Goal: Communication & Community: Answer question/provide support

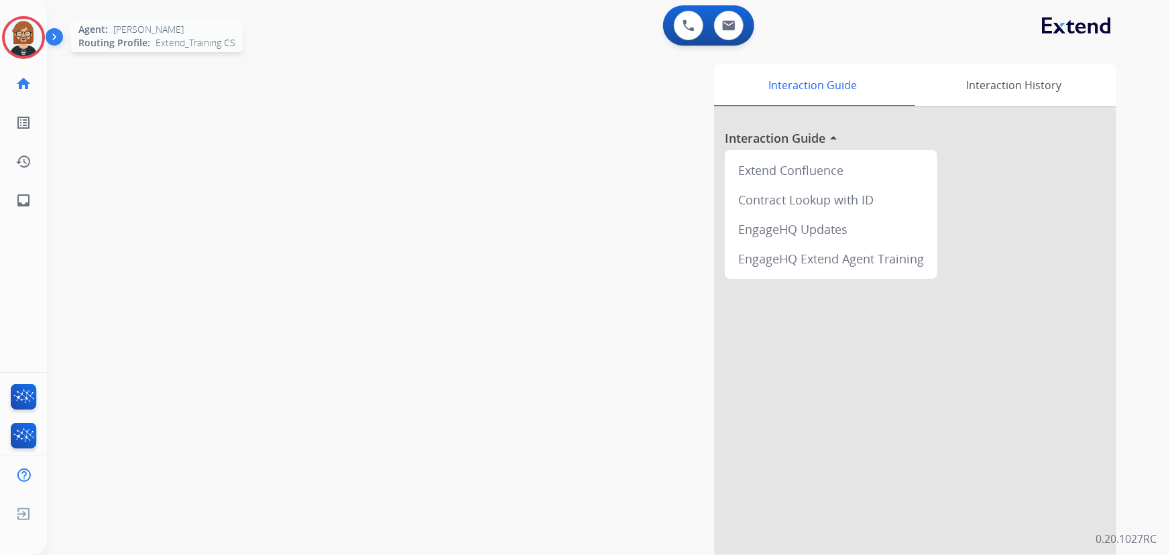
click at [35, 38] on img at bounding box center [24, 38] width 38 height 38
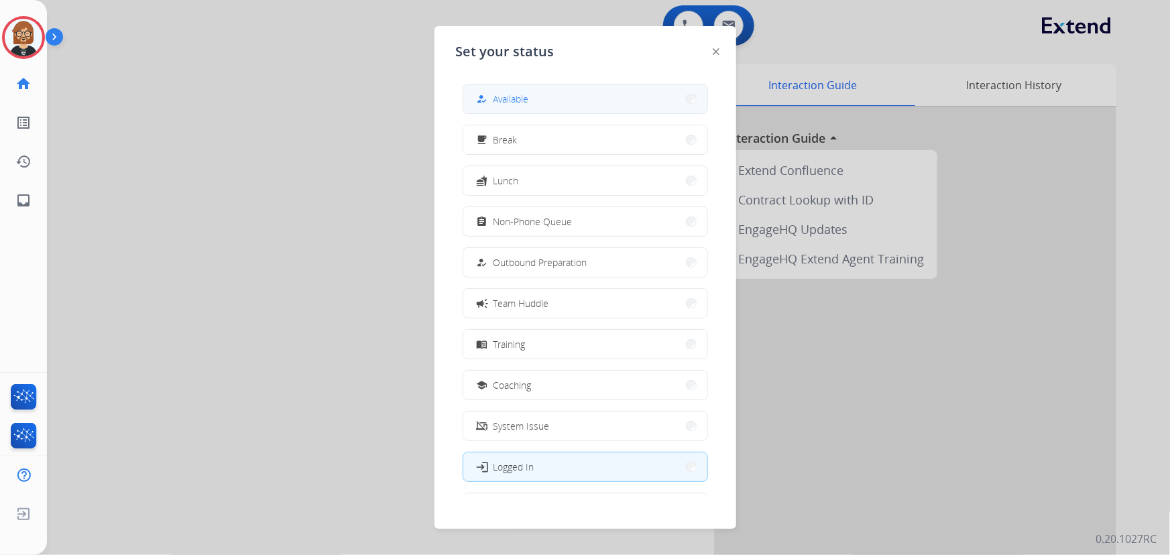
click at [558, 99] on button "how_to_reg Available" at bounding box center [585, 98] width 244 height 29
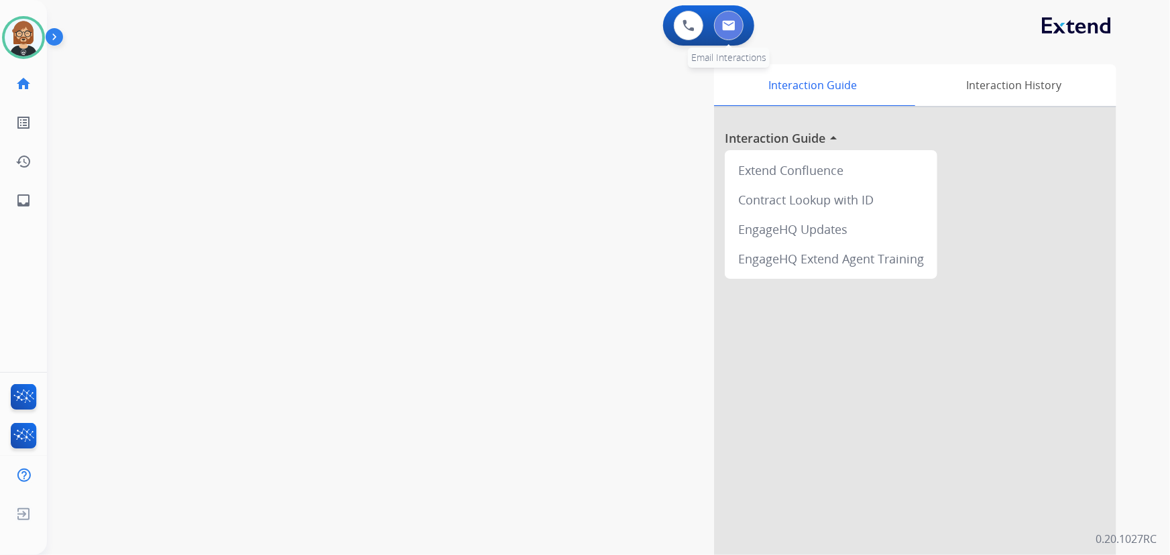
click at [734, 20] on img at bounding box center [728, 25] width 13 height 11
select select "**********"
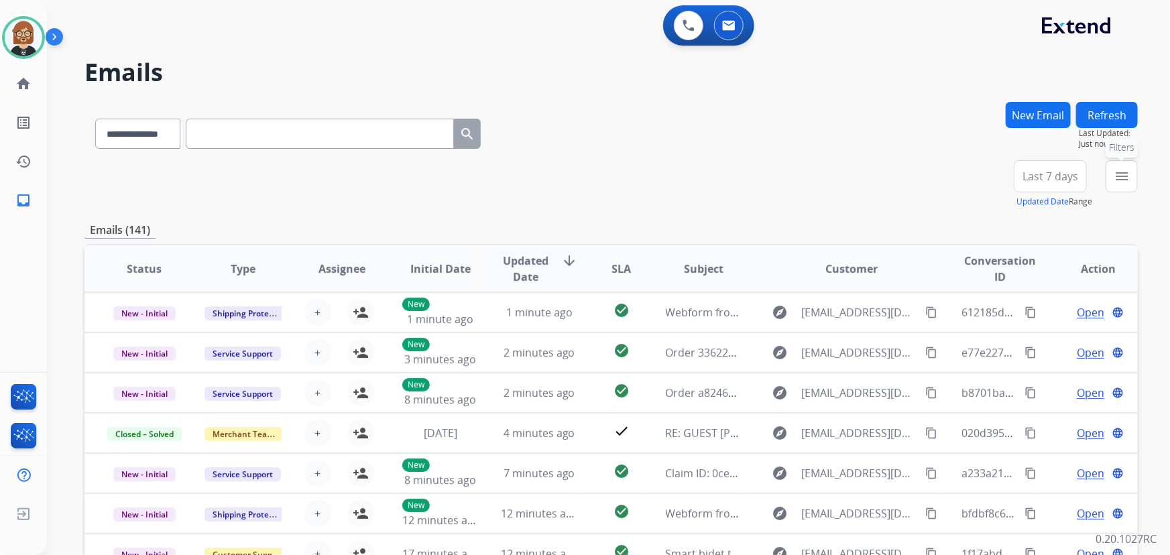
click at [861, 174] on mat-icon "menu" at bounding box center [1121, 176] width 16 height 16
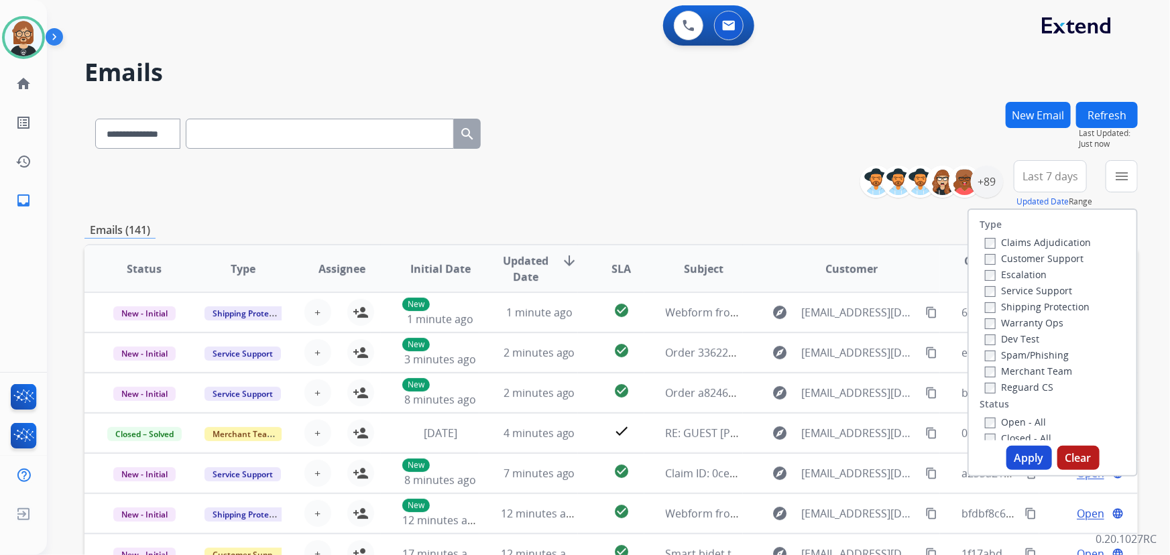
click at [861, 418] on label "Open - All" at bounding box center [1015, 422] width 61 height 13
click at [861, 456] on button "Apply" at bounding box center [1029, 458] width 46 height 24
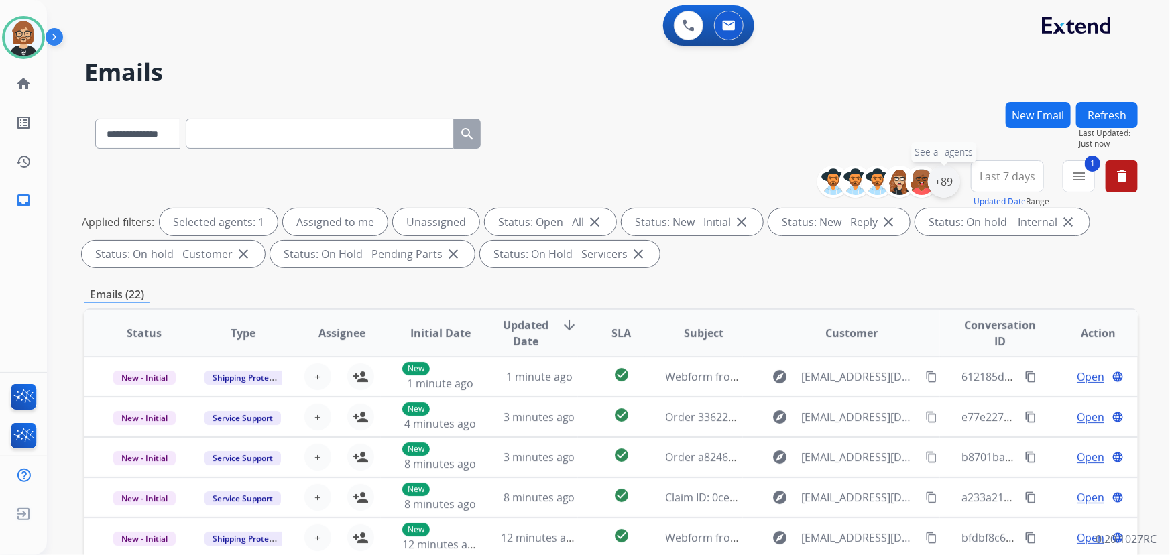
click at [861, 180] on div "+89" at bounding box center [944, 182] width 32 height 32
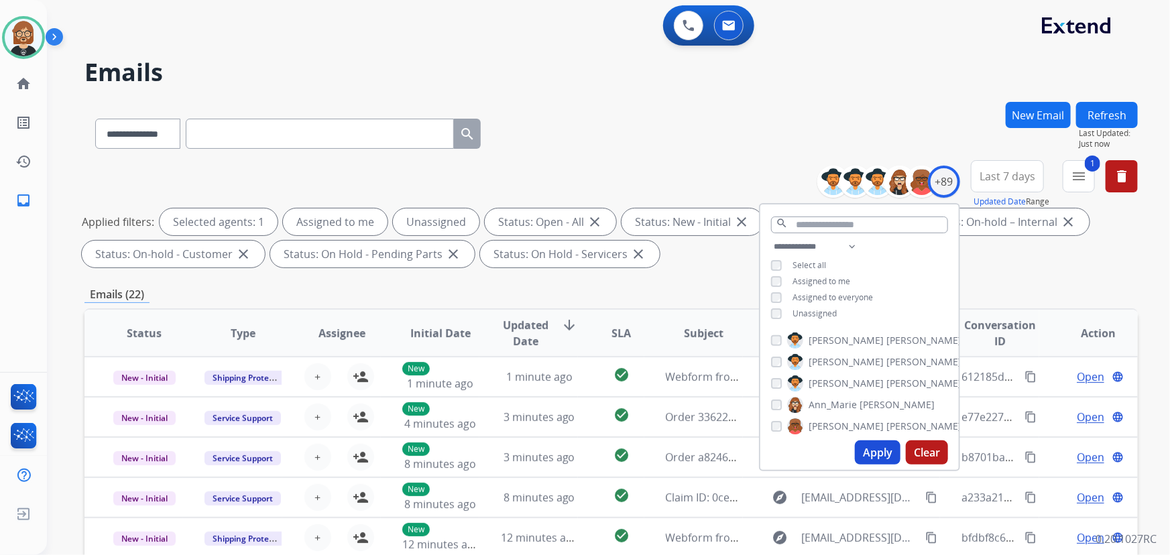
click at [801, 308] on span "Unassigned" at bounding box center [814, 313] width 44 height 11
click at [861, 445] on button "Apply" at bounding box center [878, 452] width 46 height 24
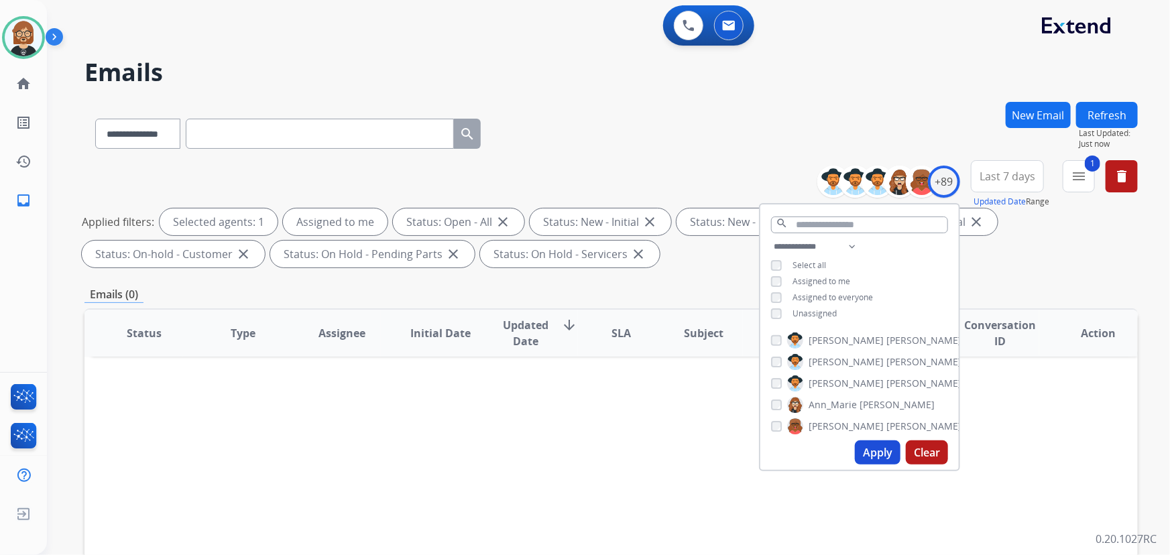
click at [672, 121] on div "**********" at bounding box center [610, 131] width 1053 height 58
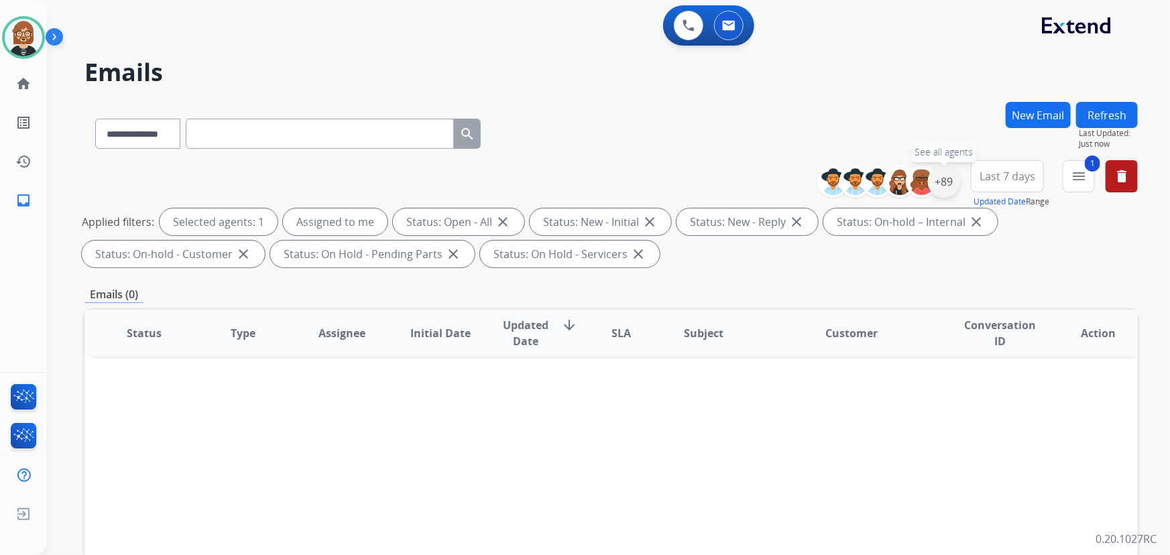
click at [861, 181] on div "+89" at bounding box center [944, 182] width 32 height 32
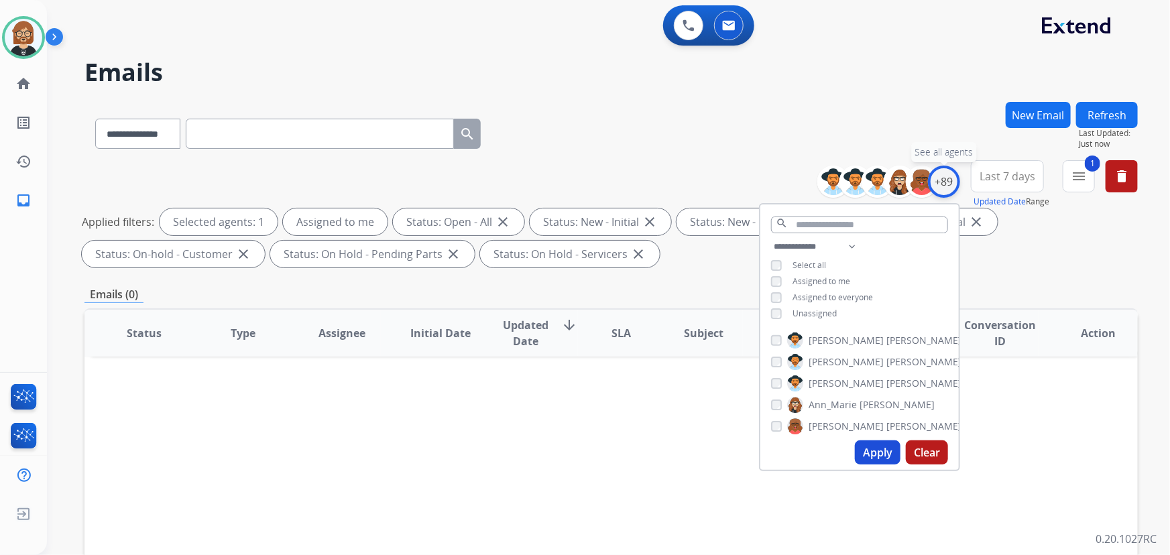
click at [861, 181] on div "+89" at bounding box center [944, 182] width 32 height 32
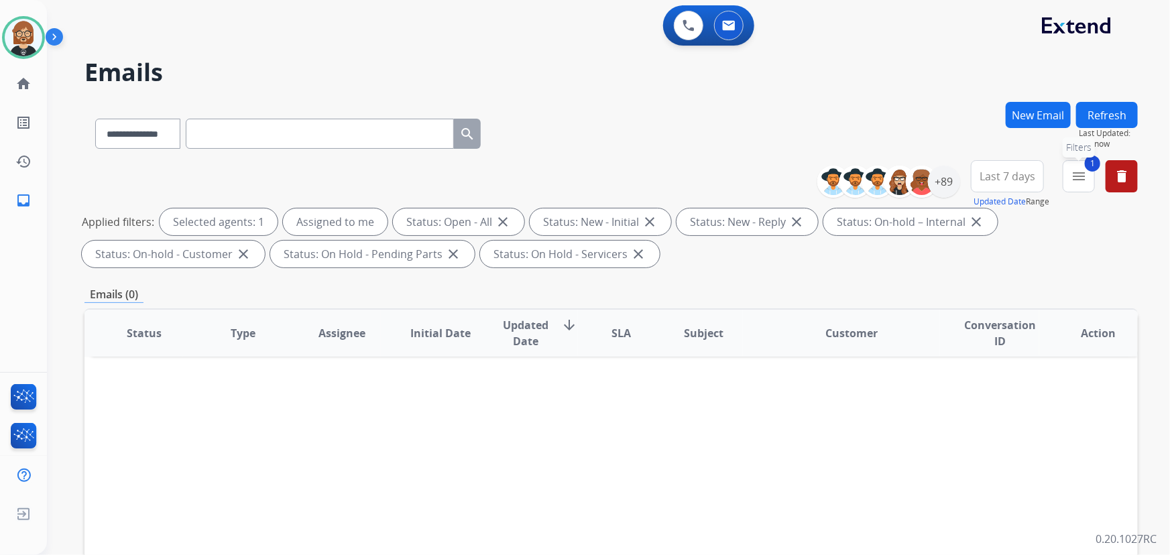
click at [861, 179] on button "1 menu Filters" at bounding box center [1078, 176] width 32 height 32
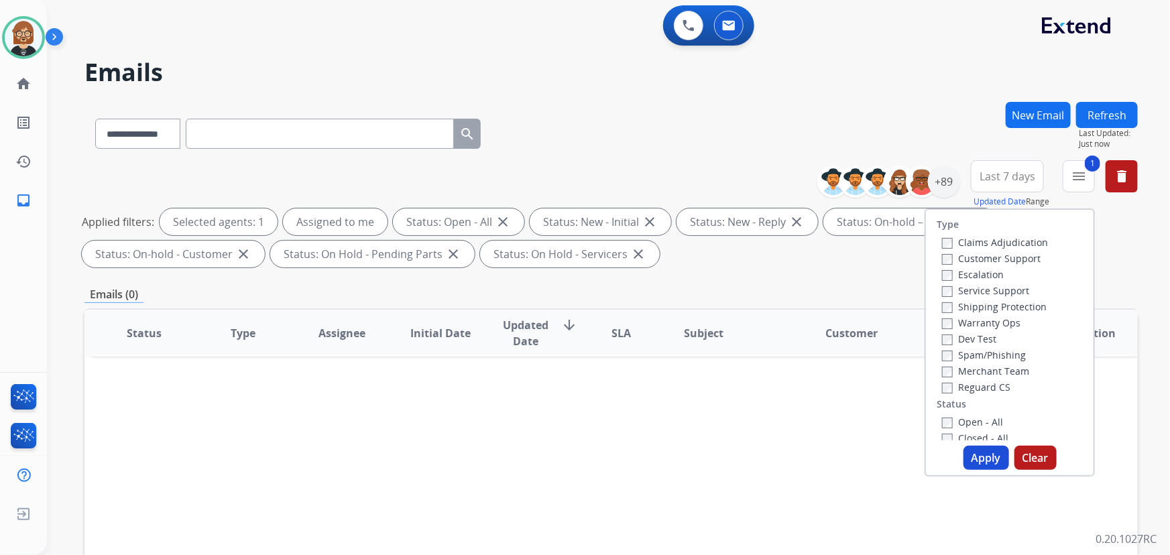
click at [861, 466] on button "Apply" at bounding box center [986, 458] width 46 height 24
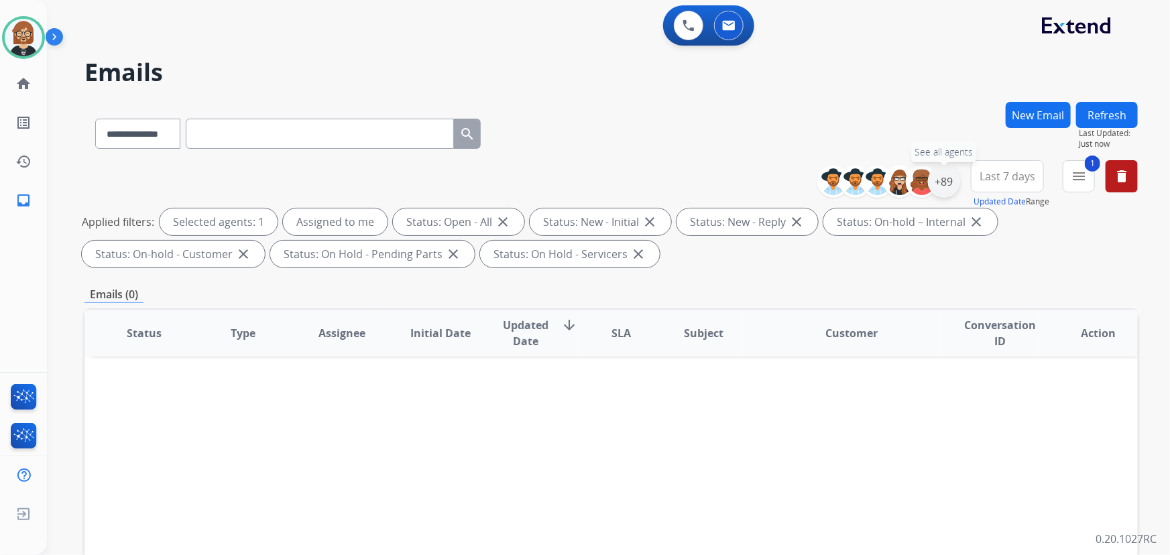
click at [861, 178] on div "+89" at bounding box center [944, 182] width 32 height 32
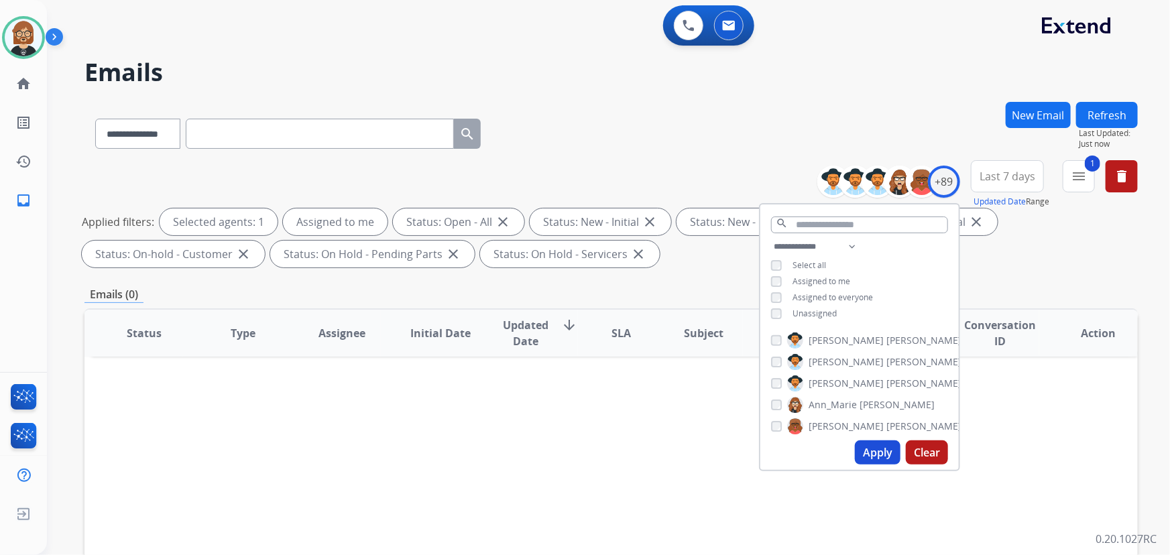
click at [804, 308] on span "Unassigned" at bounding box center [814, 313] width 44 height 11
click at [861, 444] on button "Apply" at bounding box center [878, 452] width 46 height 24
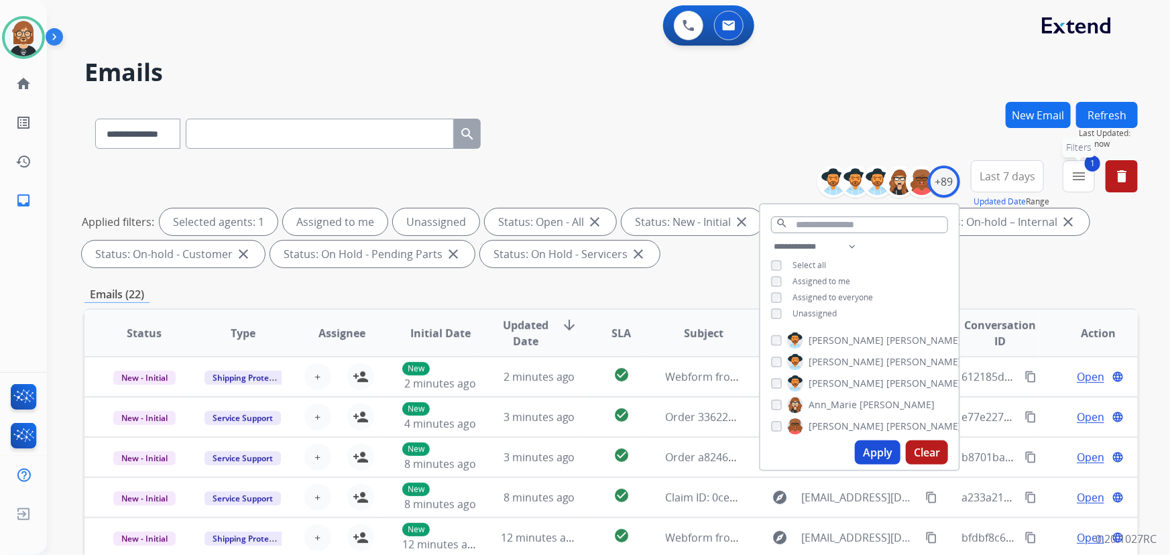
click at [861, 176] on mat-icon "menu" at bounding box center [1078, 176] width 16 height 16
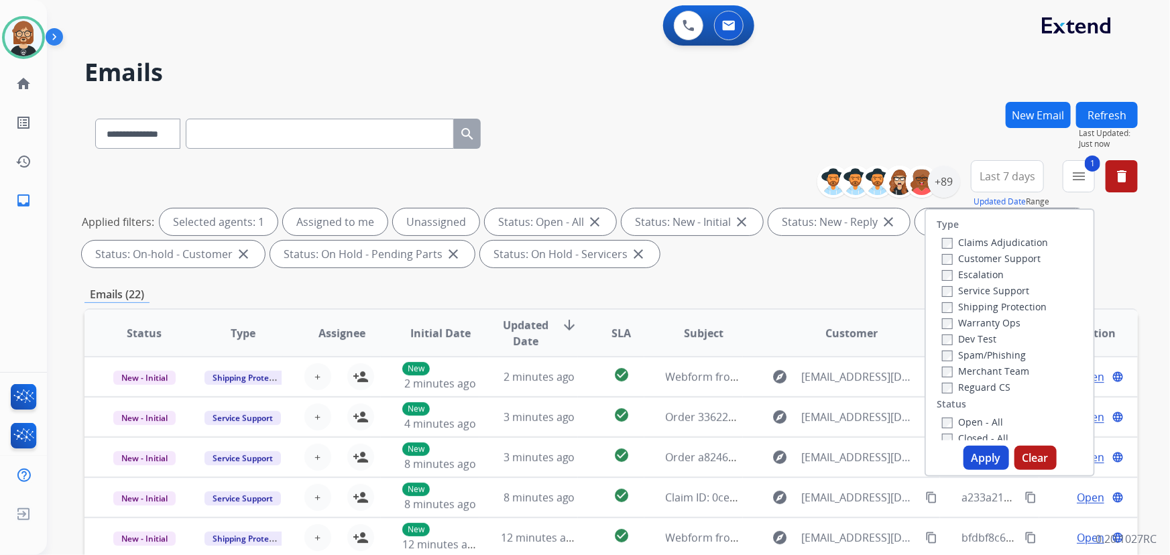
click at [861, 255] on label "Customer Support" at bounding box center [991, 258] width 99 height 13
click at [861, 304] on label "Shipping Protection" at bounding box center [994, 306] width 105 height 13
click at [861, 391] on label "Reguard CS" at bounding box center [976, 387] width 68 height 13
click at [861, 454] on button "Apply" at bounding box center [986, 458] width 46 height 24
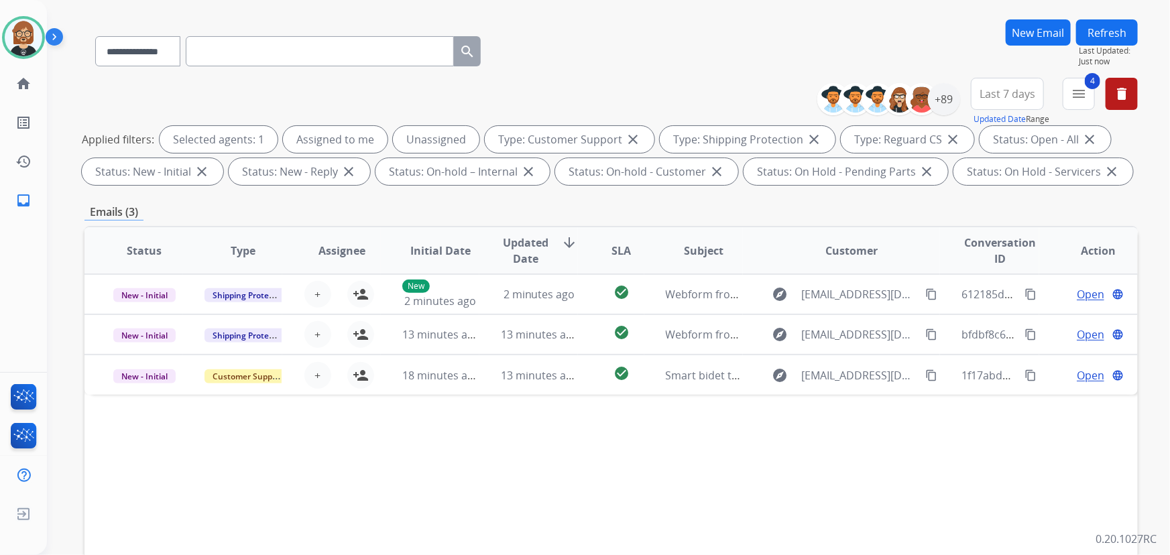
scroll to position [60, 0]
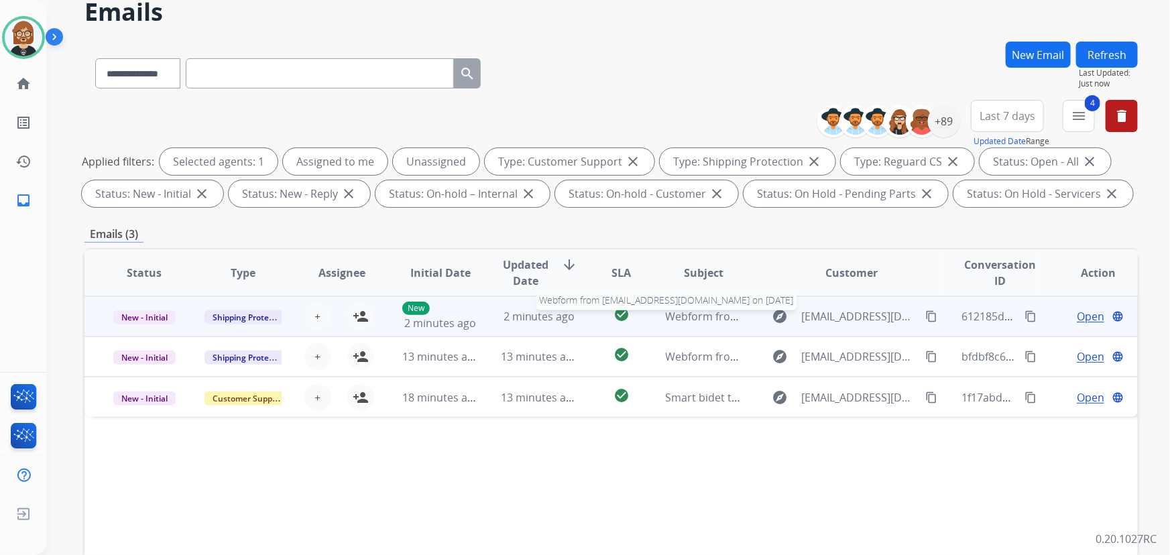
click at [686, 318] on span "Webform from harringtonp15@yahoo.com on 08/14/2025" at bounding box center [818, 316] width 304 height 15
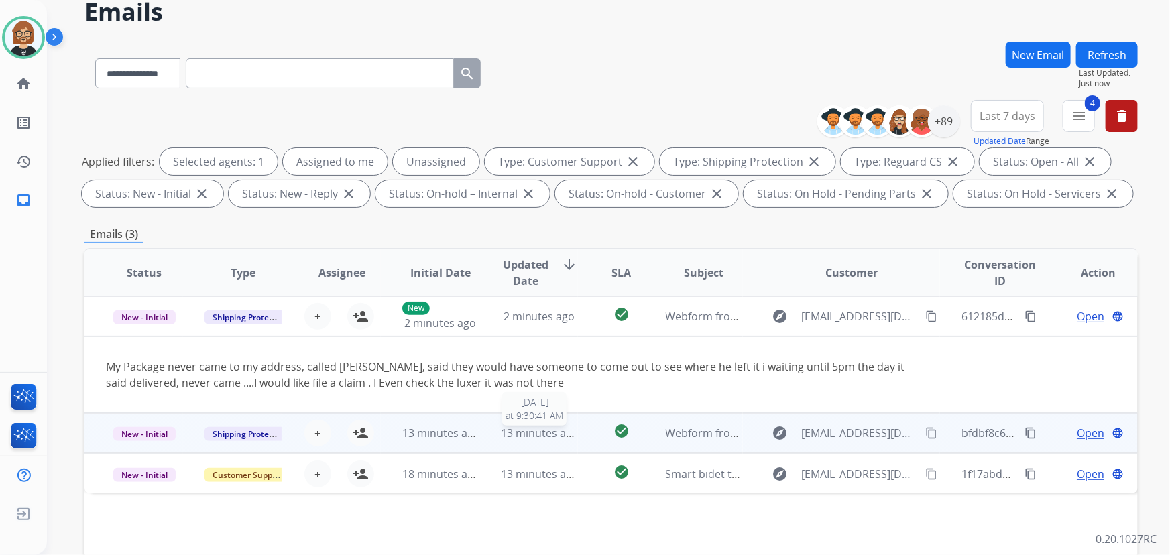
click at [536, 430] on span "13 minutes ago" at bounding box center [540, 433] width 78 height 15
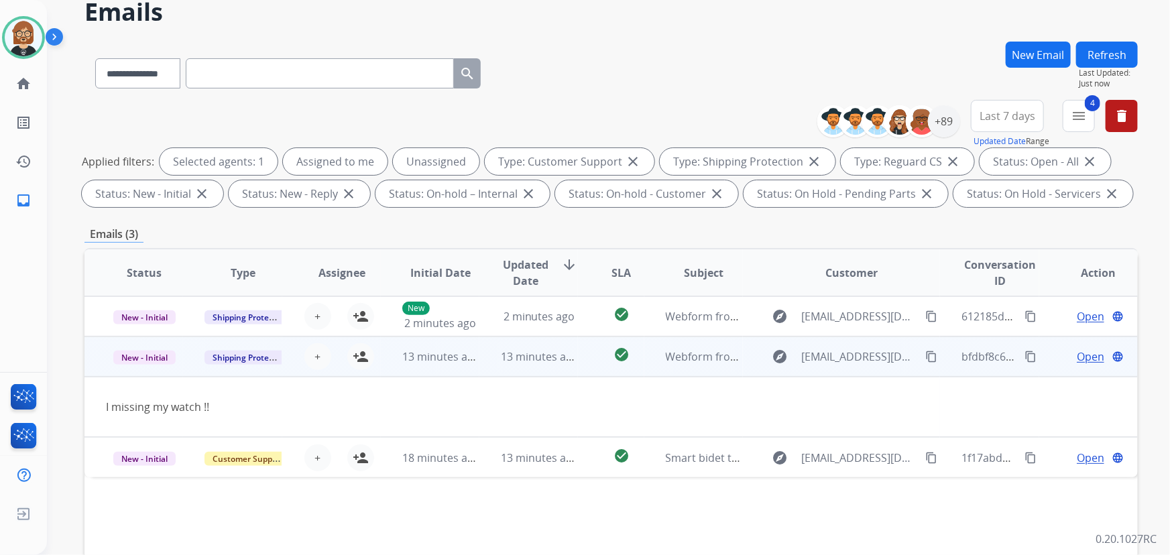
scroll to position [121, 0]
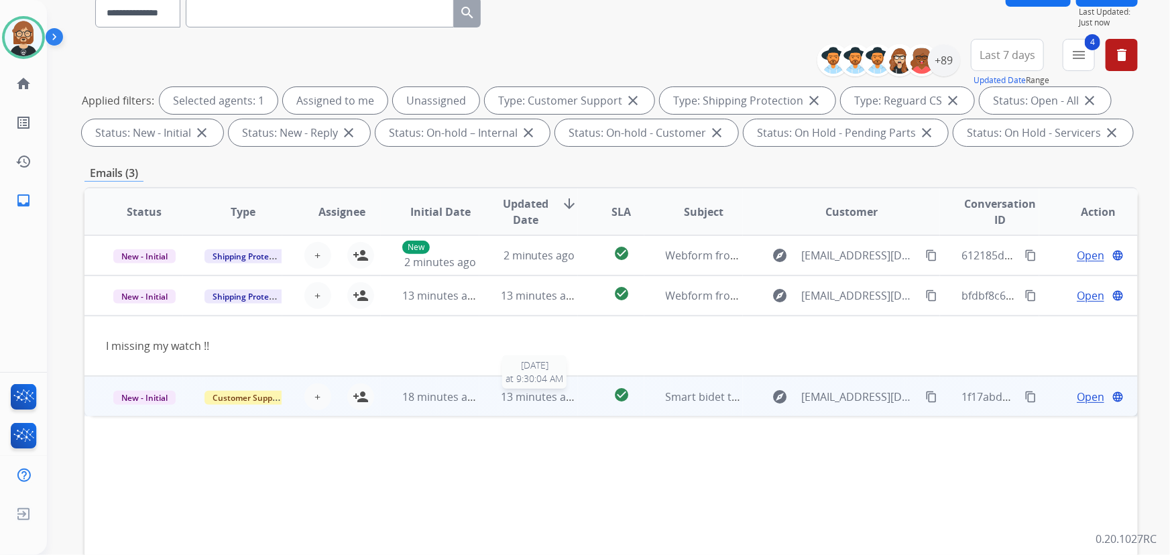
click at [528, 399] on span "13 minutes ago" at bounding box center [540, 396] width 78 height 15
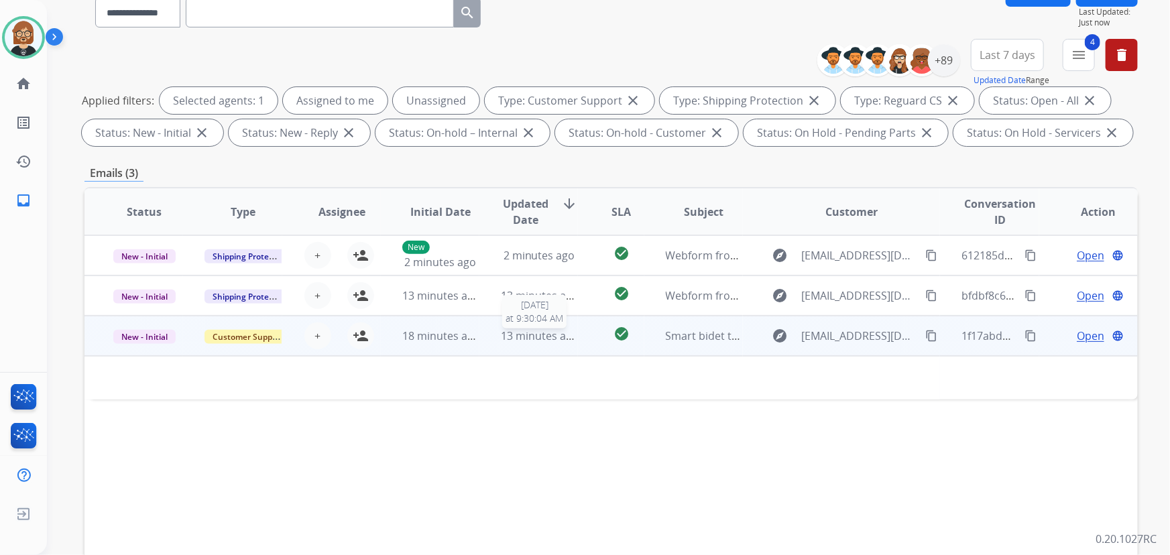
click at [517, 334] on span "13 minutes ago" at bounding box center [540, 335] width 78 height 15
click at [517, 334] on span "13 minutes ago" at bounding box center [540, 336] width 78 height 15
click at [519, 334] on span "13 minutes ago" at bounding box center [540, 335] width 78 height 15
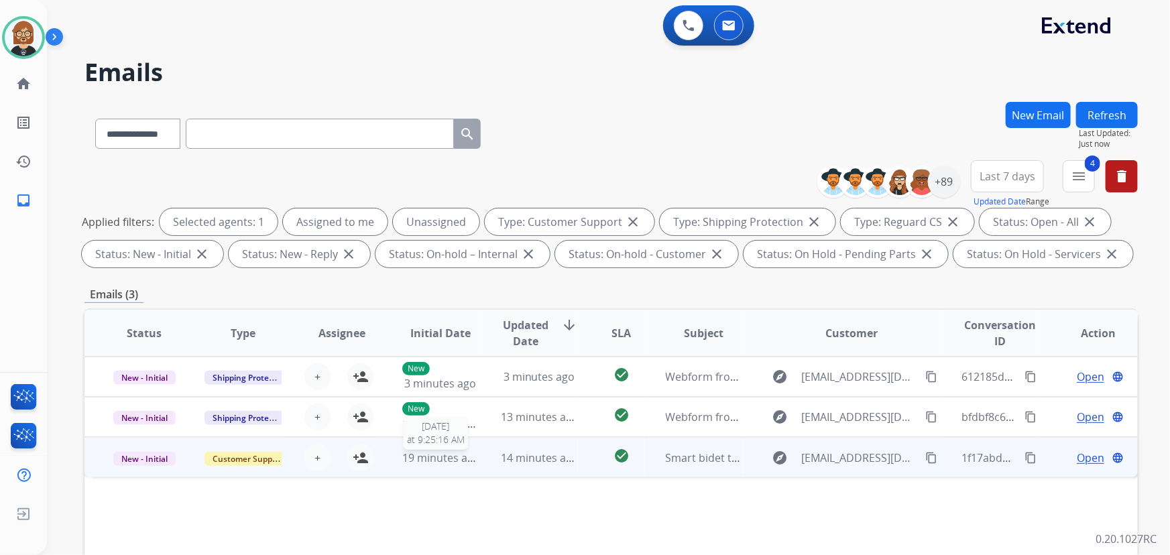
click at [414, 454] on span "19 minutes ago" at bounding box center [441, 457] width 78 height 15
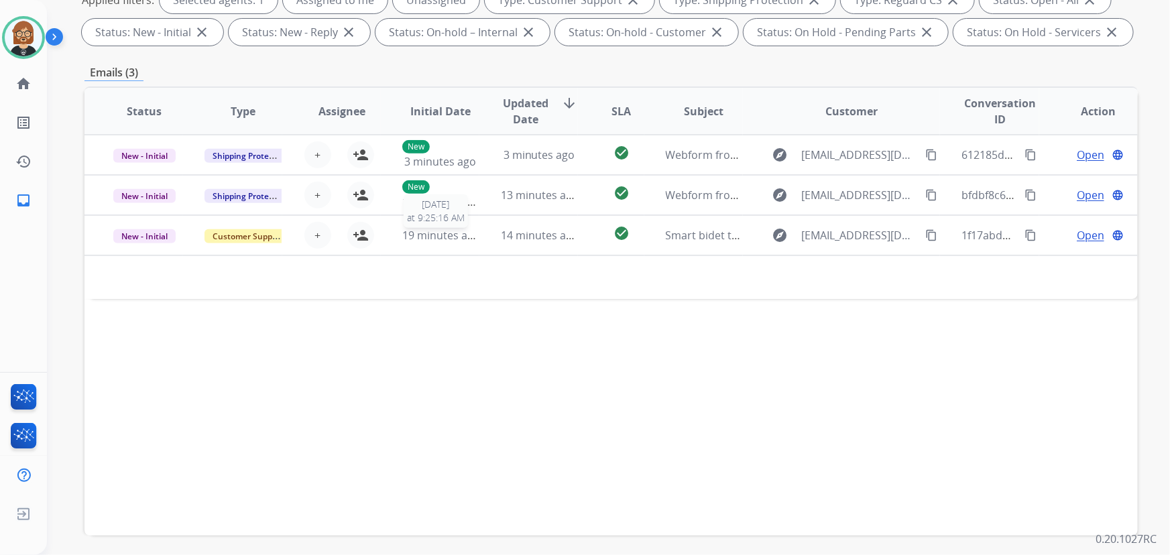
scroll to position [243, 0]
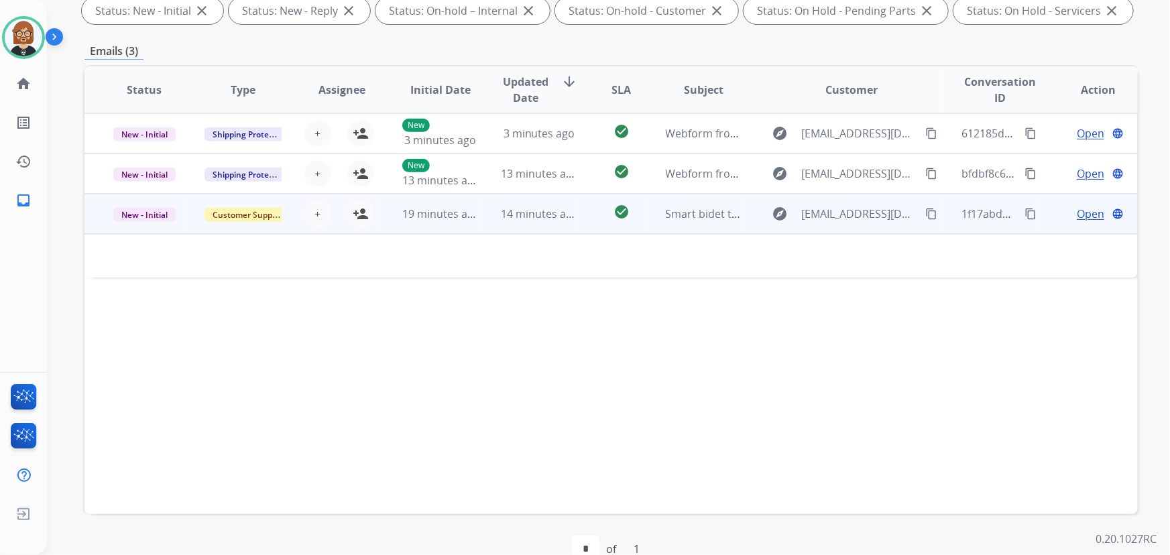
click at [861, 210] on span "Open" at bounding box center [1089, 214] width 27 height 16
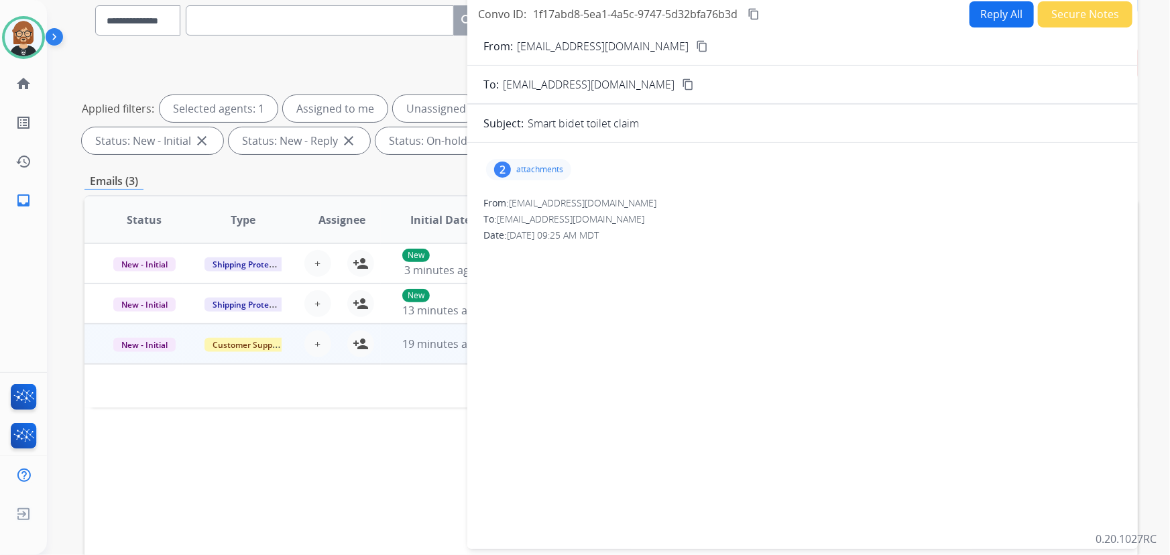
scroll to position [60, 0]
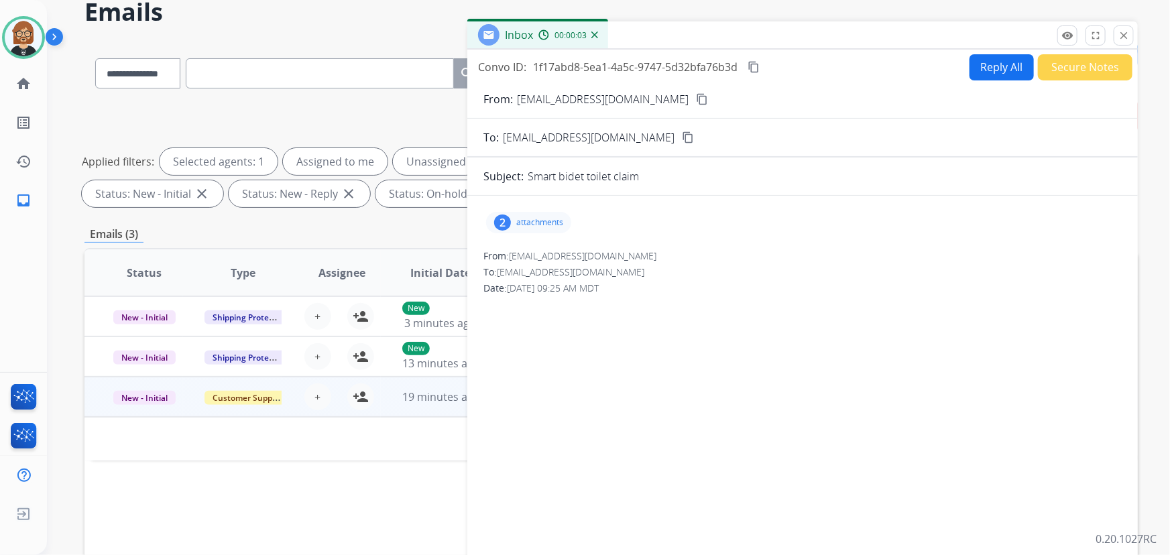
click at [539, 225] on p "attachments" at bounding box center [539, 222] width 47 height 11
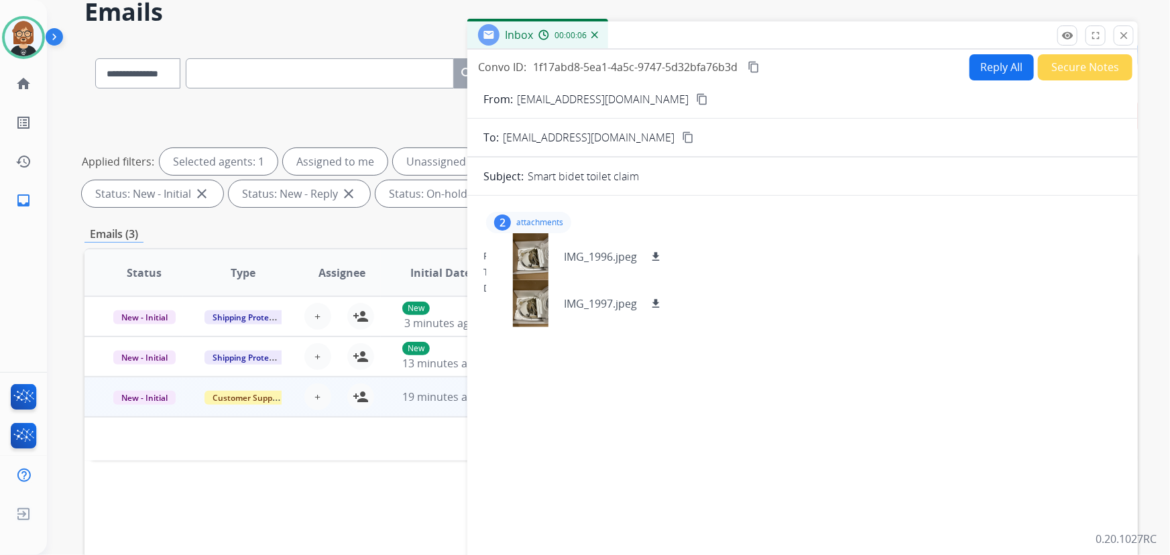
click at [251, 505] on div "Status Type Assignee Initial Date Updated Date arrow_downward SLA Subject Custo…" at bounding box center [610, 472] width 1053 height 449
click at [861, 42] on button "close Close" at bounding box center [1123, 35] width 20 height 20
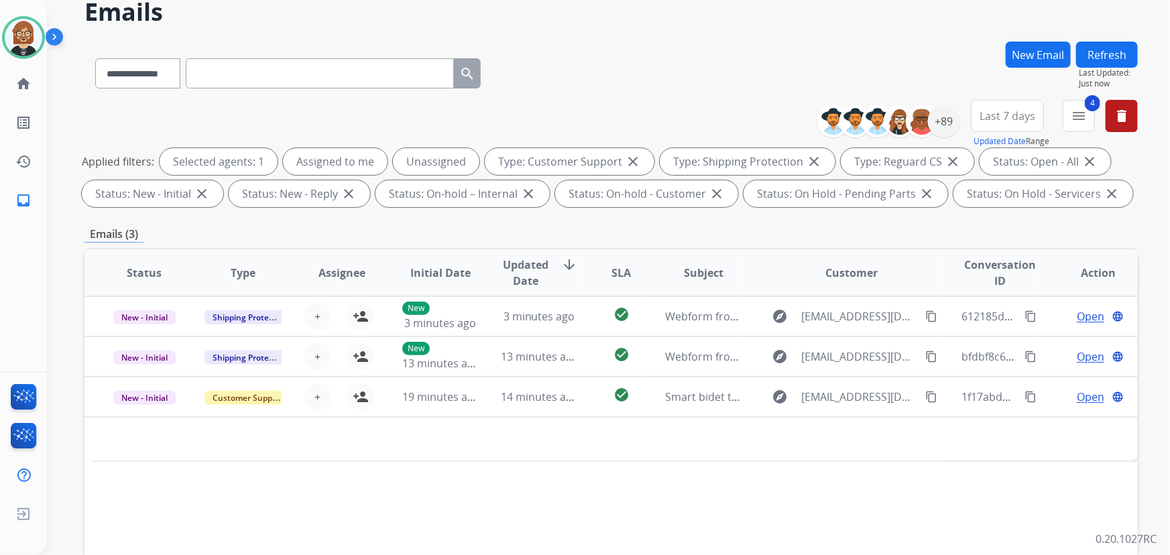
click at [861, 48] on button "Refresh" at bounding box center [1107, 55] width 62 height 26
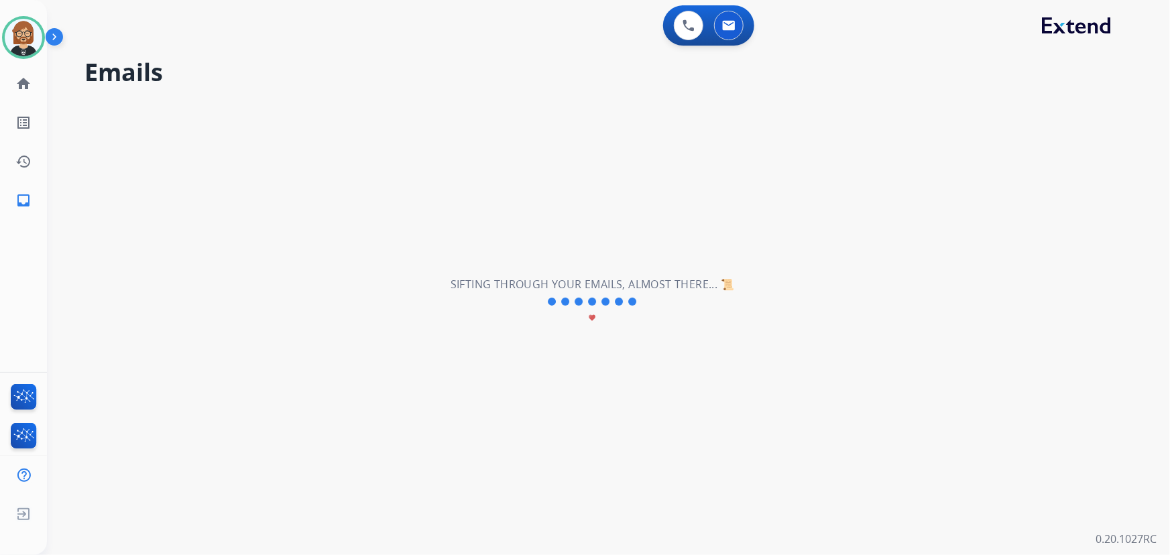
scroll to position [0, 0]
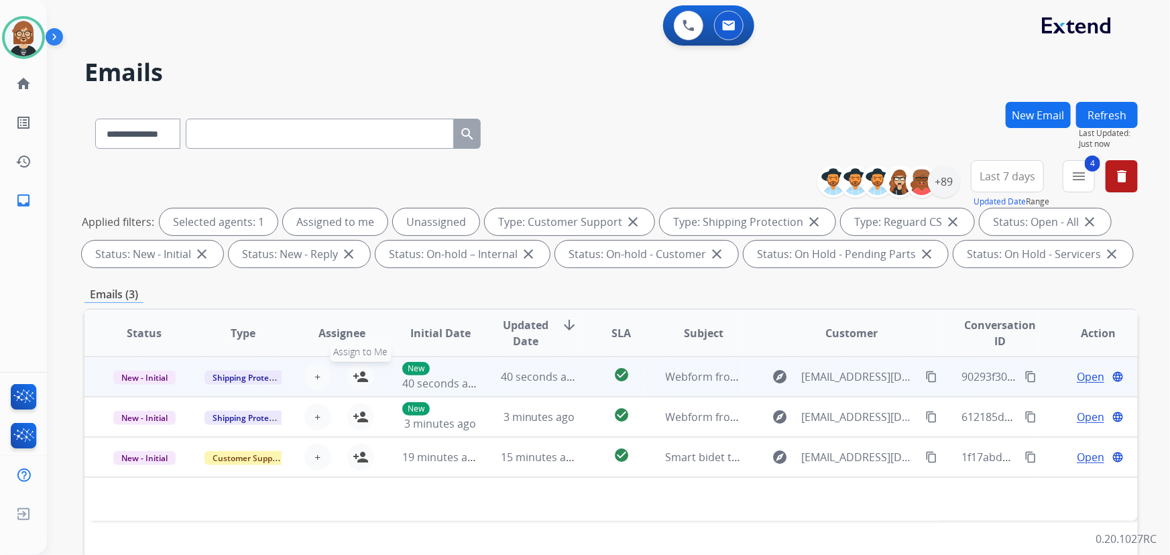
click at [367, 375] on button "person_add Assign to Me" at bounding box center [360, 376] width 27 height 27
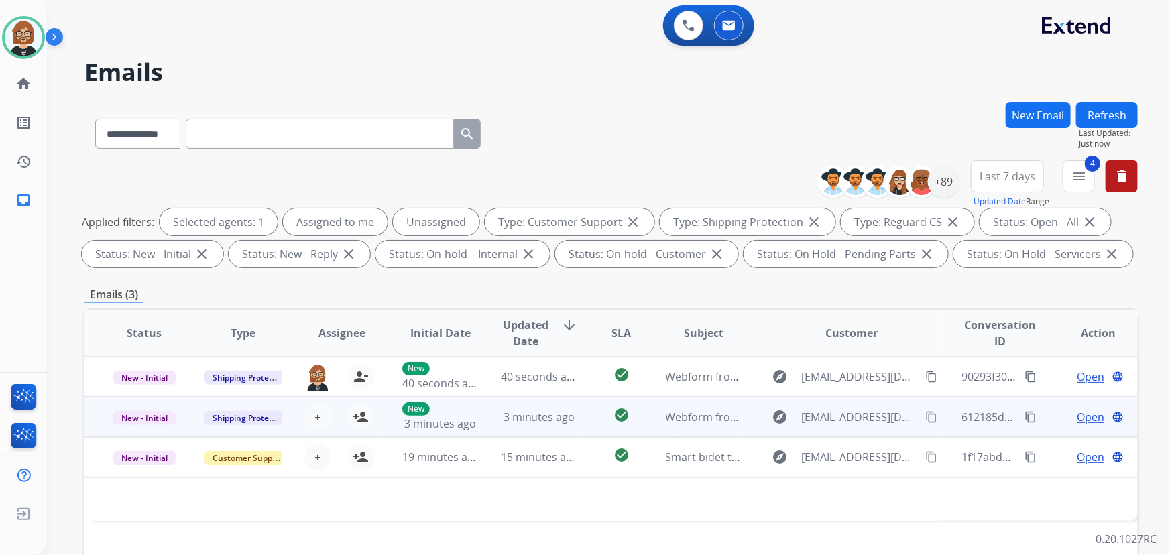
click at [369, 424] on div "+ Select agent person_add Assign to Me" at bounding box center [331, 417] width 86 height 27
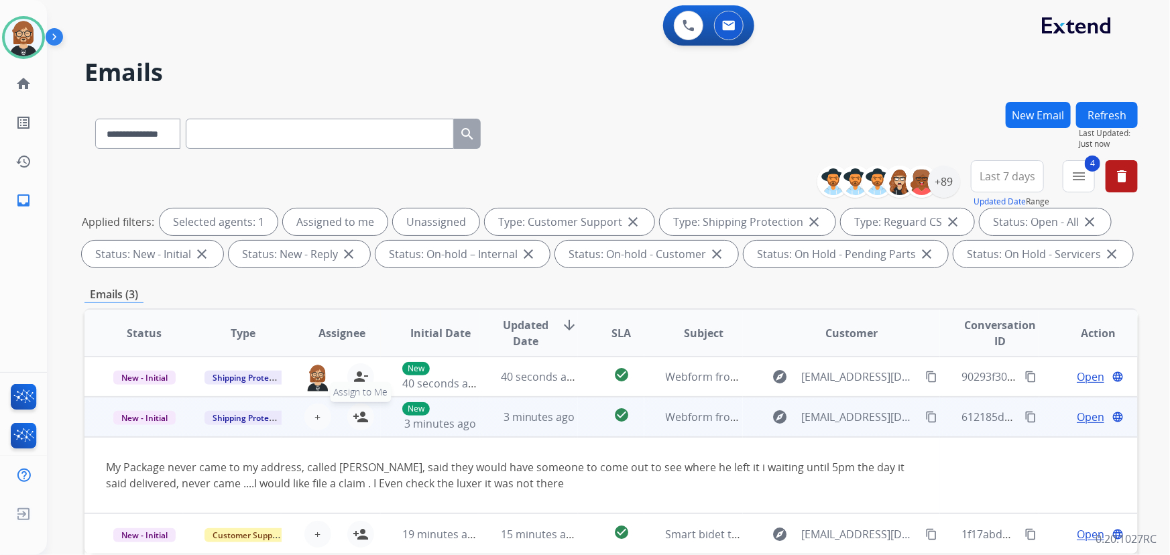
click at [367, 418] on button "person_add Assign to Me" at bounding box center [360, 417] width 27 height 27
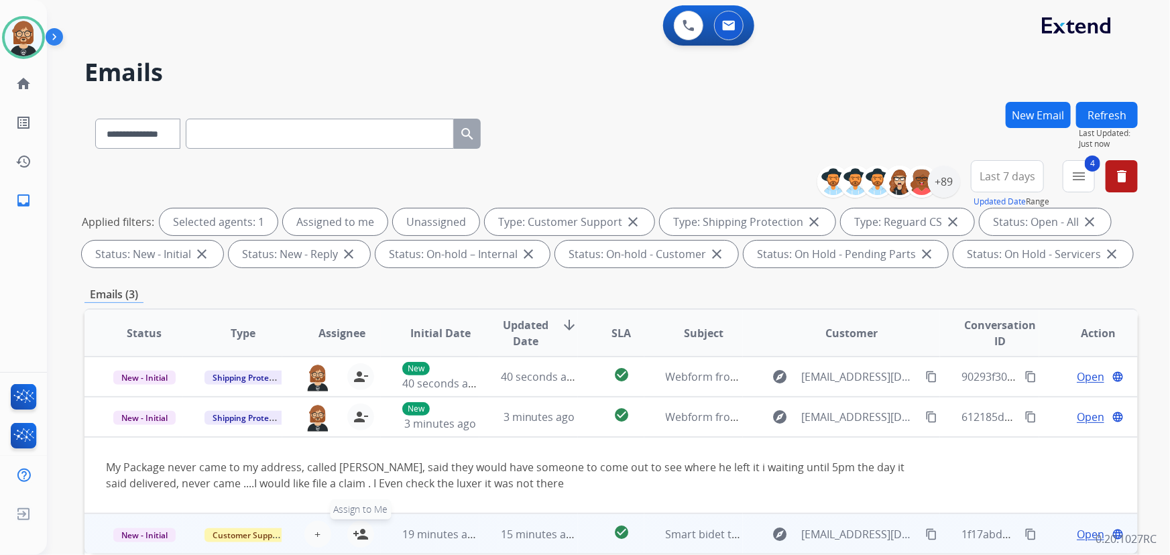
click at [366, 536] on button "person_add Assign to Me" at bounding box center [360, 534] width 27 height 27
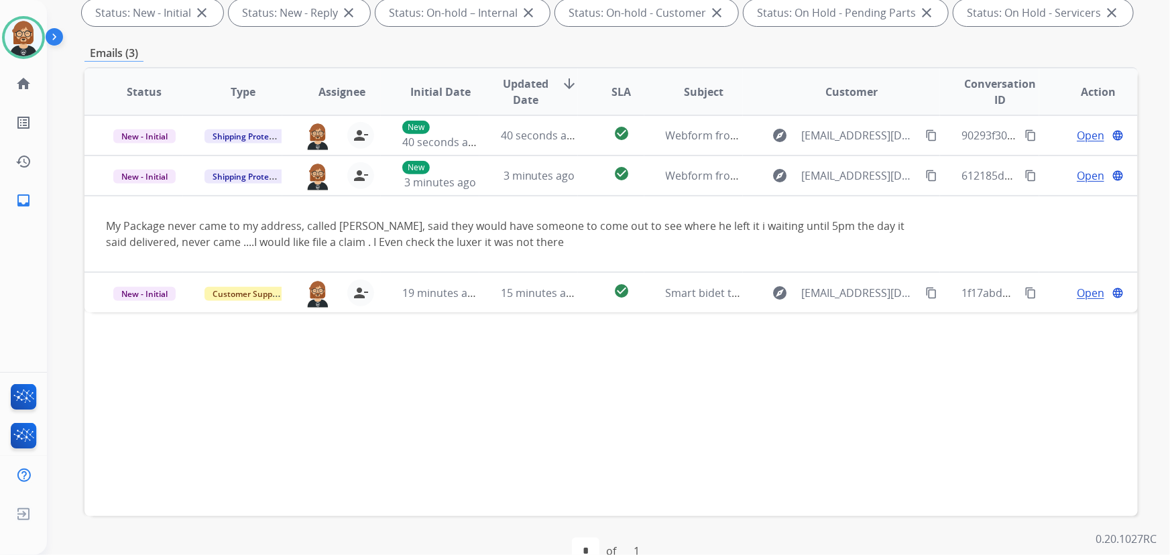
scroll to position [243, 0]
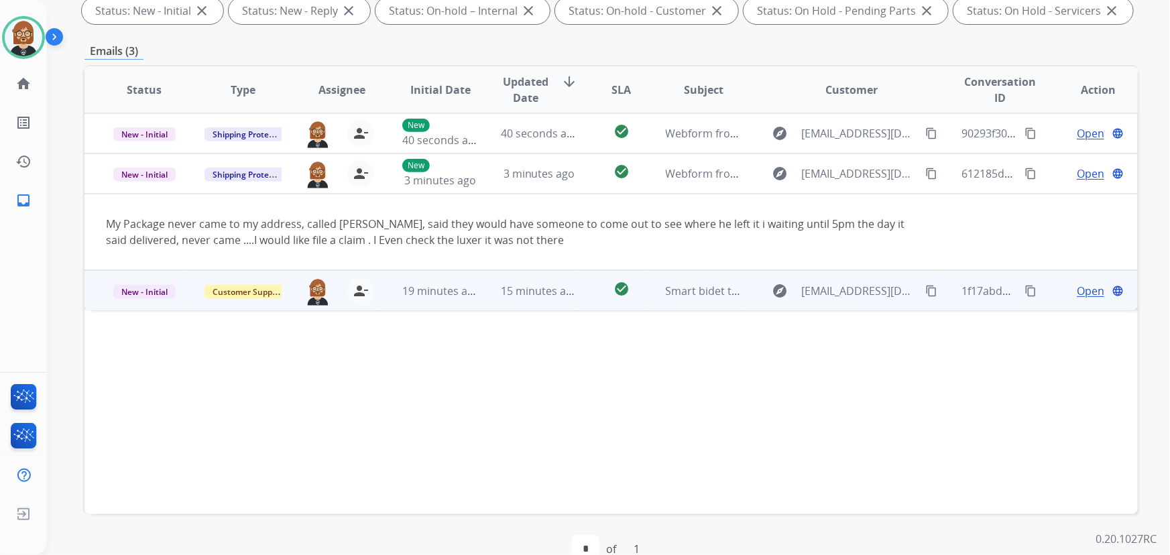
click at [861, 288] on span "Open" at bounding box center [1089, 291] width 27 height 16
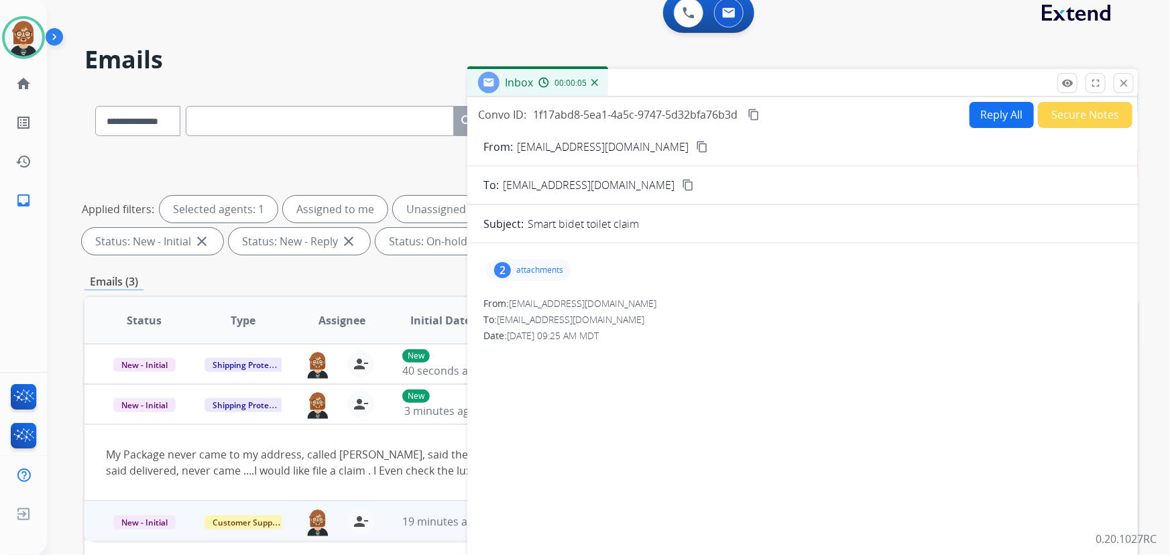
scroll to position [0, 0]
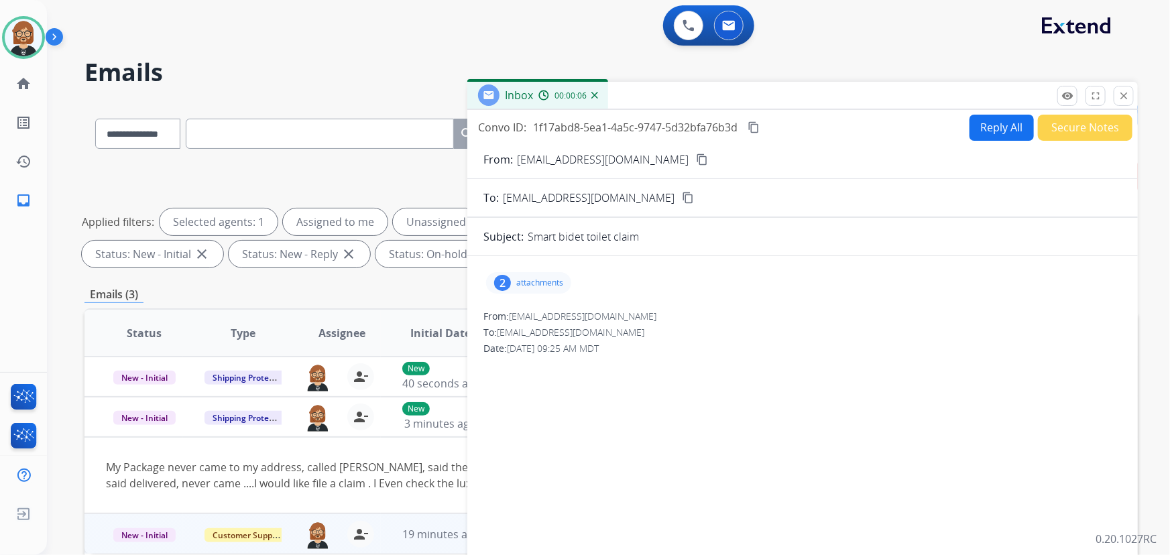
click at [696, 155] on mat-icon "content_copy" at bounding box center [702, 159] width 12 height 12
click at [528, 274] on div "2 attachments" at bounding box center [528, 282] width 85 height 21
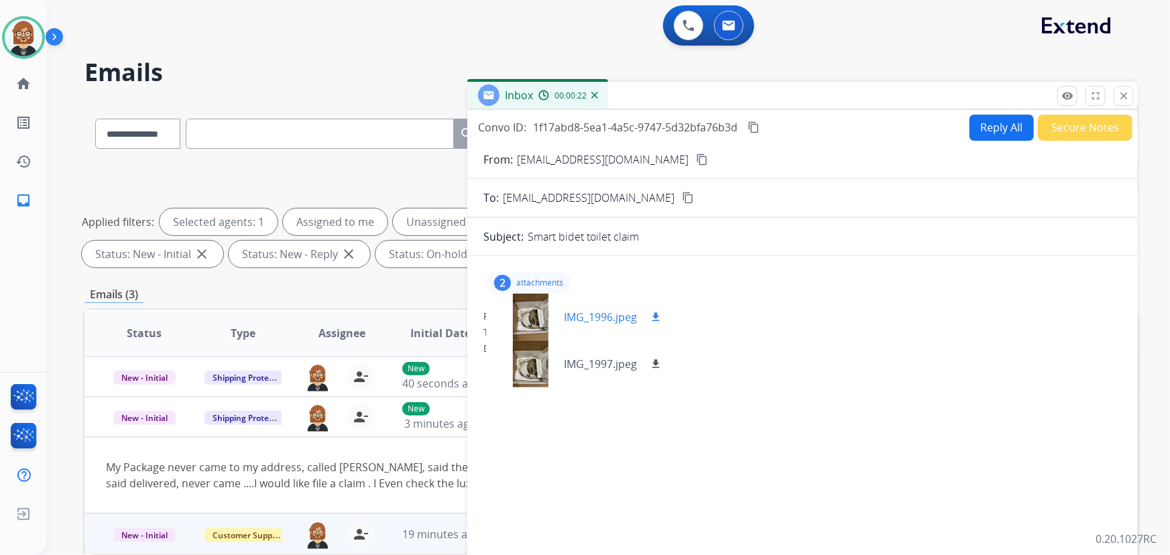
click at [656, 316] on mat-icon "download" at bounding box center [655, 317] width 12 height 12
click at [655, 358] on mat-icon "download" at bounding box center [655, 364] width 12 height 12
click at [535, 308] on div at bounding box center [530, 317] width 67 height 47
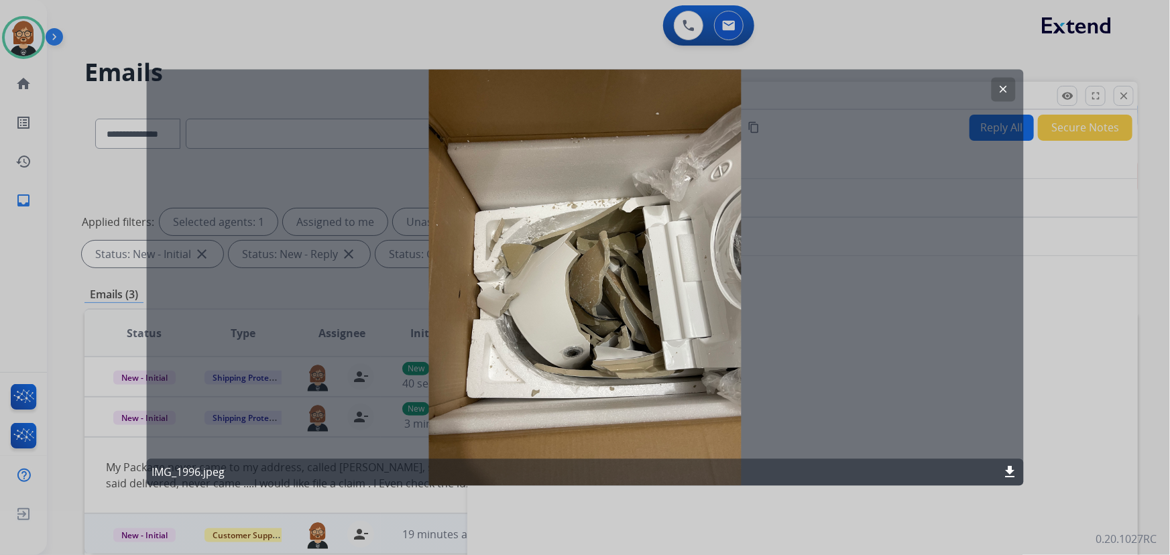
click at [861, 328] on div at bounding box center [585, 277] width 1170 height 555
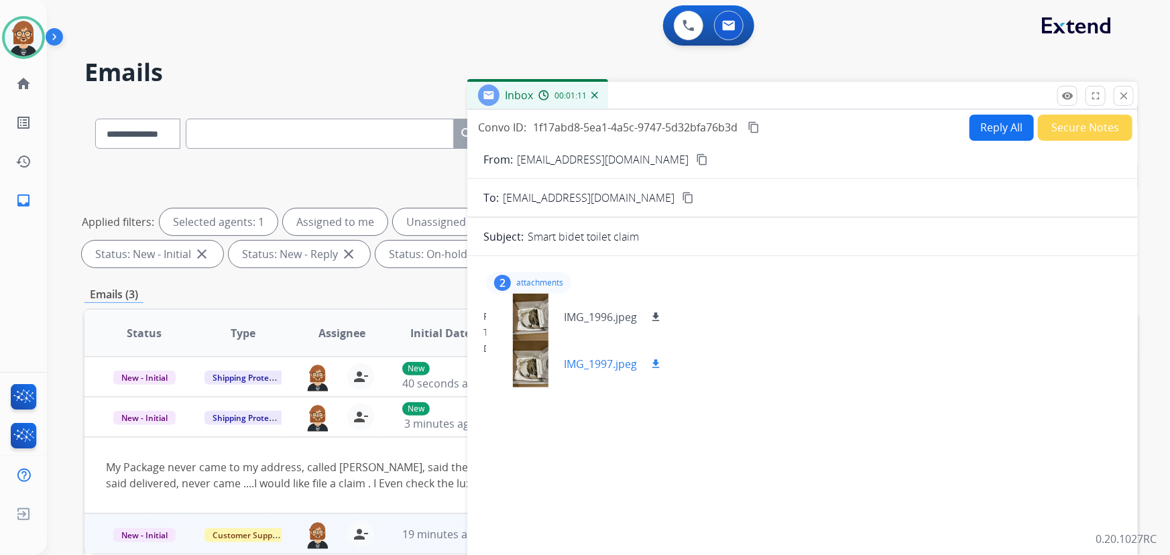
click at [534, 362] on div at bounding box center [530, 363] width 67 height 47
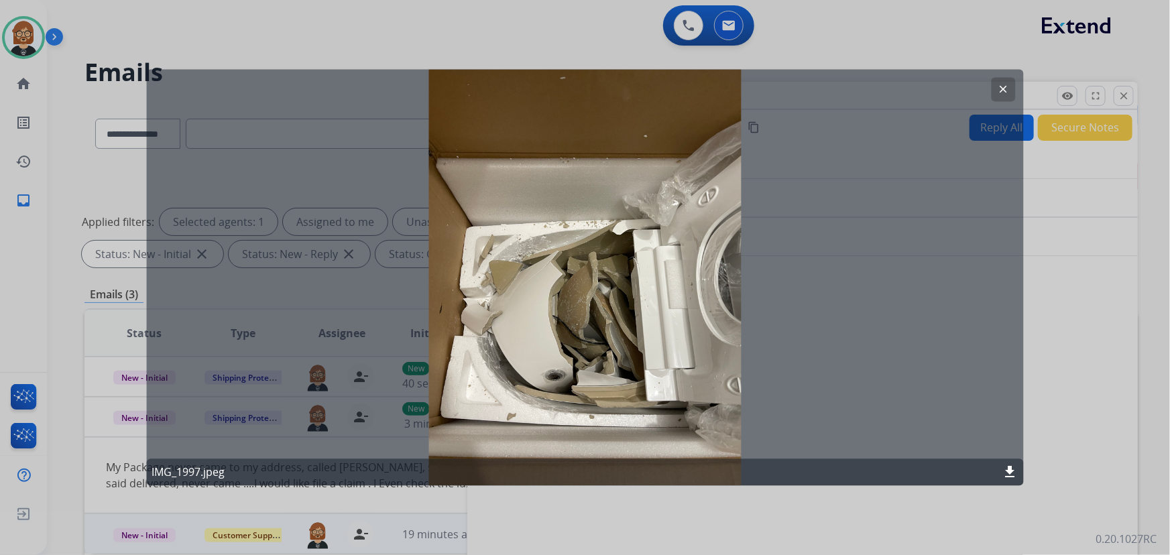
click at [861, 335] on div at bounding box center [585, 277] width 1170 height 555
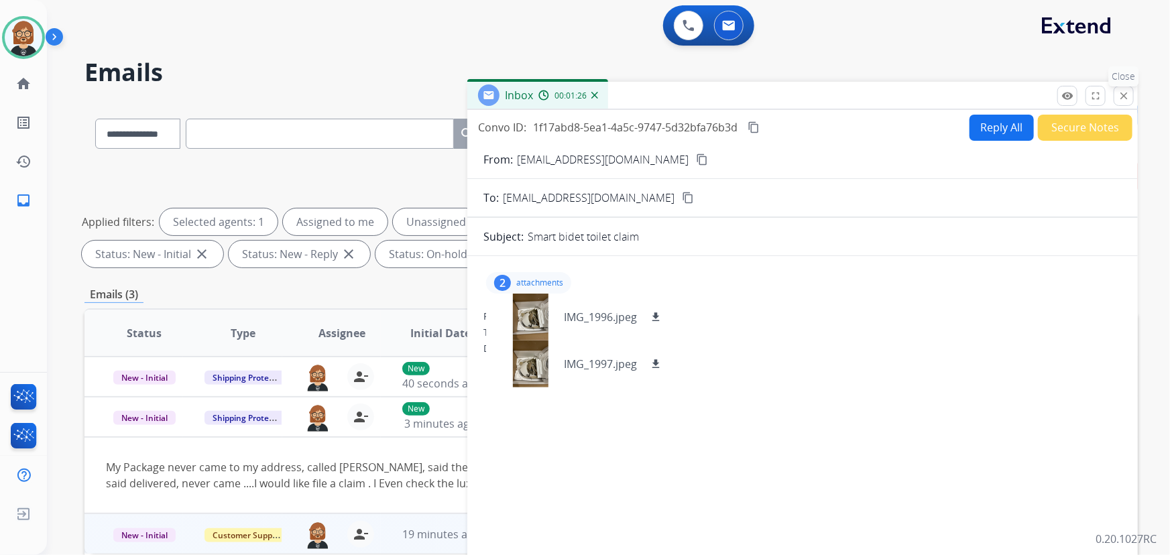
click at [861, 92] on button "close Close" at bounding box center [1123, 96] width 20 height 20
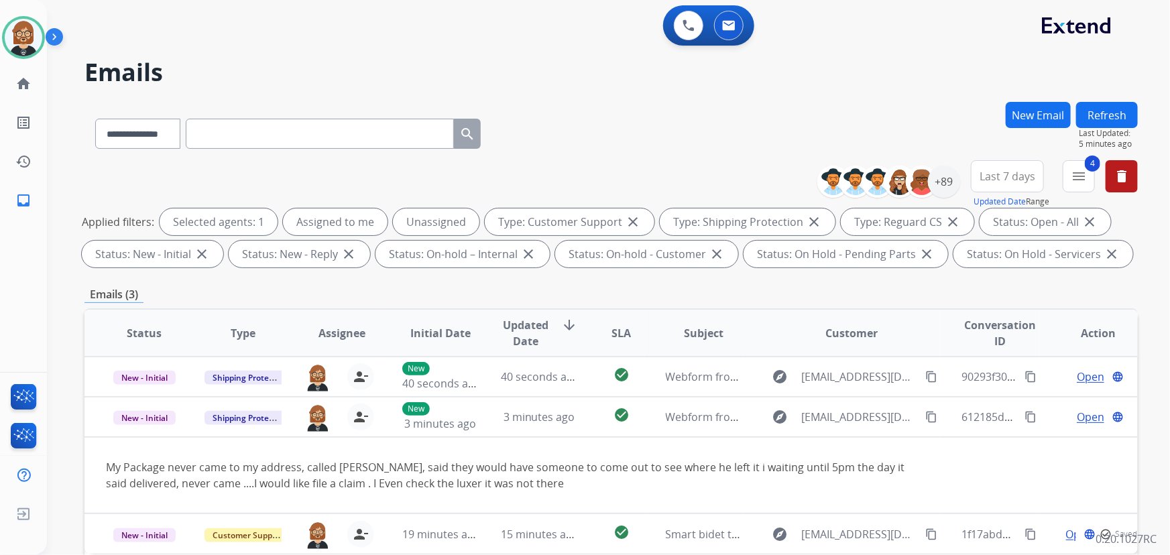
click at [861, 110] on button "Refresh" at bounding box center [1107, 115] width 62 height 26
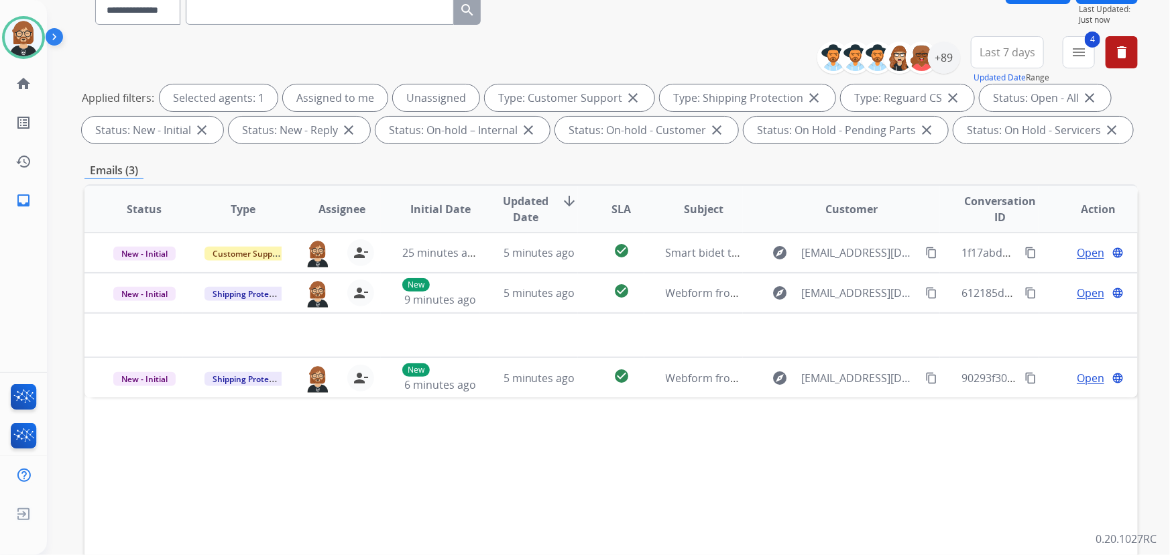
scroll to position [182, 0]
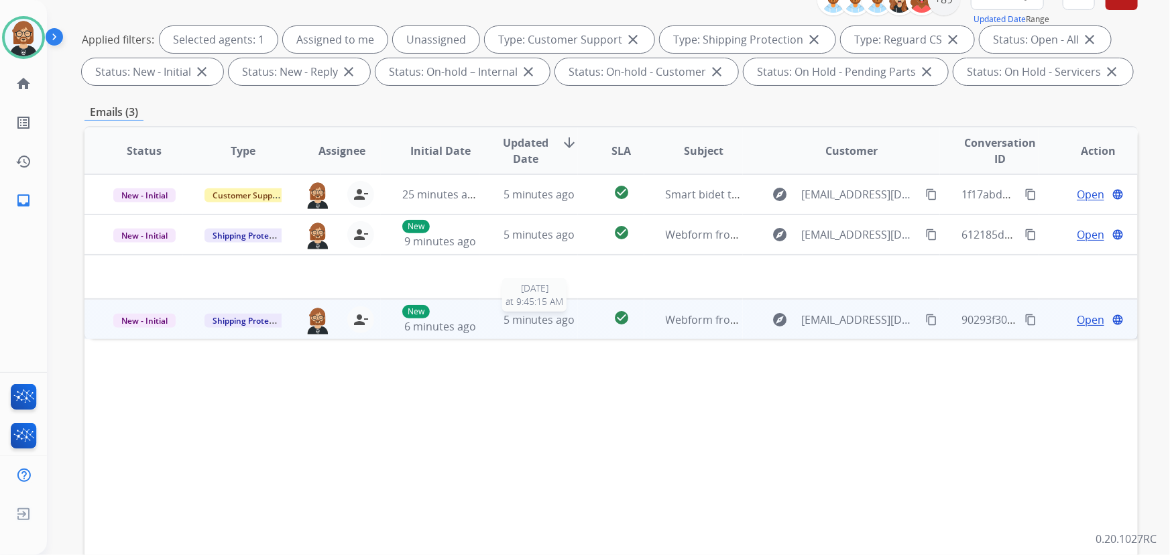
click at [530, 317] on span "5 minutes ago" at bounding box center [539, 319] width 72 height 15
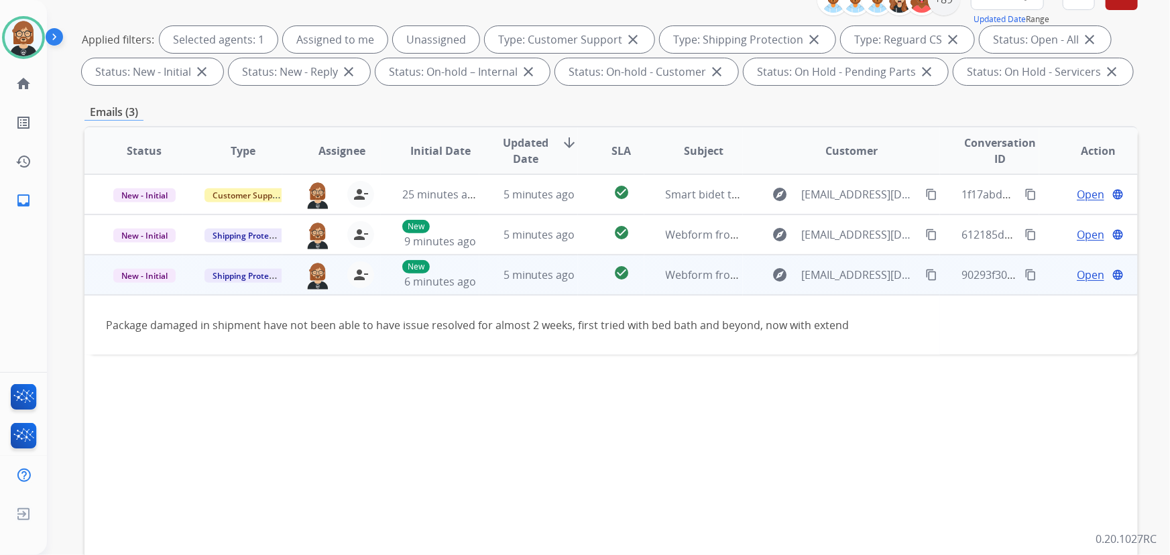
click at [861, 271] on mat-icon "content_copy" at bounding box center [931, 275] width 12 height 12
click at [861, 275] on span "Open" at bounding box center [1089, 275] width 27 height 16
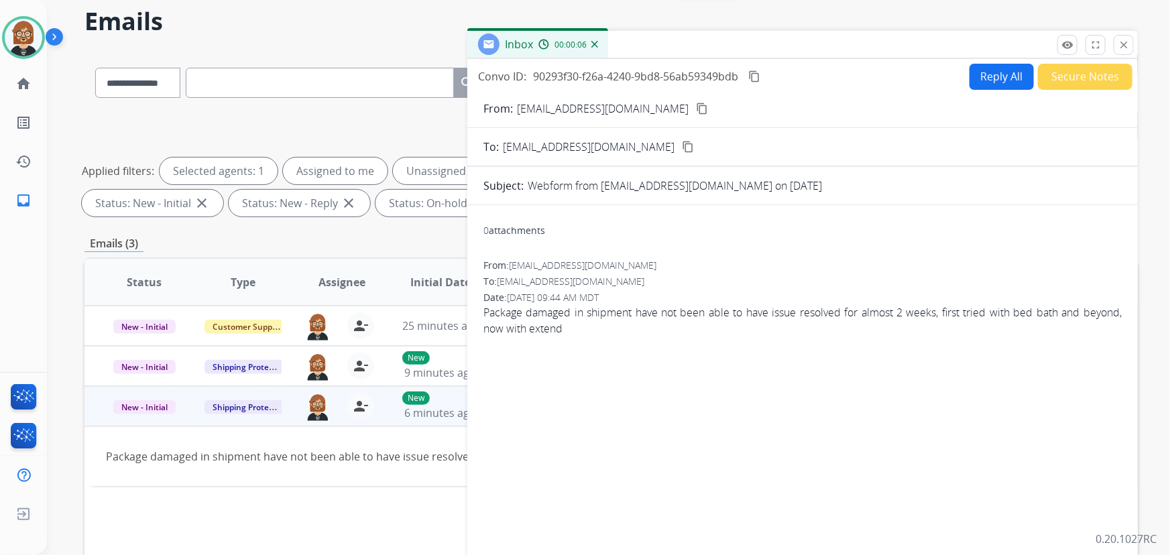
scroll to position [0, 0]
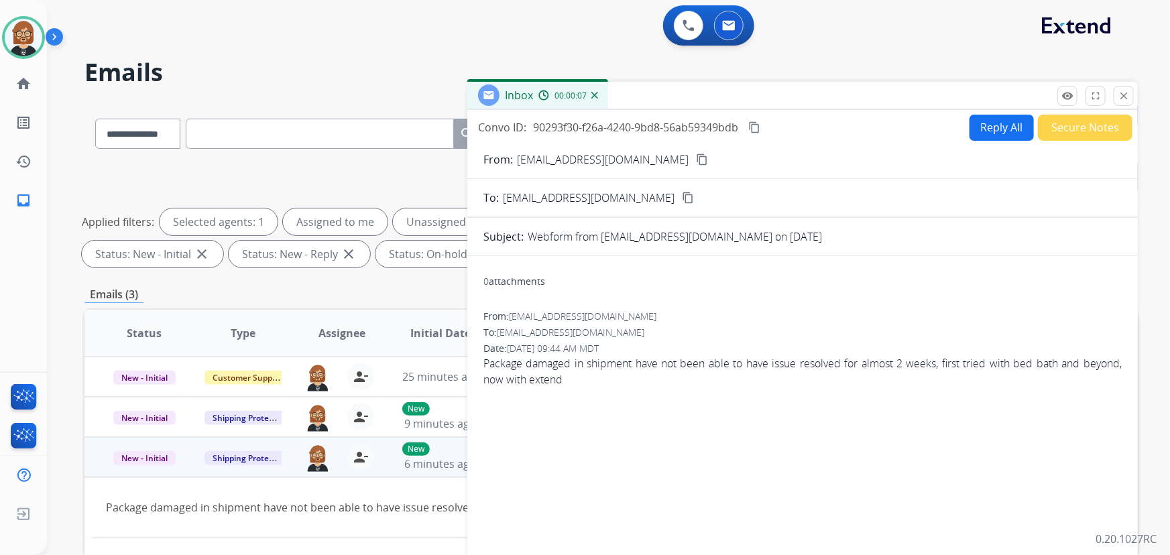
click at [861, 127] on button "Reply All" at bounding box center [1001, 128] width 64 height 26
select select "**********"
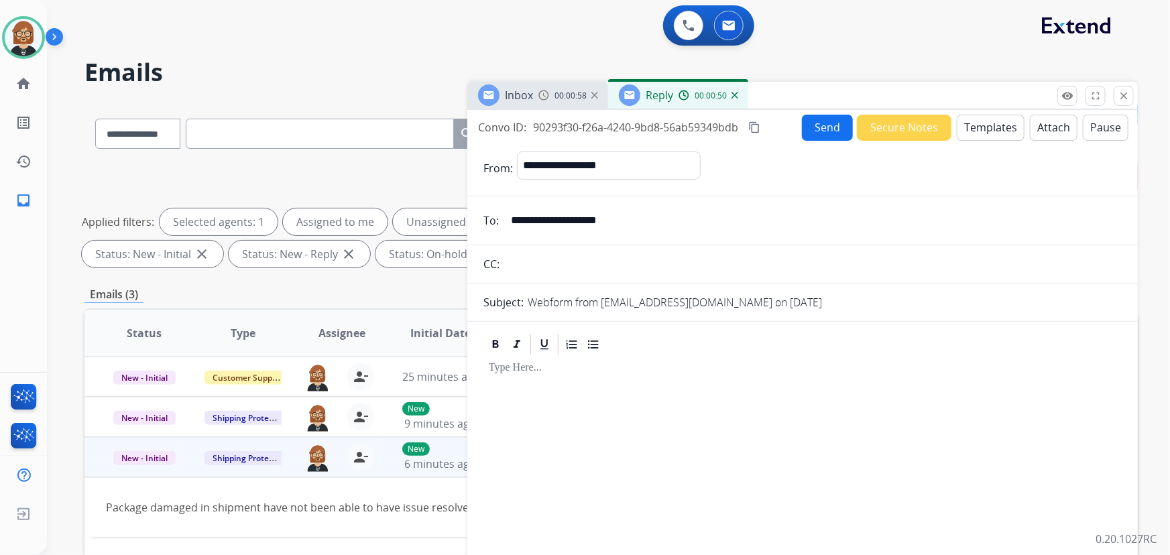
click at [861, 129] on button "Templates" at bounding box center [990, 128] width 68 height 26
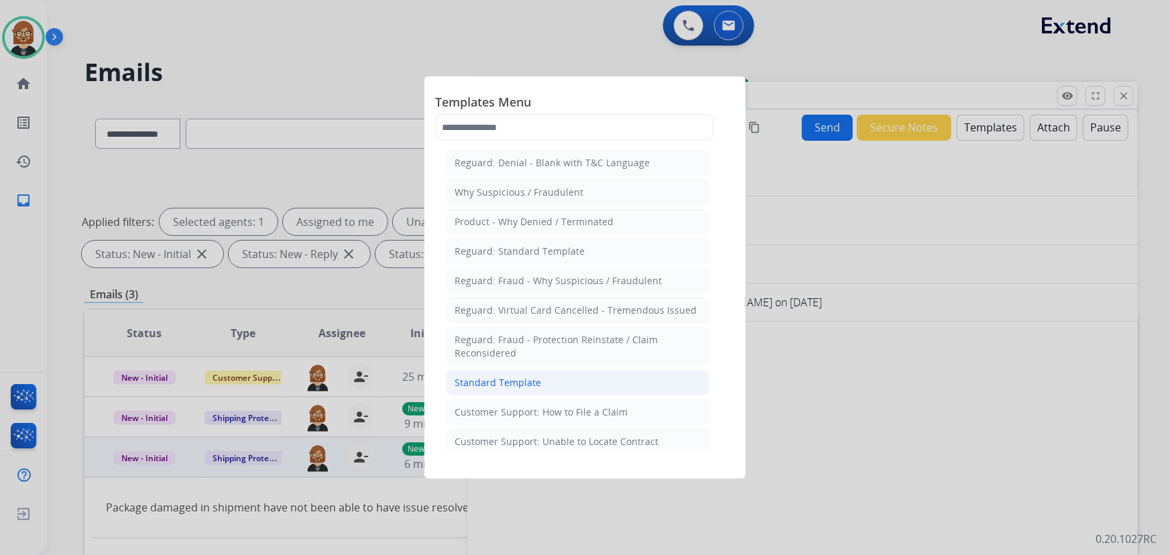
click at [498, 385] on div "Standard Template" at bounding box center [497, 382] width 86 height 13
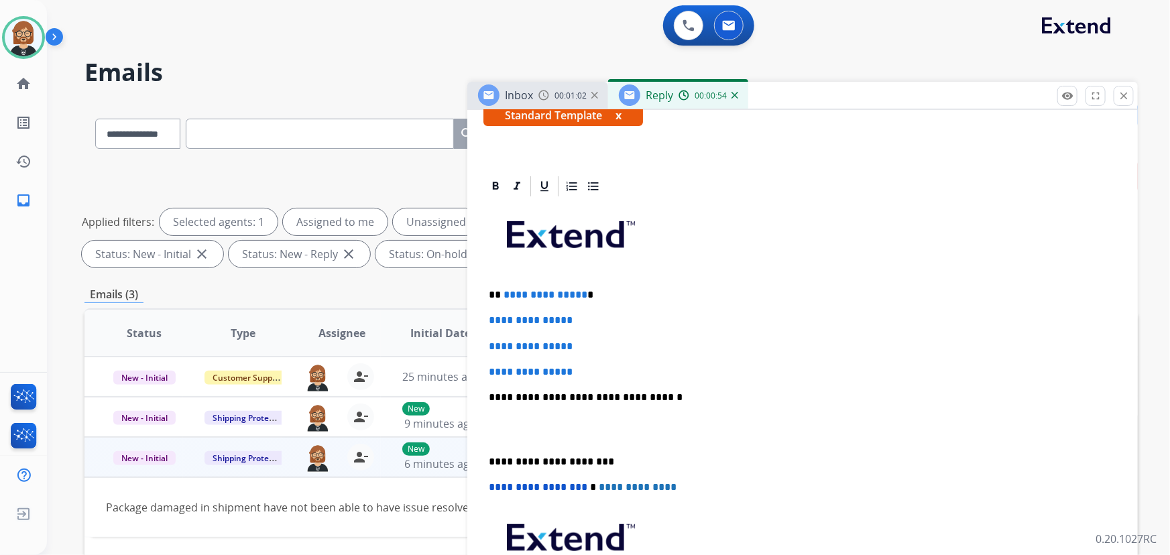
scroll to position [304, 0]
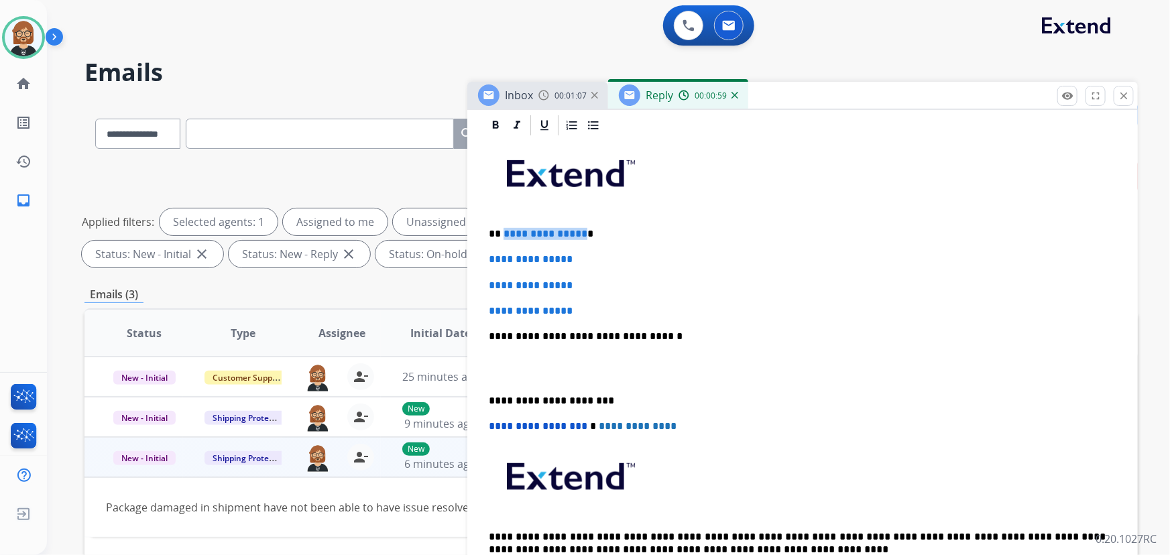
drag, startPoint x: 580, startPoint y: 234, endPoint x: 503, endPoint y: 231, distance: 77.8
click at [503, 231] on p "**********" at bounding box center [797, 234] width 617 height 12
drag, startPoint x: 586, startPoint y: 312, endPoint x: 464, endPoint y: 258, distance: 133.3
click at [464, 258] on div "**********" at bounding box center [610, 464] width 1053 height 725
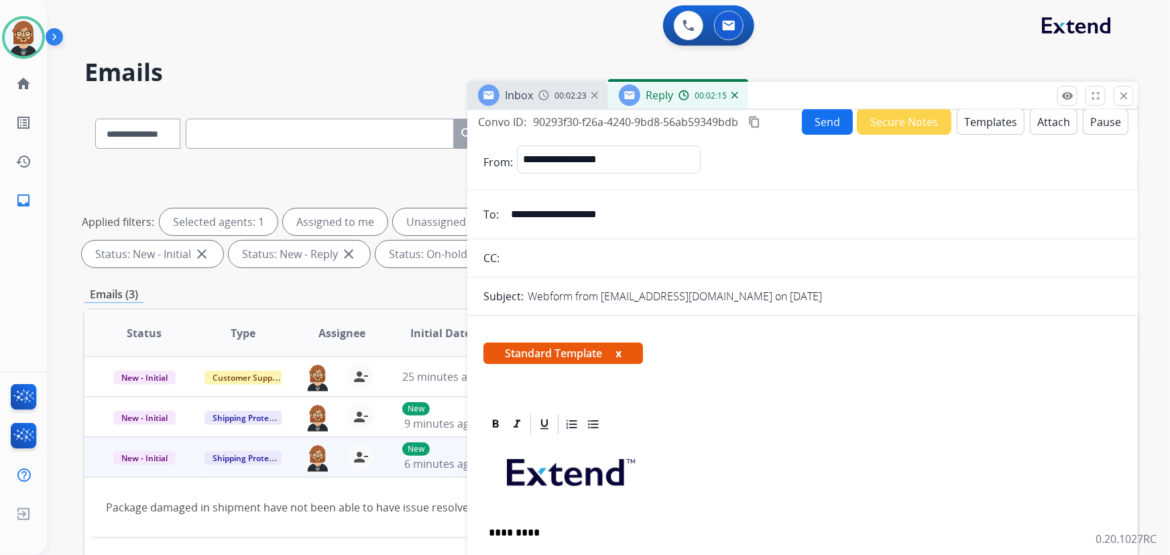
scroll to position [0, 0]
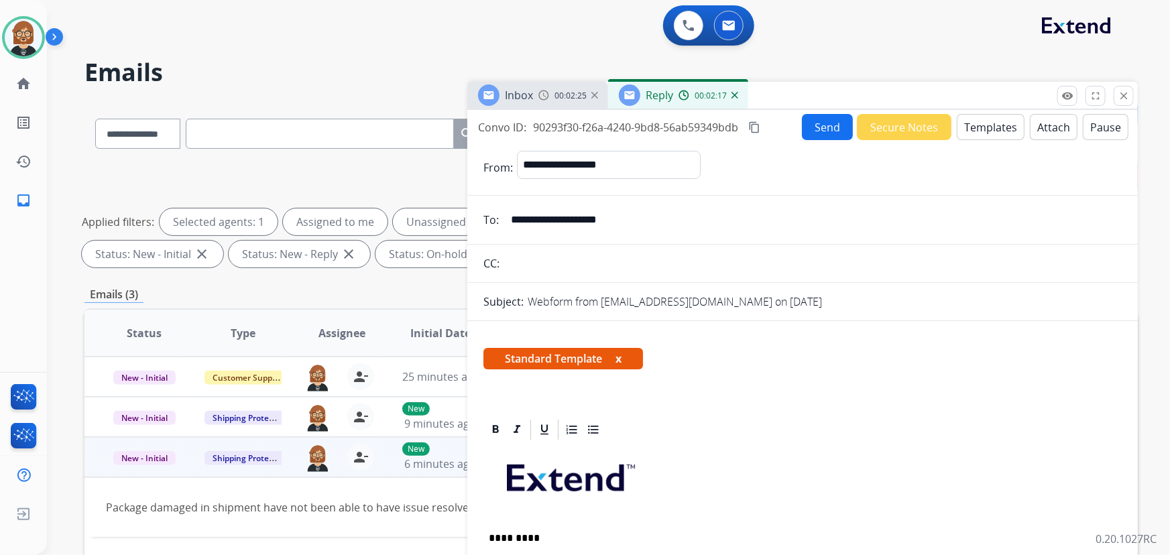
click at [827, 127] on button "Send" at bounding box center [827, 127] width 51 height 26
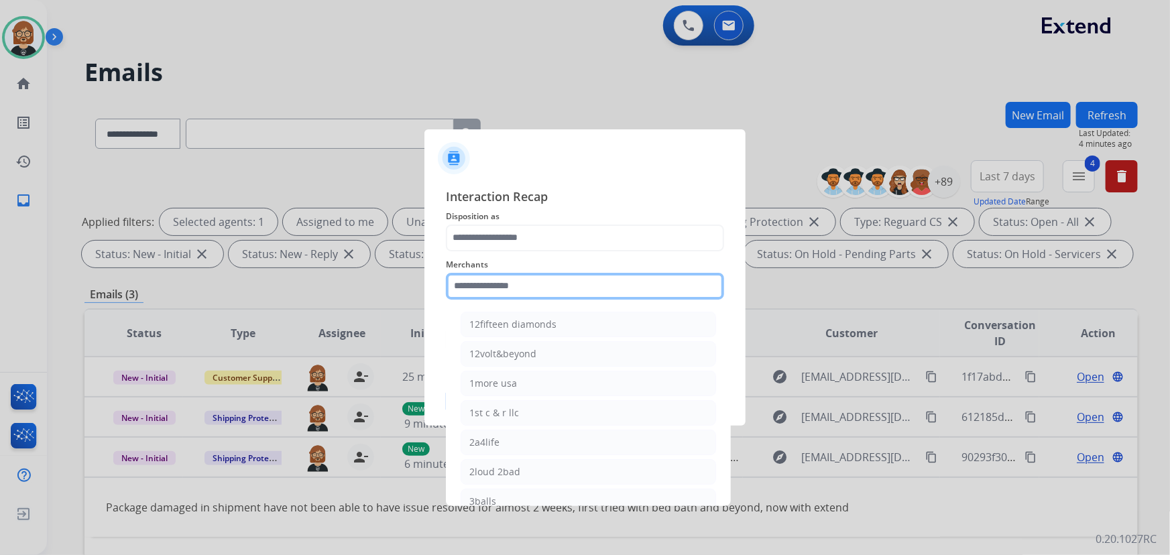
click at [538, 283] on input "text" at bounding box center [585, 286] width 278 height 27
click at [564, 288] on input "text" at bounding box center [585, 286] width 278 height 27
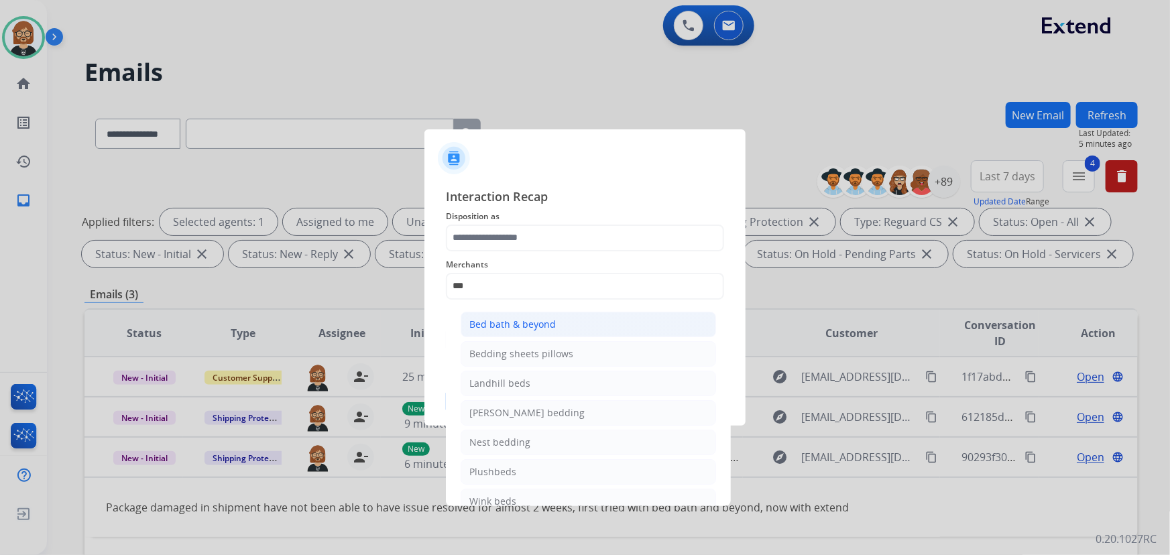
click at [579, 317] on li "Bed bath & beyond" at bounding box center [587, 324] width 255 height 25
type input "**********"
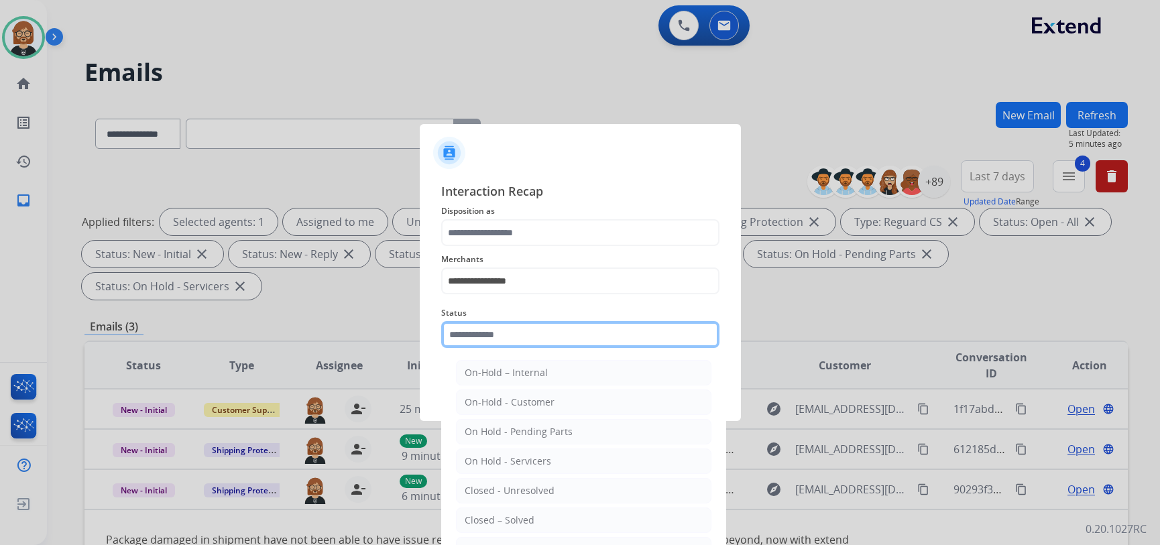
click at [552, 340] on input "text" at bounding box center [580, 334] width 278 height 27
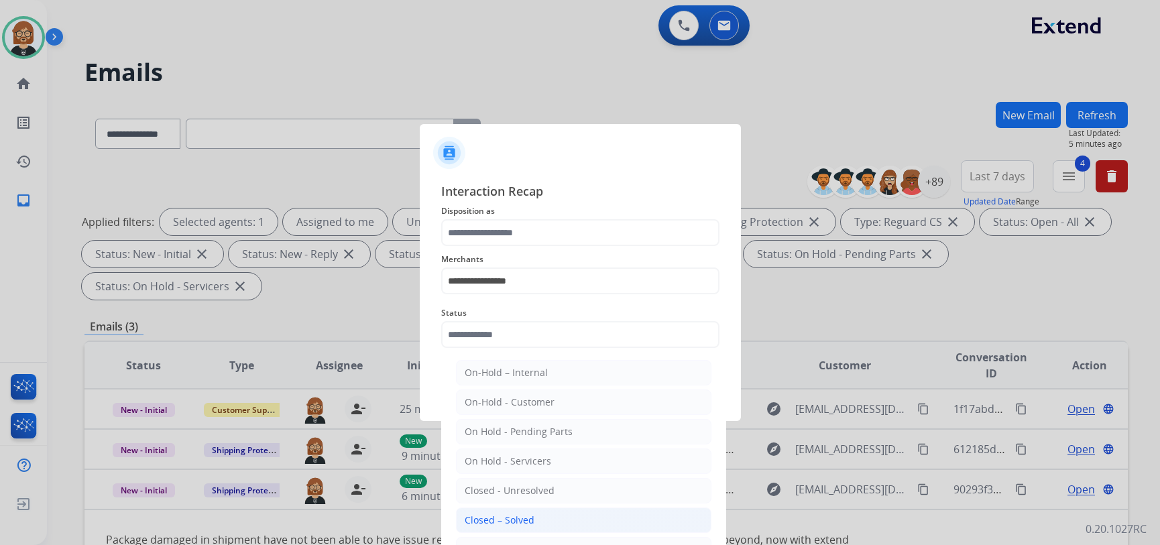
click at [519, 526] on li "Closed – Solved" at bounding box center [583, 519] width 255 height 25
type input "**********"
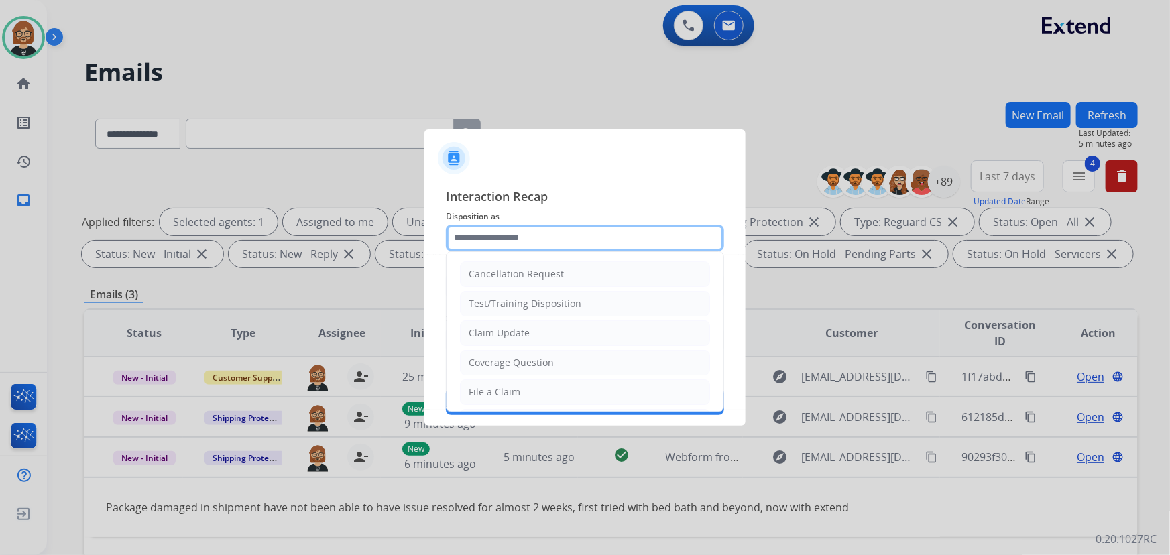
click at [554, 248] on input "text" at bounding box center [585, 238] width 278 height 27
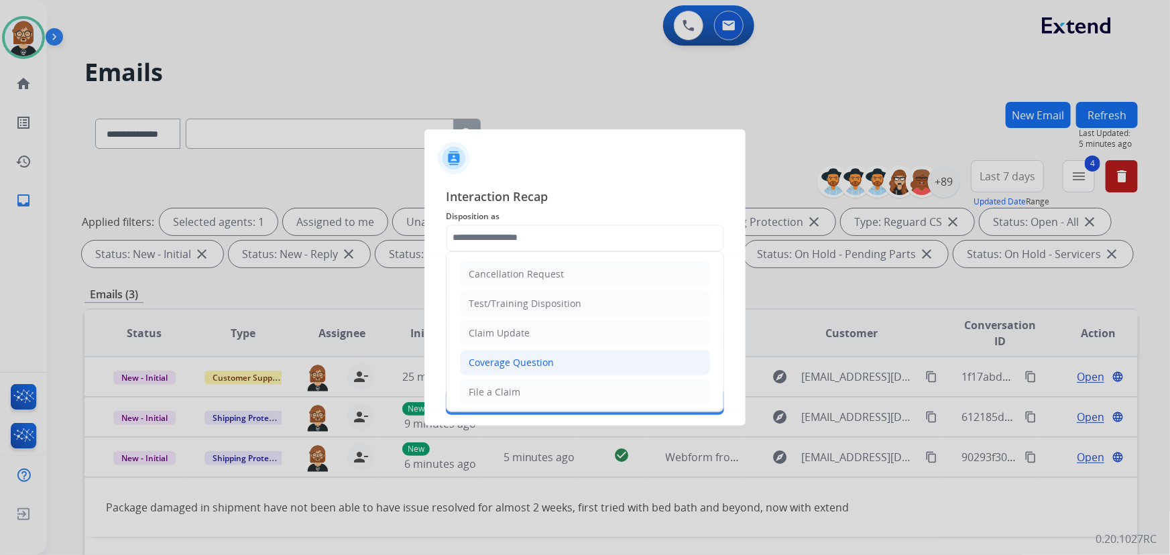
click at [530, 356] on div "Coverage Question" at bounding box center [511, 362] width 85 height 13
type input "**********"
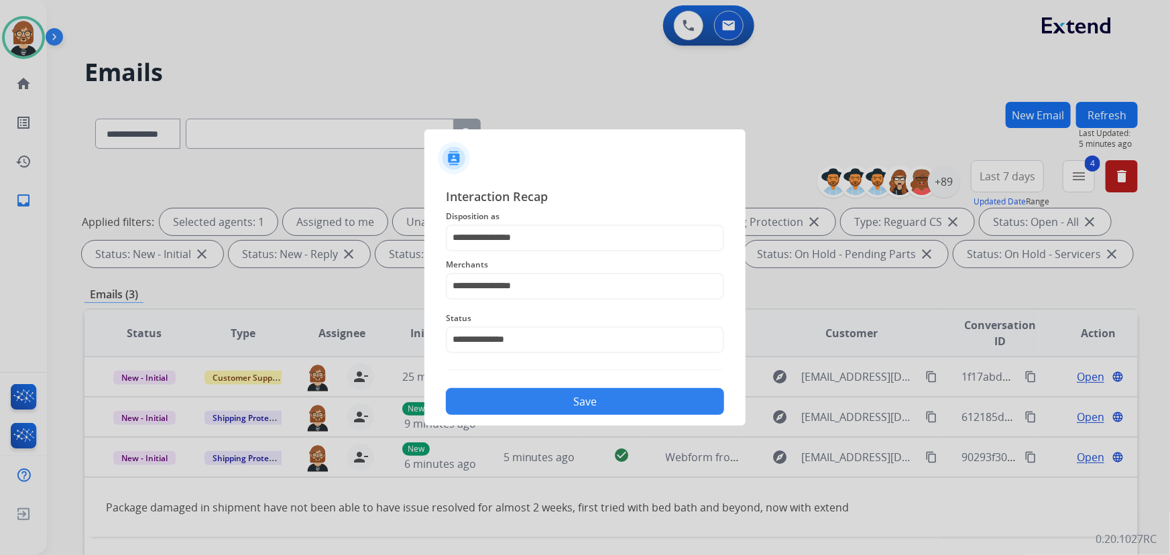
click at [577, 395] on button "Save" at bounding box center [585, 401] width 278 height 27
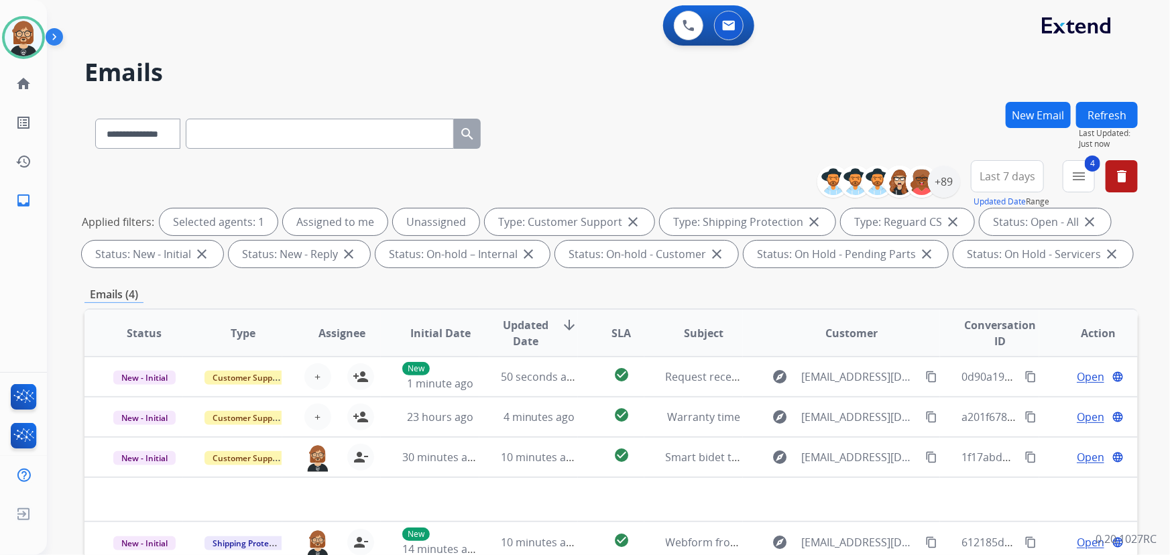
click at [861, 174] on div "**********" at bounding box center [982, 184] width 310 height 48
click at [861, 184] on div "+89" at bounding box center [944, 182] width 32 height 32
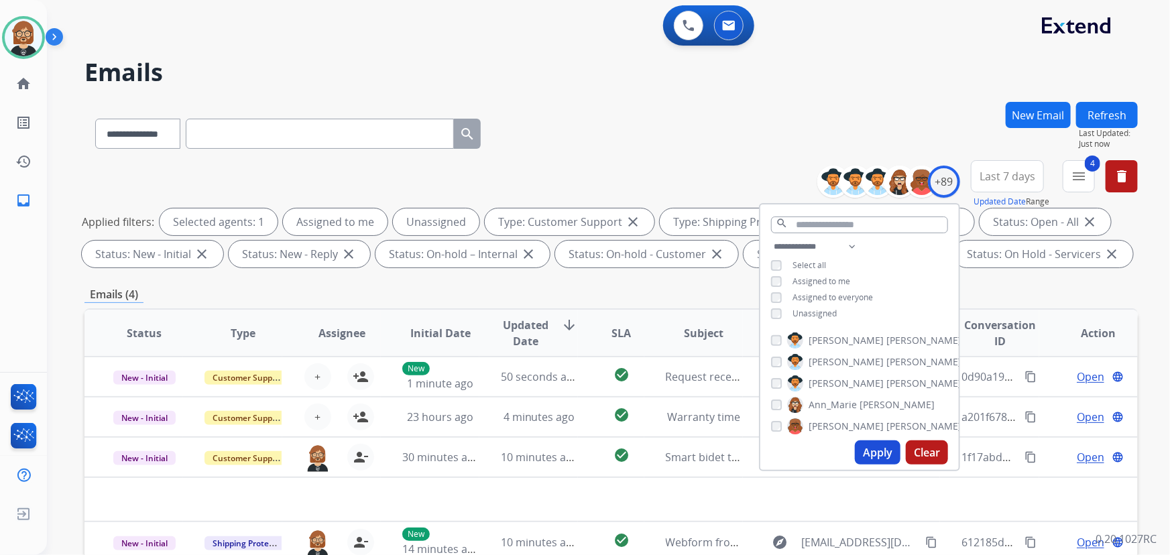
click at [818, 312] on span "Unassigned" at bounding box center [814, 313] width 44 height 11
click at [861, 460] on button "Apply" at bounding box center [878, 452] width 46 height 24
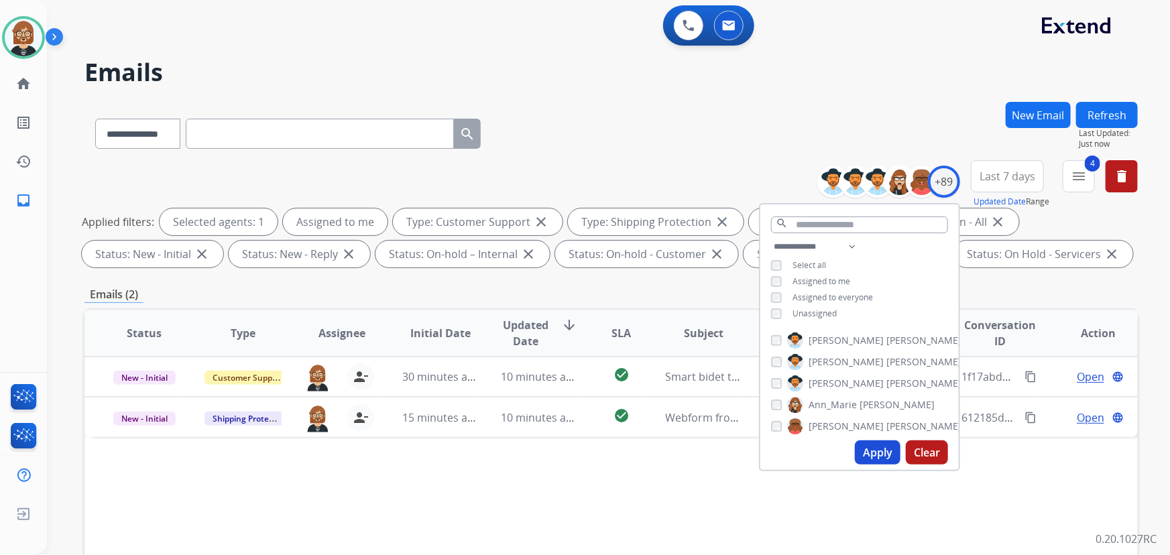
click at [593, 452] on div "Status Type Assignee Initial Date Updated Date arrow_downward SLA Subject Custo…" at bounding box center [610, 532] width 1053 height 449
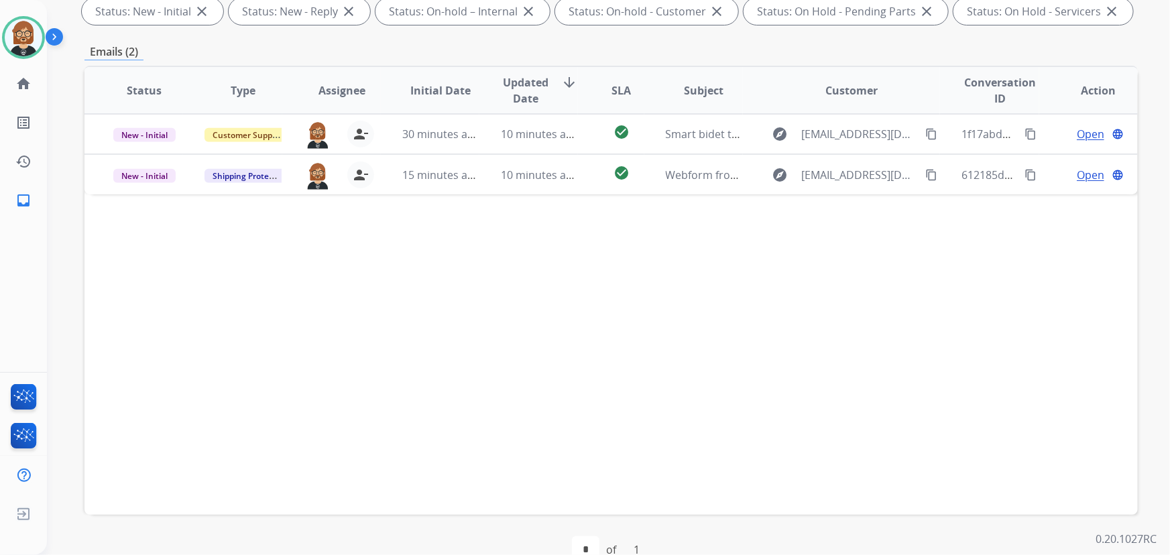
scroll to position [243, 0]
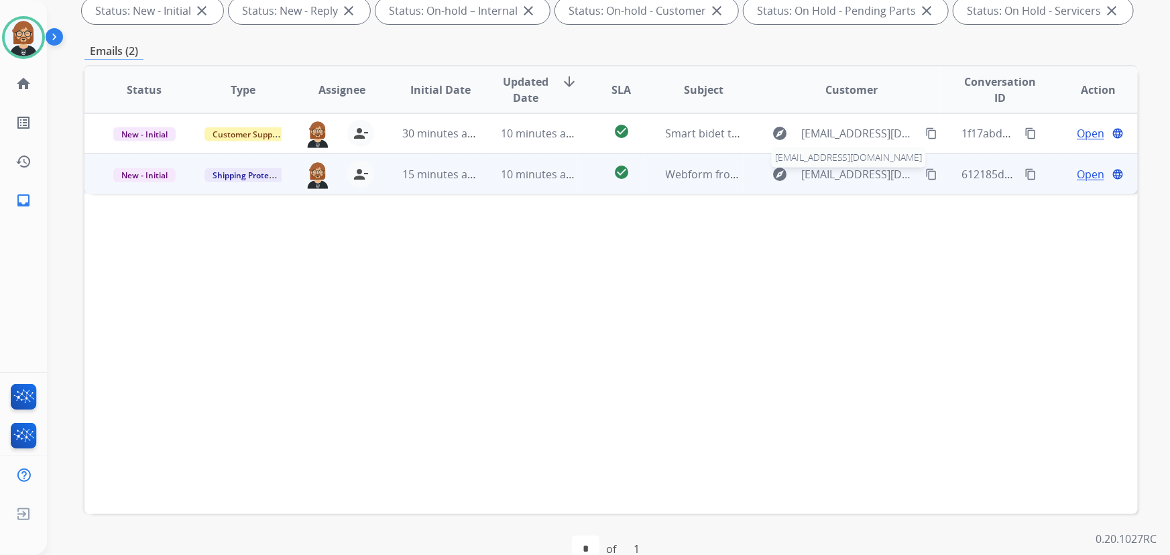
click at [820, 179] on span "harringtonp15@yahoo.com" at bounding box center [860, 174] width 117 height 16
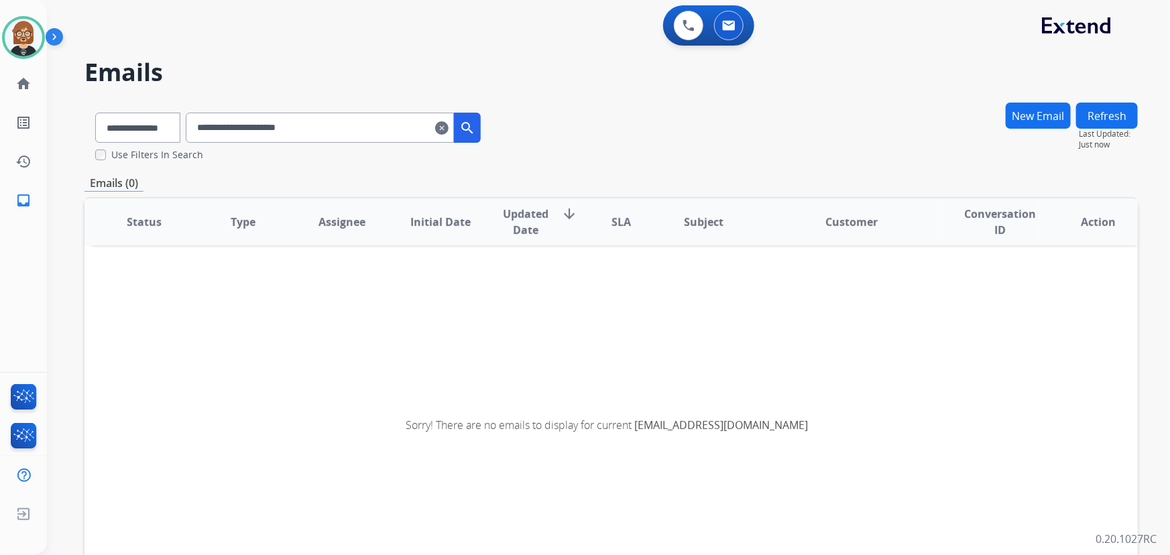
click at [448, 131] on mat-icon "clear" at bounding box center [441, 128] width 13 height 16
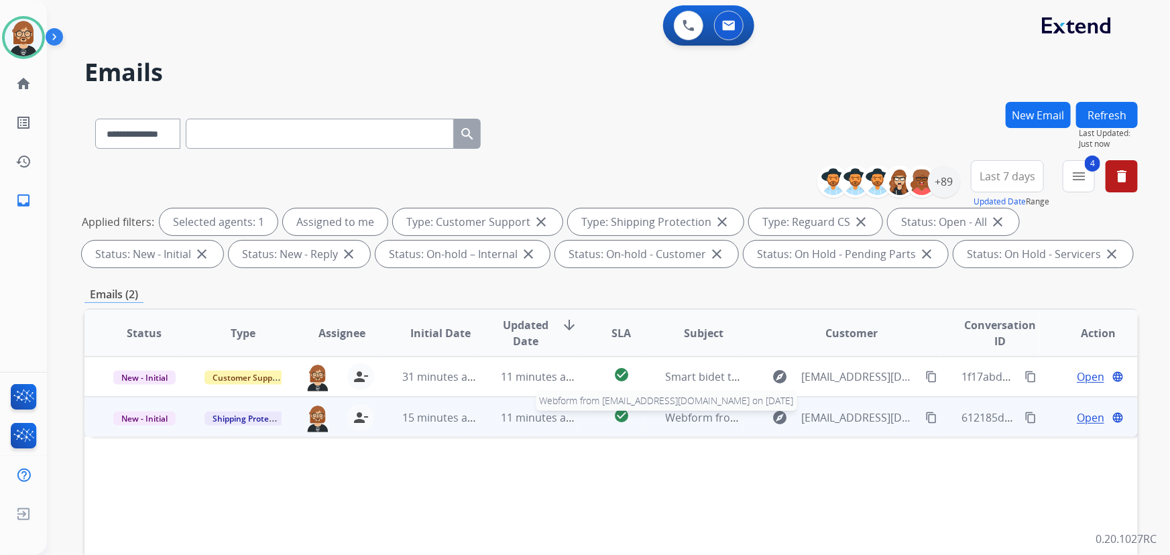
click at [681, 416] on span "Webform from harringtonp15@yahoo.com on 08/14/2025" at bounding box center [818, 417] width 304 height 15
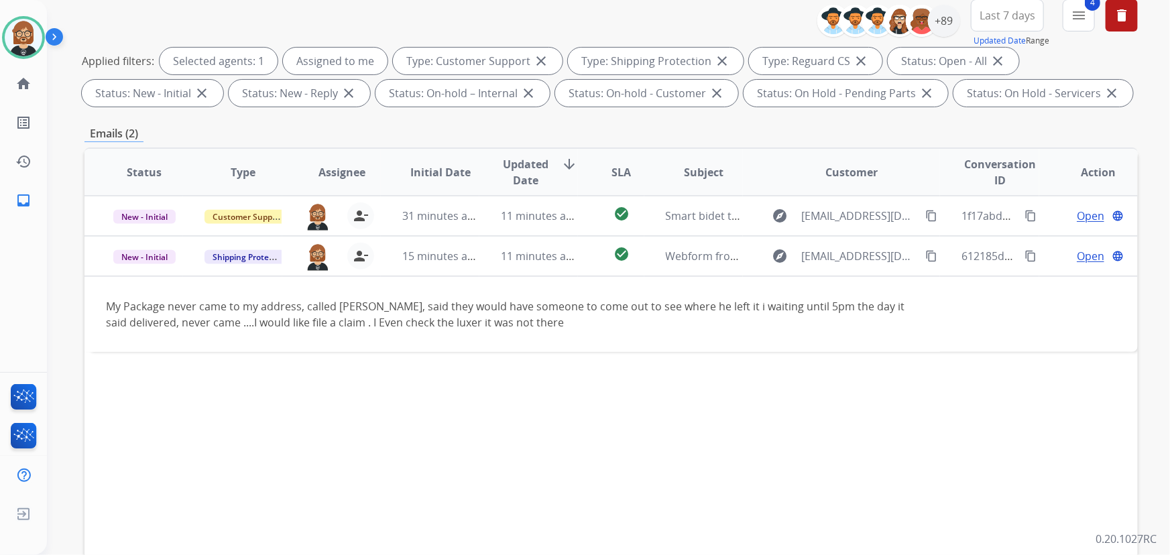
scroll to position [182, 0]
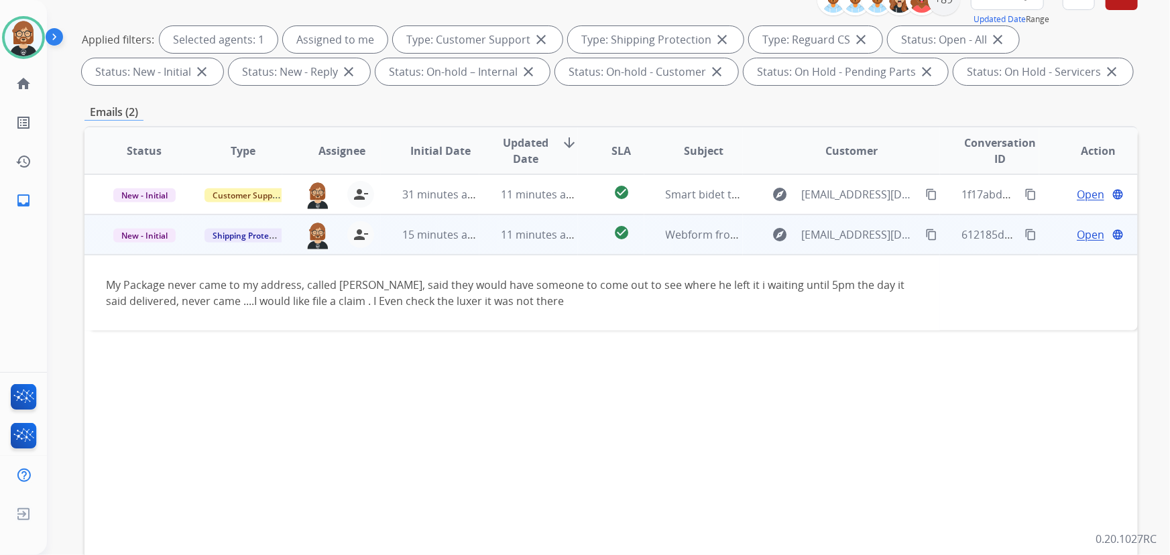
click at [861, 235] on mat-icon "content_copy" at bounding box center [931, 235] width 12 height 12
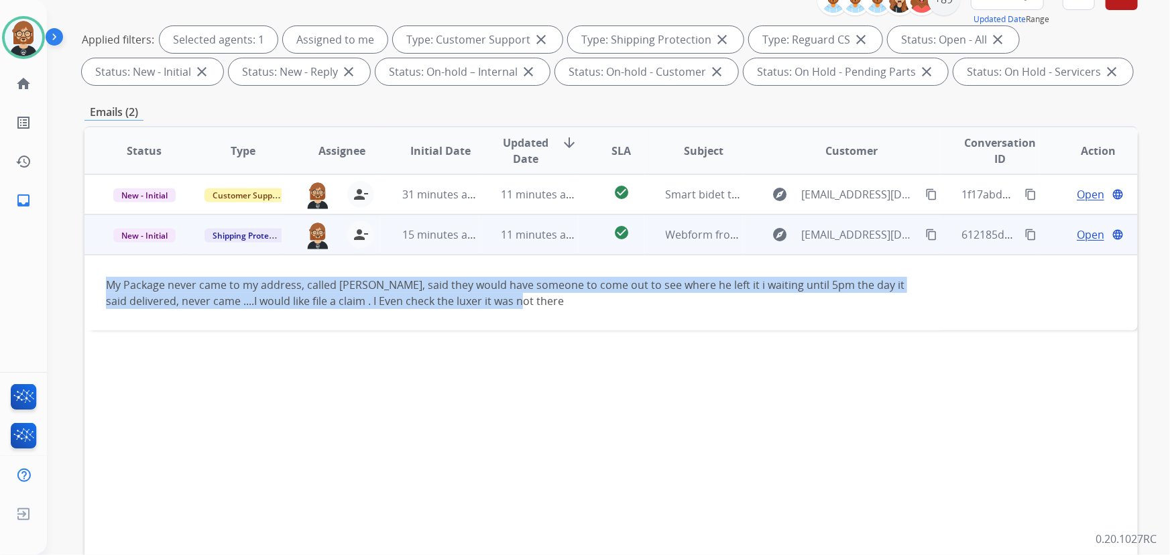
drag, startPoint x: 107, startPoint y: 282, endPoint x: 560, endPoint y: 311, distance: 454.1
click at [560, 311] on td "My Package never came to my address, called FedEx, said they would have someone…" at bounding box center [511, 293] width 855 height 76
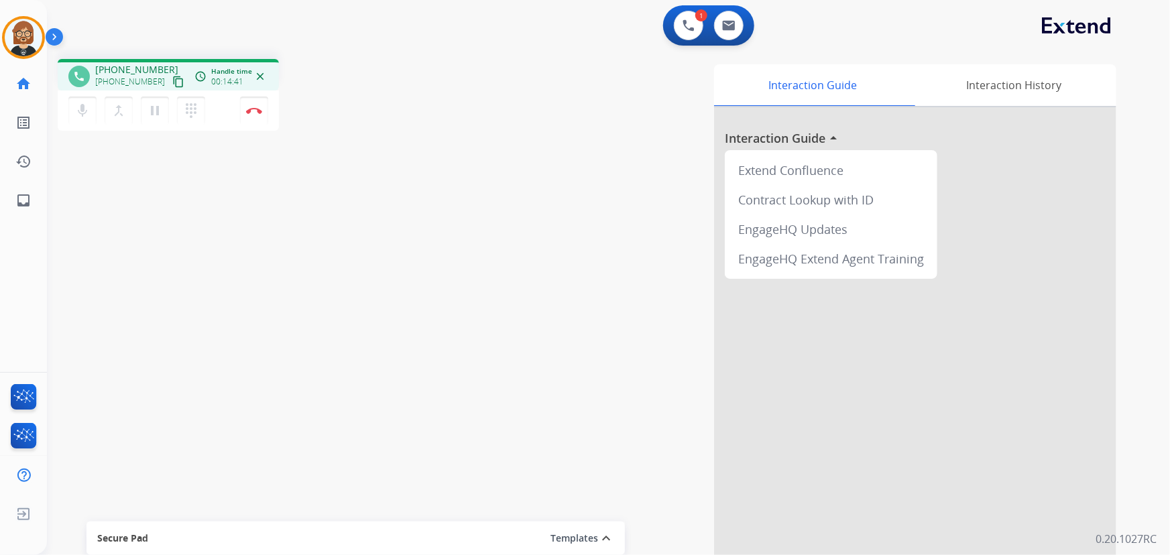
drag, startPoint x: 172, startPoint y: 405, endPoint x: 172, endPoint y: 395, distance: 10.1
click at [171, 403] on div "phone +16154859206 +16154859206 content_copy access_time Call metrics Queue 00:…" at bounding box center [592, 327] width 1091 height 559
click at [254, 107] on img at bounding box center [254, 110] width 16 height 7
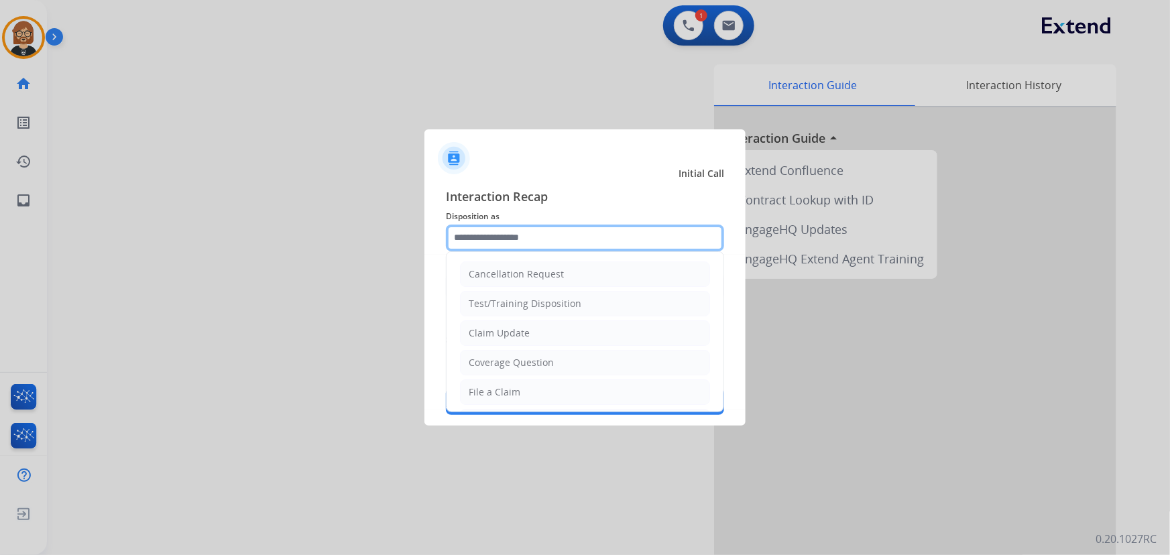
click at [560, 231] on input "text" at bounding box center [585, 238] width 278 height 27
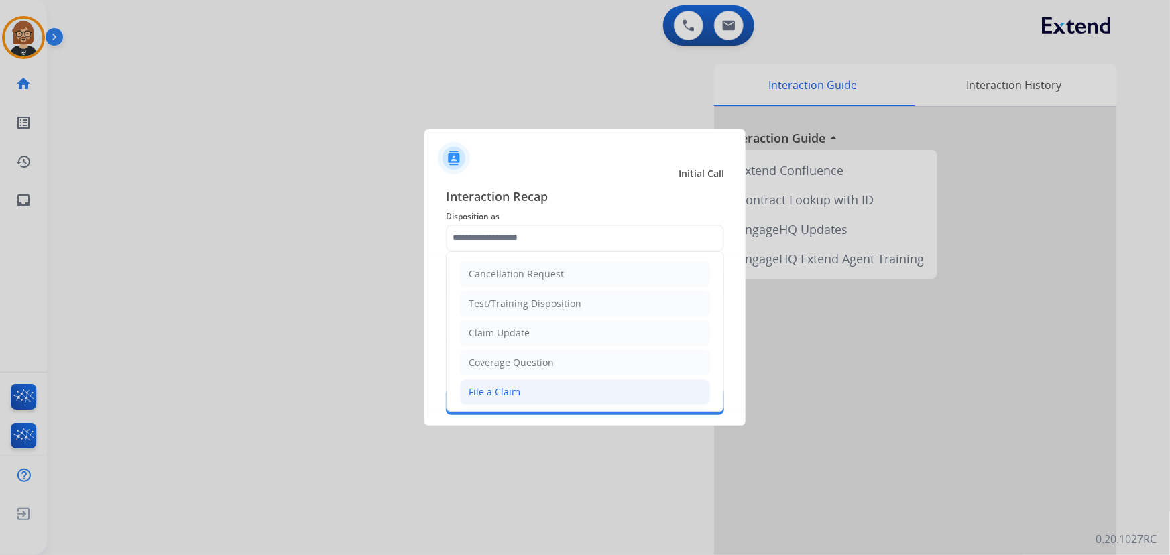
click at [550, 389] on li "File a Claim" at bounding box center [585, 391] width 250 height 25
type input "**********"
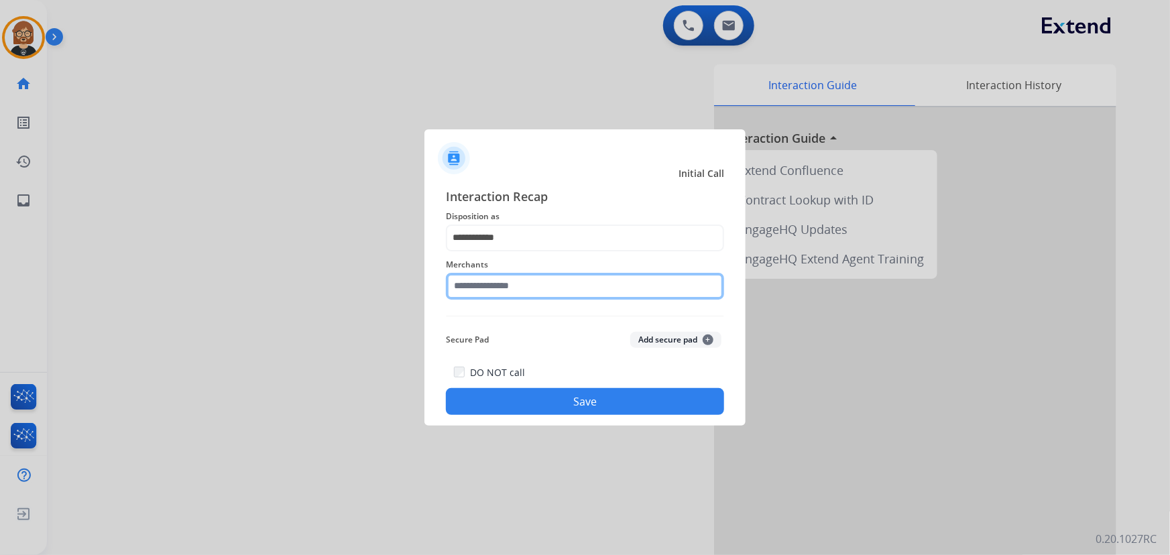
click at [550, 288] on input "text" at bounding box center [585, 286] width 278 height 27
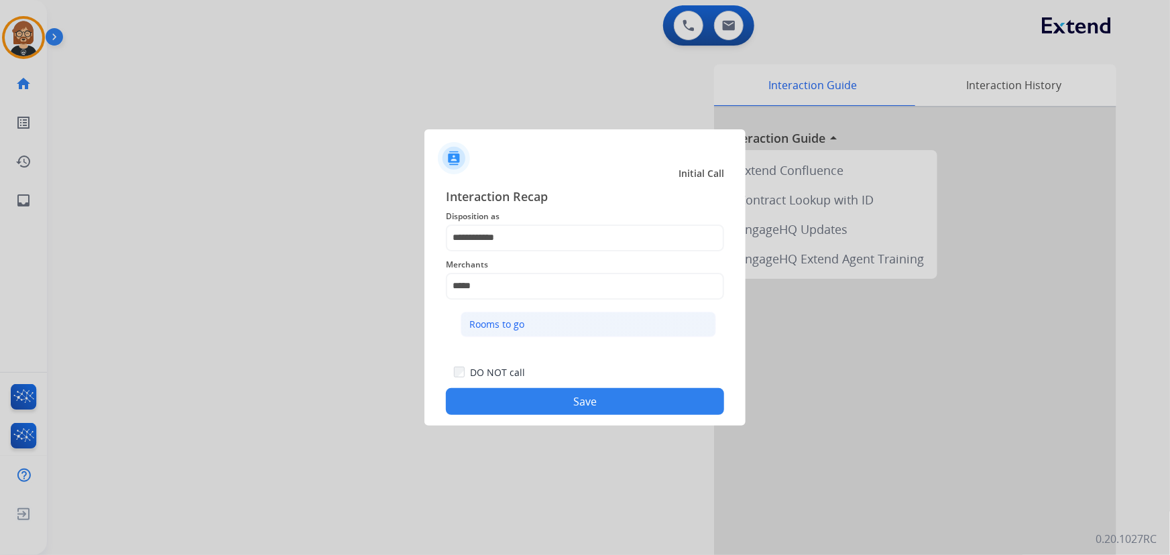
click at [576, 325] on li "Rooms to go" at bounding box center [587, 324] width 255 height 25
type input "**********"
click at [572, 391] on button "Save" at bounding box center [585, 401] width 278 height 27
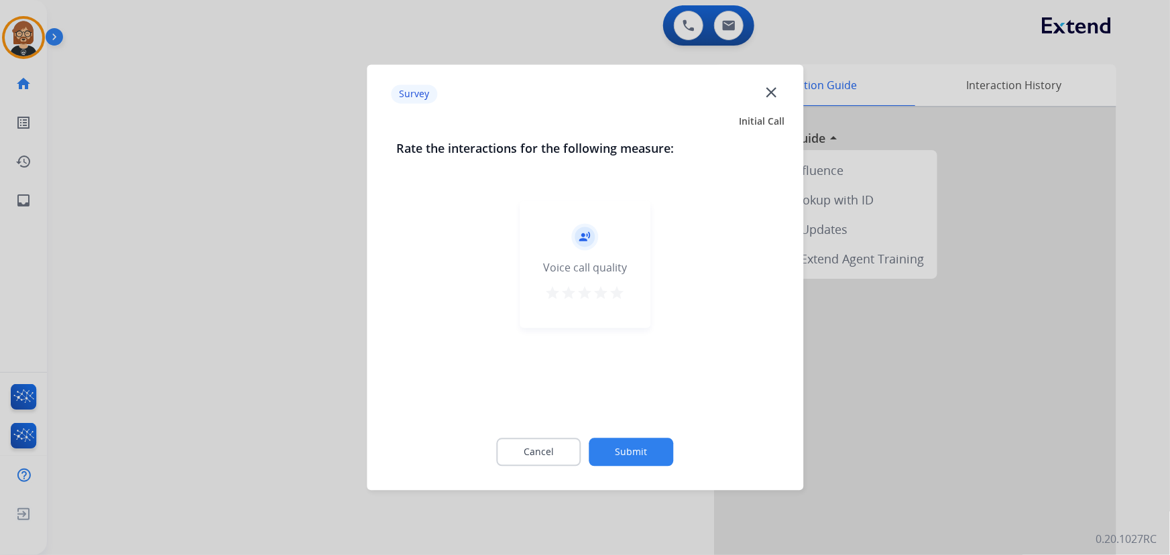
click at [637, 449] on button "Submit" at bounding box center [631, 452] width 84 height 28
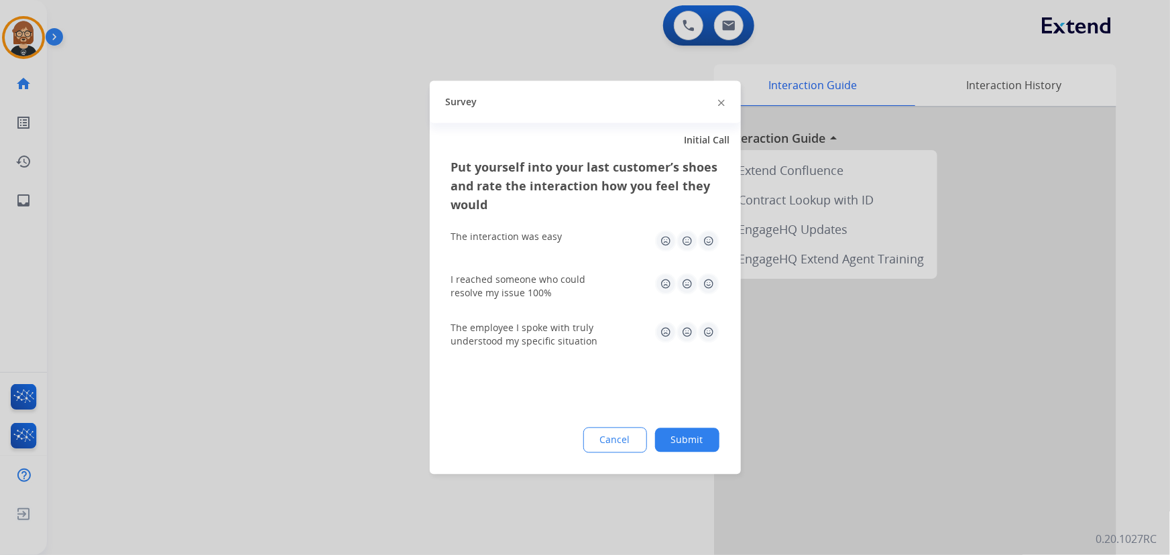
click at [708, 444] on button "Submit" at bounding box center [687, 440] width 64 height 24
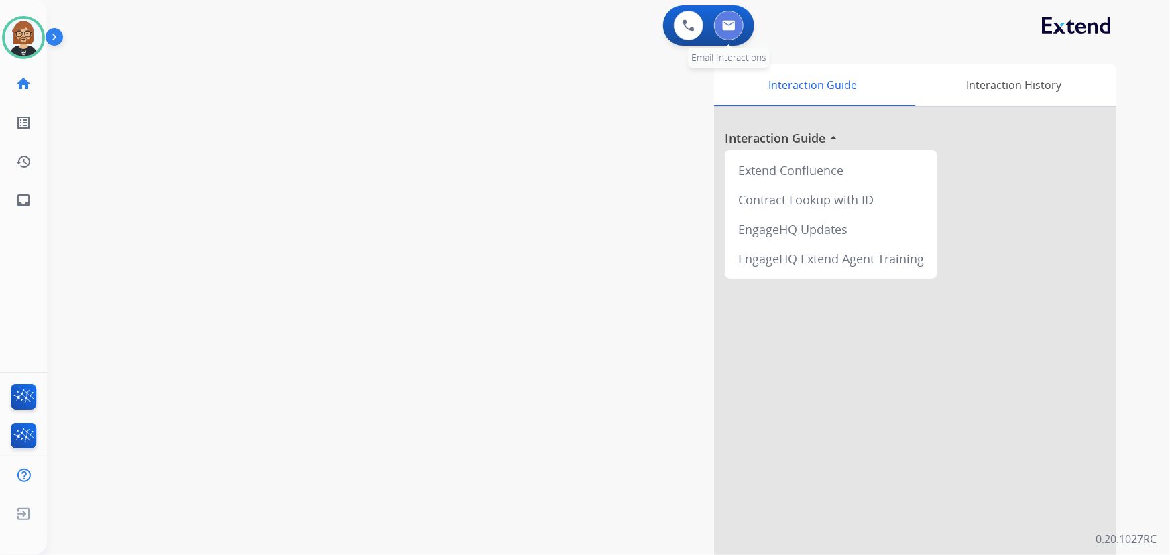
click at [734, 24] on button at bounding box center [728, 25] width 29 height 29
select select "**********"
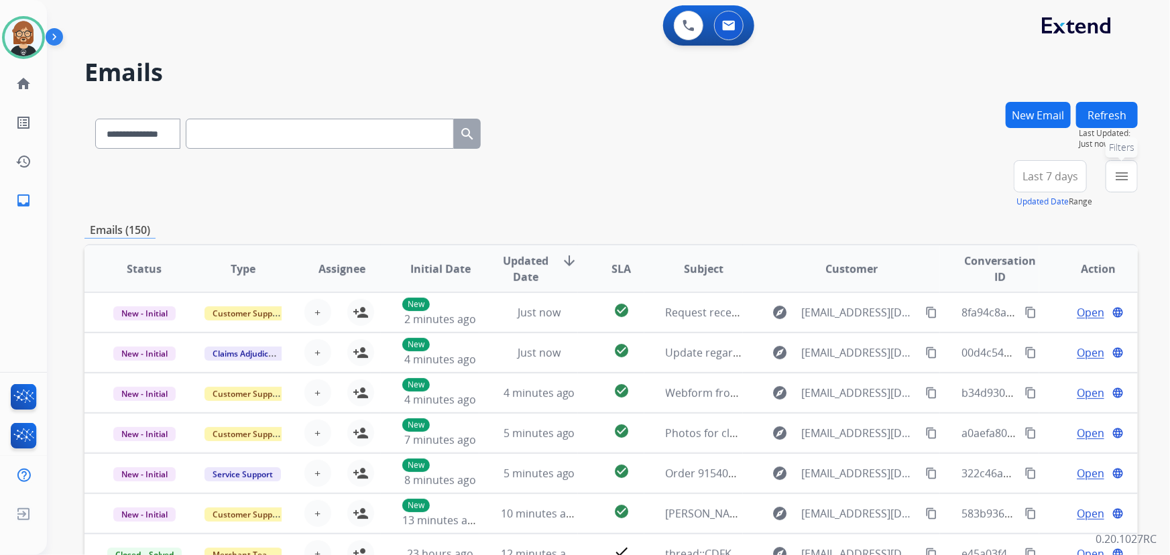
click at [861, 168] on mat-icon "menu" at bounding box center [1121, 176] width 16 height 16
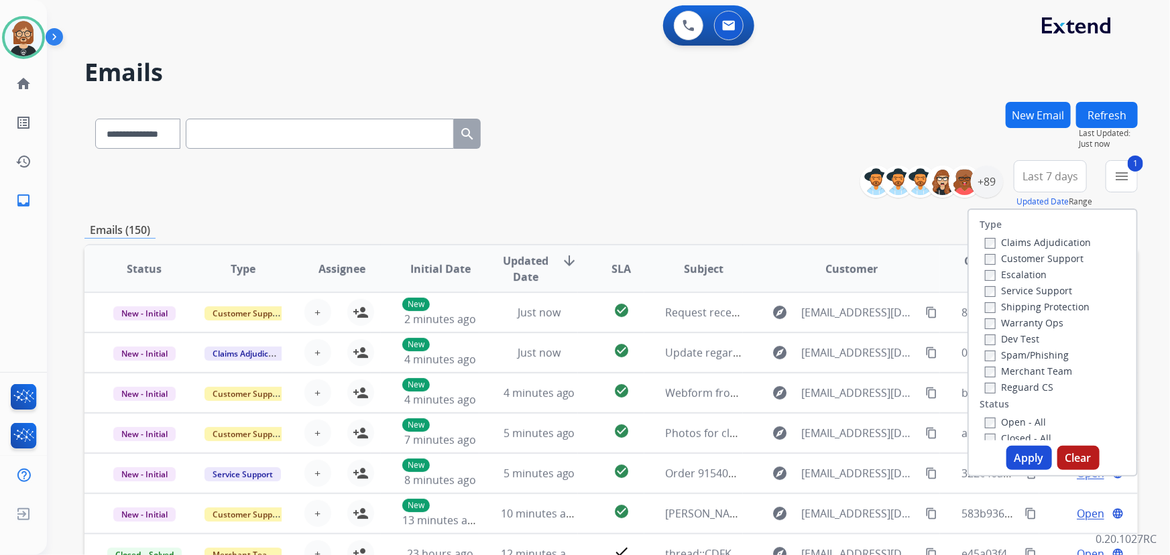
click at [861, 460] on button "Apply" at bounding box center [1029, 458] width 46 height 24
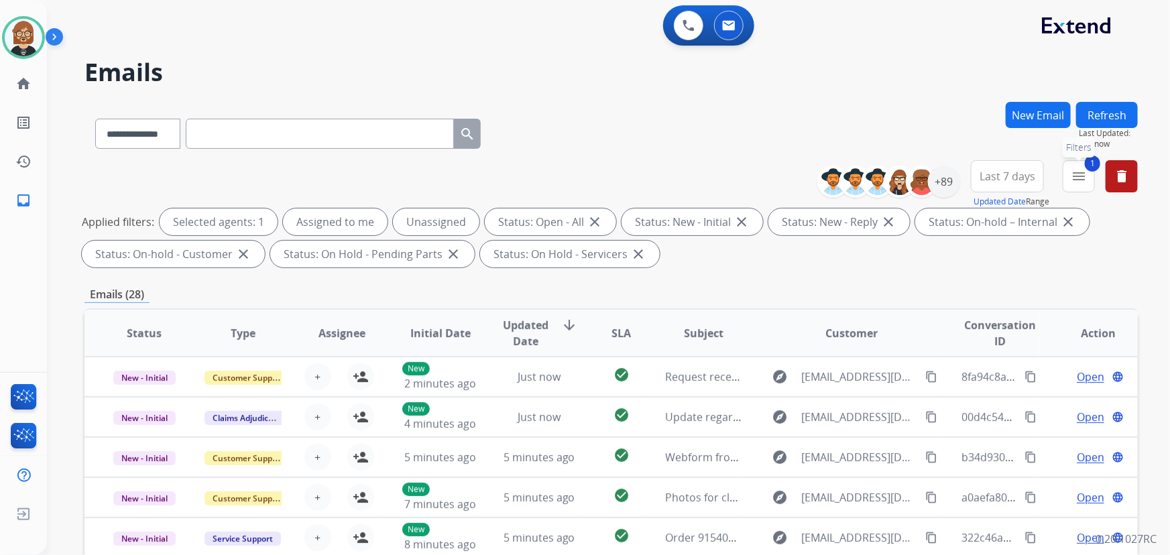
click at [861, 176] on mat-icon "menu" at bounding box center [1078, 176] width 16 height 16
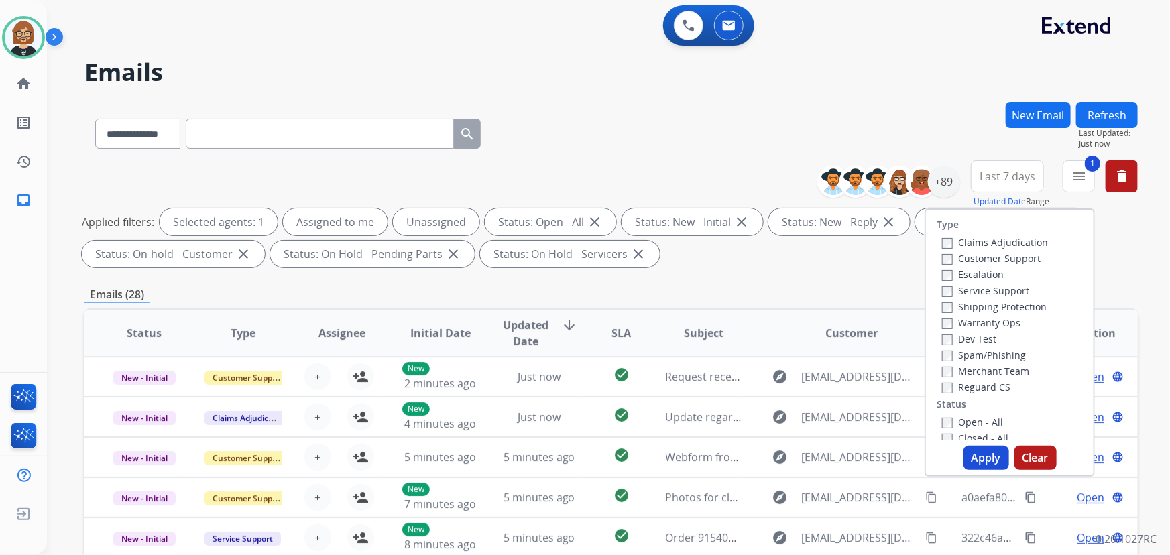
click at [861, 257] on label "Customer Support" at bounding box center [991, 258] width 99 height 13
click at [861, 305] on label "Shipping Protection" at bounding box center [994, 306] width 105 height 13
click at [861, 387] on label "Reguard CS" at bounding box center [976, 387] width 68 height 13
click at [861, 459] on button "Apply" at bounding box center [986, 458] width 46 height 24
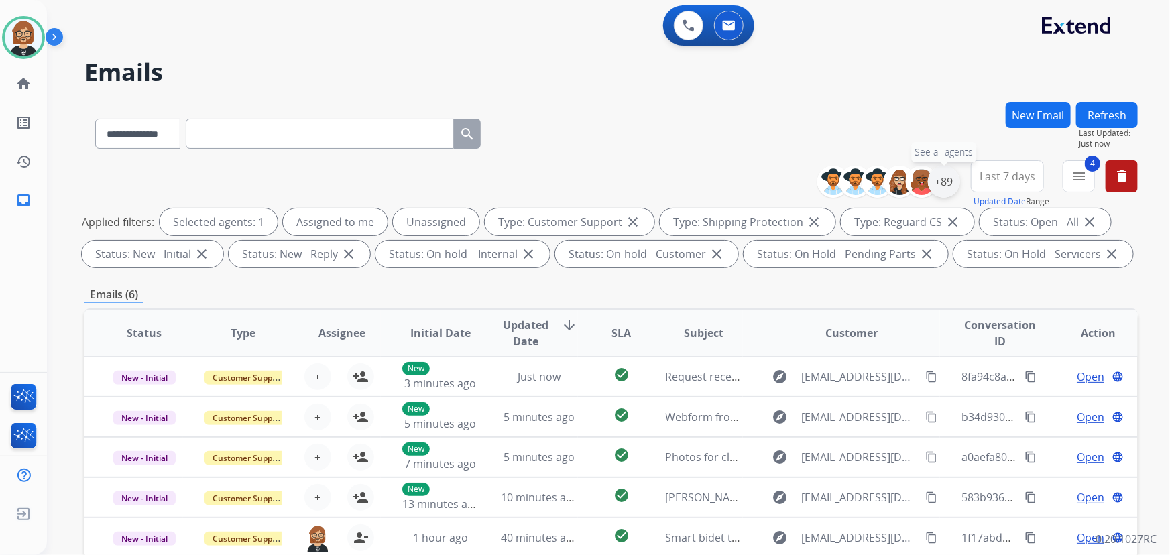
click at [861, 182] on div "+89" at bounding box center [944, 182] width 32 height 32
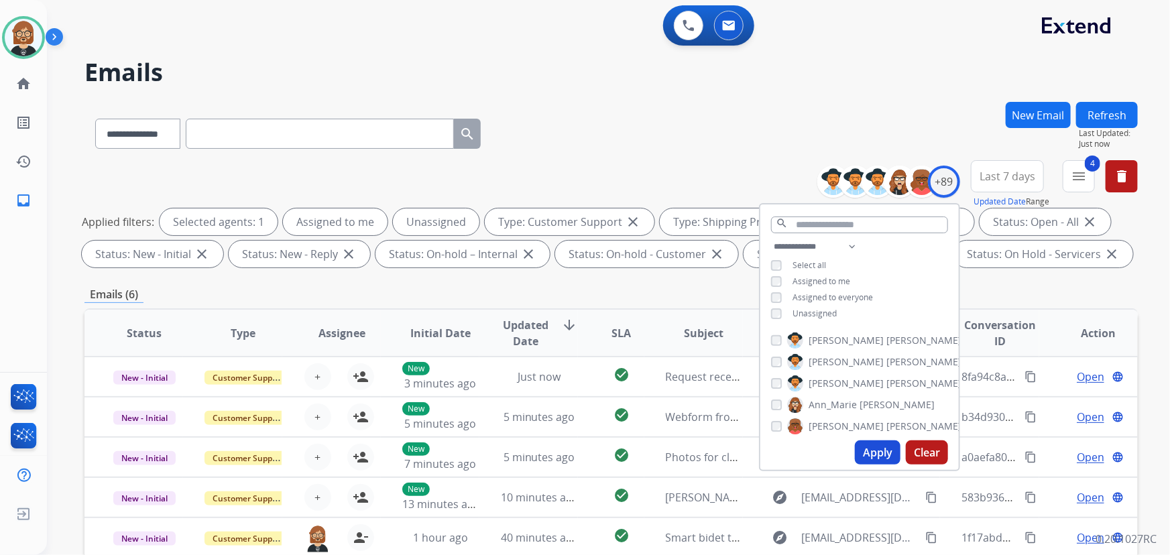
click at [815, 302] on div "**********" at bounding box center [859, 282] width 198 height 86
click at [810, 312] on span "Unassigned" at bounding box center [814, 313] width 44 height 11
click at [861, 457] on button "Apply" at bounding box center [878, 452] width 46 height 24
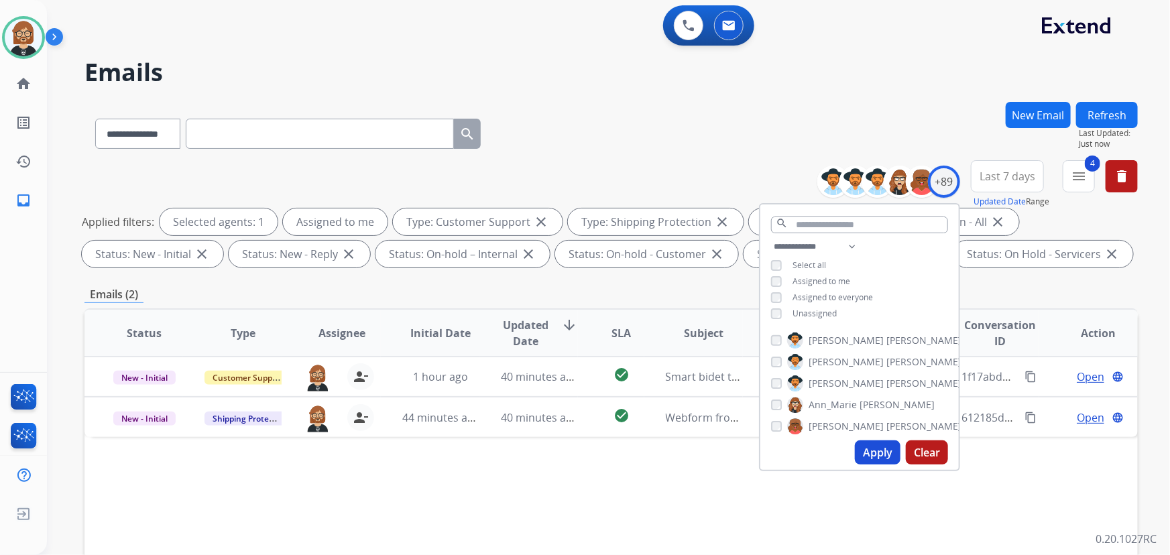
click at [626, 479] on div "Status Type Assignee Initial Date Updated Date arrow_downward SLA Subject Custo…" at bounding box center [610, 532] width 1053 height 449
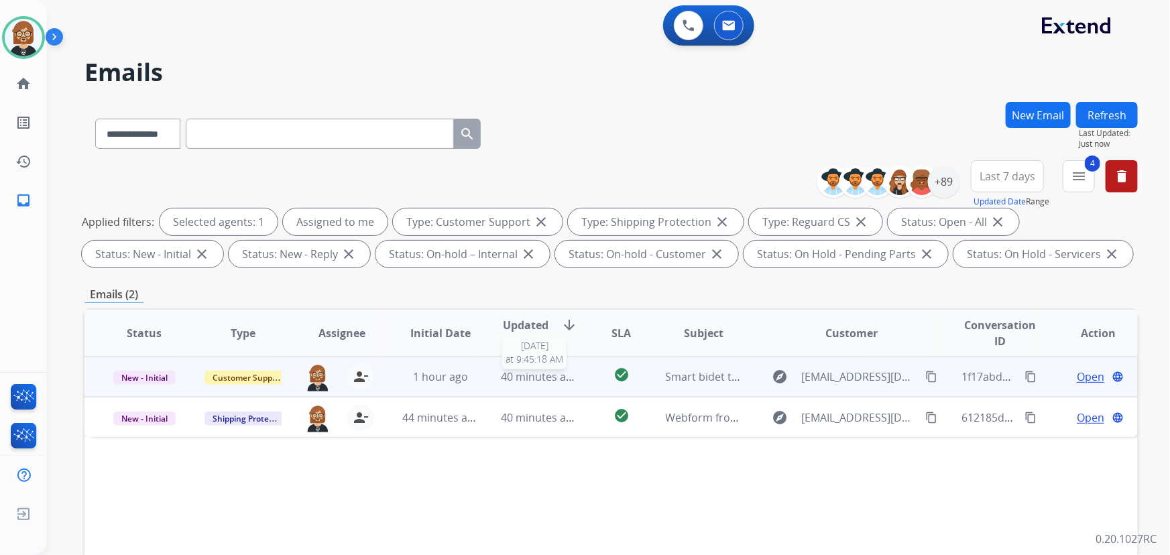
click at [528, 375] on span "40 minutes ago" at bounding box center [540, 376] width 78 height 15
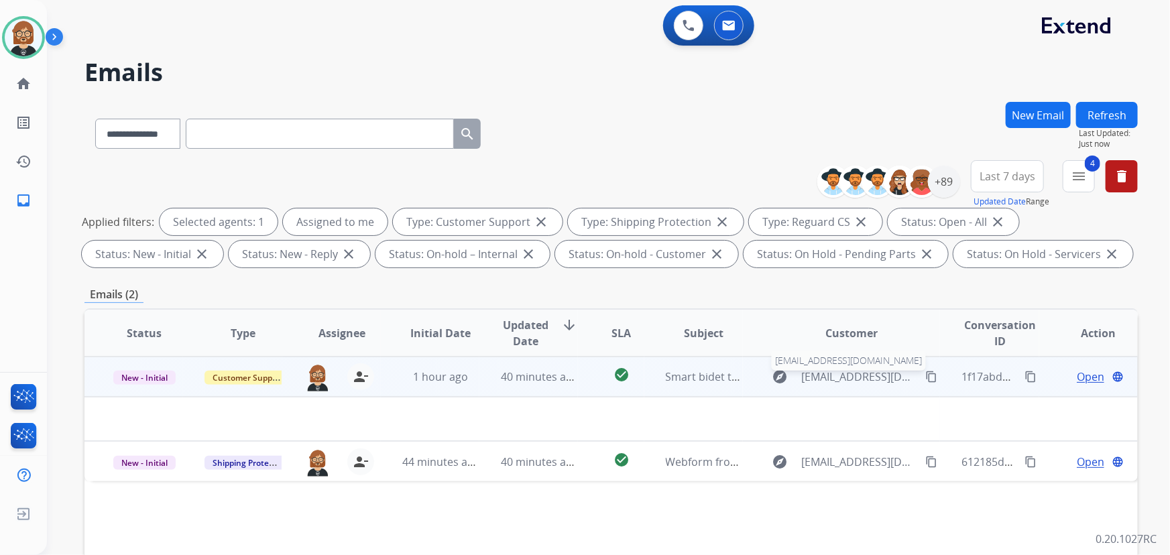
click at [823, 377] on span "rosarioj78@gmail.com" at bounding box center [860, 377] width 117 height 16
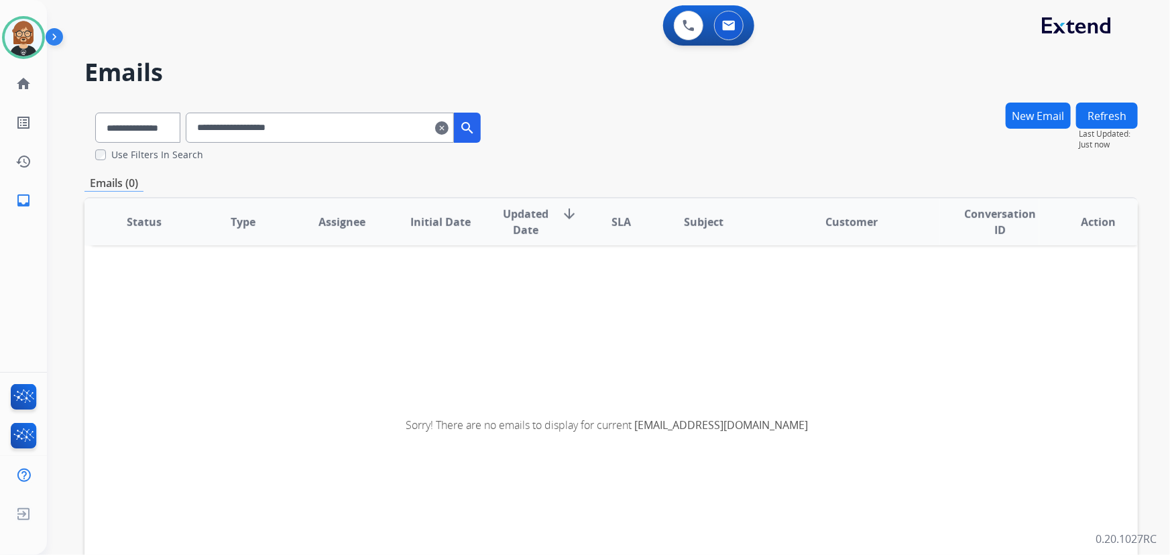
click at [448, 127] on mat-icon "clear" at bounding box center [441, 128] width 13 height 16
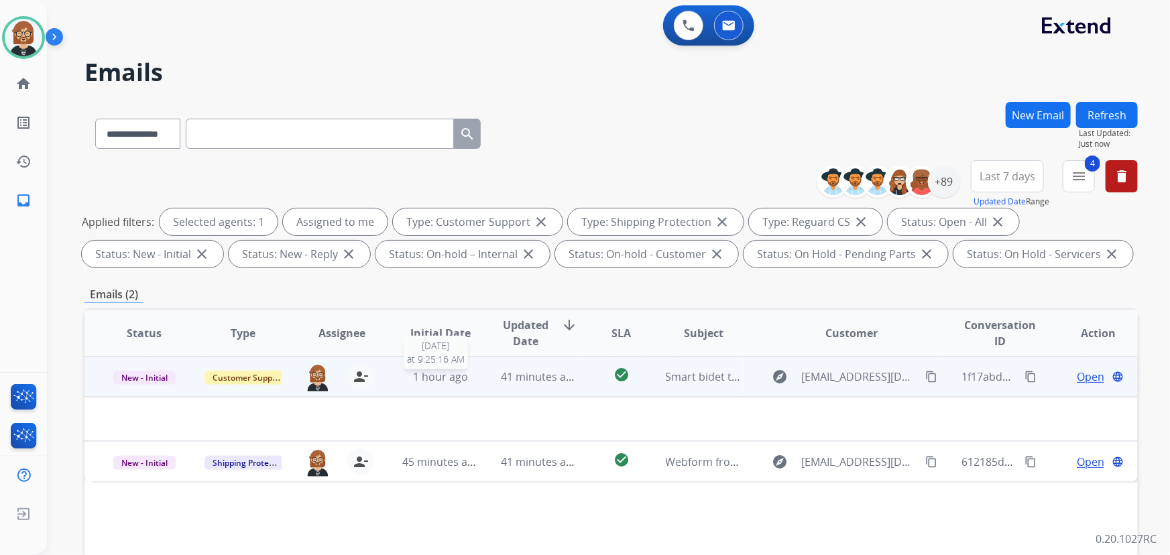
click at [430, 379] on span "1 hour ago" at bounding box center [440, 376] width 55 height 15
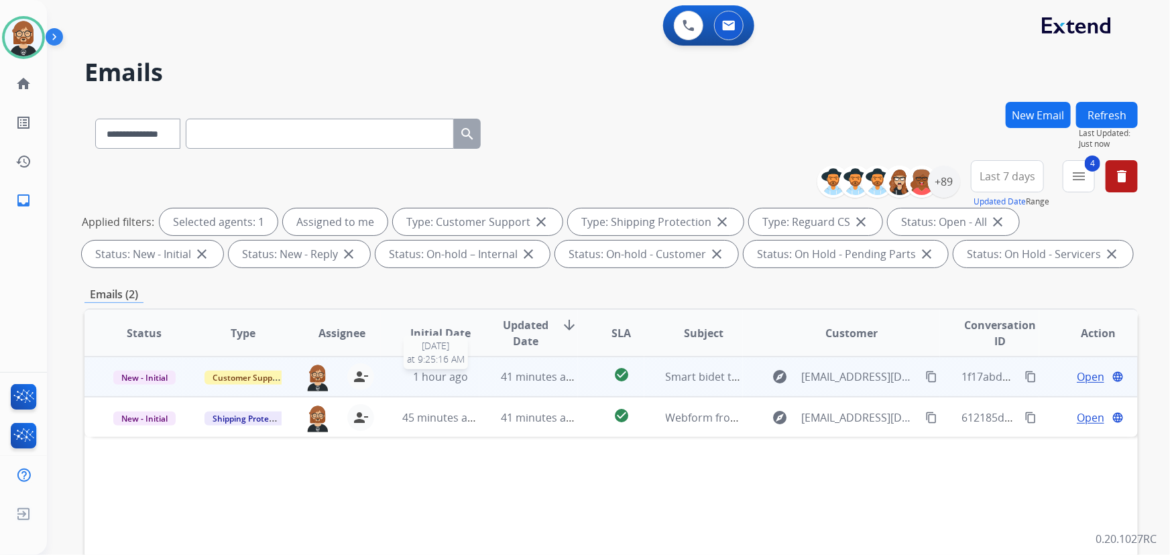
click at [430, 379] on span "1 hour ago" at bounding box center [440, 376] width 55 height 15
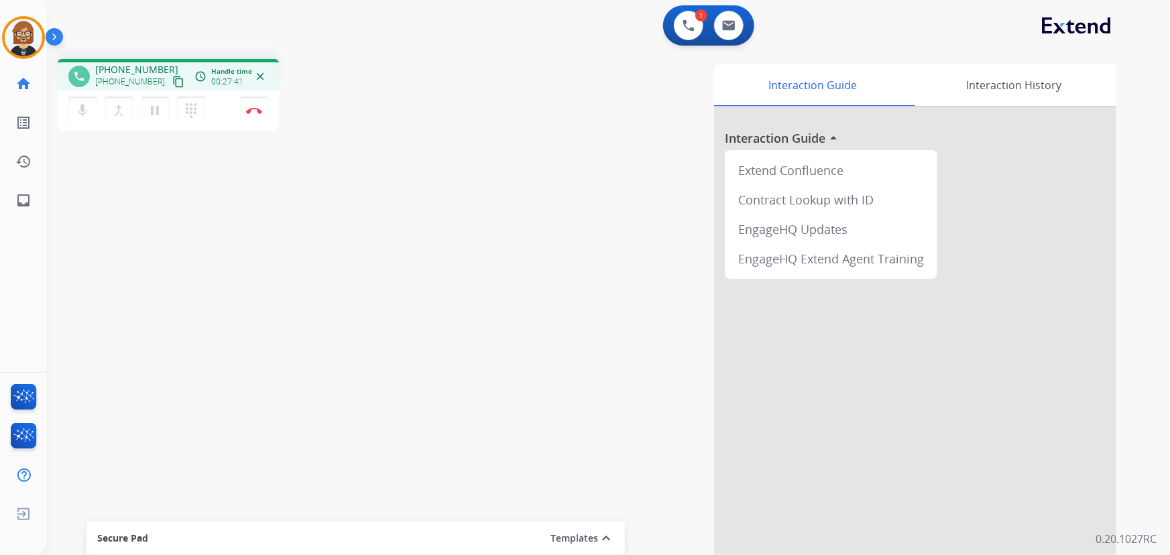
click at [212, 220] on div "phone +14039938771 +14039938771 content_copy access_time Call metrics Queue 00:…" at bounding box center [592, 327] width 1091 height 559
click at [254, 109] on img at bounding box center [254, 110] width 16 height 7
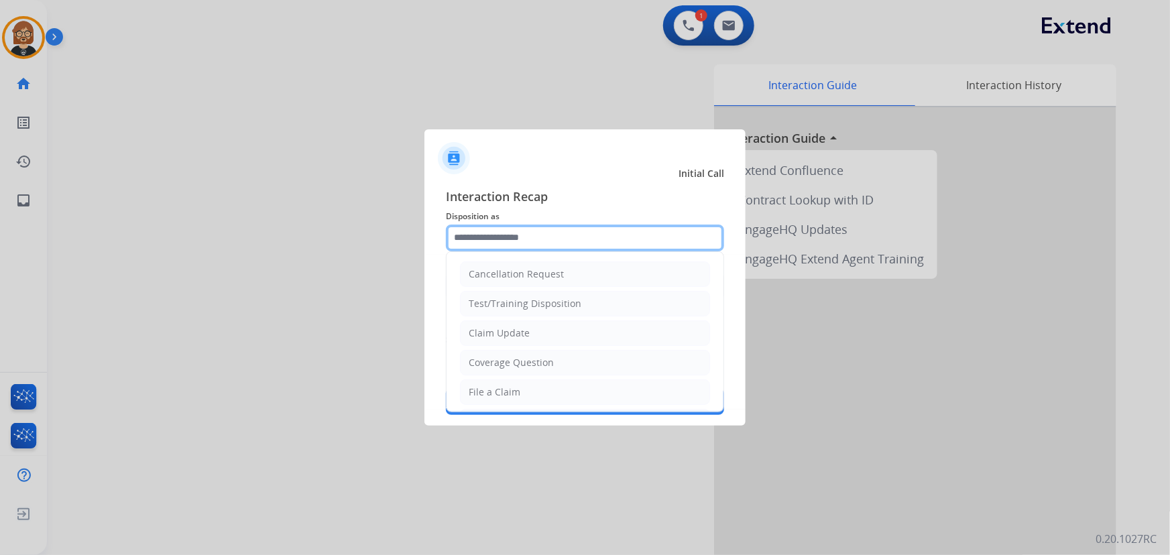
click at [530, 239] on input "text" at bounding box center [585, 238] width 278 height 27
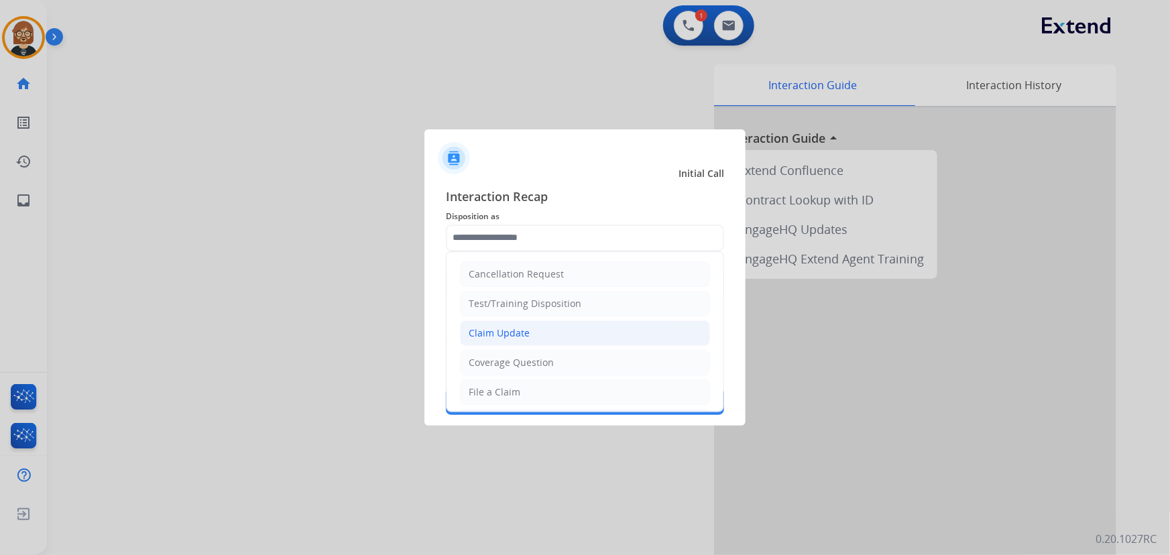
click at [543, 332] on li "Claim Update" at bounding box center [585, 332] width 250 height 25
type input "**********"
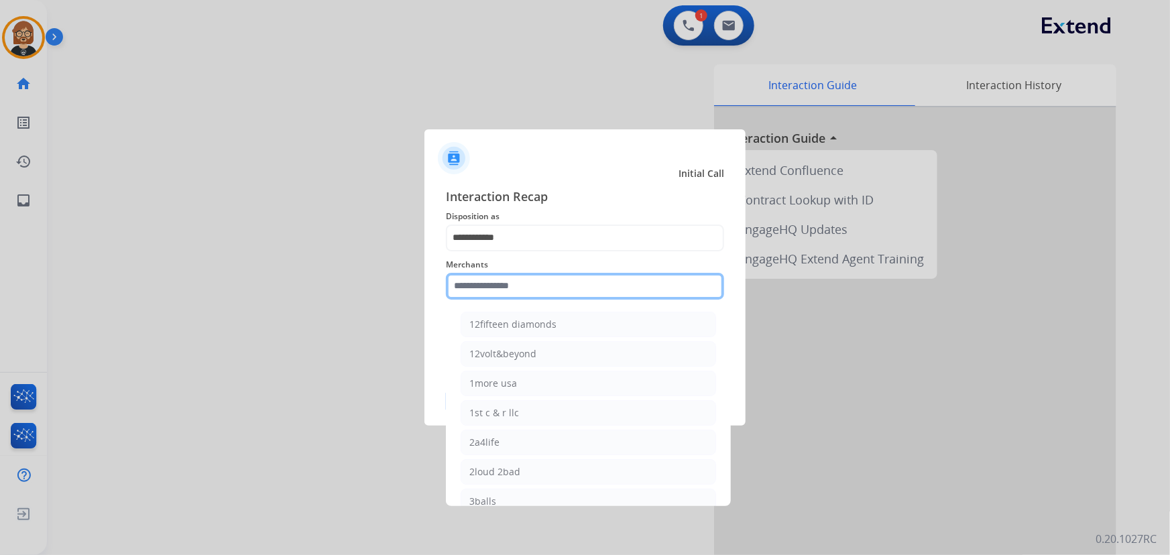
click at [549, 295] on input "text" at bounding box center [585, 286] width 278 height 27
click at [552, 493] on li "3balls" at bounding box center [587, 501] width 255 height 25
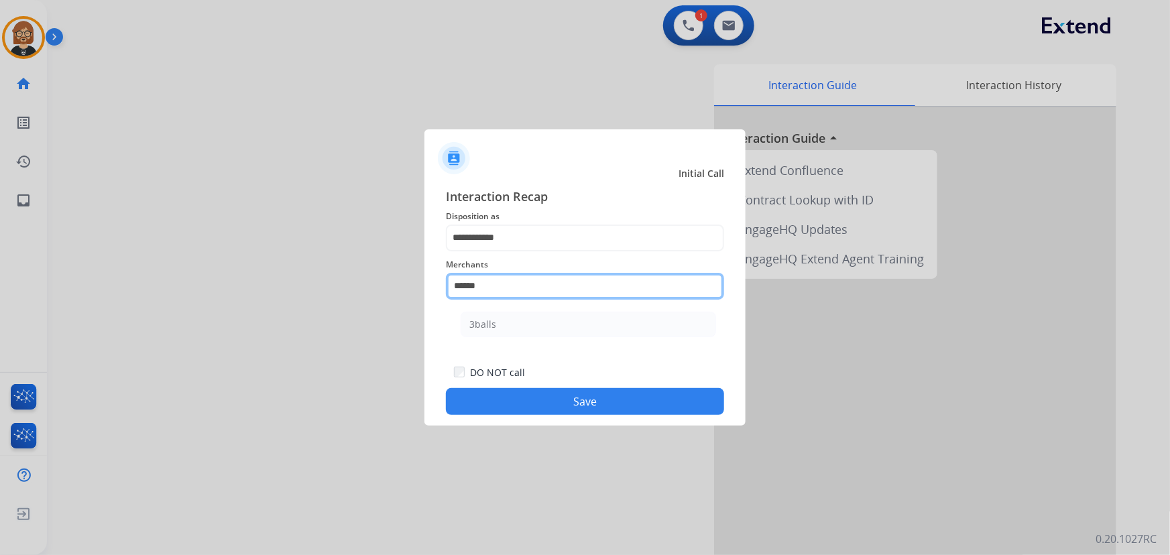
drag, startPoint x: 558, startPoint y: 290, endPoint x: 317, endPoint y: 246, distance: 244.7
click at [0, 246] on app-contact-recap-modal "**********" at bounding box center [0, 277] width 0 height 555
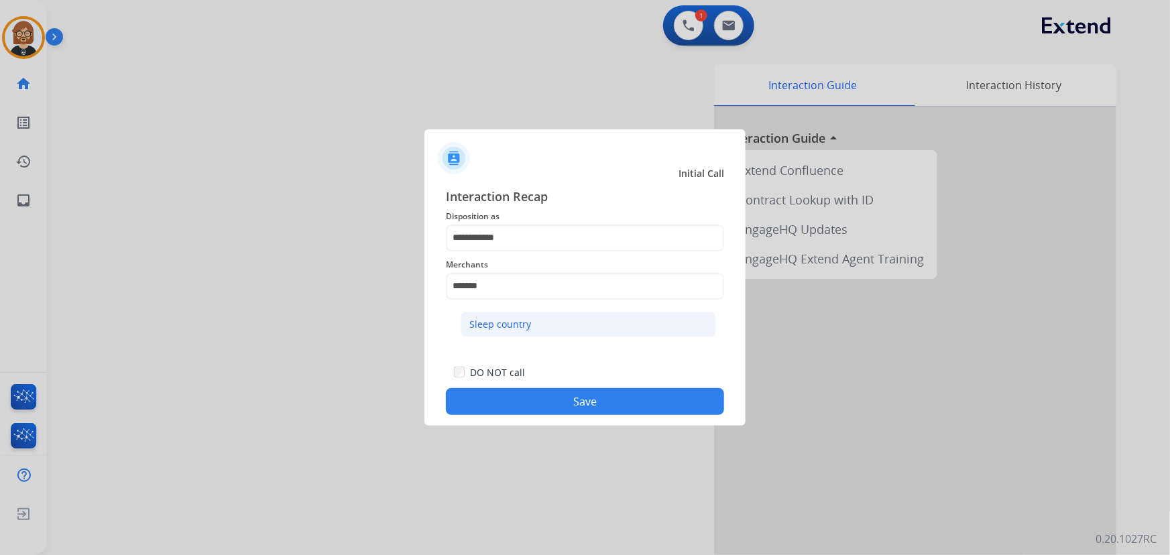
click at [553, 324] on li "Sleep country" at bounding box center [587, 324] width 255 height 25
type input "**********"
click at [608, 404] on button "Save" at bounding box center [585, 401] width 278 height 27
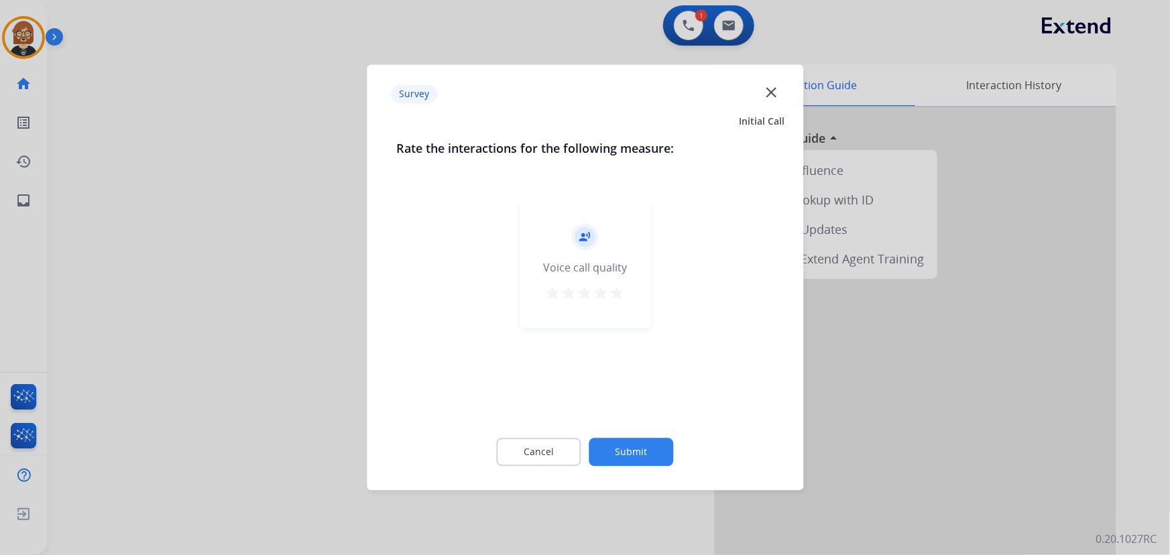
click at [618, 465] on div "Cancel Submit" at bounding box center [584, 452] width 377 height 60
click at [639, 453] on button "Submit" at bounding box center [631, 452] width 84 height 28
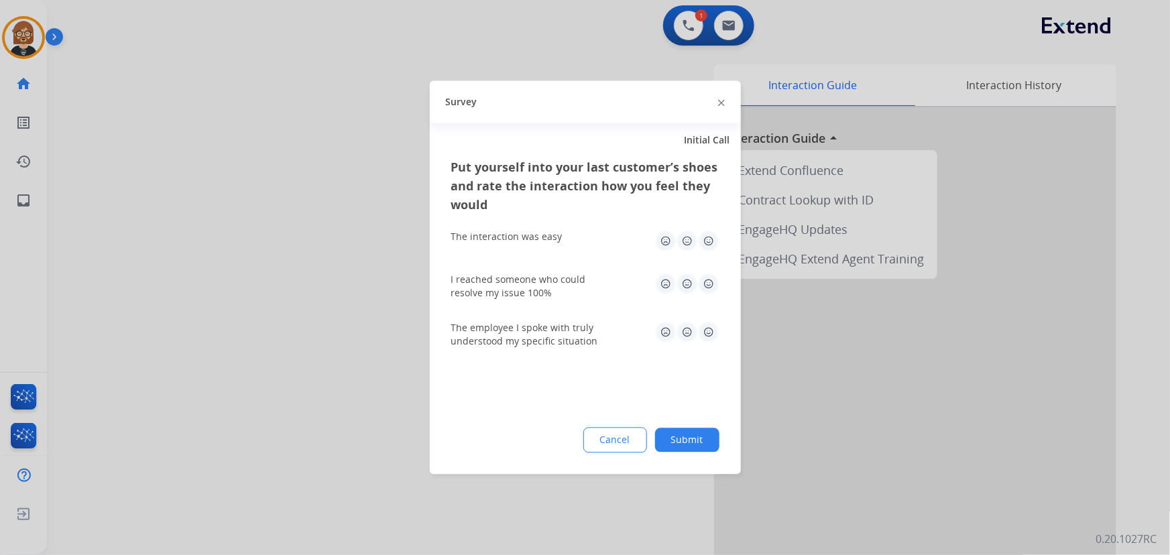
click at [669, 429] on button "Submit" at bounding box center [687, 440] width 64 height 24
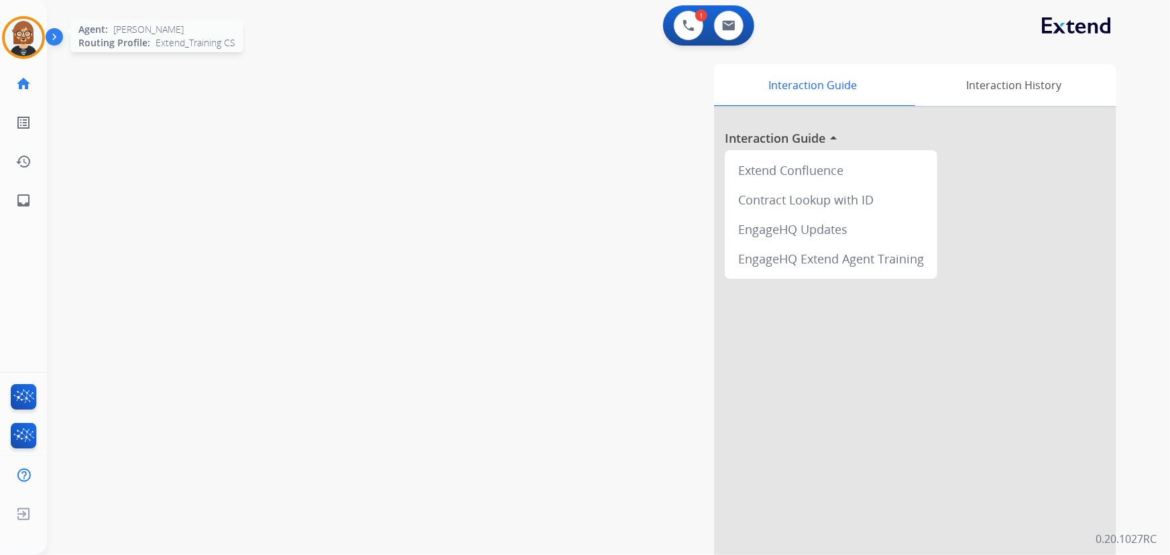
click at [22, 30] on img at bounding box center [24, 38] width 38 height 38
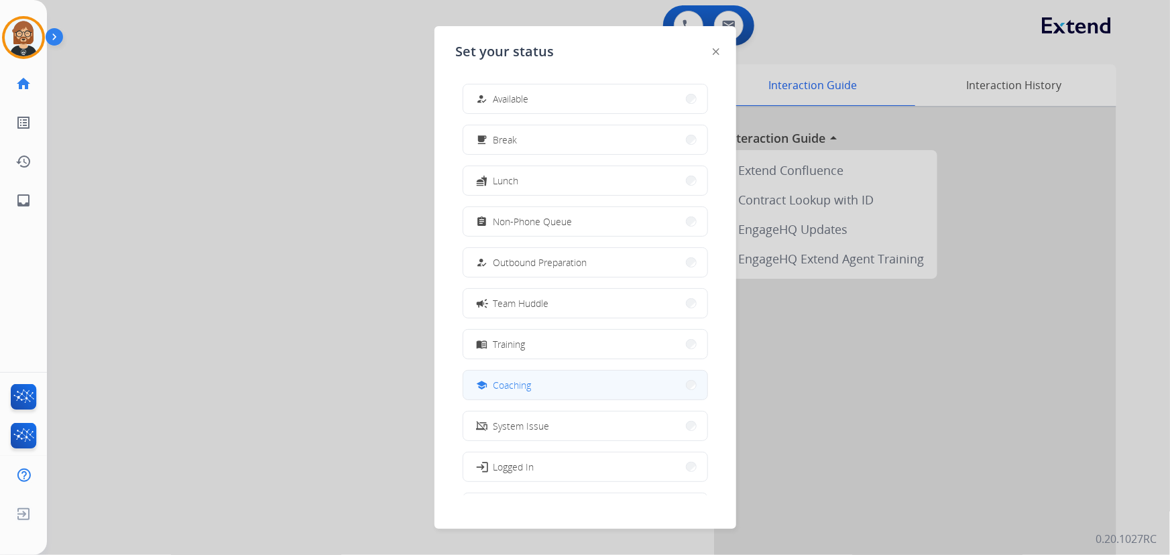
click at [573, 380] on button "school Coaching" at bounding box center [585, 385] width 244 height 29
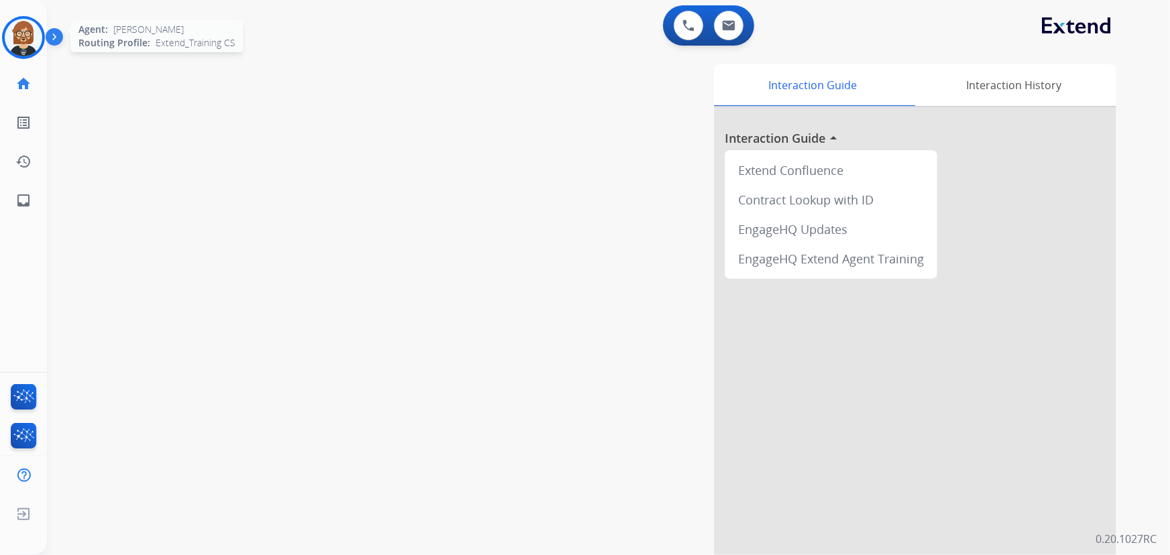
click at [19, 31] on img at bounding box center [24, 38] width 38 height 38
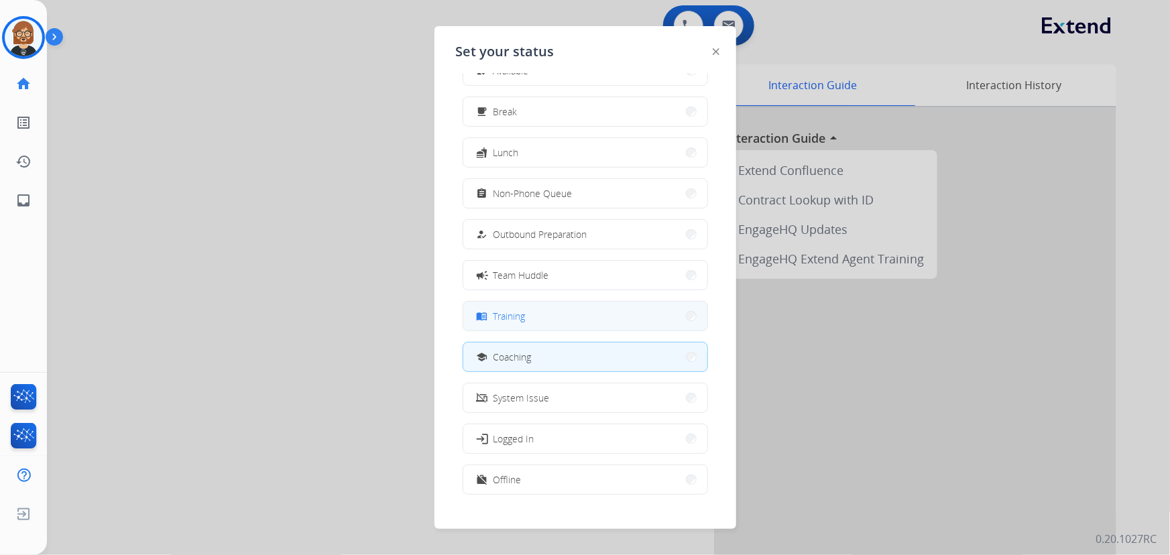
scroll to position [44, 0]
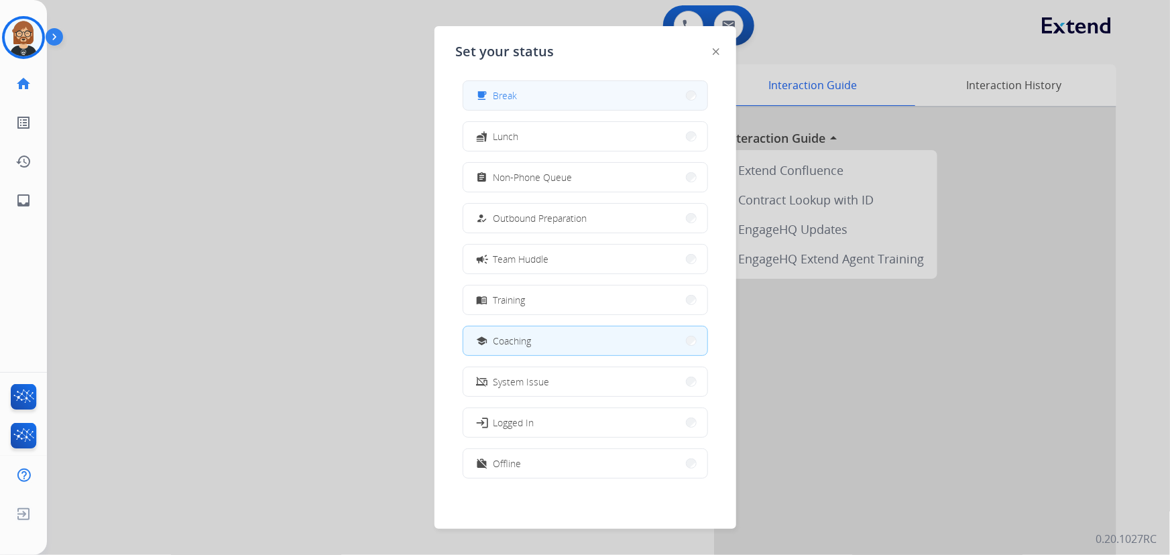
click at [560, 83] on button "free_breakfast Break" at bounding box center [585, 95] width 244 height 29
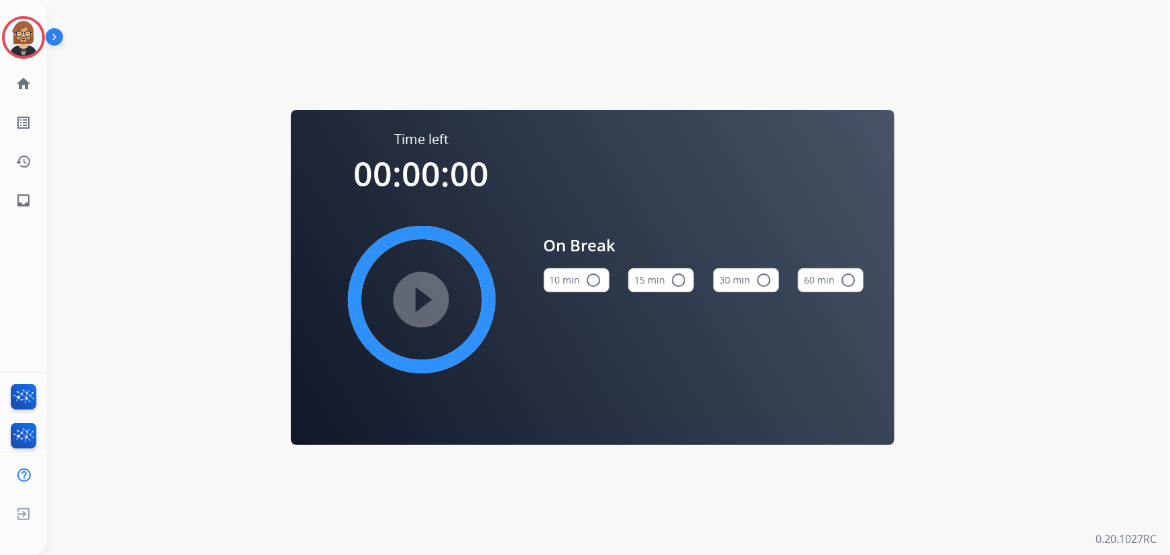
click at [589, 273] on mat-icon "radio_button_unchecked" at bounding box center [594, 280] width 16 height 16
click at [416, 292] on mat-icon "play_circle_filled" at bounding box center [422, 300] width 16 height 16
click at [27, 198] on mat-icon "inbox" at bounding box center [23, 200] width 16 height 16
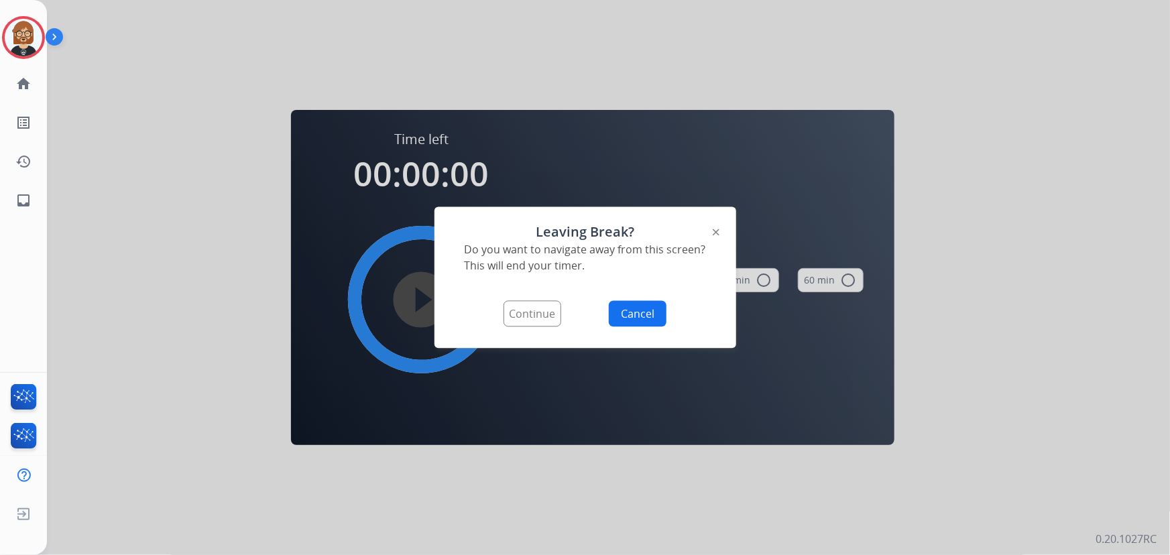
click at [549, 308] on button "Continue" at bounding box center [532, 314] width 58 height 26
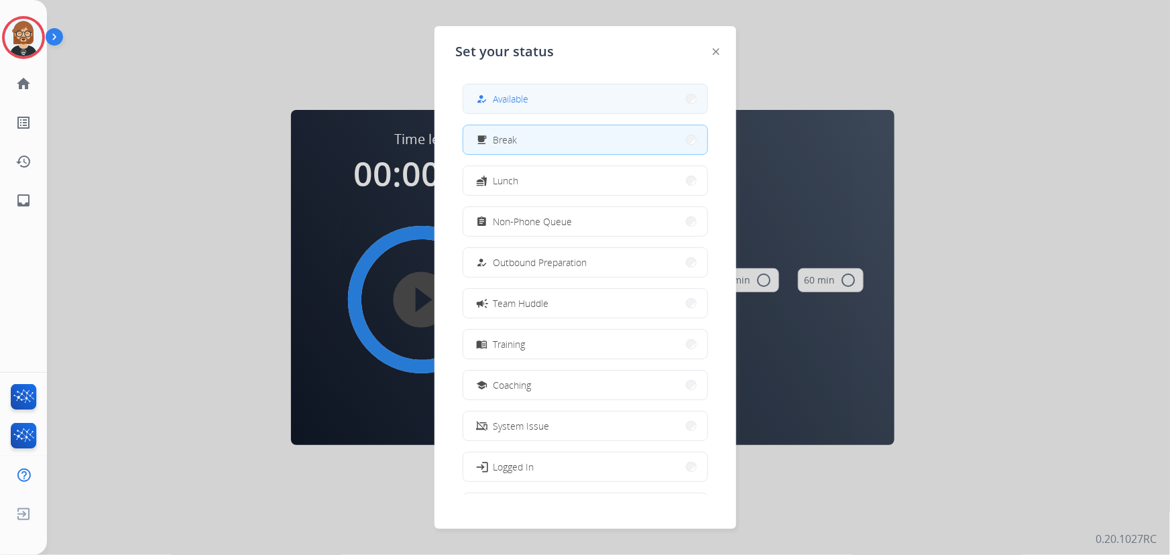
click at [584, 89] on button "how_to_reg Available" at bounding box center [585, 98] width 244 height 29
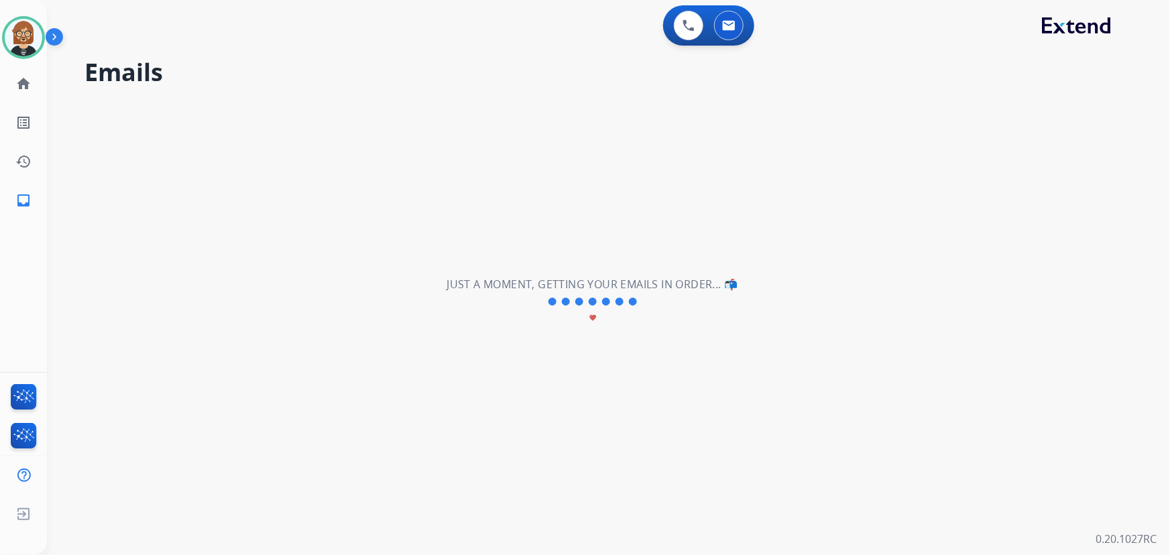
click at [173, 357] on div "**********" at bounding box center [592, 301] width 1091 height 507
click at [31, 86] on mat-icon "home" at bounding box center [23, 84] width 16 height 16
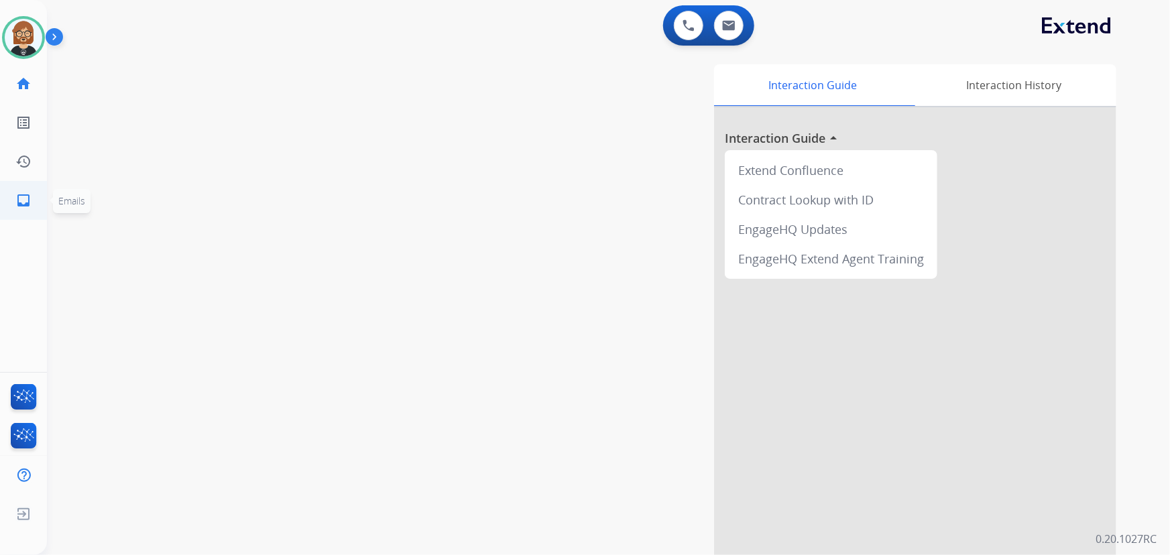
click at [27, 196] on mat-icon "inbox" at bounding box center [23, 200] width 16 height 16
select select "**********"
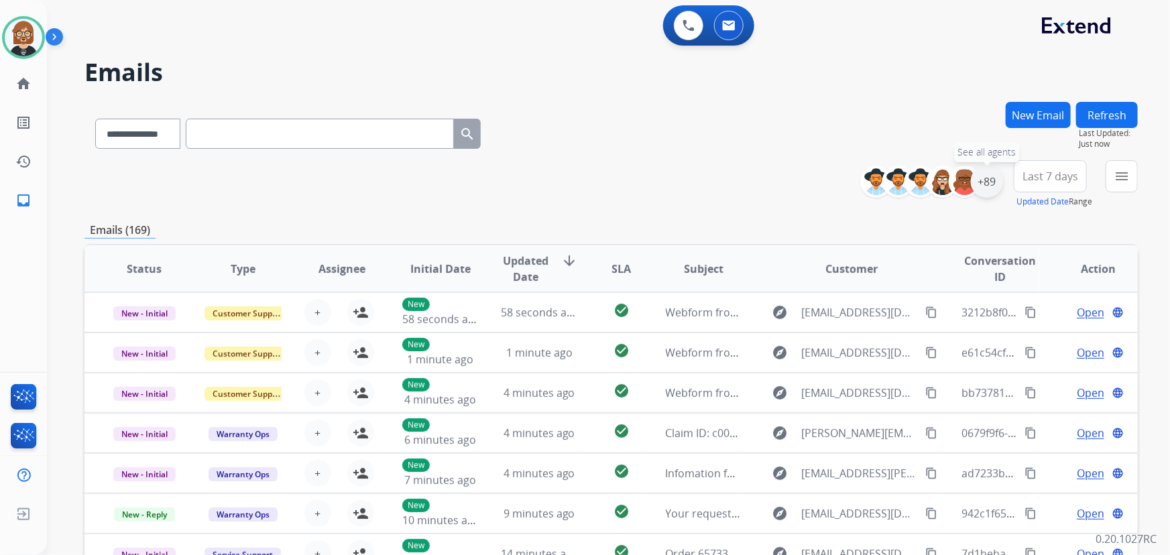
click at [861, 182] on div "+89" at bounding box center [987, 182] width 32 height 32
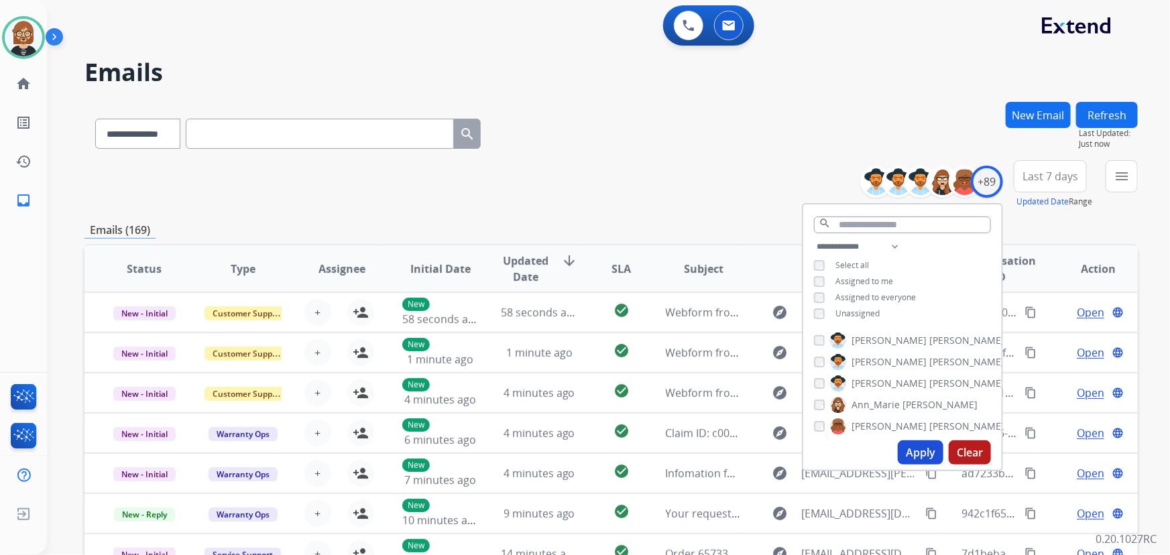
click at [848, 310] on span "Unassigned" at bounding box center [857, 313] width 44 height 11
click at [861, 456] on button "Apply" at bounding box center [920, 452] width 46 height 24
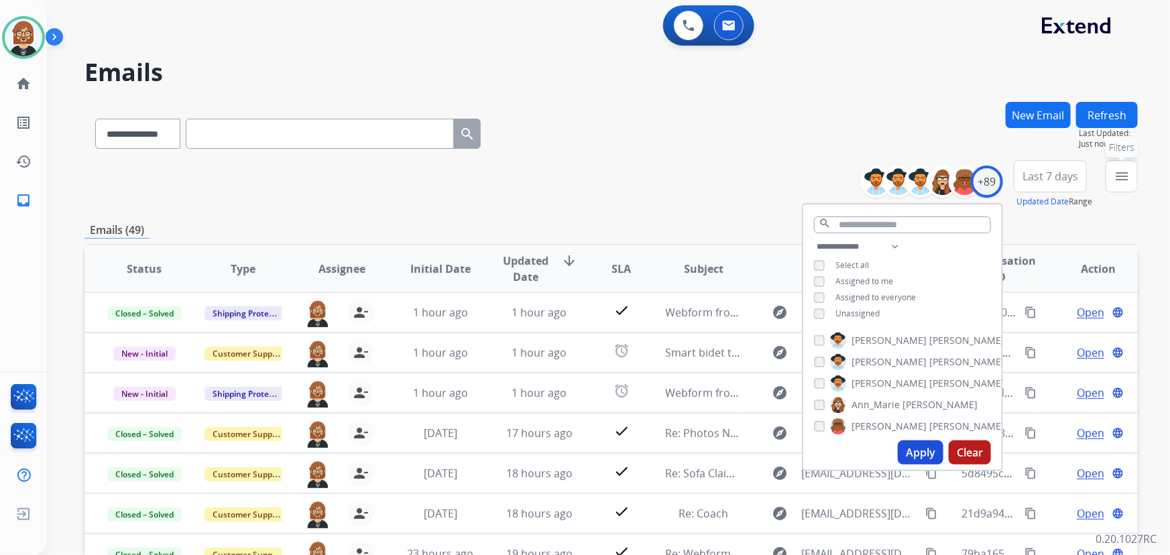
click at [861, 181] on button "menu Filters" at bounding box center [1121, 176] width 32 height 32
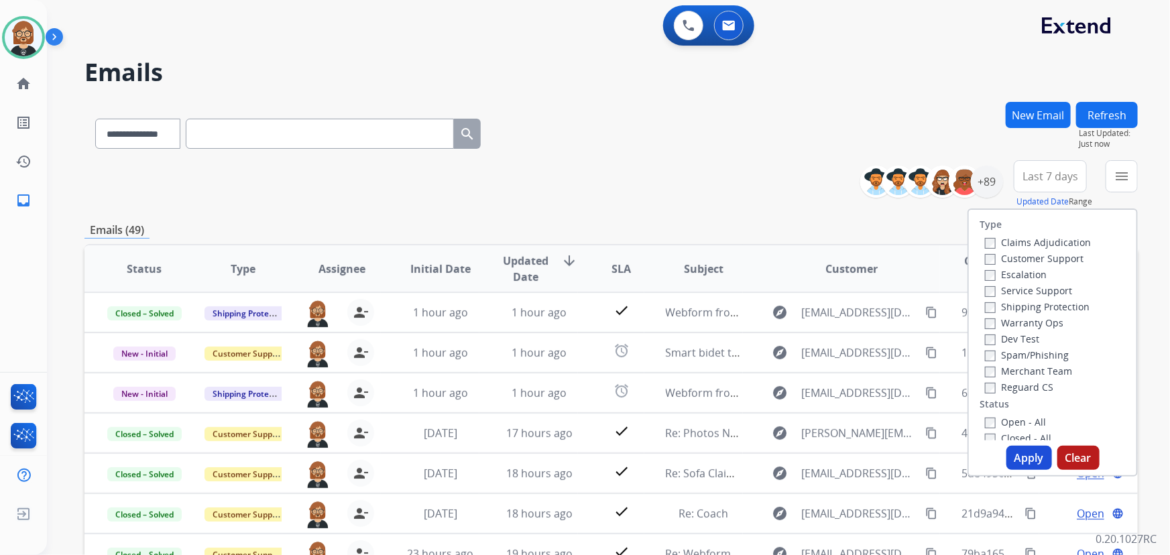
click at [861, 421] on label "Open - All" at bounding box center [1015, 422] width 61 height 13
click at [861, 451] on button "Apply" at bounding box center [1029, 458] width 46 height 24
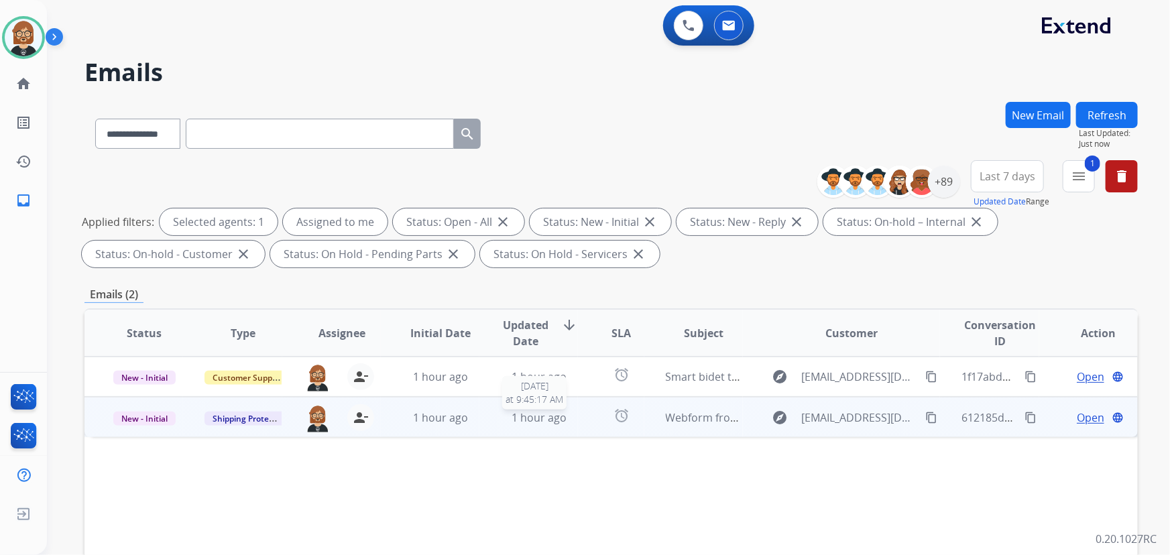
click at [535, 416] on span "1 hour ago" at bounding box center [538, 417] width 55 height 15
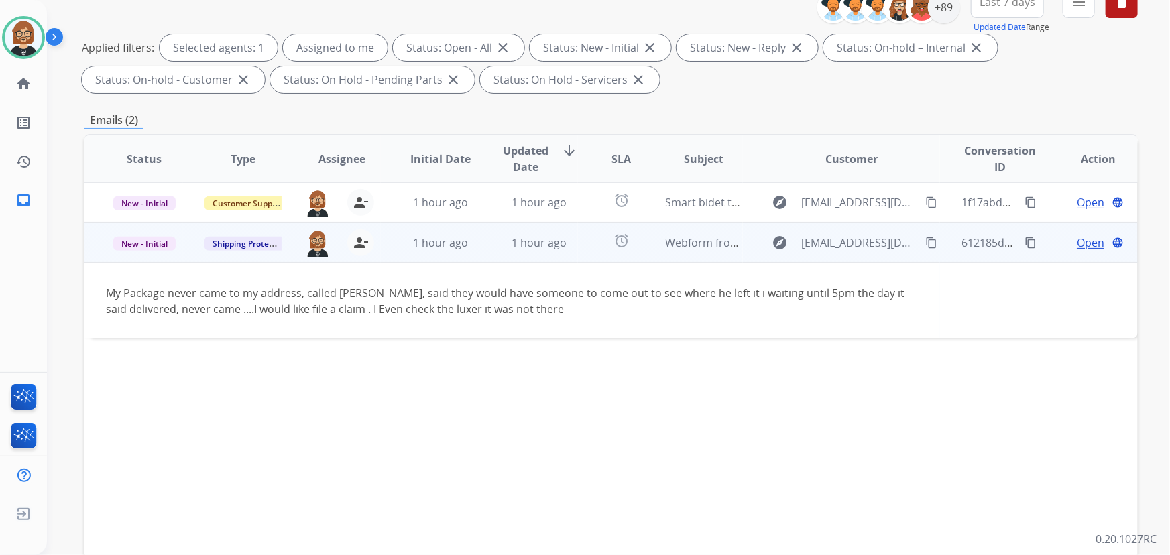
scroll to position [182, 0]
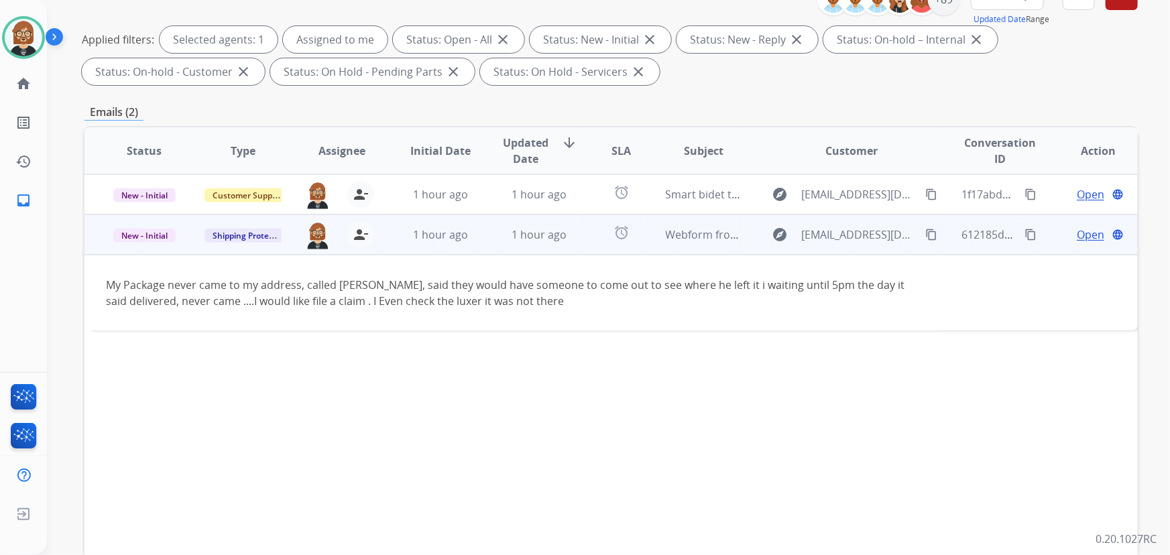
click at [861, 235] on span "Open" at bounding box center [1089, 235] width 27 height 16
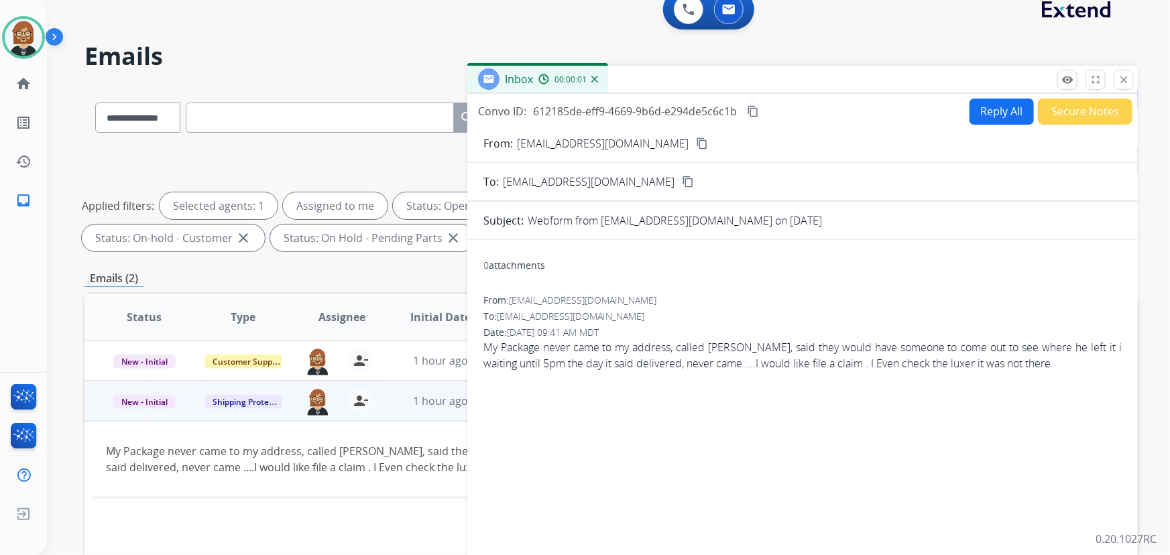
scroll to position [0, 0]
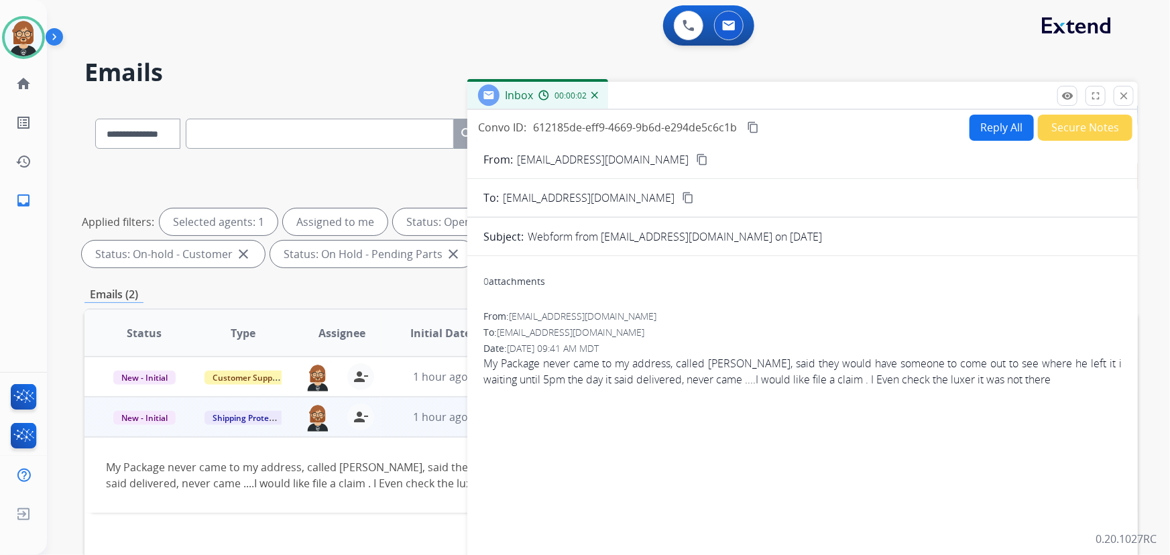
click at [861, 124] on button "Reply All" at bounding box center [1001, 128] width 64 height 26
select select "**********"
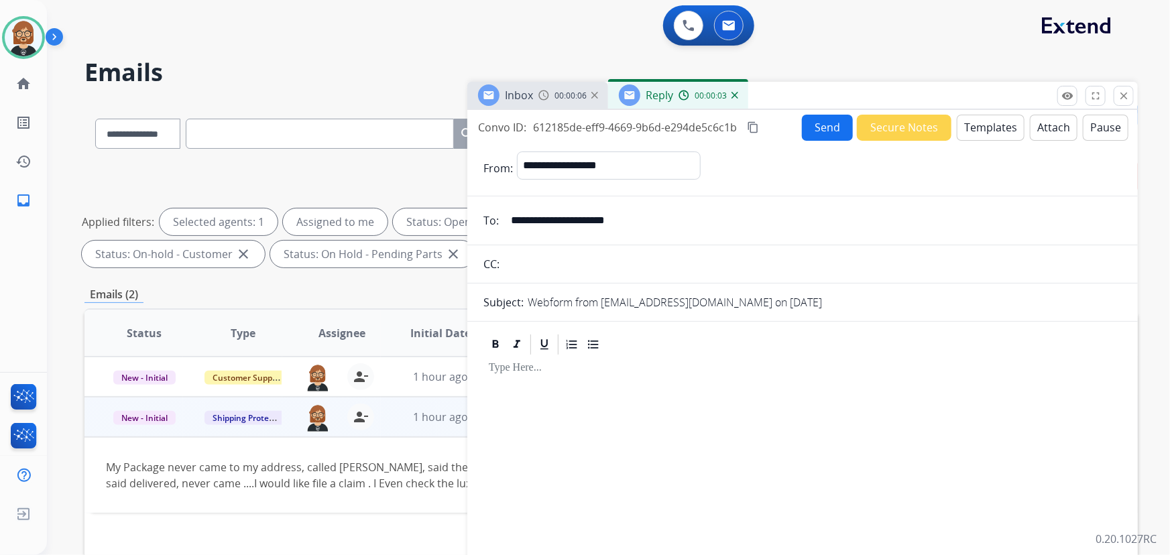
click at [861, 129] on button "Templates" at bounding box center [990, 128] width 68 height 26
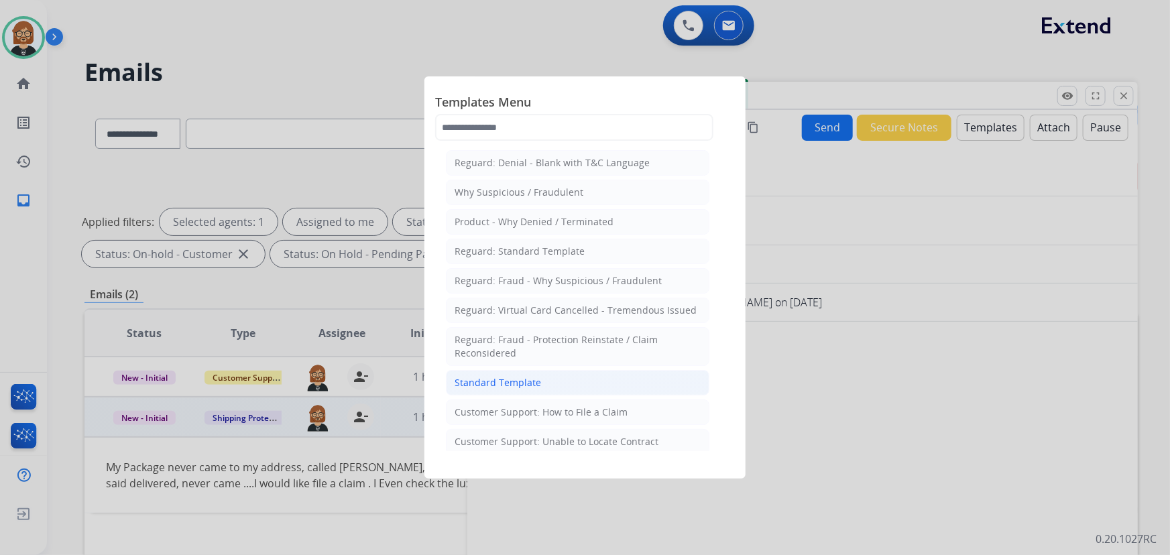
click at [520, 380] on div "Standard Template" at bounding box center [497, 382] width 86 height 13
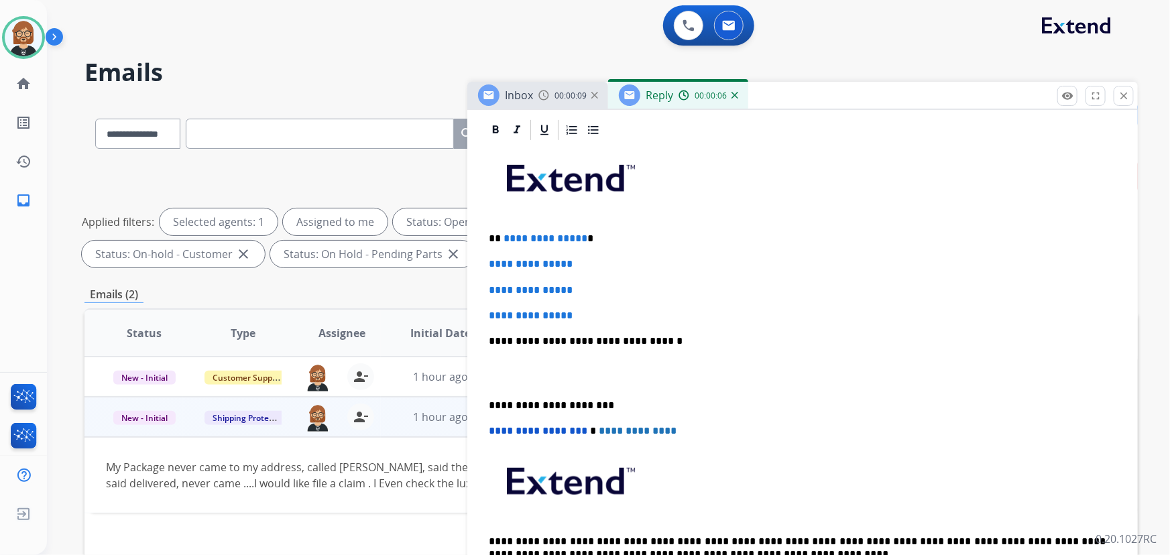
scroll to position [304, 0]
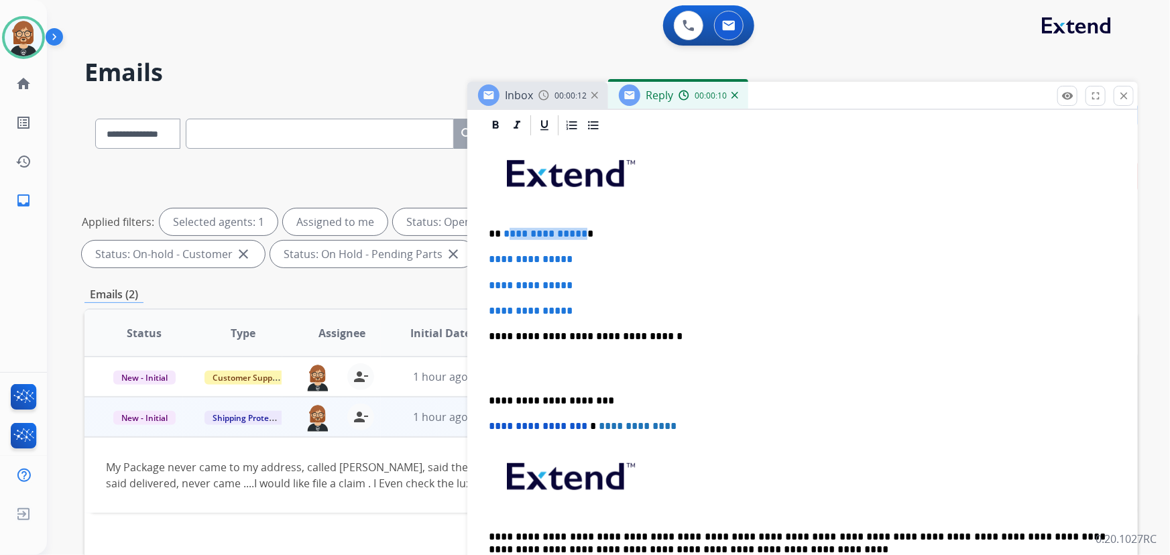
drag, startPoint x: 578, startPoint y: 234, endPoint x: 504, endPoint y: 229, distance: 74.6
click at [504, 229] on span "**********" at bounding box center [545, 234] width 84 height 10
drag, startPoint x: 611, startPoint y: 312, endPoint x: 438, endPoint y: 256, distance: 181.9
click at [438, 256] on div "**********" at bounding box center [610, 464] width 1053 height 725
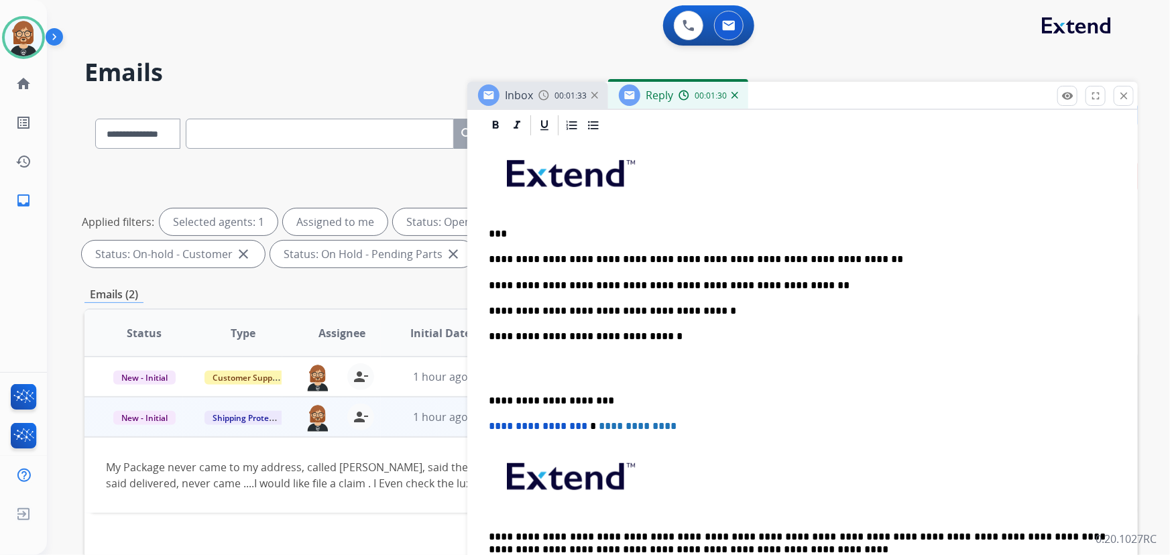
click at [769, 284] on p "**********" at bounding box center [797, 286] width 617 height 12
click at [706, 305] on p "**********" at bounding box center [797, 311] width 617 height 12
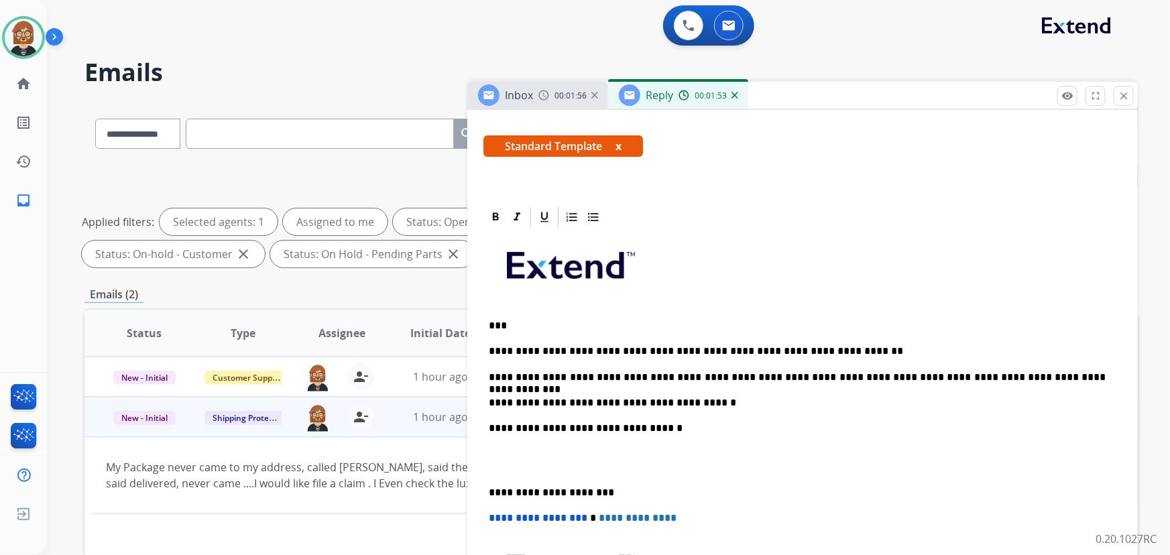
scroll to position [0, 0]
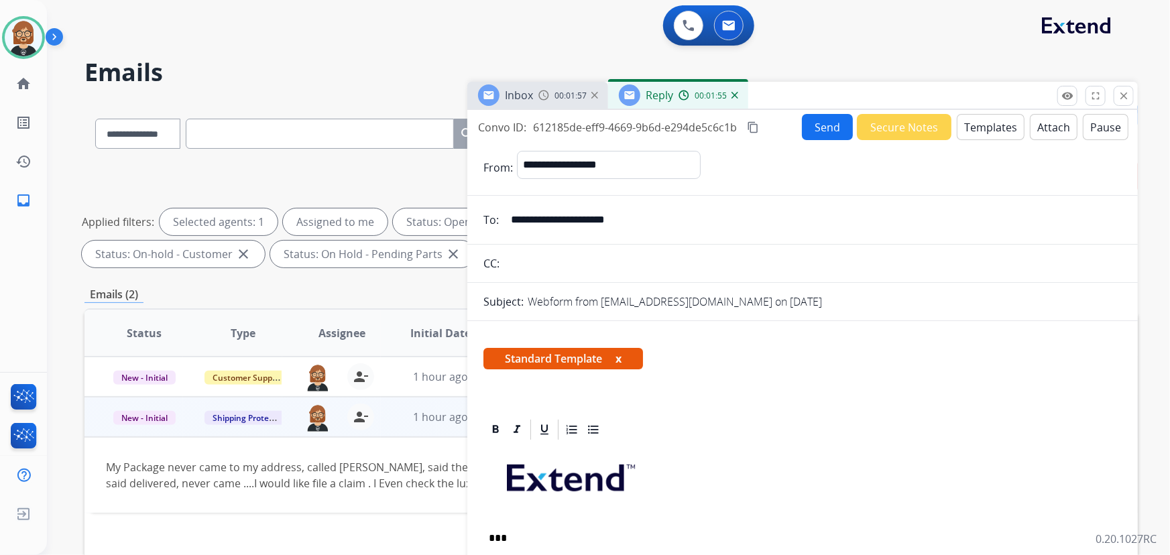
click at [834, 129] on button "Send" at bounding box center [827, 127] width 51 height 26
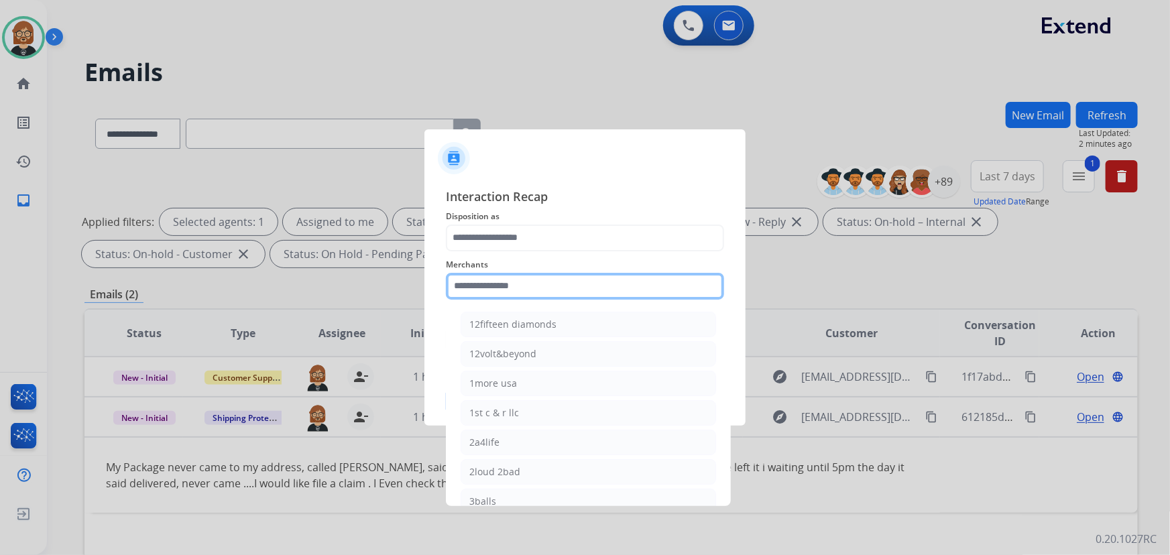
click at [568, 290] on input "text" at bounding box center [585, 286] width 278 height 27
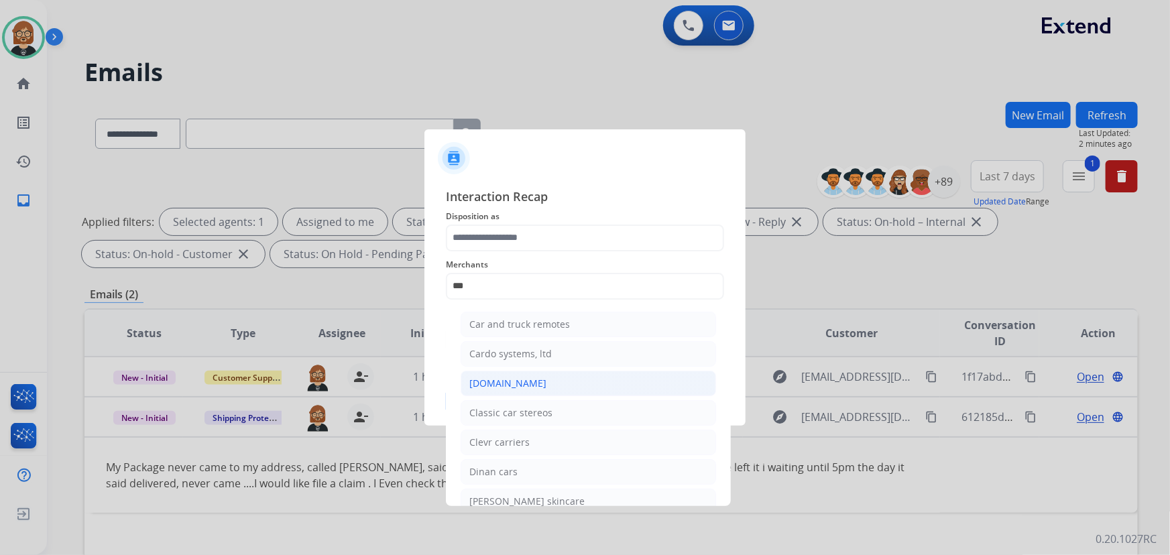
click at [570, 377] on li "Carparts.com" at bounding box center [587, 383] width 255 height 25
type input "**********"
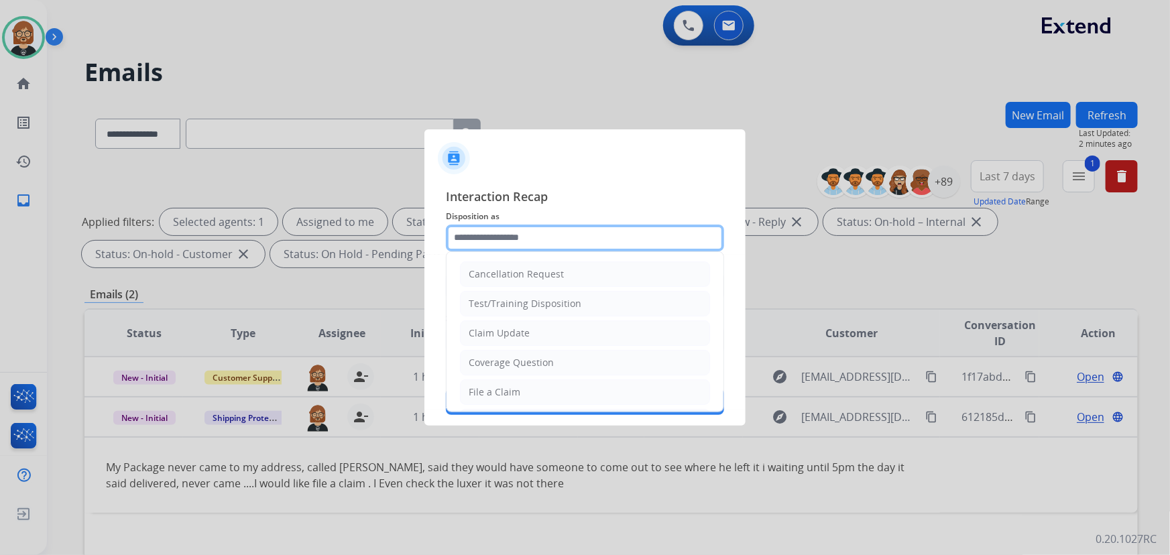
click at [609, 245] on input "text" at bounding box center [585, 238] width 278 height 27
click at [560, 395] on li "File a Claim" at bounding box center [585, 391] width 250 height 25
type input "**********"
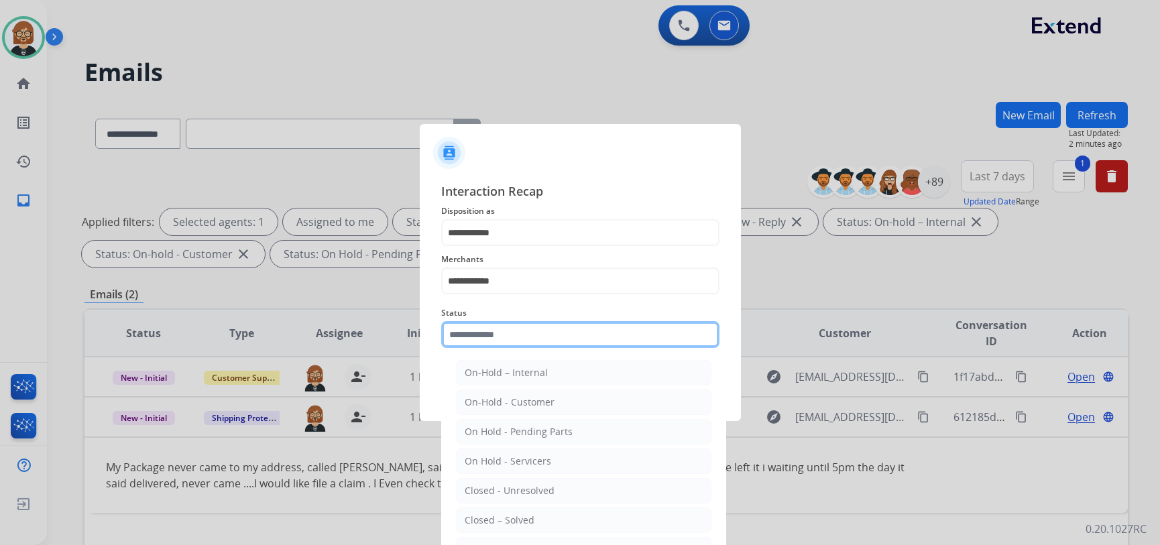
click at [590, 334] on input "text" at bounding box center [580, 334] width 278 height 27
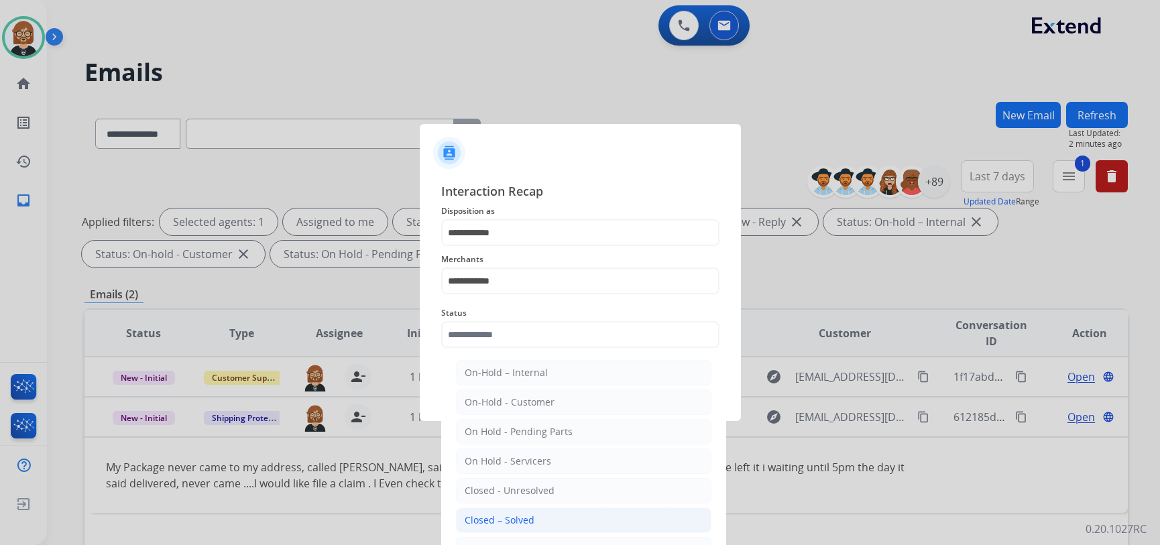
click at [557, 513] on li "Closed – Solved" at bounding box center [583, 519] width 255 height 25
type input "**********"
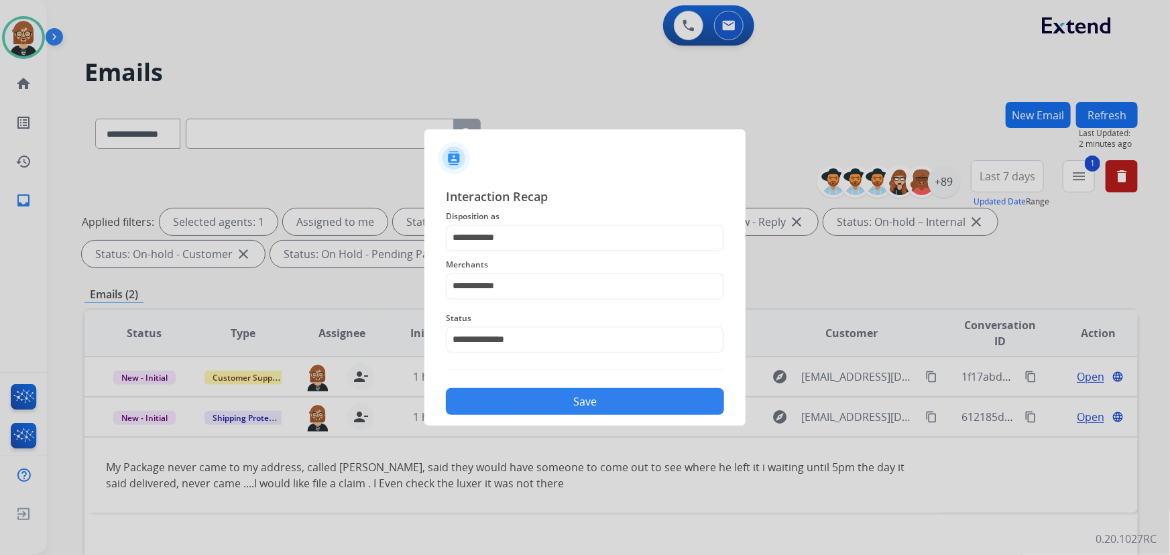
click at [662, 399] on button "Save" at bounding box center [585, 401] width 278 height 27
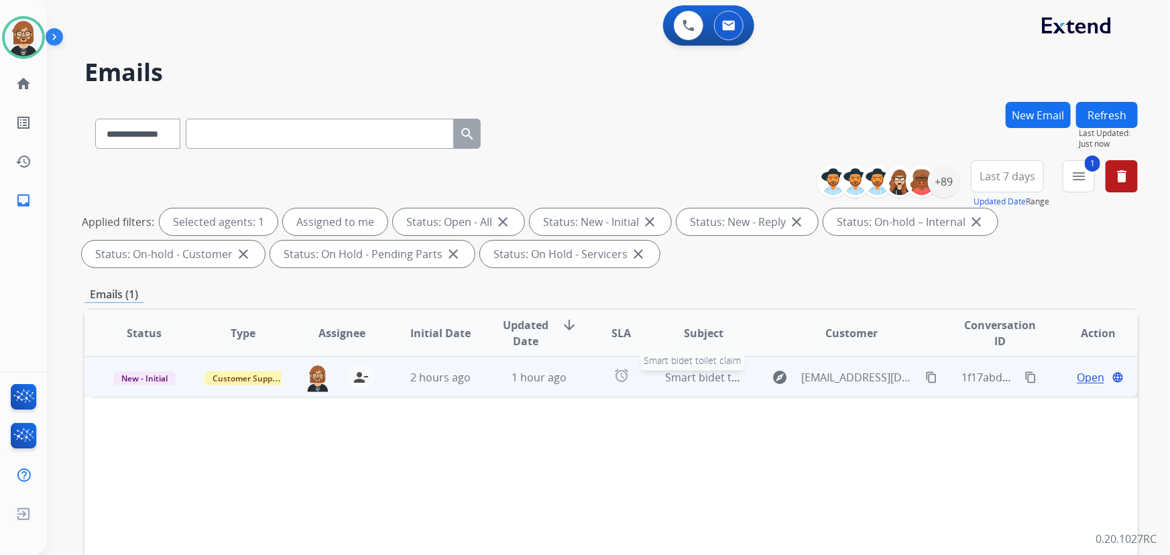
click at [667, 382] on span "Smart bidet toilet claim" at bounding box center [725, 377] width 118 height 15
click at [691, 367] on td "Smart bidet toilet claim" at bounding box center [693, 377] width 99 height 40
click at [549, 383] on span "1 hour ago" at bounding box center [538, 377] width 55 height 15
click at [861, 375] on mat-icon "content_copy" at bounding box center [931, 377] width 12 height 12
click at [861, 375] on span "Open" at bounding box center [1089, 377] width 27 height 16
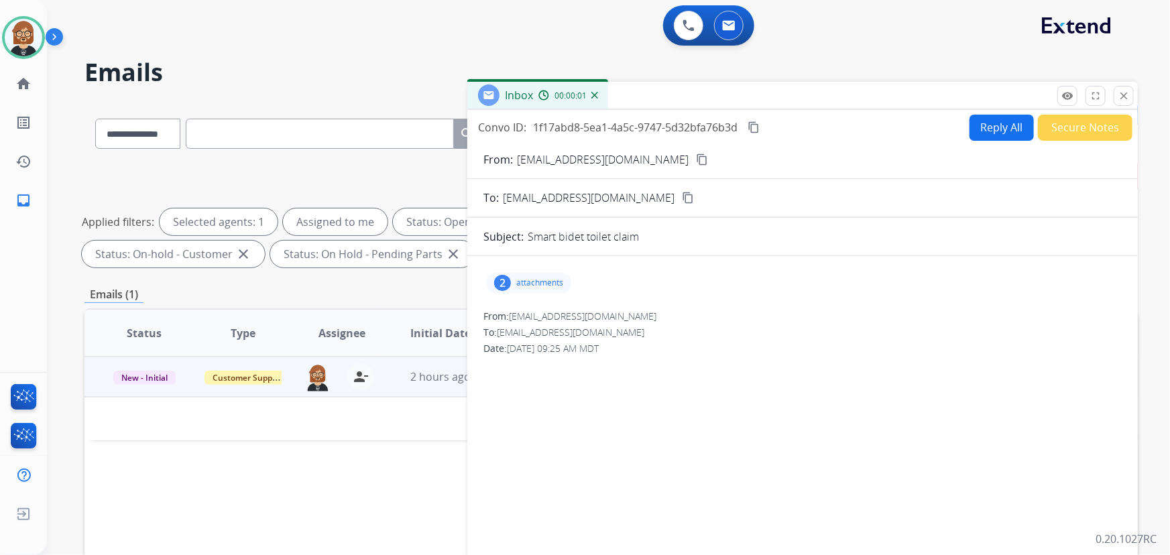
click at [528, 279] on p "attachments" at bounding box center [539, 282] width 47 height 11
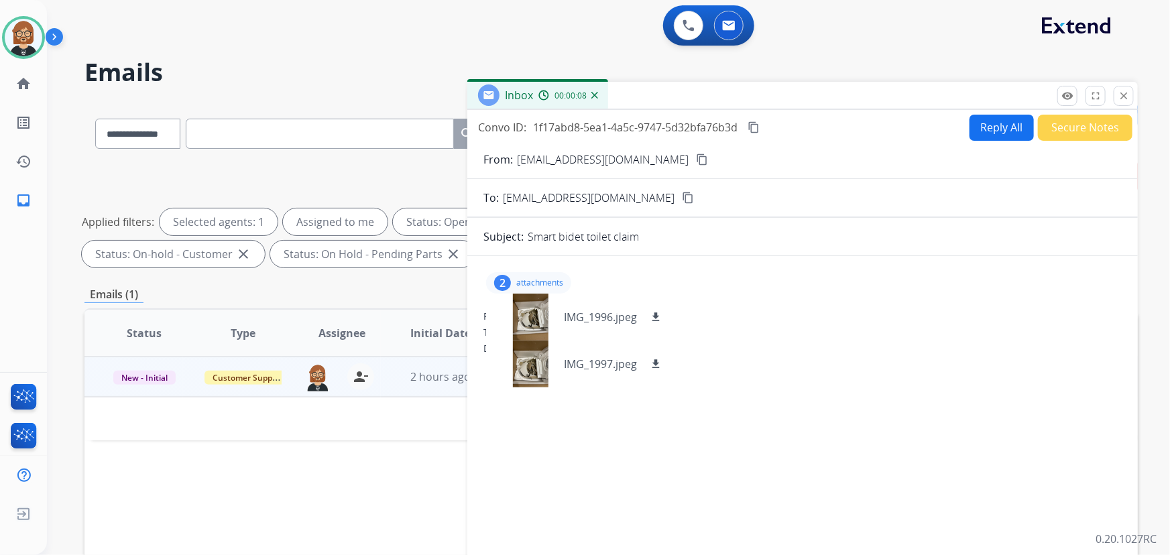
click at [653, 412] on div "2 attachments IMG_1996.jpeg download IMG_1997.jpeg download From: rosarioj78@gm…" at bounding box center [802, 456] width 670 height 379
click at [656, 315] on mat-icon "download" at bounding box center [655, 317] width 12 height 12
click at [656, 365] on mat-icon "download" at bounding box center [655, 364] width 12 height 12
click at [861, 96] on mat-icon "close" at bounding box center [1123, 96] width 12 height 12
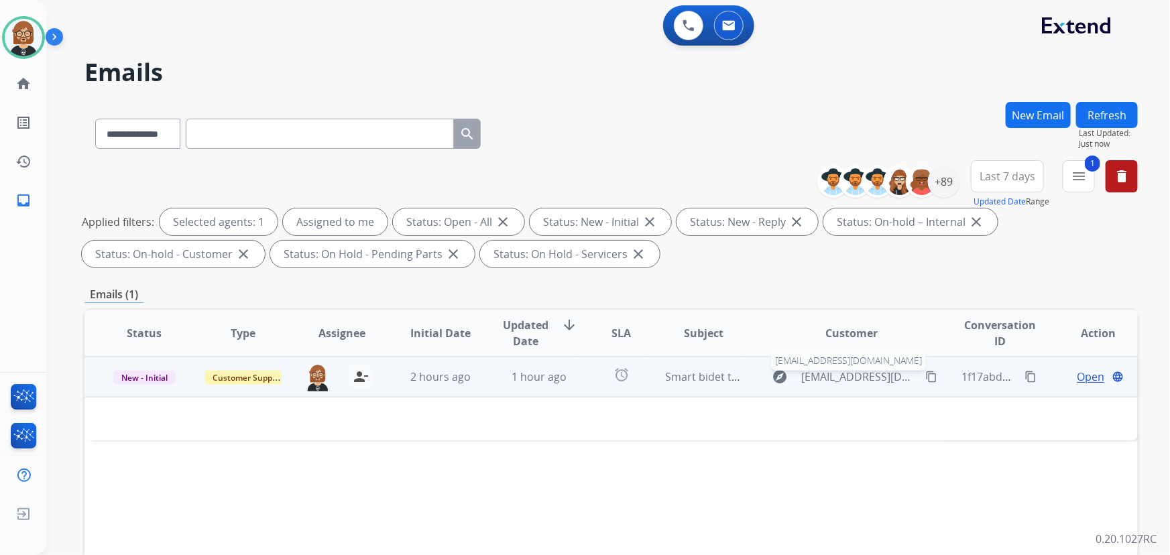
click at [812, 375] on span "rosarioj78@gmail.com" at bounding box center [860, 377] width 117 height 16
type input "**********"
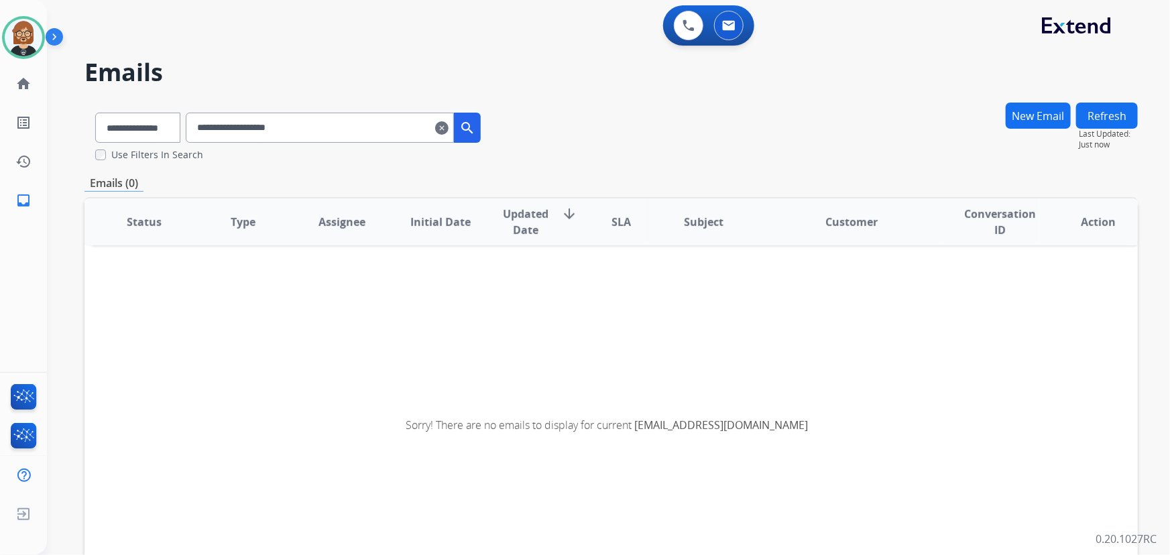
click at [448, 123] on mat-icon "clear" at bounding box center [441, 128] width 13 height 16
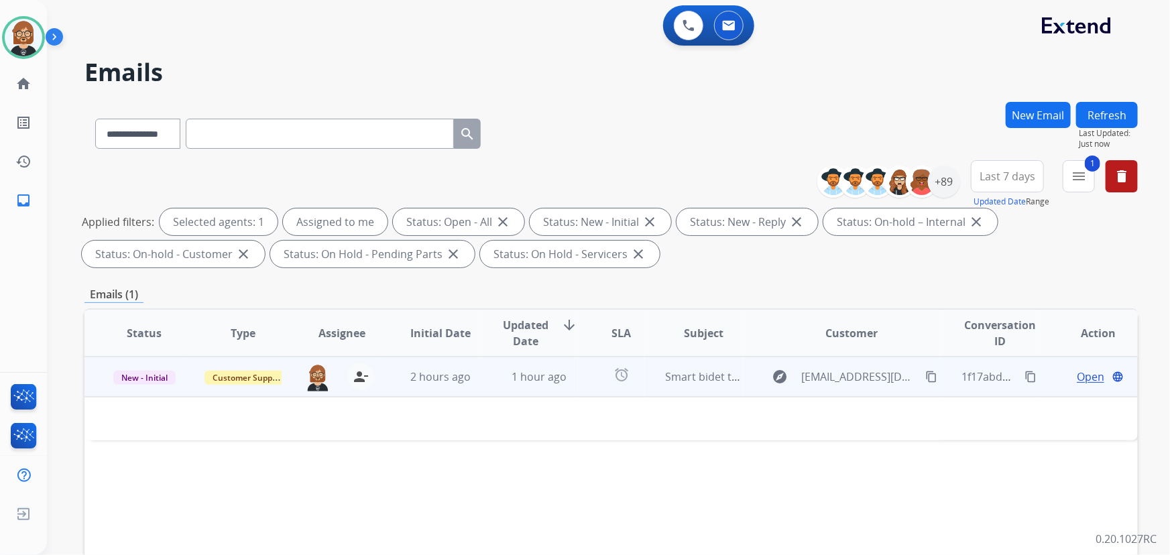
click at [861, 375] on mat-icon "content_copy" at bounding box center [931, 377] width 12 height 12
click at [861, 380] on span "Open" at bounding box center [1089, 377] width 27 height 16
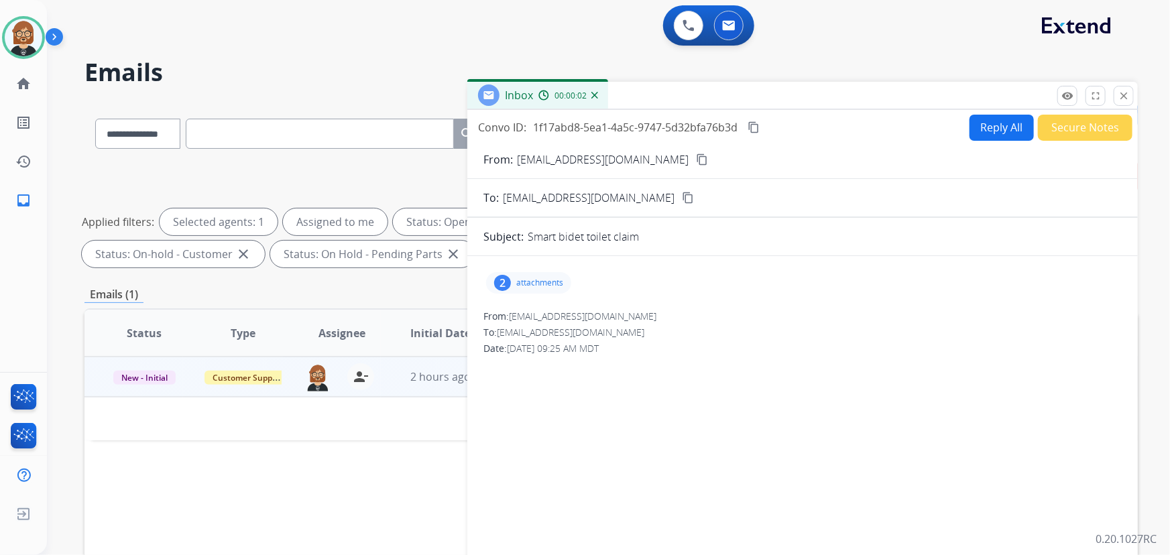
click at [861, 120] on button "Secure Notes" at bounding box center [1085, 128] width 95 height 26
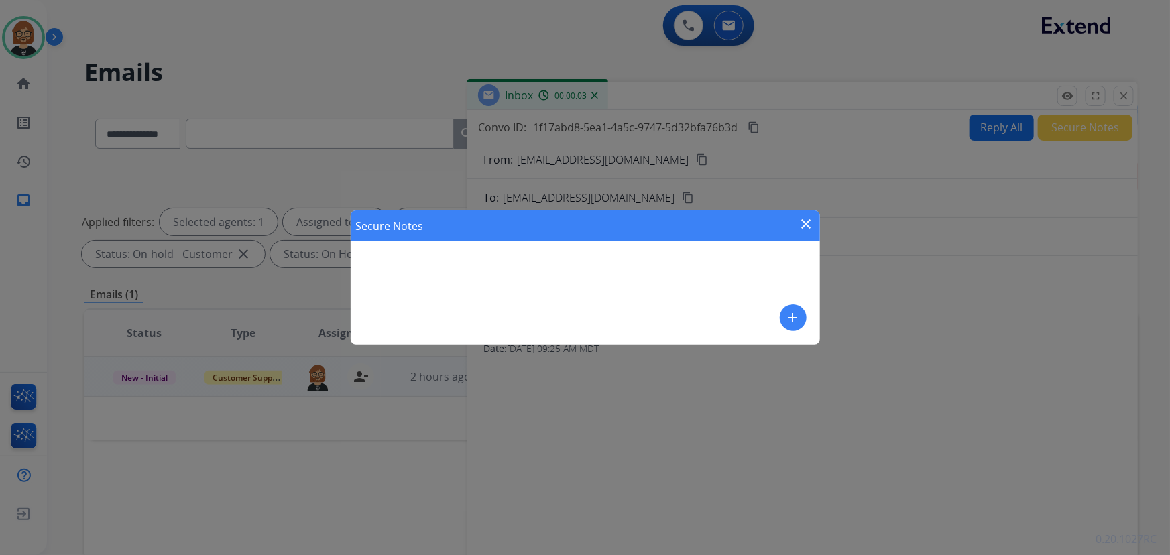
click at [797, 310] on mat-icon "add" at bounding box center [793, 318] width 16 height 16
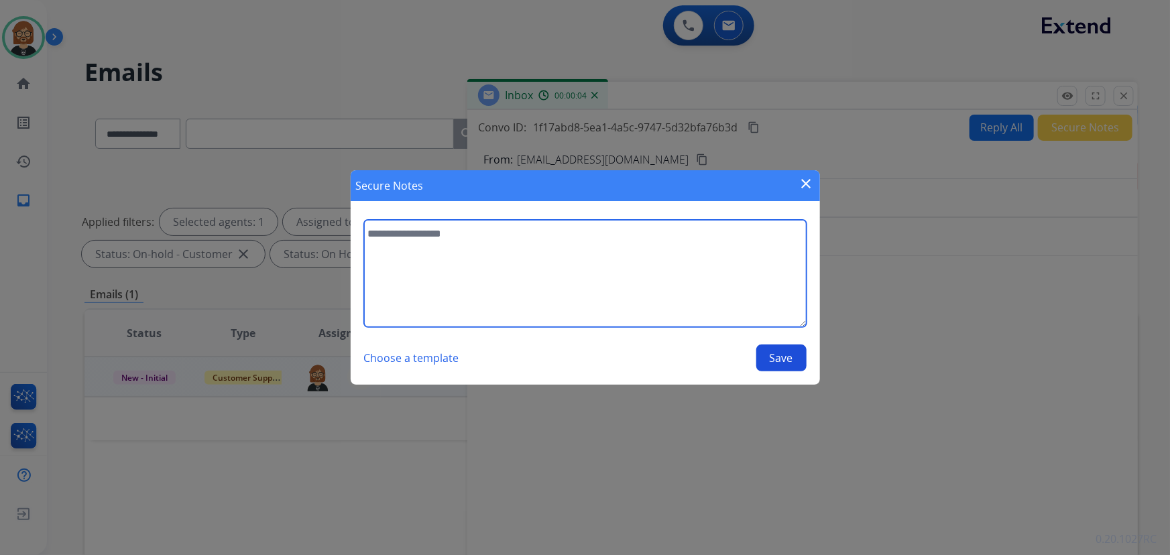
click at [705, 296] on textarea at bounding box center [585, 273] width 442 height 107
type textarea "**********"
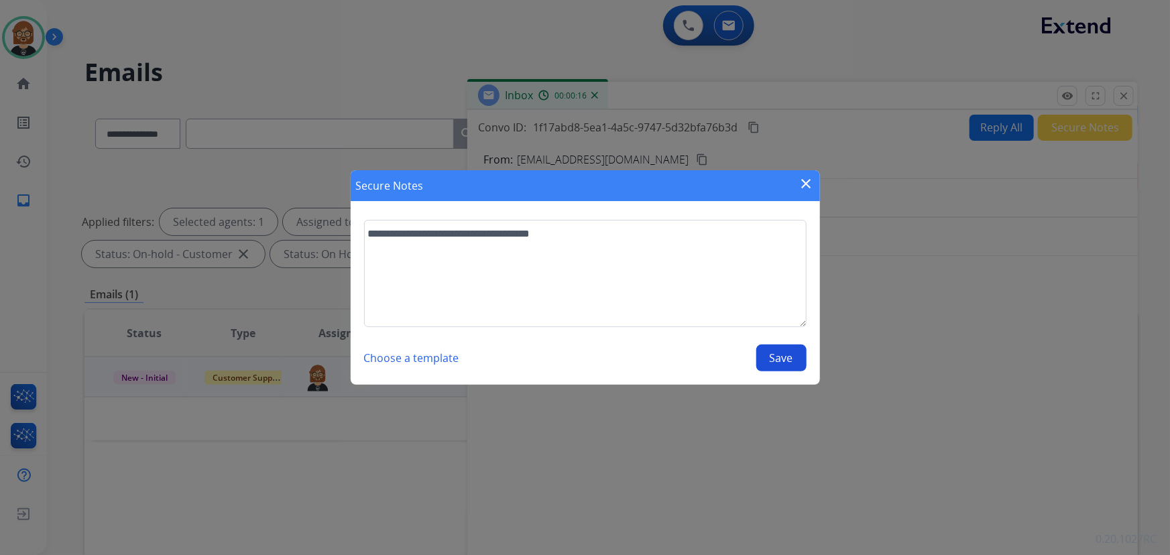
click at [779, 357] on button "Save" at bounding box center [781, 358] width 50 height 27
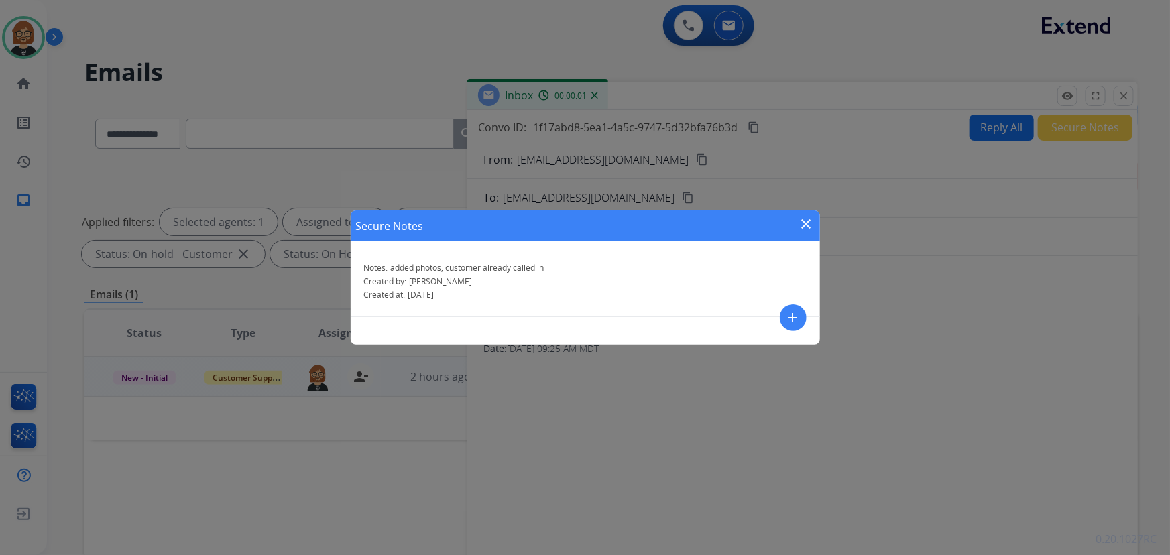
click at [808, 227] on mat-icon "close" at bounding box center [806, 224] width 16 height 16
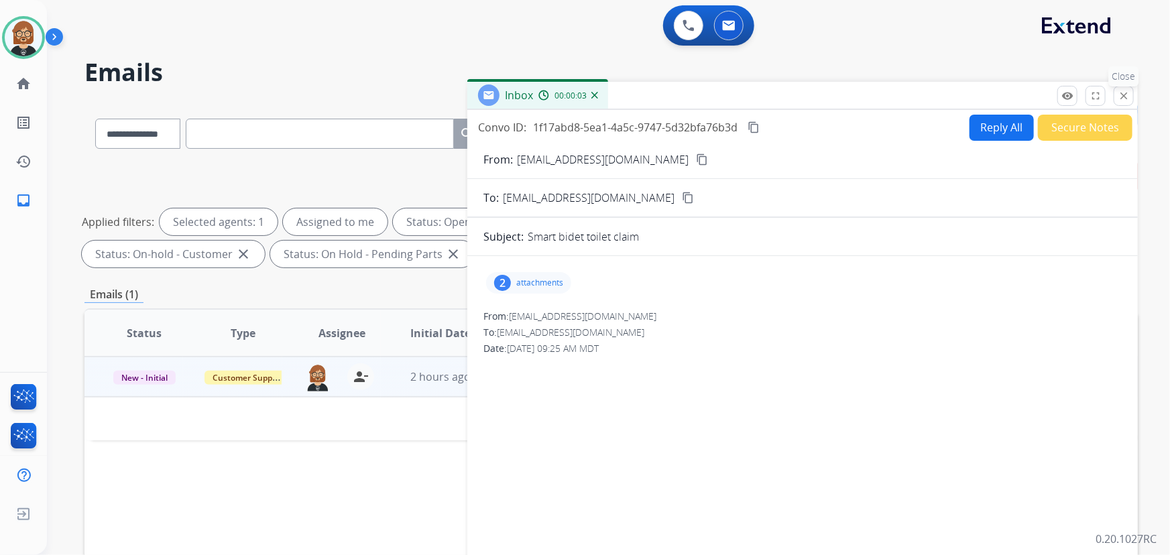
click at [861, 90] on div "remove_red_eye Logs fullscreen Expand close Close" at bounding box center [1095, 96] width 76 height 20
click at [861, 90] on mat-icon "close" at bounding box center [1123, 96] width 12 height 12
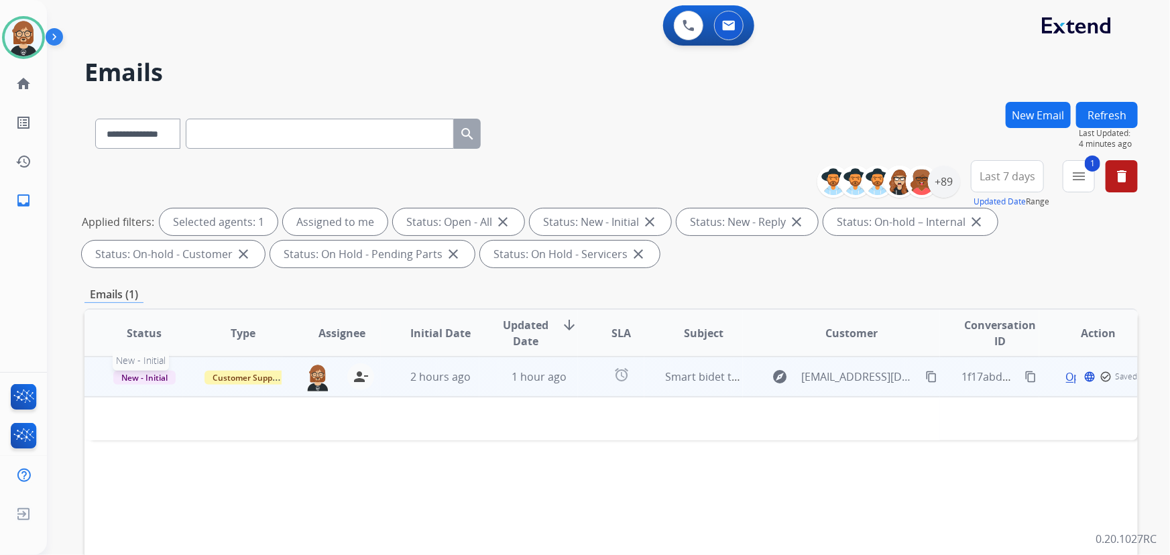
click at [152, 373] on span "New - Initial" at bounding box center [144, 378] width 62 height 14
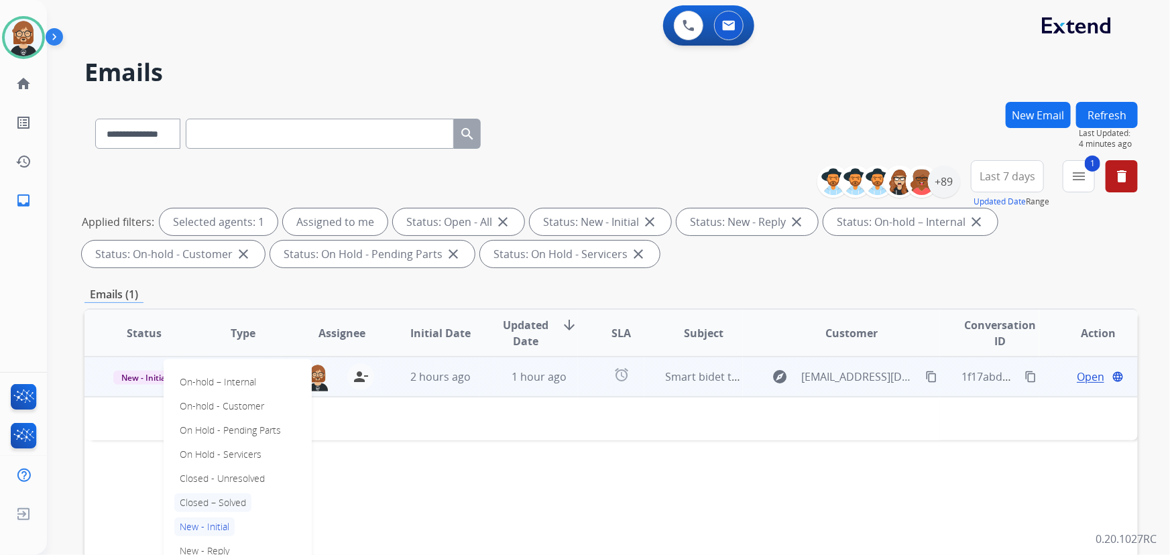
click at [223, 496] on p "Closed – Solved" at bounding box center [212, 502] width 77 height 19
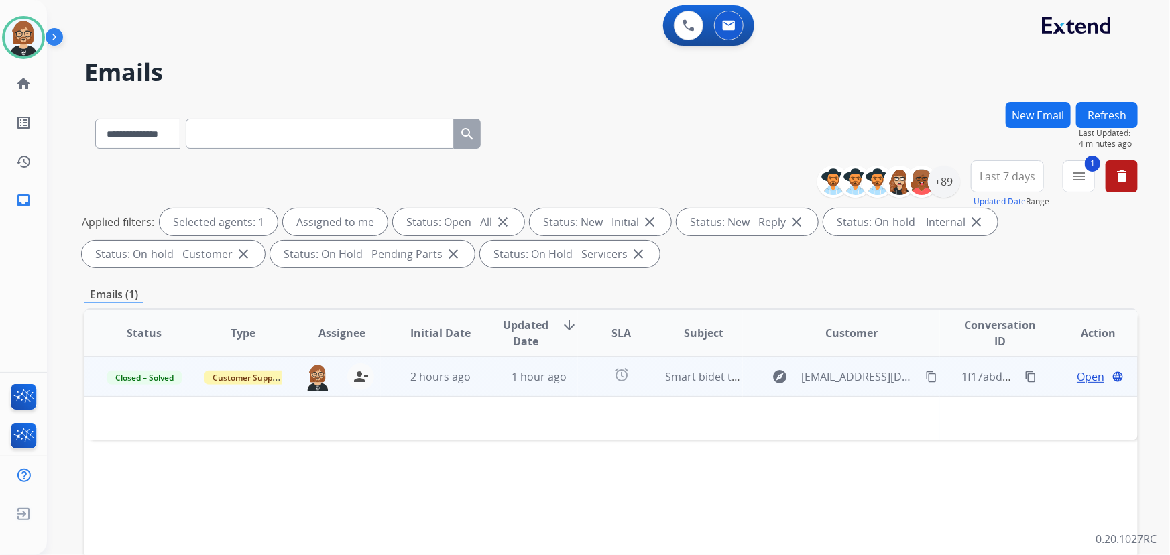
drag, startPoint x: 298, startPoint y: 483, endPoint x: 291, endPoint y: 485, distance: 7.6
click at [291, 485] on div "Status Type Assignee Initial Date Updated Date arrow_downward SLA Subject Custo…" at bounding box center [610, 532] width 1053 height 449
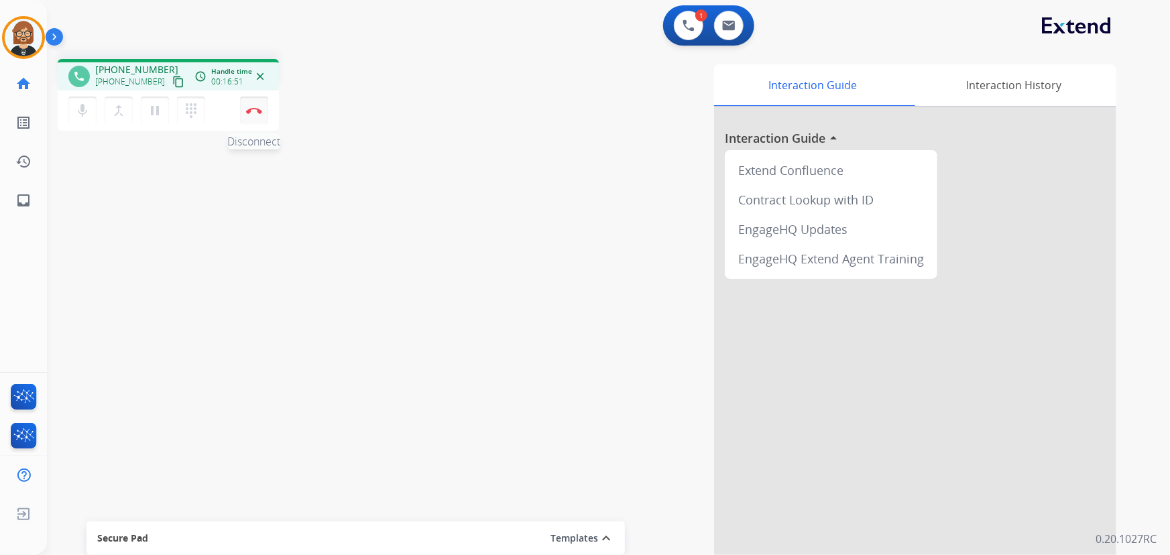
click at [253, 107] on img at bounding box center [254, 110] width 16 height 7
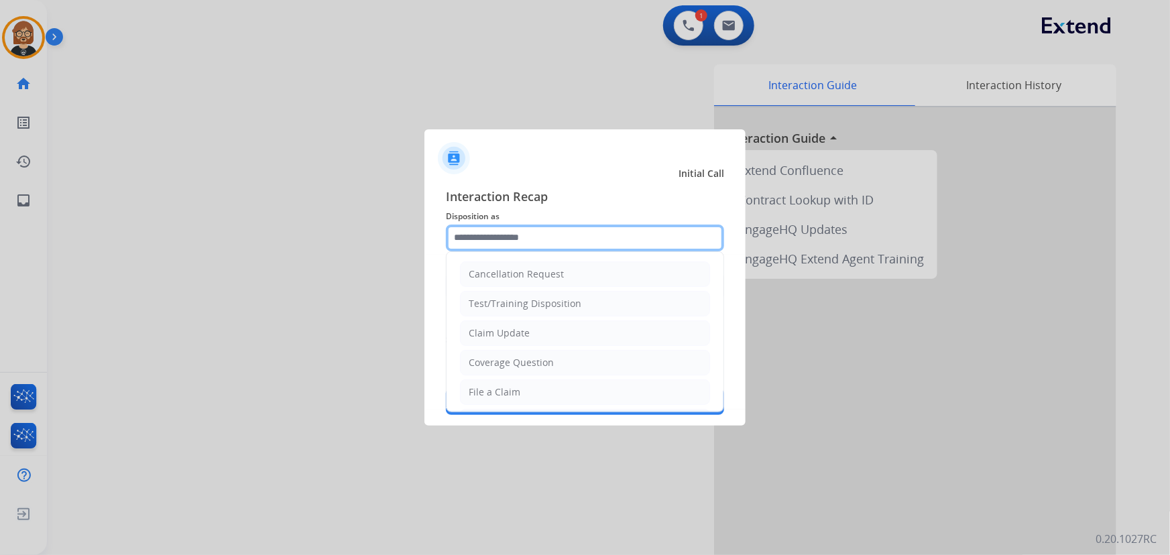
click at [523, 233] on input "text" at bounding box center [585, 238] width 278 height 27
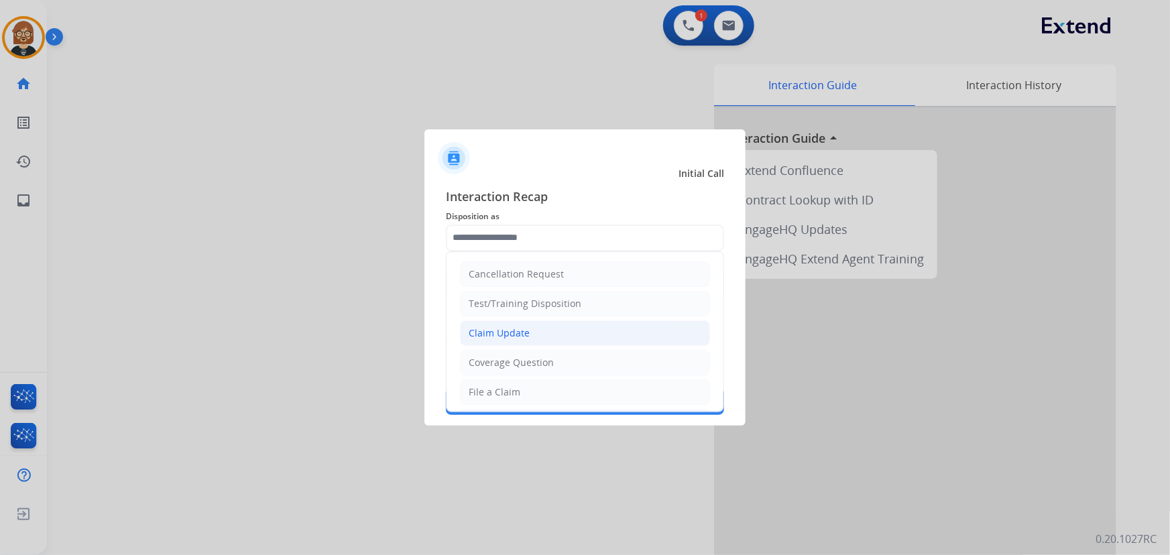
click at [538, 330] on li "Claim Update" at bounding box center [585, 332] width 250 height 25
type input "**********"
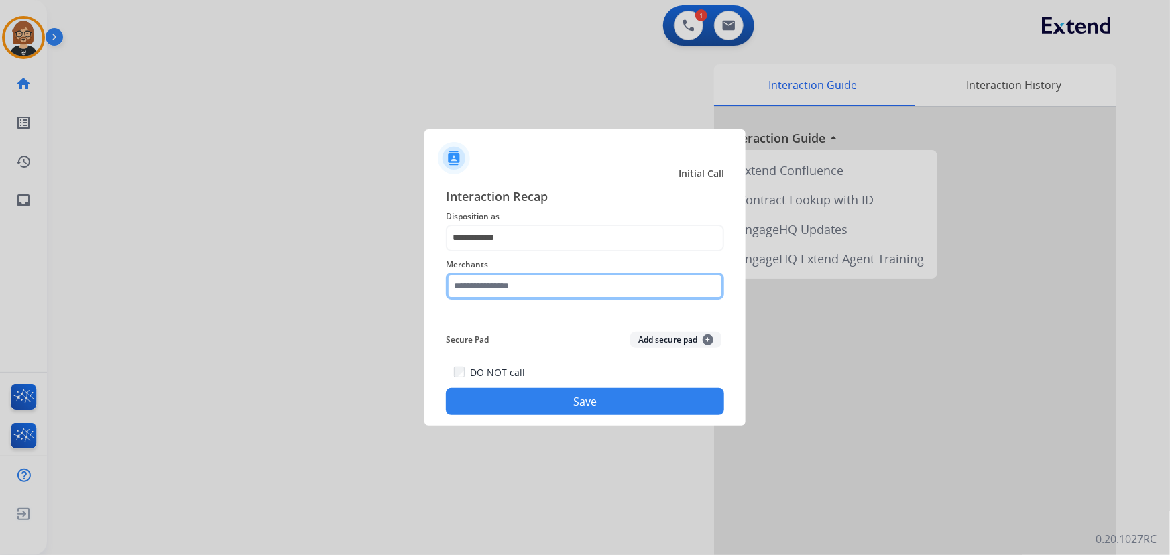
click at [503, 284] on input "text" at bounding box center [585, 286] width 278 height 27
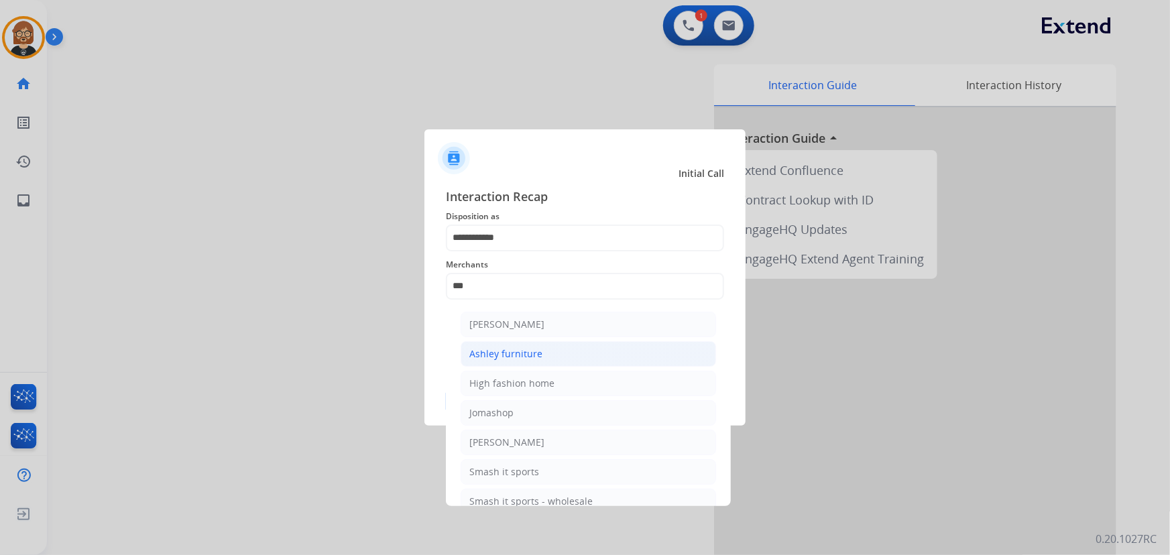
click at [535, 348] on div "Ashley furniture" at bounding box center [505, 353] width 73 height 13
type input "**********"
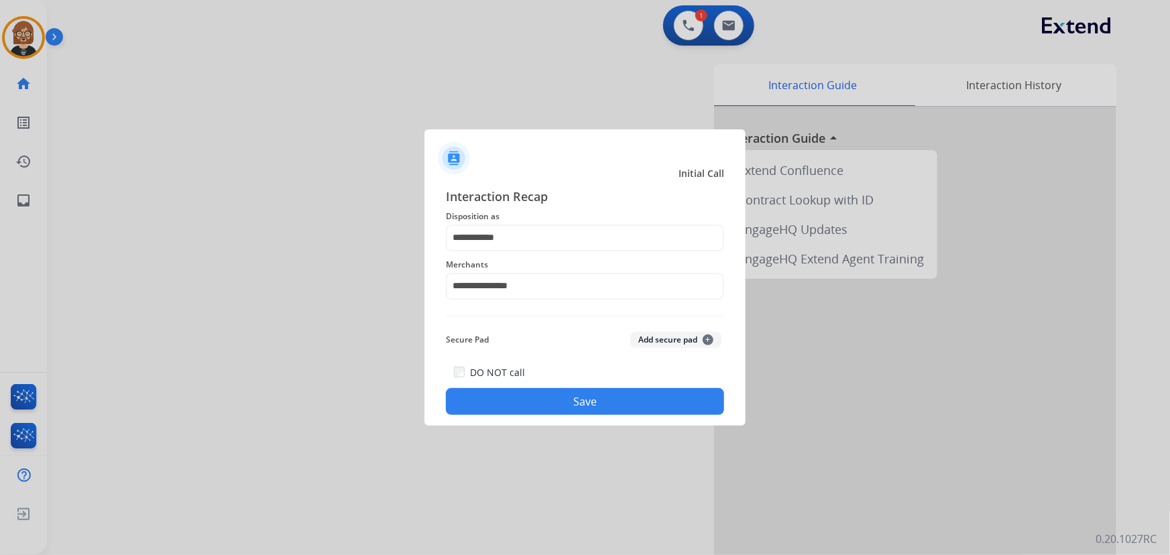
click at [597, 406] on button "Save" at bounding box center [585, 401] width 278 height 27
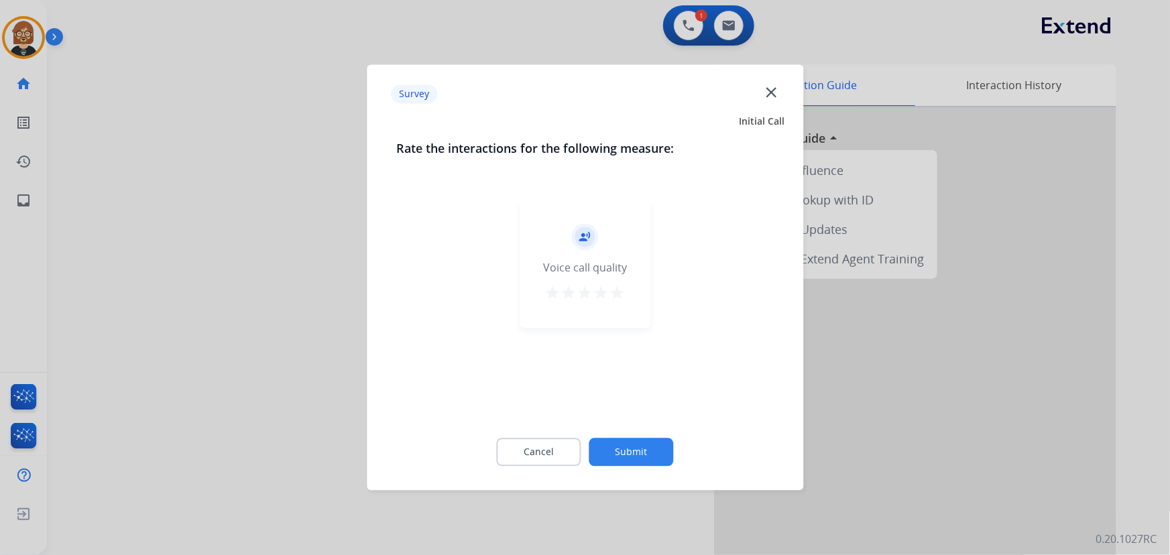
drag, startPoint x: 623, startPoint y: 434, endPoint x: 628, endPoint y: 450, distance: 16.8
click at [621, 440] on div "Cancel Submit" at bounding box center [584, 452] width 377 height 60
drag, startPoint x: 639, startPoint y: 457, endPoint x: 633, endPoint y: 444, distance: 14.1
click at [633, 444] on button "Submit" at bounding box center [631, 452] width 84 height 28
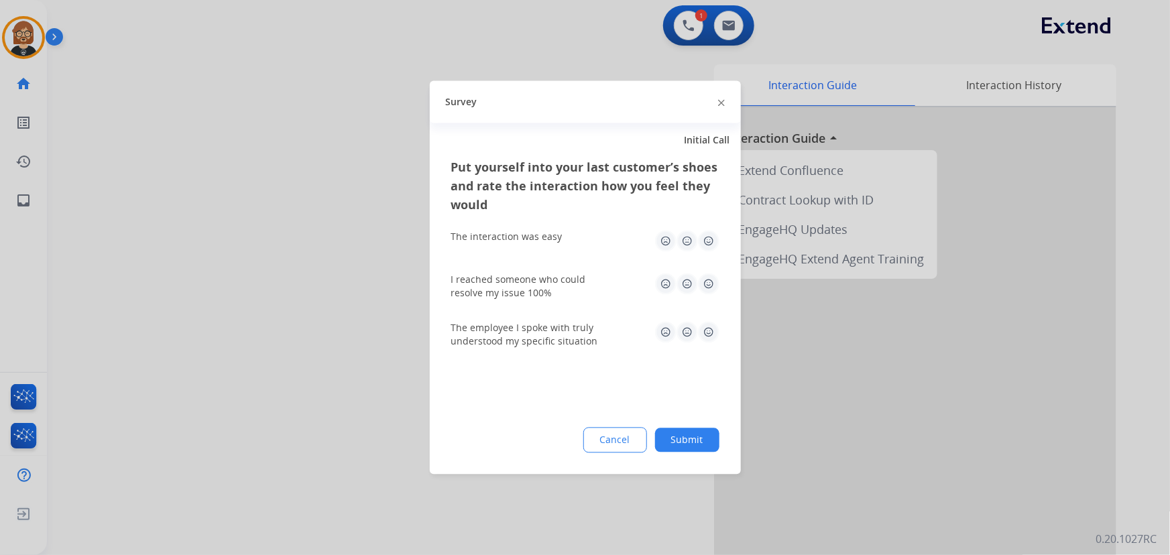
click at [710, 434] on button "Submit" at bounding box center [687, 440] width 64 height 24
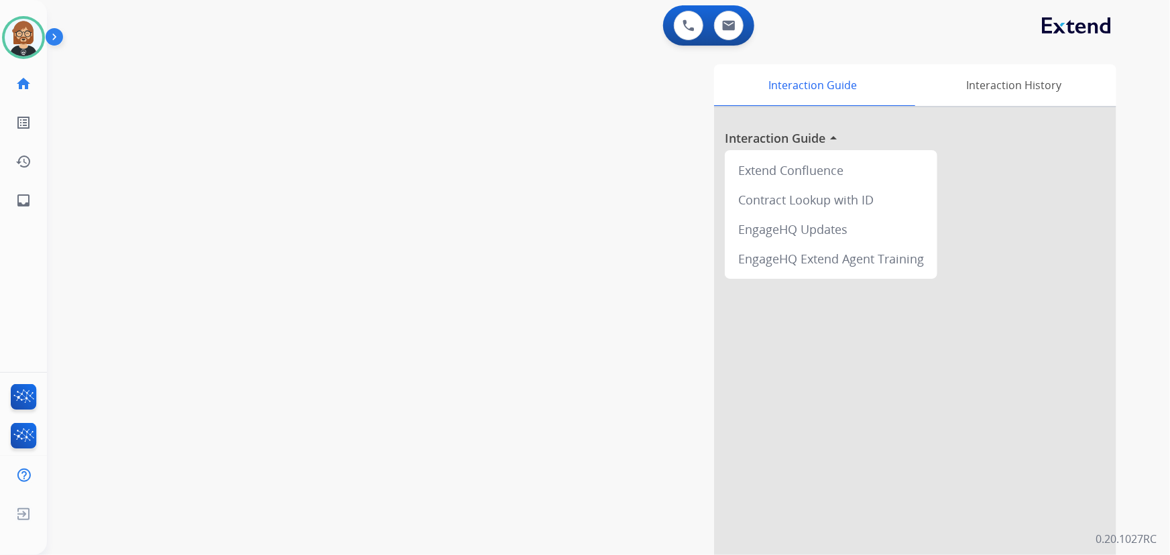
click at [100, 251] on div "swap_horiz Break voice bridge close_fullscreen Connect 3-Way Call merge_type Se…" at bounding box center [592, 327] width 1091 height 559
click at [729, 18] on button at bounding box center [728, 25] width 29 height 29
select select "**********"
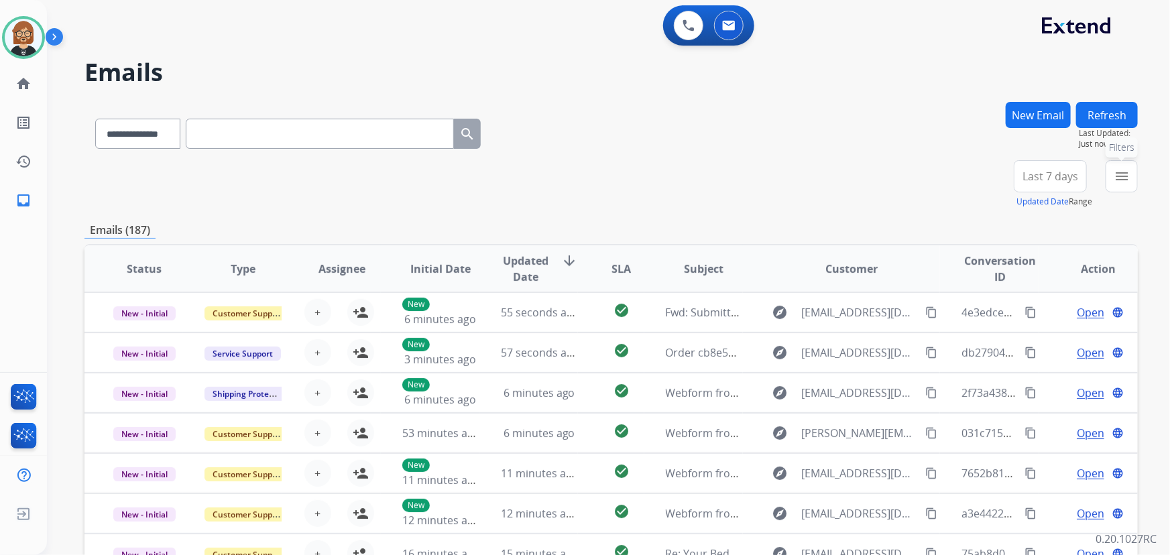
click at [861, 180] on mat-icon "menu" at bounding box center [1121, 176] width 16 height 16
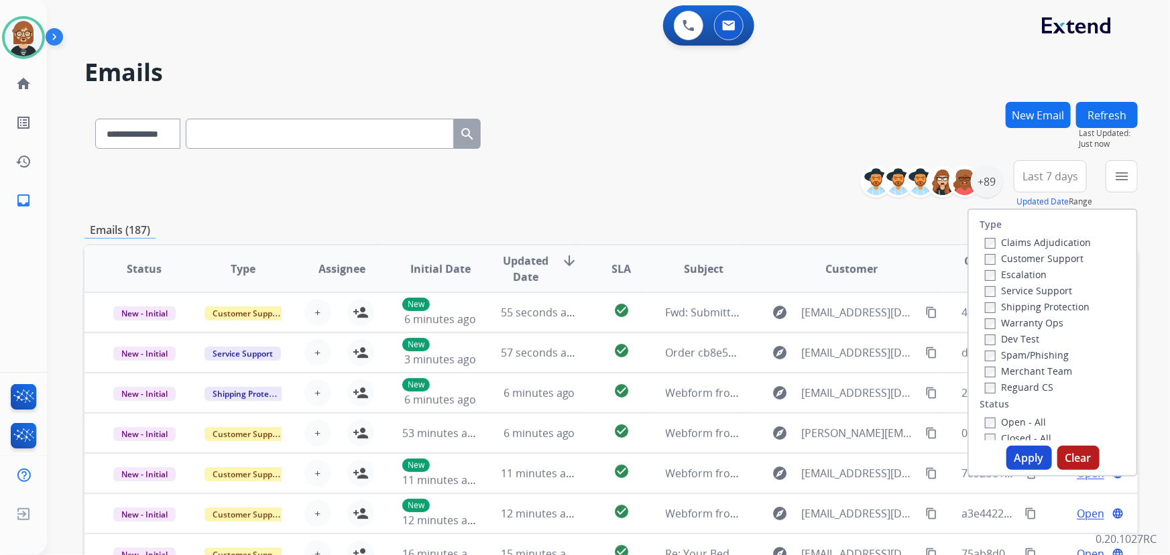
click at [861, 416] on label "Open - All" at bounding box center [1015, 422] width 61 height 13
click at [861, 454] on button "Apply" at bounding box center [1029, 458] width 46 height 24
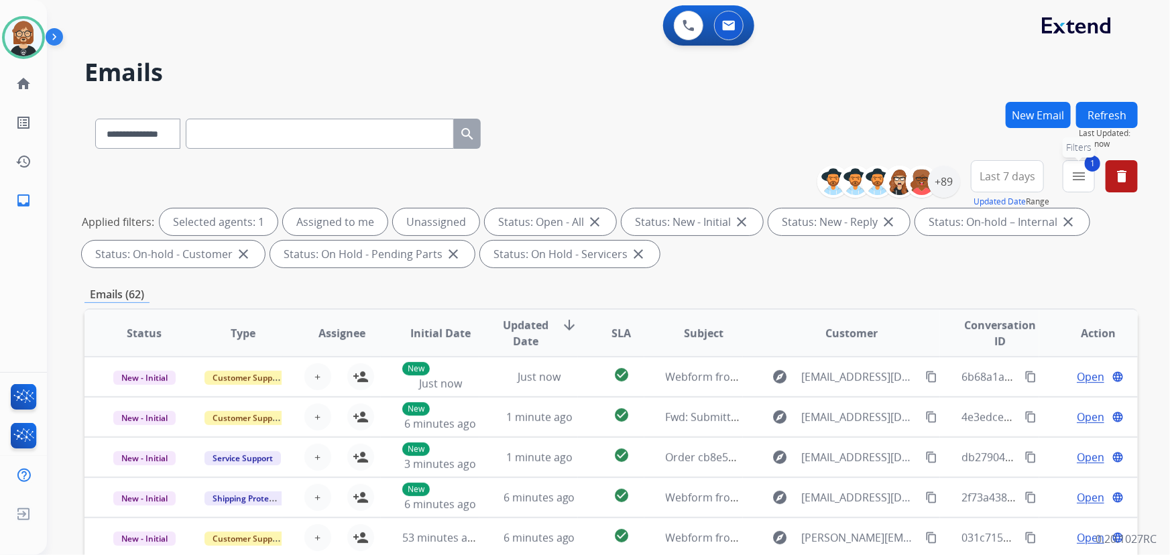
click at [861, 178] on mat-icon "menu" at bounding box center [1078, 176] width 16 height 16
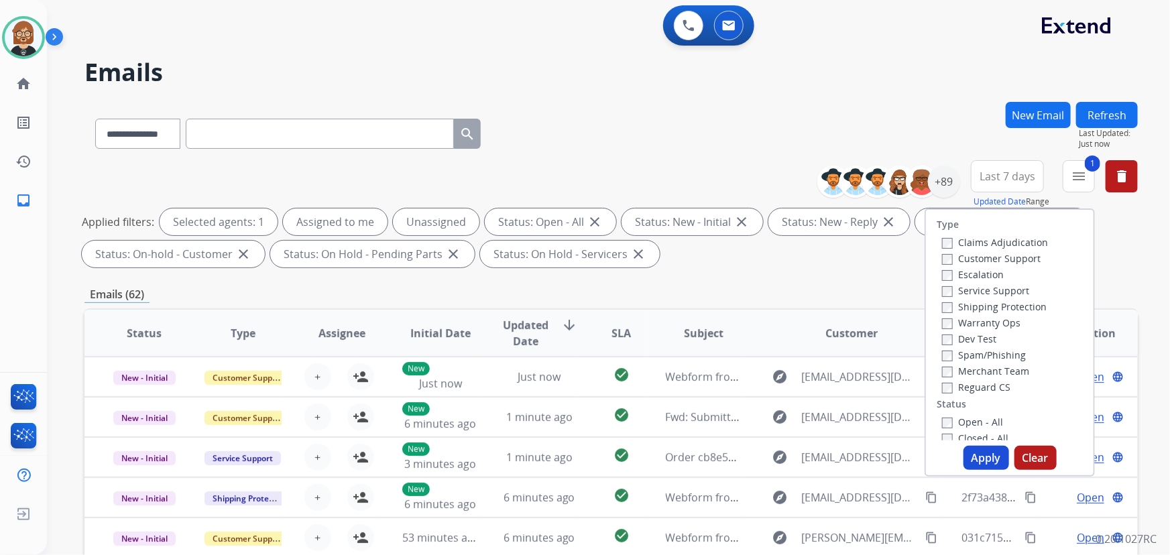
click at [861, 261] on label "Customer Support" at bounding box center [991, 258] width 99 height 13
click at [861, 312] on label "Shipping Protection" at bounding box center [994, 306] width 105 height 13
click at [861, 392] on label "Reguard CS" at bounding box center [976, 387] width 68 height 13
click at [861, 460] on button "Apply" at bounding box center [986, 458] width 46 height 24
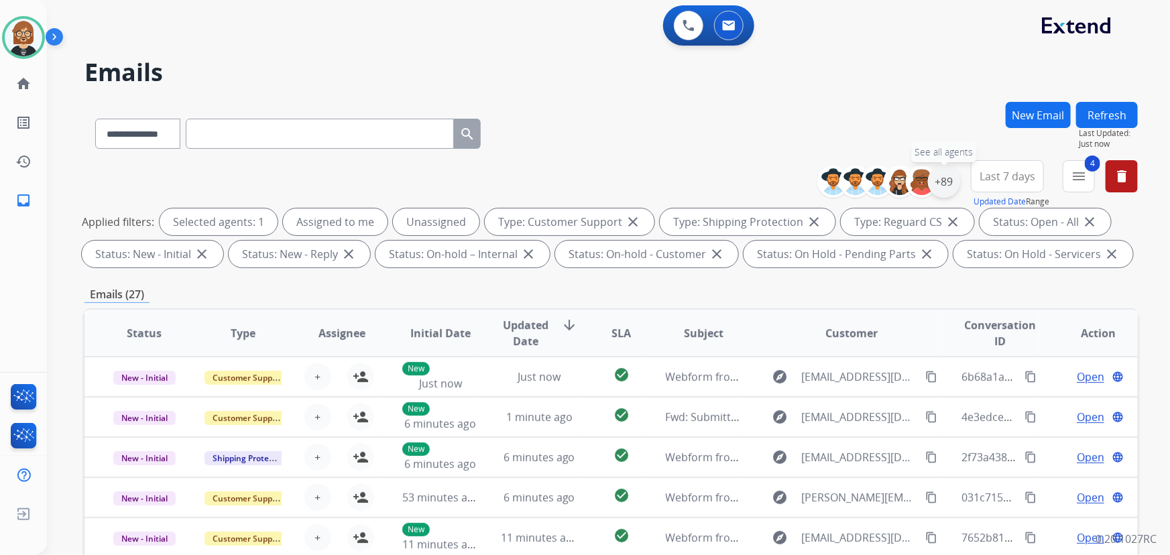
click at [861, 182] on div "+89" at bounding box center [944, 182] width 32 height 32
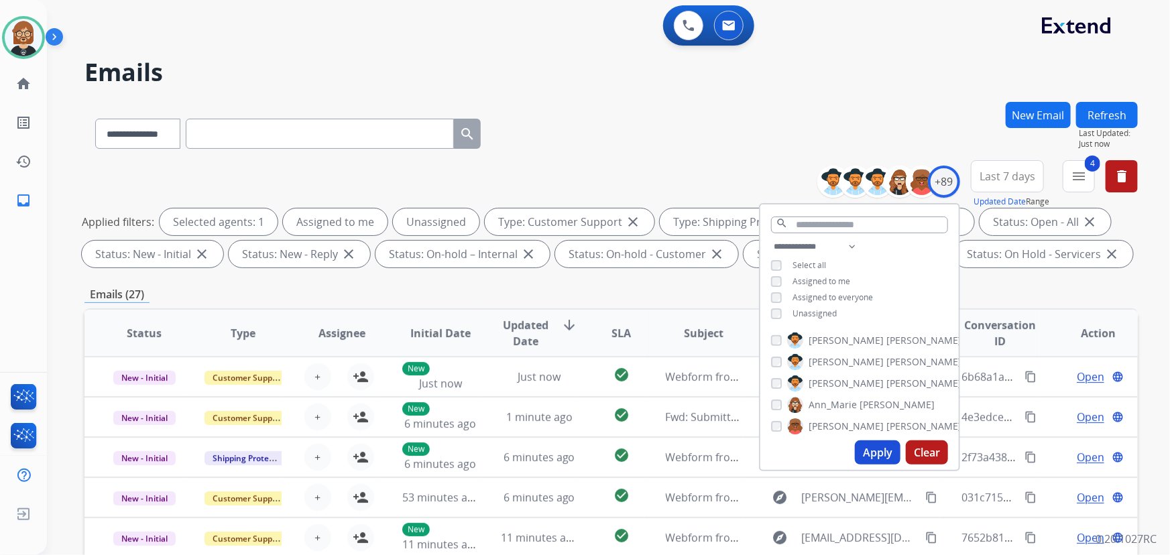
click at [830, 317] on span "Unassigned" at bounding box center [814, 313] width 44 height 11
click at [861, 448] on button "Apply" at bounding box center [878, 452] width 46 height 24
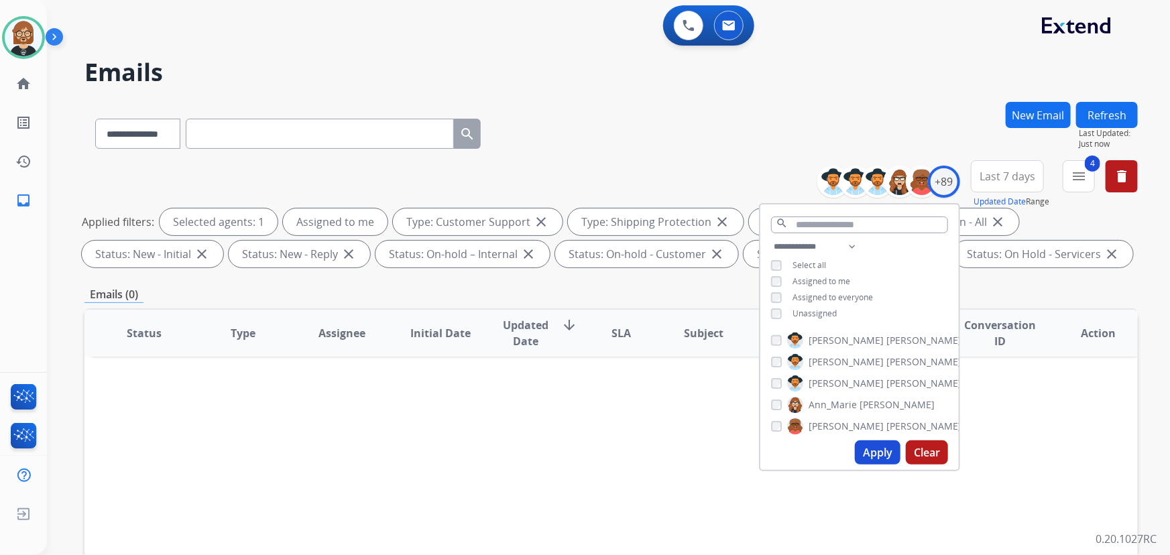
drag, startPoint x: 752, startPoint y: 113, endPoint x: 762, endPoint y: 126, distance: 16.8
click at [752, 113] on div "**********" at bounding box center [610, 131] width 1053 height 58
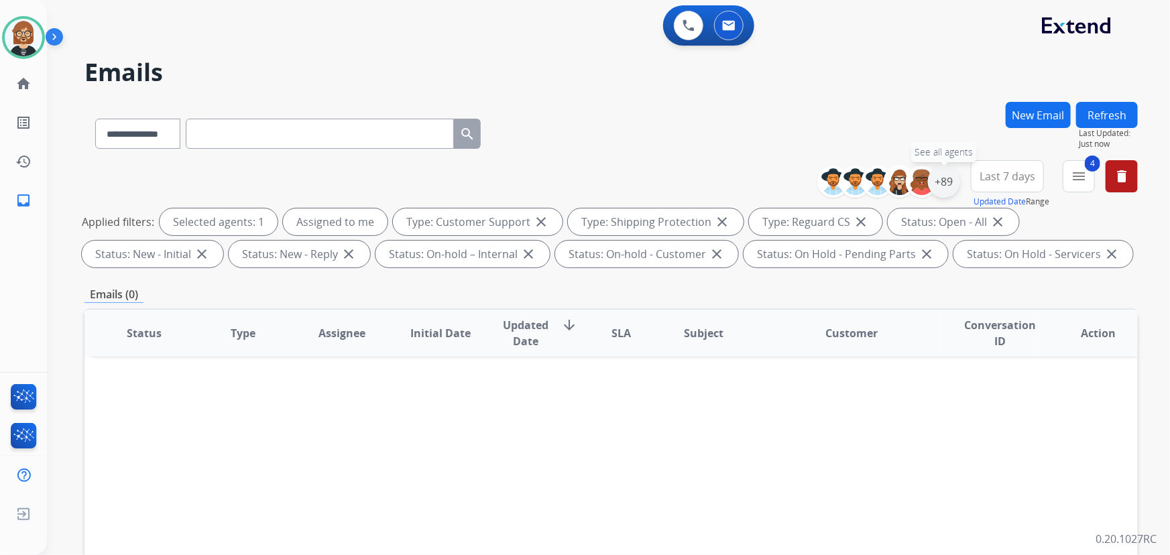
click at [861, 181] on div "+89" at bounding box center [944, 182] width 32 height 32
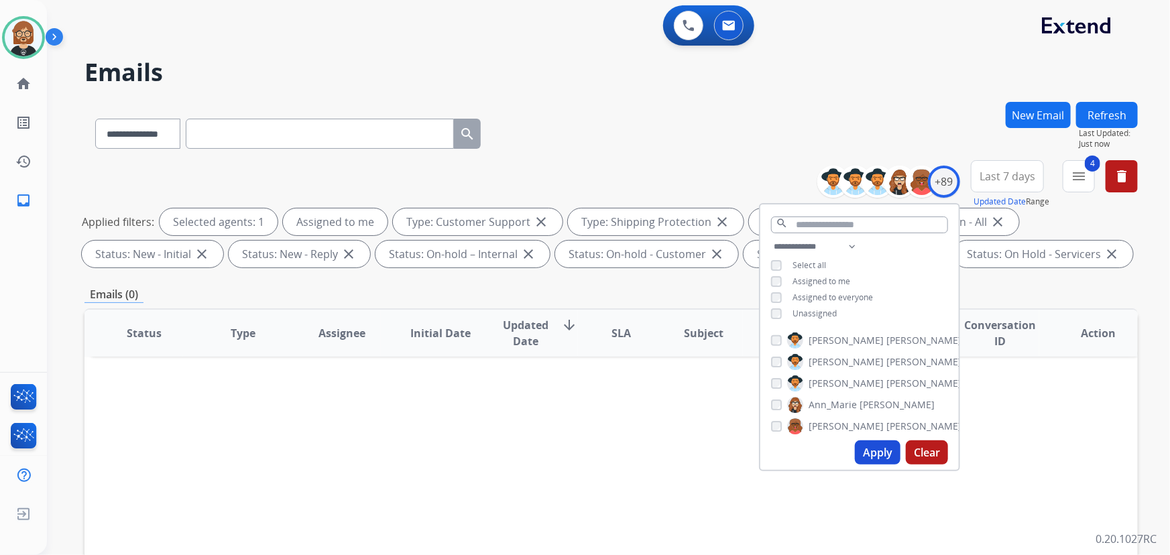
click at [826, 314] on span "Unassigned" at bounding box center [814, 313] width 44 height 11
click at [861, 449] on button "Apply" at bounding box center [878, 452] width 46 height 24
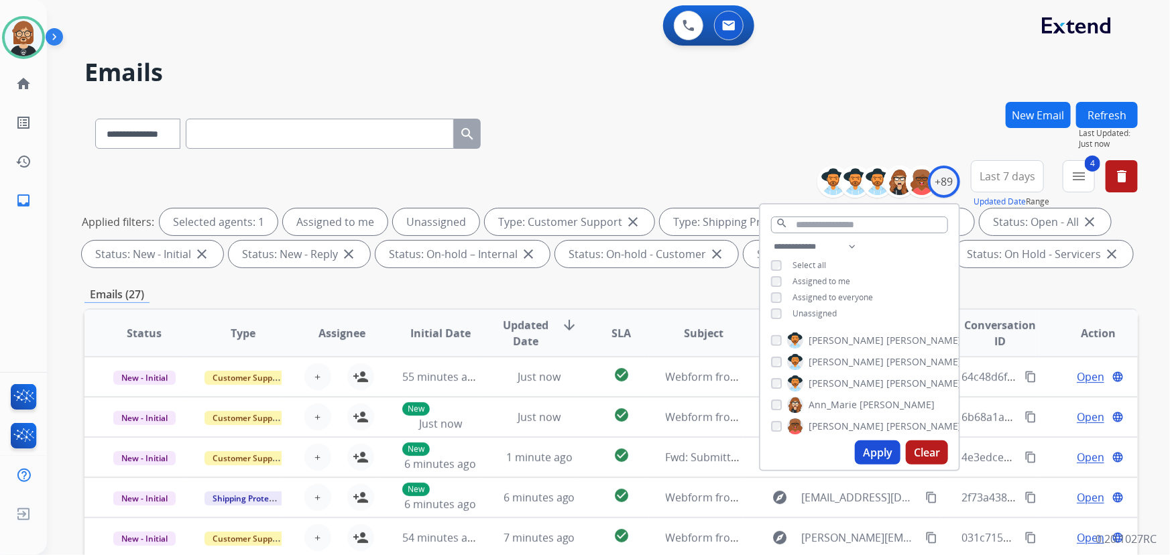
click at [683, 131] on div "**********" at bounding box center [610, 131] width 1053 height 58
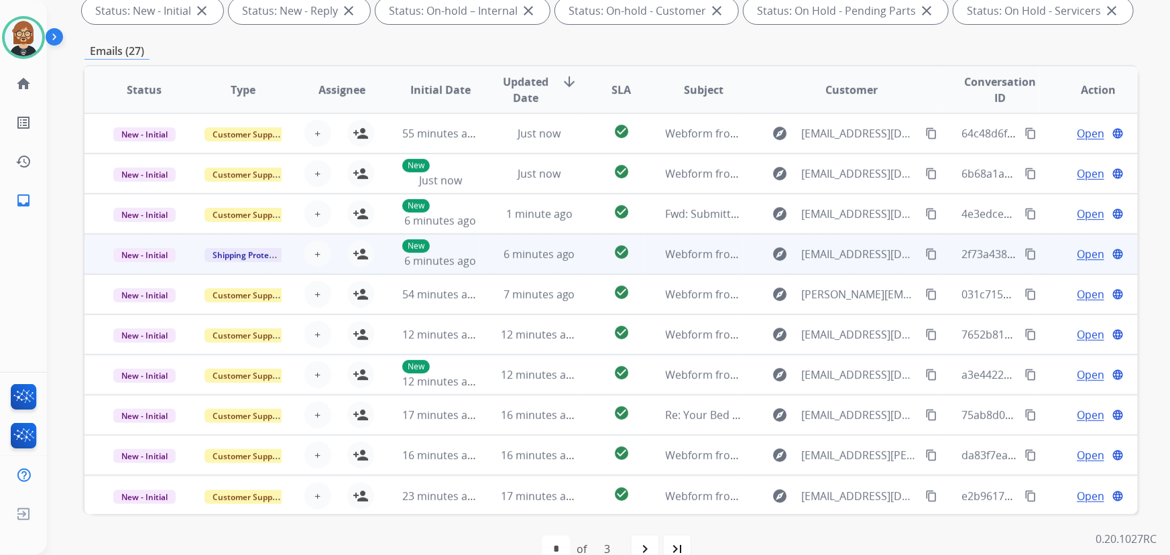
scroll to position [1, 0]
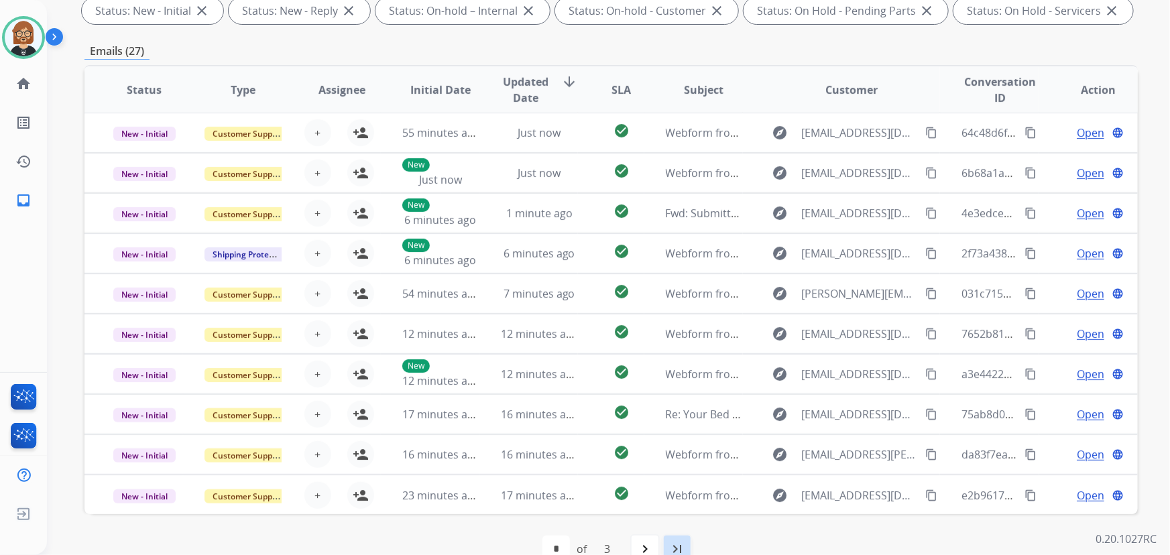
click at [678, 546] on mat-icon "last_page" at bounding box center [677, 549] width 16 height 16
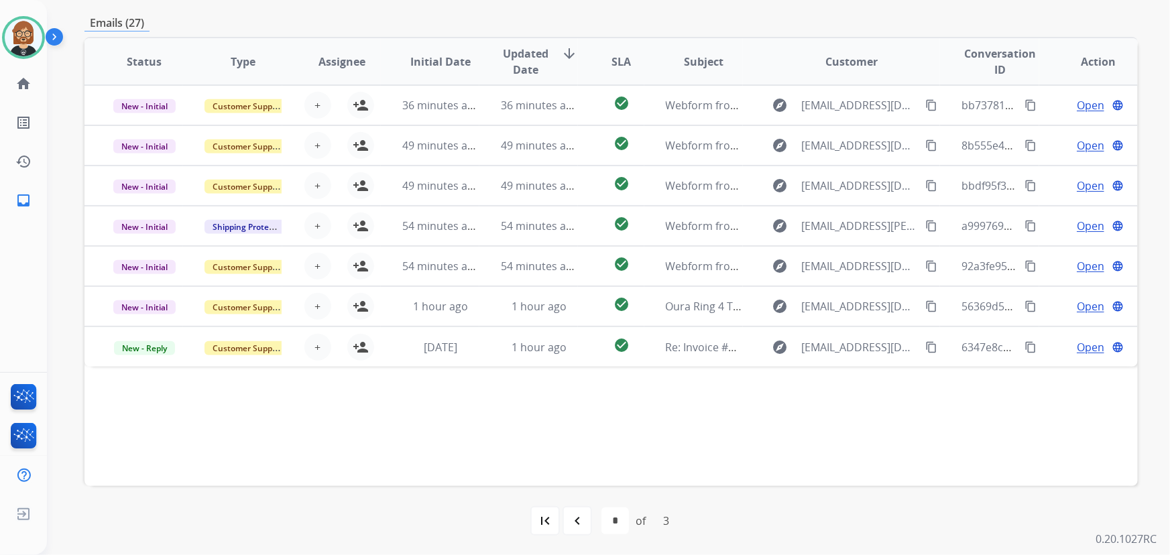
scroll to position [210, 0]
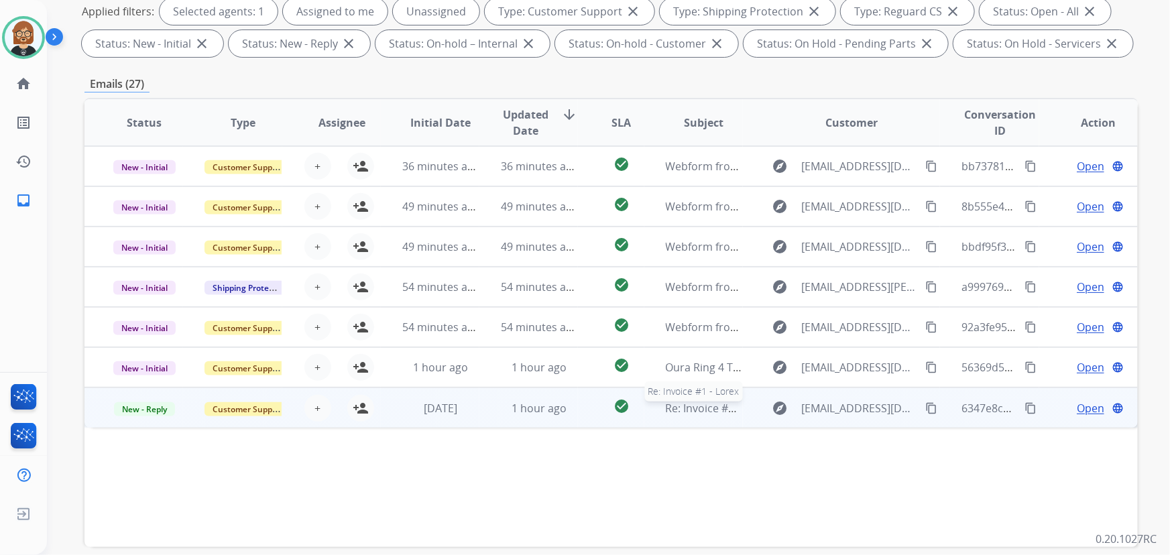
click at [698, 406] on span "Re: Invoice #1 - Lorex" at bounding box center [719, 408] width 106 height 15
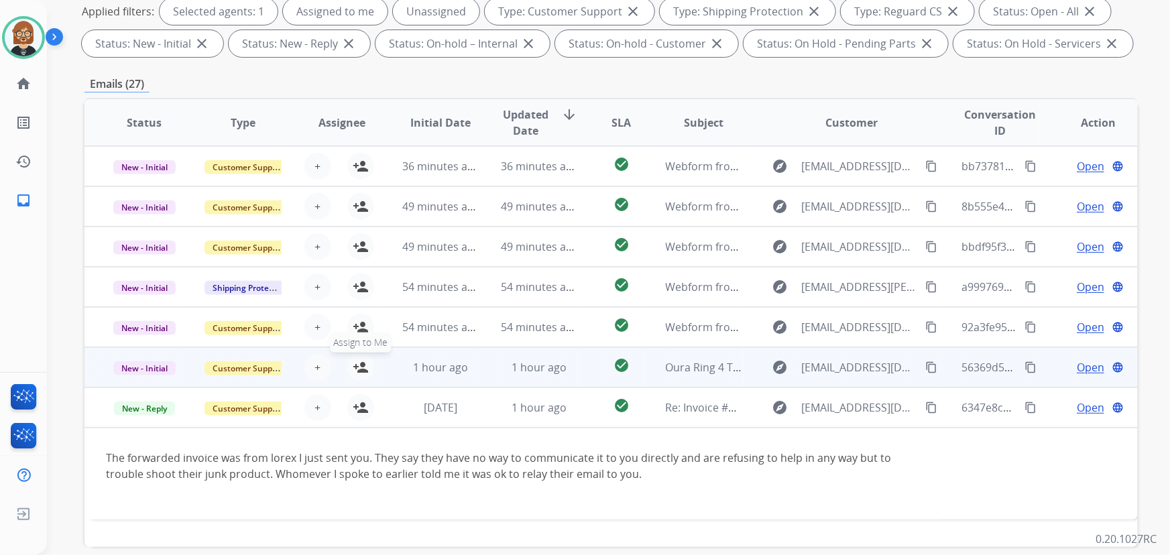
click at [360, 366] on mat-icon "person_add" at bounding box center [361, 367] width 16 height 16
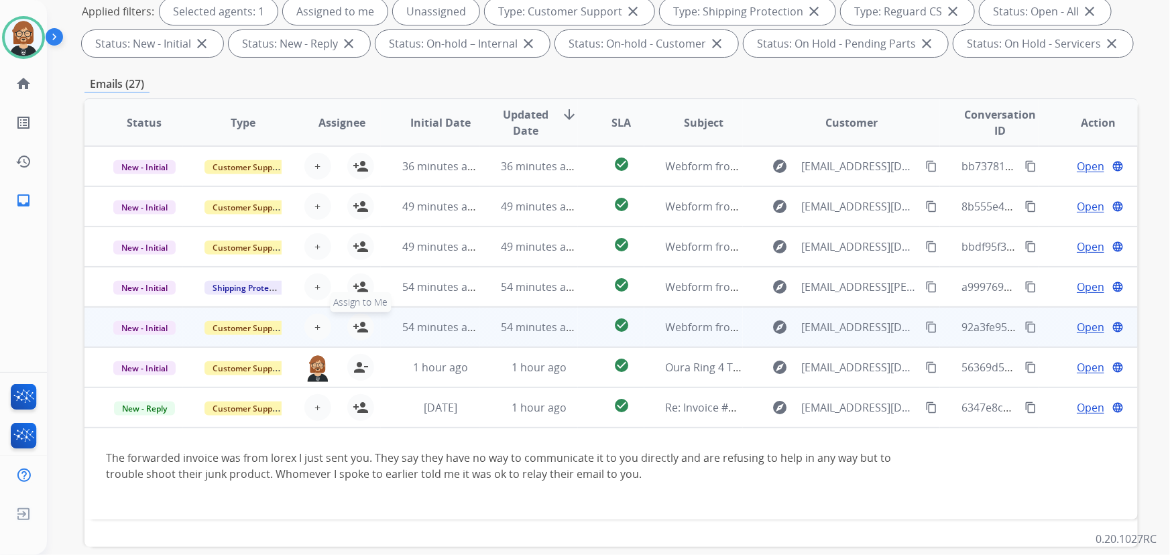
click at [361, 326] on mat-icon "person_add" at bounding box center [361, 327] width 16 height 16
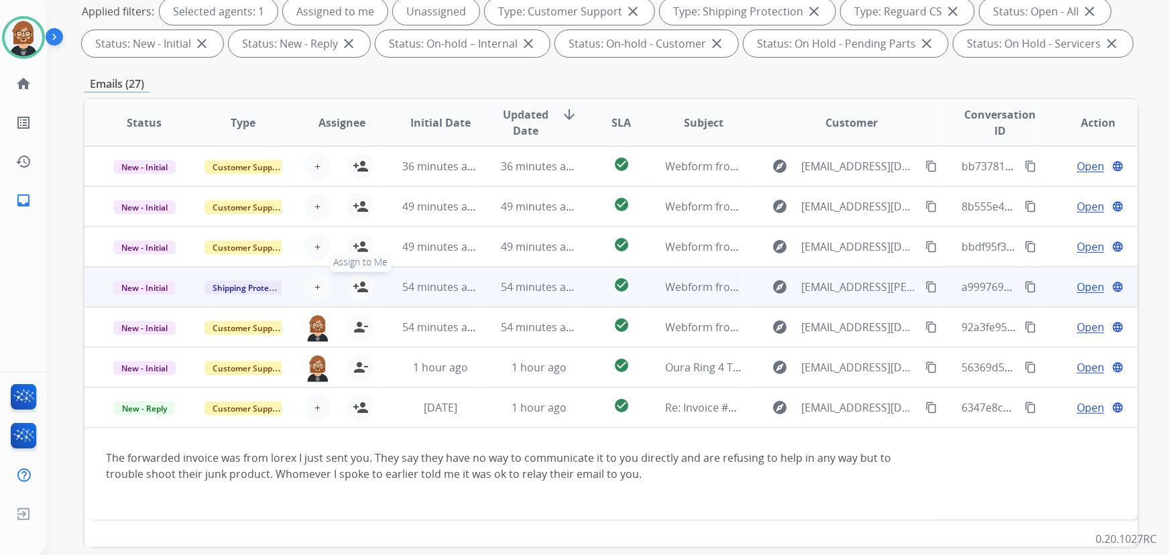
click at [357, 288] on mat-icon "person_add" at bounding box center [361, 287] width 16 height 16
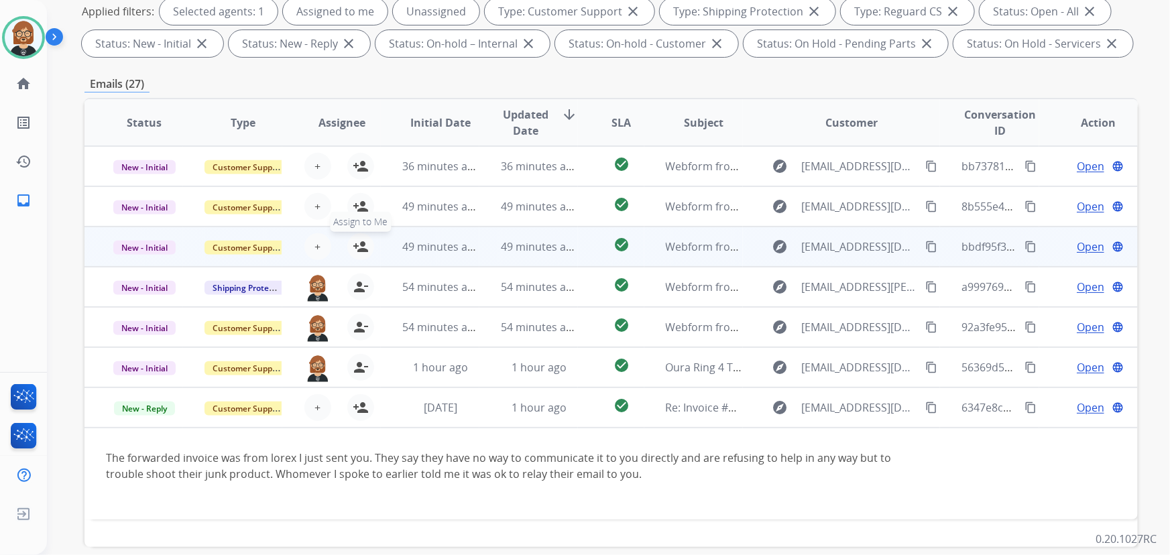
click at [361, 249] on mat-icon "person_add" at bounding box center [361, 247] width 16 height 16
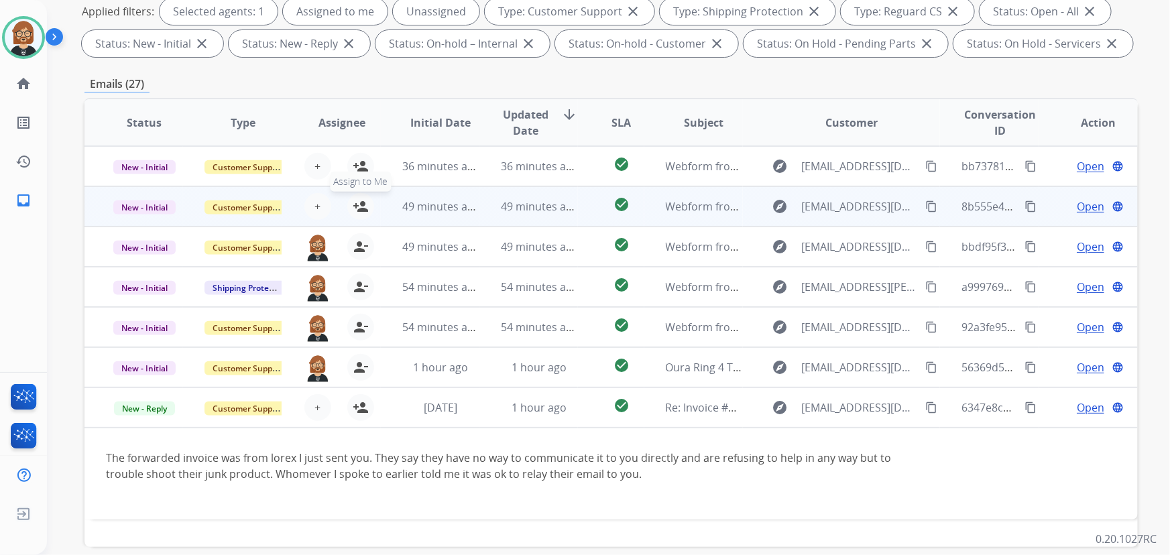
click at [364, 197] on button "person_add Assign to Me" at bounding box center [360, 206] width 27 height 27
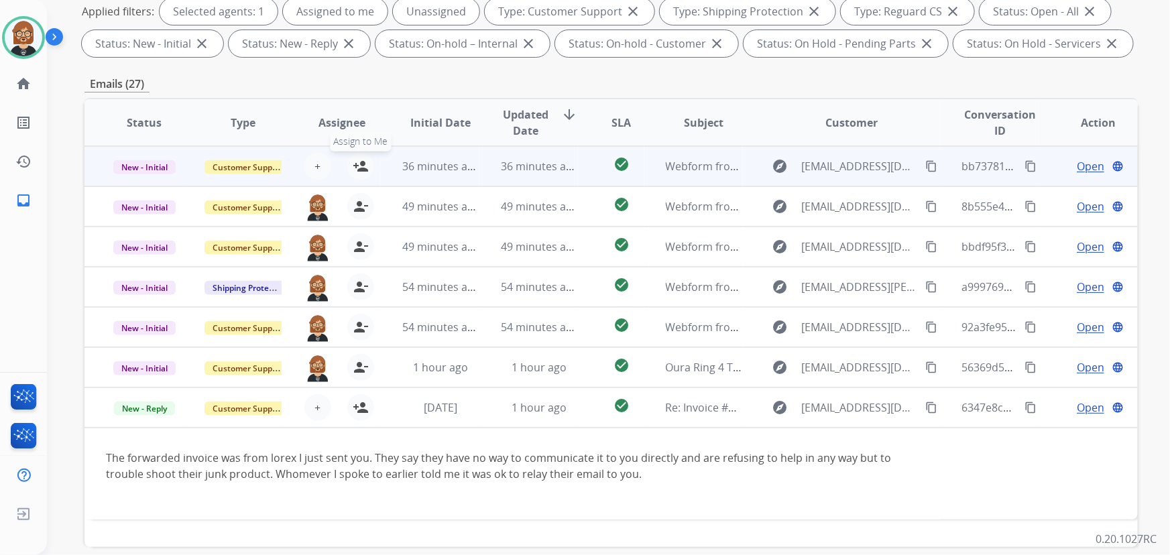
click at [361, 160] on mat-icon "person_add" at bounding box center [361, 166] width 16 height 16
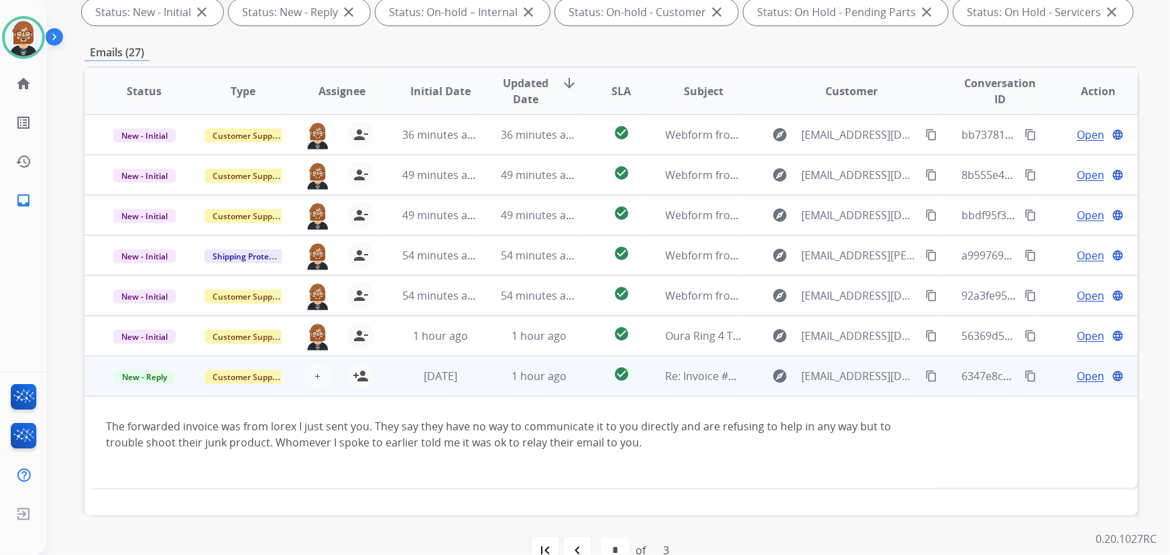
scroll to position [271, 0]
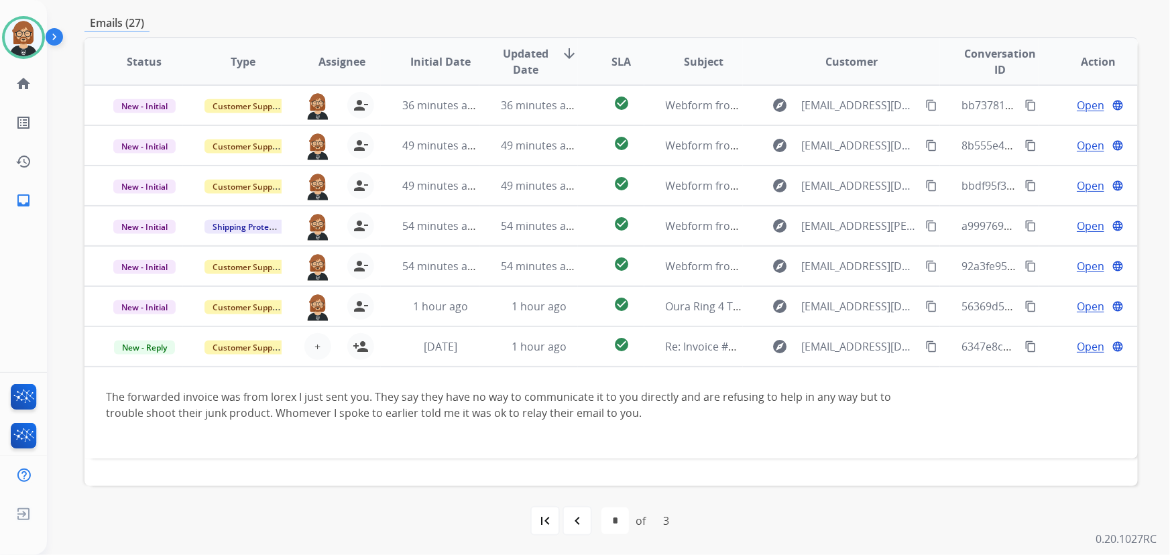
click at [576, 523] on mat-icon "navigate_before" at bounding box center [577, 521] width 16 height 16
select select "*"
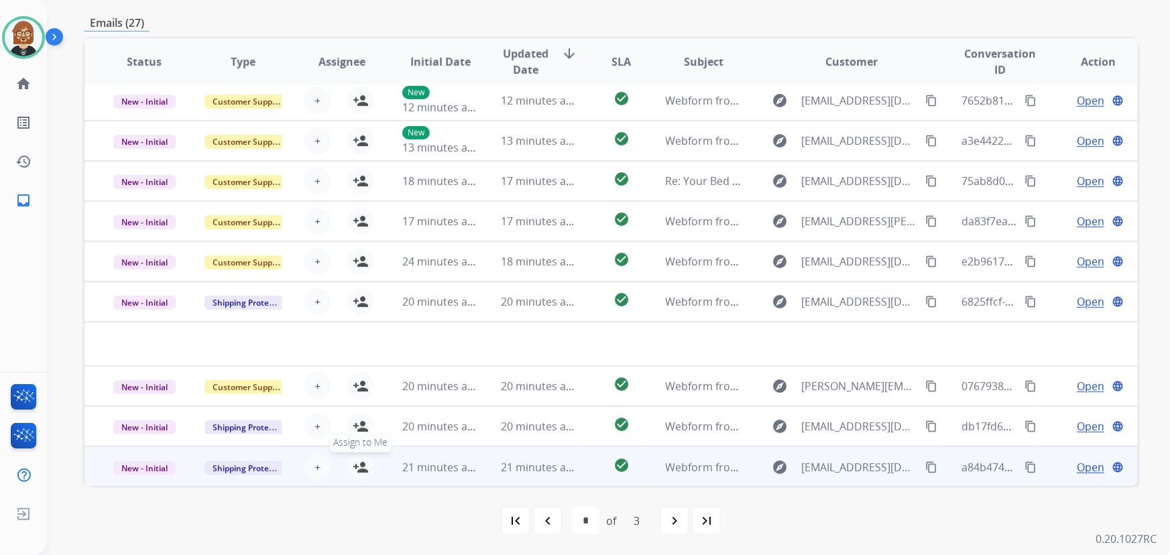
click at [355, 461] on mat-icon "person_add" at bounding box center [361, 467] width 16 height 16
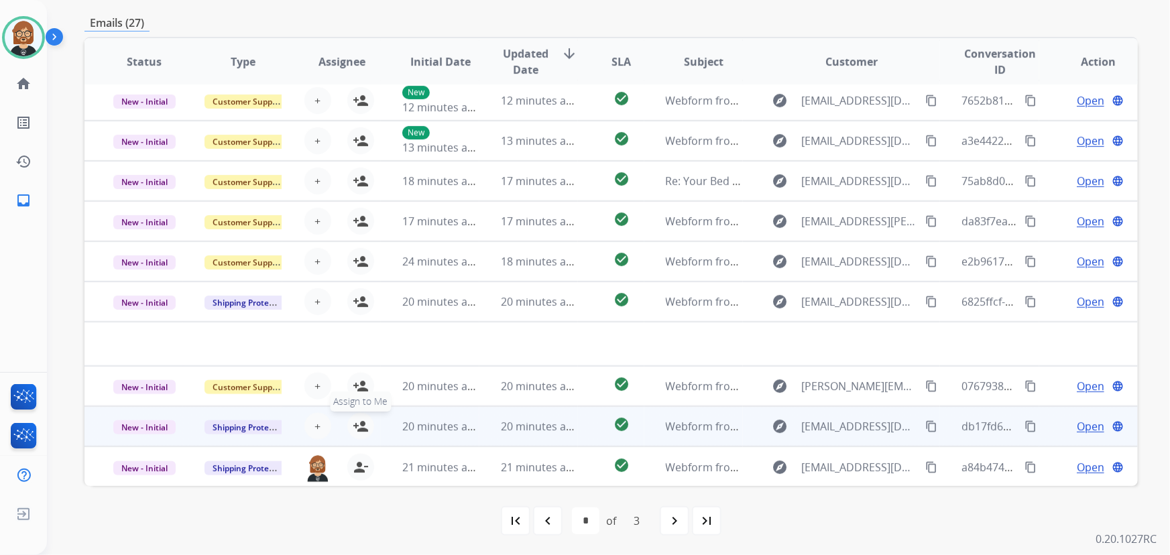
click at [363, 423] on mat-icon "person_add" at bounding box center [361, 426] width 16 height 16
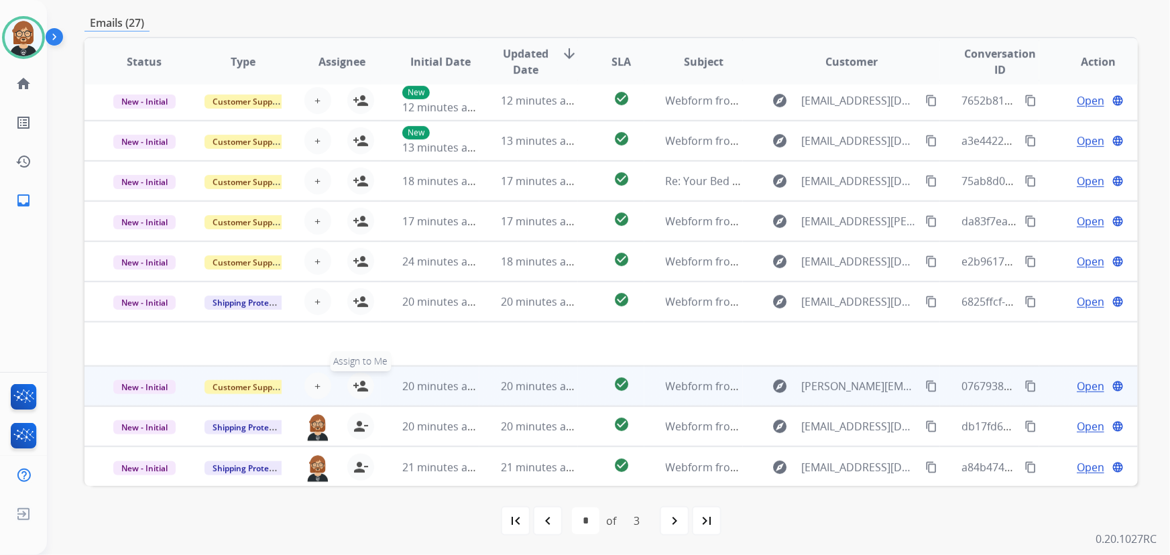
click at [359, 394] on button "person_add Assign to Me" at bounding box center [360, 386] width 27 height 27
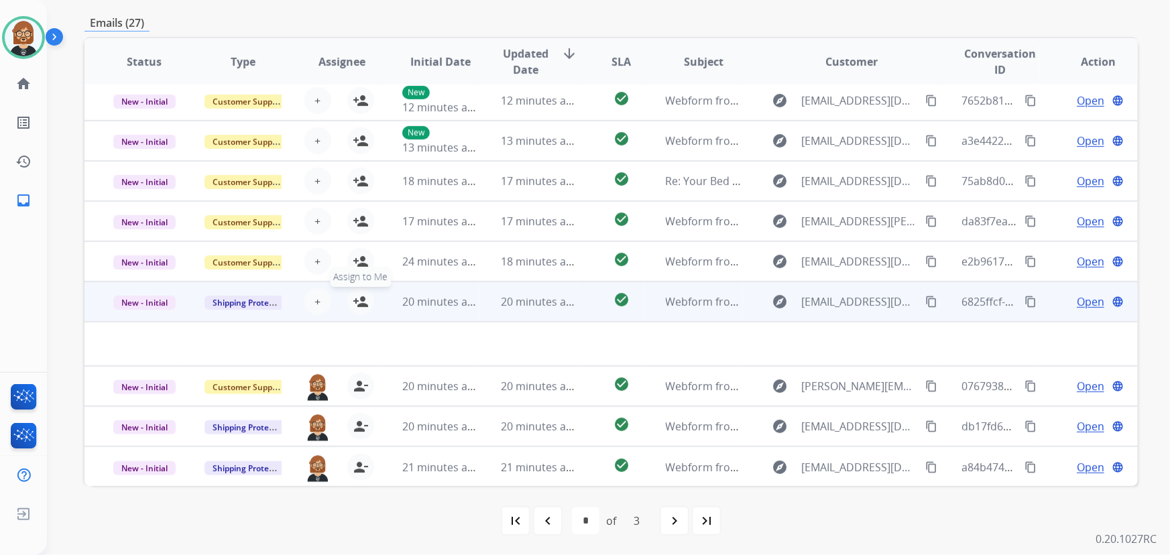
click at [355, 298] on mat-icon "person_add" at bounding box center [361, 302] width 16 height 16
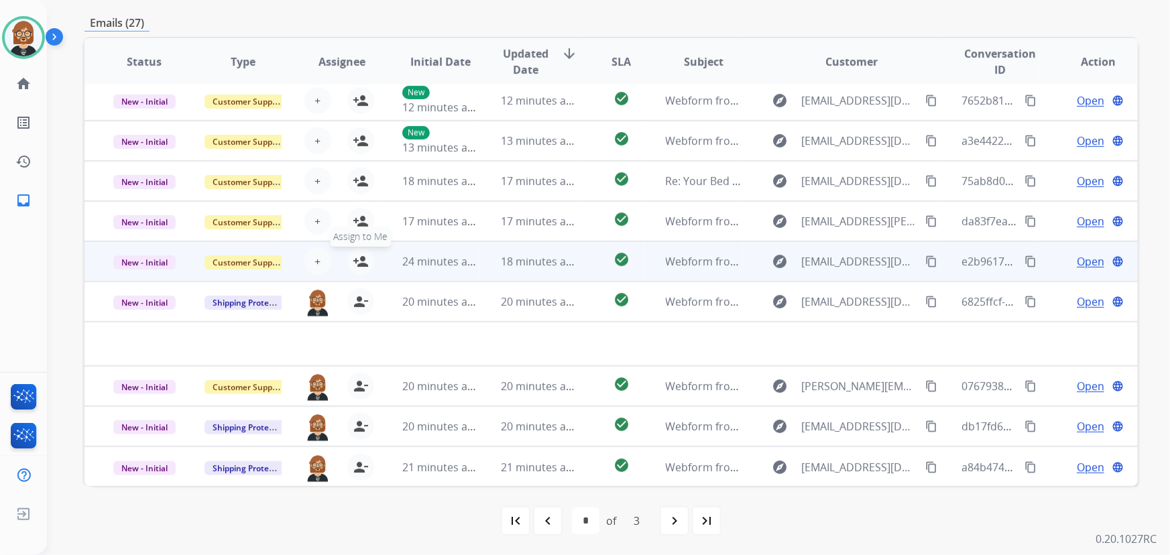
click at [357, 255] on mat-icon "person_add" at bounding box center [361, 261] width 16 height 16
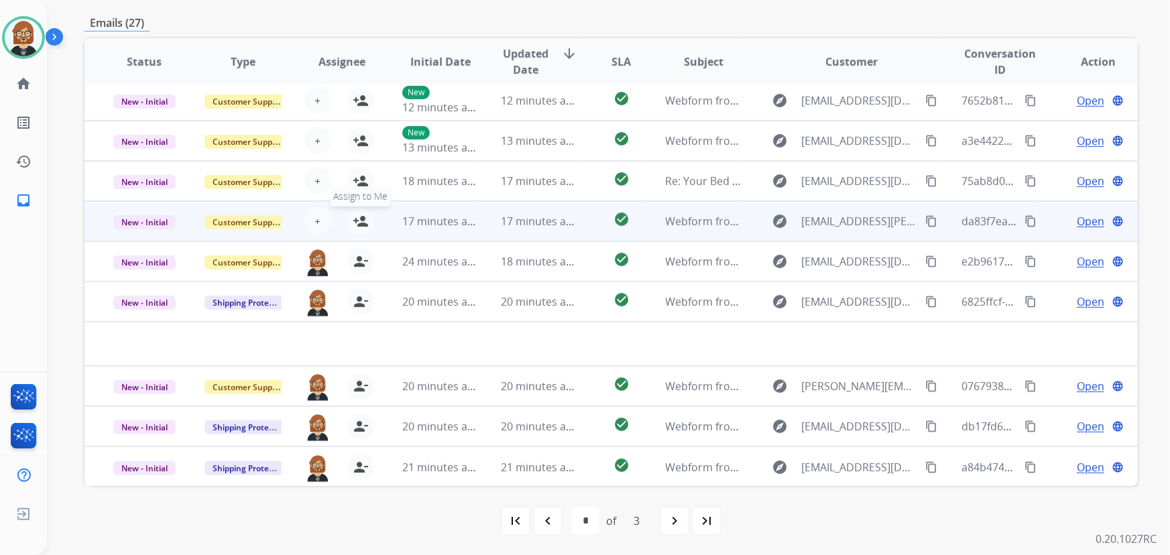
click at [365, 214] on mat-icon "person_add" at bounding box center [361, 221] width 16 height 16
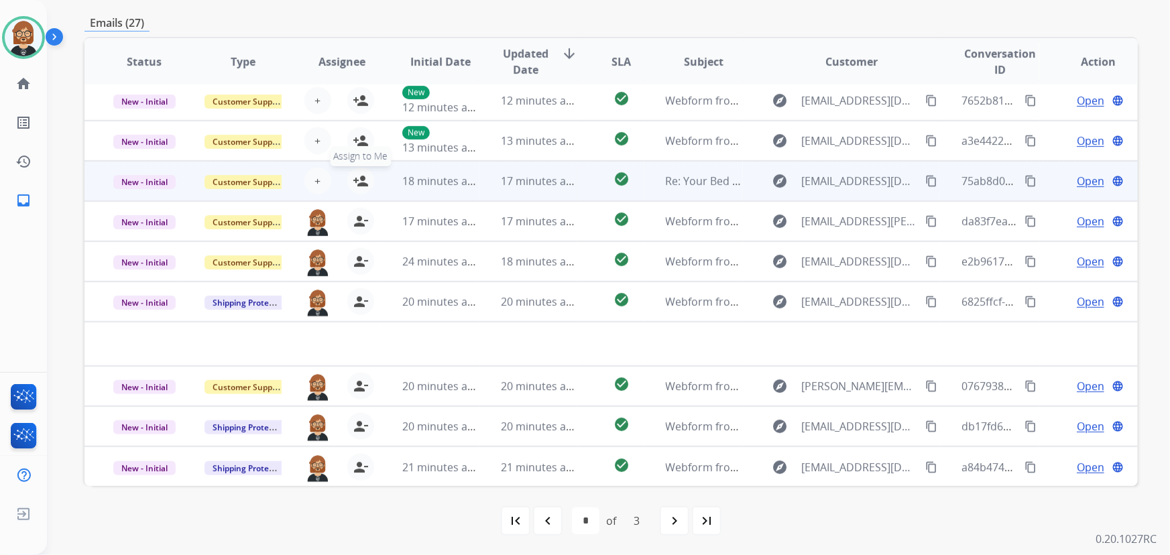
click at [359, 176] on mat-icon "person_add" at bounding box center [361, 181] width 16 height 16
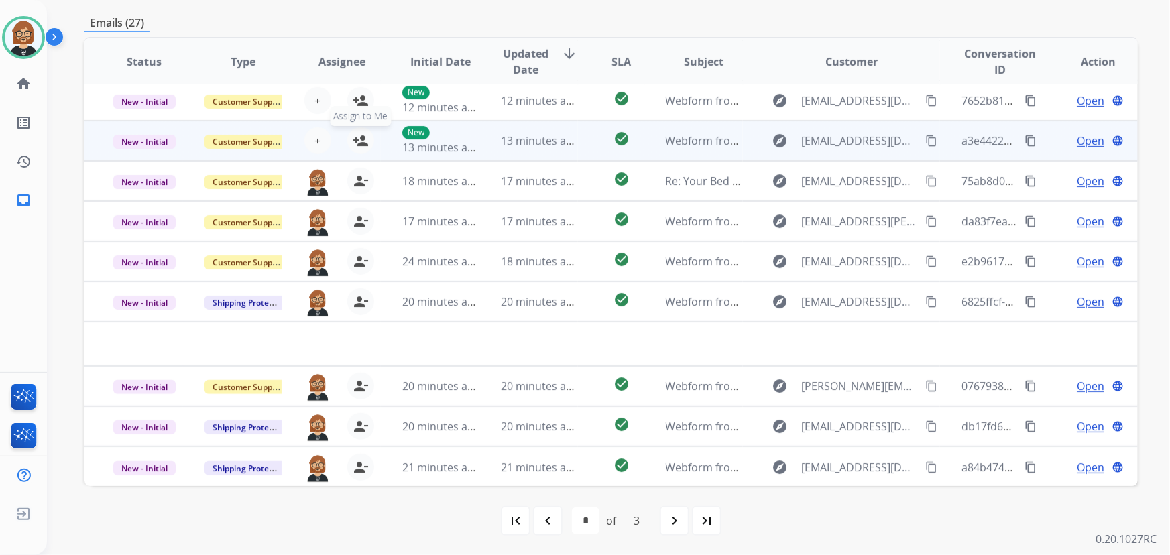
click at [359, 139] on mat-icon "person_add" at bounding box center [361, 141] width 16 height 16
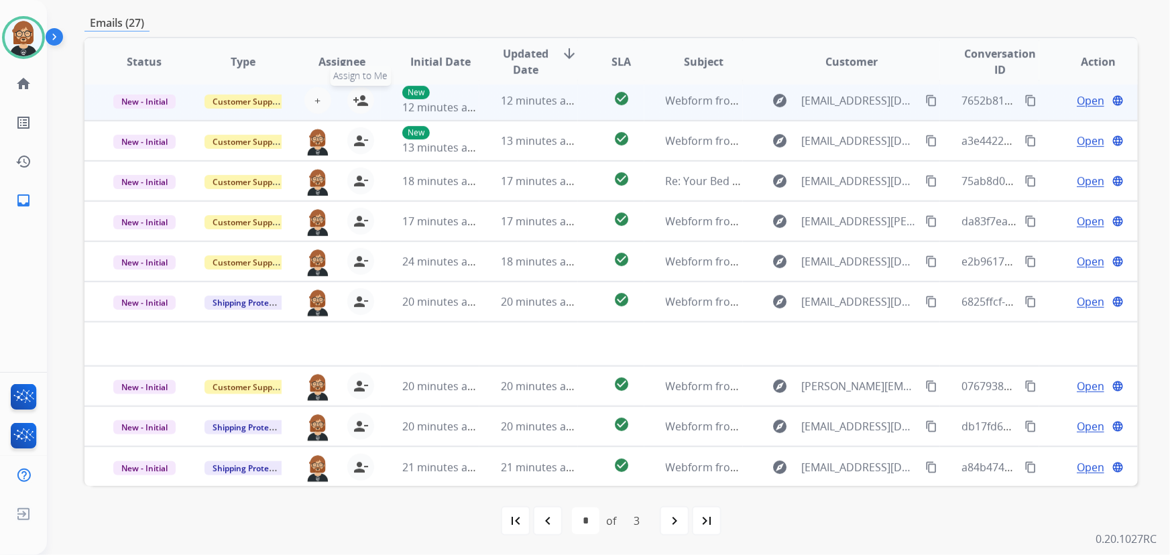
click at [363, 97] on mat-icon "person_add" at bounding box center [361, 100] width 16 height 16
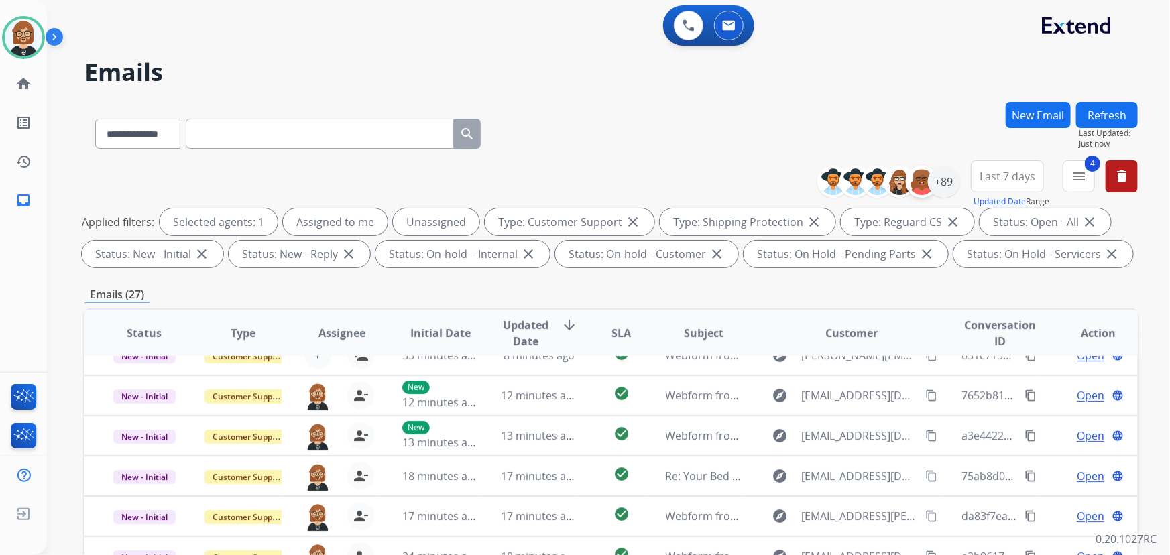
scroll to position [0, 0]
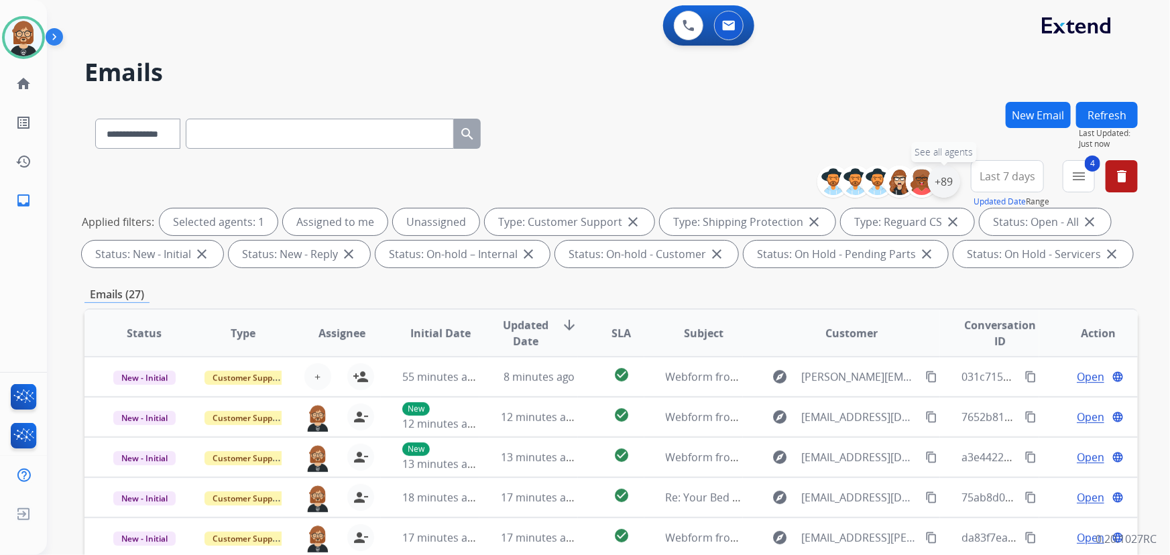
click at [861, 182] on div "+89" at bounding box center [944, 182] width 32 height 32
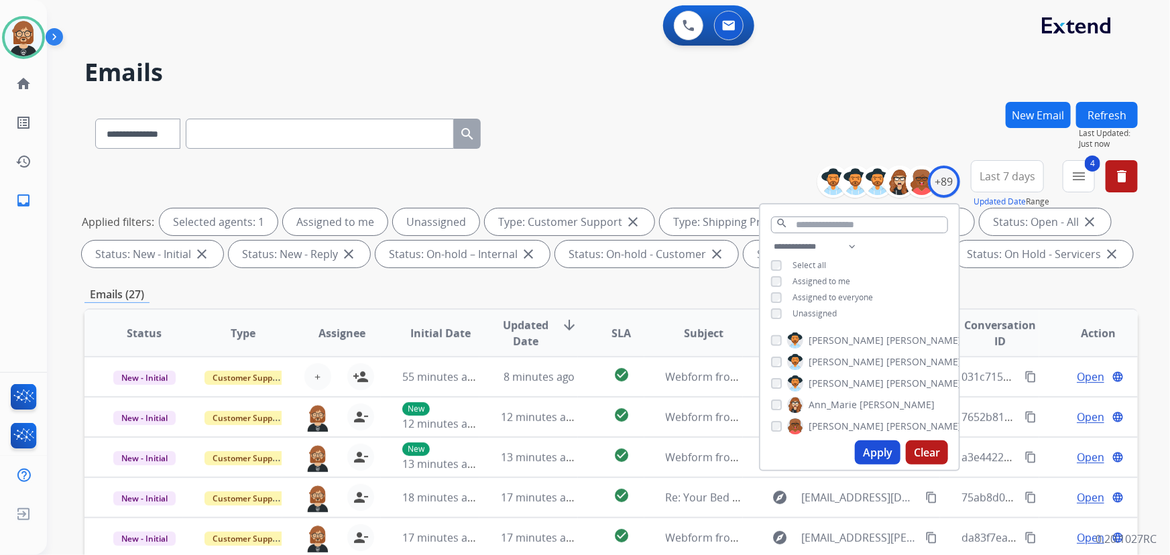
click at [818, 310] on span "Unassigned" at bounding box center [814, 313] width 44 height 11
click at [861, 452] on button "Apply" at bounding box center [878, 452] width 46 height 24
click at [570, 302] on div "**********" at bounding box center [610, 464] width 1053 height 725
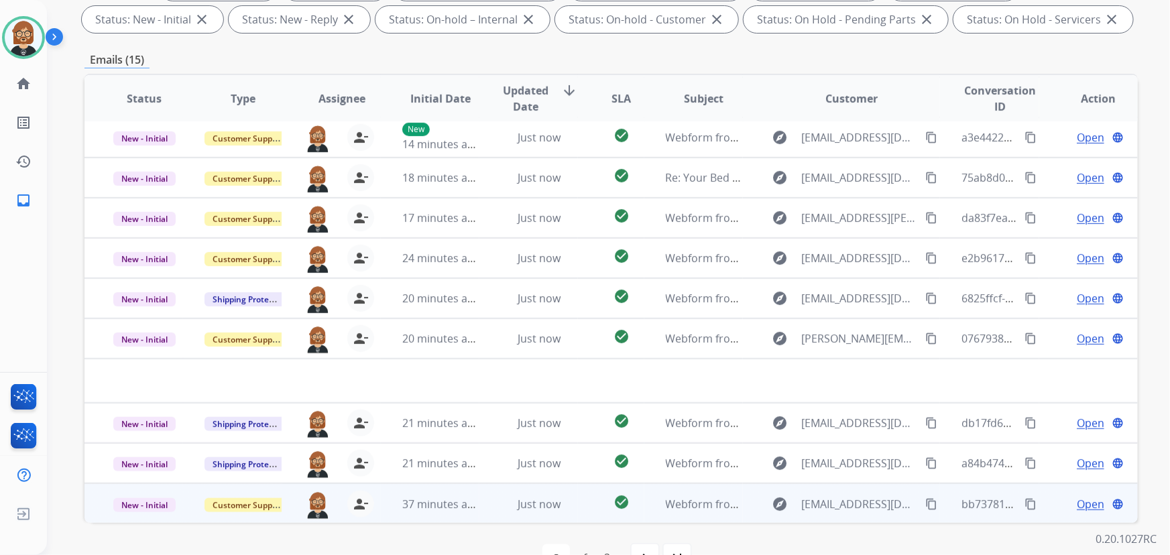
scroll to position [271, 0]
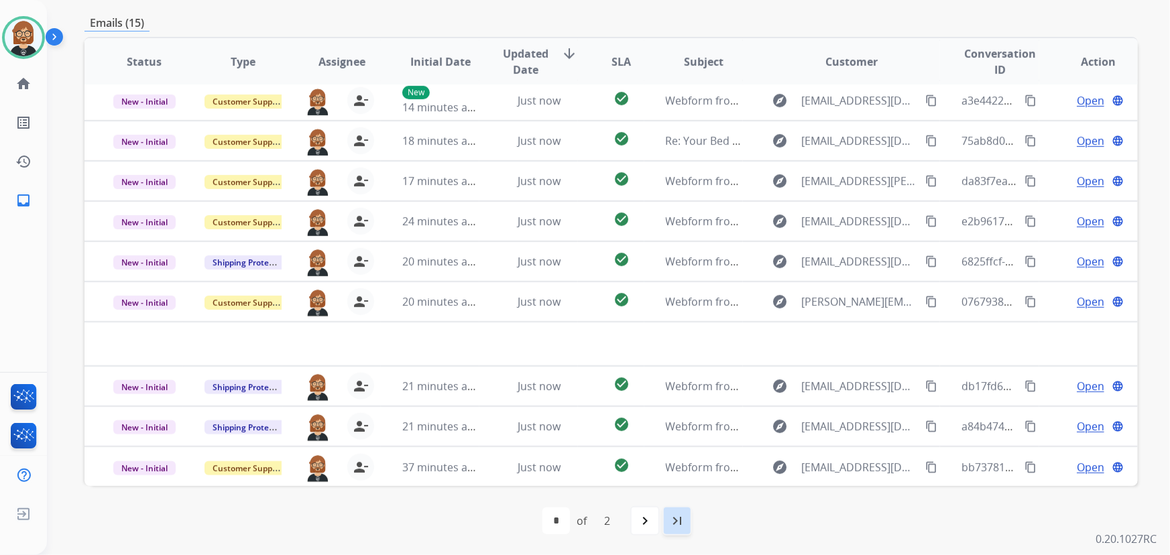
click at [680, 523] on mat-icon "last_page" at bounding box center [677, 521] width 16 height 16
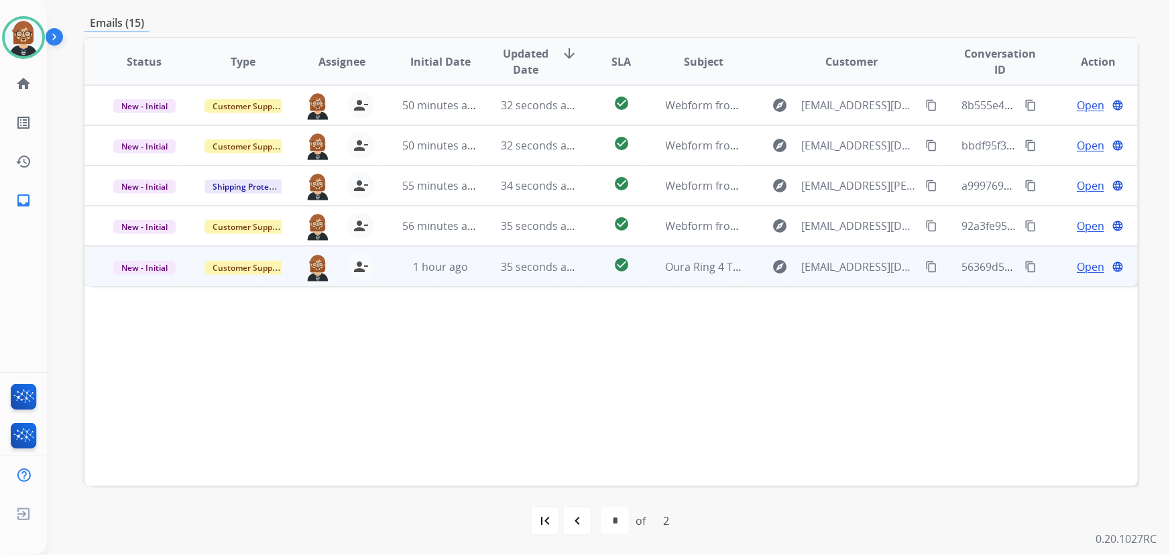
click at [538, 257] on td "35 seconds ago" at bounding box center [528, 266] width 99 height 40
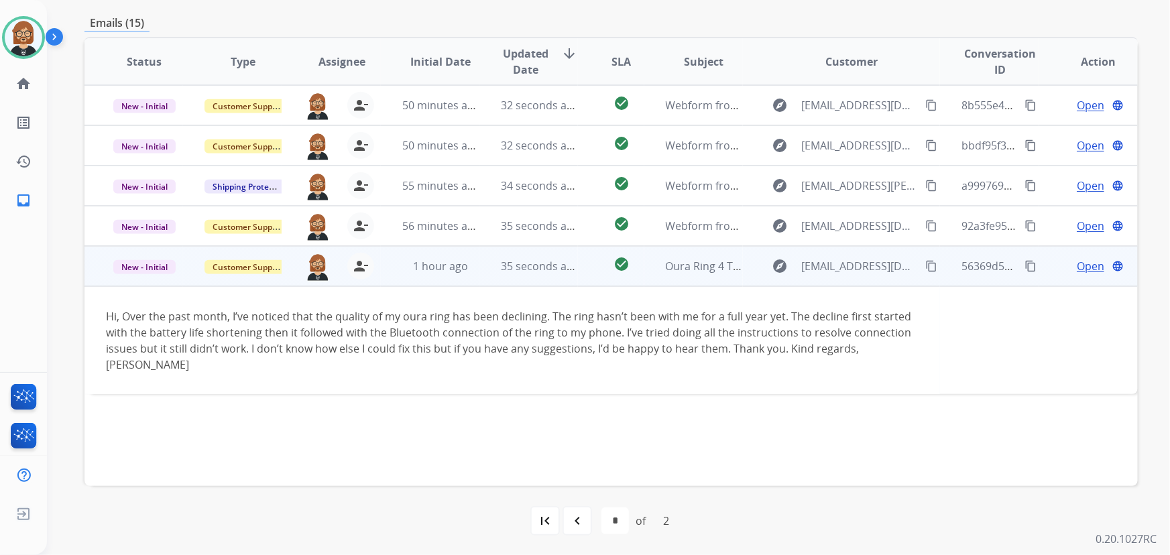
click at [861, 265] on mat-icon "content_copy" at bounding box center [931, 266] width 12 height 12
click at [861, 263] on span "Open" at bounding box center [1089, 266] width 27 height 16
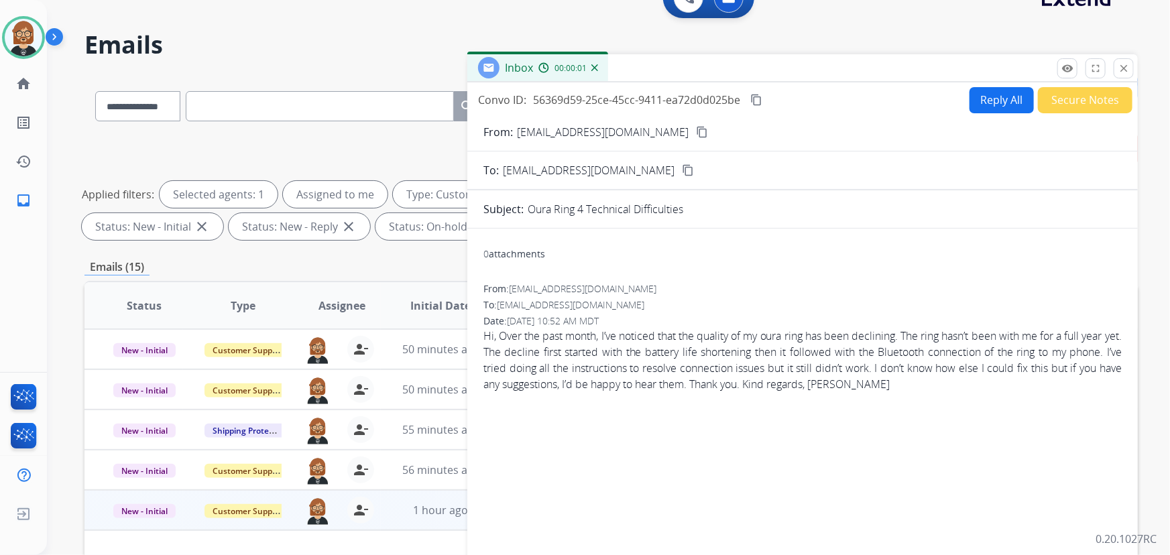
scroll to position [0, 0]
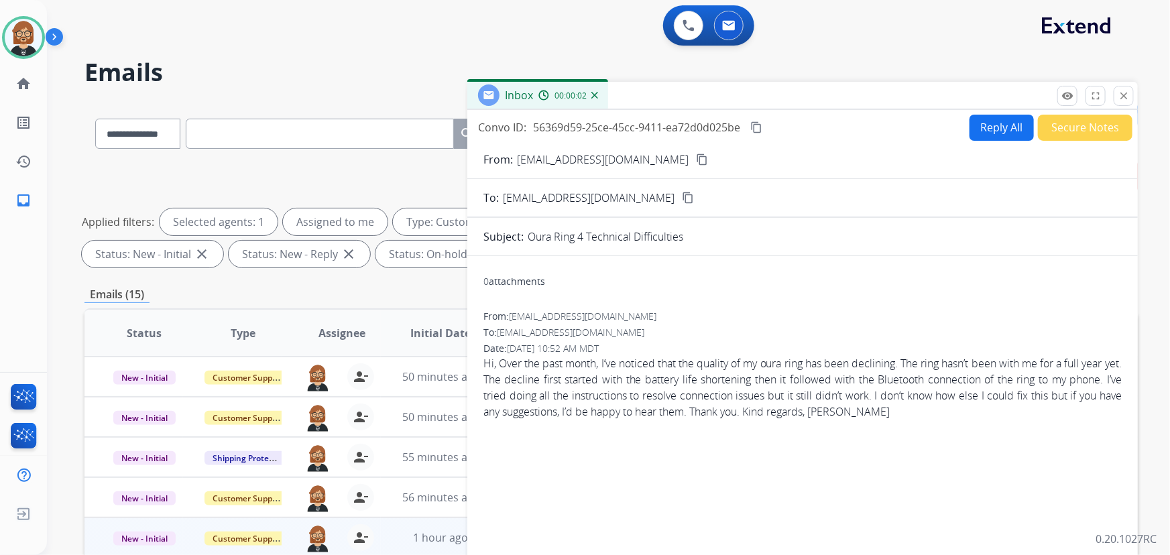
click at [861, 115] on button "Reply All" at bounding box center [1001, 128] width 64 height 26
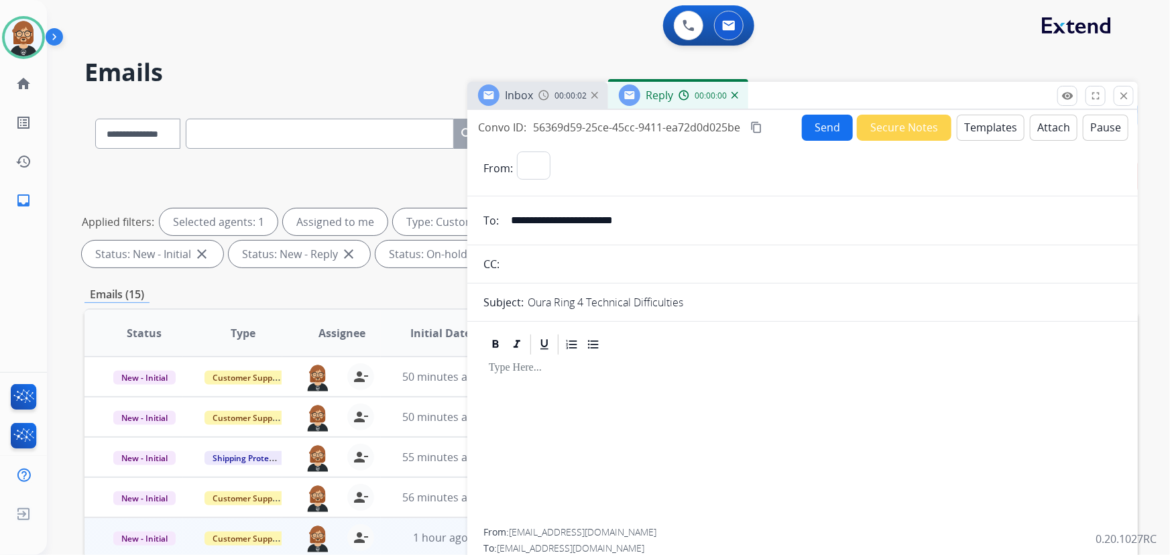
select select "**********"
click at [861, 136] on button "Templates" at bounding box center [990, 128] width 68 height 26
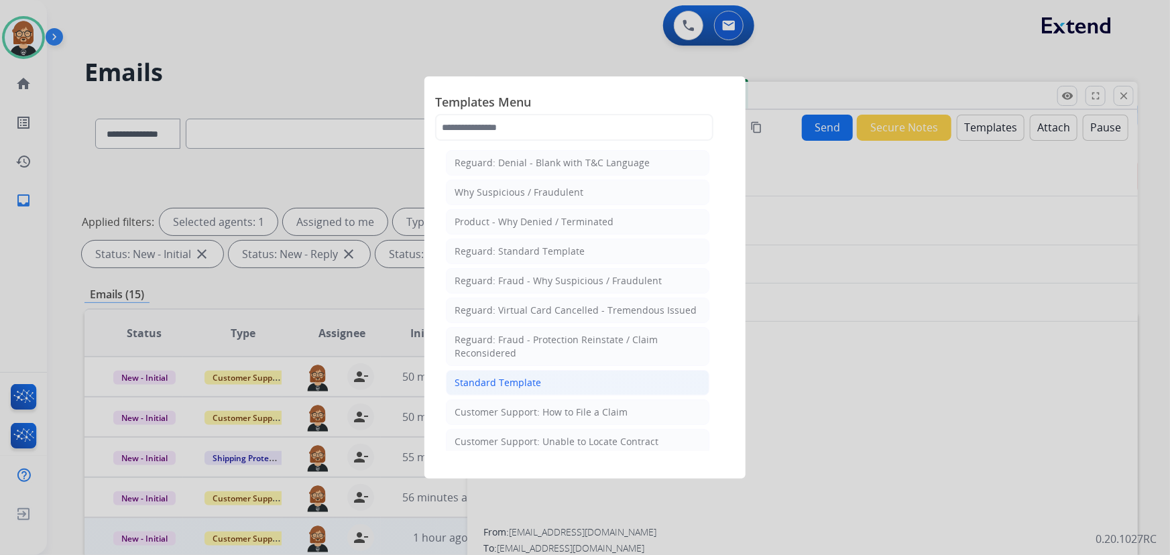
click at [522, 373] on li "Standard Template" at bounding box center [577, 382] width 263 height 25
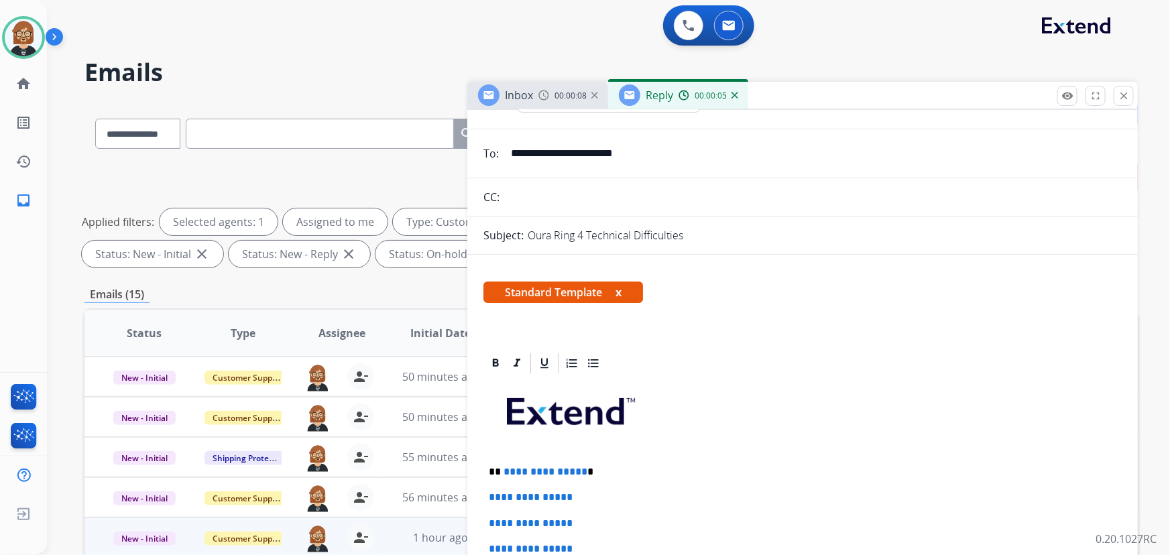
scroll to position [182, 0]
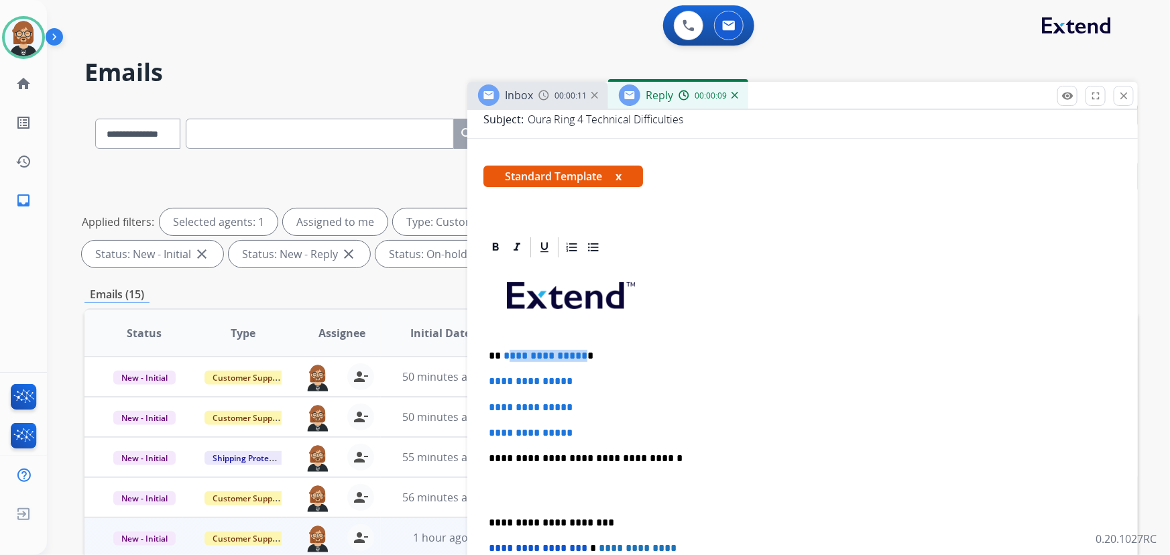
drag, startPoint x: 580, startPoint y: 355, endPoint x: 505, endPoint y: 351, distance: 75.2
click at [505, 351] on p "**********" at bounding box center [797, 356] width 617 height 12
drag, startPoint x: 589, startPoint y: 434, endPoint x: 475, endPoint y: 372, distance: 129.6
click at [475, 372] on div "**********" at bounding box center [802, 536] width 670 height 603
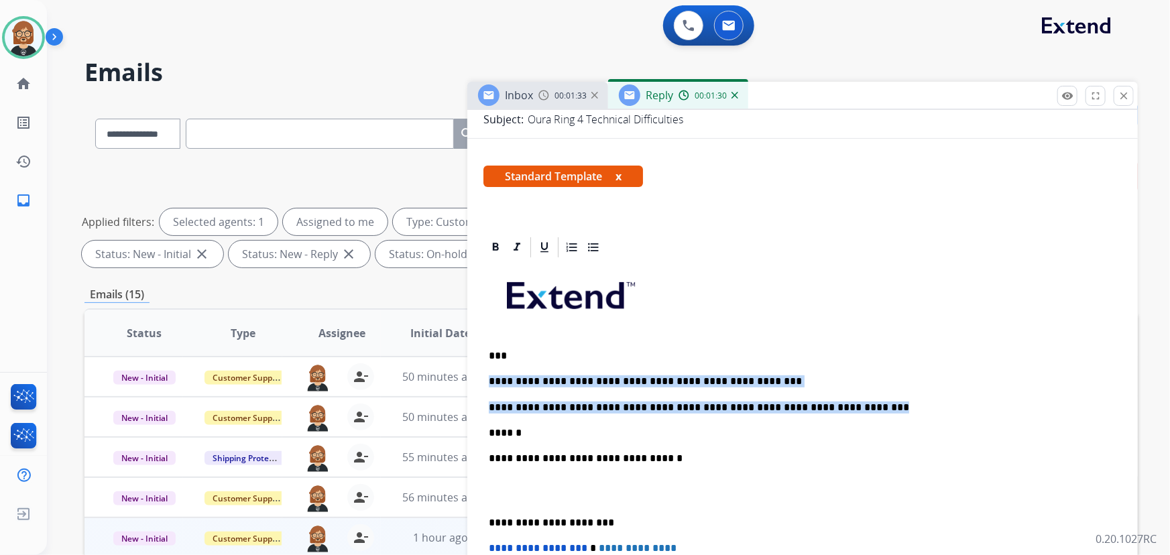
drag, startPoint x: 849, startPoint y: 403, endPoint x: 477, endPoint y: 383, distance: 371.9
click at [477, 383] on div "**********" at bounding box center [802, 536] width 670 height 603
copy div "**********"
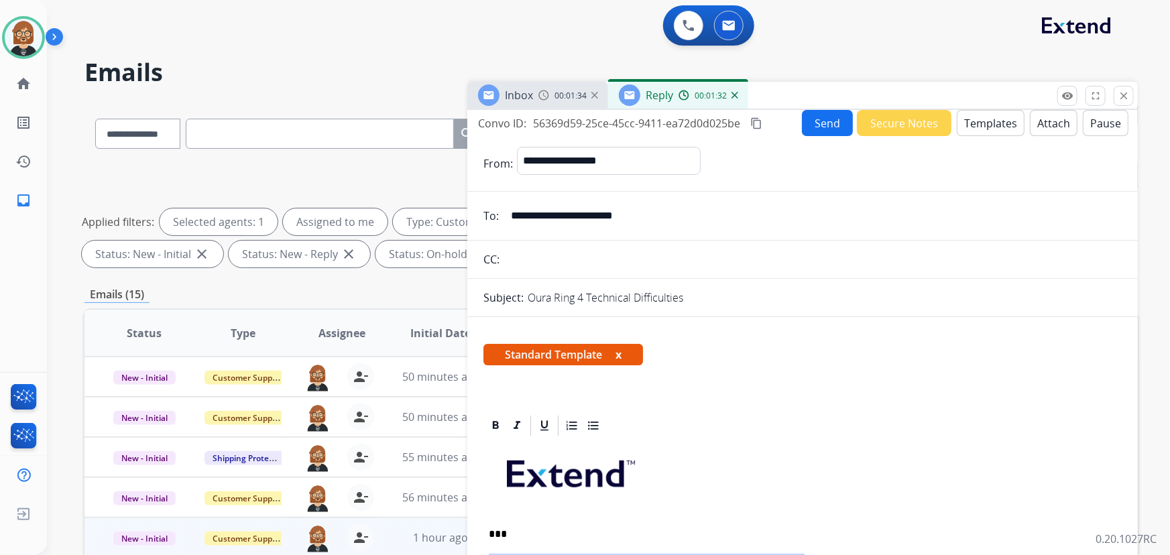
scroll to position [0, 0]
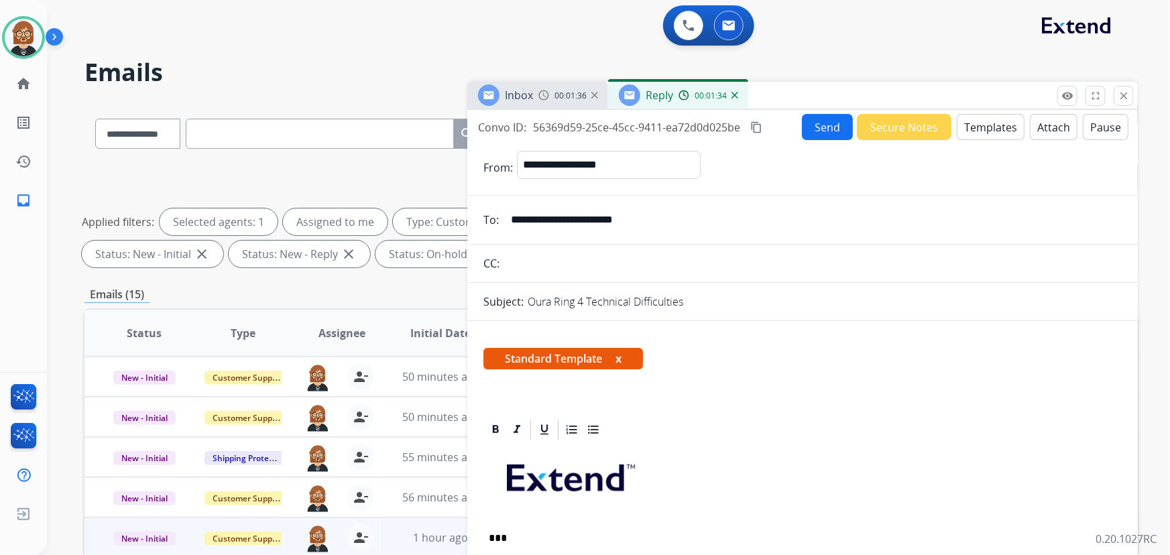
click at [861, 122] on button "Templates" at bounding box center [990, 127] width 68 height 26
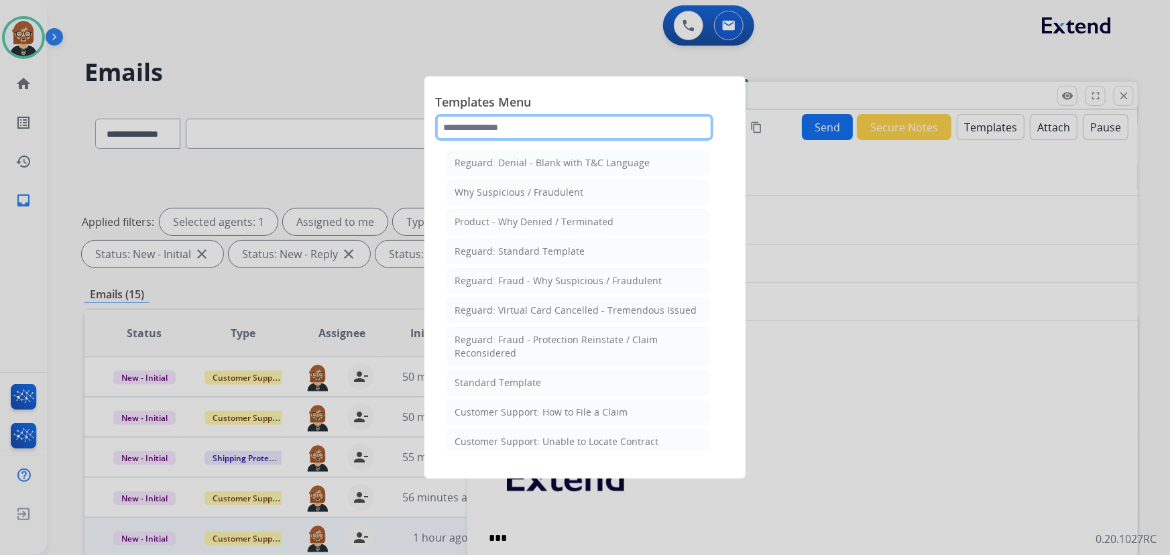
click at [524, 129] on input "text" at bounding box center [574, 127] width 278 height 27
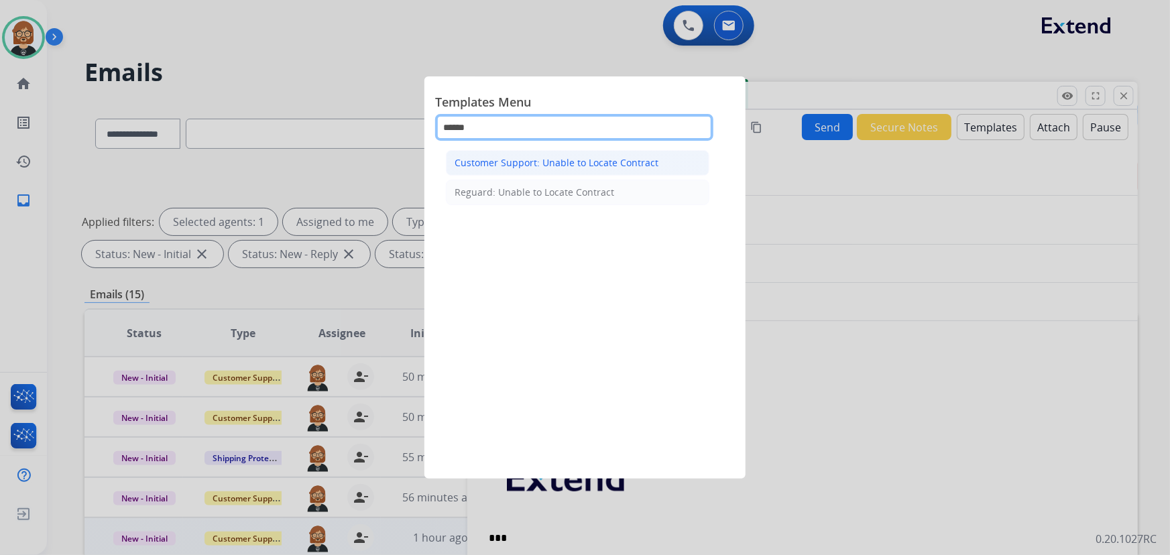
type input "******"
click at [609, 159] on div "Customer Support: Unable to Locate Contract" at bounding box center [556, 162] width 204 height 13
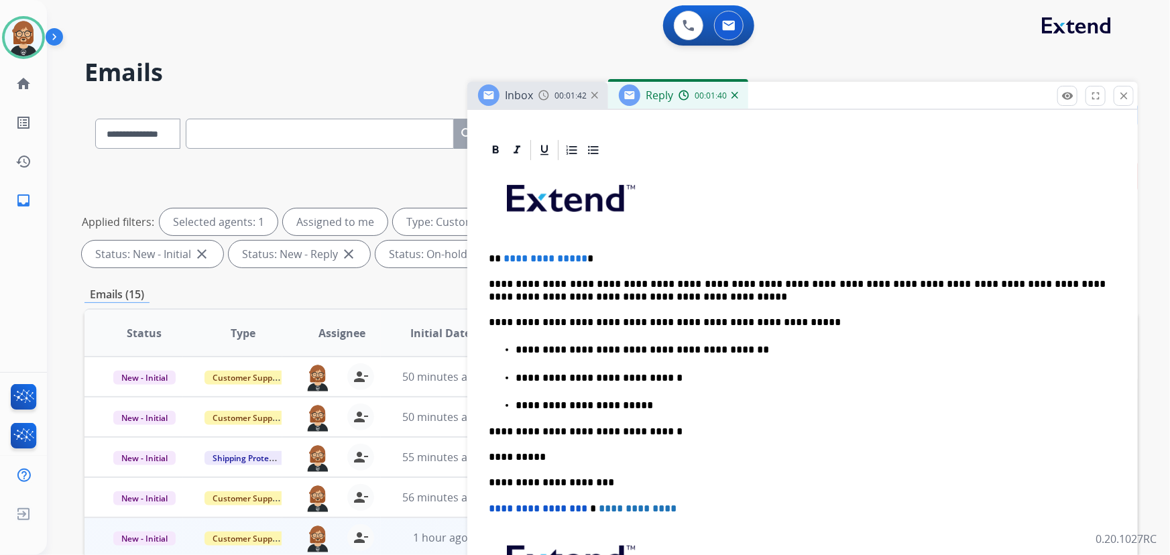
scroll to position [304, 0]
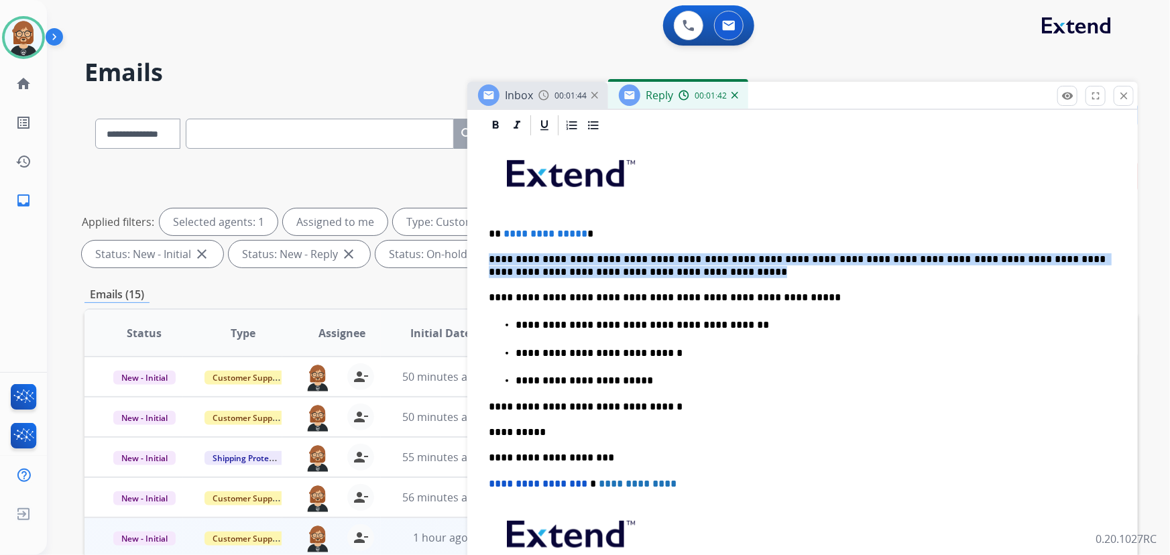
drag, startPoint x: 643, startPoint y: 270, endPoint x: 454, endPoint y: 245, distance: 190.6
click at [454, 245] on div "**********" at bounding box center [610, 464] width 1053 height 725
click at [846, 268] on p "**********" at bounding box center [797, 265] width 617 height 25
drag, startPoint x: 643, startPoint y: 269, endPoint x: 465, endPoint y: 261, distance: 178.4
click at [465, 261] on div "**********" at bounding box center [610, 464] width 1053 height 725
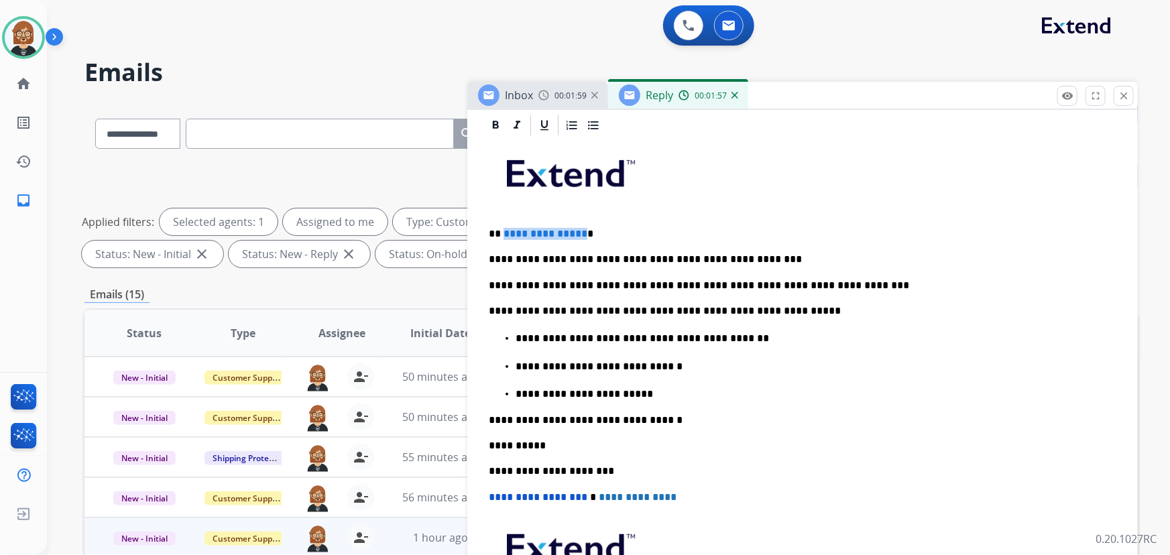
drag, startPoint x: 503, startPoint y: 231, endPoint x: 578, endPoint y: 232, distance: 75.8
click at [578, 232] on span "**********" at bounding box center [545, 234] width 84 height 10
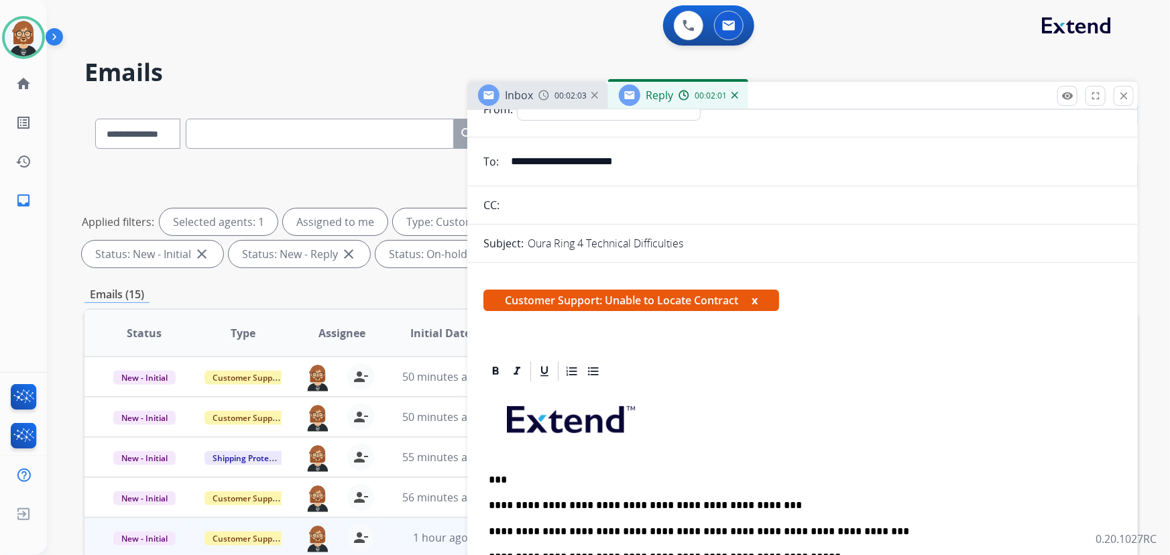
scroll to position [0, 0]
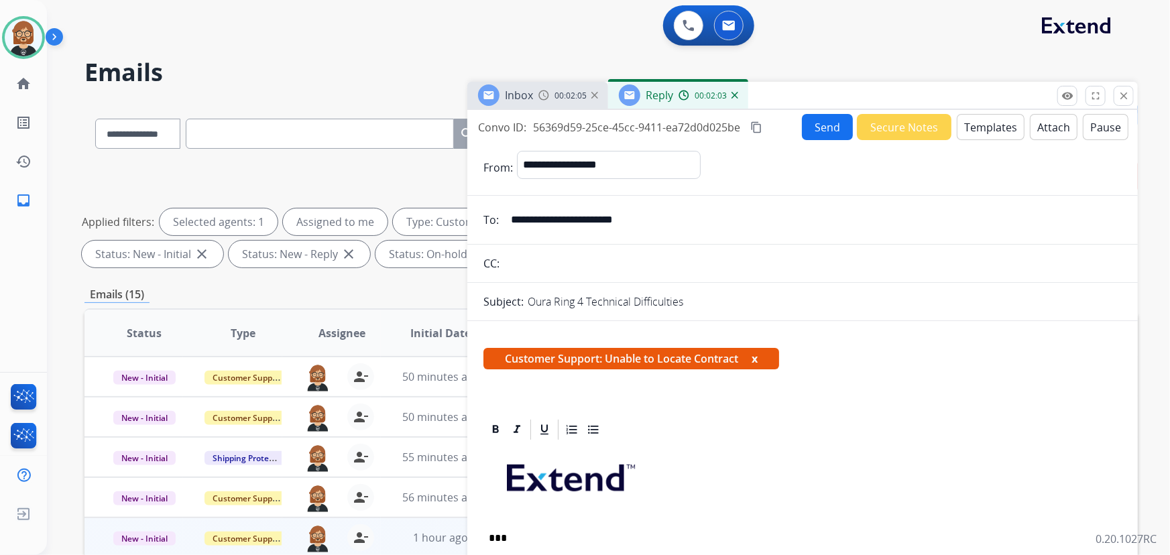
click at [812, 121] on button "Send" at bounding box center [827, 127] width 51 height 26
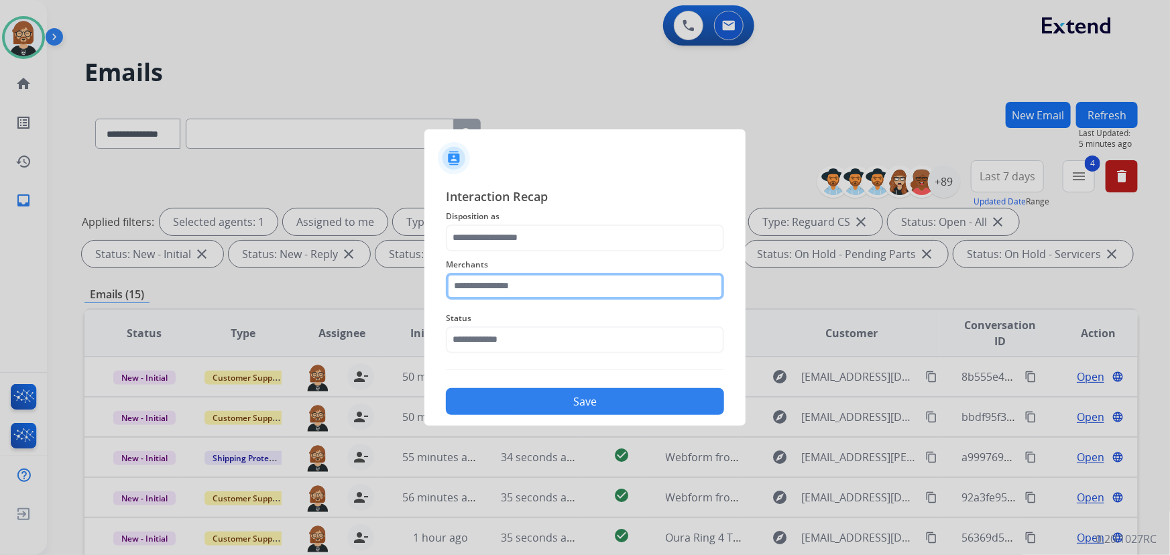
click at [499, 276] on input "text" at bounding box center [585, 286] width 278 height 27
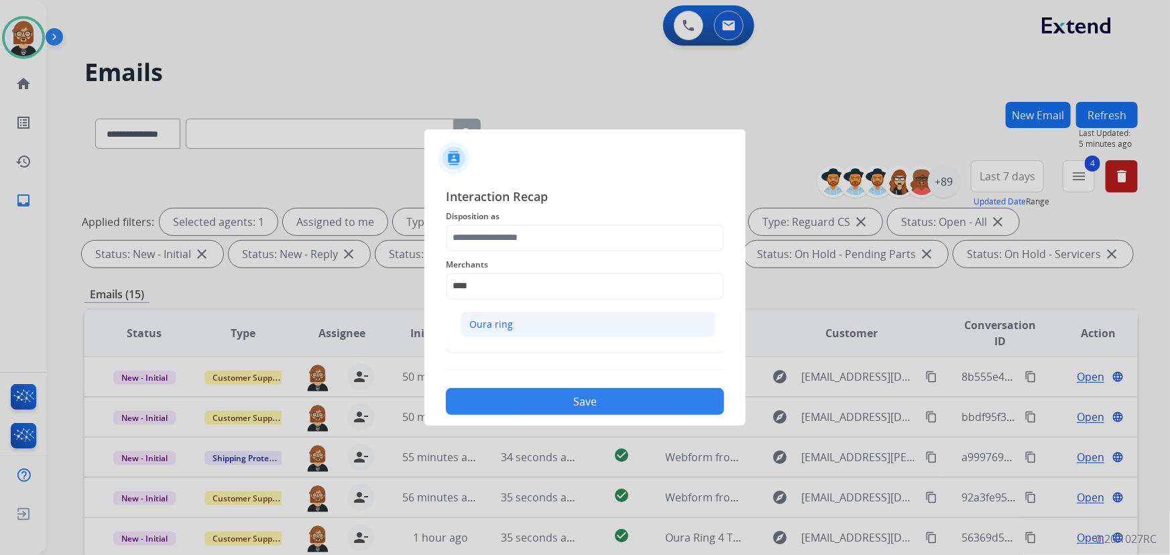
click at [566, 333] on li "Oura ring" at bounding box center [587, 324] width 255 height 25
type input "*********"
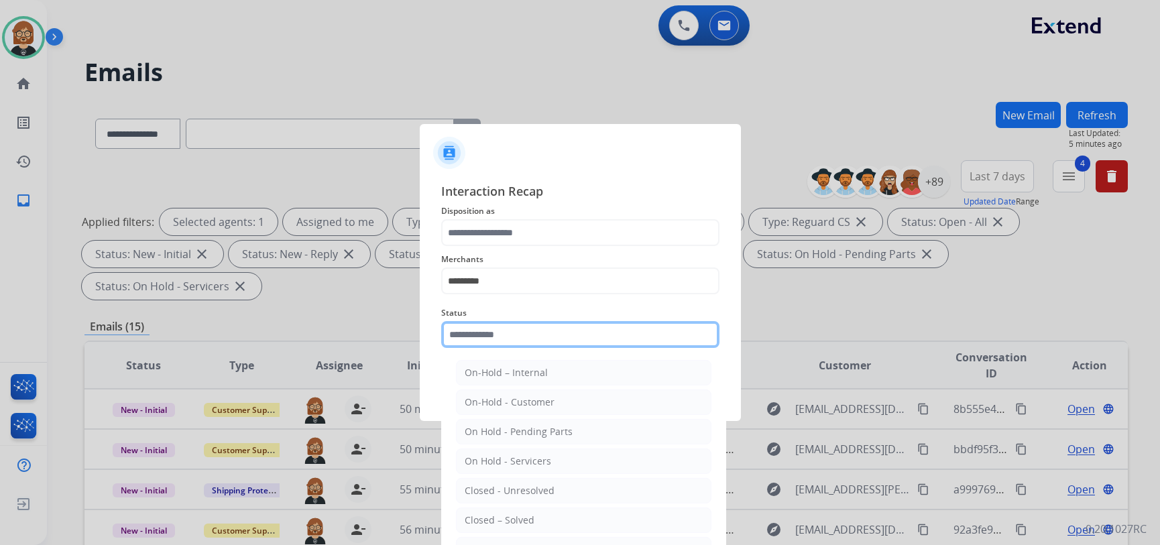
click at [530, 340] on input "text" at bounding box center [580, 334] width 278 height 27
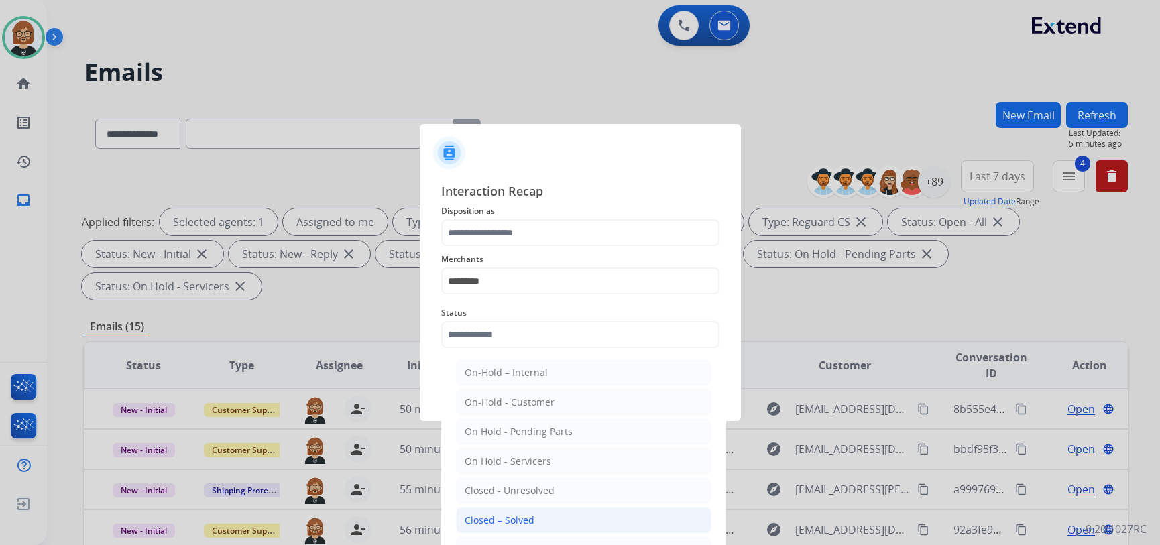
click at [539, 523] on li "Closed – Solved" at bounding box center [583, 519] width 255 height 25
type input "**********"
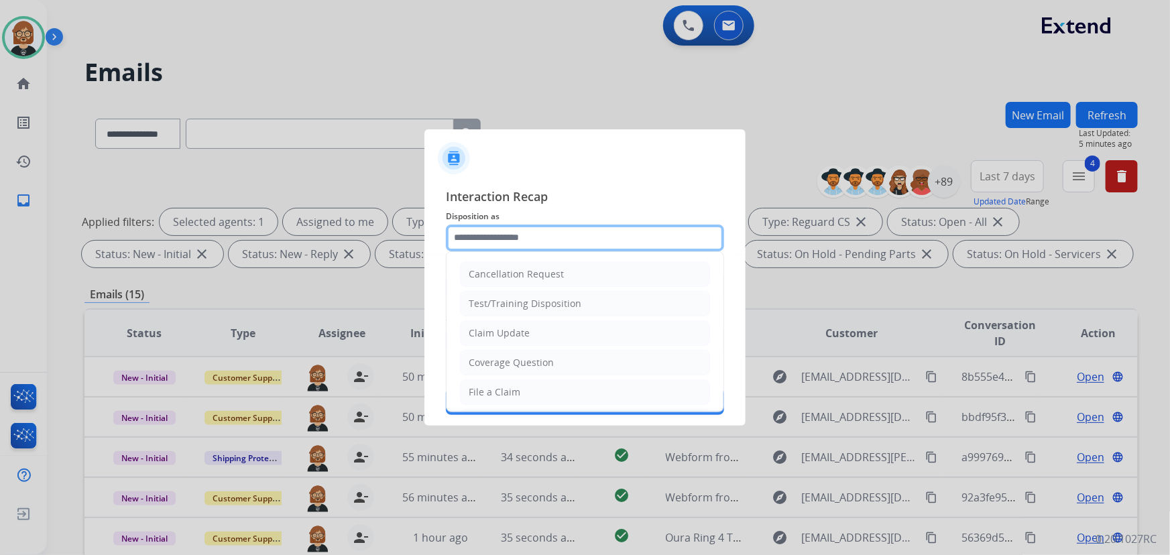
click at [556, 235] on input "text" at bounding box center [585, 238] width 278 height 27
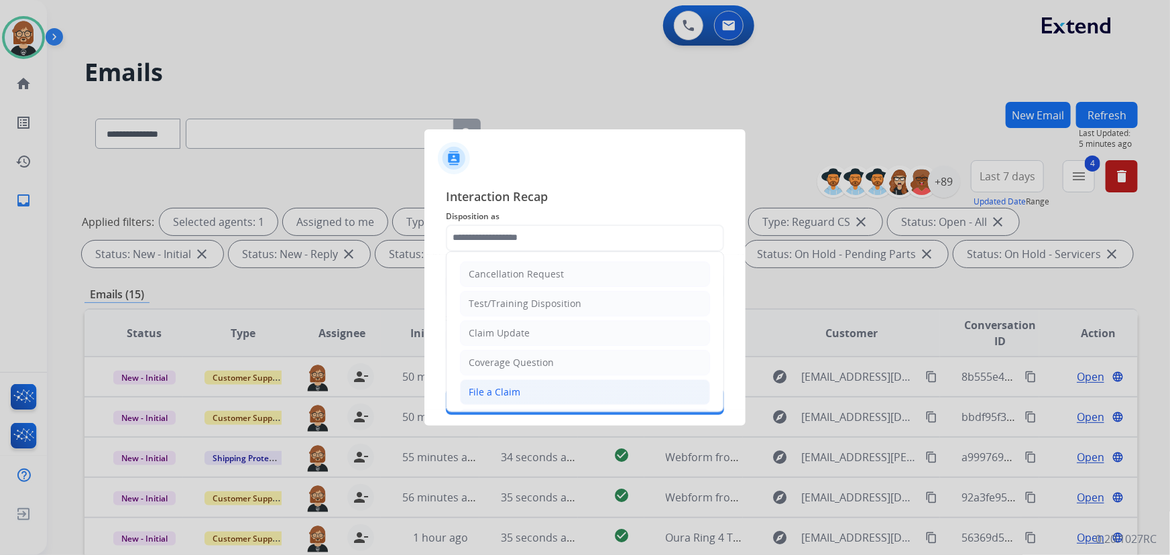
click at [563, 390] on li "File a Claim" at bounding box center [585, 391] width 250 height 25
type input "**********"
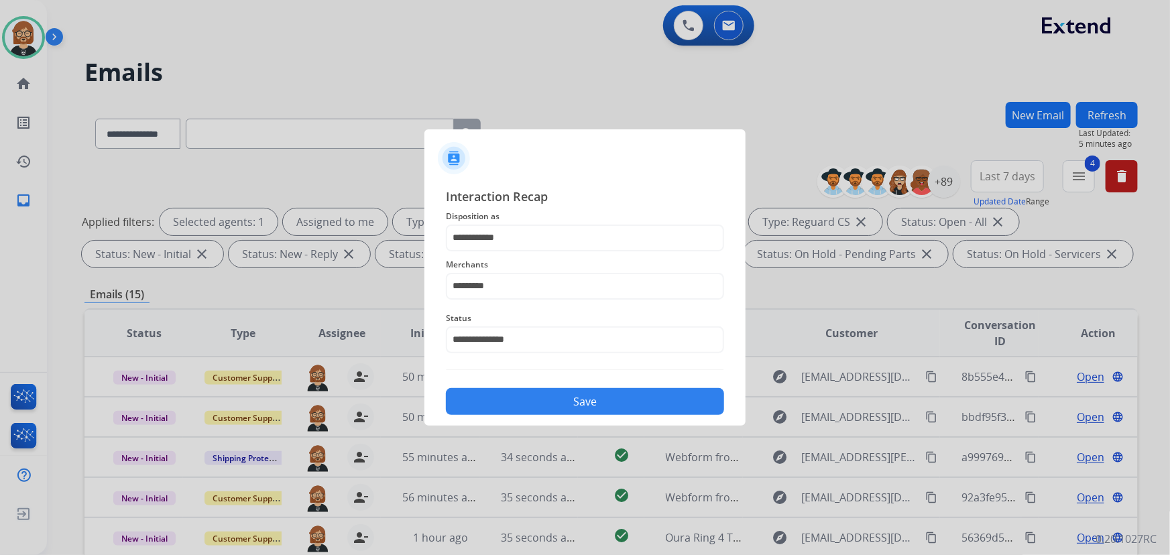
click at [564, 388] on div "Save" at bounding box center [585, 397] width 278 height 35
click at [623, 406] on button "Save" at bounding box center [585, 401] width 278 height 27
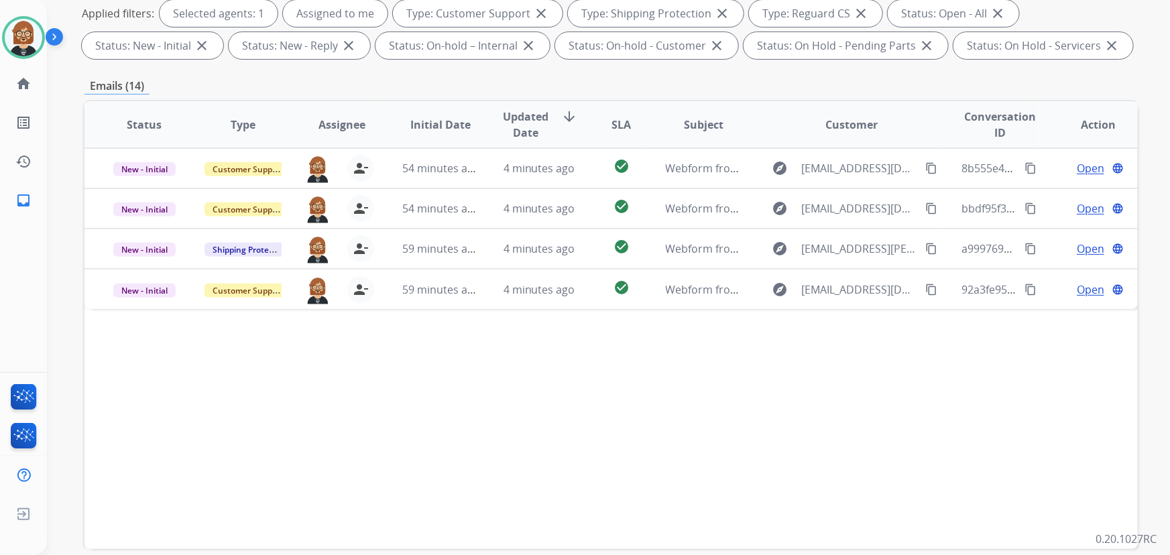
scroll to position [27, 0]
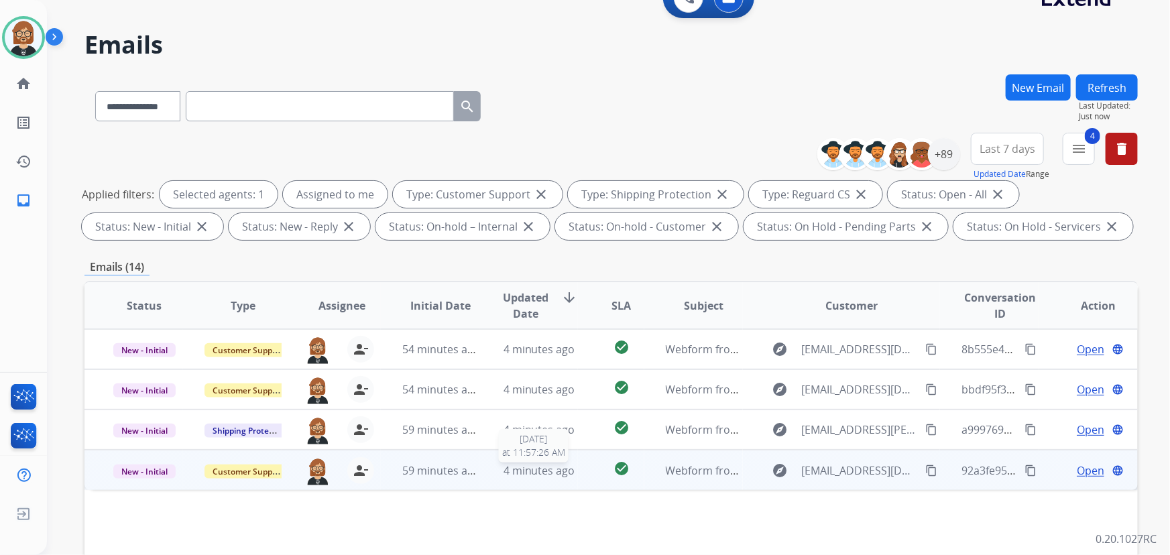
click at [548, 472] on span "4 minutes ago" at bounding box center [539, 470] width 72 height 15
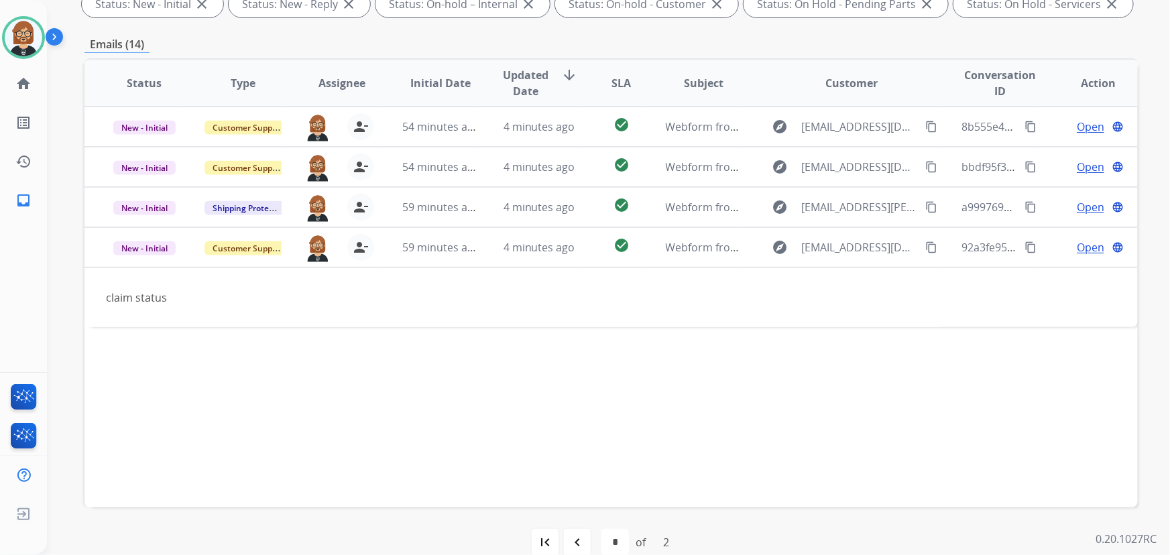
scroll to position [271, 0]
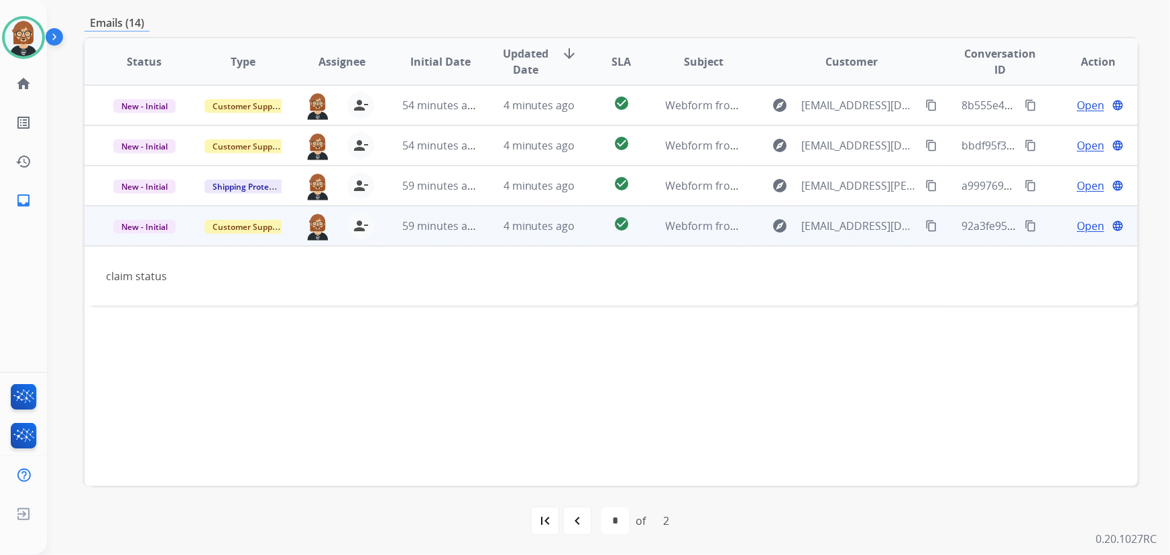
click at [861, 223] on mat-icon "content_copy" at bounding box center [931, 226] width 12 height 12
click at [861, 223] on span "Open" at bounding box center [1089, 226] width 27 height 16
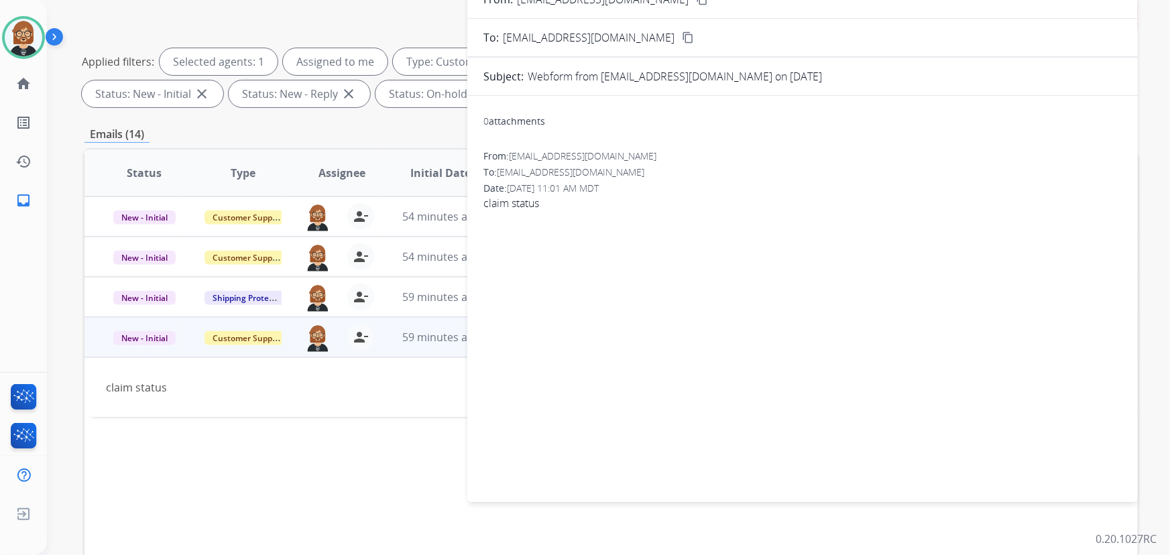
scroll to position [0, 0]
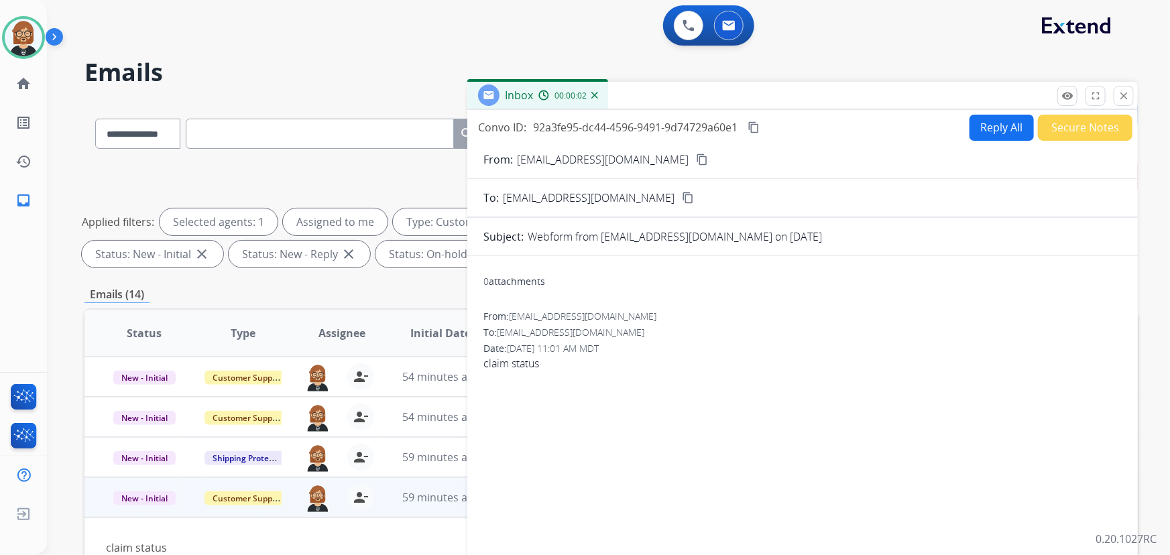
click at [861, 117] on button "Reply All" at bounding box center [1001, 128] width 64 height 26
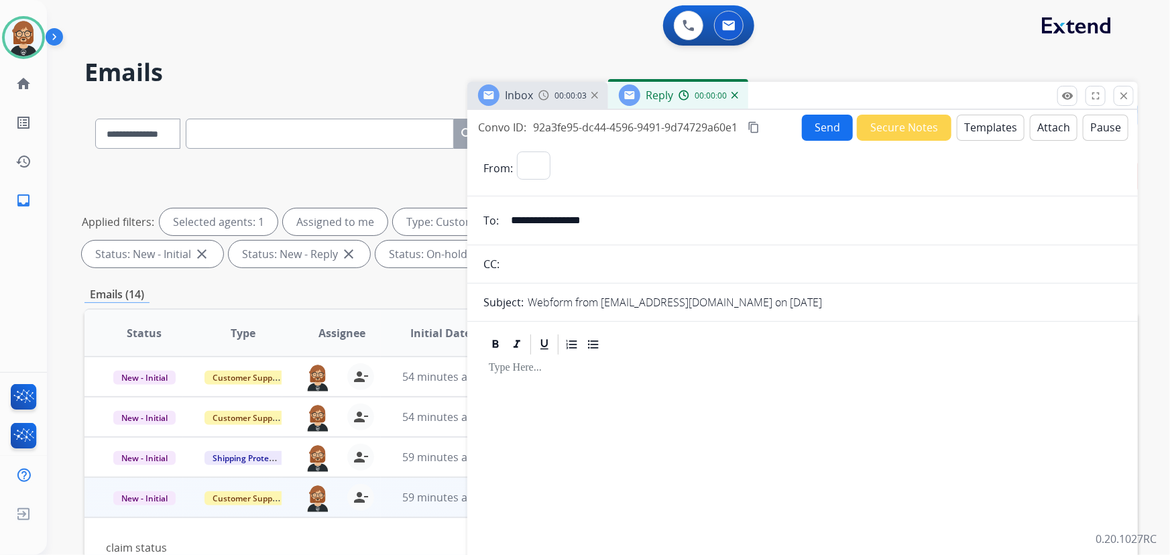
select select "**********"
click at [861, 131] on button "Templates" at bounding box center [990, 128] width 68 height 26
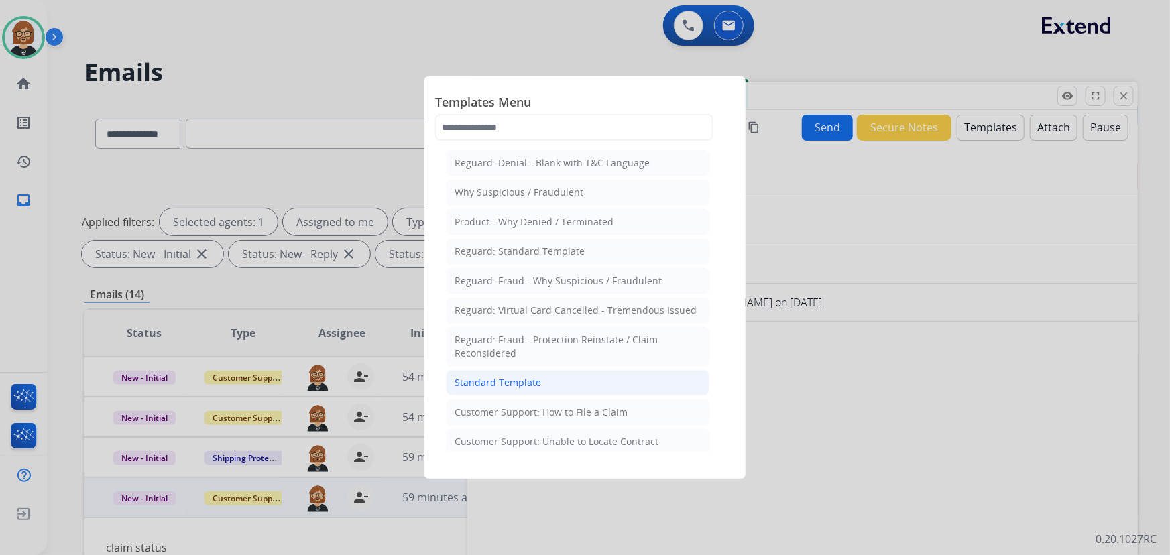
click at [542, 371] on li "Standard Template" at bounding box center [577, 382] width 263 height 25
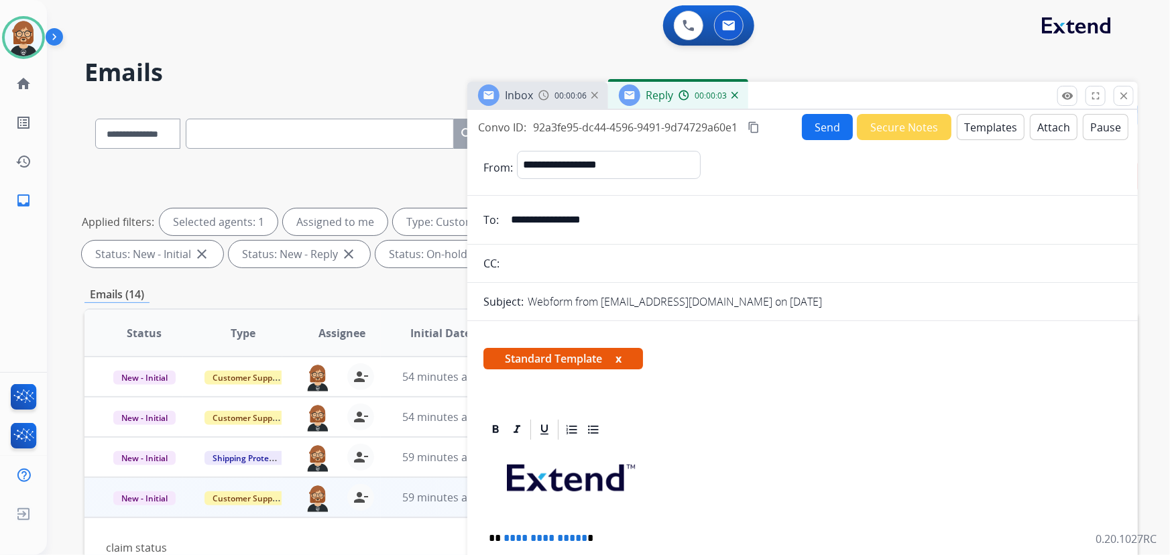
scroll to position [243, 0]
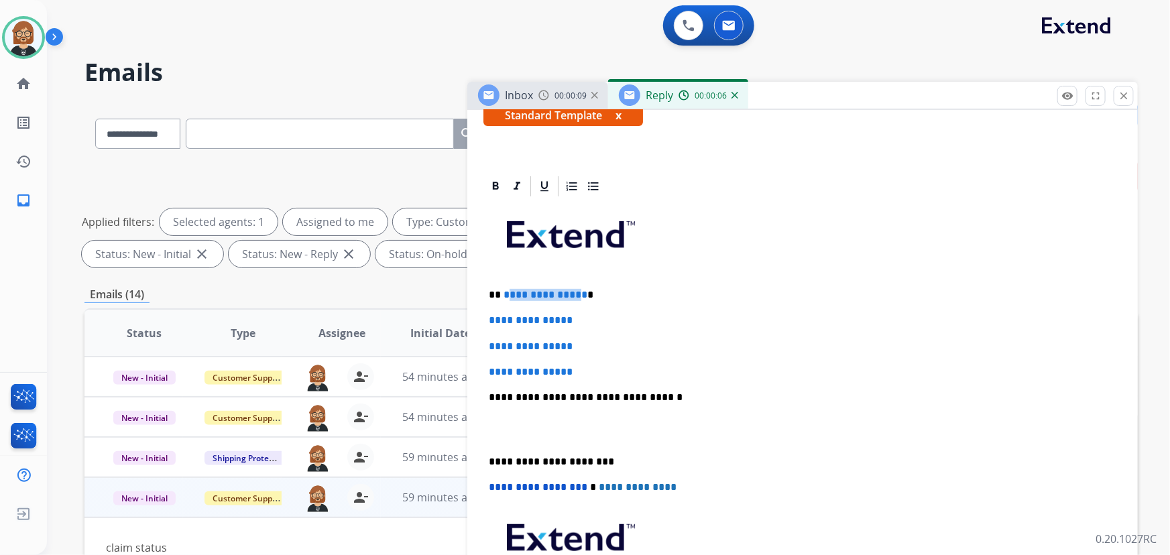
drag, startPoint x: 576, startPoint y: 292, endPoint x: 515, endPoint y: 283, distance: 62.3
click at [507, 290] on span "**********" at bounding box center [545, 295] width 84 height 10
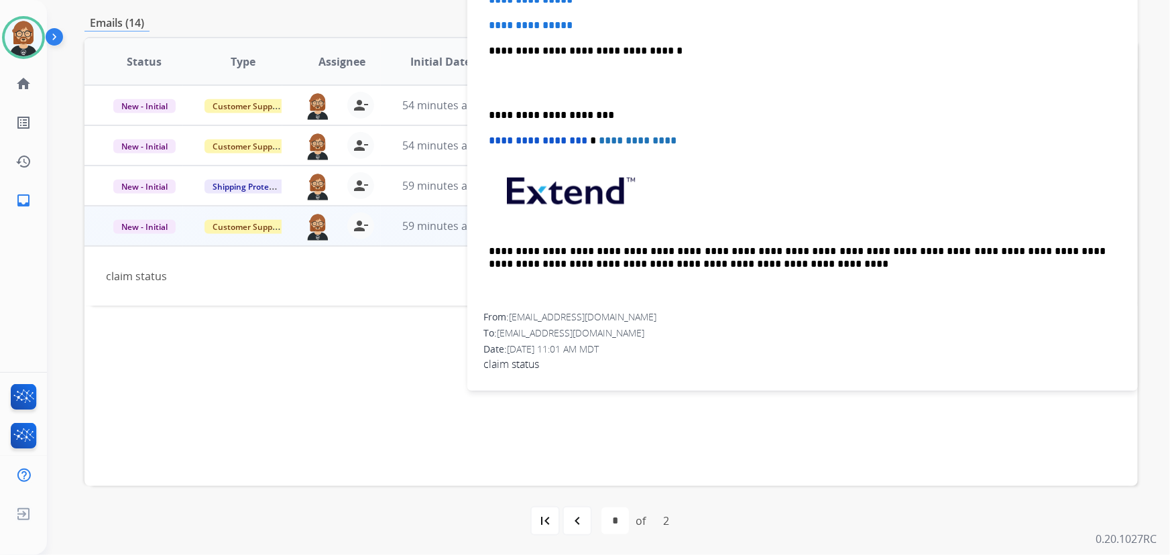
scroll to position [74, 0]
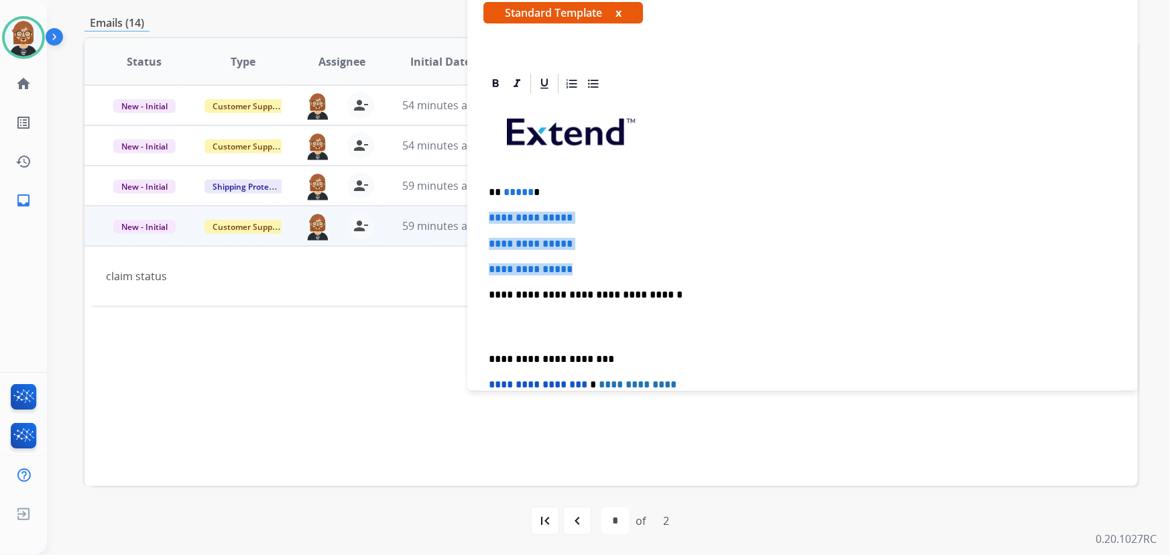
drag, startPoint x: 591, startPoint y: 268, endPoint x: 486, endPoint y: 213, distance: 118.7
click at [486, 213] on div "**********" at bounding box center [802, 326] width 638 height 461
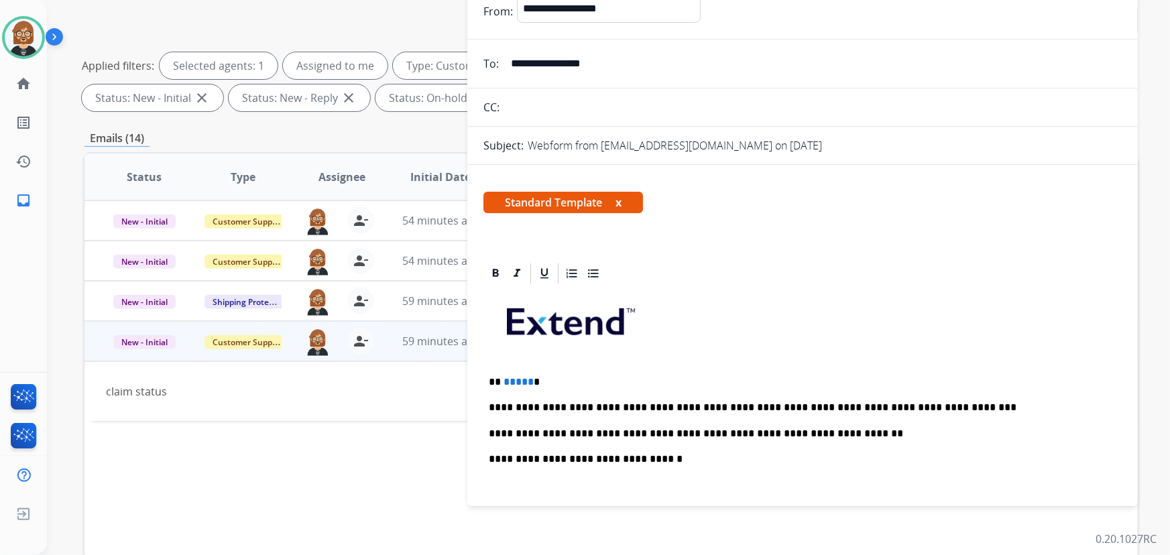
scroll to position [27, 0]
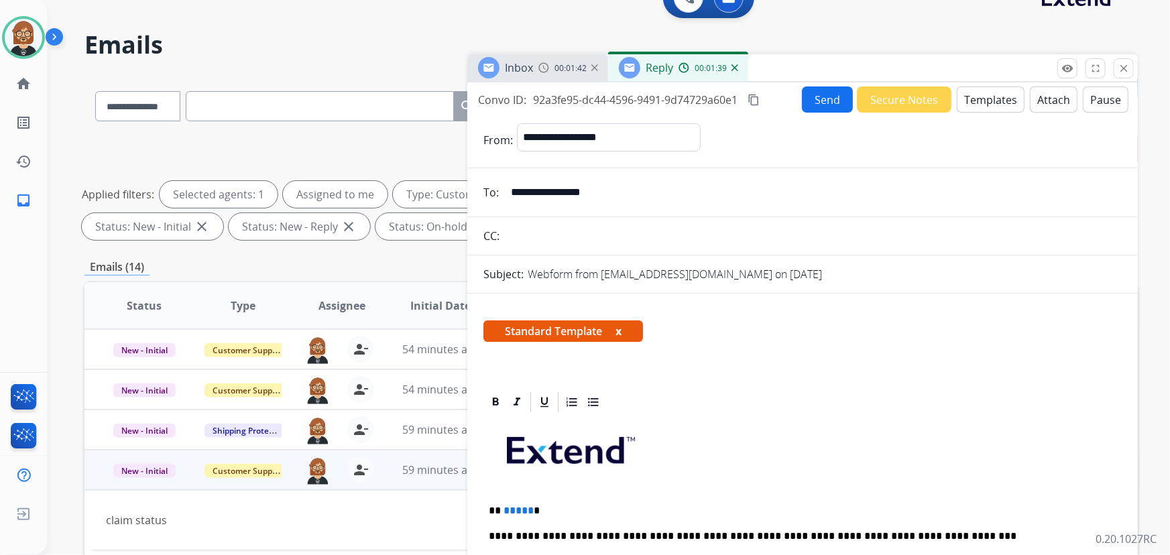
click at [826, 95] on button "Send" at bounding box center [827, 99] width 51 height 26
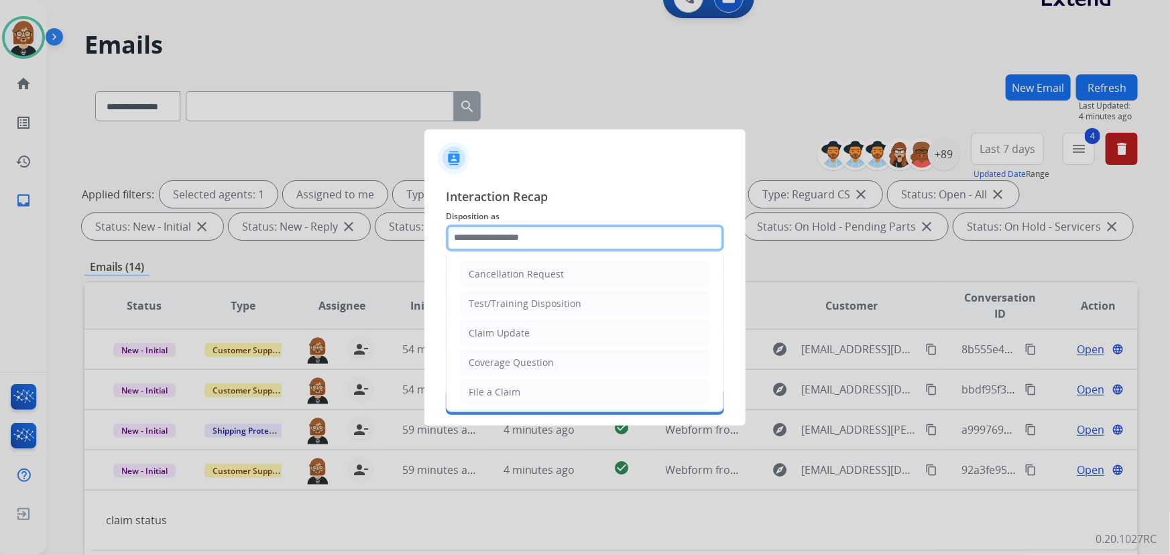
click at [563, 246] on input "text" at bounding box center [585, 238] width 278 height 27
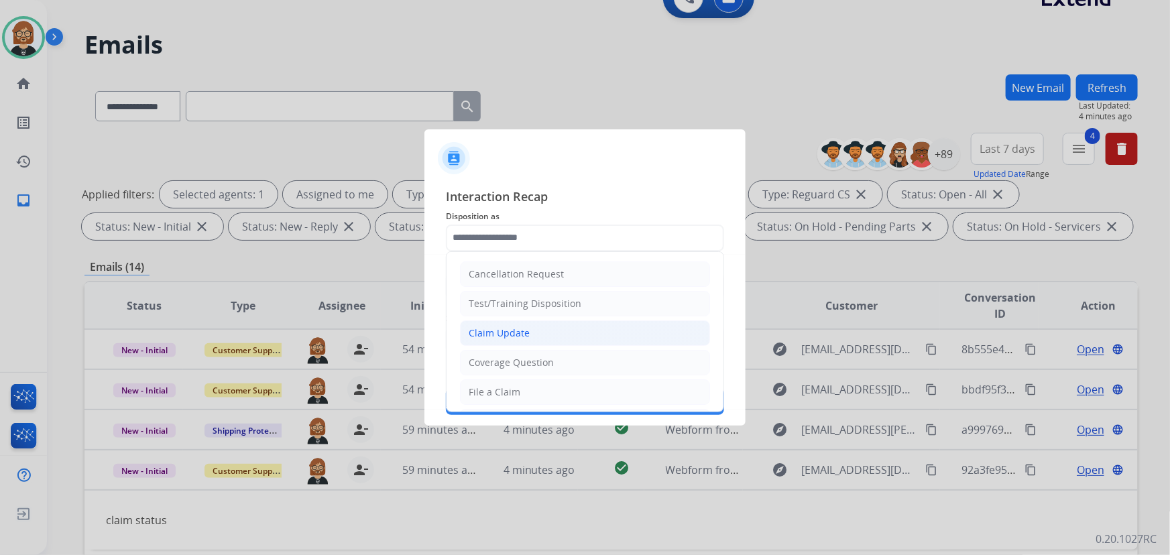
click at [583, 323] on li "Claim Update" at bounding box center [585, 332] width 250 height 25
type input "**********"
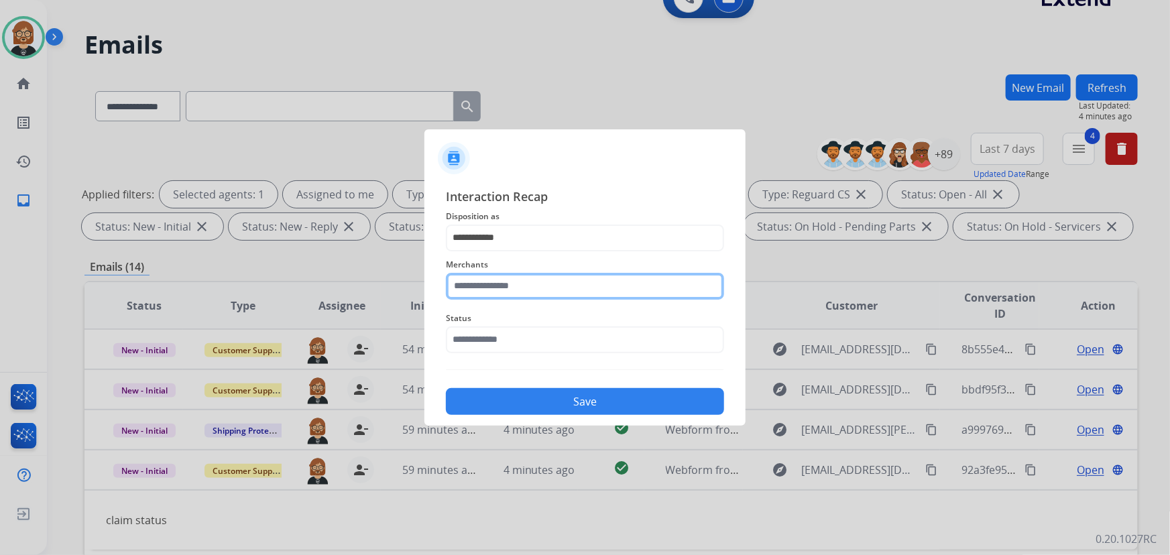
click at [597, 281] on input "text" at bounding box center [585, 286] width 278 height 27
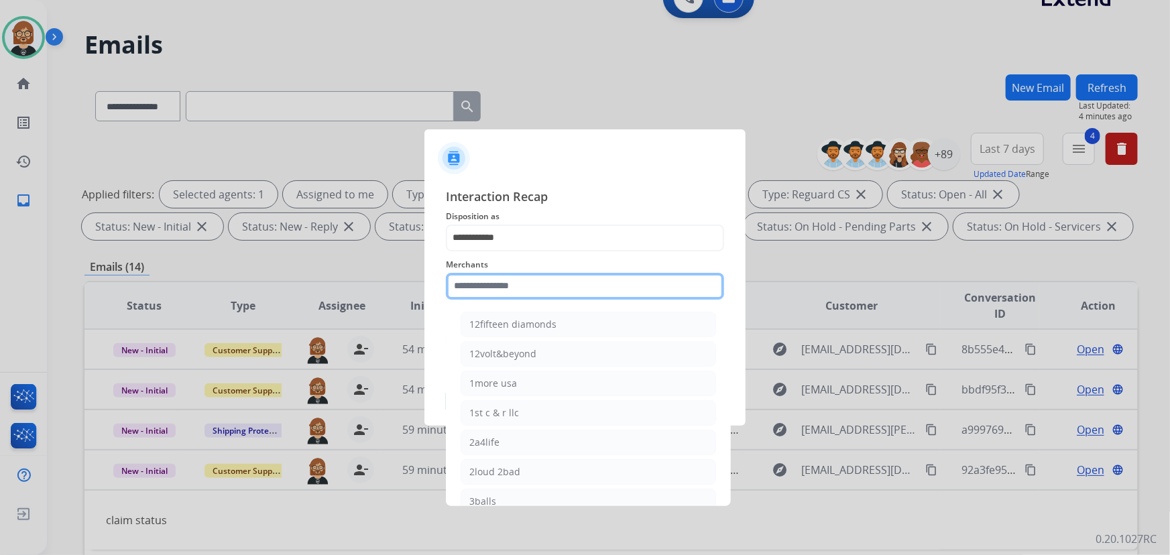
click at [550, 290] on input "text" at bounding box center [585, 286] width 278 height 27
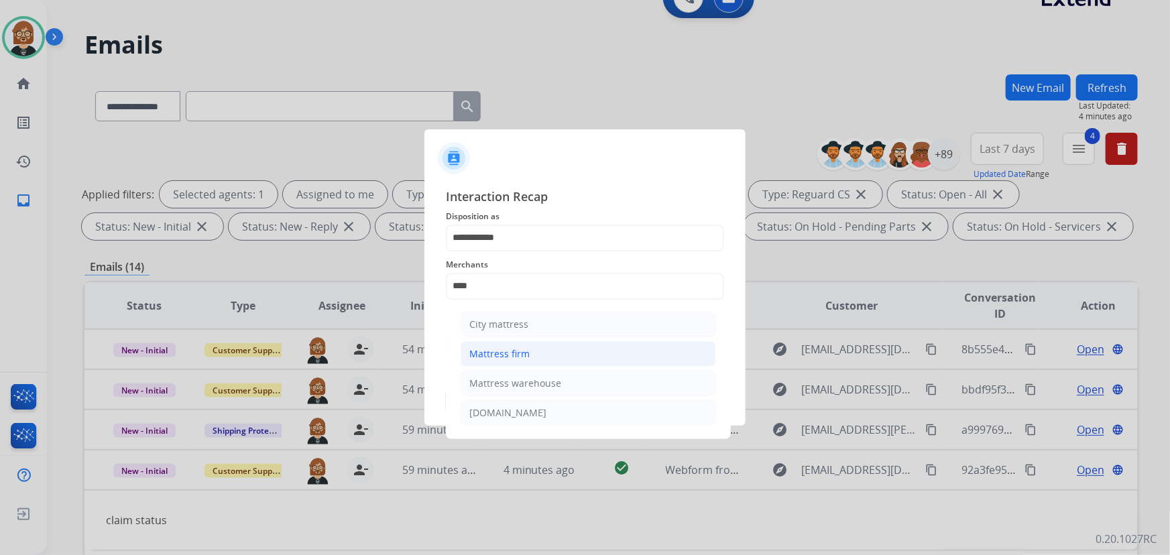
click at [507, 356] on div "Mattress firm" at bounding box center [499, 353] width 60 height 13
type input "**********"
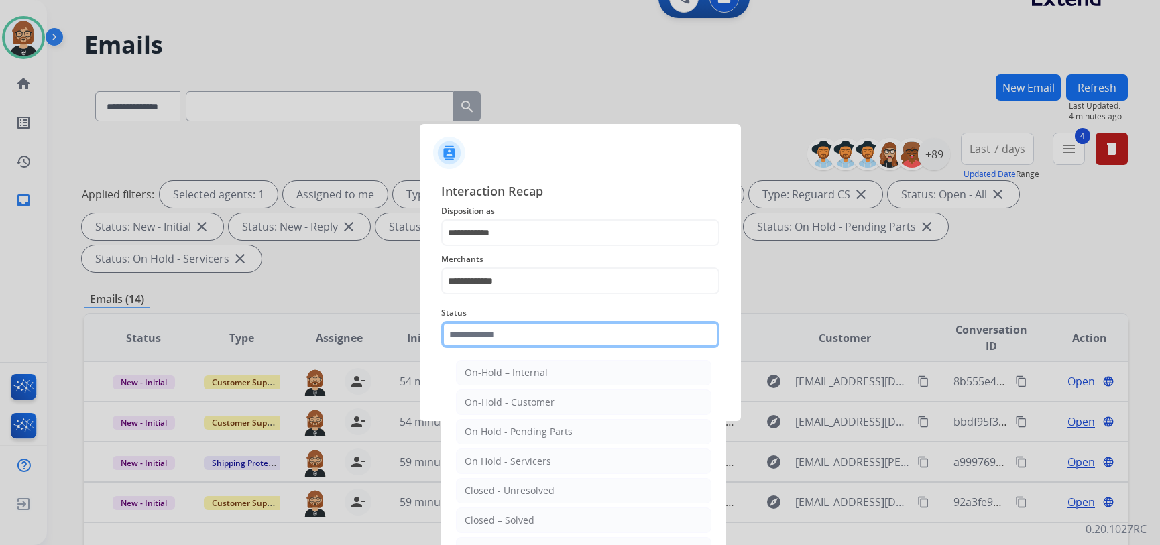
click at [579, 338] on input "text" at bounding box center [580, 334] width 278 height 27
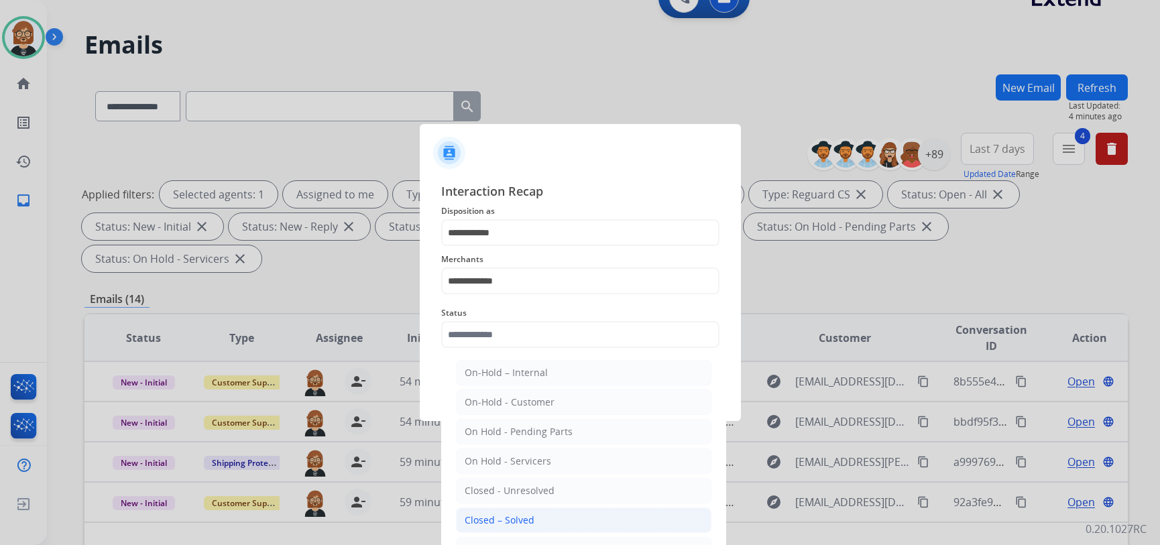
click at [551, 519] on li "Closed – Solved" at bounding box center [583, 519] width 255 height 25
type input "**********"
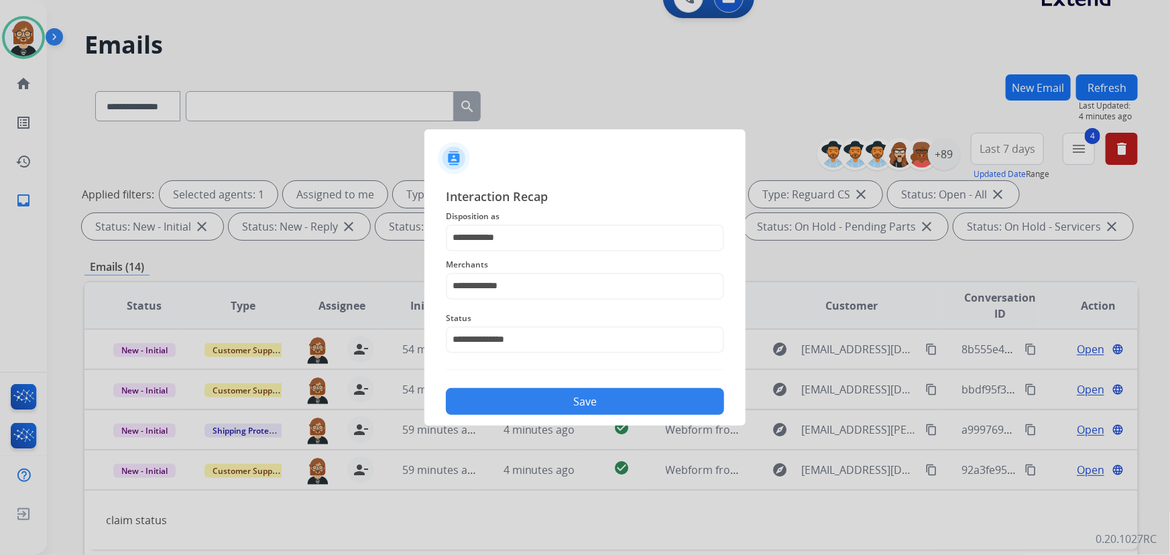
click at [649, 395] on button "Save" at bounding box center [585, 401] width 278 height 27
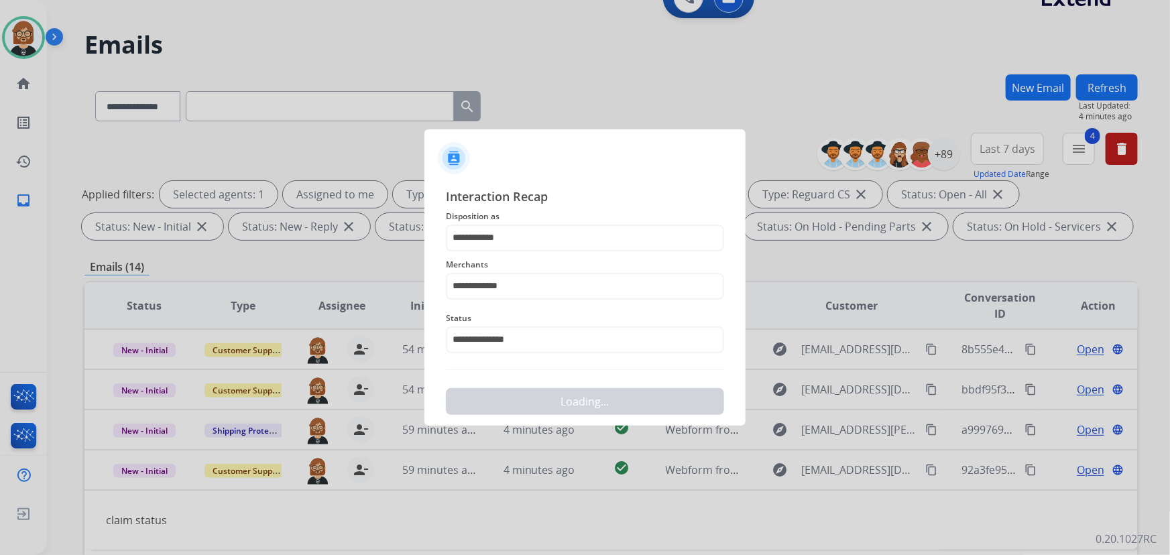
scroll to position [0, 0]
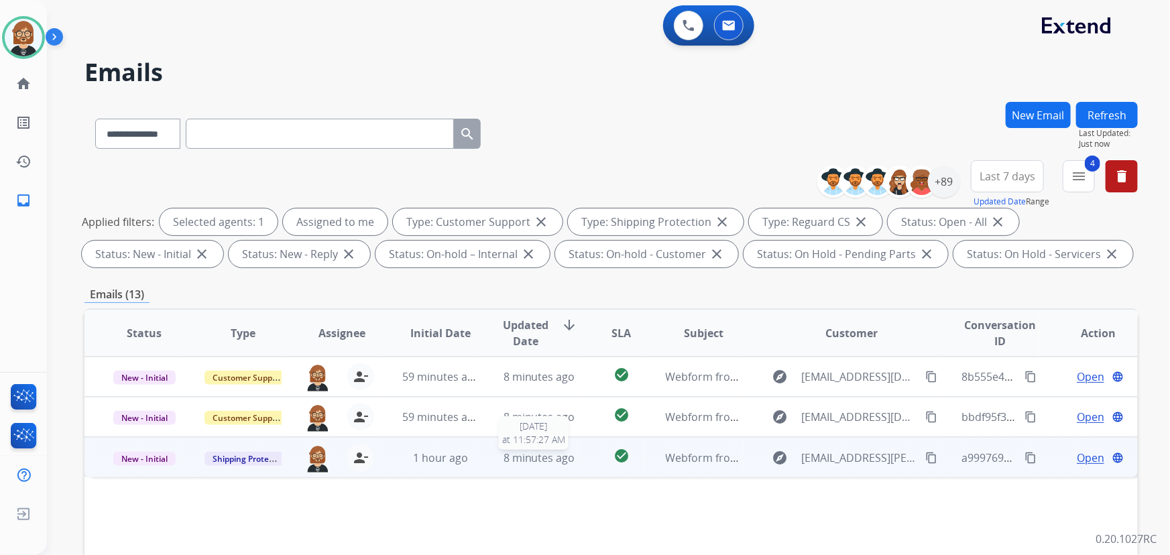
click at [524, 450] on span "8 minutes ago" at bounding box center [539, 457] width 72 height 15
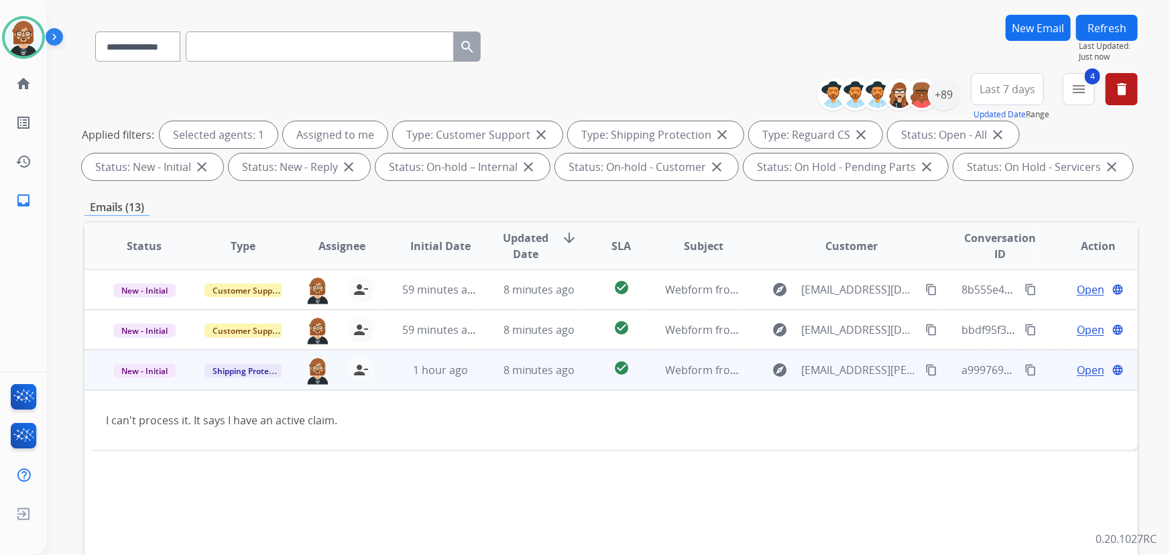
scroll to position [243, 0]
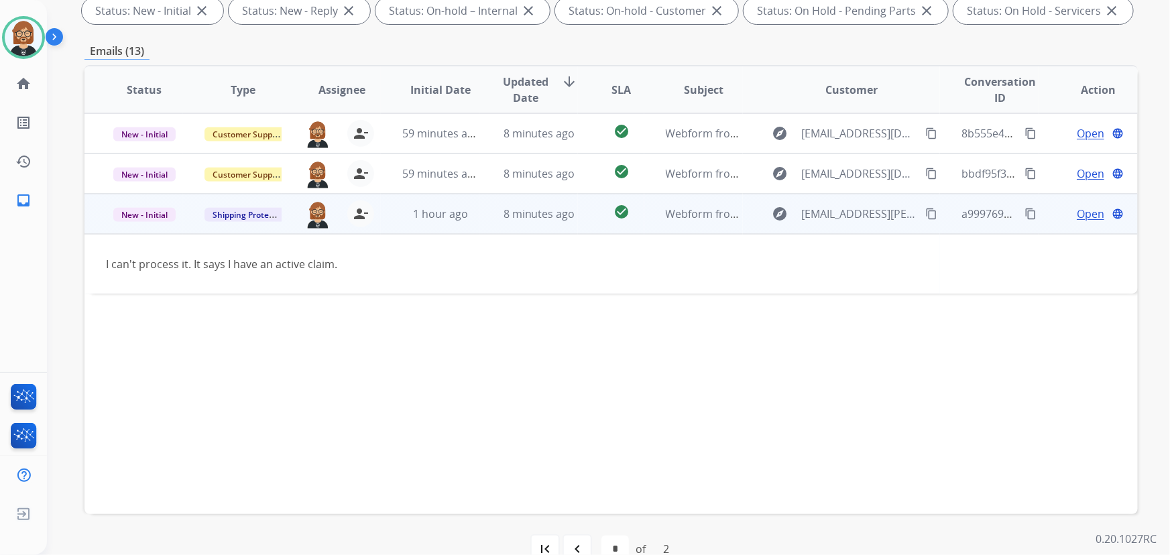
click at [861, 212] on mat-icon "content_copy" at bounding box center [931, 214] width 12 height 12
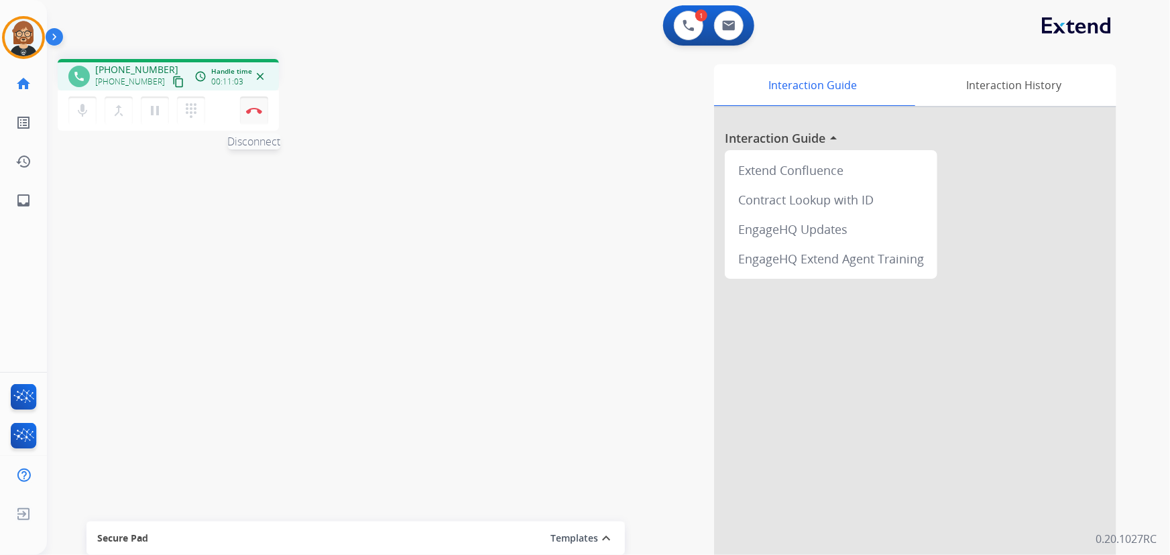
click at [255, 105] on button "Disconnect" at bounding box center [254, 111] width 28 height 28
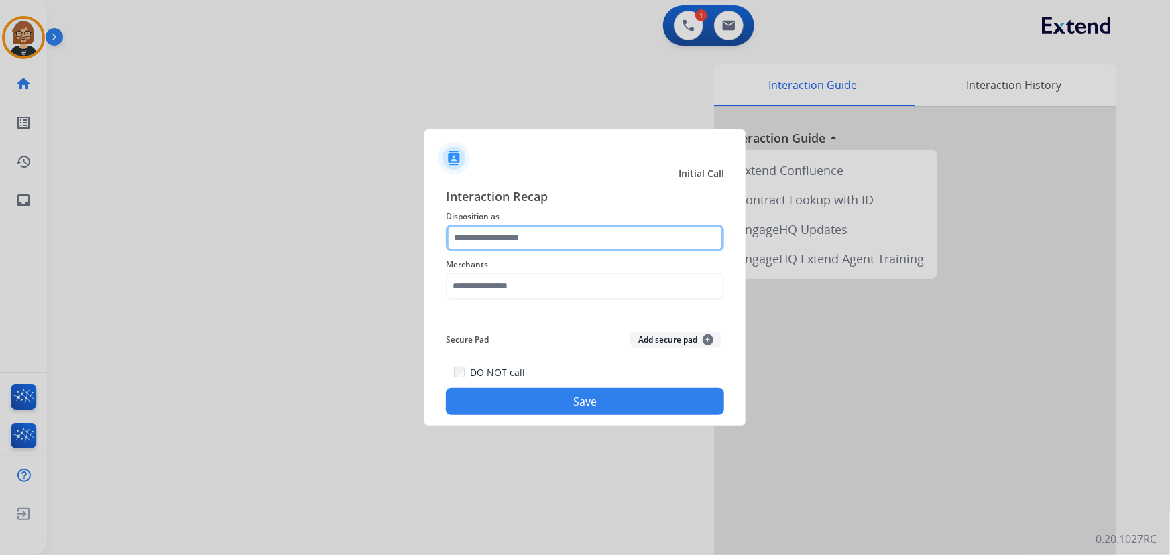
click at [568, 235] on input "text" at bounding box center [585, 238] width 278 height 27
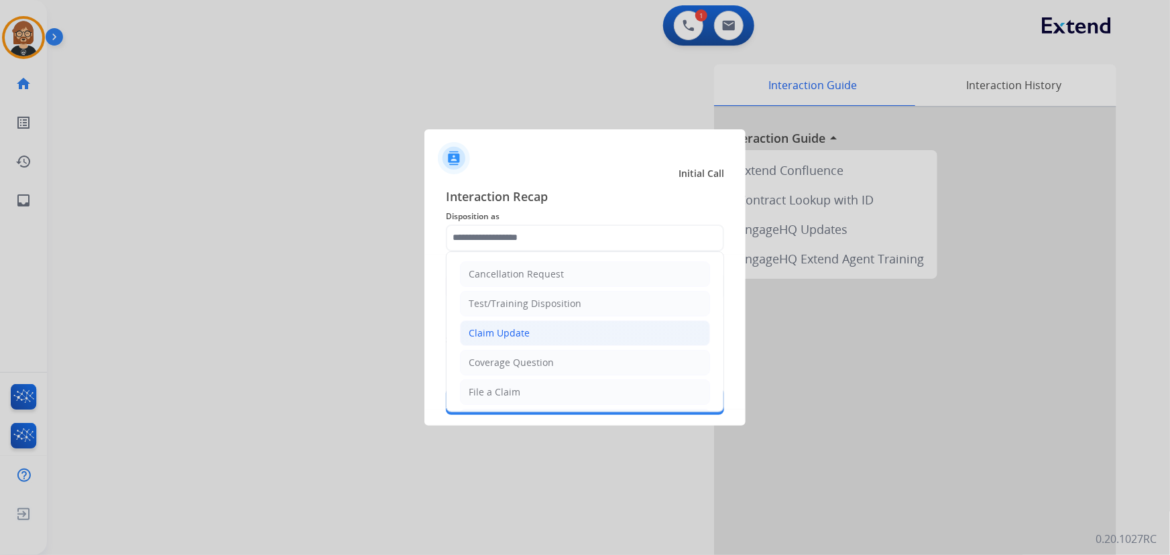
click at [564, 330] on li "Claim Update" at bounding box center [585, 332] width 250 height 25
type input "**********"
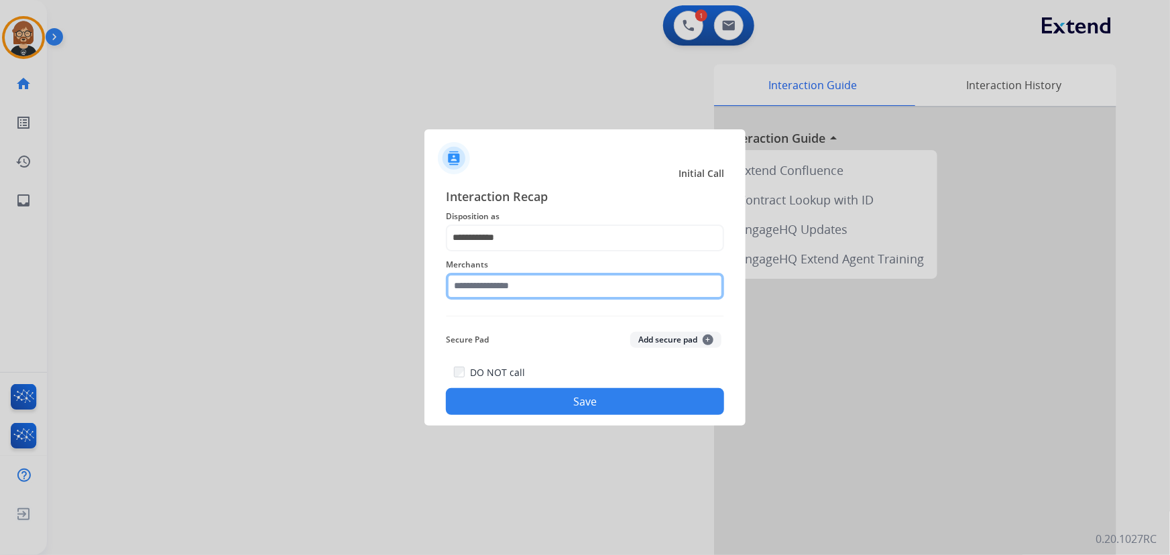
click at [557, 284] on input "text" at bounding box center [585, 286] width 278 height 27
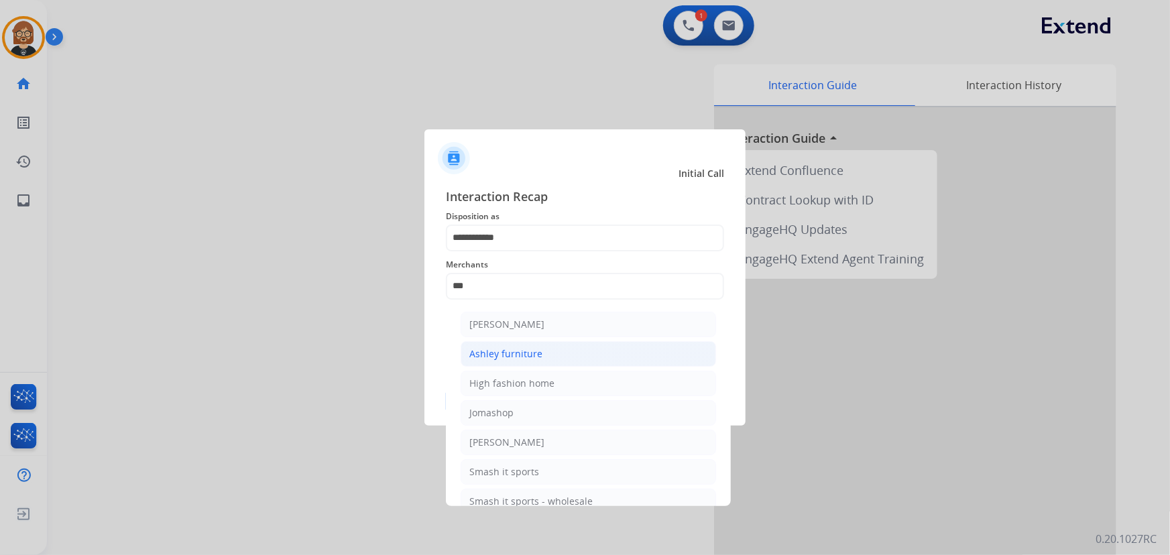
click at [536, 354] on div "Ashley furniture" at bounding box center [505, 353] width 73 height 13
type input "**********"
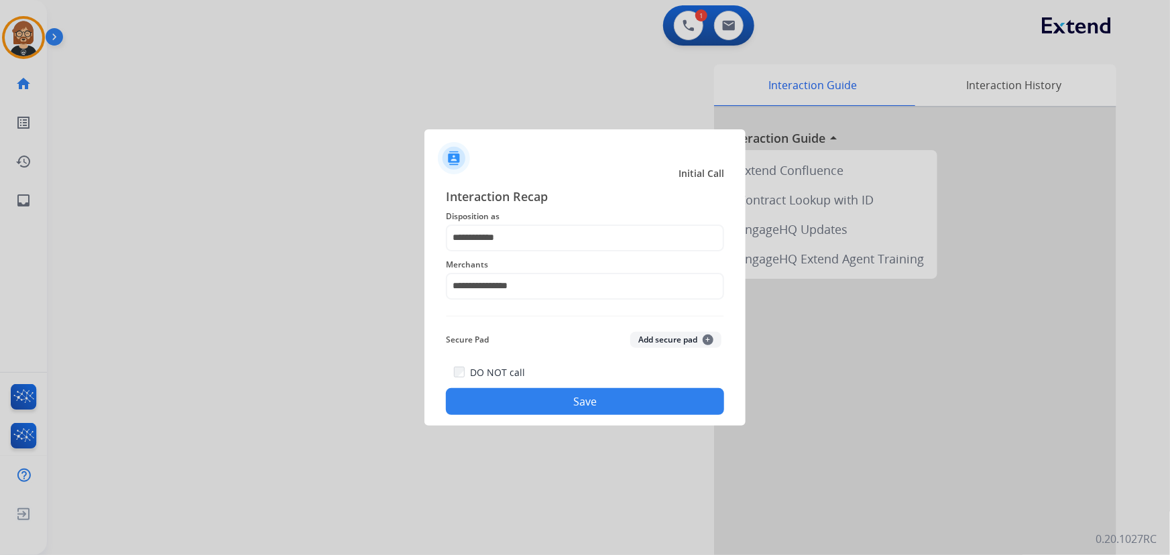
click at [609, 408] on button "Save" at bounding box center [585, 401] width 278 height 27
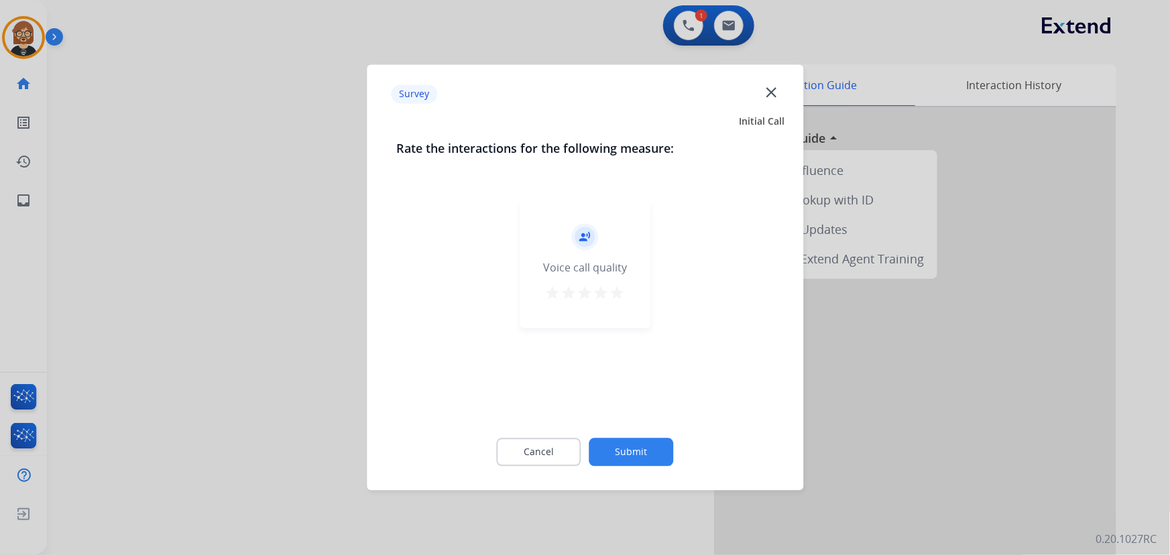
click at [623, 444] on button "Submit" at bounding box center [631, 452] width 84 height 28
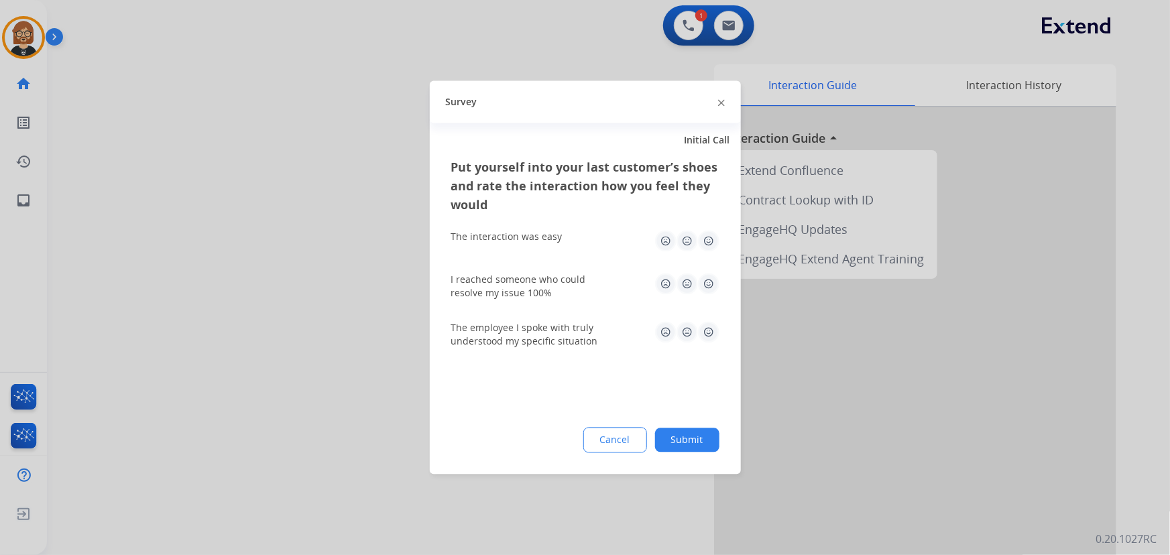
click at [676, 450] on button "Submit" at bounding box center [687, 440] width 64 height 24
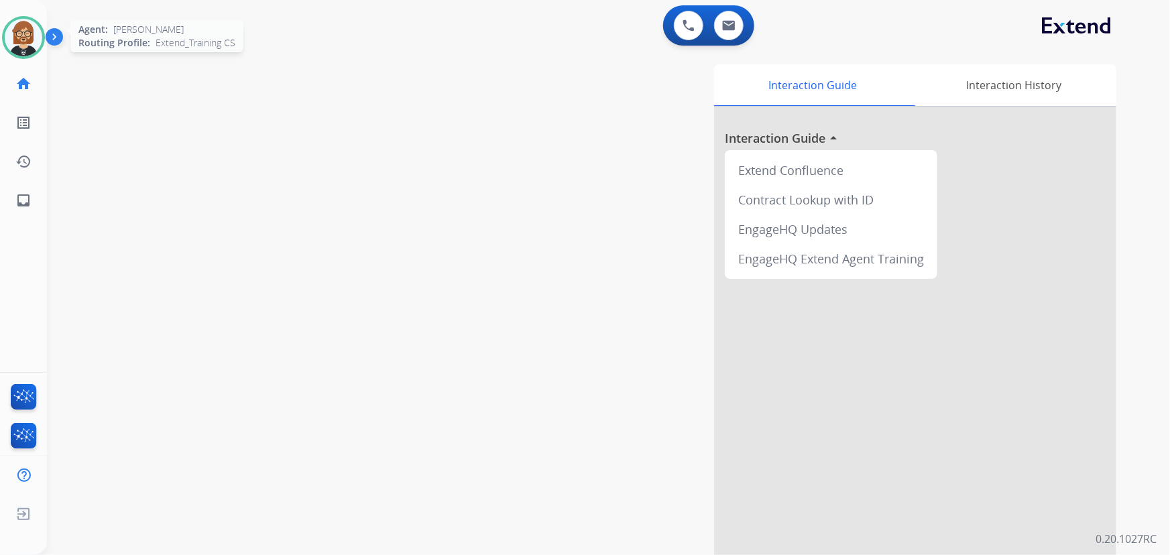
click at [26, 32] on img at bounding box center [24, 38] width 38 height 38
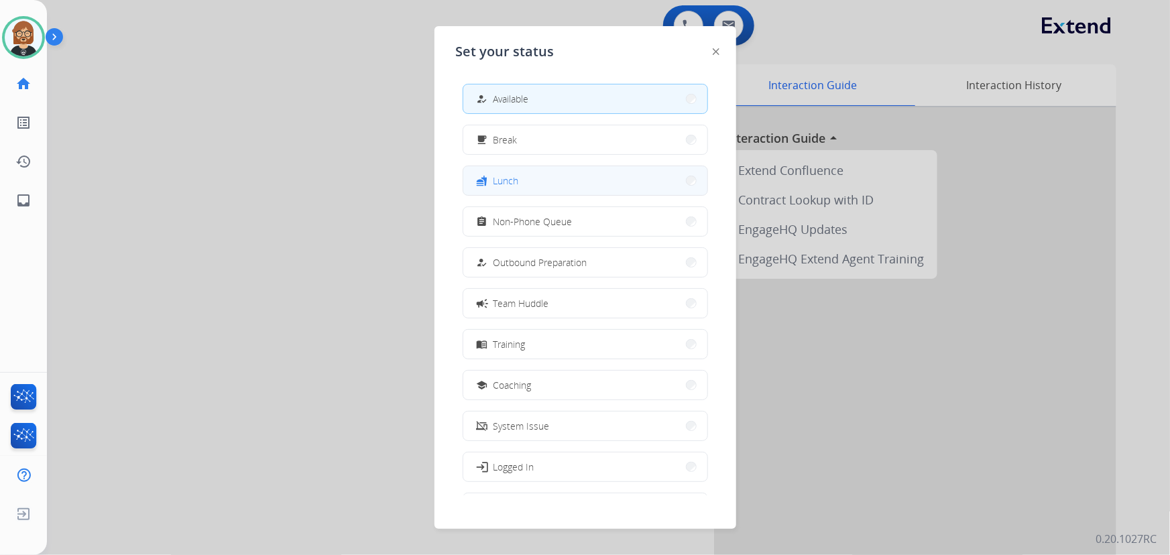
click at [508, 178] on span "Lunch" at bounding box center [505, 181] width 25 height 14
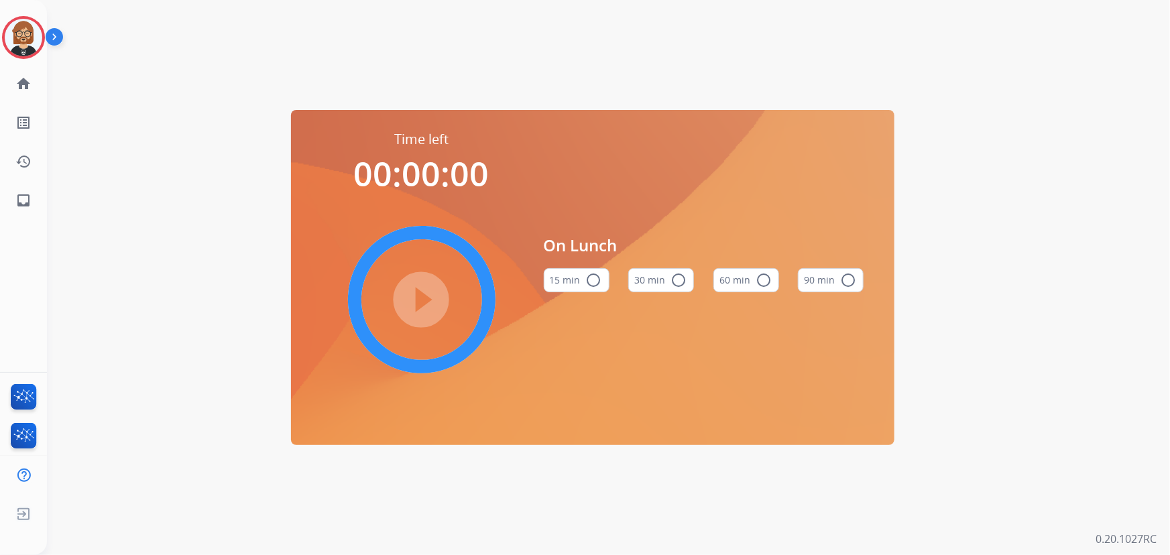
click at [672, 280] on mat-icon "radio_button_unchecked" at bounding box center [678, 280] width 16 height 16
click at [416, 296] on mat-icon "play_circle_filled" at bounding box center [422, 300] width 16 height 16
click at [184, 293] on div "Time left 00:00:47 pause_circle_filled On Lunch 15 min radio_button_unchecked 3…" at bounding box center [592, 277] width 1091 height 555
click at [21, 193] on mat-icon "inbox" at bounding box center [23, 200] width 16 height 16
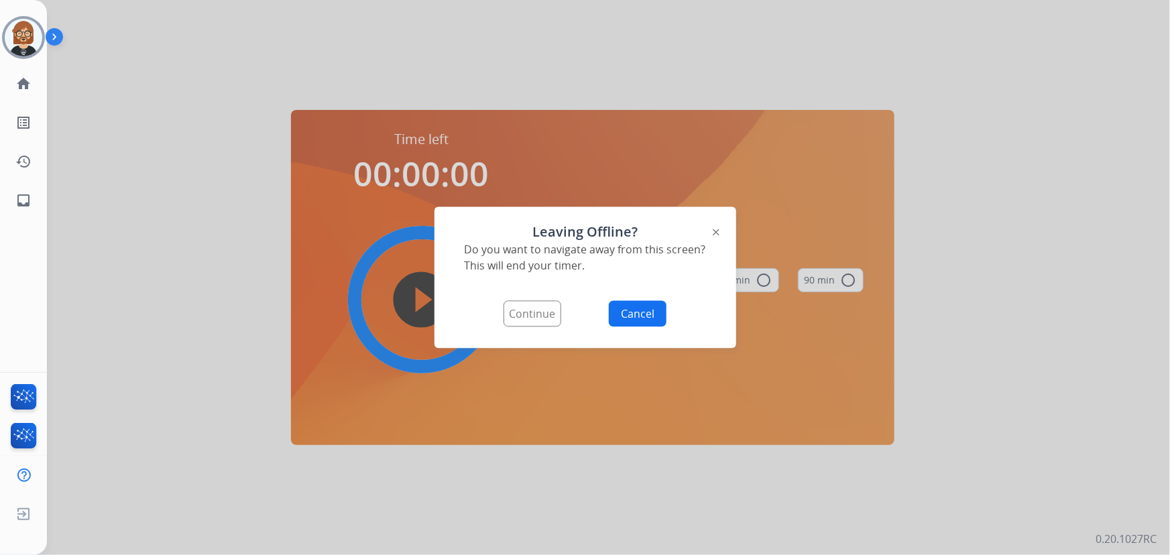
click at [527, 304] on button "Continue" at bounding box center [532, 314] width 58 height 26
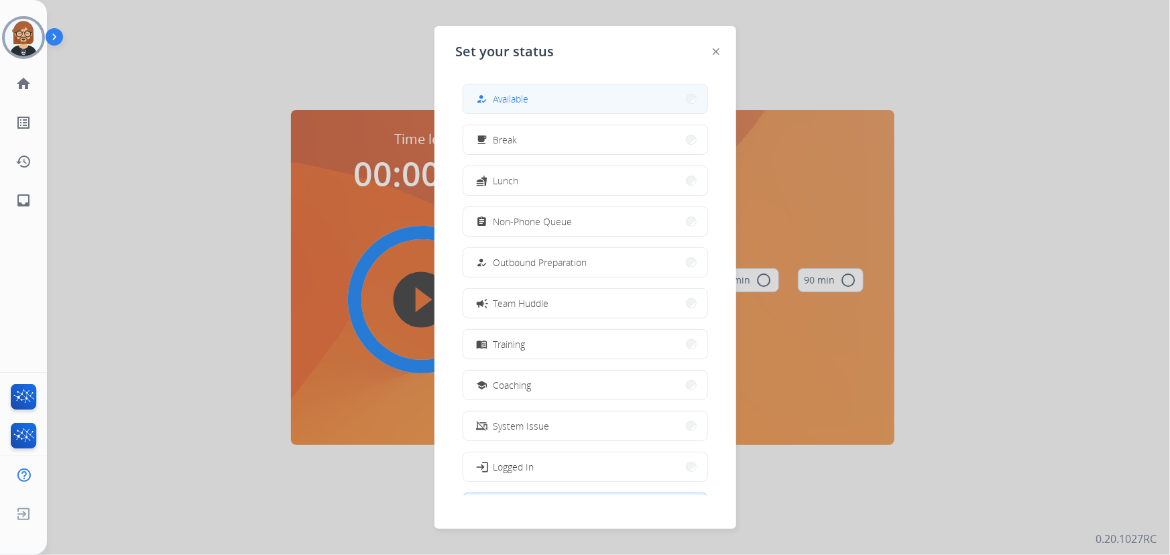
click at [553, 97] on button "how_to_reg Available" at bounding box center [585, 98] width 244 height 29
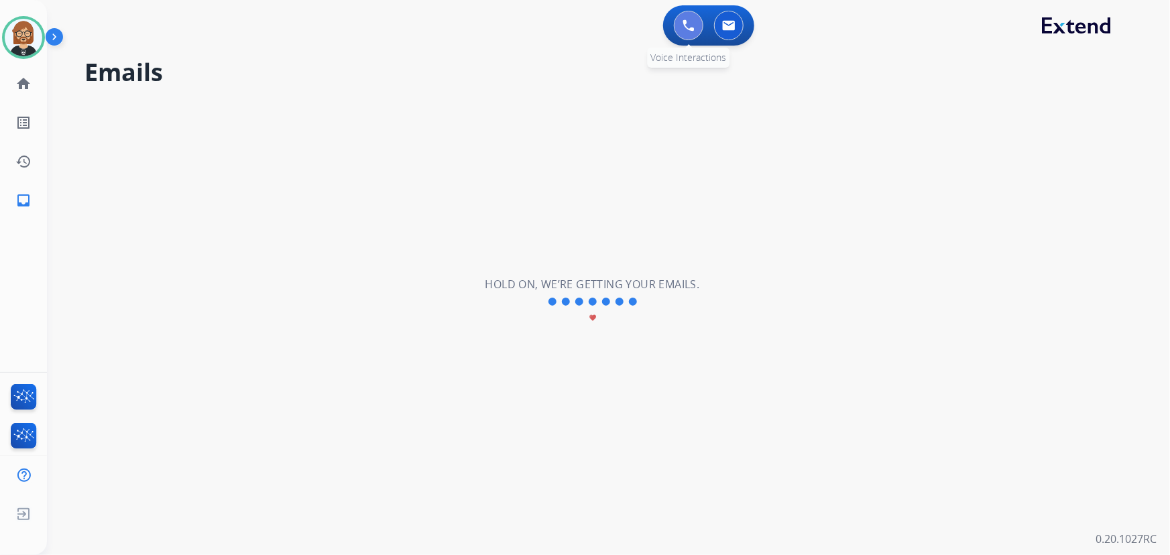
click at [690, 29] on img at bounding box center [688, 25] width 12 height 12
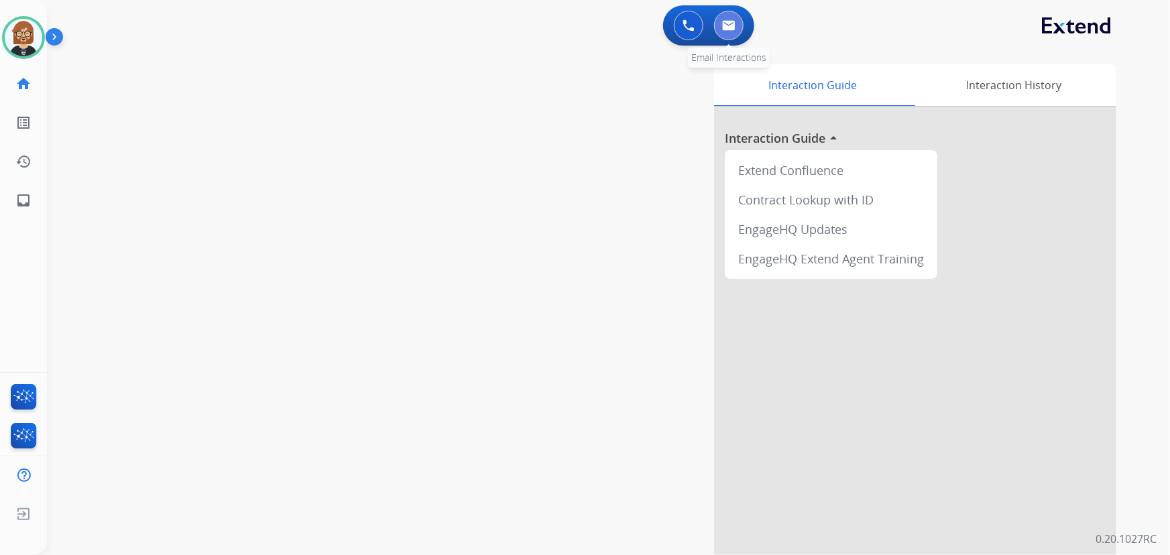
click at [737, 23] on button at bounding box center [728, 25] width 29 height 29
select select "**********"
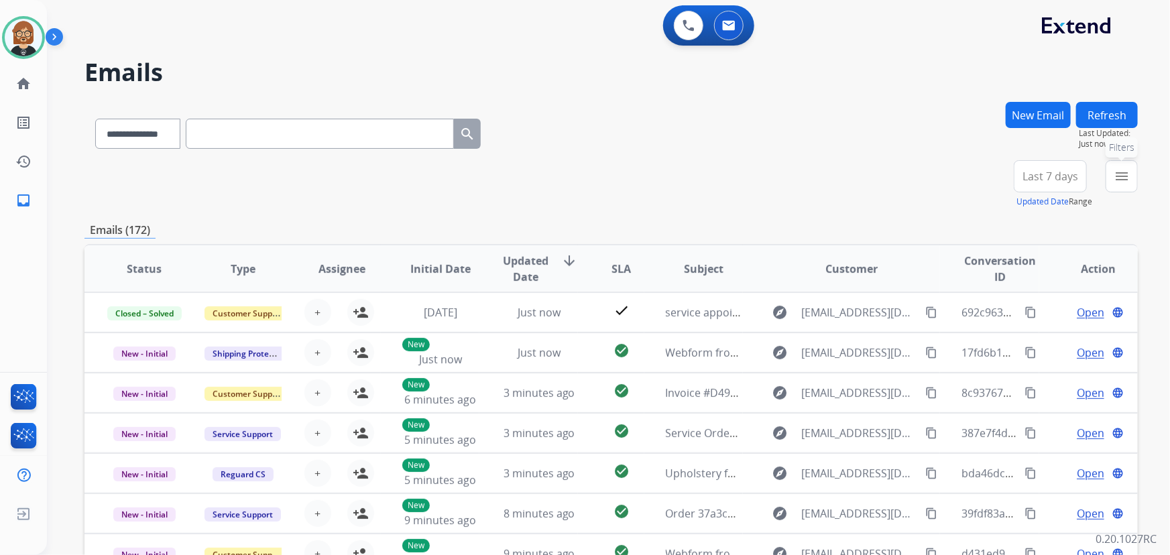
click at [861, 172] on mat-icon "menu" at bounding box center [1121, 176] width 16 height 16
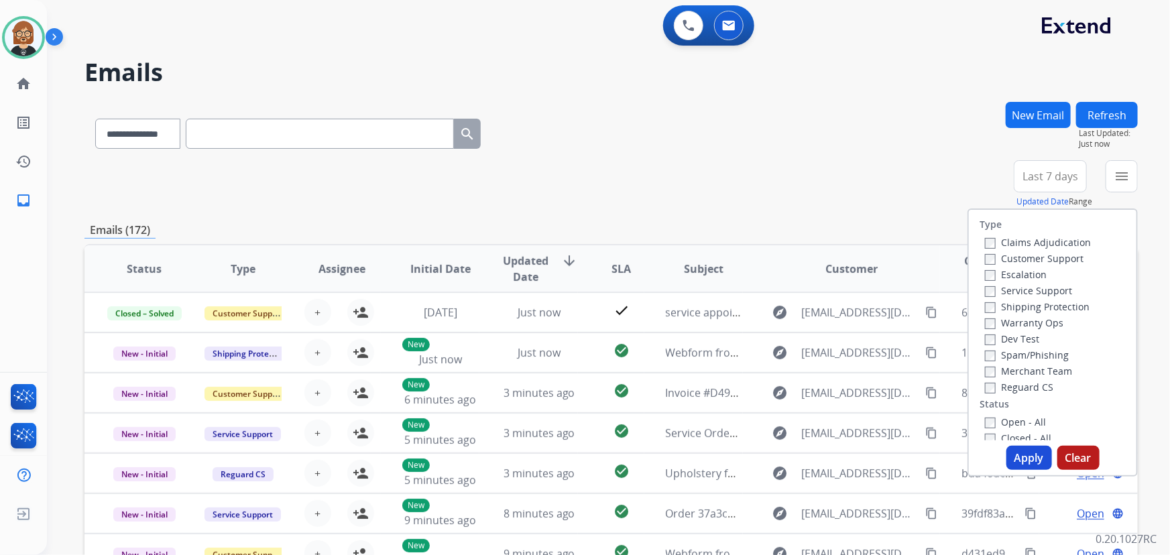
click at [861, 416] on label "Open - All" at bounding box center [1015, 422] width 61 height 13
click at [861, 455] on button "Apply" at bounding box center [1029, 458] width 46 height 24
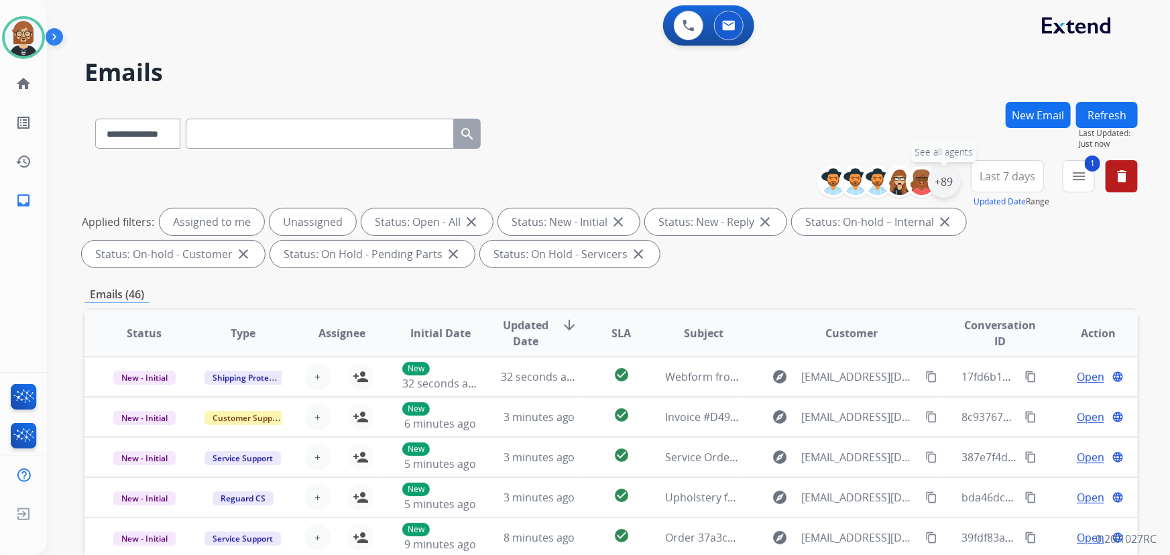
click at [861, 182] on div "+89" at bounding box center [944, 182] width 32 height 32
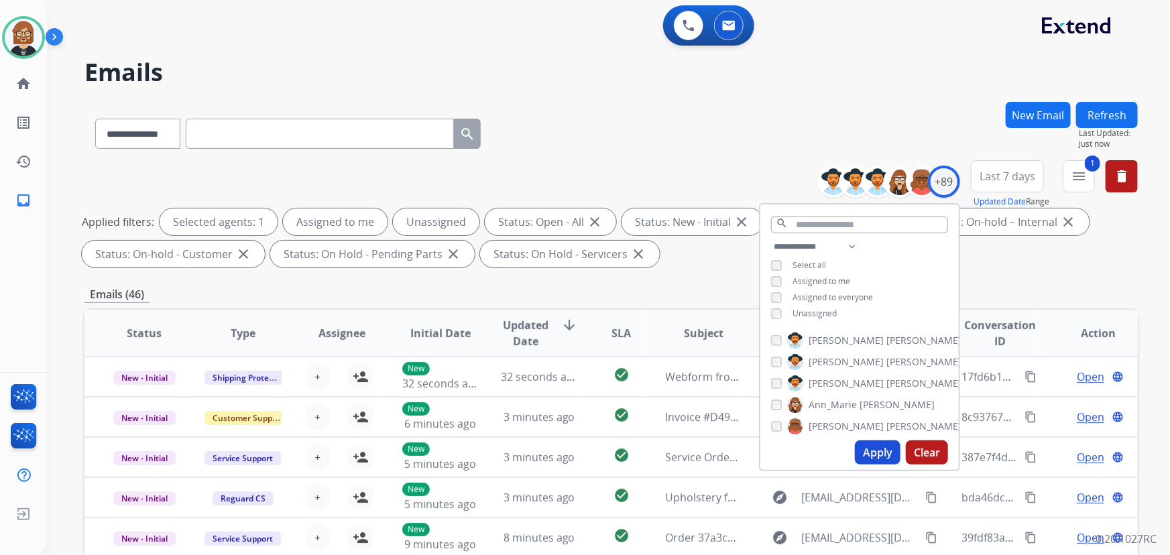
click at [811, 314] on span "Unassigned" at bounding box center [814, 313] width 44 height 11
click at [861, 452] on button "Apply" at bounding box center [878, 452] width 46 height 24
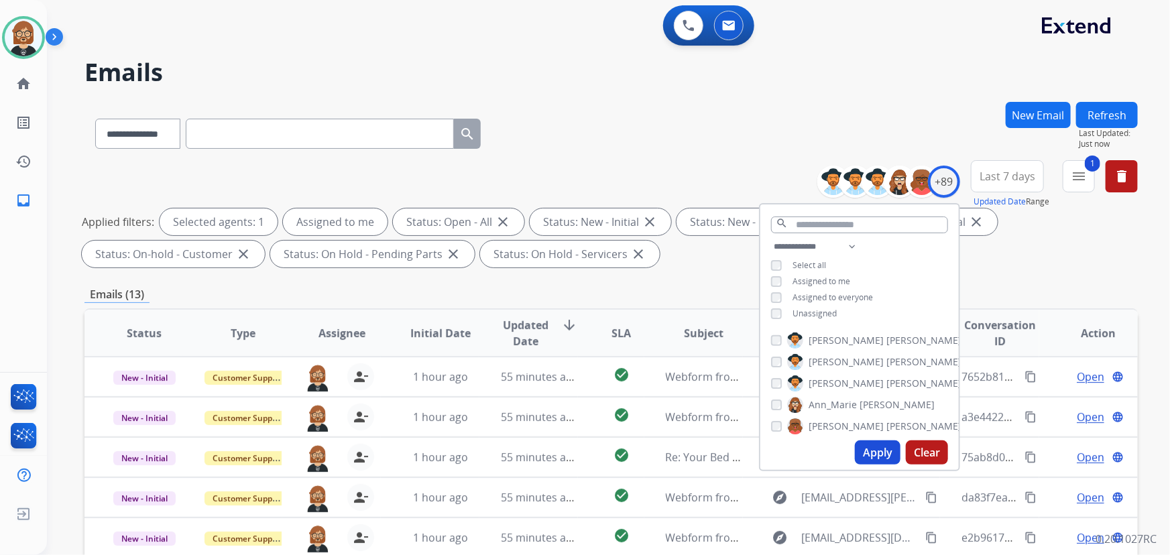
click at [652, 133] on div "**********" at bounding box center [610, 131] width 1053 height 58
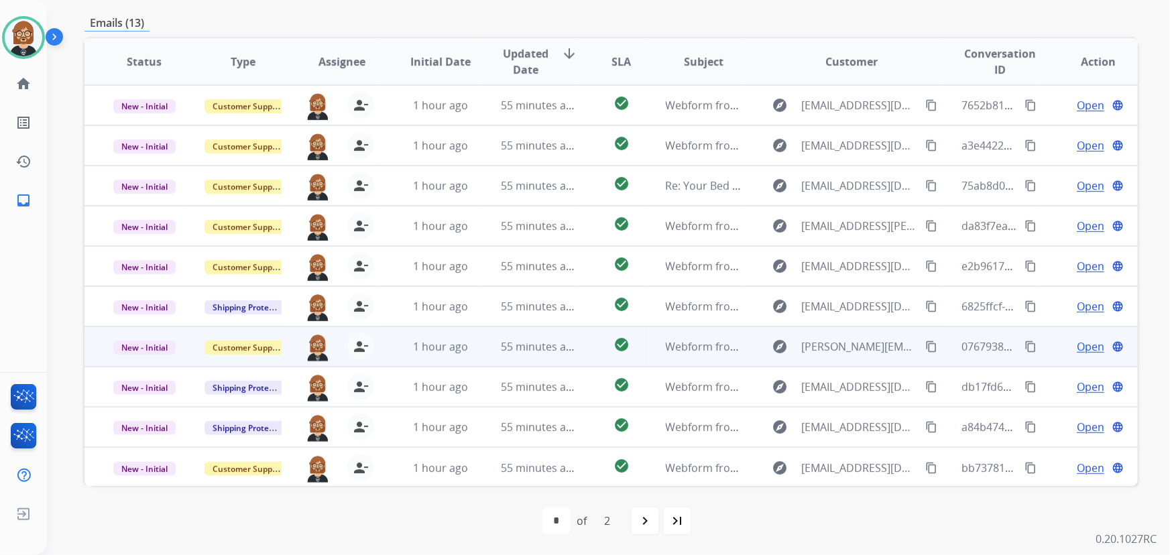
scroll to position [1, 0]
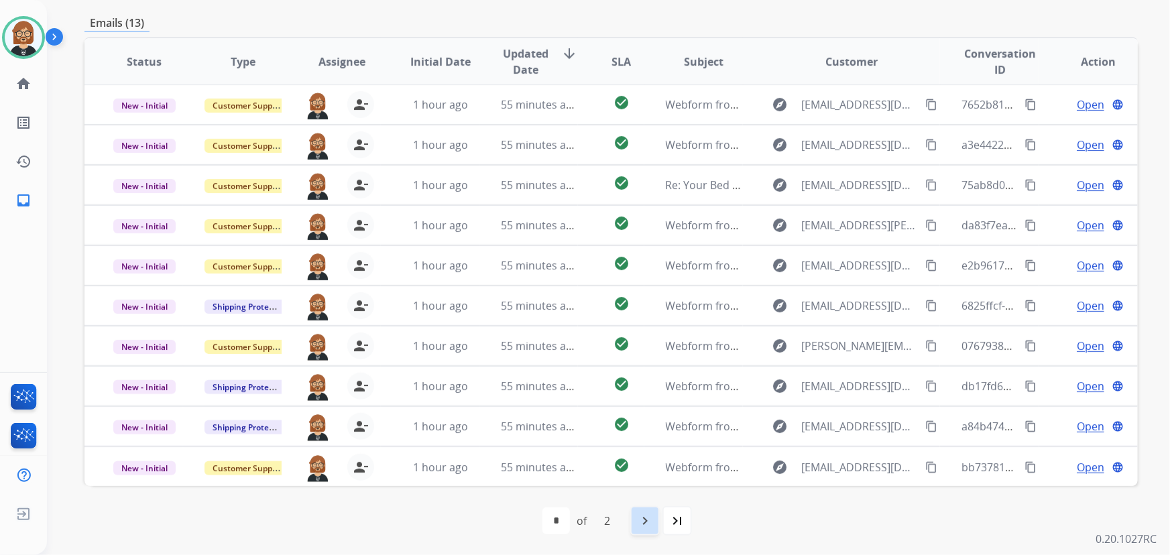
click at [645, 520] on mat-icon "navigate_next" at bounding box center [645, 521] width 16 height 16
select select "*"
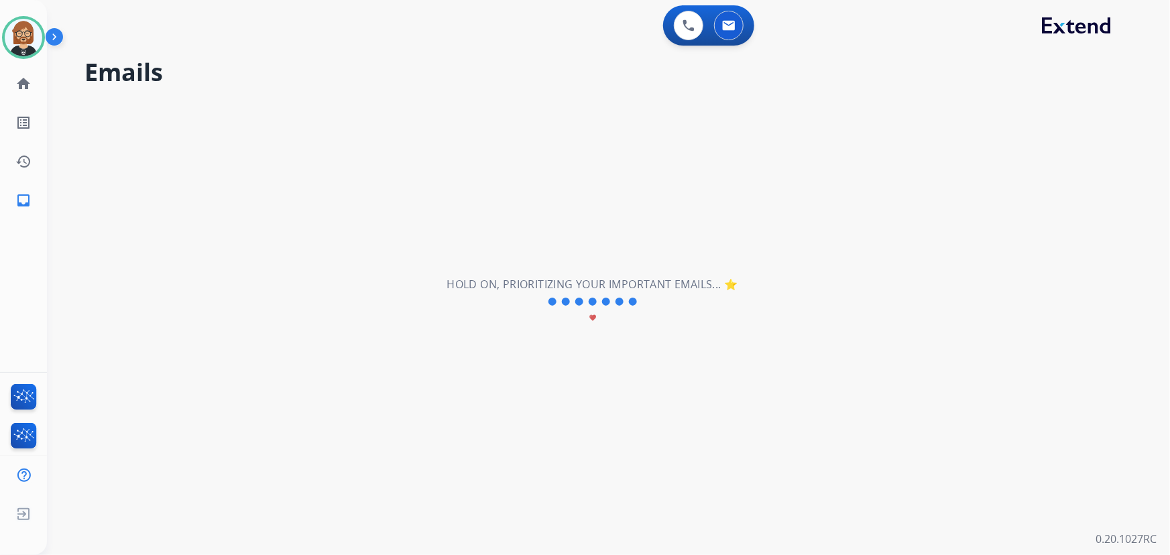
scroll to position [0, 0]
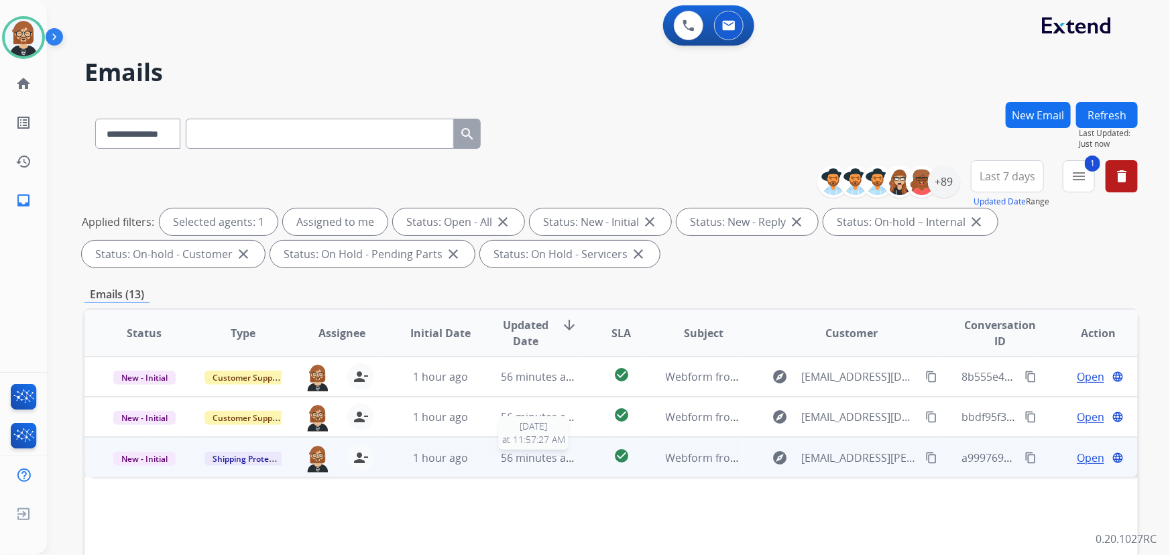
click at [525, 458] on span "56 minutes ago" at bounding box center [540, 457] width 78 height 15
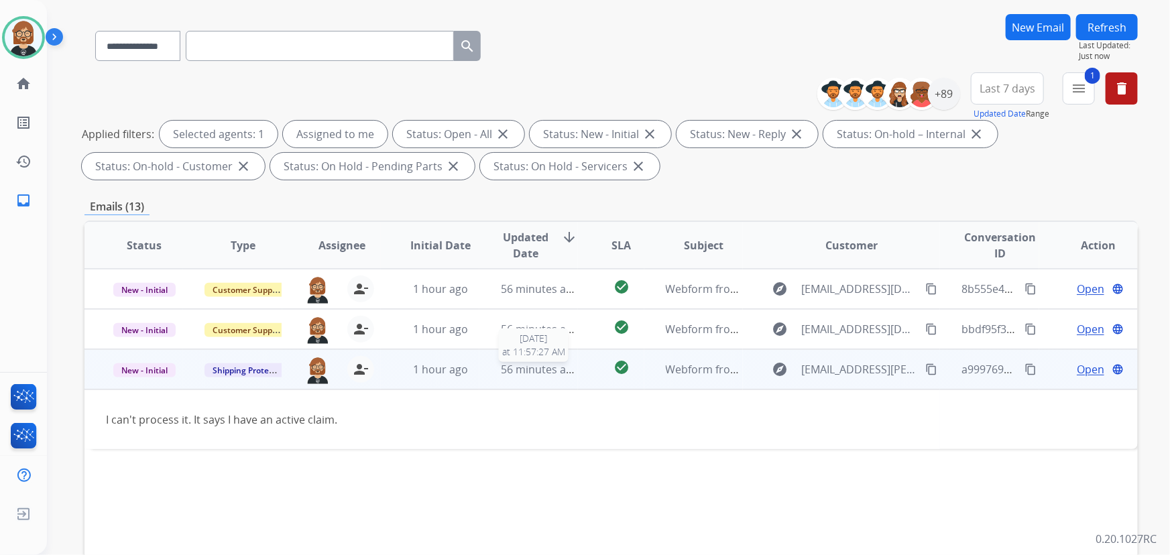
scroll to position [121, 0]
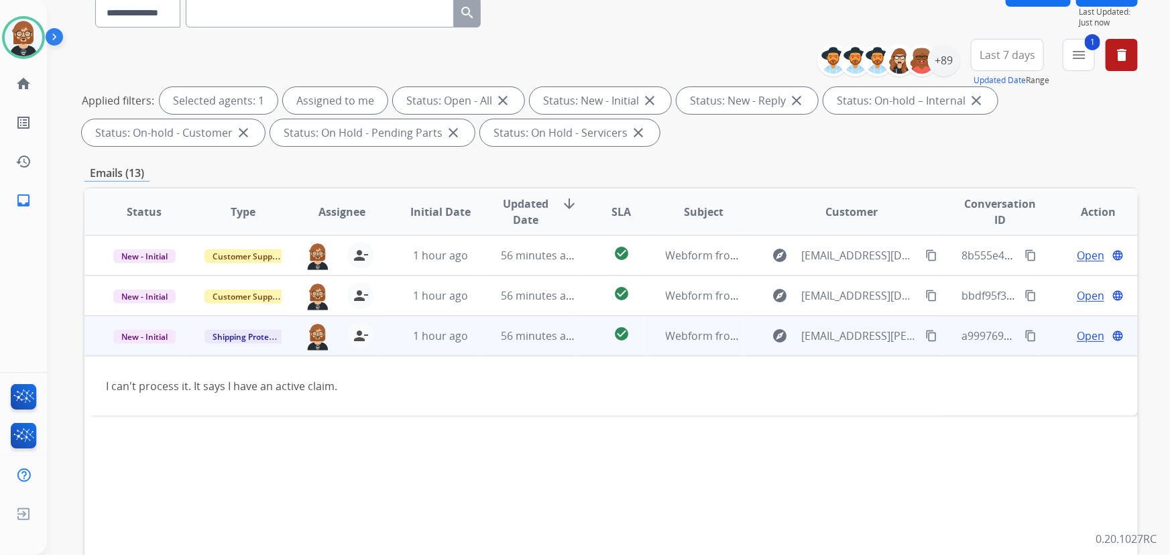
click at [861, 332] on mat-icon "content_copy" at bounding box center [931, 336] width 12 height 12
click at [861, 335] on span "Open" at bounding box center [1089, 336] width 27 height 16
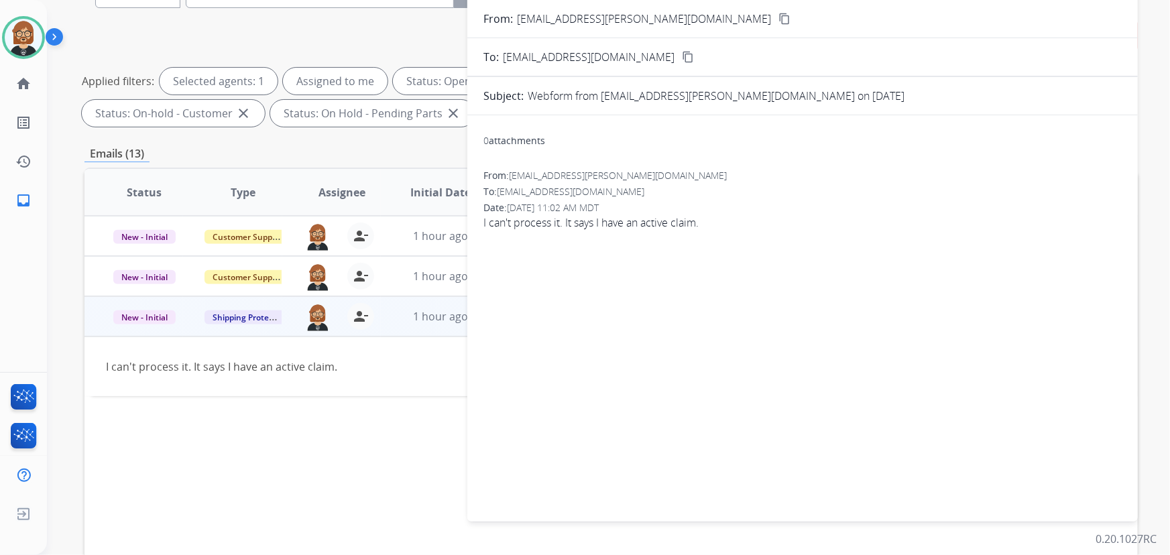
scroll to position [0, 0]
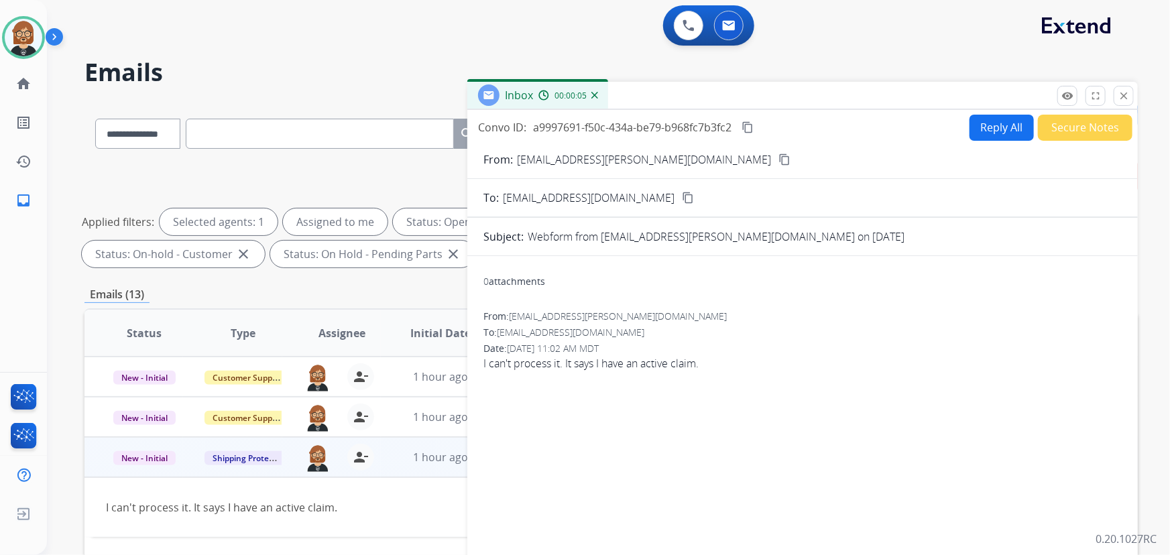
click at [861, 131] on button "Reply All" at bounding box center [1001, 128] width 64 height 26
select select "**********"
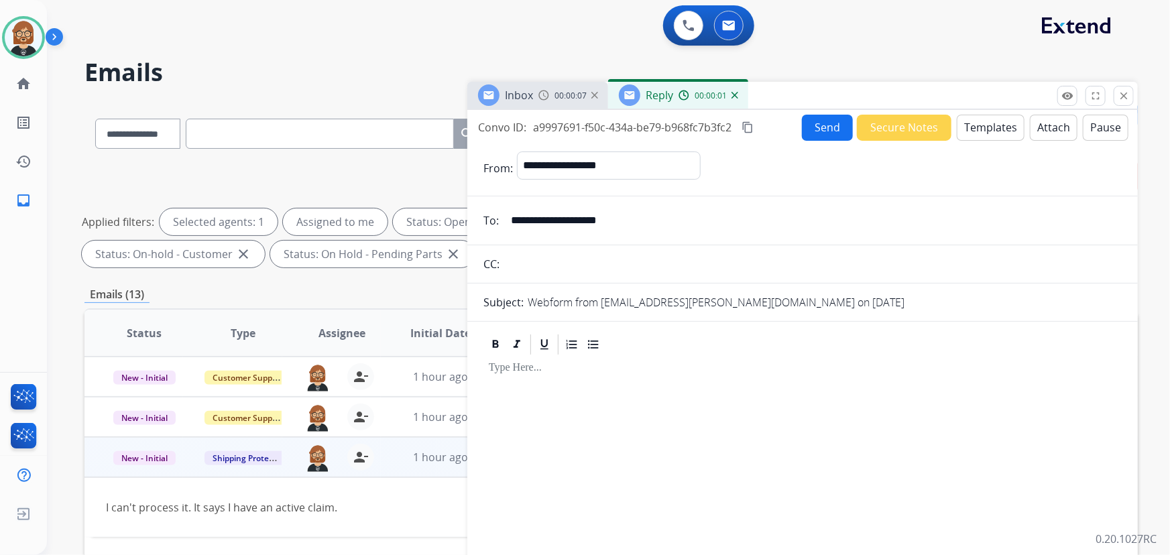
click at [861, 127] on button "Templates" at bounding box center [990, 128] width 68 height 26
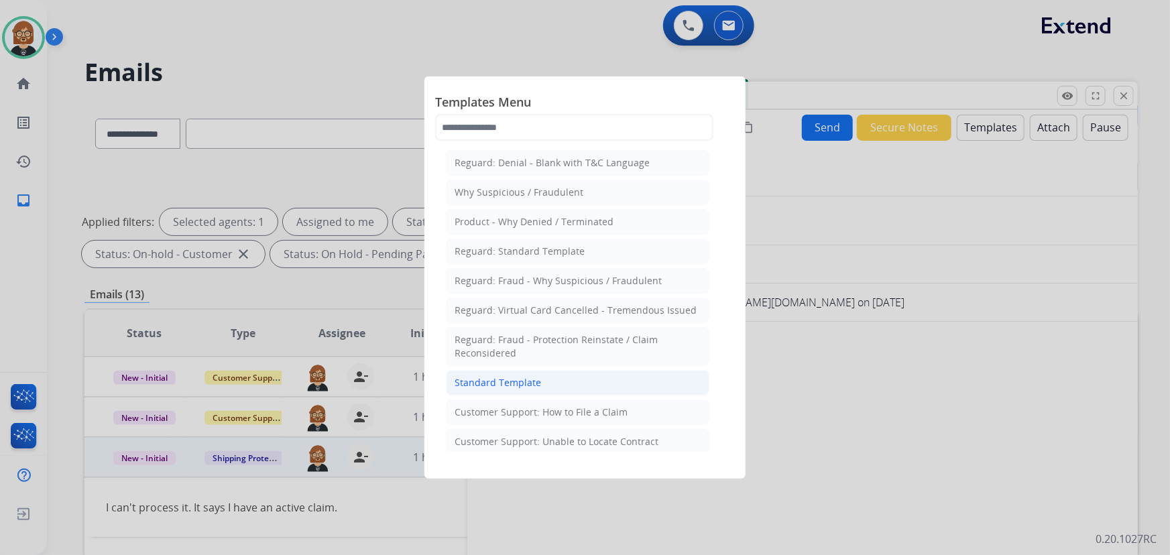
click at [566, 379] on li "Standard Template" at bounding box center [577, 382] width 263 height 25
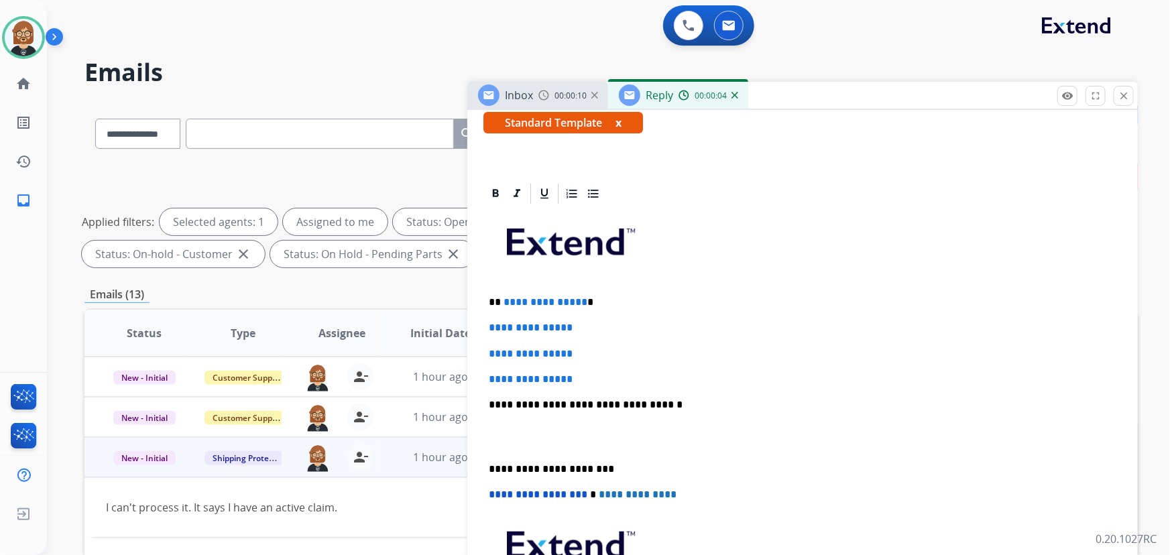
scroll to position [243, 0]
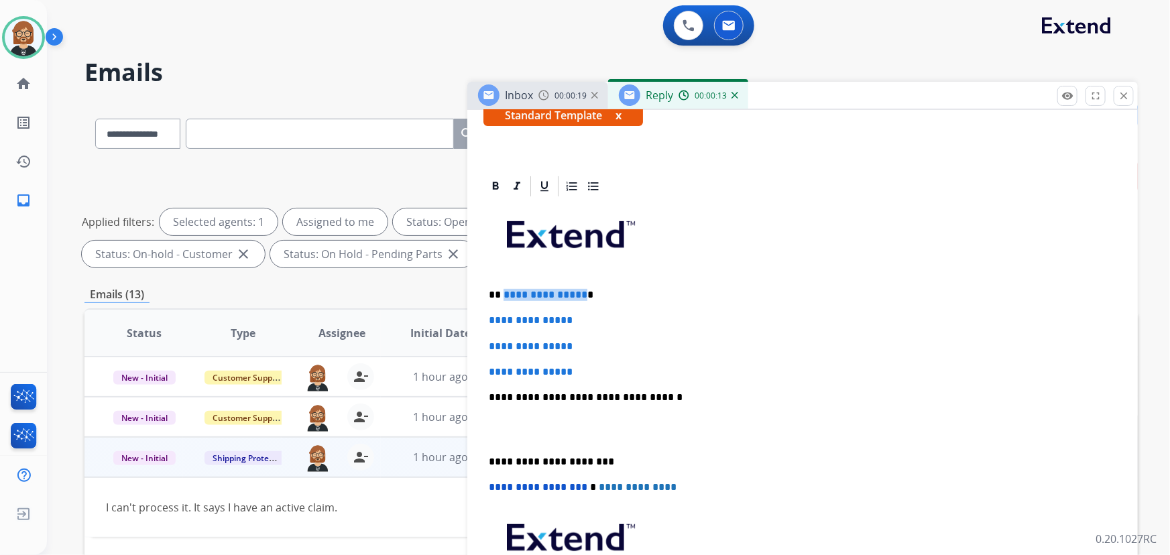
drag, startPoint x: 503, startPoint y: 290, endPoint x: 578, endPoint y: 292, distance: 75.8
click at [578, 292] on span "**********" at bounding box center [545, 295] width 84 height 10
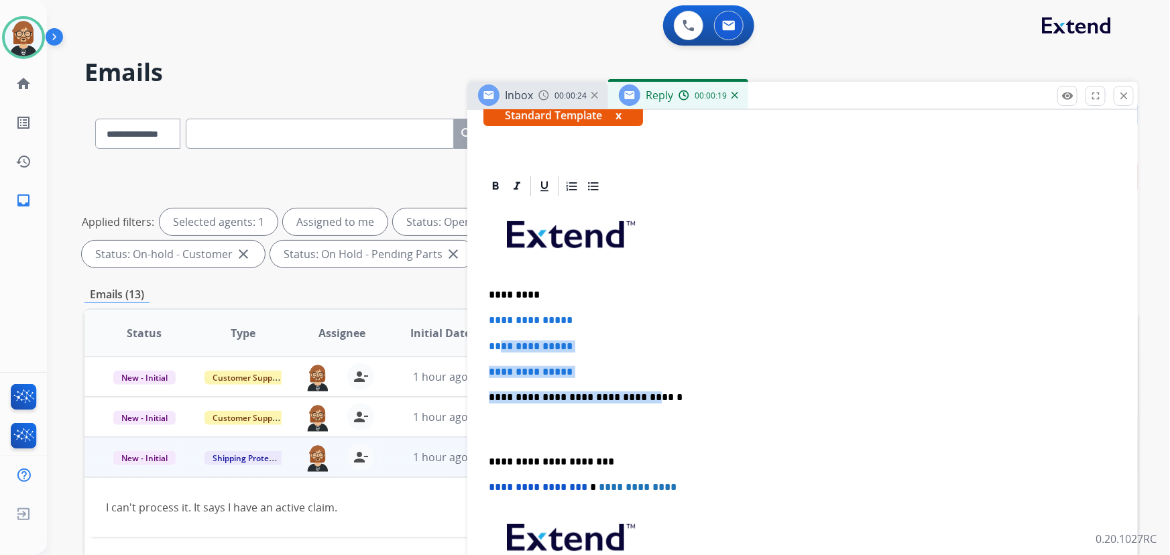
drag, startPoint x: 632, startPoint y: 377, endPoint x: 498, endPoint y: 328, distance: 142.7
click at [498, 328] on div "**********" at bounding box center [802, 428] width 638 height 461
click at [589, 355] on div "**********" at bounding box center [802, 428] width 638 height 461
drag, startPoint x: 595, startPoint y: 369, endPoint x: 462, endPoint y: 314, distance: 143.4
click at [462, 314] on div "**********" at bounding box center [610, 464] width 1053 height 725
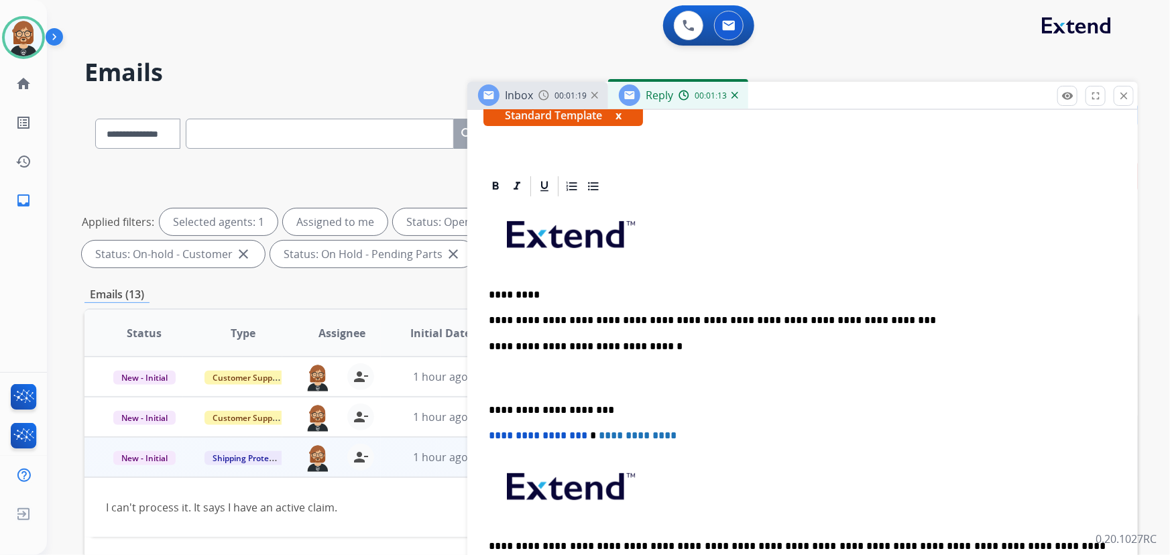
click at [861, 322] on p "**********" at bounding box center [797, 320] width 617 height 12
click at [585, 296] on p "*********" at bounding box center [797, 295] width 617 height 12
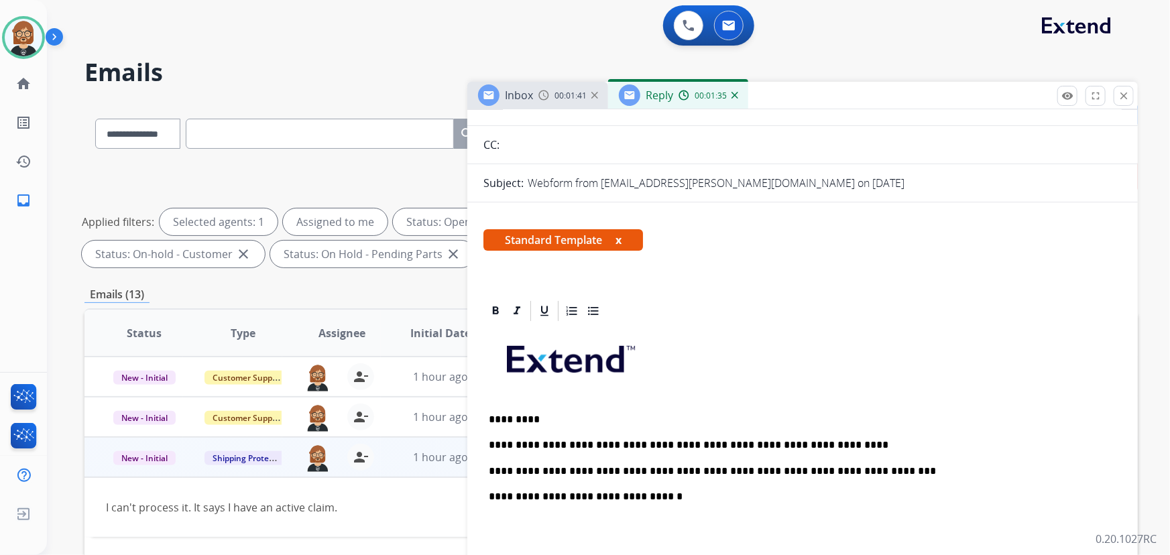
scroll to position [0, 0]
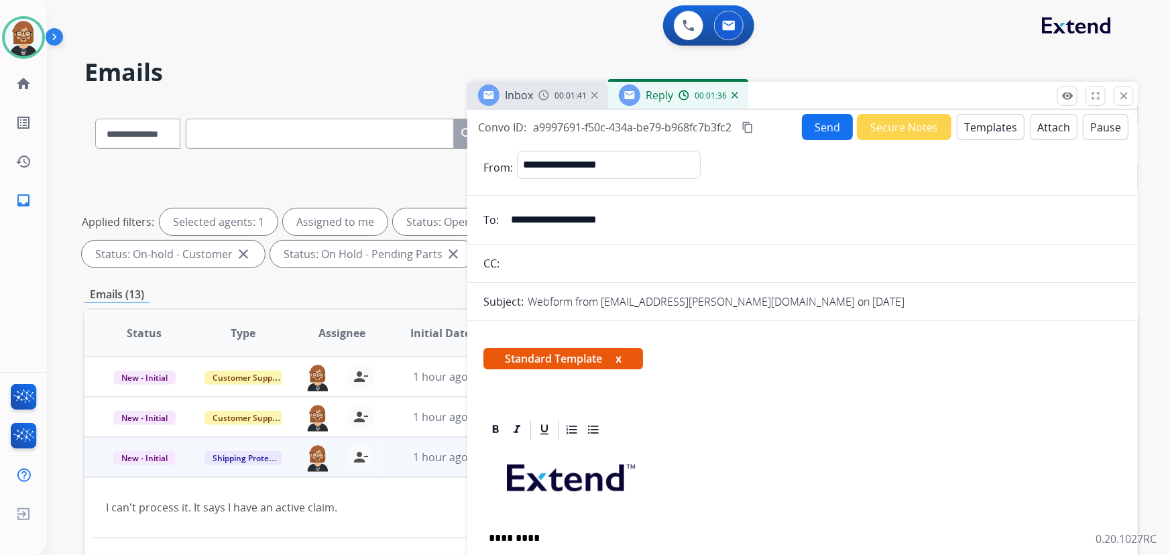
click at [820, 126] on button "Send" at bounding box center [827, 127] width 51 height 26
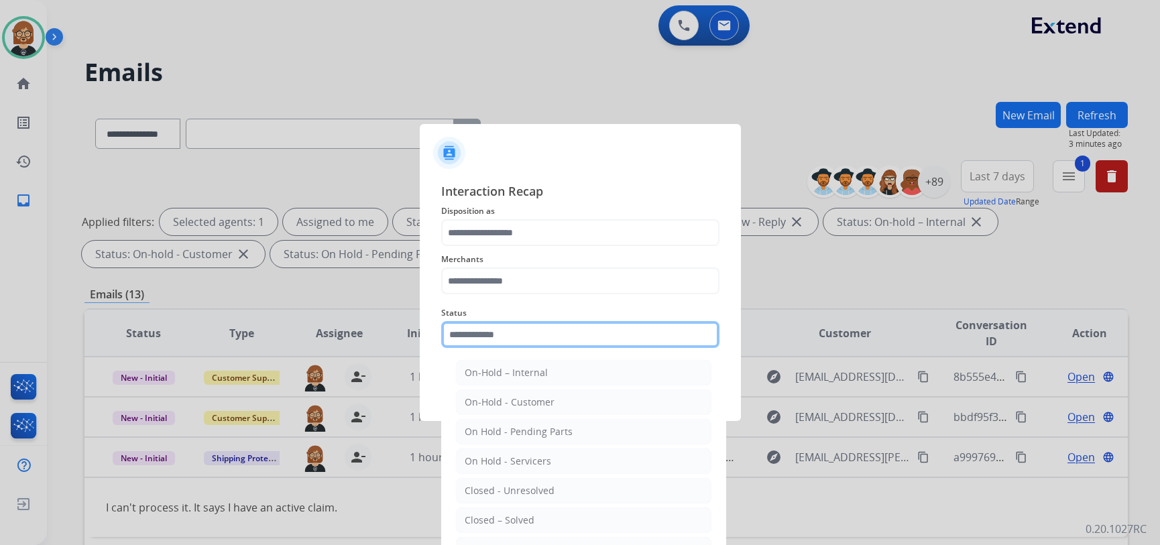
click at [517, 329] on input "text" at bounding box center [580, 334] width 278 height 27
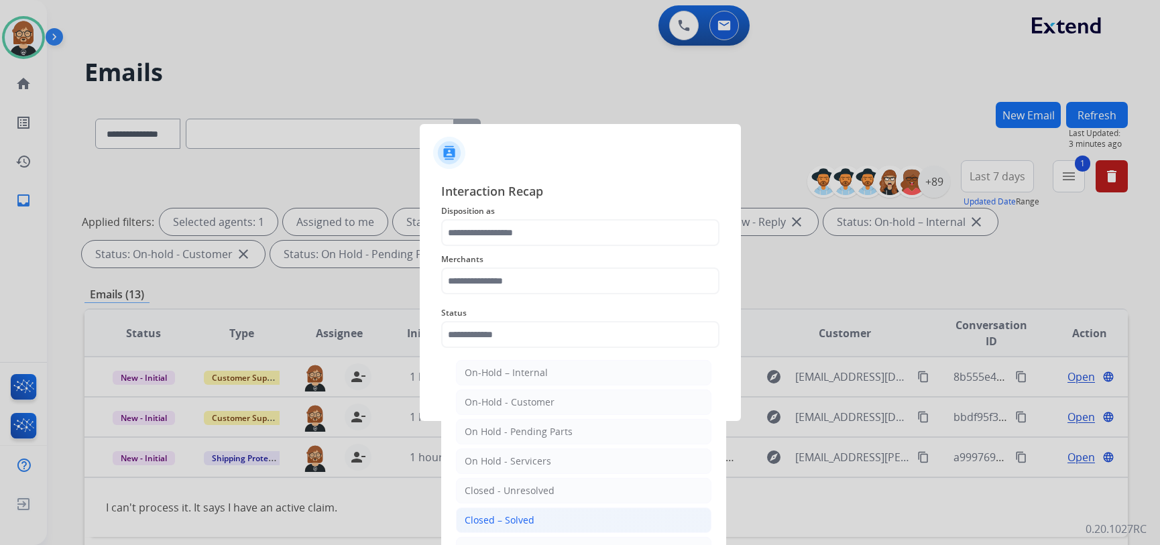
click at [539, 516] on li "Closed – Solved" at bounding box center [583, 519] width 255 height 25
type input "**********"
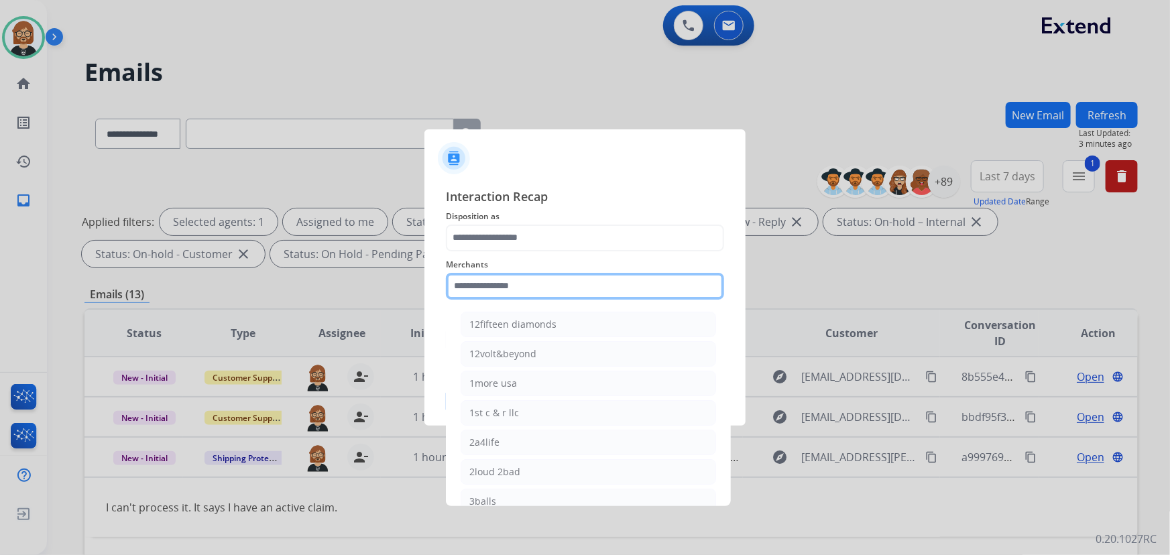
click at [526, 278] on input "text" at bounding box center [585, 286] width 278 height 27
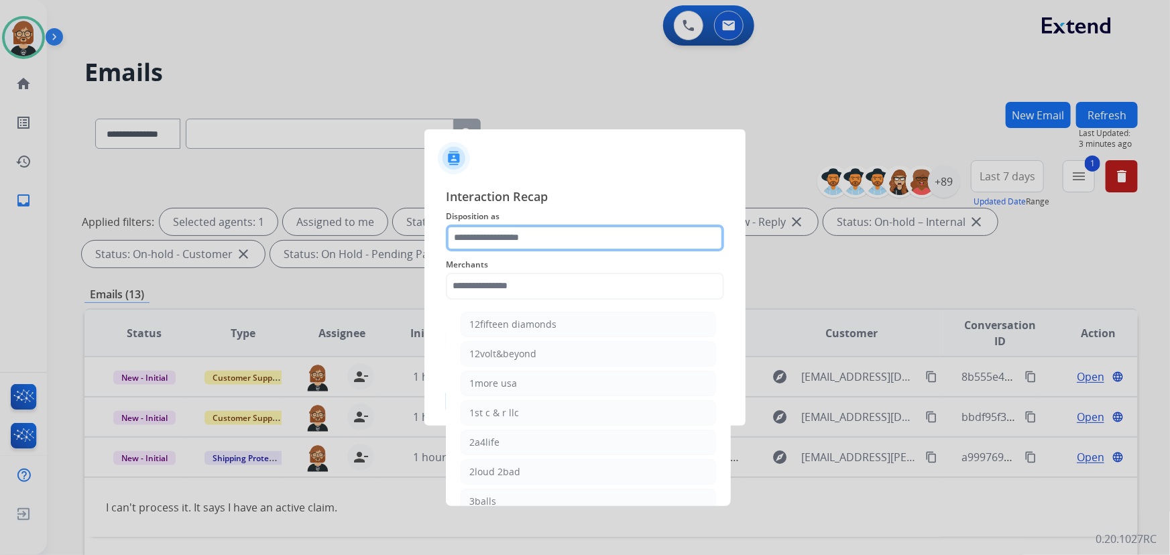
click at [544, 239] on input "text" at bounding box center [585, 238] width 278 height 27
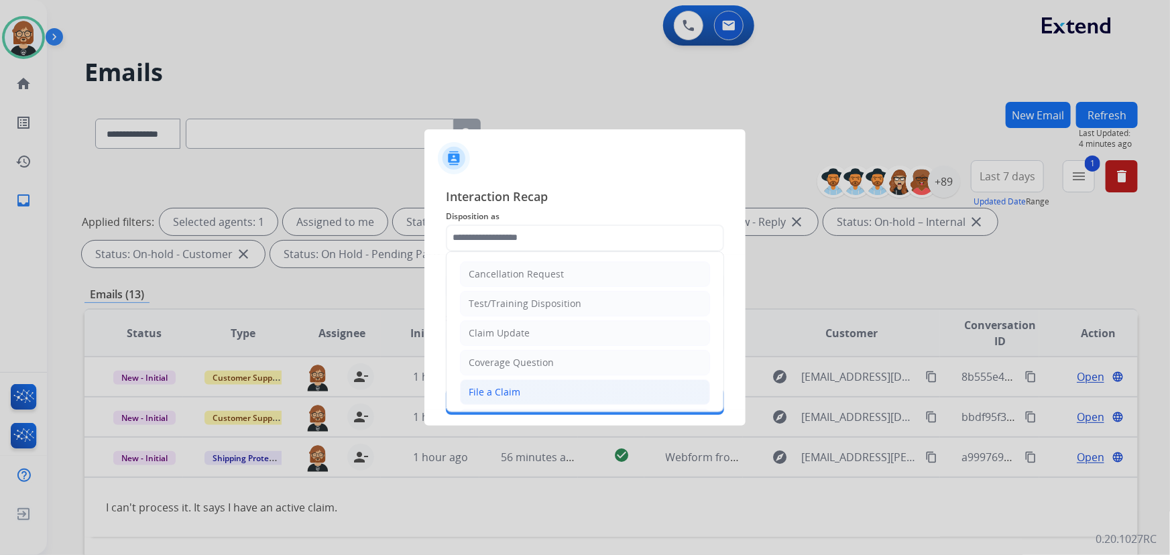
click at [528, 384] on li "File a Claim" at bounding box center [585, 391] width 250 height 25
type input "**********"
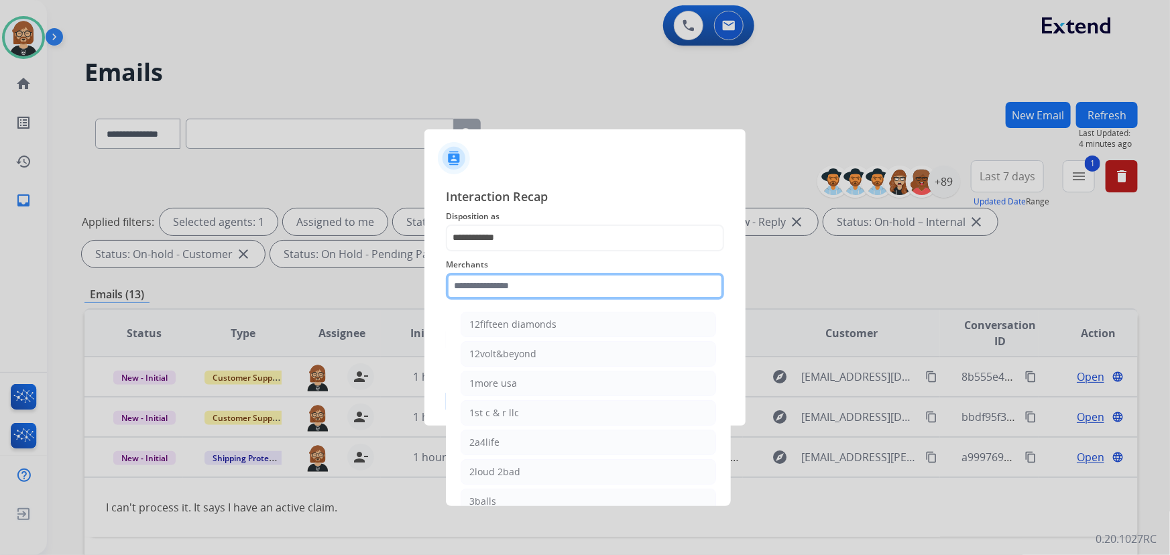
click at [538, 288] on input "text" at bounding box center [585, 286] width 278 height 27
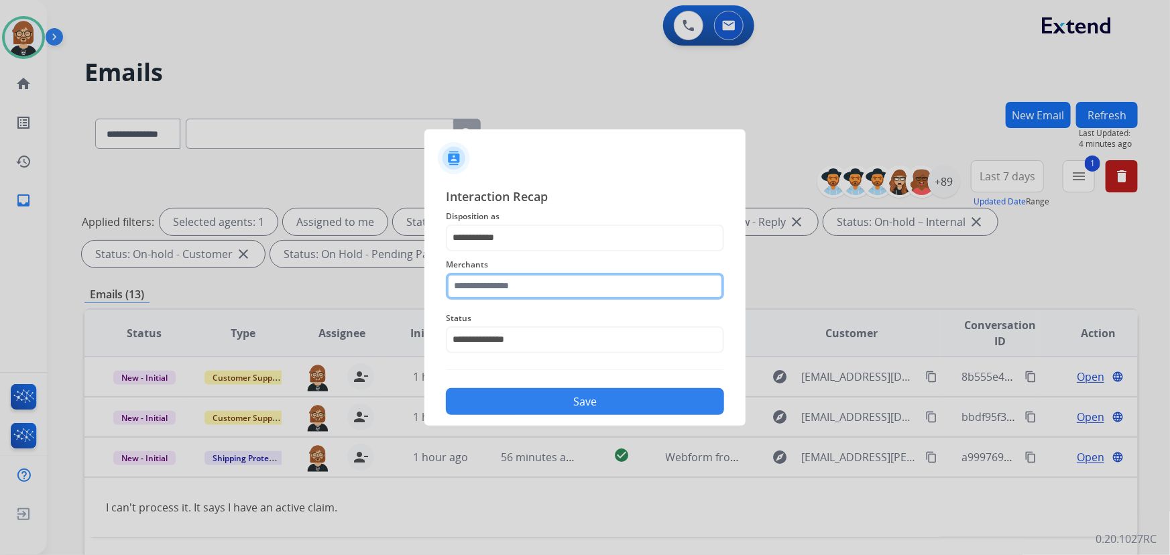
click at [512, 280] on input "text" at bounding box center [585, 286] width 278 height 27
type input "*"
click at [505, 283] on input "********" at bounding box center [585, 286] width 278 height 27
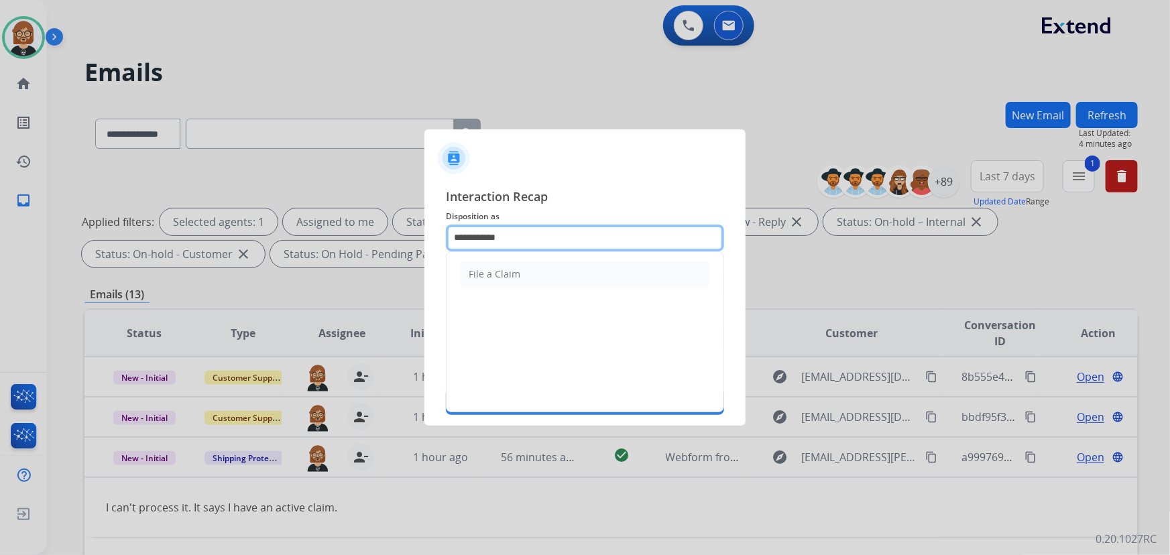
click at [540, 229] on input "**********" at bounding box center [585, 238] width 278 height 27
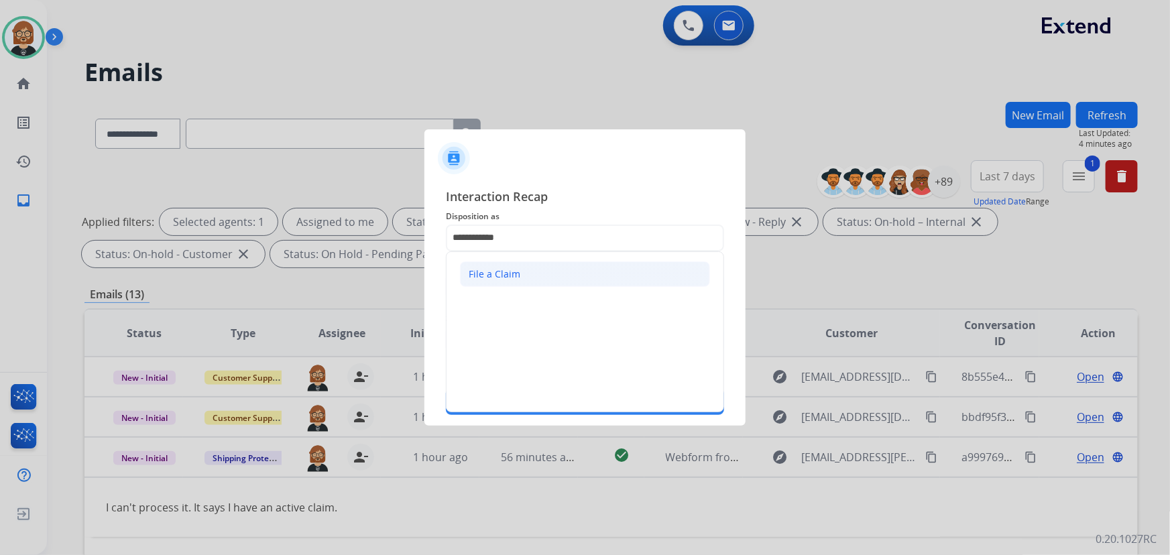
click at [498, 278] on div "File a Claim" at bounding box center [495, 273] width 52 height 13
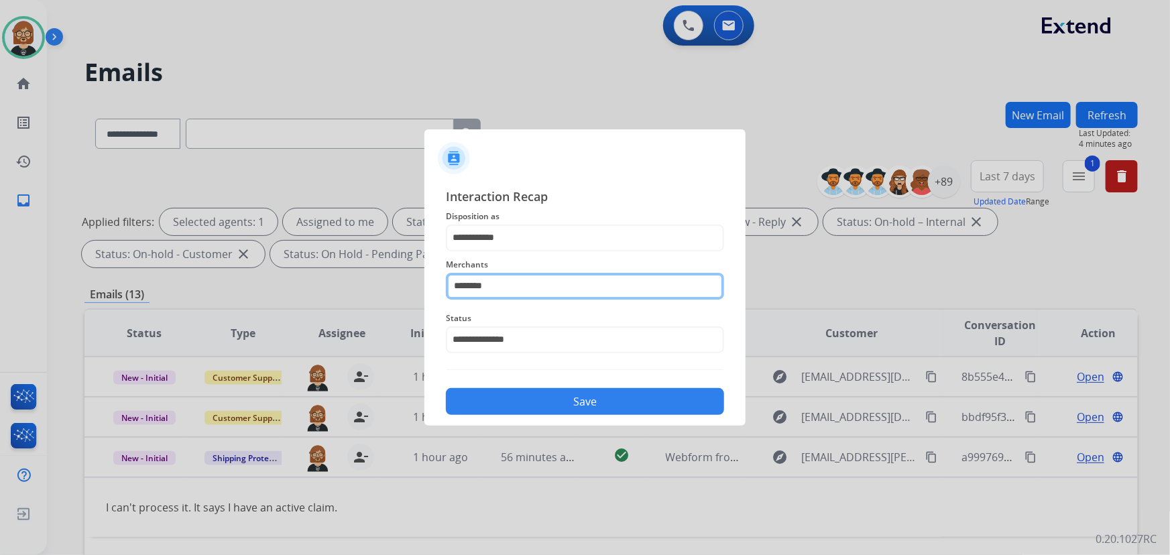
click at [521, 293] on input "********" at bounding box center [585, 286] width 278 height 27
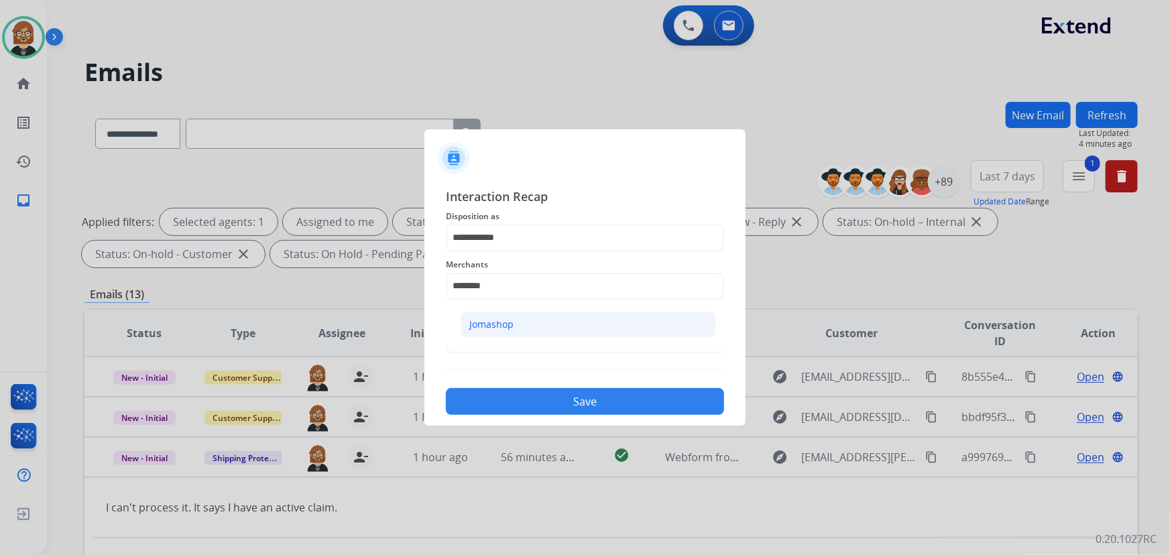
click at [499, 323] on div "Jomashop" at bounding box center [491, 324] width 44 height 13
type input "********"
click at [578, 395] on button "Save" at bounding box center [585, 401] width 278 height 27
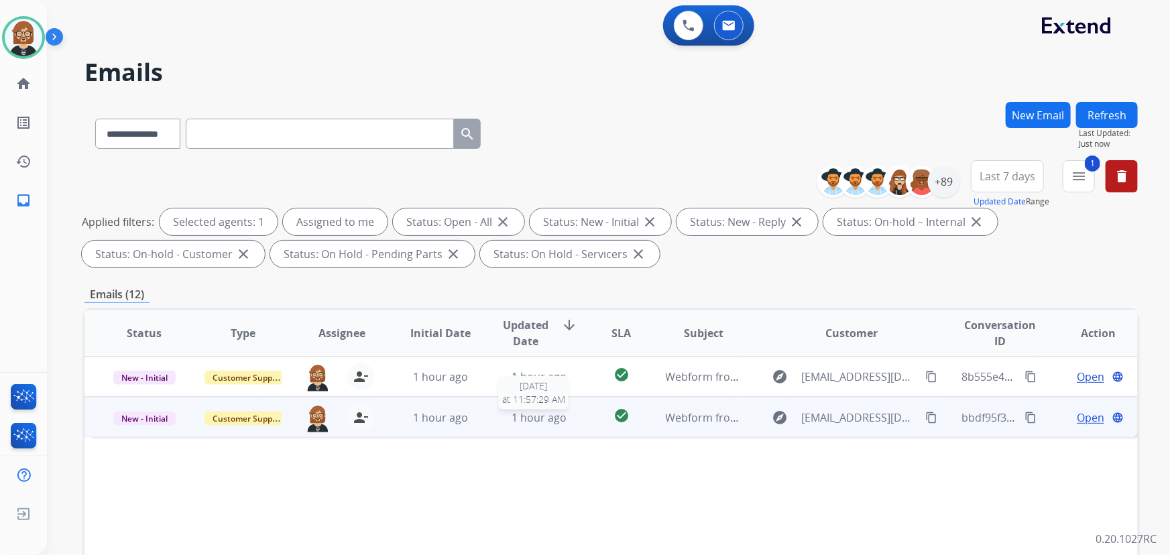
click at [541, 417] on span "1 hour ago" at bounding box center [538, 417] width 55 height 15
click at [861, 416] on mat-icon "content_copy" at bounding box center [931, 417] width 12 height 12
click at [861, 414] on mat-icon "content_copy" at bounding box center [1030, 417] width 12 height 12
click at [861, 418] on span "Open" at bounding box center [1089, 417] width 27 height 16
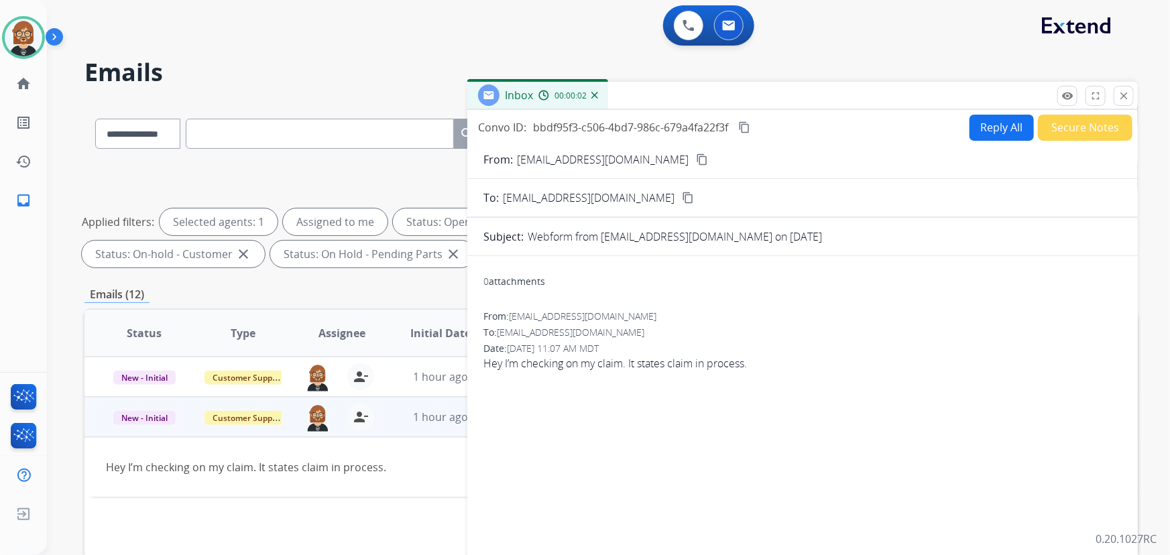
click at [861, 122] on button "Reply All" at bounding box center [1001, 128] width 64 height 26
select select "**********"
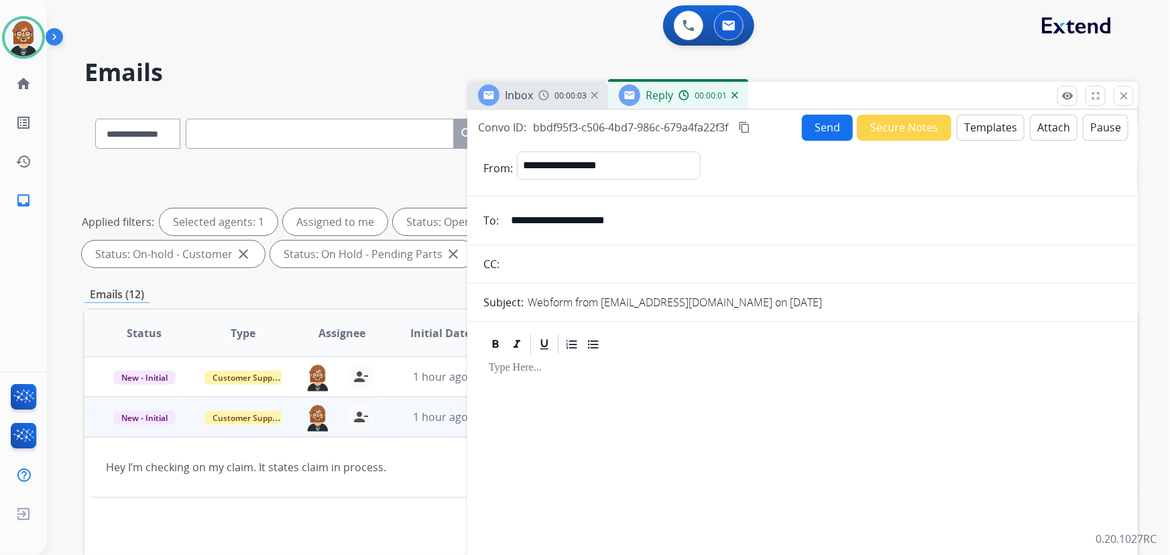
click at [861, 127] on button "Templates" at bounding box center [990, 128] width 68 height 26
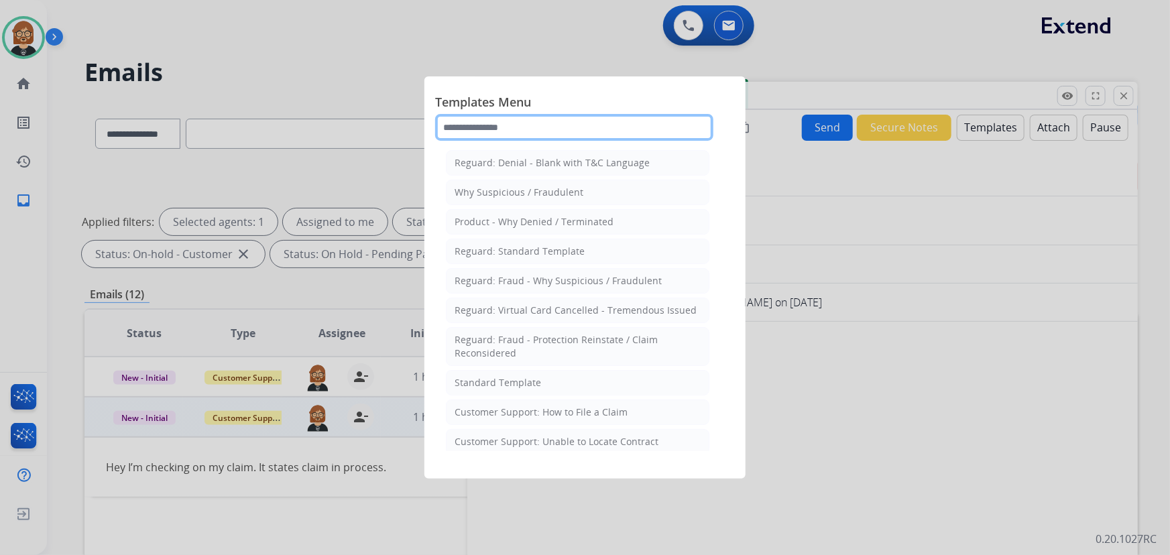
click at [588, 127] on input "text" at bounding box center [574, 127] width 278 height 27
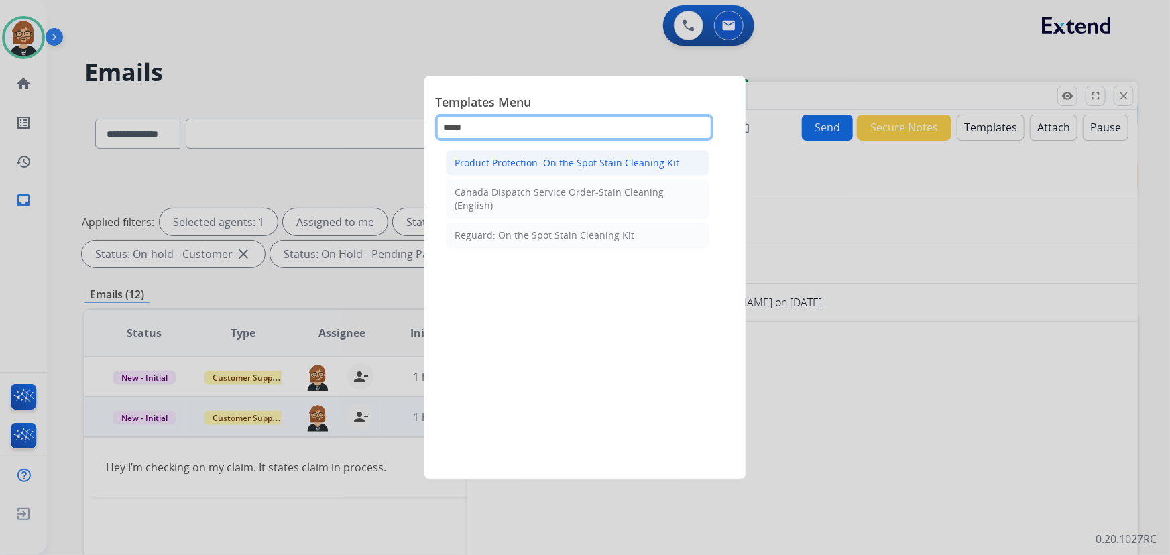
type input "*****"
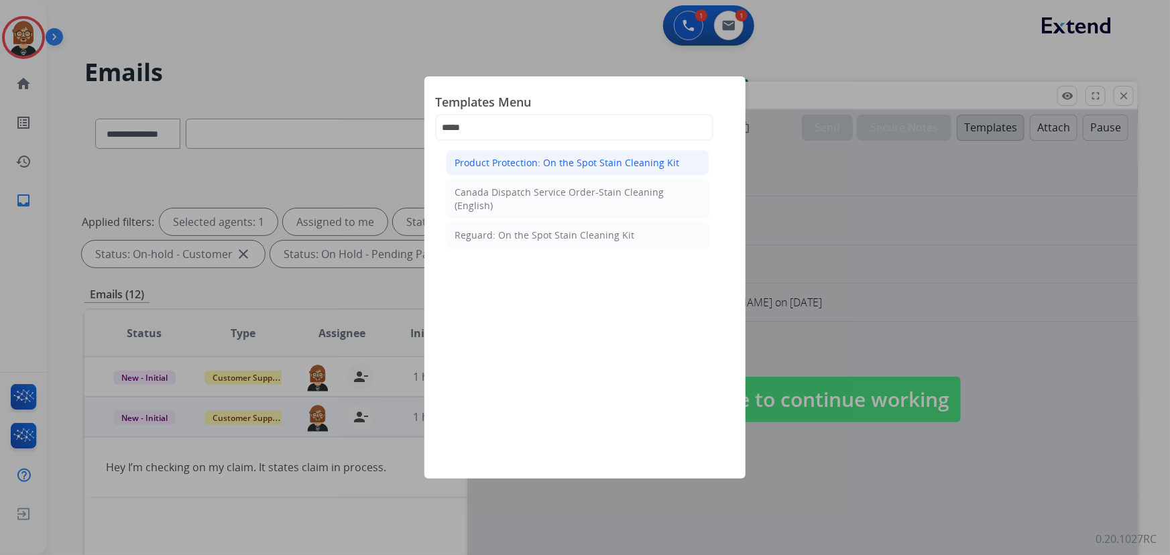
click at [579, 164] on div "Product Protection: On the Spot Stain Cleaning Kit" at bounding box center [566, 162] width 225 height 13
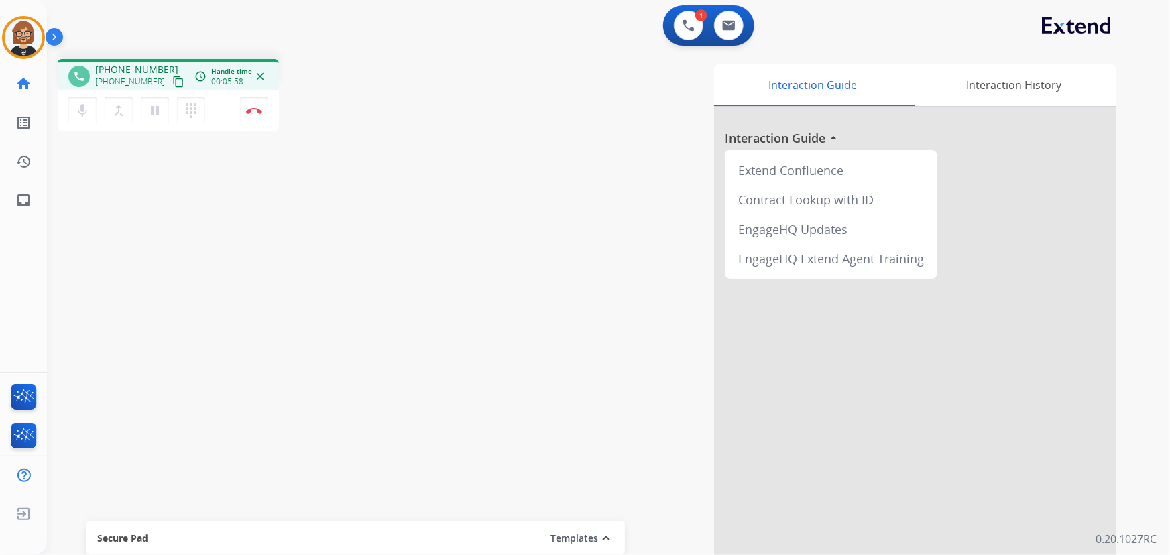
click at [172, 81] on mat-icon "content_copy" at bounding box center [178, 82] width 12 height 12
click at [251, 109] on img at bounding box center [254, 110] width 16 height 7
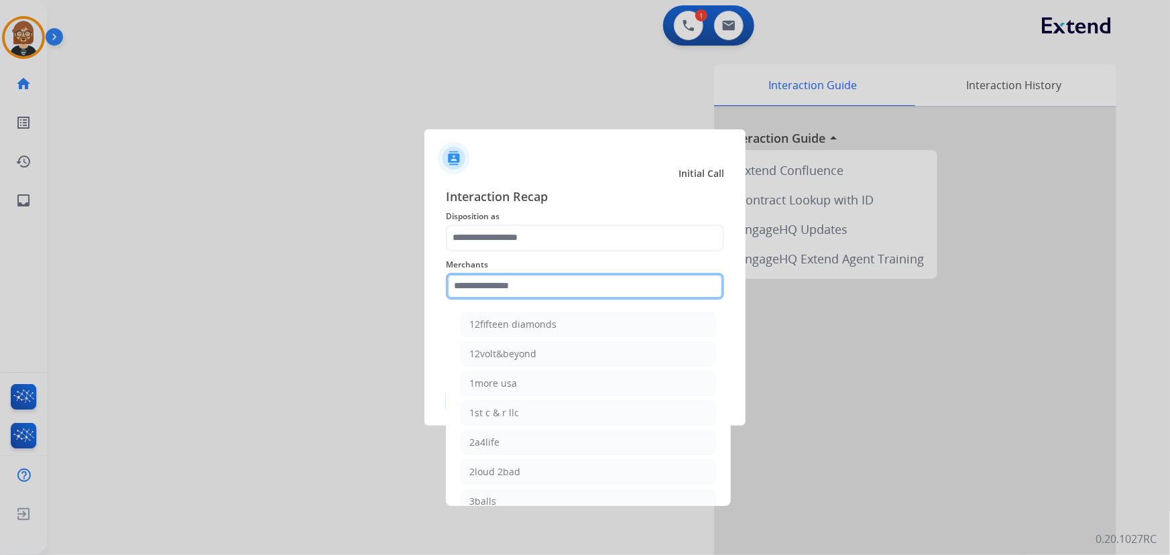
click at [531, 283] on input "text" at bounding box center [585, 286] width 278 height 27
click at [567, 285] on input "text" at bounding box center [585, 286] width 278 height 27
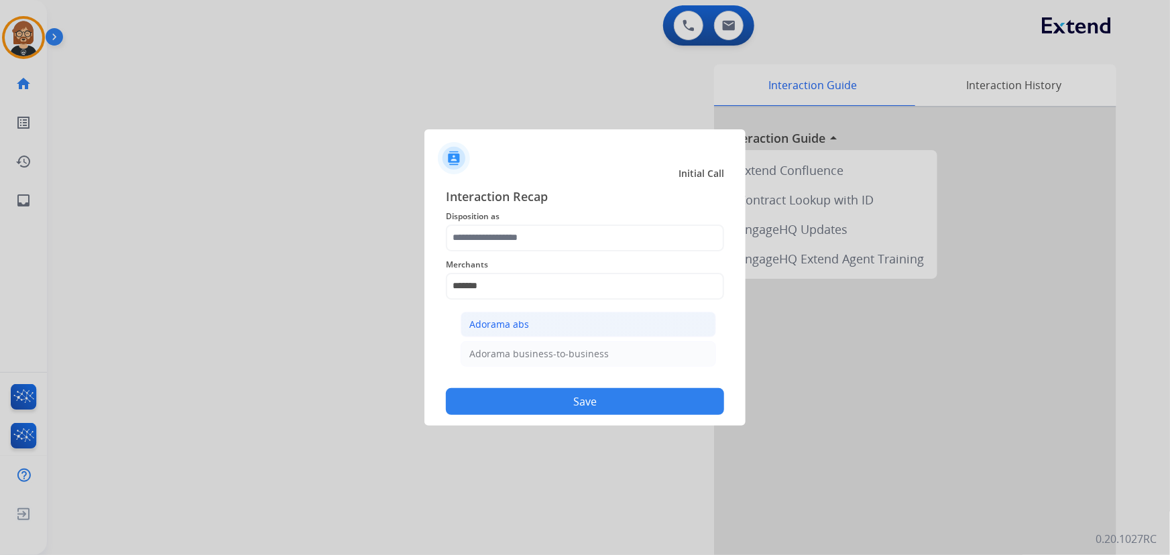
click at [537, 327] on li "Adorama abs" at bounding box center [587, 324] width 255 height 25
type input "**********"
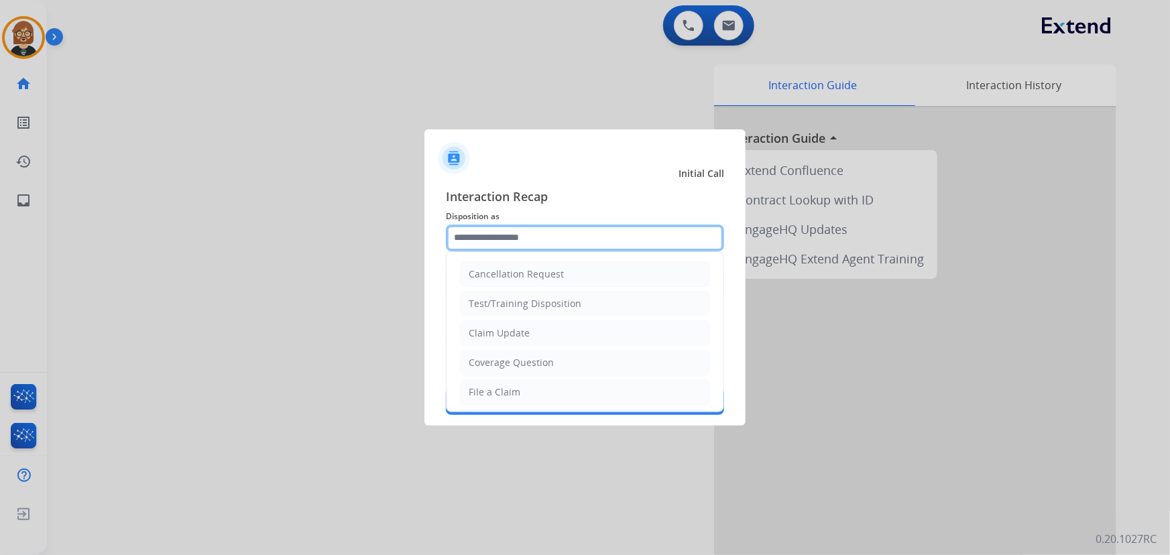
click at [527, 242] on input "text" at bounding box center [585, 238] width 278 height 27
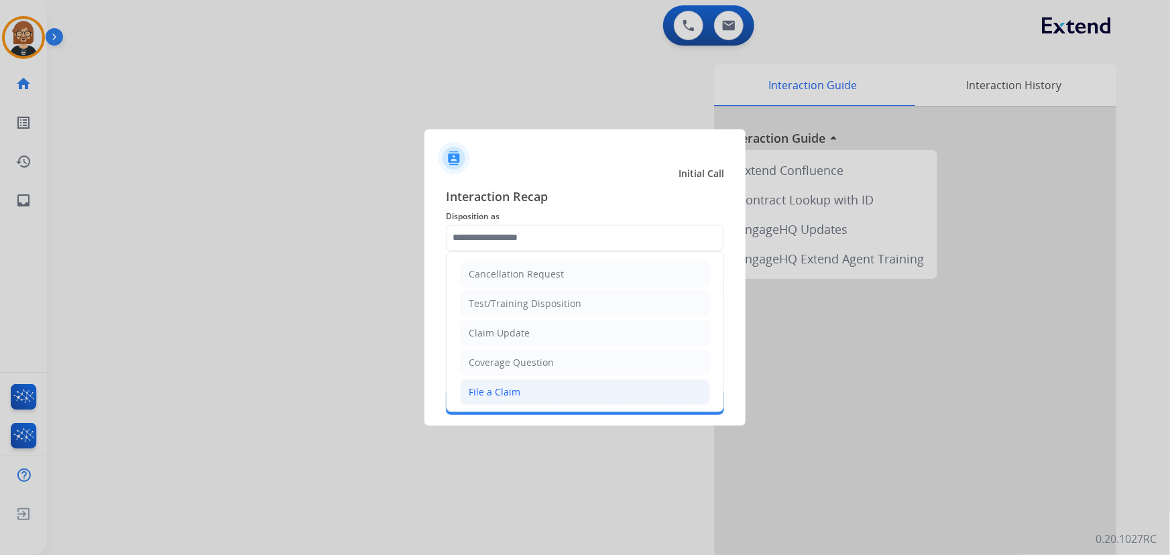
click at [533, 394] on li "File a Claim" at bounding box center [585, 391] width 250 height 25
type input "**********"
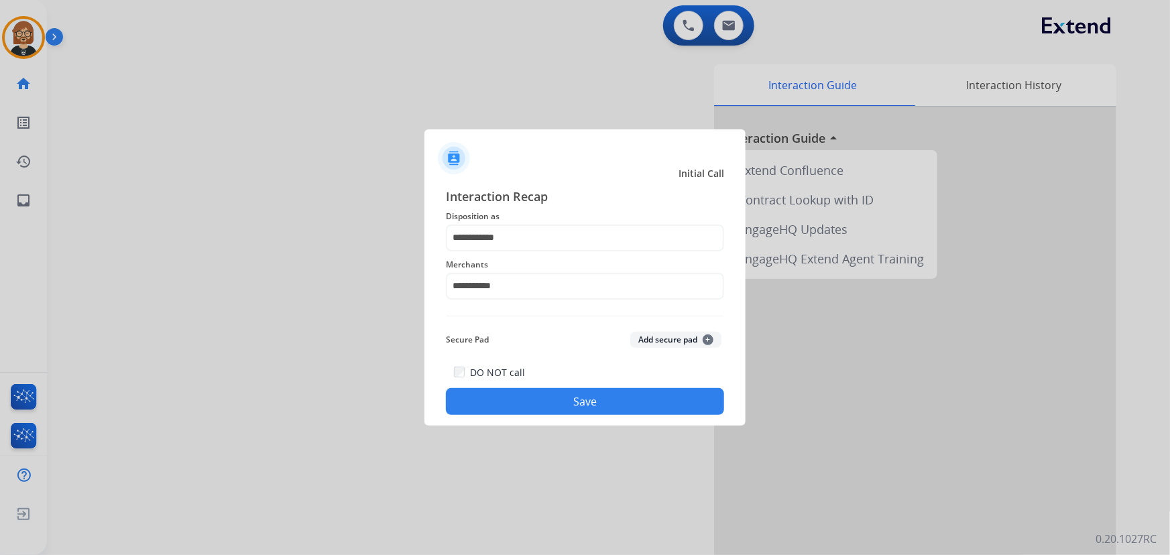
click at [576, 404] on button "Save" at bounding box center [585, 401] width 278 height 27
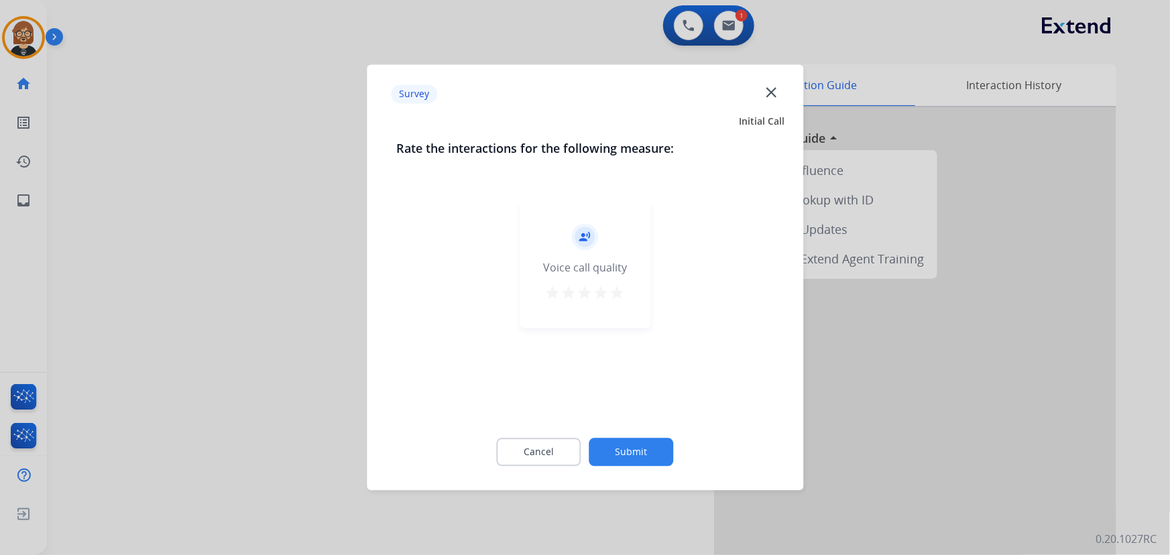
click at [637, 445] on button "Submit" at bounding box center [631, 452] width 84 height 28
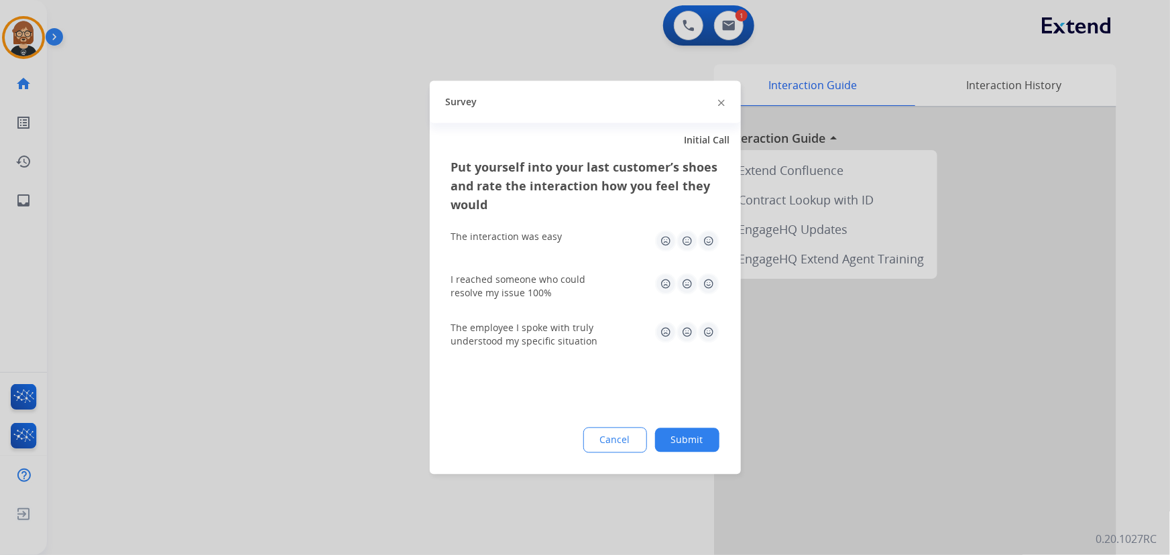
click at [680, 436] on button "Submit" at bounding box center [687, 440] width 64 height 24
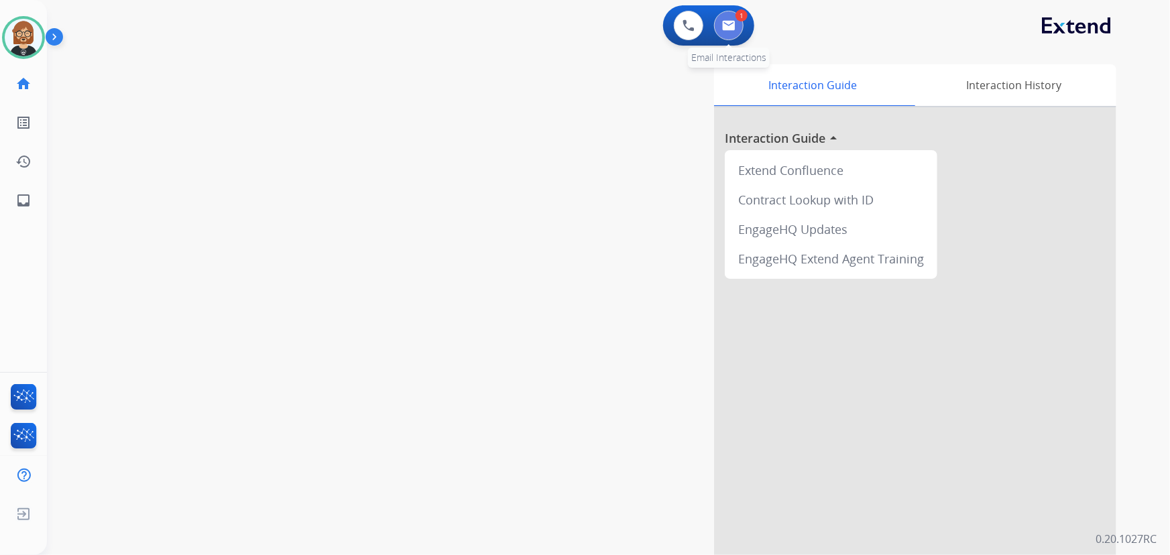
click at [740, 27] on button at bounding box center [728, 25] width 29 height 29
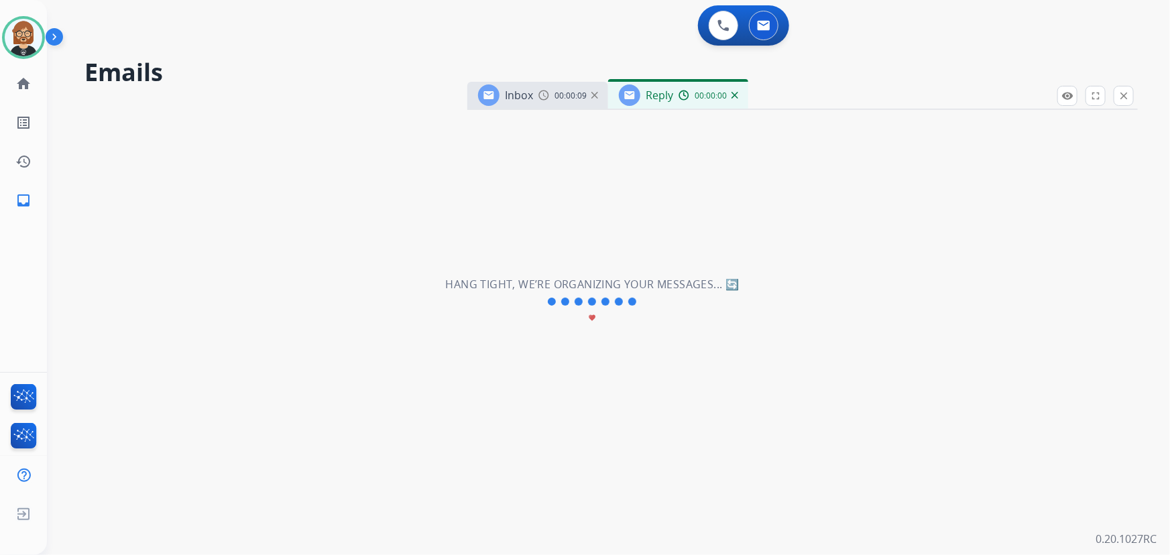
select select "**********"
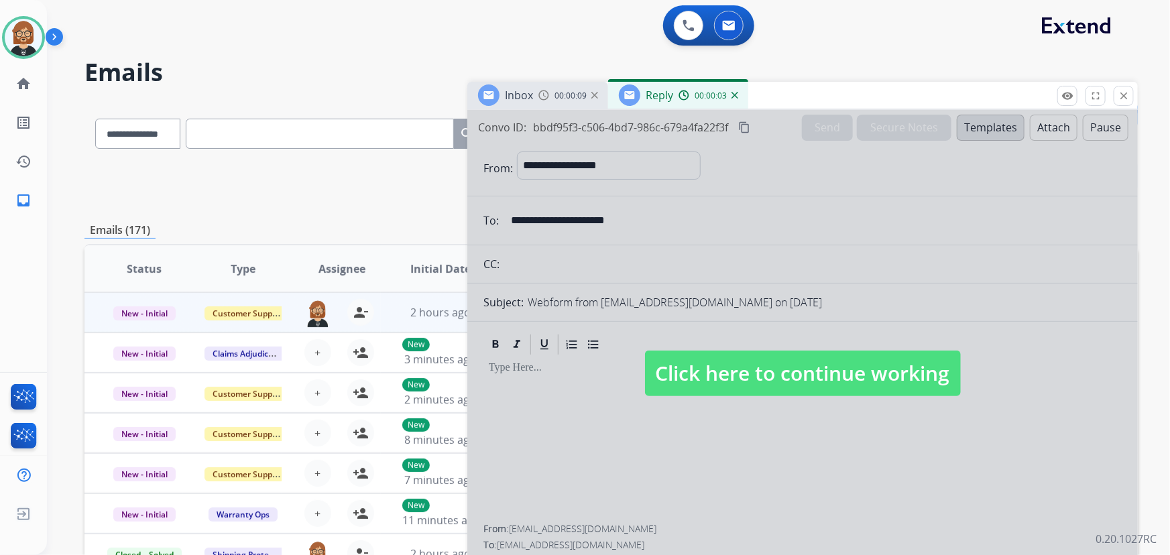
click at [822, 355] on span "Click here to continue working" at bounding box center [803, 374] width 316 height 46
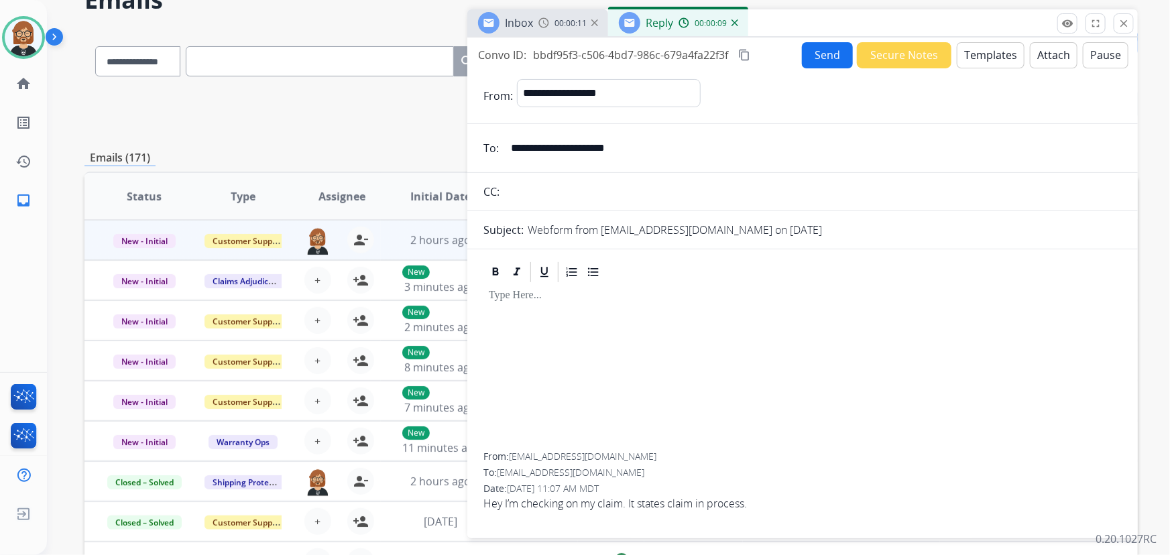
scroll to position [25, 0]
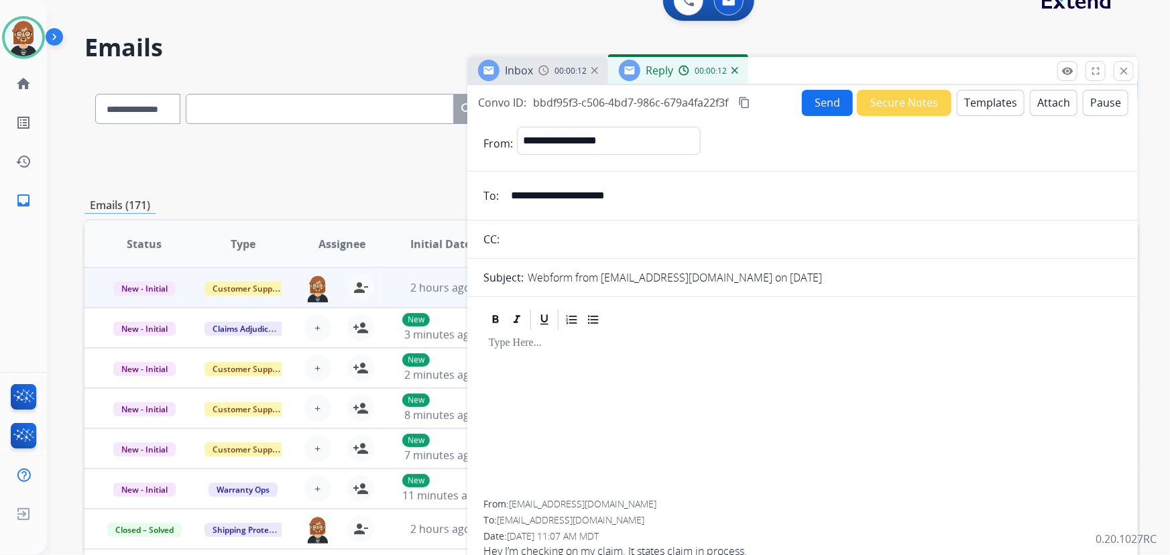
click at [861, 101] on button "Templates" at bounding box center [990, 103] width 68 height 26
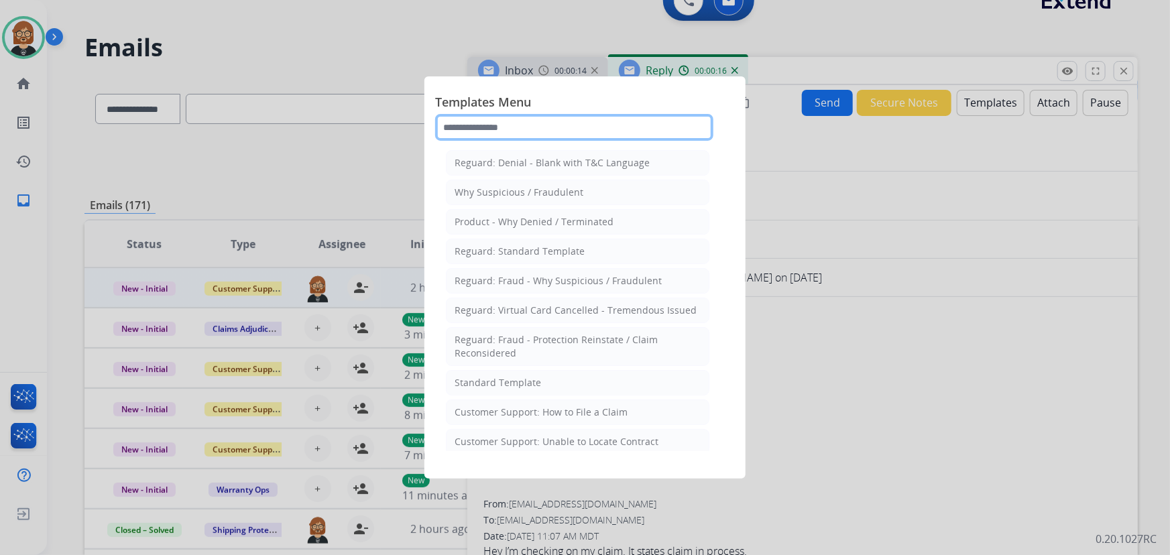
click at [542, 121] on input "text" at bounding box center [574, 127] width 278 height 27
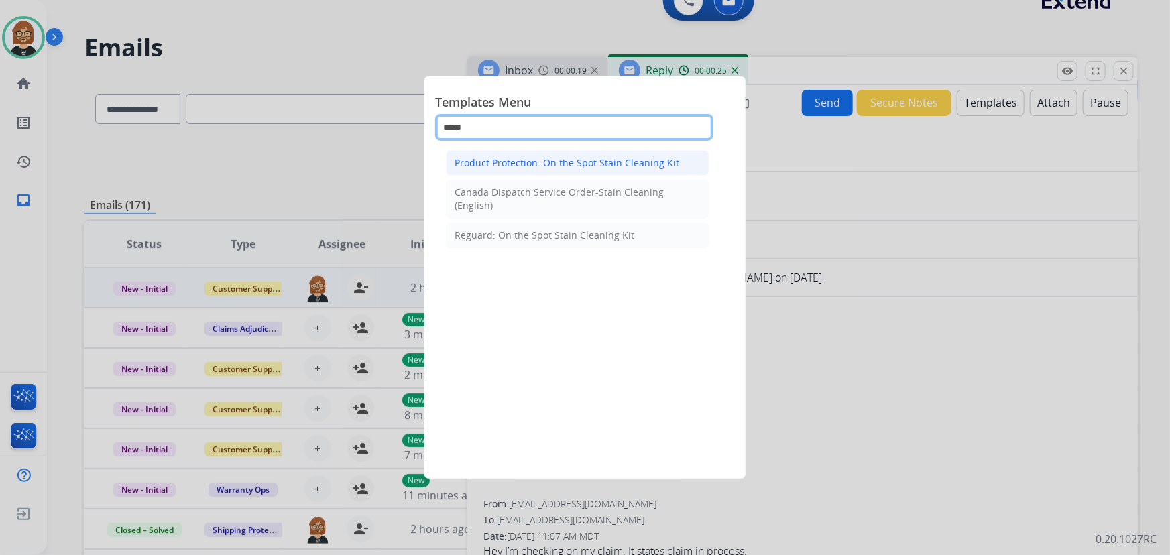
type input "*****"
click at [578, 160] on div "Product Protection: On the Spot Stain Cleaning Kit" at bounding box center [566, 162] width 225 height 13
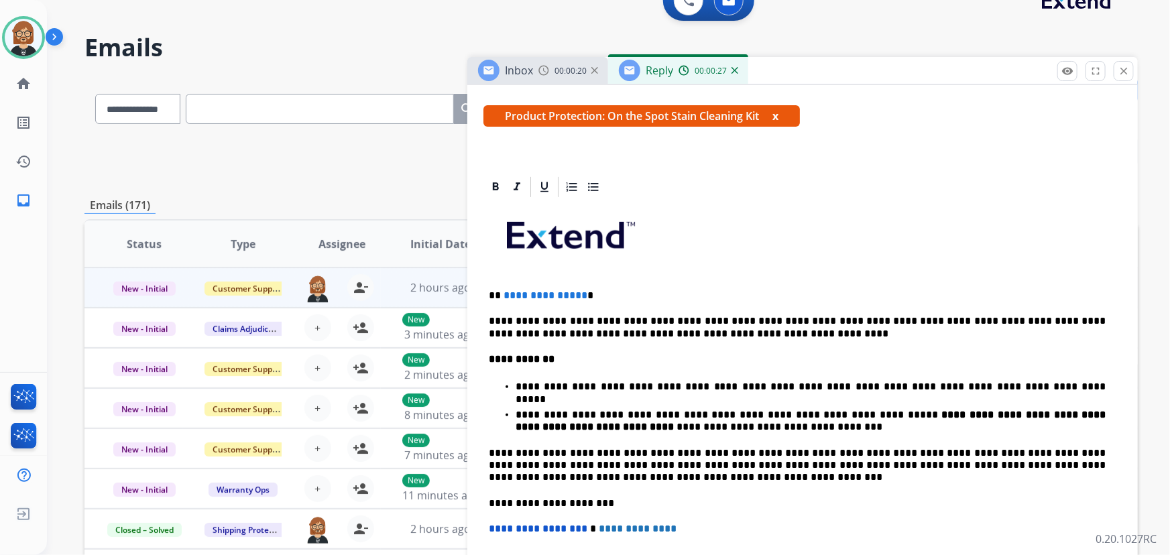
scroll to position [243, 0]
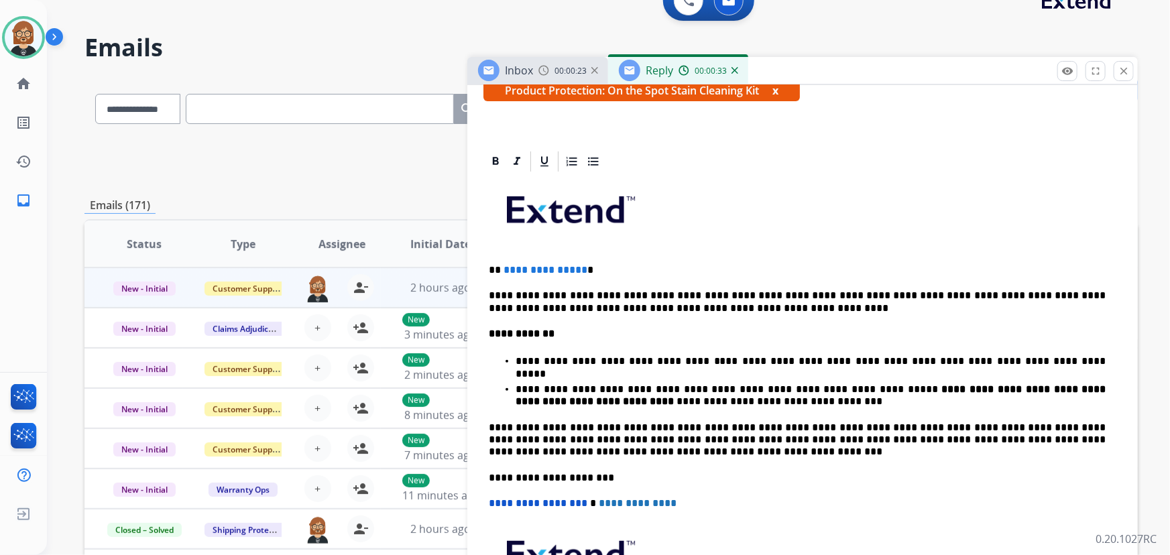
click at [497, 291] on p "**********" at bounding box center [797, 302] width 617 height 25
drag, startPoint x: 582, startPoint y: 264, endPoint x: 499, endPoint y: 262, distance: 82.5
click at [499, 264] on p "**********" at bounding box center [797, 270] width 617 height 12
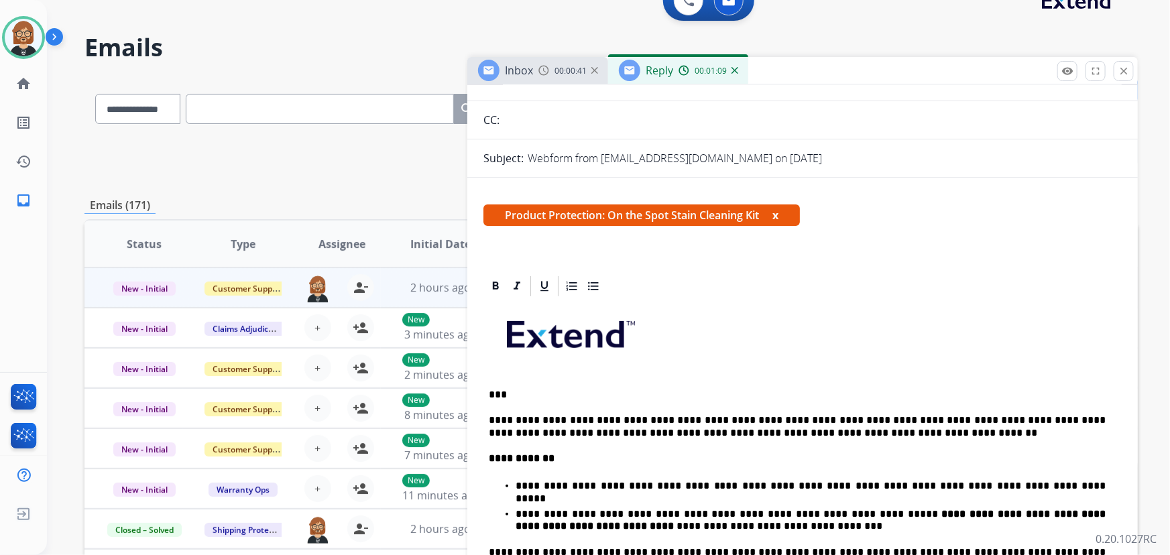
scroll to position [0, 0]
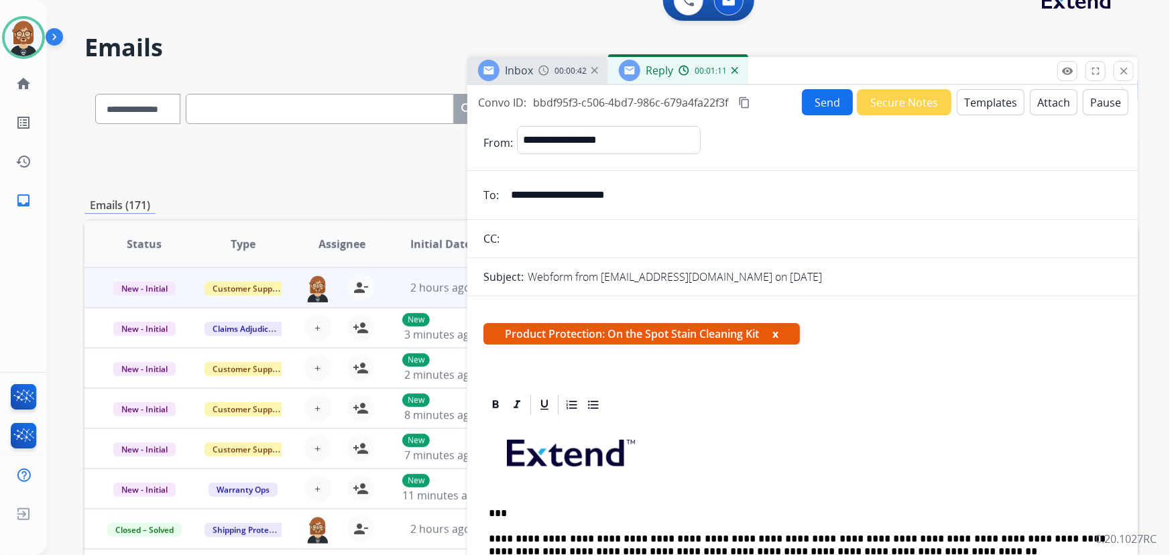
click at [830, 103] on button "Send" at bounding box center [827, 102] width 51 height 26
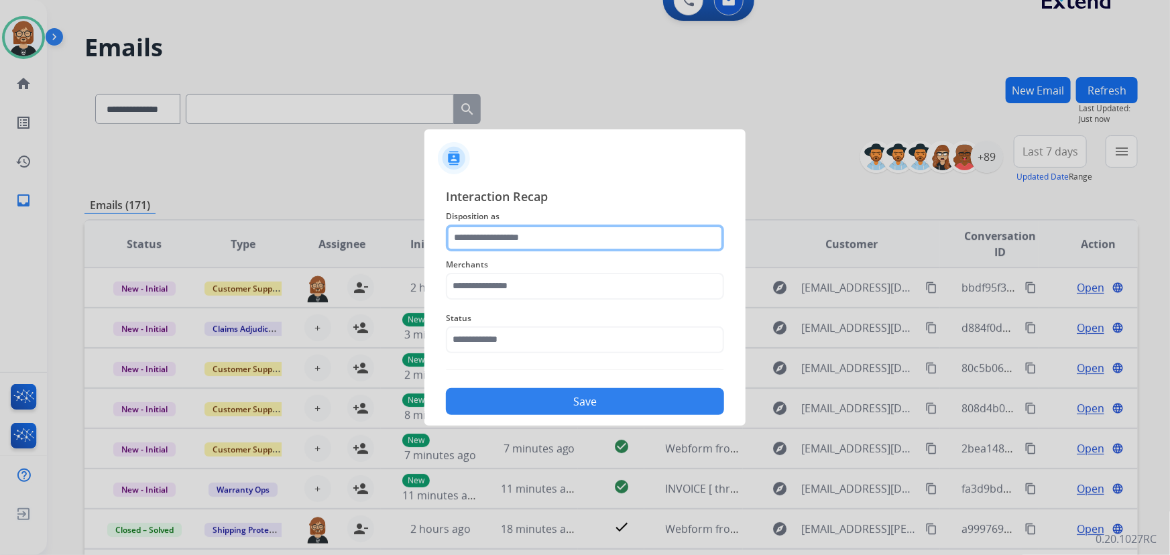
click at [483, 239] on input "text" at bounding box center [585, 238] width 278 height 27
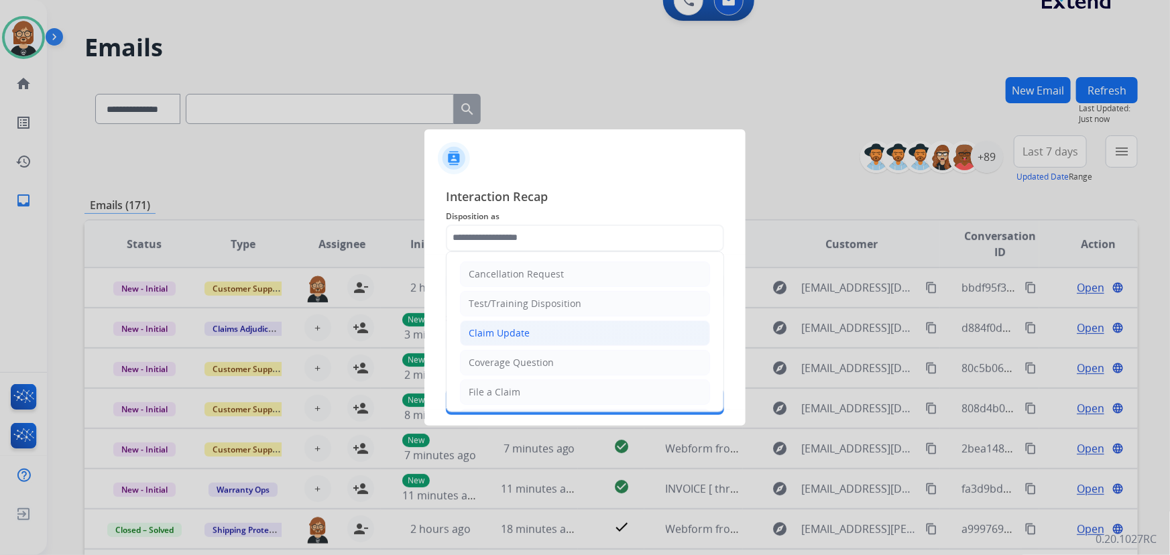
click at [511, 334] on div "Claim Update" at bounding box center [499, 332] width 61 height 13
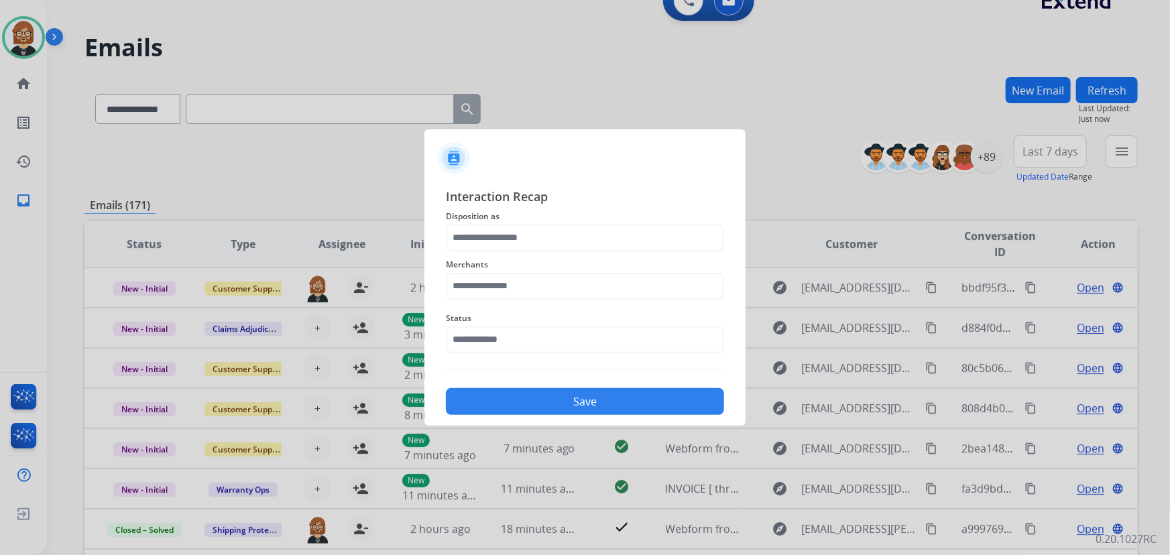
type input "**********"
click at [526, 285] on input "text" at bounding box center [585, 286] width 278 height 27
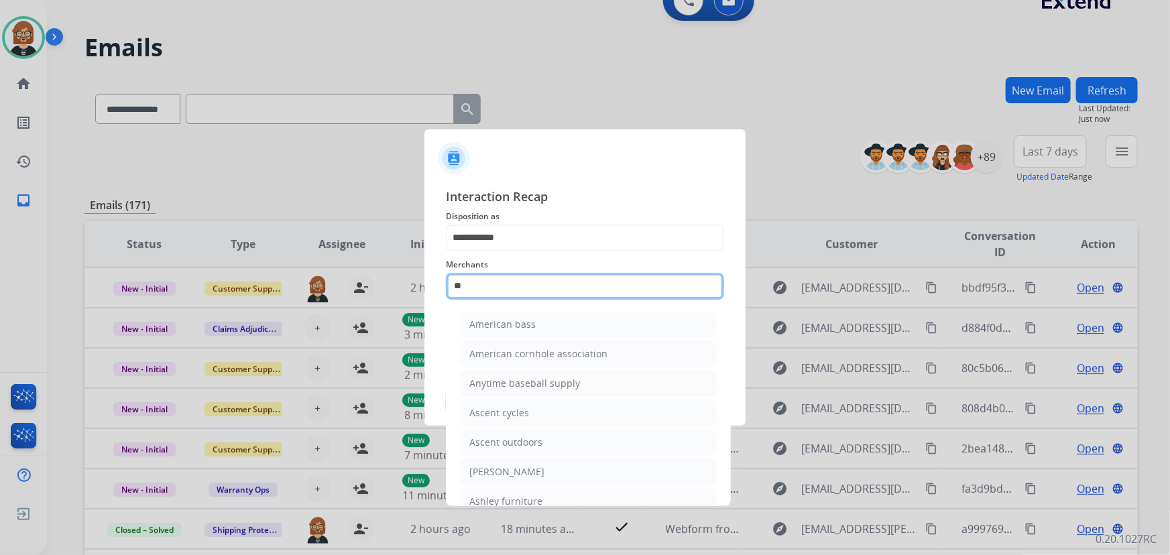
type input "*"
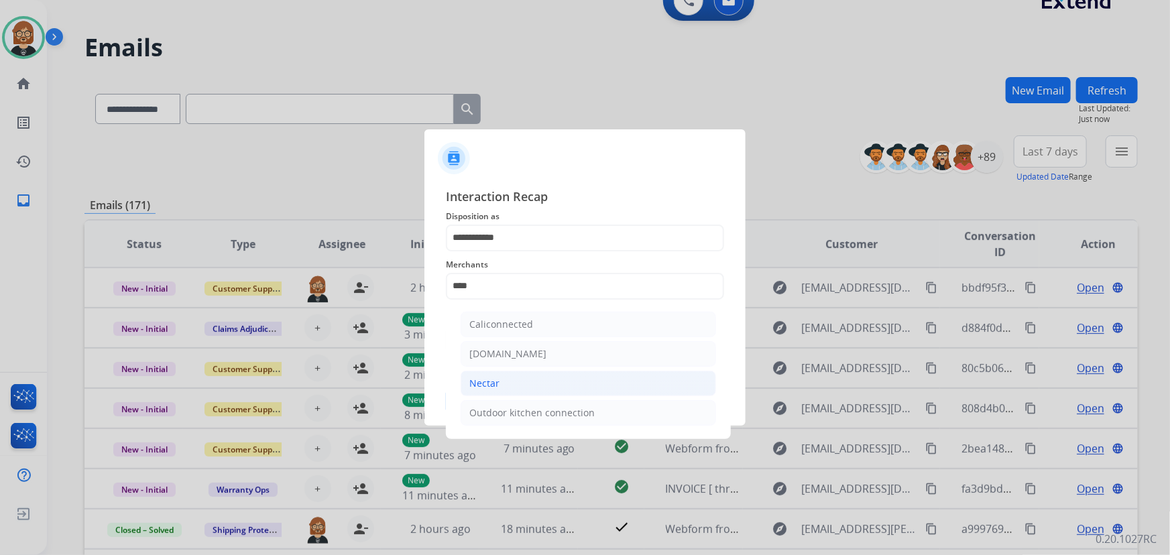
click at [523, 387] on li "Nectar" at bounding box center [587, 383] width 255 height 25
type input "******"
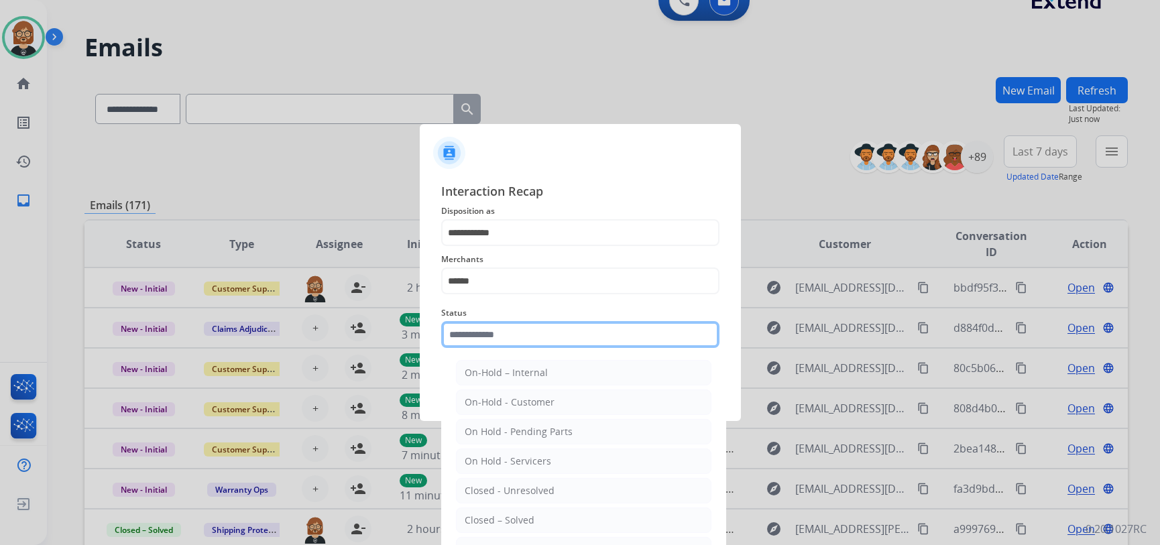
click at [550, 343] on input "text" at bounding box center [580, 334] width 278 height 27
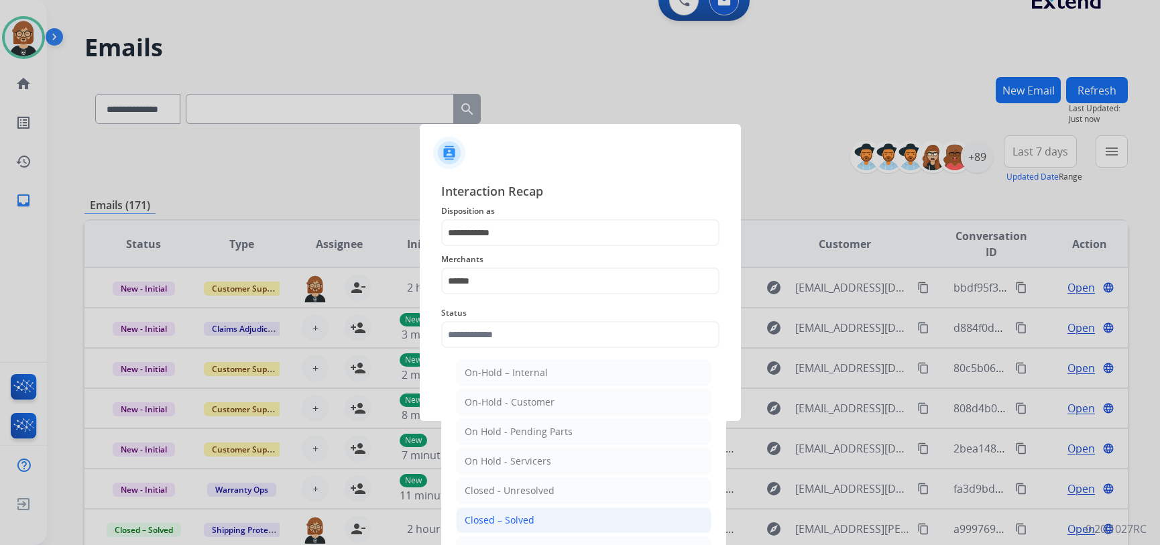
click at [526, 521] on div "Closed – Solved" at bounding box center [500, 519] width 70 height 13
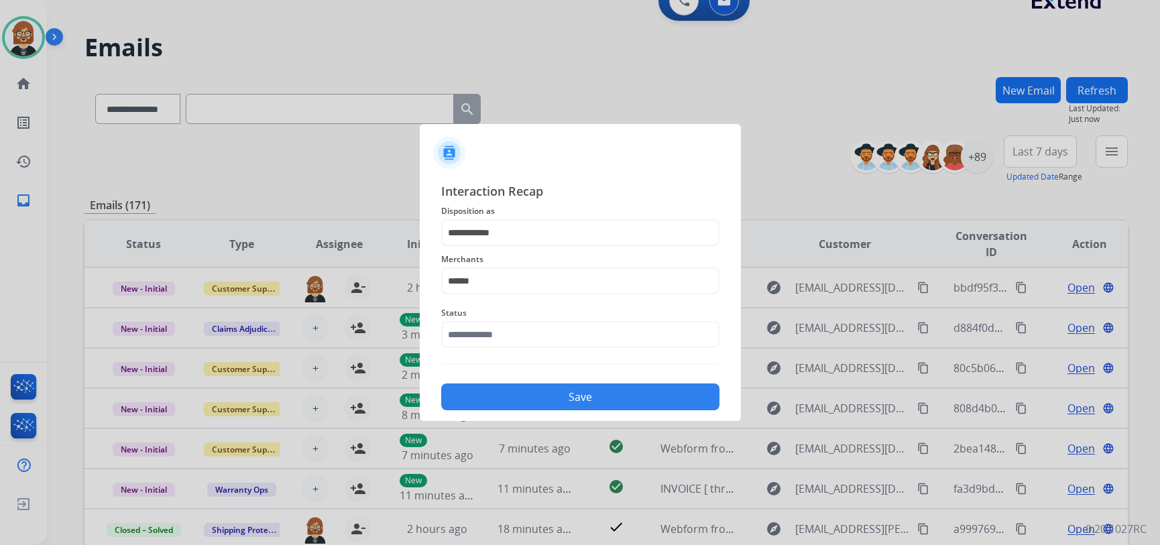
type input "**********"
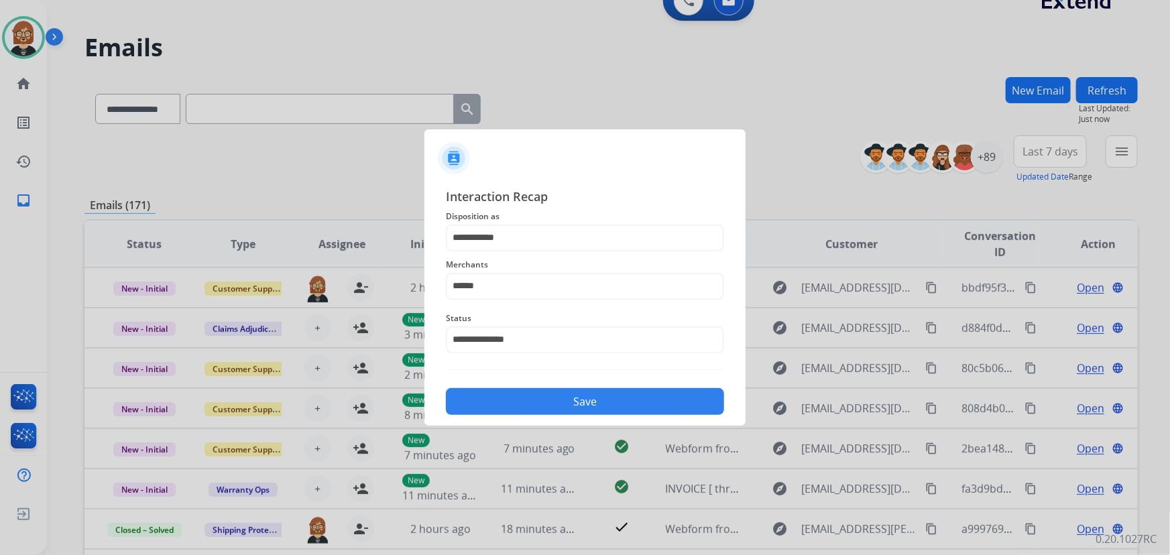
click at [570, 409] on button "Save" at bounding box center [585, 401] width 278 height 27
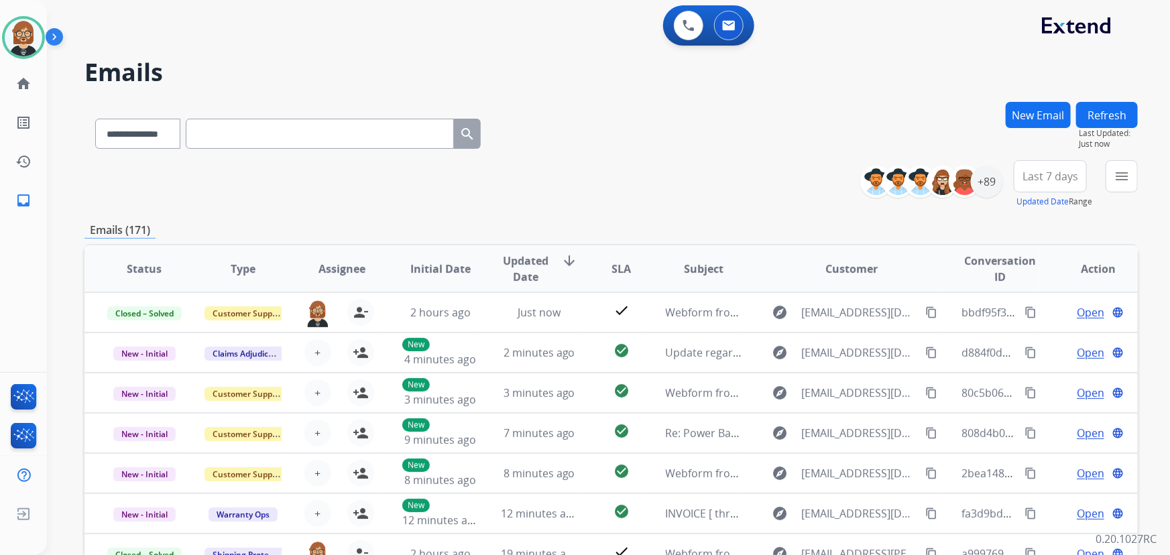
click at [861, 109] on button "Refresh" at bounding box center [1107, 115] width 62 height 26
click at [861, 175] on mat-icon "menu" at bounding box center [1121, 176] width 16 height 16
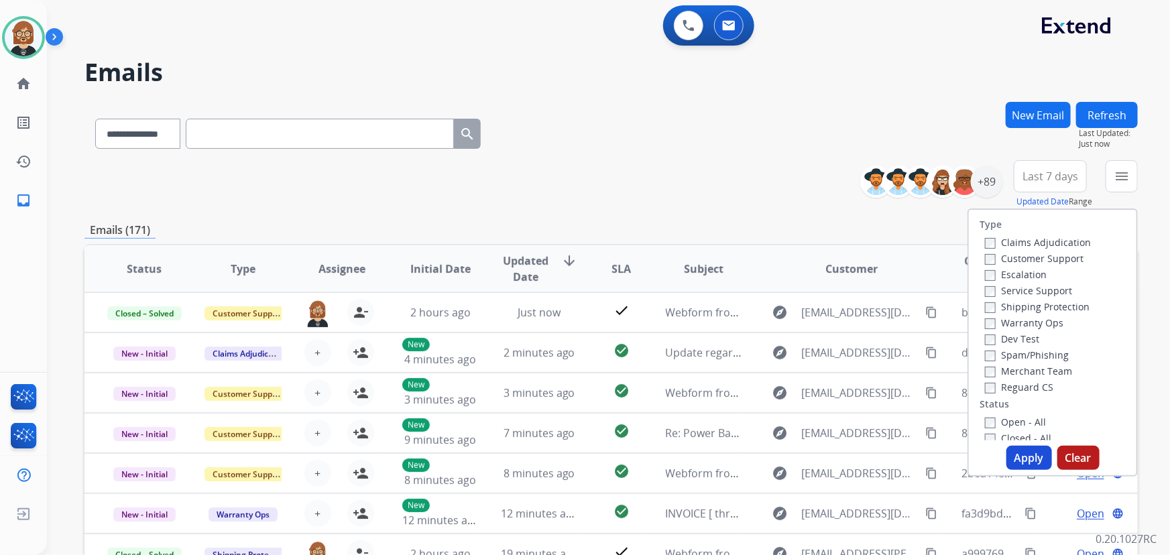
click at [861, 414] on div "Open - All" at bounding box center [1055, 422] width 141 height 16
drag, startPoint x: 1004, startPoint y: 420, endPoint x: 1008, endPoint y: 414, distance: 7.8
click at [861, 414] on div "Open - All" at bounding box center [1055, 422] width 141 height 16
click at [861, 416] on label "Open - All" at bounding box center [1015, 422] width 61 height 13
click at [861, 449] on div "Type Claims Adjudication Customer Support Escalation Service Support Shipping P…" at bounding box center [1052, 342] width 170 height 268
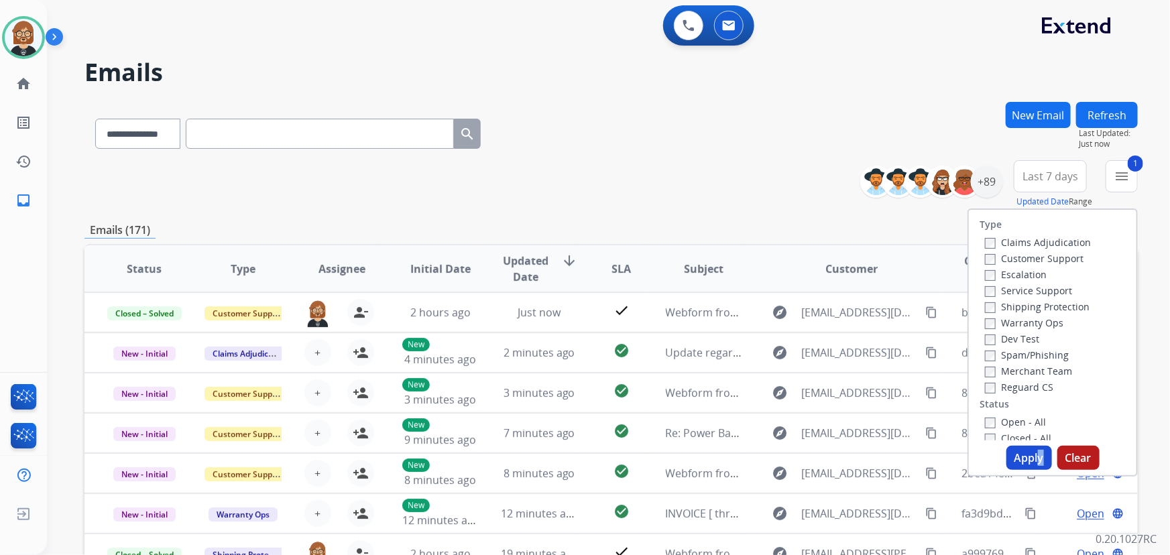
click at [861, 452] on button "Apply" at bounding box center [1029, 458] width 46 height 24
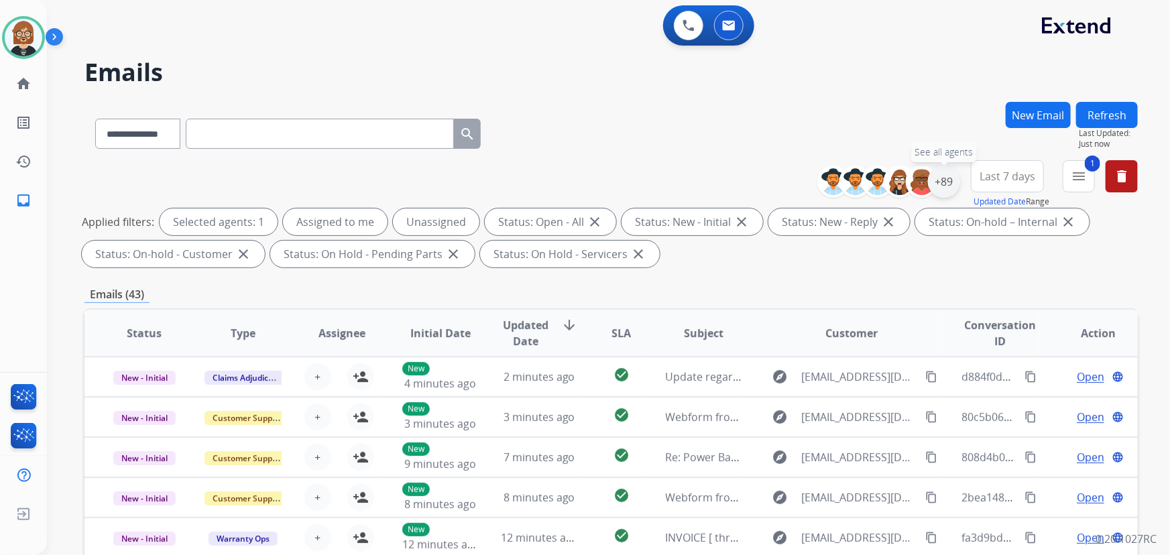
click at [861, 176] on div "+89" at bounding box center [944, 182] width 32 height 32
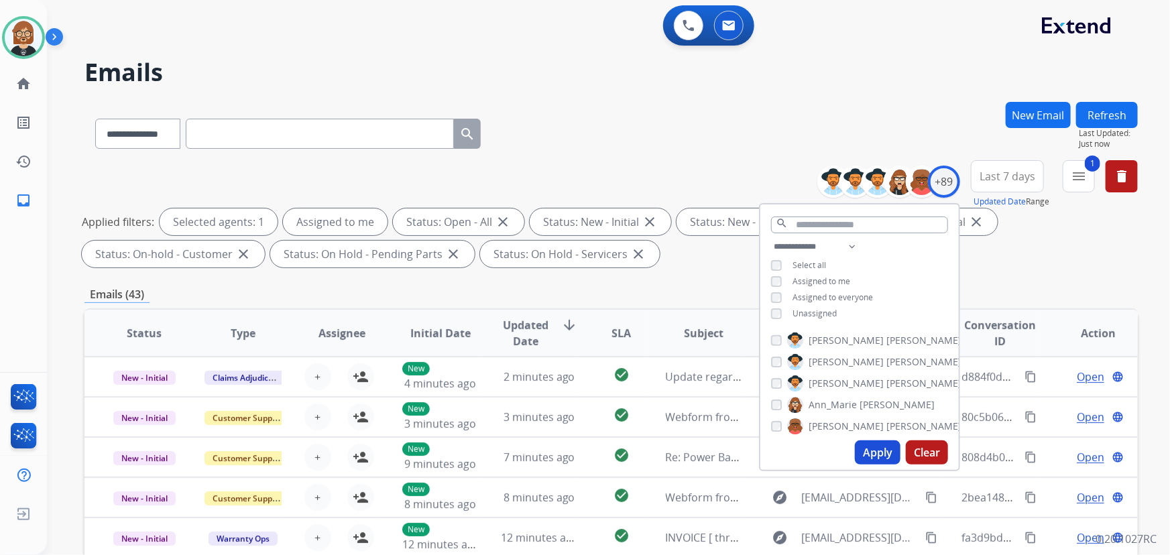
click at [861, 450] on button "Apply" at bounding box center [878, 452] width 46 height 24
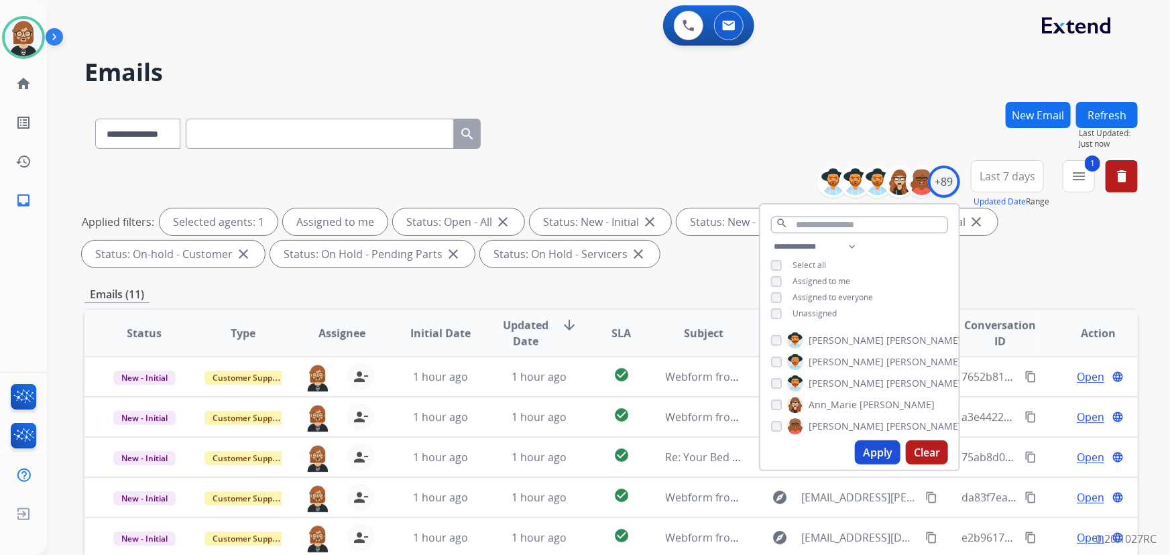
click at [723, 278] on div "**********" at bounding box center [610, 464] width 1053 height 725
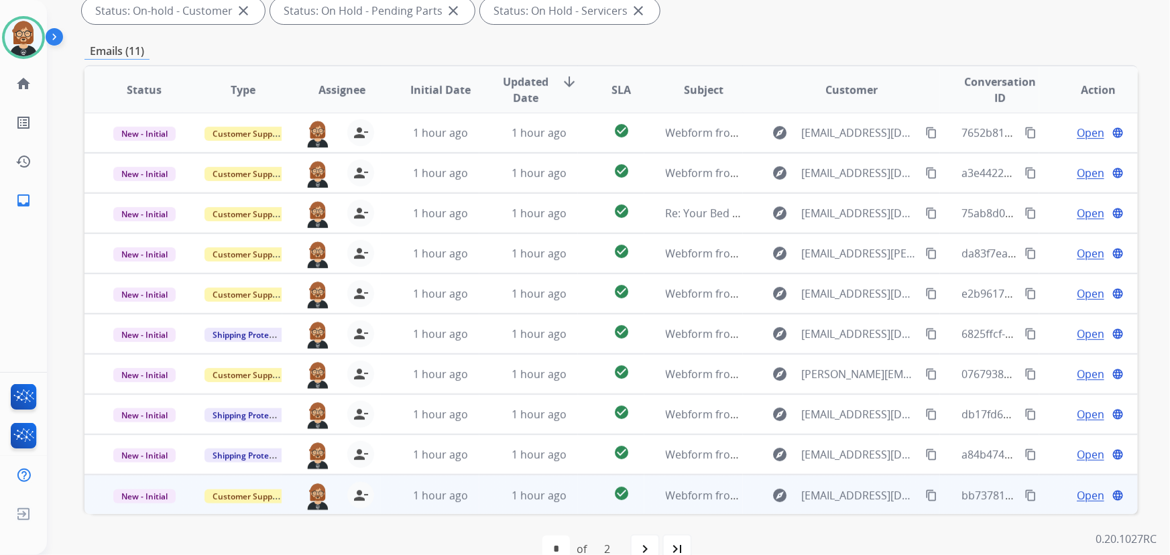
scroll to position [271, 0]
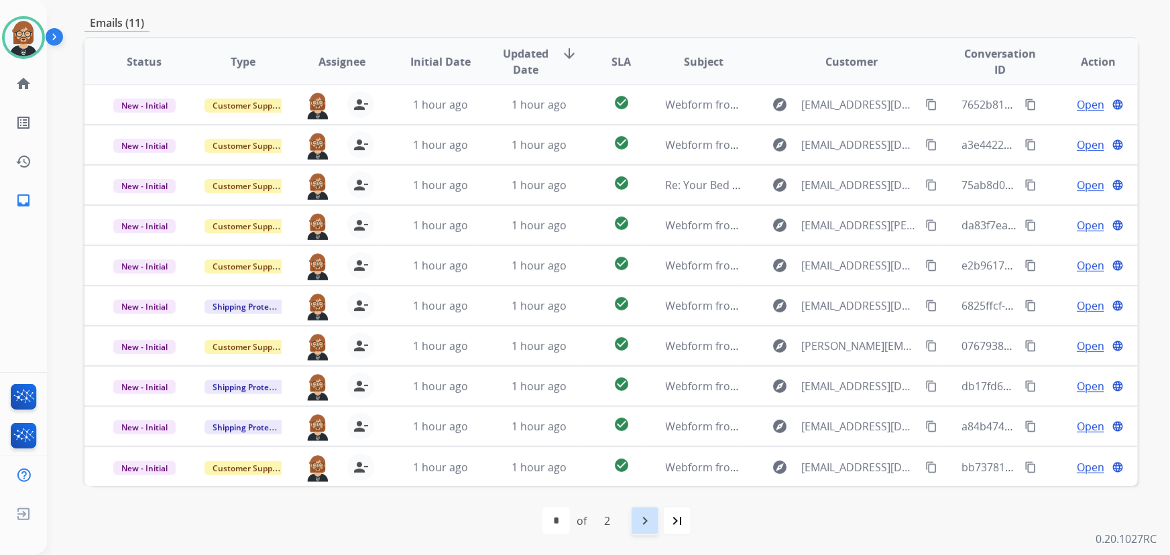
click at [644, 518] on mat-icon "navigate_next" at bounding box center [645, 521] width 16 height 16
select select "*"
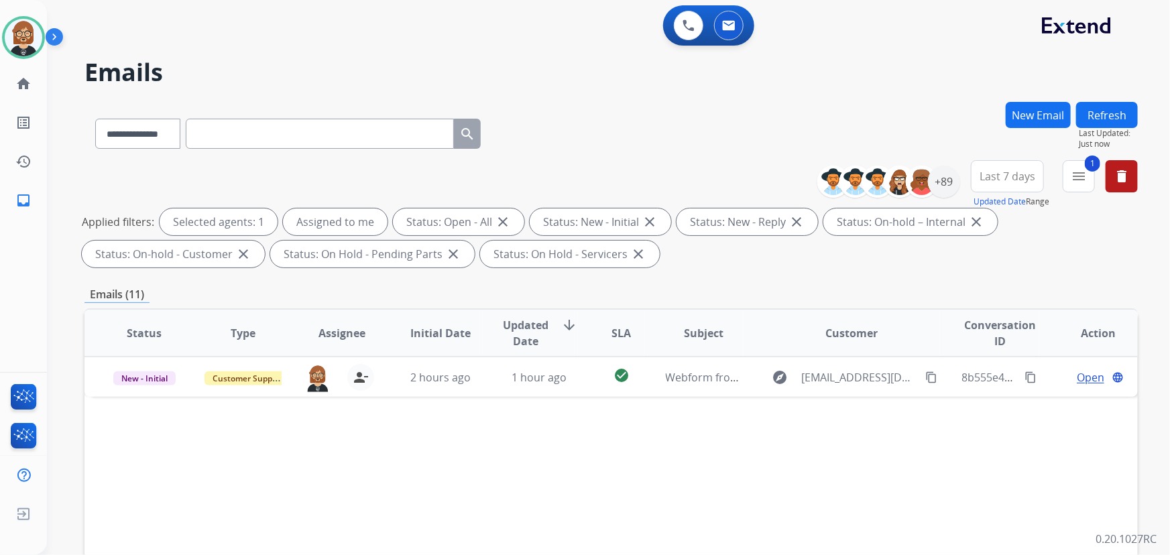
scroll to position [0, 0]
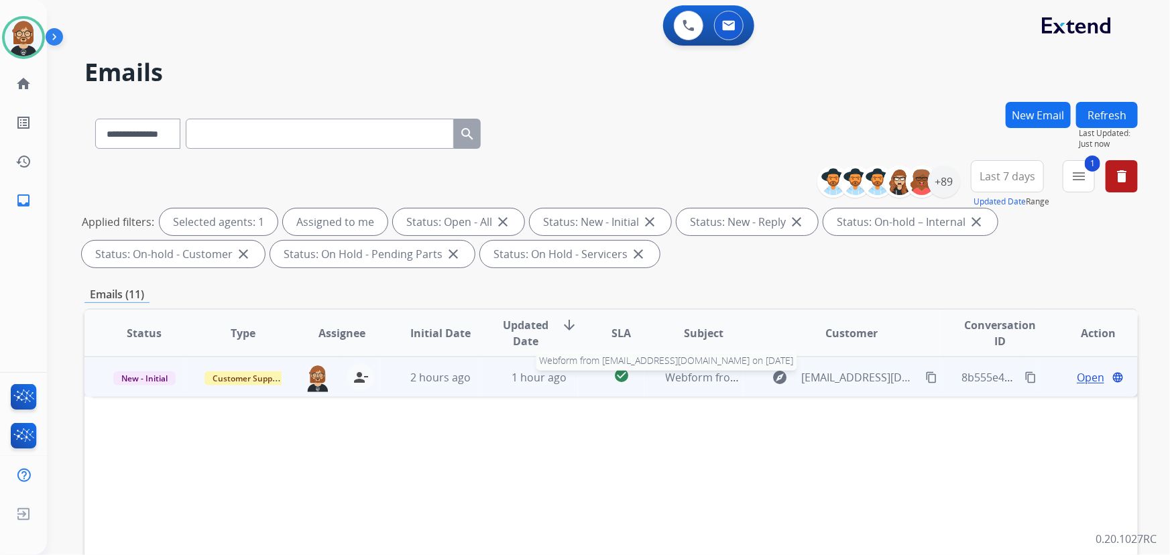
click at [671, 371] on span "Webform from lisasrhrullrichardson@gmail.com on 08/14/2025" at bounding box center [818, 377] width 304 height 15
click at [861, 371] on div "explore lisasrhrullrichardson@gmail.com content_copy" at bounding box center [852, 376] width 176 height 21
click at [861, 374] on mat-icon "content_copy" at bounding box center [931, 377] width 12 height 12
click at [861, 376] on mat-icon "content_copy" at bounding box center [931, 377] width 12 height 12
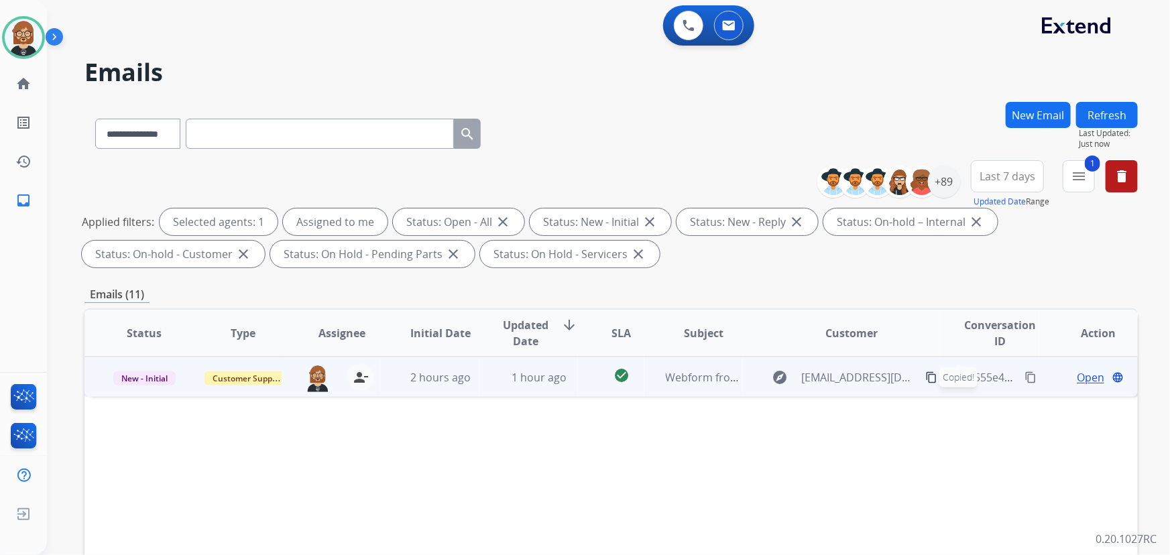
click at [861, 375] on span "Open" at bounding box center [1089, 377] width 27 height 16
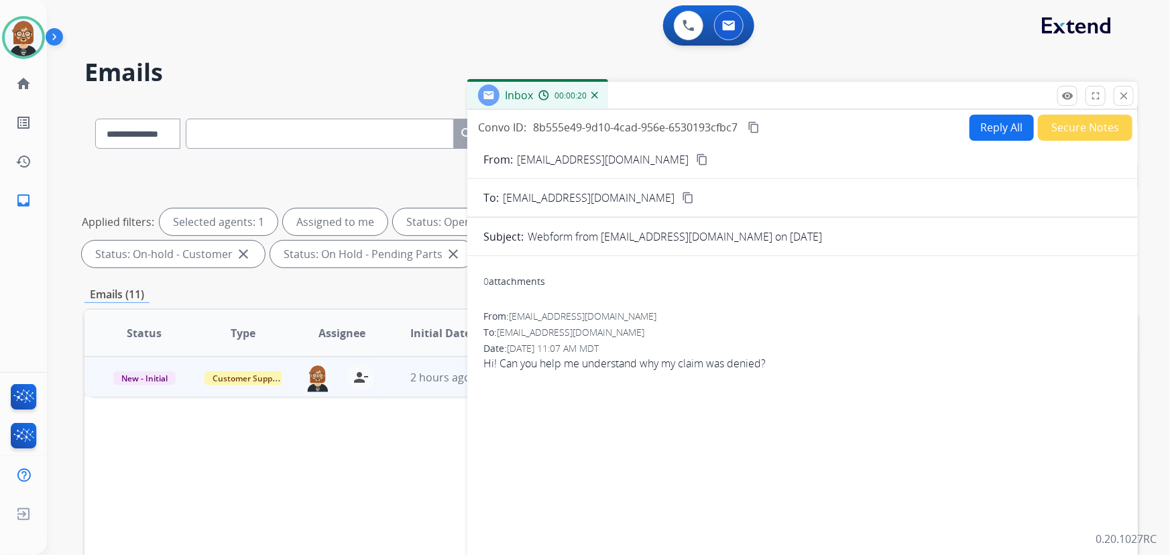
click at [861, 127] on button "Reply All" at bounding box center [1001, 128] width 64 height 26
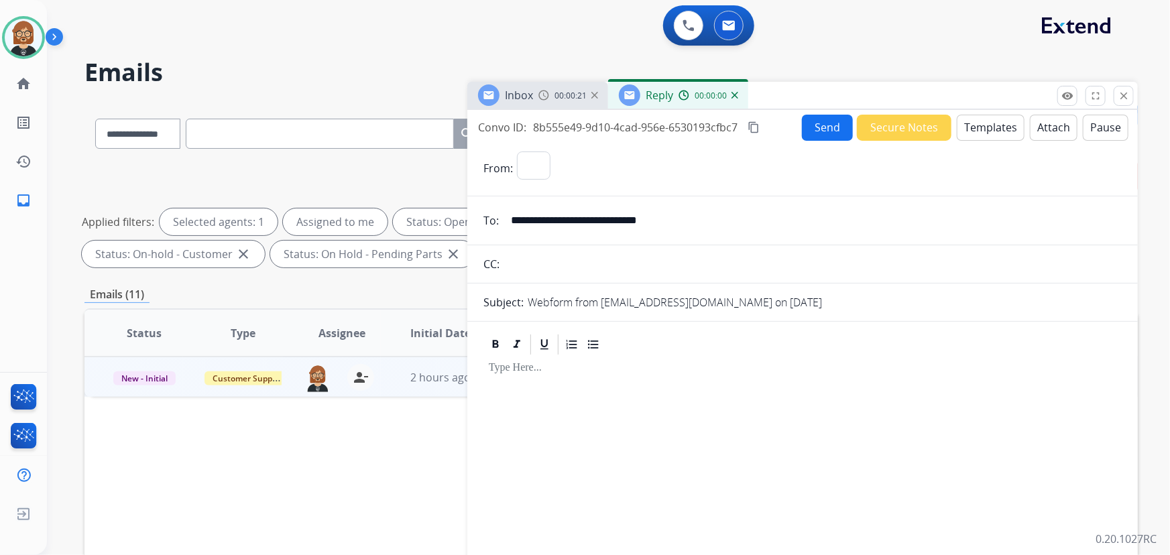
select select "**********"
click at [861, 131] on button "Templates" at bounding box center [990, 128] width 68 height 26
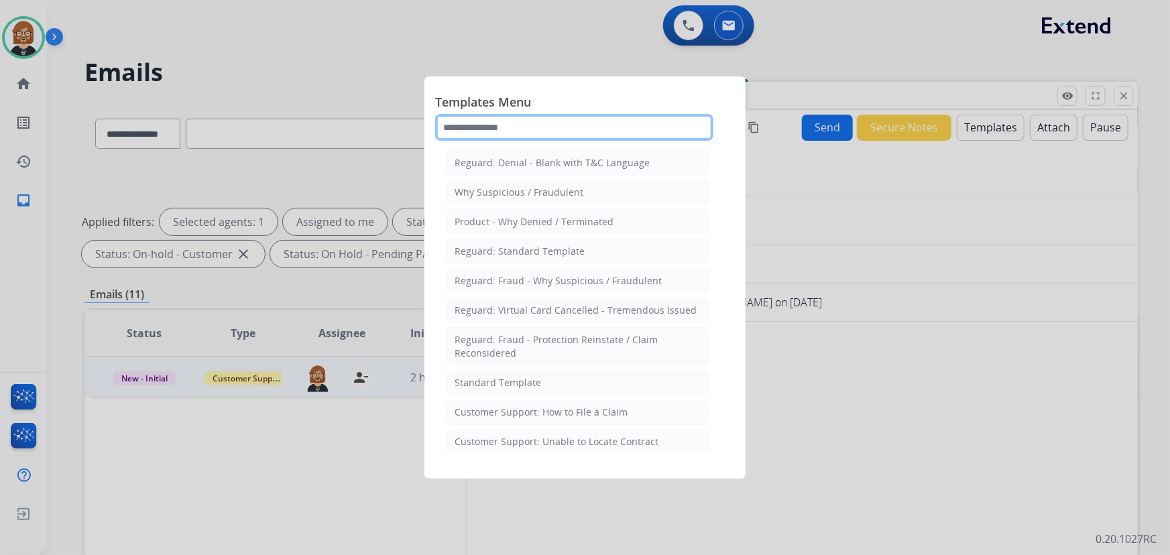
click at [548, 115] on input "text" at bounding box center [574, 127] width 278 height 27
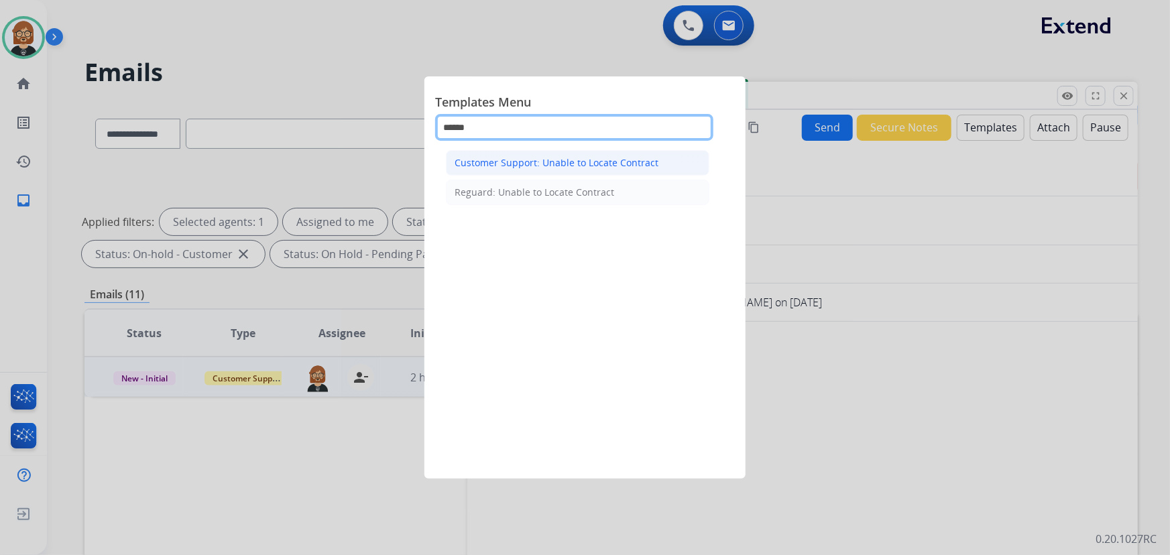
type input "******"
click at [598, 167] on div "Customer Support: Unable to Locate Contract" at bounding box center [556, 162] width 204 height 13
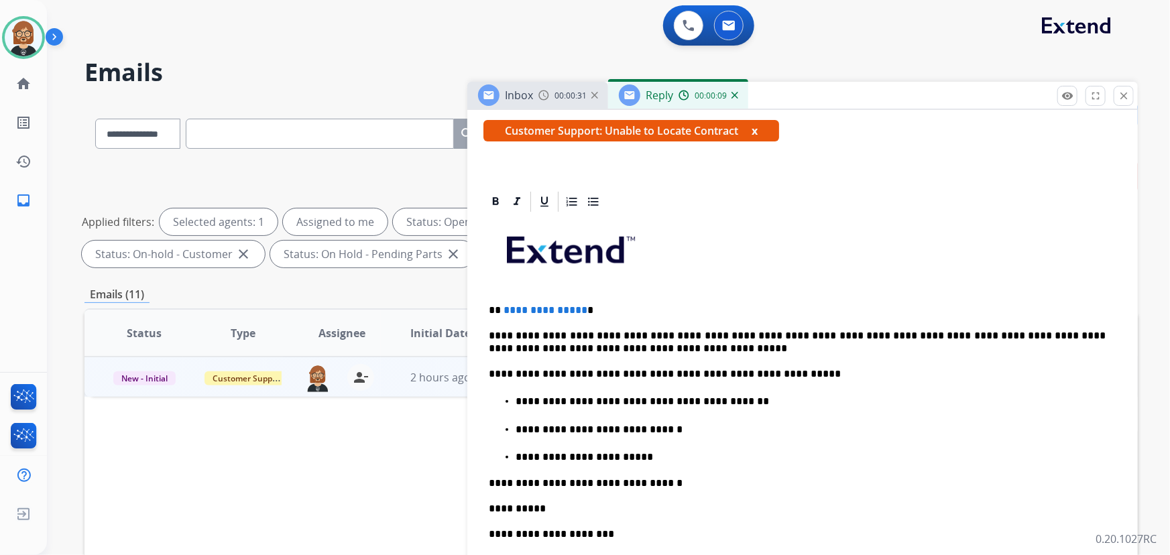
scroll to position [304, 0]
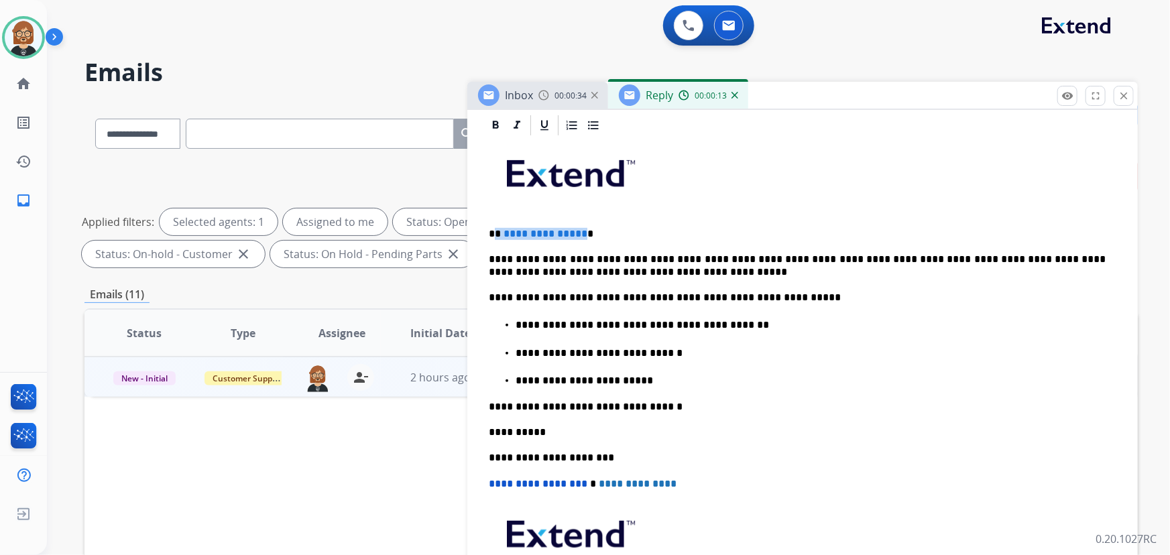
drag, startPoint x: 580, startPoint y: 233, endPoint x: 517, endPoint y: 228, distance: 62.6
click at [499, 229] on p "**********" at bounding box center [797, 234] width 617 height 12
drag, startPoint x: 525, startPoint y: 273, endPoint x: 645, endPoint y: 264, distance: 119.6
click at [617, 268] on p "**********" at bounding box center [797, 265] width 617 height 25
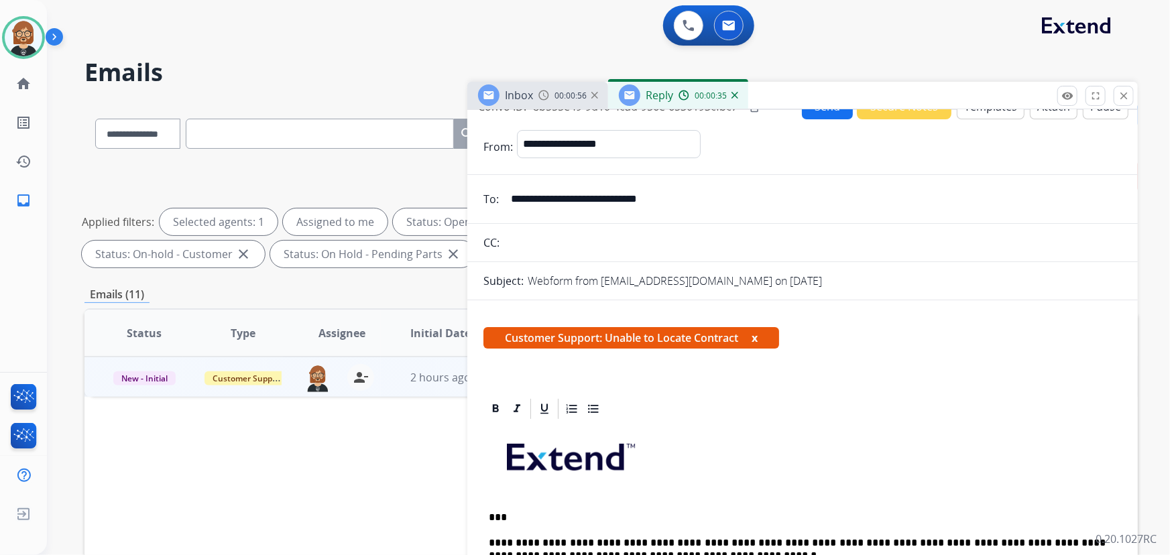
scroll to position [0, 0]
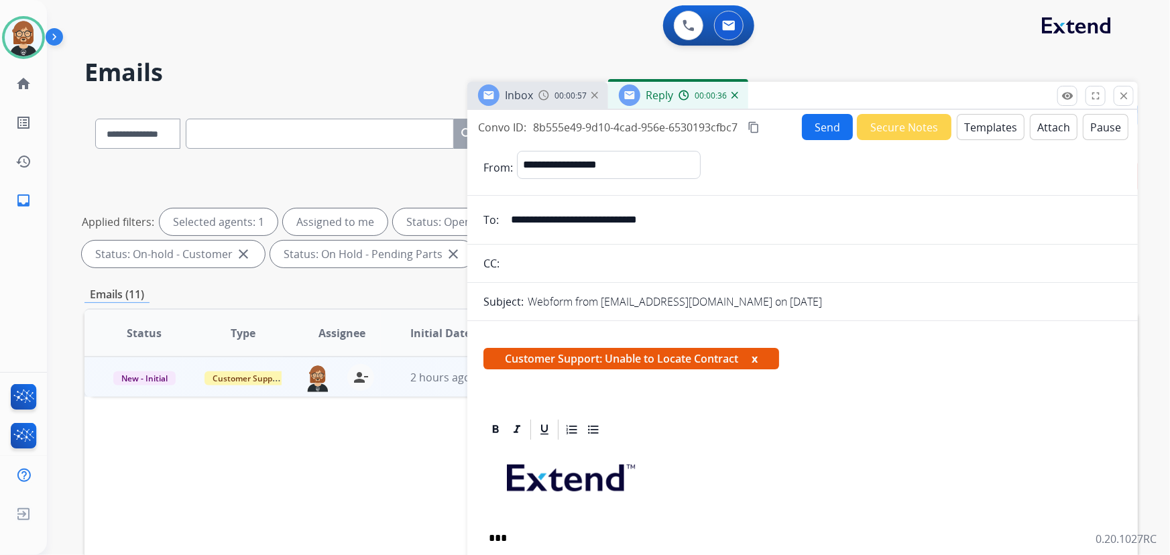
click at [807, 132] on button "Send" at bounding box center [827, 127] width 51 height 26
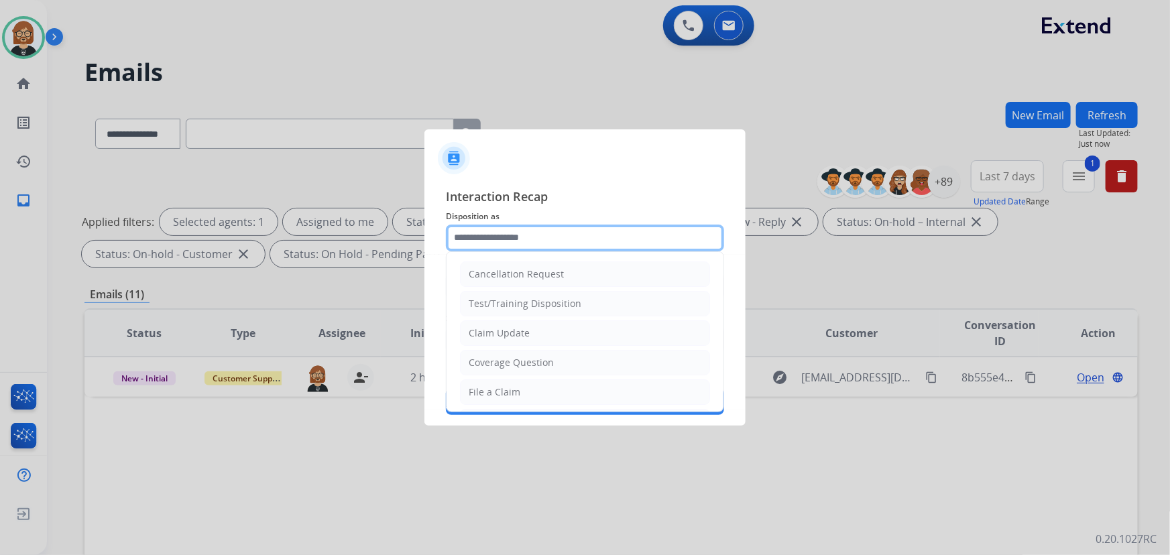
click at [562, 239] on input "text" at bounding box center [585, 238] width 278 height 27
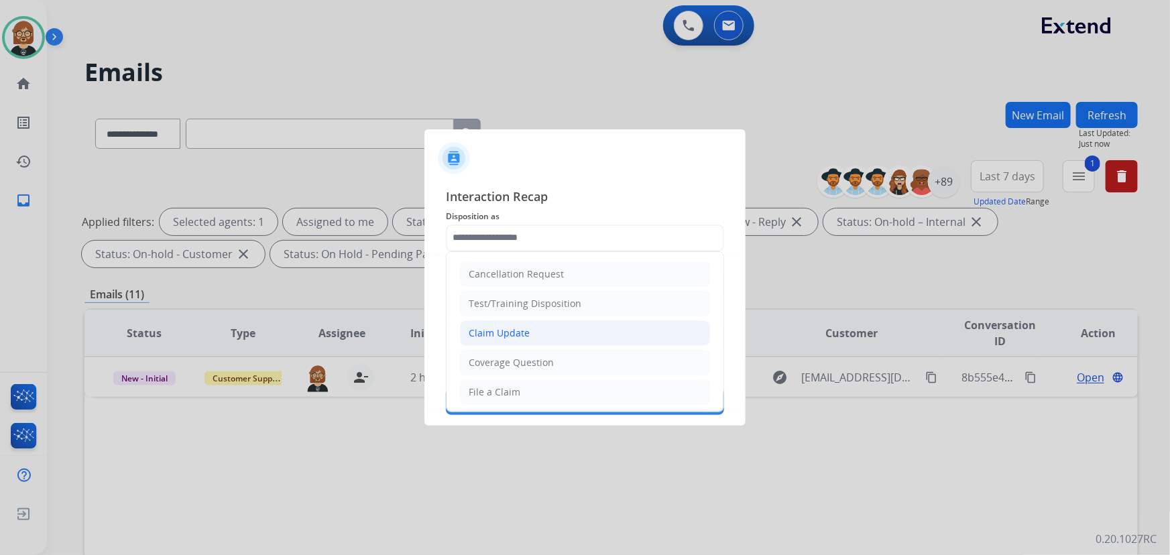
click at [513, 328] on div "Claim Update" at bounding box center [499, 332] width 61 height 13
type input "**********"
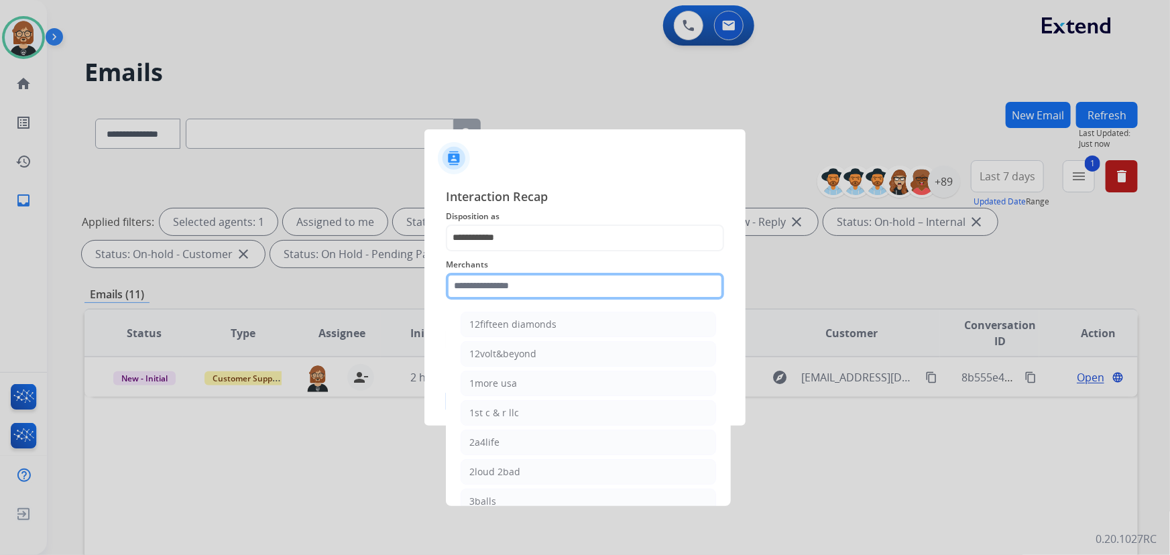
click at [537, 298] on input "text" at bounding box center [585, 286] width 278 height 27
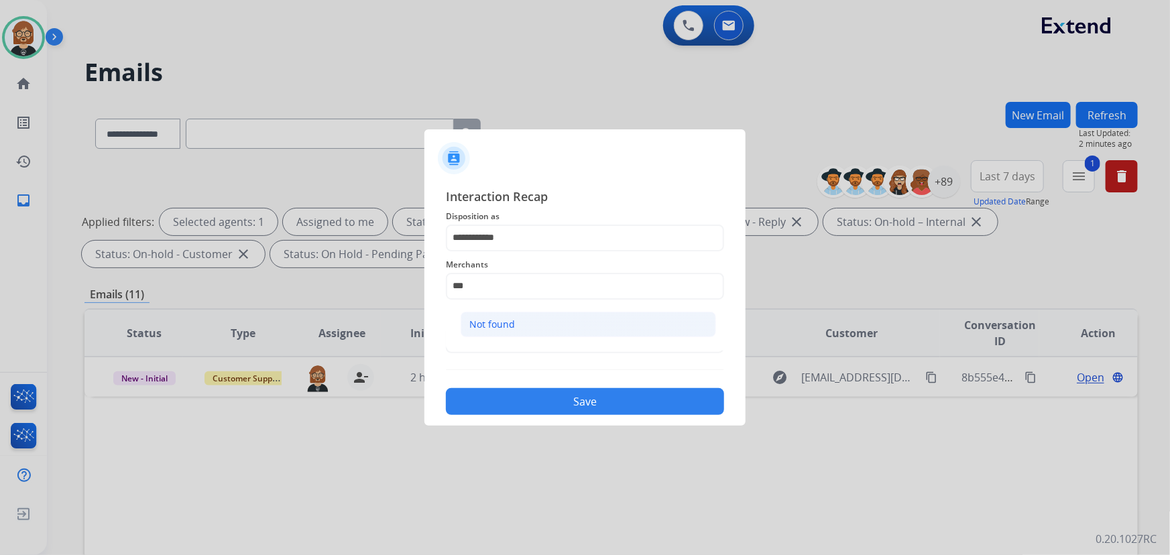
click at [554, 325] on li "Not found" at bounding box center [587, 324] width 255 height 25
type input "*********"
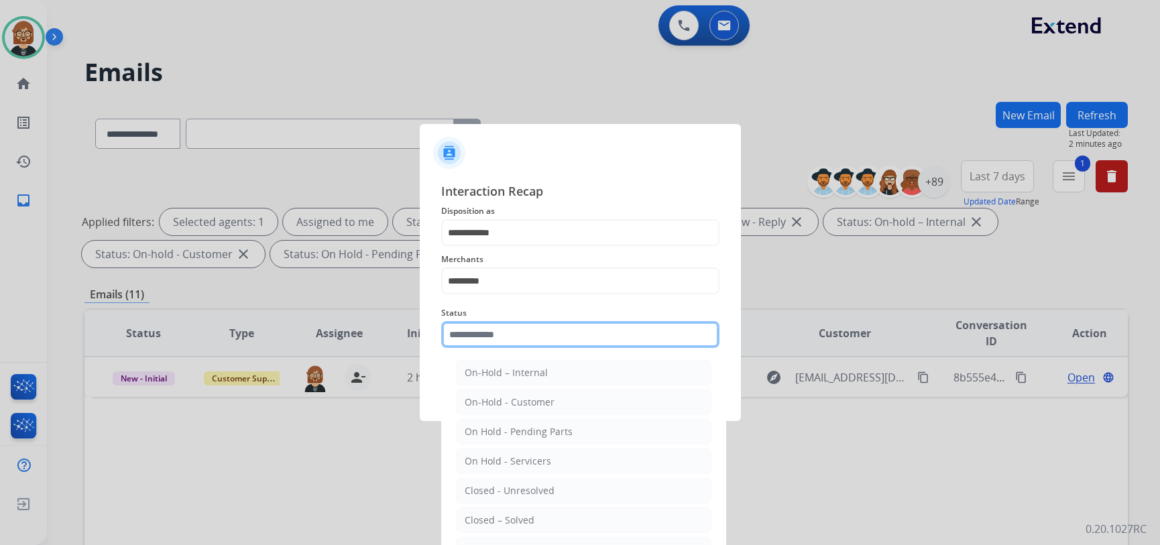
click at [547, 332] on input "text" at bounding box center [580, 334] width 278 height 27
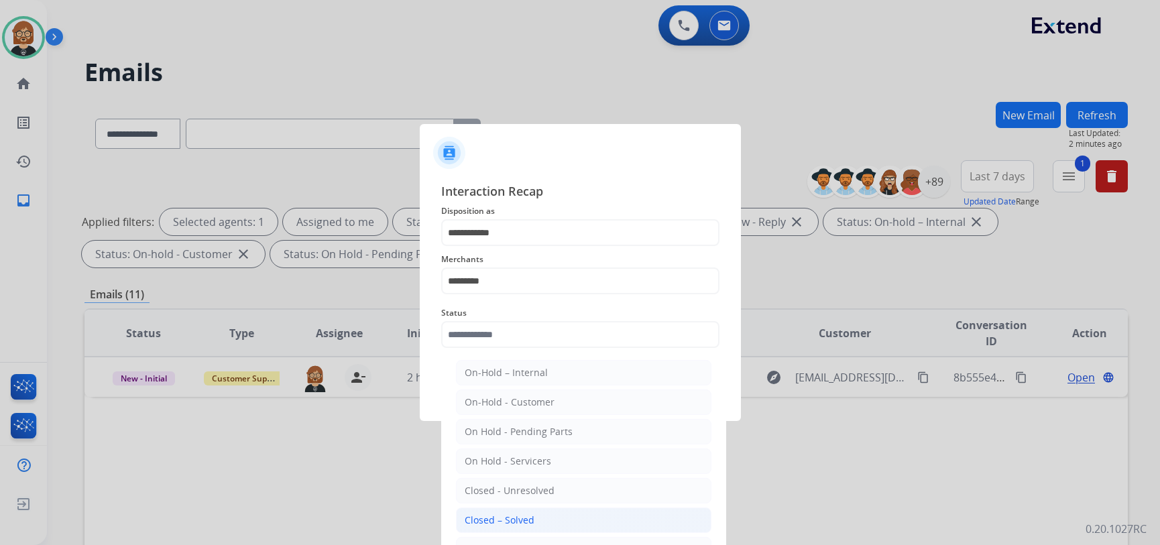
click at [521, 516] on div "Closed – Solved" at bounding box center [500, 519] width 70 height 13
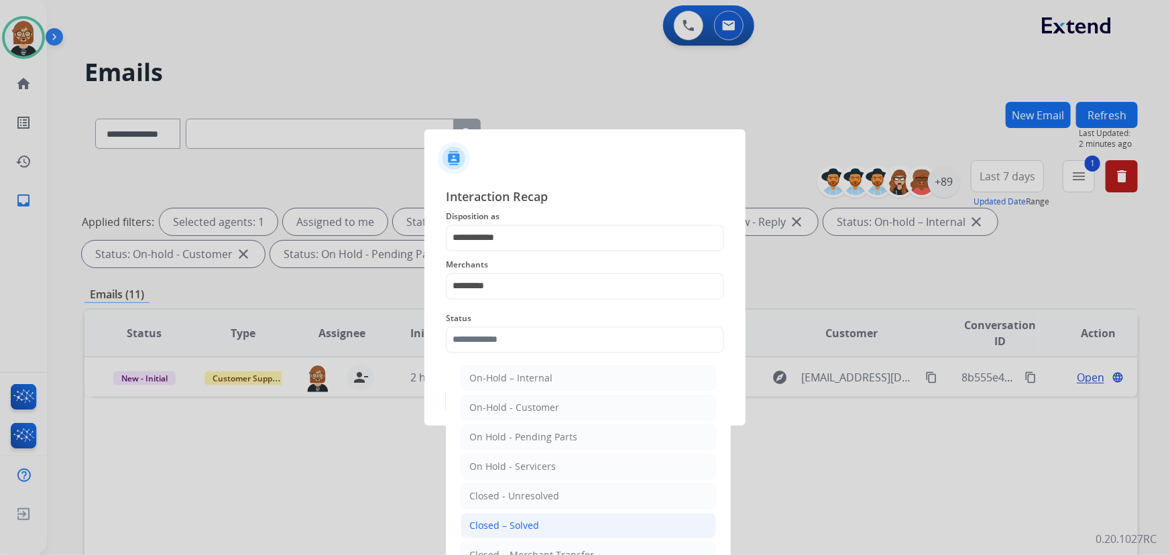
type input "**********"
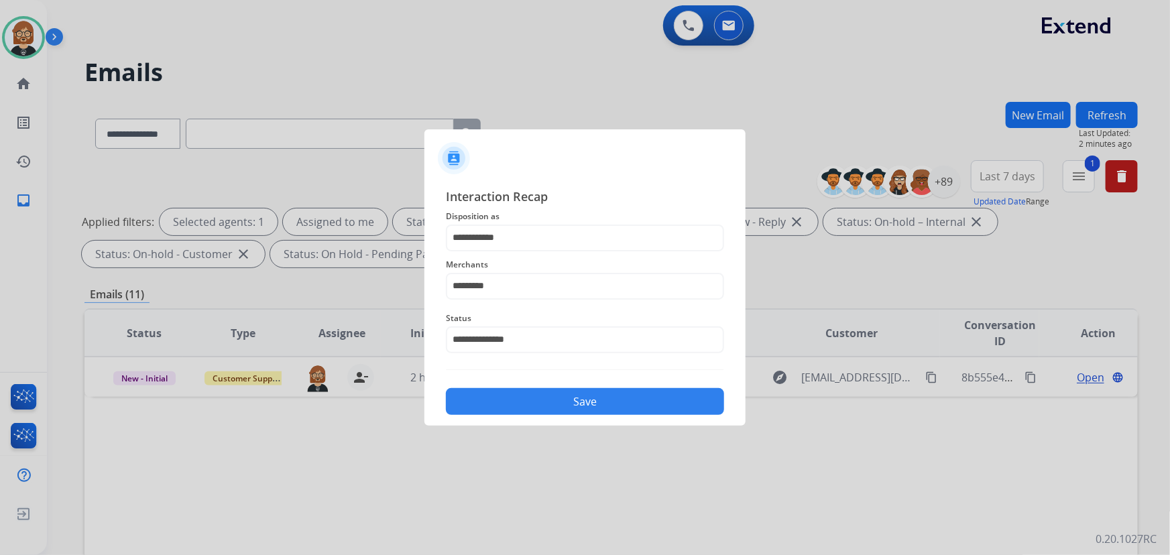
click at [582, 411] on button "Save" at bounding box center [585, 401] width 278 height 27
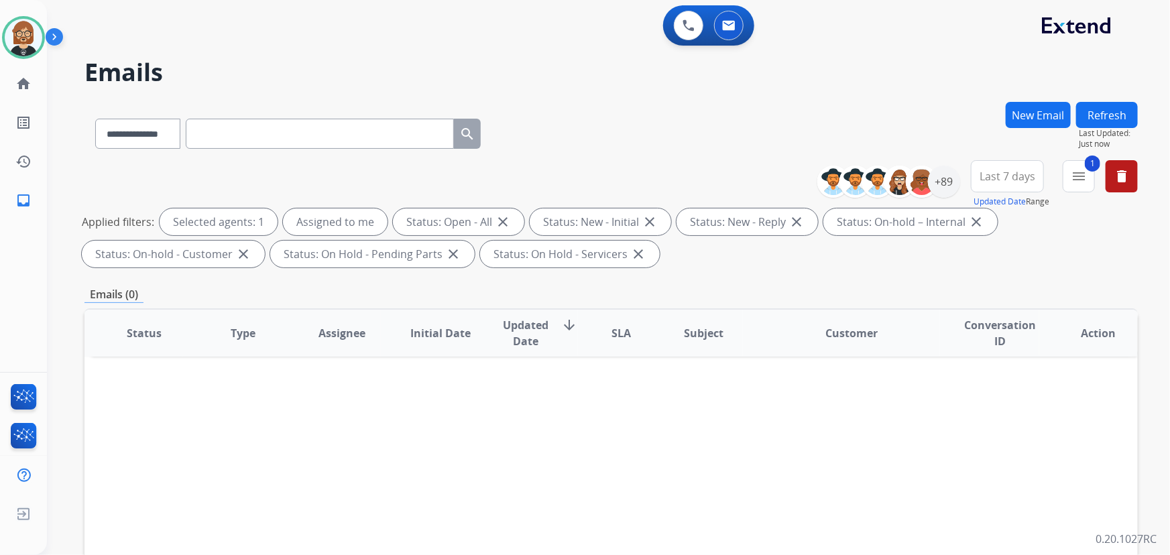
click at [861, 112] on button "Refresh" at bounding box center [1107, 115] width 62 height 26
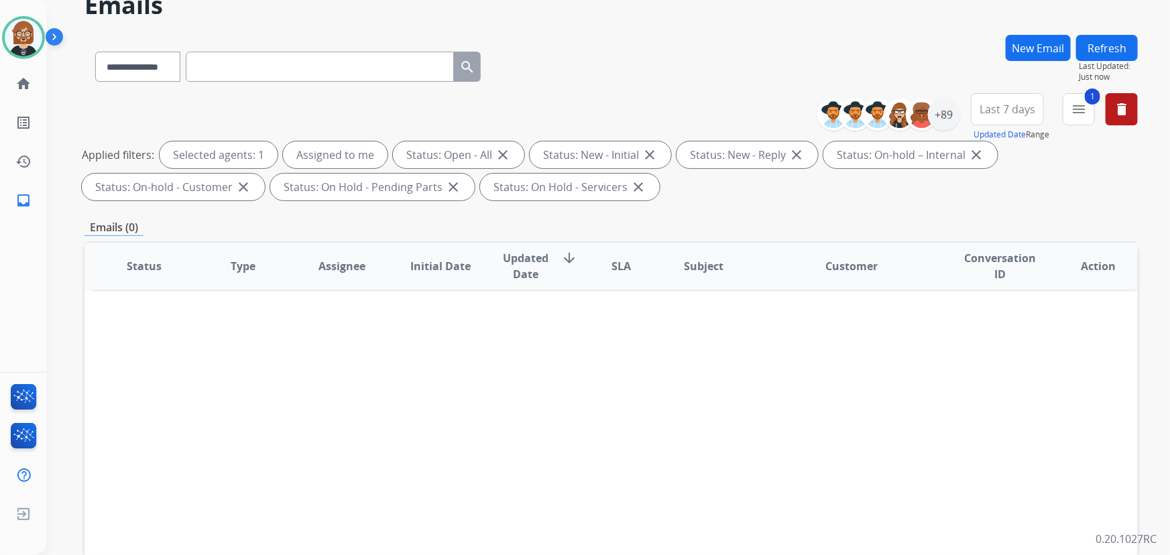
scroll to position [271, 0]
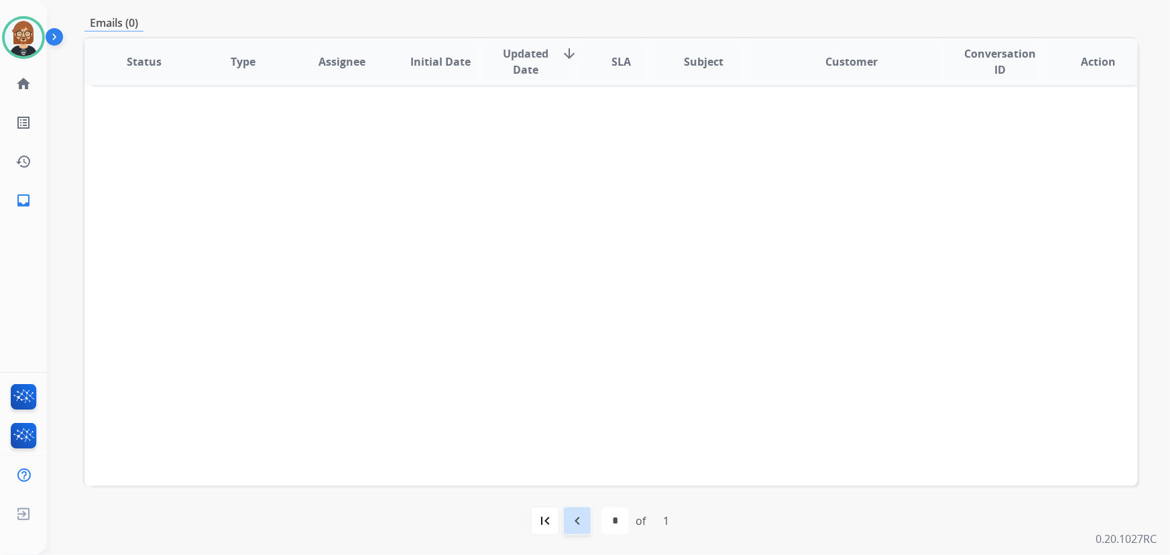
click at [574, 523] on mat-icon "navigate_before" at bounding box center [577, 521] width 16 height 16
select select "*"
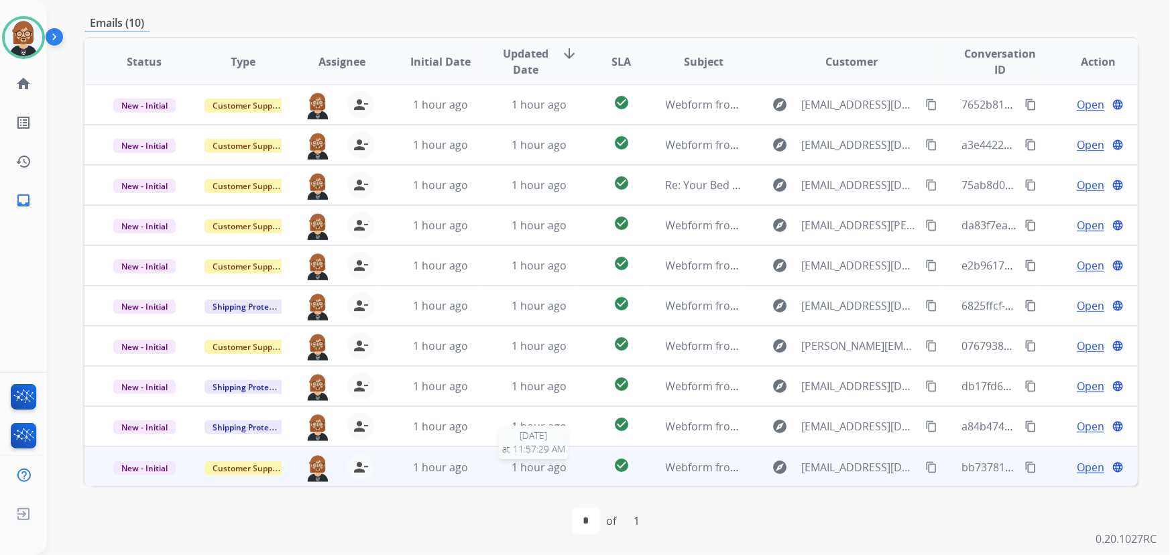
click at [538, 469] on span "1 hour ago" at bounding box center [538, 467] width 55 height 15
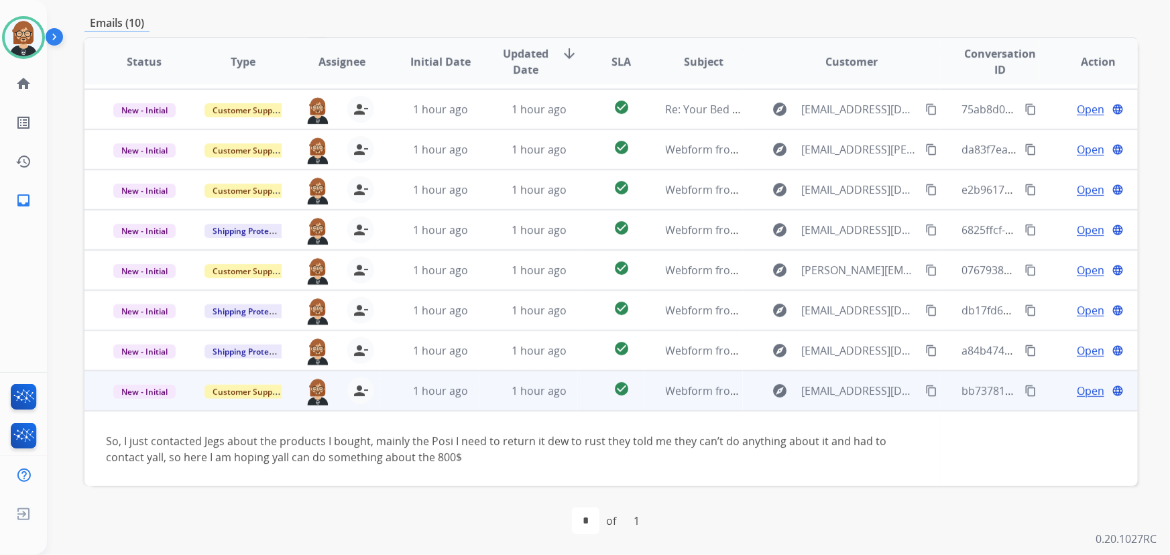
click at [861, 388] on mat-icon "content_copy" at bounding box center [931, 391] width 12 height 12
click at [861, 390] on span "Open" at bounding box center [1089, 391] width 27 height 16
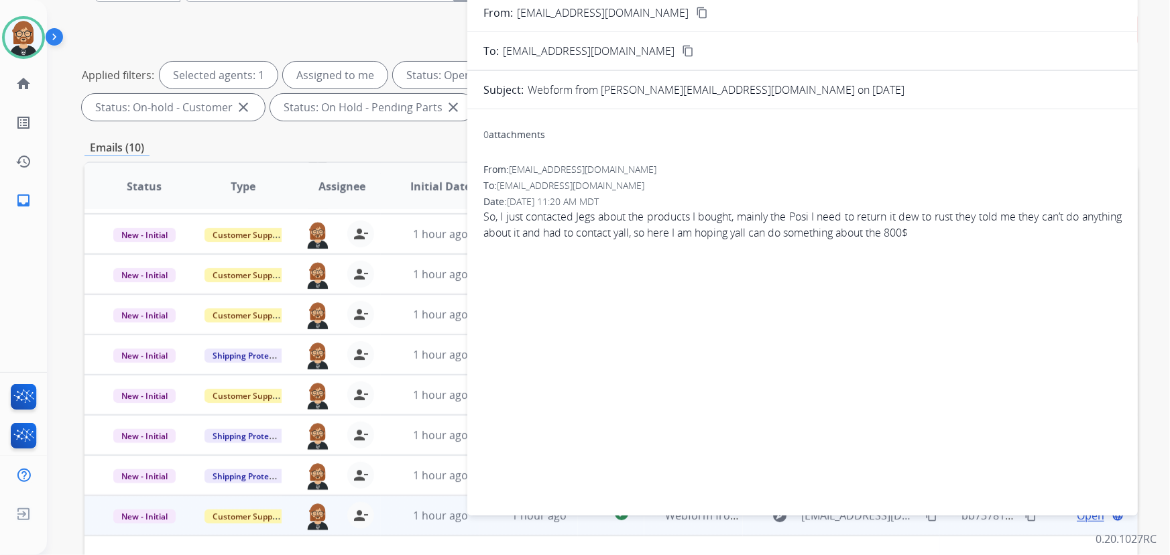
scroll to position [0, 0]
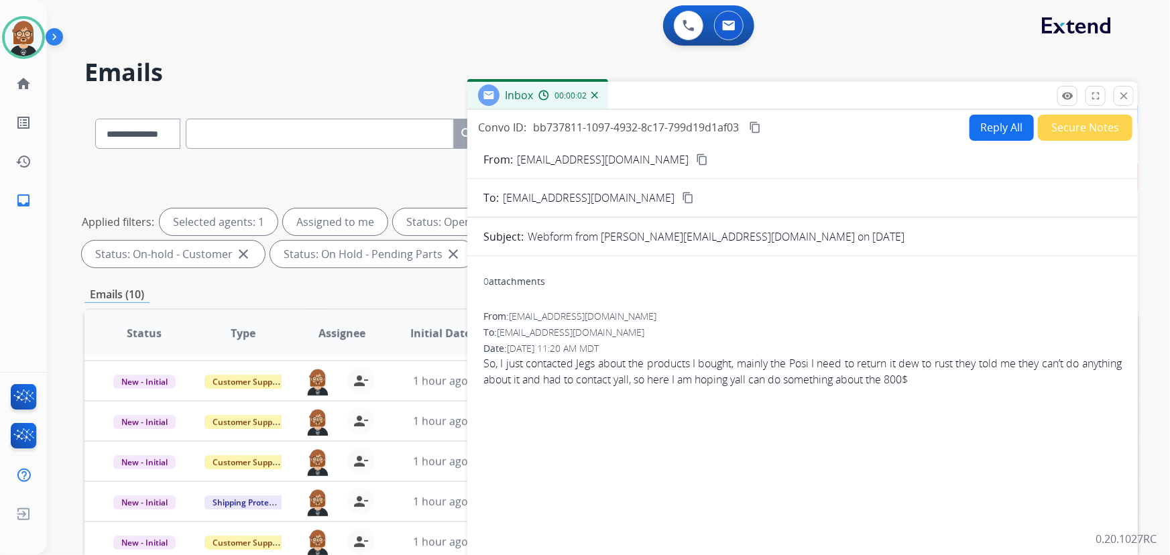
click at [861, 115] on button "Reply All" at bounding box center [1001, 128] width 64 height 26
select select "**********"
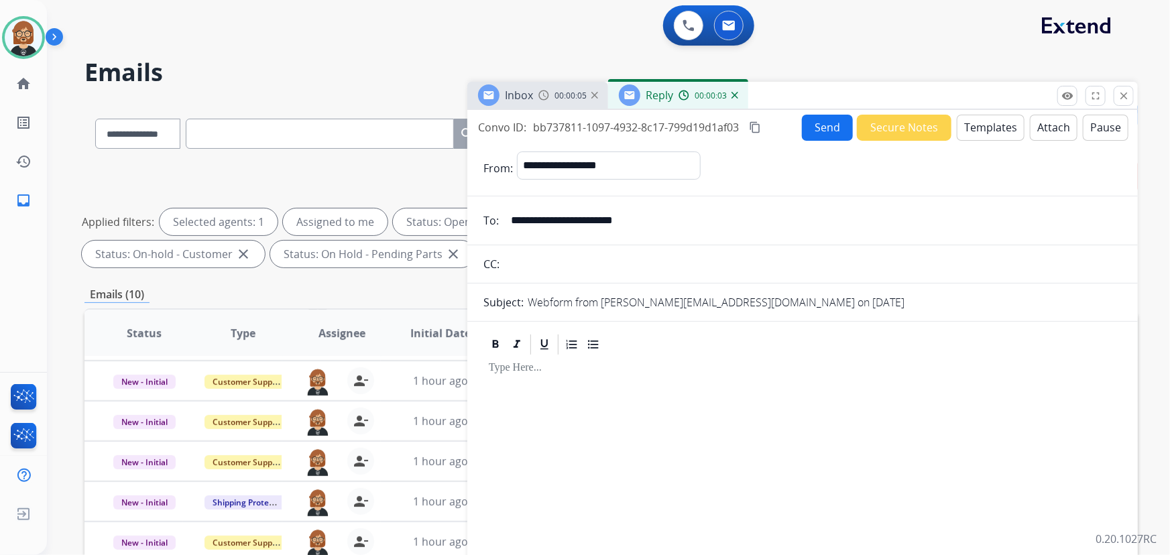
click at [861, 131] on button "Templates" at bounding box center [990, 128] width 68 height 26
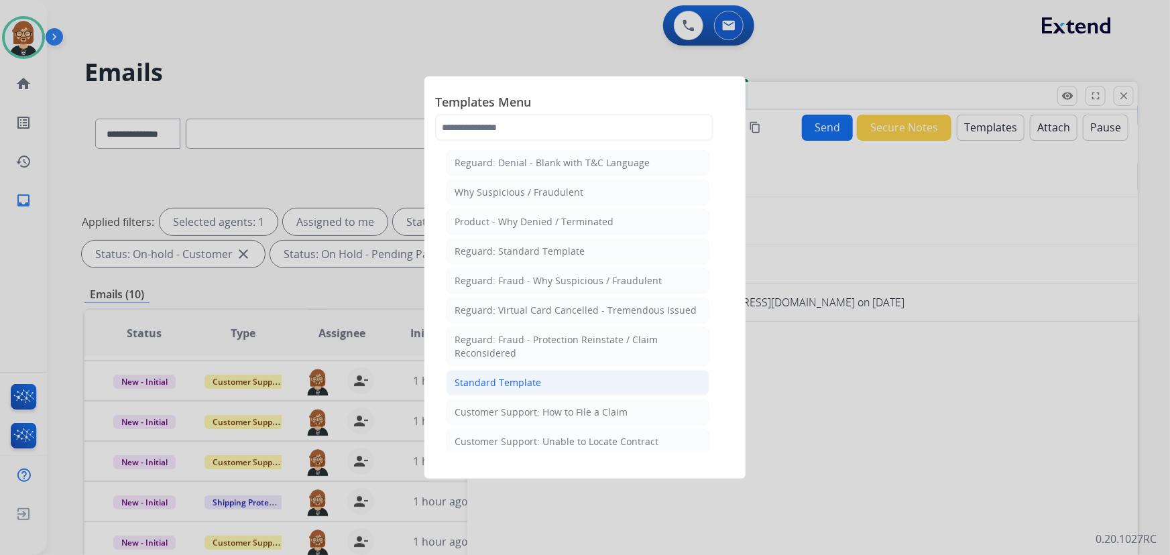
click at [520, 387] on div "Standard Template" at bounding box center [497, 382] width 86 height 13
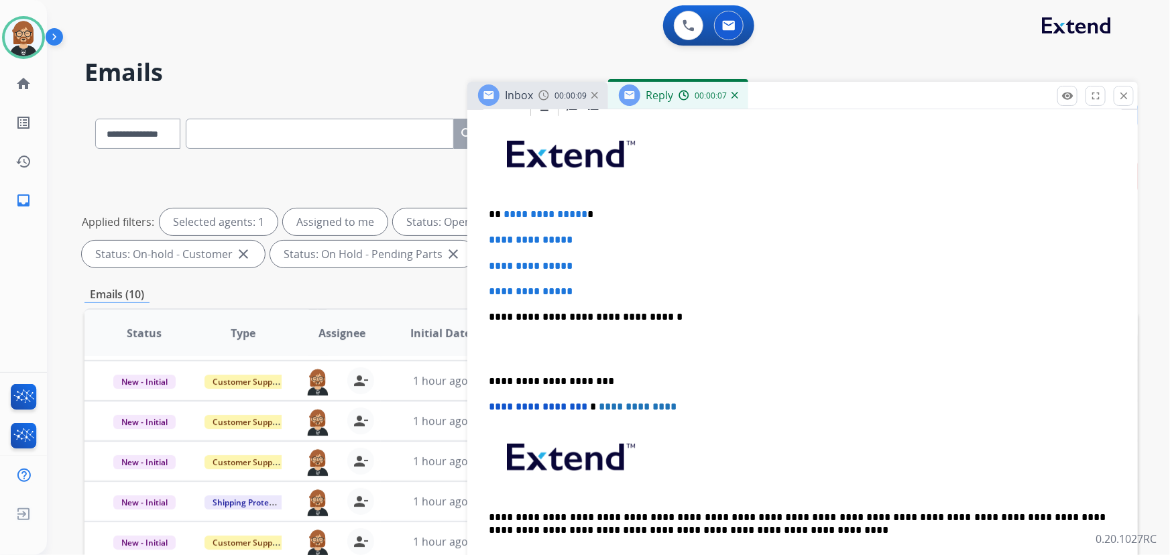
scroll to position [334, 0]
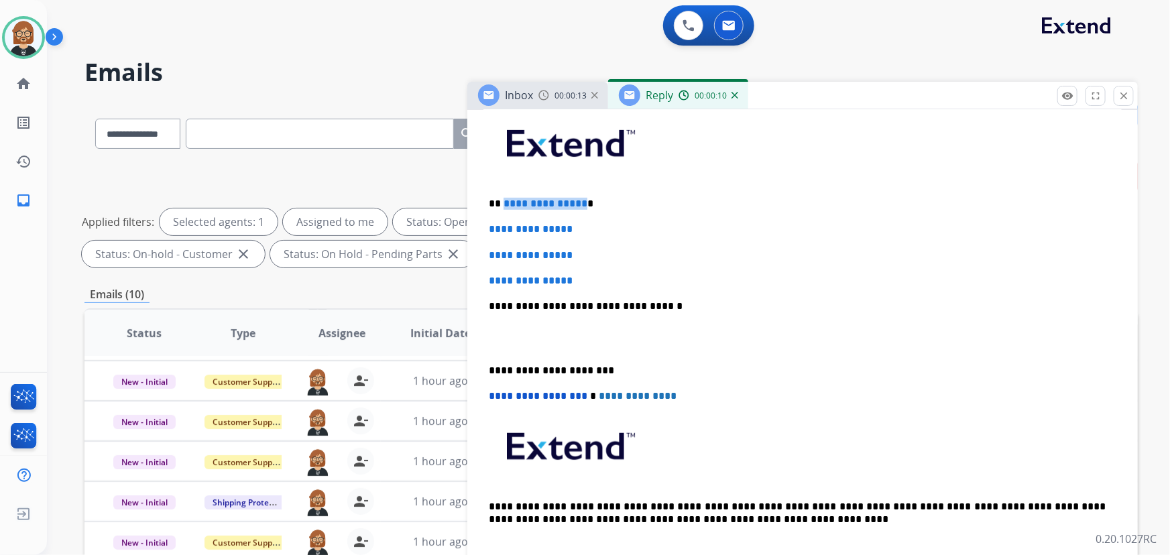
drag, startPoint x: 578, startPoint y: 204, endPoint x: 503, endPoint y: 207, distance: 75.8
click at [503, 207] on span "**********" at bounding box center [545, 203] width 84 height 10
drag, startPoint x: 586, startPoint y: 277, endPoint x: 473, endPoint y: 223, distance: 125.9
click at [473, 223] on div "**********" at bounding box center [802, 368] width 670 height 571
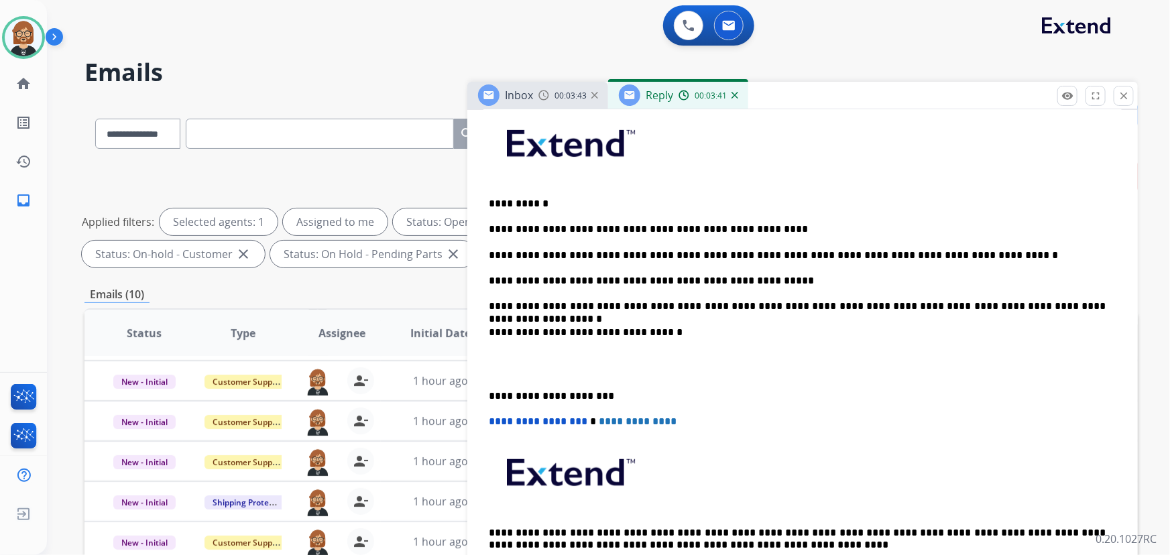
click at [861, 301] on p "**********" at bounding box center [797, 306] width 617 height 12
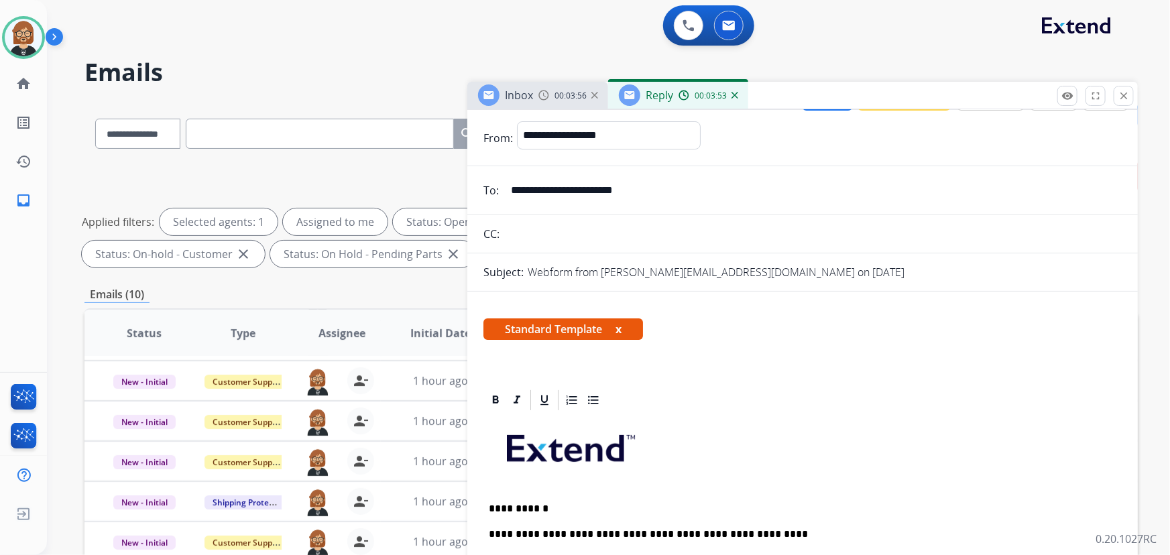
scroll to position [0, 0]
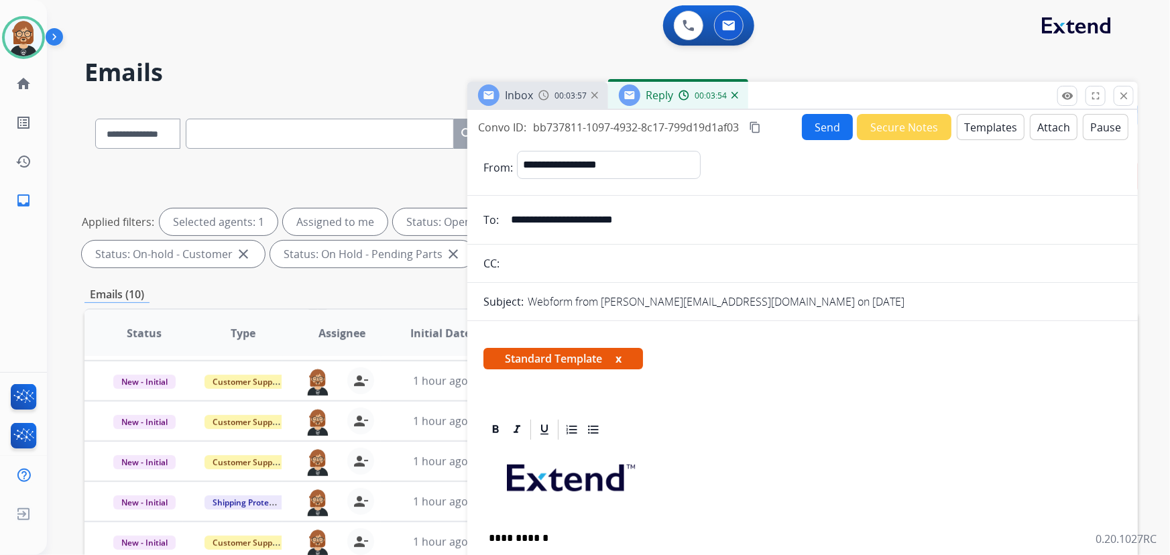
click at [808, 125] on button "Send" at bounding box center [827, 127] width 51 height 26
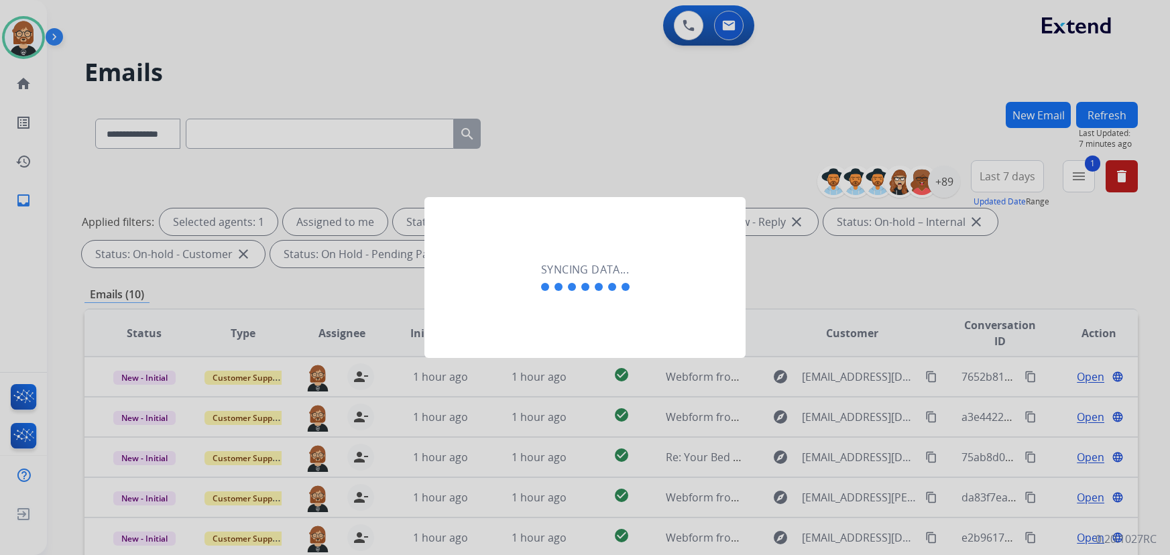
select select "**********"
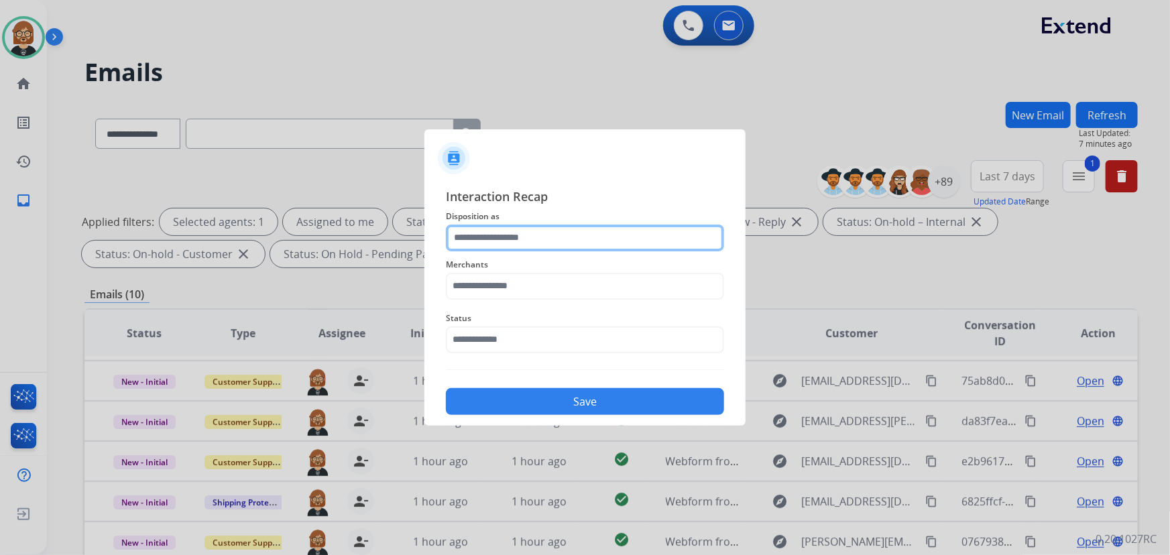
click at [523, 238] on input "text" at bounding box center [585, 238] width 278 height 27
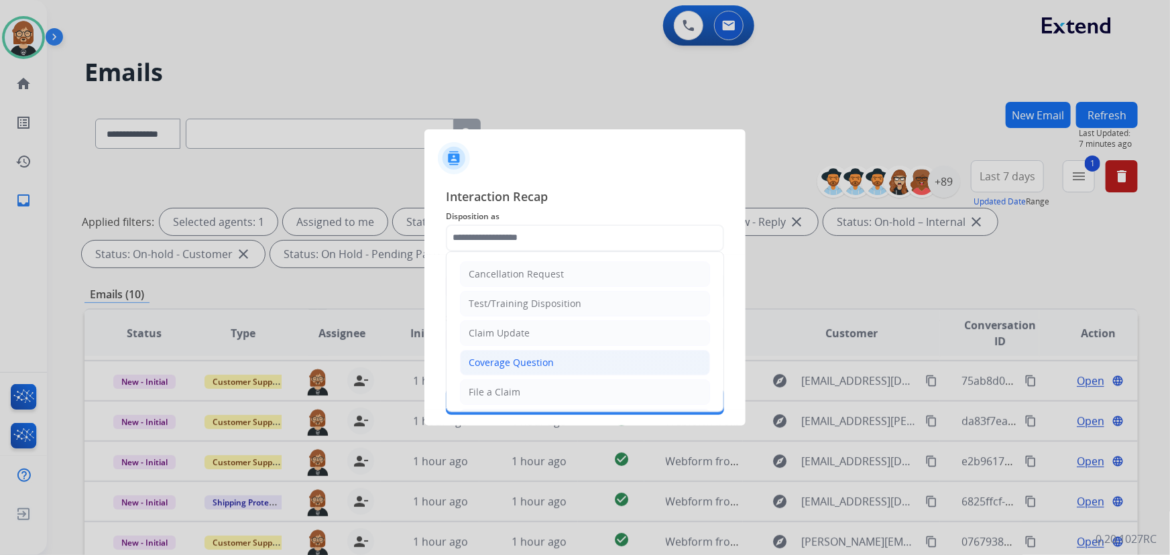
click at [563, 353] on li "Coverage Question" at bounding box center [585, 362] width 250 height 25
type input "**********"
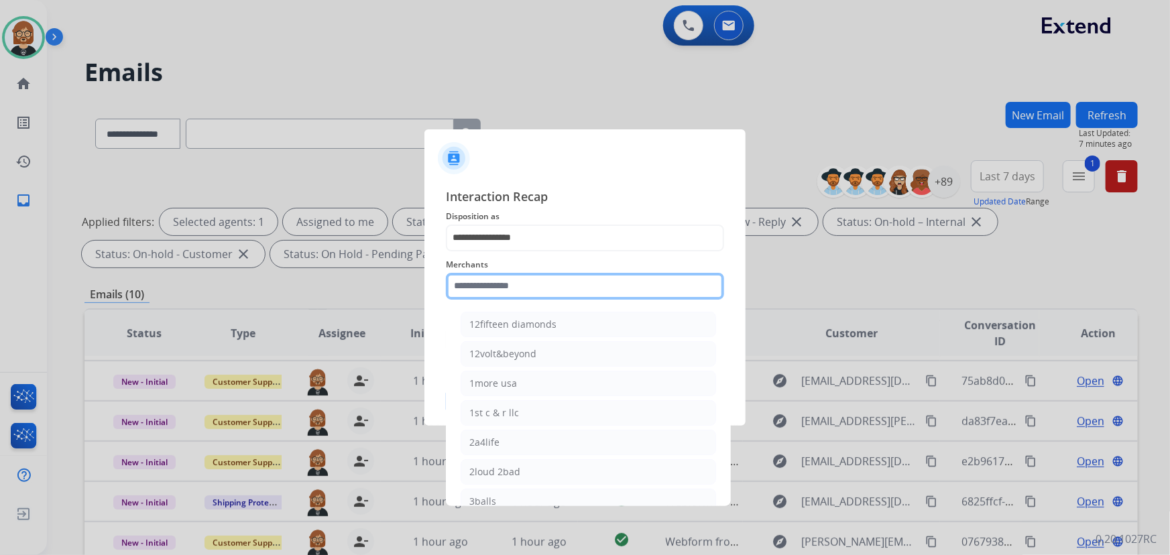
click at [548, 284] on input "text" at bounding box center [585, 286] width 278 height 27
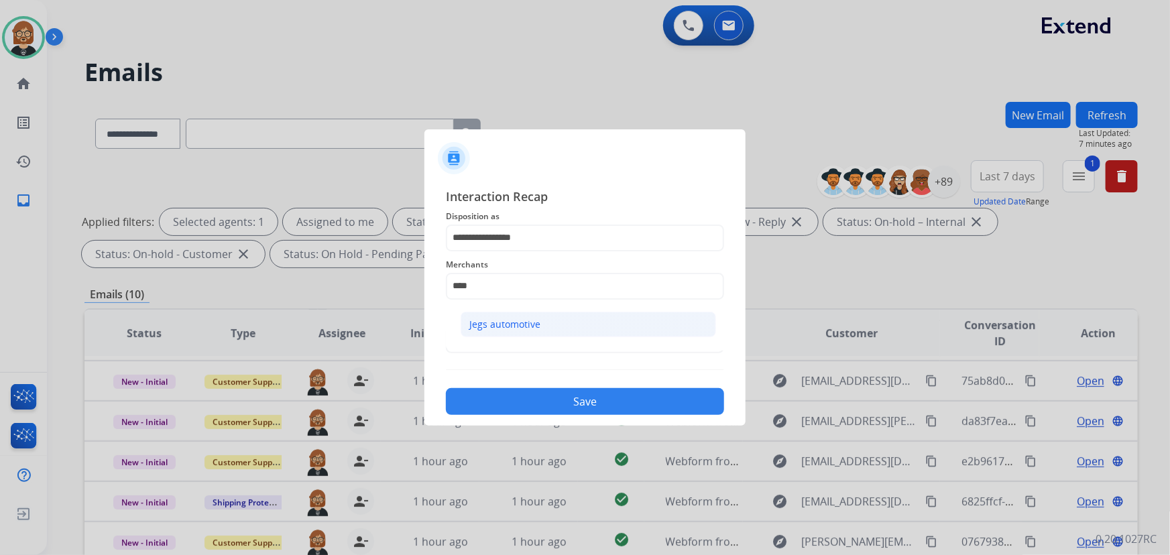
click at [554, 320] on li "Jegs automotive" at bounding box center [587, 324] width 255 height 25
type input "**********"
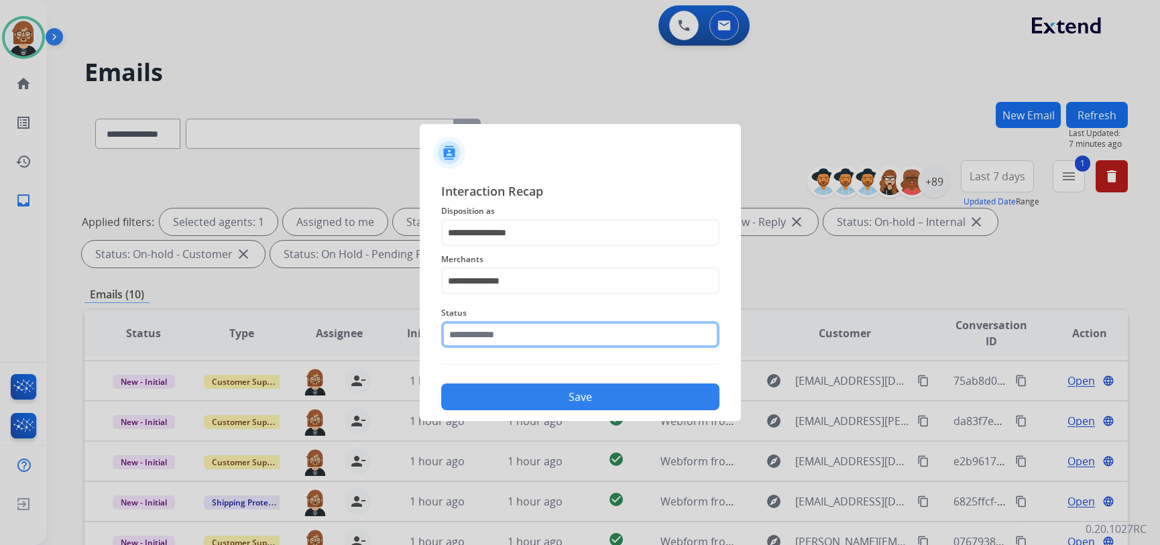
click at [558, 339] on input "text" at bounding box center [580, 334] width 278 height 27
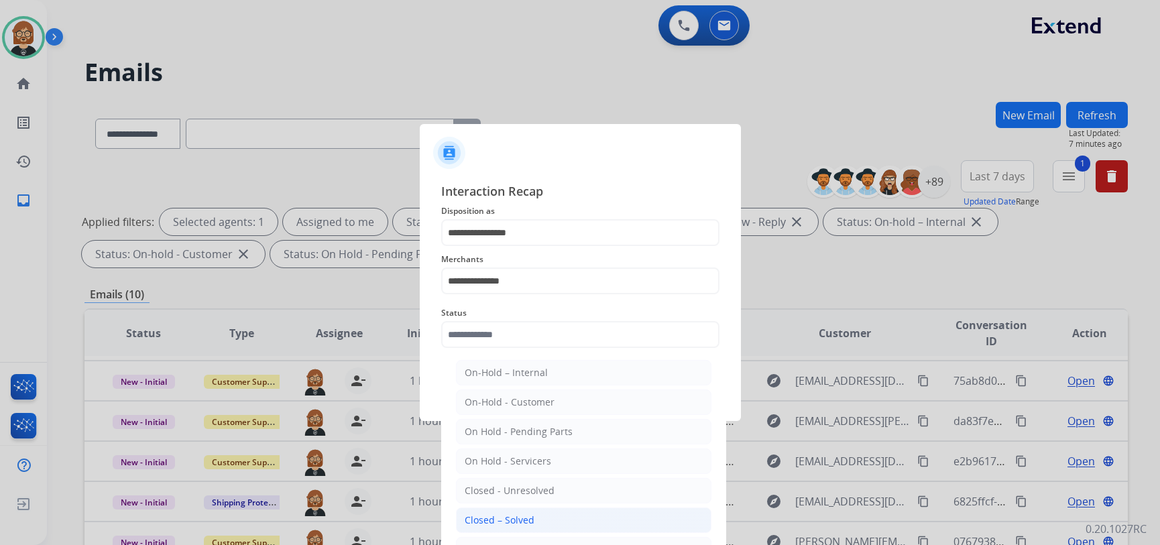
click at [541, 523] on li "Closed – Solved" at bounding box center [583, 519] width 255 height 25
type input "**********"
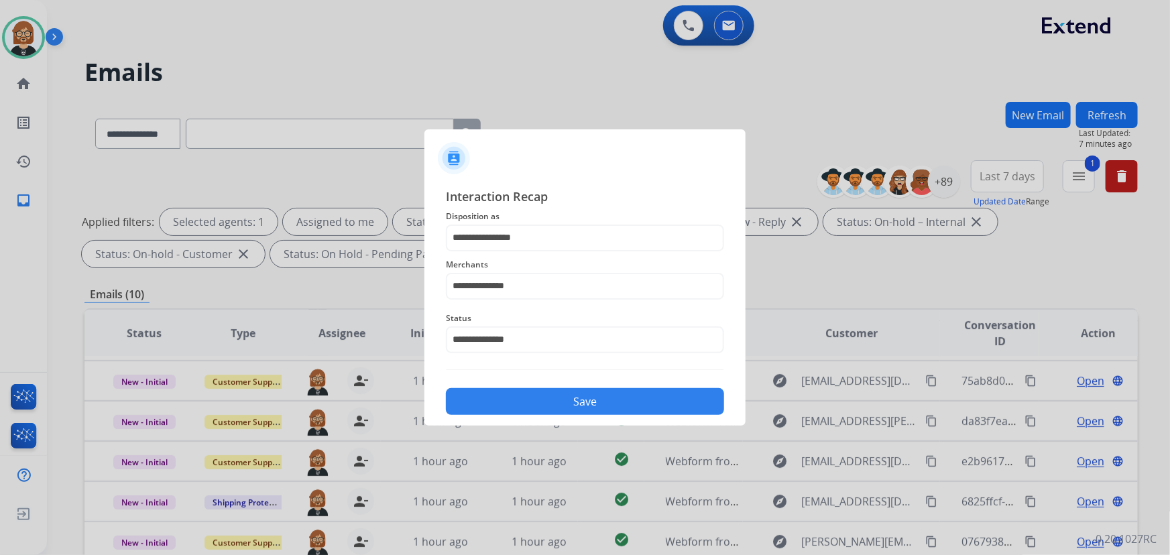
click at [585, 407] on button "Save" at bounding box center [585, 401] width 278 height 27
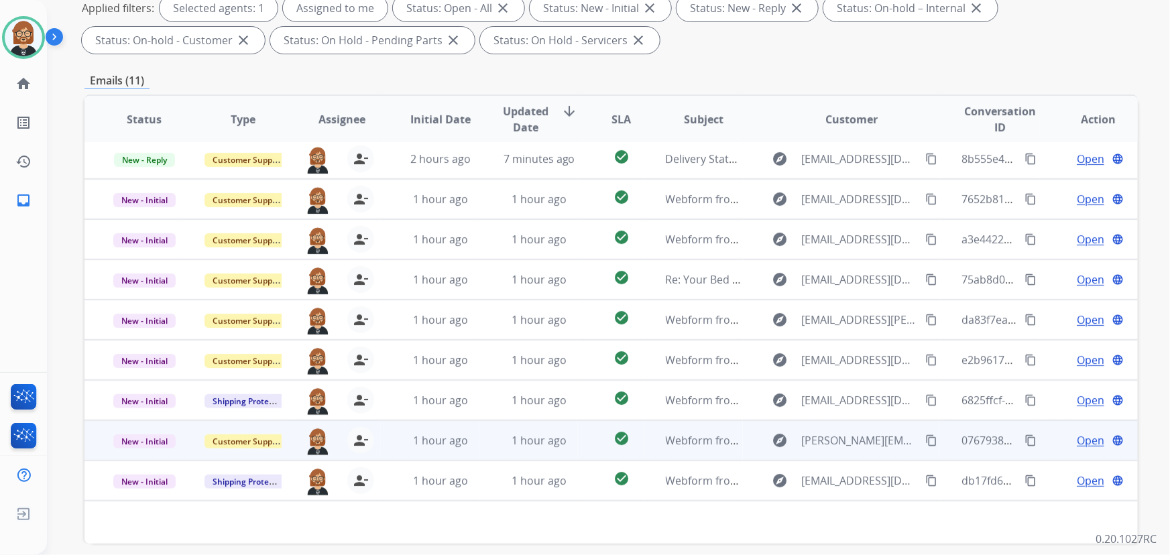
scroll to position [271, 0]
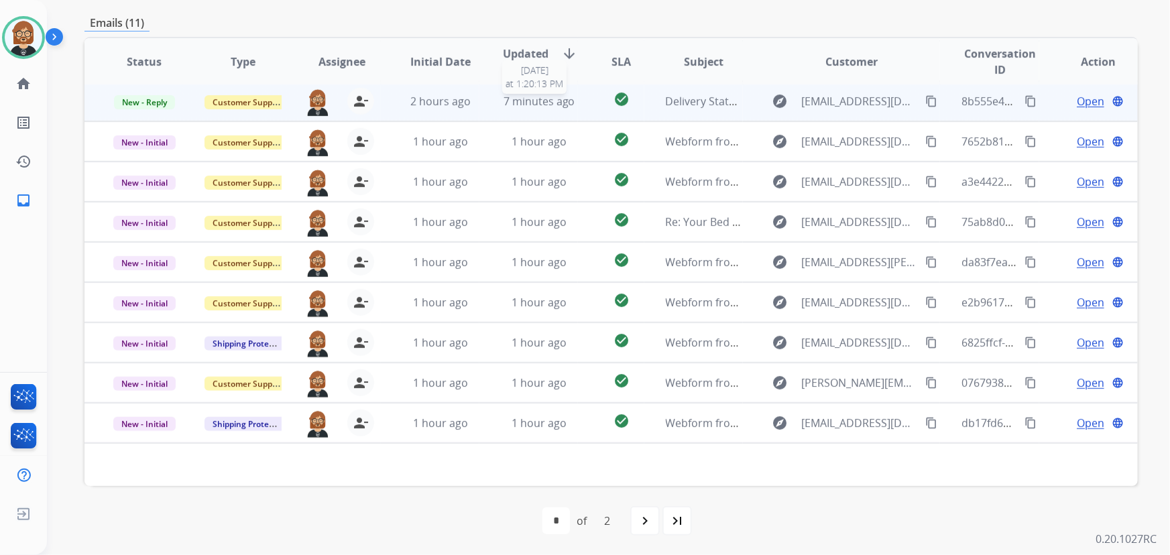
click at [523, 102] on span "7 minutes ago" at bounding box center [539, 101] width 72 height 15
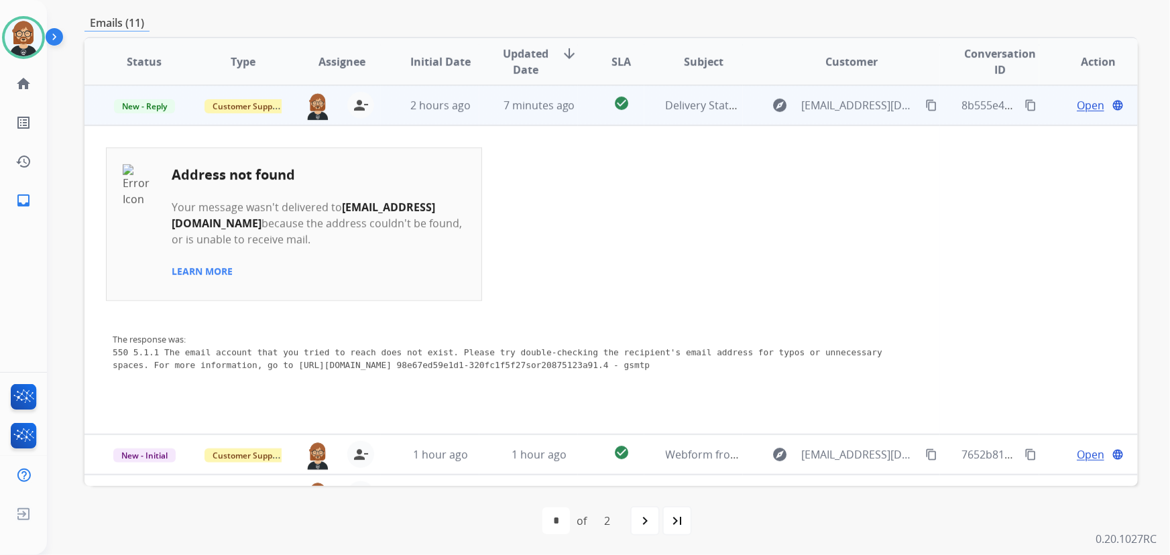
scroll to position [0, 0]
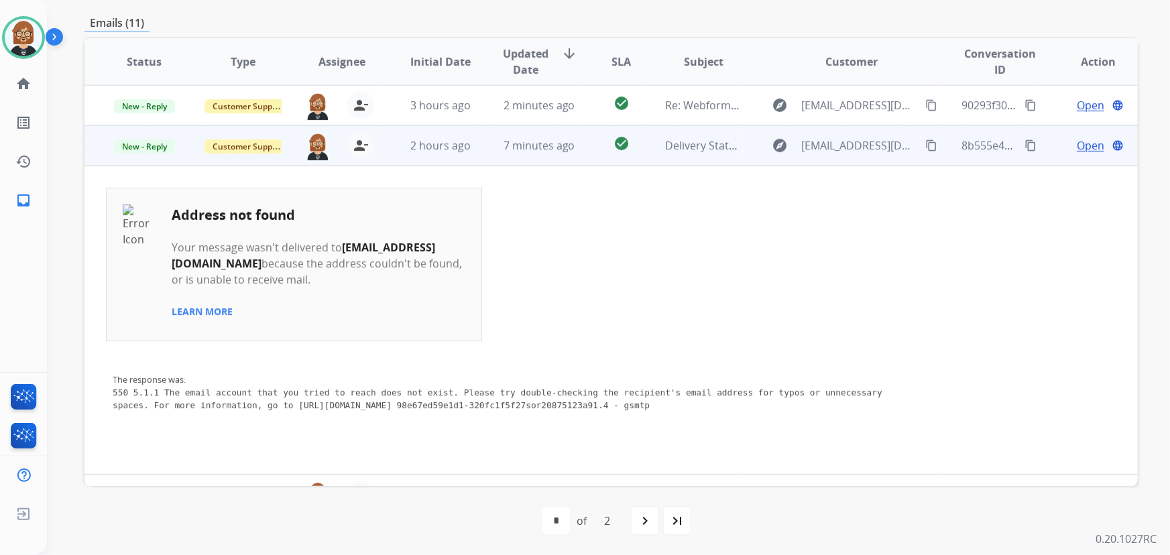
click at [923, 143] on button "content_copy" at bounding box center [931, 145] width 16 height 16
click at [928, 141] on mat-icon "content_copy" at bounding box center [931, 145] width 12 height 12
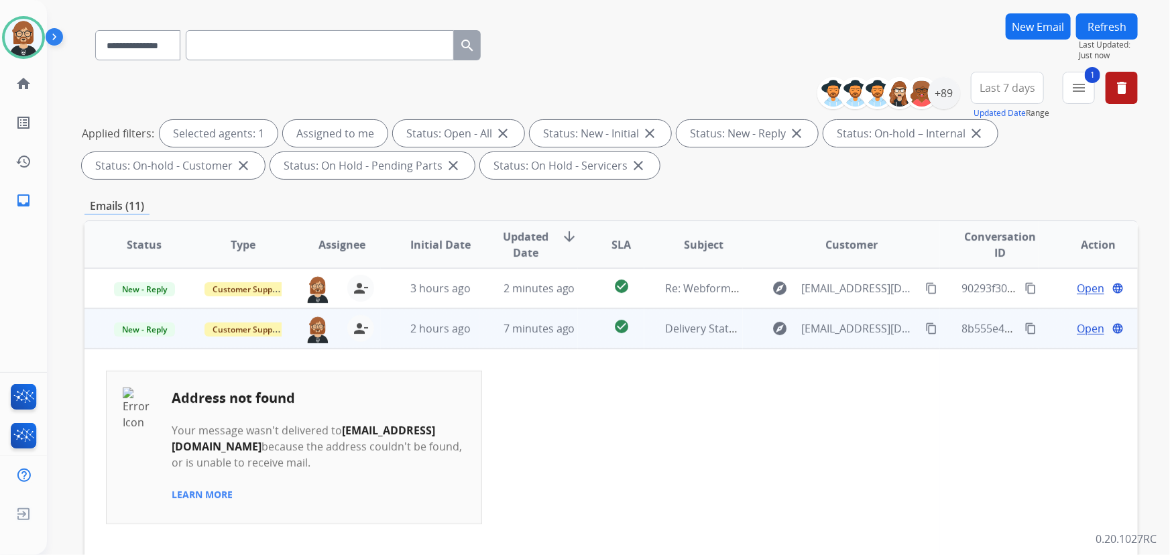
click at [1081, 329] on span "Open" at bounding box center [1089, 328] width 27 height 16
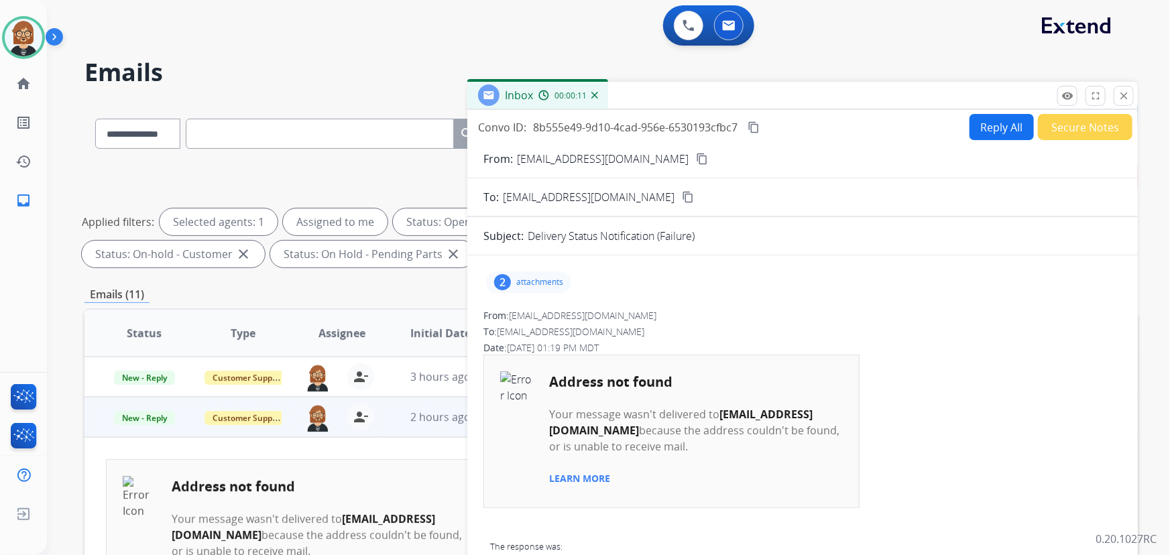
click at [1076, 135] on button "Secure Notes" at bounding box center [1085, 127] width 95 height 26
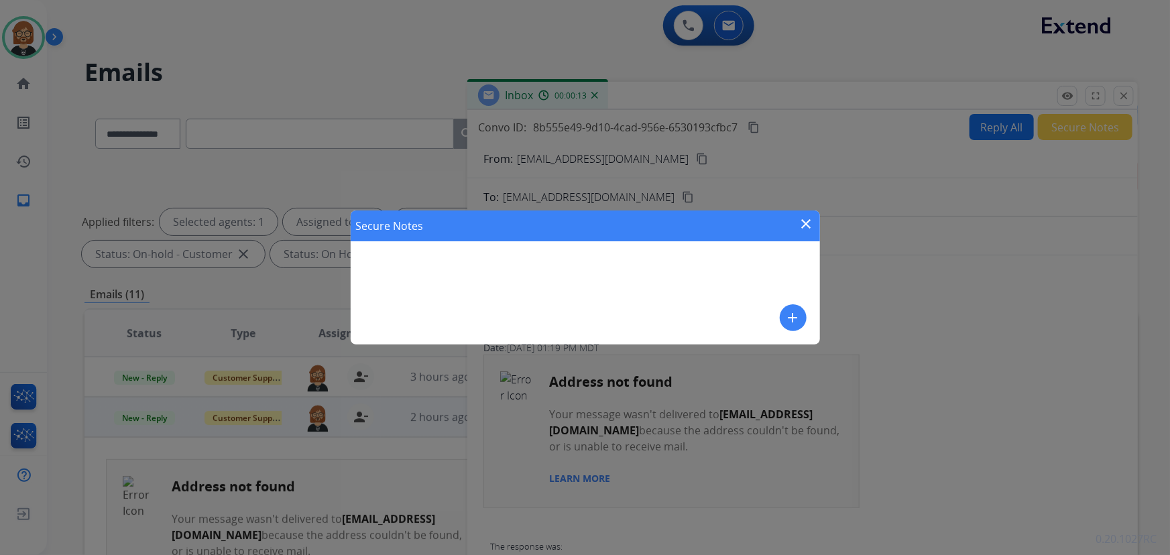
click at [802, 316] on button "add" at bounding box center [793, 317] width 27 height 27
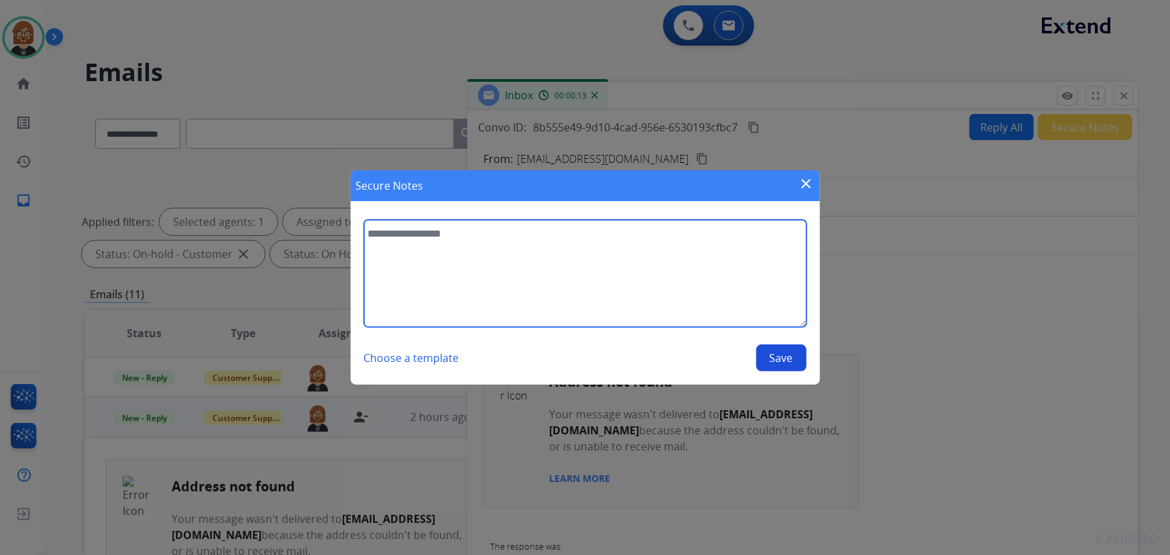
click at [634, 290] on textarea at bounding box center [585, 273] width 442 height 107
type textarea "**********"
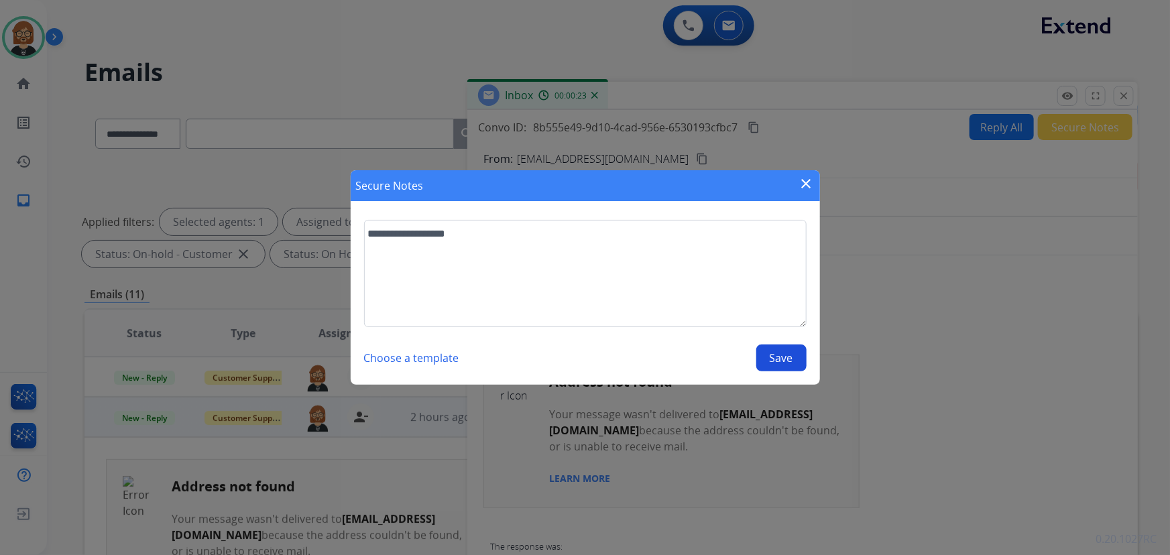
click at [787, 361] on button "Save" at bounding box center [781, 358] width 50 height 27
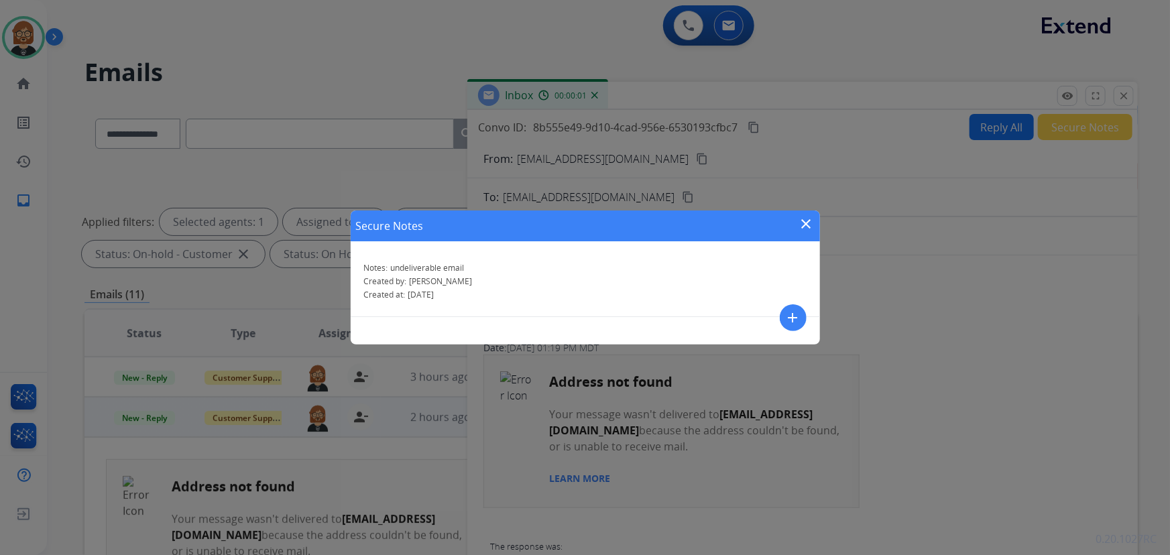
click at [804, 220] on mat-icon "close" at bounding box center [806, 224] width 16 height 16
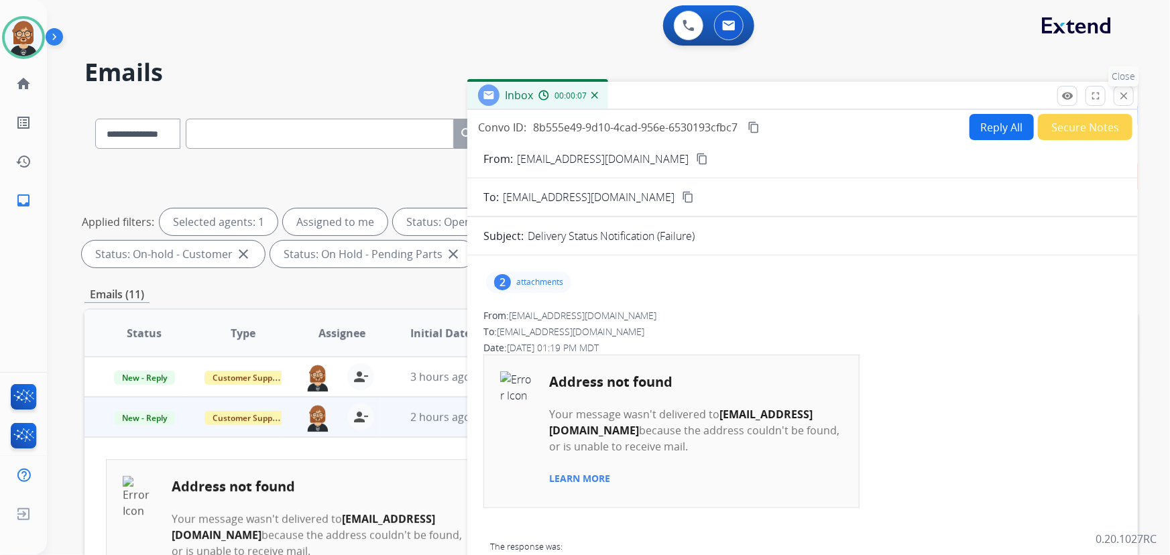
click at [1121, 94] on mat-icon "close" at bounding box center [1123, 96] width 12 height 12
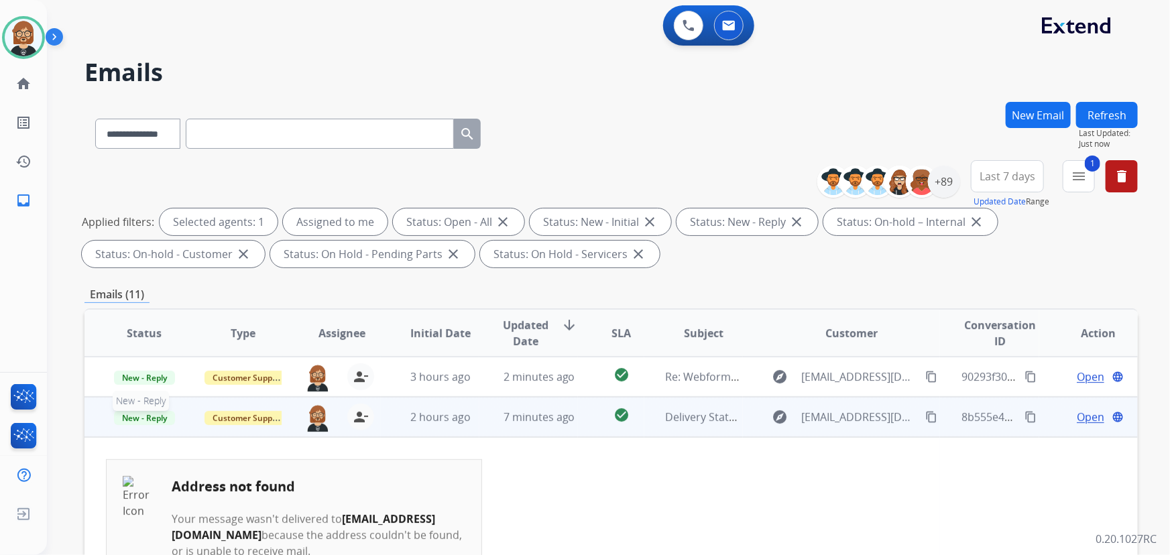
click at [131, 416] on span "New - Reply" at bounding box center [144, 418] width 61 height 14
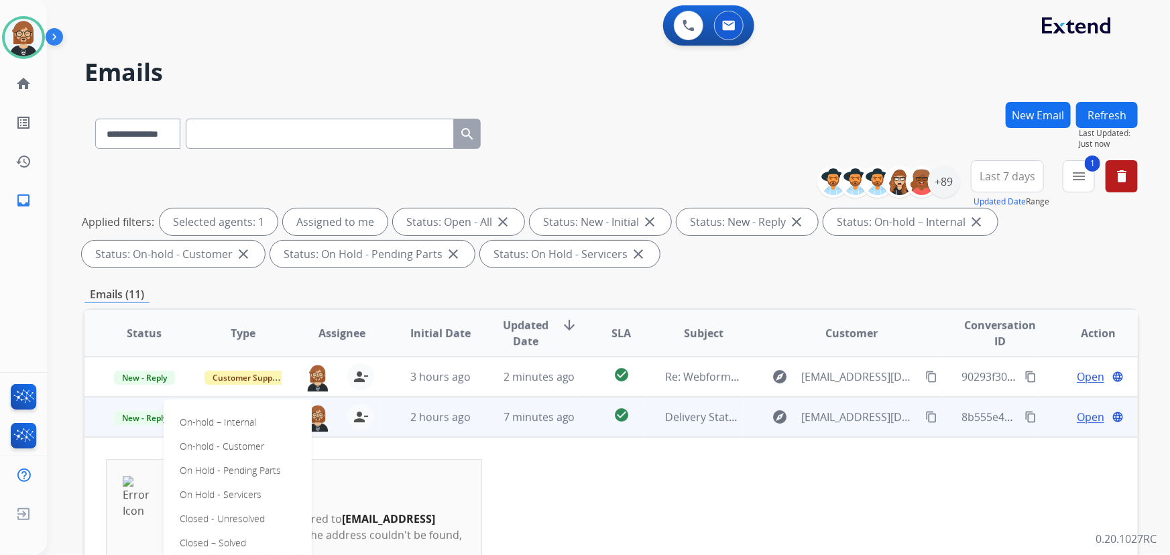
click at [256, 540] on div "On-hold – Internal On-hold - Customer On Hold - Pending Parts On Hold - Service…" at bounding box center [238, 518] width 148 height 239
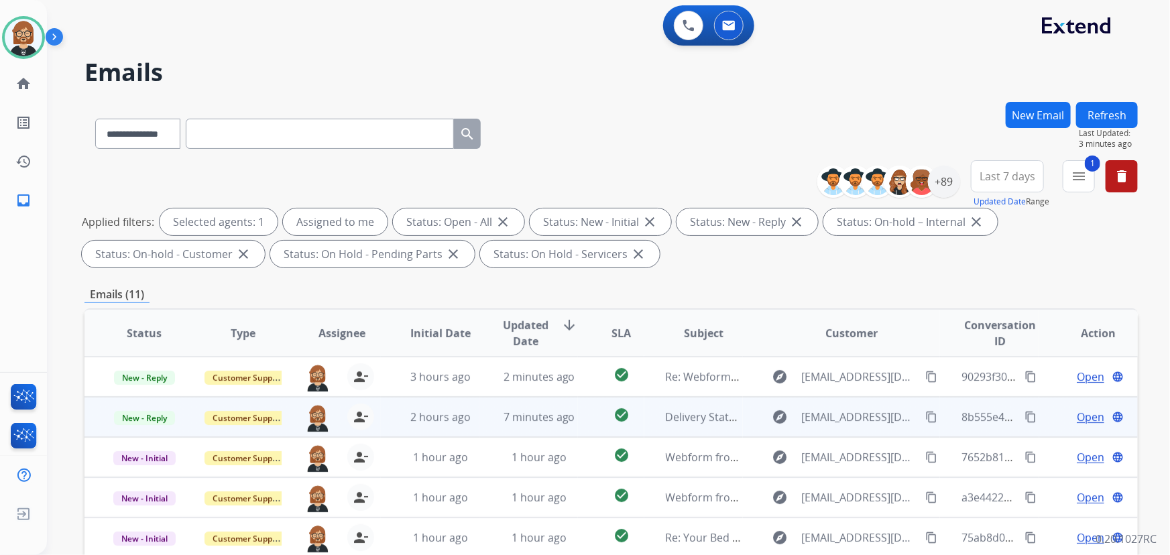
scroll to position [1, 0]
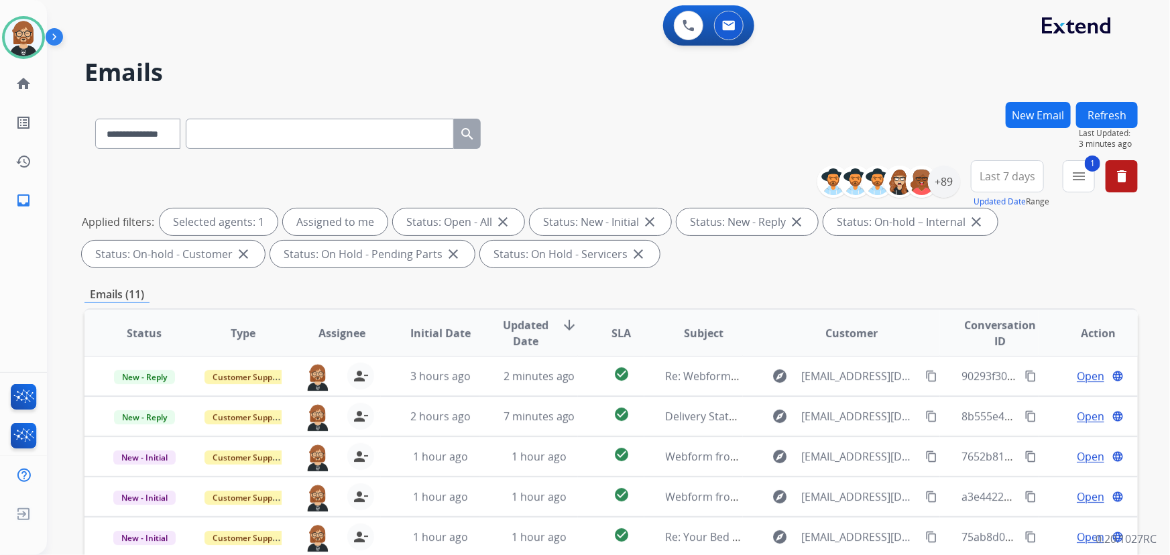
click at [52, 324] on div "**********" at bounding box center [592, 325] width 1091 height 555
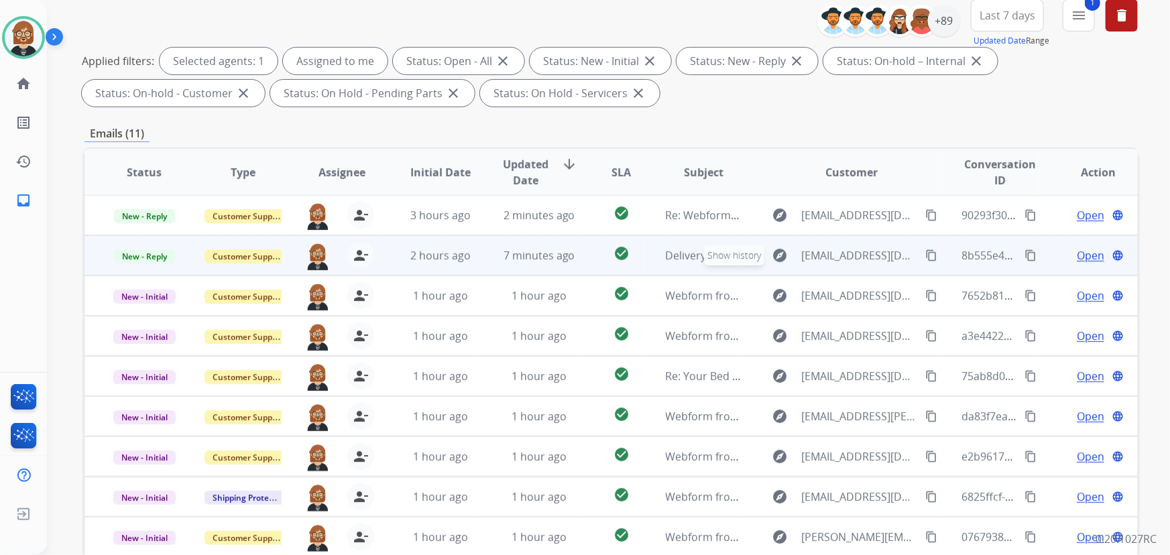
scroll to position [271, 0]
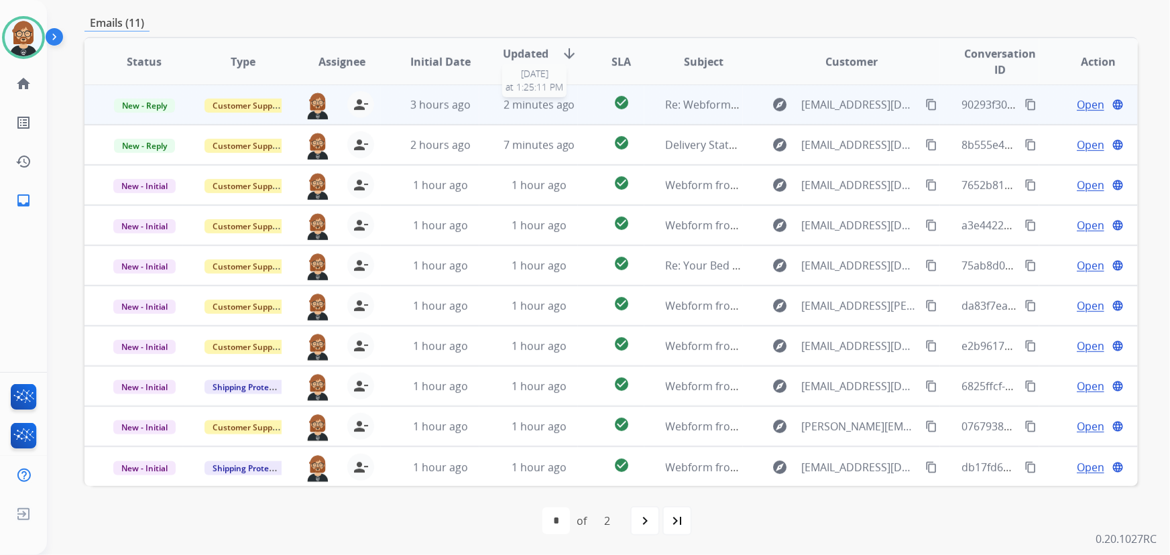
click at [516, 108] on span "2 minutes ago" at bounding box center [539, 104] width 72 height 15
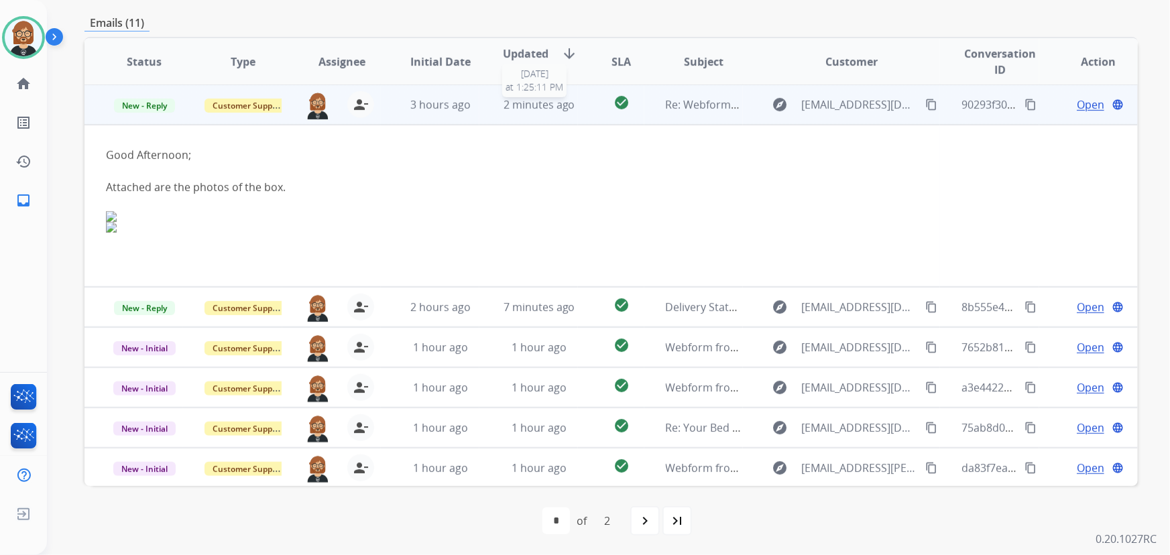
scroll to position [0, 0]
click at [517, 108] on span "2 minutes ago" at bounding box center [539, 105] width 72 height 15
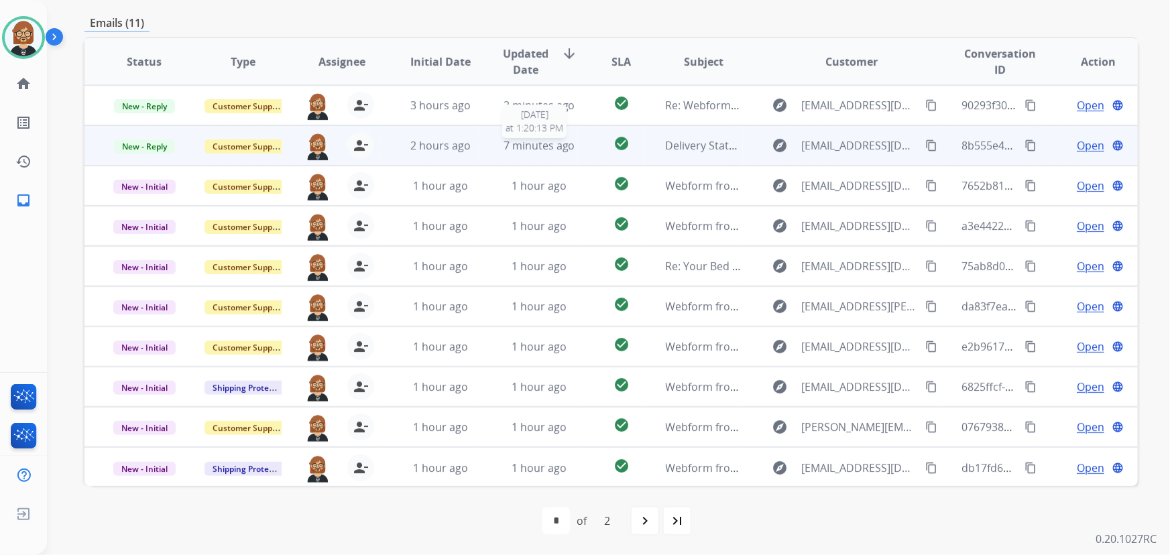
click at [543, 146] on span "7 minutes ago" at bounding box center [539, 145] width 72 height 15
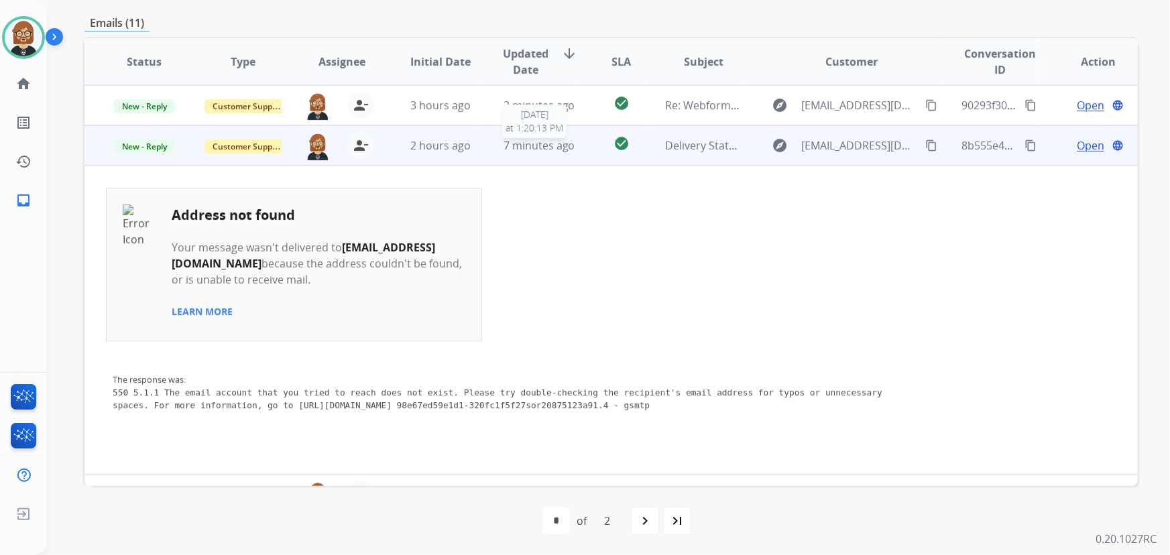
scroll to position [40, 0]
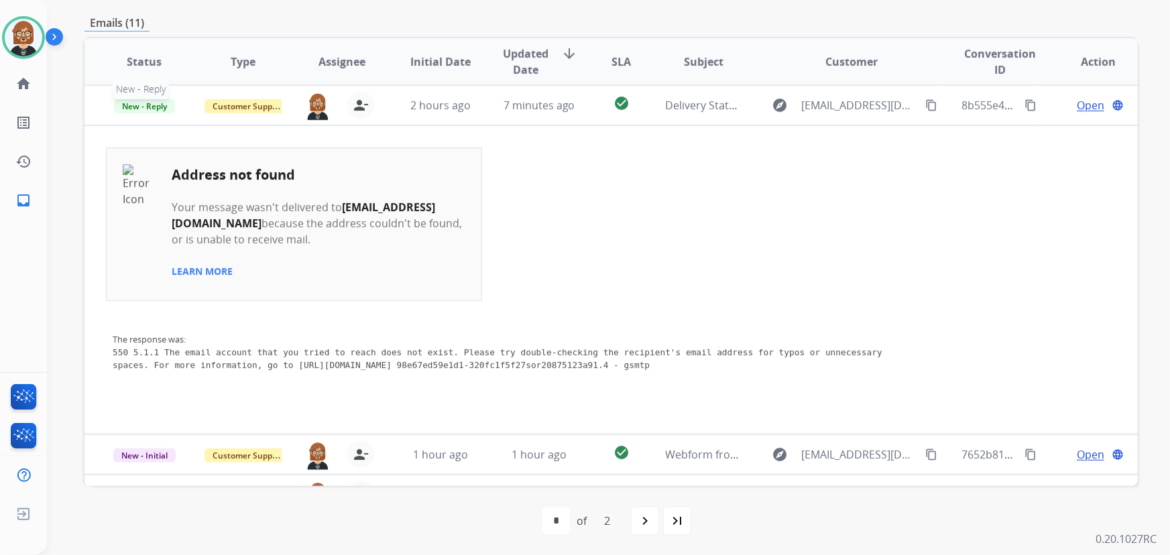
click at [155, 102] on span "New - Reply" at bounding box center [144, 106] width 61 height 14
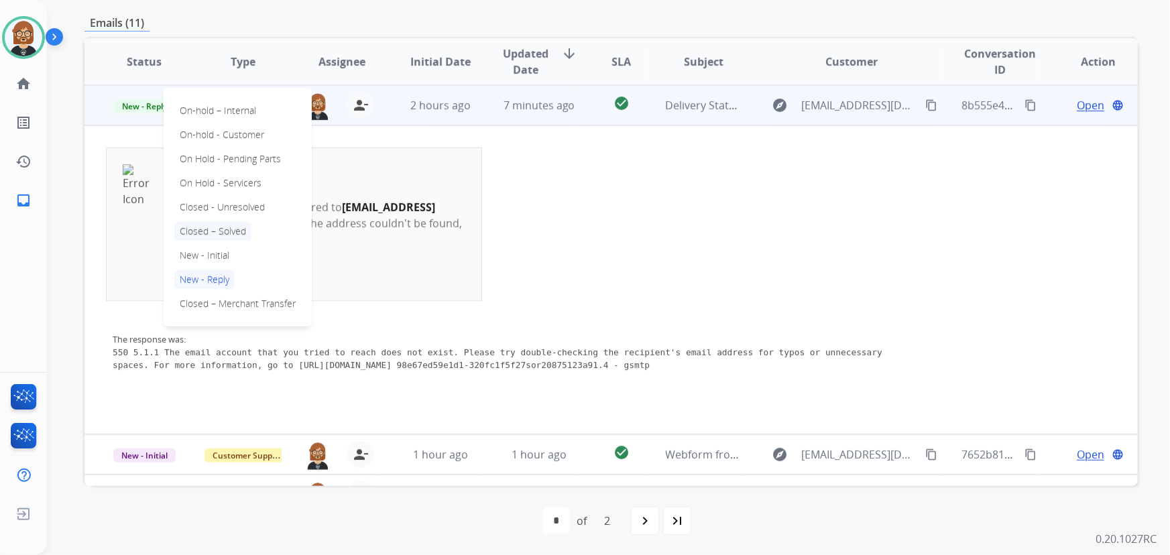
click at [216, 230] on p "Closed – Solved" at bounding box center [212, 231] width 77 height 19
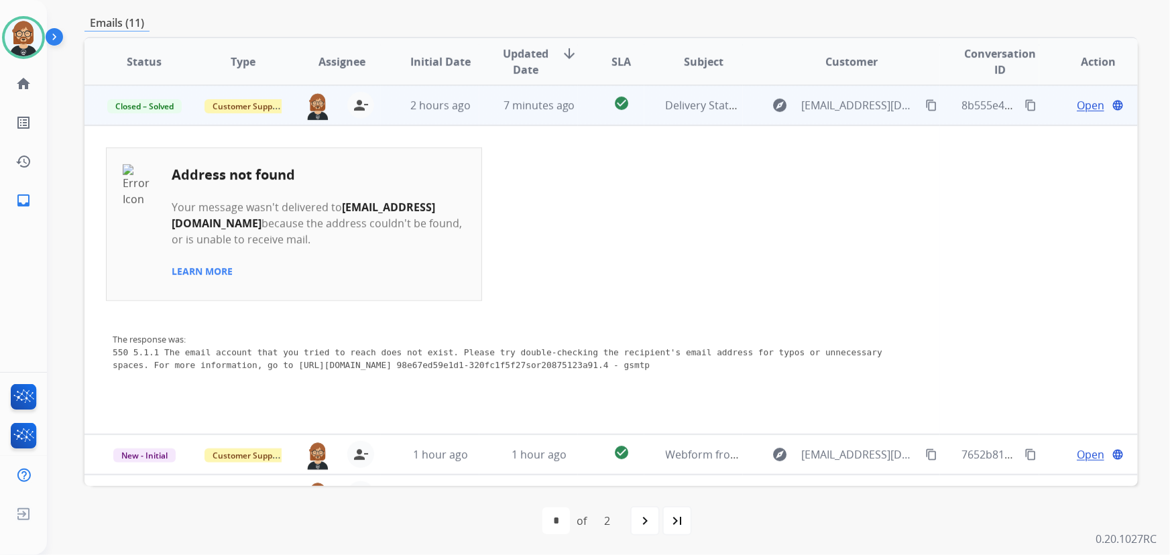
click at [488, 271] on td "Address not found Your message wasn't delivered to lisasrhrullrichardson@gmail.…" at bounding box center [512, 223] width 812 height 153
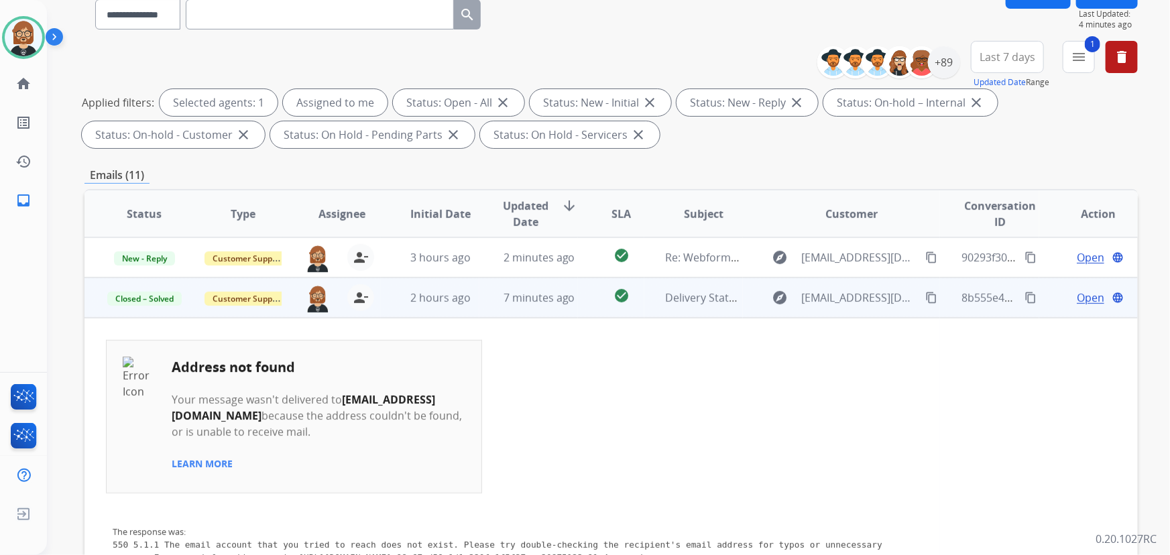
scroll to position [0, 0]
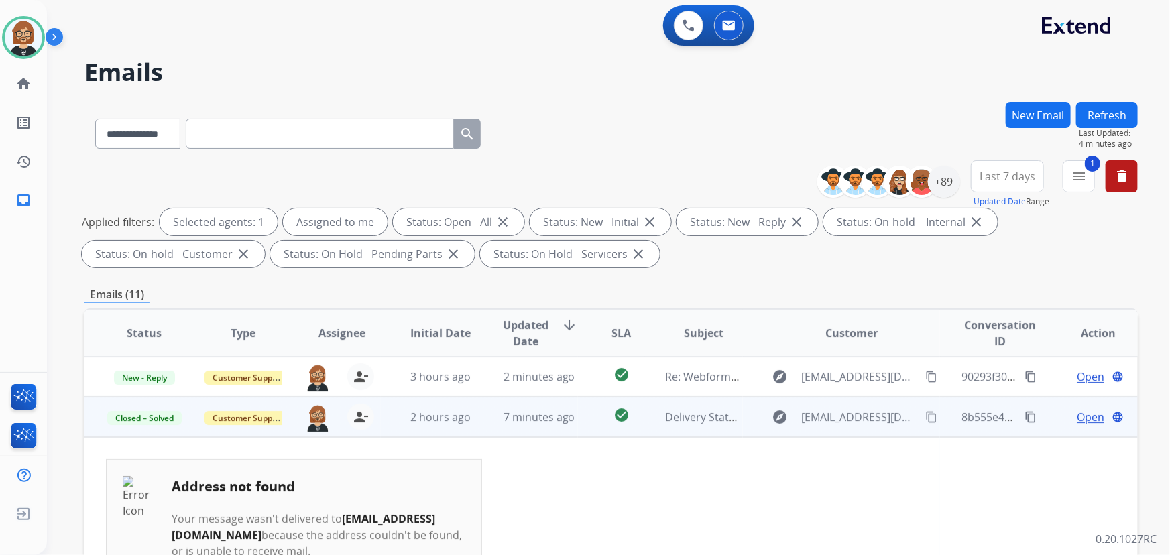
click at [1099, 109] on button "Refresh" at bounding box center [1107, 115] width 62 height 26
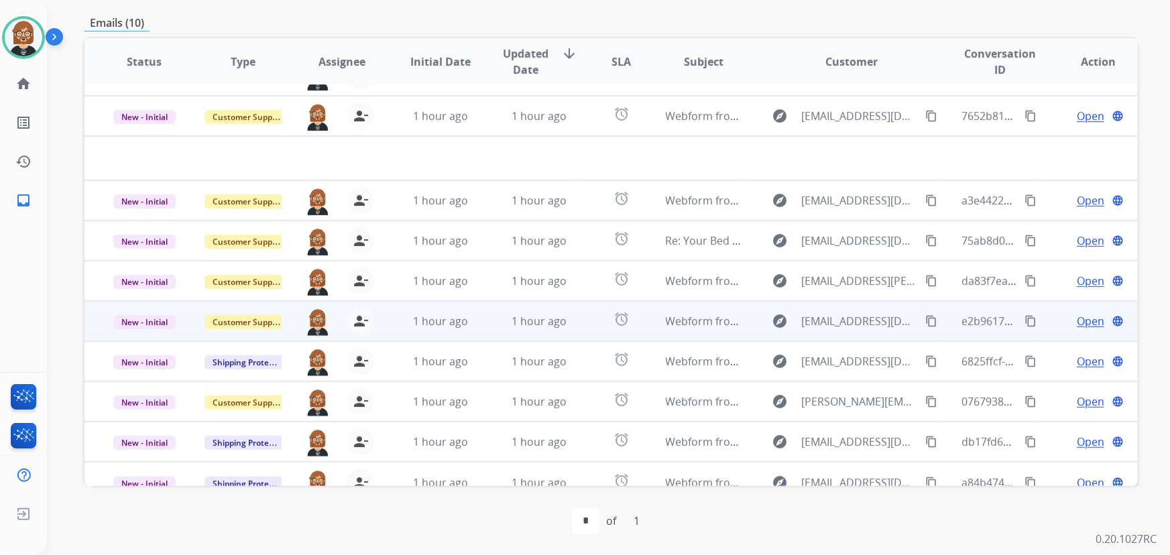
scroll to position [45, 0]
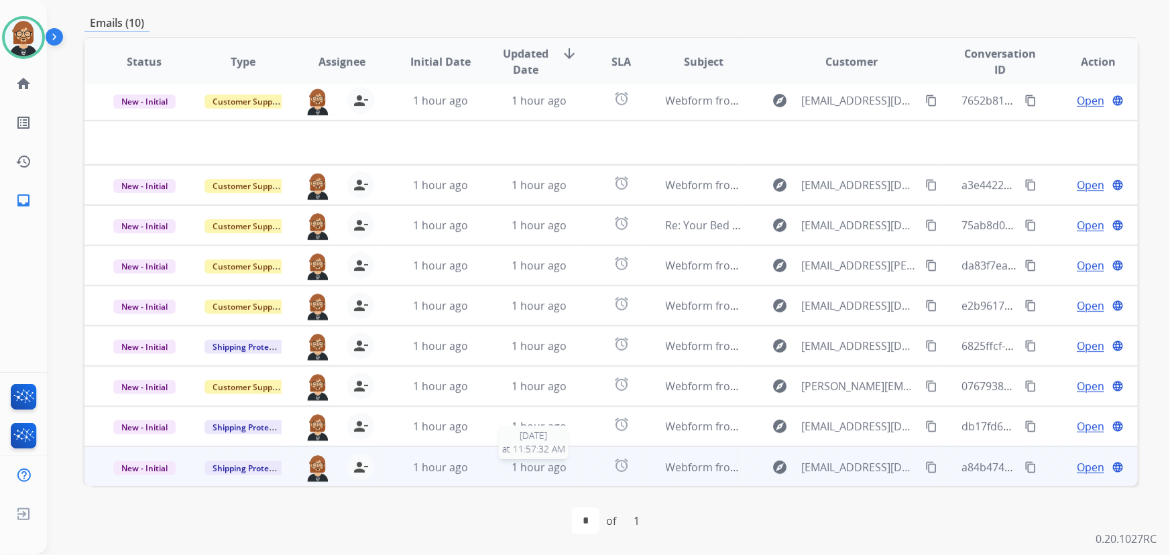
click at [511, 462] on span "1 hour ago" at bounding box center [538, 467] width 55 height 15
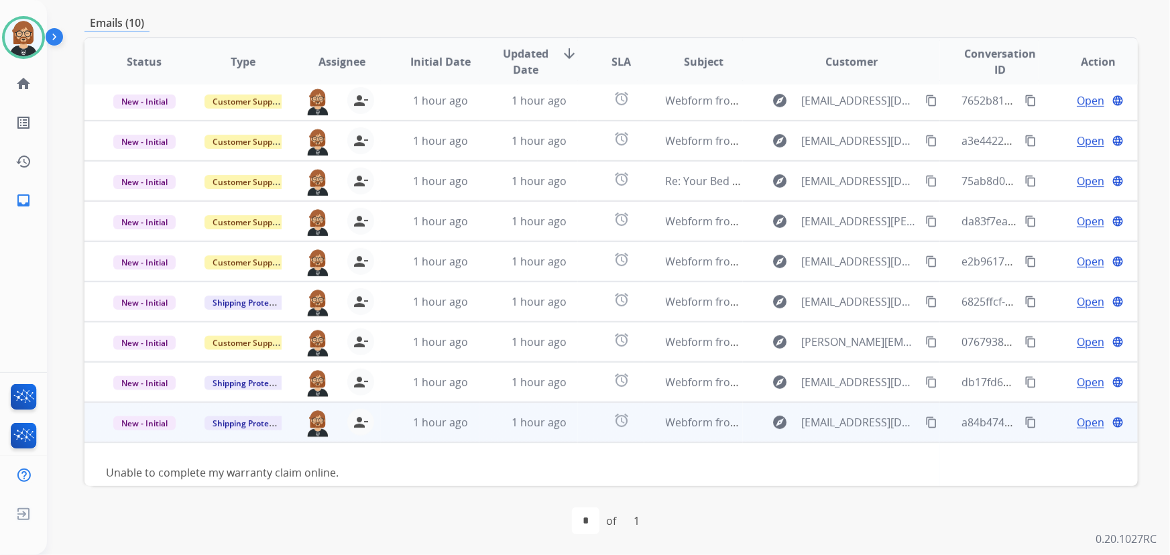
scroll to position [60, 0]
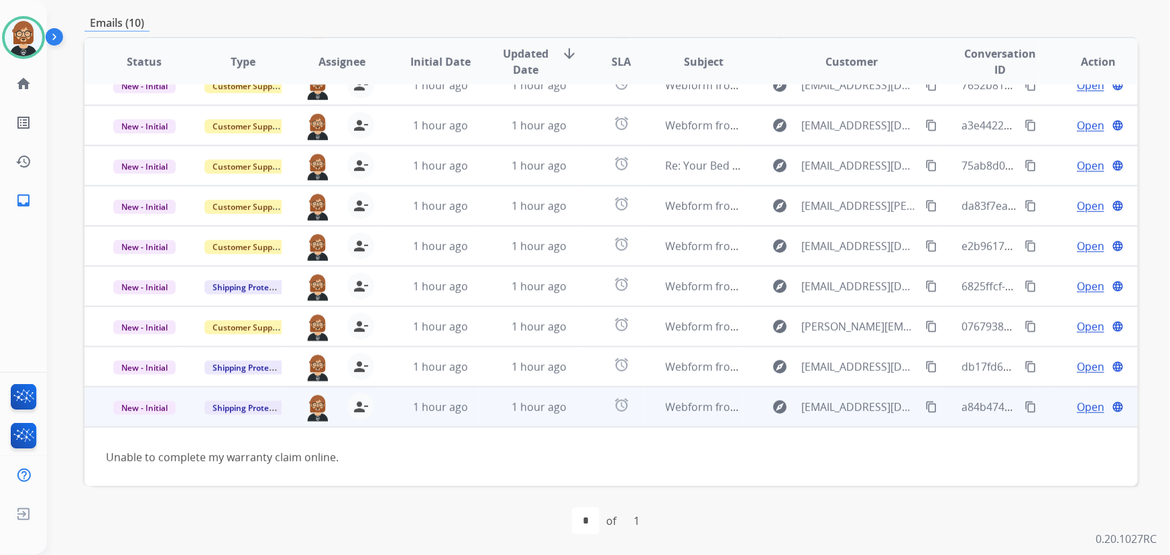
click at [925, 404] on mat-icon "content_copy" at bounding box center [931, 407] width 12 height 12
click at [1086, 406] on span "Open" at bounding box center [1089, 407] width 27 height 16
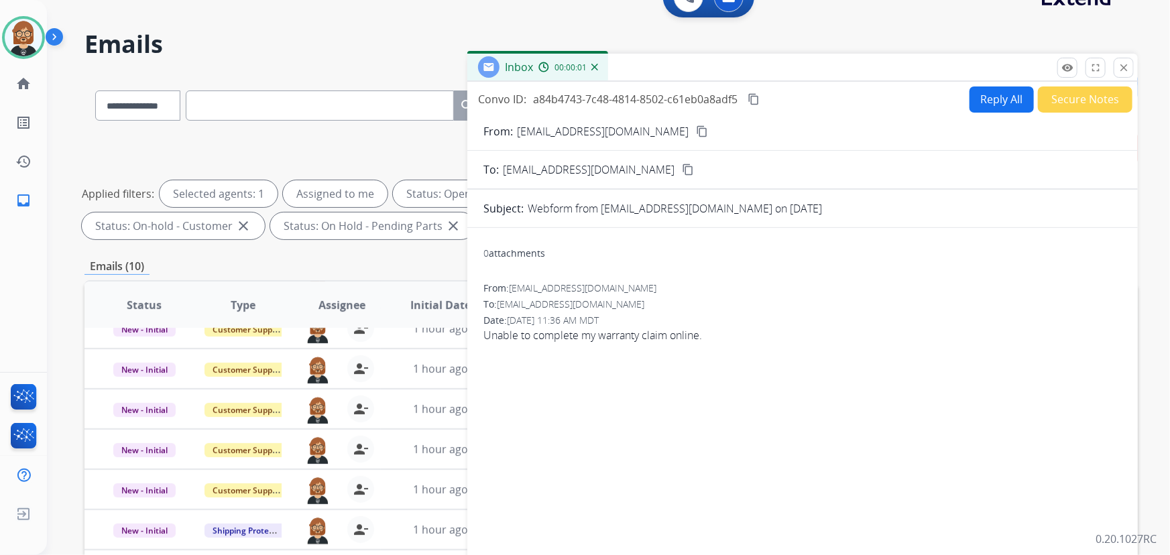
scroll to position [0, 0]
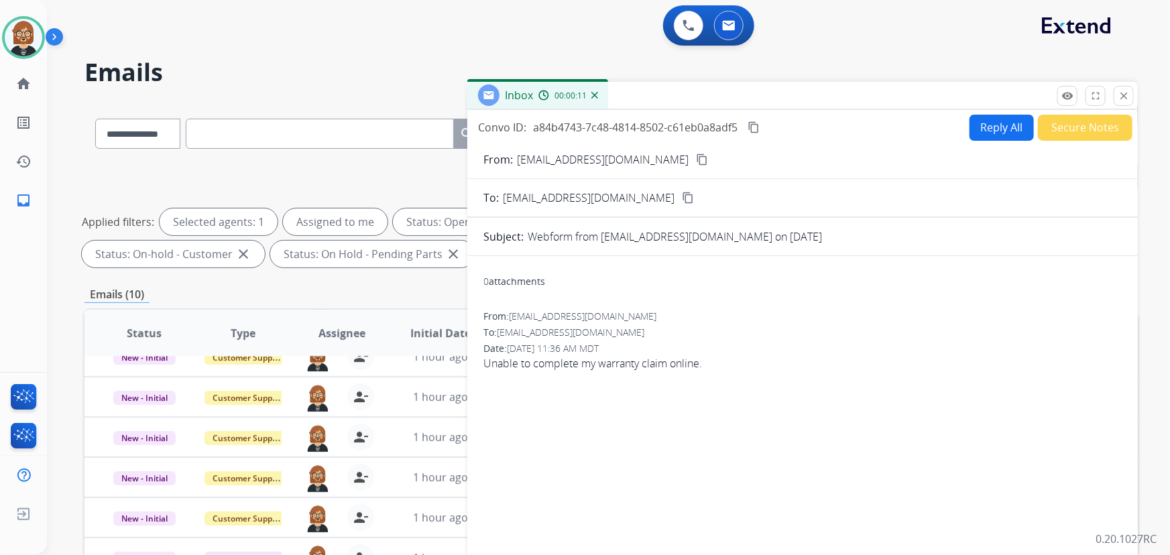
click at [1079, 125] on button "Secure Notes" at bounding box center [1085, 128] width 95 height 26
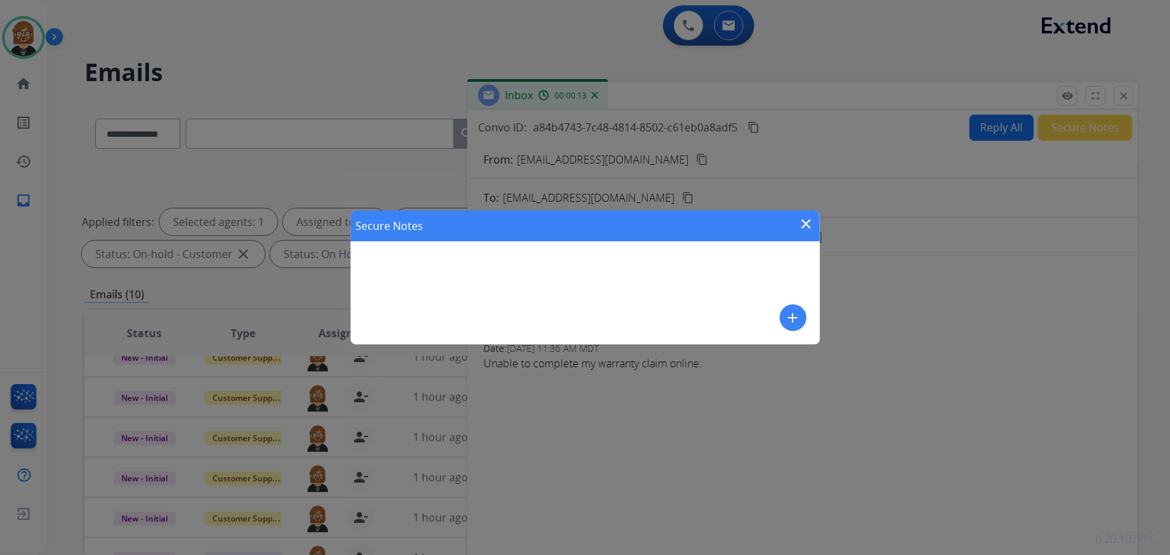
click at [801, 314] on button "add" at bounding box center [793, 317] width 27 height 27
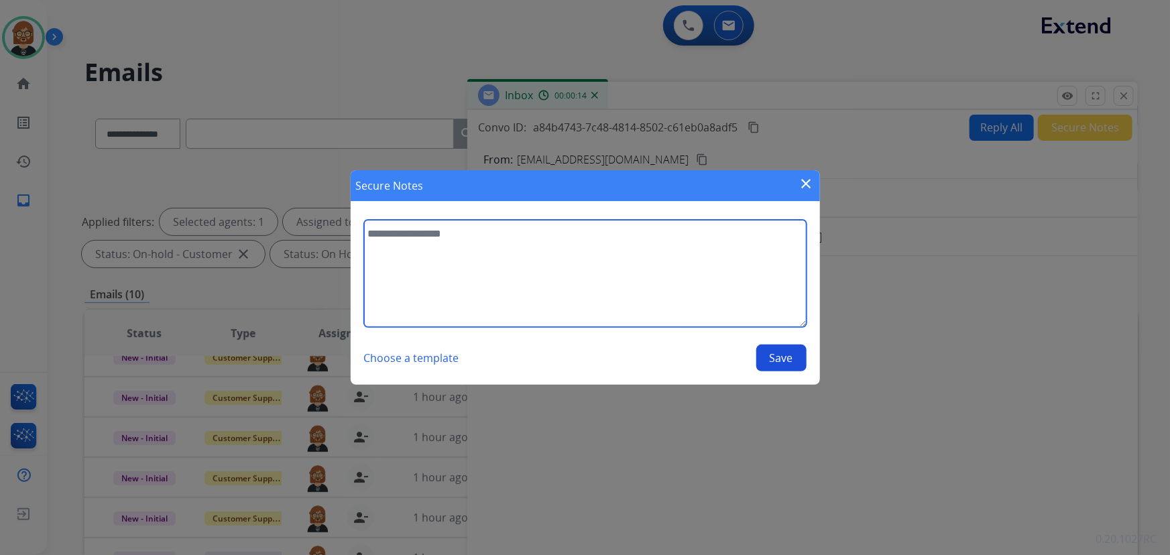
click at [624, 306] on textarea at bounding box center [585, 273] width 442 height 107
type textarea "**********"
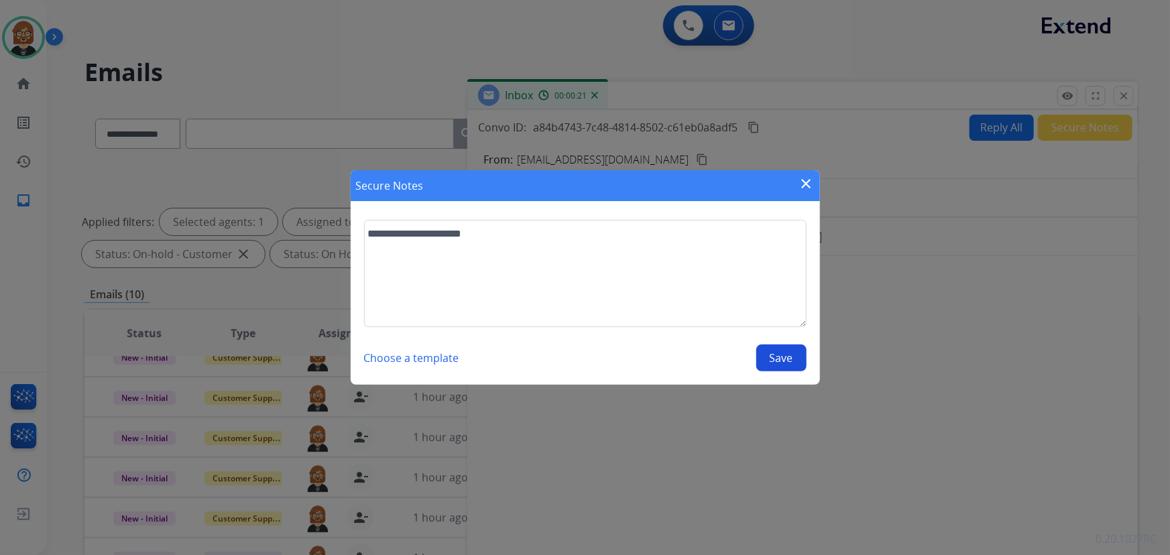
click at [790, 363] on button "Save" at bounding box center [781, 358] width 50 height 27
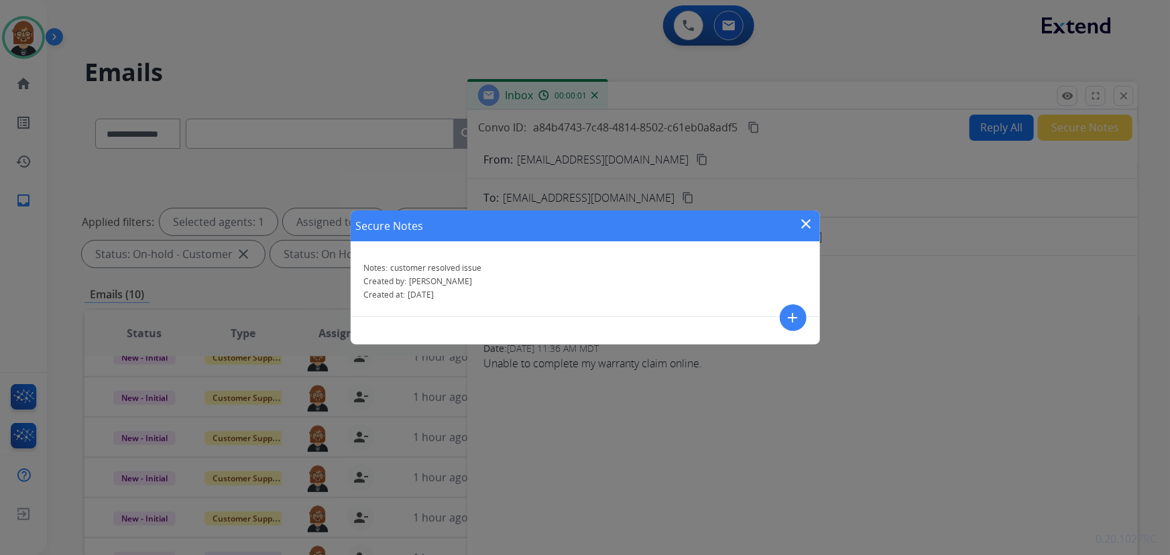
click at [810, 221] on mat-icon "close" at bounding box center [806, 224] width 16 height 16
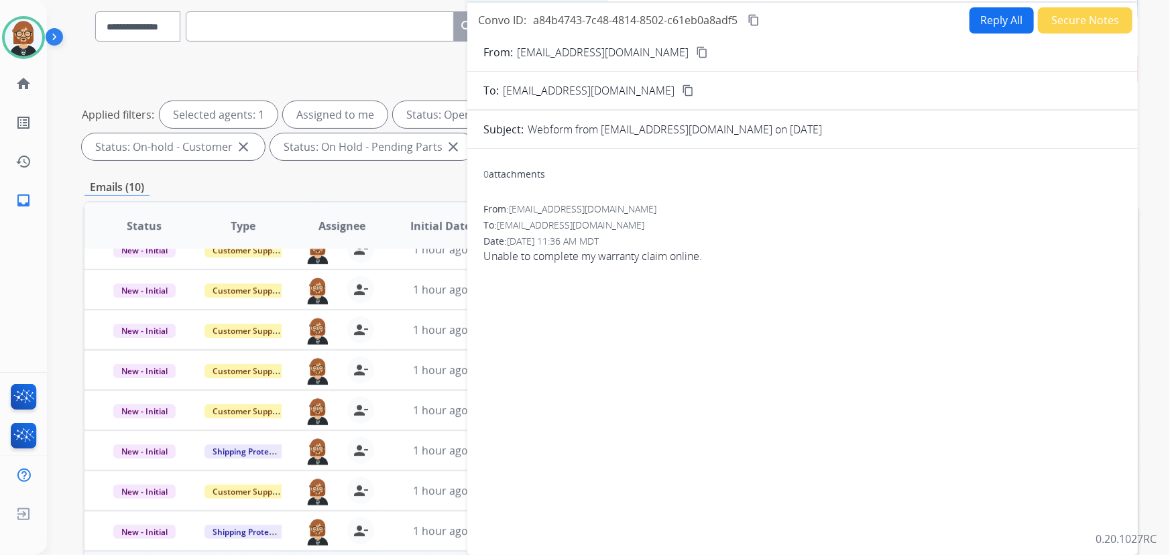
scroll to position [271, 0]
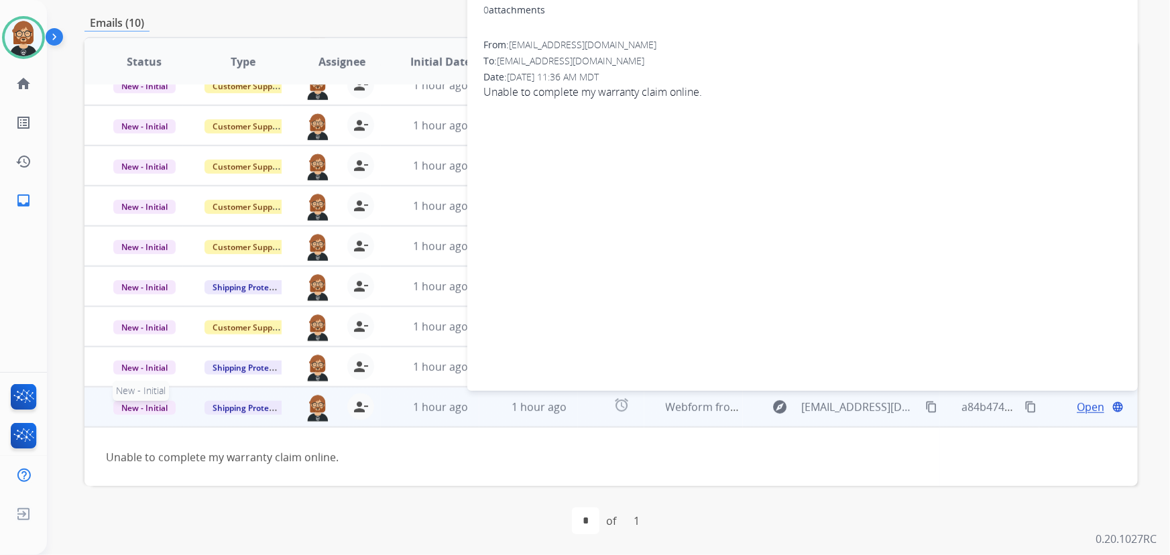
click at [159, 406] on span "New - Initial" at bounding box center [144, 408] width 62 height 14
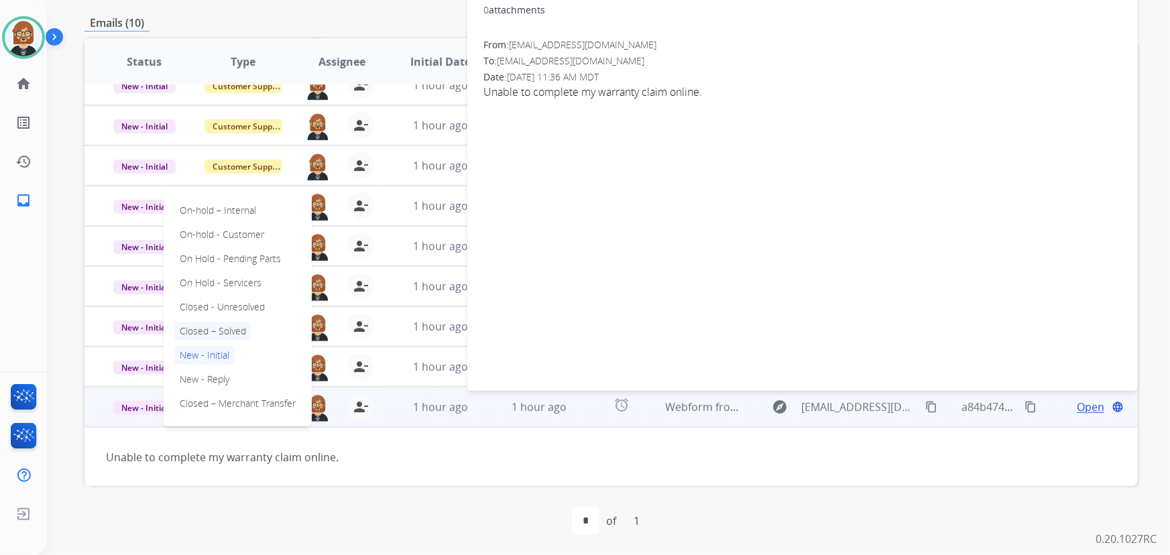
click at [228, 329] on p "Closed – Solved" at bounding box center [212, 331] width 77 height 19
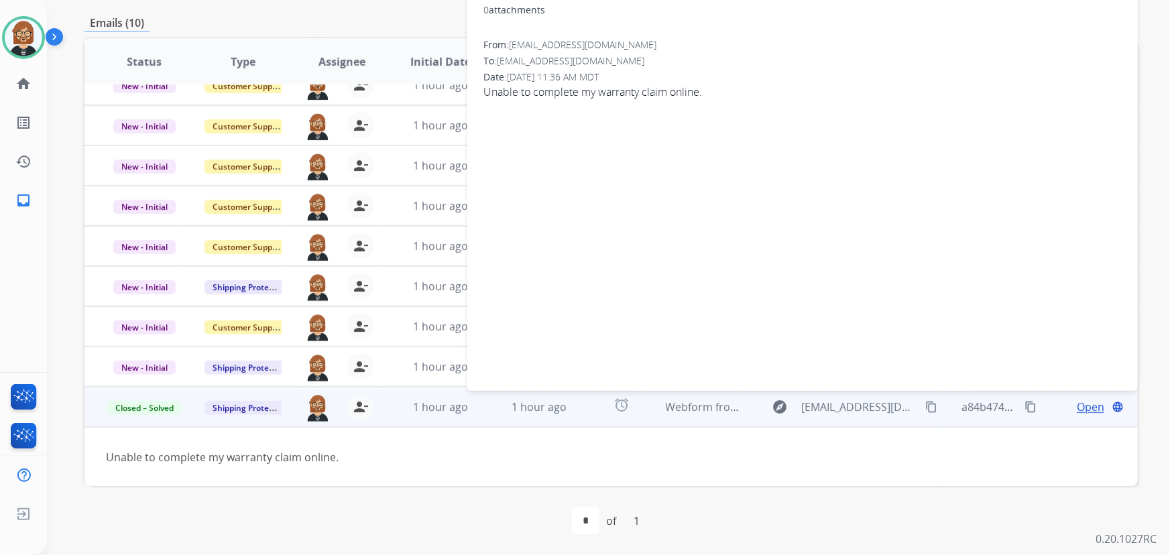
click at [197, 473] on td "Unable to complete my warranty claim online." at bounding box center [511, 457] width 855 height 60
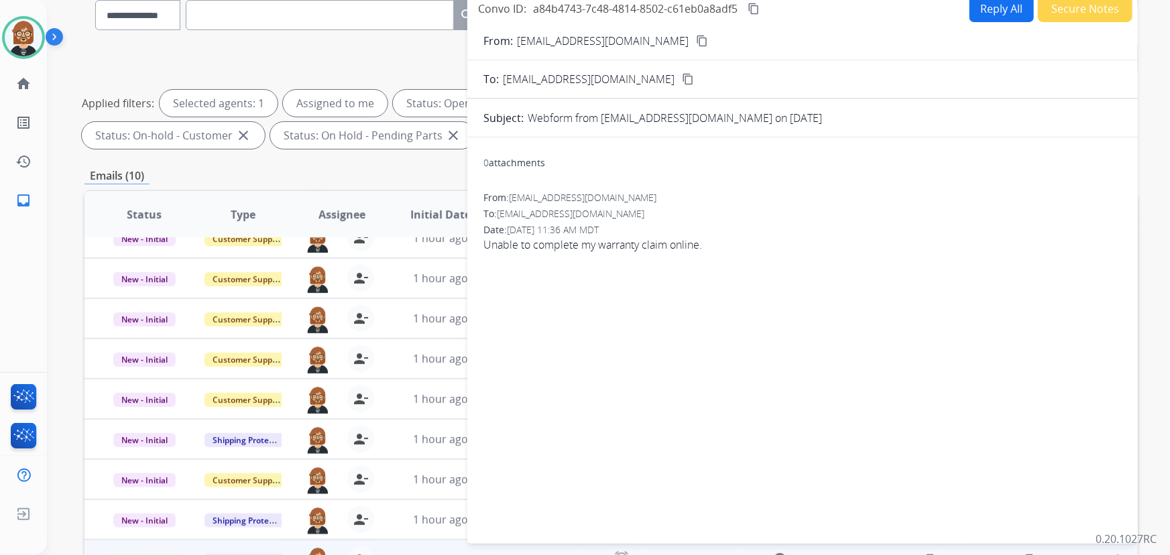
scroll to position [0, 0]
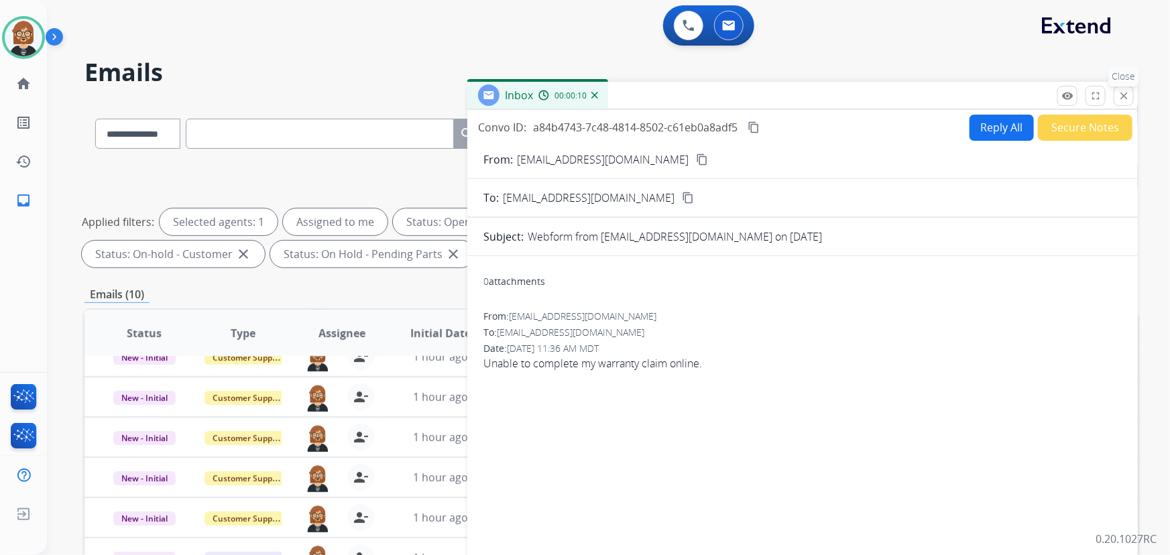
click at [1128, 94] on mat-icon "close" at bounding box center [1123, 96] width 12 height 12
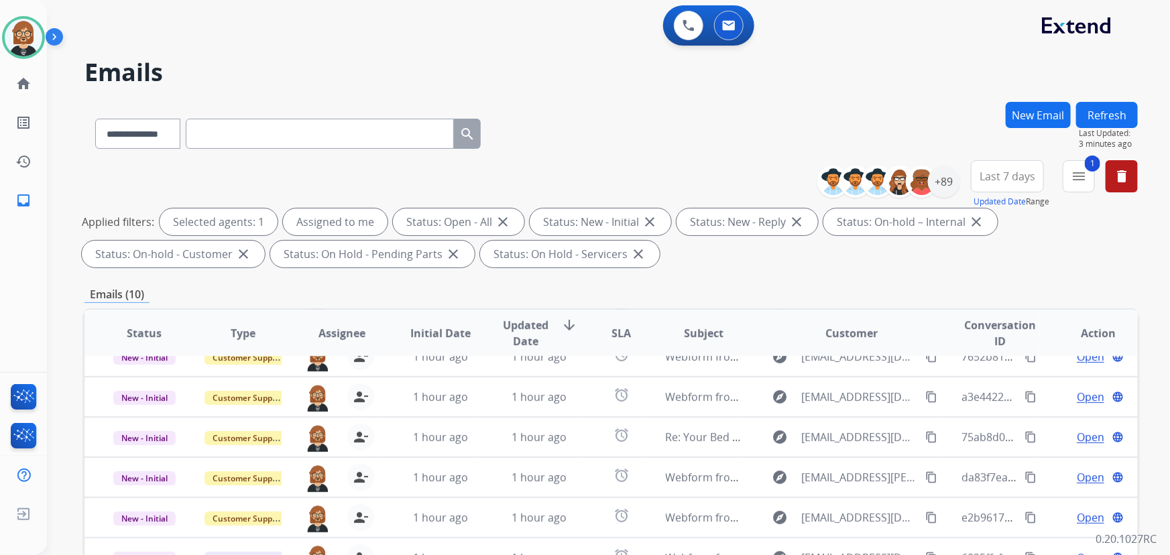
click at [1098, 109] on button "Refresh" at bounding box center [1107, 115] width 62 height 26
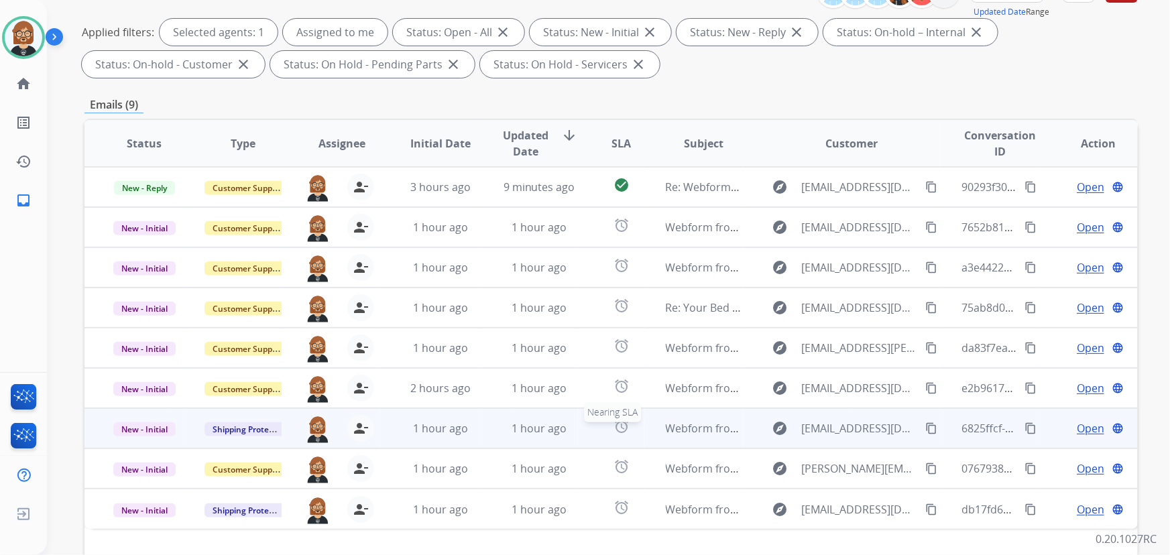
scroll to position [271, 0]
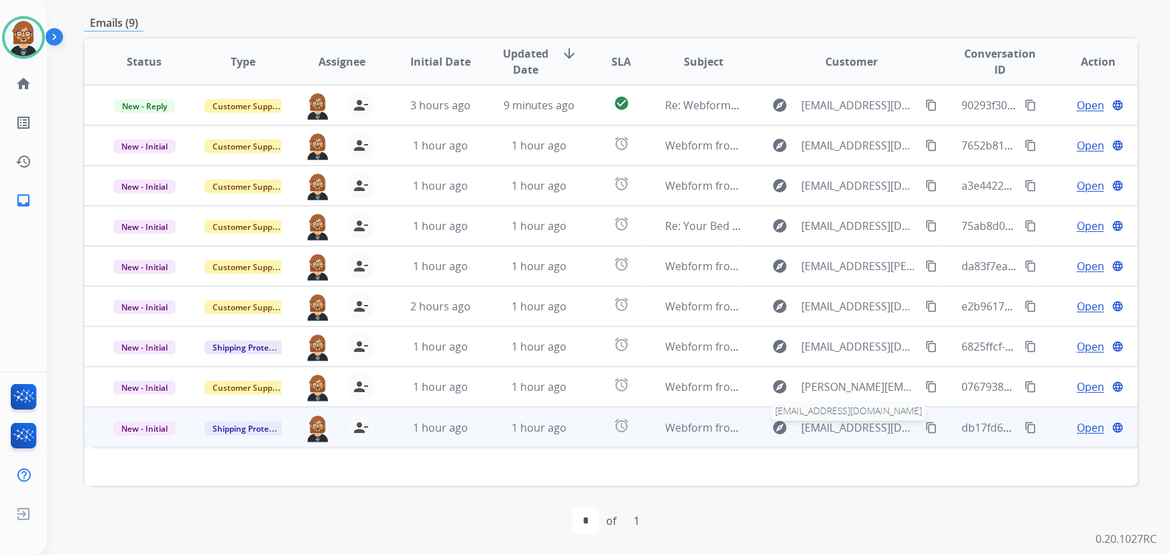
click at [812, 425] on span "[EMAIL_ADDRESS][DOMAIN_NAME]" at bounding box center [860, 428] width 117 height 16
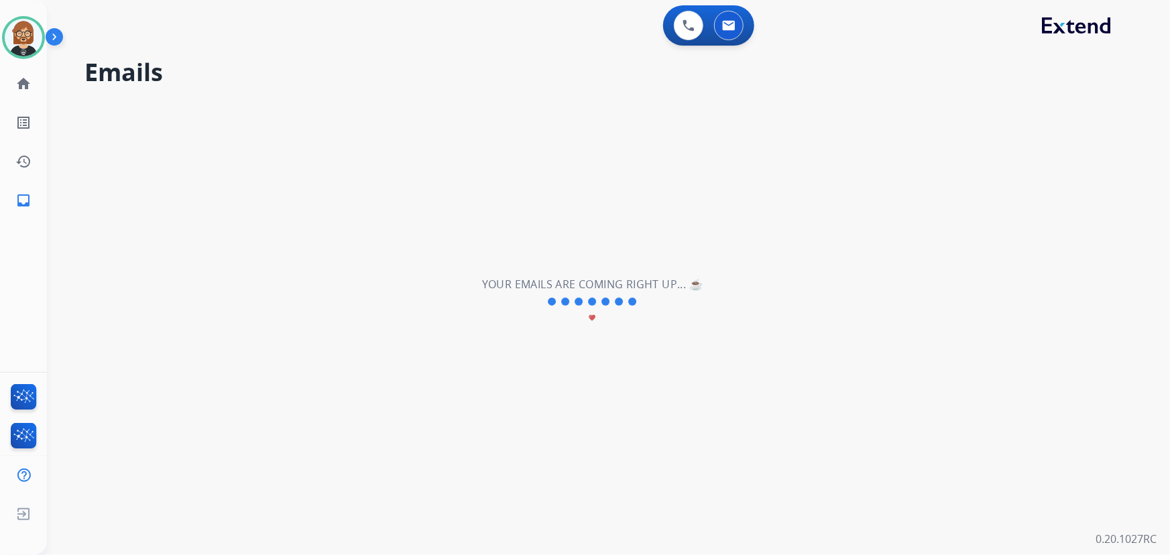
scroll to position [0, 0]
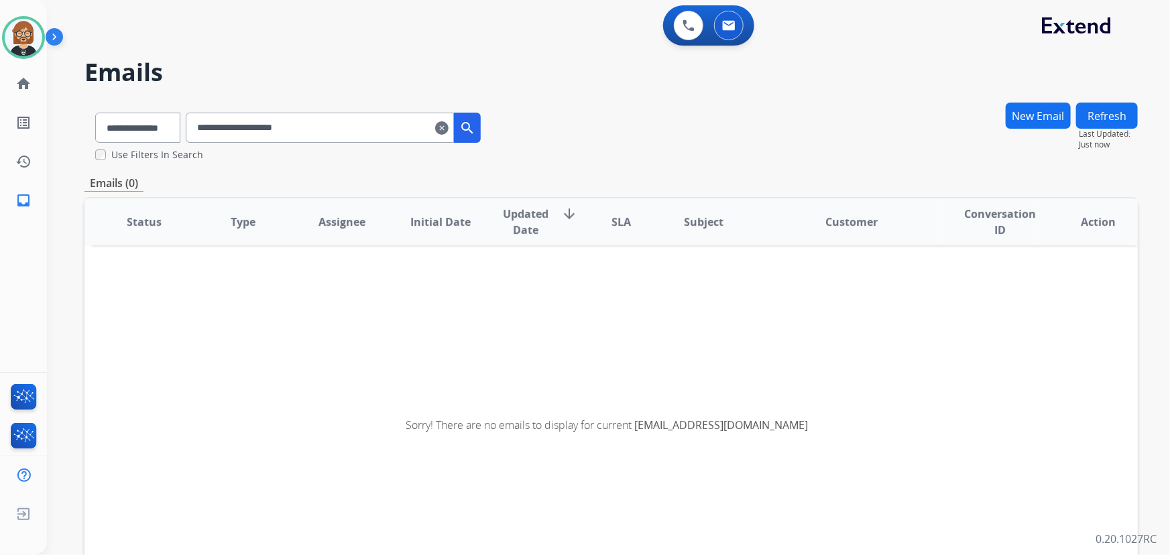
click at [454, 127] on input "**********" at bounding box center [320, 128] width 268 height 30
click at [448, 126] on mat-icon "clear" at bounding box center [441, 128] width 13 height 16
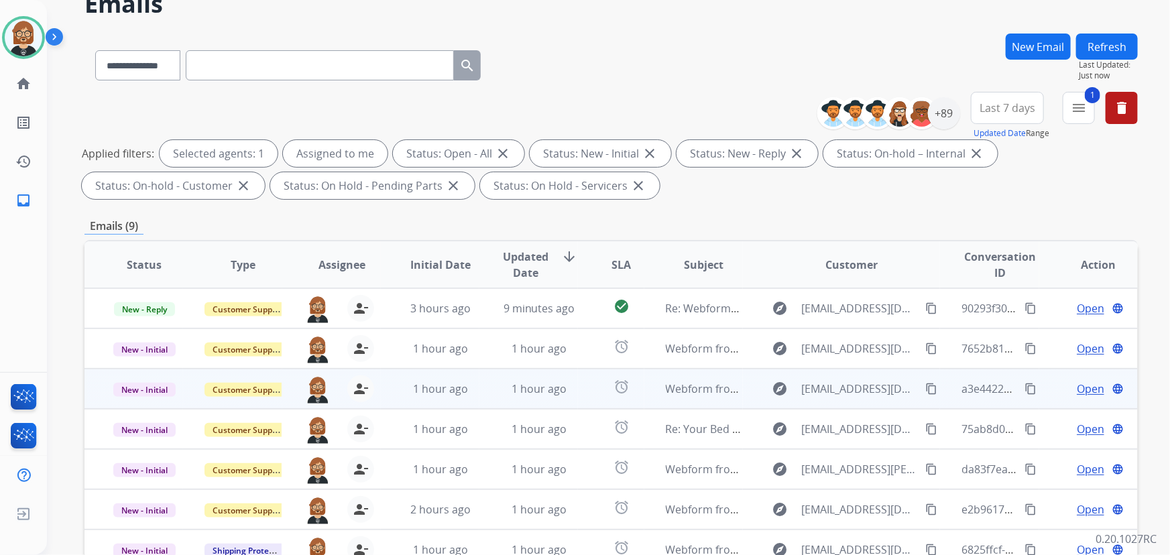
scroll to position [271, 0]
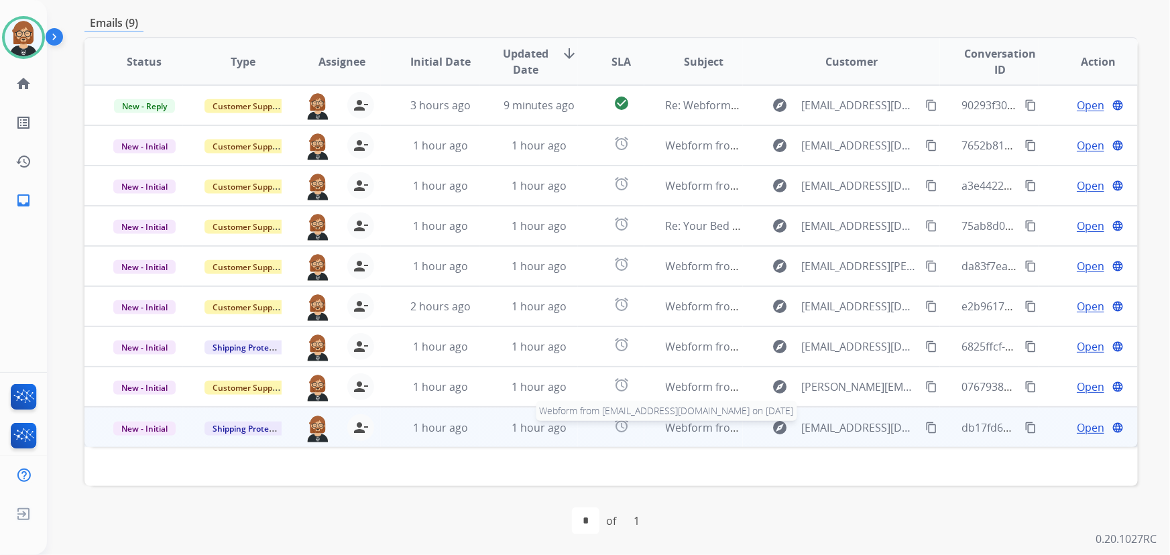
click at [706, 428] on span "Webform from alanidarby93@gmail.com on 08/14/2025" at bounding box center [818, 427] width 304 height 15
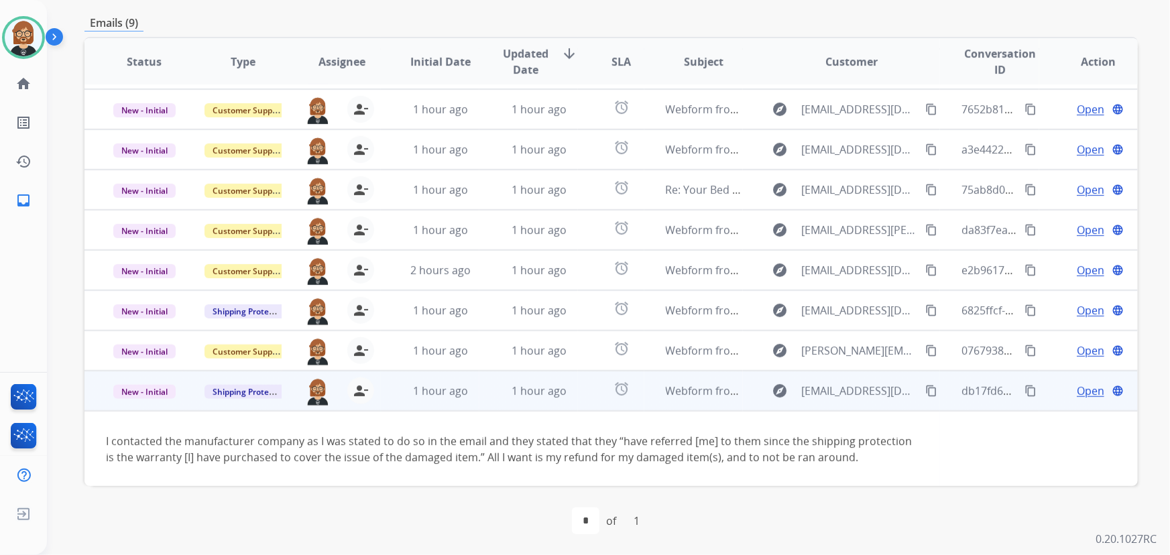
click at [925, 389] on mat-icon "content_copy" at bounding box center [931, 391] width 12 height 12
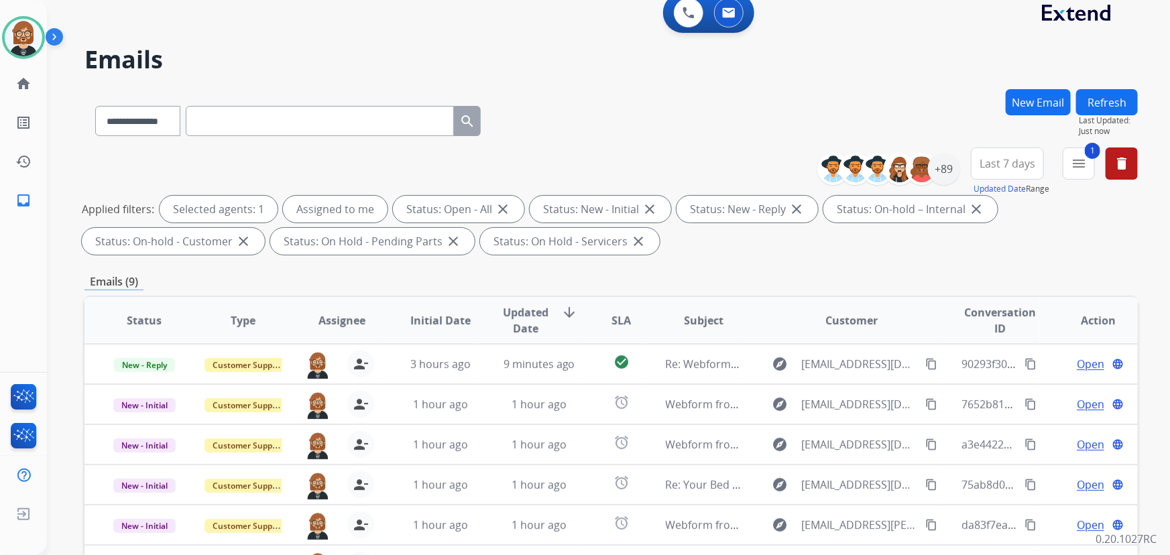
scroll to position [0, 0]
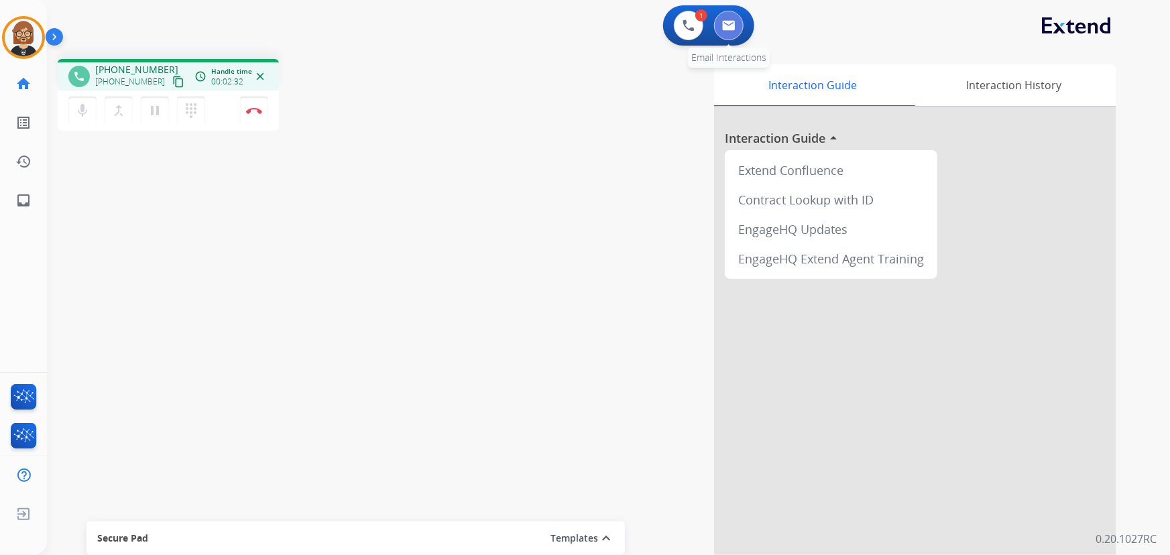
click at [719, 27] on button at bounding box center [728, 25] width 29 height 29
select select "**********"
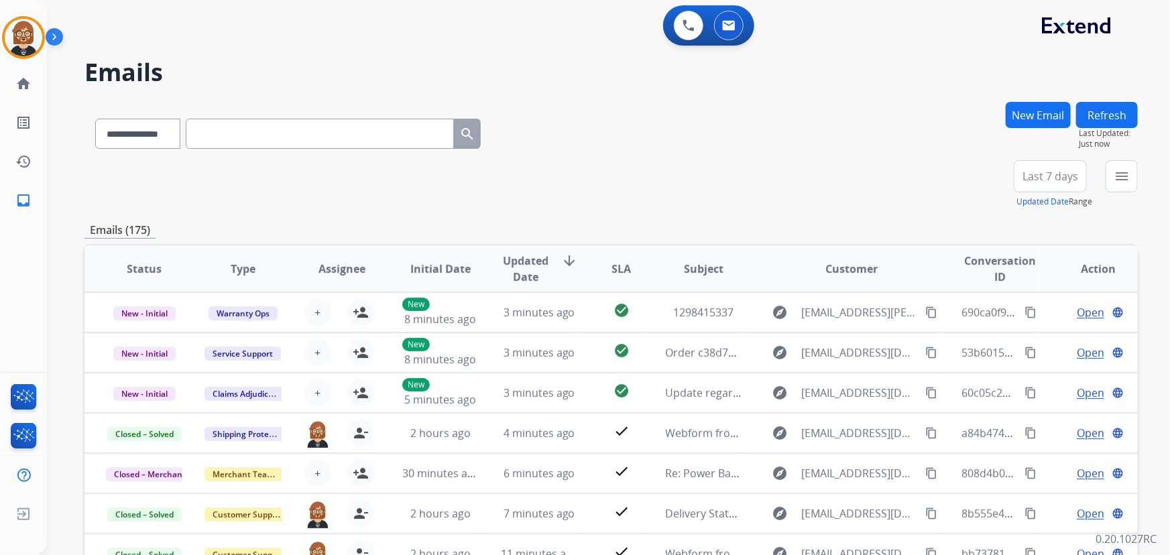
click at [287, 143] on input "text" at bounding box center [320, 134] width 268 height 30
paste input "**********"
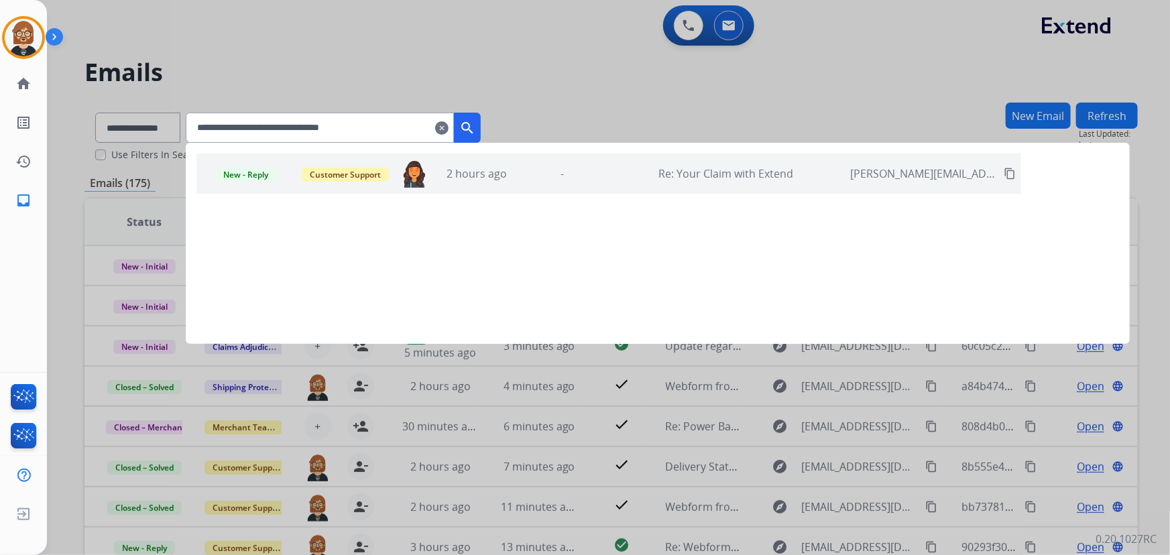
type input "**********"
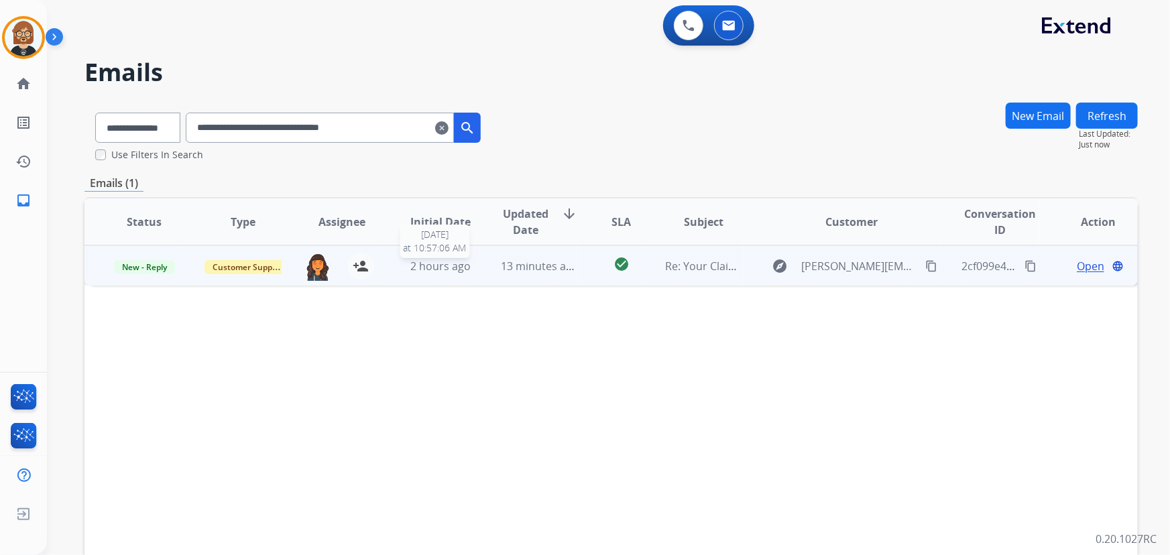
click at [450, 265] on span "2 hours ago" at bounding box center [440, 266] width 60 height 15
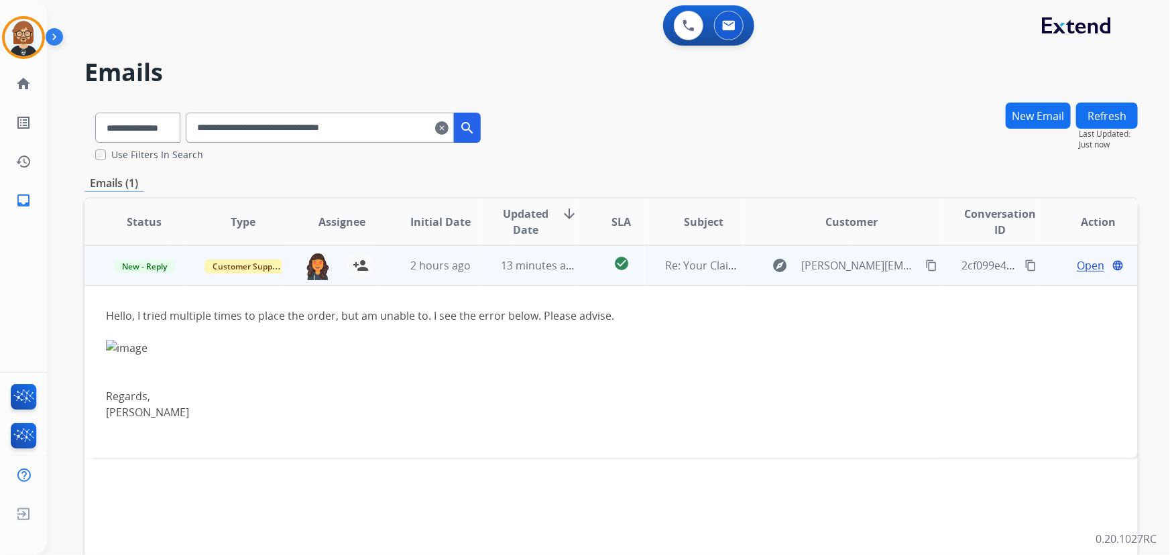
click at [1086, 267] on span "Open" at bounding box center [1089, 265] width 27 height 16
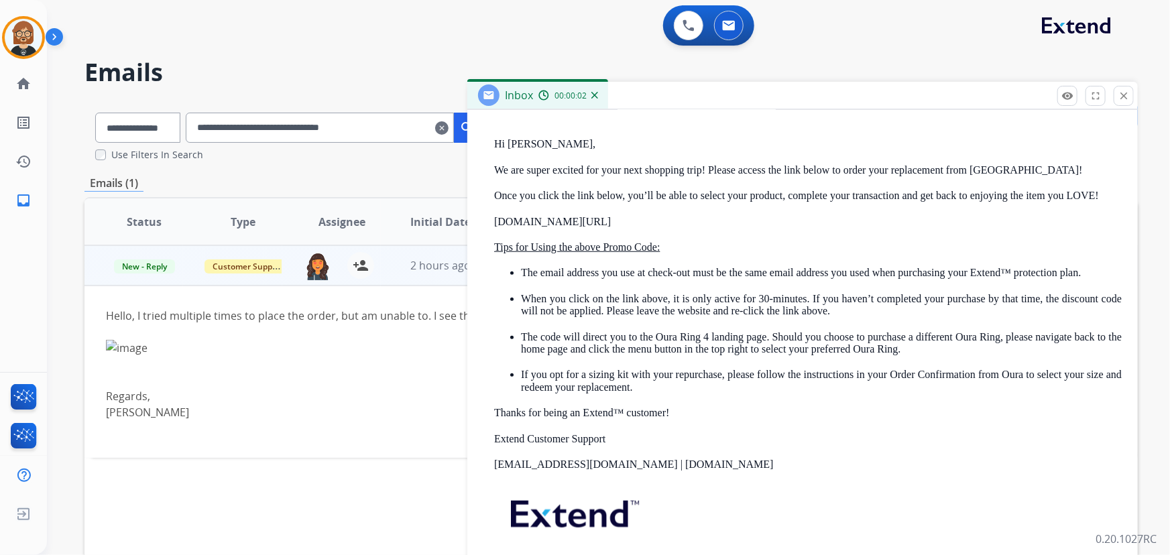
scroll to position [487, 0]
click at [631, 219] on p "ouraring.com/replacement/3bf52d98bc" at bounding box center [807, 221] width 627 height 12
copy p "ouraring.com/replacement/3bf52d98bc"
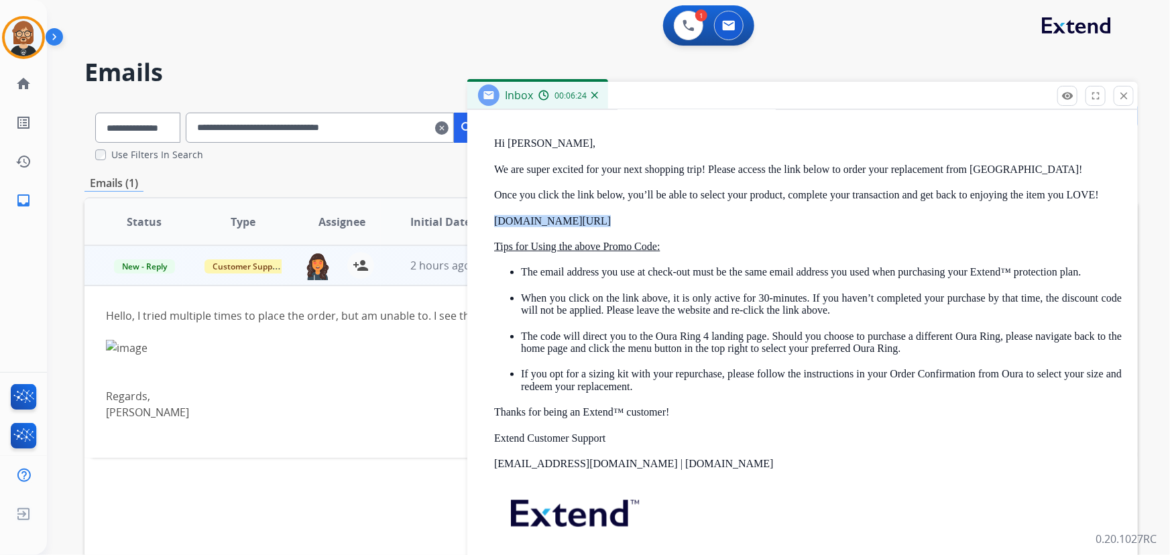
scroll to position [543, 0]
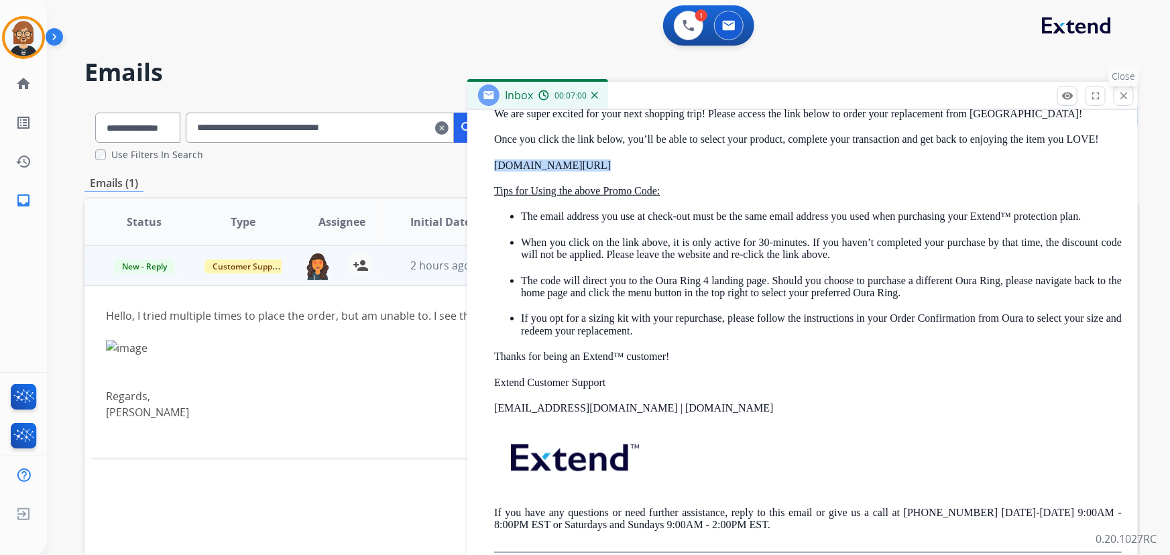
click at [1126, 92] on mat-icon "close" at bounding box center [1123, 96] width 12 height 12
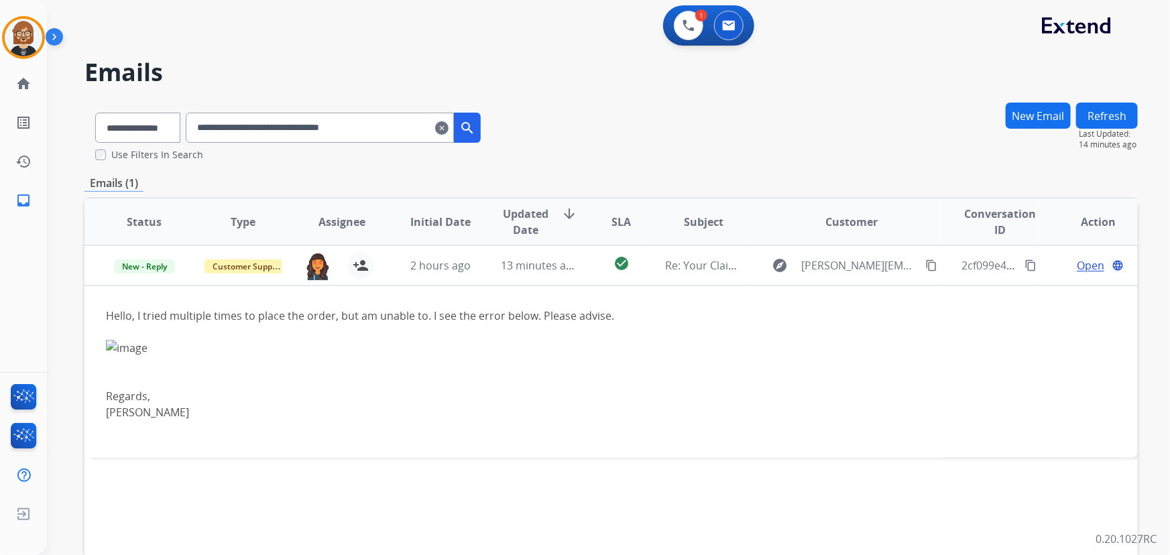
click at [1028, 108] on button "New Email" at bounding box center [1037, 116] width 65 height 26
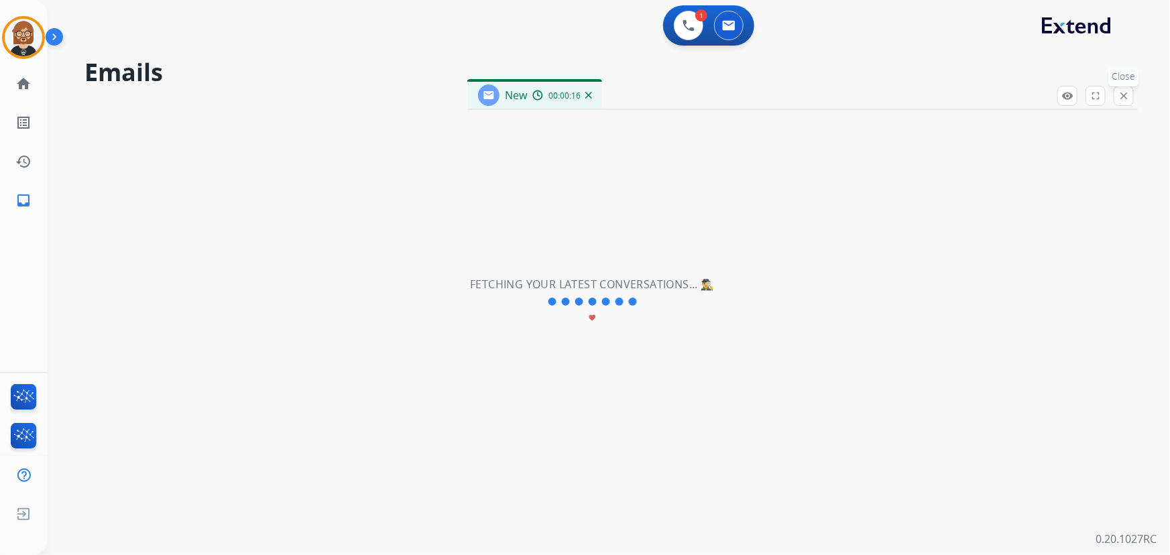
click at [1123, 98] on mat-icon "close" at bounding box center [1123, 96] width 12 height 12
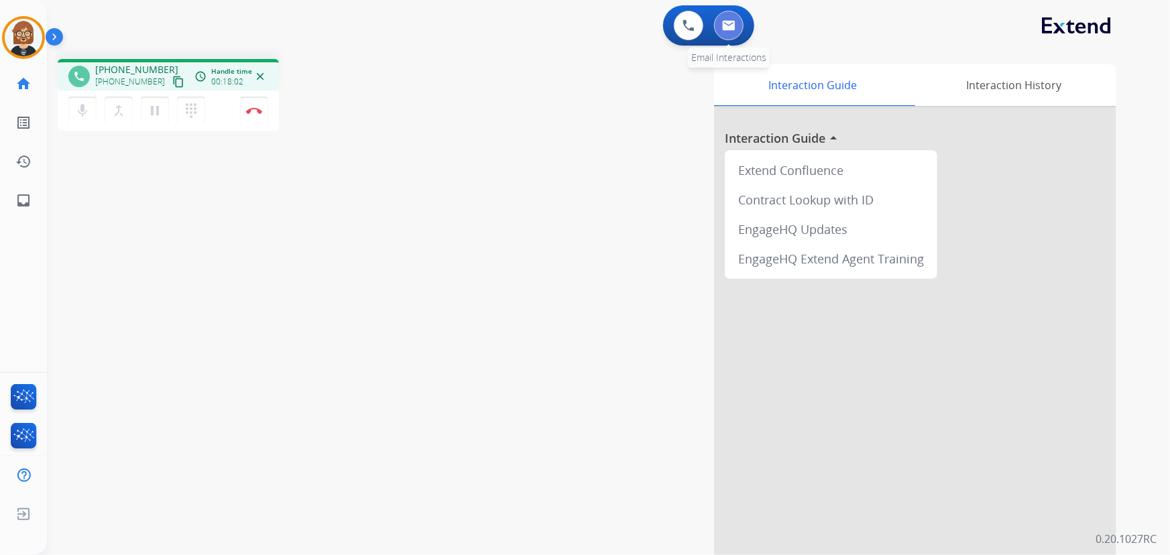
click at [720, 28] on button at bounding box center [728, 25] width 29 height 29
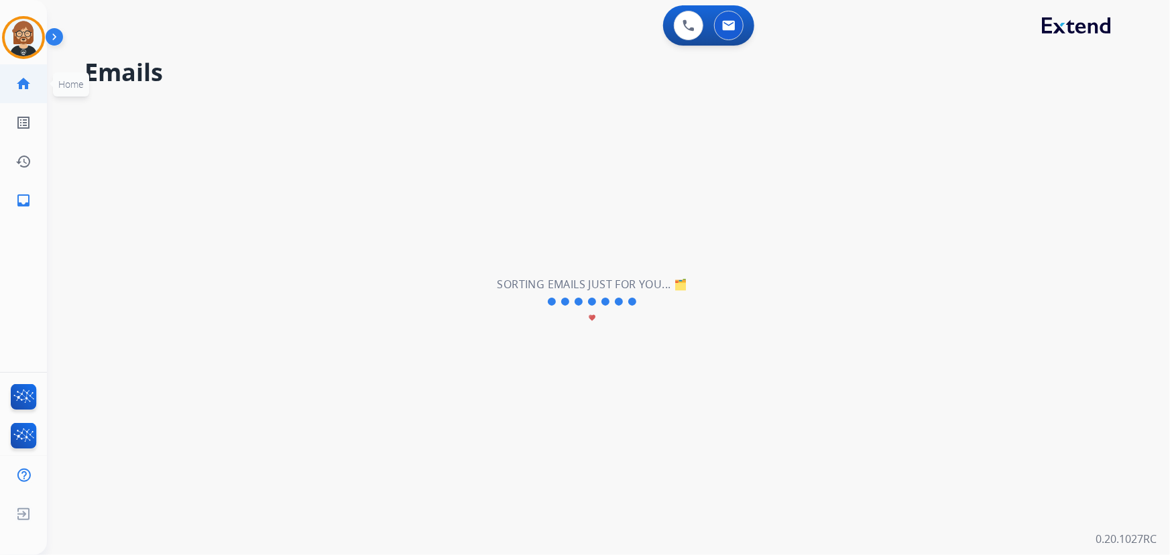
click at [25, 84] on mat-icon "home" at bounding box center [23, 84] width 16 height 16
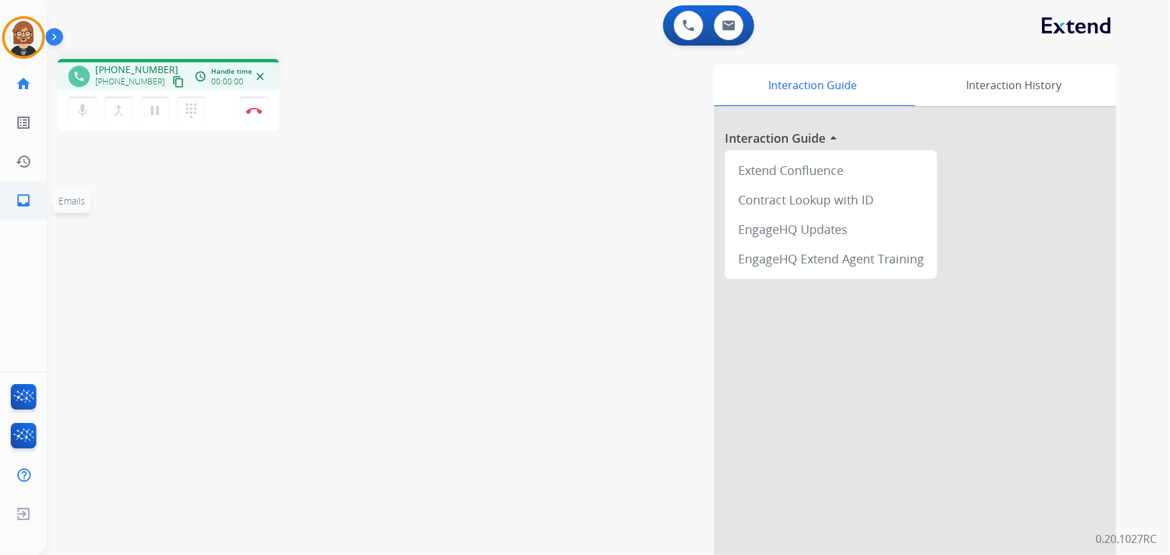
click at [21, 197] on mat-icon "inbox" at bounding box center [23, 200] width 16 height 16
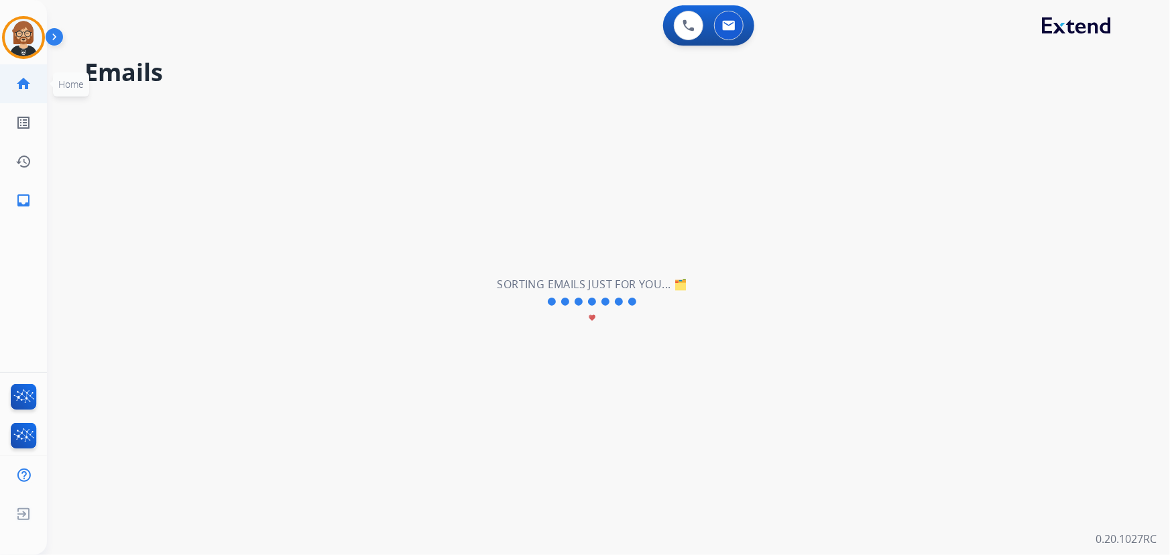
click at [17, 80] on mat-icon "home" at bounding box center [23, 84] width 16 height 16
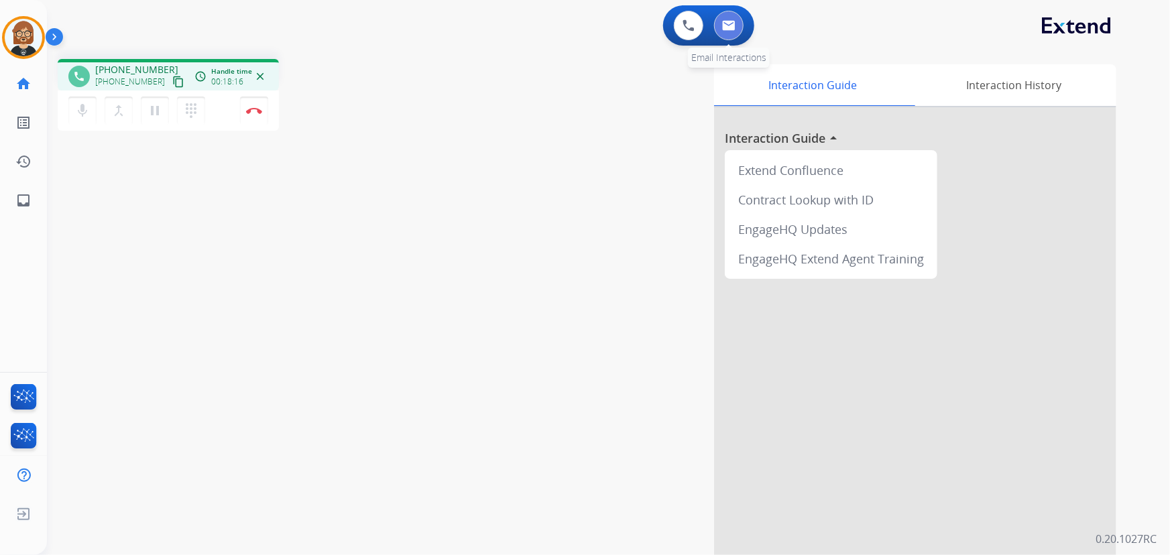
click at [736, 26] on button at bounding box center [728, 25] width 29 height 29
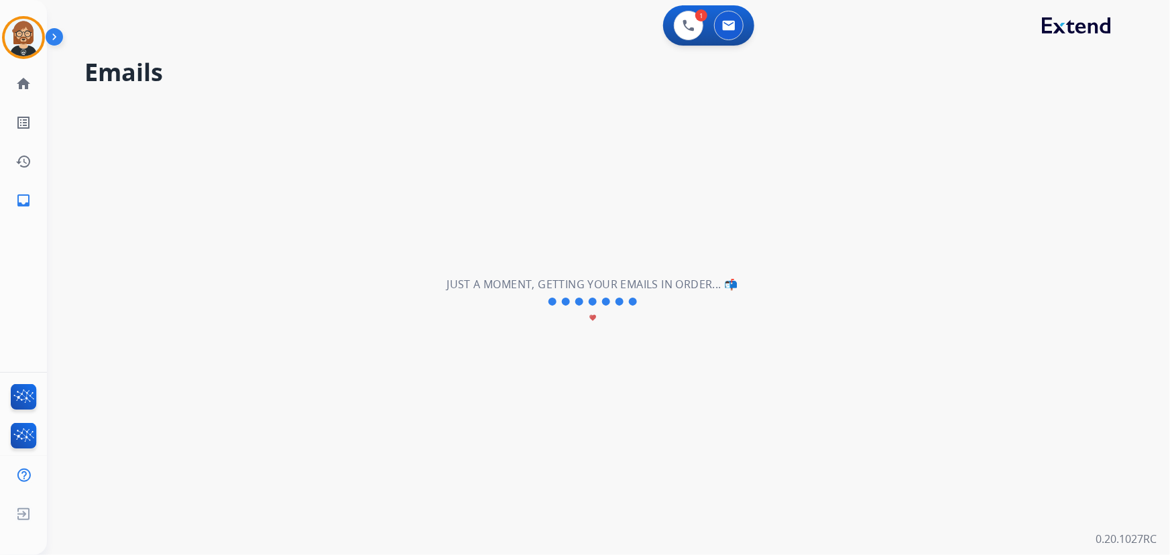
click at [654, 216] on div "**********" at bounding box center [592, 301] width 1091 height 507
click at [725, 14] on button at bounding box center [728, 25] width 29 height 29
click at [804, 181] on div "**********" at bounding box center [592, 301] width 1091 height 507
click at [29, 196] on mat-icon "inbox" at bounding box center [23, 200] width 16 height 16
click at [23, 86] on mat-icon "home" at bounding box center [23, 84] width 16 height 16
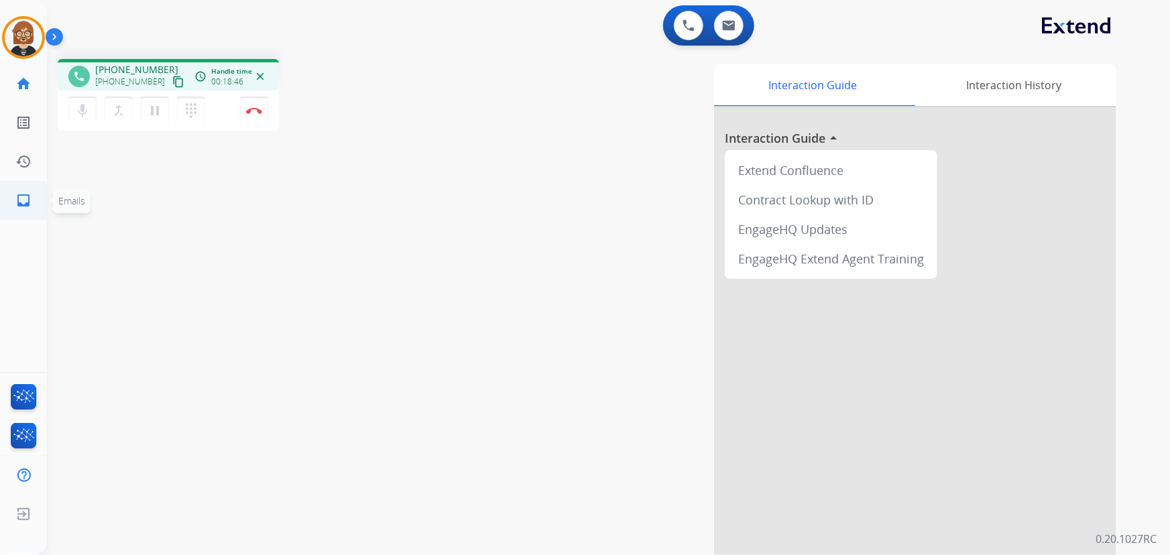
click at [25, 196] on mat-icon "inbox" at bounding box center [23, 200] width 16 height 16
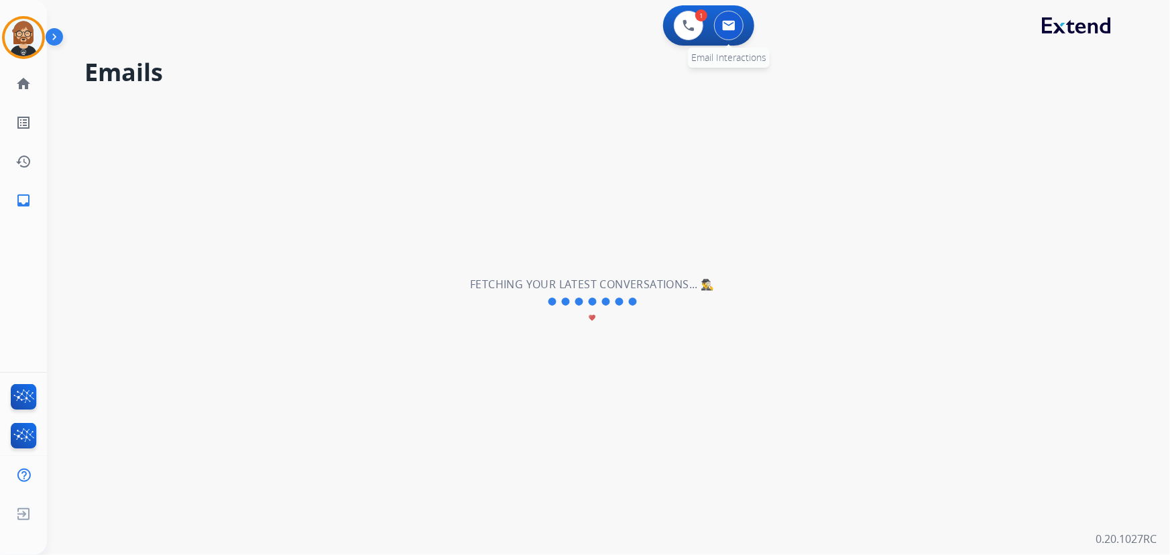
click at [721, 18] on button at bounding box center [728, 25] width 29 height 29
click at [15, 83] on mat-icon "home" at bounding box center [23, 84] width 16 height 16
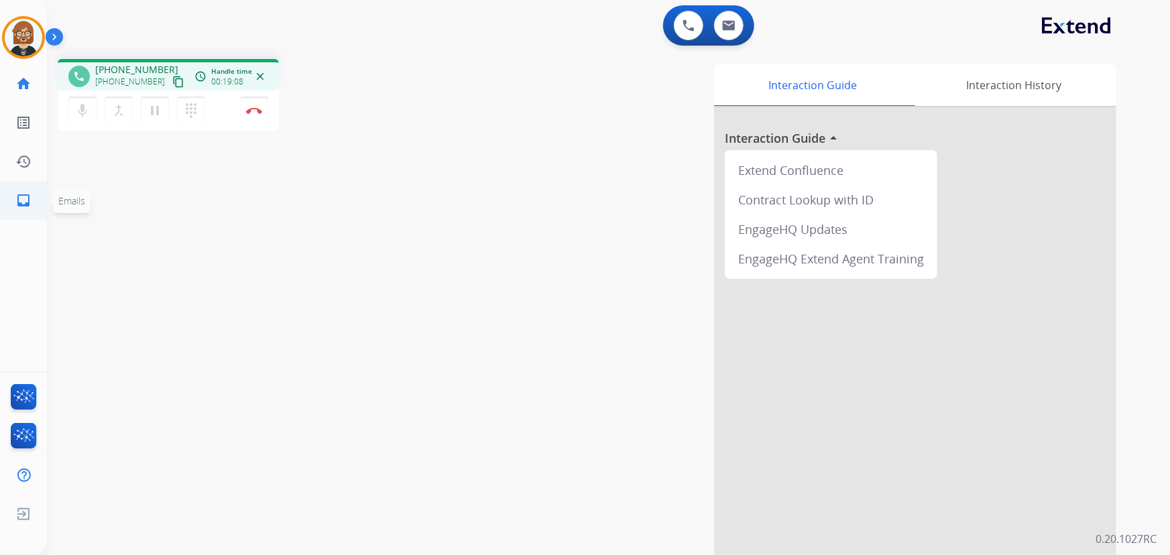
click at [23, 198] on mat-icon "inbox" at bounding box center [23, 200] width 16 height 16
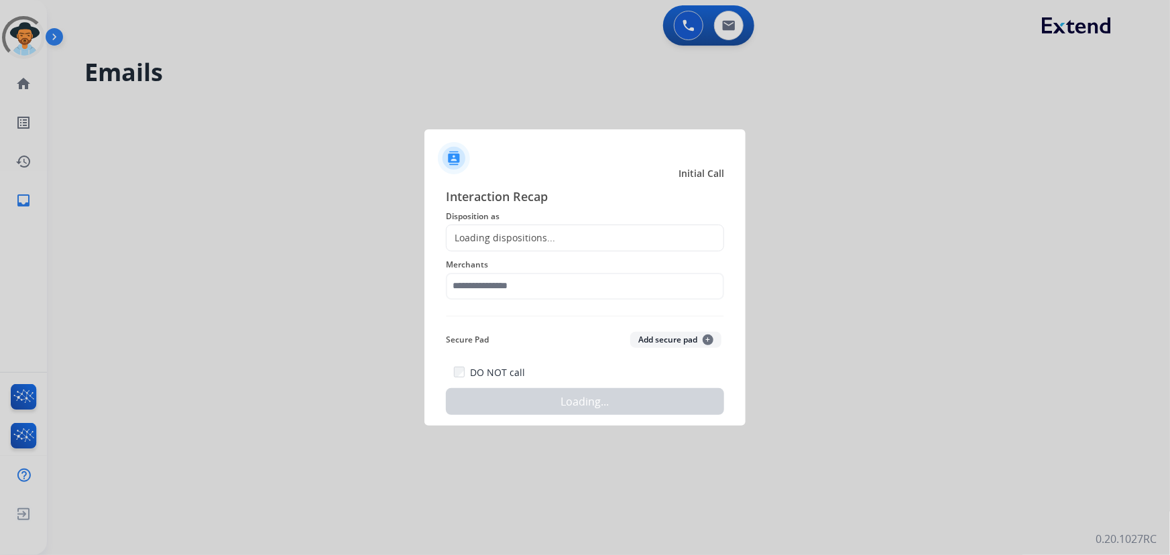
select select "**********"
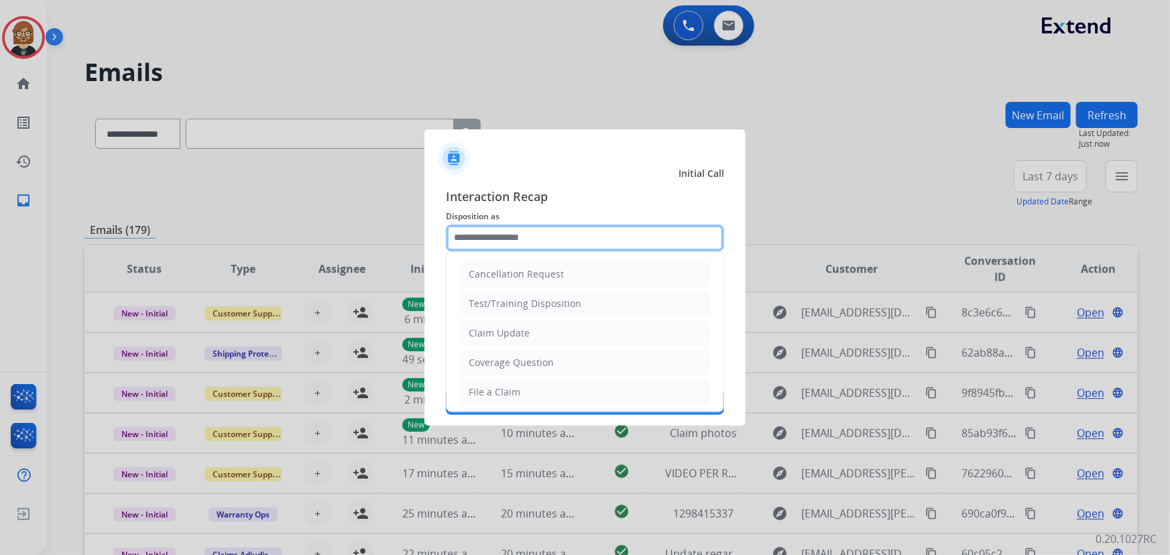
click at [584, 242] on input "text" at bounding box center [585, 238] width 278 height 27
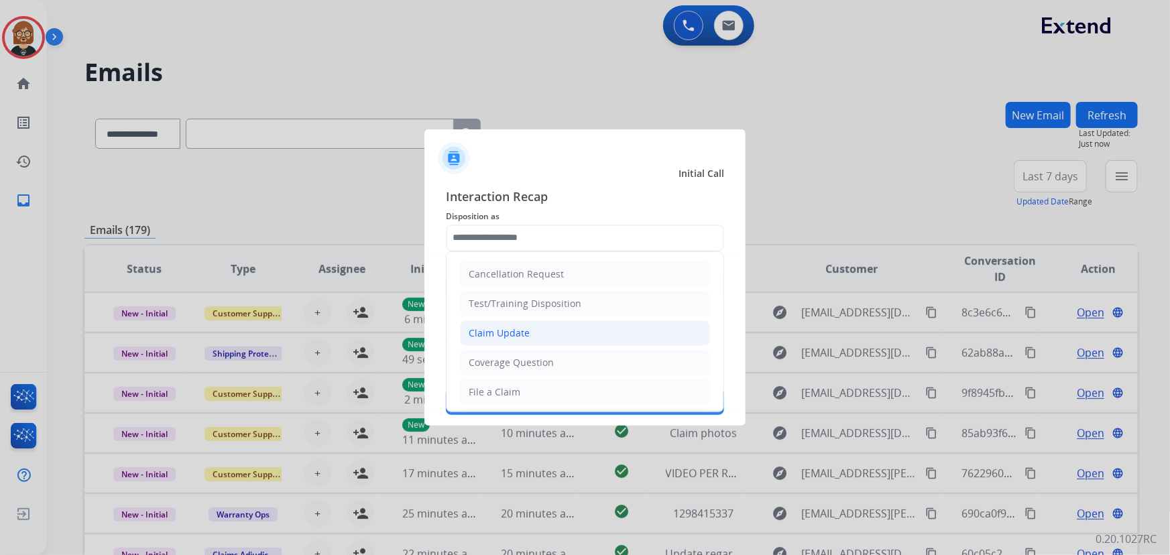
click at [585, 326] on li "Claim Update" at bounding box center [585, 332] width 250 height 25
type input "**********"
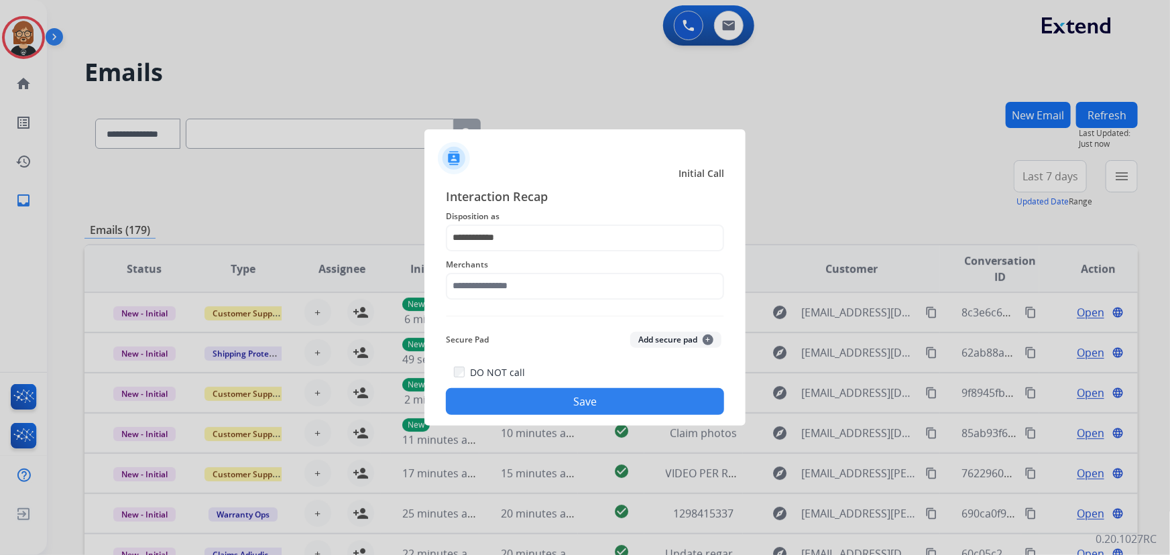
click at [593, 275] on div "Merchants" at bounding box center [585, 278] width 278 height 54
click at [592, 292] on input "text" at bounding box center [585, 286] width 278 height 27
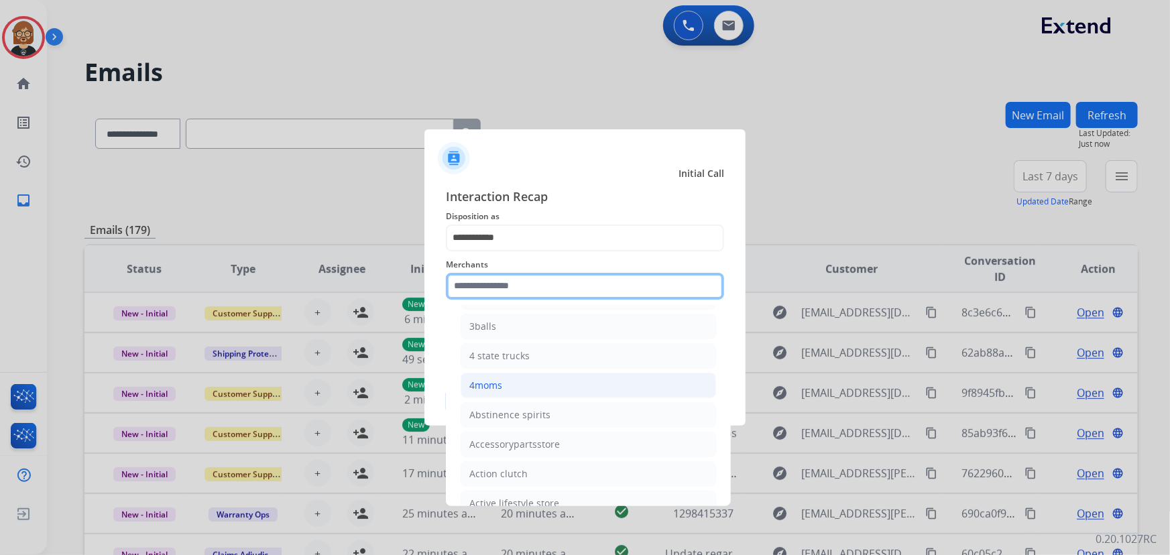
scroll to position [182, 0]
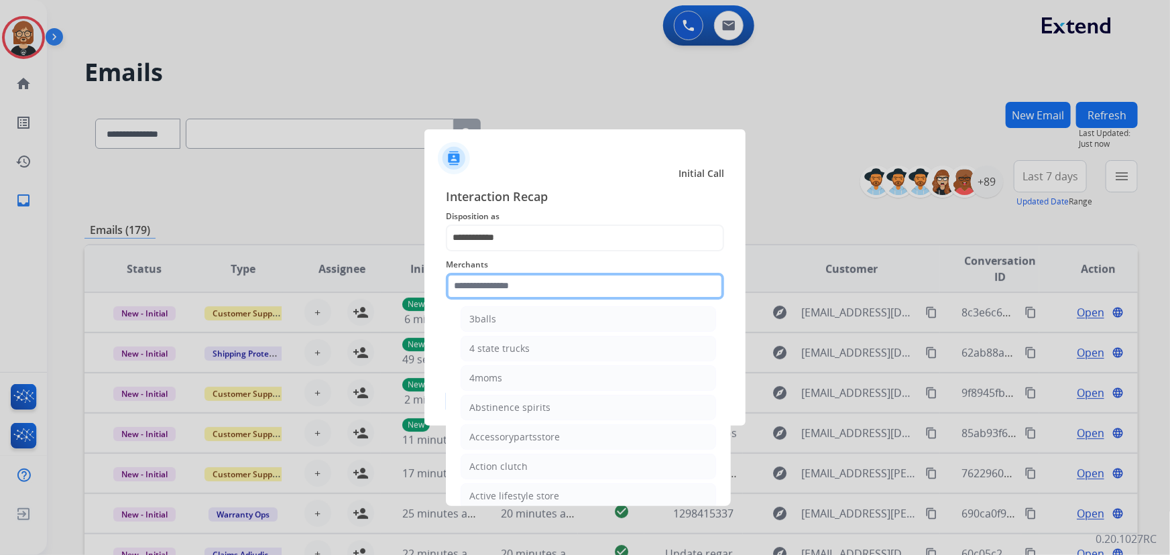
click at [591, 290] on input "text" at bounding box center [585, 286] width 278 height 27
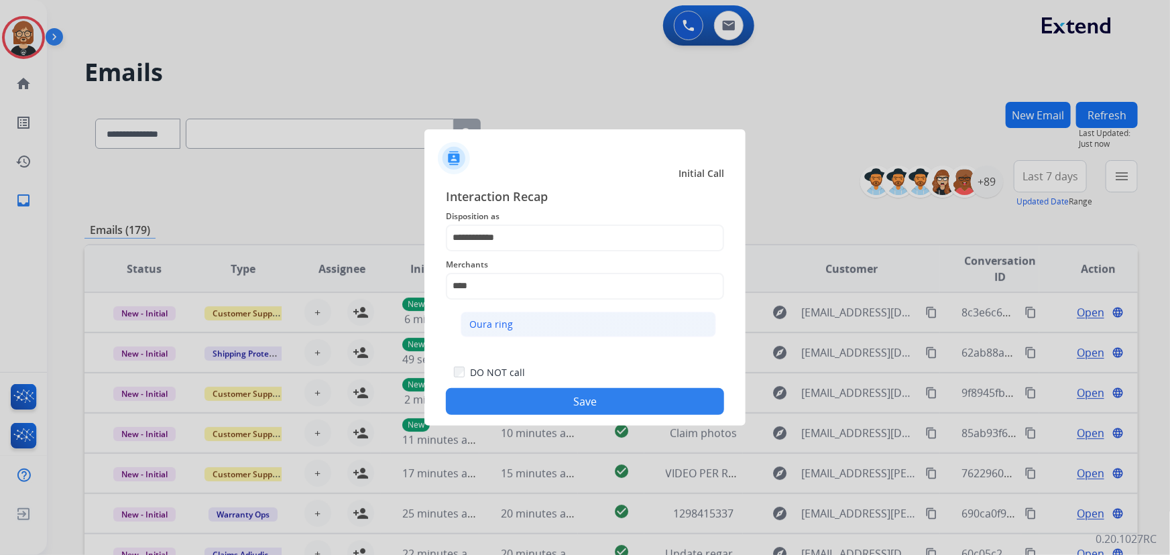
click at [582, 323] on li "Oura ring" at bounding box center [587, 324] width 255 height 25
type input "*********"
click at [628, 405] on button "Save" at bounding box center [585, 401] width 278 height 27
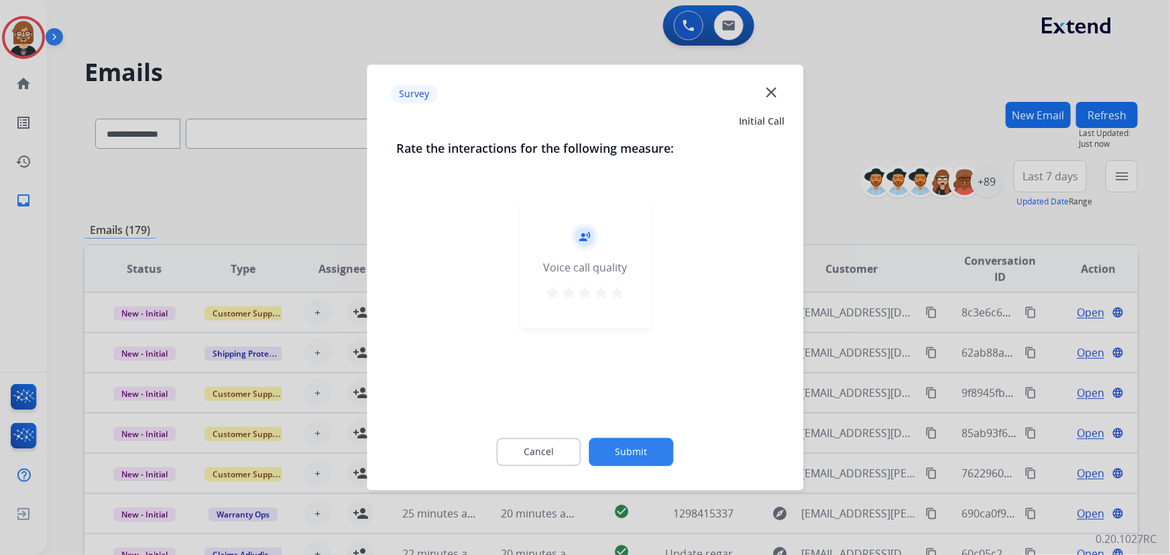
click at [660, 465] on div "Cancel Submit" at bounding box center [584, 452] width 377 height 60
click at [660, 460] on button "Submit" at bounding box center [631, 452] width 84 height 28
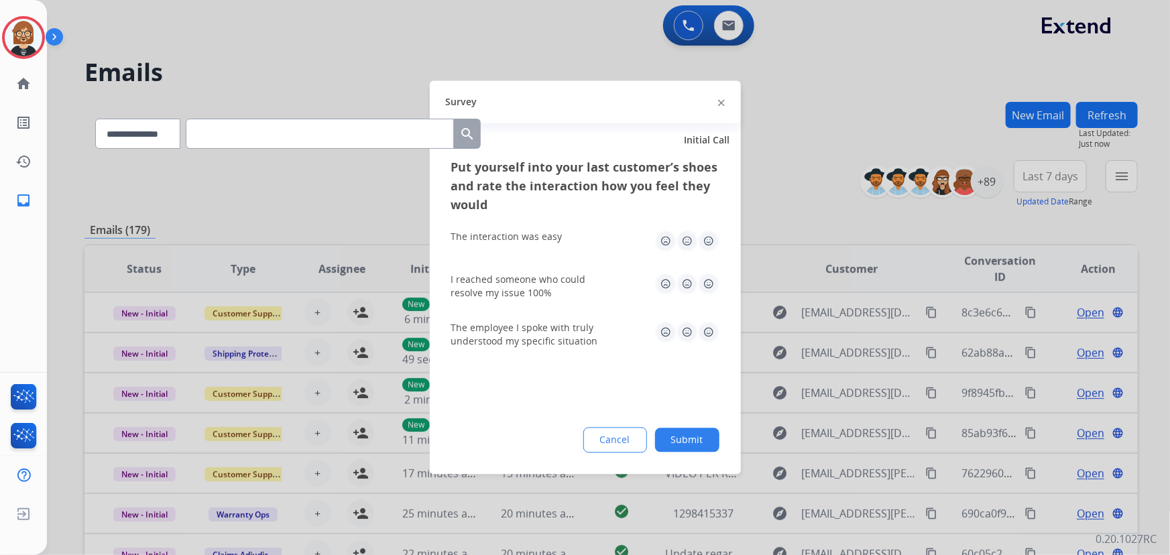
click at [697, 446] on button "Submit" at bounding box center [687, 440] width 64 height 24
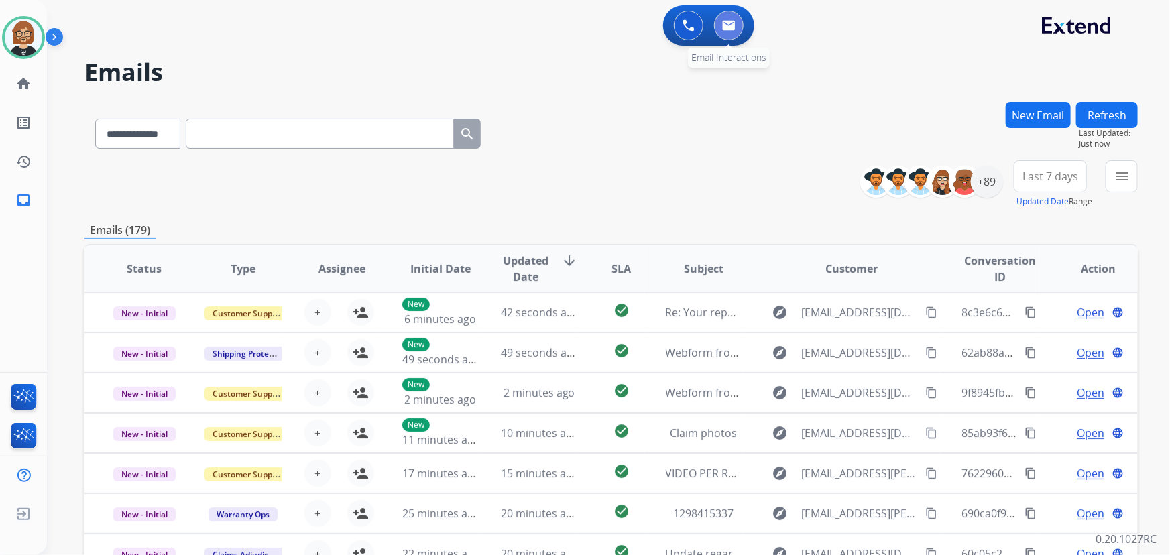
click at [725, 21] on img at bounding box center [728, 25] width 13 height 11
click at [807, 60] on h2 "Emails" at bounding box center [610, 72] width 1053 height 27
click at [1030, 113] on button "New Email" at bounding box center [1037, 115] width 65 height 26
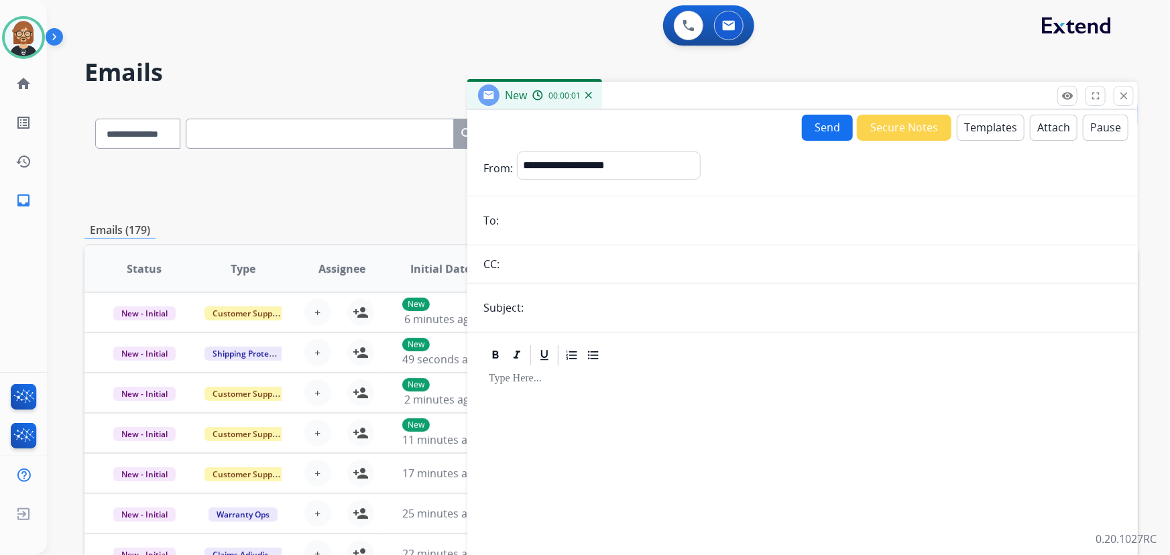
click at [697, 233] on input "email" at bounding box center [812, 220] width 619 height 27
paste input "**********"
type input "**********"
click at [656, 163] on select "**********" at bounding box center [608, 164] width 182 height 27
select select "**********"
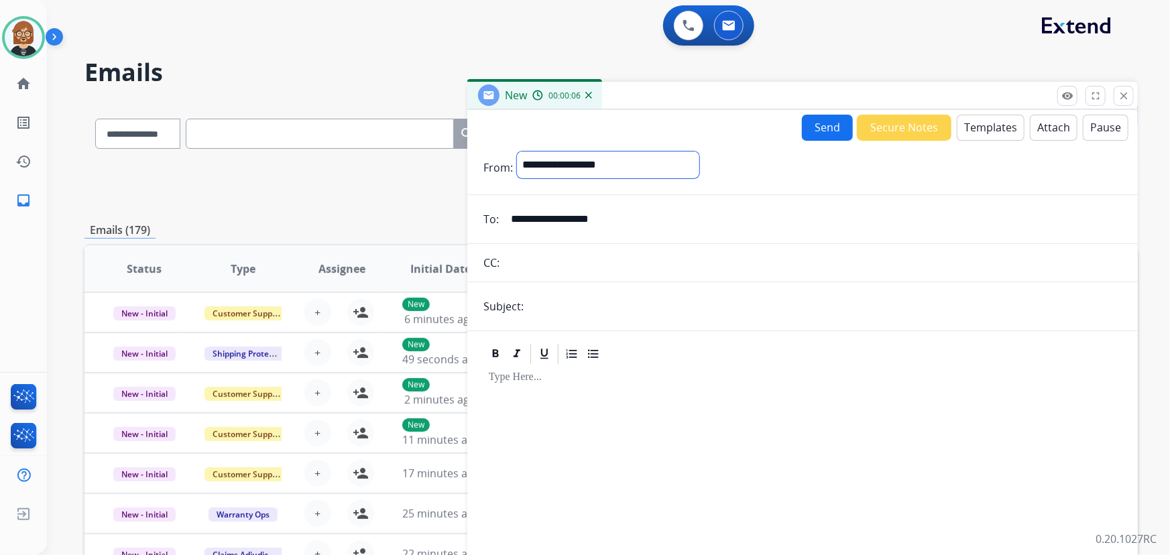
click at [517, 151] on select "**********" at bounding box center [608, 164] width 182 height 27
click at [623, 306] on input "text" at bounding box center [825, 307] width 594 height 27
type input "*"
type input "**********"
click at [991, 127] on button "Templates" at bounding box center [990, 128] width 68 height 26
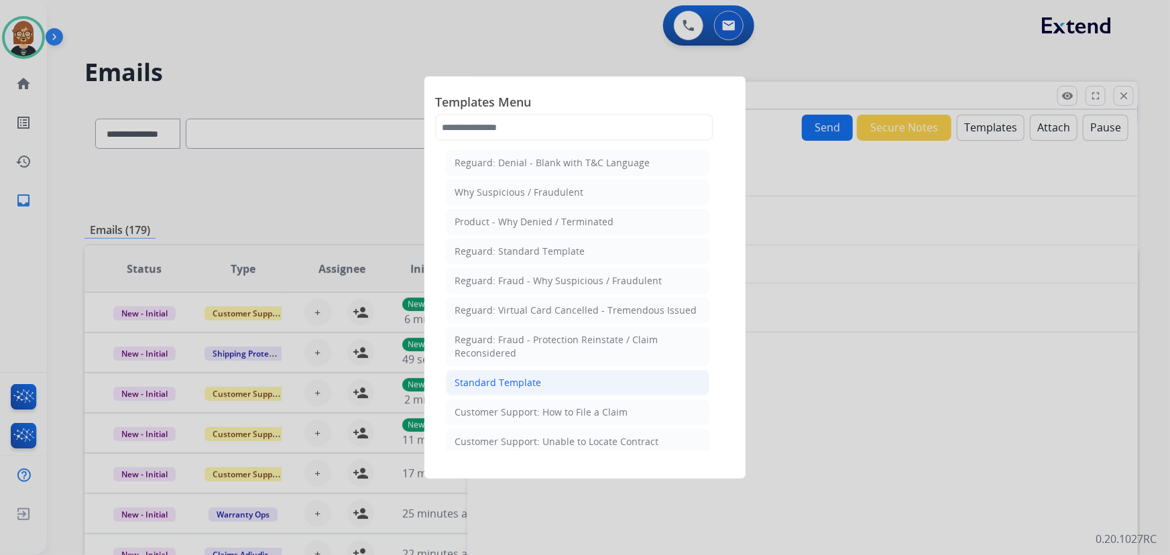
click at [532, 382] on div "Standard Template" at bounding box center [497, 382] width 86 height 13
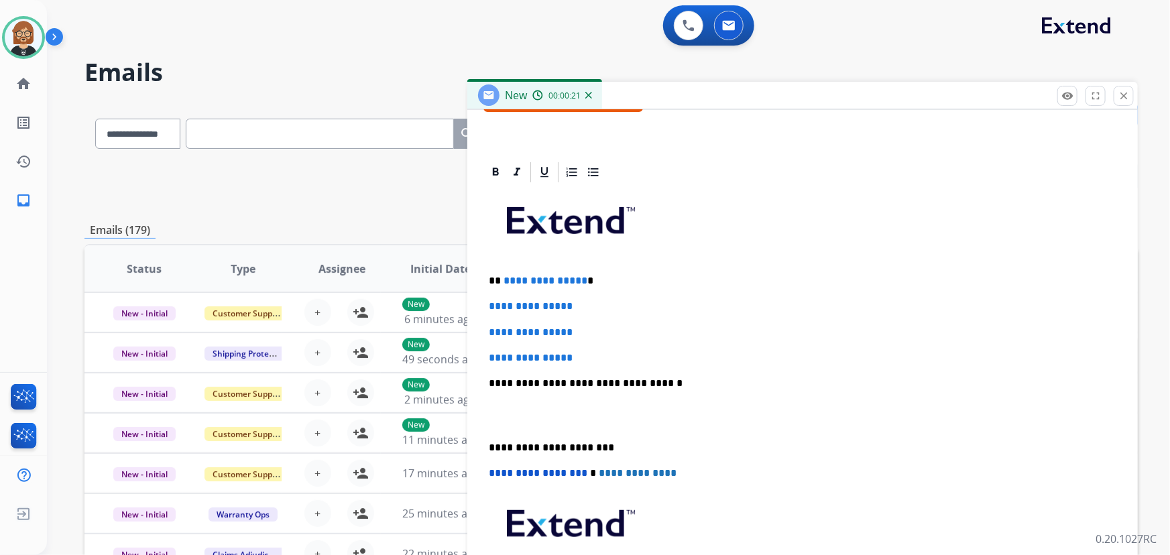
scroll to position [304, 0]
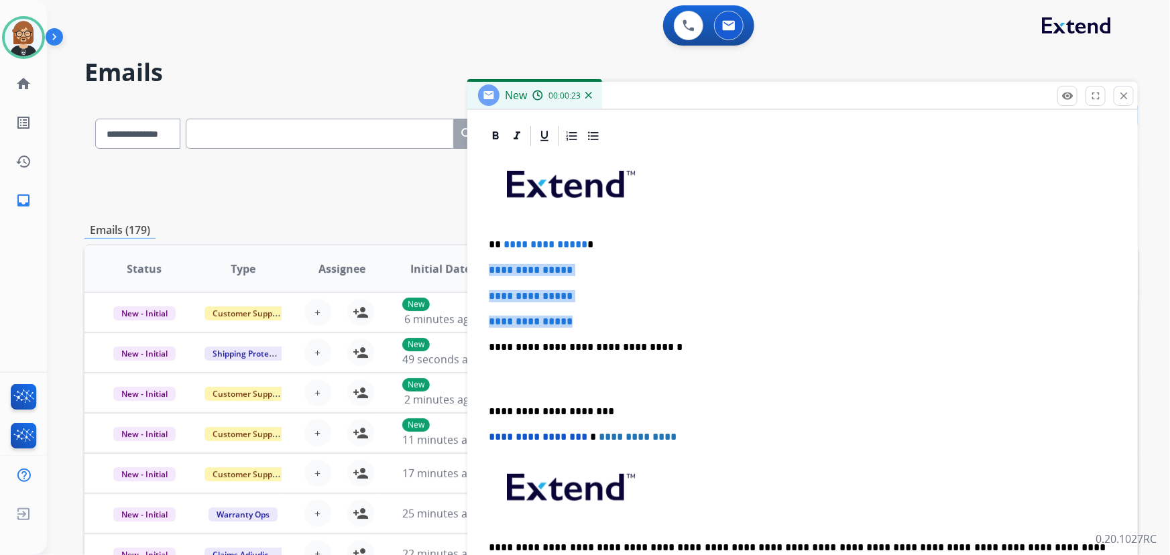
drag, startPoint x: 578, startPoint y: 321, endPoint x: 476, endPoint y: 269, distance: 115.1
click at [476, 269] on div "**********" at bounding box center [802, 365] width 670 height 483
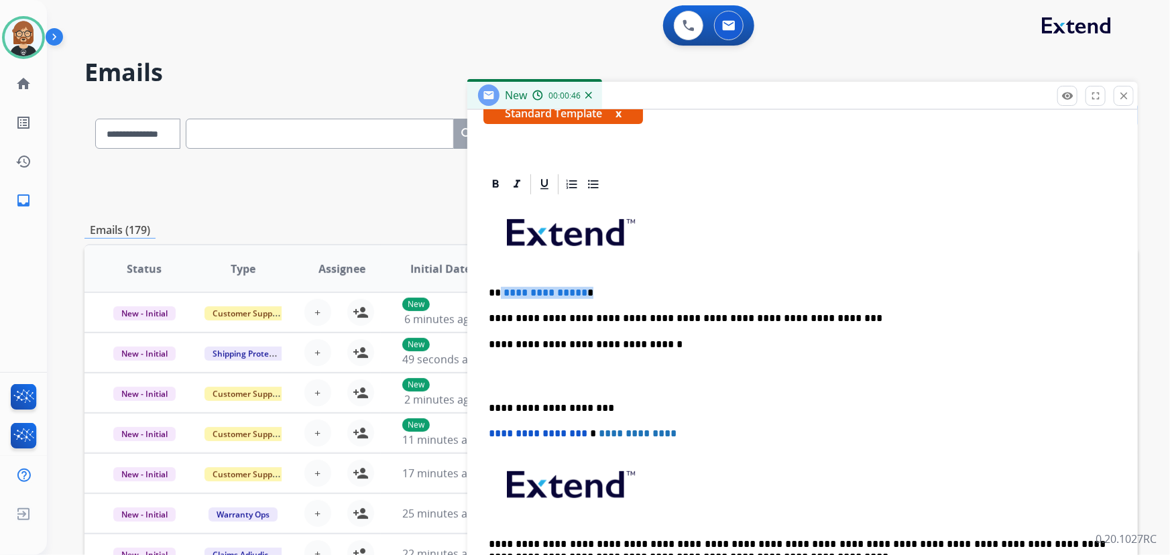
drag, startPoint x: 582, startPoint y: 290, endPoint x: 500, endPoint y: 289, distance: 81.8
click at [500, 289] on p "**********" at bounding box center [797, 293] width 617 height 12
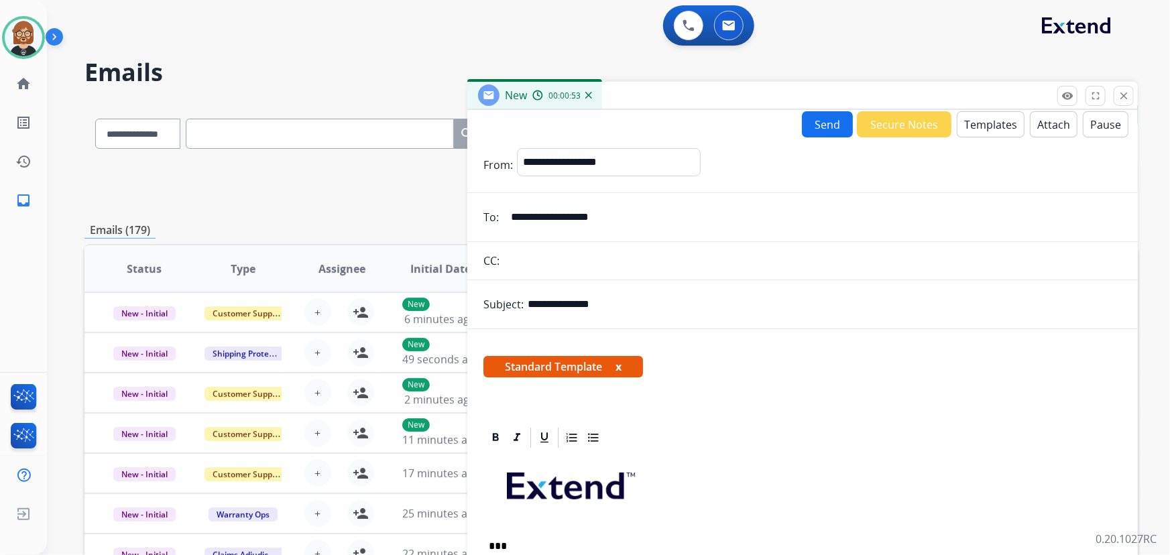
scroll to position [0, 0]
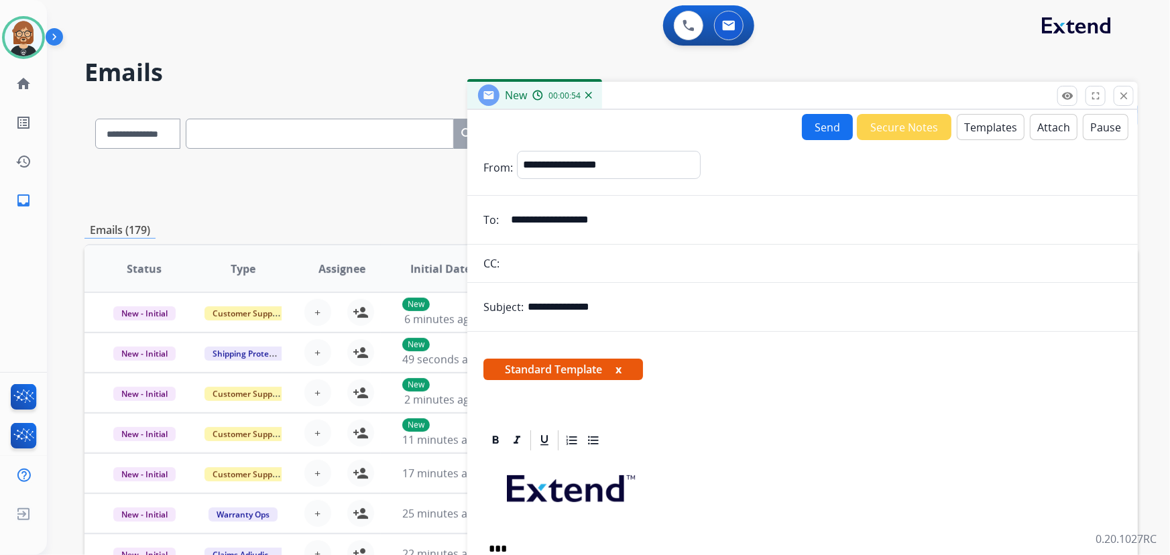
click at [812, 126] on button "Send" at bounding box center [827, 127] width 51 height 26
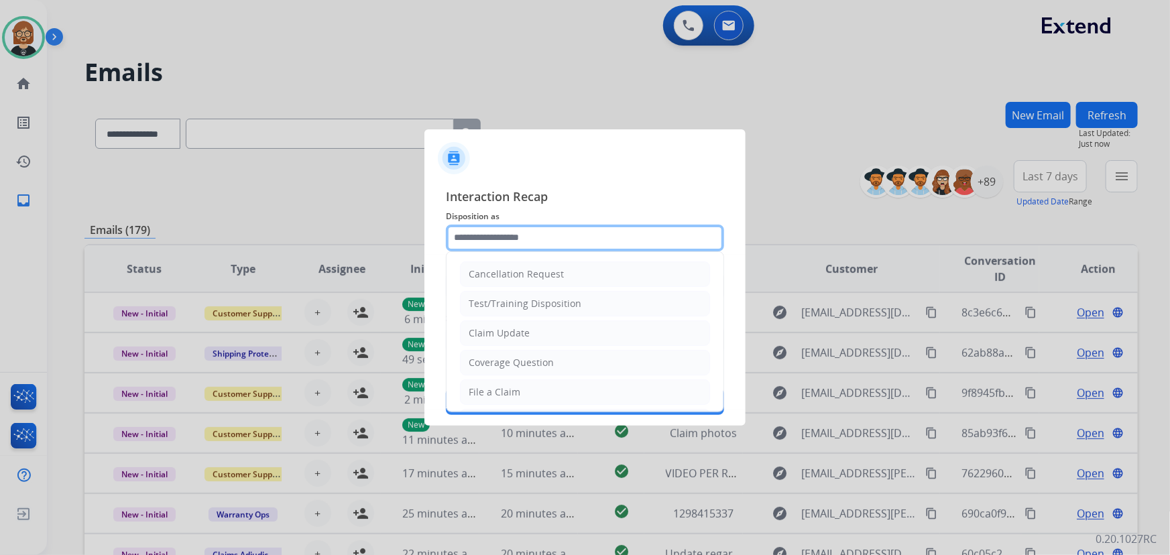
click at [616, 235] on input "text" at bounding box center [585, 238] width 278 height 27
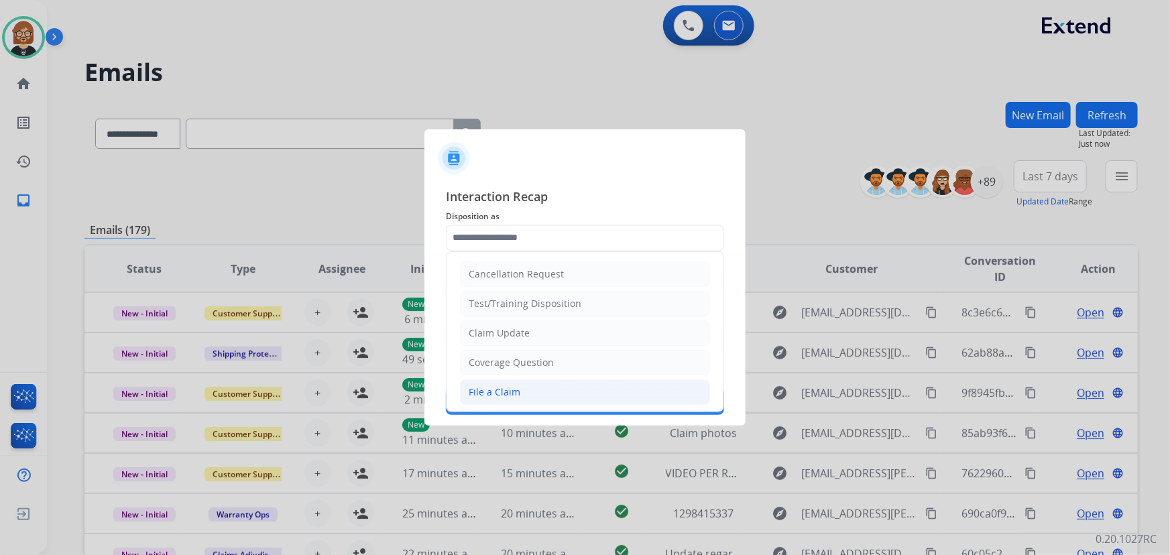
click at [591, 387] on li "File a Claim" at bounding box center [585, 391] width 250 height 25
type input "**********"
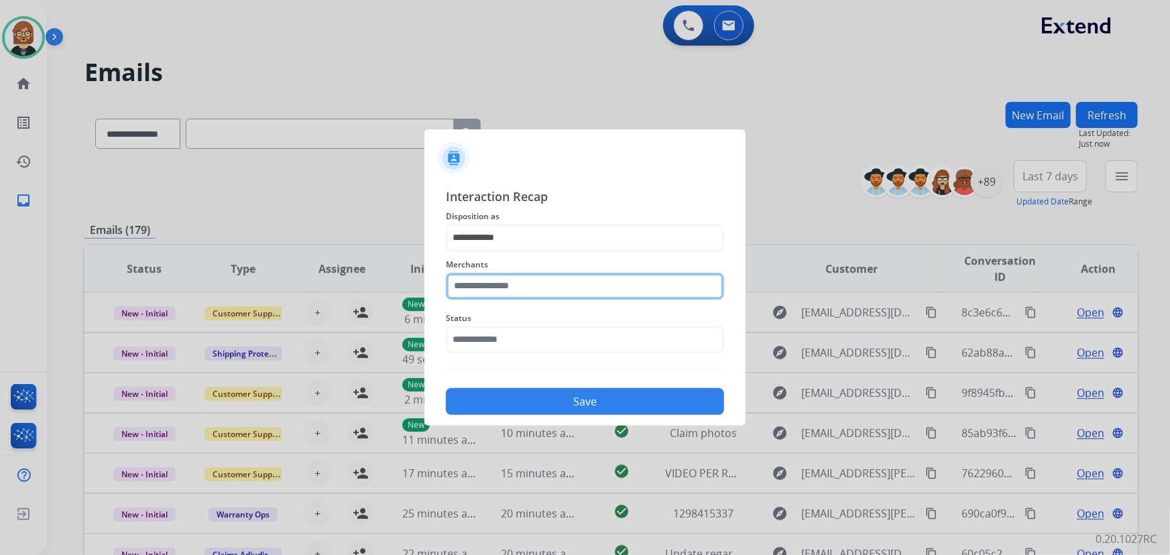
click at [624, 296] on input "text" at bounding box center [585, 286] width 278 height 27
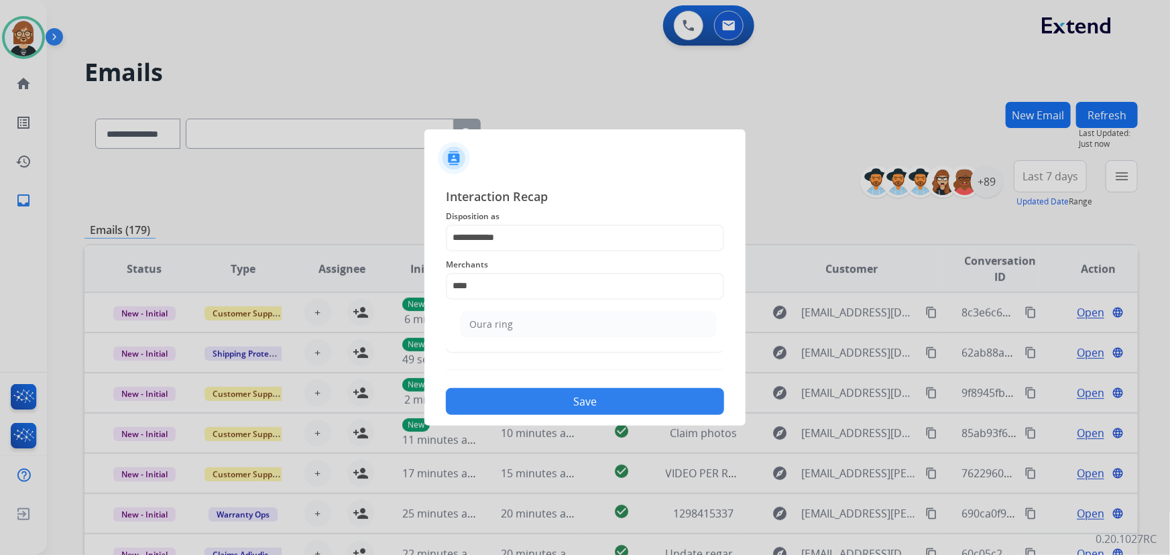
click at [556, 326] on li "Oura ring" at bounding box center [587, 324] width 255 height 25
type input "*********"
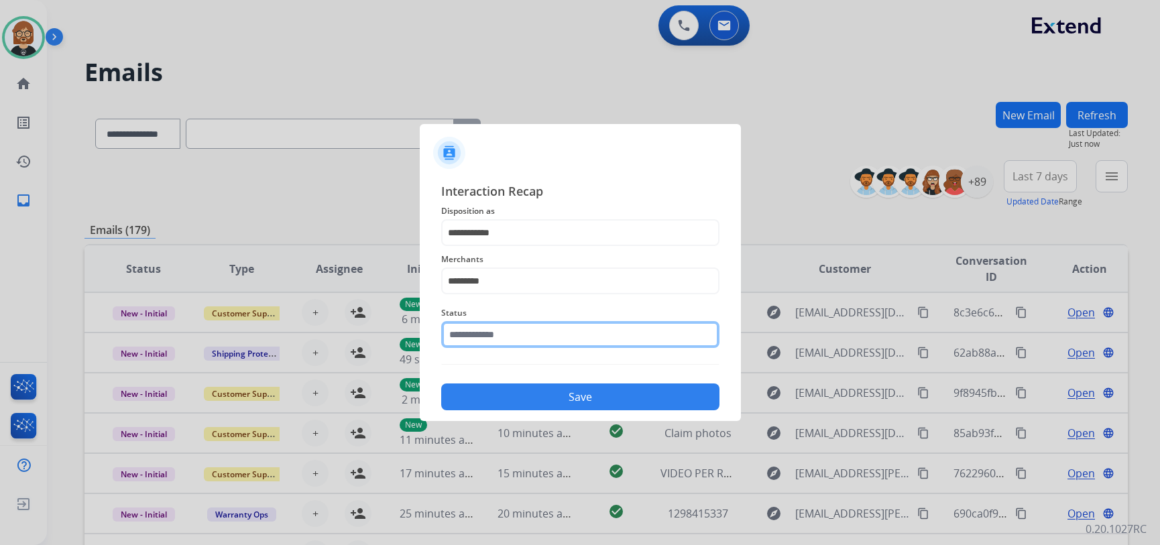
click at [550, 344] on input "text" at bounding box center [580, 334] width 278 height 27
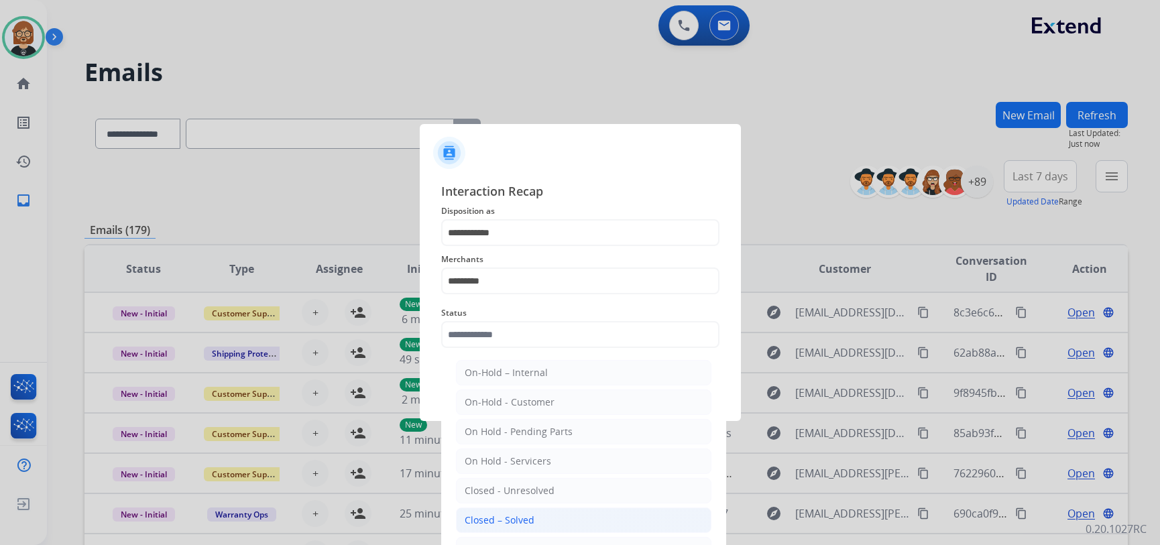
click at [494, 516] on div "Closed – Solved" at bounding box center [500, 519] width 70 height 13
type input "**********"
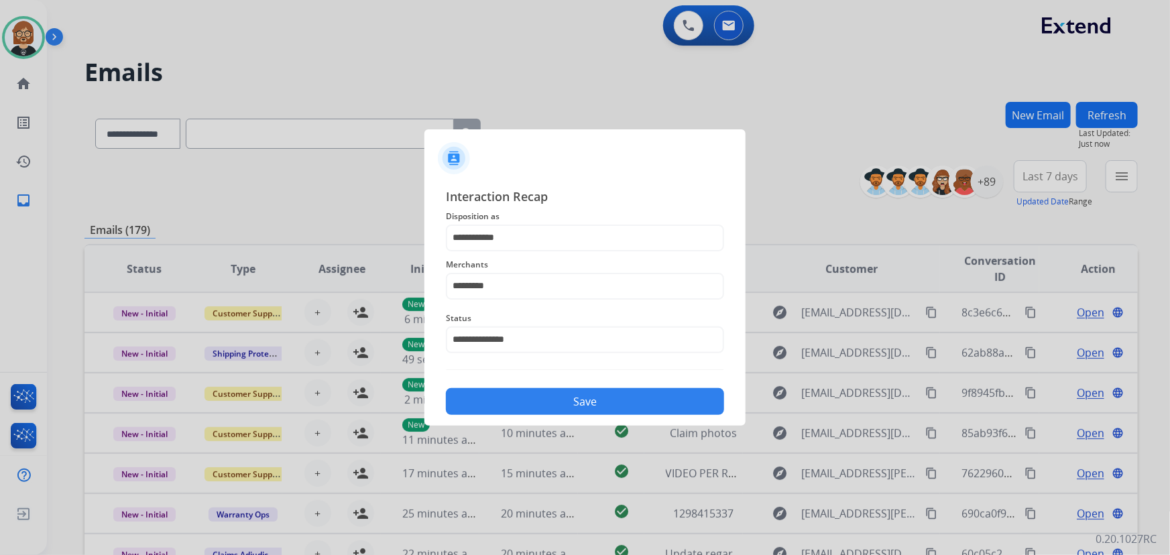
click at [583, 416] on div "**********" at bounding box center [584, 301] width 321 height 250
click at [584, 404] on button "Save" at bounding box center [585, 401] width 278 height 27
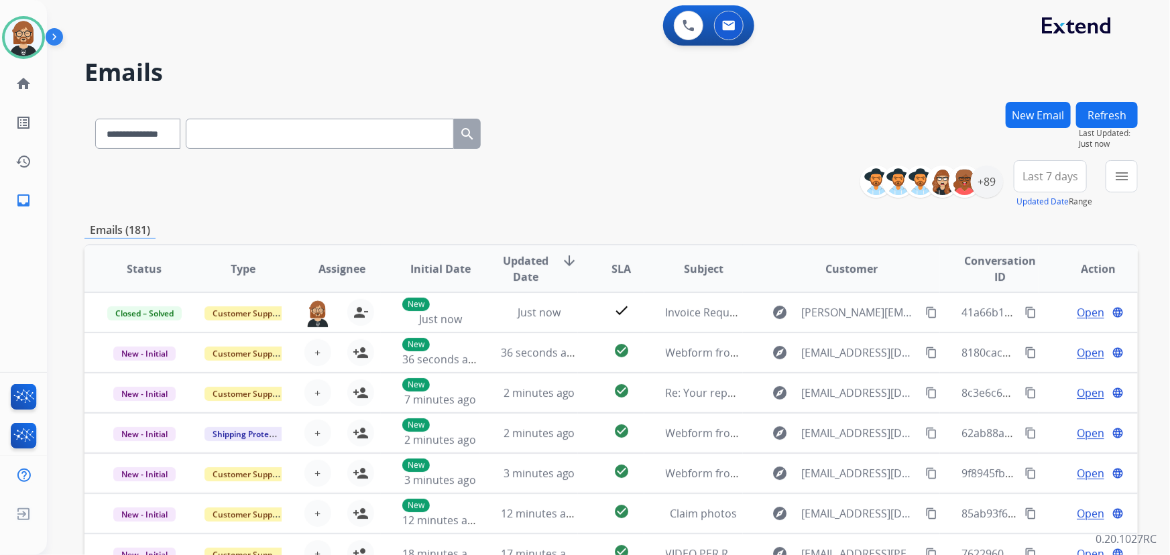
click at [1109, 120] on button "Refresh" at bounding box center [1107, 115] width 62 height 26
click at [39, 34] on img at bounding box center [24, 38] width 38 height 38
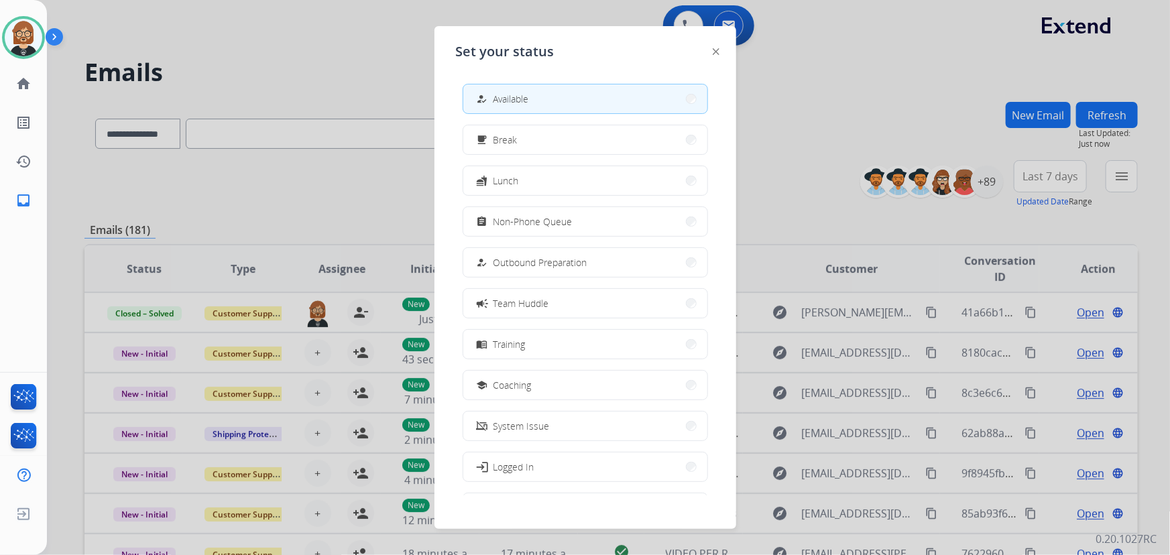
click at [353, 52] on div at bounding box center [585, 277] width 1170 height 555
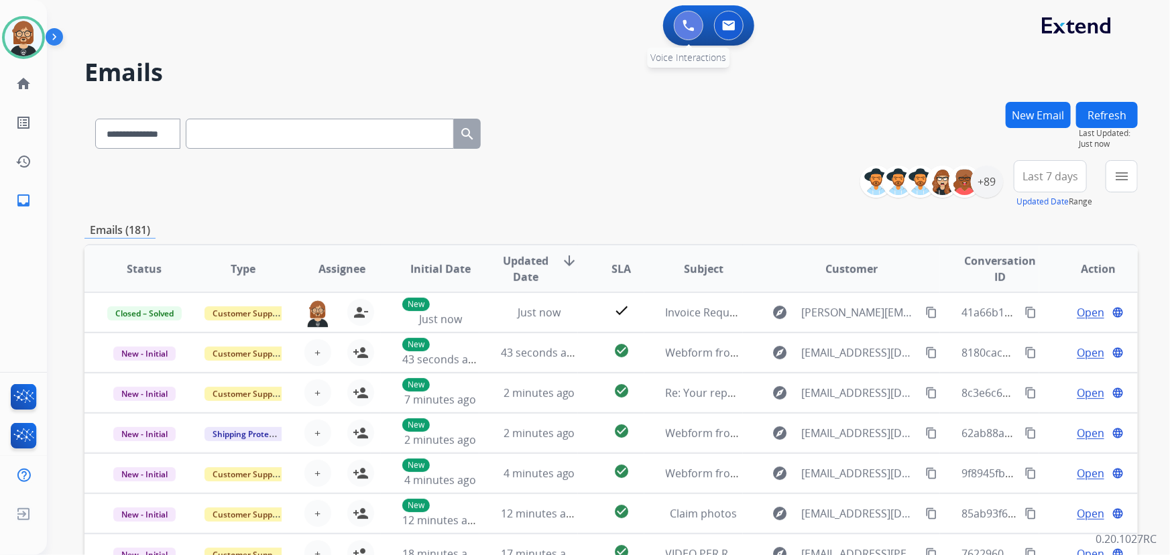
click at [684, 26] on img at bounding box center [688, 25] width 12 height 12
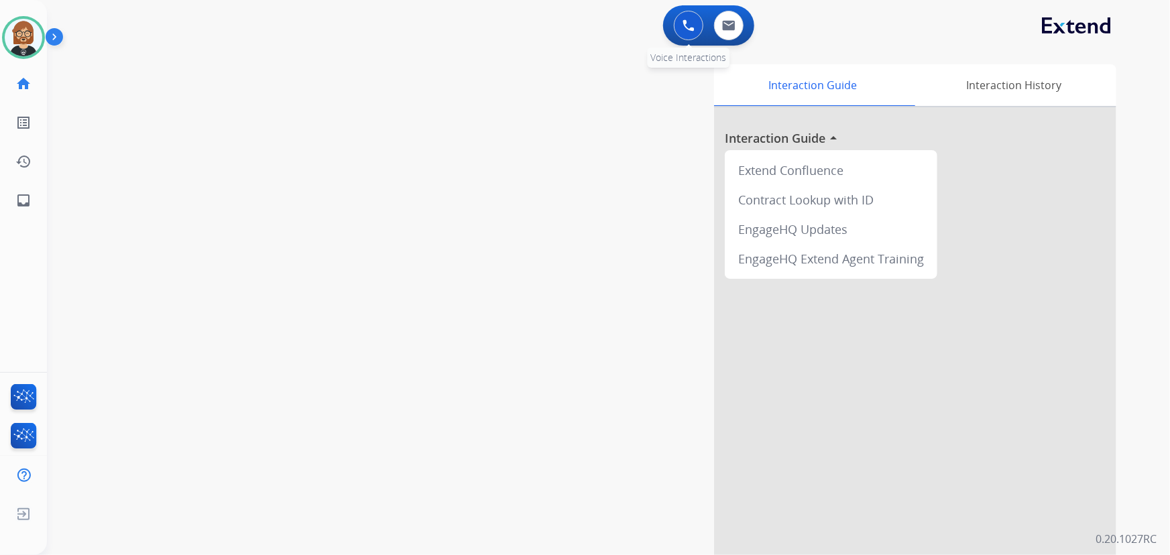
click at [690, 23] on button at bounding box center [688, 25] width 29 height 29
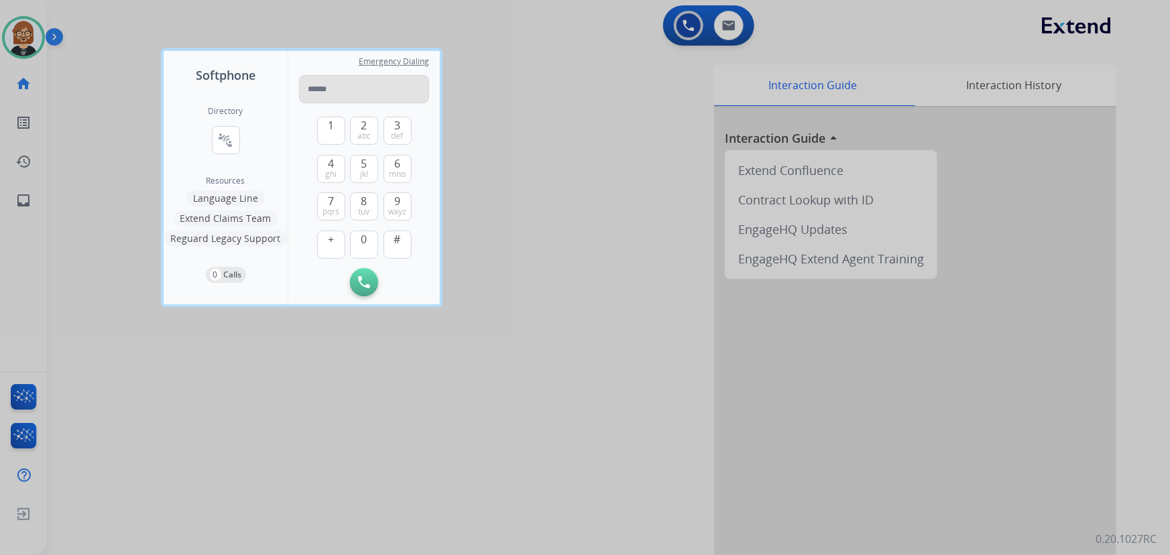
click at [367, 91] on input "tel" at bounding box center [364, 89] width 130 height 28
type input "**********"
click at [355, 275] on button "Initiate Call" at bounding box center [364, 282] width 28 height 28
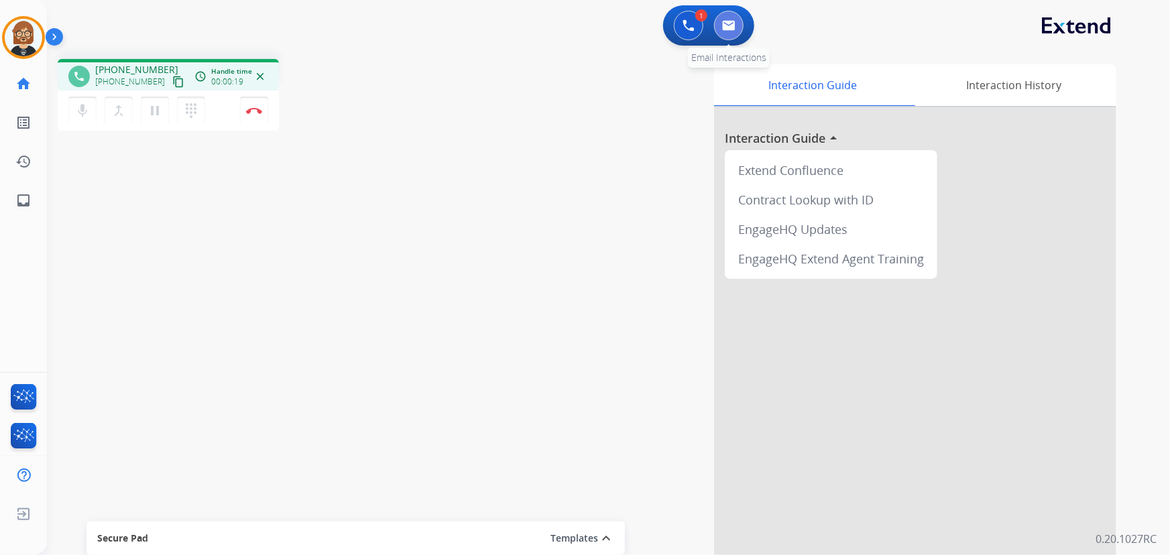
click at [725, 23] on img at bounding box center [728, 25] width 13 height 11
select select "**********"
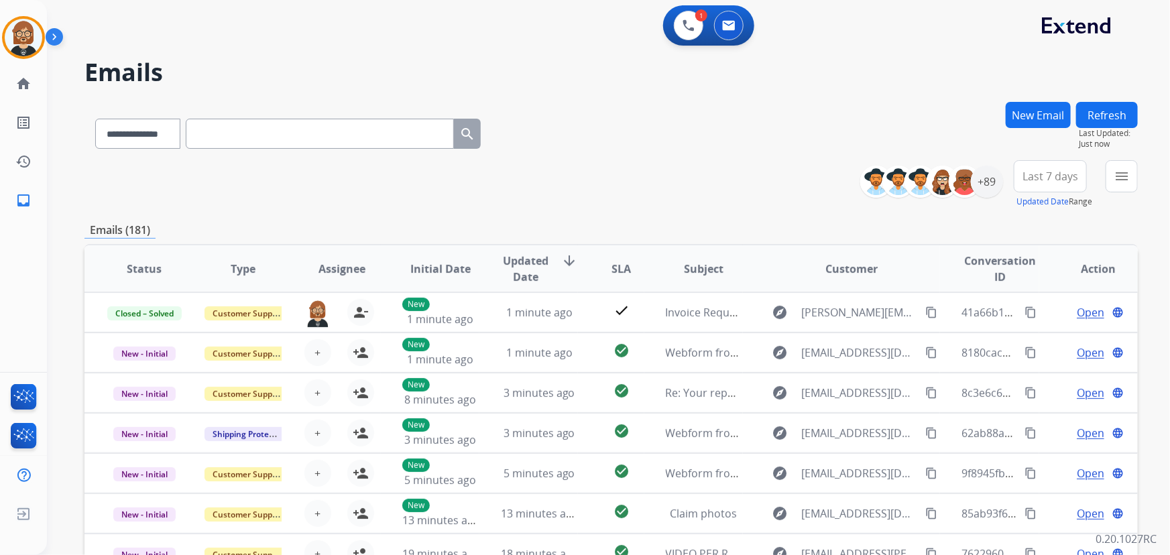
click at [1099, 104] on button "Refresh" at bounding box center [1107, 115] width 62 height 26
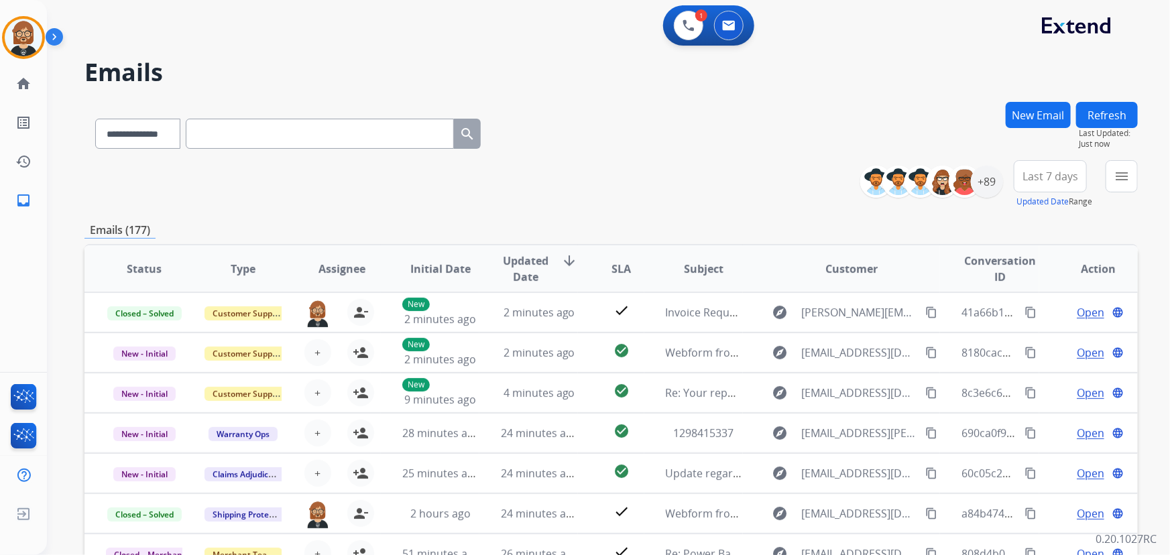
click at [1103, 109] on button "Refresh" at bounding box center [1107, 115] width 62 height 26
click at [1125, 174] on mat-icon "menu" at bounding box center [1121, 176] width 16 height 16
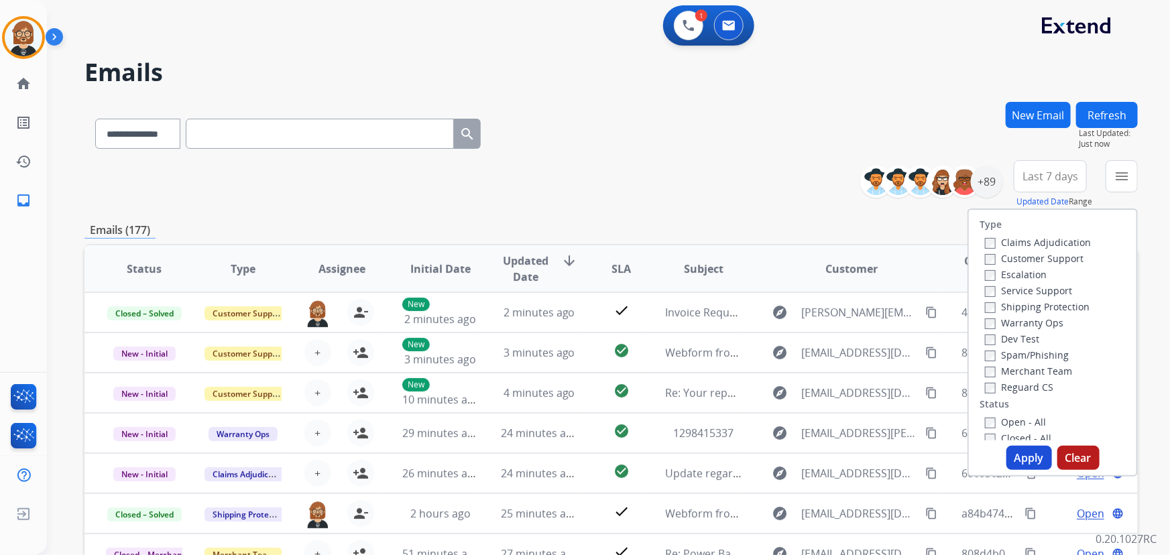
click at [1011, 418] on label "Open - All" at bounding box center [1015, 422] width 61 height 13
click at [1019, 452] on button "Apply" at bounding box center [1029, 458] width 46 height 24
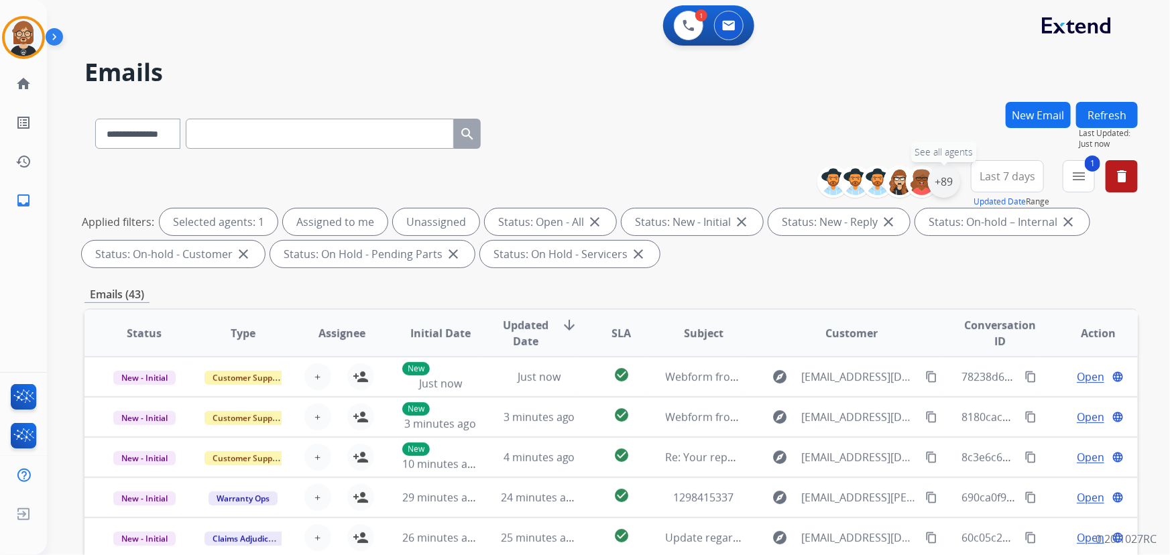
click at [944, 180] on div "+89" at bounding box center [944, 182] width 32 height 32
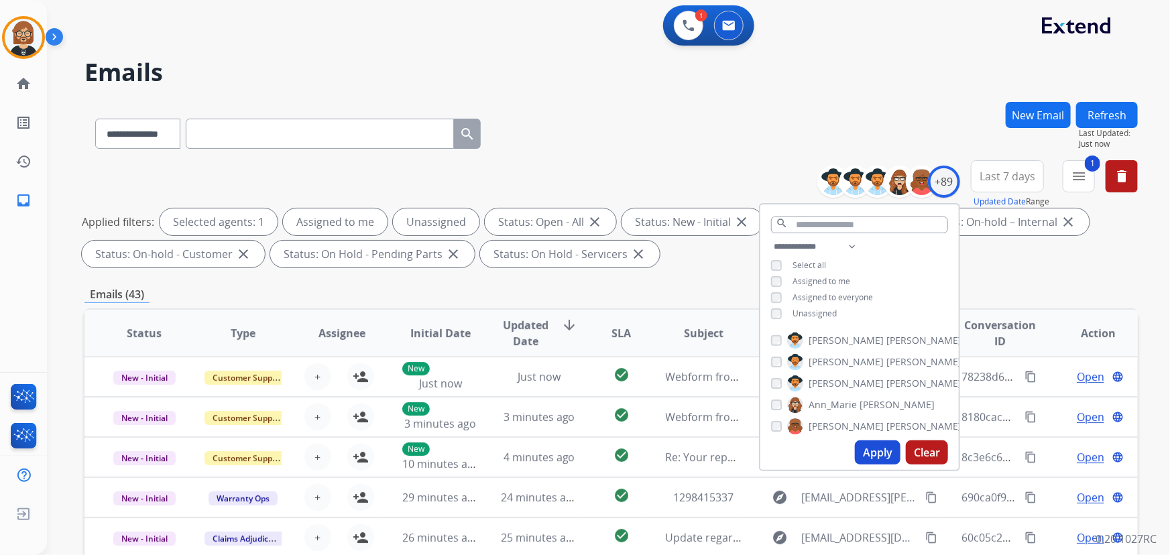
click at [816, 304] on div "**********" at bounding box center [859, 282] width 198 height 86
drag, startPoint x: 818, startPoint y: 316, endPoint x: 824, endPoint y: 314, distance: 6.8
click at [818, 316] on span "Unassigned" at bounding box center [814, 313] width 44 height 11
click at [863, 452] on button "Apply" at bounding box center [878, 452] width 46 height 24
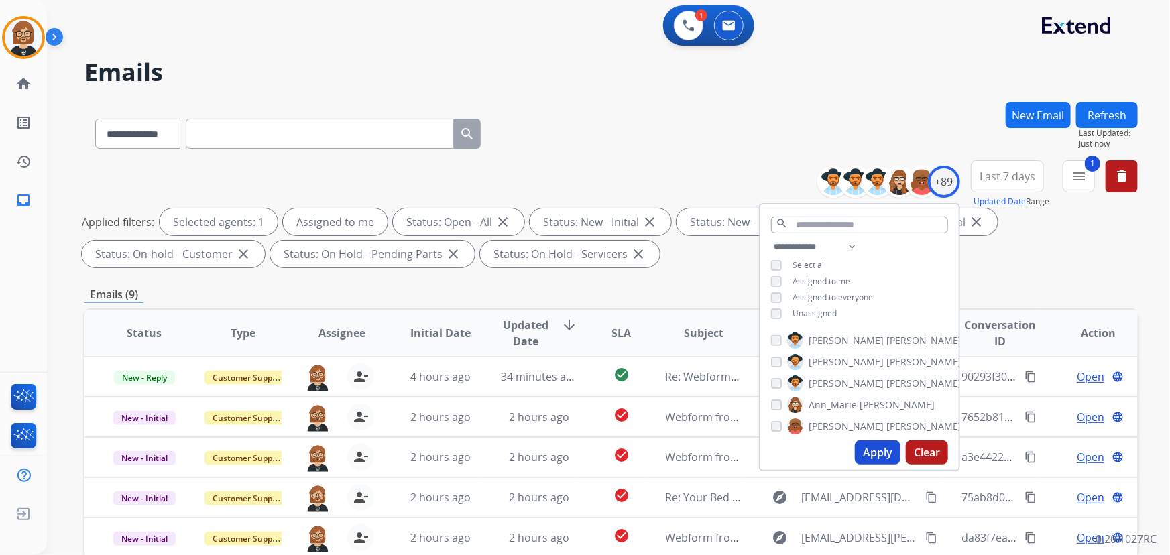
click at [503, 286] on div "Emails (9)" at bounding box center [610, 294] width 1053 height 17
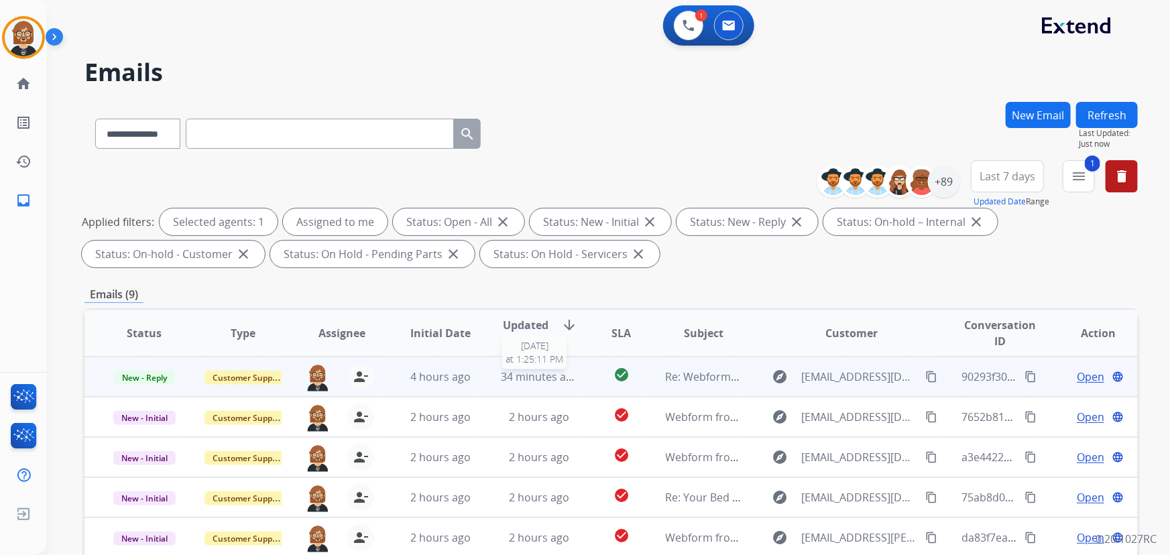
click at [511, 376] on span "34 minutes ago" at bounding box center [540, 376] width 78 height 15
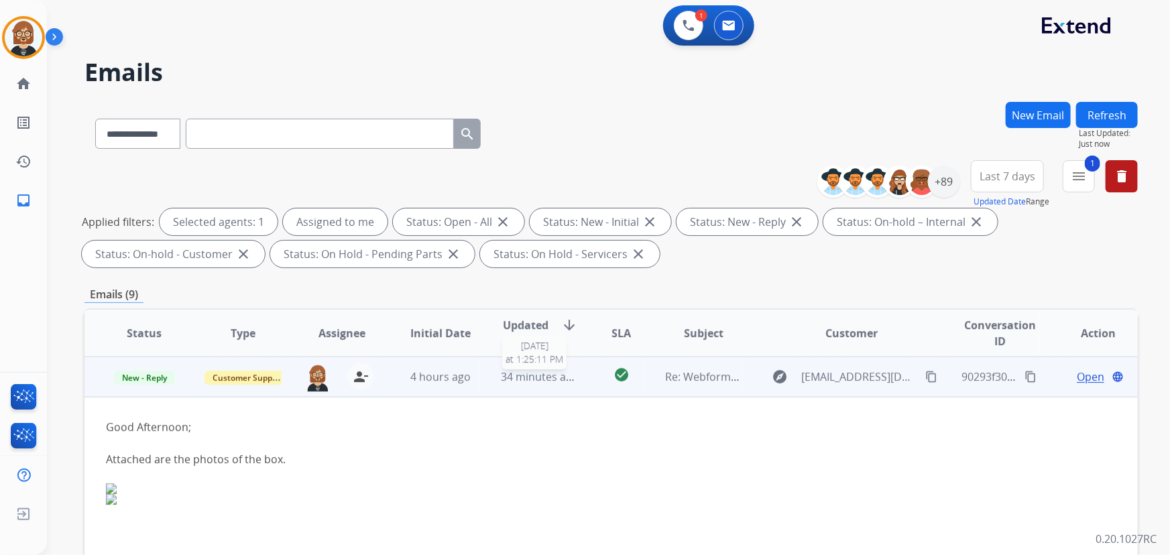
click at [511, 376] on span "34 minutes ago" at bounding box center [540, 376] width 78 height 15
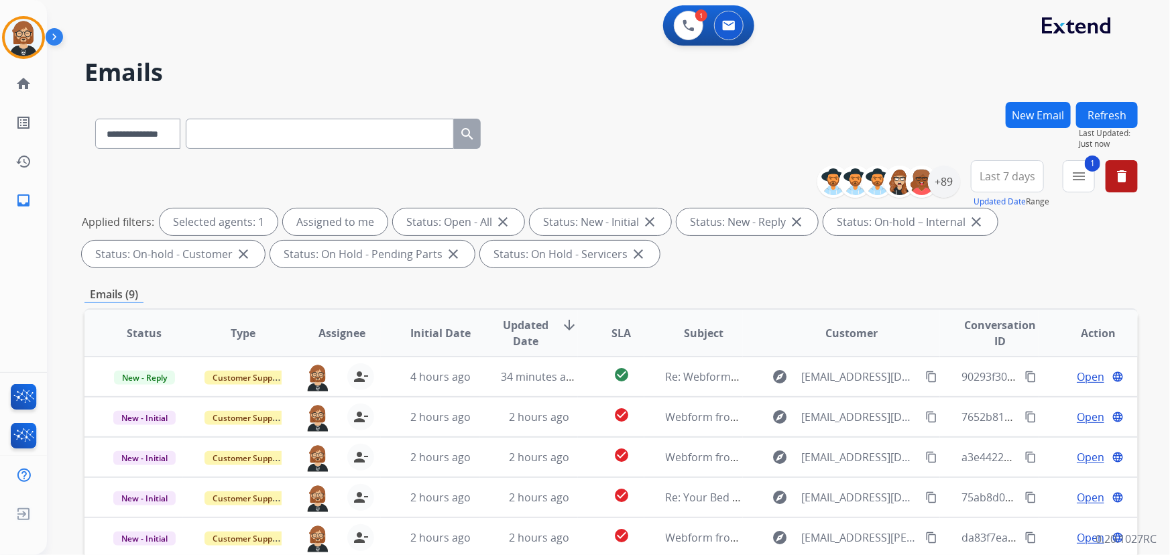
click at [1097, 105] on button "Refresh" at bounding box center [1107, 115] width 62 height 26
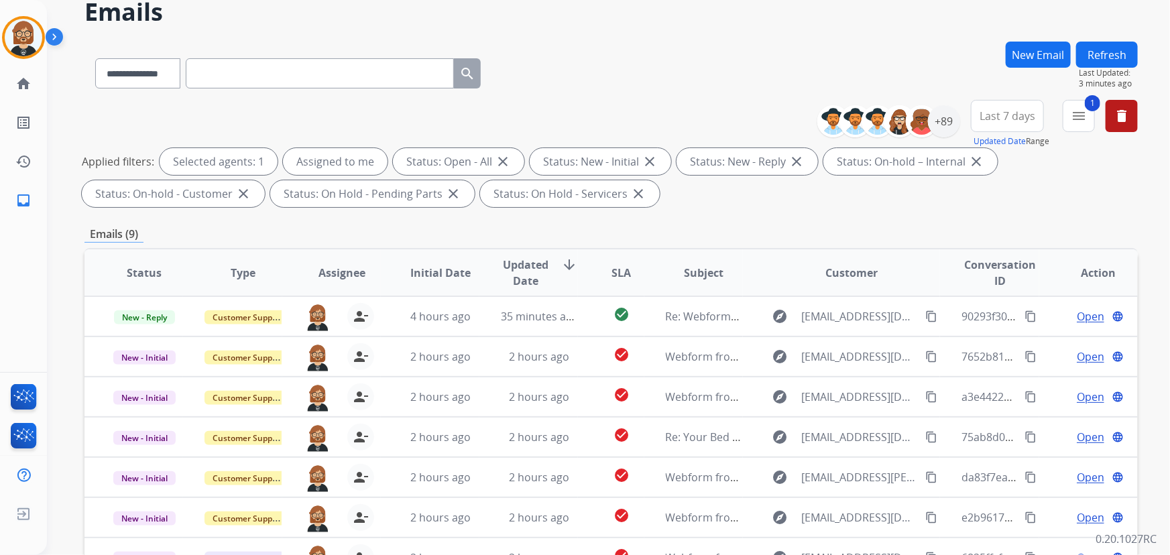
click at [1123, 59] on button "Refresh" at bounding box center [1107, 55] width 62 height 26
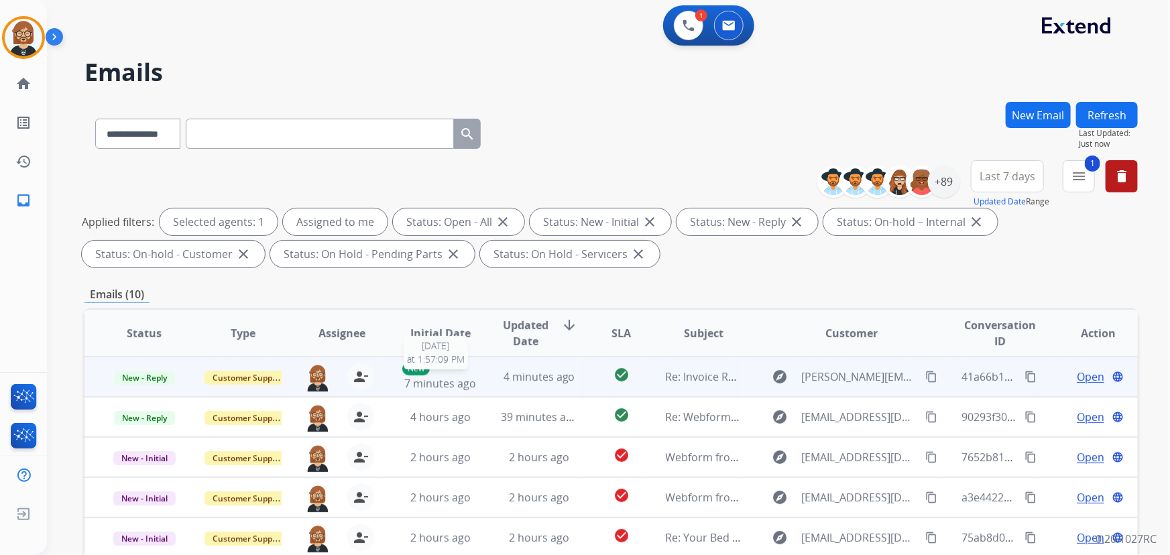
click at [418, 388] on span "7 minutes ago" at bounding box center [440, 383] width 72 height 15
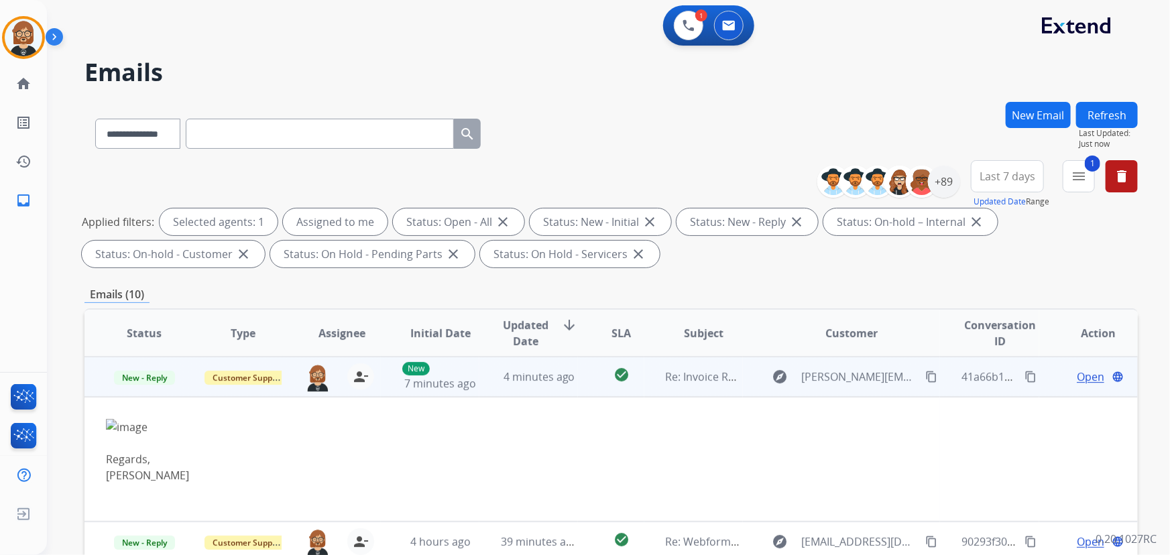
click at [1083, 379] on span "Open" at bounding box center [1089, 377] width 27 height 16
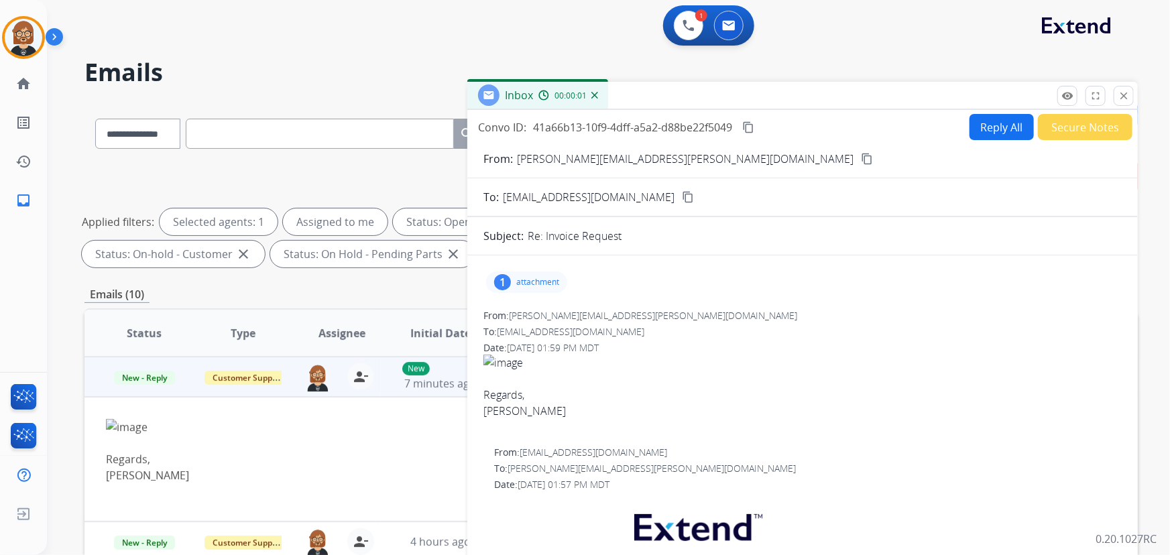
click at [542, 281] on p "attachment" at bounding box center [537, 282] width 43 height 11
click at [522, 317] on div at bounding box center [530, 316] width 67 height 47
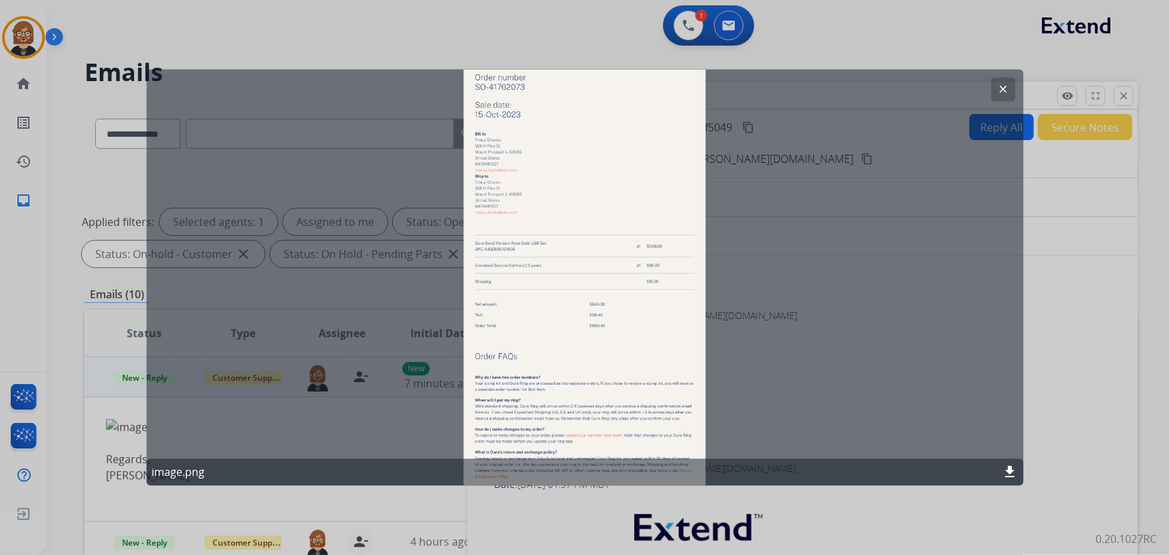
click at [556, 176] on div "clear image.png download" at bounding box center [584, 278] width 877 height 416
click at [530, 335] on div "clear image.png download" at bounding box center [584, 278] width 877 height 416
click at [1008, 463] on div "image.png download" at bounding box center [584, 472] width 877 height 27
click at [1007, 471] on mat-icon "download" at bounding box center [1010, 473] width 16 height 16
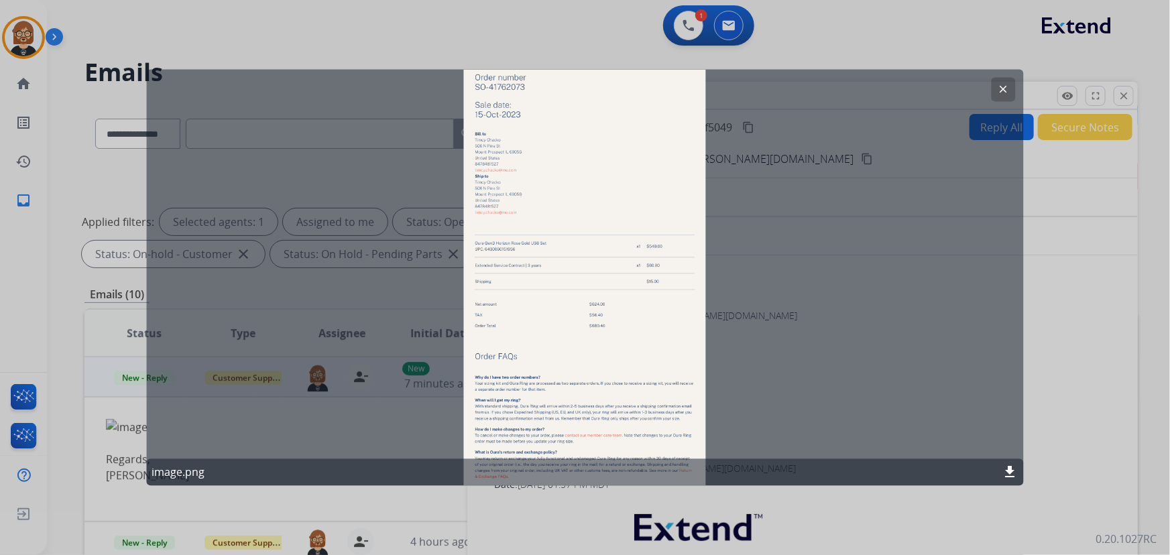
click at [859, 535] on div at bounding box center [585, 277] width 1170 height 555
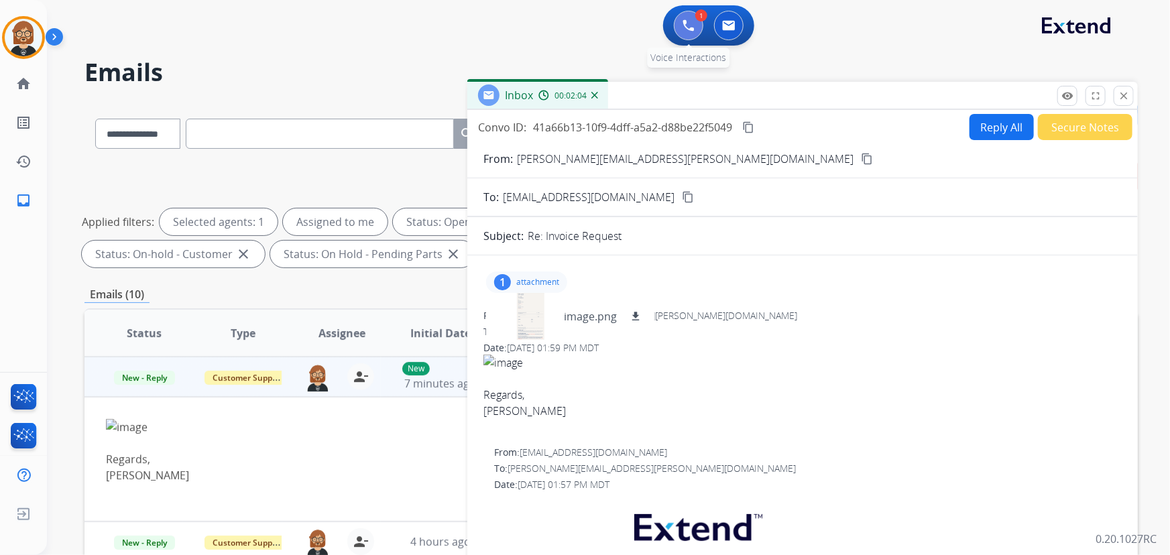
click at [688, 32] on button at bounding box center [688, 25] width 29 height 29
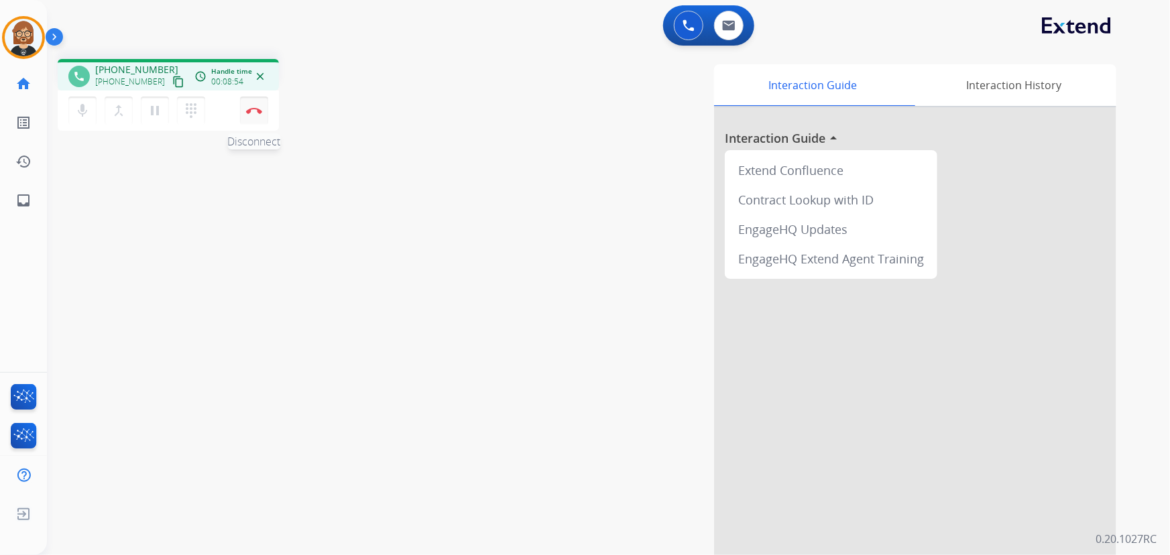
click at [253, 105] on button "Disconnect" at bounding box center [254, 111] width 28 height 28
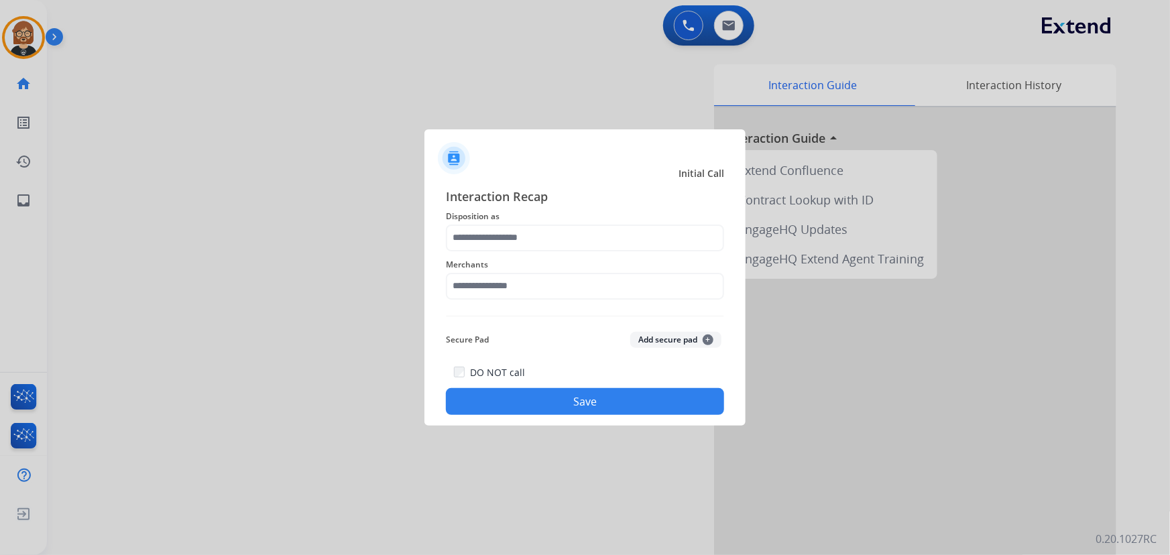
click at [487, 222] on span "Disposition as" at bounding box center [585, 216] width 278 height 16
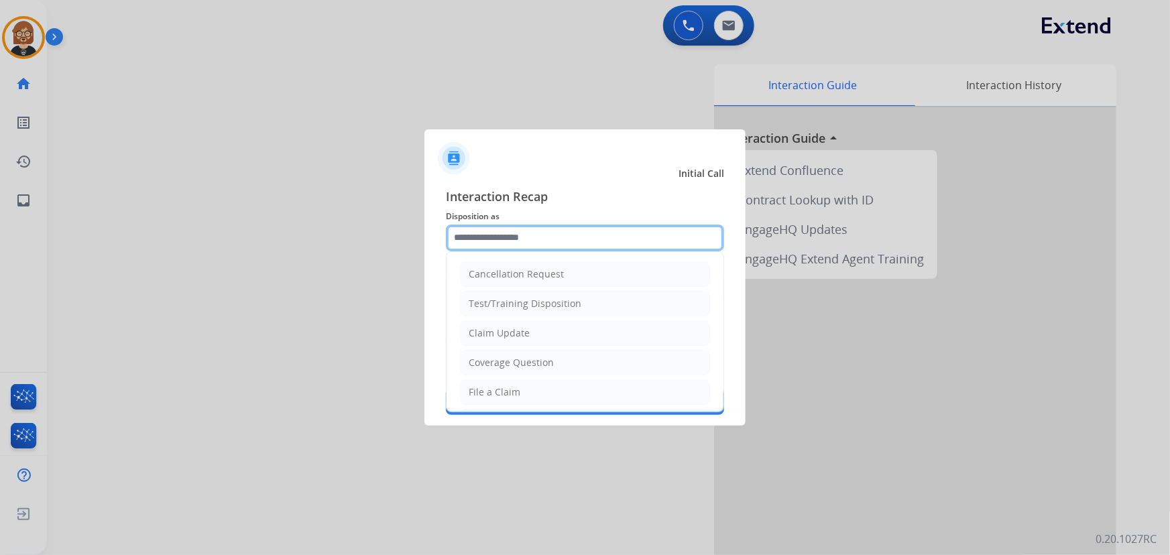
click at [504, 235] on input "text" at bounding box center [585, 238] width 278 height 27
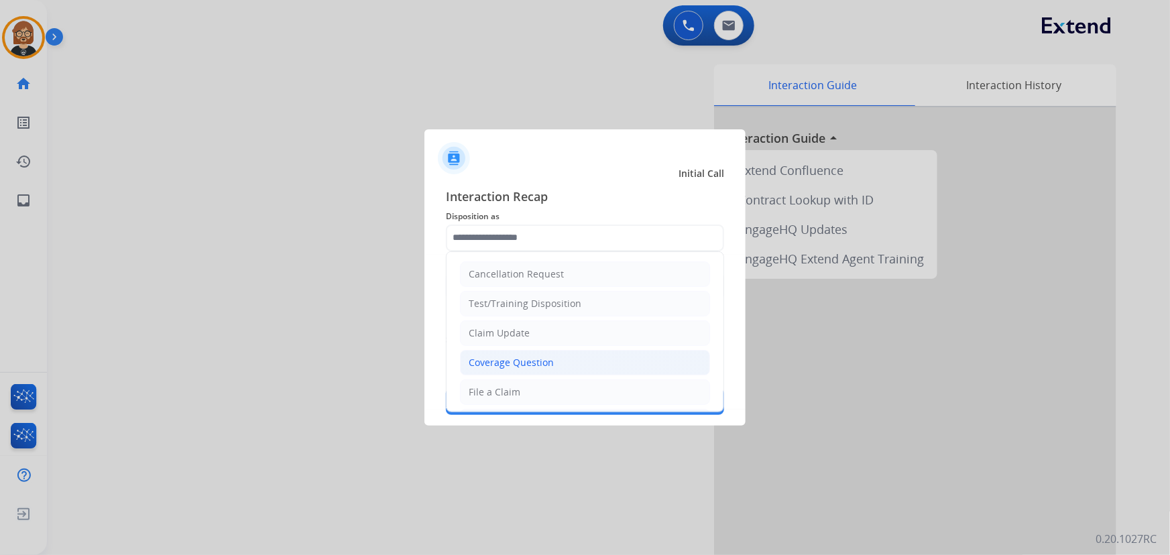
click at [550, 362] on div "Coverage Question" at bounding box center [511, 362] width 85 height 13
type input "**********"
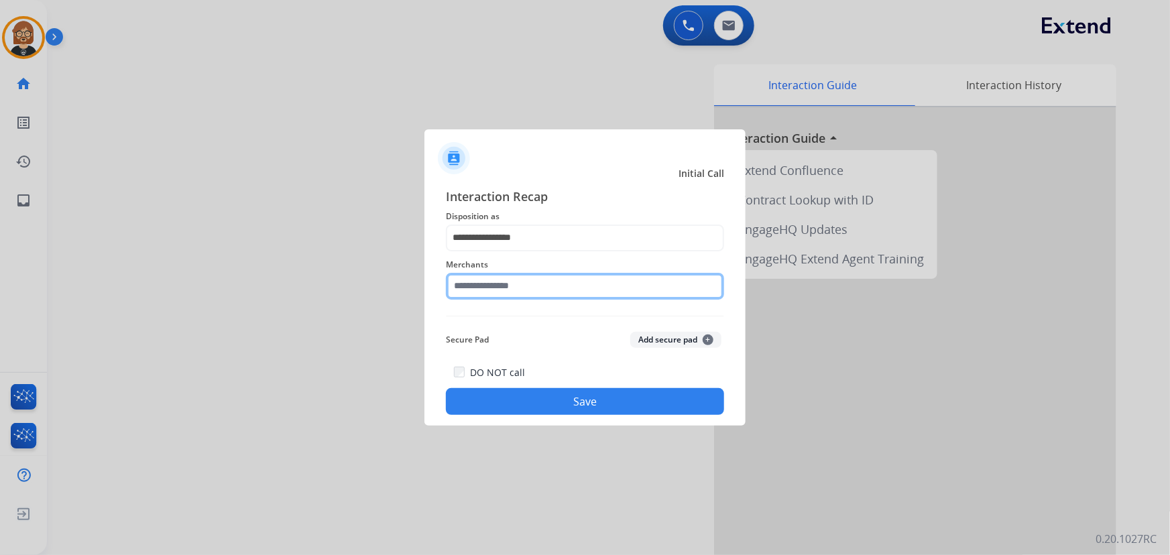
click at [548, 282] on input "text" at bounding box center [585, 286] width 278 height 27
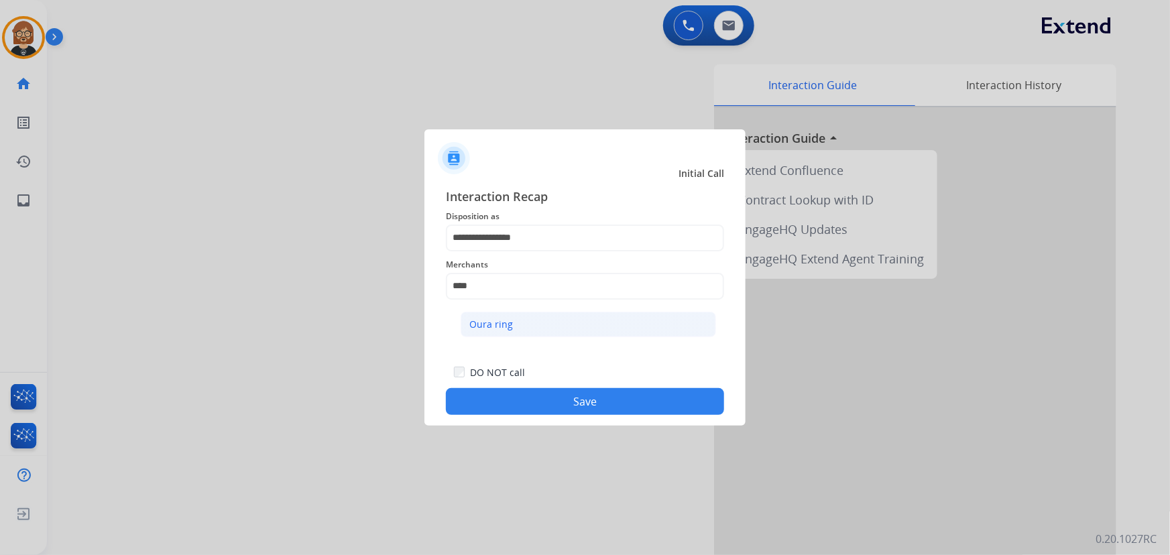
click at [542, 332] on li "Oura ring" at bounding box center [587, 324] width 255 height 25
type input "*********"
click at [584, 393] on button "Save" at bounding box center [585, 401] width 278 height 27
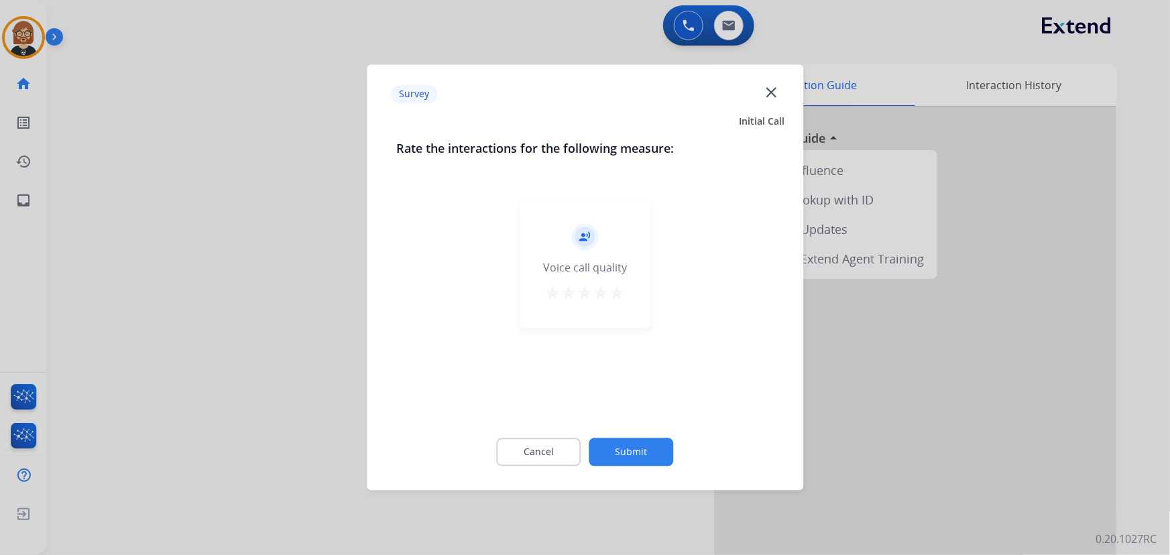
click at [611, 439] on div "Cancel Submit" at bounding box center [584, 452] width 377 height 60
click at [611, 442] on button "Submit" at bounding box center [631, 452] width 84 height 28
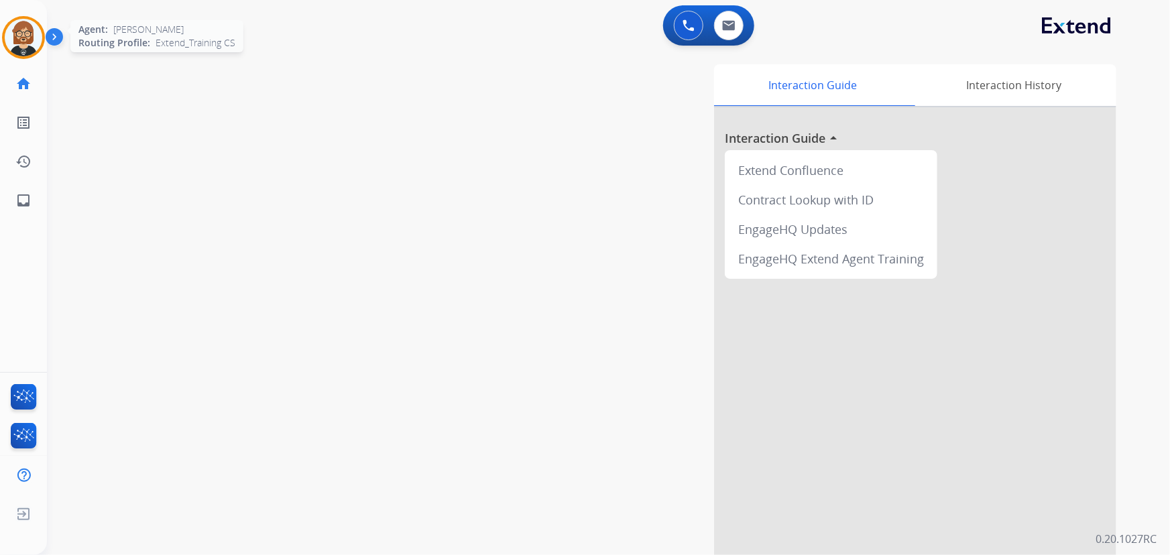
click at [34, 30] on img at bounding box center [24, 38] width 38 height 38
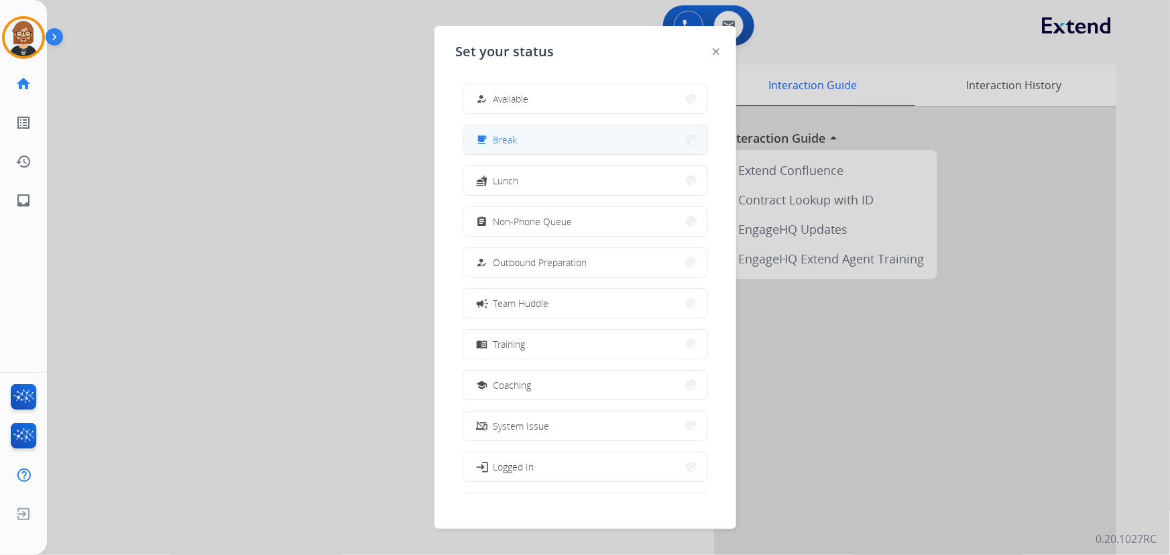
click at [533, 139] on button "free_breakfast Break" at bounding box center [585, 139] width 244 height 29
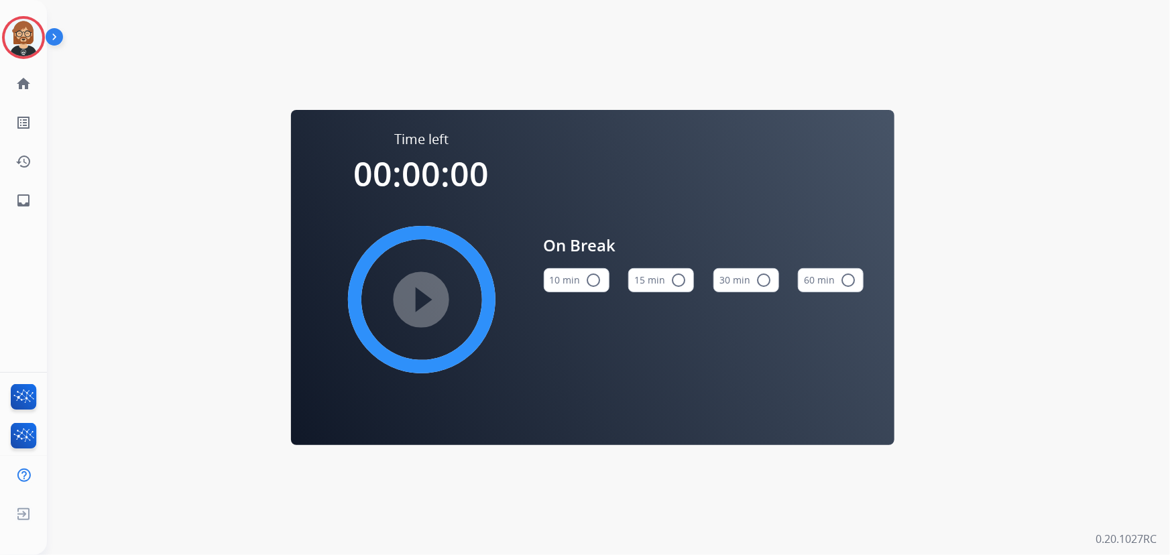
click at [581, 277] on button "10 min radio_button_unchecked" at bounding box center [577, 280] width 66 height 24
click at [414, 301] on mat-icon "play_circle_filled" at bounding box center [422, 300] width 16 height 16
click at [22, 203] on mat-icon "inbox" at bounding box center [23, 200] width 16 height 16
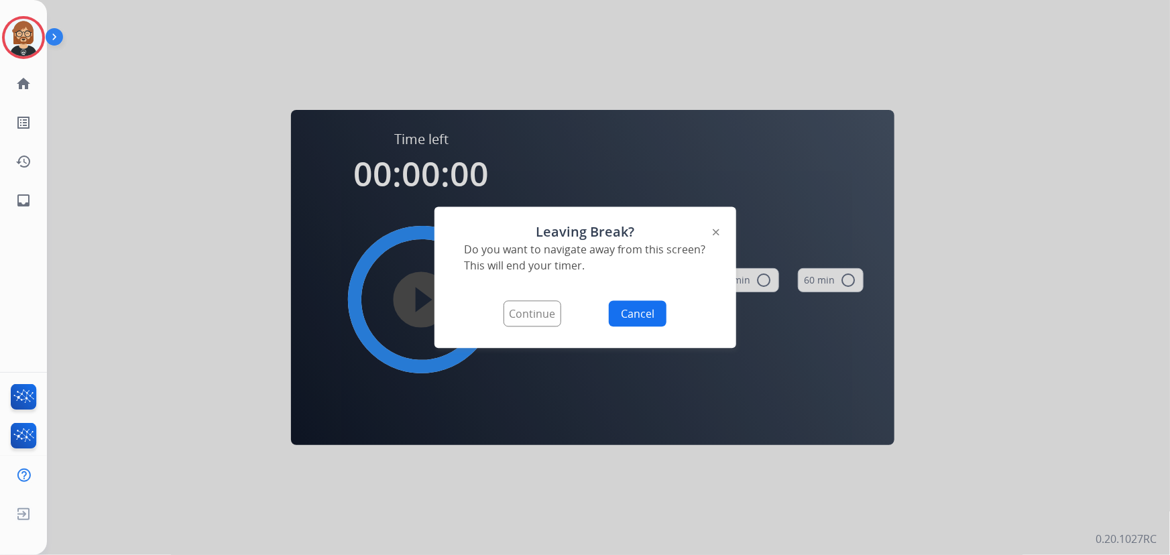
click at [509, 305] on button "Continue" at bounding box center [532, 314] width 58 height 26
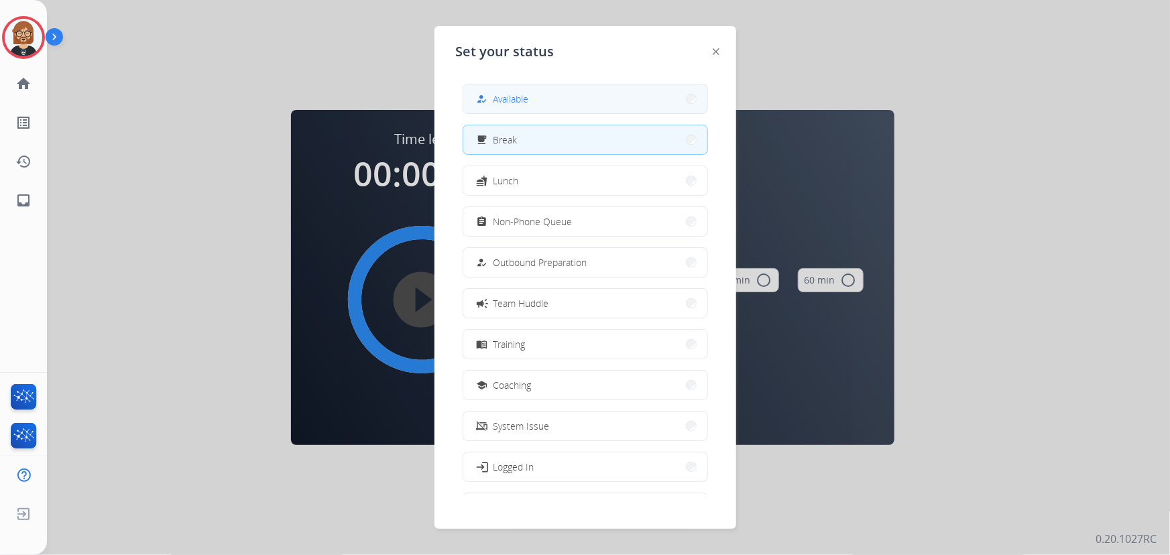
click at [493, 95] on div "how_to_reg" at bounding box center [483, 99] width 19 height 16
select select "**********"
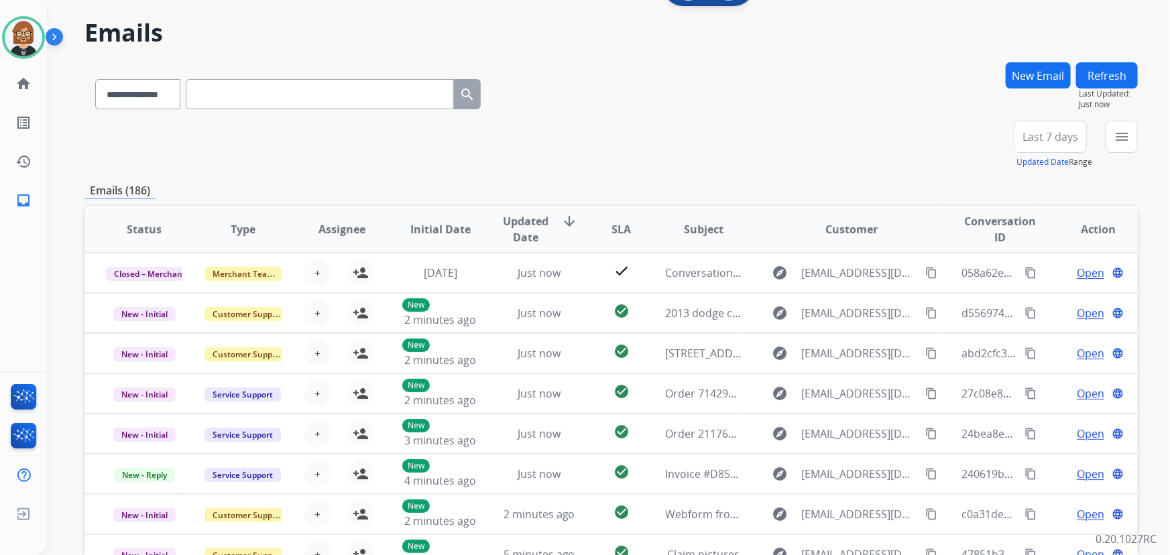
scroll to position [60, 0]
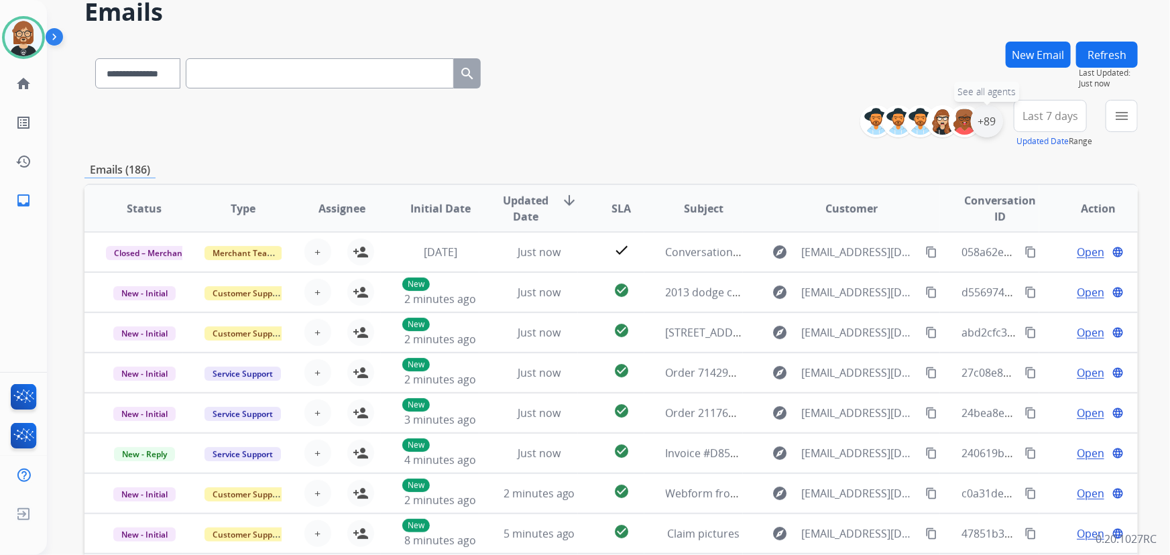
click at [991, 123] on div "+89" at bounding box center [987, 121] width 32 height 32
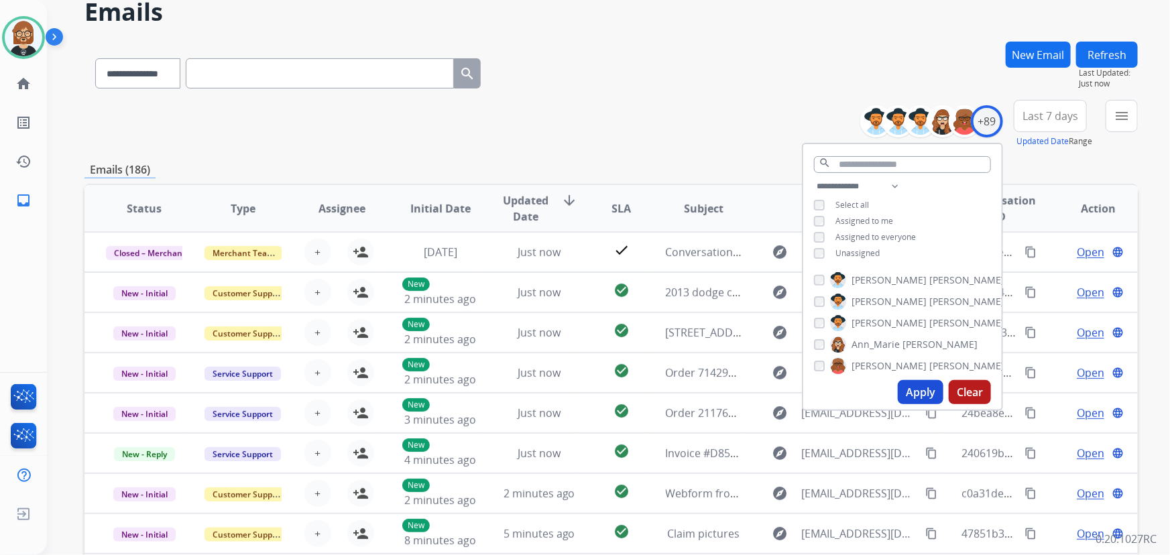
click at [858, 251] on span "Unassigned" at bounding box center [857, 252] width 44 height 11
click at [912, 391] on button "Apply" at bounding box center [920, 392] width 46 height 24
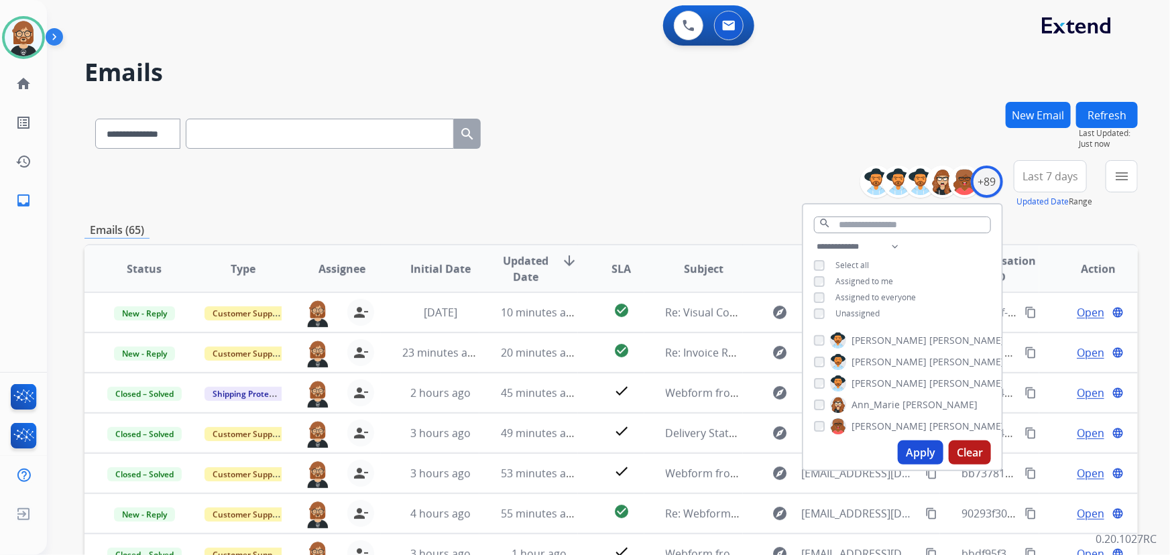
click at [926, 448] on button "Apply" at bounding box center [920, 452] width 46 height 24
click at [1118, 182] on mat-icon "menu" at bounding box center [1121, 176] width 16 height 16
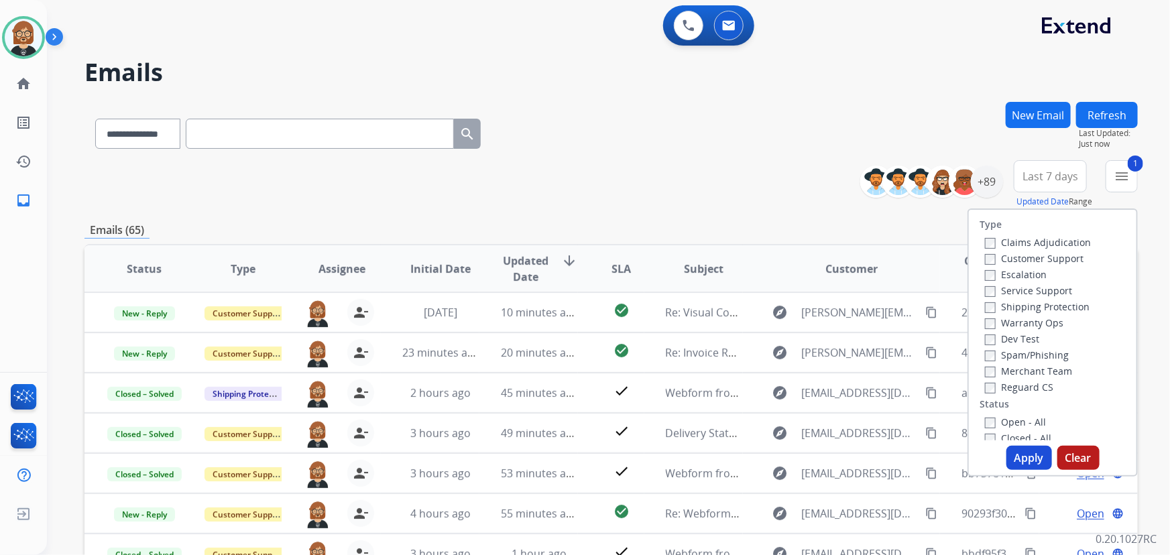
click at [1028, 467] on button "Apply" at bounding box center [1029, 458] width 46 height 24
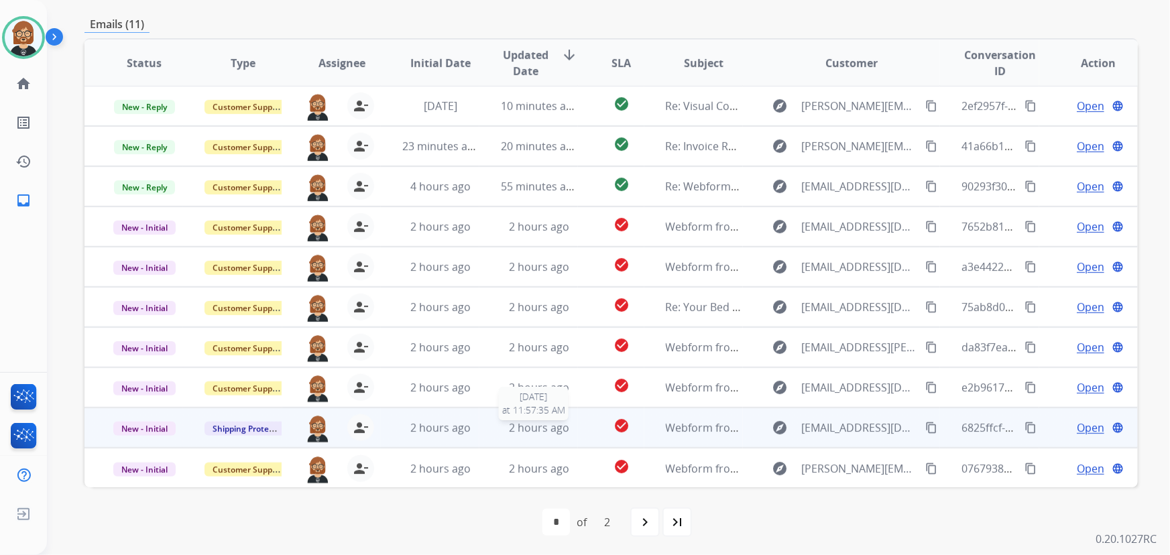
scroll to position [271, 0]
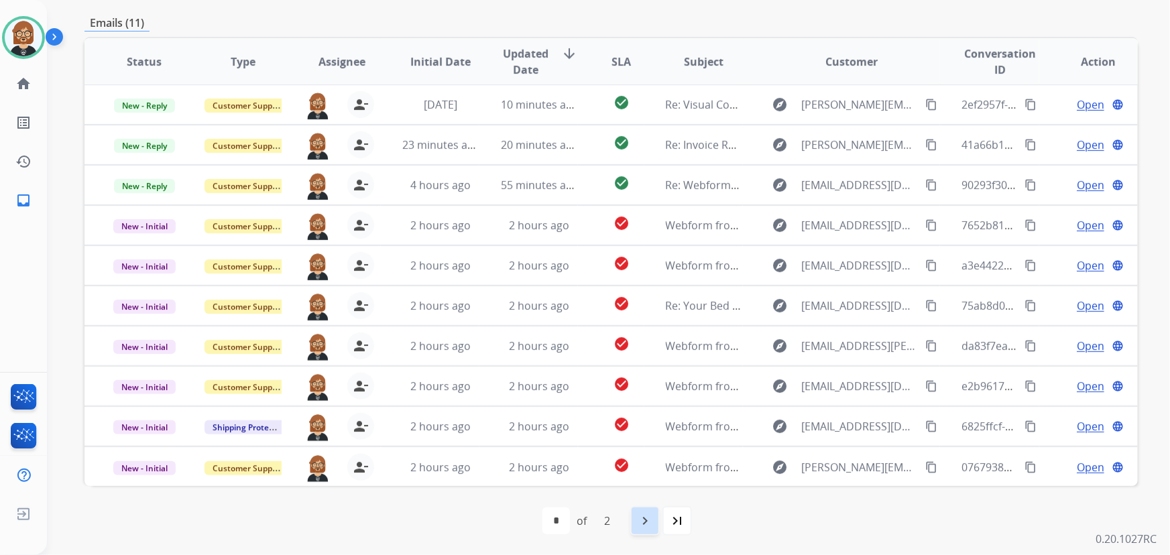
click at [647, 520] on mat-icon "navigate_next" at bounding box center [645, 521] width 16 height 16
select select "*"
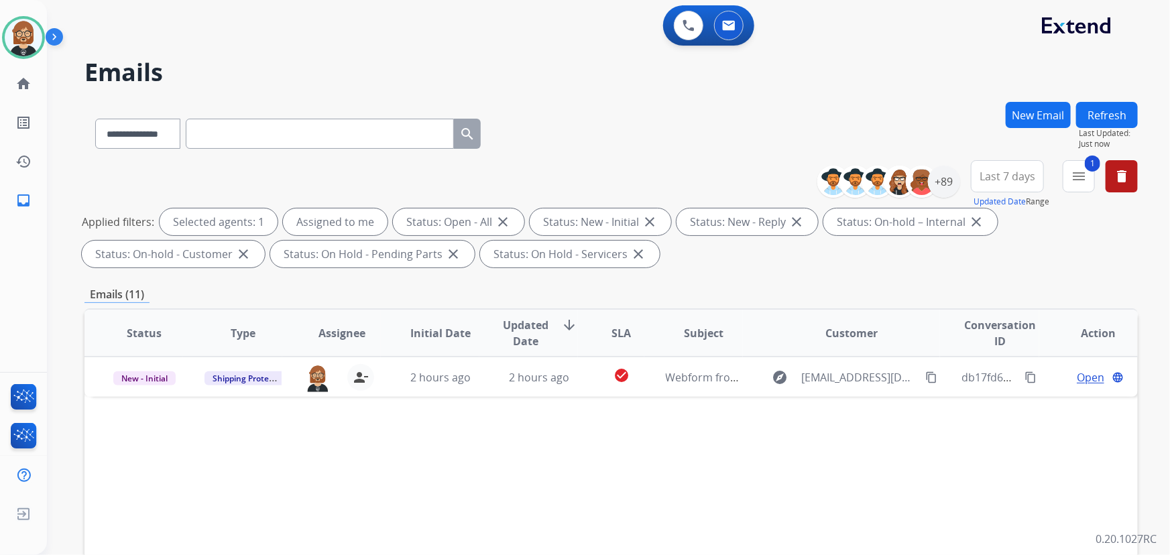
scroll to position [0, 0]
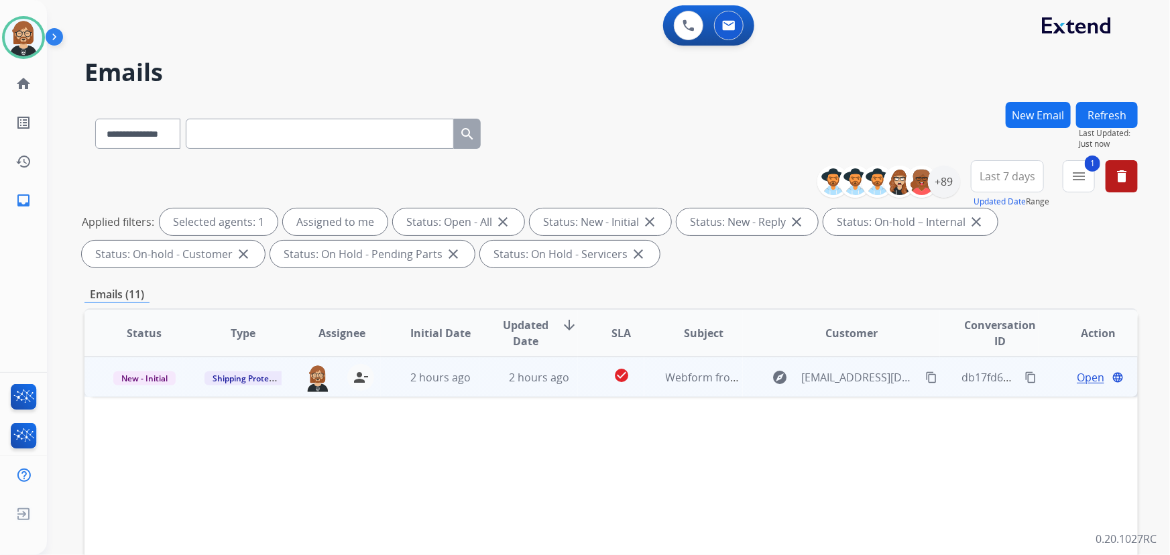
click at [396, 375] on td "2 hours ago" at bounding box center [430, 377] width 99 height 40
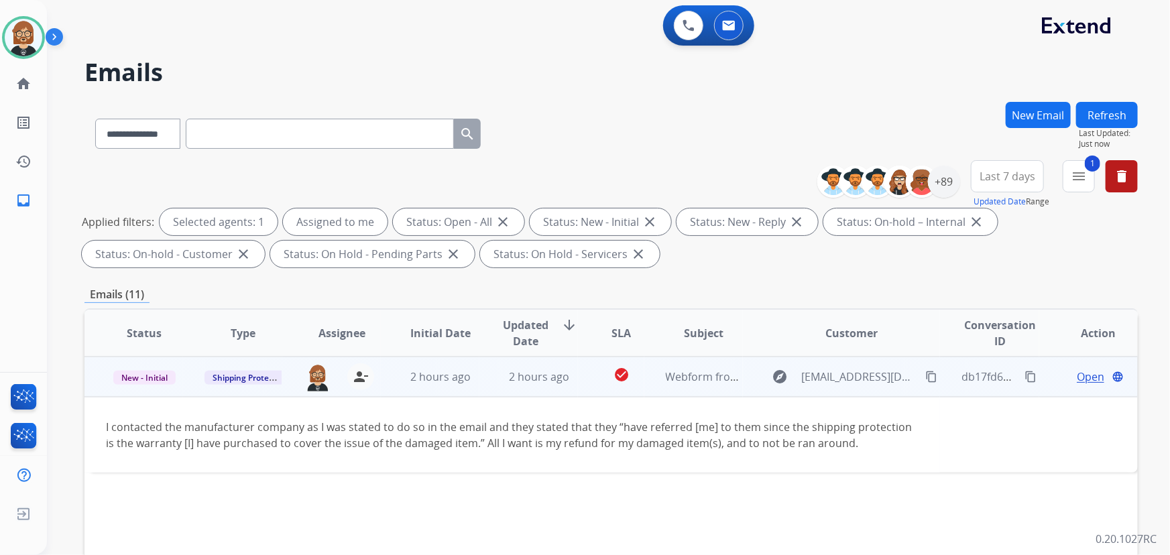
click at [1024, 375] on mat-icon "content_copy" at bounding box center [1030, 377] width 12 height 12
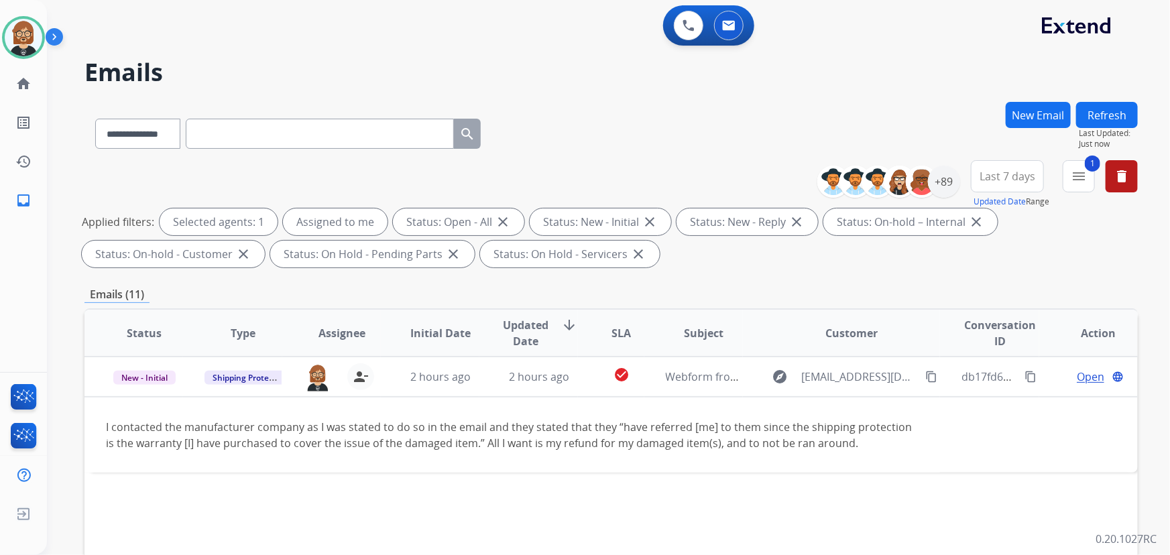
click at [1078, 501] on div "Status Type Assignee Initial Date Updated Date arrow_downward SLA Subject Custo…" at bounding box center [610, 532] width 1053 height 449
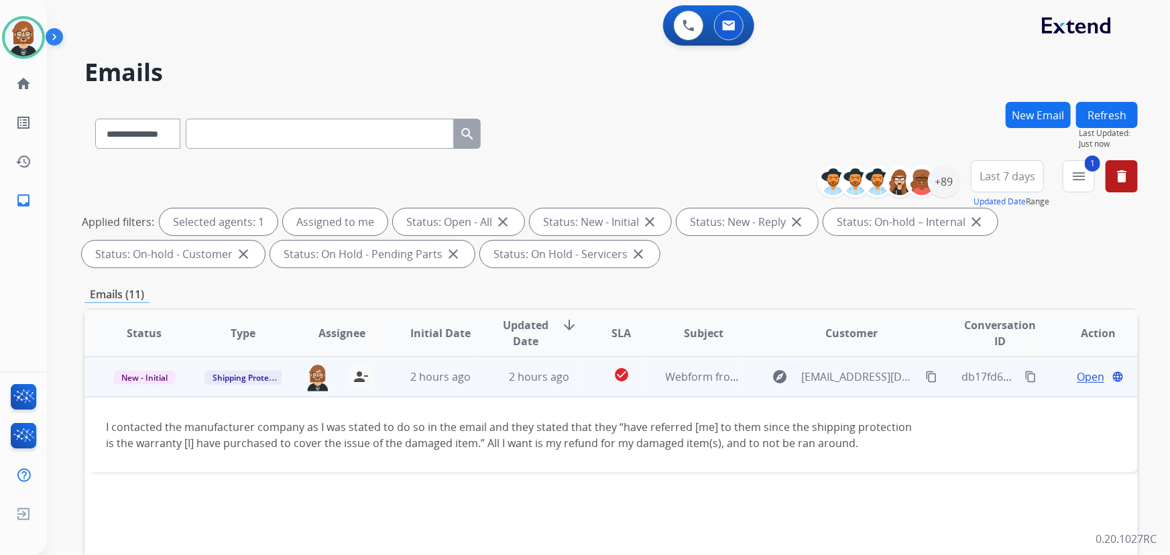
click at [1079, 376] on span "Open" at bounding box center [1089, 377] width 27 height 16
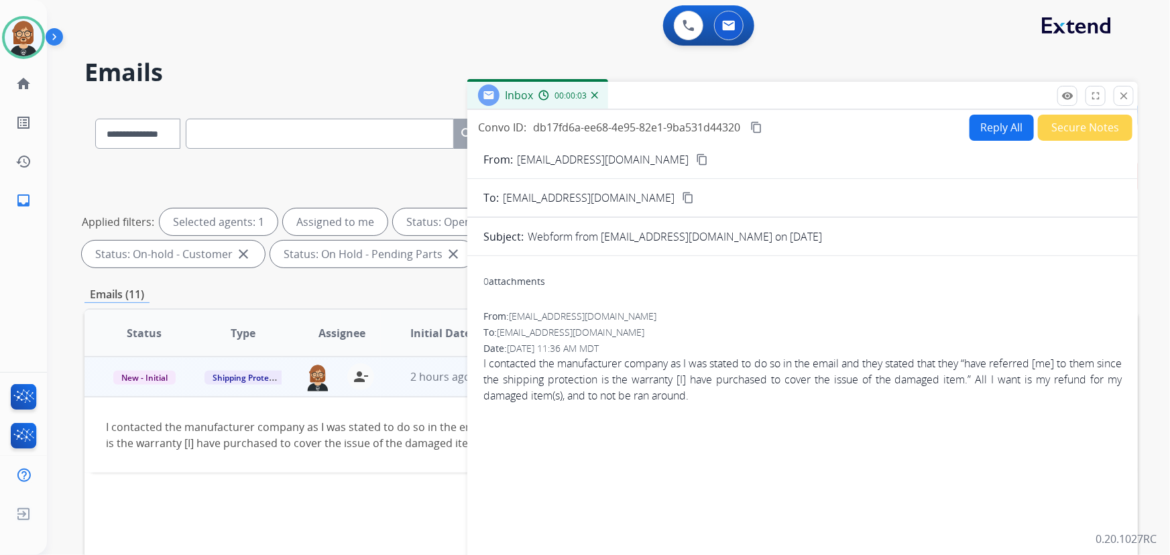
click at [999, 125] on button "Reply All" at bounding box center [1001, 128] width 64 height 26
select select "**********"
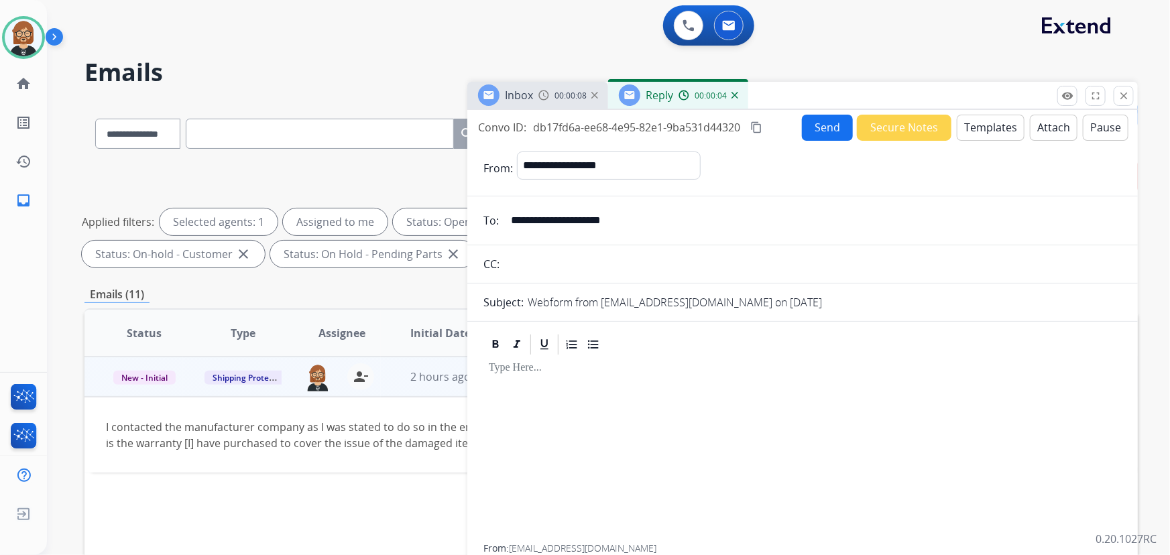
click at [984, 132] on button "Templates" at bounding box center [990, 128] width 68 height 26
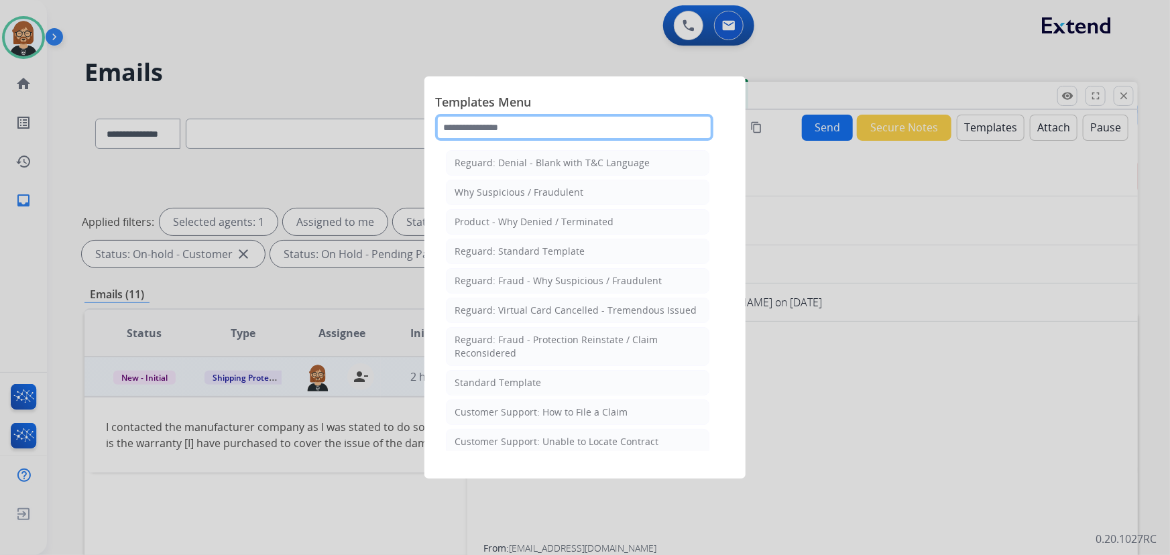
click at [550, 131] on input "text" at bounding box center [574, 127] width 278 height 27
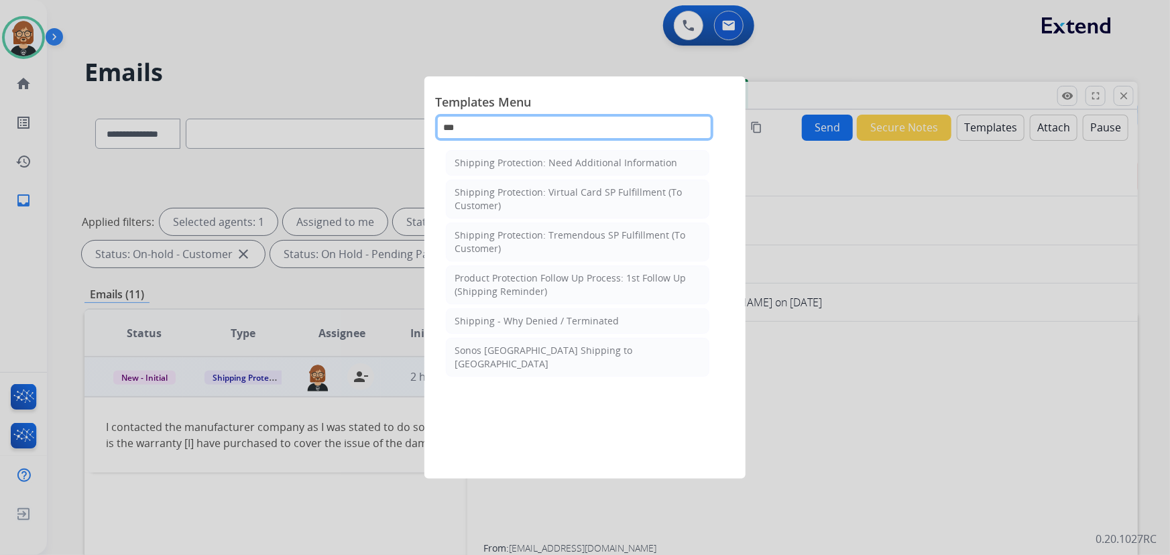
drag, startPoint x: 556, startPoint y: 130, endPoint x: 316, endPoint y: 156, distance: 240.7
click at [314, 157] on app-templates-menu-modal "Templates Menu *** Shipping Protection: Need Additional Information Shipping Pr…" at bounding box center [585, 277] width 1170 height 555
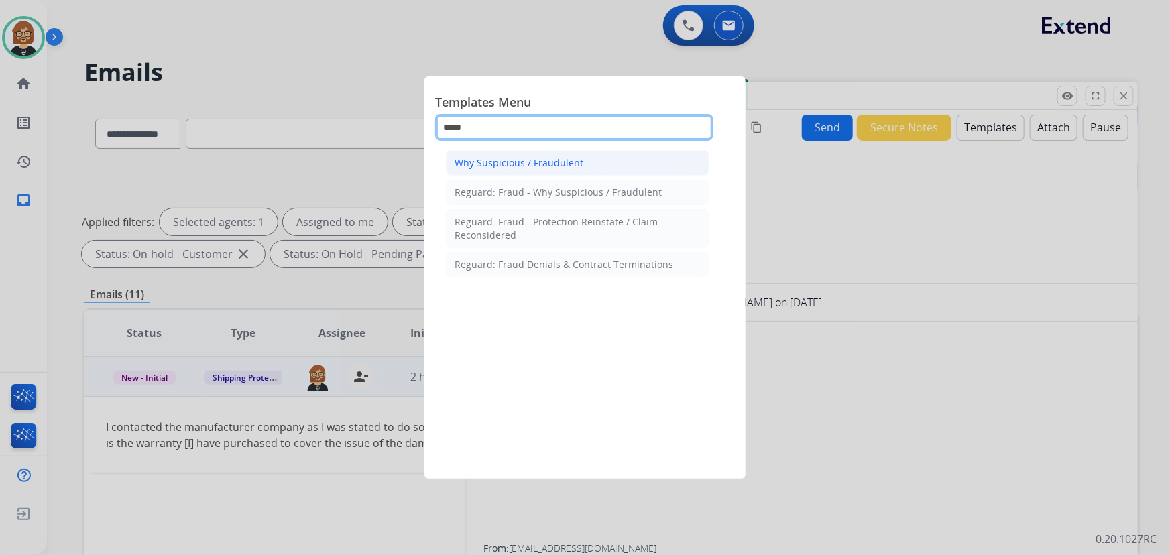
type input "*****"
click at [545, 158] on div "Why Suspicious / Fraudulent" at bounding box center [518, 162] width 129 height 13
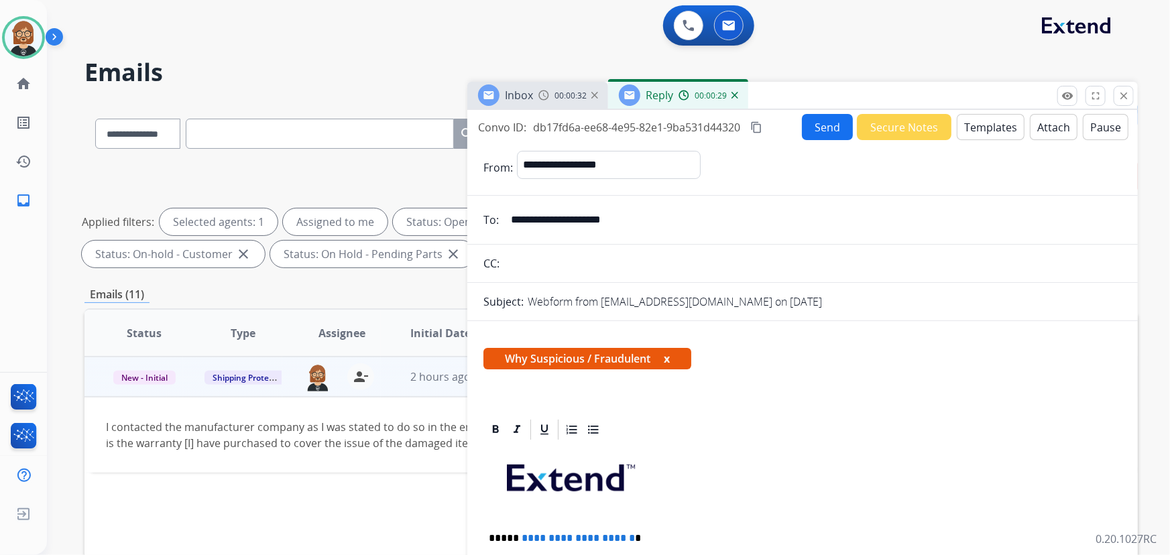
click at [984, 125] on button "Templates" at bounding box center [990, 127] width 68 height 26
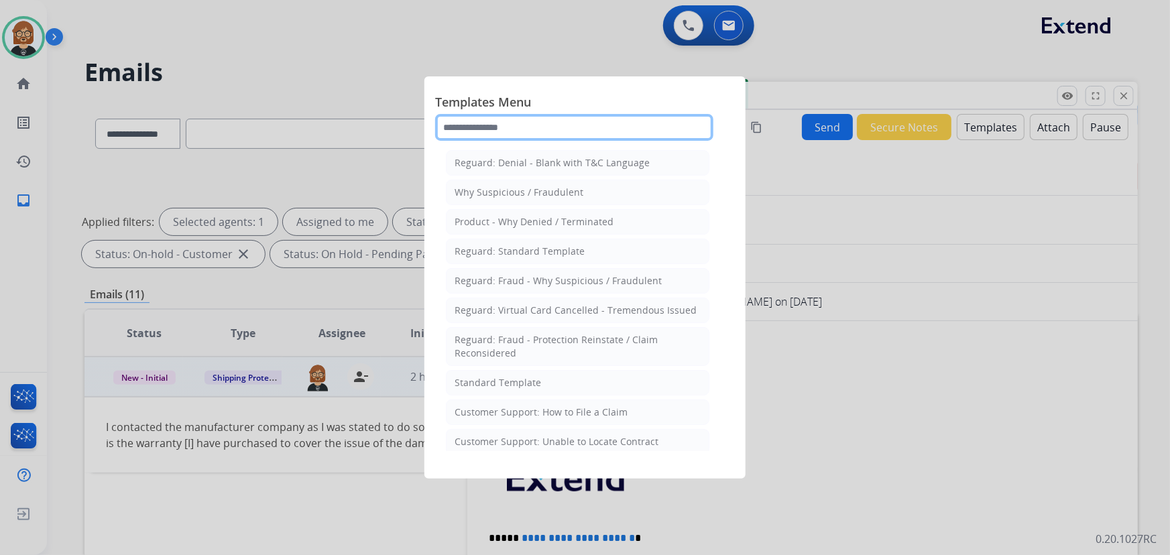
click at [550, 129] on input "text" at bounding box center [574, 127] width 278 height 27
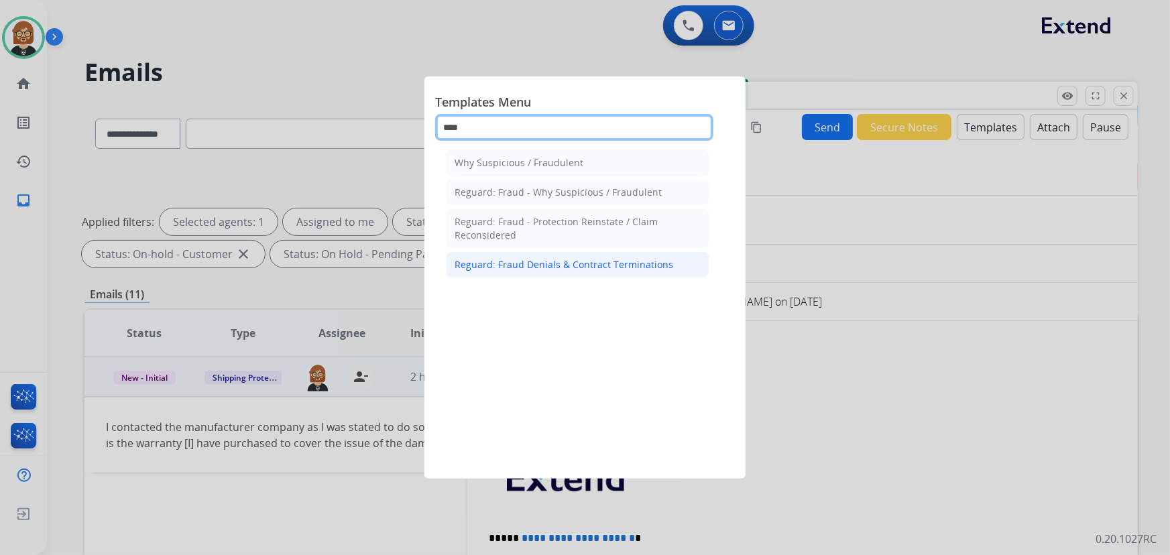
type input "****"
click at [624, 265] on div "Reguard: Fraud Denials & Contract Terminations" at bounding box center [563, 264] width 219 height 13
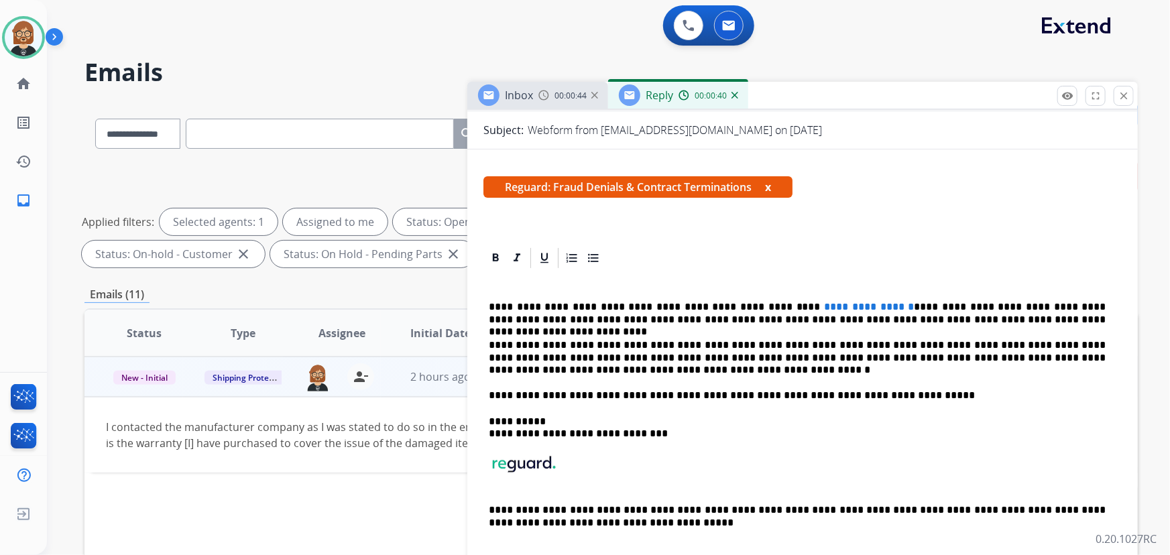
scroll to position [182, 0]
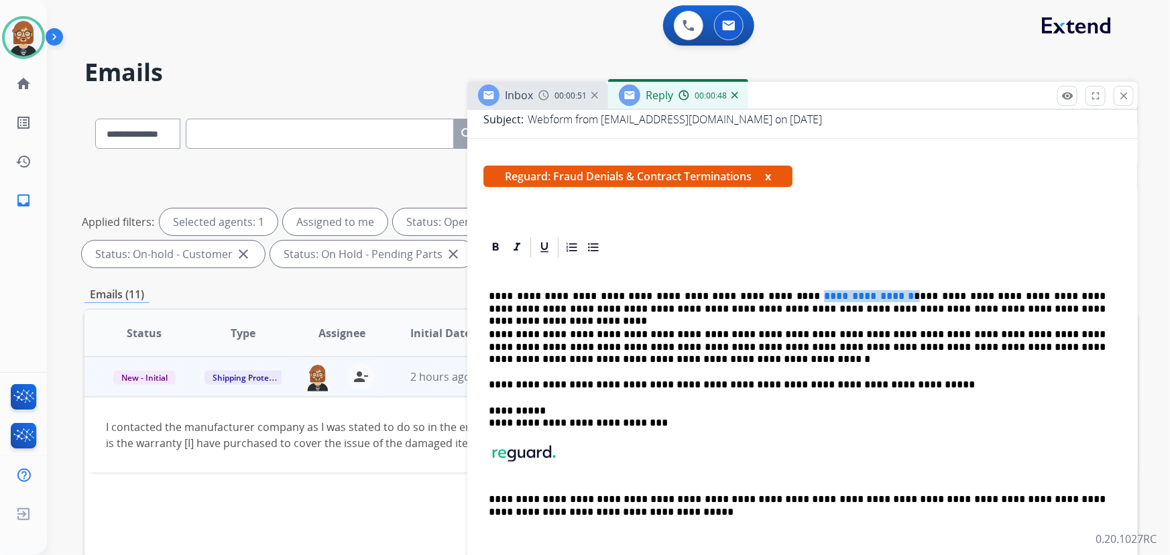
drag, startPoint x: 773, startPoint y: 294, endPoint x: 876, endPoint y: 297, distance: 103.3
click at [876, 297] on p "**********" at bounding box center [797, 302] width 617 height 25
click at [909, 291] on p "**********" at bounding box center [797, 302] width 617 height 25
click at [910, 291] on p "**********" at bounding box center [797, 302] width 617 height 25
click at [1052, 347] on p "**********" at bounding box center [797, 346] width 617 height 37
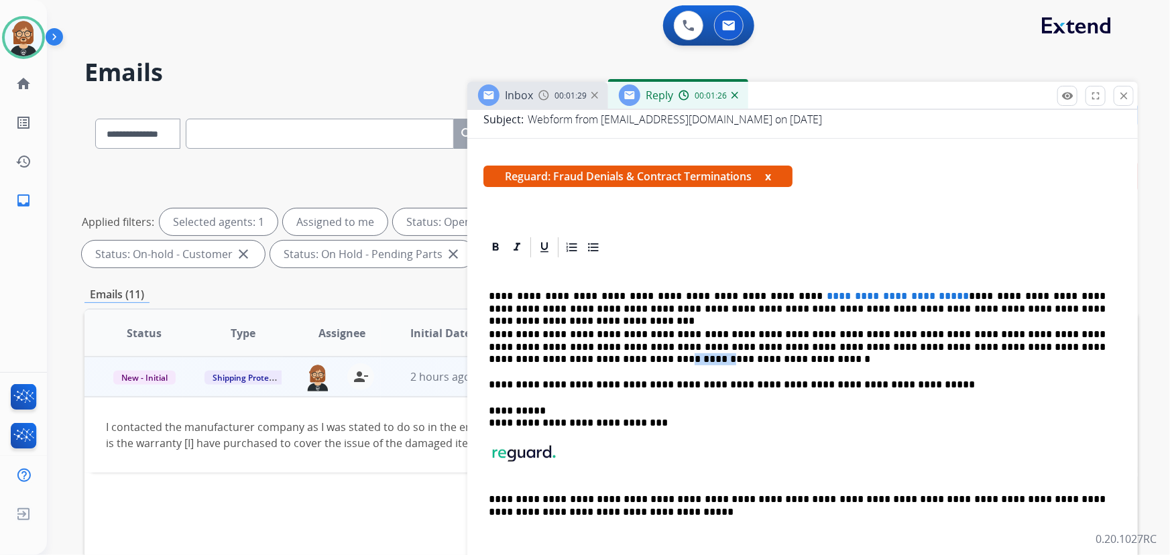
click at [1052, 347] on p "**********" at bounding box center [797, 346] width 617 height 37
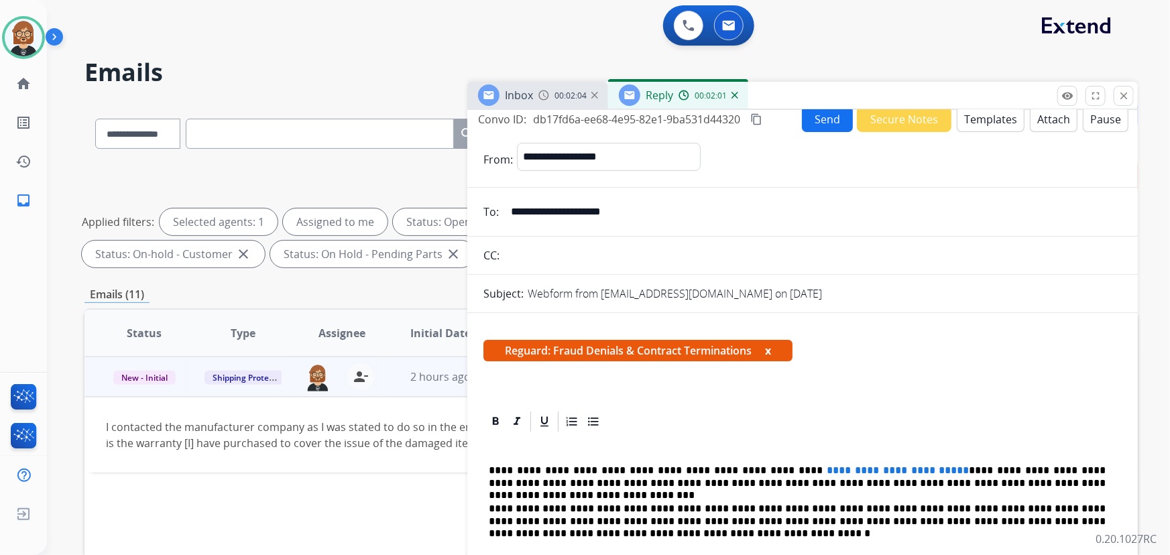
scroll to position [0, 0]
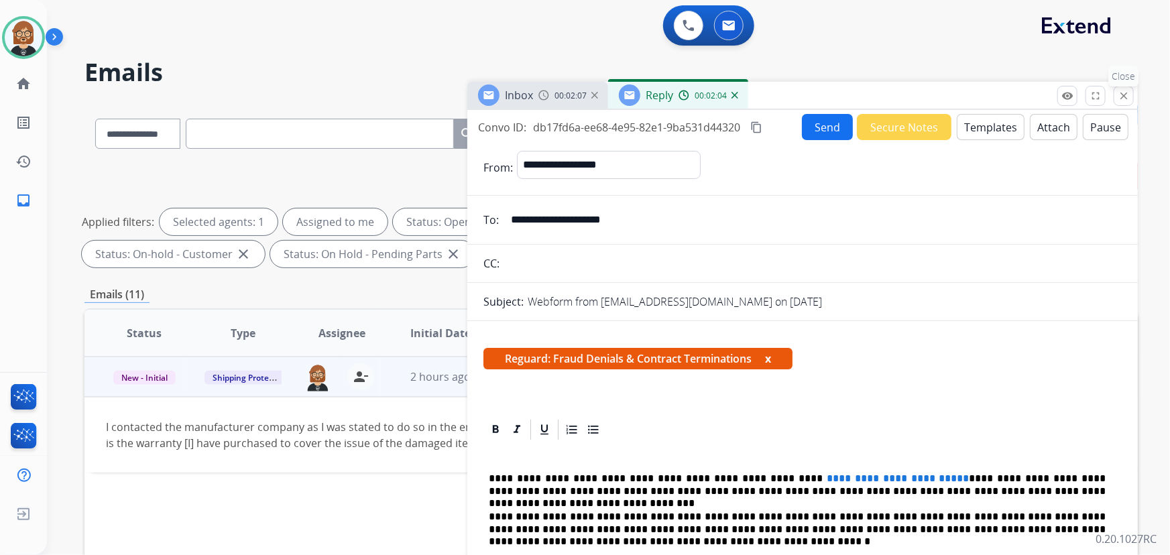
click at [1125, 93] on mat-icon "close" at bounding box center [1123, 96] width 12 height 12
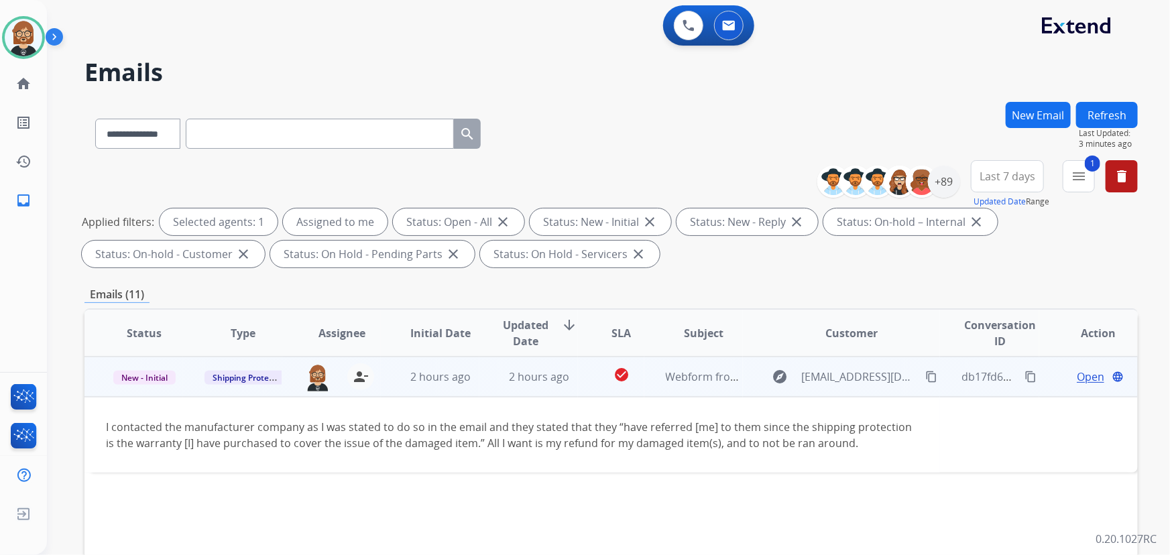
click at [1024, 379] on mat-icon "content_copy" at bounding box center [1030, 377] width 12 height 12
click at [925, 376] on mat-icon "content_copy" at bounding box center [931, 377] width 12 height 12
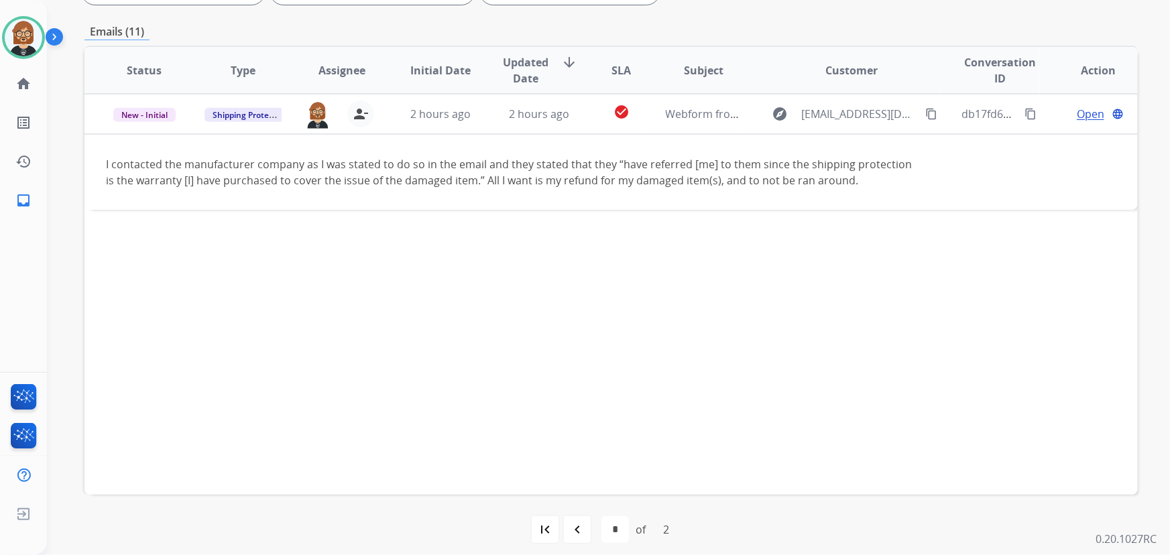
scroll to position [271, 0]
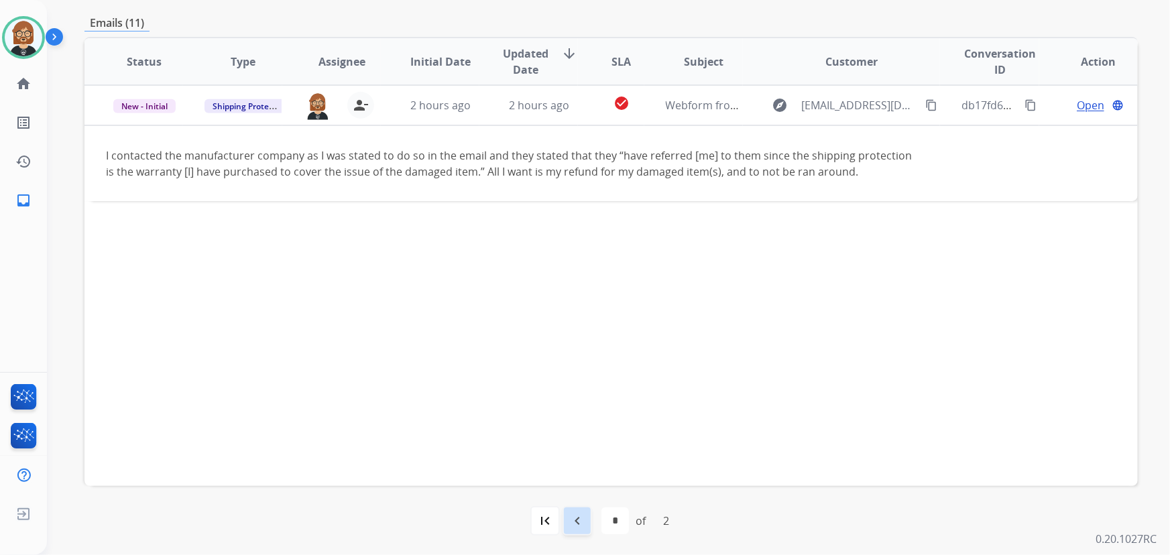
click at [578, 516] on mat-icon "navigate_before" at bounding box center [577, 521] width 16 height 16
select select "*"
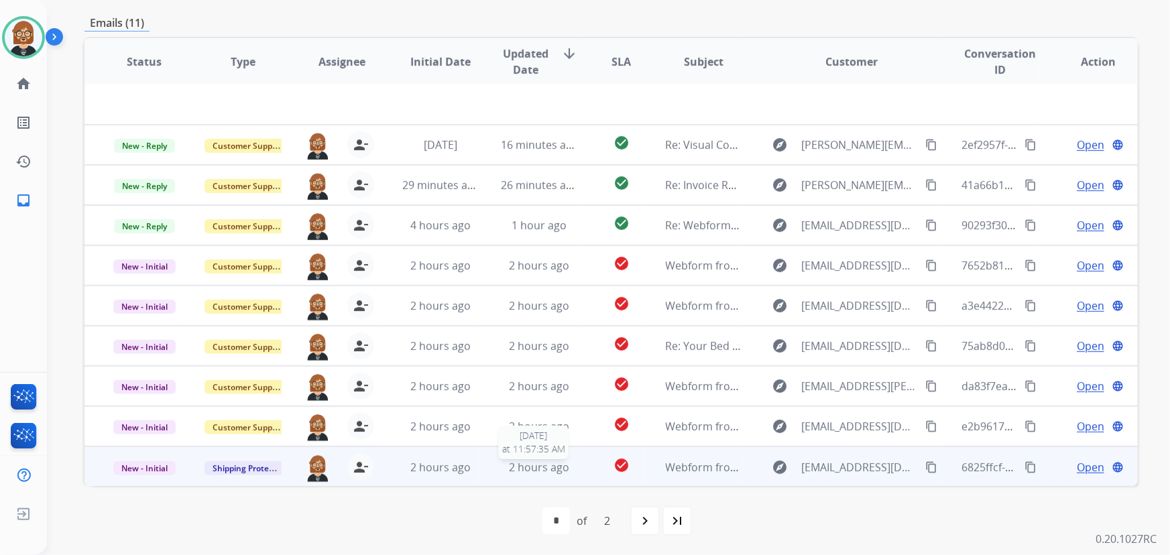
click at [532, 467] on span "2 hours ago" at bounding box center [539, 467] width 60 height 15
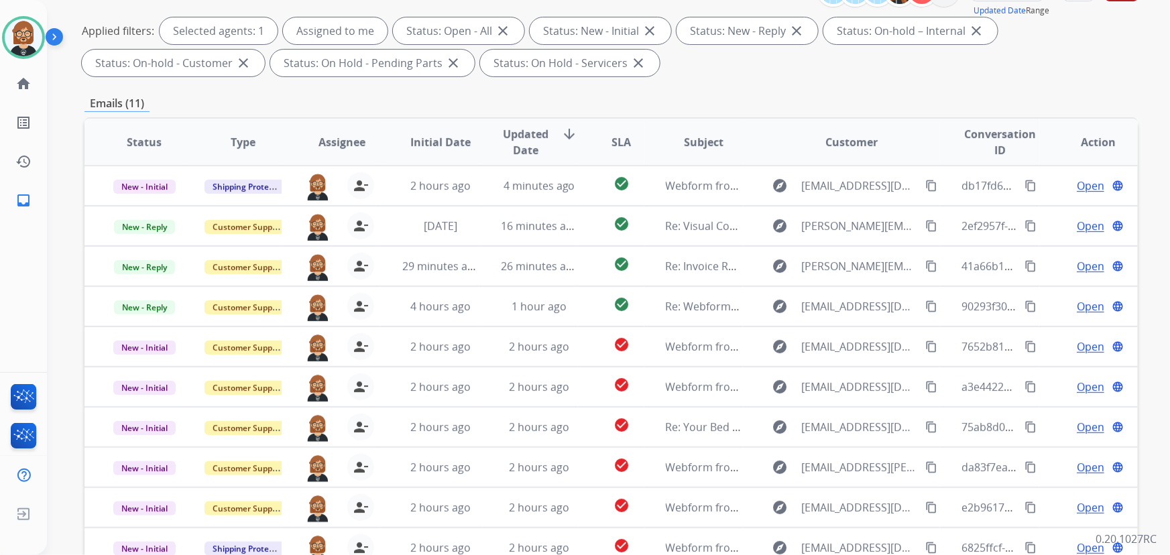
scroll to position [0, 0]
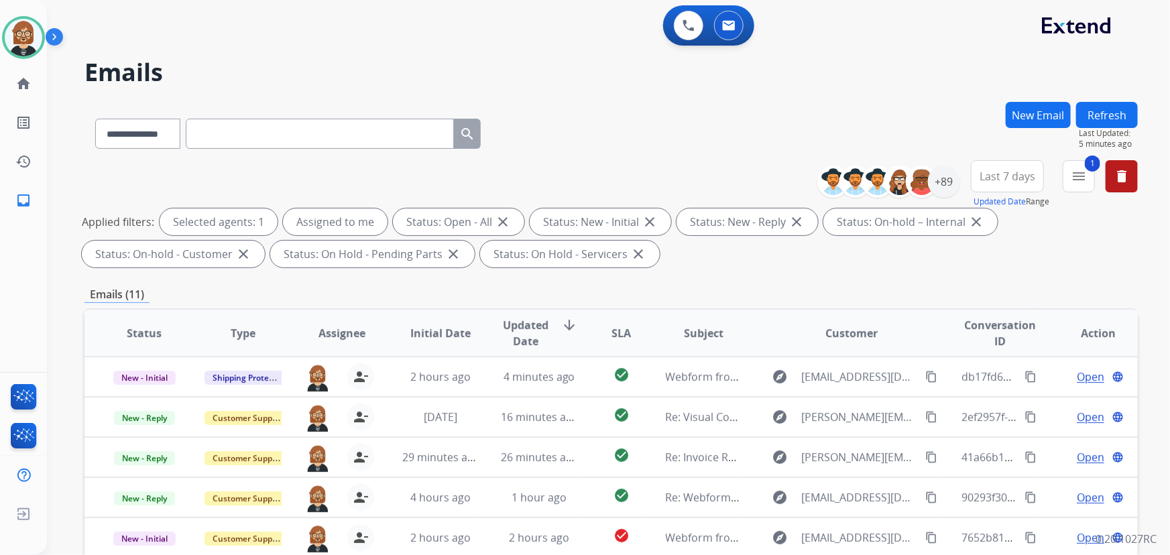
click at [1111, 118] on button "Refresh" at bounding box center [1107, 115] width 62 height 26
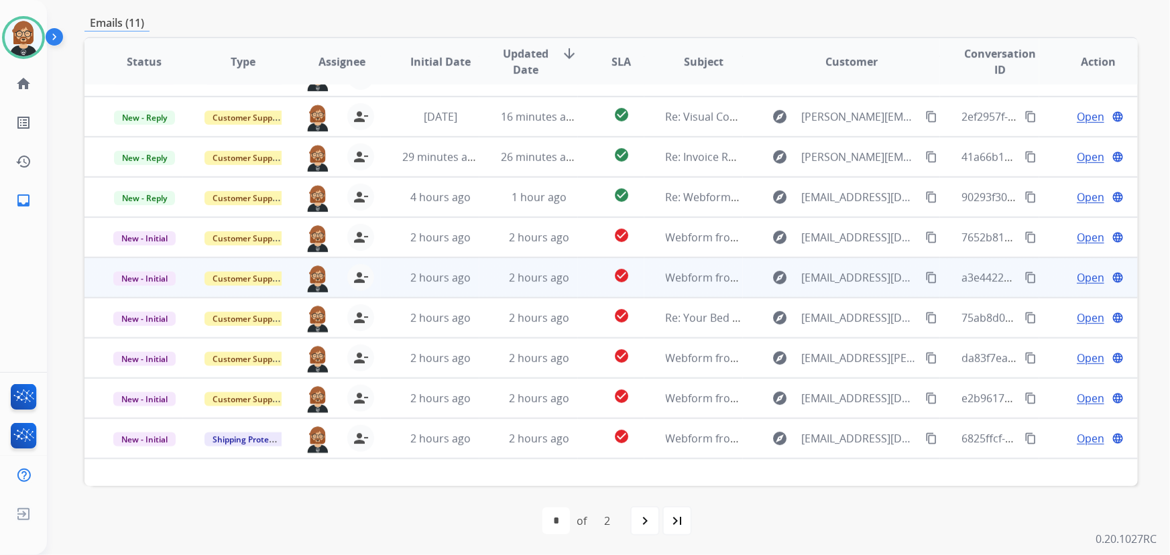
scroll to position [44, 0]
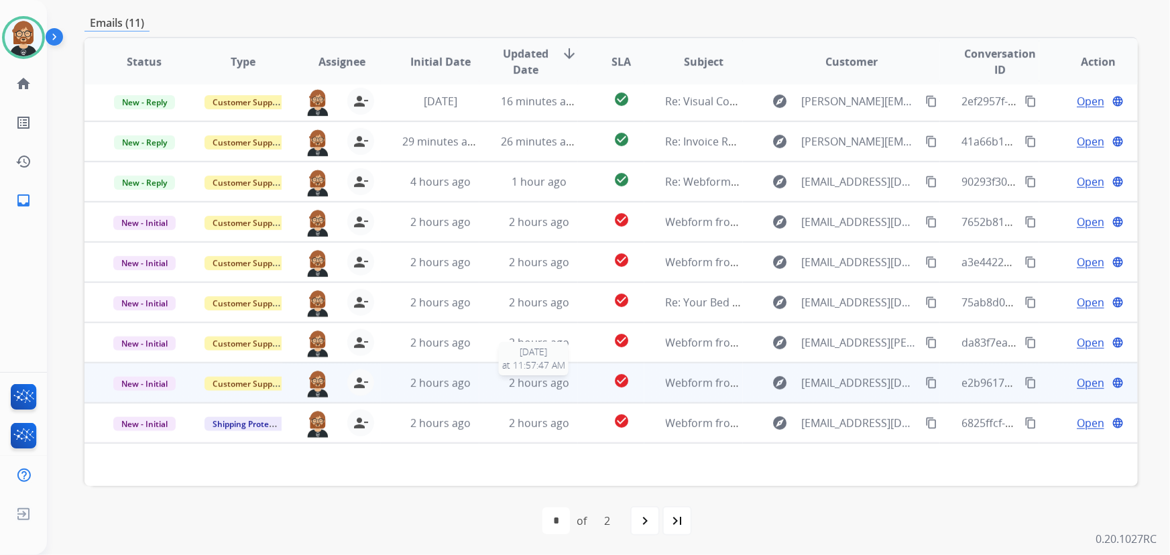
click at [529, 382] on span "2 hours ago" at bounding box center [539, 382] width 60 height 15
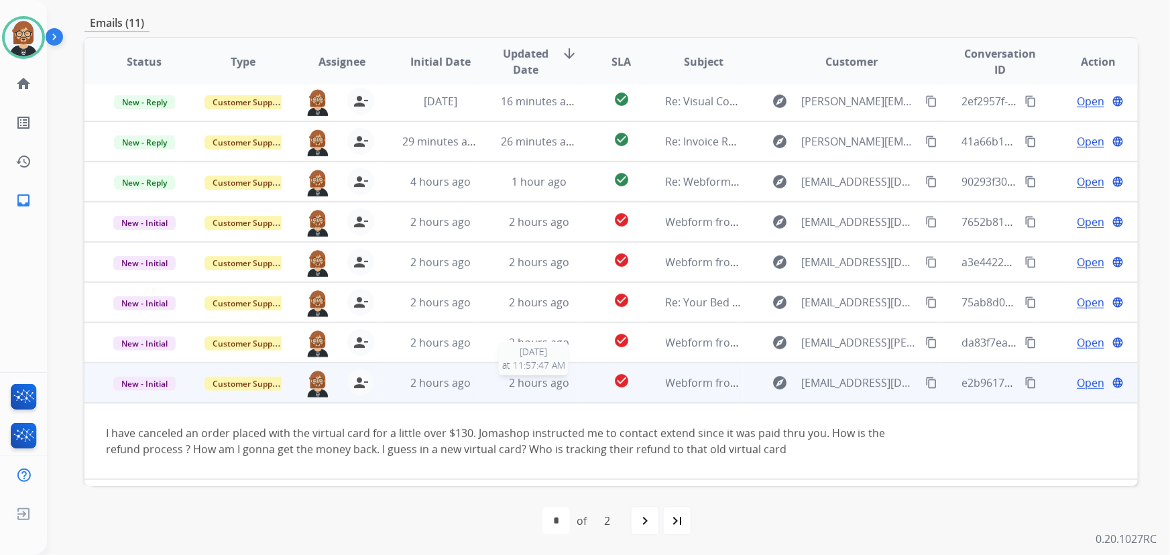
scroll to position [77, 0]
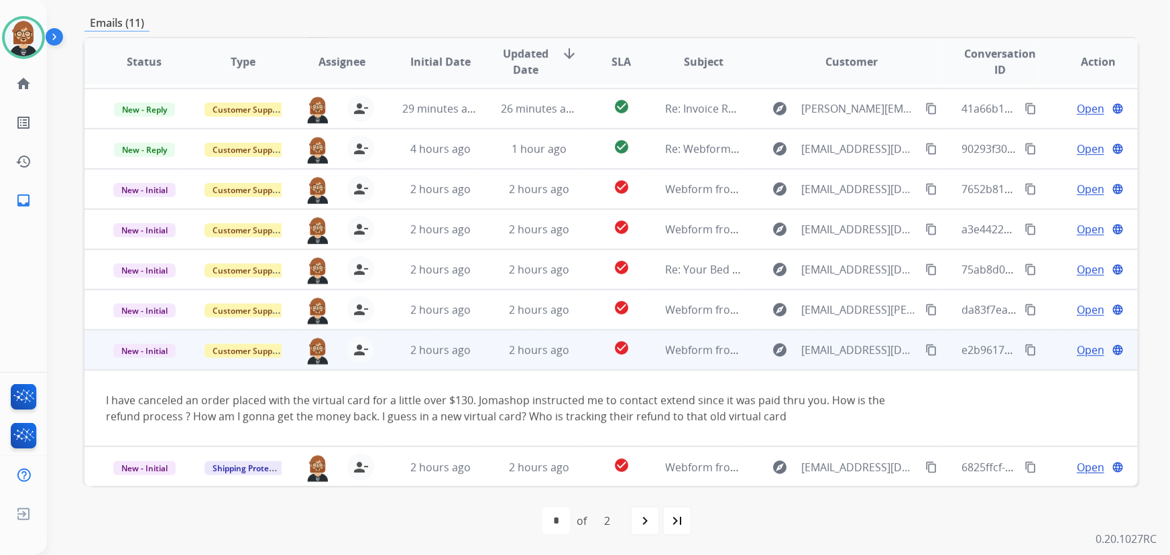
click at [1092, 347] on span "Open" at bounding box center [1089, 350] width 27 height 16
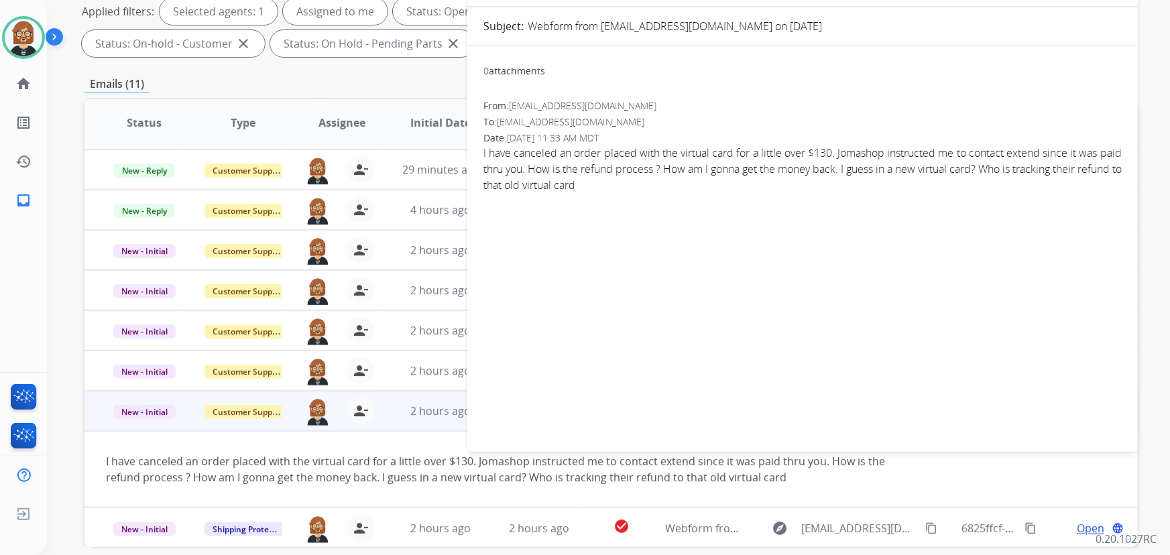
scroll to position [27, 0]
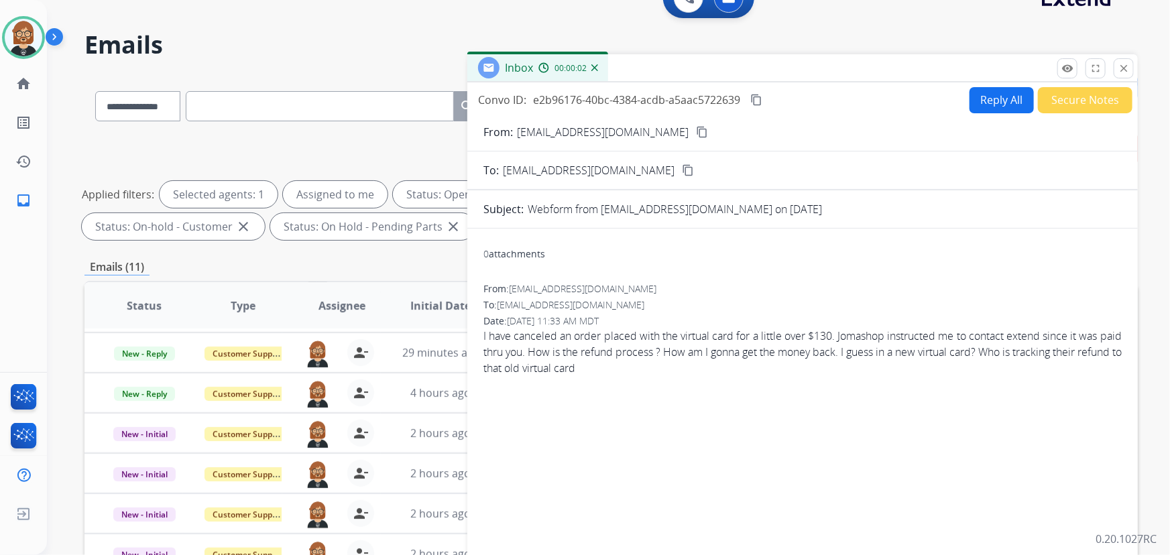
click at [992, 99] on button "Reply All" at bounding box center [1001, 100] width 64 height 26
select select "**********"
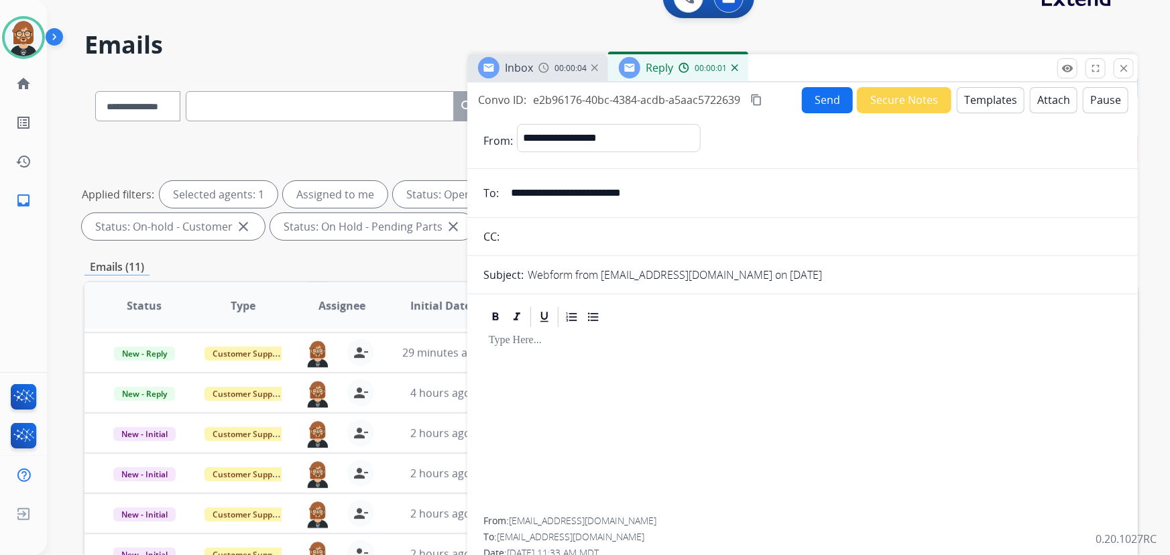
click at [999, 103] on button "Templates" at bounding box center [990, 100] width 68 height 26
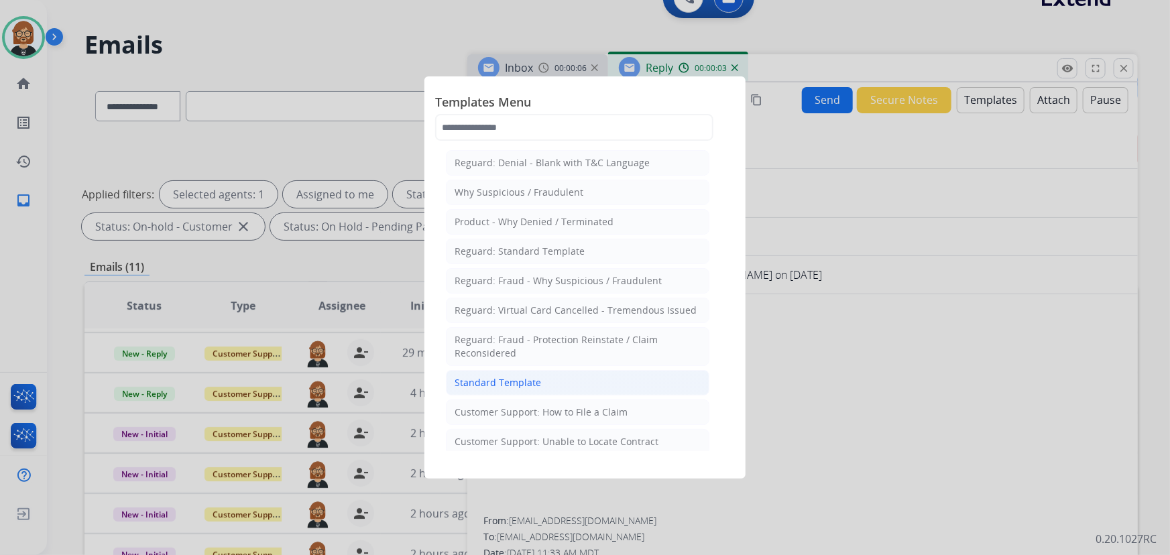
click at [523, 379] on div "Standard Template" at bounding box center [497, 382] width 86 height 13
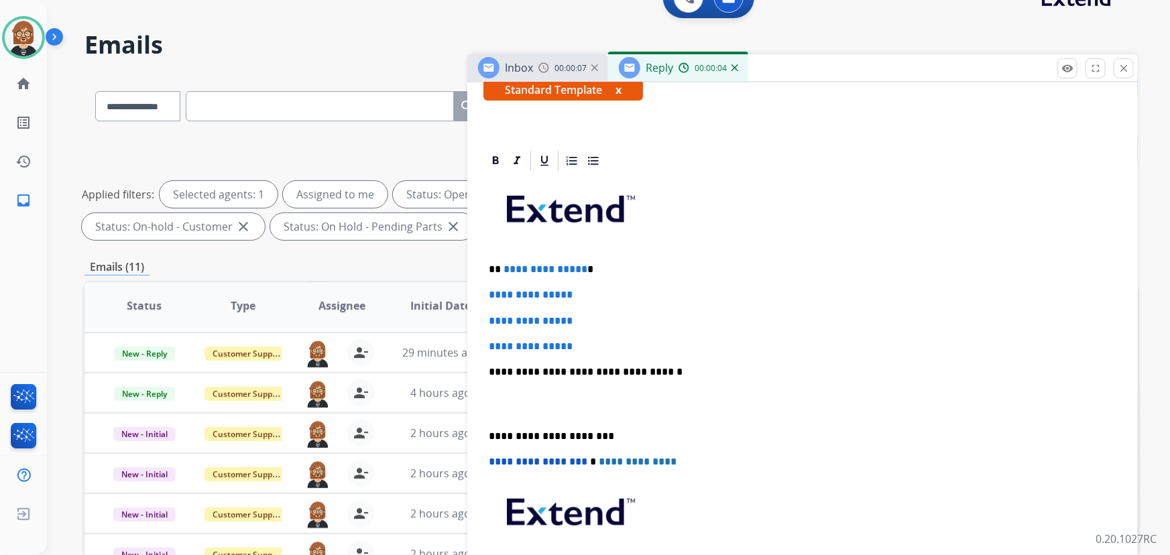
scroll to position [243, 0]
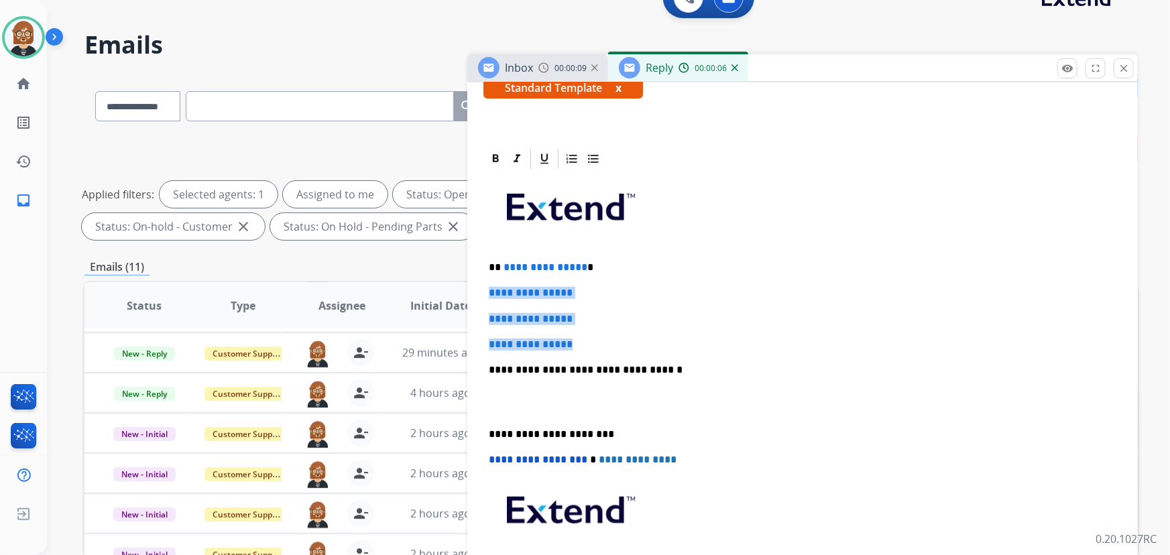
drag, startPoint x: 580, startPoint y: 341, endPoint x: 471, endPoint y: 290, distance: 119.9
click at [471, 290] on div "**********" at bounding box center [802, 440] width 670 height 587
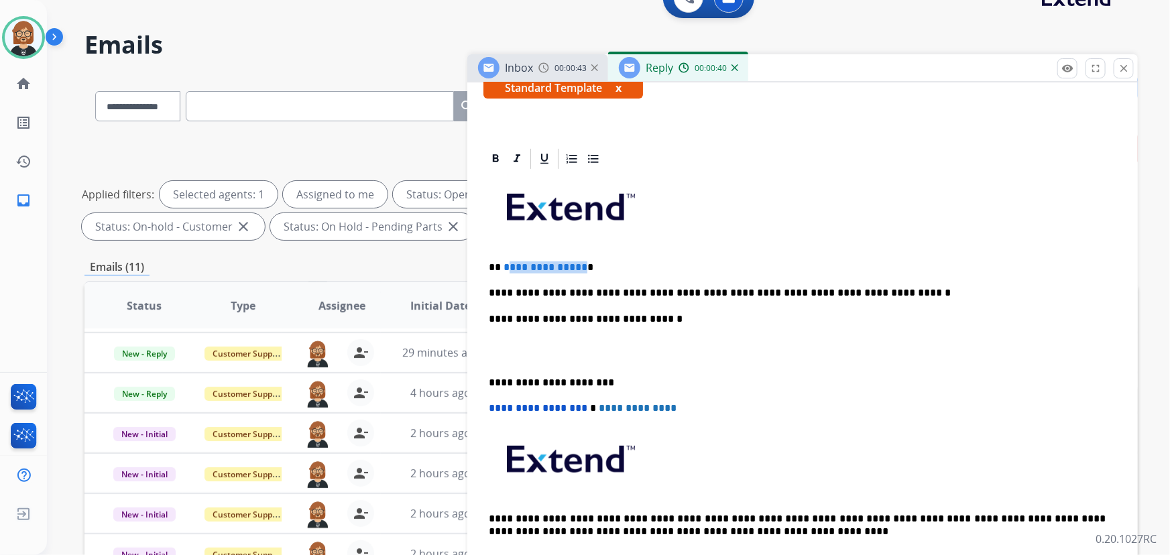
drag, startPoint x: 580, startPoint y: 262, endPoint x: 504, endPoint y: 263, distance: 75.8
click at [504, 263] on p "**********" at bounding box center [797, 267] width 617 height 12
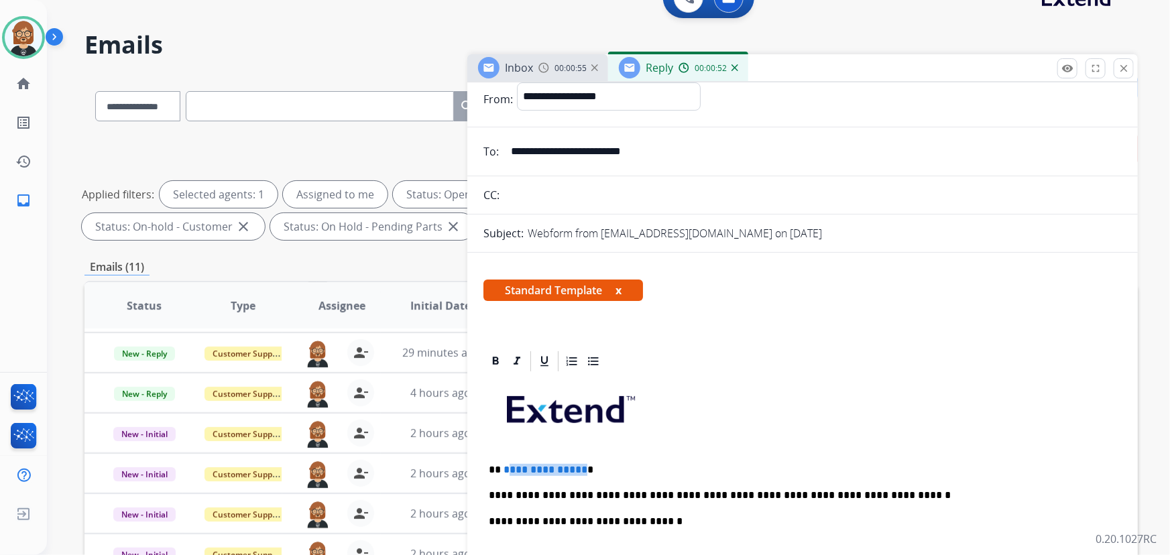
scroll to position [0, 0]
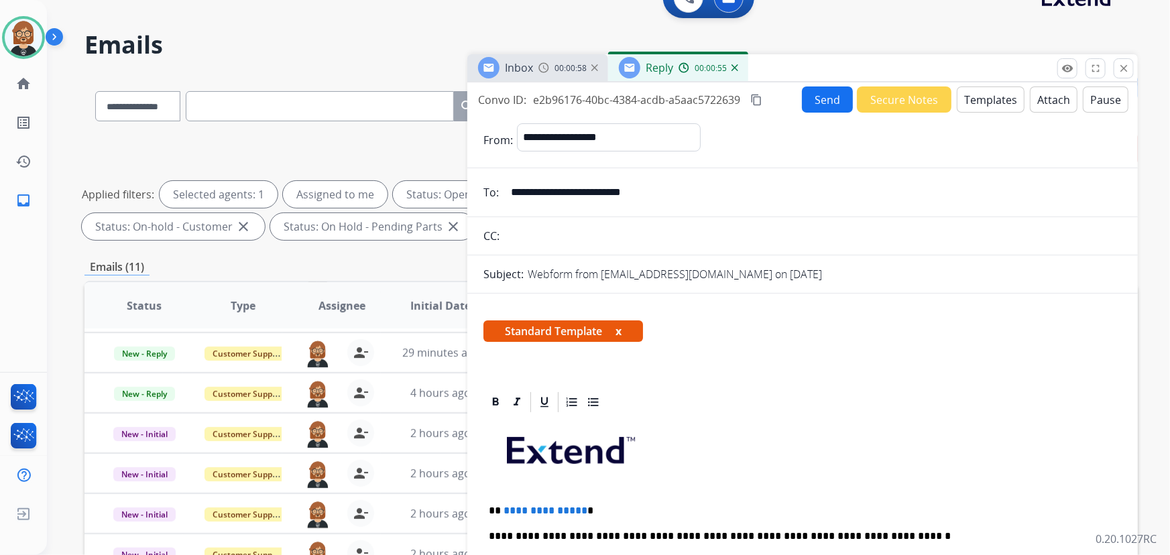
click at [660, 188] on input "**********" at bounding box center [812, 192] width 619 height 27
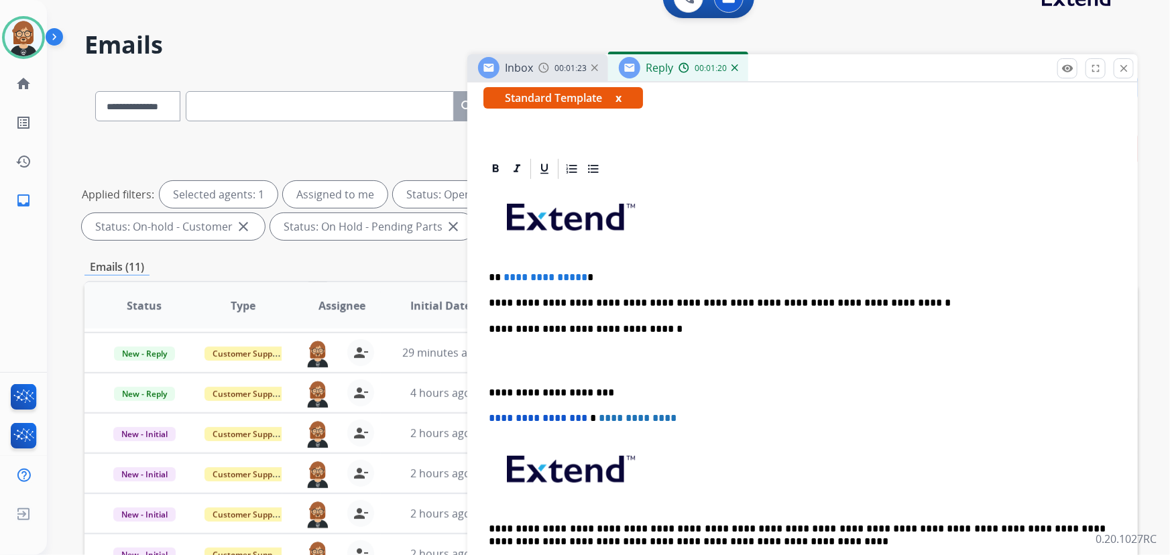
scroll to position [243, 0]
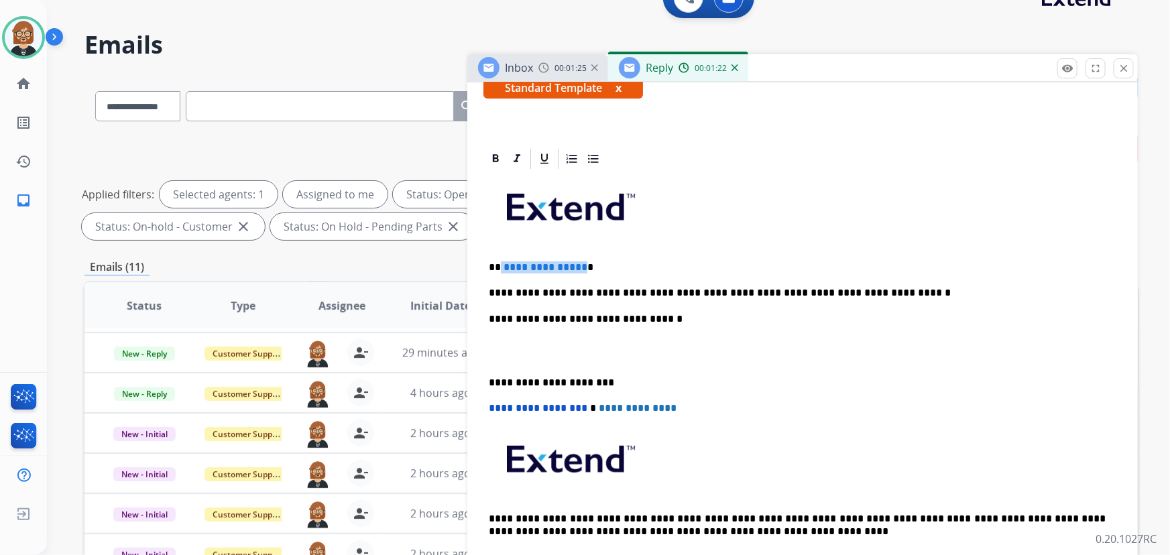
drag, startPoint x: 580, startPoint y: 268, endPoint x: 503, endPoint y: 263, distance: 77.2
click at [502, 264] on p "**********" at bounding box center [797, 267] width 617 height 12
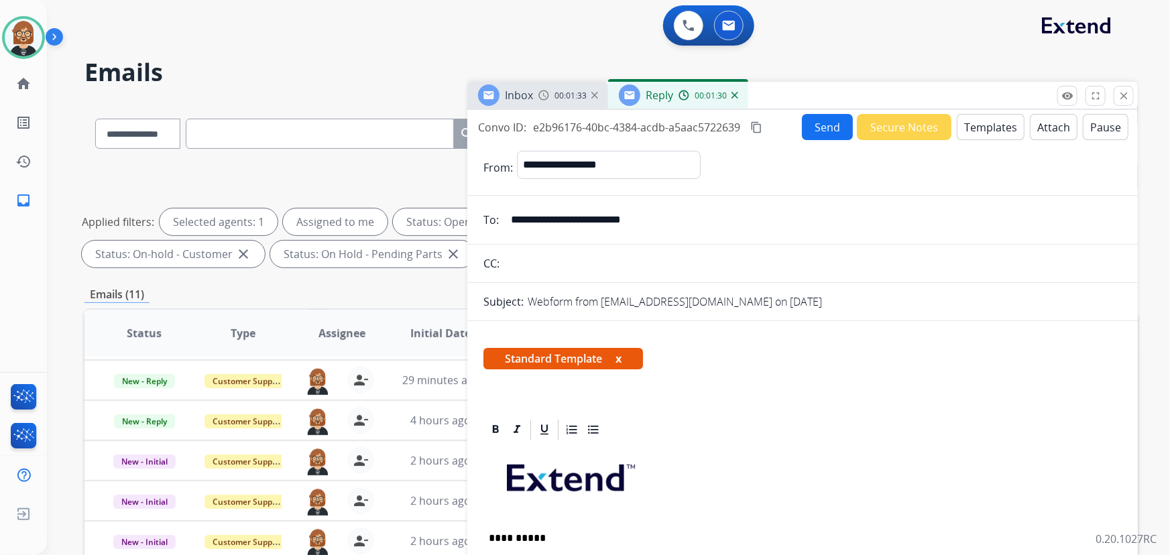
scroll to position [0, 0]
click at [819, 125] on button "Send" at bounding box center [827, 127] width 51 height 26
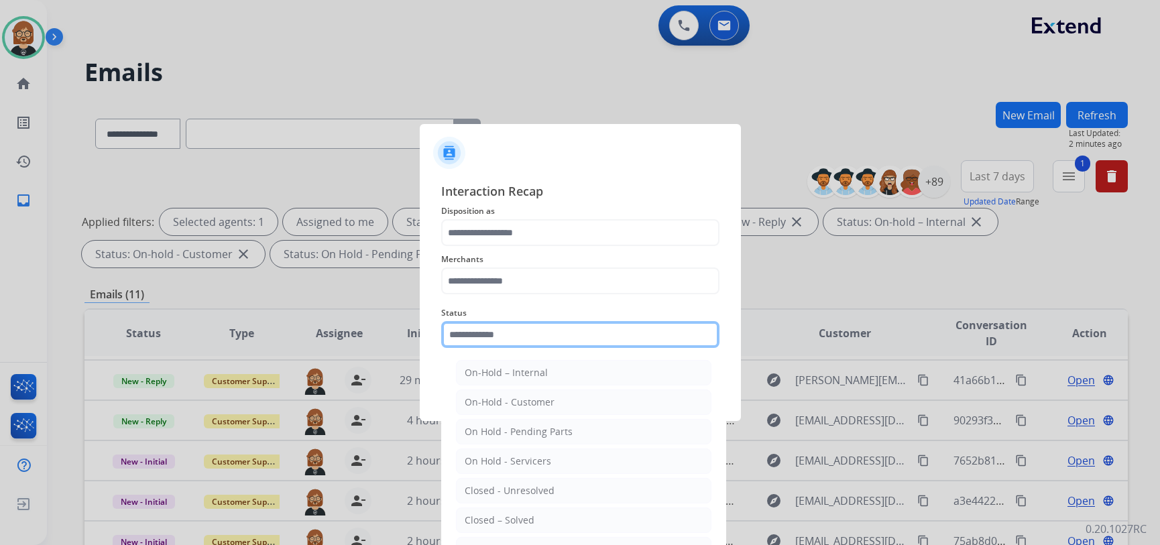
click at [528, 347] on input "text" at bounding box center [580, 334] width 278 height 27
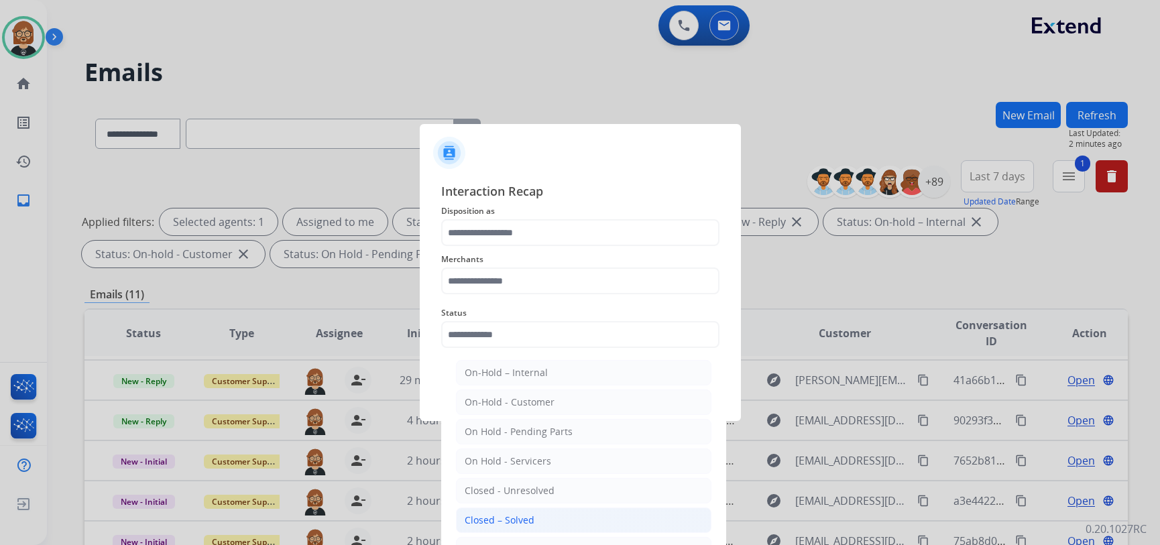
click at [536, 508] on li "Closed – Solved" at bounding box center [583, 519] width 255 height 25
type input "**********"
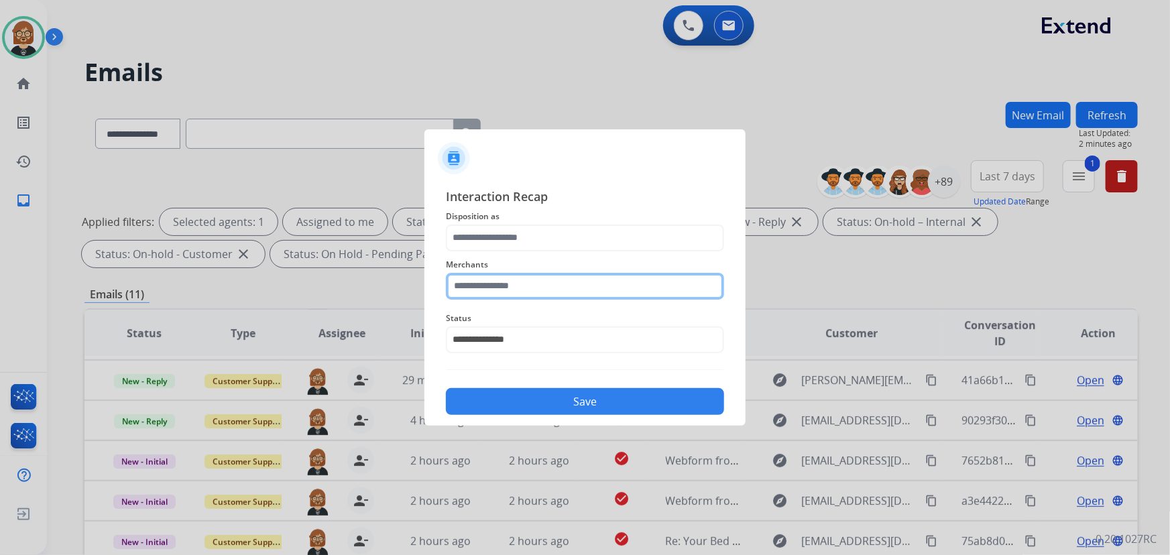
click at [523, 284] on input "text" at bounding box center [585, 286] width 278 height 27
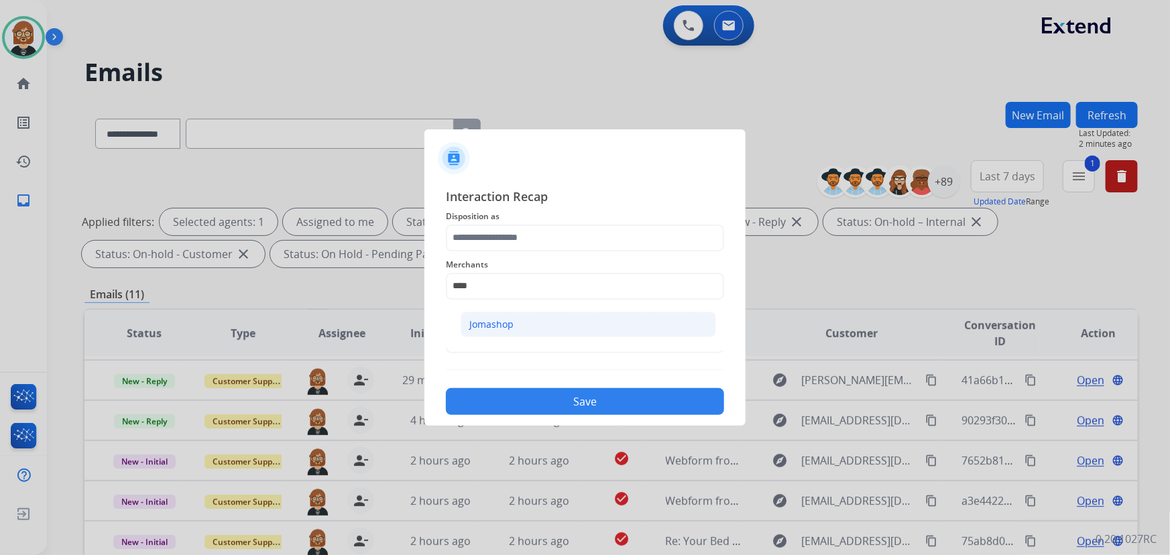
click at [517, 321] on li "Jomashop" at bounding box center [587, 324] width 255 height 25
type input "********"
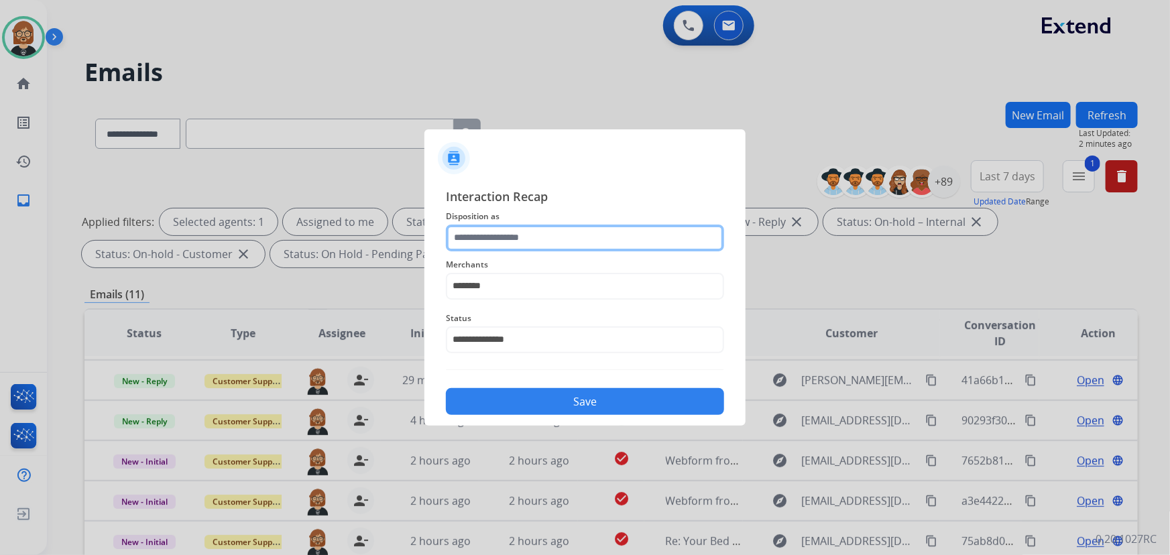
click at [542, 233] on input "text" at bounding box center [585, 238] width 278 height 27
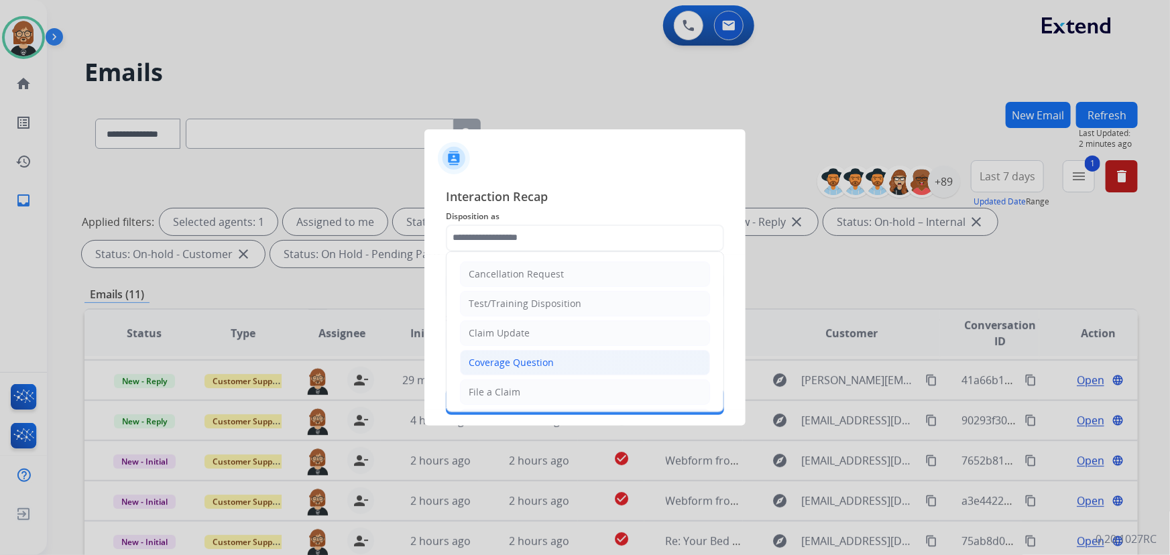
click at [543, 364] on div "Coverage Question" at bounding box center [511, 362] width 85 height 13
type input "**********"
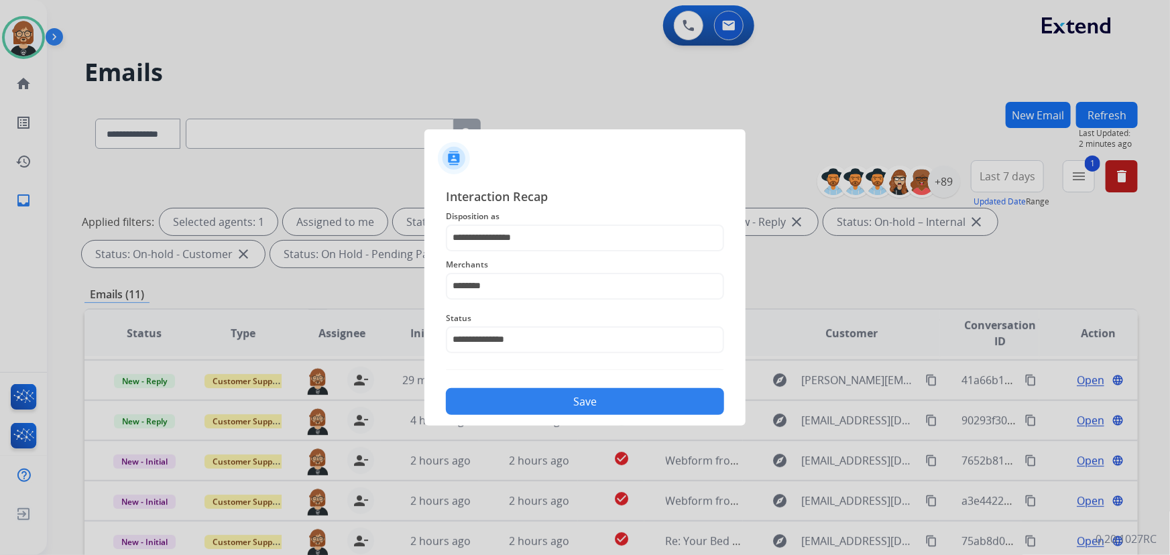
click at [550, 402] on button "Save" at bounding box center [585, 401] width 278 height 27
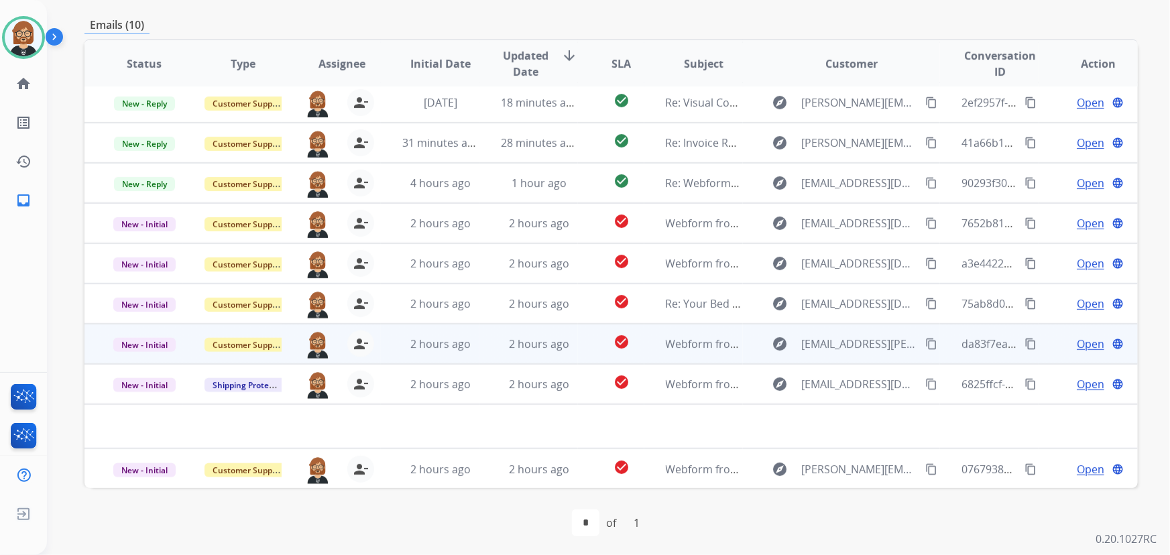
scroll to position [271, 0]
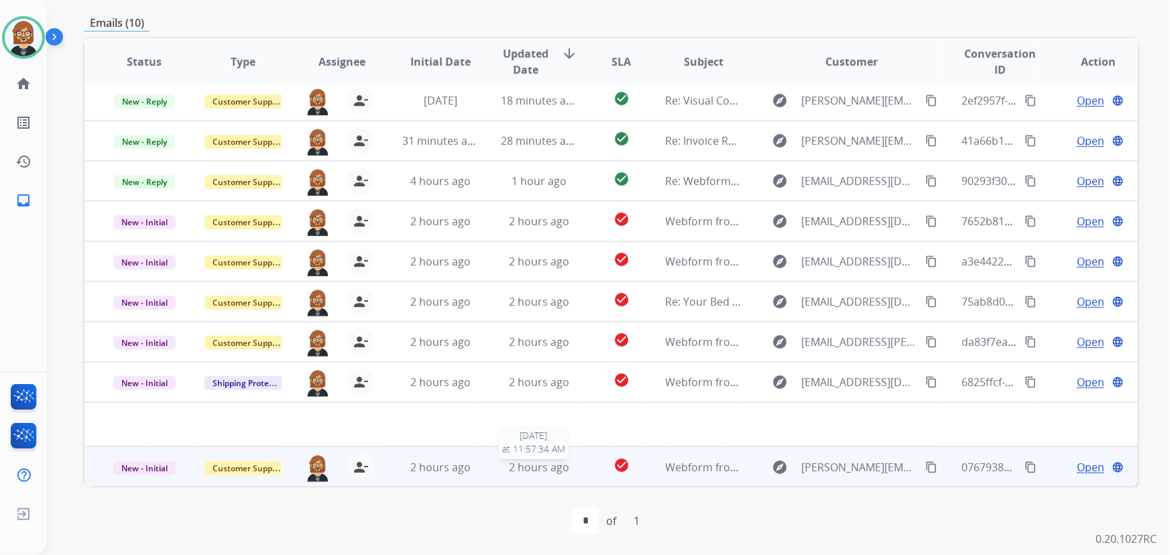
click at [539, 465] on span "2 hours ago" at bounding box center [539, 467] width 60 height 15
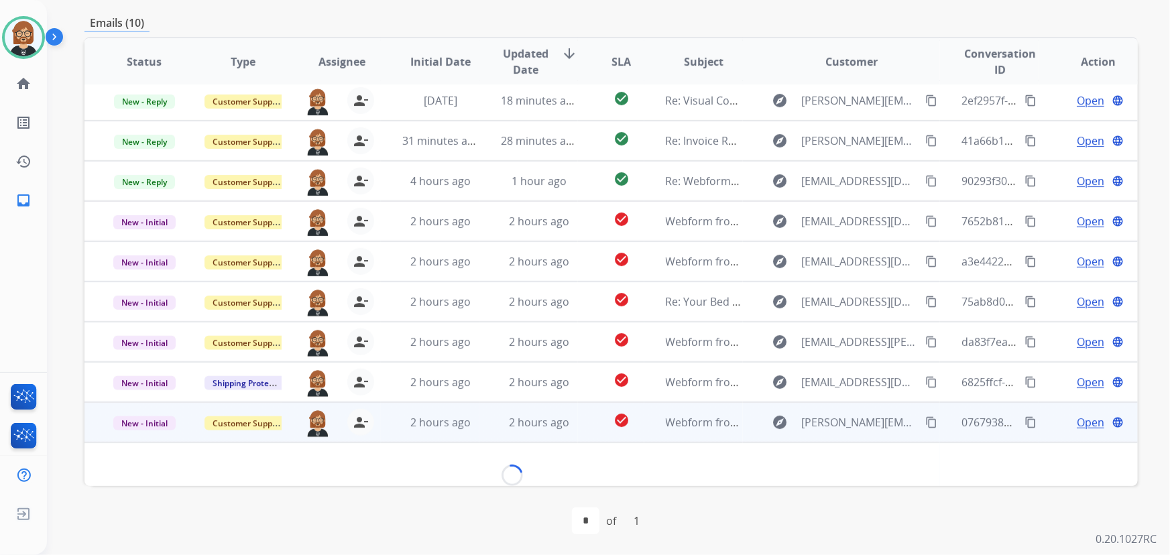
scroll to position [60, 0]
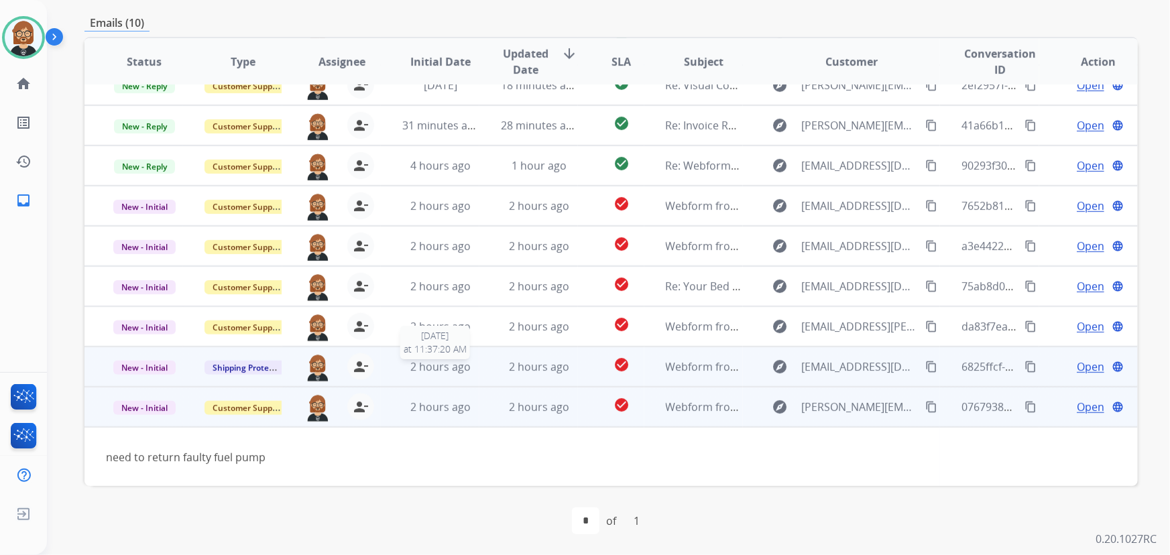
click at [465, 364] on span "2 hours ago" at bounding box center [440, 366] width 60 height 15
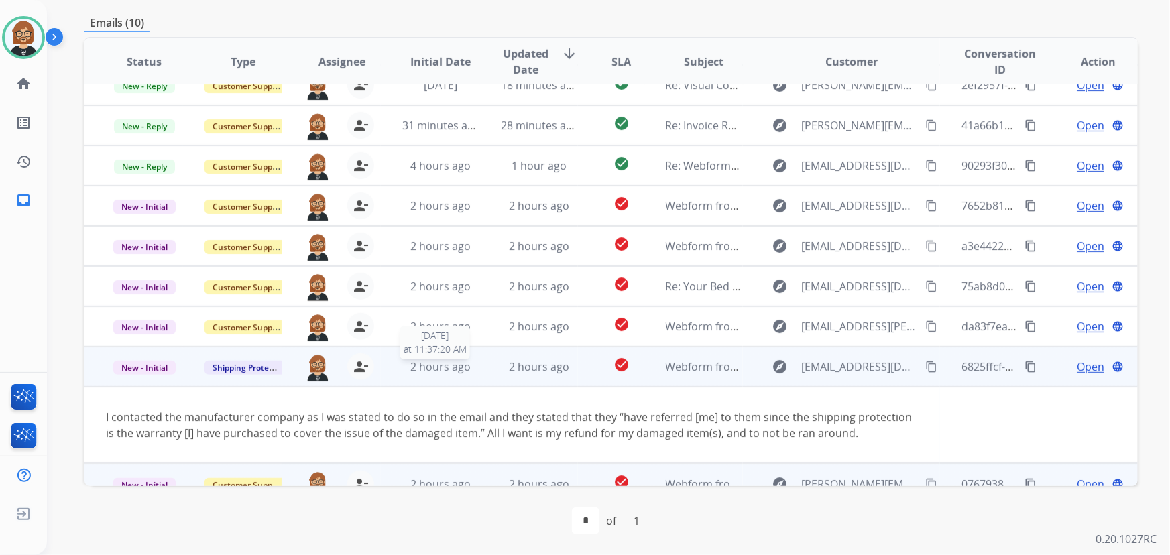
scroll to position [77, 0]
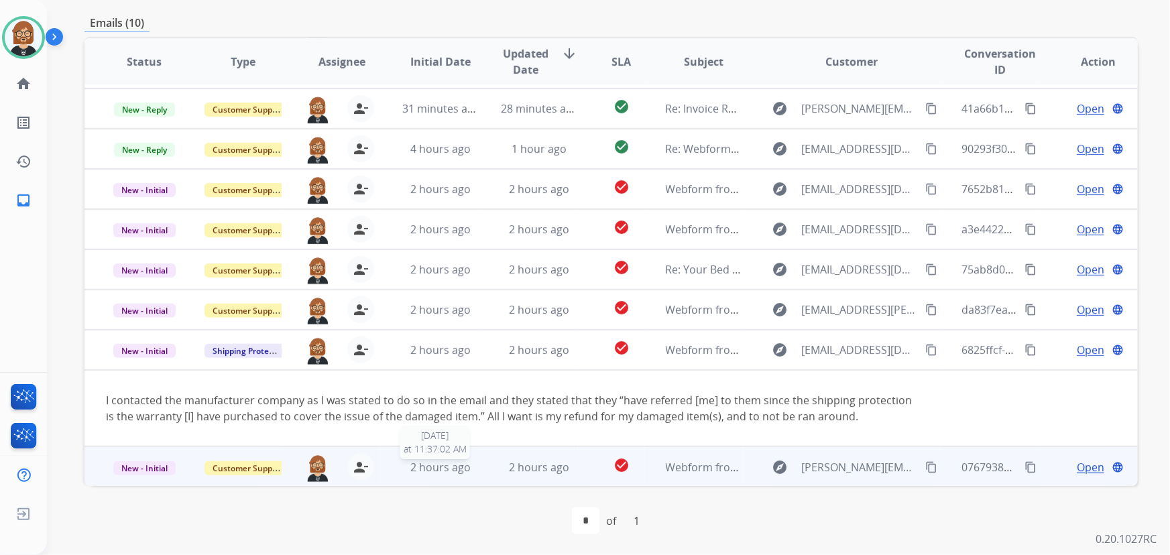
click at [428, 465] on span "2 hours ago" at bounding box center [440, 467] width 60 height 15
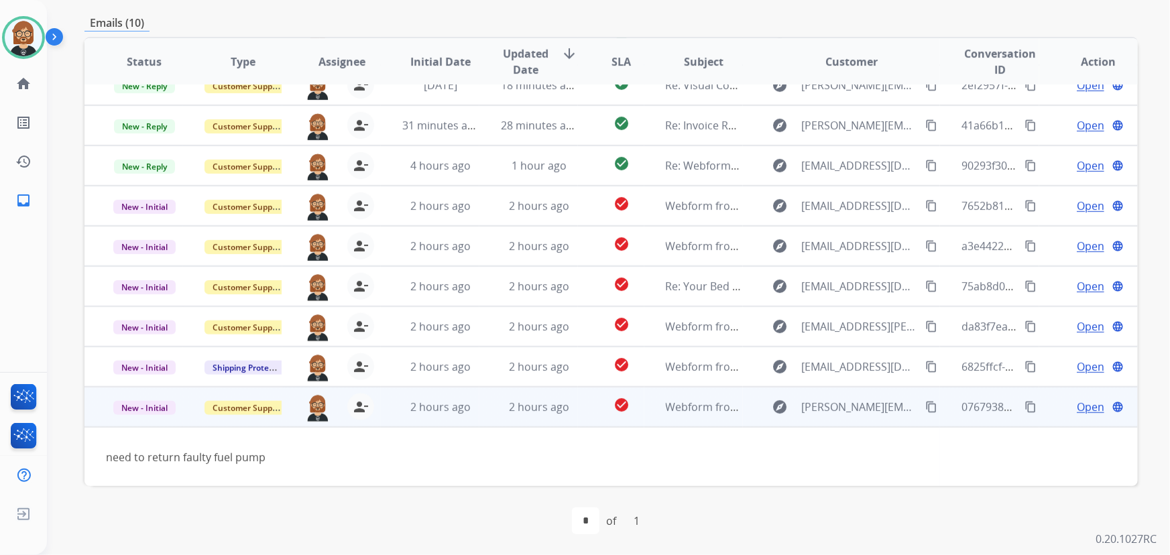
click at [925, 405] on mat-icon "content_copy" at bounding box center [931, 407] width 12 height 12
click at [1082, 406] on span "Open" at bounding box center [1089, 407] width 27 height 16
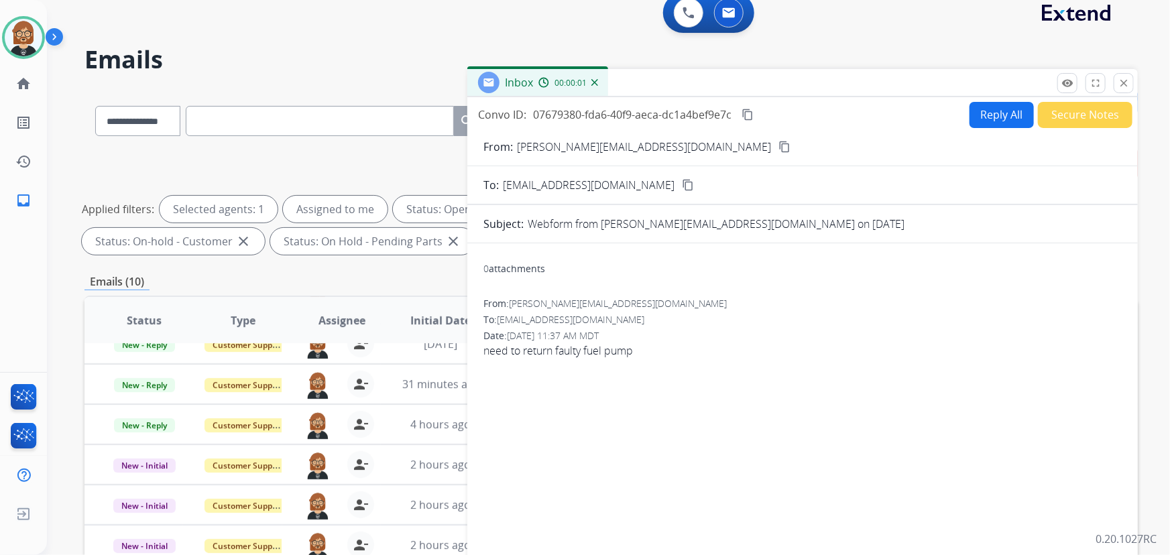
scroll to position [0, 0]
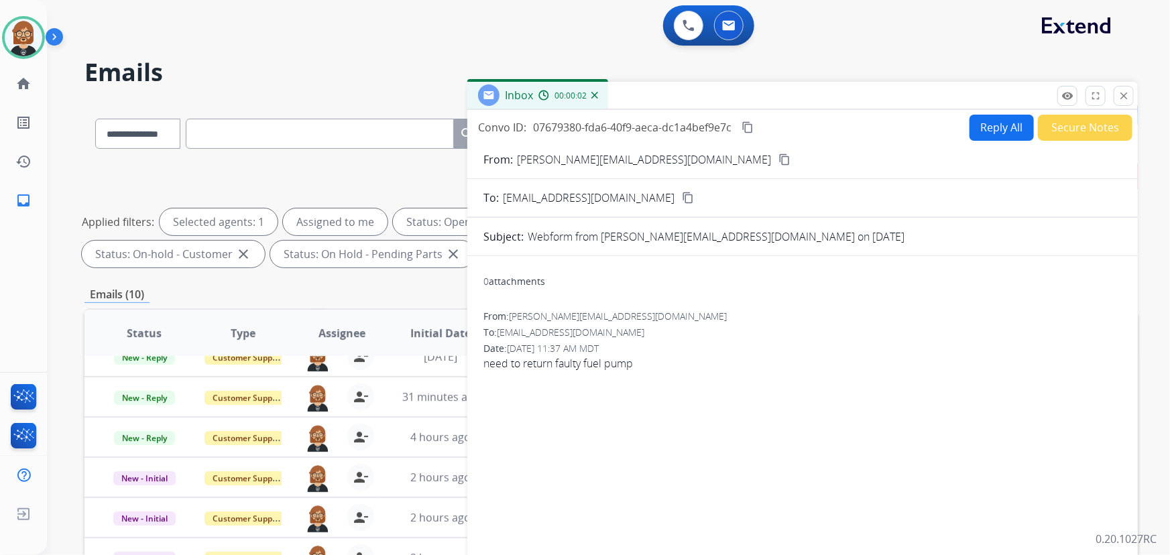
click at [969, 119] on button "Reply All" at bounding box center [1001, 128] width 64 height 26
select select "**********"
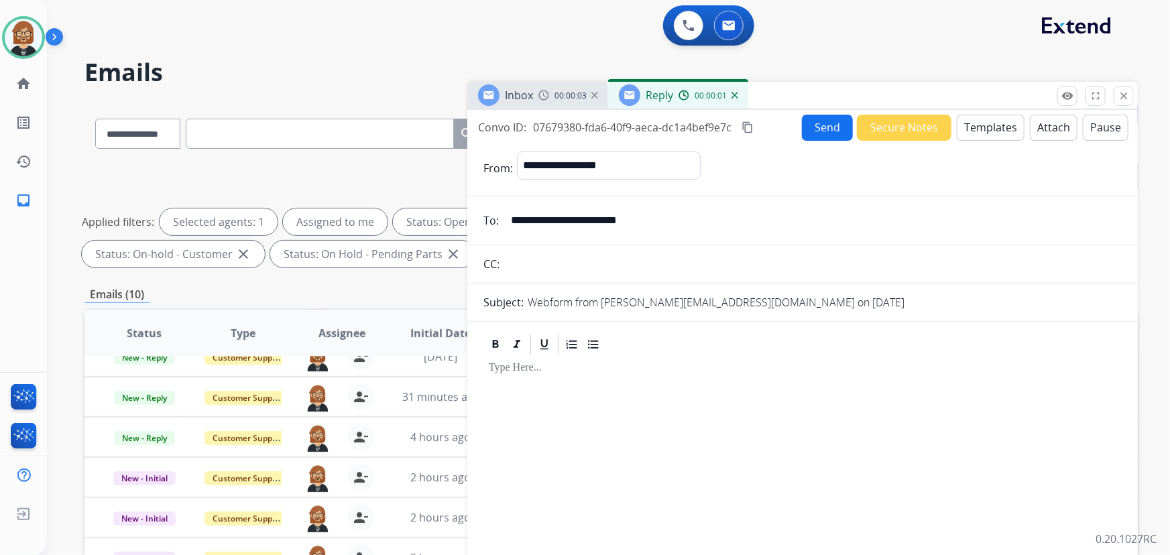
click at [978, 131] on button "Templates" at bounding box center [990, 128] width 68 height 26
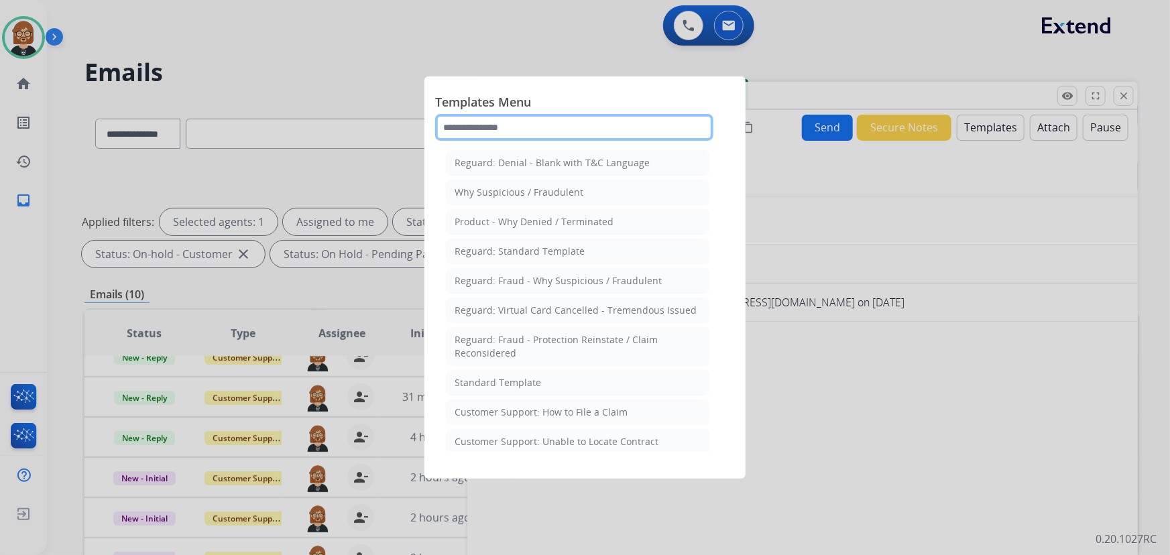
click at [540, 120] on input "text" at bounding box center [574, 127] width 278 height 27
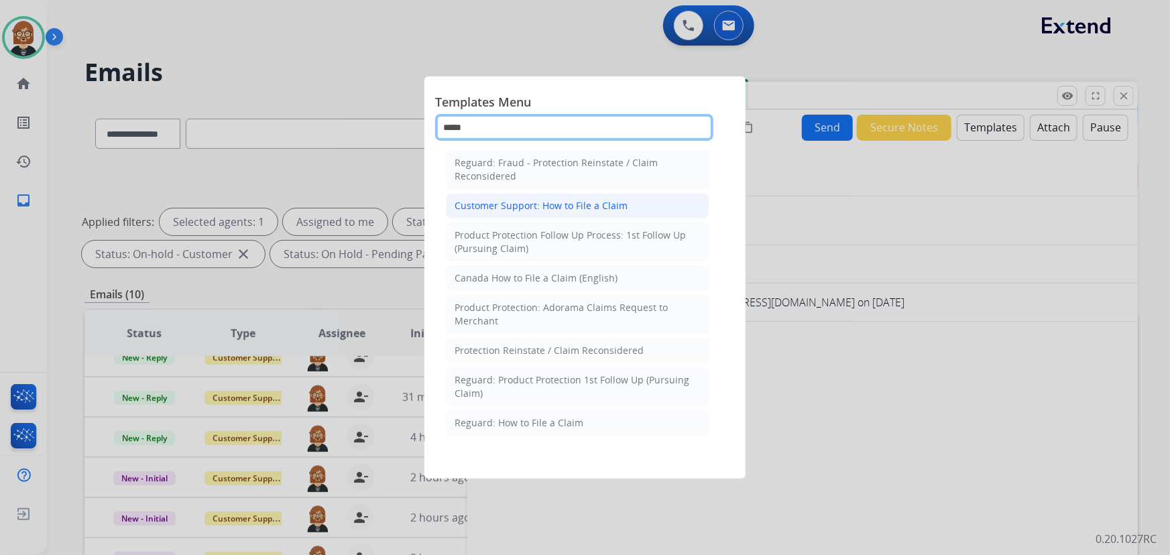
type input "*****"
click at [586, 208] on div "Customer Support: How to File a Claim" at bounding box center [540, 205] width 173 height 13
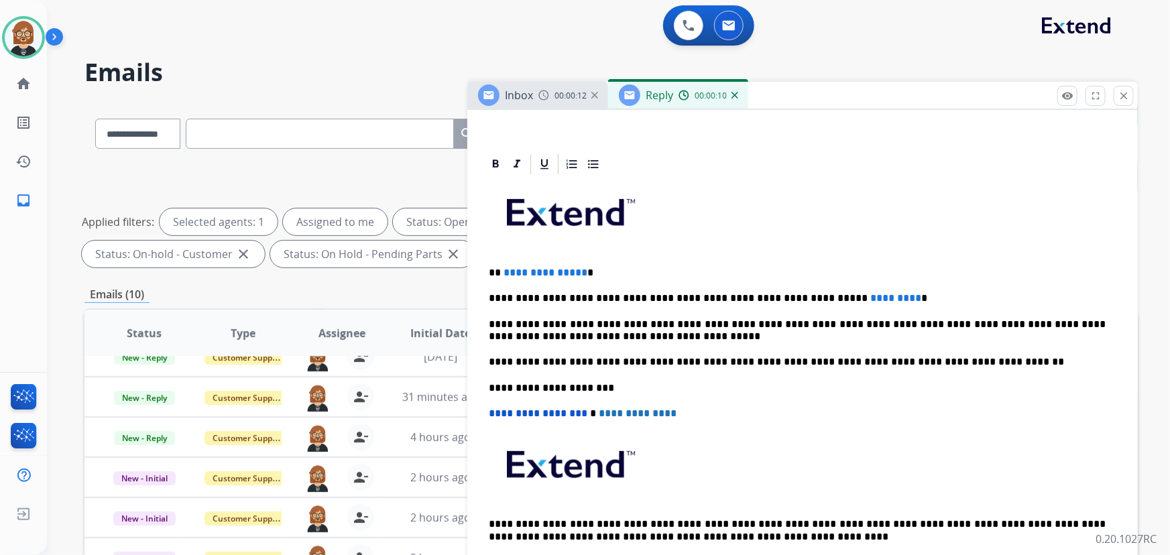
scroll to position [267, 0]
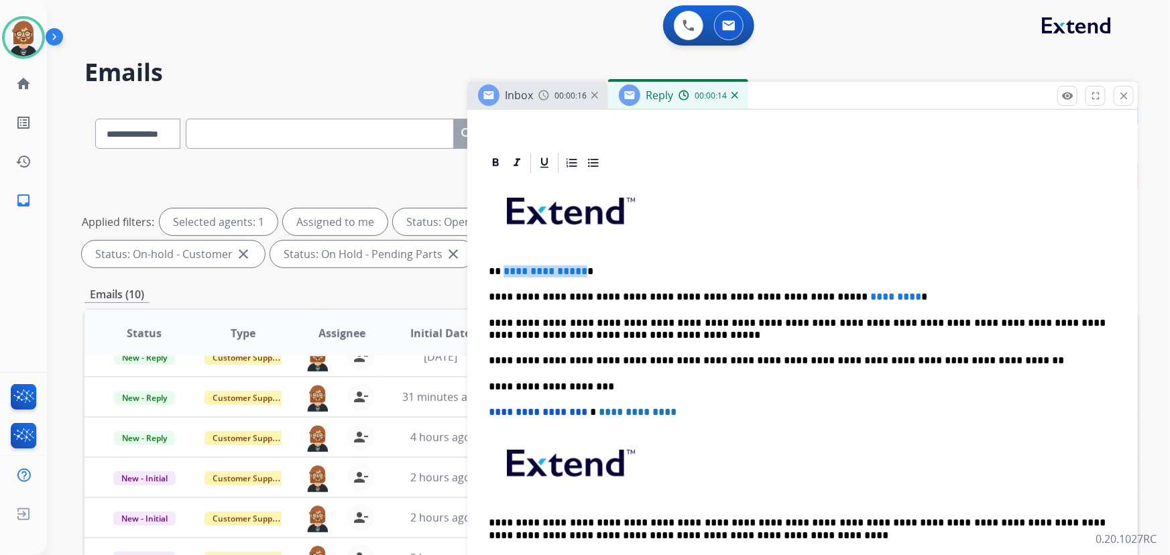
drag, startPoint x: 578, startPoint y: 267, endPoint x: 503, endPoint y: 269, distance: 75.1
click at [503, 269] on span "**********" at bounding box center [545, 271] width 84 height 10
drag, startPoint x: 760, startPoint y: 294, endPoint x: 853, endPoint y: 294, distance: 93.2
click at [853, 294] on p "**********" at bounding box center [797, 297] width 617 height 12
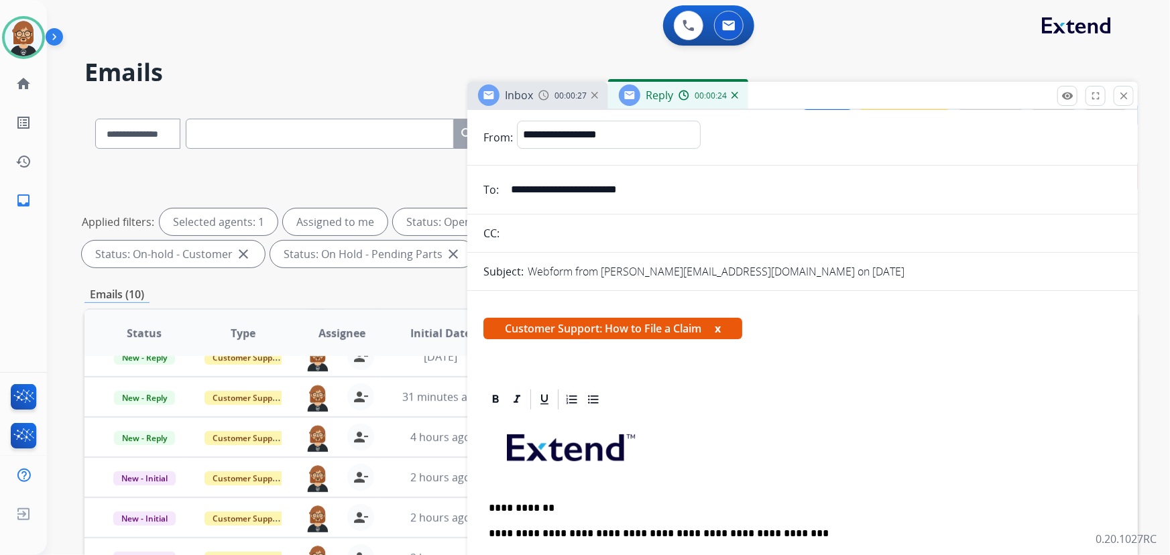
scroll to position [0, 0]
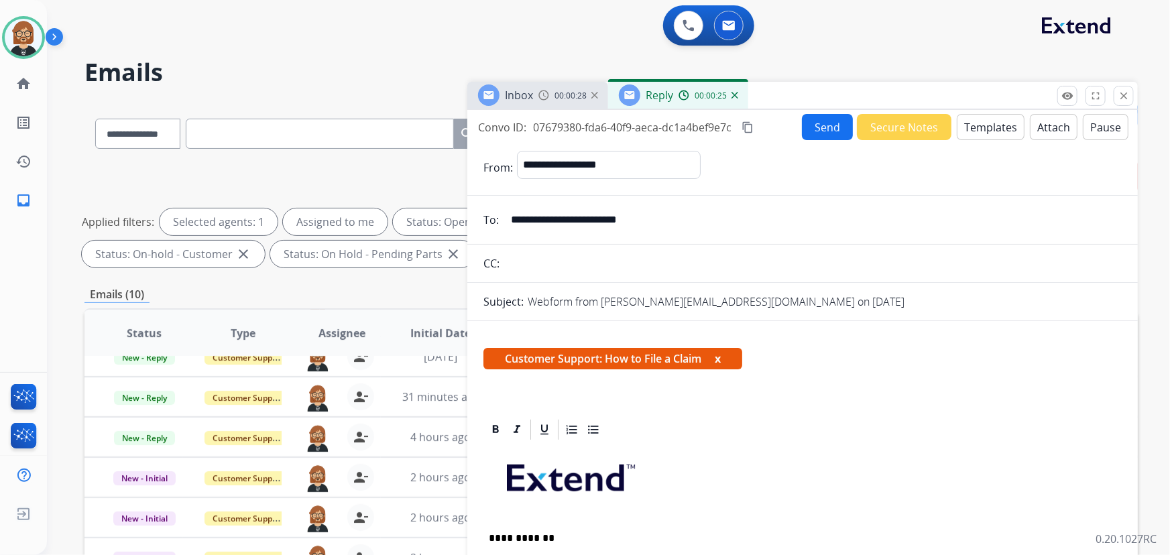
click at [830, 122] on button "Send" at bounding box center [827, 127] width 51 height 26
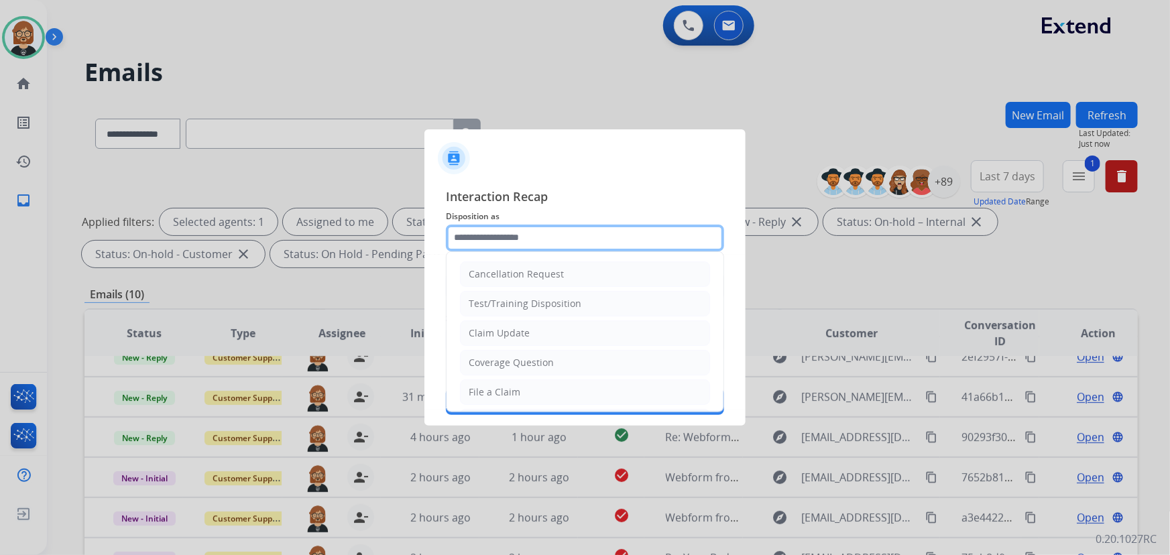
click at [668, 243] on input "text" at bounding box center [585, 238] width 278 height 27
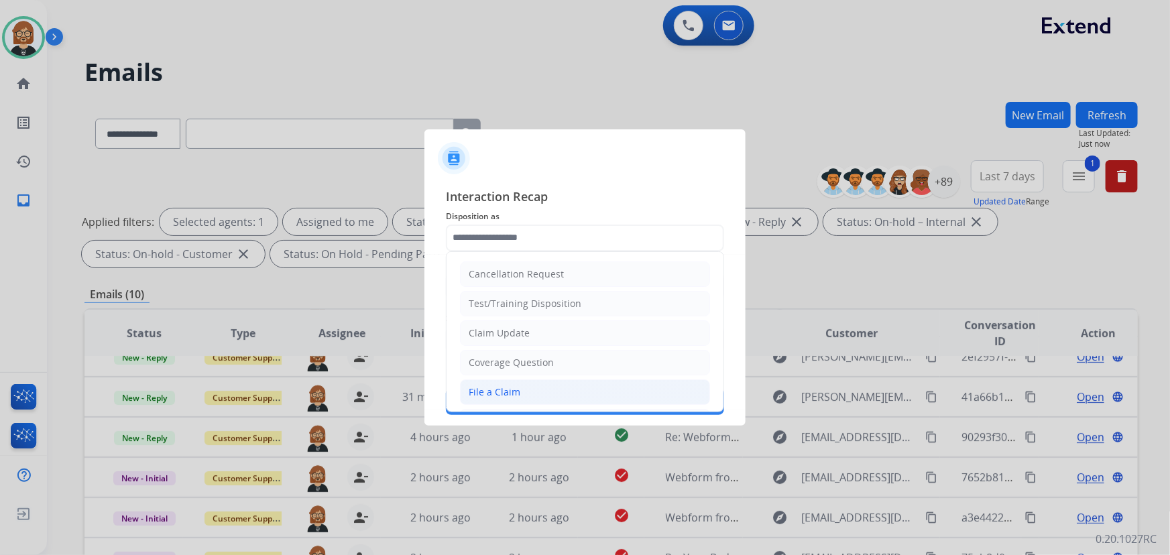
click at [605, 388] on li "File a Claim" at bounding box center [585, 391] width 250 height 25
type input "**********"
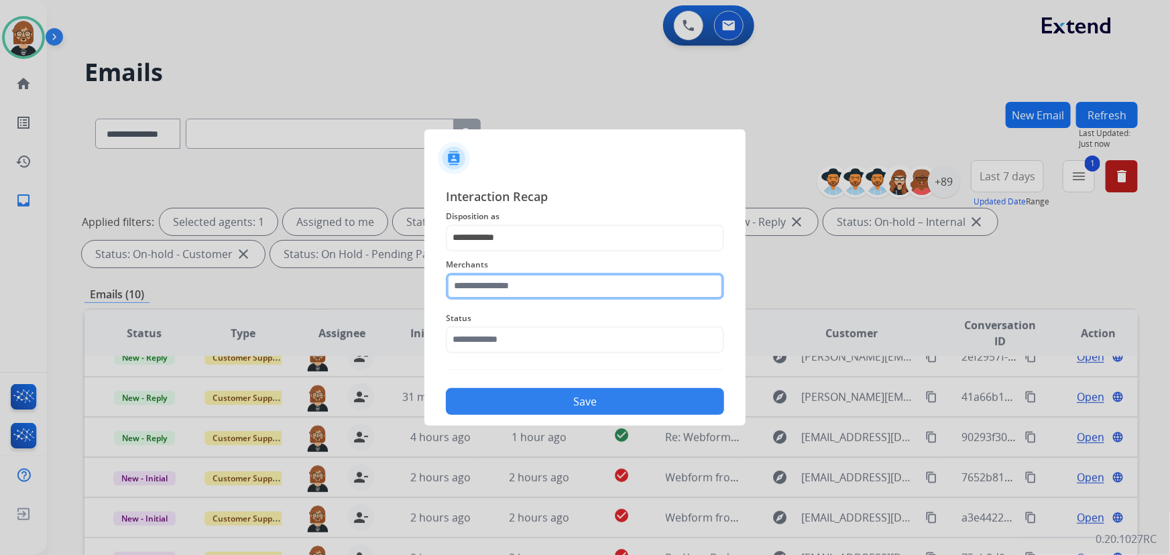
click at [616, 289] on input "text" at bounding box center [585, 286] width 278 height 27
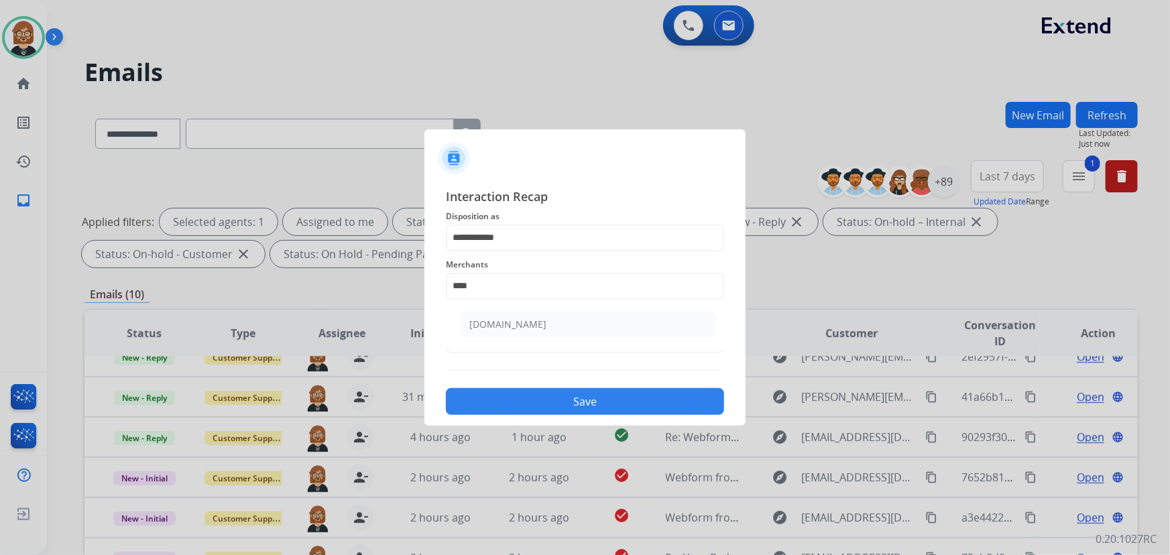
click at [496, 320] on div "Carparts.com" at bounding box center [507, 324] width 77 height 13
type input "**********"
click at [508, 336] on input "text" at bounding box center [585, 339] width 278 height 27
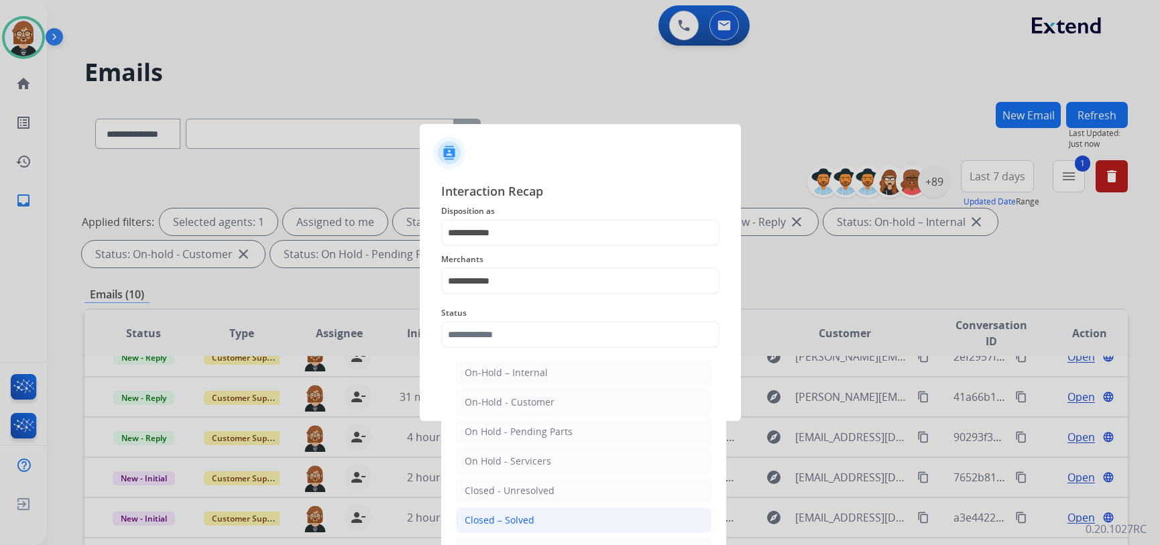
click at [530, 516] on div "Closed – Solved" at bounding box center [500, 519] width 70 height 13
type input "**********"
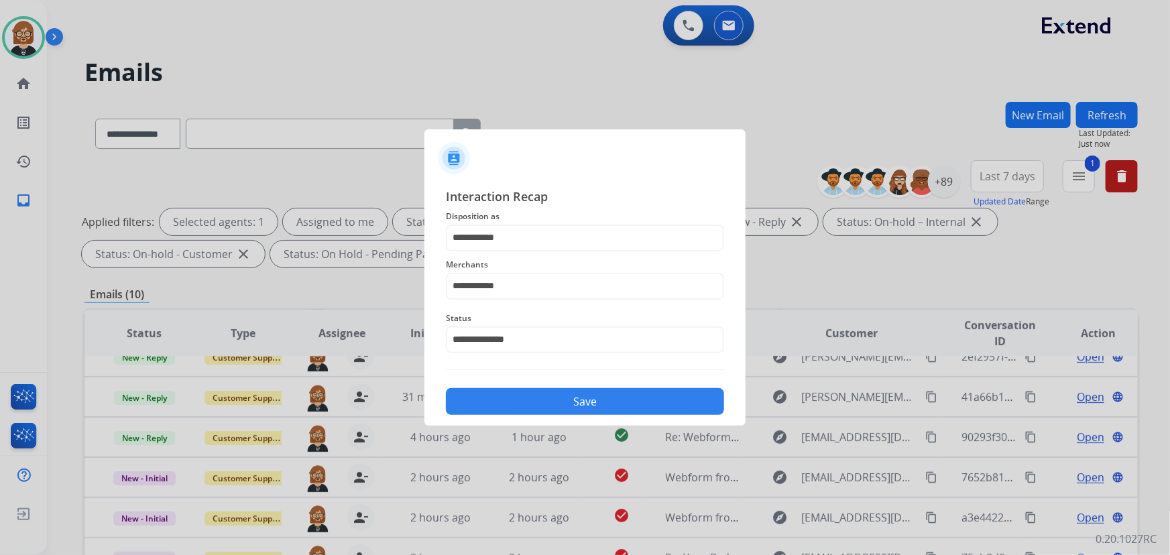
click at [566, 410] on button "Save" at bounding box center [585, 401] width 278 height 27
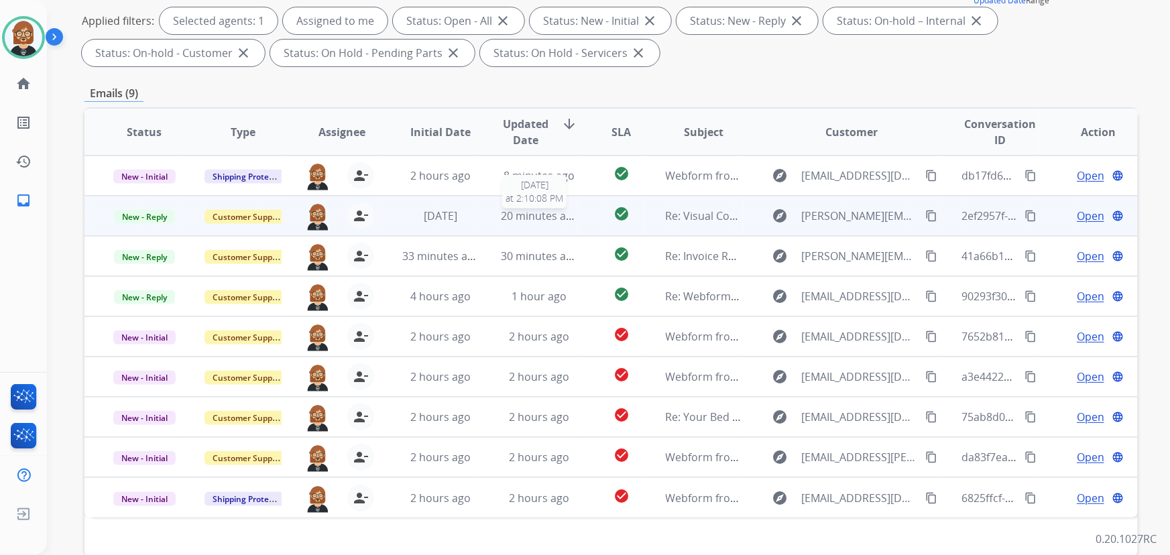
scroll to position [271, 0]
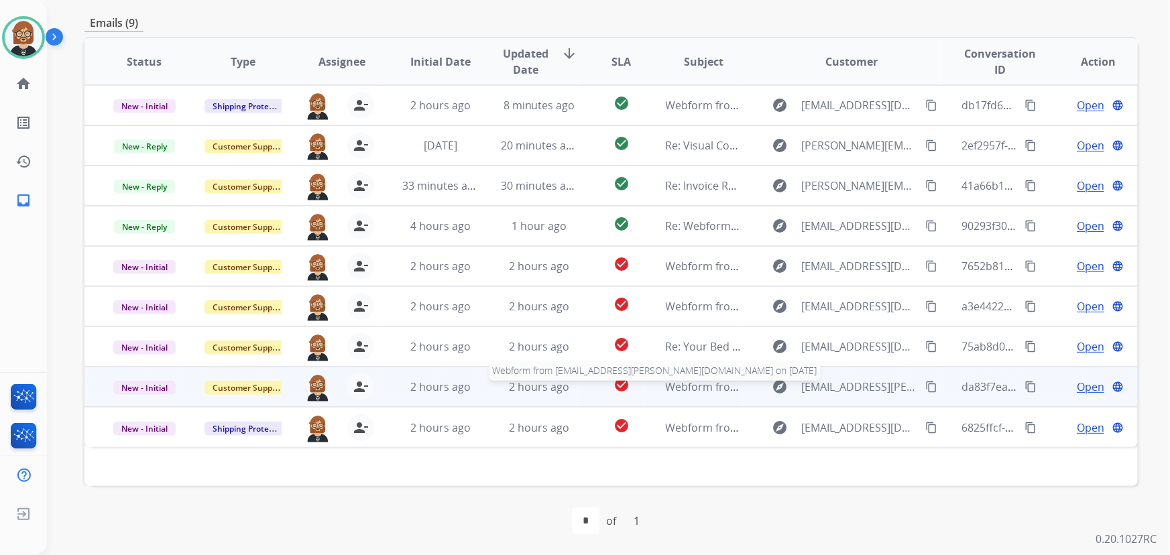
click at [676, 385] on span "Webform from Patbren.taylor@gmail.com on 08/14/2025" at bounding box center [859, 386] width 387 height 15
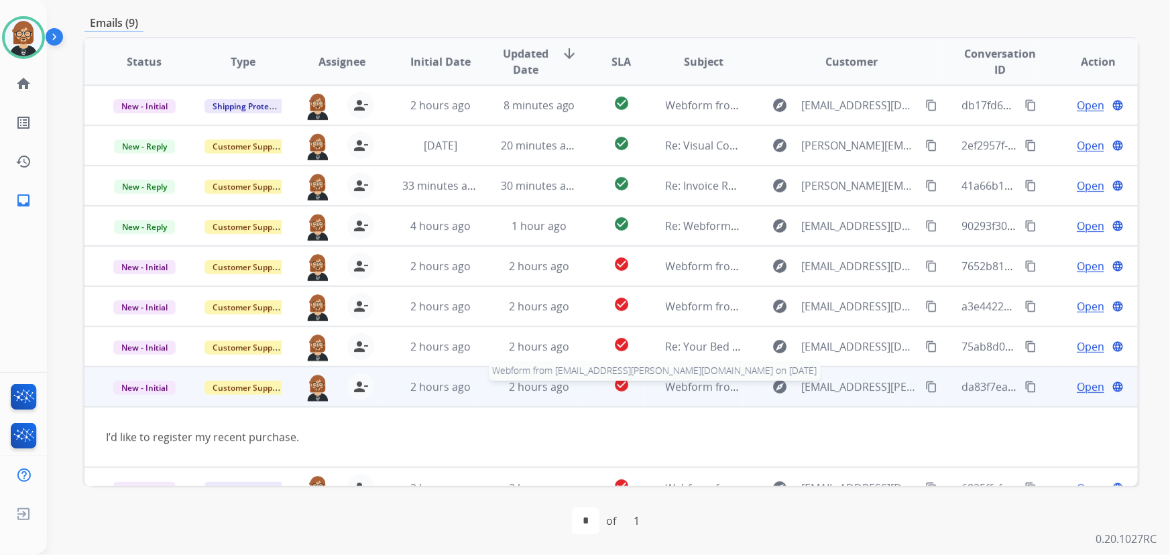
scroll to position [21, 0]
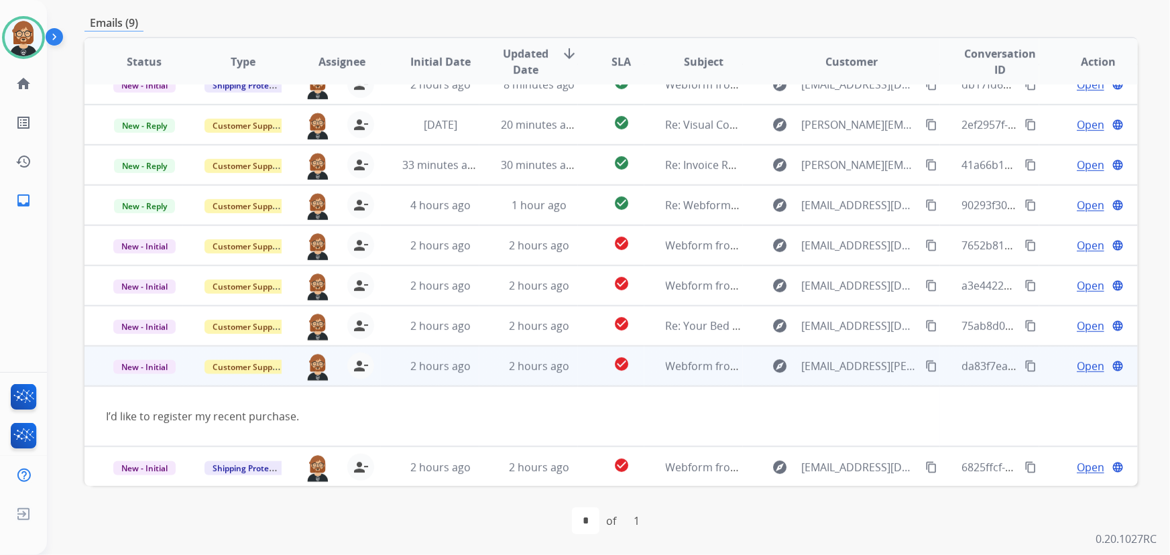
click at [925, 365] on mat-icon "content_copy" at bounding box center [931, 366] width 12 height 12
click at [1079, 368] on span "Open" at bounding box center [1089, 366] width 27 height 16
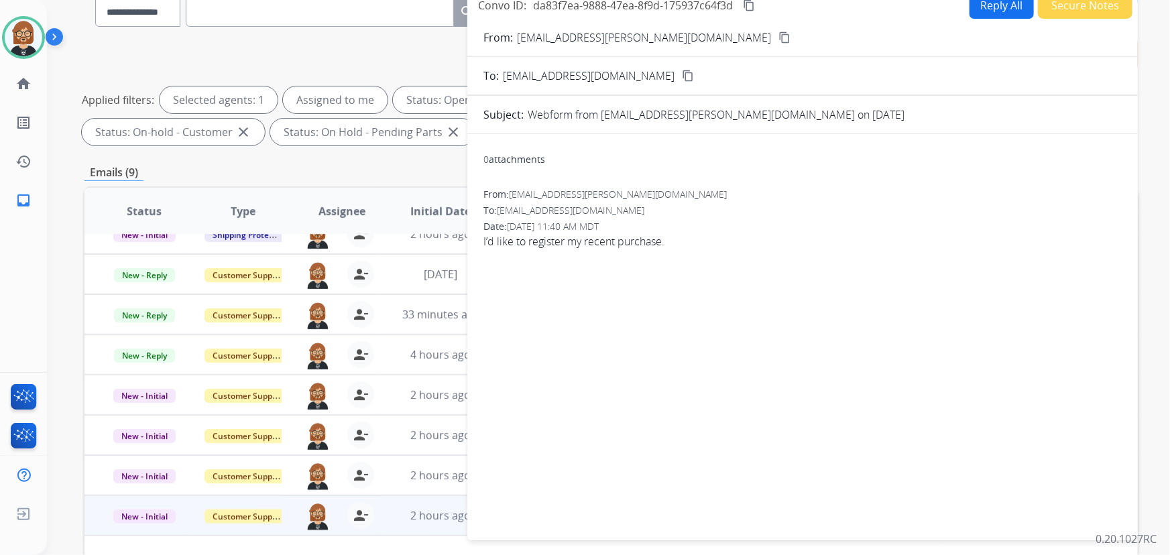
scroll to position [0, 0]
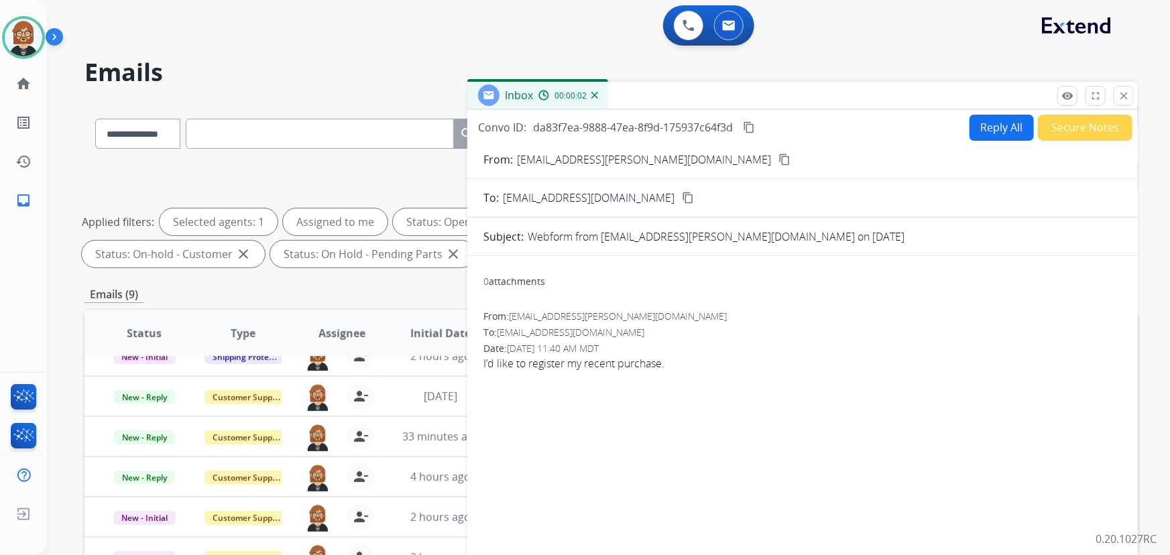
click at [987, 128] on button "Reply All" at bounding box center [1001, 128] width 64 height 26
select select "**********"
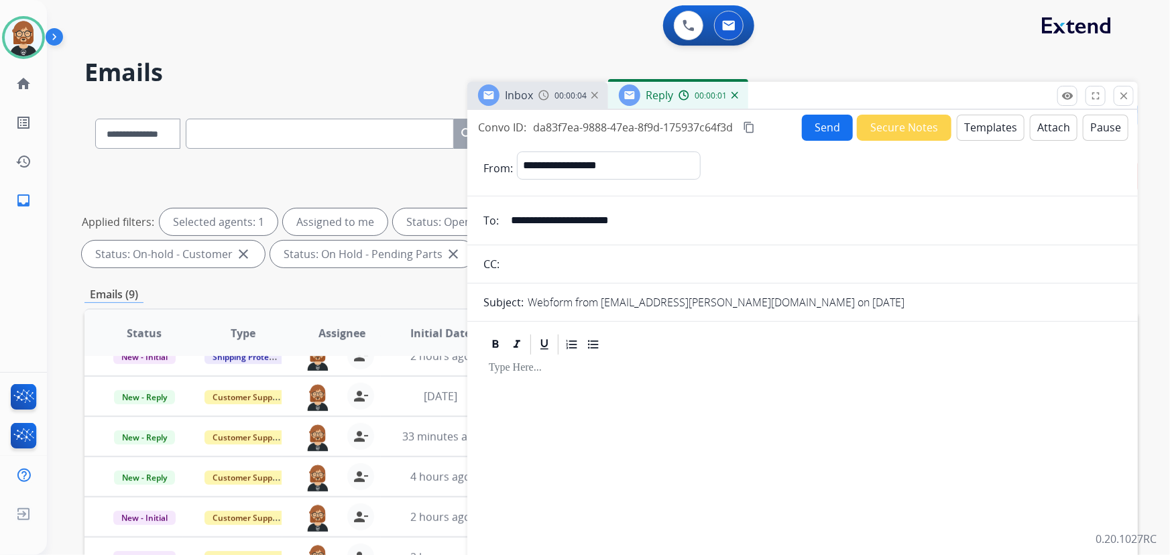
click at [973, 137] on button "Templates" at bounding box center [990, 128] width 68 height 26
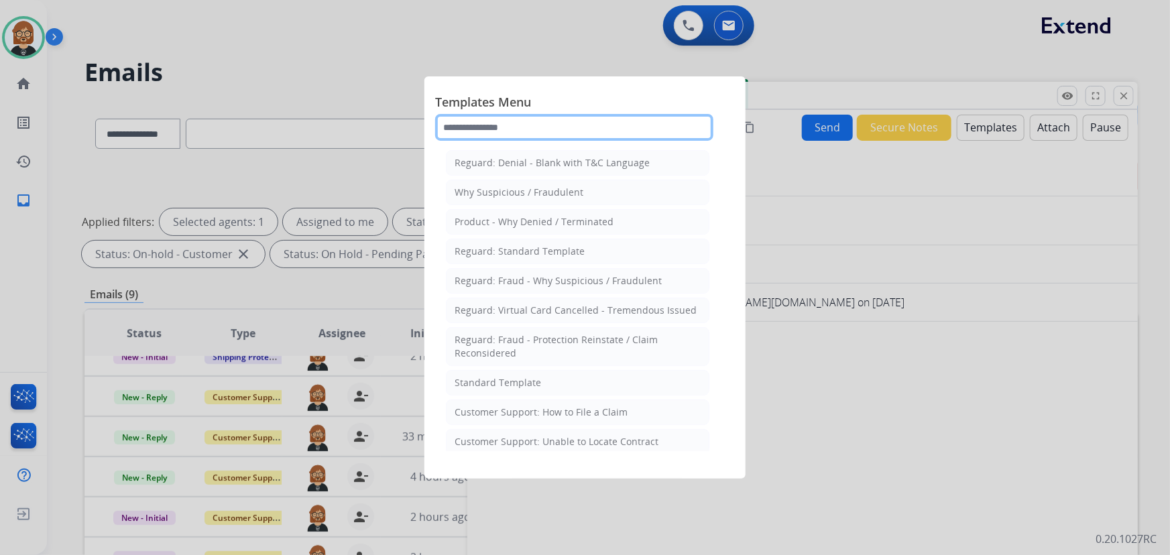
click at [532, 137] on input "text" at bounding box center [574, 127] width 278 height 27
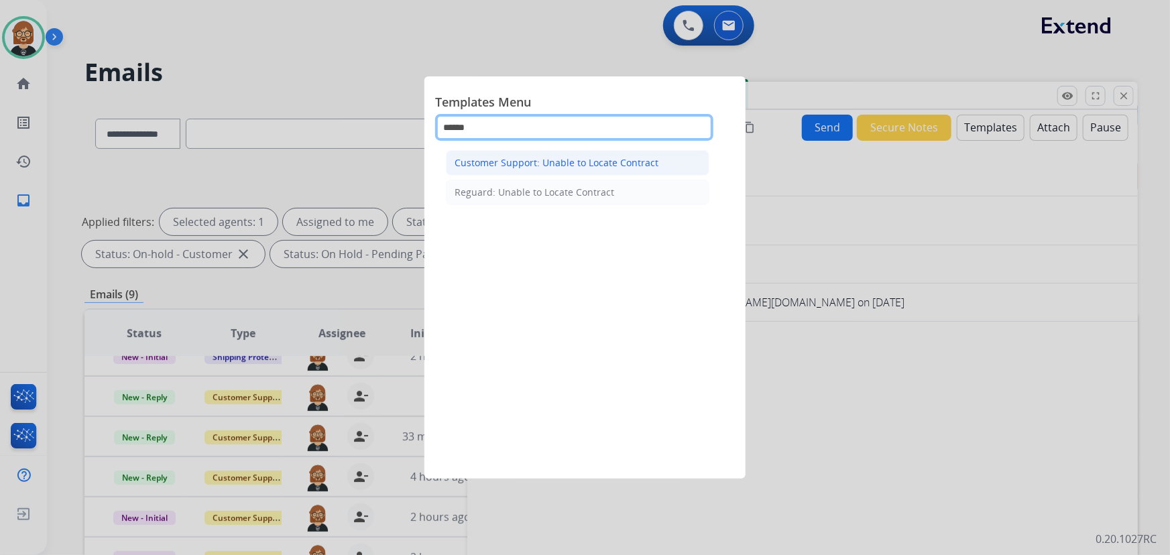
type input "******"
click at [538, 170] on li "Customer Support: Unable to Locate Contract" at bounding box center [577, 162] width 263 height 25
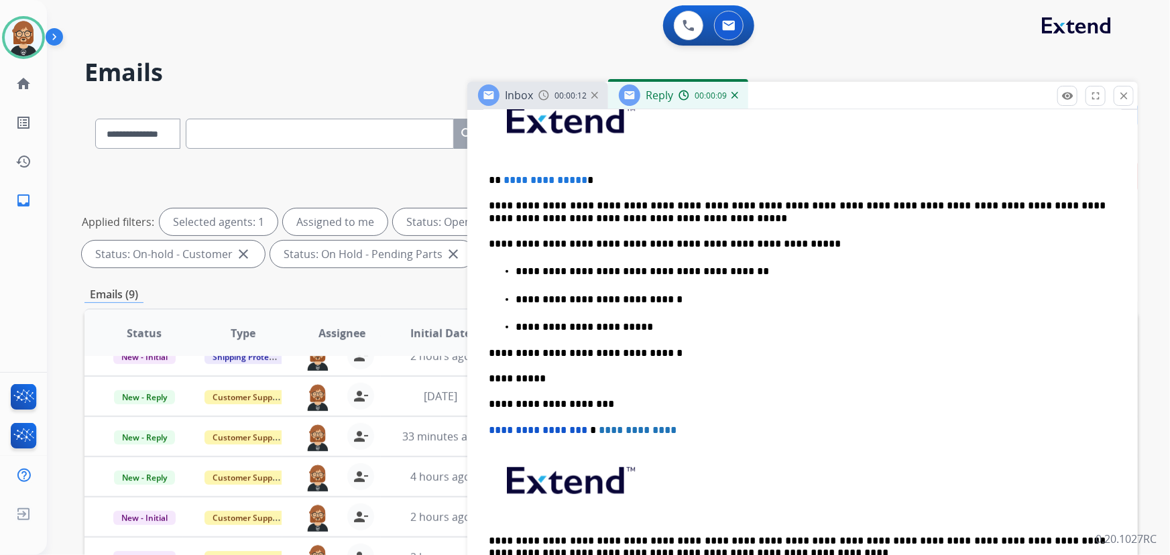
scroll to position [365, 0]
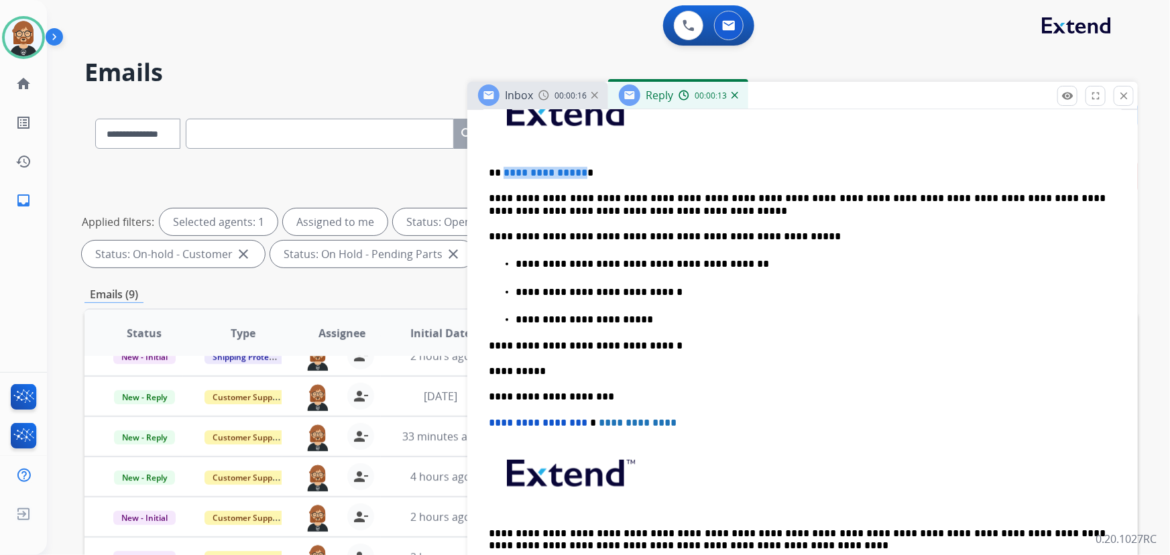
drag, startPoint x: 580, startPoint y: 169, endPoint x: 502, endPoint y: 171, distance: 77.8
click at [502, 171] on p "**********" at bounding box center [797, 173] width 617 height 12
drag, startPoint x: 525, startPoint y: 214, endPoint x: 616, endPoint y: 214, distance: 91.2
click at [616, 214] on p "**********" at bounding box center [797, 204] width 617 height 25
click at [576, 261] on p "**********" at bounding box center [810, 264] width 591 height 12
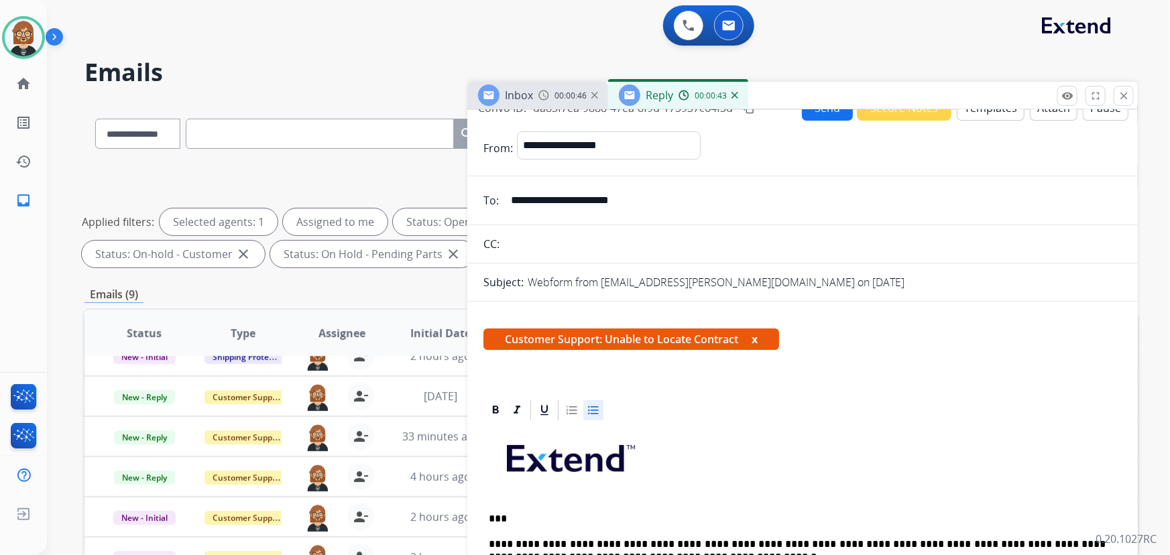
scroll to position [0, 0]
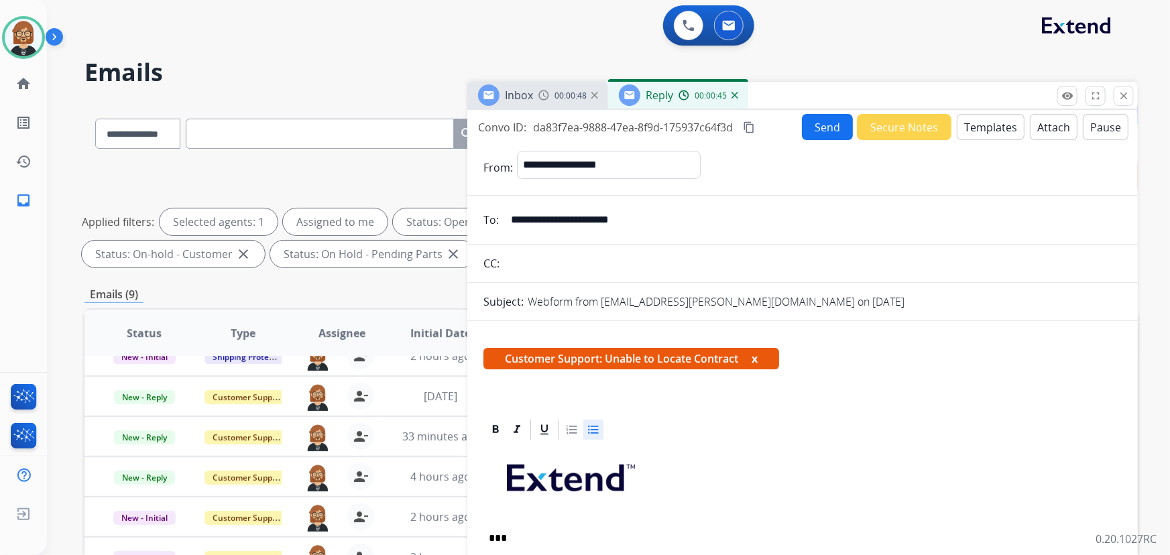
click at [814, 128] on button "Send" at bounding box center [827, 127] width 51 height 26
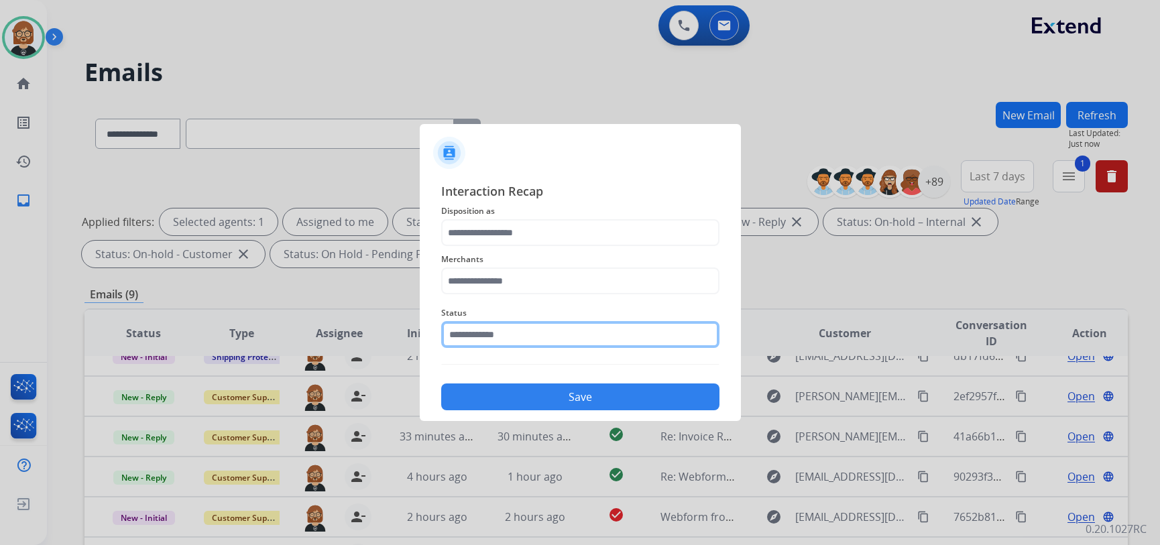
click at [509, 334] on input "text" at bounding box center [580, 334] width 278 height 27
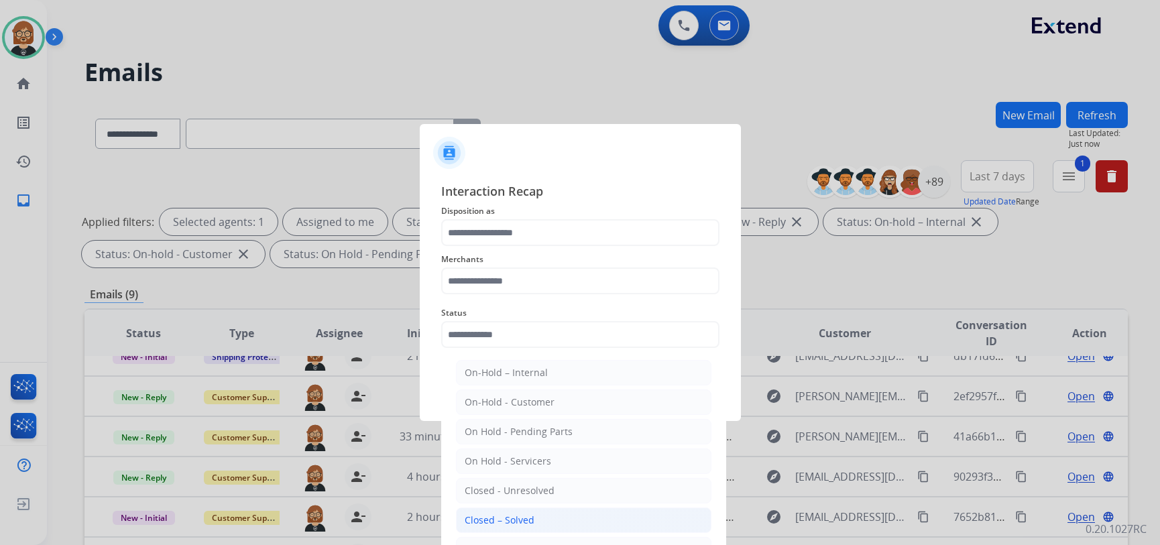
click at [542, 526] on li "Closed – Solved" at bounding box center [583, 519] width 255 height 25
type input "**********"
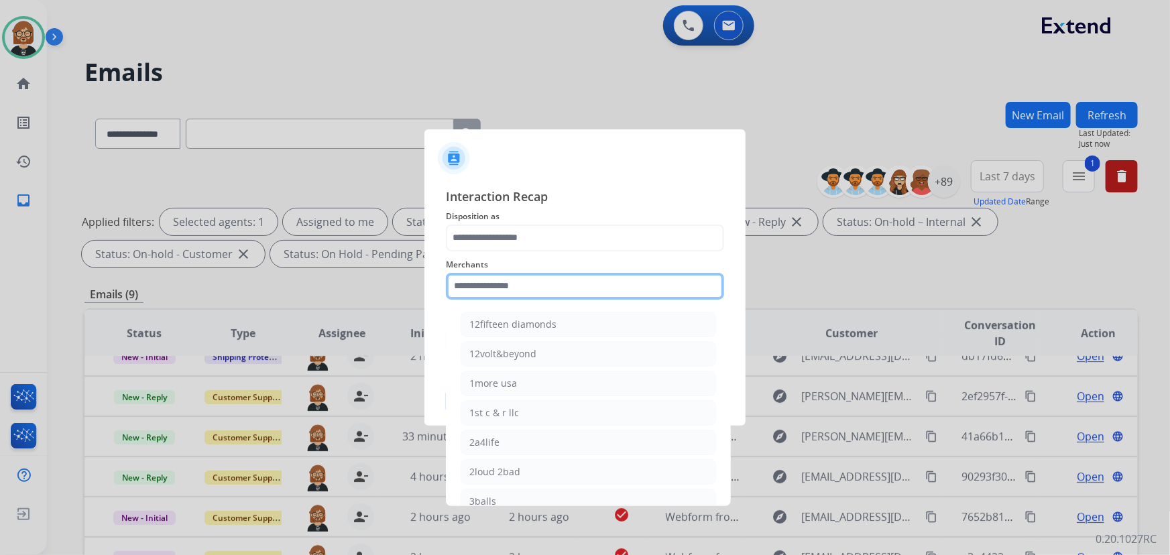
drag, startPoint x: 552, startPoint y: 288, endPoint x: 543, endPoint y: 307, distance: 21.6
click at [543, 305] on div "Merchants 12fifteen diamonds 12volt&beyond 1more usa 1st c & r llc 2a4life 2lou…" at bounding box center [585, 278] width 278 height 54
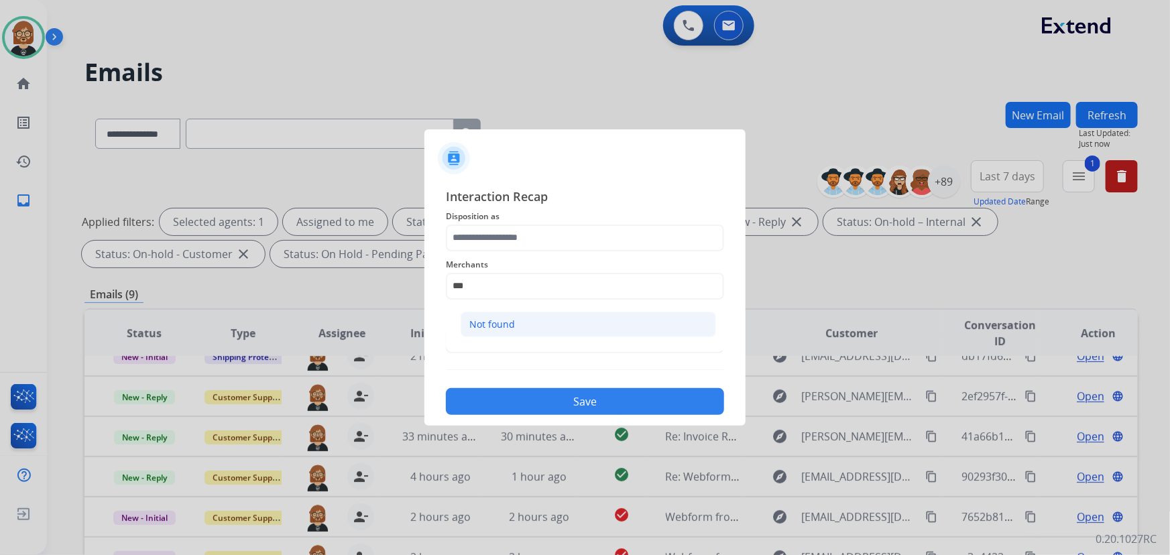
click at [535, 324] on li "Not found" at bounding box center [587, 324] width 255 height 25
type input "*********"
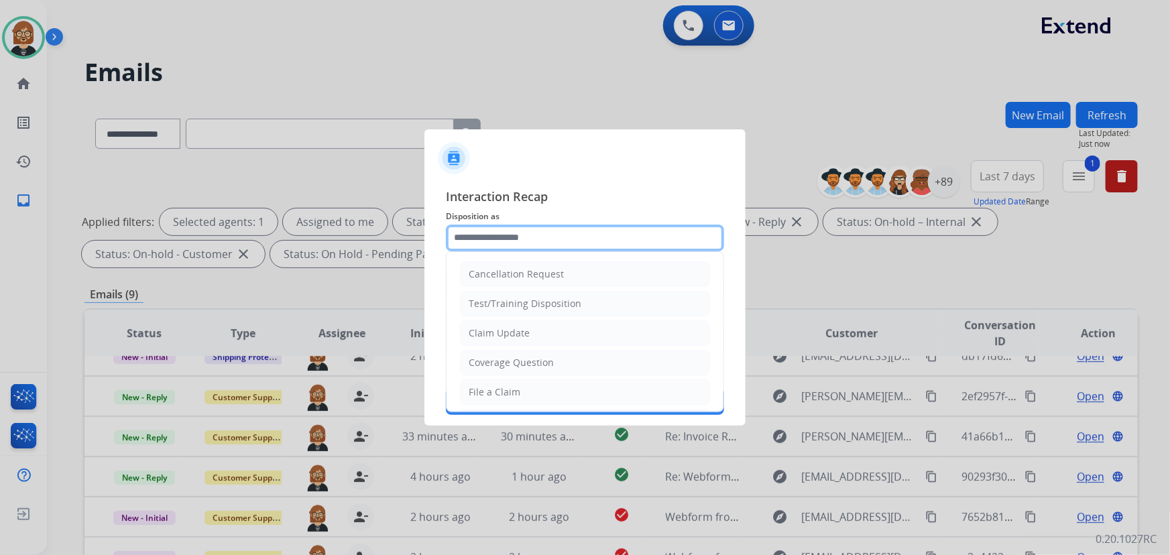
click at [539, 239] on input "text" at bounding box center [585, 238] width 278 height 27
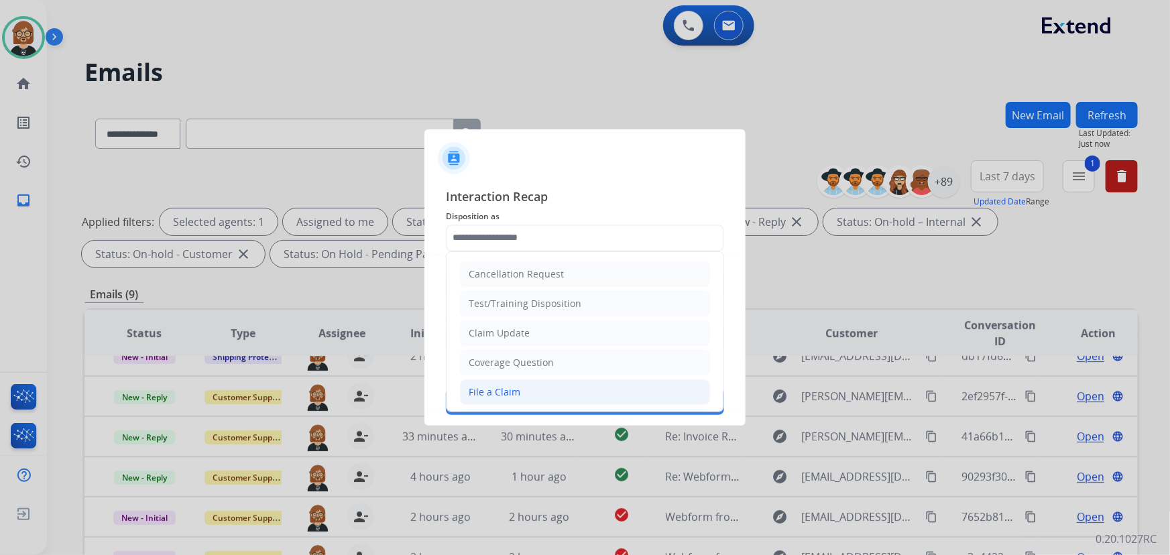
click at [563, 383] on li "File a Claim" at bounding box center [585, 391] width 250 height 25
type input "**********"
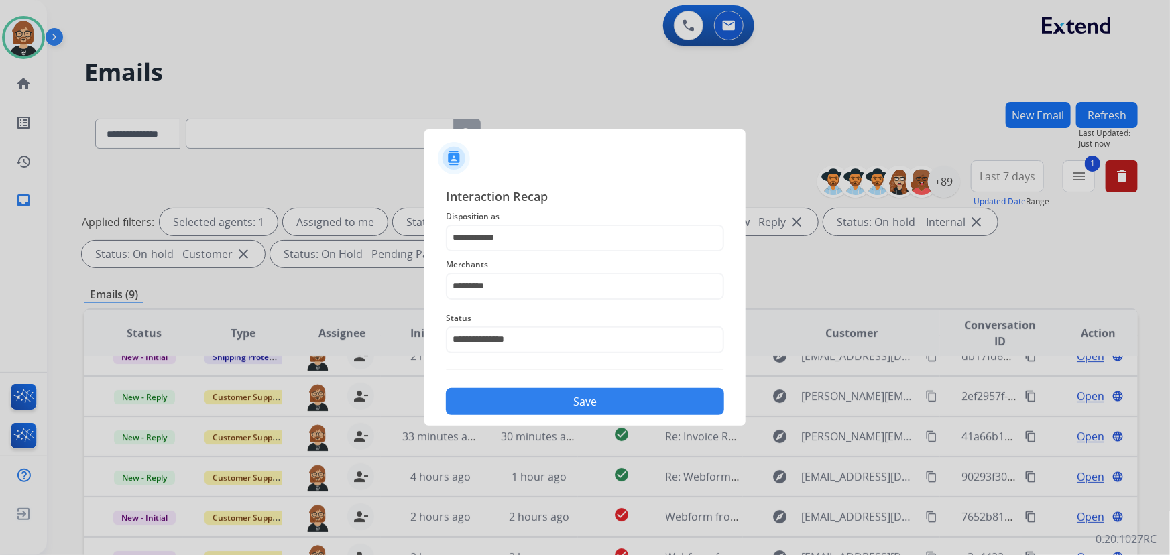
click at [581, 402] on button "Save" at bounding box center [585, 401] width 278 height 27
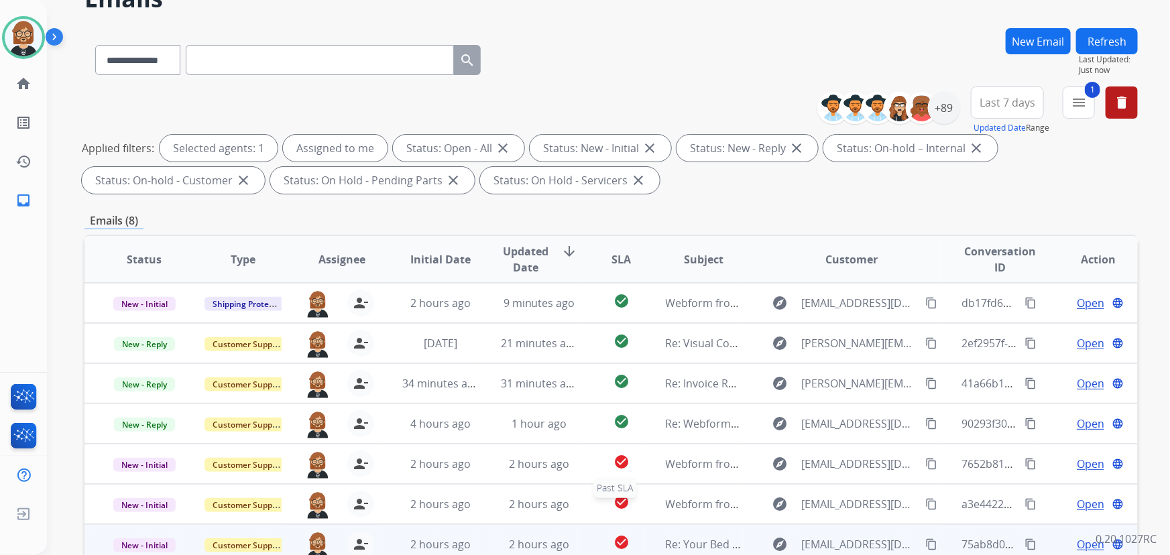
scroll to position [243, 0]
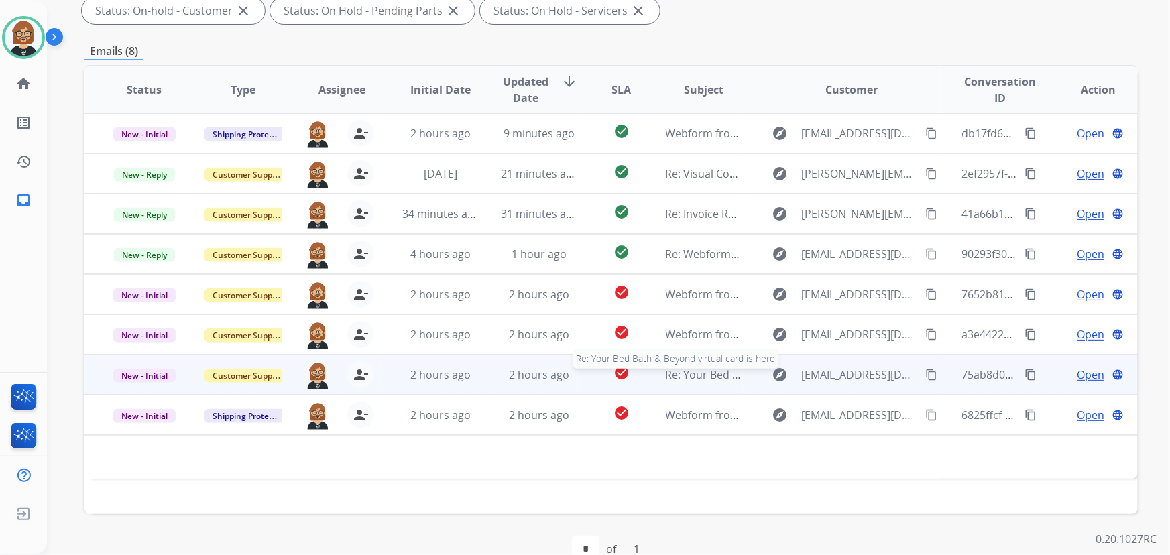
click at [680, 368] on span "Re: Your Bed Bath & Beyond virtual card is here" at bounding box center [785, 374] width 239 height 15
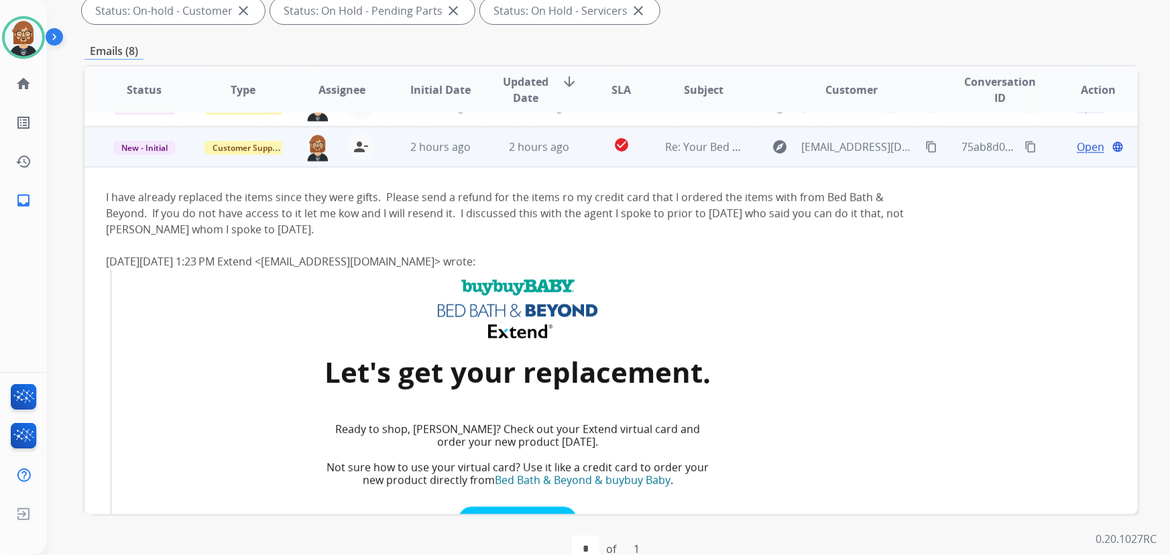
scroll to position [241, 0]
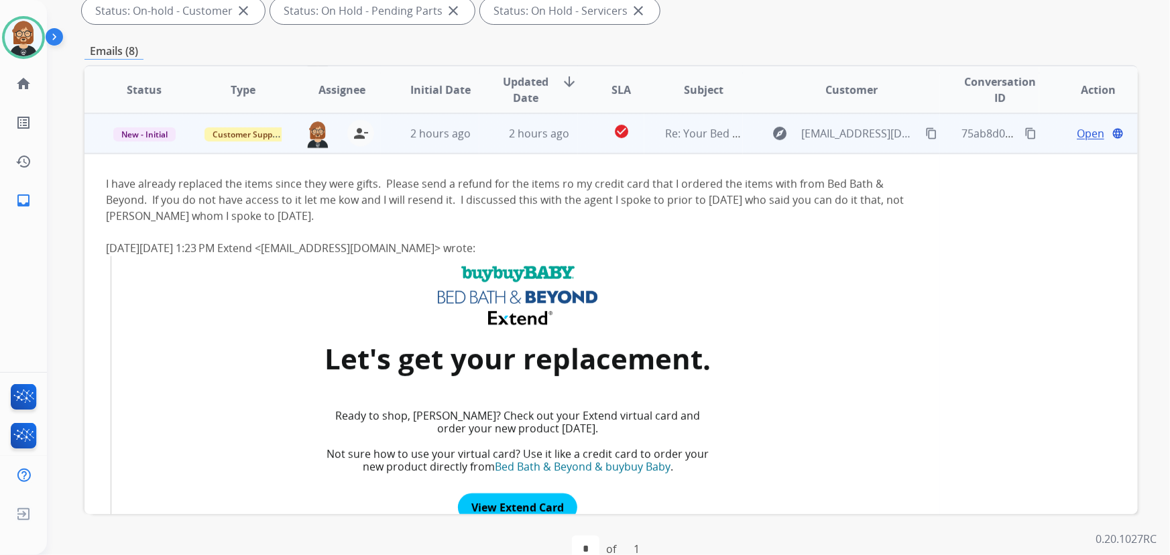
click at [925, 129] on mat-icon "content_copy" at bounding box center [931, 133] width 12 height 12
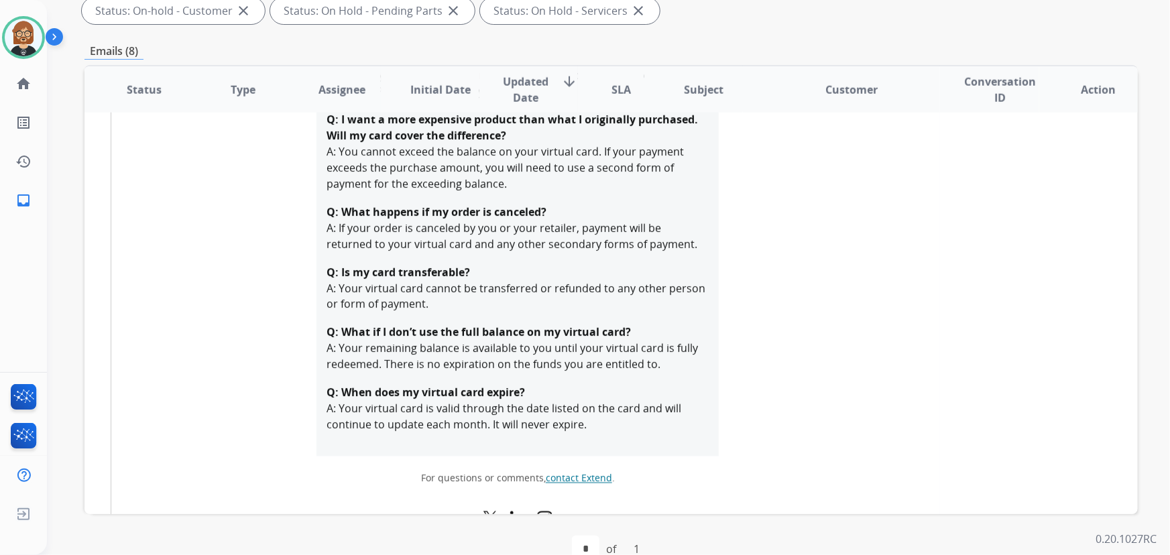
scroll to position [1225, 0]
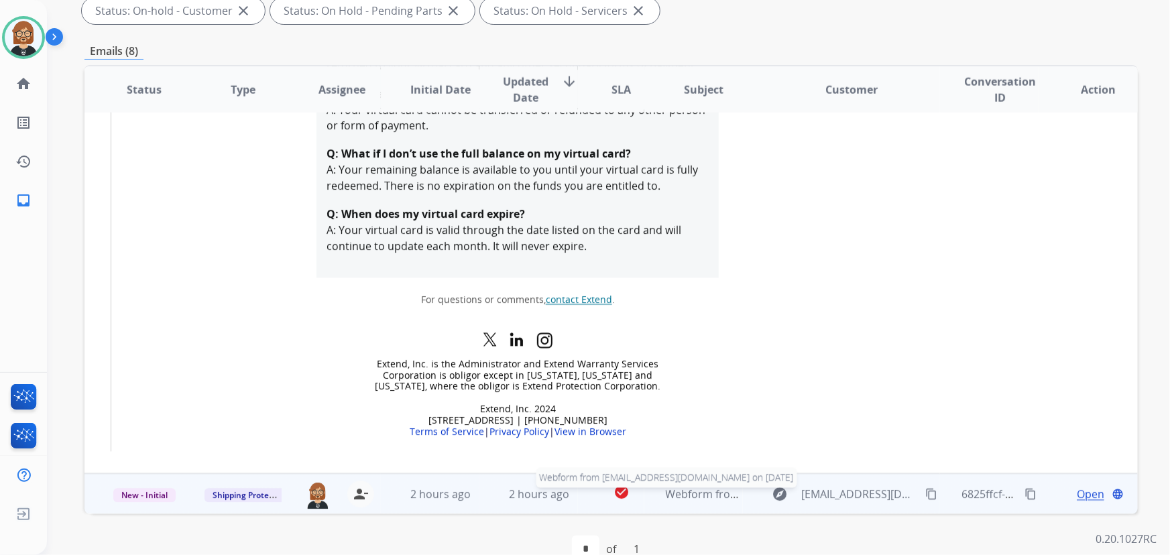
click at [708, 495] on span "Webform from alanidarby93@gmail.com on 08/14/2025" at bounding box center [818, 494] width 304 height 15
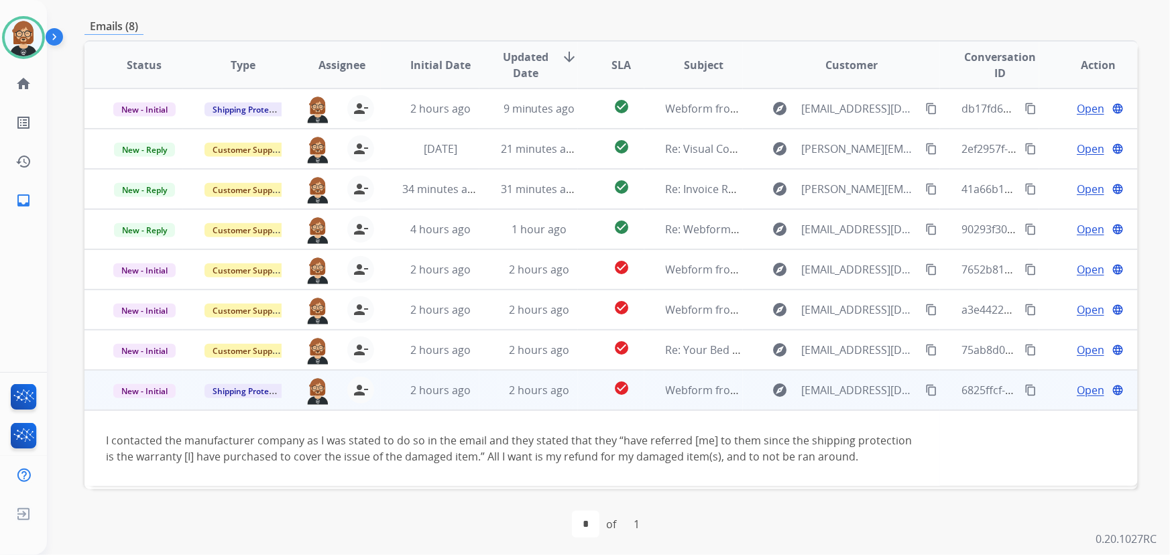
scroll to position [271, 0]
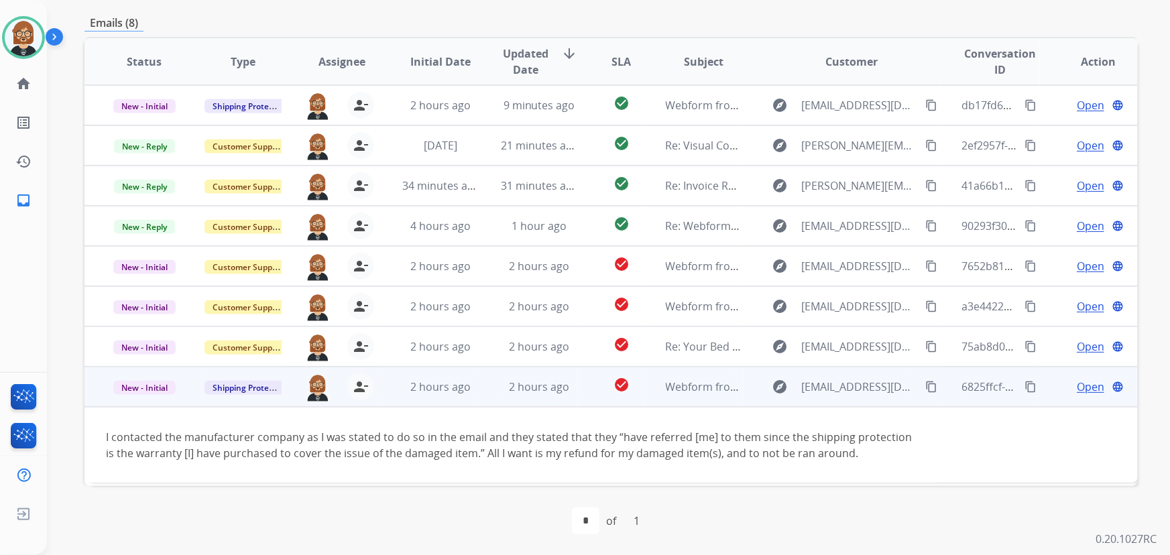
click at [1076, 389] on span "Open" at bounding box center [1089, 387] width 27 height 16
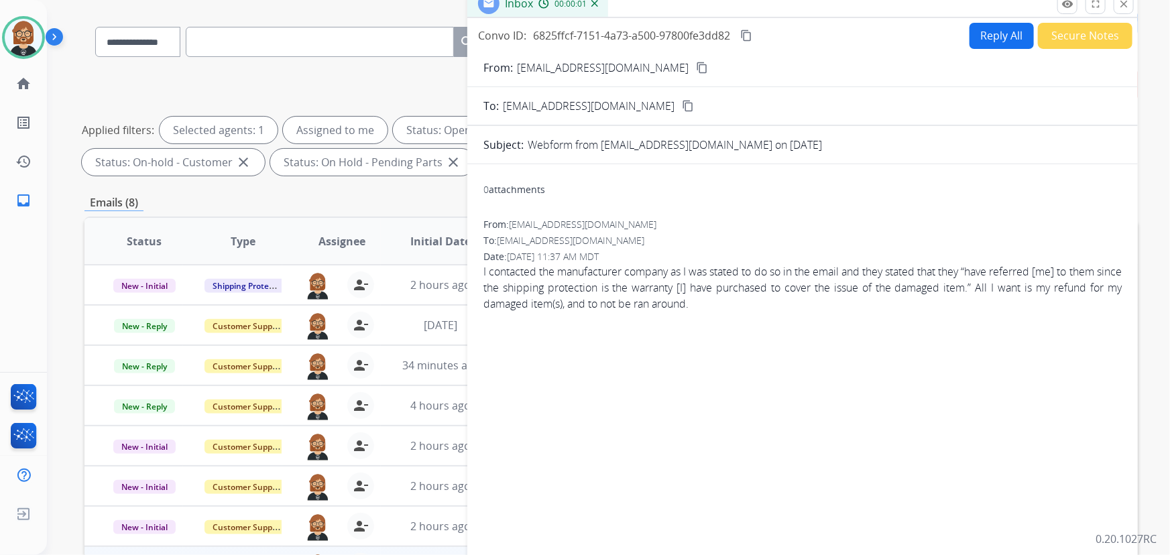
scroll to position [0, 0]
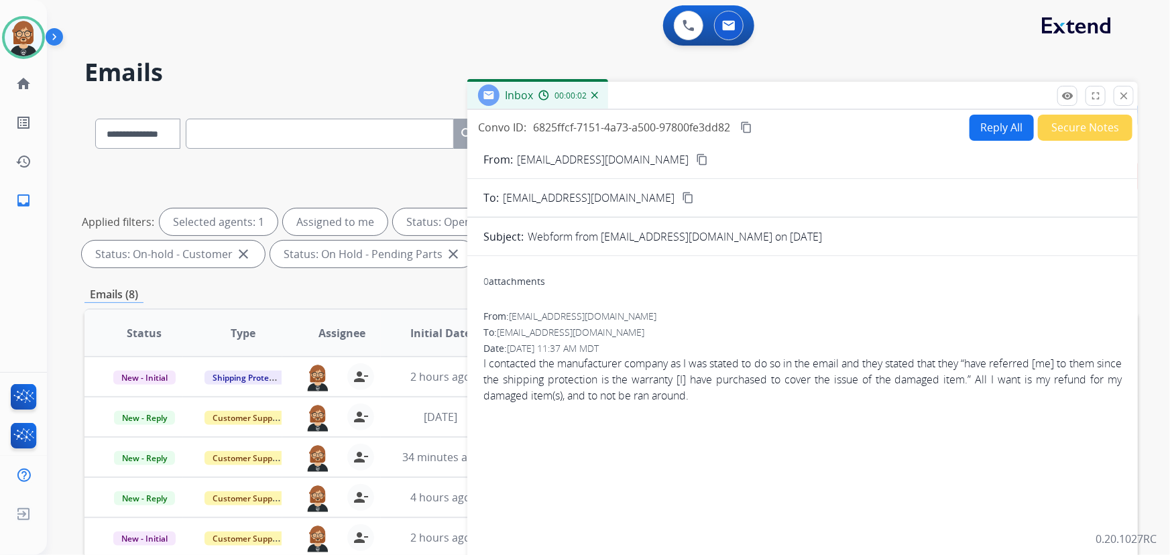
click at [997, 131] on button "Reply All" at bounding box center [1001, 128] width 64 height 26
select select "**********"
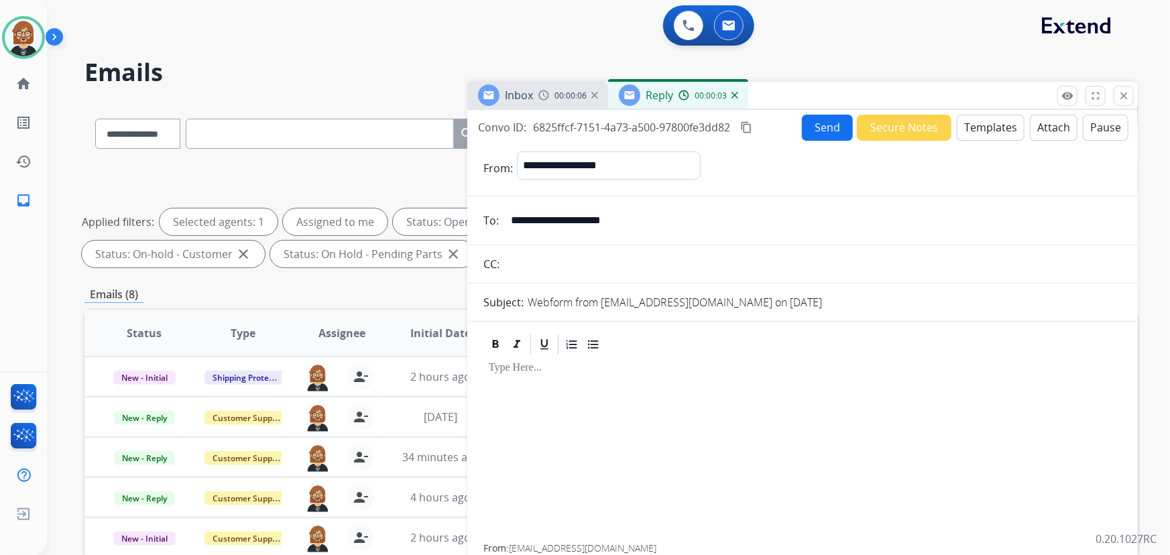
click at [985, 131] on button "Templates" at bounding box center [990, 128] width 68 height 26
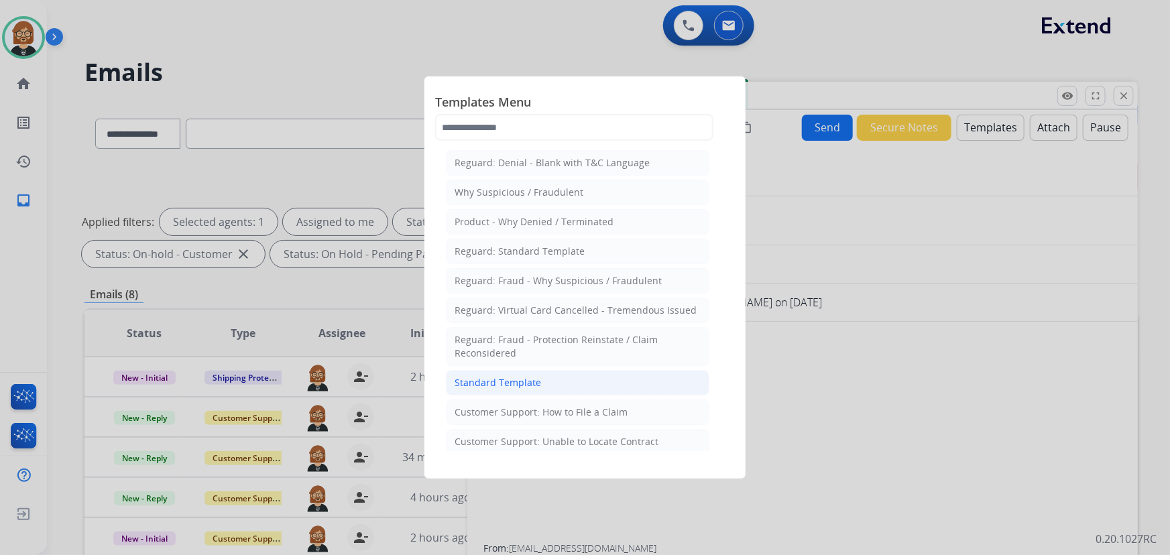
click at [521, 378] on div "Standard Template" at bounding box center [497, 382] width 86 height 13
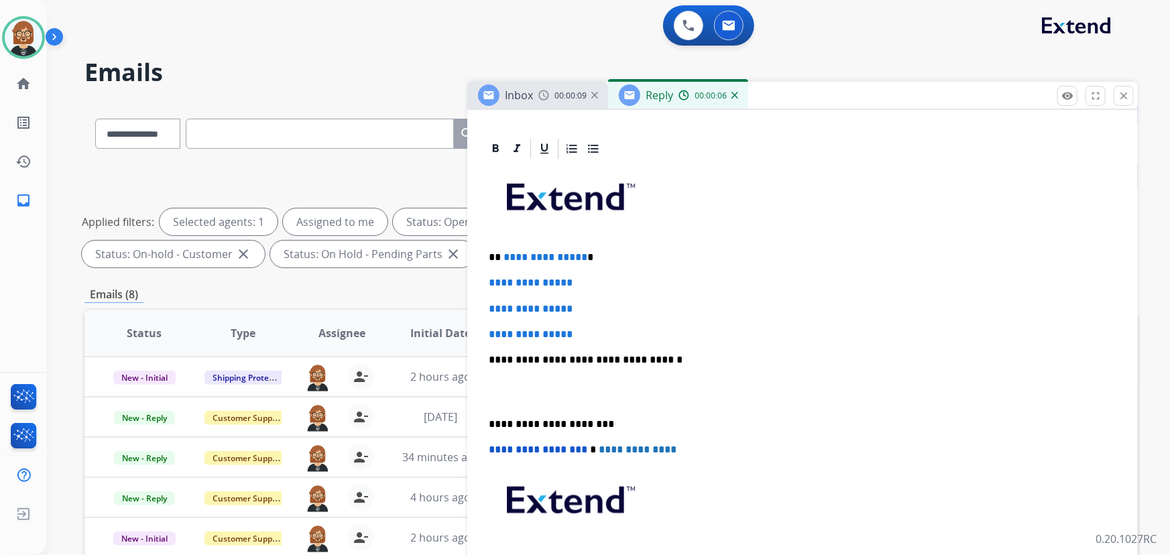
scroll to position [304, 0]
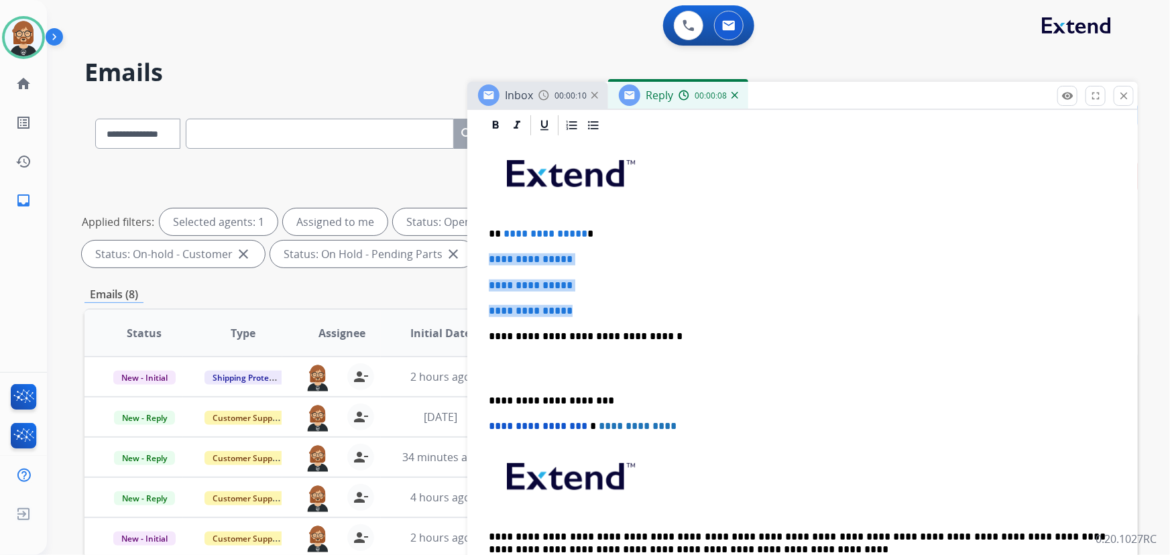
drag, startPoint x: 603, startPoint y: 311, endPoint x: 464, endPoint y: 257, distance: 148.7
click at [464, 257] on div "**********" at bounding box center [610, 464] width 1053 height 725
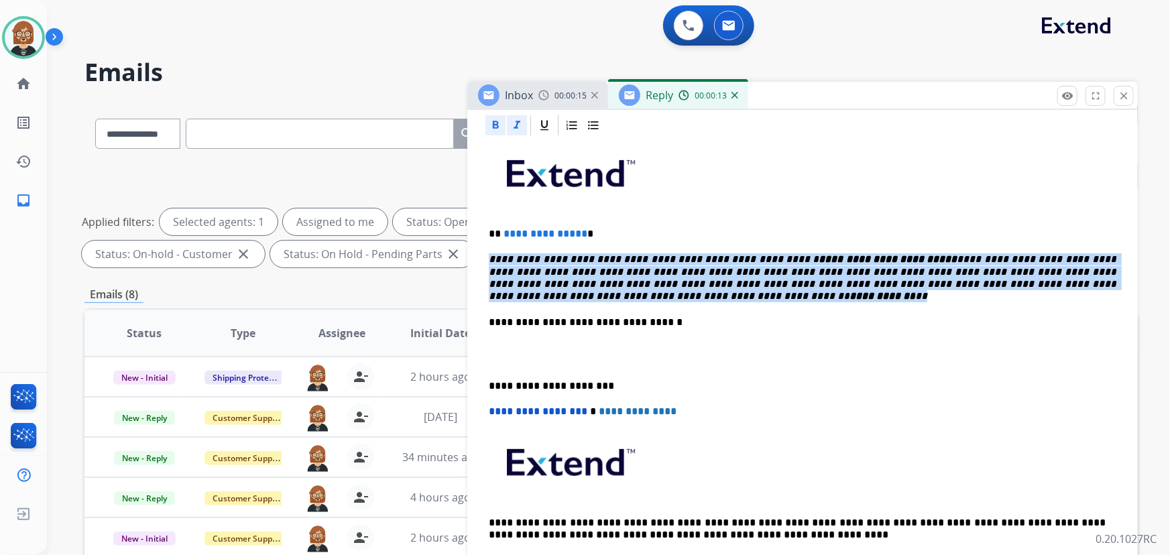
drag, startPoint x: 570, startPoint y: 294, endPoint x: 481, endPoint y: 258, distance: 96.2
click at [481, 258] on div "**********" at bounding box center [802, 399] width 670 height 572
drag, startPoint x: 609, startPoint y: 295, endPoint x: 474, endPoint y: 248, distance: 143.3
click at [474, 248] on div "**********" at bounding box center [802, 399] width 670 height 572
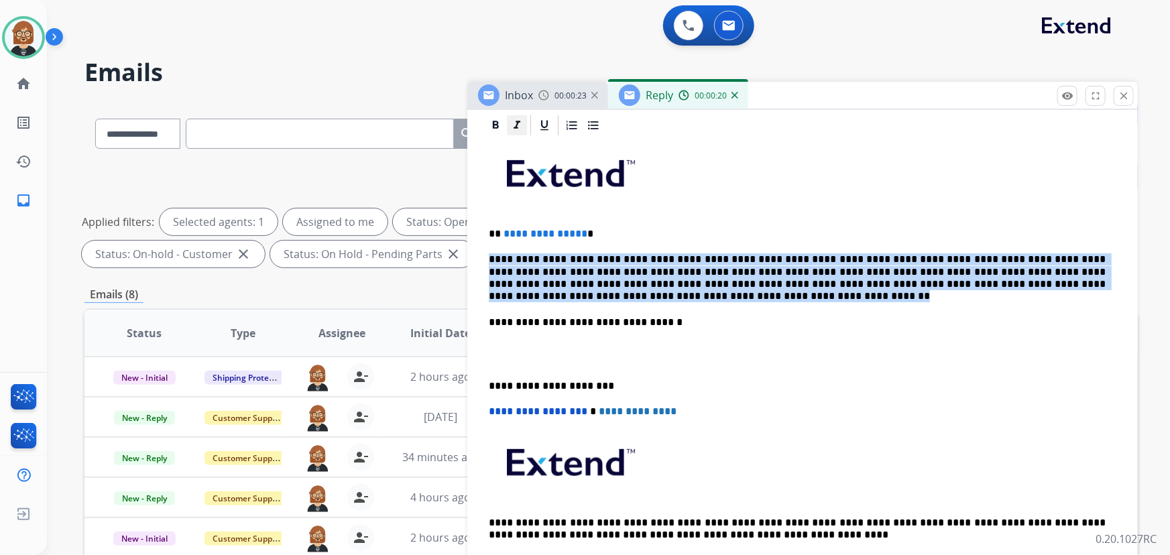
click at [525, 121] on div at bounding box center [517, 125] width 20 height 20
click at [697, 287] on p "**********" at bounding box center [797, 278] width 617 height 50
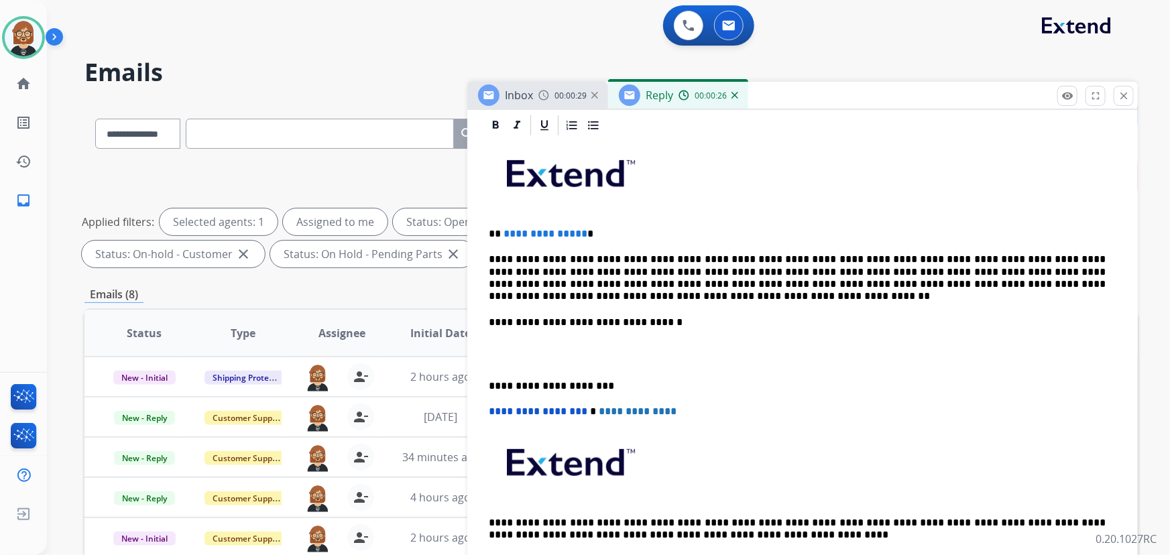
click at [865, 255] on p "**********" at bounding box center [797, 278] width 617 height 50
click at [771, 255] on p "**********" at bounding box center [797, 278] width 617 height 50
click at [778, 255] on p "**********" at bounding box center [797, 278] width 617 height 50
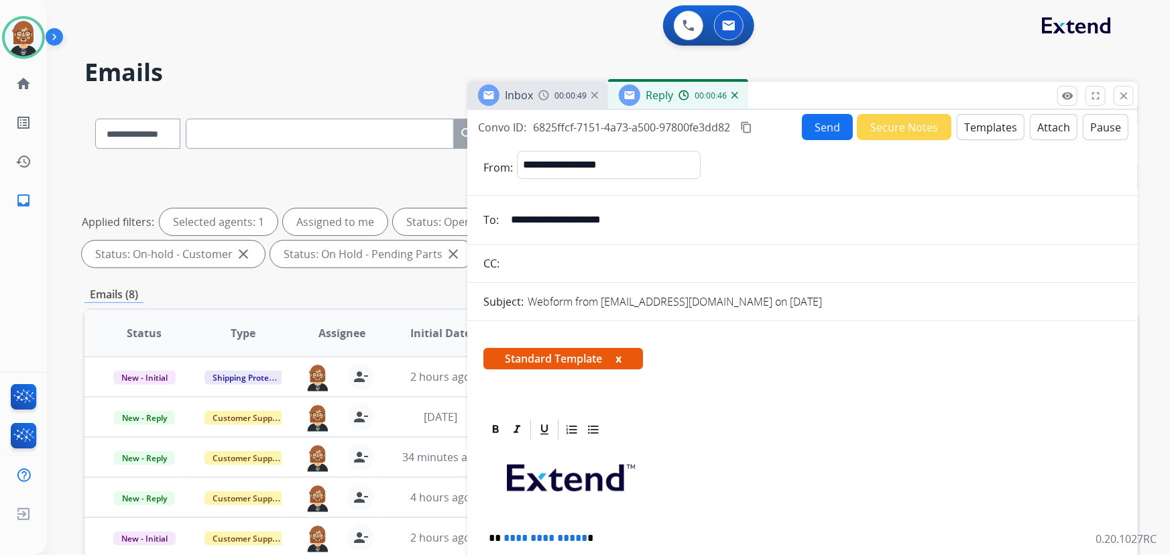
scroll to position [0, 0]
click at [581, 217] on input "**********" at bounding box center [812, 219] width 619 height 27
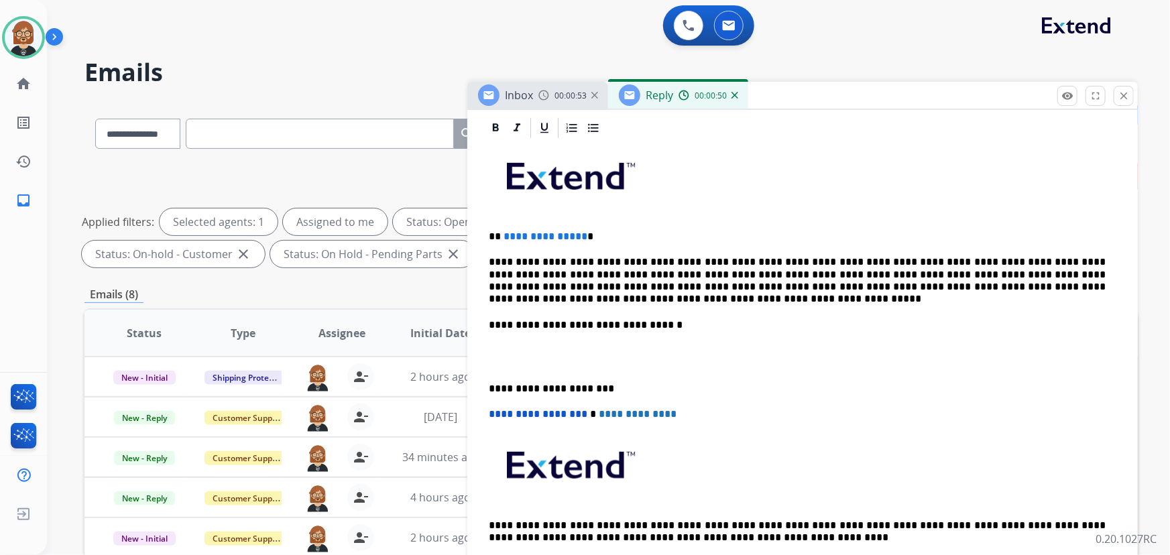
scroll to position [336, 0]
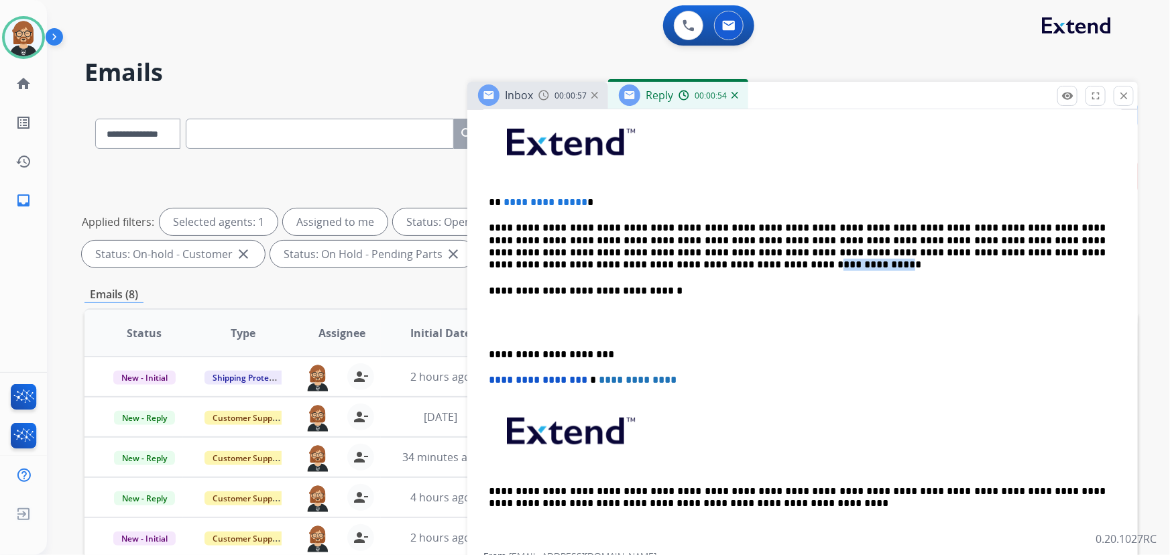
drag, startPoint x: 1080, startPoint y: 253, endPoint x: 517, endPoint y: 263, distance: 563.1
click at [516, 263] on p "**********" at bounding box center [797, 247] width 617 height 50
click at [493, 257] on p "**********" at bounding box center [797, 247] width 617 height 50
drag, startPoint x: 503, startPoint y: 196, endPoint x: 578, endPoint y: 197, distance: 74.4
click at [578, 197] on span "**********" at bounding box center [545, 202] width 84 height 10
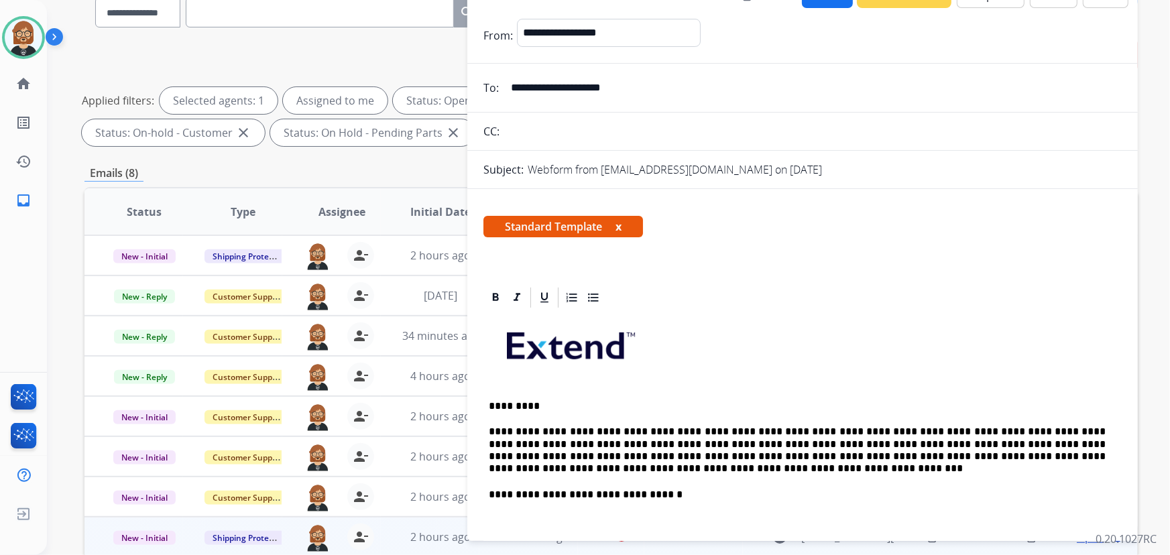
scroll to position [0, 0]
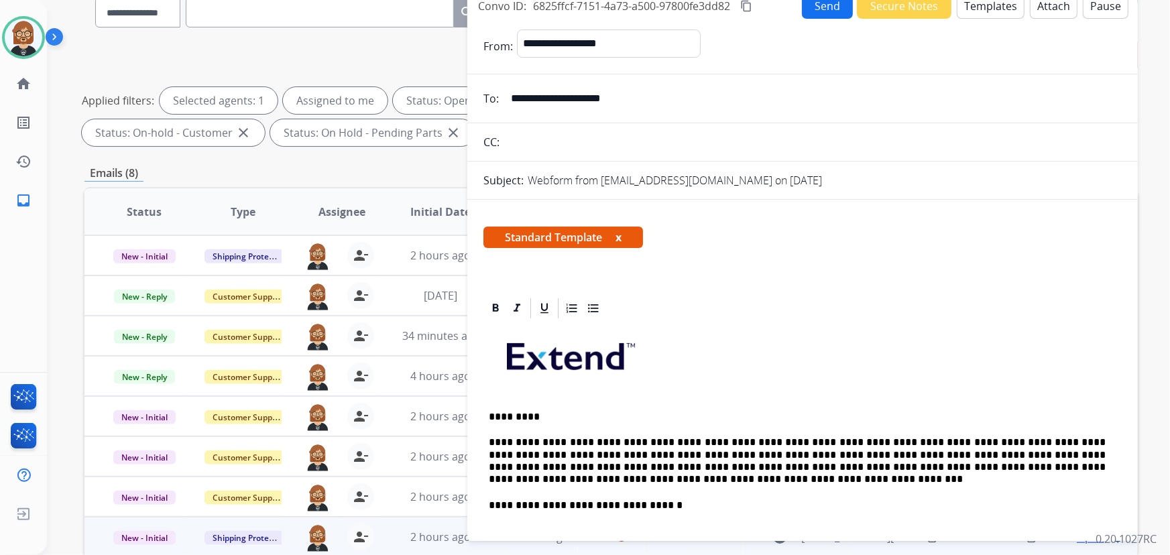
click at [812, 5] on button "Send" at bounding box center [827, 6] width 51 height 26
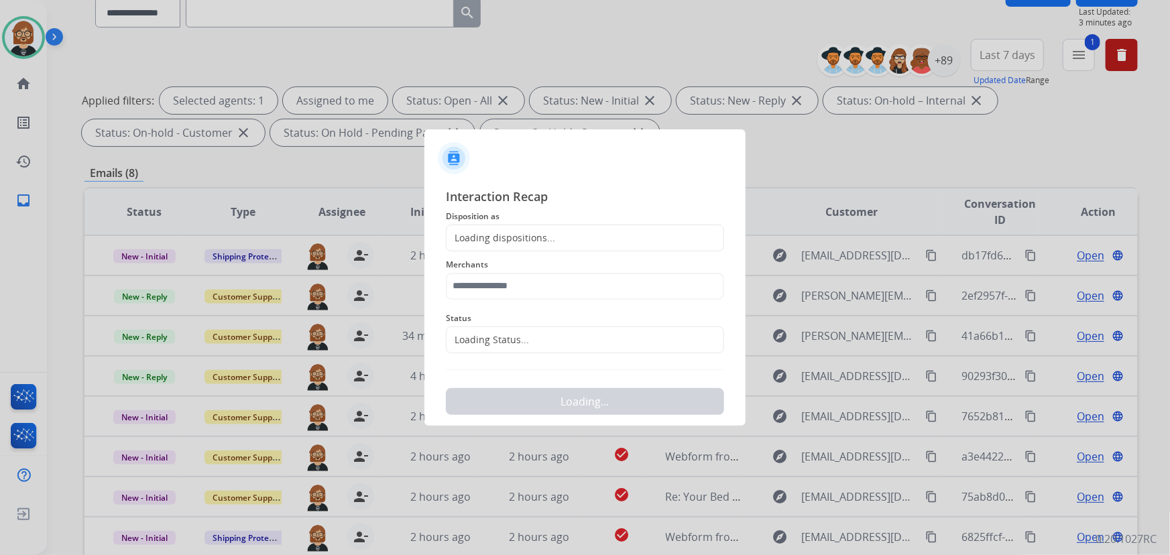
click at [627, 231] on div "Loading dispositions..." at bounding box center [585, 238] width 278 height 27
click at [595, 246] on div "Loading dispositions..." at bounding box center [585, 238] width 278 height 27
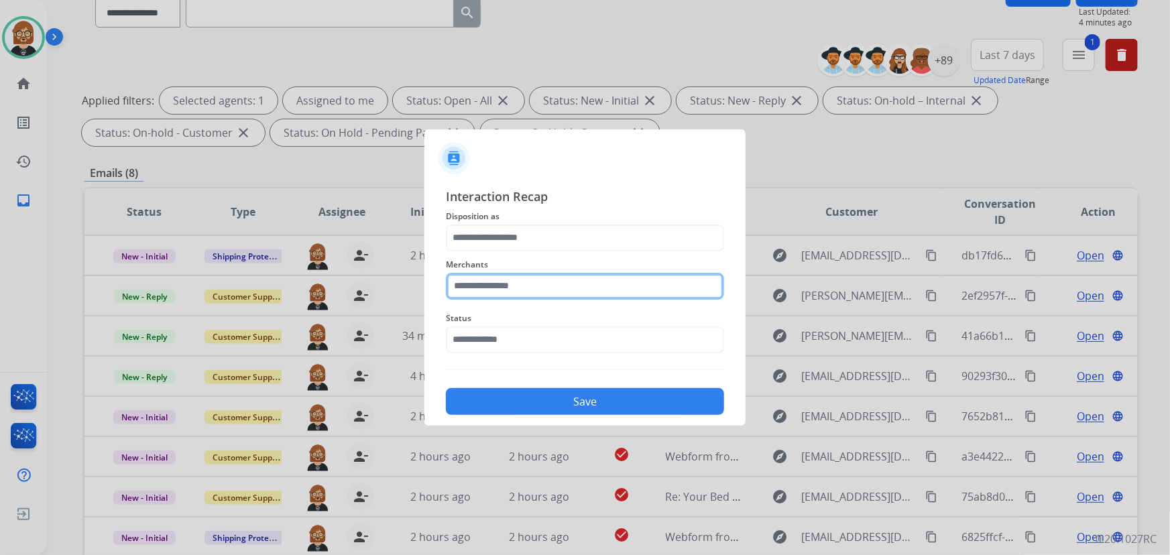
click at [548, 294] on input "text" at bounding box center [585, 286] width 278 height 27
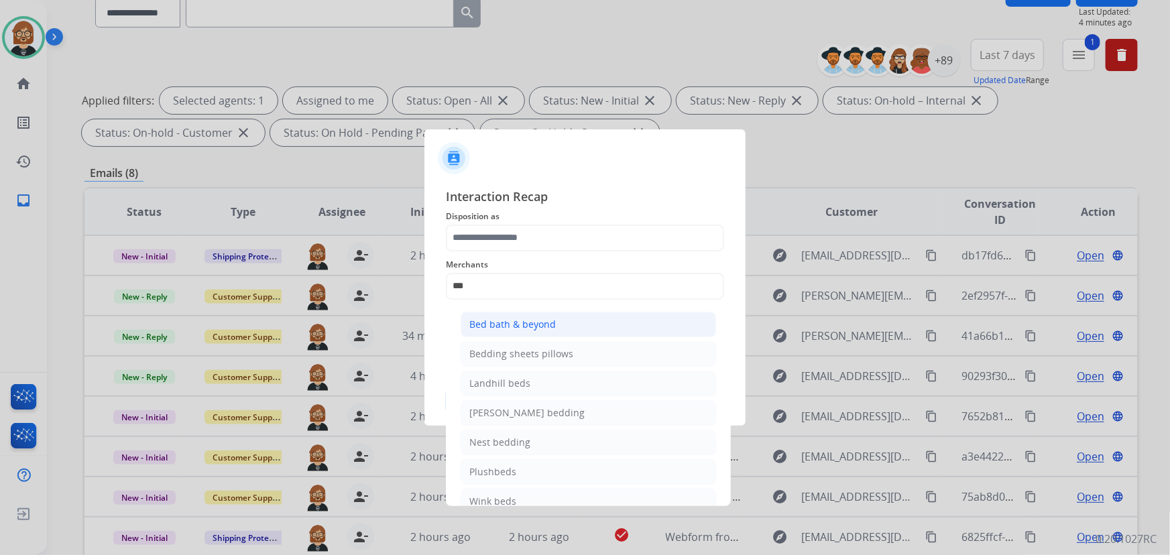
click at [546, 325] on div "Bed bath & beyond" at bounding box center [512, 324] width 86 height 13
type input "**********"
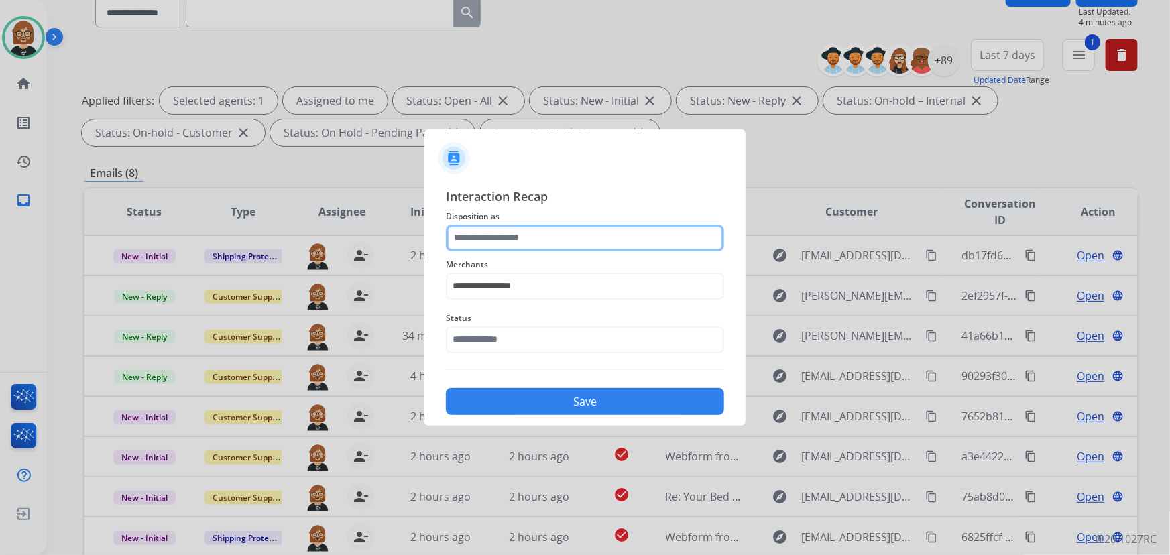
click at [560, 243] on input "text" at bounding box center [585, 238] width 278 height 27
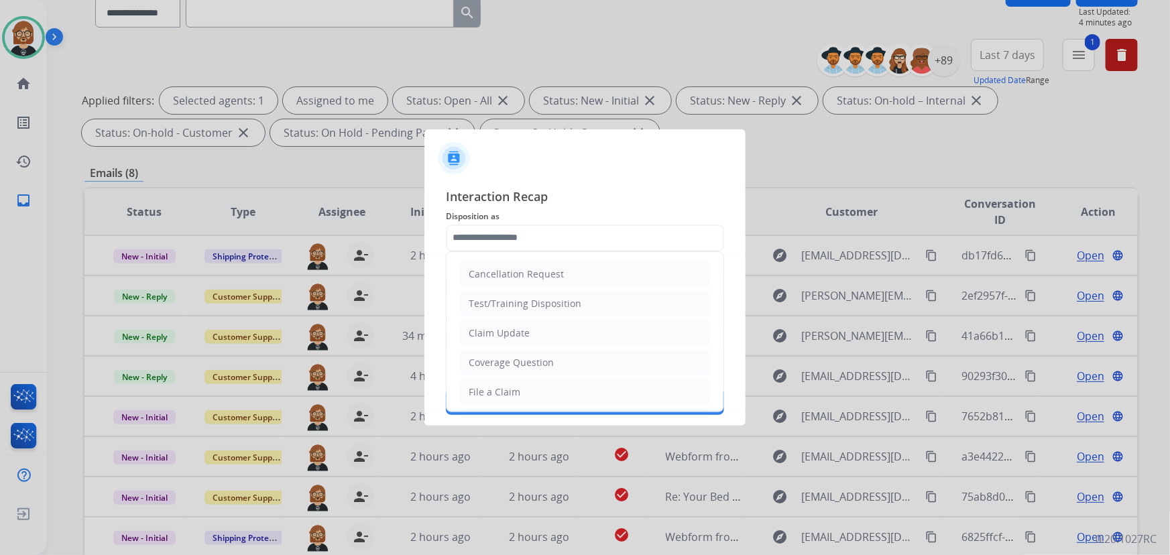
click at [556, 330] on li "Claim Update" at bounding box center [585, 332] width 250 height 25
type input "**********"
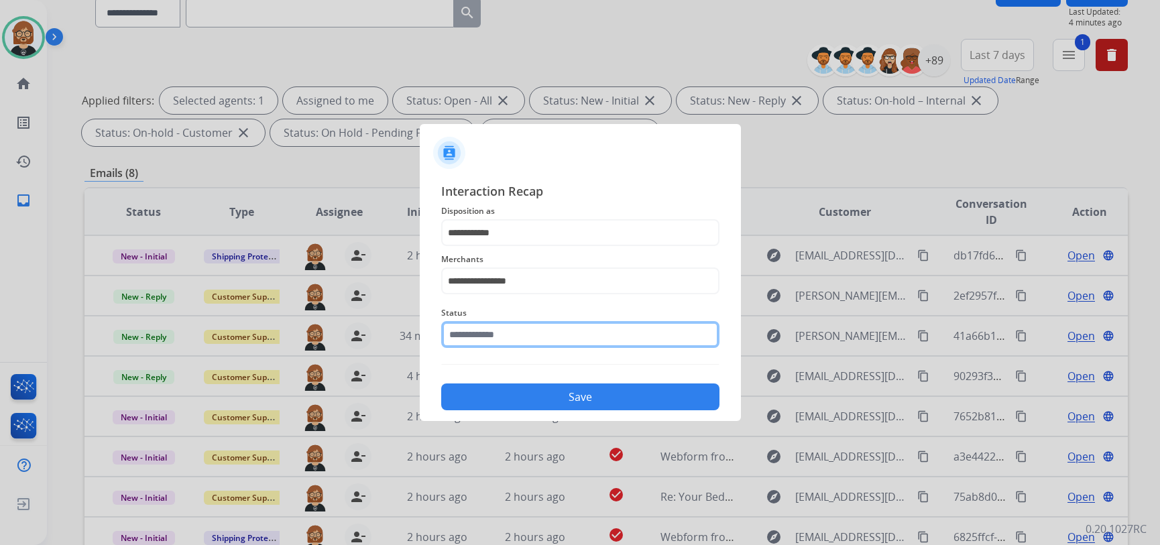
click at [556, 332] on input "text" at bounding box center [580, 334] width 278 height 27
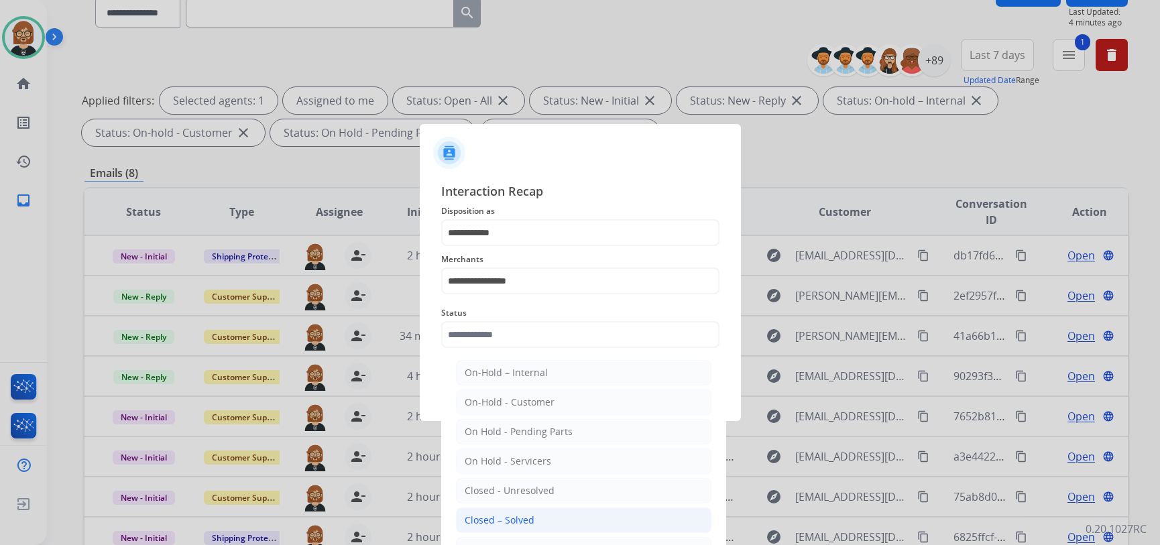
click at [549, 523] on li "Closed – Solved" at bounding box center [583, 519] width 255 height 25
type input "**********"
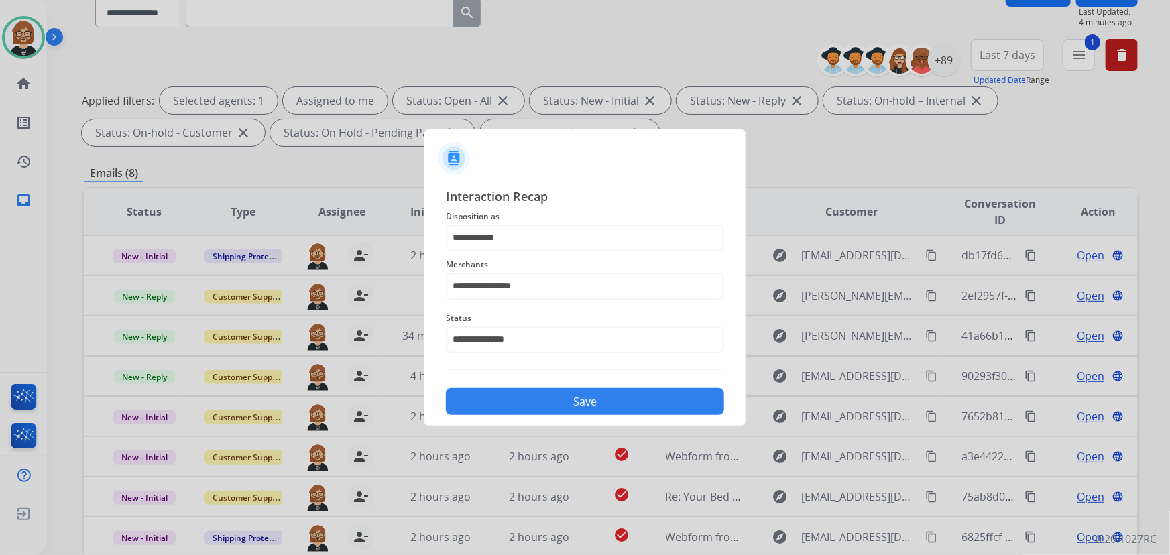
click at [641, 395] on button "Save" at bounding box center [585, 401] width 278 height 27
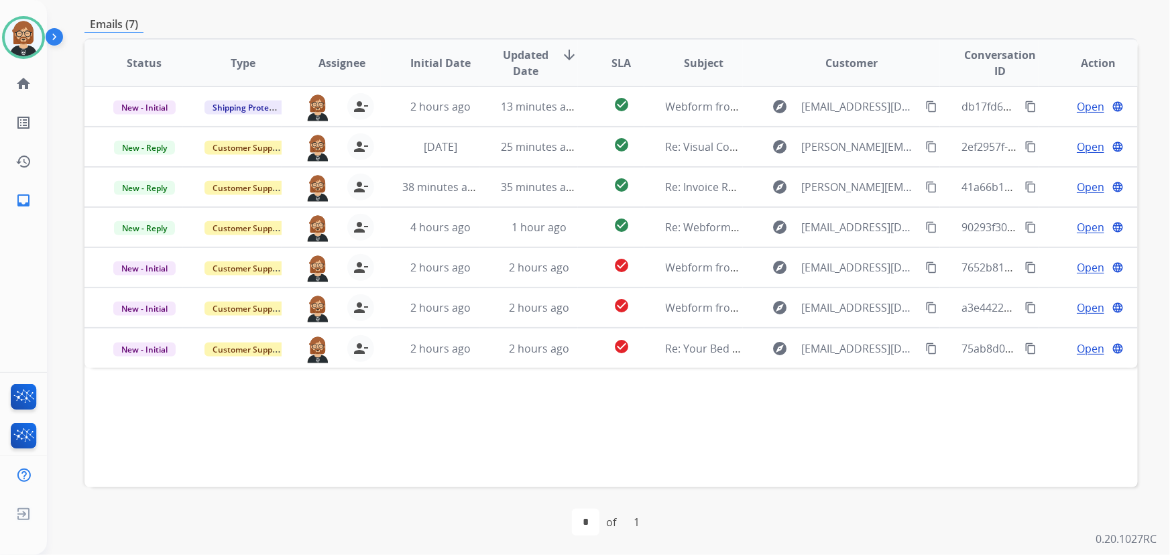
scroll to position [271, 0]
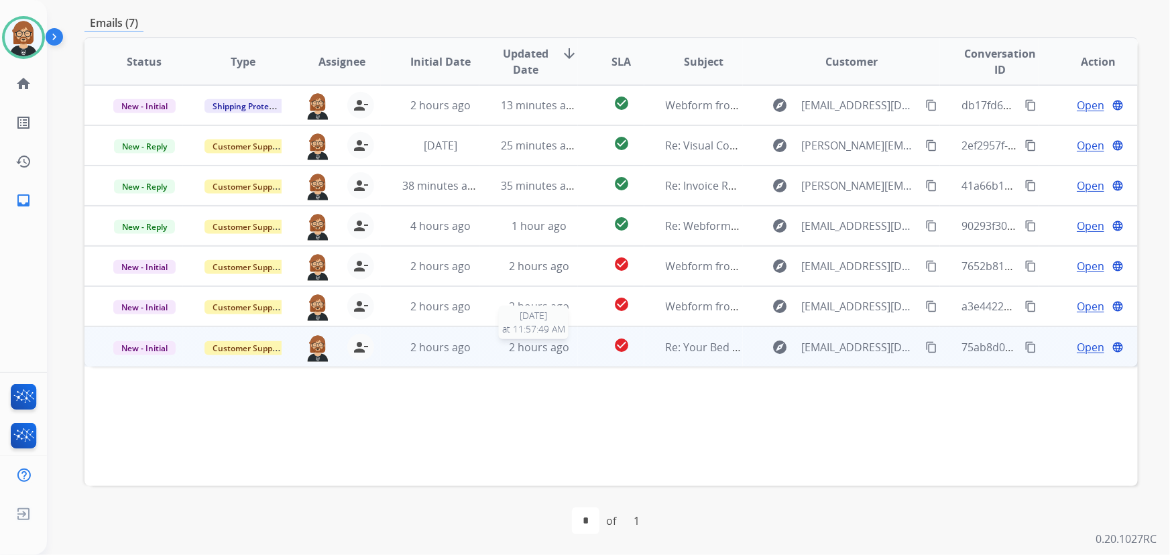
click at [545, 348] on span "2 hours ago" at bounding box center [539, 347] width 60 height 15
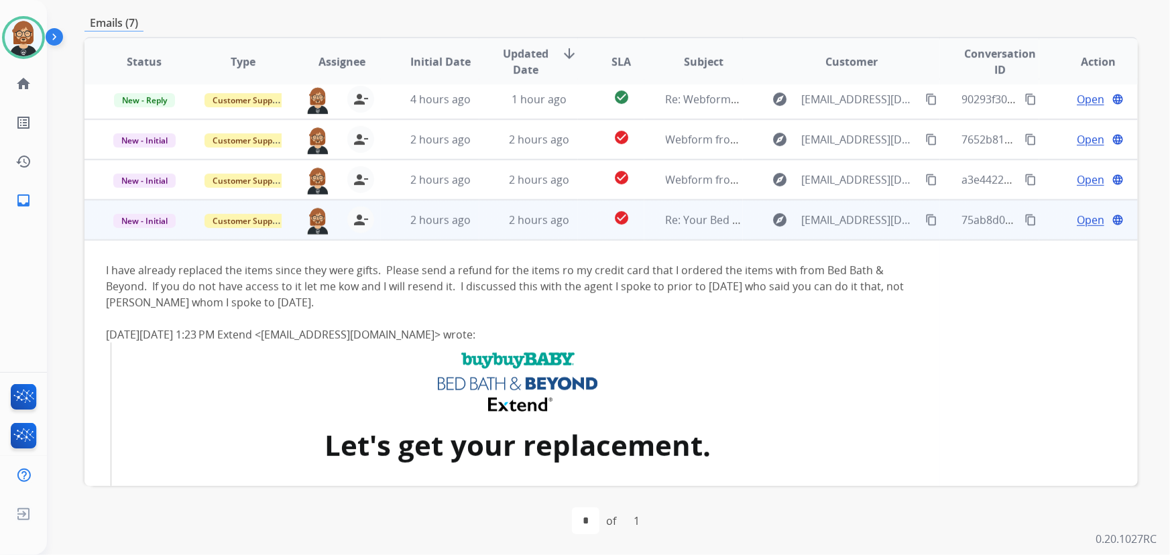
scroll to position [119, 0]
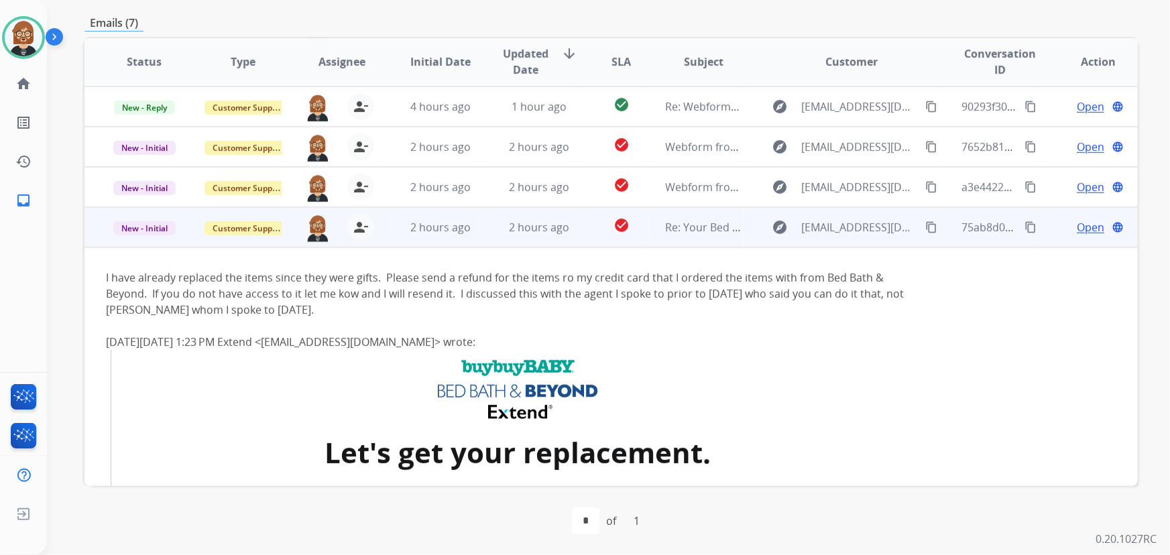
click at [925, 224] on mat-icon "content_copy" at bounding box center [931, 227] width 12 height 12
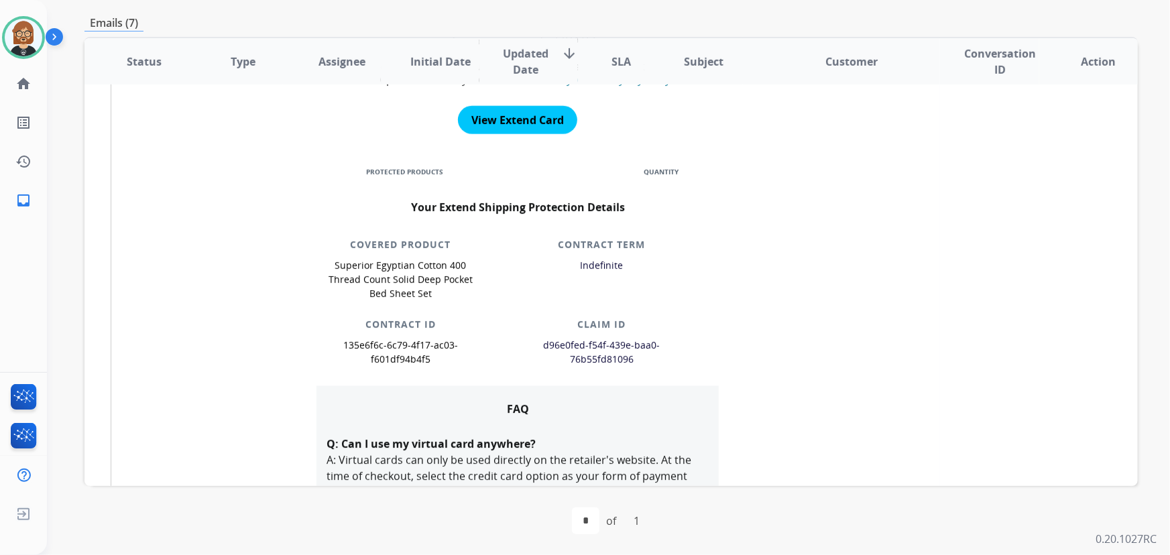
scroll to position [607, 0]
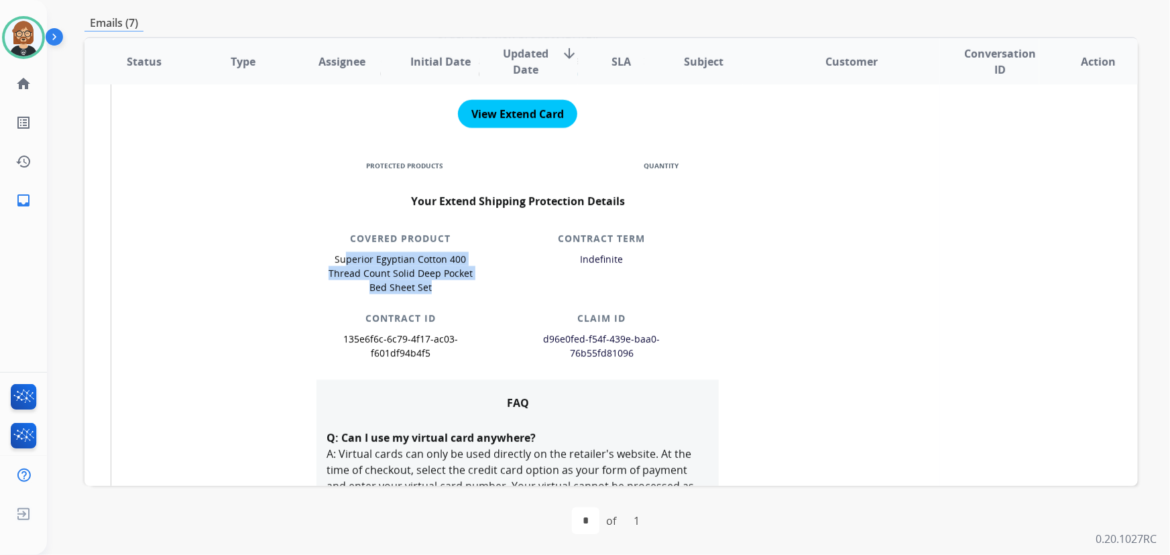
drag, startPoint x: 343, startPoint y: 259, endPoint x: 485, endPoint y: 263, distance: 142.2
click at [485, 263] on tr "Superior Egyptian Cotton 400 Thread Count Solid Deep Pocket Bed Sheet Set Indef…" at bounding box center [517, 277] width 402 height 56
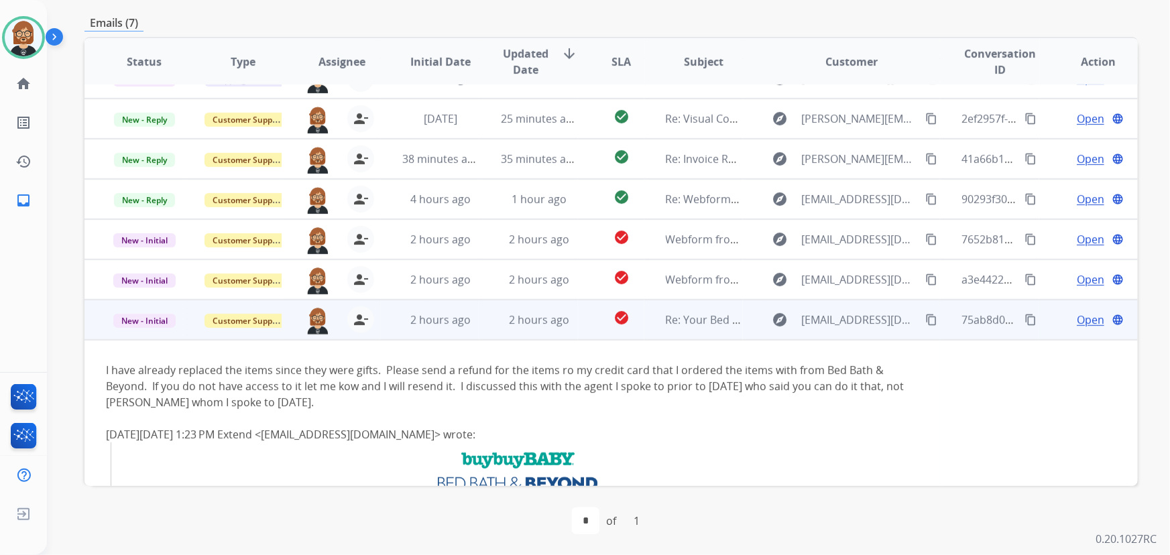
scroll to position [0, 0]
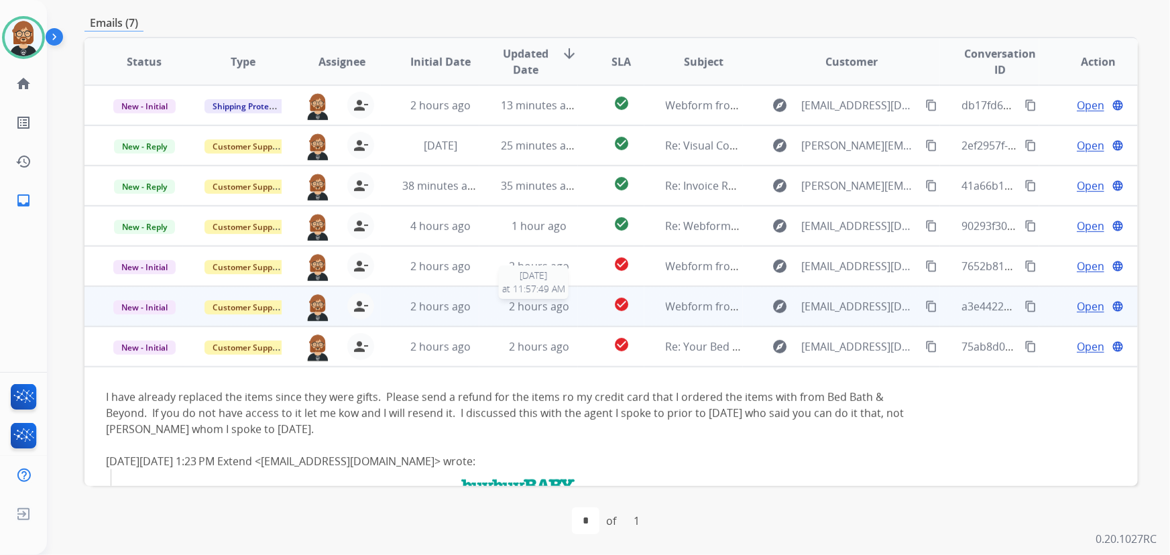
click at [534, 310] on span "2 hours ago" at bounding box center [539, 306] width 60 height 15
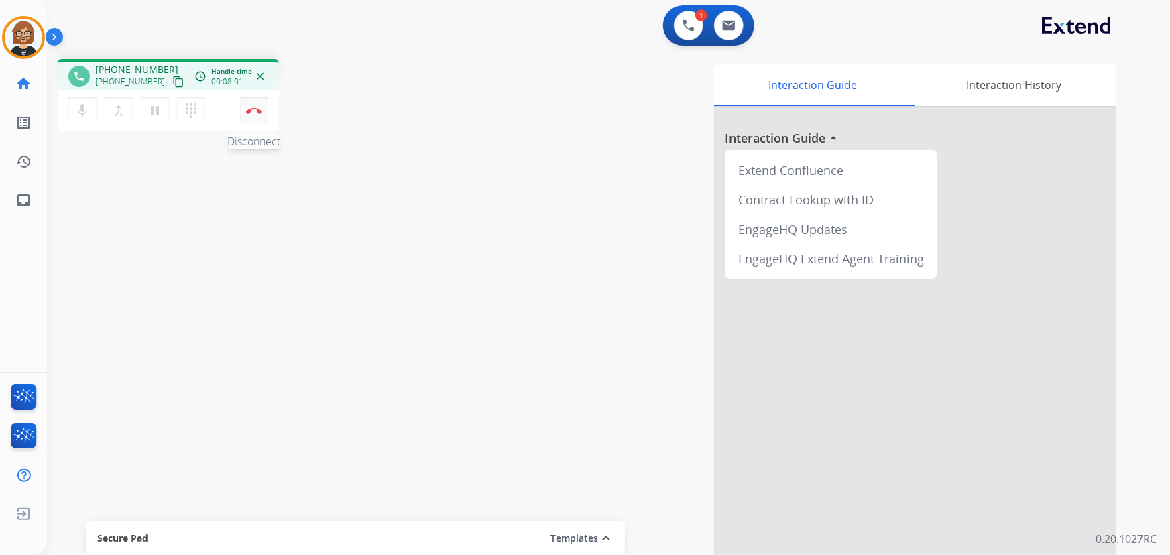
click at [259, 107] on img at bounding box center [254, 110] width 16 height 7
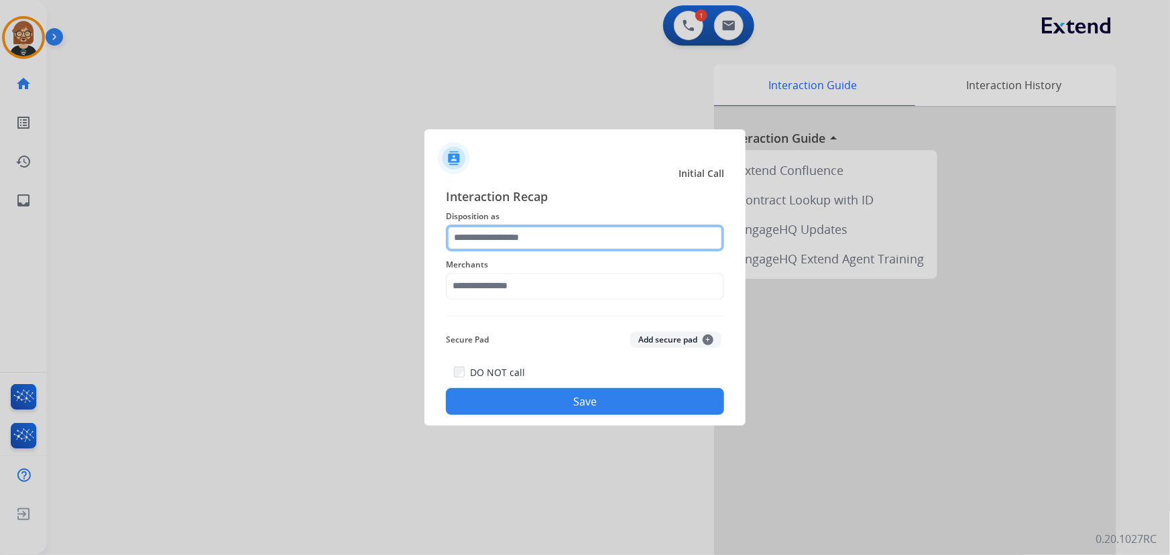
click at [553, 242] on input "text" at bounding box center [585, 238] width 278 height 27
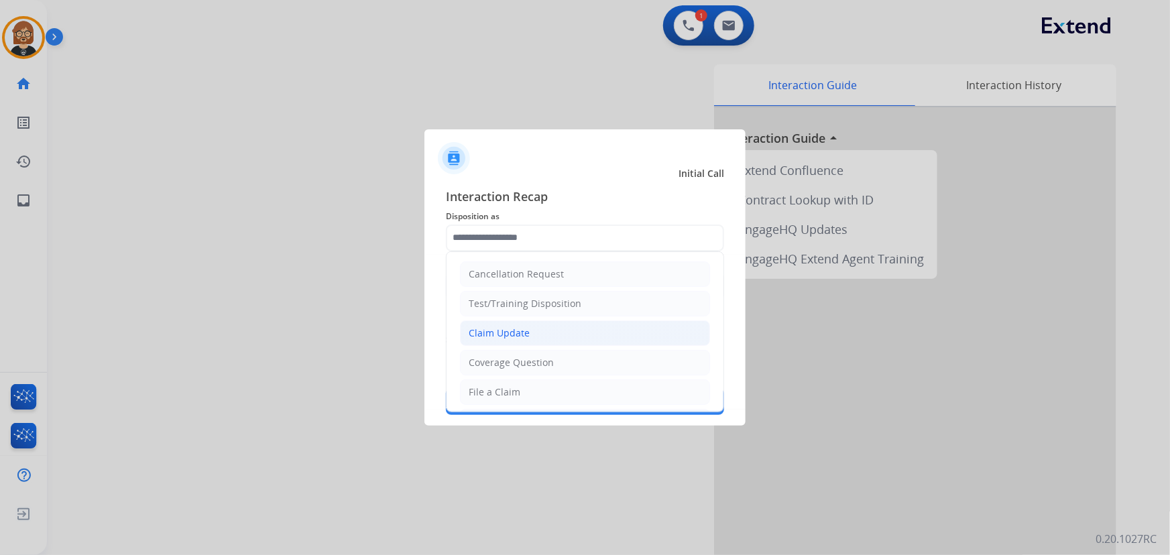
click at [615, 328] on li "Claim Update" at bounding box center [585, 332] width 250 height 25
type input "**********"
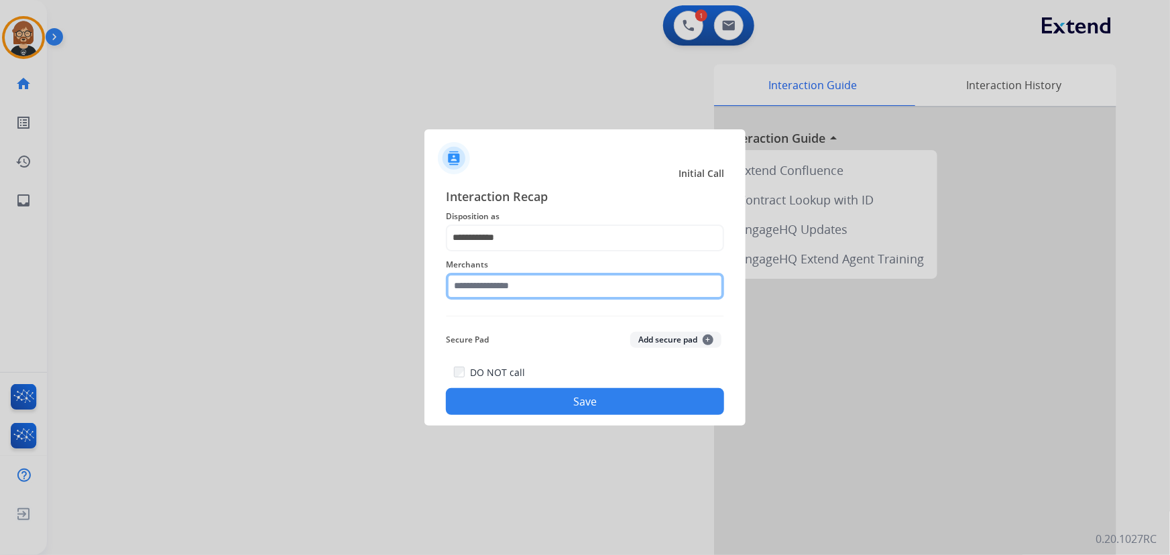
click at [570, 290] on input "text" at bounding box center [585, 286] width 278 height 27
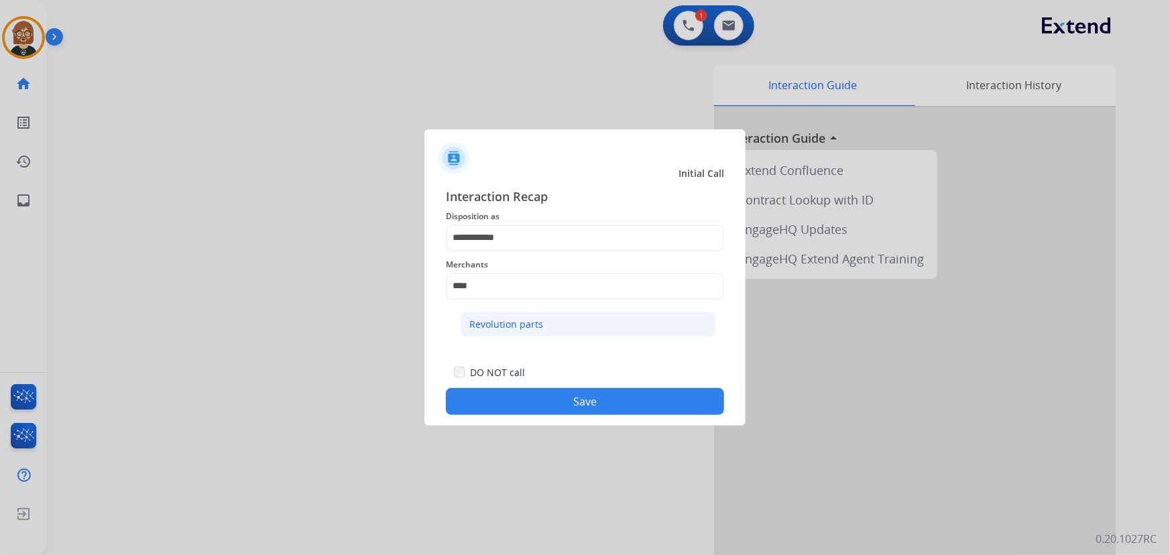
click at [584, 334] on li "Revolution parts" at bounding box center [587, 324] width 255 height 25
type input "**********"
click at [586, 395] on button "Save" at bounding box center [585, 401] width 278 height 27
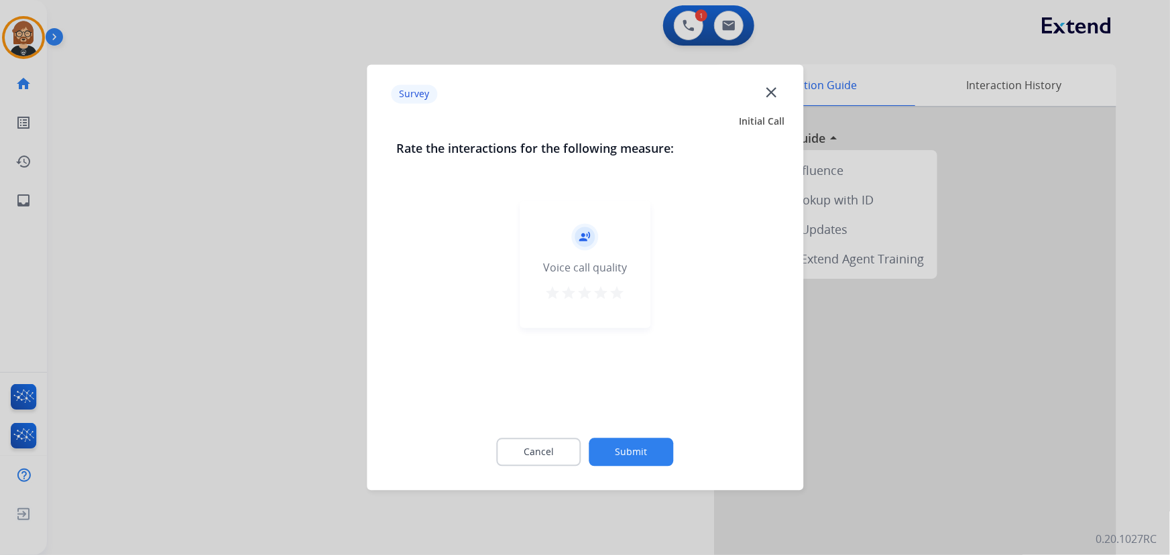
click at [655, 454] on button "Submit" at bounding box center [631, 452] width 84 height 28
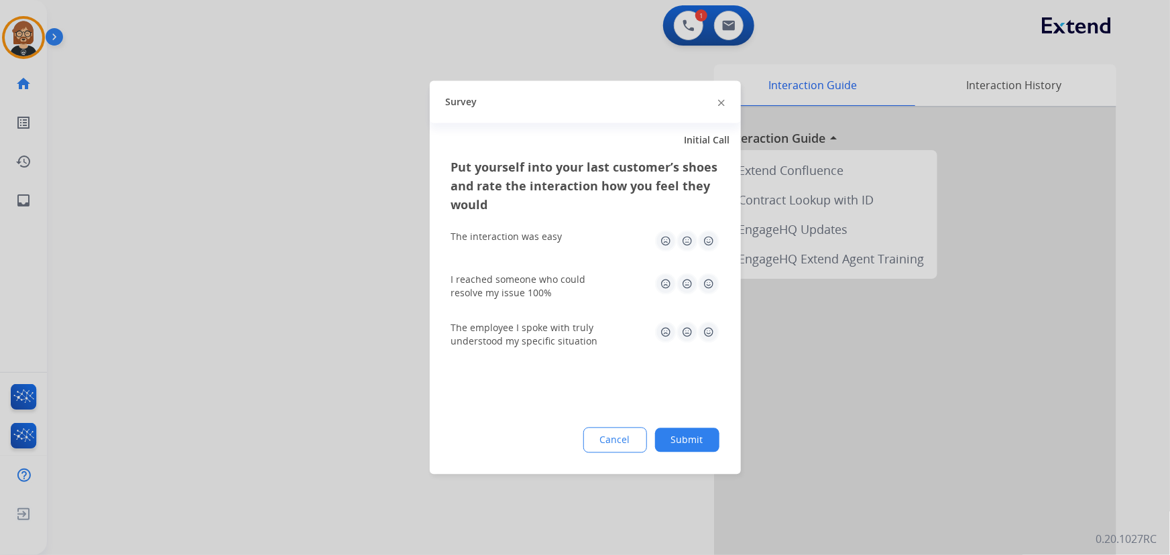
click at [700, 434] on button "Submit" at bounding box center [687, 440] width 64 height 24
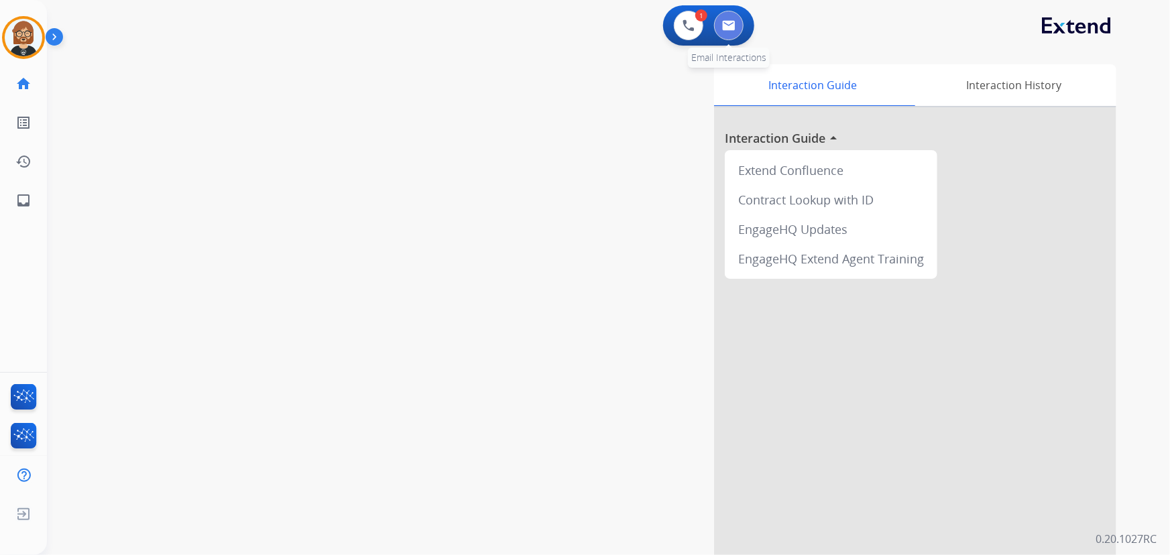
click at [729, 26] on img at bounding box center [728, 25] width 13 height 11
select select "**********"
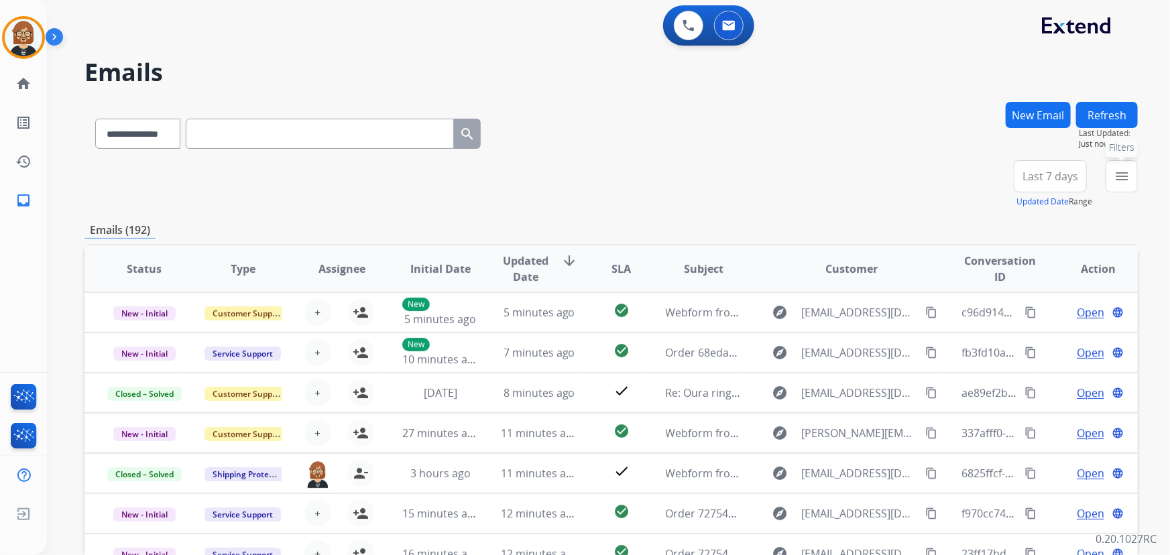
click at [1119, 168] on mat-icon "menu" at bounding box center [1121, 176] width 16 height 16
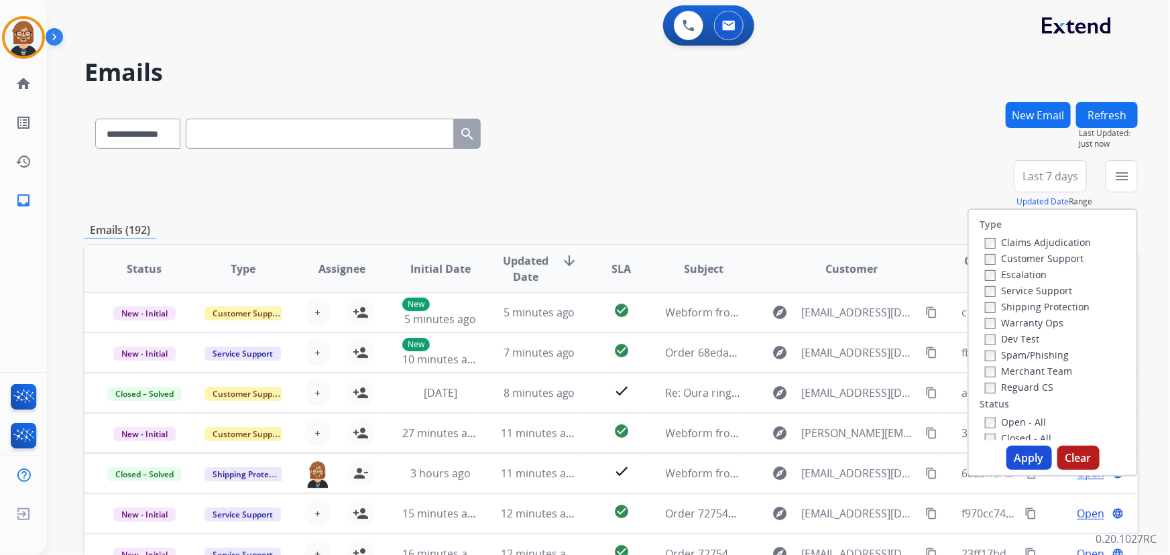
click at [990, 419] on label "Open - All" at bounding box center [1015, 422] width 61 height 13
click at [1031, 456] on button "Apply" at bounding box center [1029, 458] width 46 height 24
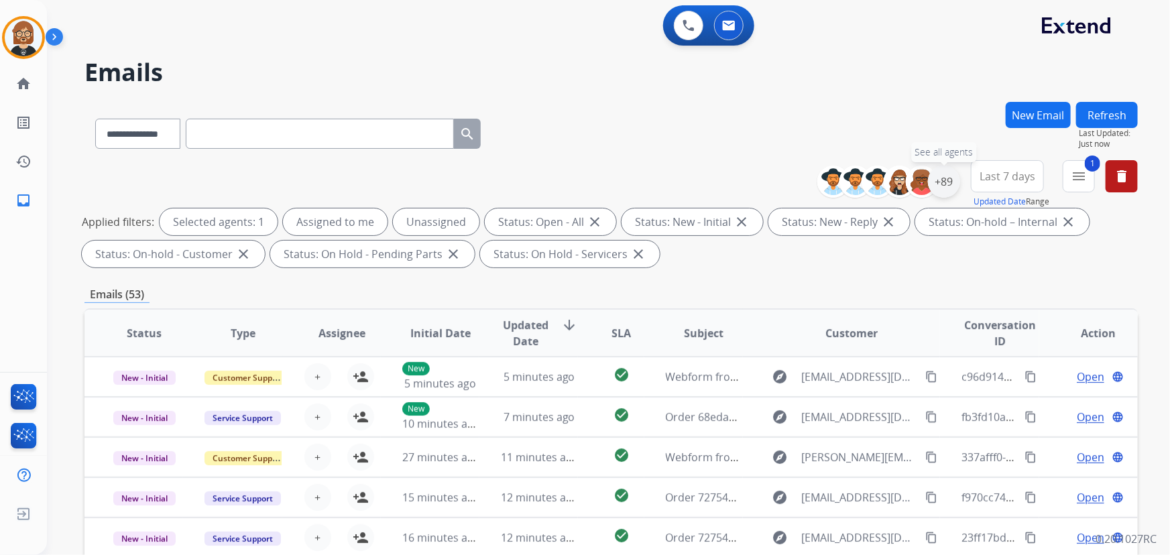
click at [952, 180] on div "+89" at bounding box center [944, 182] width 32 height 32
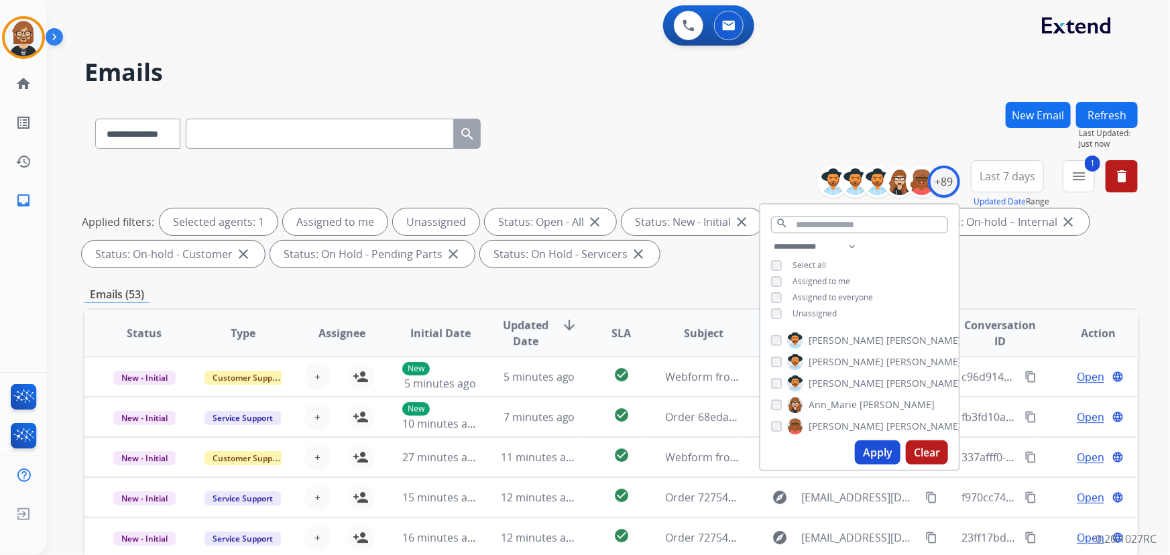
click at [826, 314] on span "Unassigned" at bounding box center [814, 313] width 44 height 11
click at [880, 465] on div "Apply Clear" at bounding box center [859, 452] width 198 height 35
click at [880, 452] on button "Apply" at bounding box center [878, 452] width 46 height 24
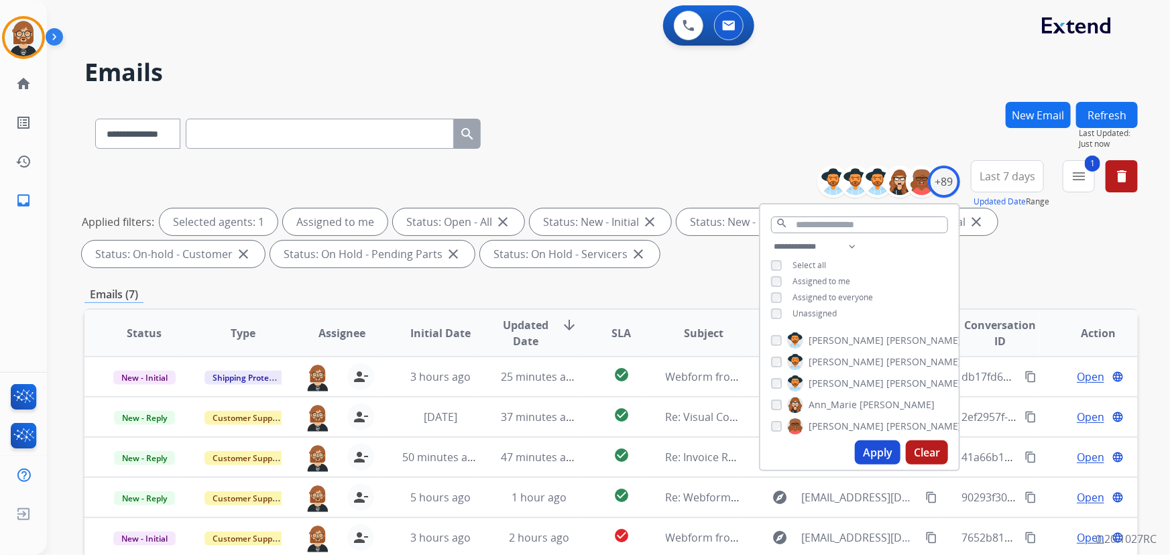
click at [602, 281] on div "**********" at bounding box center [610, 464] width 1053 height 725
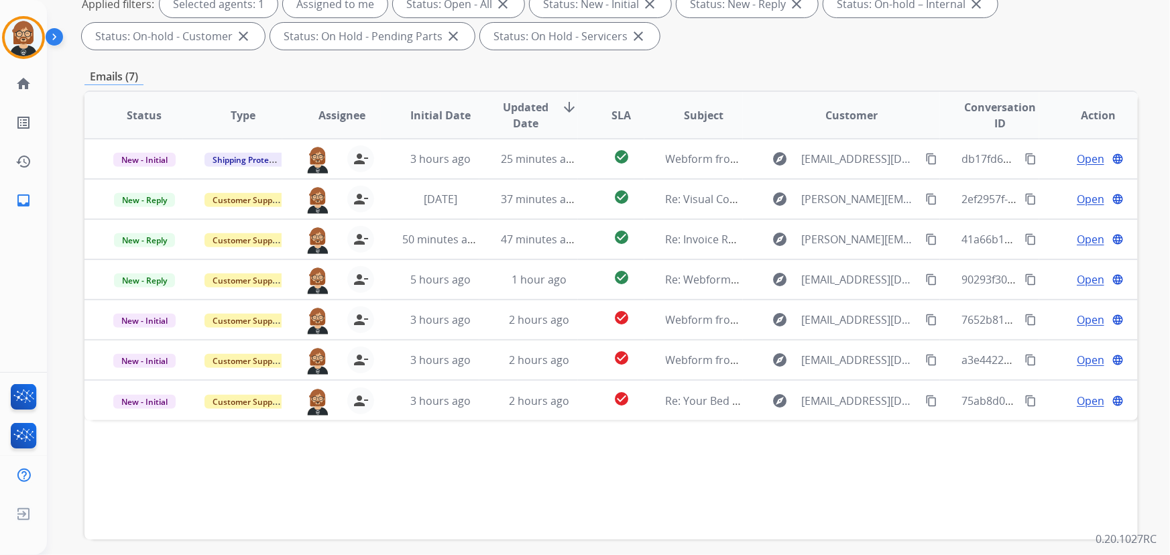
scroll to position [210, 0]
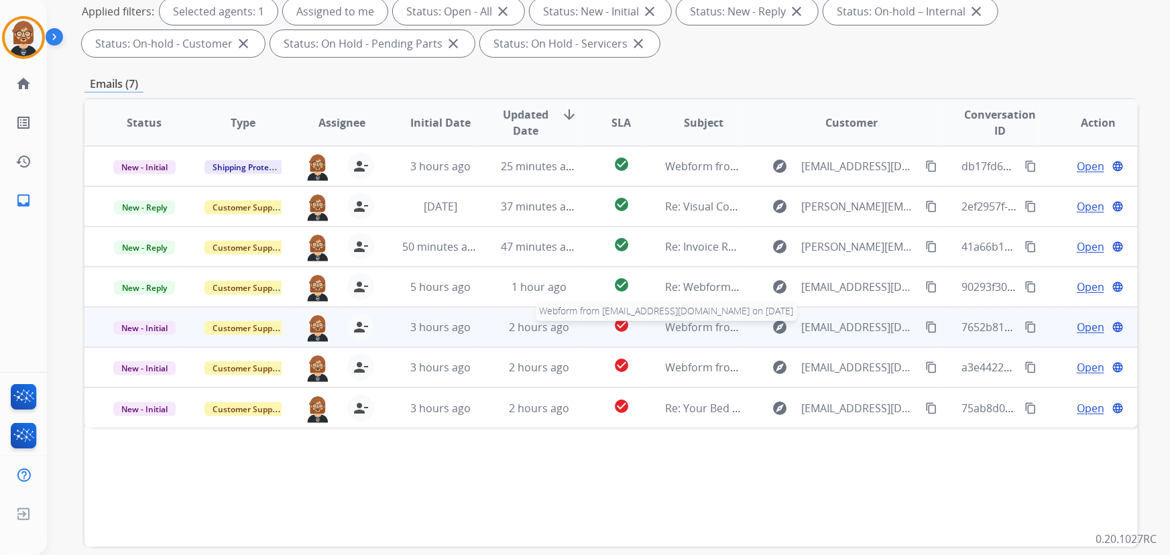
click at [684, 325] on span "Webform from Mistahdopestar1@gmail.com on 08/14/2025" at bounding box center [818, 327] width 304 height 15
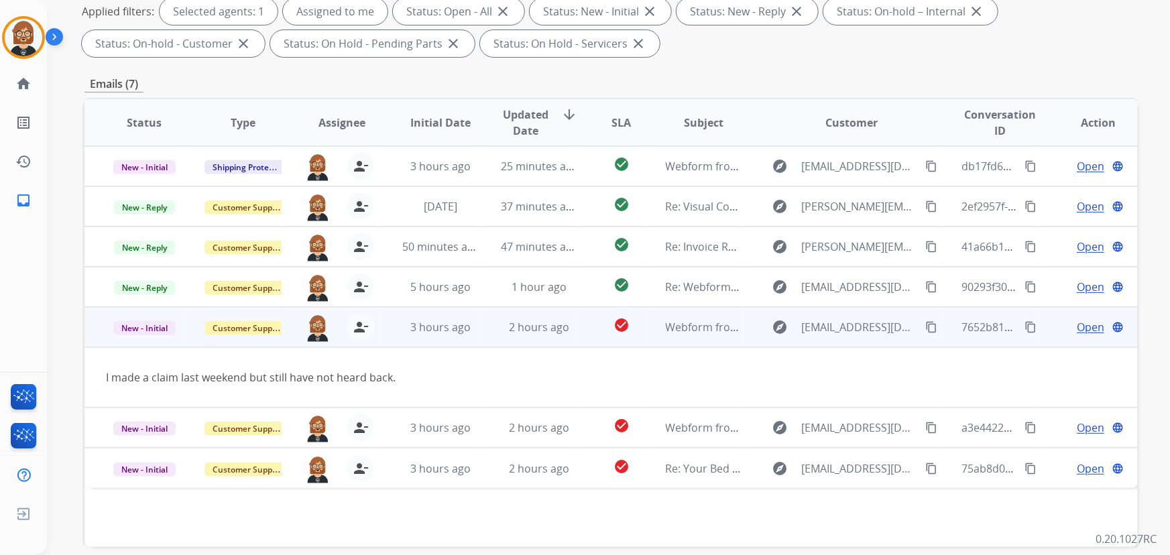
click at [925, 324] on mat-icon "content_copy" at bounding box center [931, 327] width 12 height 12
click at [1079, 332] on span "Open" at bounding box center [1089, 327] width 27 height 16
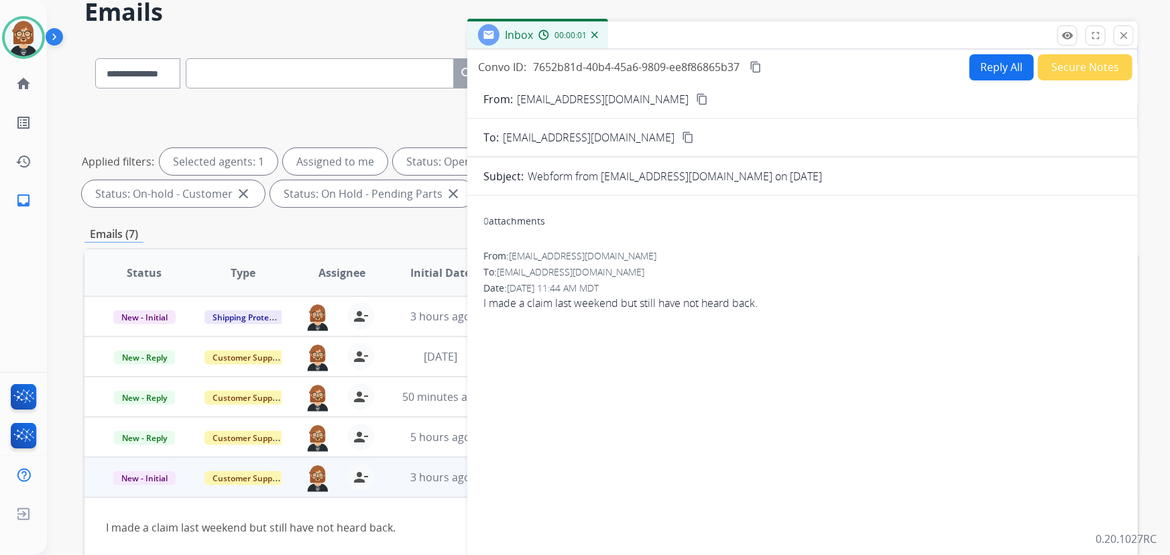
scroll to position [0, 0]
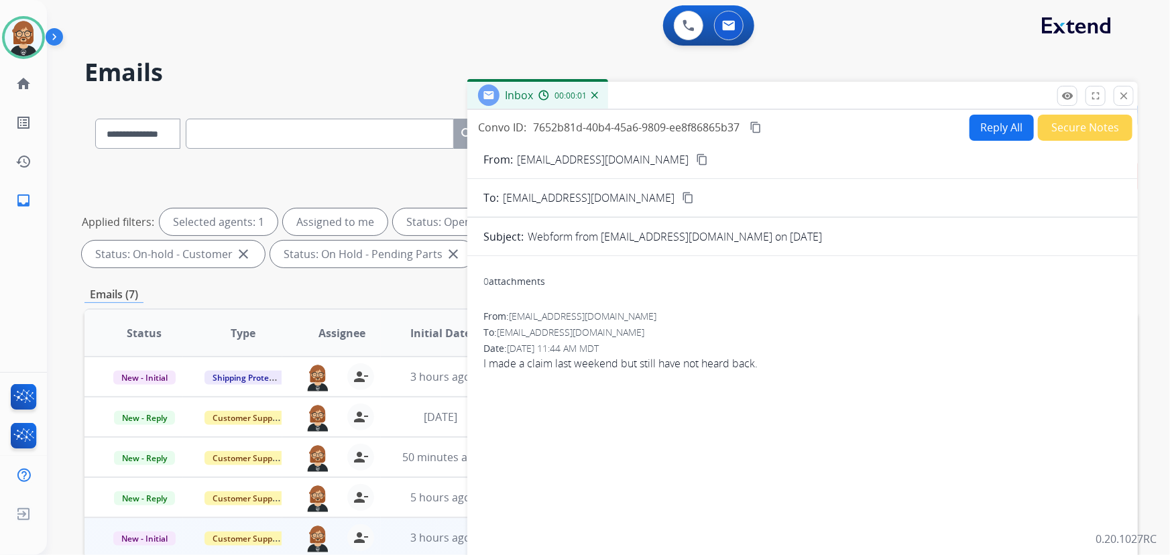
click at [993, 125] on button "Reply All" at bounding box center [1001, 128] width 64 height 26
select select "**********"
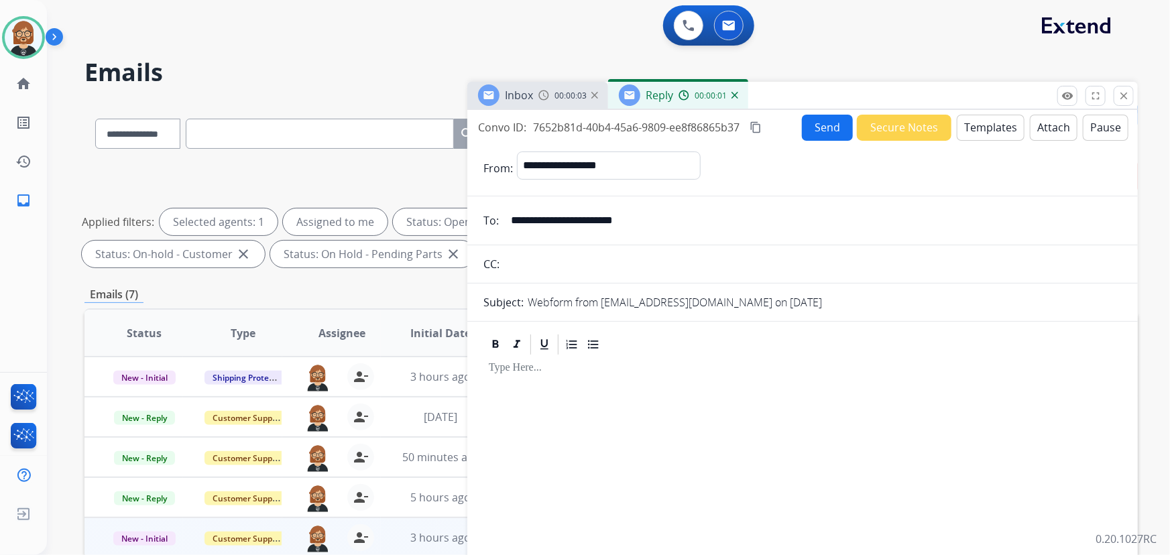
click at [979, 121] on button "Templates" at bounding box center [990, 128] width 68 height 26
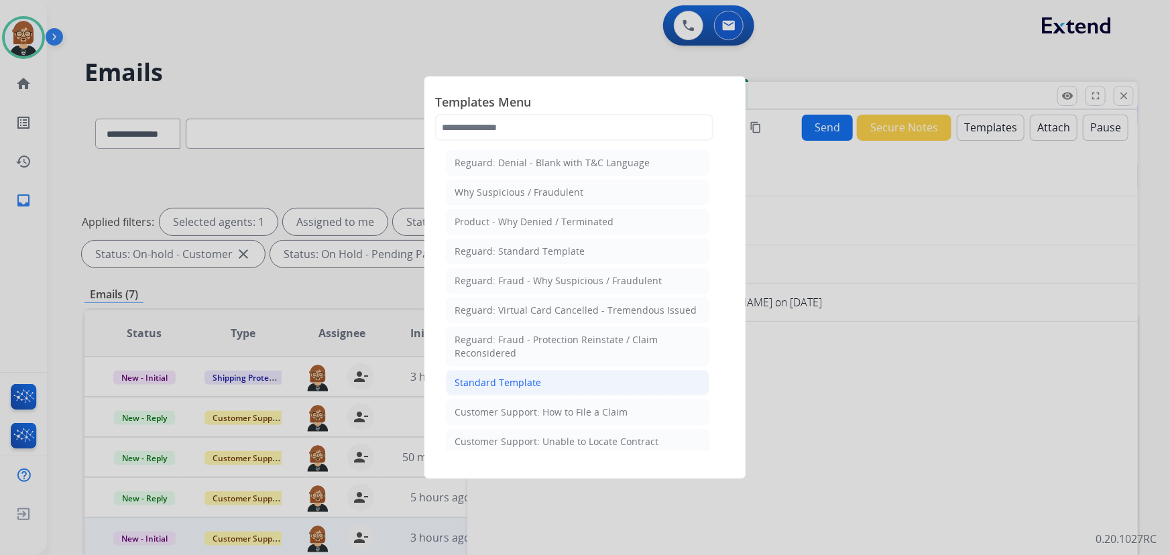
click at [502, 383] on div "Standard Template" at bounding box center [497, 382] width 86 height 13
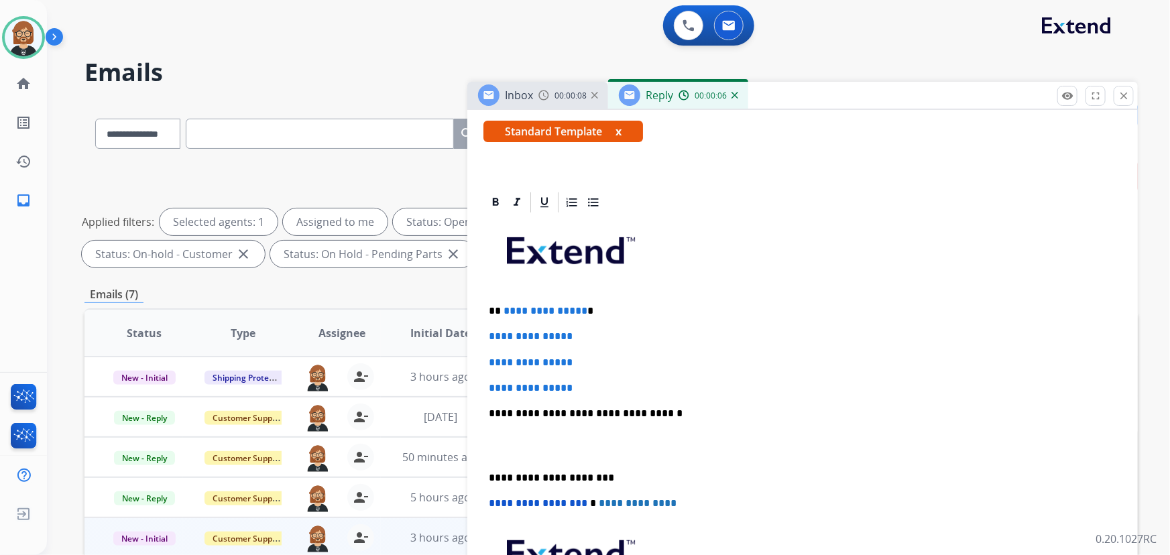
scroll to position [243, 0]
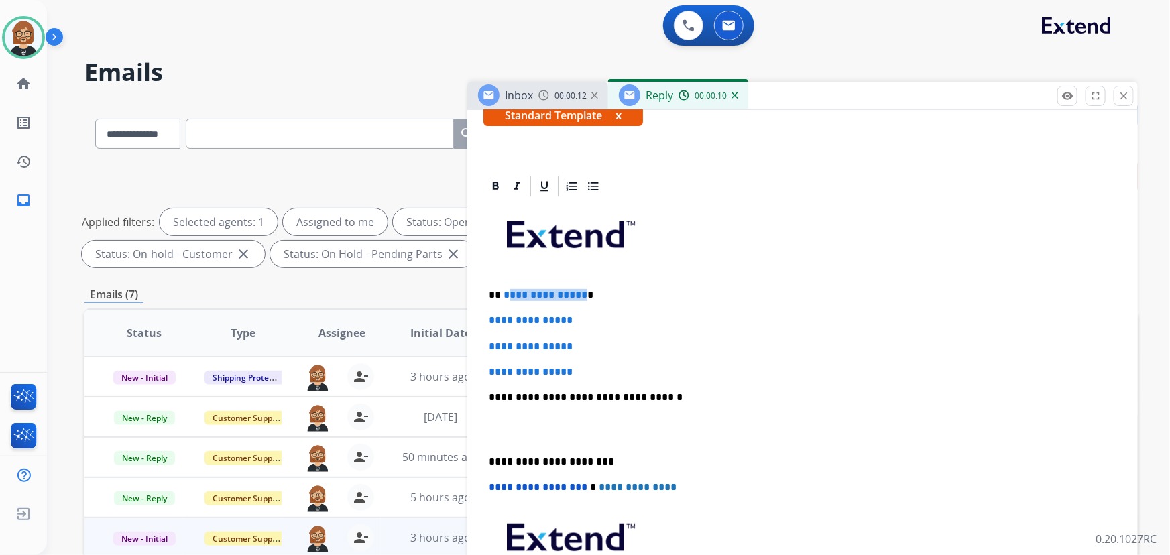
drag, startPoint x: 579, startPoint y: 292, endPoint x: 536, endPoint y: 309, distance: 46.3
click at [505, 296] on p "**********" at bounding box center [797, 295] width 617 height 12
drag, startPoint x: 589, startPoint y: 362, endPoint x: 478, endPoint y: 301, distance: 126.9
click at [478, 301] on div "**********" at bounding box center [802, 451] width 670 height 555
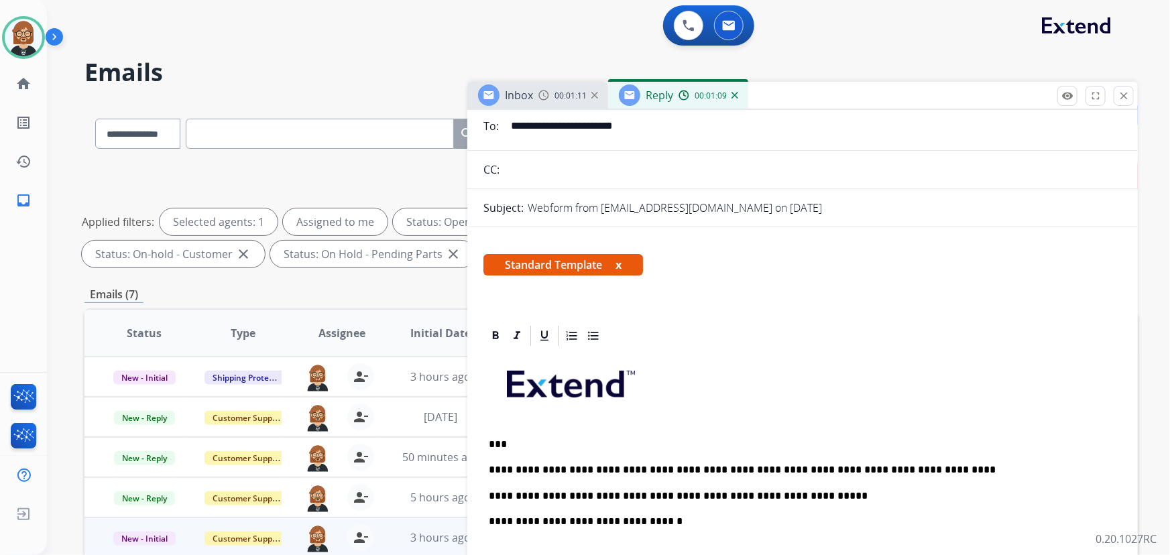
scroll to position [0, 0]
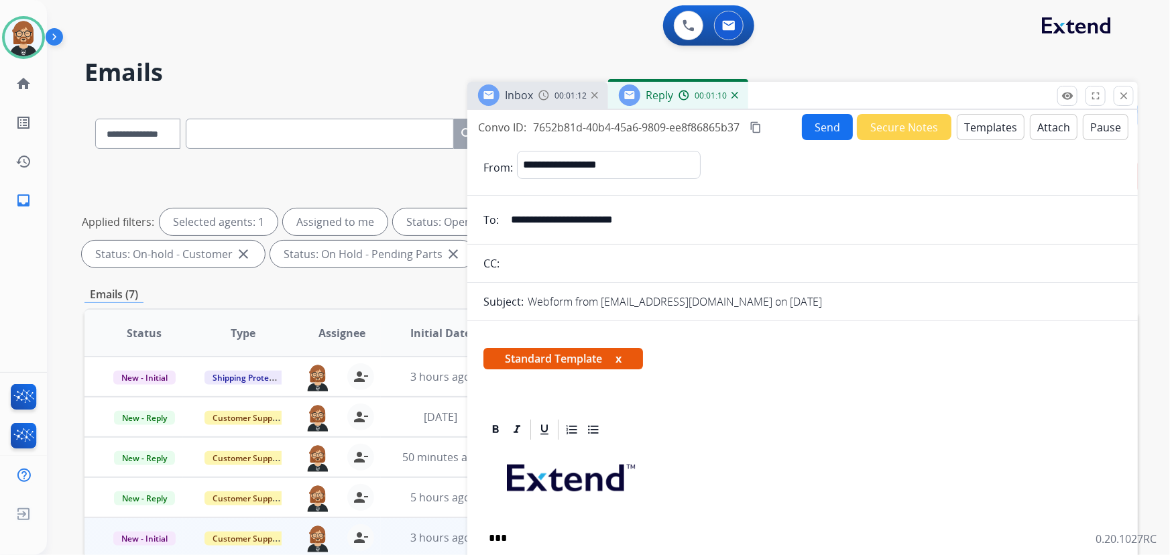
click at [830, 131] on button "Send" at bounding box center [827, 127] width 51 height 26
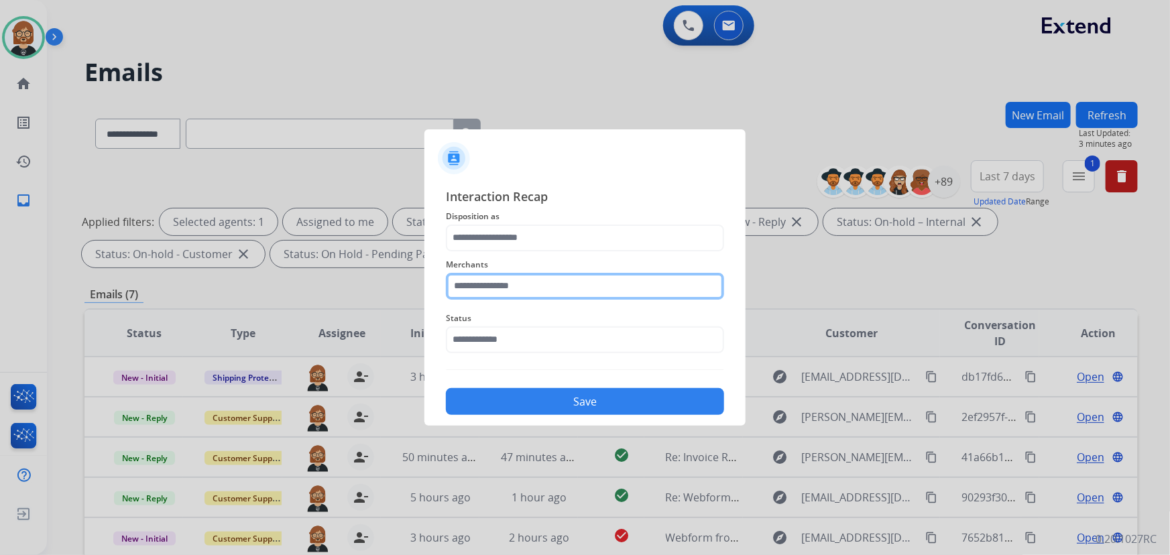
click at [512, 285] on input "text" at bounding box center [585, 286] width 278 height 27
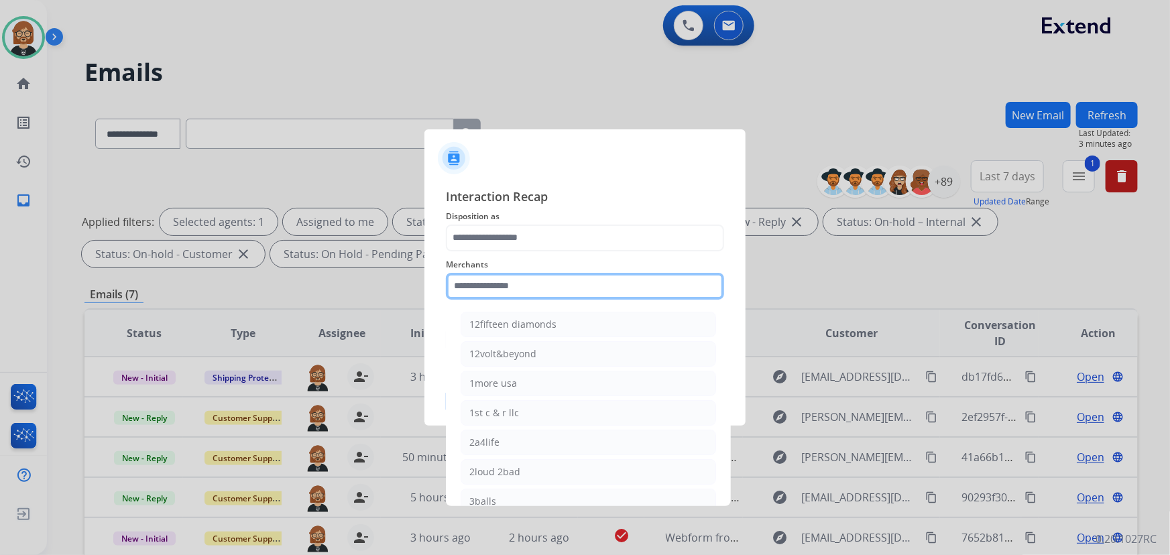
drag, startPoint x: 532, startPoint y: 285, endPoint x: 525, endPoint y: 299, distance: 15.6
click at [533, 288] on input "text" at bounding box center [585, 286] width 278 height 27
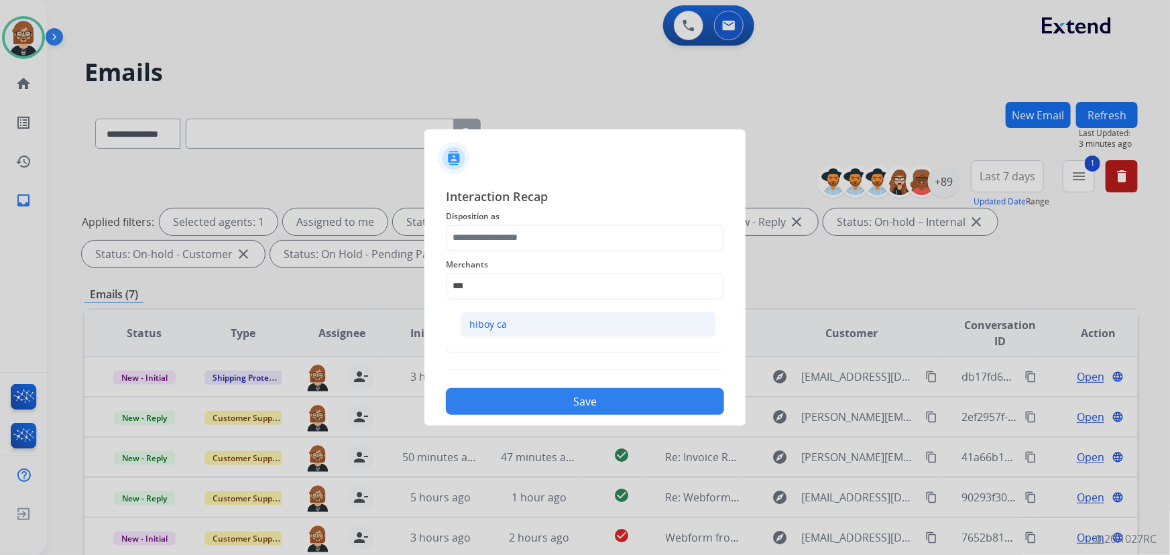
click at [499, 328] on div "hiboy ca" at bounding box center [488, 324] width 38 height 13
type input "********"
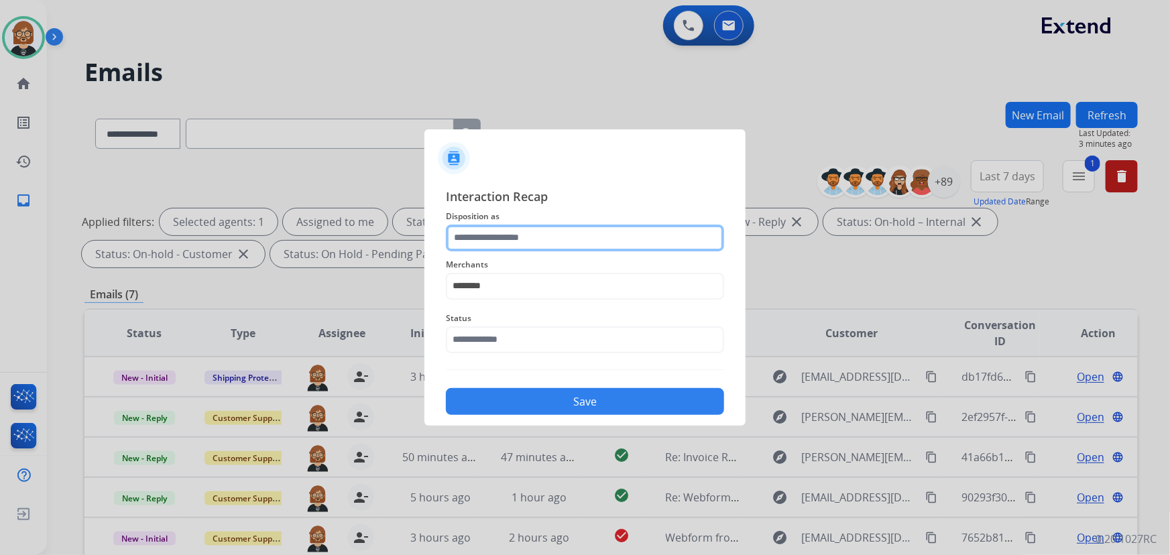
click at [581, 248] on input "text" at bounding box center [585, 238] width 278 height 27
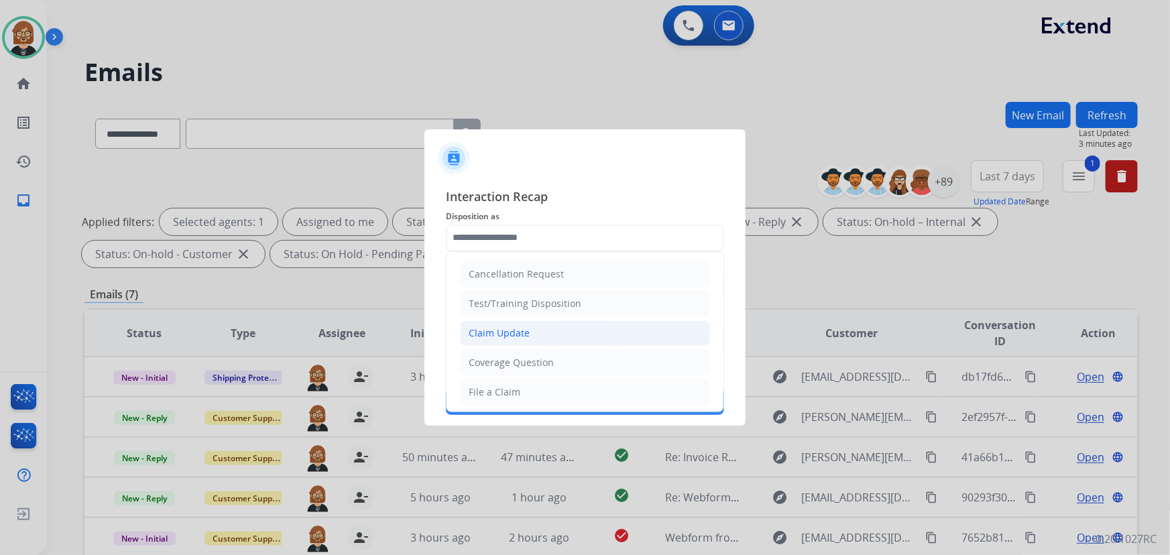
click at [548, 326] on li "Claim Update" at bounding box center [585, 332] width 250 height 25
type input "**********"
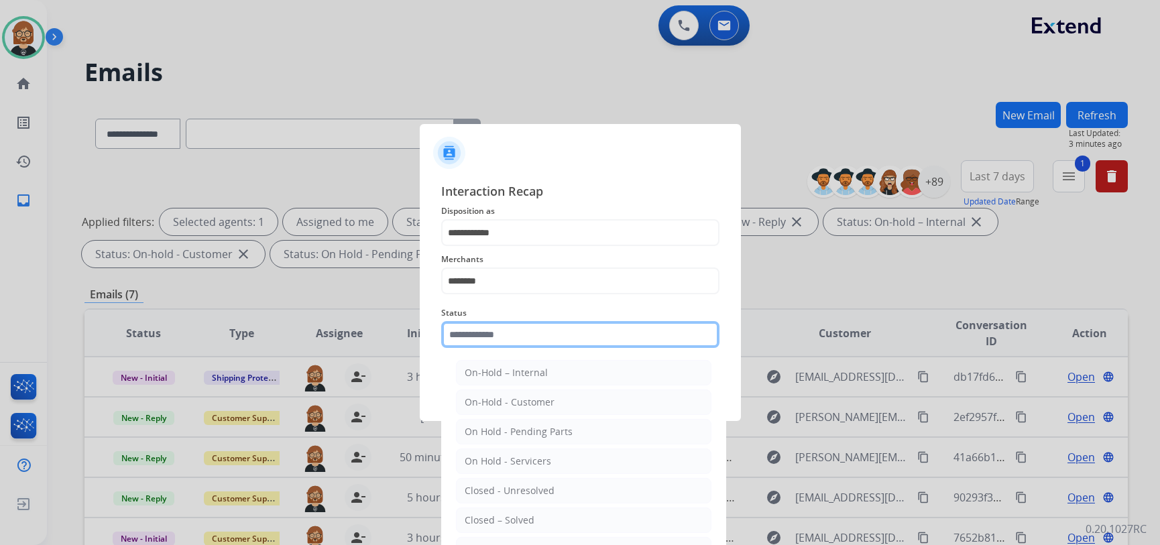
click at [552, 333] on input "text" at bounding box center [580, 334] width 278 height 27
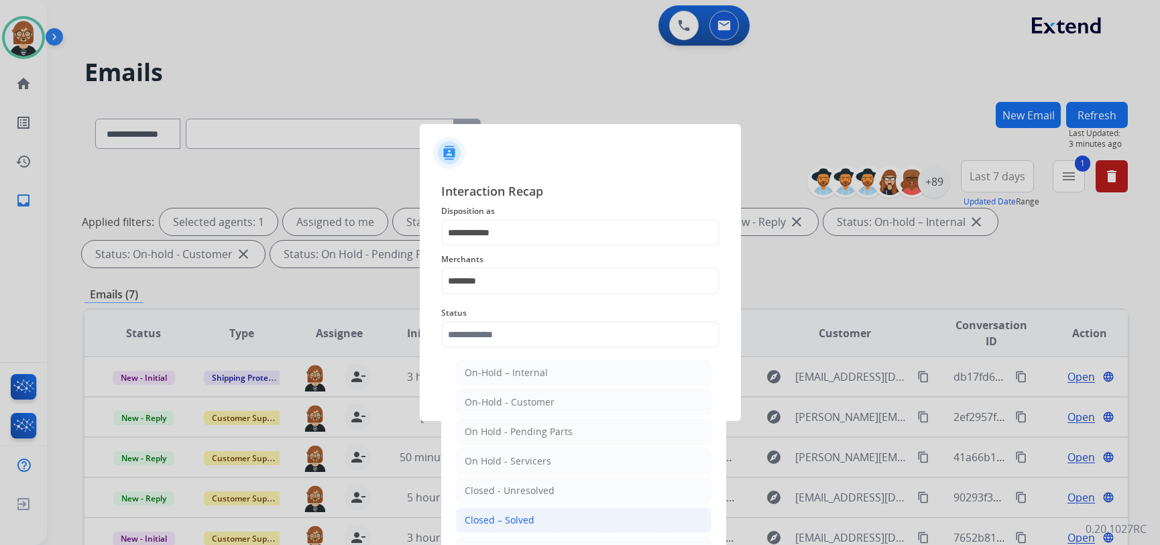
click at [530, 525] on div "Closed – Solved" at bounding box center [500, 519] width 70 height 13
type input "**********"
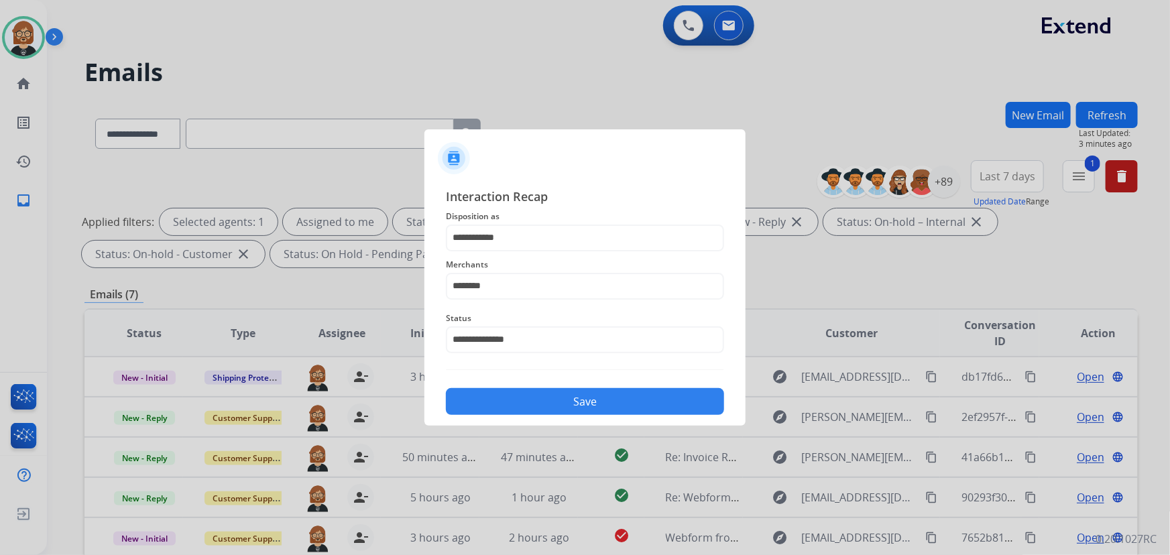
drag, startPoint x: 589, startPoint y: 420, endPoint x: 592, endPoint y: 402, distance: 17.7
click at [591, 406] on div "**********" at bounding box center [584, 301] width 321 height 250
click at [592, 401] on button "Save" at bounding box center [585, 401] width 278 height 27
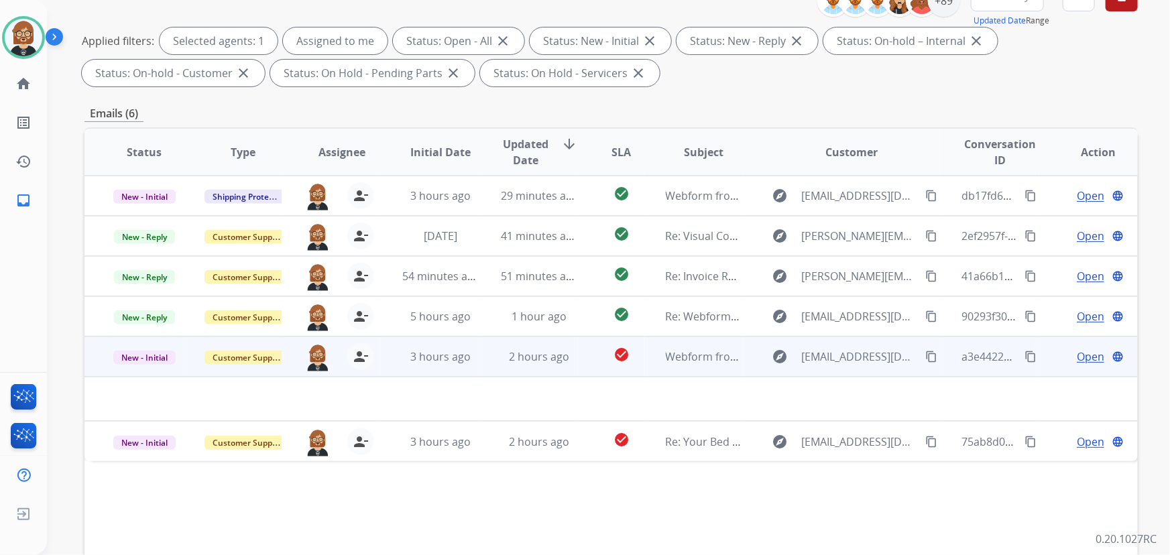
scroll to position [182, 0]
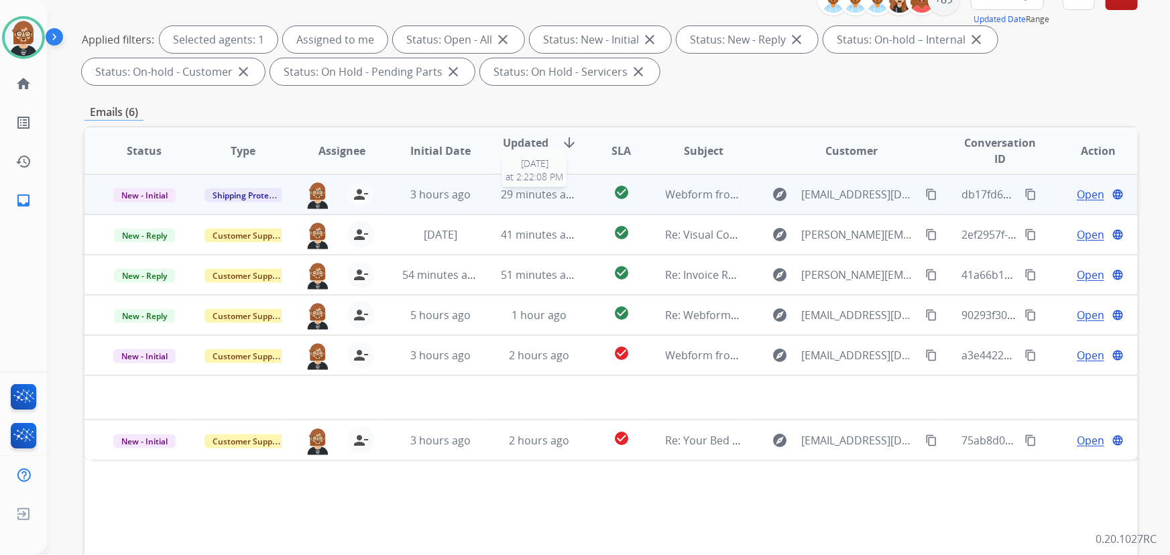
click at [527, 197] on span "29 minutes ago" at bounding box center [540, 194] width 78 height 15
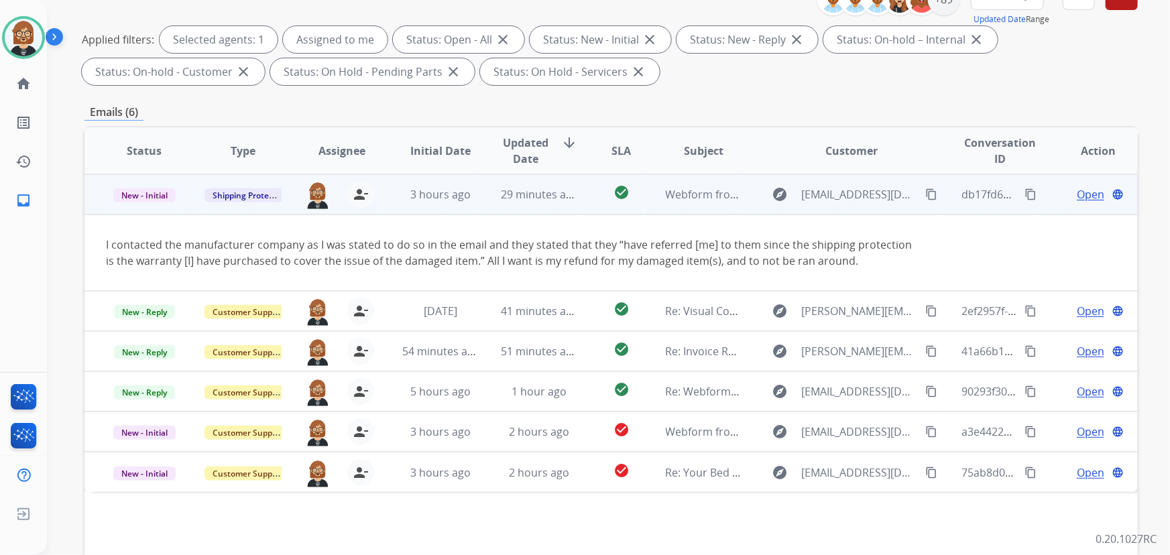
click at [1087, 194] on span "Open" at bounding box center [1089, 194] width 27 height 16
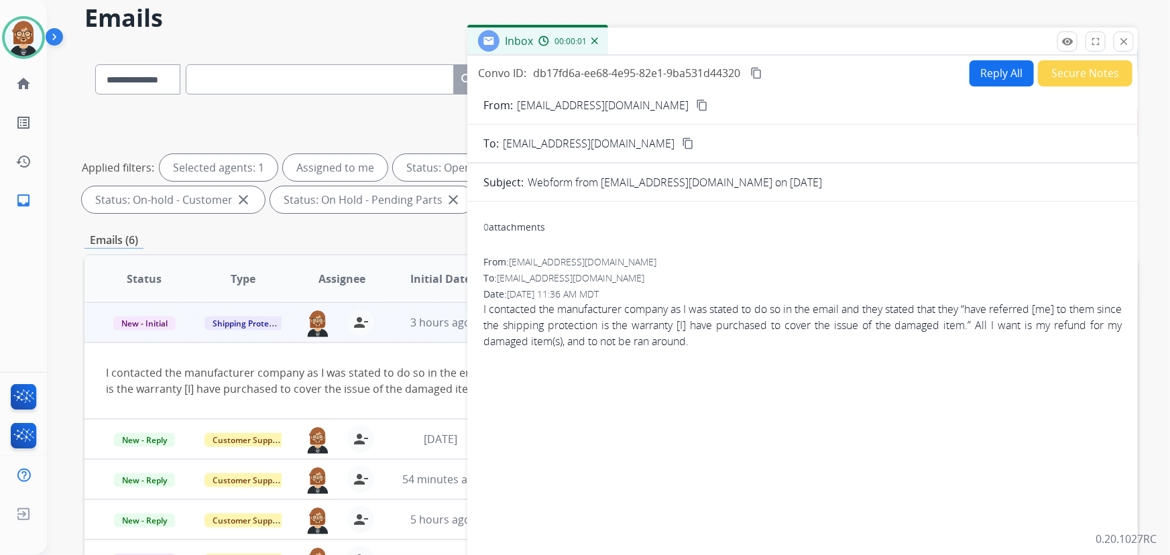
scroll to position [0, 0]
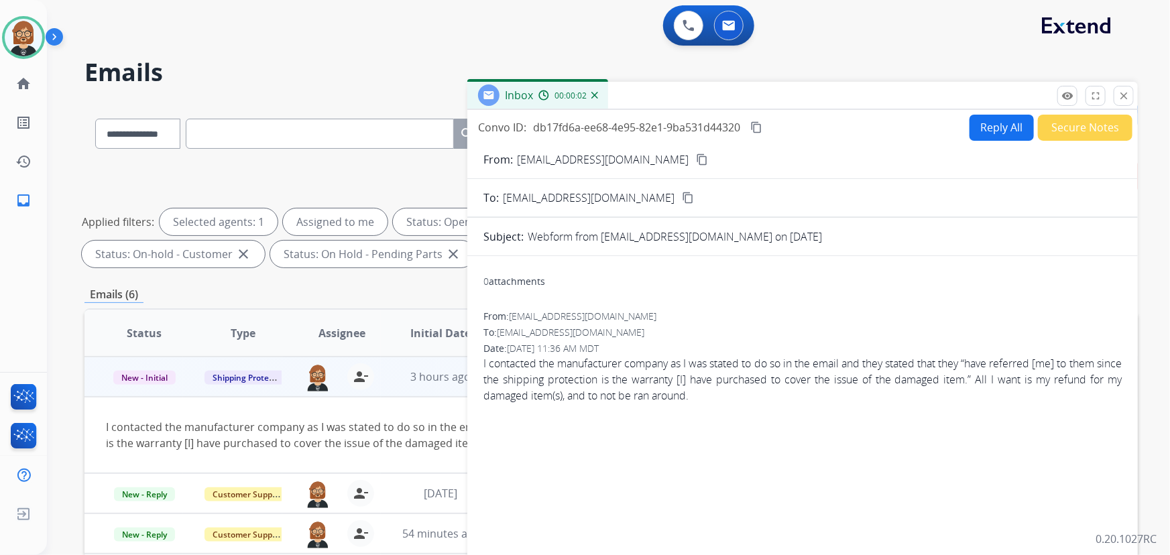
click at [1077, 121] on button "Secure Notes" at bounding box center [1085, 128] width 95 height 26
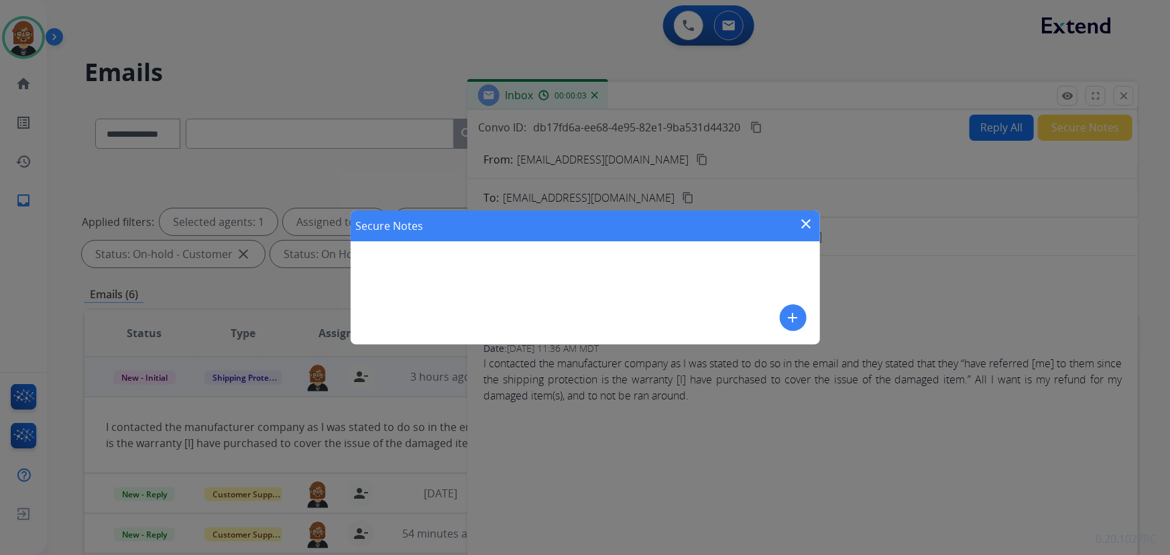
click at [793, 311] on mat-icon "add" at bounding box center [793, 318] width 16 height 16
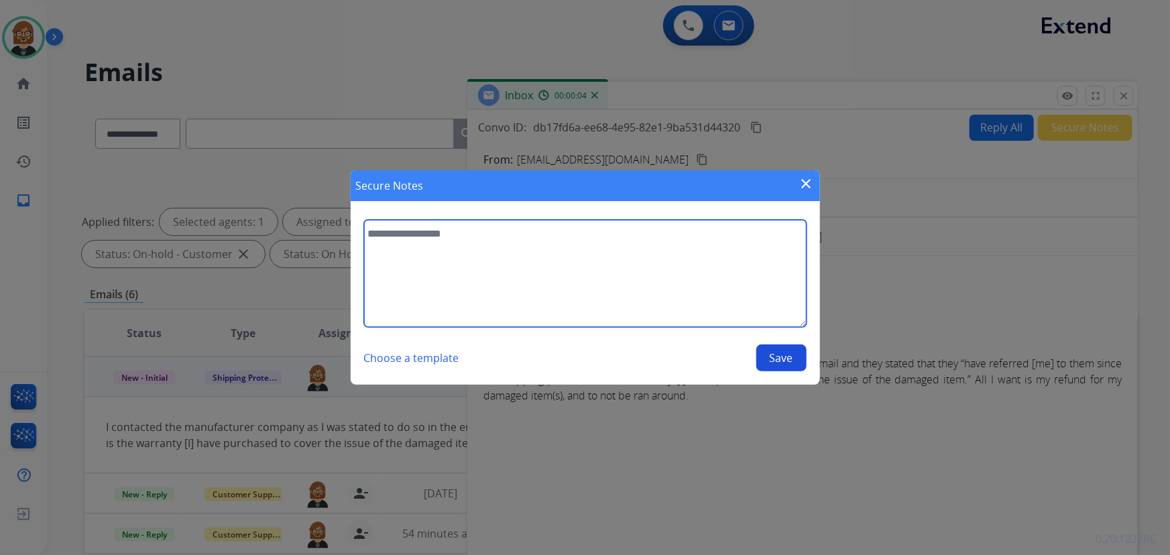
click at [643, 294] on textarea at bounding box center [585, 273] width 442 height 107
type textarea "**********"
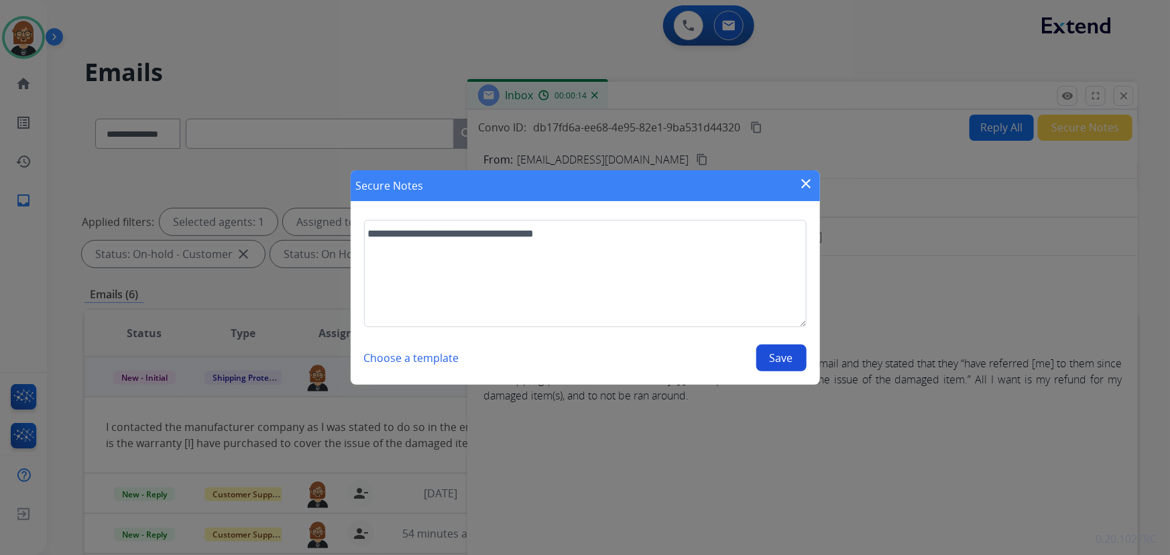
click at [780, 355] on button "Save" at bounding box center [781, 358] width 50 height 27
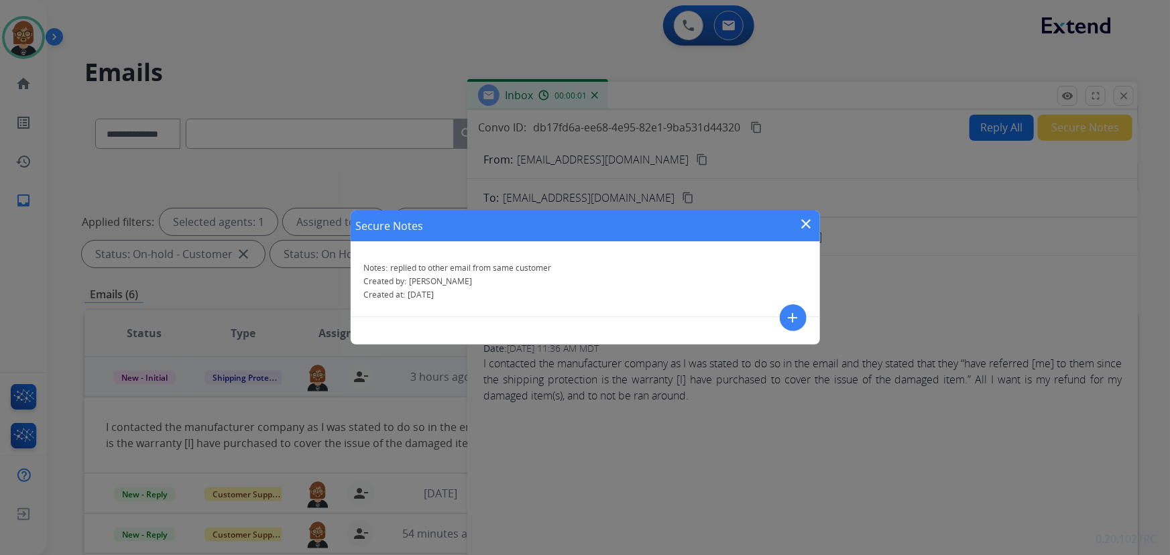
drag, startPoint x: 795, startPoint y: 223, endPoint x: 803, endPoint y: 225, distance: 8.2
click at [798, 224] on div "Secure Notes close" at bounding box center [585, 225] width 469 height 31
click at [803, 225] on mat-icon "close" at bounding box center [806, 224] width 16 height 16
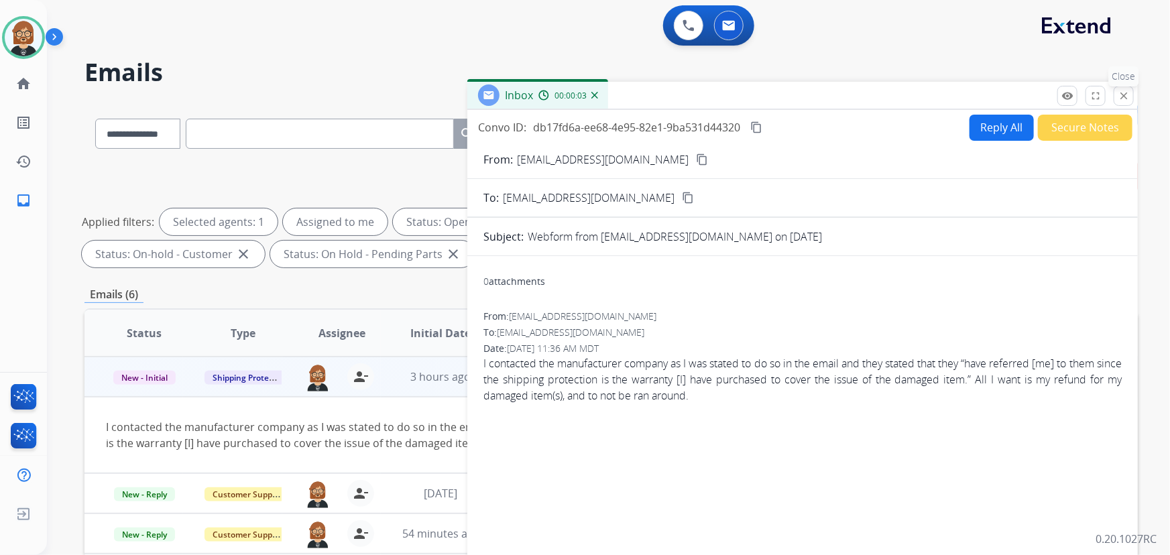
click at [1133, 100] on button "close Close" at bounding box center [1123, 96] width 20 height 20
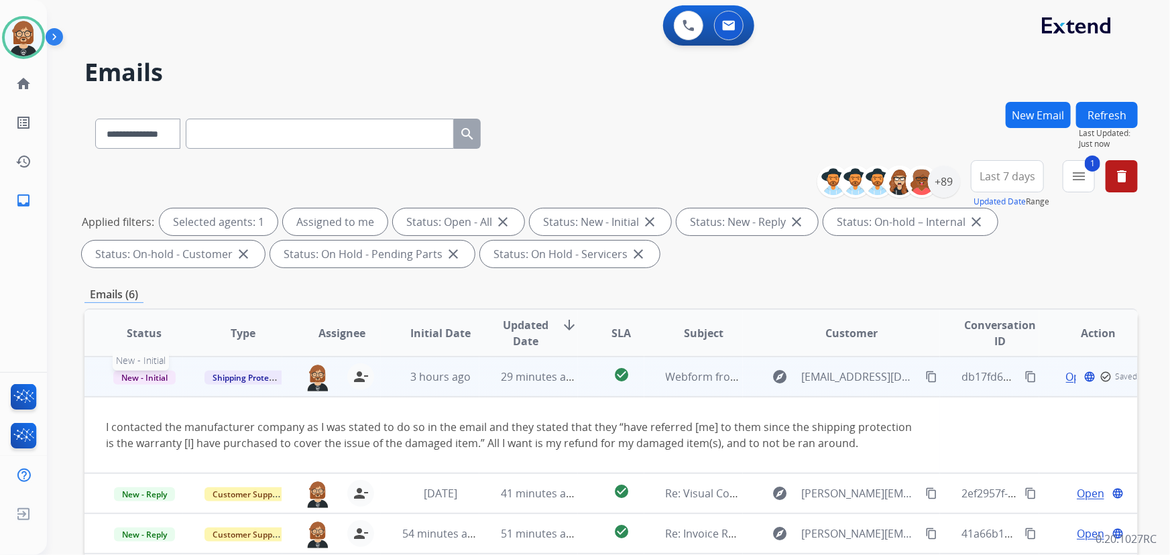
click at [135, 376] on span "New - Initial" at bounding box center [144, 378] width 62 height 14
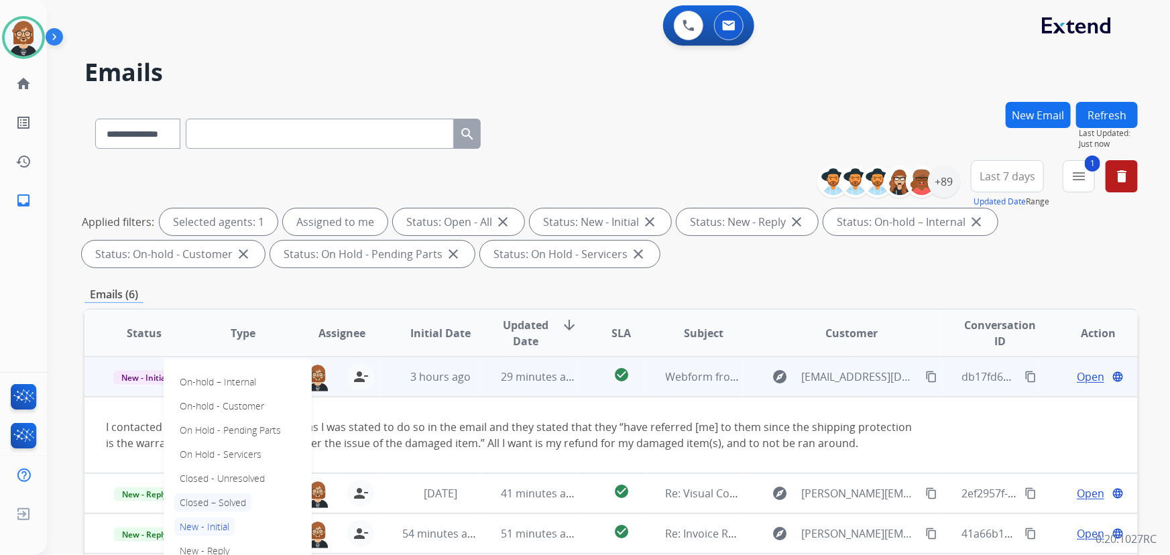
click at [206, 497] on p "Closed – Solved" at bounding box center [212, 502] width 77 height 19
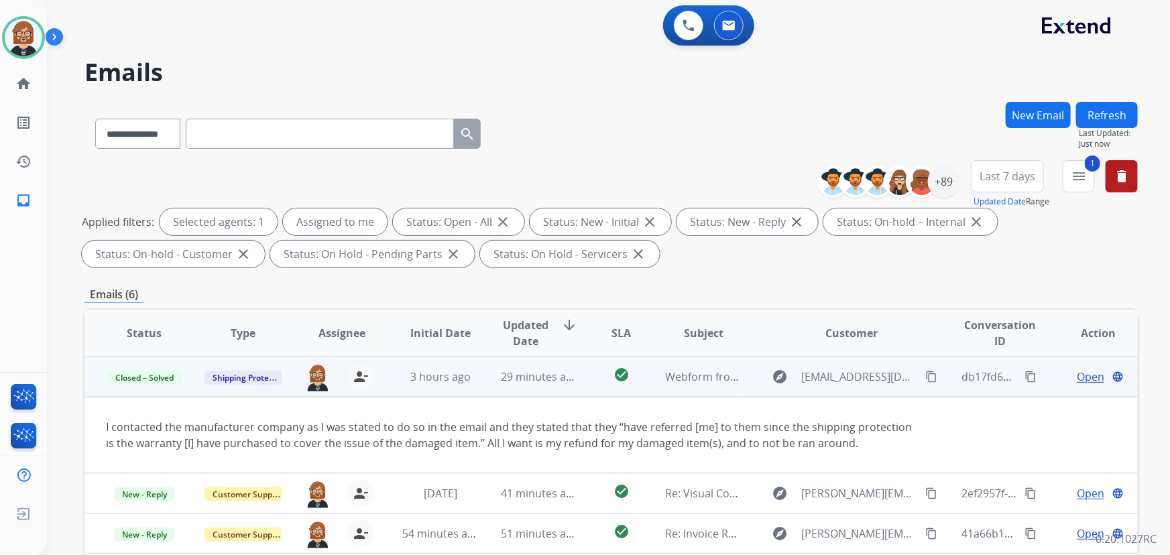
click at [58, 340] on div "**********" at bounding box center [592, 325] width 1091 height 555
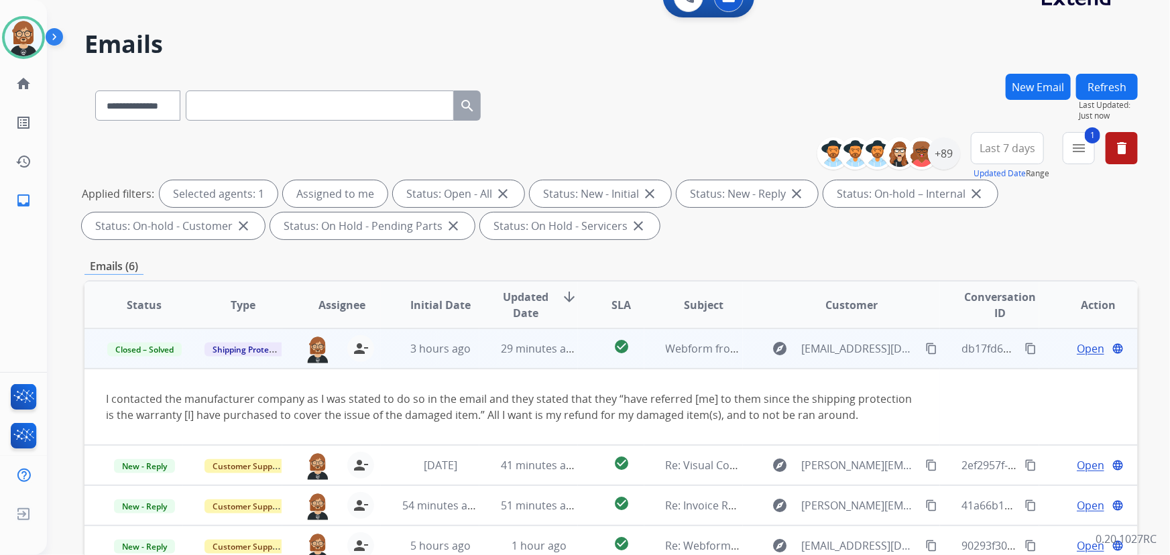
scroll to position [27, 0]
click at [1105, 83] on button "Refresh" at bounding box center [1107, 87] width 62 height 26
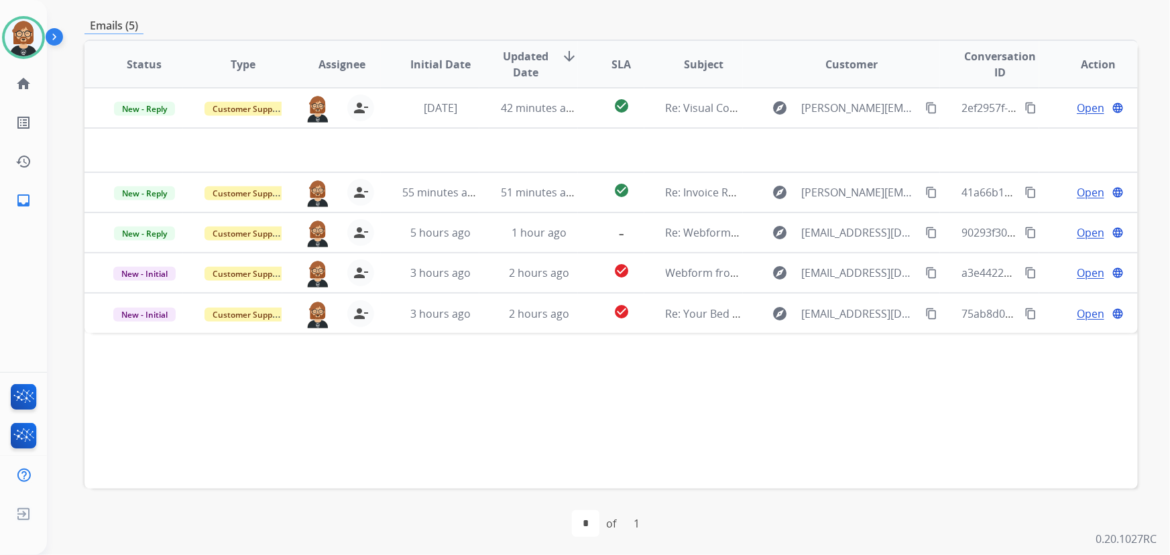
scroll to position [271, 0]
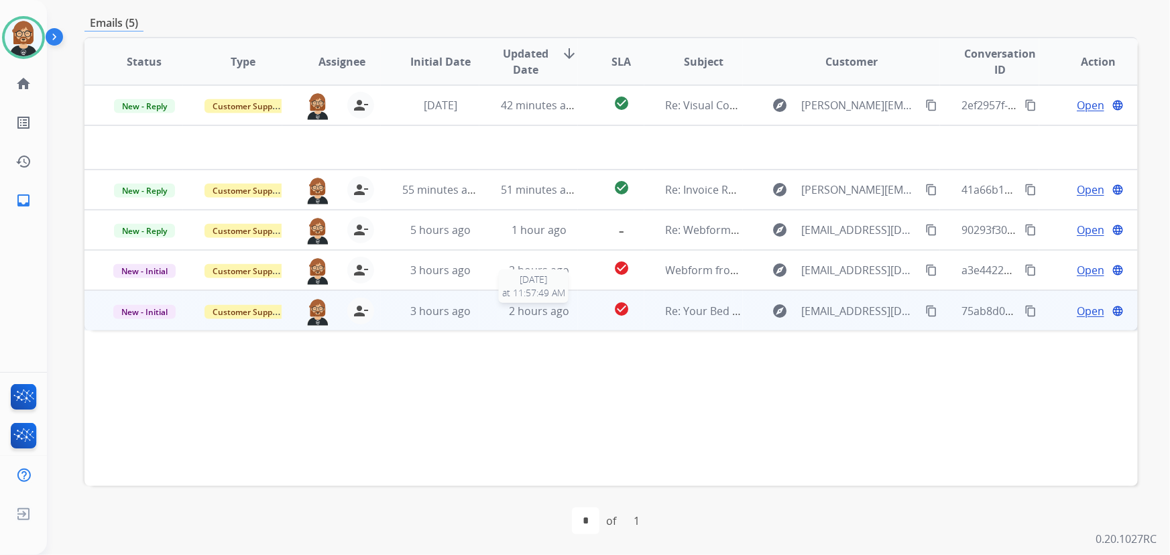
click at [539, 308] on span "2 hours ago" at bounding box center [539, 311] width 60 height 15
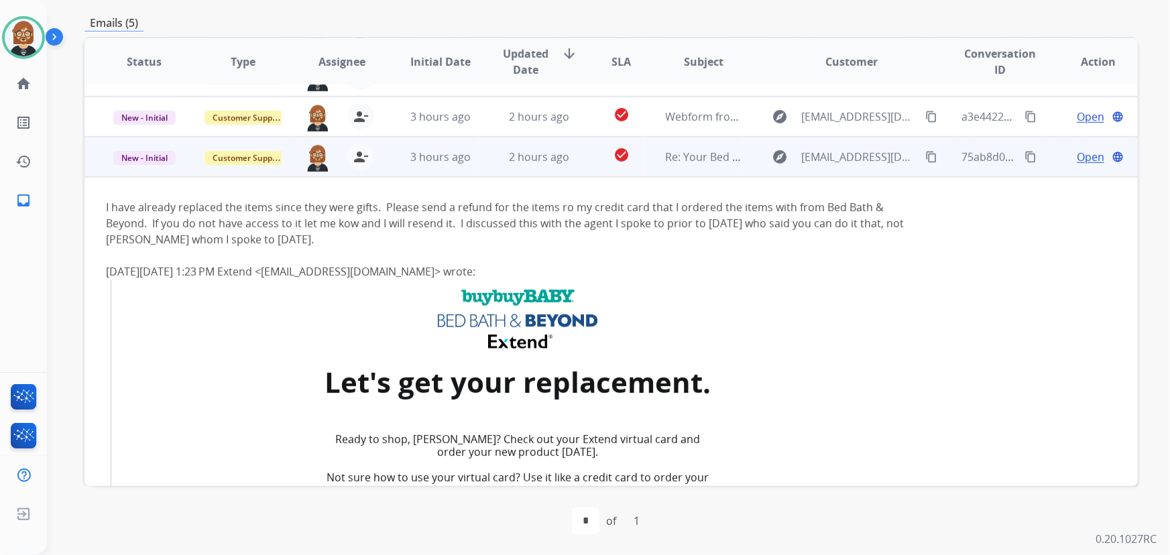
scroll to position [39, 0]
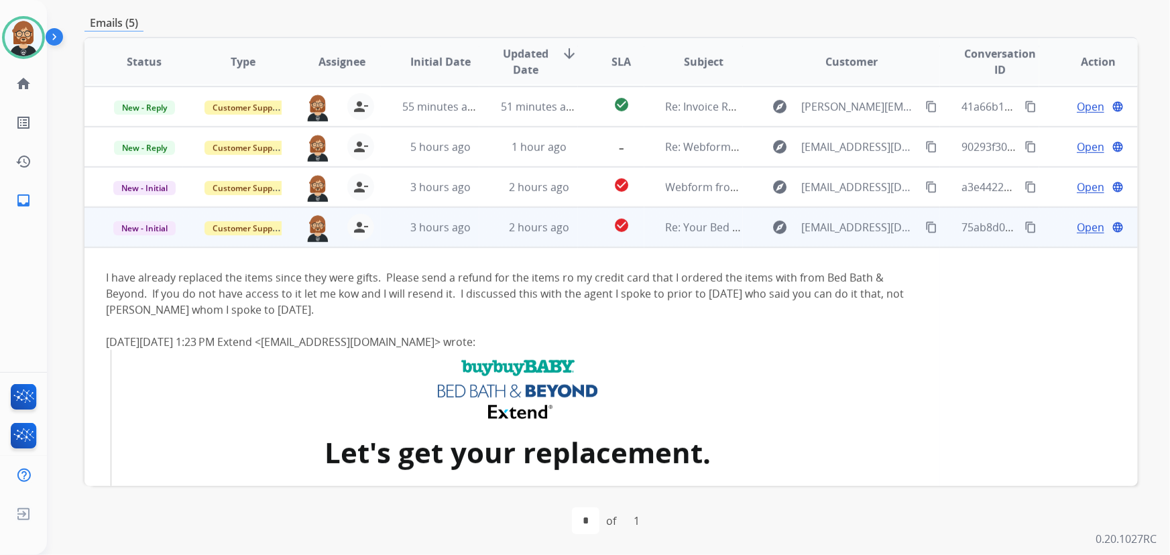
click at [1076, 225] on span "Open" at bounding box center [1089, 227] width 27 height 16
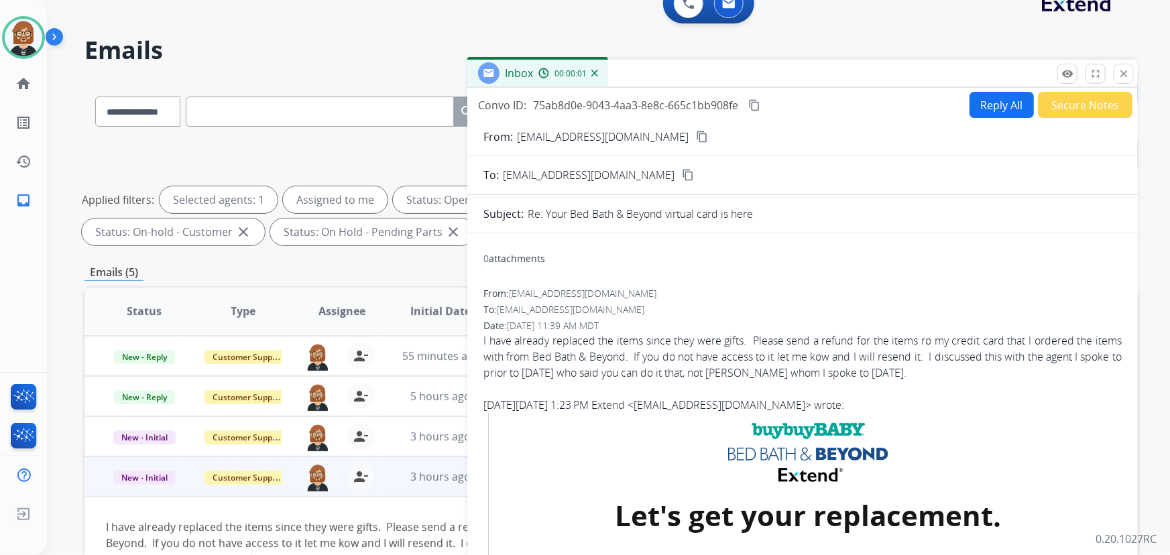
scroll to position [0, 0]
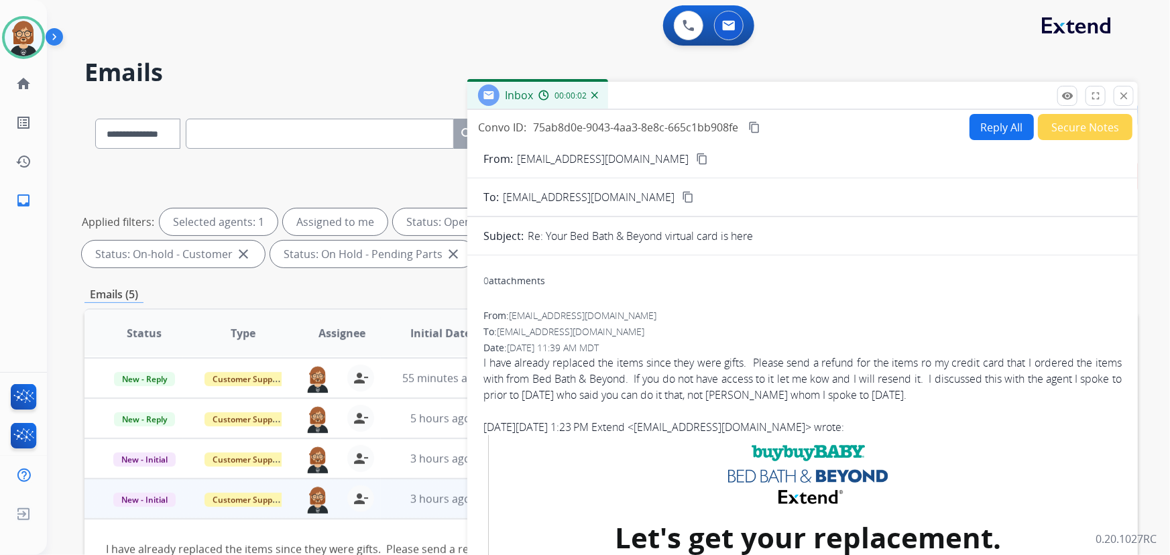
click at [696, 156] on mat-icon "content_copy" at bounding box center [702, 159] width 12 height 12
click at [757, 129] on mat-icon "content_copy" at bounding box center [754, 127] width 12 height 12
click at [984, 127] on button "Reply All" at bounding box center [1001, 127] width 64 height 26
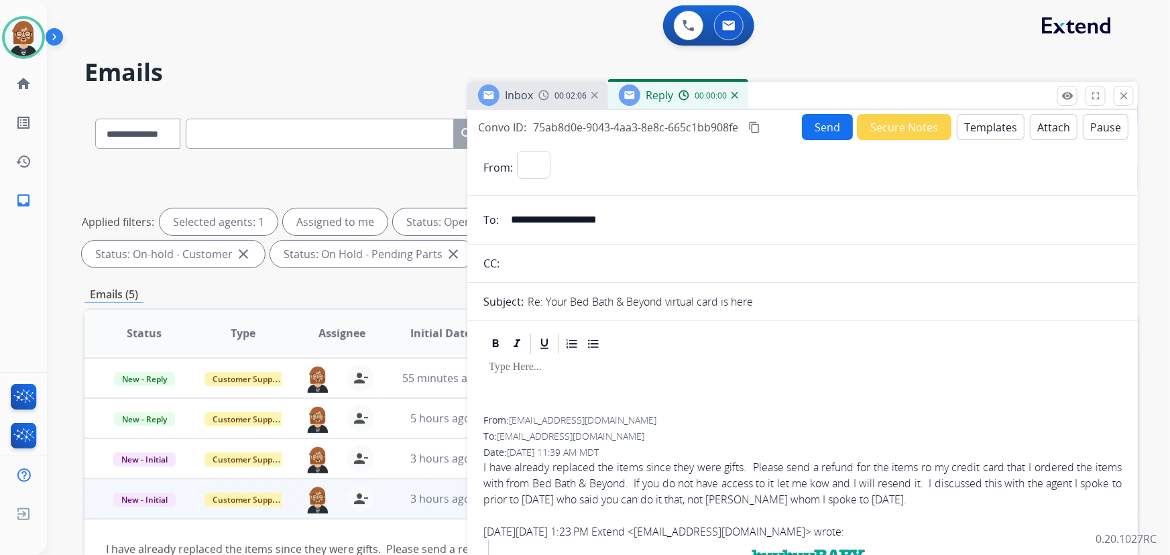
select select "**********"
click at [967, 129] on button "Templates" at bounding box center [990, 127] width 68 height 26
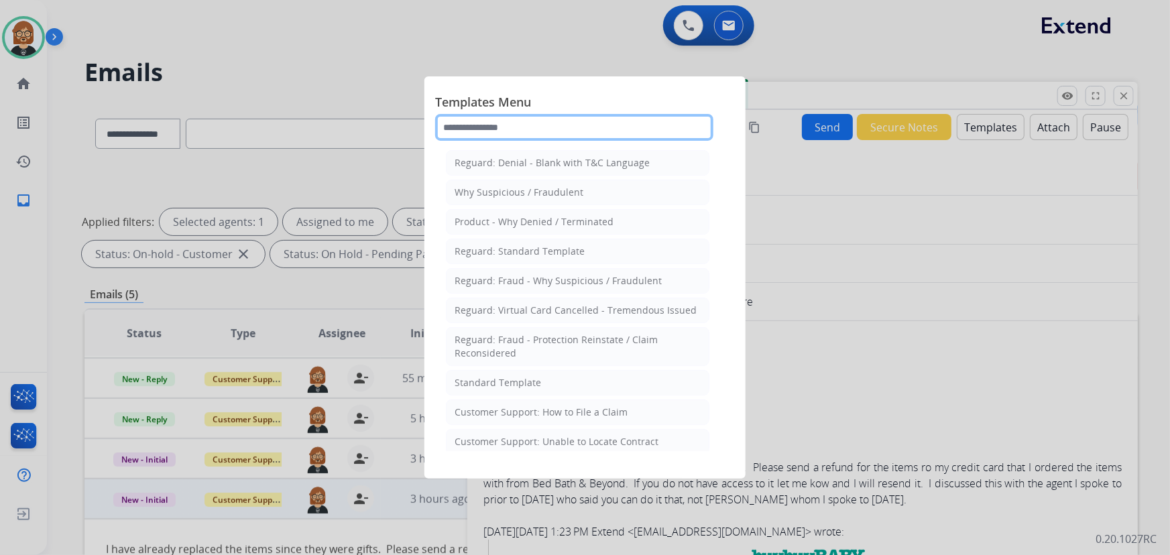
click at [560, 135] on input "text" at bounding box center [574, 127] width 278 height 27
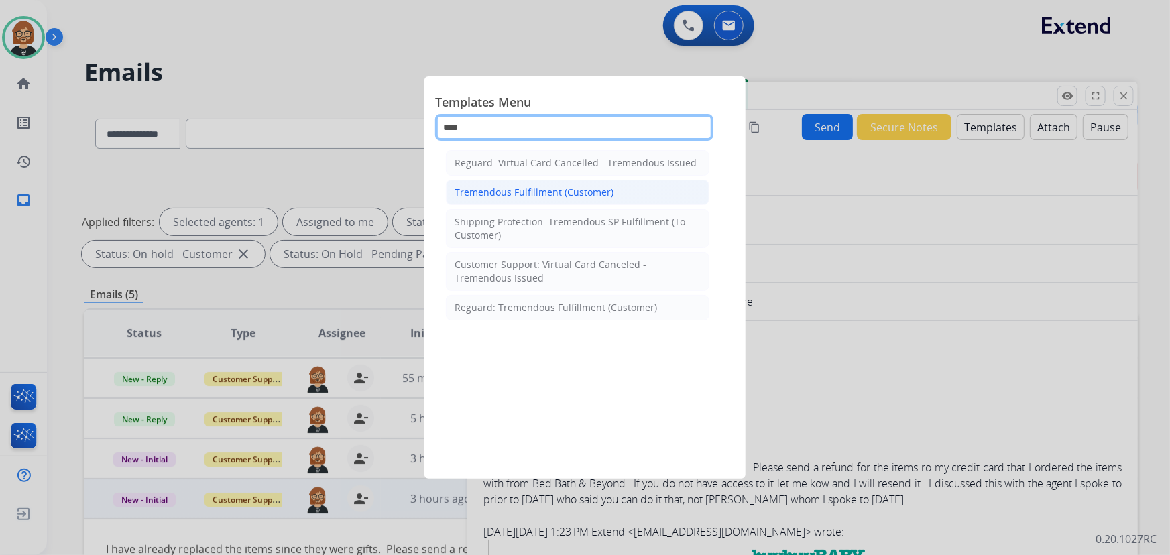
type input "****"
click at [600, 189] on div "Tremendous Fulfillment (Customer)" at bounding box center [533, 192] width 159 height 13
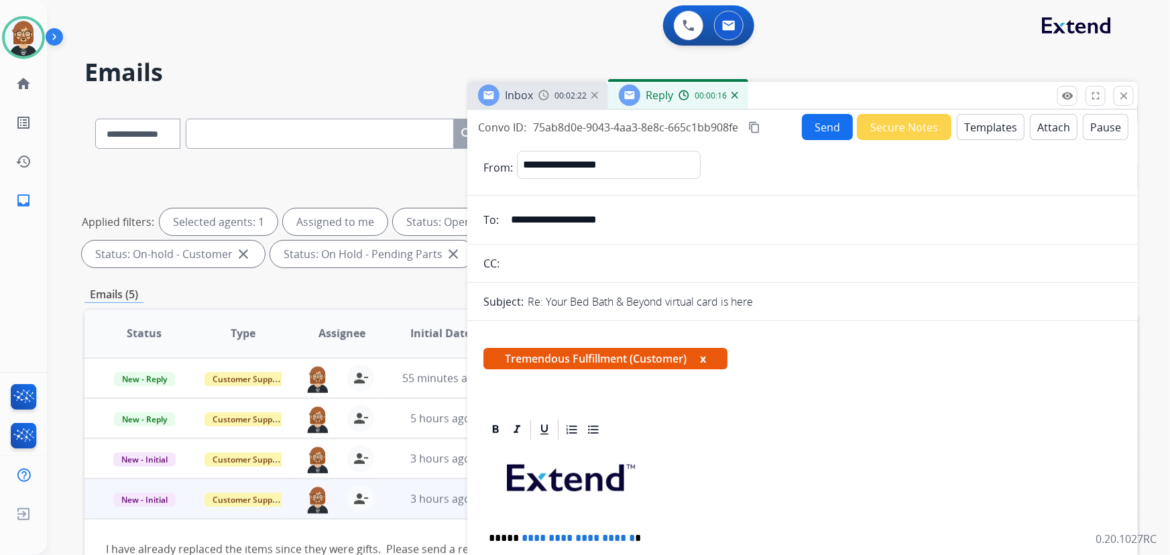
click at [989, 124] on button "Templates" at bounding box center [990, 127] width 68 height 26
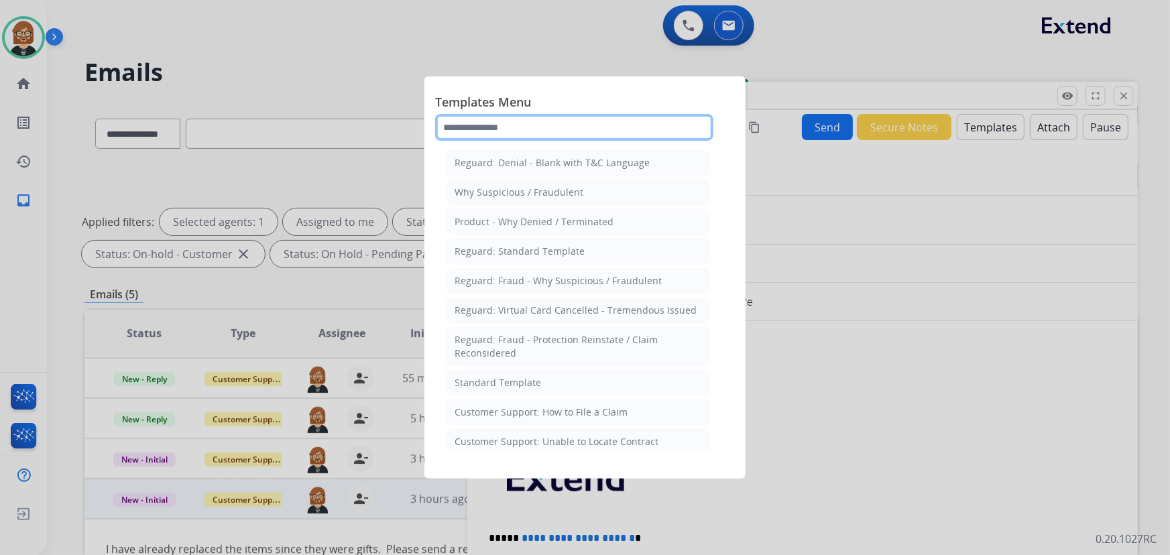
click at [476, 127] on input "text" at bounding box center [574, 127] width 278 height 27
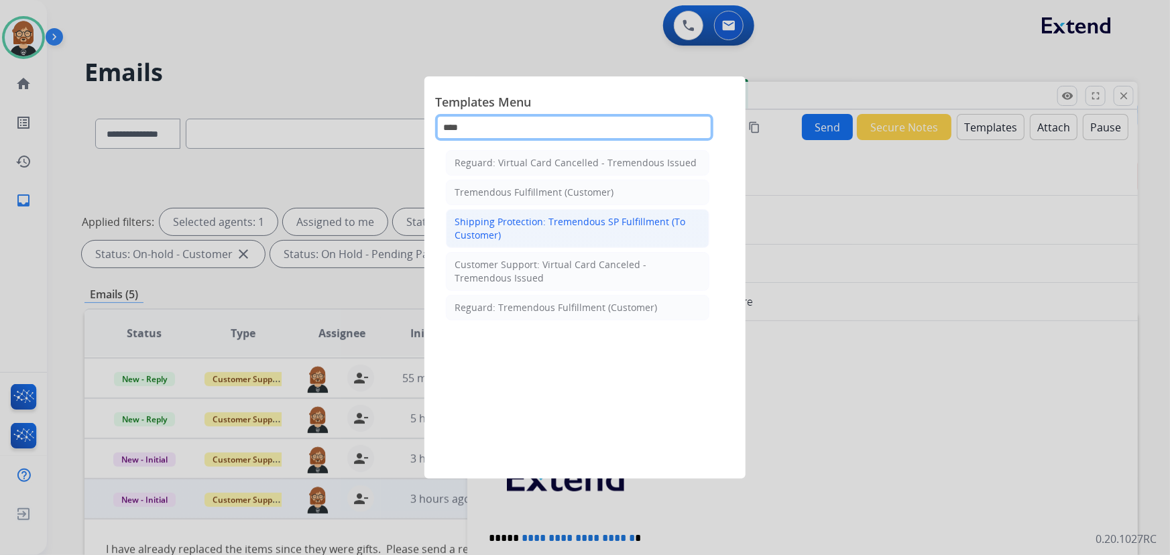
type input "****"
click at [643, 229] on div "Shipping Protection: Tremendous SP Fulfillment (To Customer)" at bounding box center [577, 228] width 246 height 27
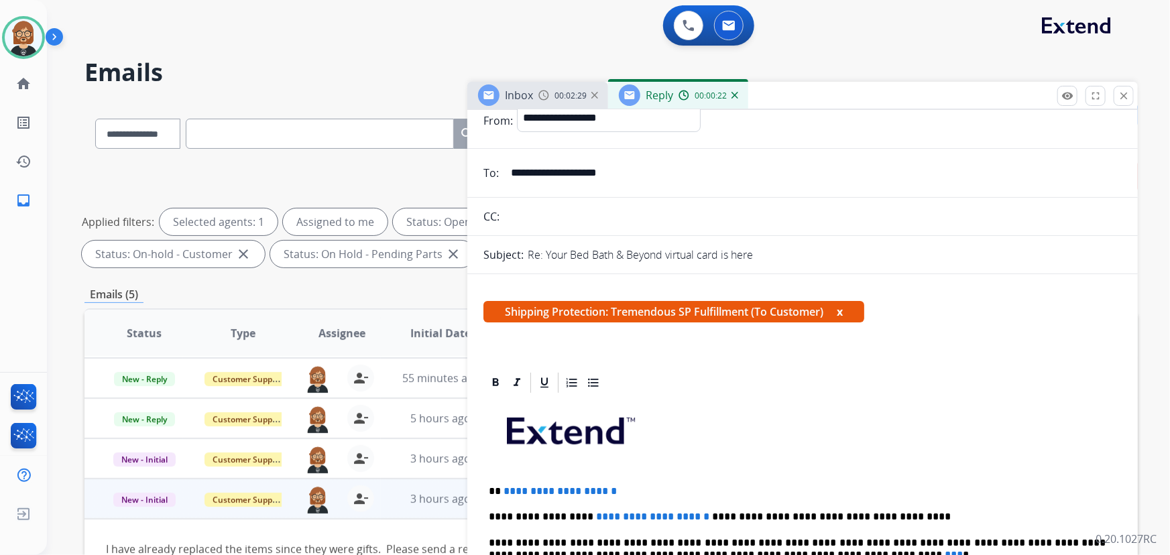
scroll to position [304, 0]
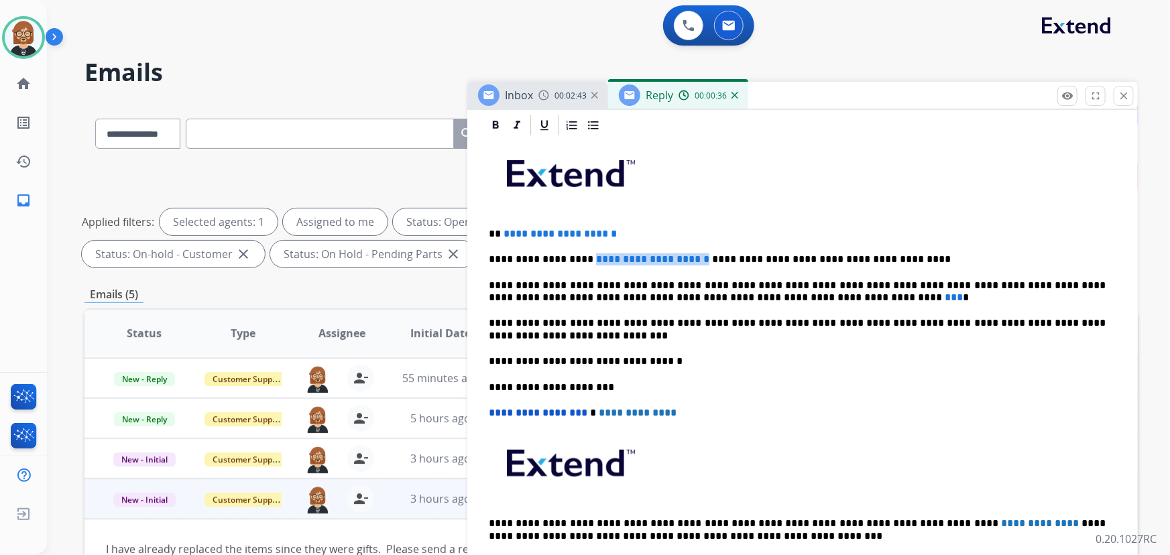
drag, startPoint x: 672, startPoint y: 261, endPoint x: 580, endPoint y: 258, distance: 91.9
click at [580, 258] on p "**********" at bounding box center [797, 259] width 617 height 12
drag, startPoint x: 491, startPoint y: 255, endPoint x: 871, endPoint y: 261, distance: 380.1
click at [871, 261] on p "**********" at bounding box center [797, 259] width 617 height 12
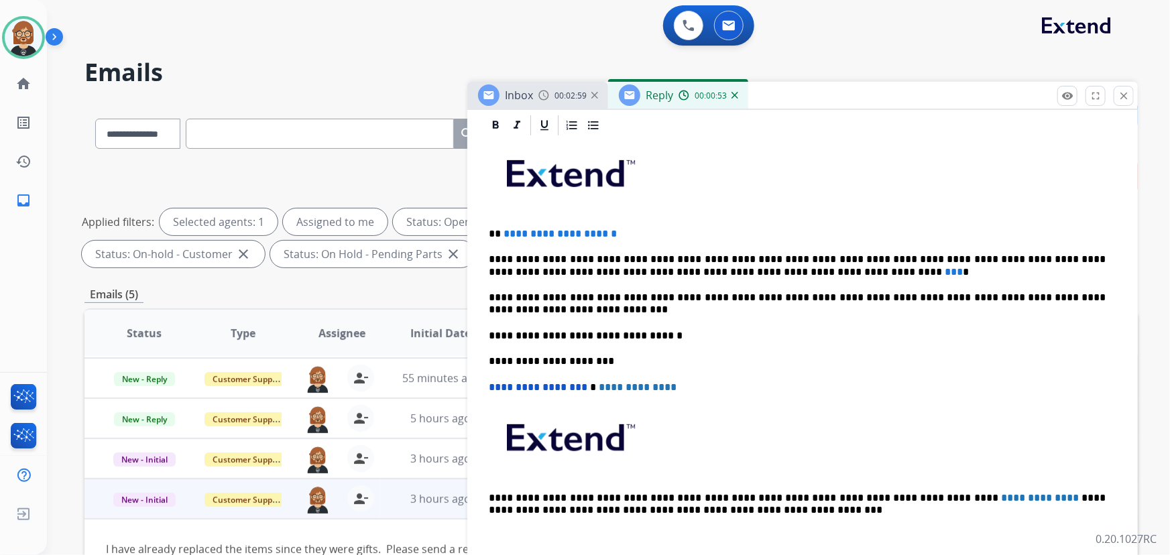
click at [768, 270] on p "**********" at bounding box center [797, 265] width 617 height 25
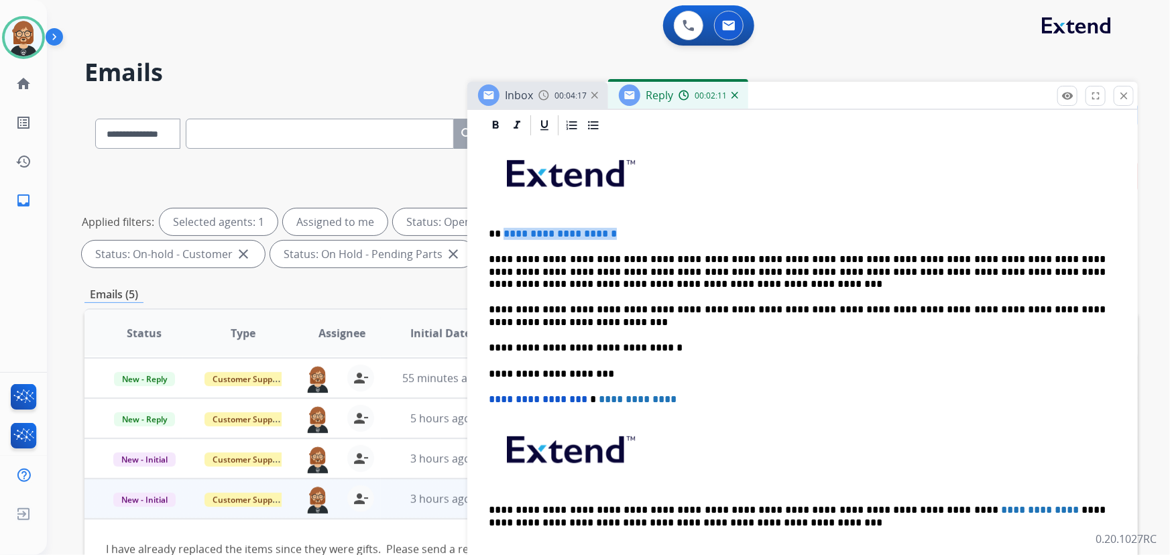
drag, startPoint x: 502, startPoint y: 231, endPoint x: 633, endPoint y: 230, distance: 130.7
click at [617, 230] on span "**********" at bounding box center [559, 234] width 113 height 10
drag, startPoint x: 572, startPoint y: 304, endPoint x: 486, endPoint y: 308, distance: 86.5
click at [486, 308] on div "**********" at bounding box center [802, 354] width 638 height 434
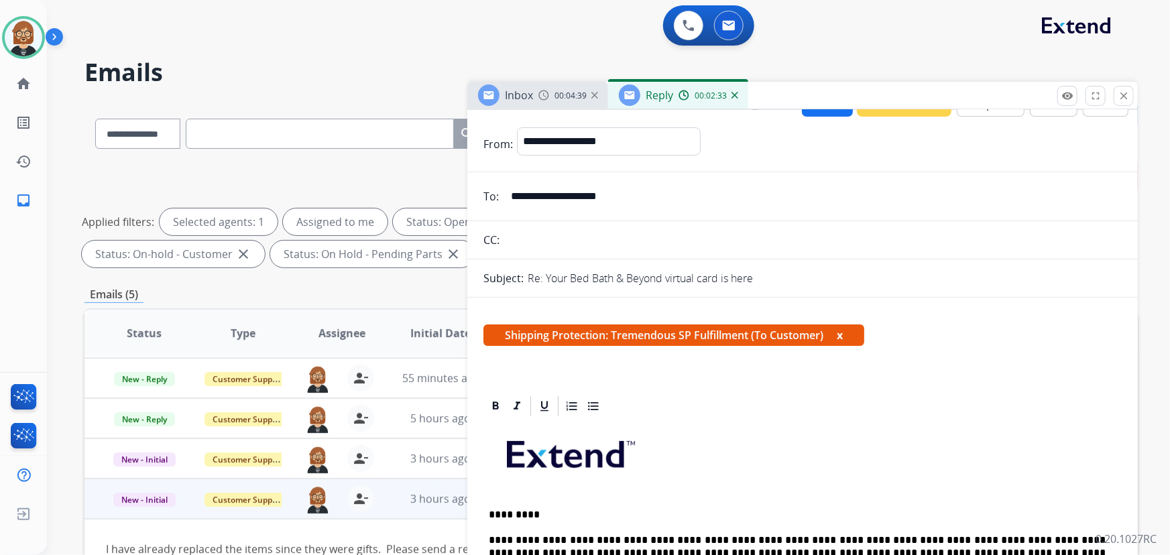
scroll to position [0, 0]
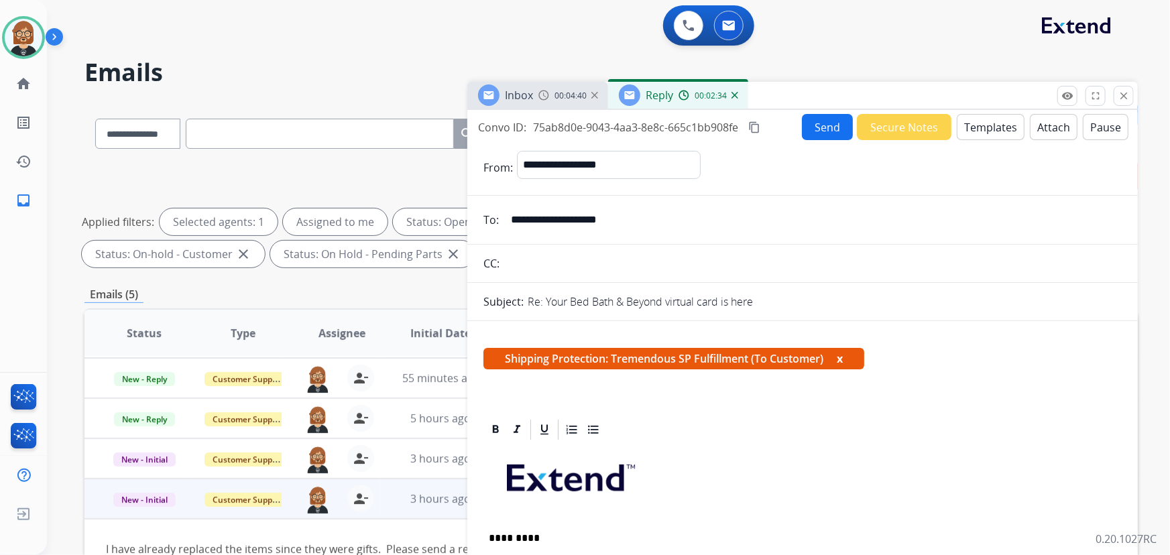
click at [823, 122] on button "Send" at bounding box center [827, 127] width 51 height 26
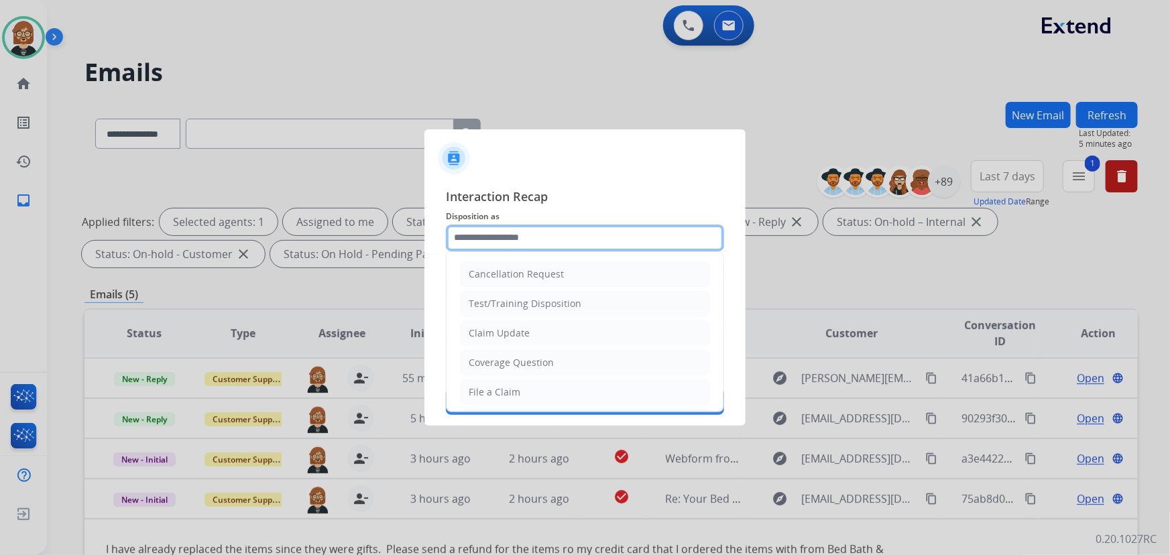
click at [637, 237] on input "text" at bounding box center [585, 238] width 278 height 27
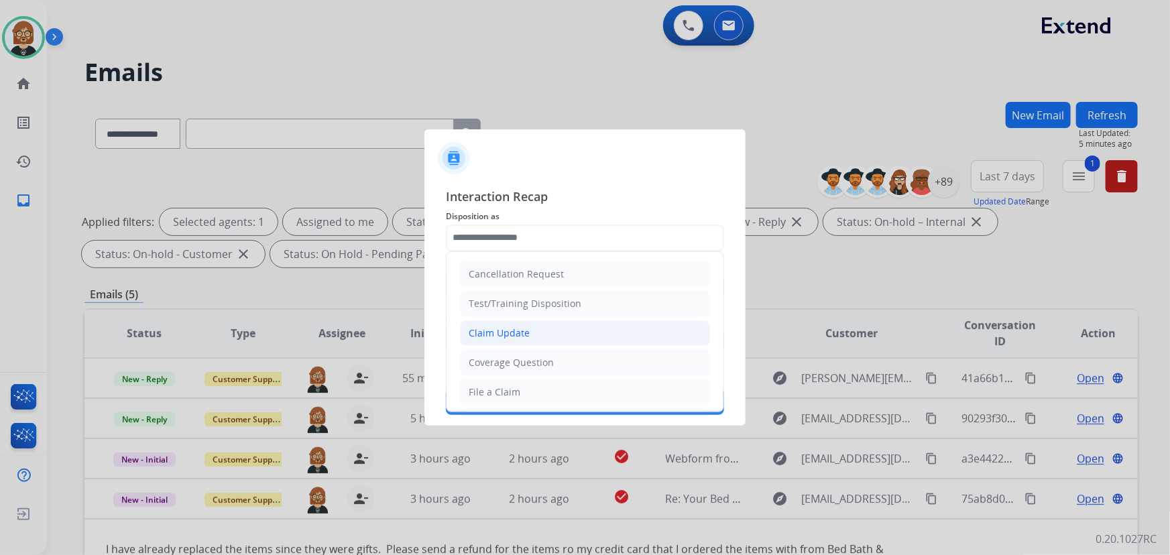
click at [596, 328] on li "Claim Update" at bounding box center [585, 332] width 250 height 25
type input "**********"
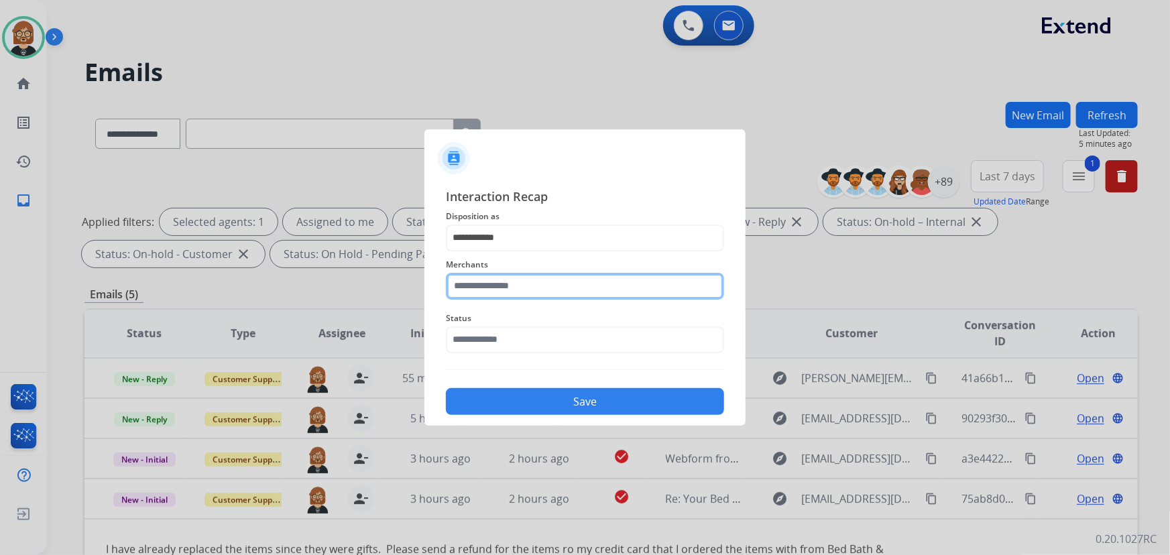
click at [596, 284] on input "text" at bounding box center [585, 286] width 278 height 27
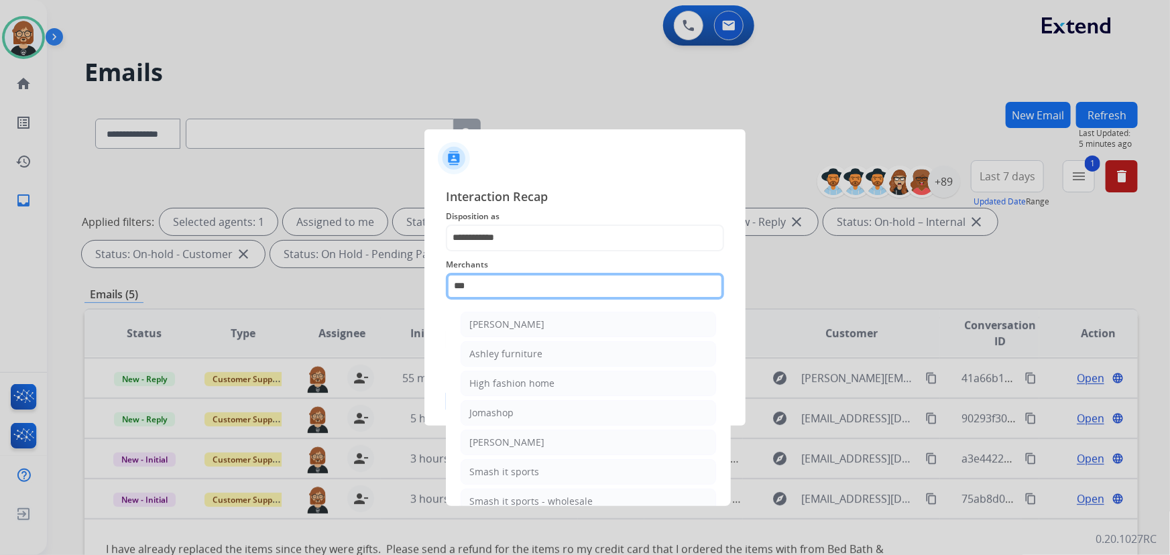
drag, startPoint x: 574, startPoint y: 291, endPoint x: 399, endPoint y: 282, distance: 175.9
click at [0, 282] on app-contact-recap-modal "**********" at bounding box center [0, 277] width 0 height 555
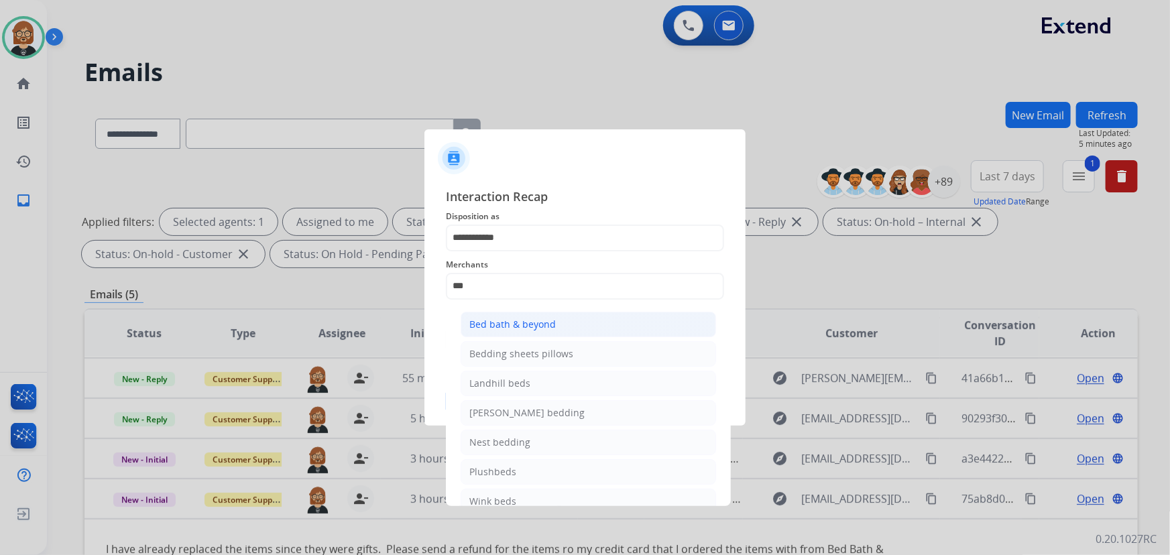
click at [505, 314] on li "Bed bath & beyond" at bounding box center [587, 324] width 255 height 25
type input "**********"
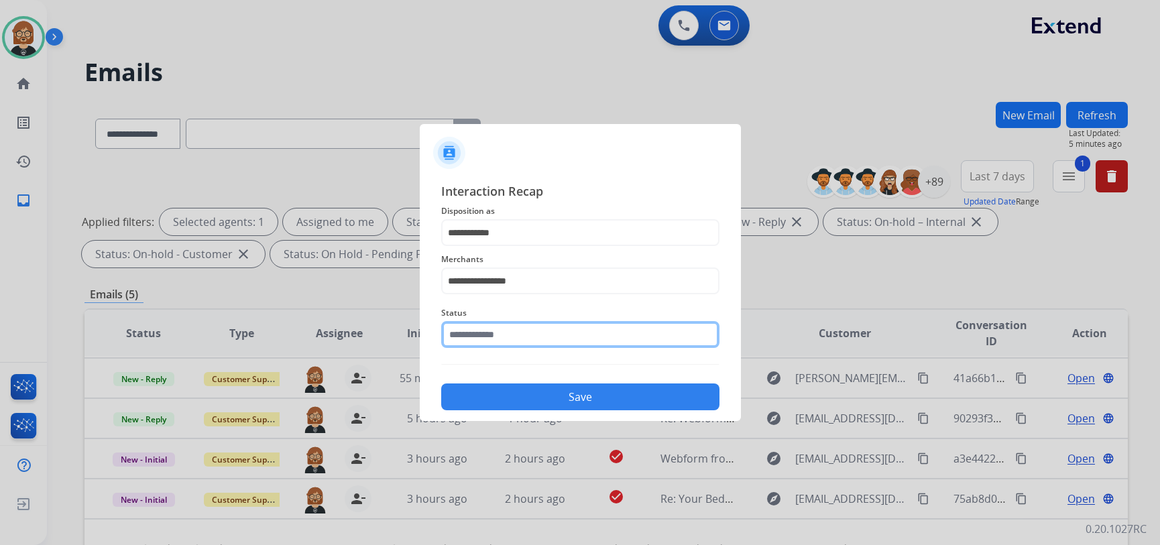
click at [532, 338] on input "text" at bounding box center [580, 334] width 278 height 27
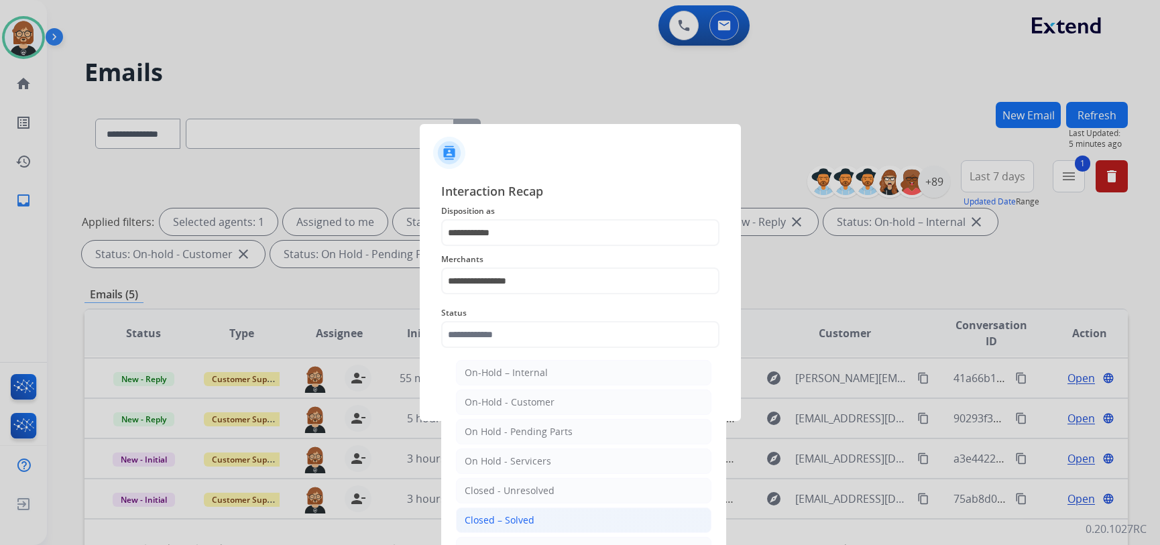
click at [545, 517] on li "Closed – Solved" at bounding box center [583, 519] width 255 height 25
type input "**********"
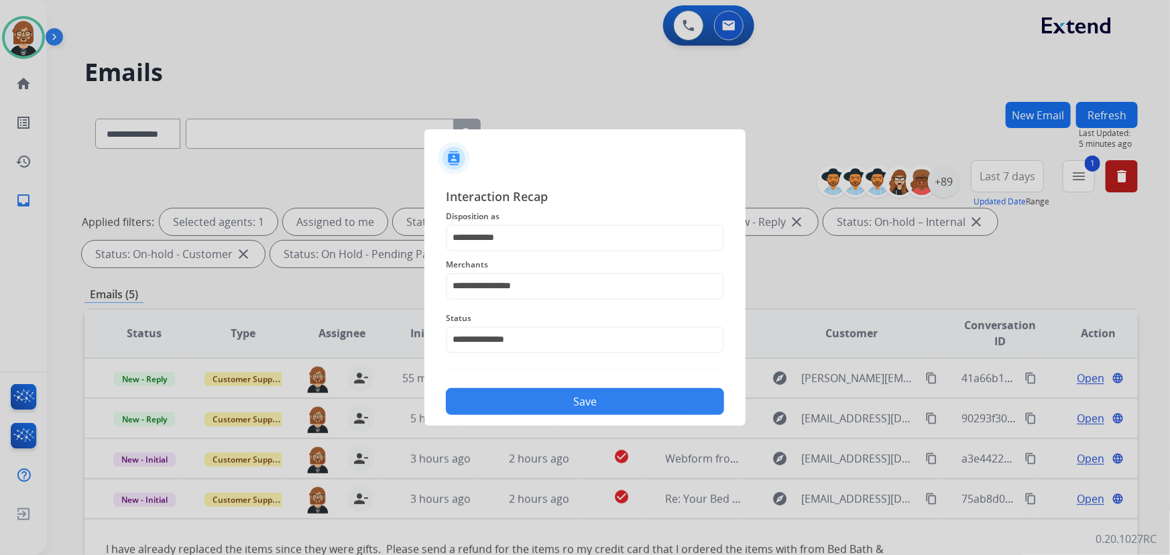
click at [596, 410] on button "Save" at bounding box center [585, 401] width 278 height 27
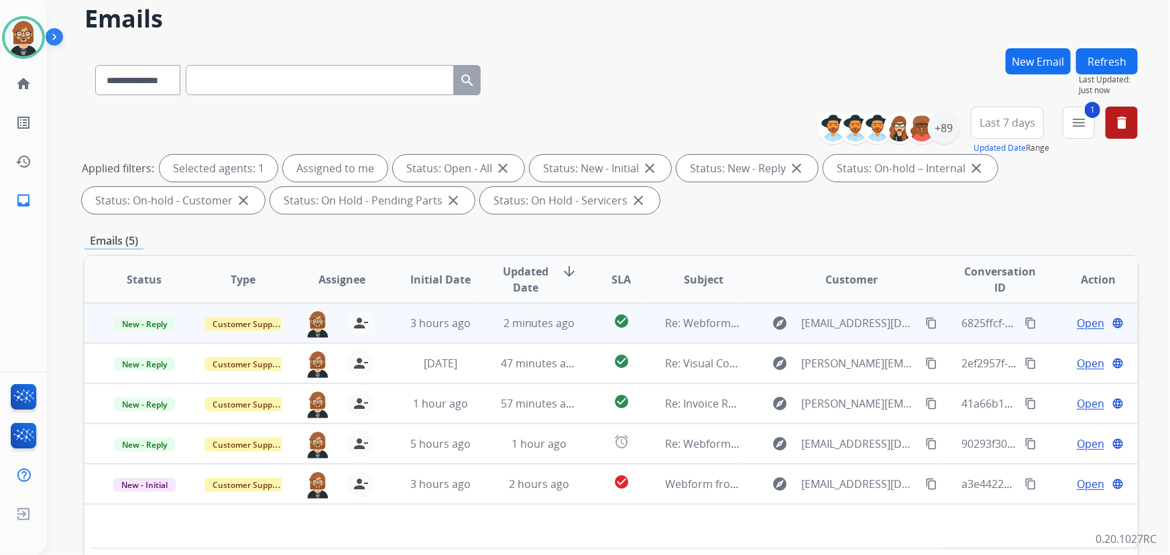
scroll to position [271, 0]
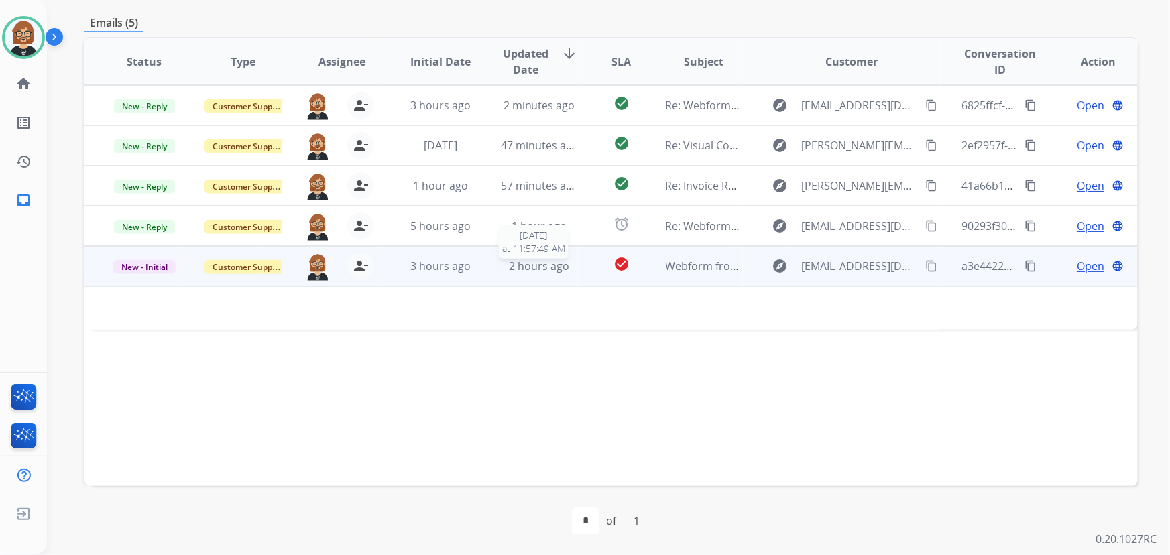
click at [542, 269] on span "2 hours ago" at bounding box center [539, 266] width 60 height 15
click at [678, 271] on span "Webform from pcropley3@gmail.com on 08/14/2025" at bounding box center [818, 266] width 304 height 15
click at [680, 263] on span "Webform from pcropley3@gmail.com on 08/14/2025" at bounding box center [818, 266] width 304 height 15
click at [926, 265] on mat-icon "content_copy" at bounding box center [931, 266] width 12 height 12
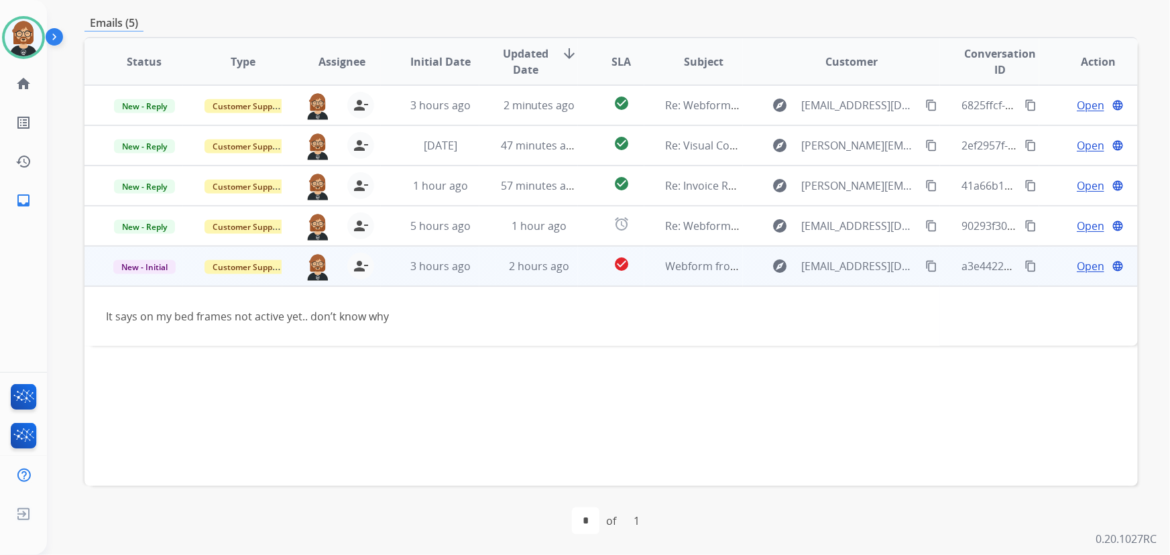
click at [1077, 262] on span "Open" at bounding box center [1089, 266] width 27 height 16
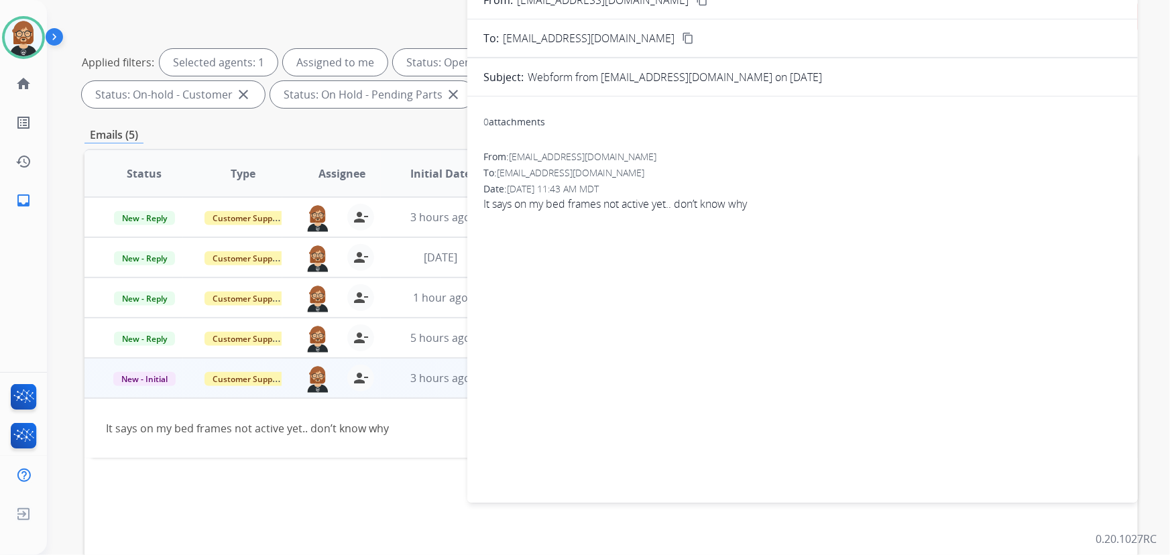
scroll to position [27, 0]
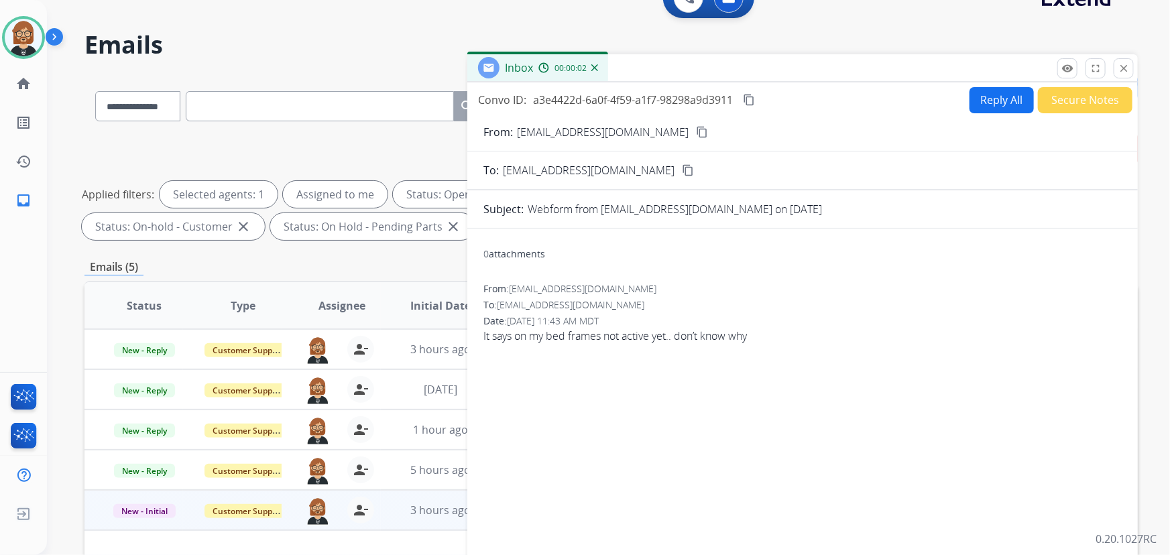
click at [1000, 101] on button "Reply All" at bounding box center [1001, 100] width 64 height 26
select select "**********"
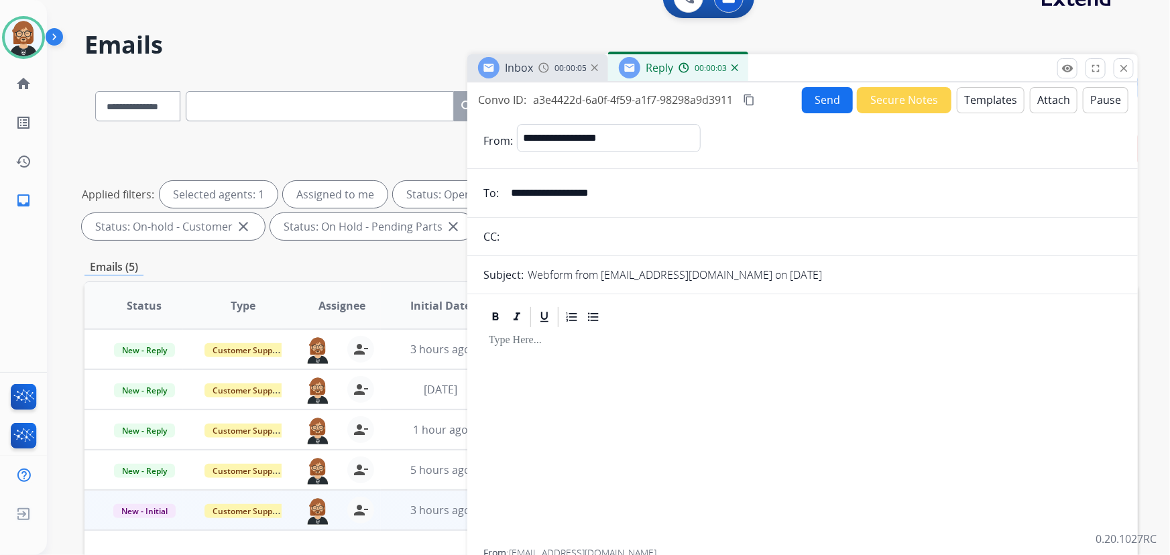
click at [993, 96] on button "Templates" at bounding box center [990, 100] width 68 height 26
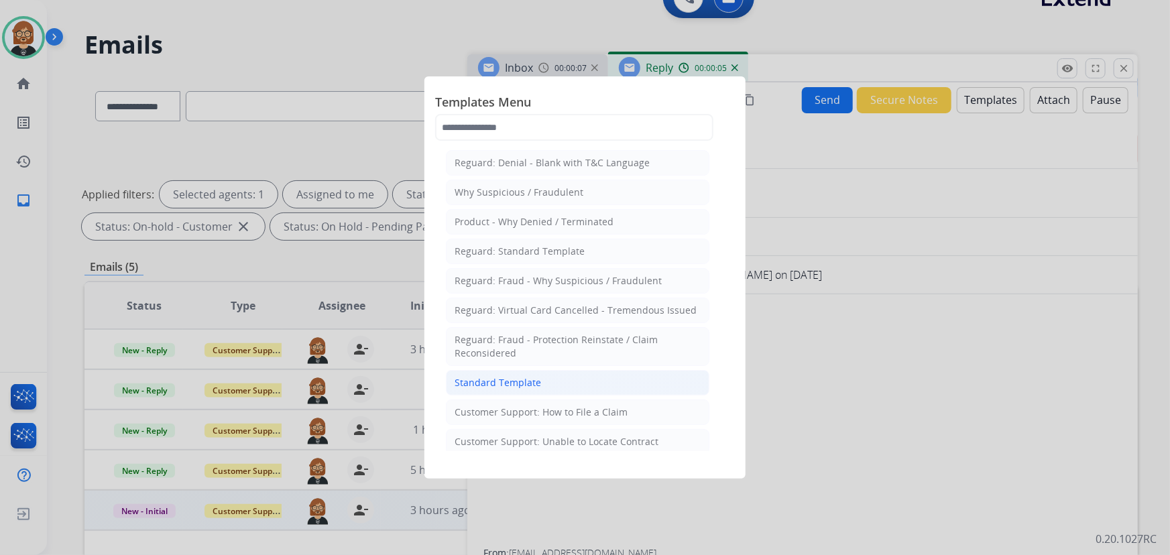
click at [509, 383] on div "Standard Template" at bounding box center [497, 382] width 86 height 13
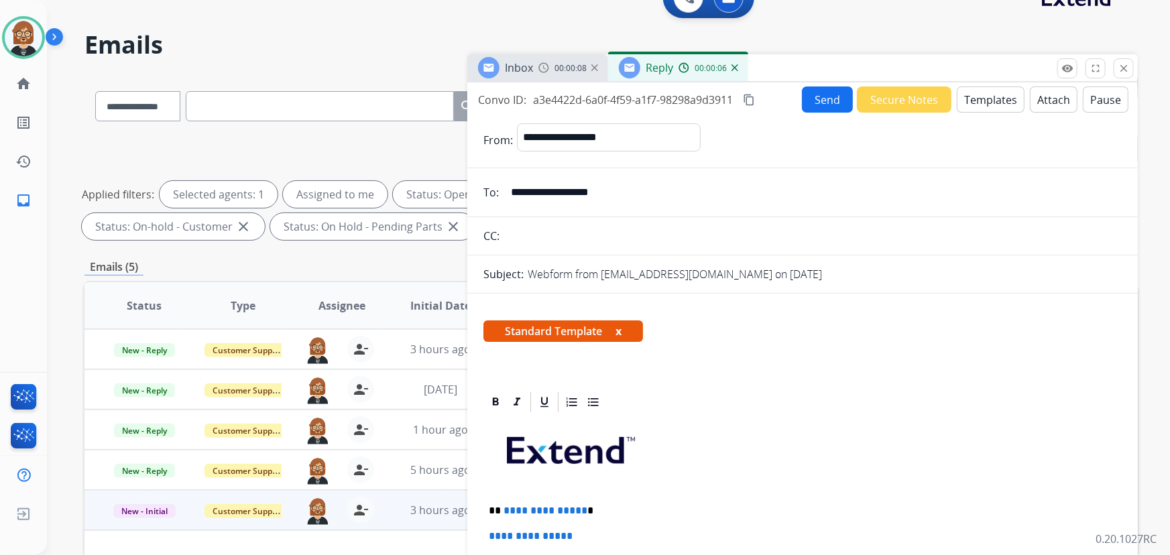
scroll to position [182, 0]
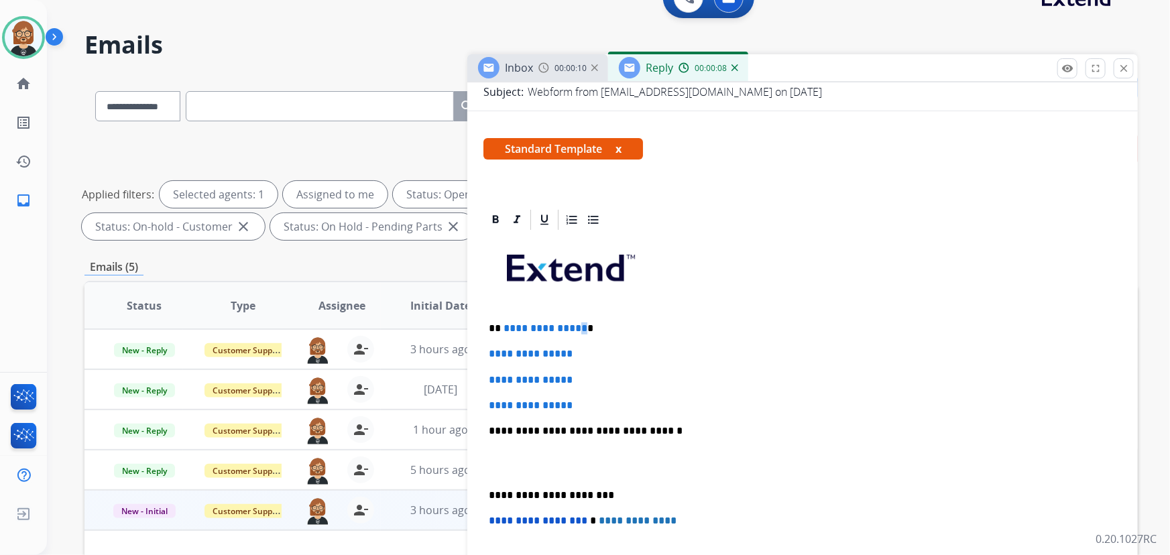
click at [578, 324] on span "**********" at bounding box center [545, 328] width 84 height 10
drag, startPoint x: 580, startPoint y: 323, endPoint x: 505, endPoint y: 325, distance: 75.1
click at [505, 325] on p "**********" at bounding box center [797, 328] width 617 height 12
drag, startPoint x: 586, startPoint y: 406, endPoint x: 475, endPoint y: 355, distance: 122.1
click at [475, 355] on div "**********" at bounding box center [802, 485] width 670 height 555
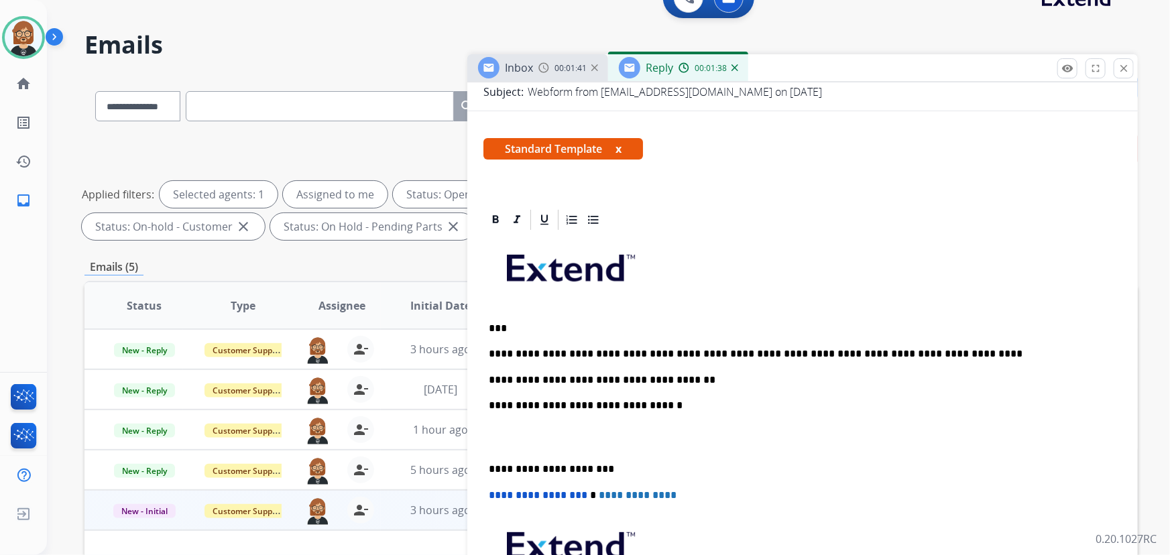
click at [702, 375] on p "**********" at bounding box center [797, 380] width 617 height 12
click at [721, 378] on p "**********" at bounding box center [797, 380] width 617 height 12
click at [788, 381] on p "**********" at bounding box center [797, 380] width 617 height 12
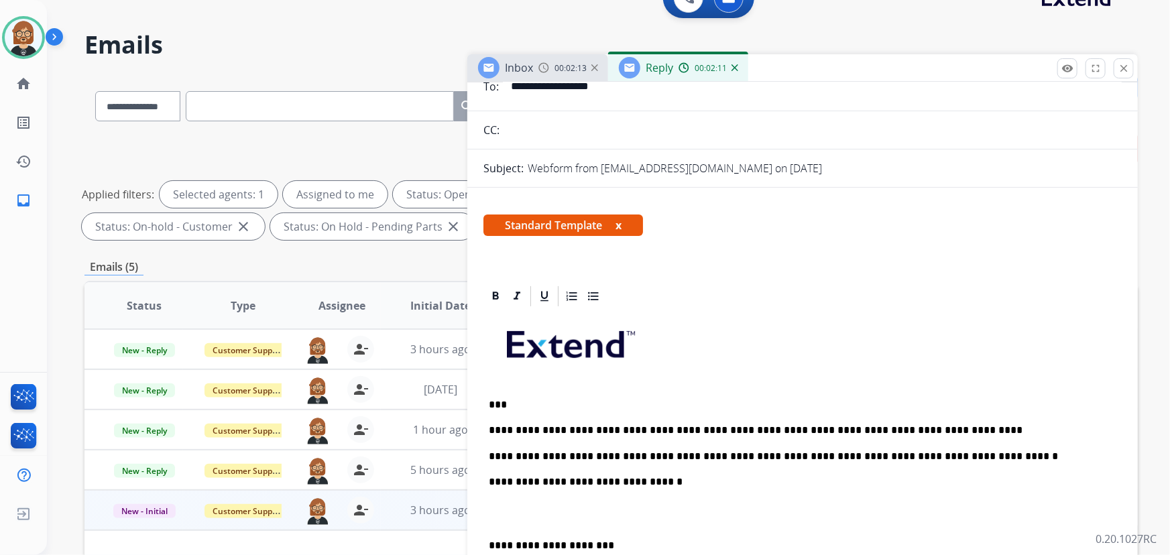
scroll to position [0, 0]
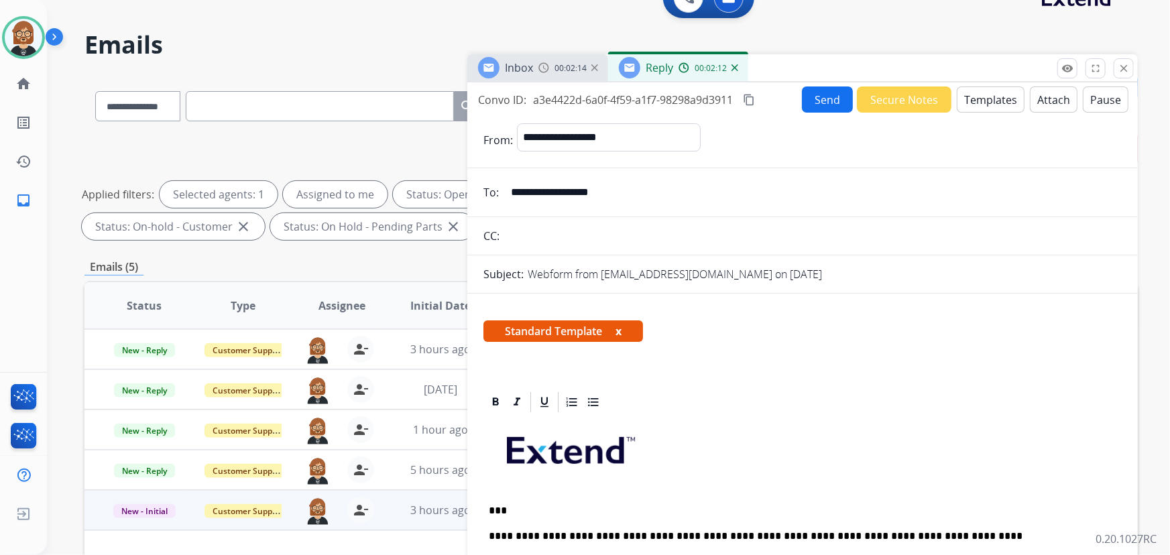
click at [817, 92] on button "Send" at bounding box center [827, 99] width 51 height 26
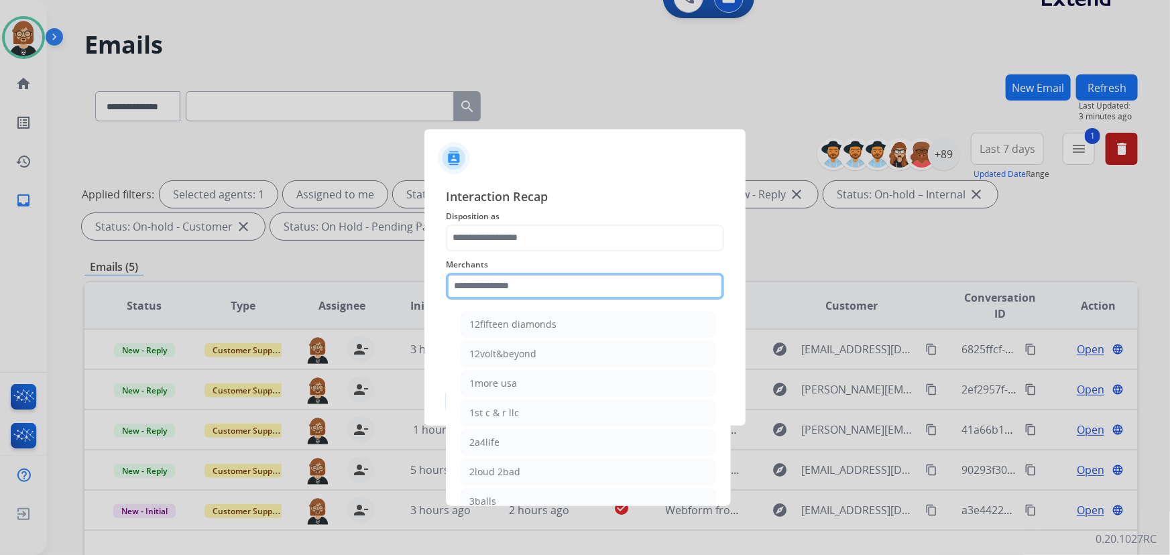
click at [509, 286] on input "text" at bounding box center [585, 286] width 278 height 27
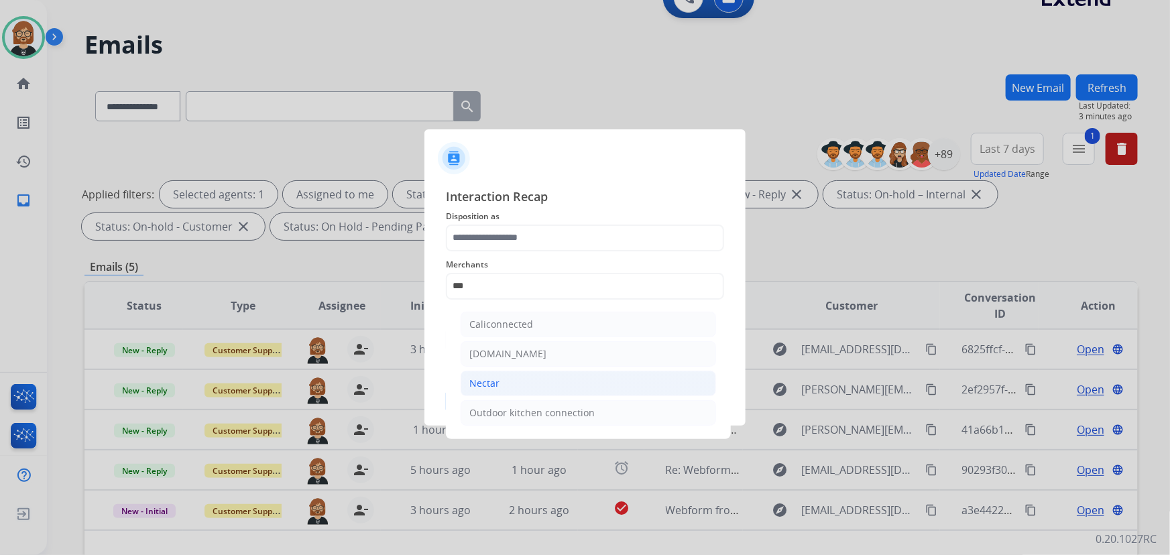
click at [502, 389] on li "Nectar" at bounding box center [587, 383] width 255 height 25
type input "******"
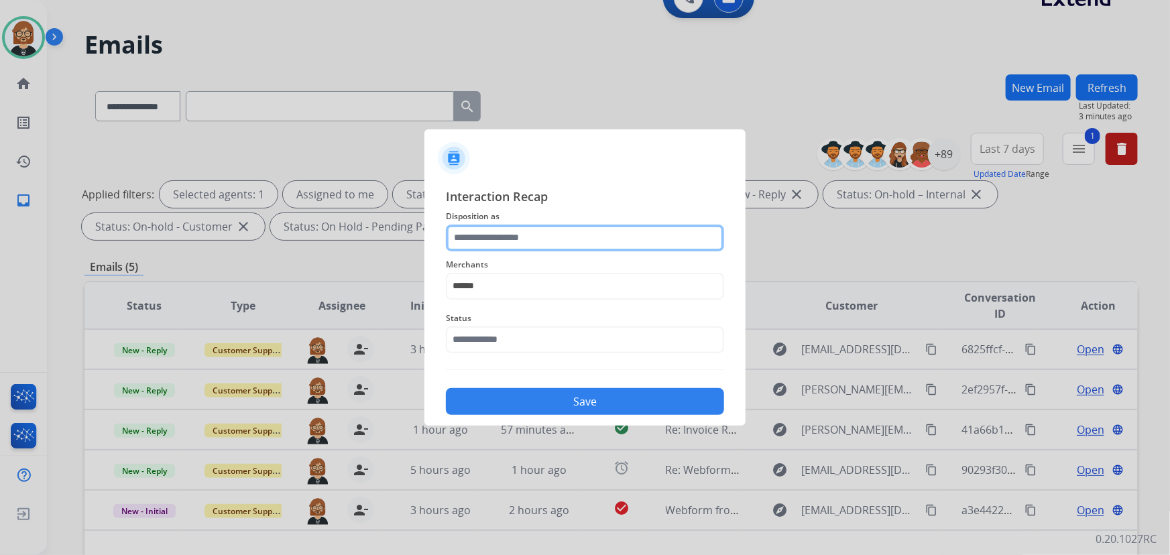
click at [528, 248] on input "text" at bounding box center [585, 238] width 278 height 27
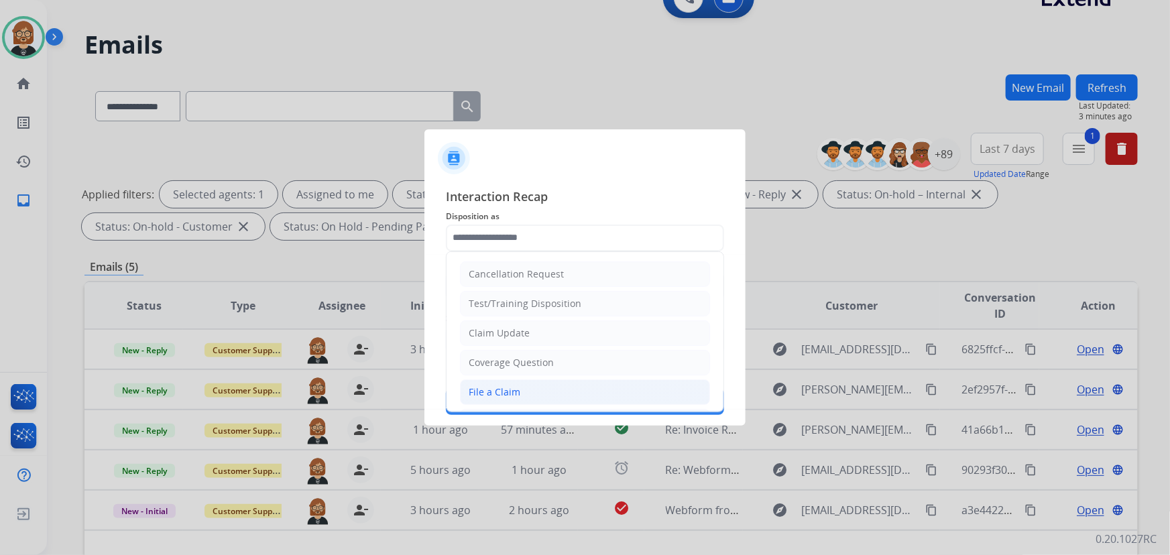
click at [529, 391] on li "File a Claim" at bounding box center [585, 391] width 250 height 25
type input "**********"
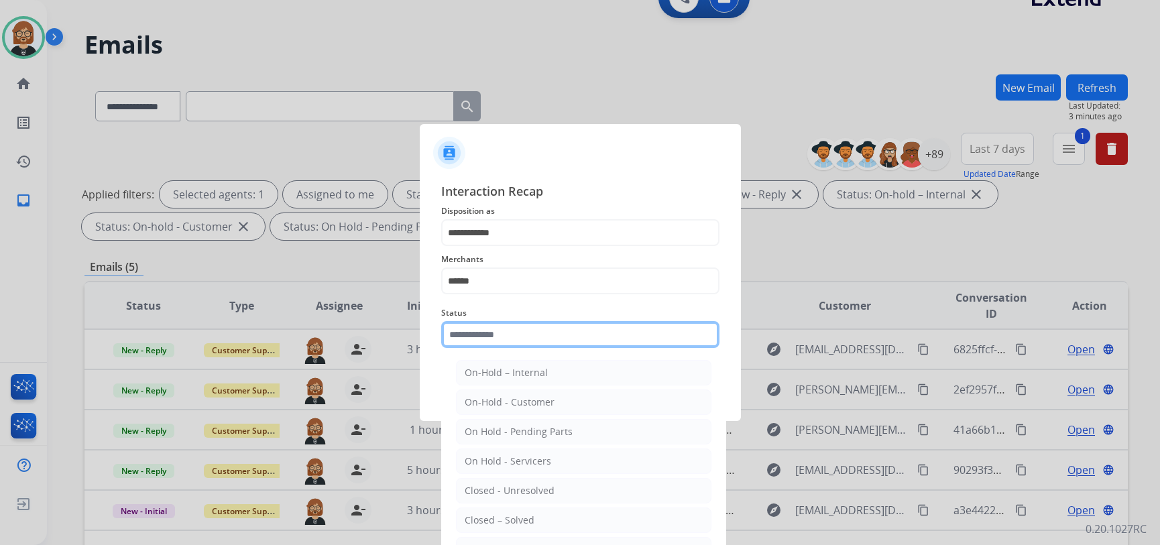
click at [509, 338] on input "text" at bounding box center [580, 334] width 278 height 27
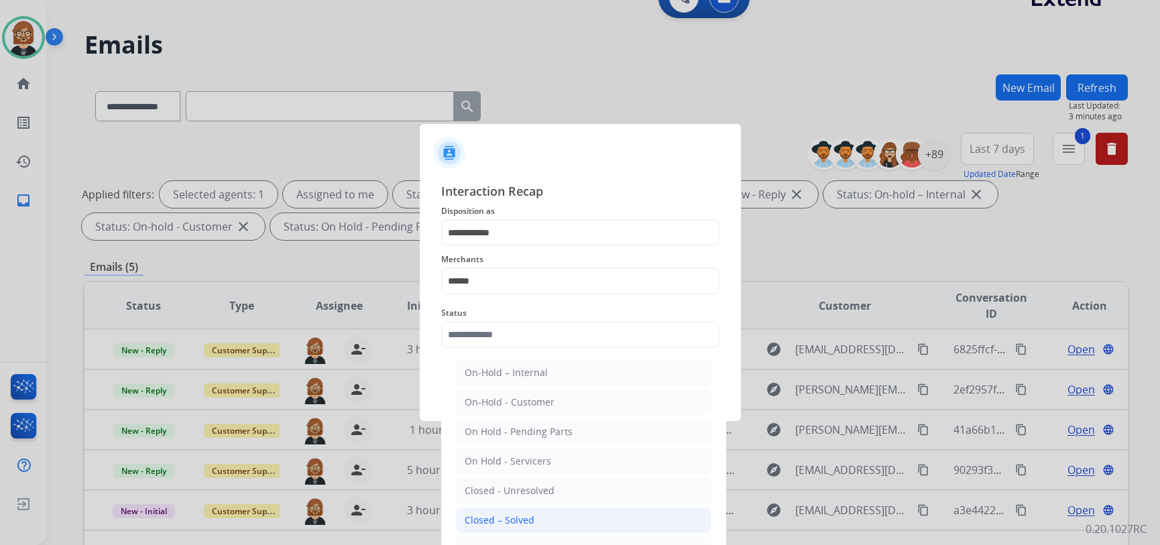
click at [526, 519] on div "Closed – Solved" at bounding box center [500, 519] width 70 height 13
type input "**********"
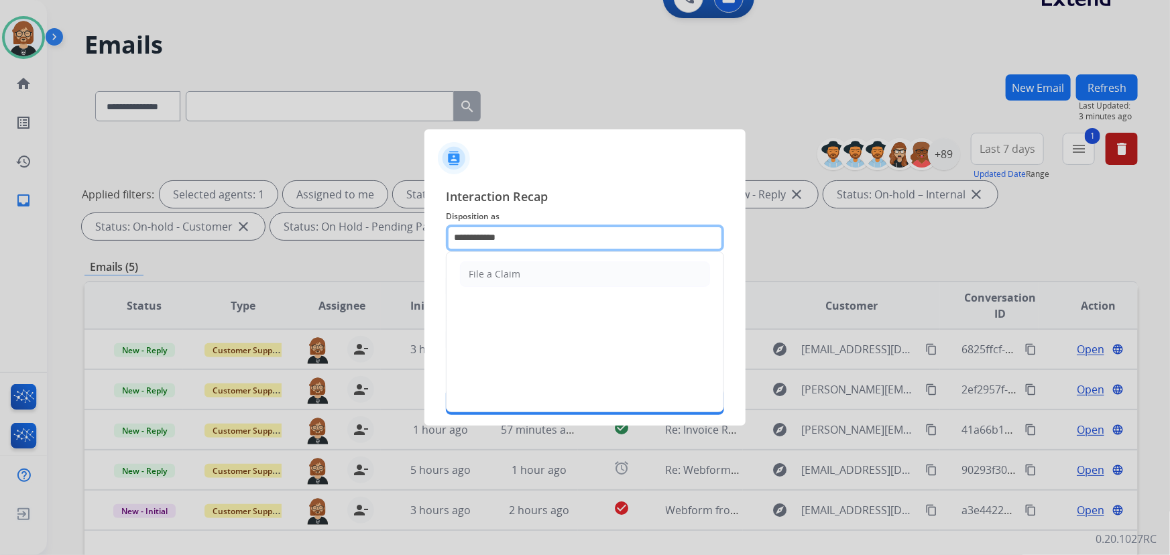
click at [545, 233] on input "**********" at bounding box center [585, 238] width 278 height 27
drag, startPoint x: 545, startPoint y: 233, endPoint x: 428, endPoint y: 216, distance: 117.8
click at [428, 216] on div "**********" at bounding box center [584, 301] width 321 height 250
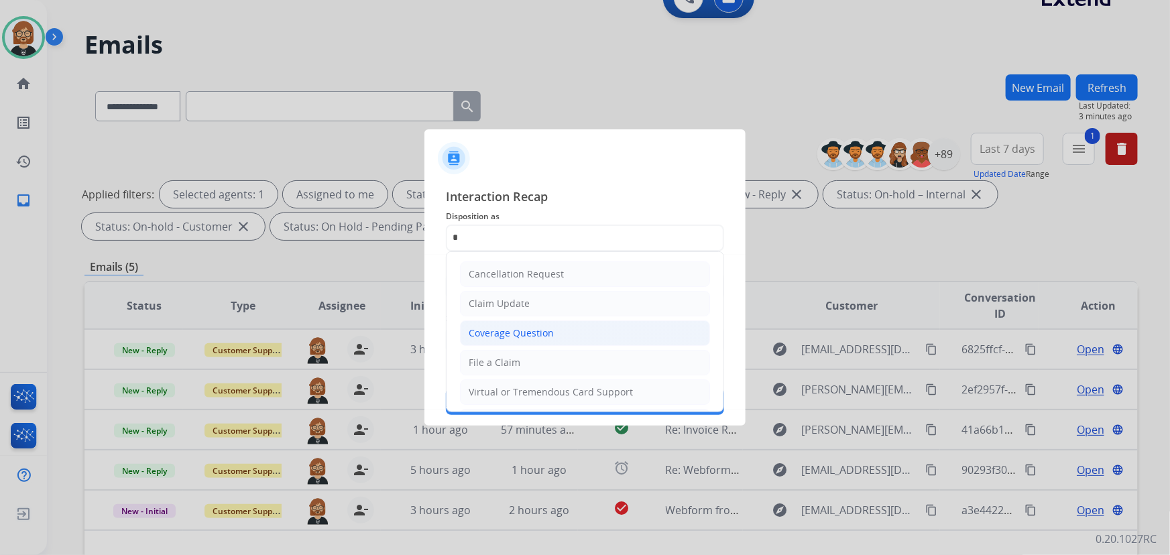
click at [508, 330] on div "Coverage Question" at bounding box center [511, 332] width 85 height 13
type input "**********"
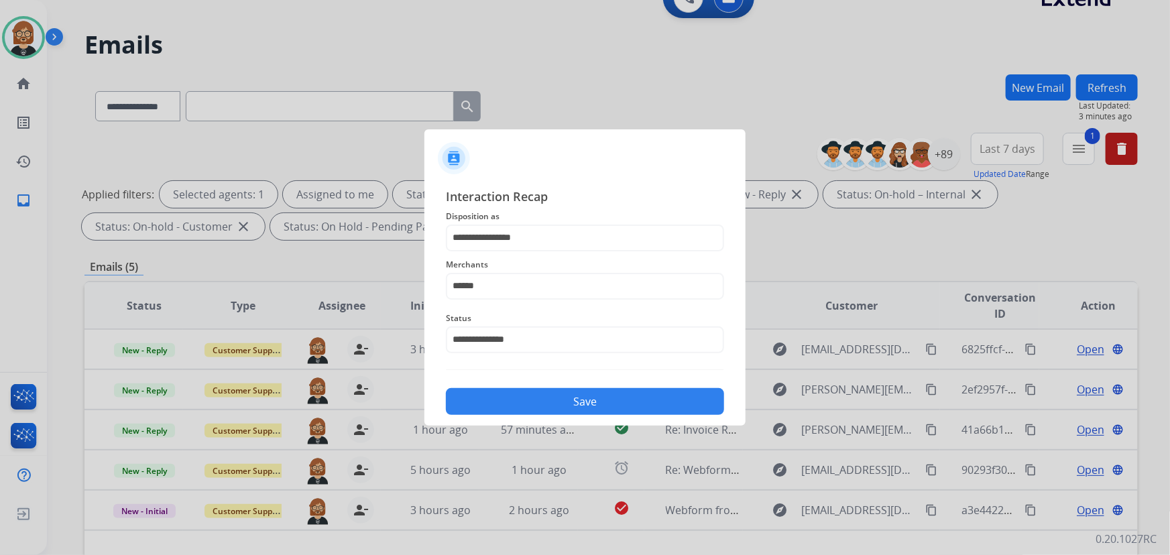
click at [591, 404] on button "Save" at bounding box center [585, 401] width 278 height 27
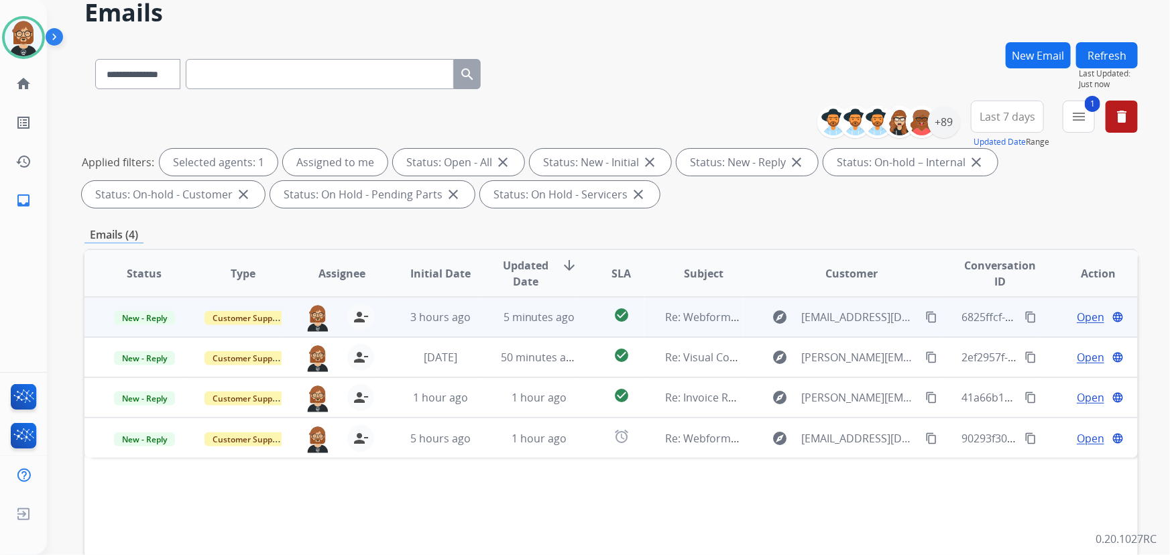
scroll to position [121, 0]
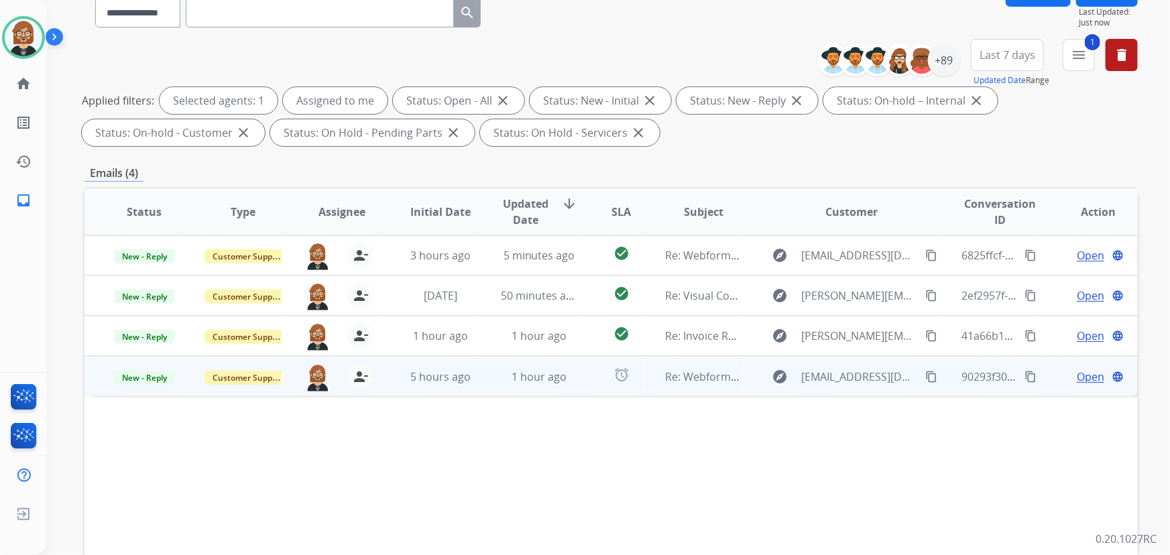
click at [586, 379] on td "alarm" at bounding box center [611, 376] width 66 height 40
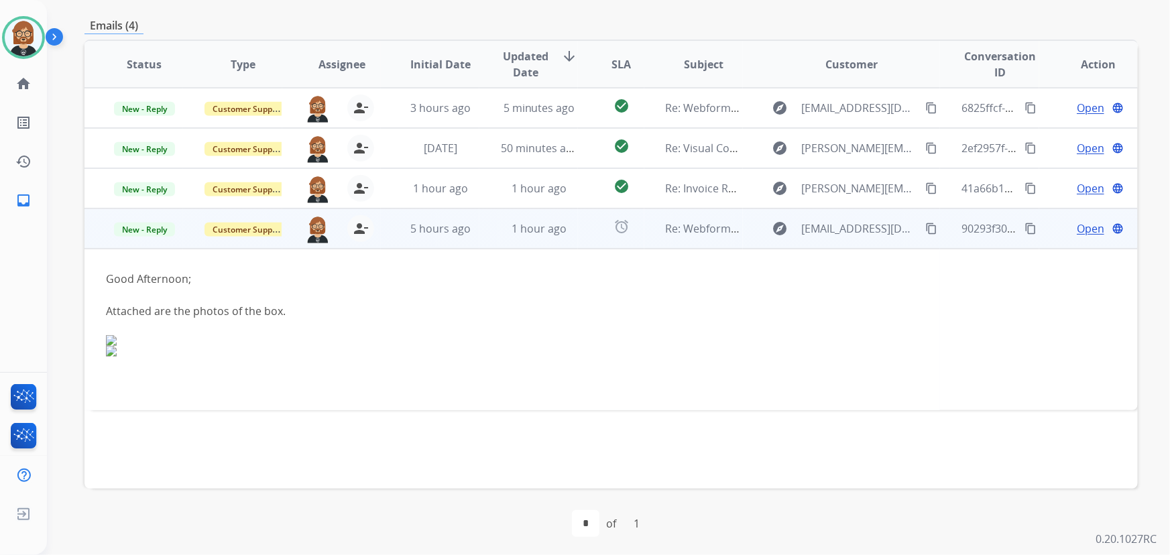
scroll to position [271, 0]
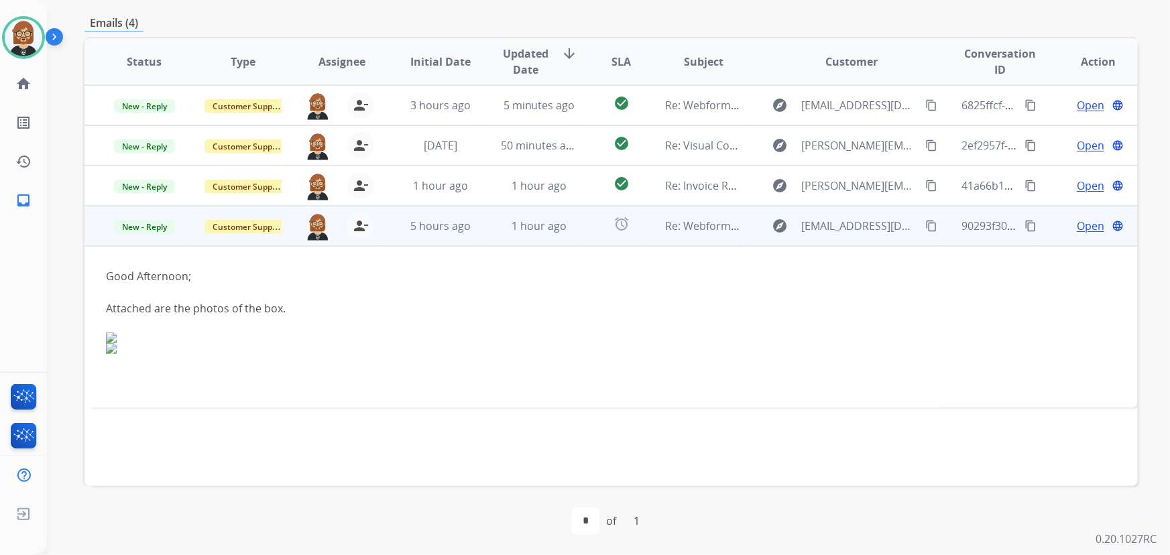
click at [1091, 227] on span "Open" at bounding box center [1089, 226] width 27 height 16
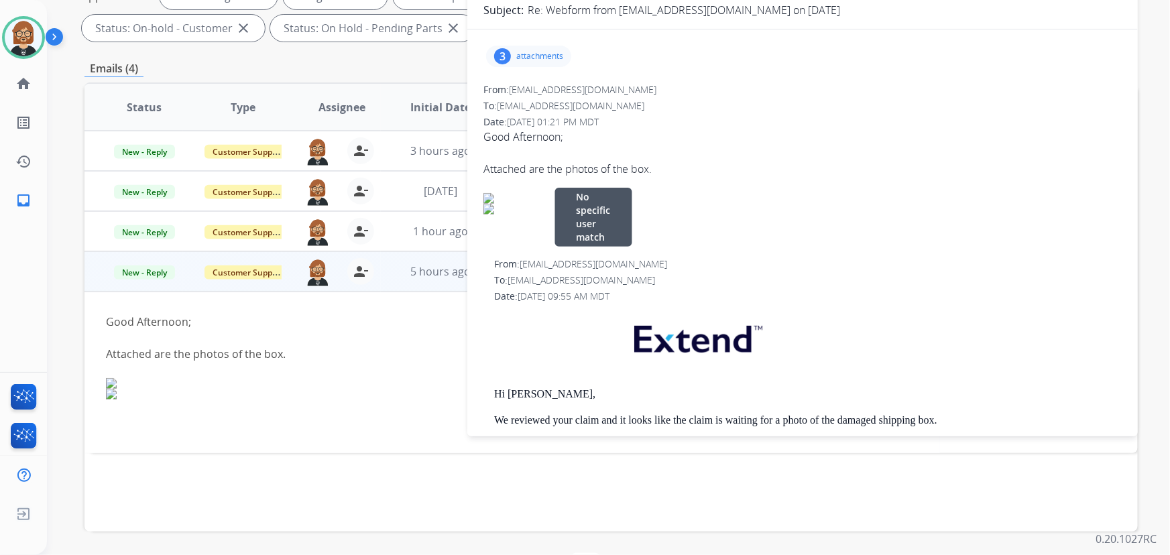
scroll to position [149, 0]
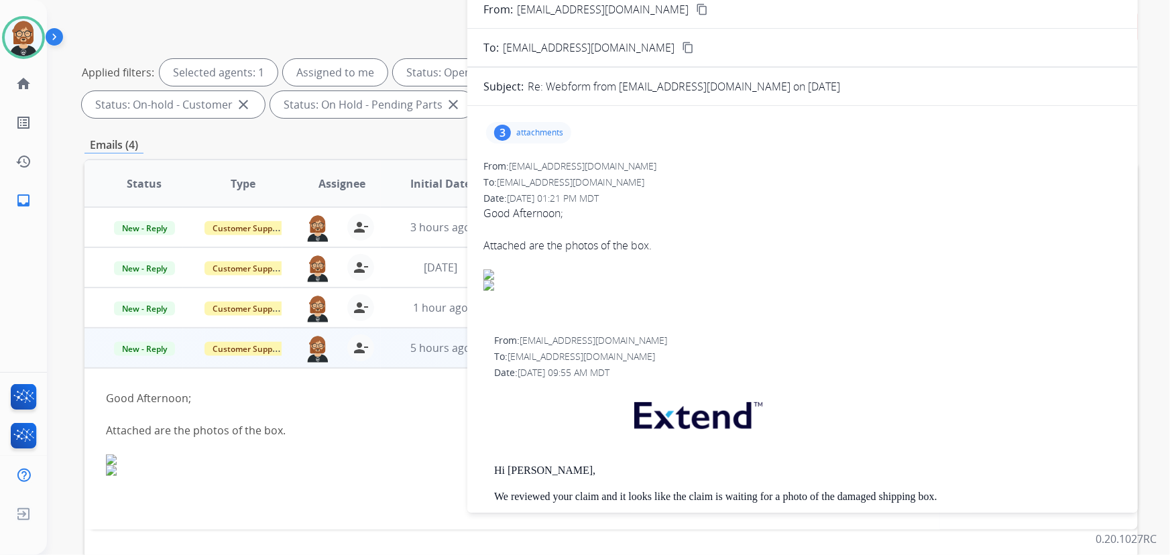
click at [536, 139] on div "3 attachments" at bounding box center [528, 132] width 85 height 21
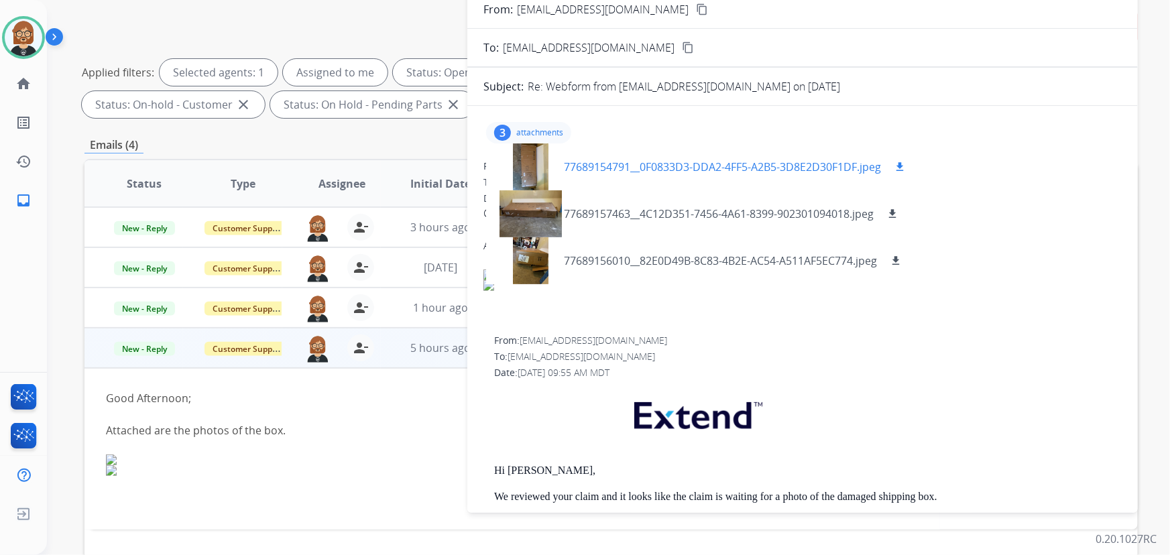
click at [530, 164] on div at bounding box center [530, 166] width 67 height 47
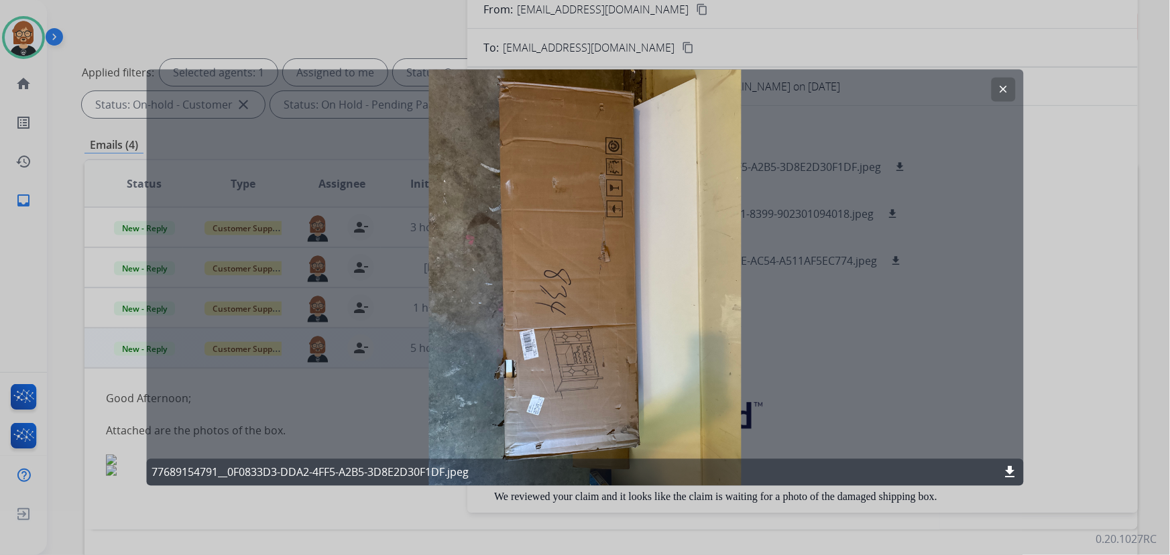
click at [1060, 275] on div at bounding box center [585, 277] width 1170 height 555
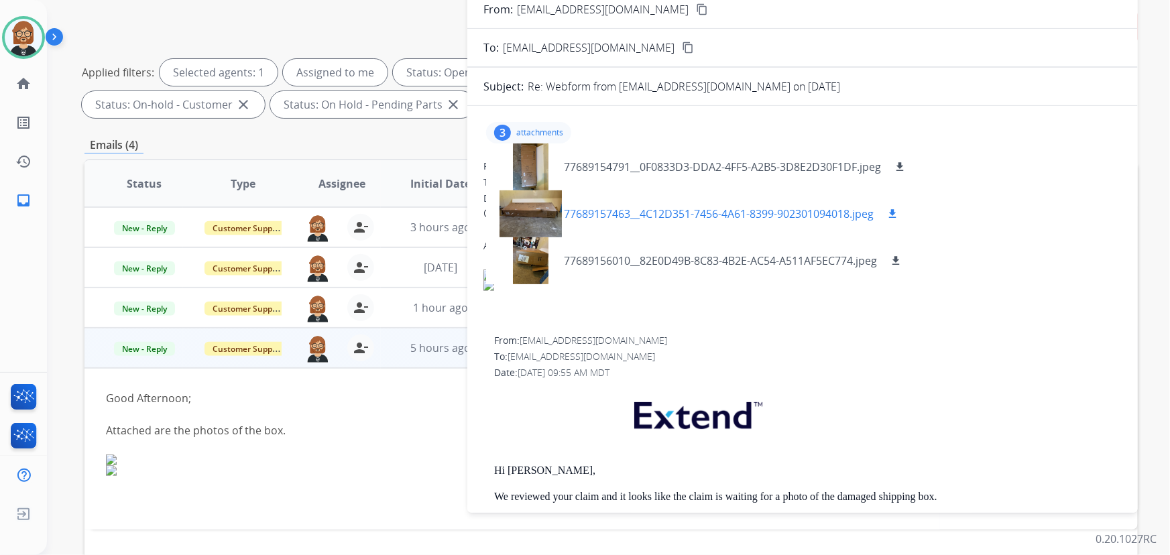
click at [534, 208] on div at bounding box center [530, 213] width 67 height 47
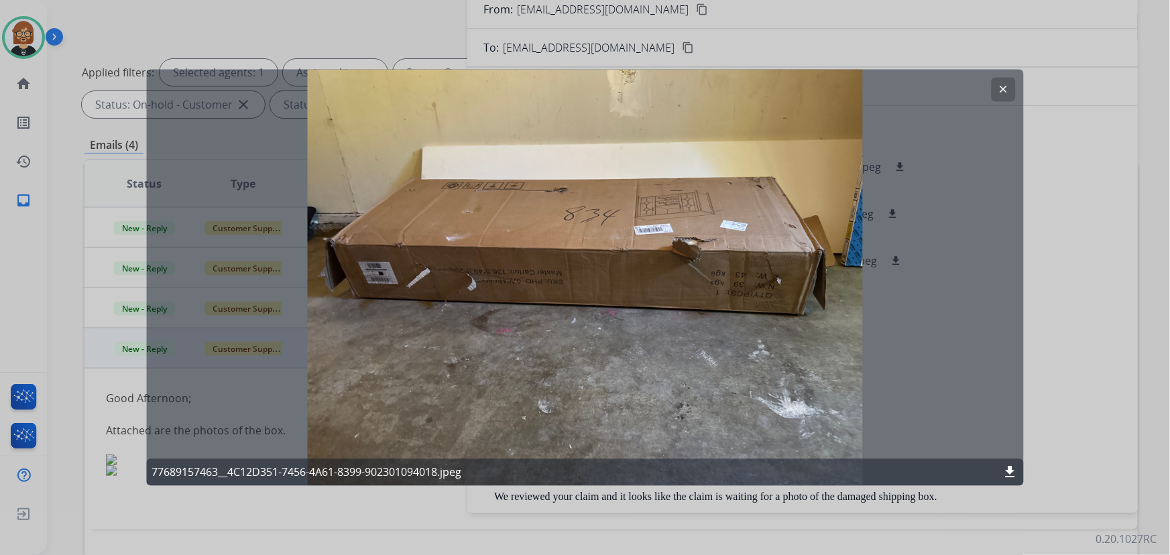
click at [1085, 341] on div at bounding box center [585, 277] width 1170 height 555
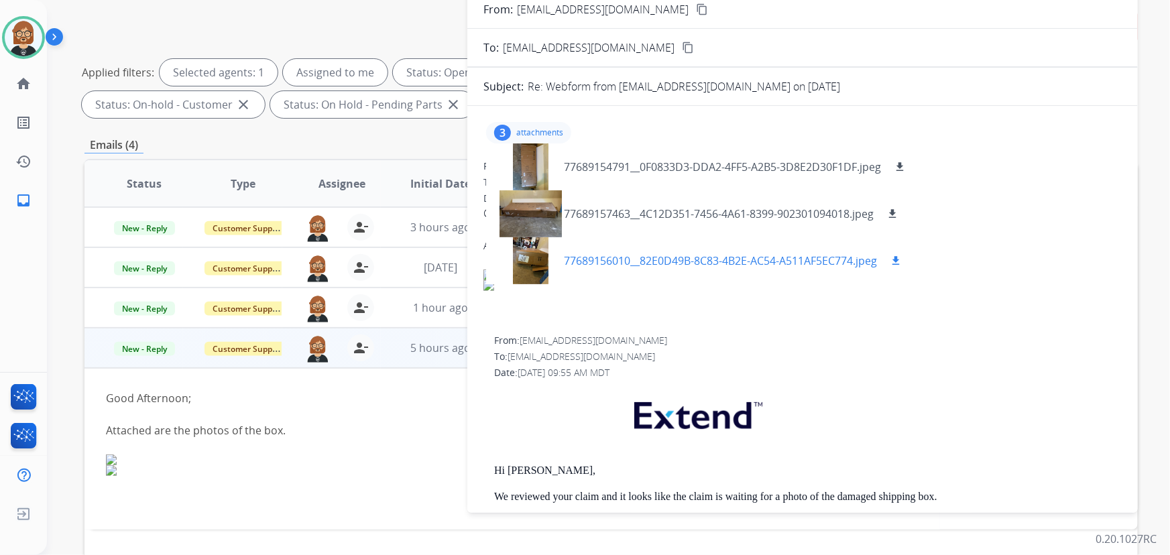
click at [511, 262] on div at bounding box center [530, 260] width 67 height 47
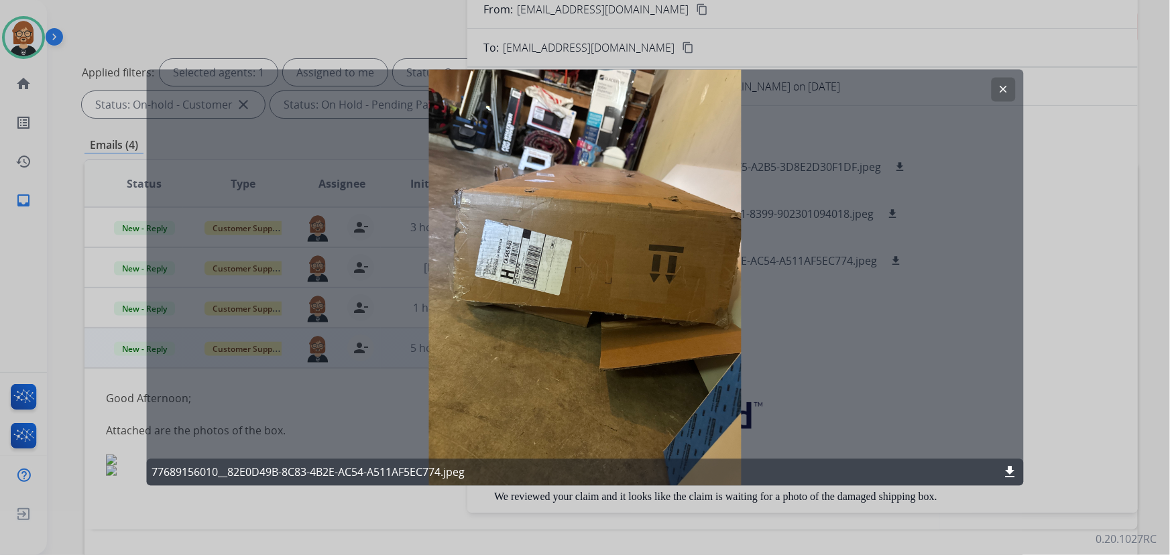
click at [1105, 296] on div at bounding box center [585, 277] width 1170 height 555
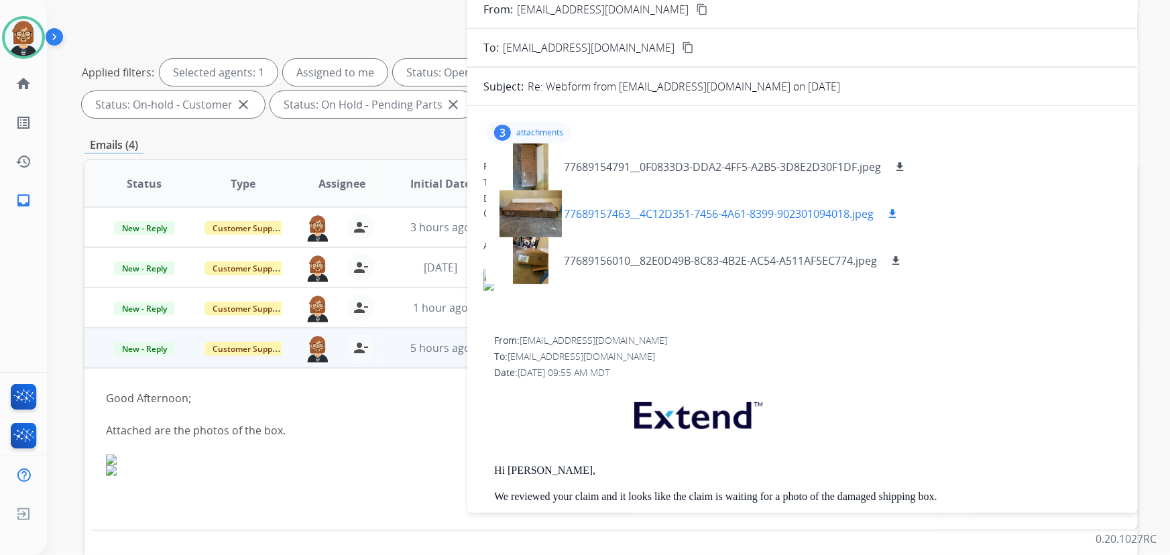
click at [533, 194] on div at bounding box center [530, 213] width 67 height 47
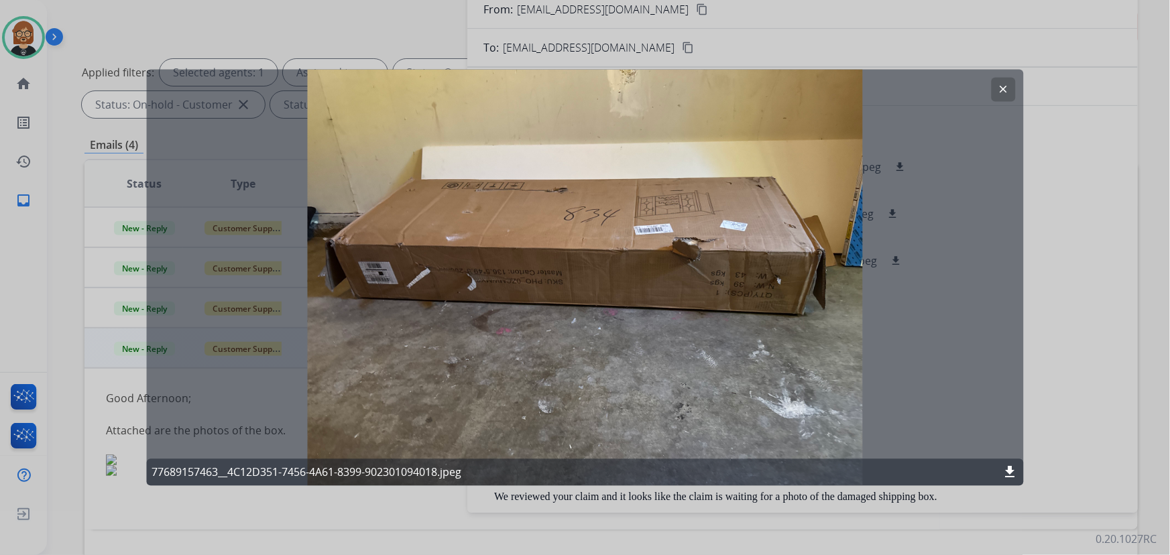
click at [998, 469] on div "77689157463__4C12D351-7456-4A61-8399-902301094018.jpeg download" at bounding box center [584, 472] width 877 height 27
click at [1011, 467] on mat-icon "download" at bounding box center [1010, 473] width 16 height 16
click at [1044, 373] on div at bounding box center [585, 277] width 1170 height 555
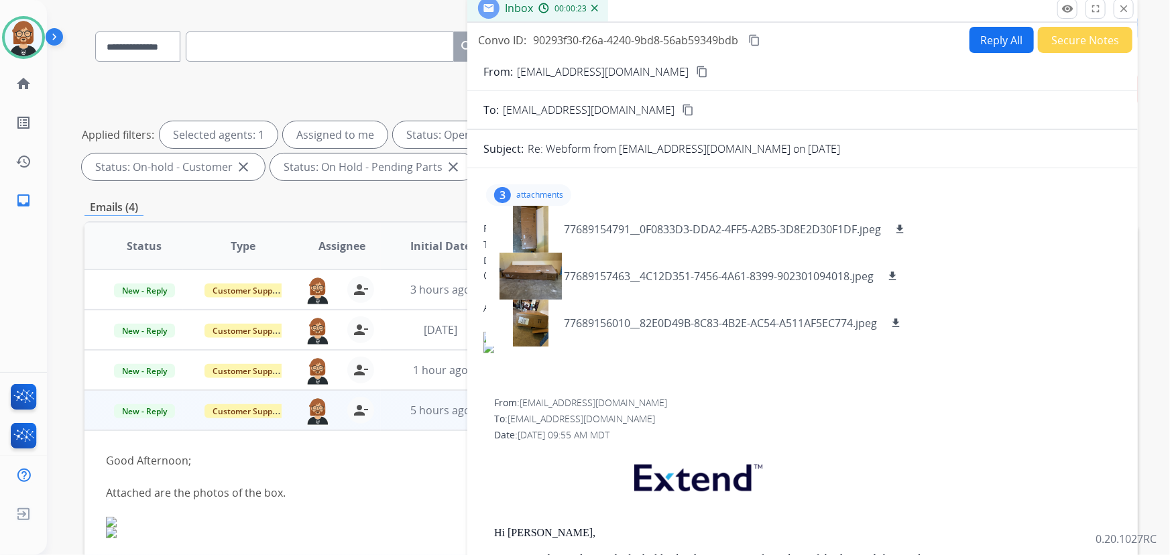
scroll to position [27, 0]
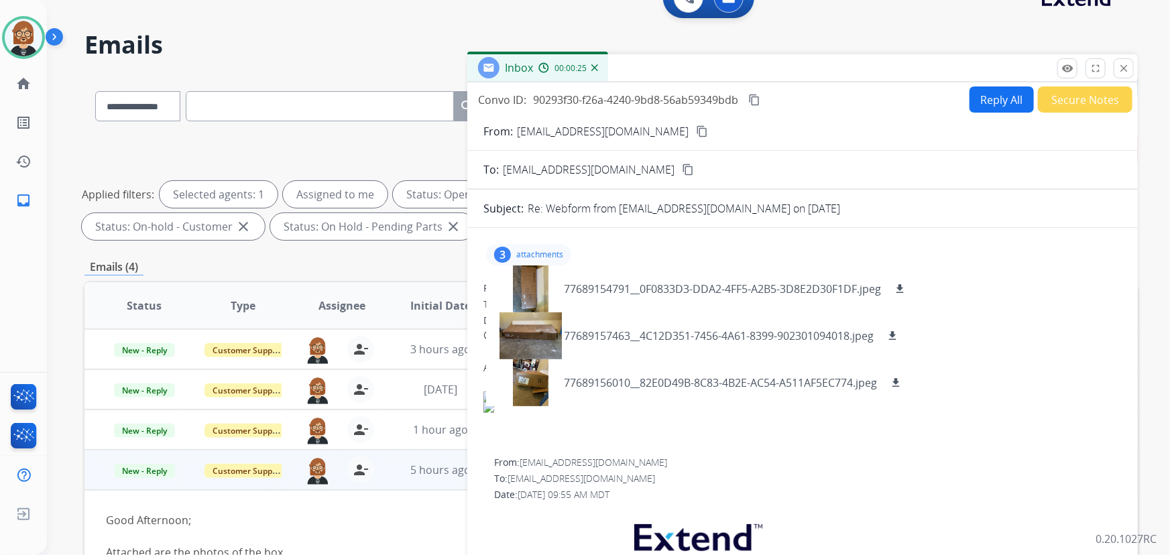
click at [696, 133] on mat-icon "content_copy" at bounding box center [702, 131] width 12 height 12
click at [986, 99] on button "Reply All" at bounding box center [1001, 99] width 64 height 26
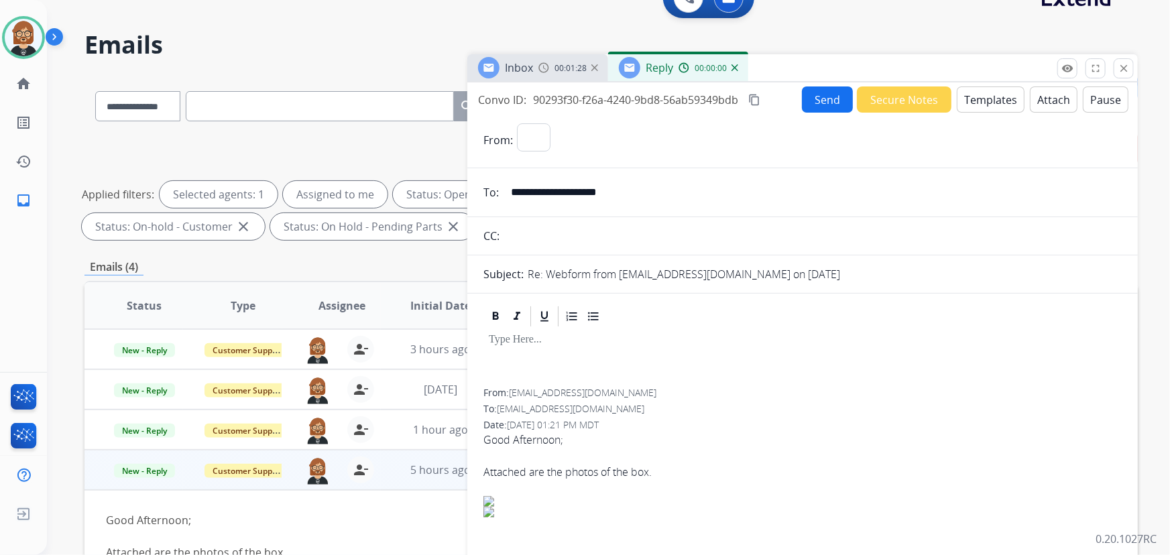
select select "**********"
click at [967, 101] on button "Templates" at bounding box center [990, 99] width 68 height 26
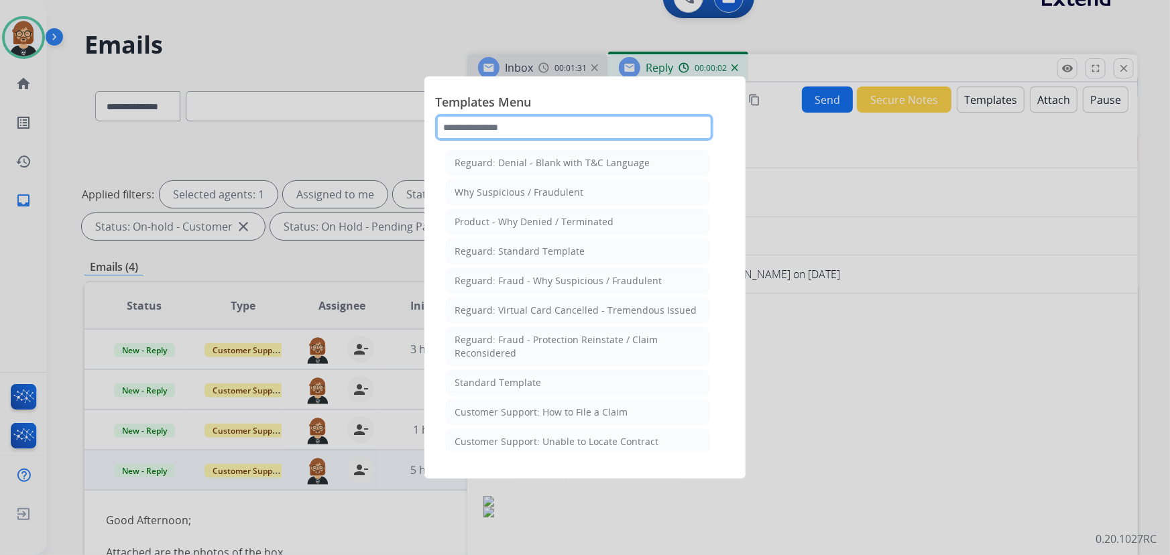
click at [542, 134] on input "text" at bounding box center [574, 127] width 278 height 27
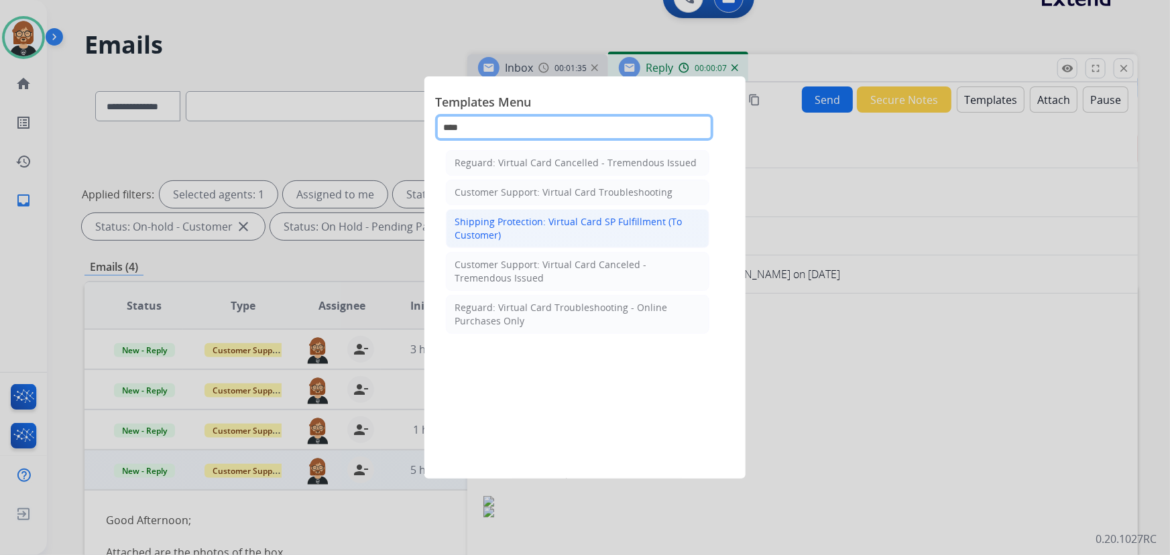
type input "****"
click at [586, 219] on div "Shipping Protection: Virtual Card SP Fulfillment (To Customer)" at bounding box center [577, 228] width 246 height 27
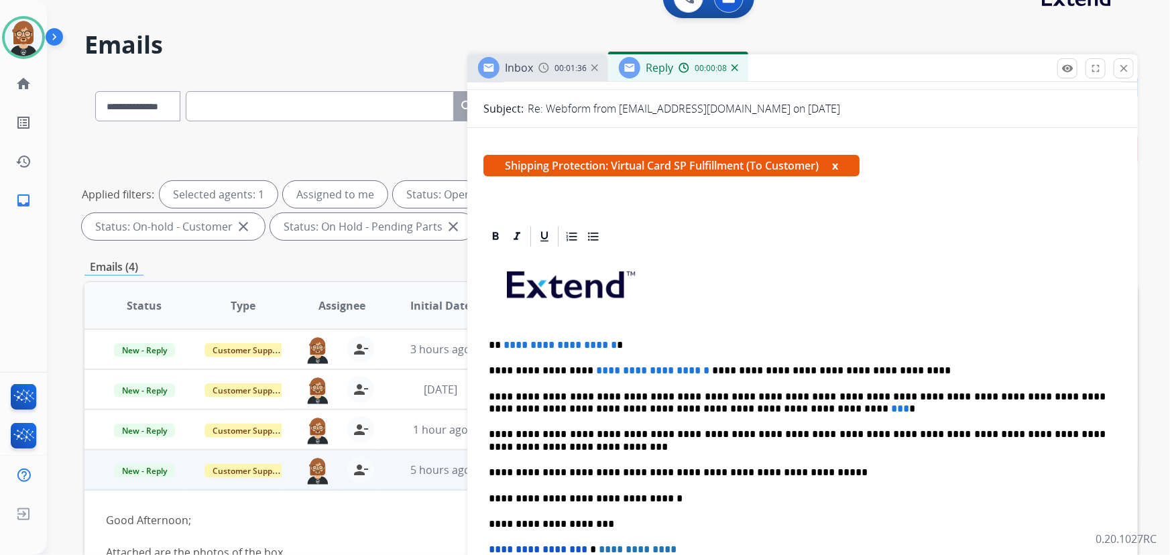
scroll to position [304, 0]
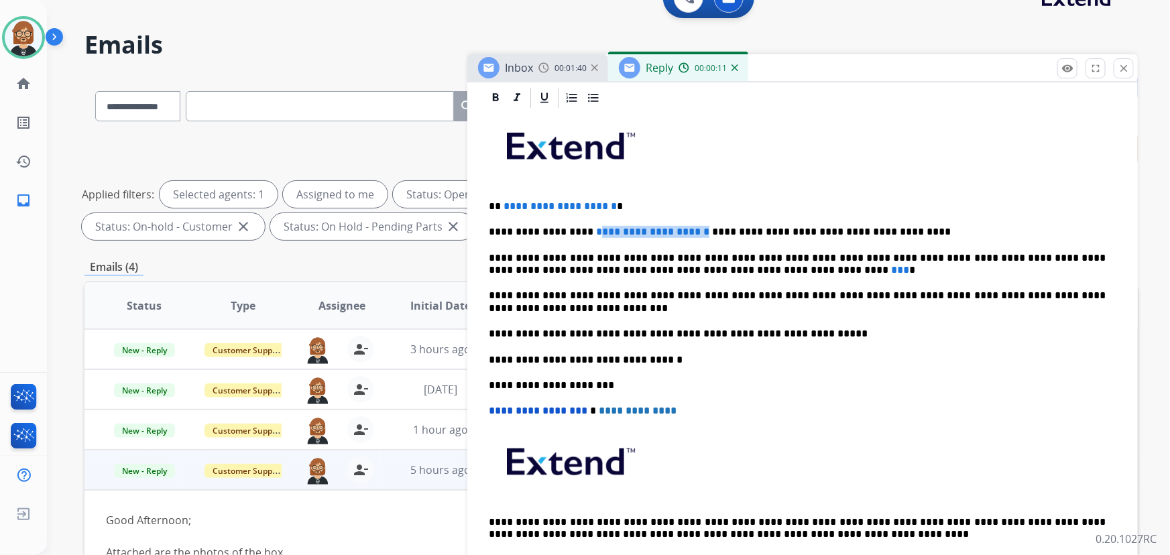
drag, startPoint x: 582, startPoint y: 225, endPoint x: 673, endPoint y: 230, distance: 90.6
click at [673, 230] on p "**********" at bounding box center [797, 232] width 617 height 12
drag, startPoint x: 503, startPoint y: 206, endPoint x: 633, endPoint y: 204, distance: 130.0
click at [617, 204] on span "**********" at bounding box center [559, 206] width 113 height 10
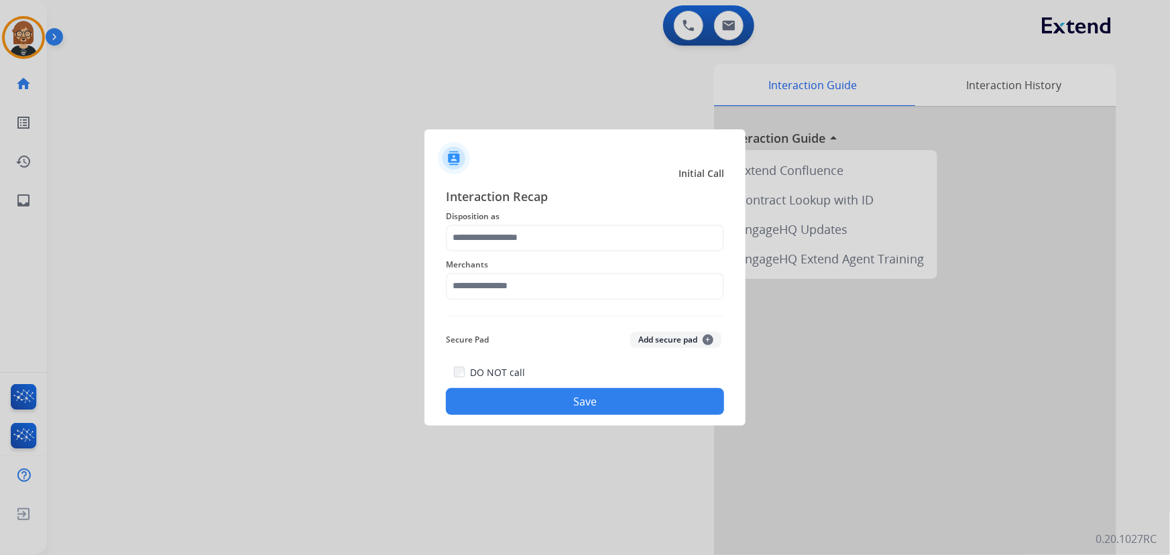
click at [747, 23] on div at bounding box center [585, 277] width 1170 height 555
click at [732, 28] on div at bounding box center [585, 277] width 1170 height 555
click at [560, 222] on span "Disposition as" at bounding box center [585, 216] width 278 height 16
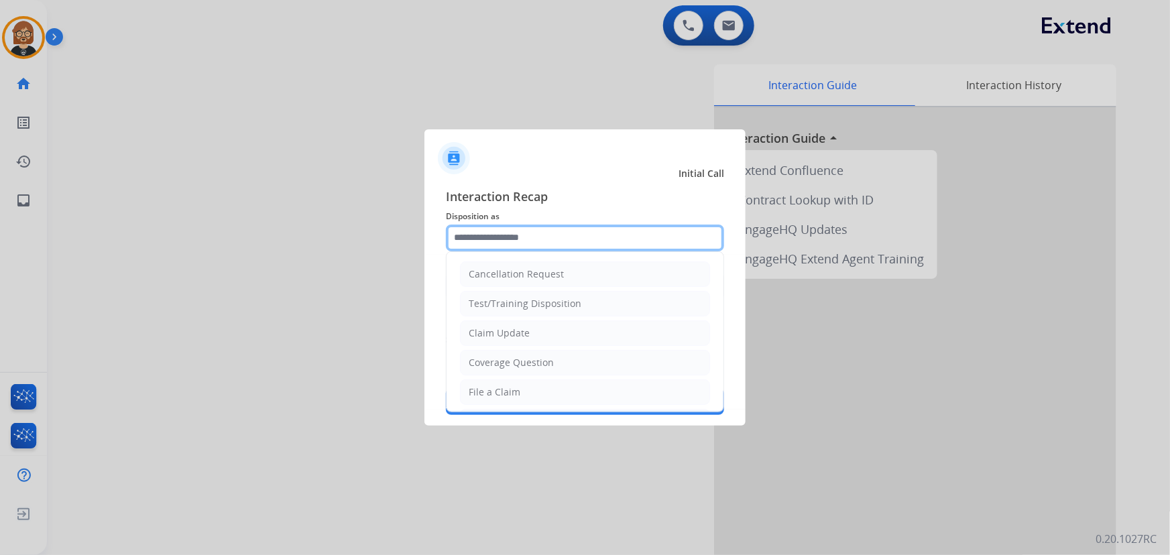
click at [554, 233] on input "text" at bounding box center [585, 238] width 278 height 27
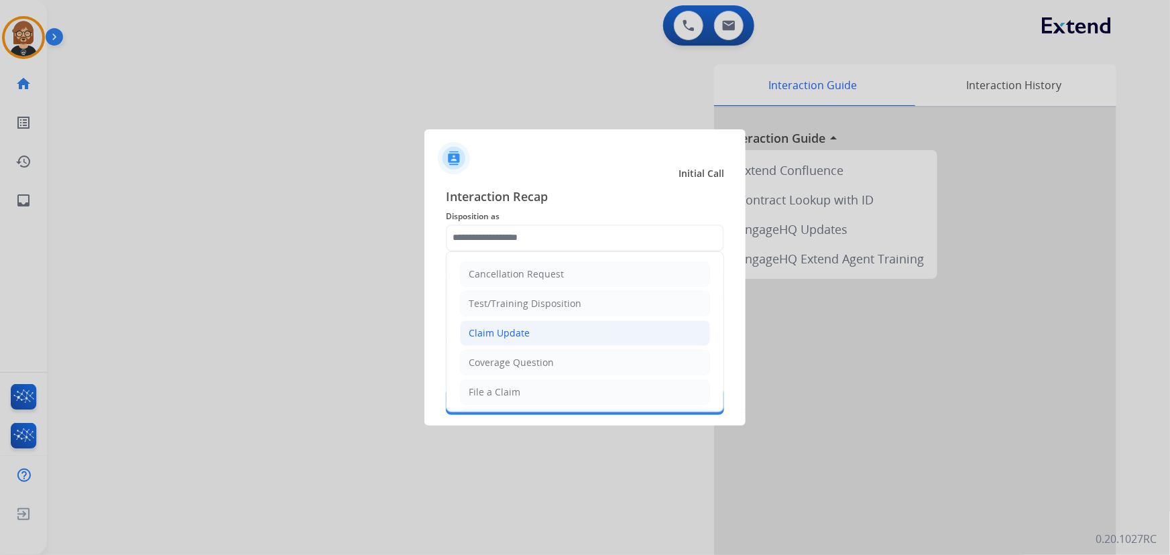
click at [576, 335] on li "Claim Update" at bounding box center [585, 332] width 250 height 25
type input "**********"
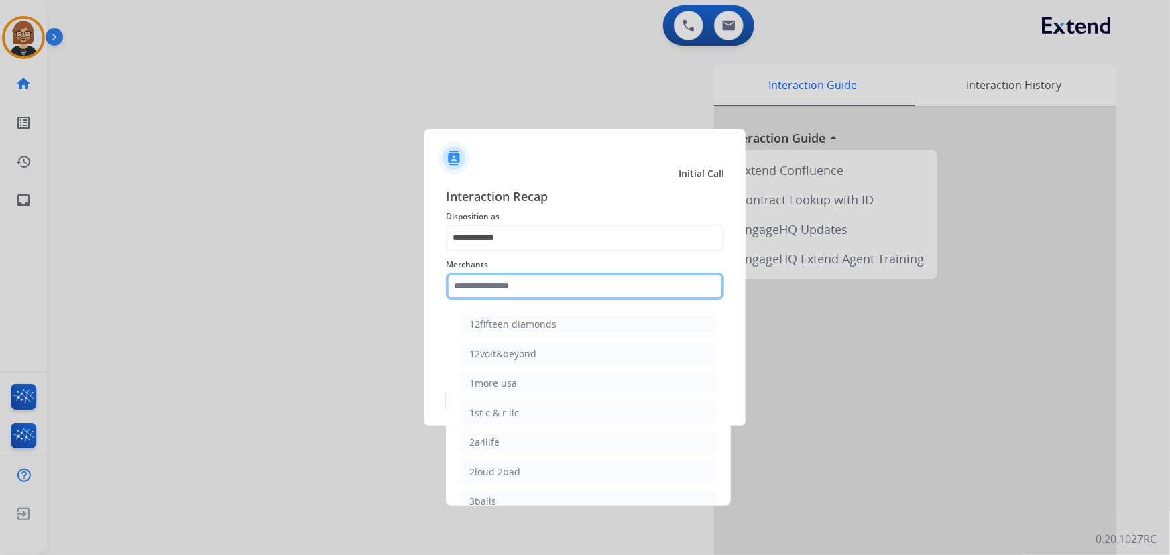
click at [585, 278] on input "text" at bounding box center [585, 286] width 278 height 27
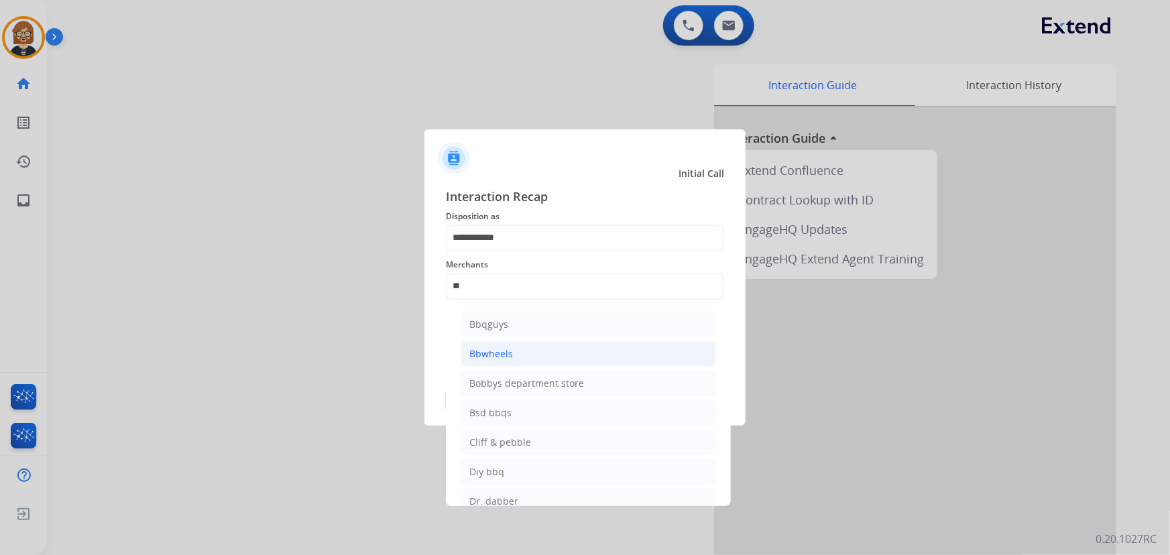
click at [552, 351] on li "Bbwheels" at bounding box center [587, 353] width 255 height 25
type input "********"
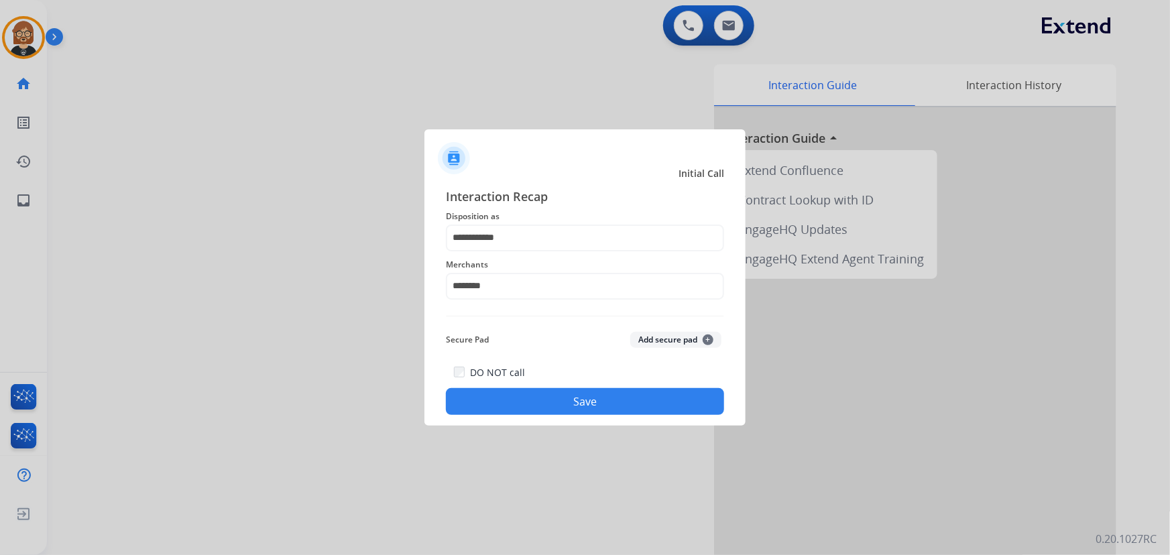
click at [595, 413] on button "Save" at bounding box center [585, 401] width 278 height 27
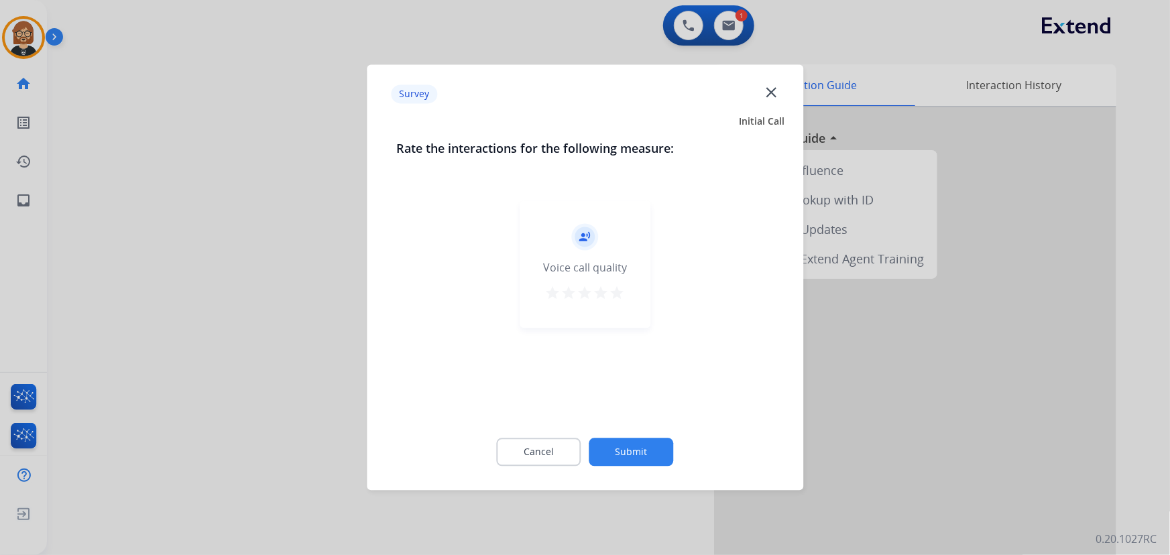
click at [654, 448] on button "Submit" at bounding box center [631, 452] width 84 height 28
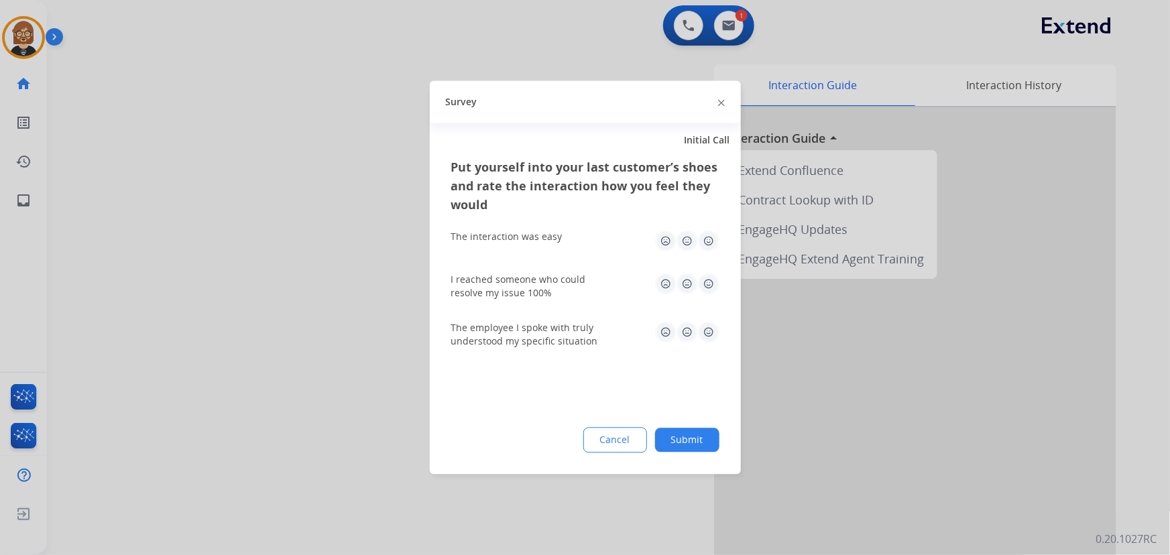
click at [670, 433] on button "Submit" at bounding box center [687, 440] width 64 height 24
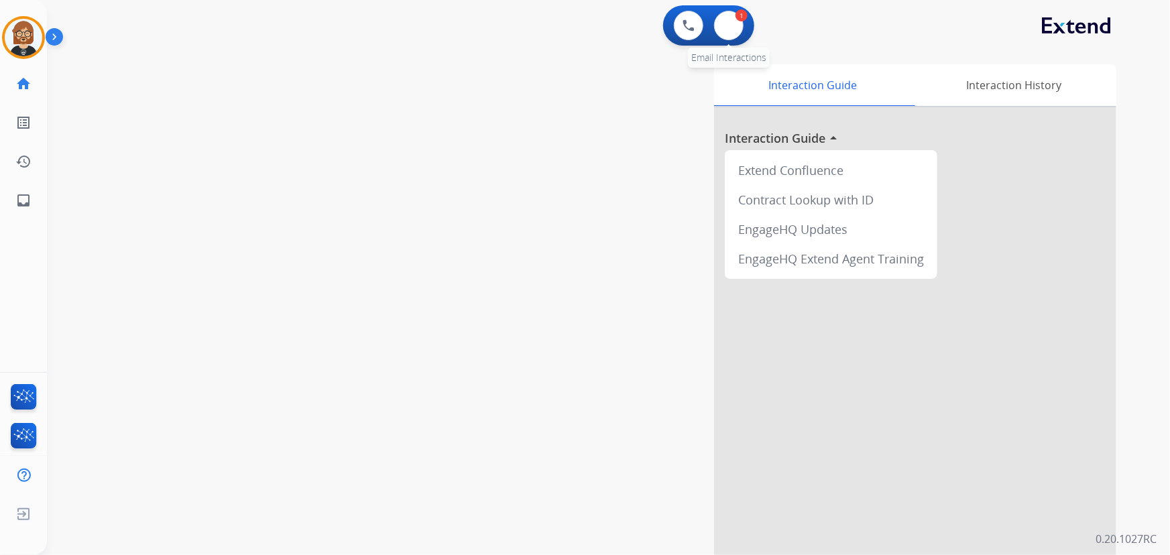
drag, startPoint x: 751, startPoint y: 19, endPoint x: 744, endPoint y: 23, distance: 7.8
click at [744, 23] on div "0 Voice Interactions 1 Email Interactions" at bounding box center [708, 25] width 91 height 40
click at [732, 23] on img at bounding box center [728, 25] width 13 height 11
select select "**********"
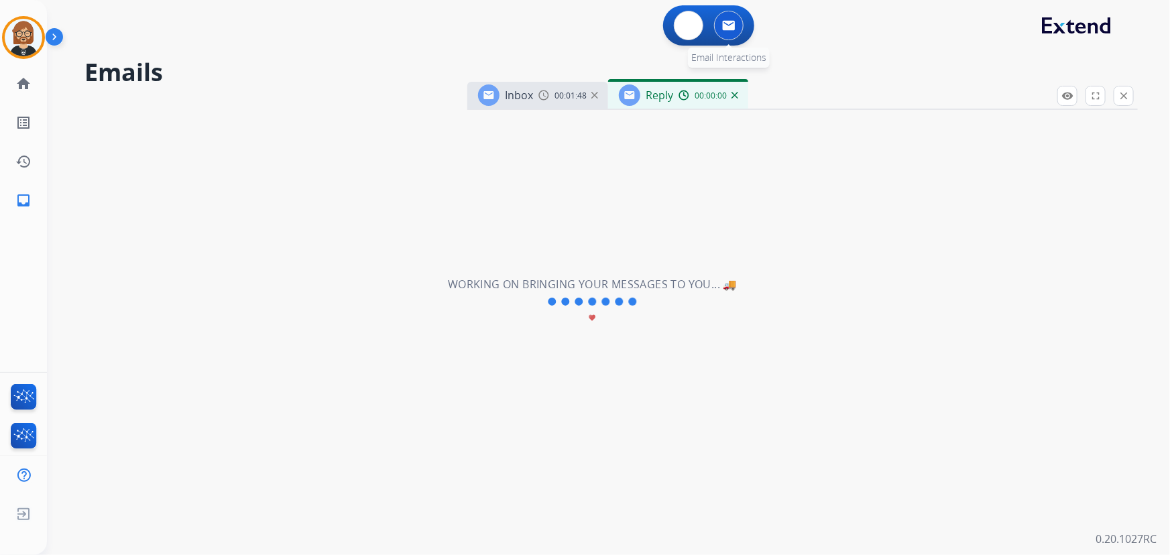
select select "**********"
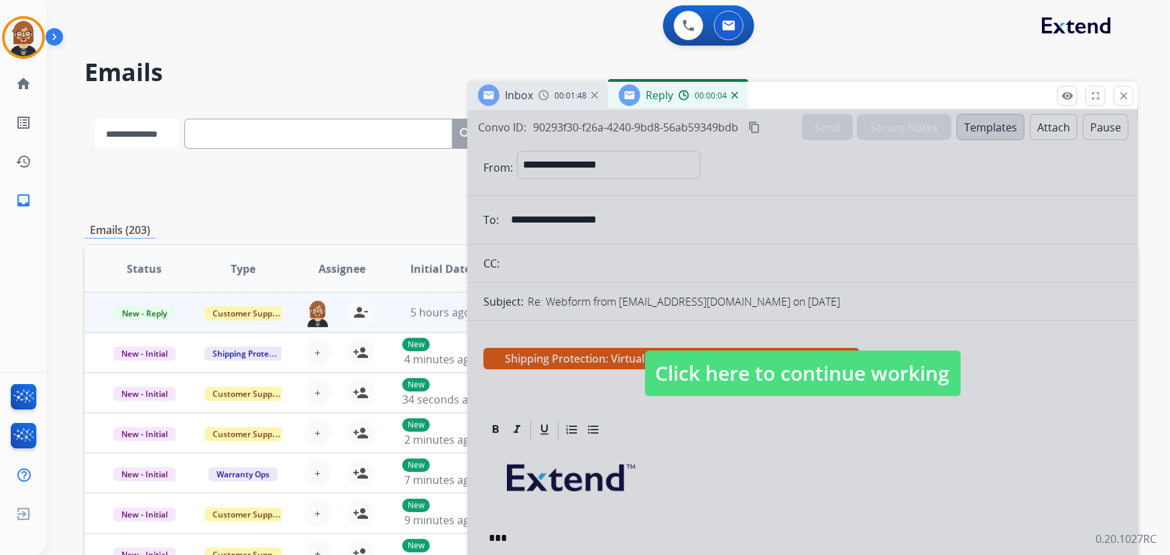
click at [146, 141] on select "**********" at bounding box center [137, 134] width 84 height 30
select select "**********"
click at [95, 119] on select "**********" at bounding box center [137, 134] width 84 height 30
click at [816, 363] on span "Click here to continue working" at bounding box center [803, 374] width 316 height 46
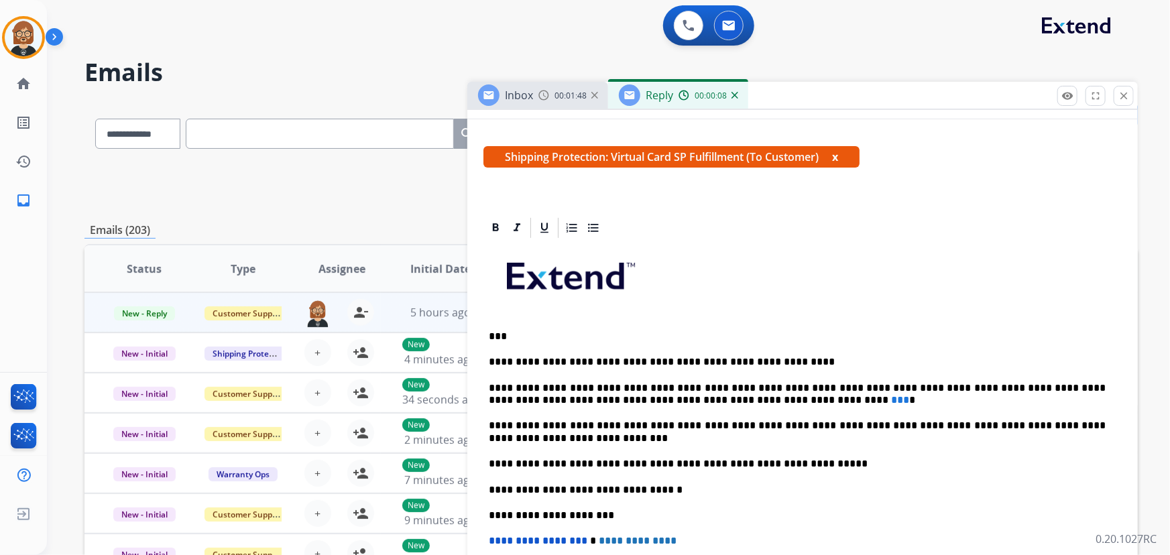
scroll to position [304, 0]
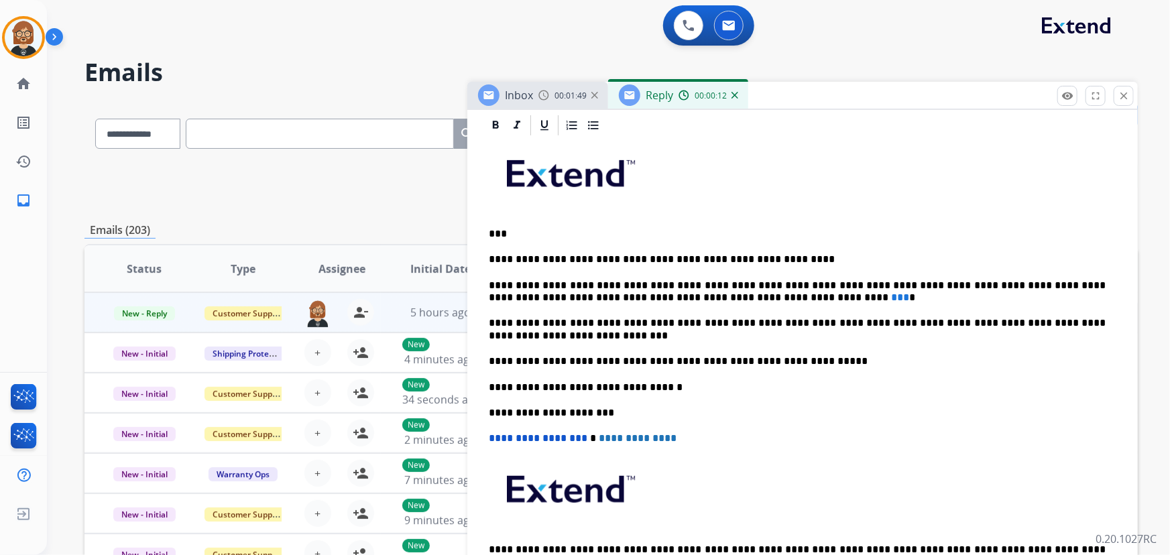
click at [891, 294] on span "***" at bounding box center [900, 297] width 18 height 10
click at [891, 297] on span "***" at bounding box center [900, 297] width 18 height 10
drag, startPoint x: 699, startPoint y: 297, endPoint x: 711, endPoint y: 300, distance: 12.5
click at [711, 300] on p "**********" at bounding box center [797, 292] width 617 height 25
paste div
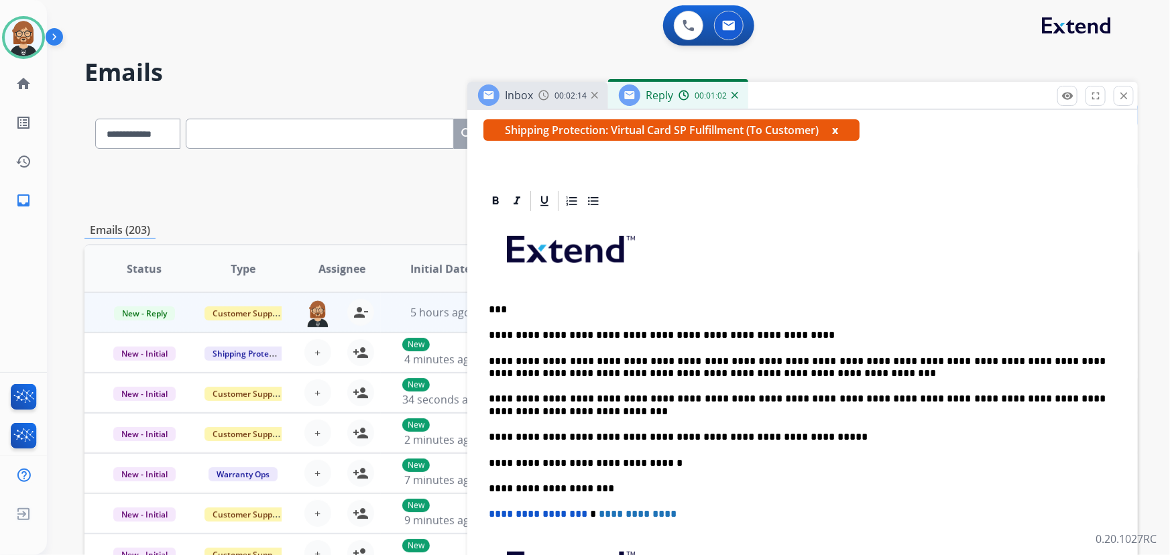
scroll to position [0, 0]
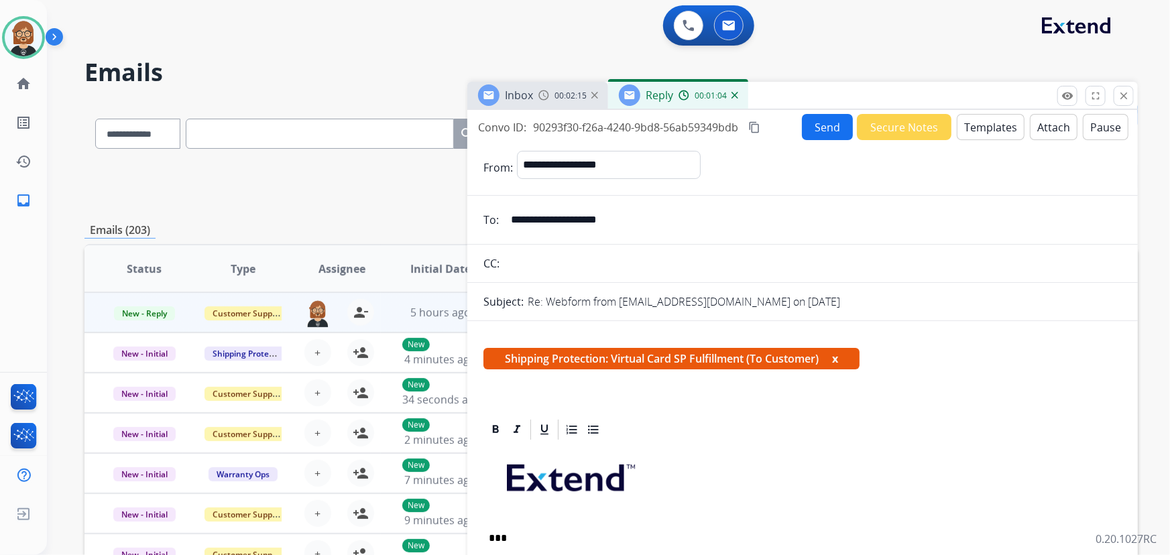
click at [811, 117] on button "Send" at bounding box center [827, 127] width 51 height 26
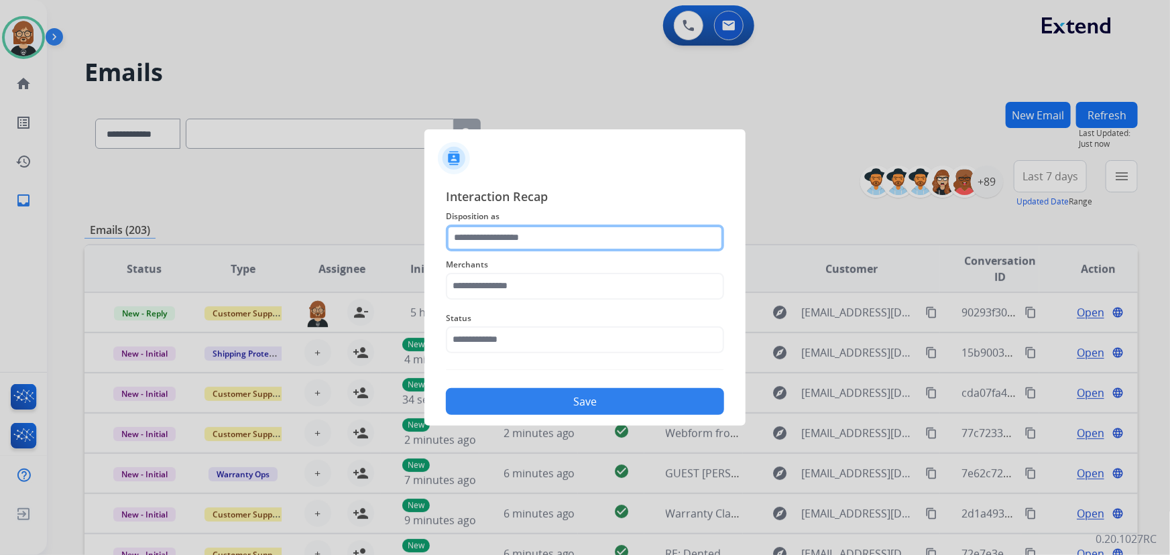
click at [523, 247] on input "text" at bounding box center [585, 238] width 278 height 27
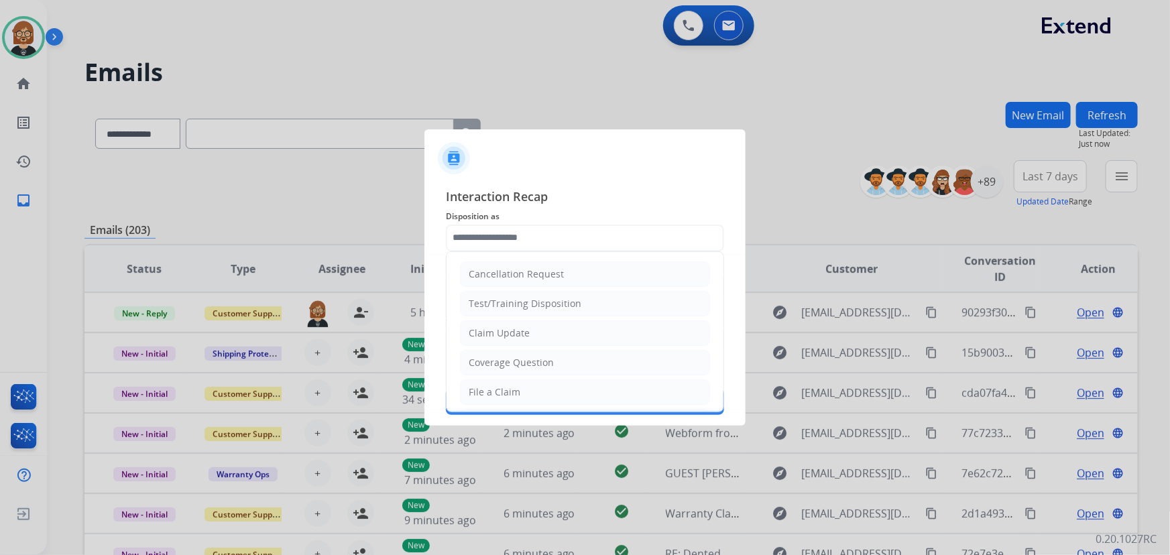
click at [542, 333] on li "Claim Update" at bounding box center [585, 332] width 250 height 25
type input "**********"
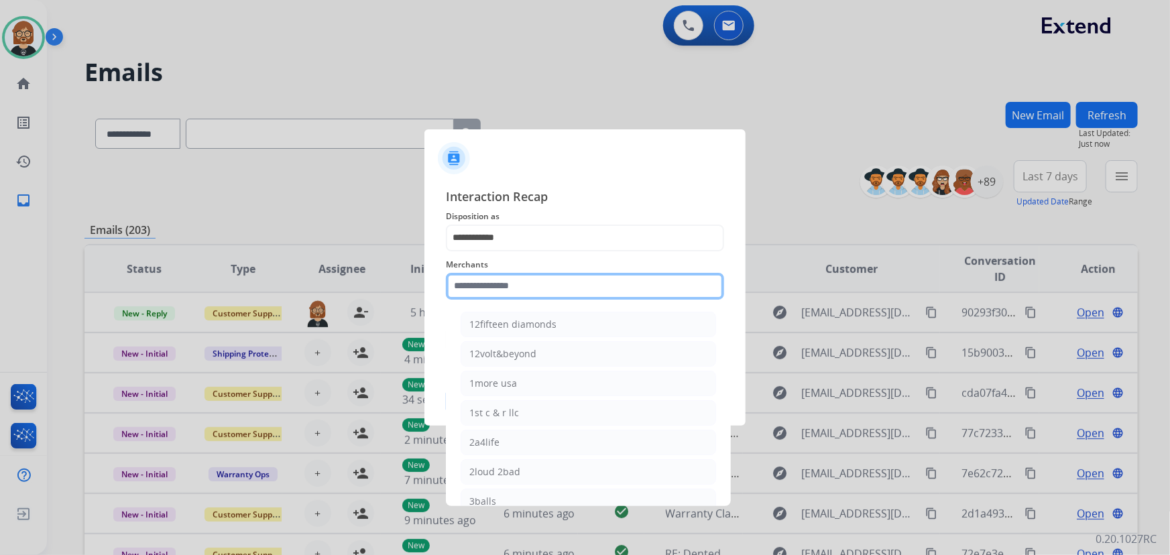
click at [556, 281] on input "text" at bounding box center [585, 286] width 278 height 27
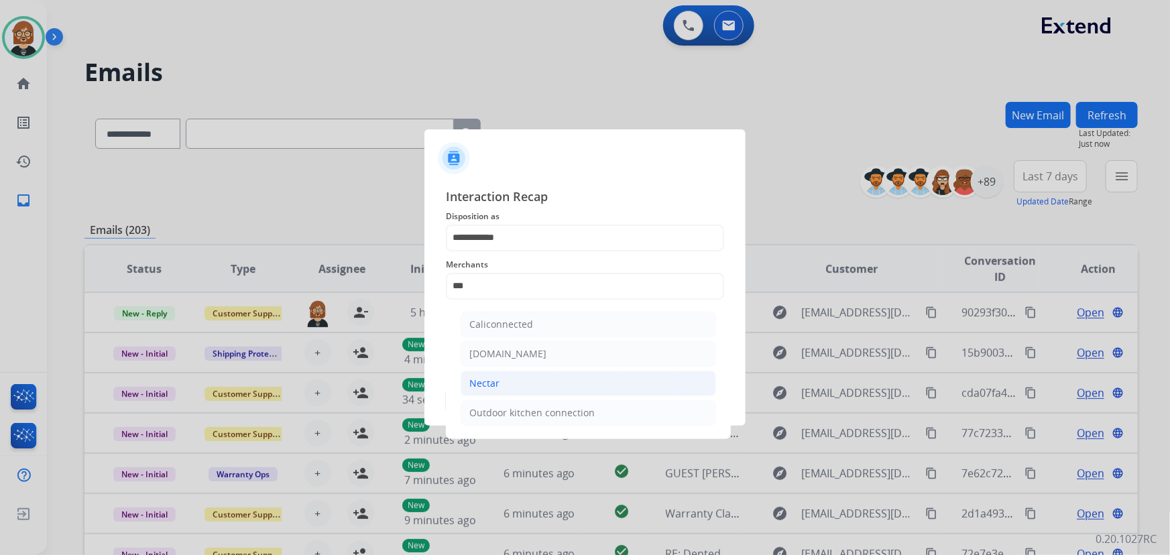
click at [564, 385] on li "Nectar" at bounding box center [587, 383] width 255 height 25
type input "******"
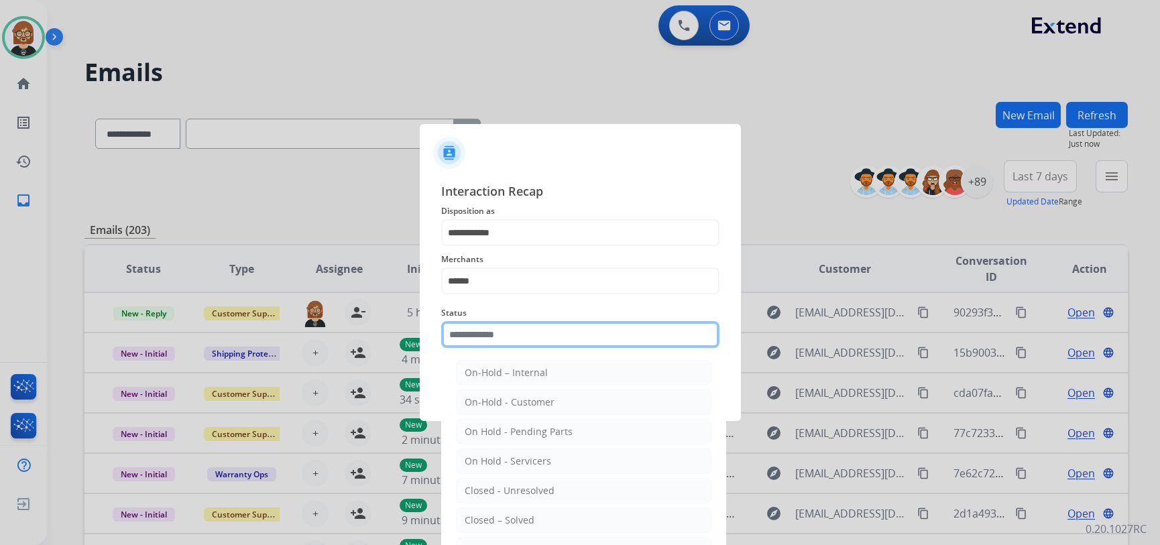
click at [582, 338] on input "text" at bounding box center [580, 334] width 278 height 27
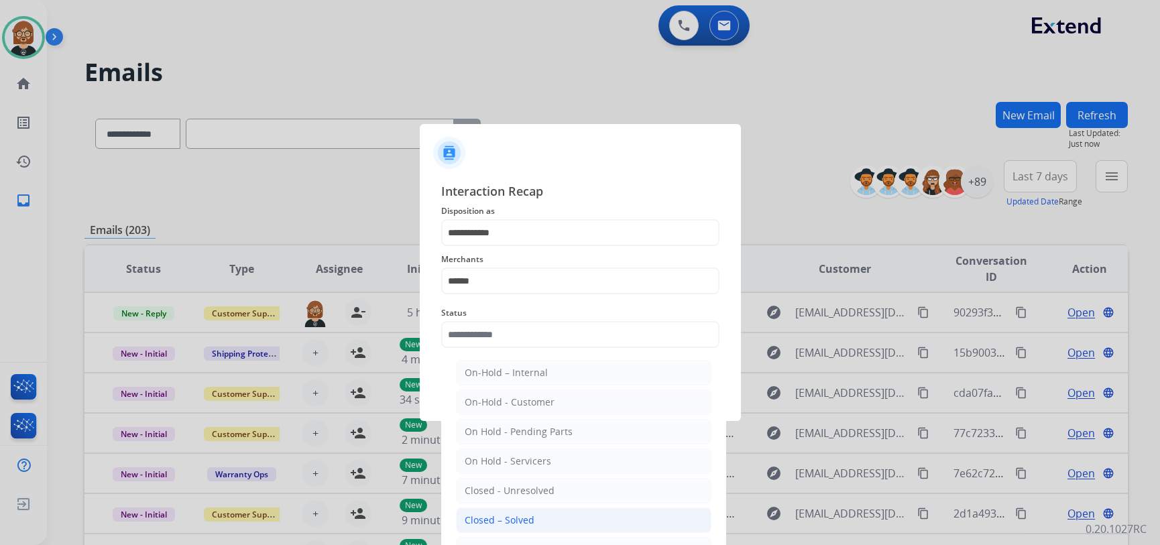
click at [554, 516] on li "Closed – Solved" at bounding box center [583, 519] width 255 height 25
type input "**********"
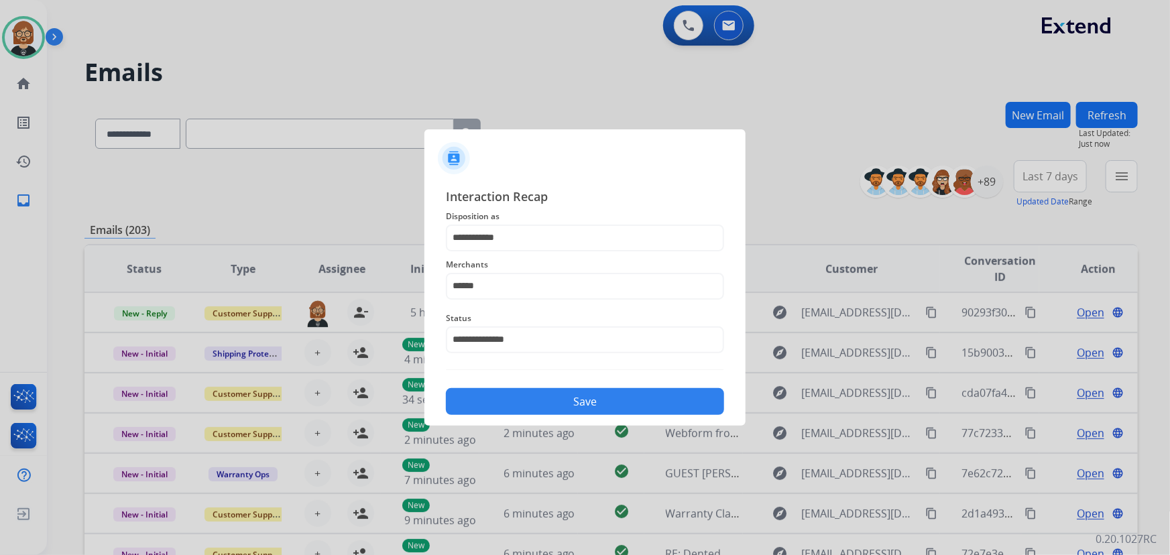
click at [584, 408] on button "Save" at bounding box center [585, 401] width 278 height 27
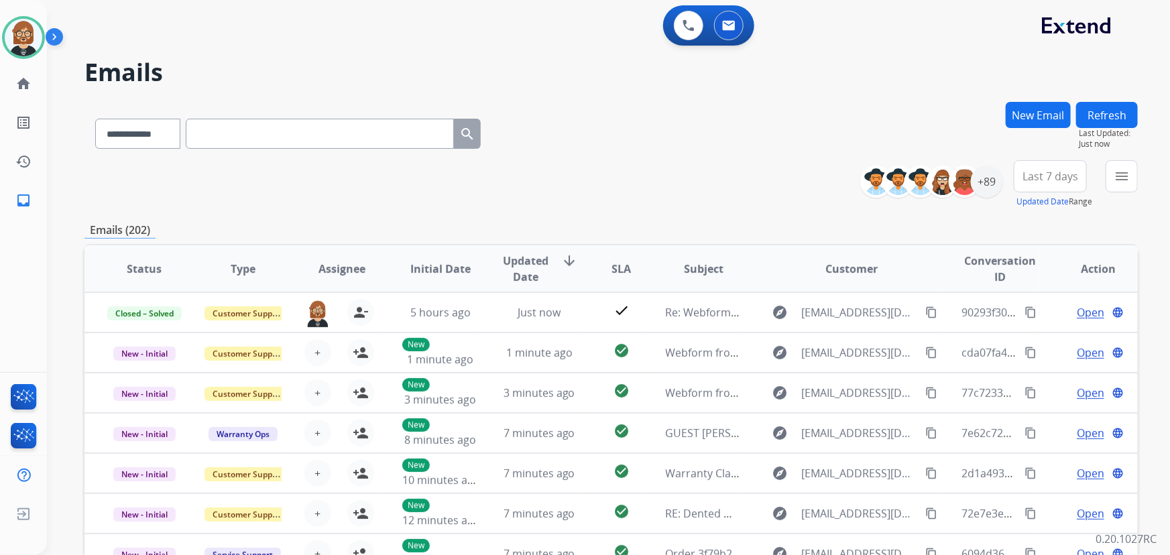
scroll to position [1, 0]
click at [985, 179] on div "+89" at bounding box center [987, 182] width 32 height 32
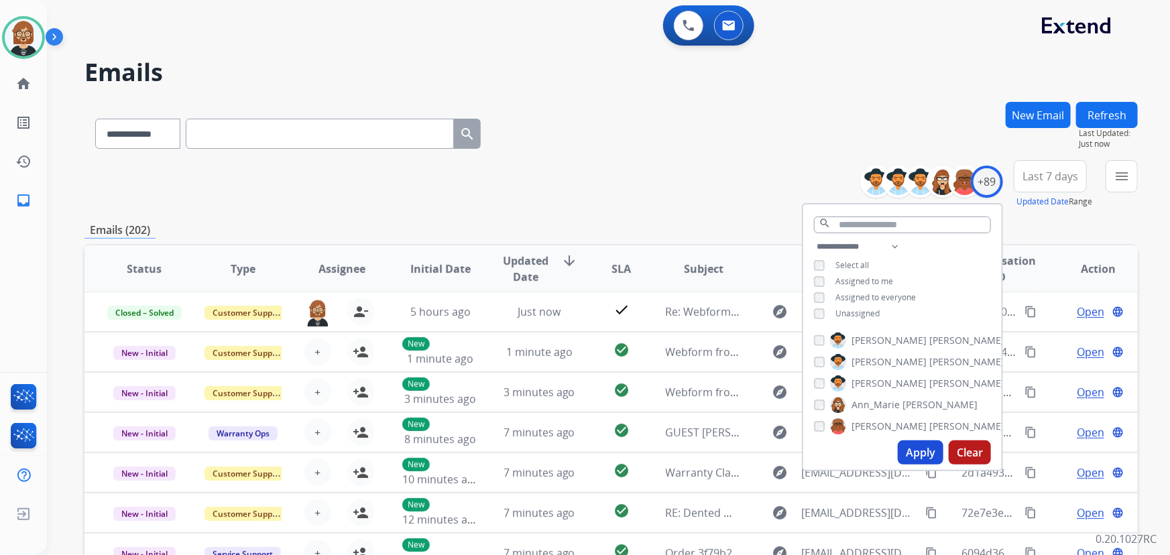
click at [835, 310] on span "Unassigned" at bounding box center [857, 313] width 44 height 11
click at [913, 448] on button "Apply" at bounding box center [920, 452] width 46 height 24
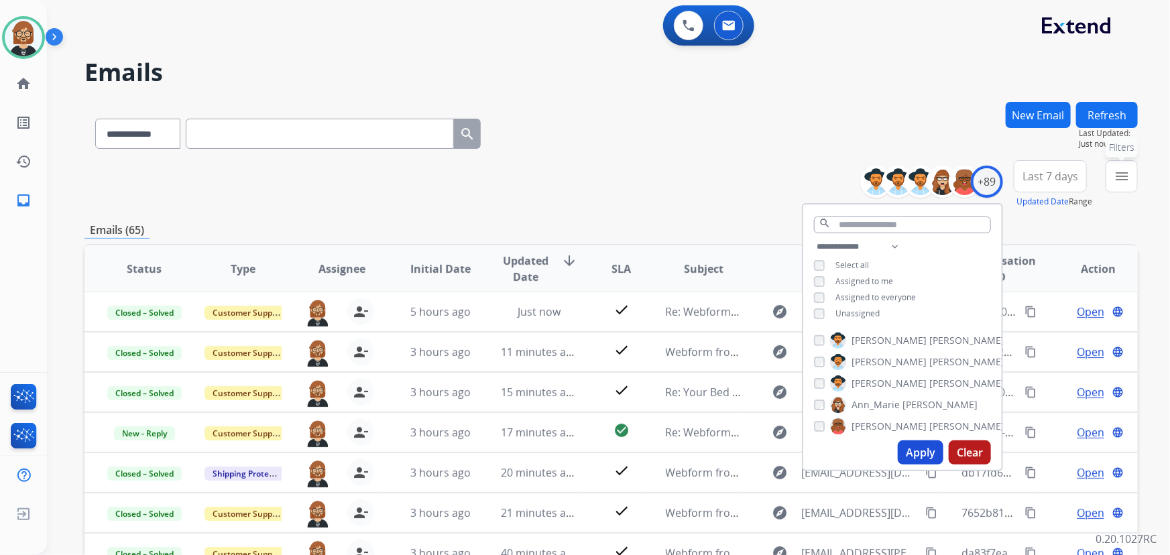
click at [1122, 168] on mat-icon "menu" at bounding box center [1121, 176] width 16 height 16
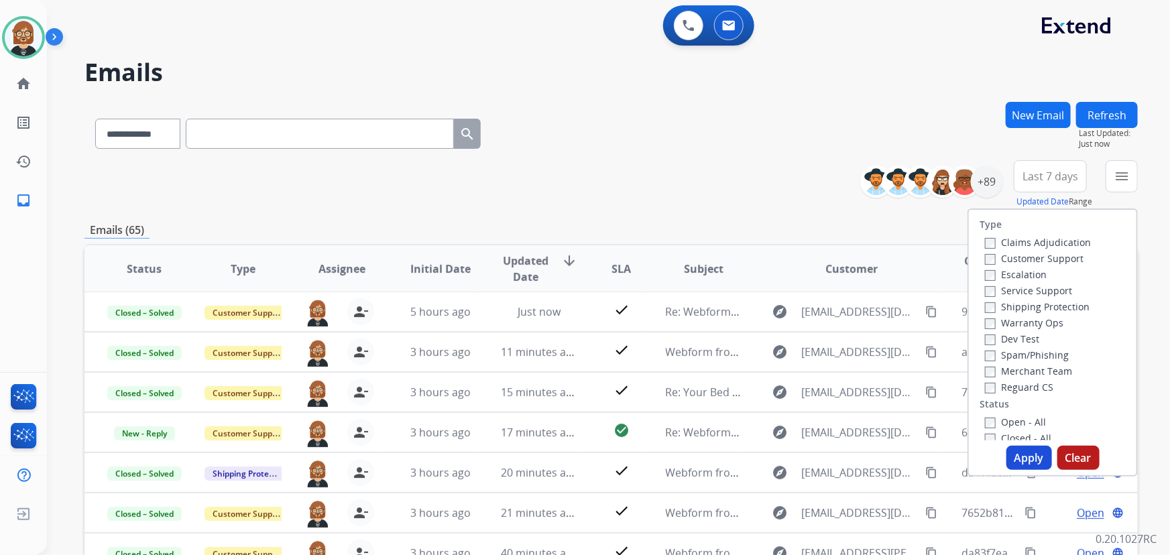
click at [1000, 420] on label "Open - All" at bounding box center [1015, 422] width 61 height 13
click at [1027, 458] on button "Apply" at bounding box center [1029, 458] width 46 height 24
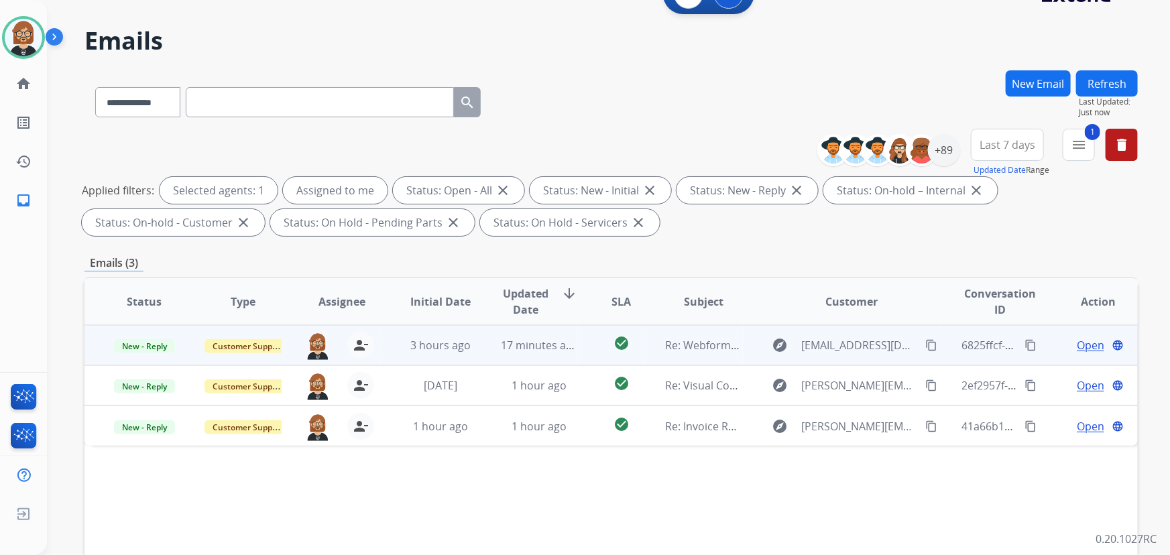
scroll to position [0, 0]
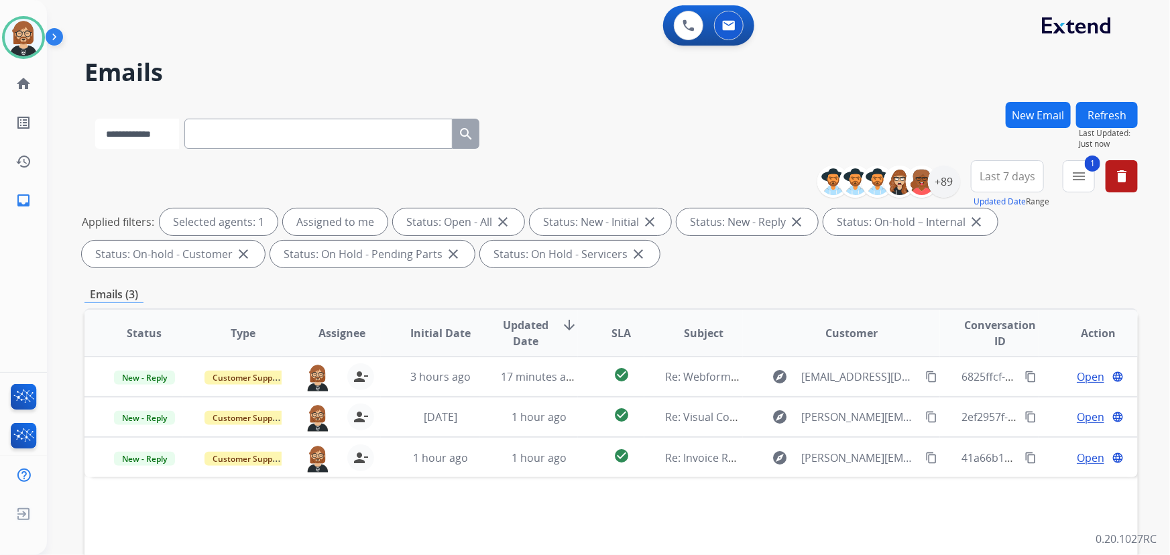
click at [179, 134] on select "**********" at bounding box center [137, 134] width 84 height 30
click at [95, 119] on select "**********" at bounding box center [137, 134] width 84 height 30
drag, startPoint x: 281, startPoint y: 142, endPoint x: 288, endPoint y: 136, distance: 9.0
click at [282, 141] on input "text" at bounding box center [320, 134] width 268 height 30
paste input "**********"
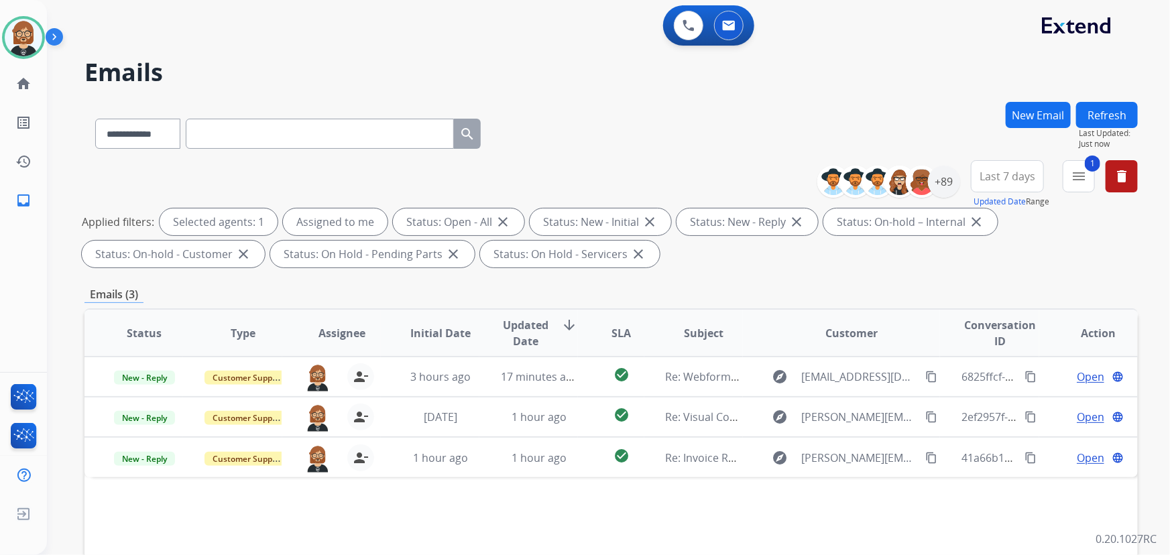
type input "**********"
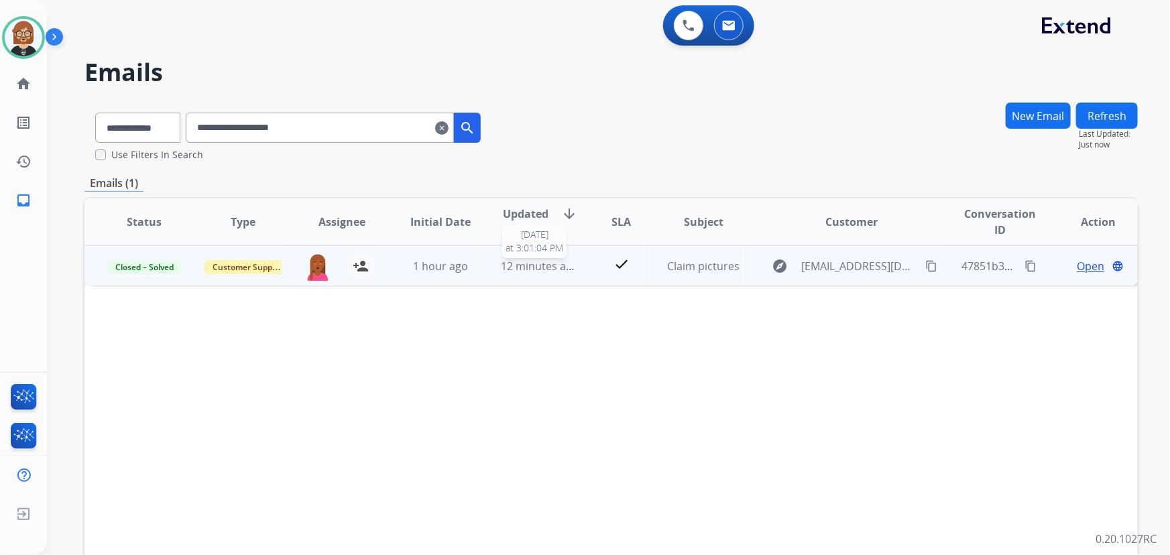
click at [549, 268] on span "12 minutes ago" at bounding box center [540, 266] width 78 height 15
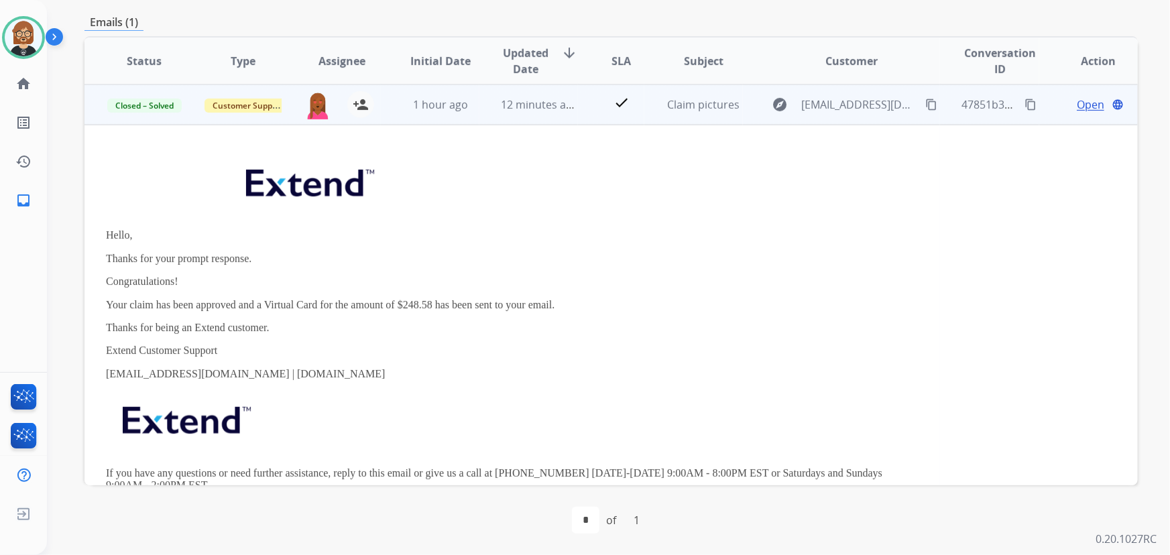
click at [388, 367] on div "Hello, Thanks for your prompt response. Congratulations! Your claim has been ap…" at bounding box center [512, 331] width 812 height 357
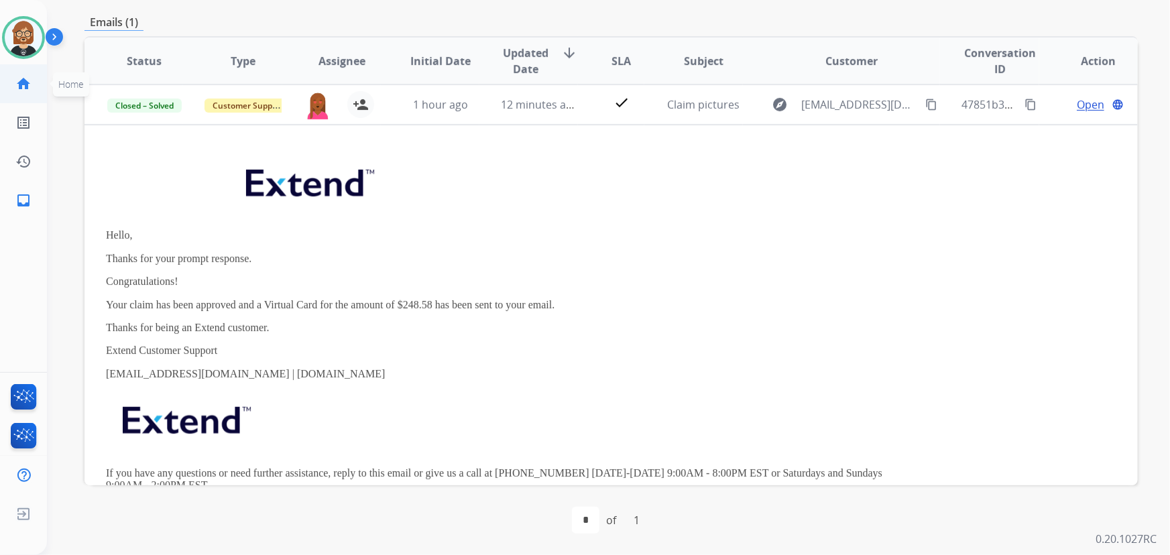
click at [28, 76] on mat-icon "home" at bounding box center [23, 84] width 16 height 16
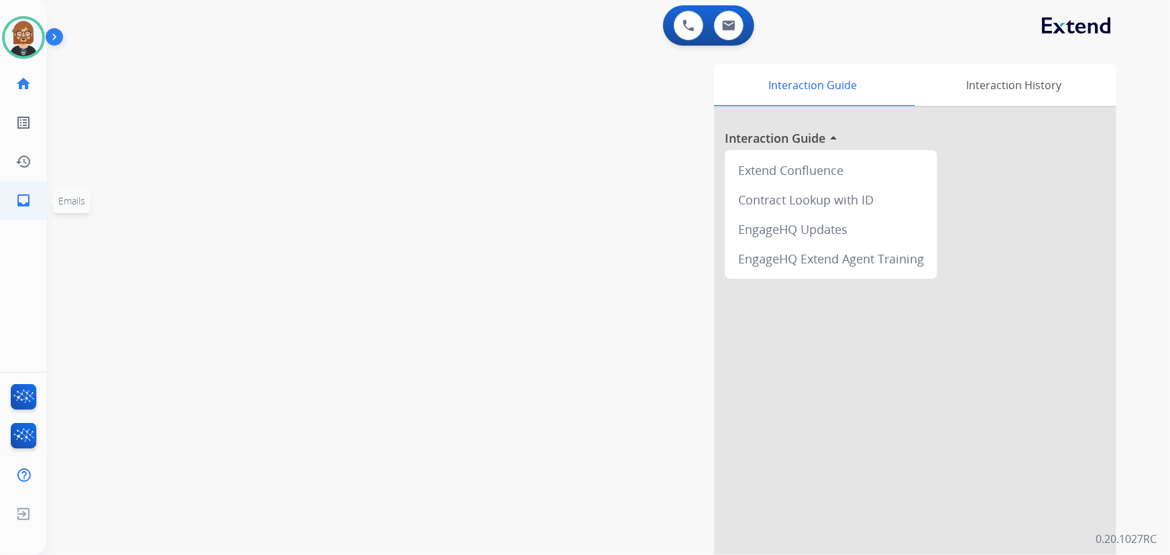
click at [34, 200] on link "inbox Emails" at bounding box center [24, 201] width 38 height 38
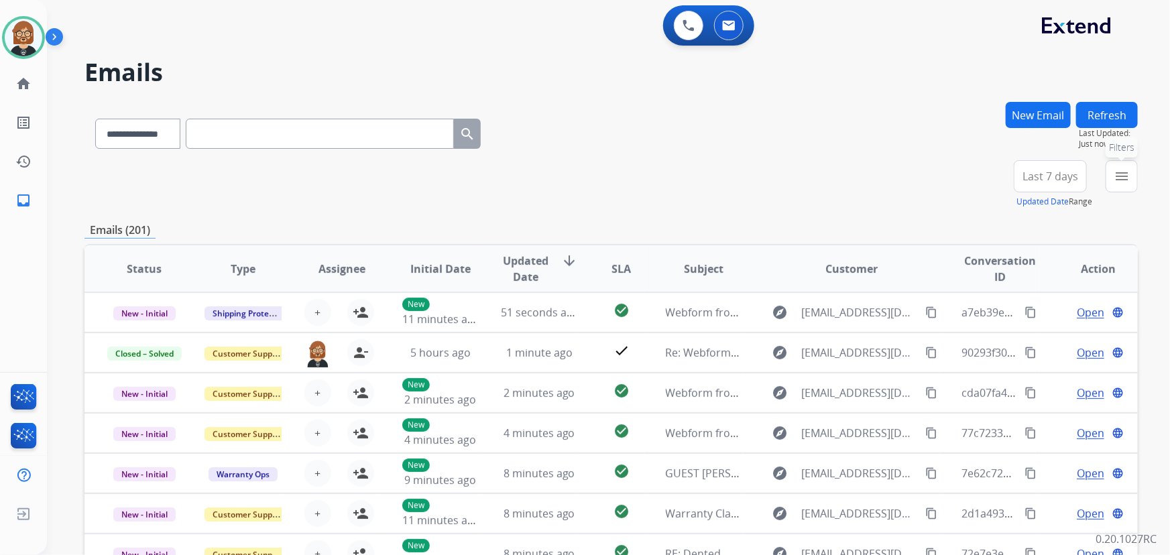
click at [1127, 168] on mat-icon "menu" at bounding box center [1121, 176] width 16 height 16
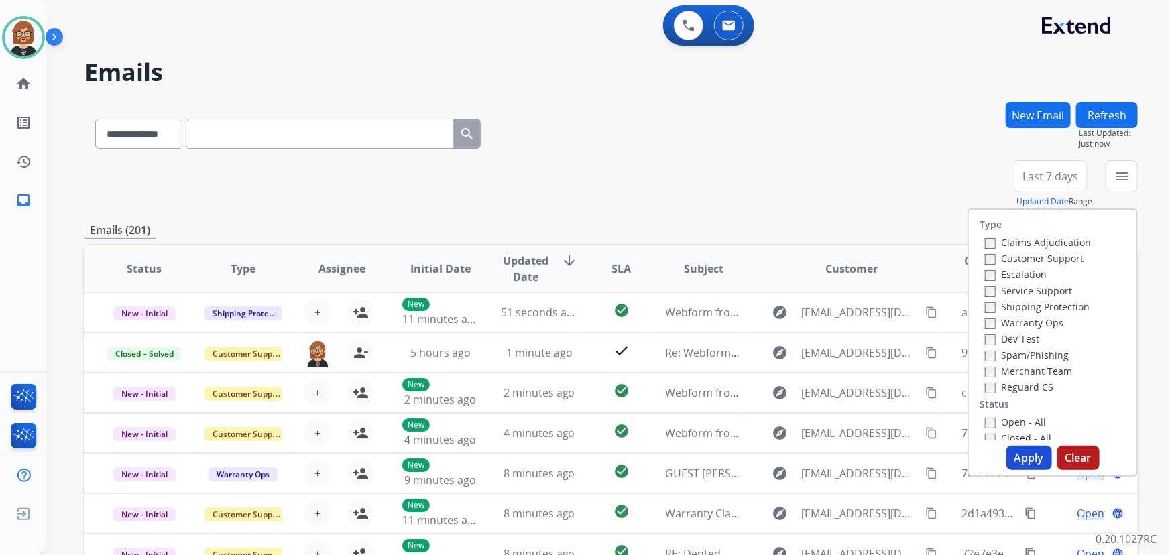
click at [1001, 423] on label "Open - All" at bounding box center [1015, 422] width 61 height 13
click at [999, 387] on label "Reguard CS" at bounding box center [1019, 387] width 68 height 13
click at [1009, 256] on label "Customer Support" at bounding box center [1034, 258] width 99 height 13
click at [1015, 305] on label "Shipping Protection" at bounding box center [1037, 306] width 105 height 13
click at [1032, 456] on button "Apply" at bounding box center [1029, 458] width 46 height 24
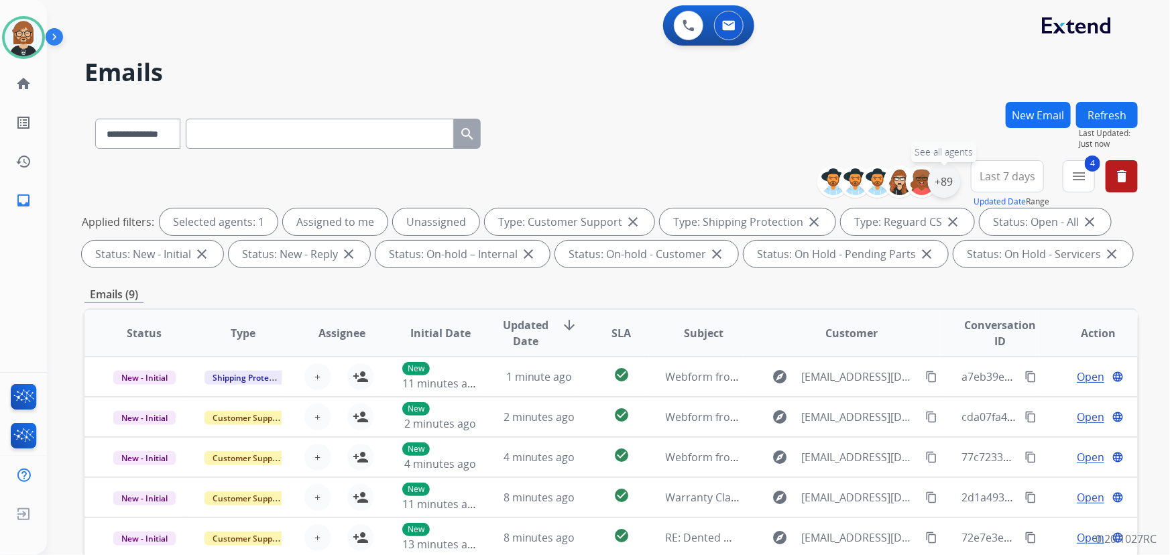
click at [946, 180] on div "+89" at bounding box center [944, 182] width 32 height 32
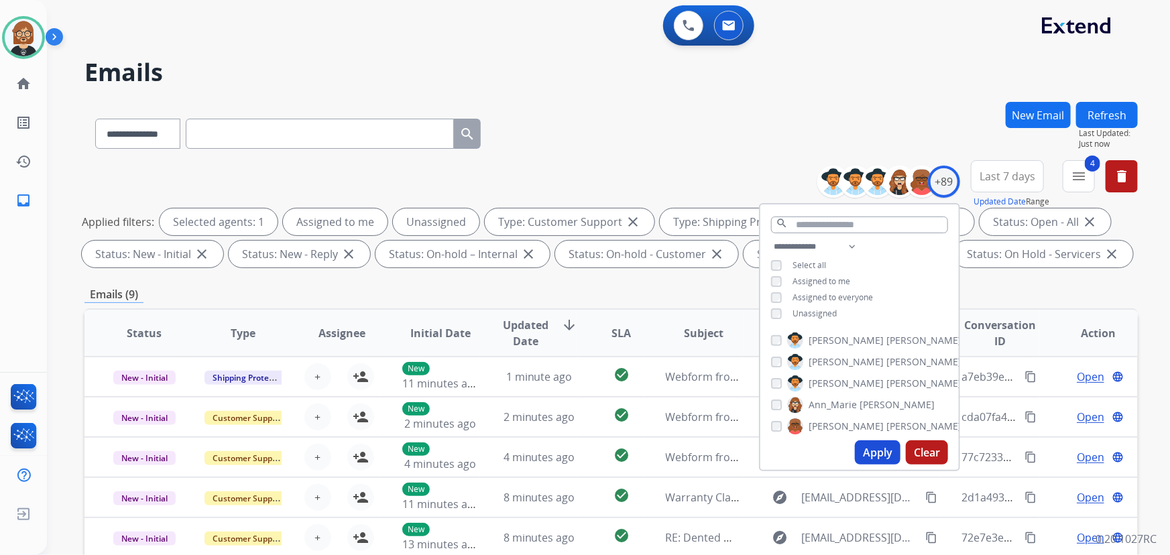
click at [819, 308] on span "Unassigned" at bounding box center [814, 313] width 44 height 11
click at [878, 447] on button "Apply" at bounding box center [878, 452] width 46 height 24
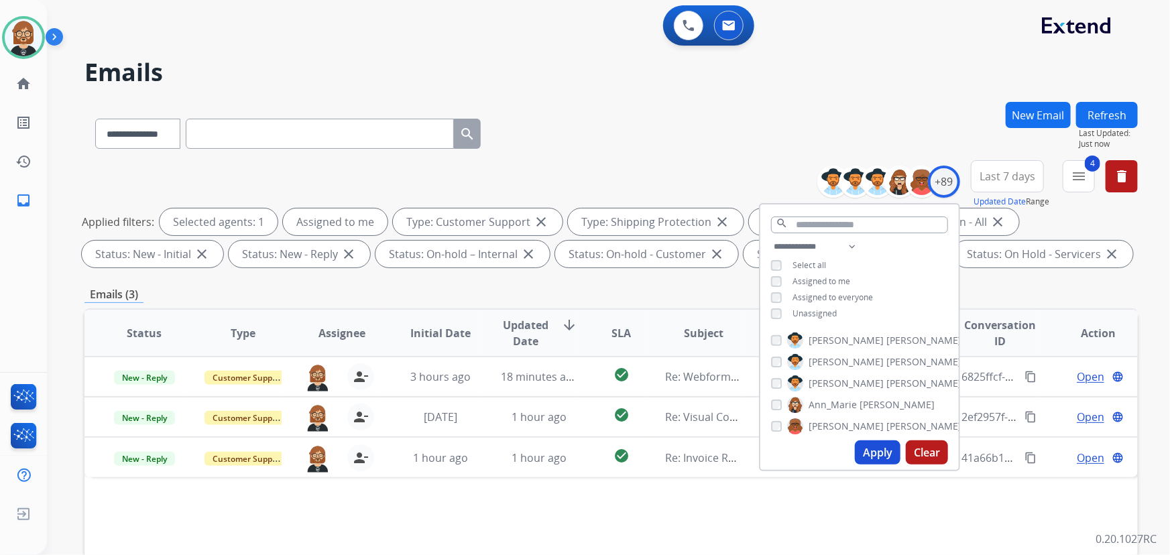
click at [501, 509] on div "Status Type Assignee Initial Date Updated Date arrow_downward SLA Subject Custo…" at bounding box center [610, 532] width 1053 height 449
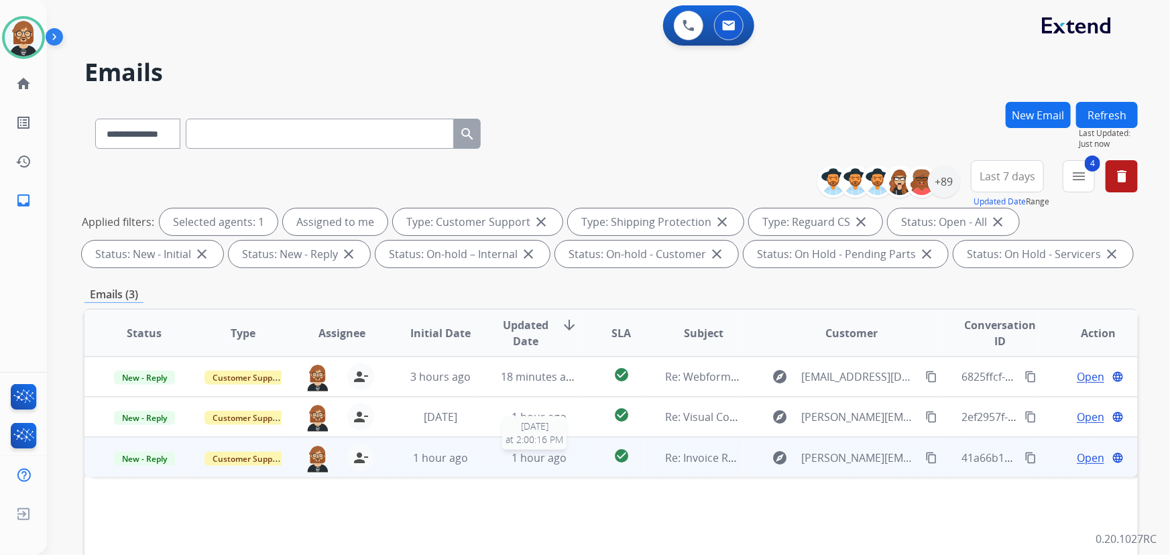
click at [554, 465] on div "1 hour ago" at bounding box center [539, 458] width 76 height 16
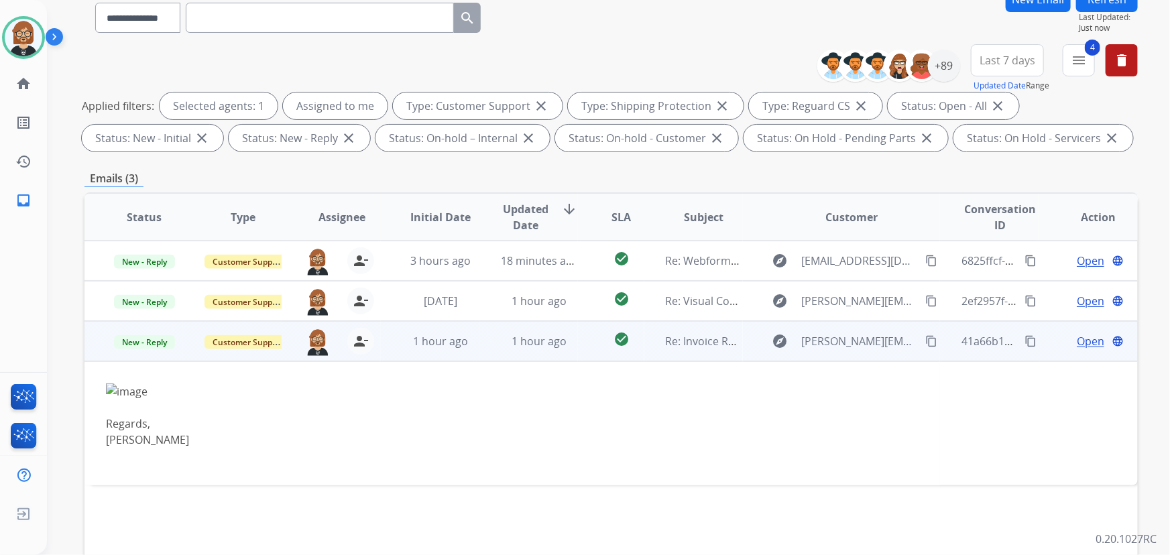
scroll to position [243, 0]
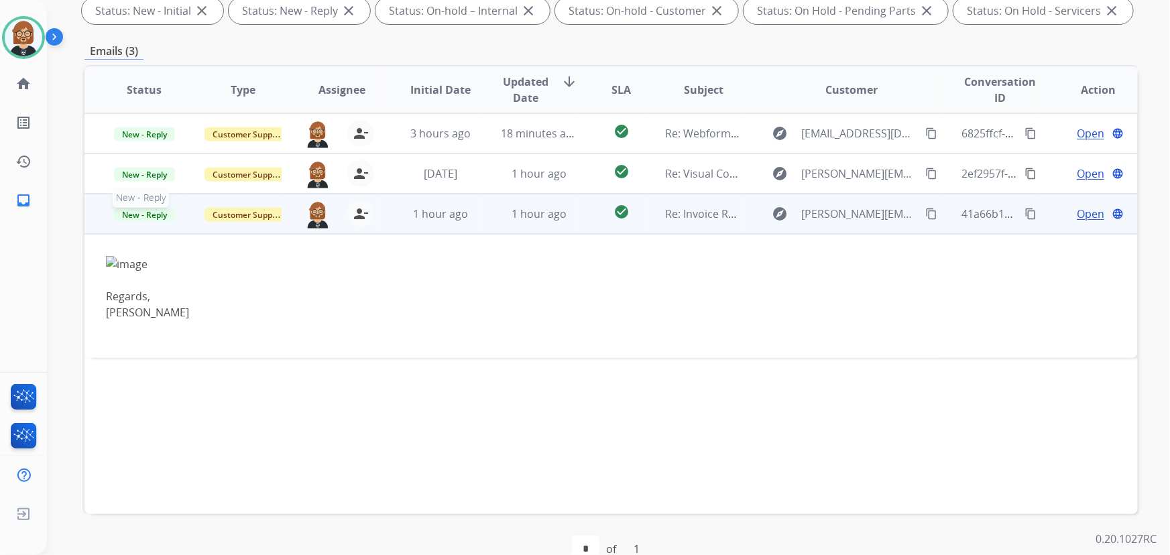
click at [146, 213] on span "New - Reply" at bounding box center [144, 215] width 61 height 14
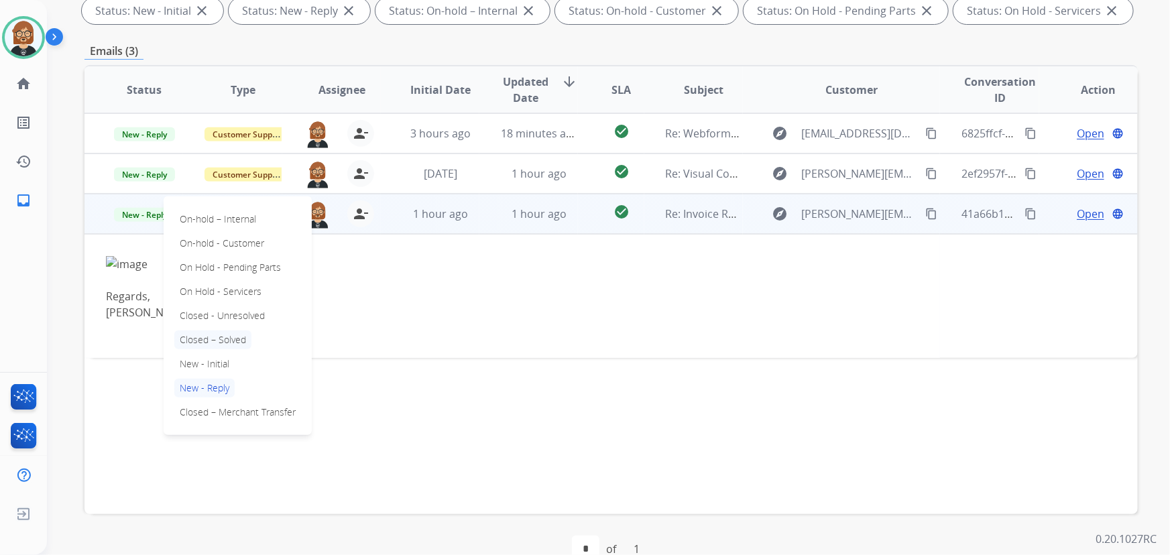
click at [237, 339] on p "Closed – Solved" at bounding box center [212, 339] width 77 height 19
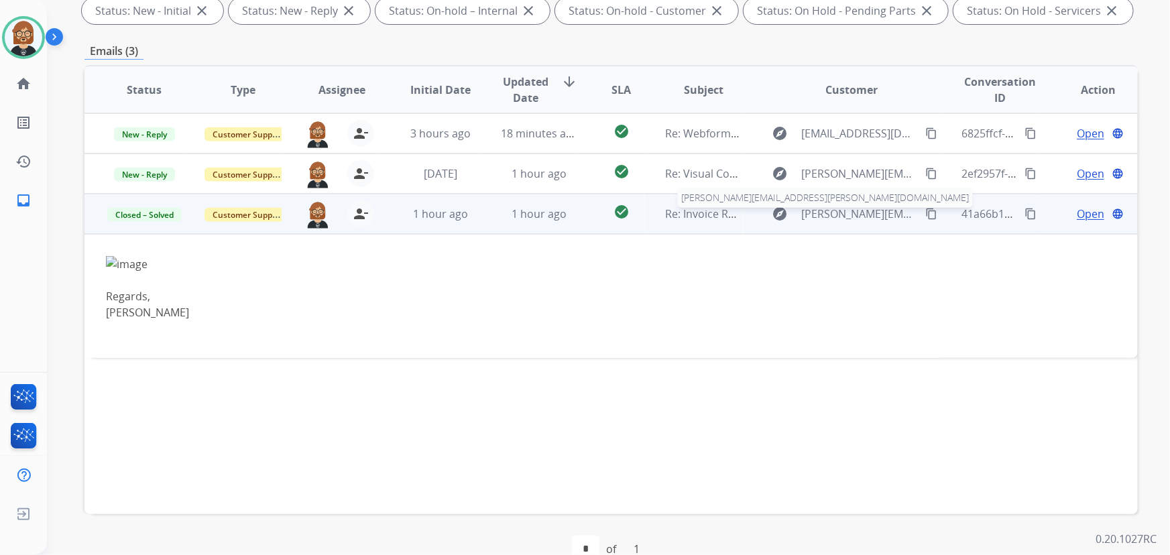
click at [843, 212] on span "timcy.chacko@me.com" at bounding box center [860, 214] width 117 height 16
type input "**********"
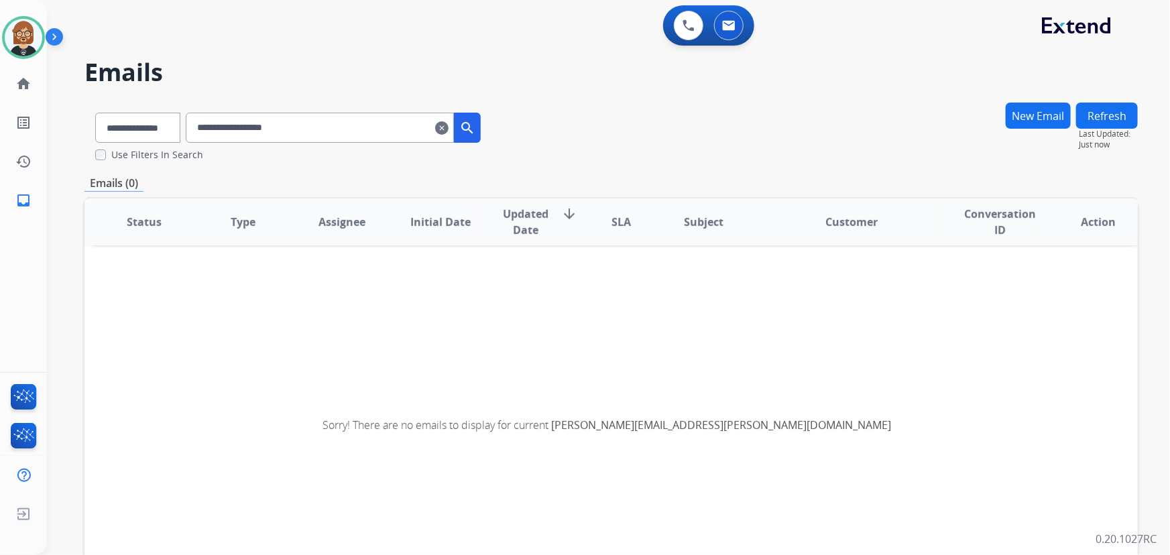
click at [471, 135] on div "**********" at bounding box center [333, 128] width 295 height 30
click at [448, 129] on mat-icon "clear" at bounding box center [441, 128] width 13 height 16
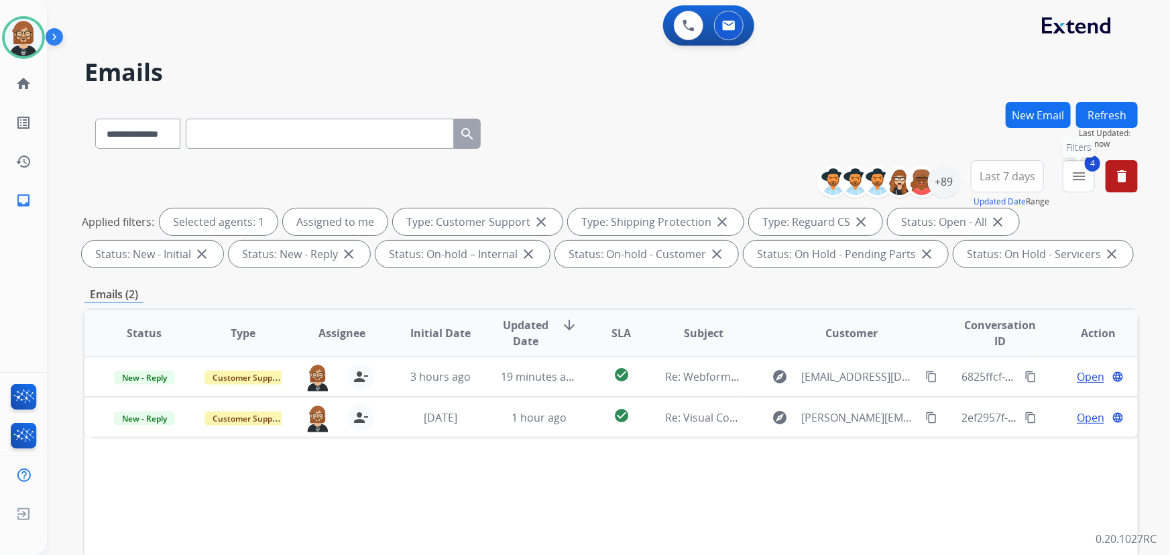
click at [1085, 181] on mat-icon "menu" at bounding box center [1078, 176] width 16 height 16
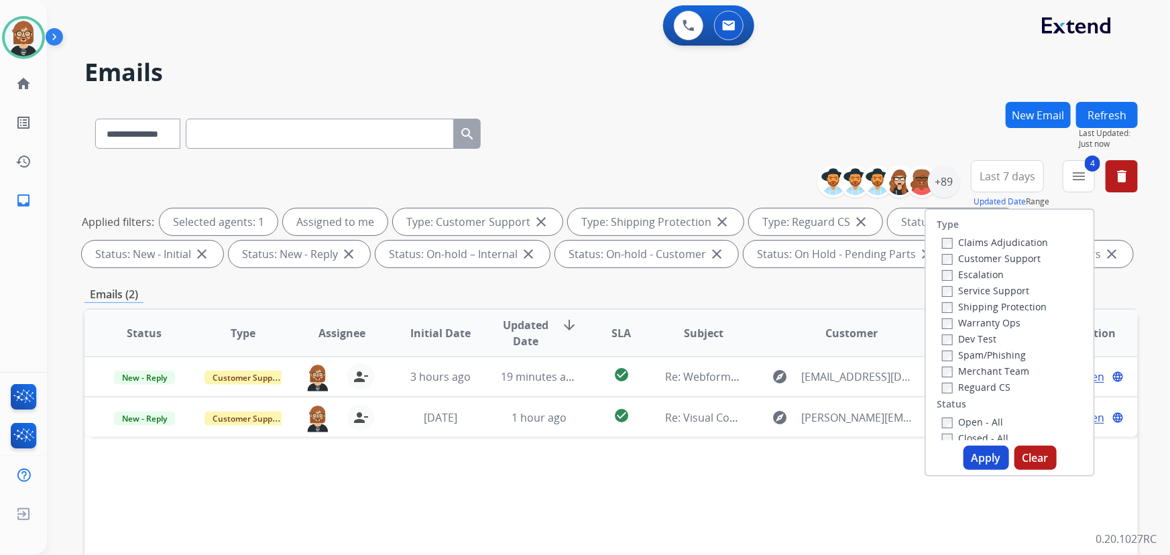
click at [971, 436] on label "Closed - All" at bounding box center [975, 438] width 66 height 13
click at [977, 455] on button "Apply" at bounding box center [986, 458] width 46 height 24
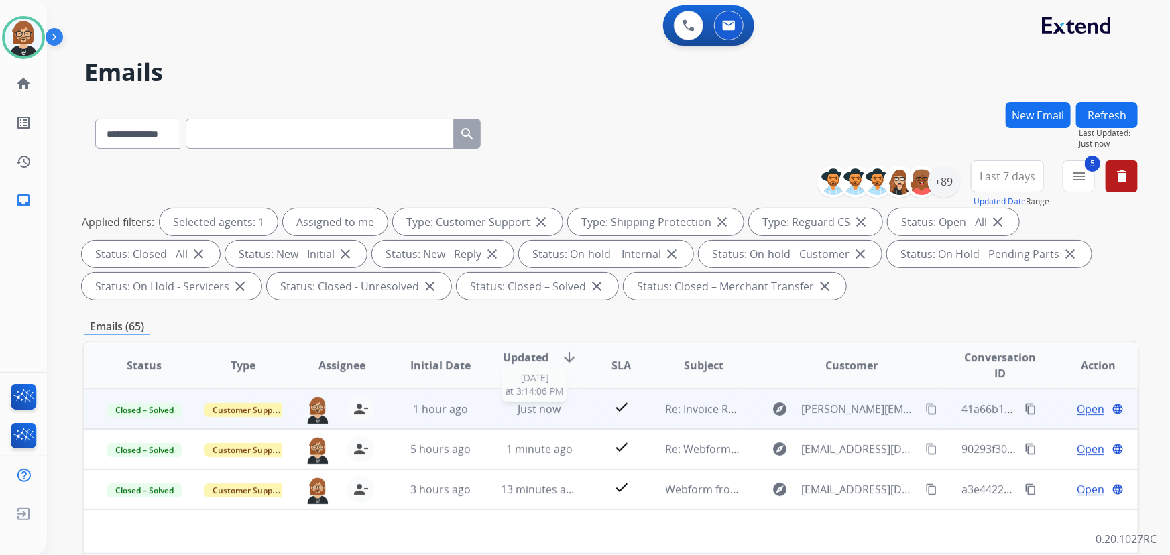
click at [529, 406] on span "Just now" at bounding box center [538, 408] width 43 height 15
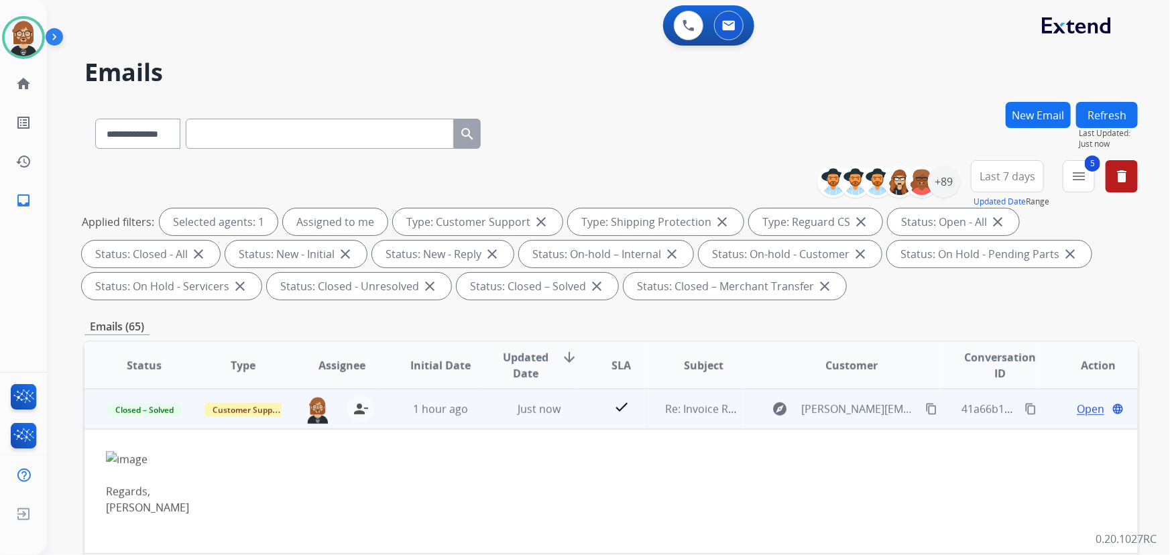
click at [1080, 404] on span "Open" at bounding box center [1089, 409] width 27 height 16
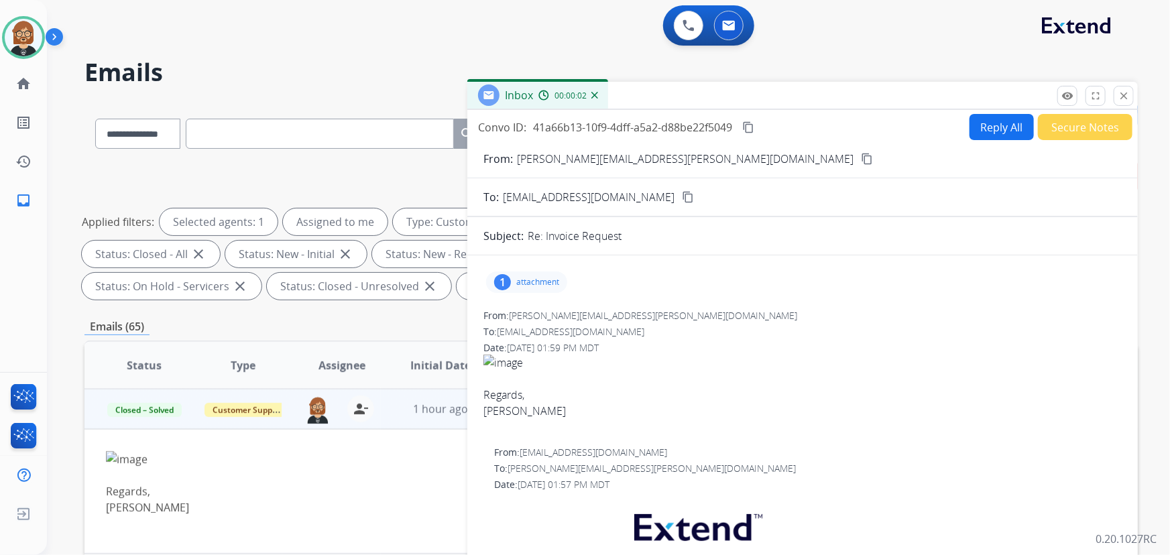
click at [553, 284] on p "attachment" at bounding box center [537, 282] width 43 height 11
click at [539, 278] on p "attachment" at bounding box center [537, 282] width 43 height 11
click at [518, 316] on div at bounding box center [530, 316] width 67 height 47
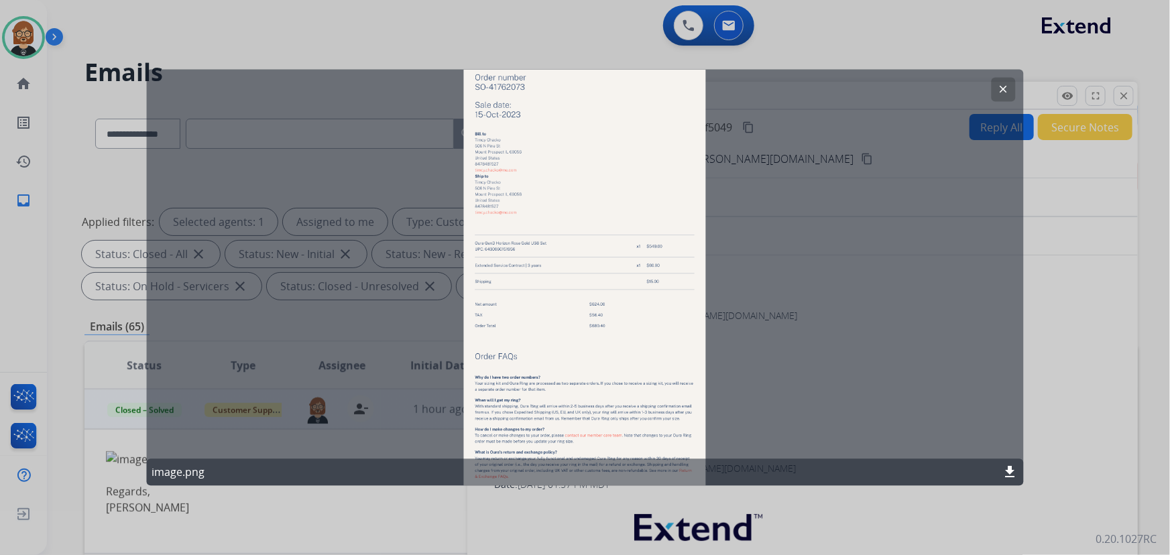
click at [831, 516] on div at bounding box center [585, 277] width 1170 height 555
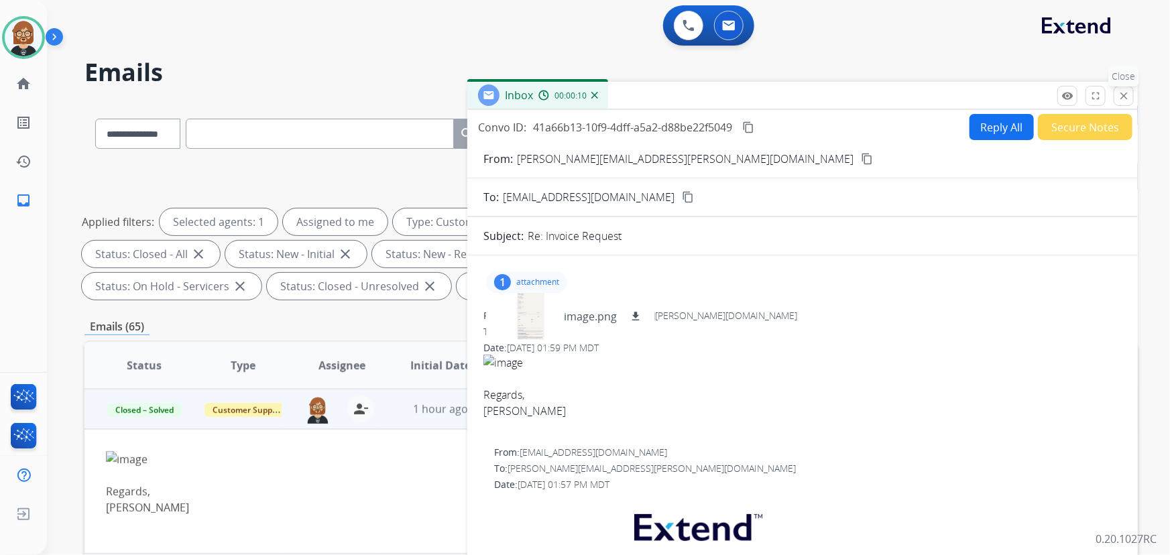
click at [1119, 90] on mat-icon "close" at bounding box center [1123, 96] width 12 height 12
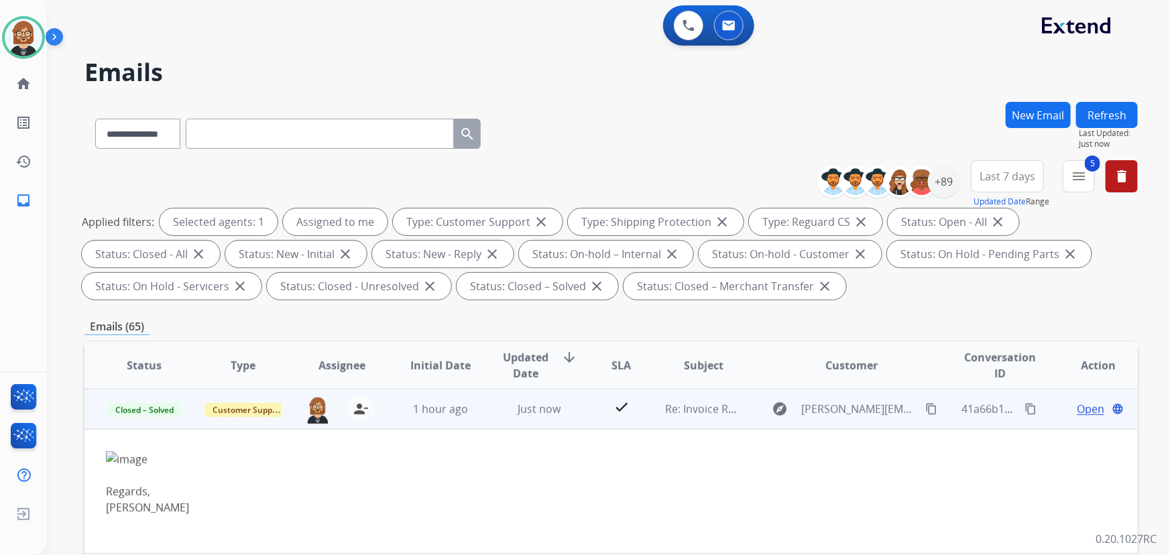
drag, startPoint x: 1067, startPoint y: 407, endPoint x: 1078, endPoint y: 407, distance: 10.7
click at [1078, 407] on span "Open" at bounding box center [1089, 409] width 27 height 16
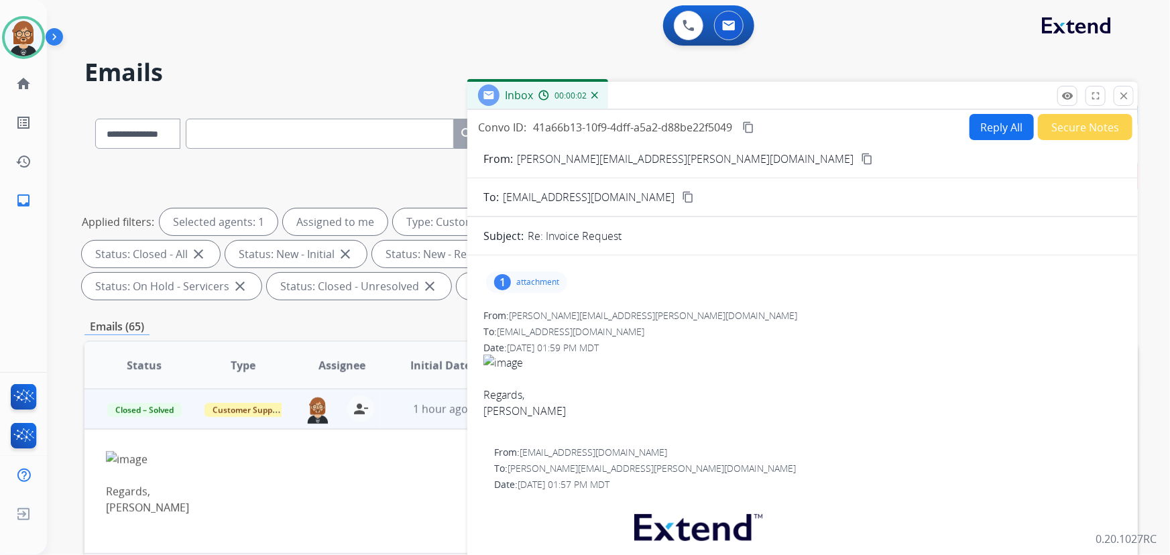
click at [1066, 120] on button "Secure Notes" at bounding box center [1085, 127] width 95 height 26
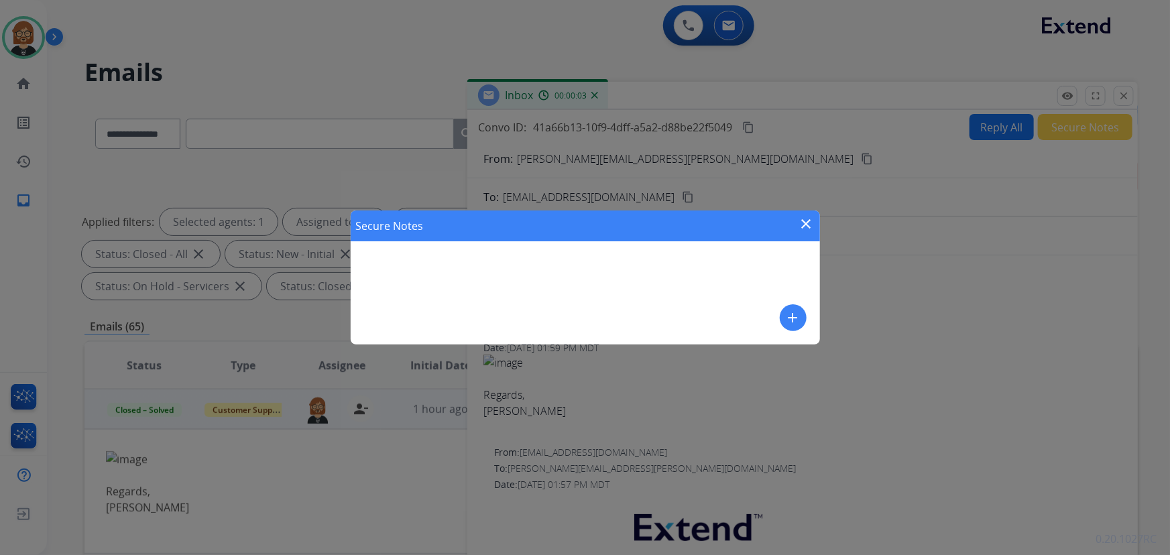
click at [597, 267] on div "Secure Notes close add" at bounding box center [585, 277] width 469 height 134
click at [804, 315] on button "add" at bounding box center [793, 317] width 27 height 27
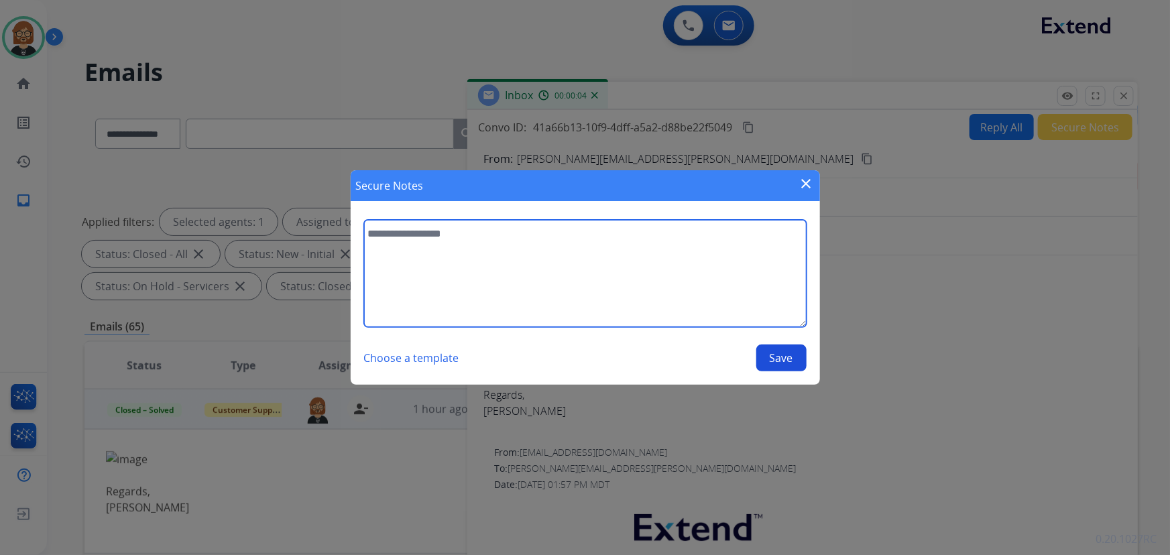
click at [703, 290] on textarea at bounding box center [585, 273] width 442 height 107
type textarea "**********"
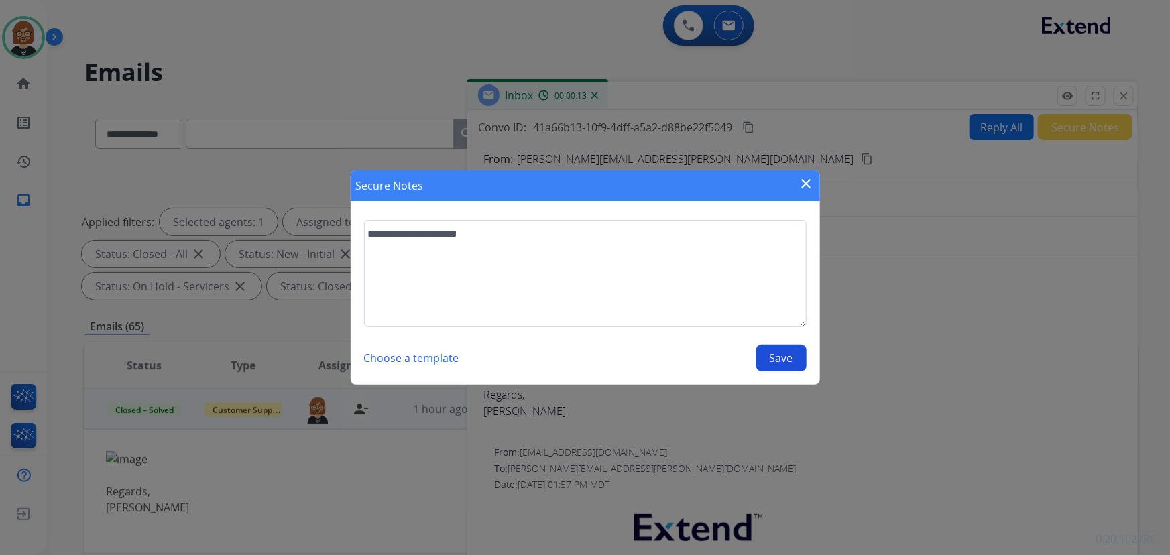
click at [777, 357] on button "Save" at bounding box center [781, 358] width 50 height 27
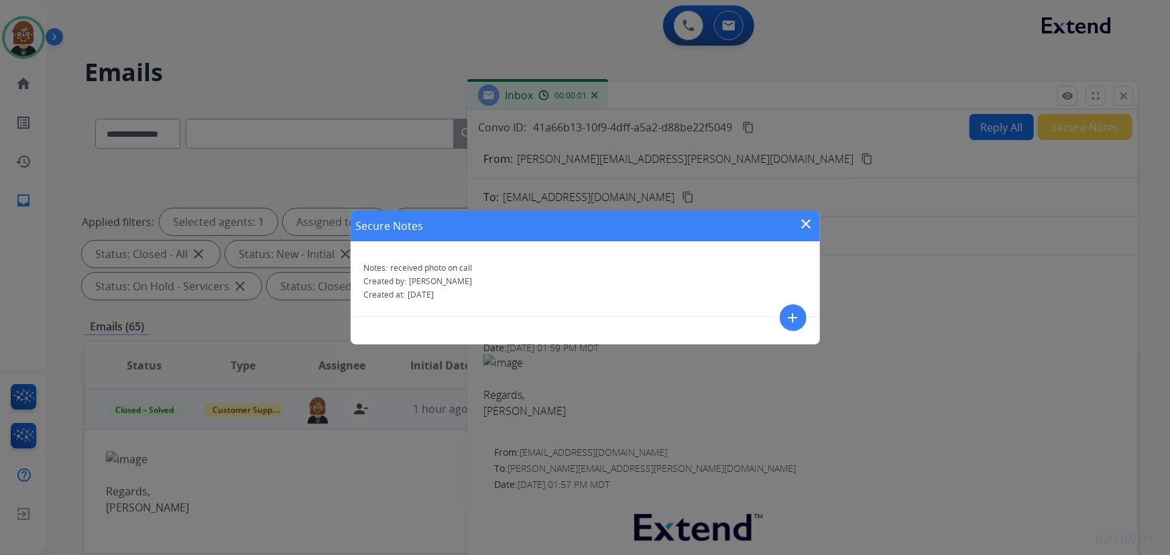
click at [809, 227] on mat-icon "close" at bounding box center [806, 224] width 16 height 16
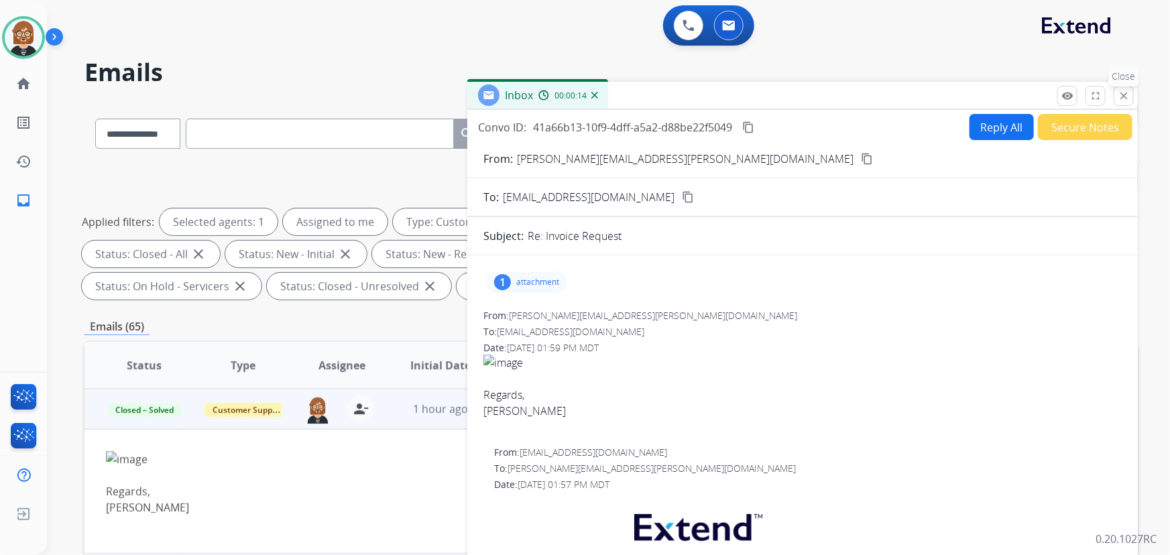
click at [1123, 92] on mat-icon "close" at bounding box center [1123, 96] width 12 height 12
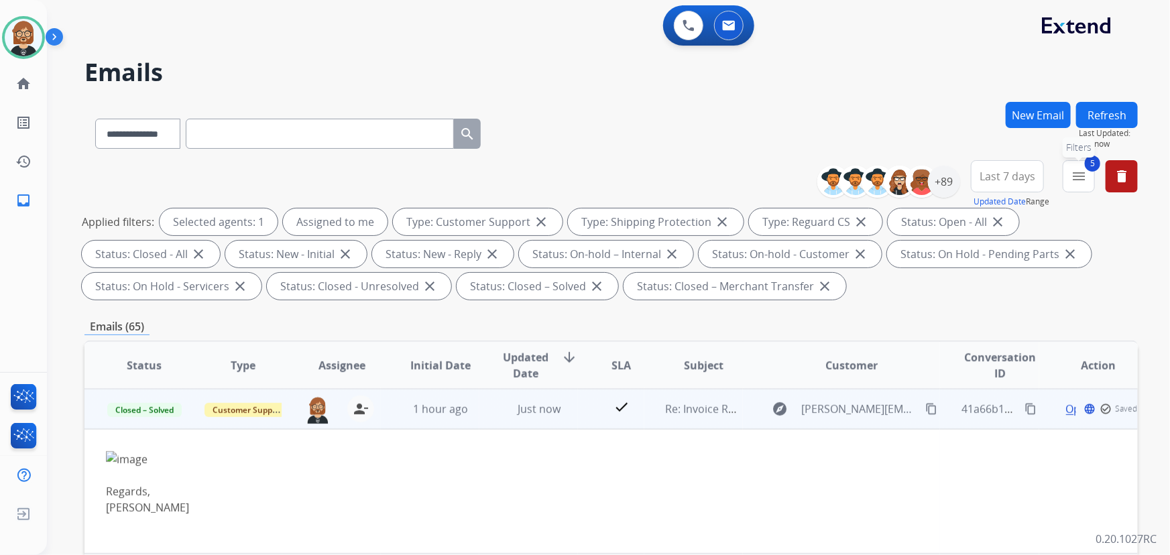
click at [1074, 177] on mat-icon "menu" at bounding box center [1078, 176] width 16 height 16
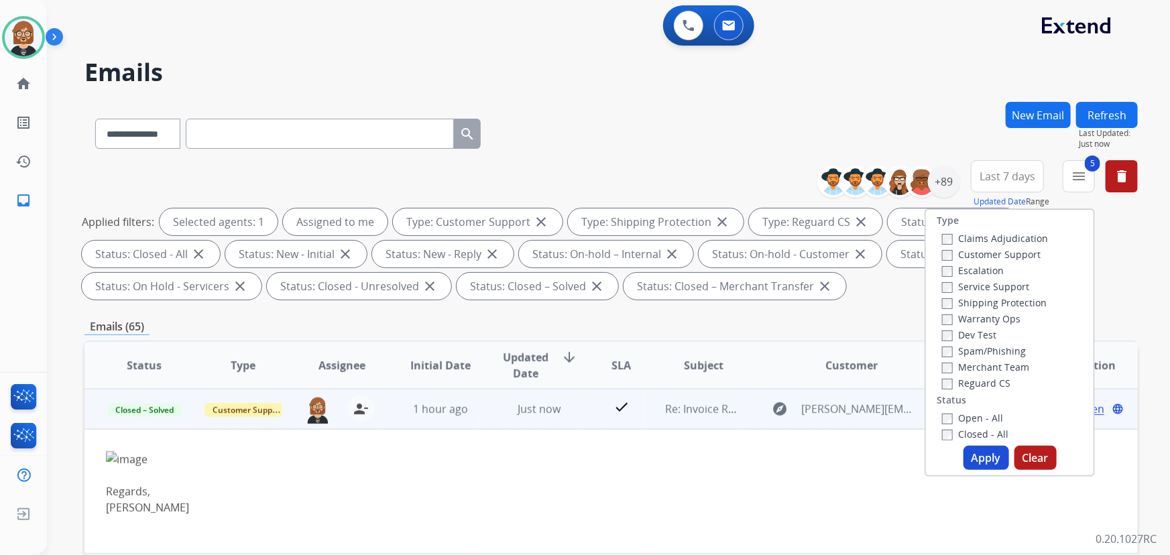
click at [958, 434] on label "Closed - All" at bounding box center [975, 434] width 66 height 13
click at [984, 448] on button "Apply" at bounding box center [986, 458] width 46 height 24
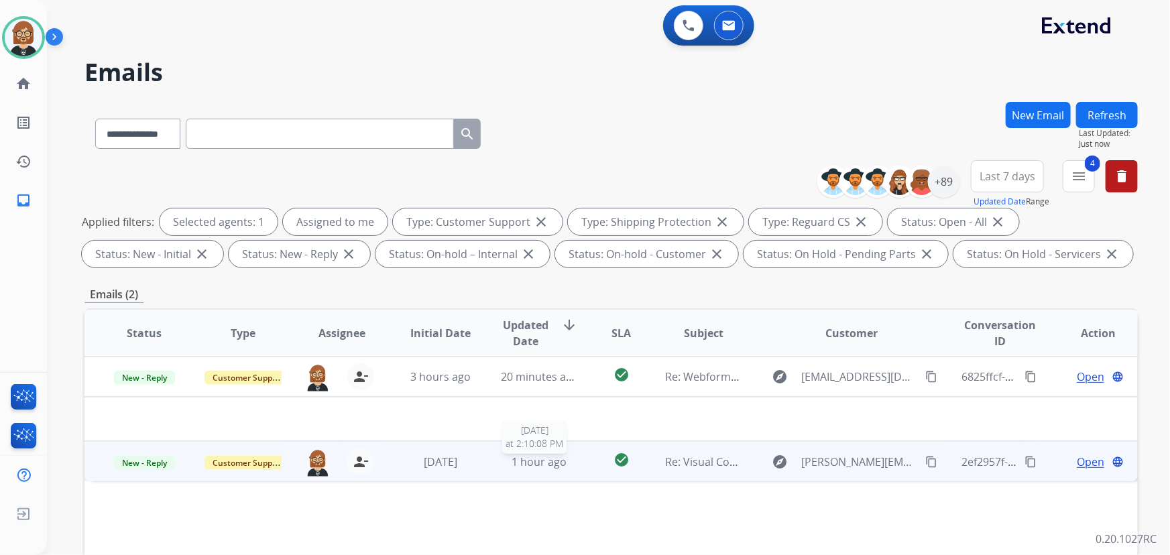
click at [528, 458] on span "1 hour ago" at bounding box center [538, 461] width 55 height 15
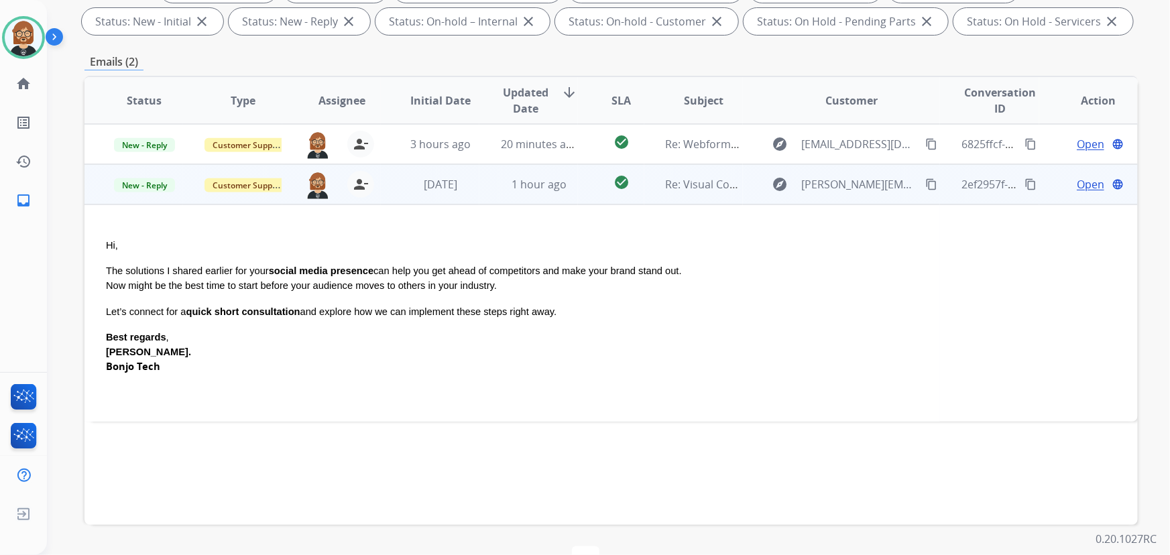
scroll to position [243, 0]
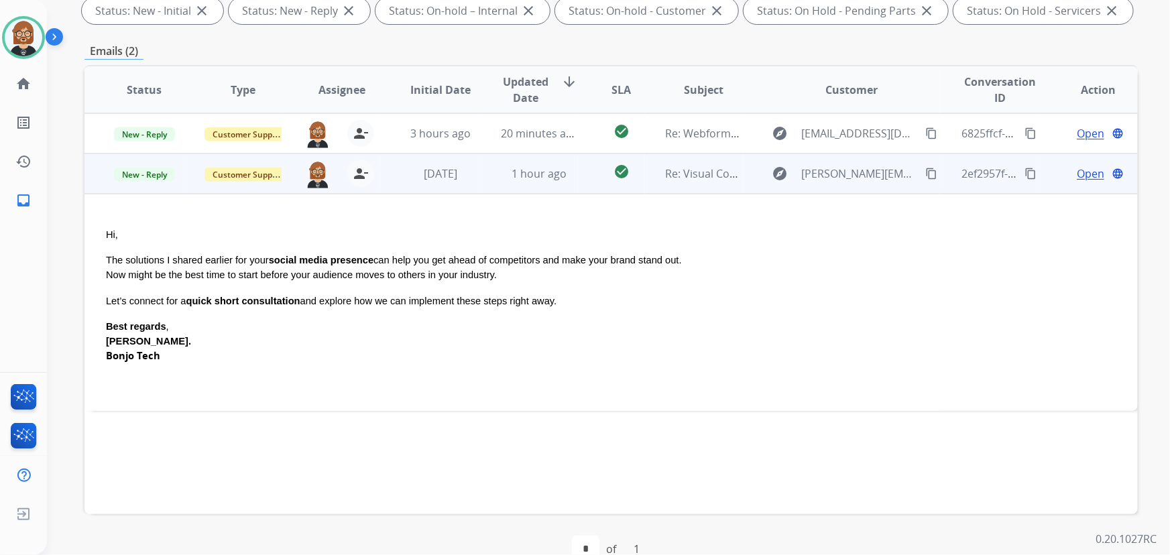
click at [1079, 172] on span "Open" at bounding box center [1089, 174] width 27 height 16
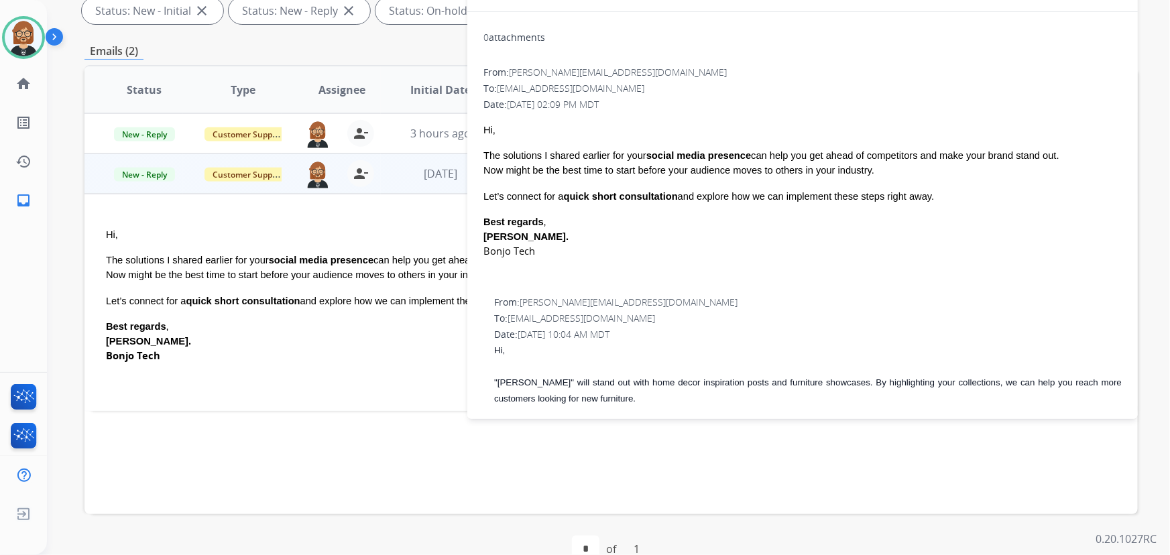
scroll to position [0, 0]
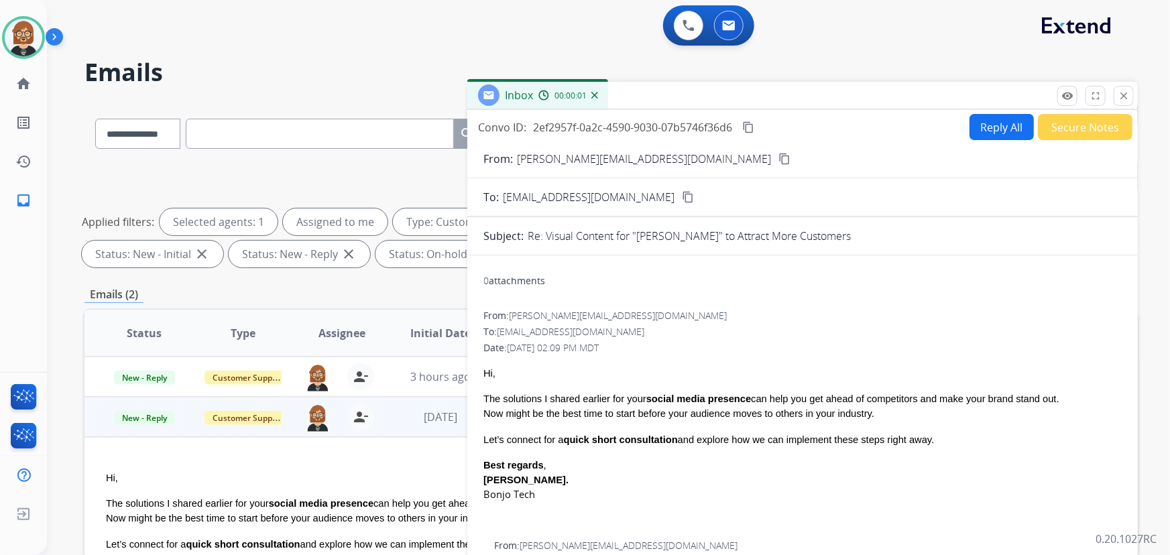
click at [1074, 124] on button "Secure Notes" at bounding box center [1085, 127] width 95 height 26
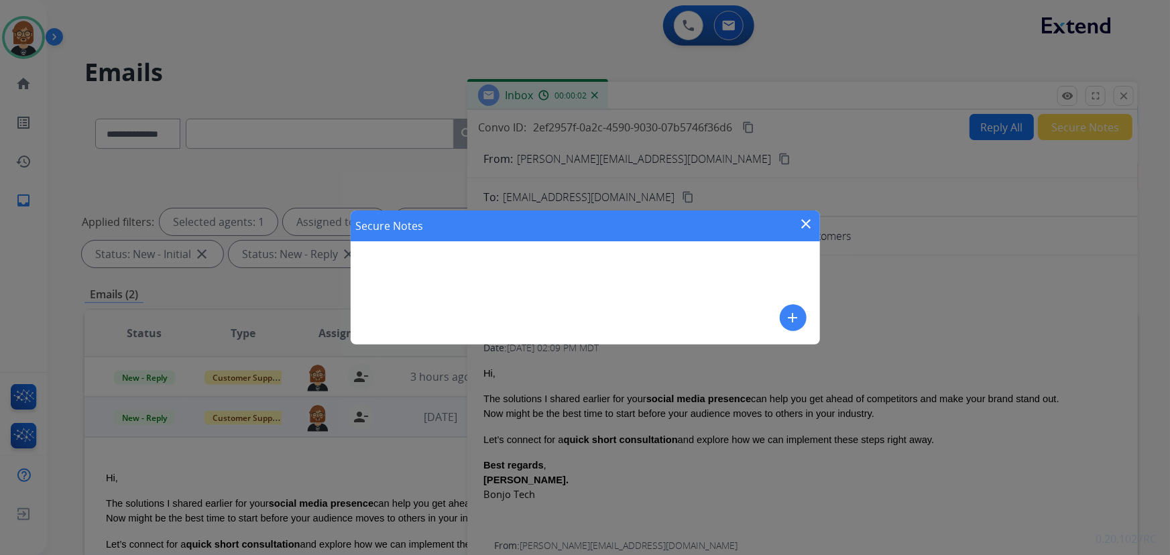
click at [794, 316] on mat-icon "add" at bounding box center [793, 318] width 16 height 16
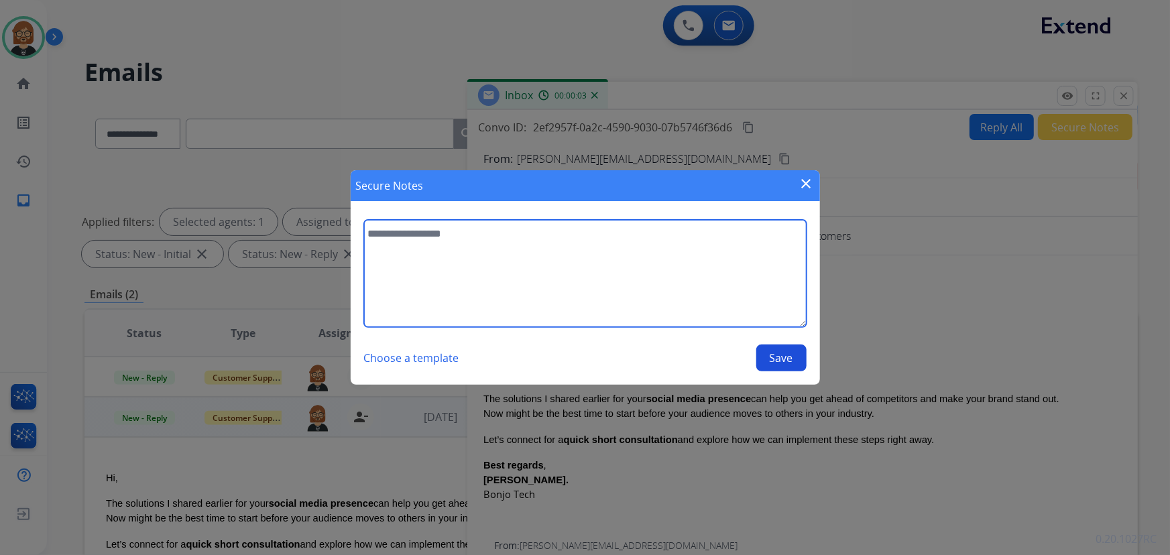
click at [505, 255] on textarea at bounding box center [585, 273] width 442 height 107
type textarea "**********"
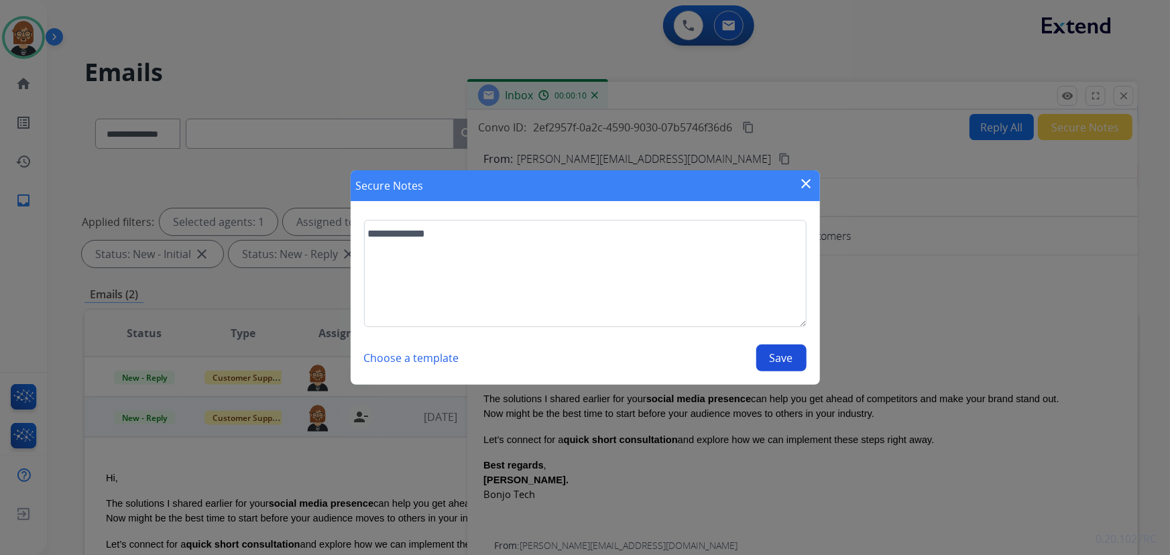
click at [784, 362] on button "Save" at bounding box center [781, 358] width 50 height 27
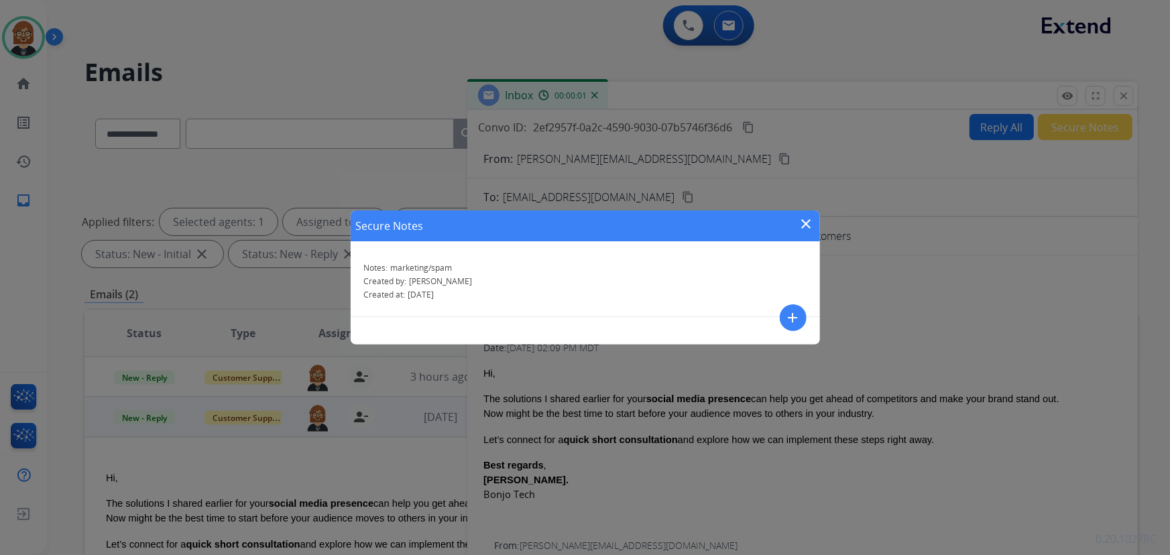
click at [807, 223] on mat-icon "close" at bounding box center [806, 224] width 16 height 16
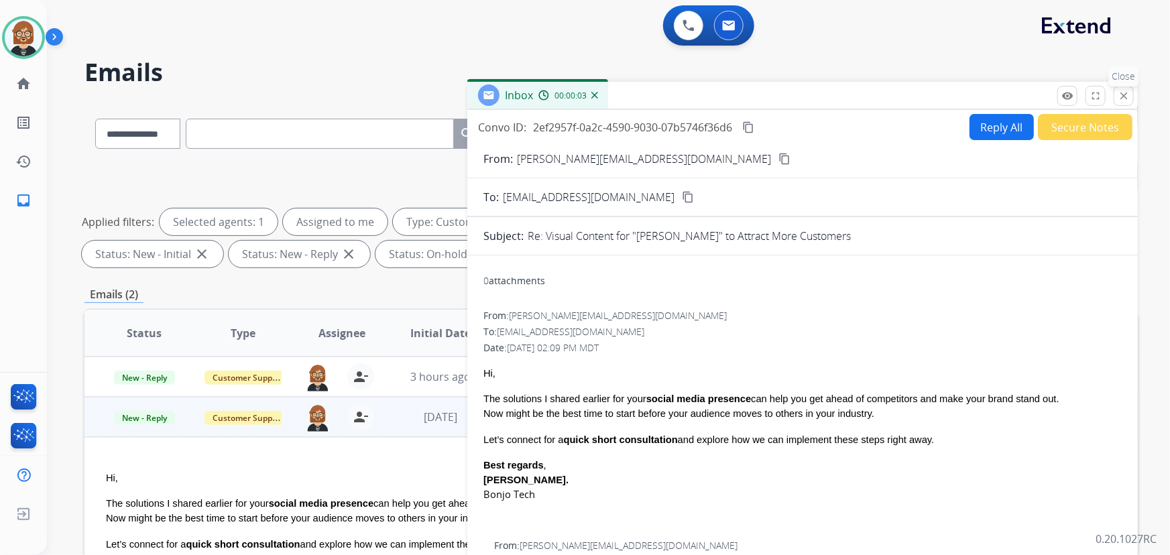
click at [1124, 93] on mat-icon "close" at bounding box center [1123, 96] width 12 height 12
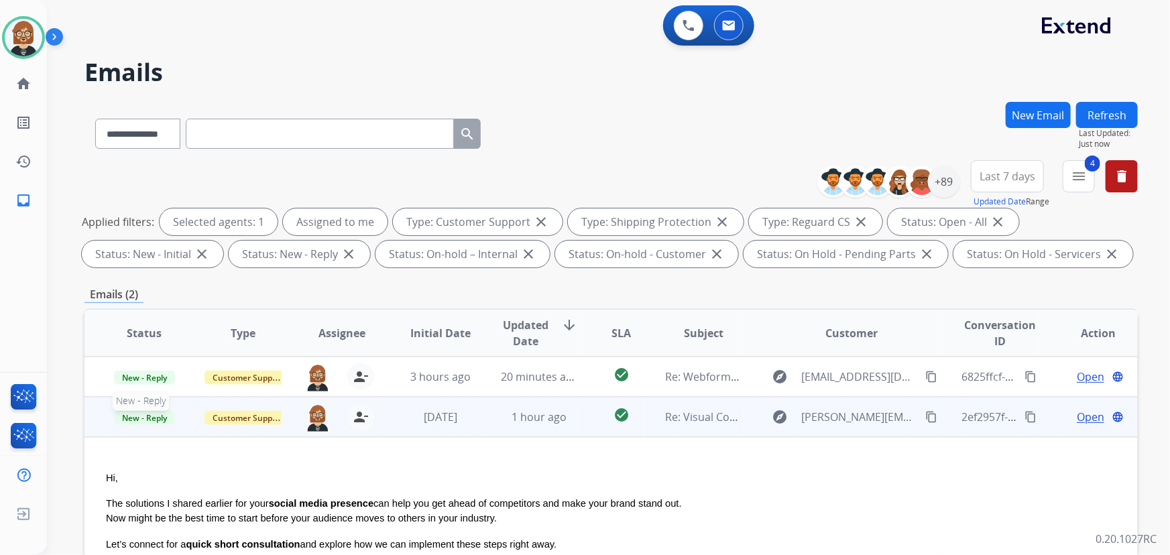
click at [154, 420] on span "New - Reply" at bounding box center [144, 418] width 61 height 14
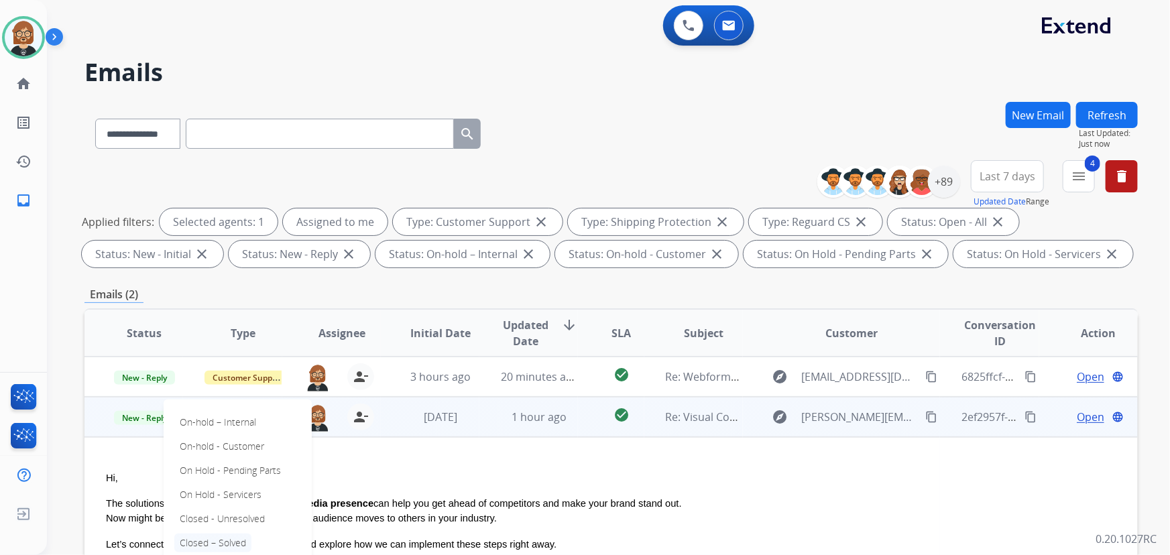
click at [241, 538] on p "Closed – Solved" at bounding box center [212, 543] width 77 height 19
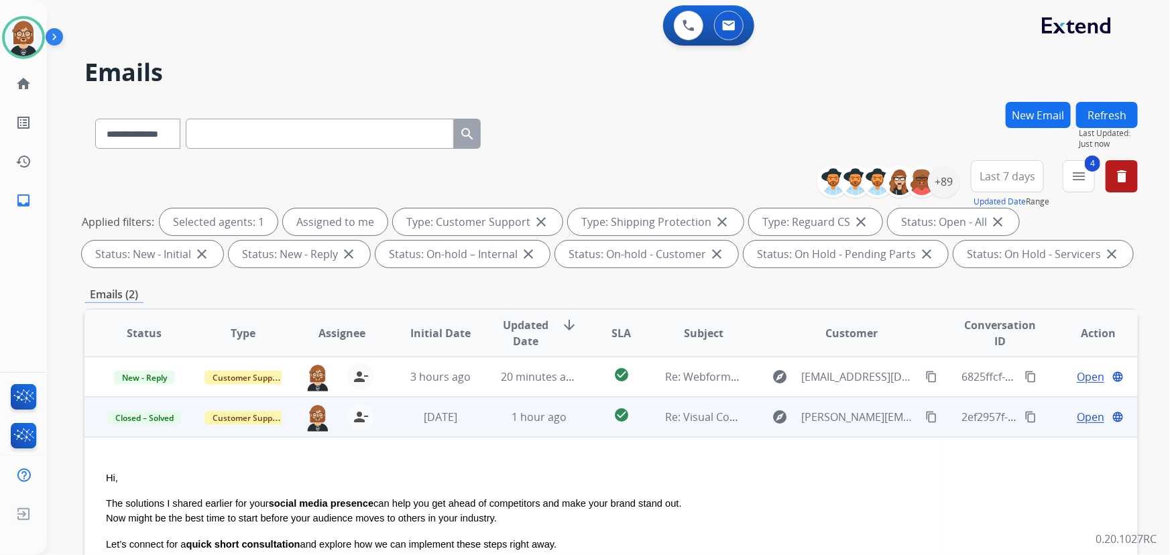
click at [404, 504] on span "can help you get ahead of competitors and make your brand stand out." at bounding box center [527, 503] width 308 height 11
click at [1115, 121] on button "Refresh" at bounding box center [1107, 115] width 62 height 26
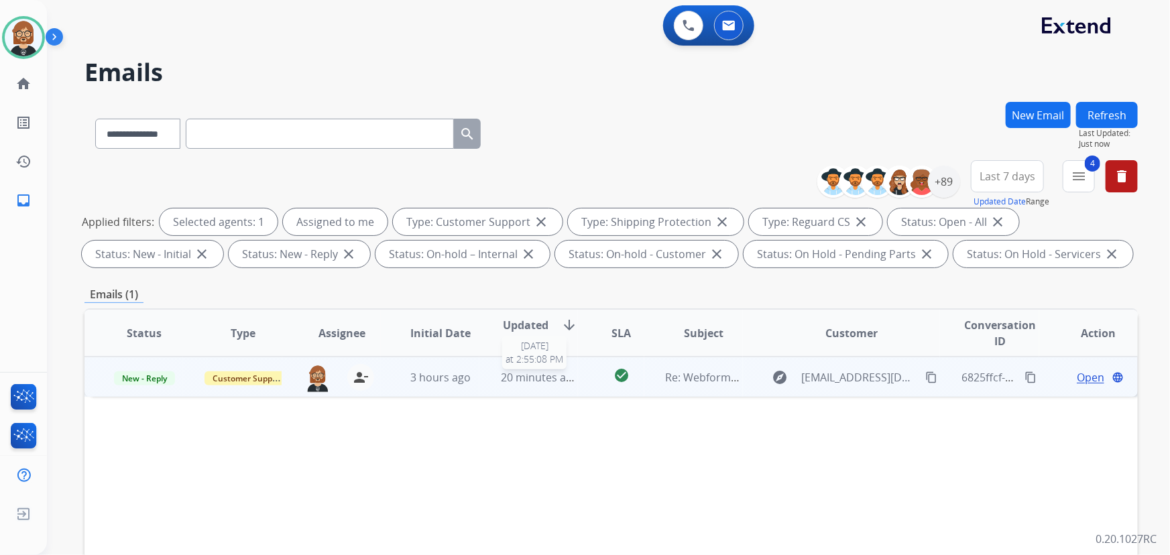
click at [521, 374] on span "20 minutes ago" at bounding box center [540, 377] width 78 height 15
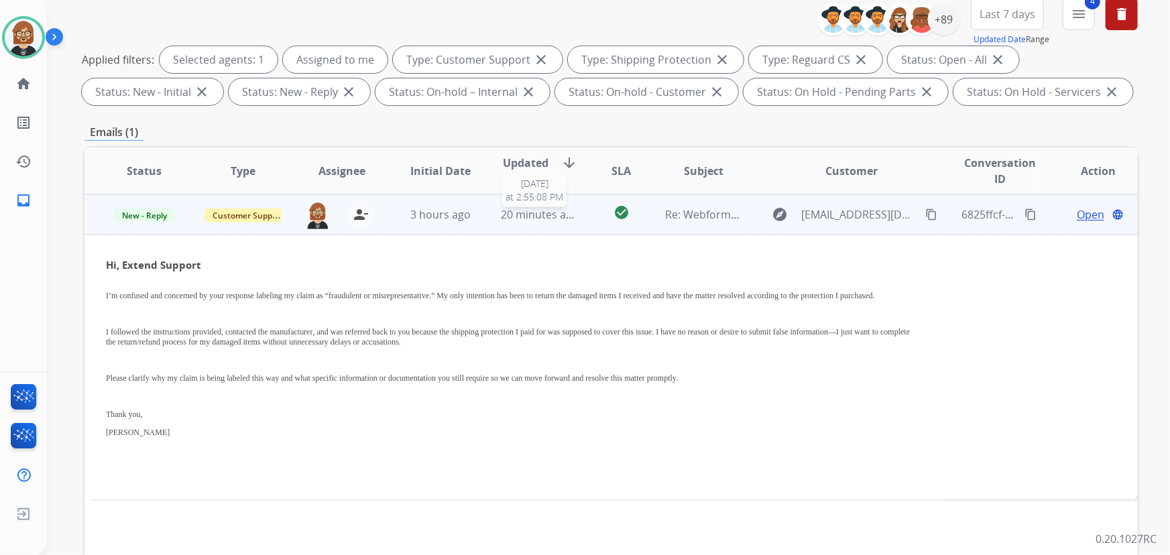
scroll to position [182, 0]
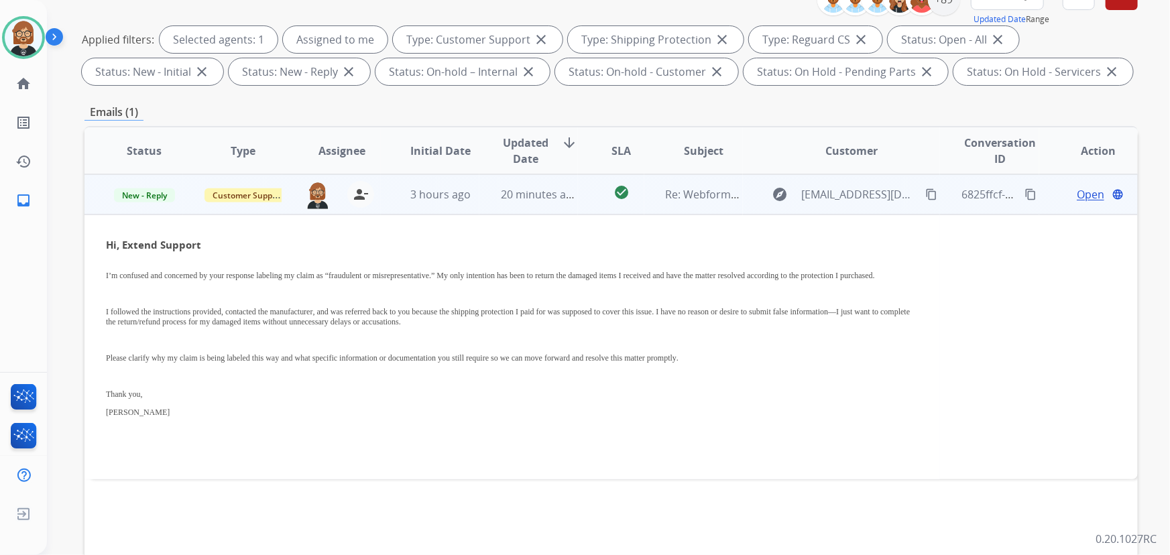
click at [1076, 200] on span "Open" at bounding box center [1089, 194] width 27 height 16
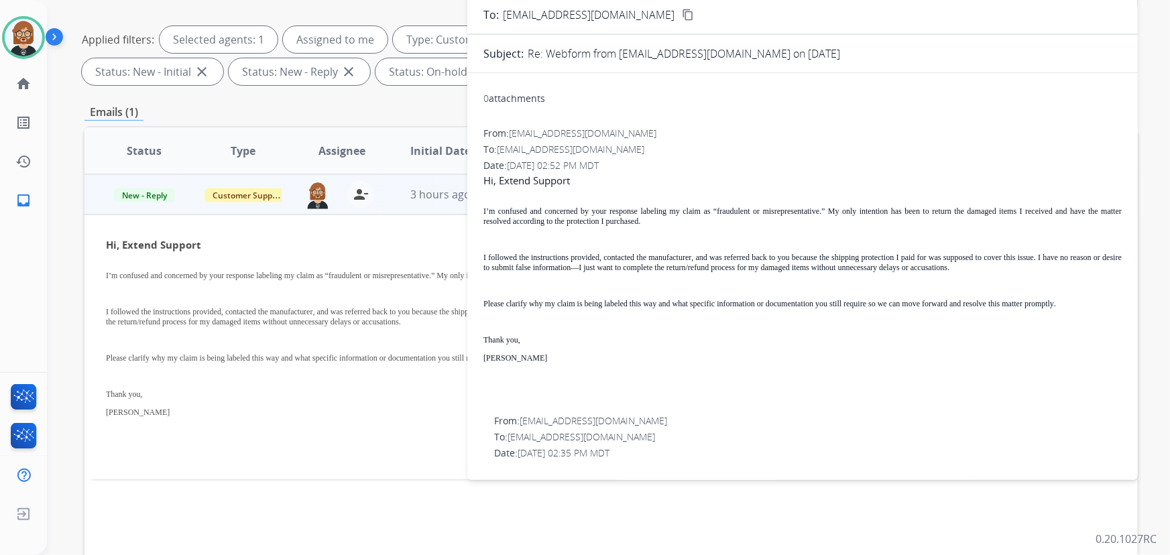
scroll to position [0, 0]
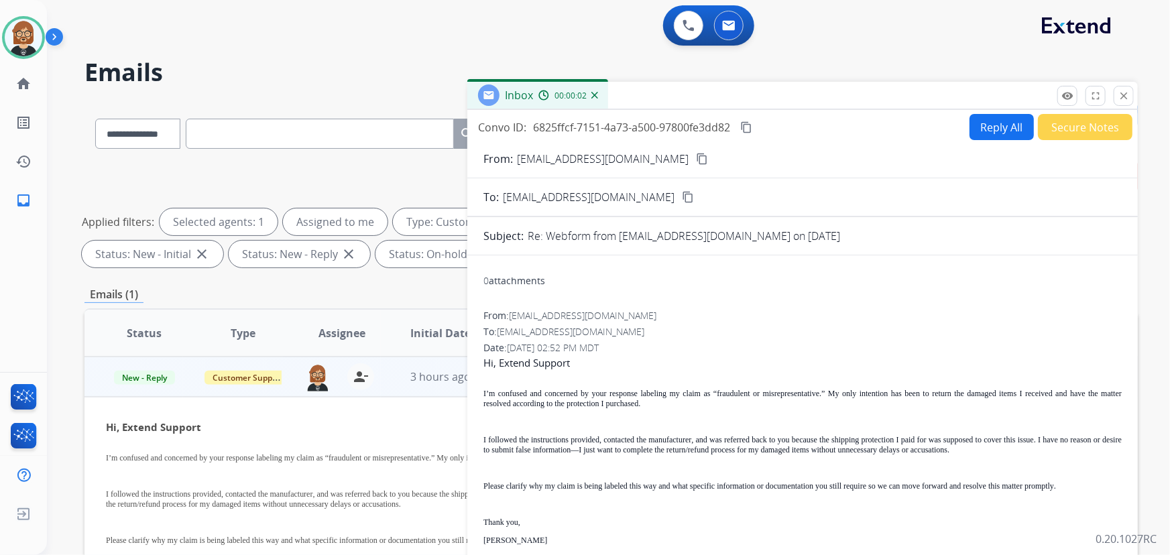
click at [969, 127] on button "Reply All" at bounding box center [1001, 127] width 64 height 26
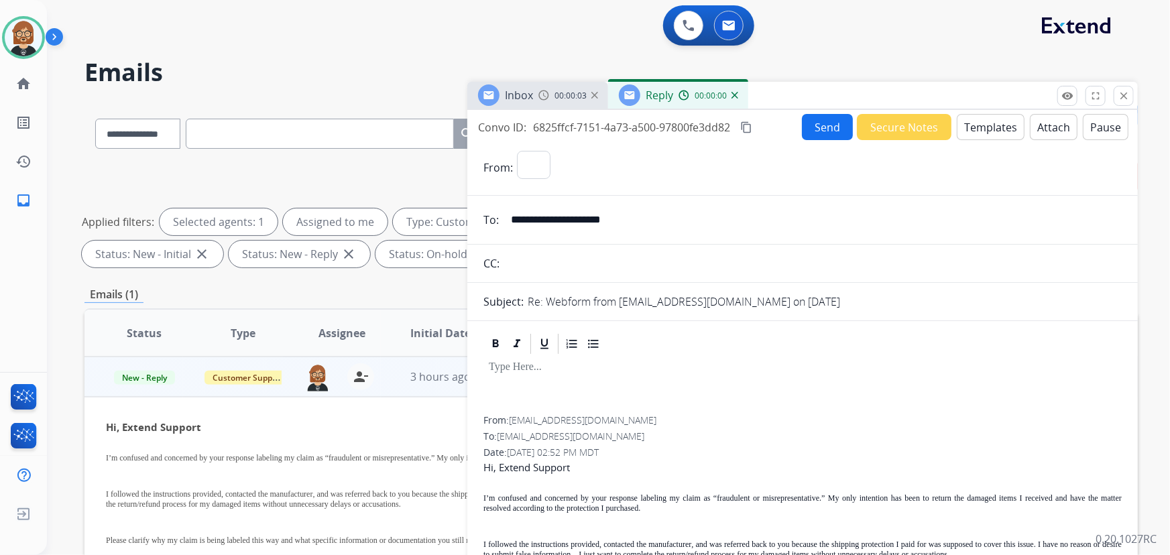
select select "**********"
click at [975, 129] on button "Templates" at bounding box center [990, 127] width 68 height 26
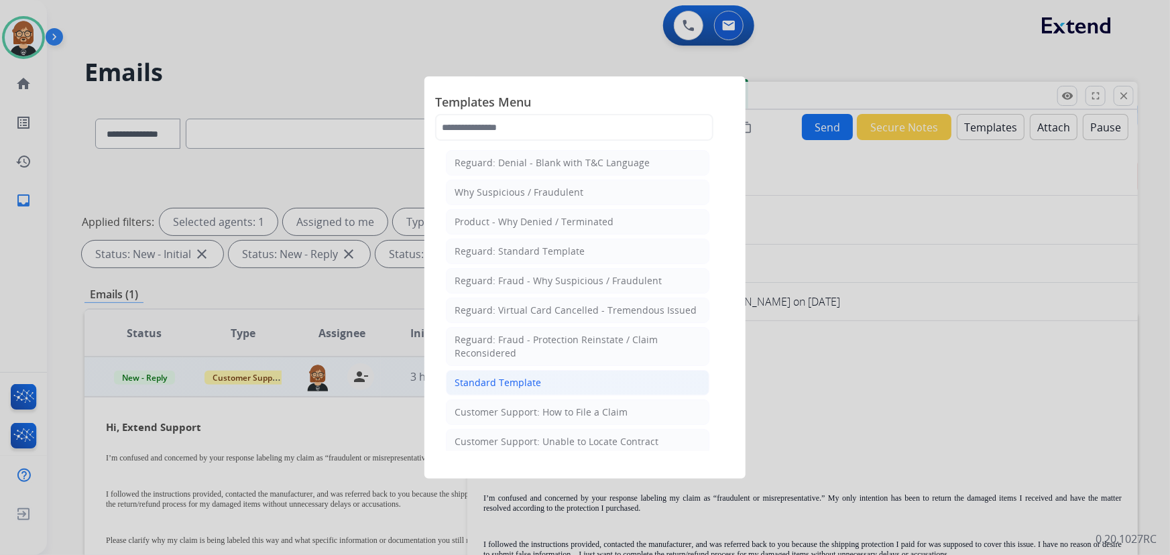
click at [517, 379] on div "Standard Template" at bounding box center [497, 382] width 86 height 13
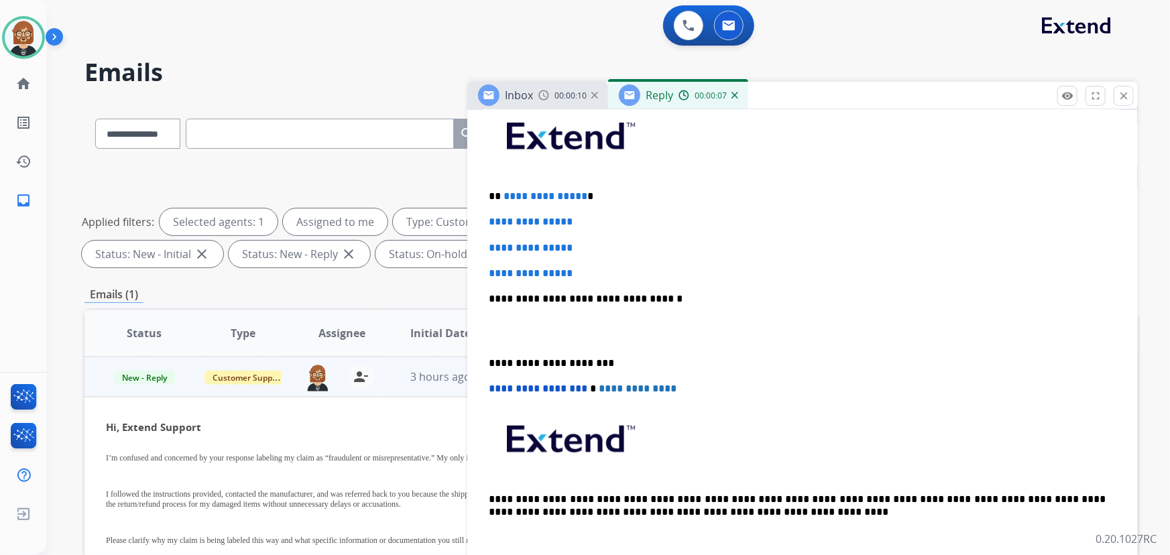
scroll to position [365, 0]
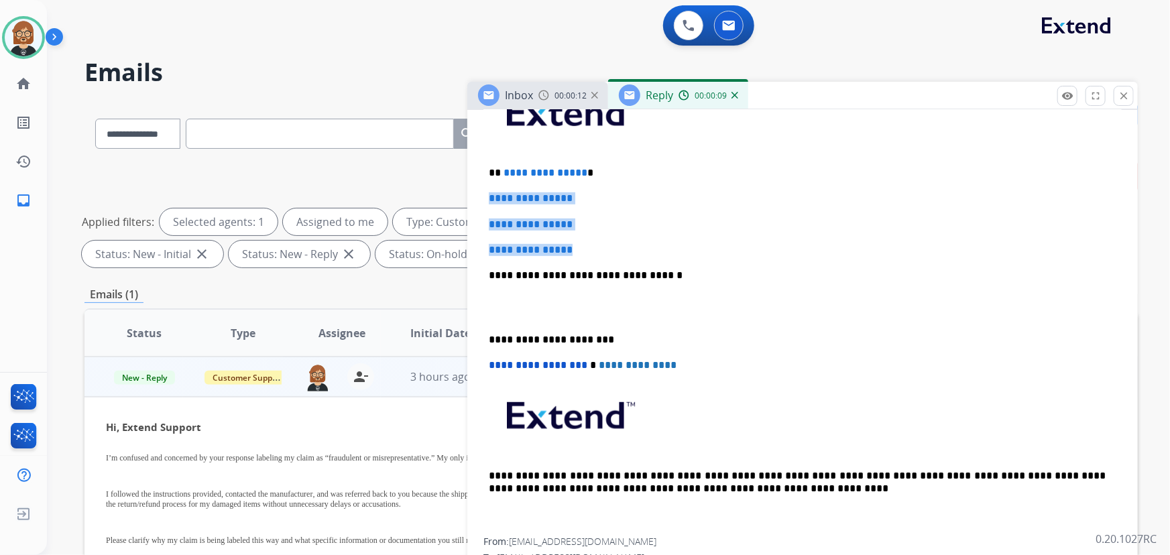
drag, startPoint x: 617, startPoint y: 254, endPoint x: 456, endPoint y: 190, distance: 173.6
click at [456, 190] on div "**********" at bounding box center [610, 464] width 1053 height 725
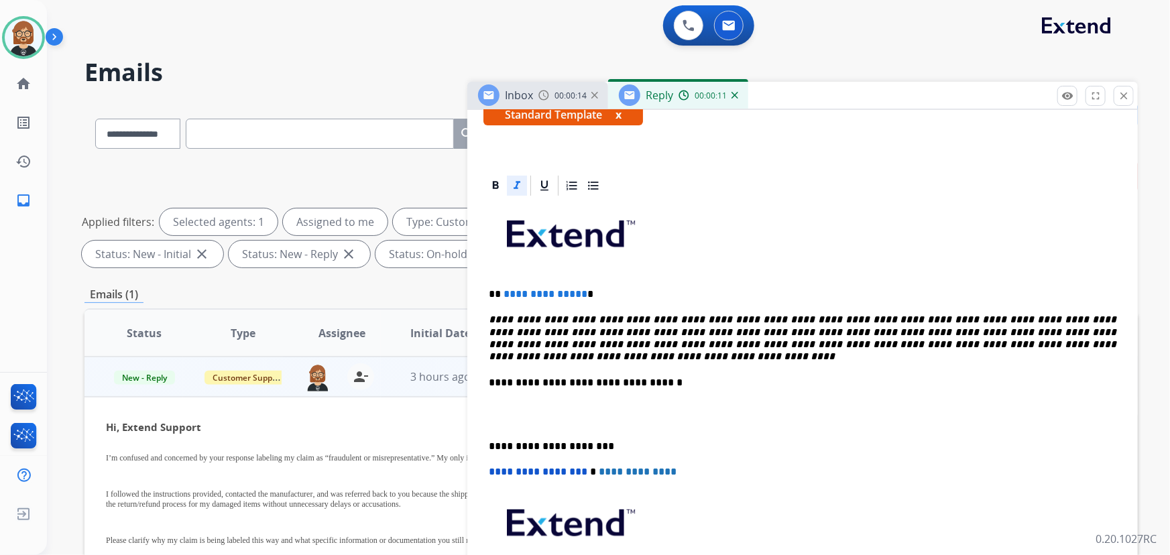
scroll to position [243, 0]
click at [677, 332] on em "**********" at bounding box center [804, 338] width 630 height 47
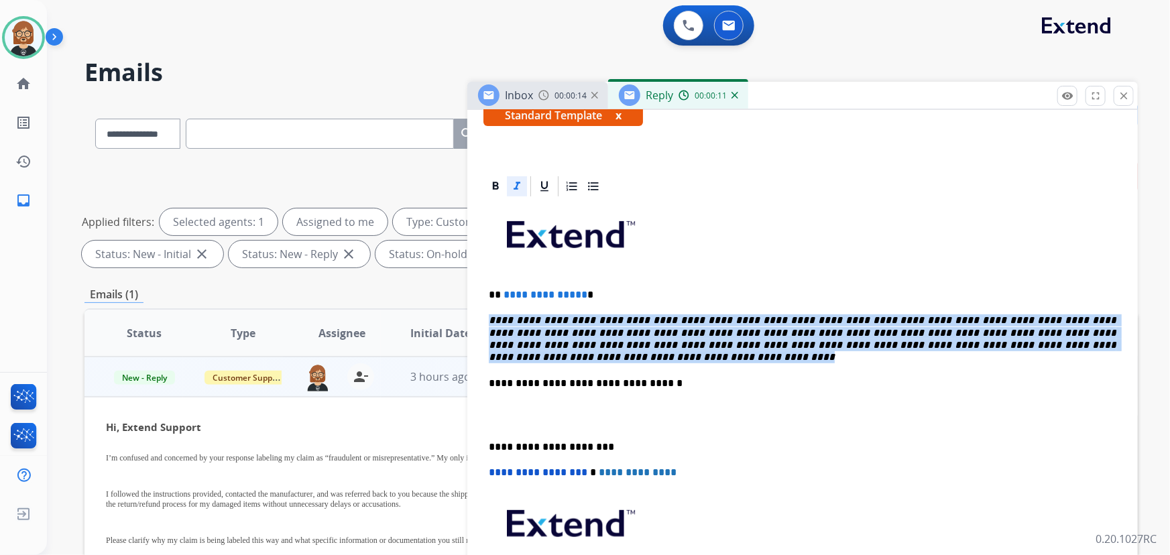
click at [677, 332] on em "**********" at bounding box center [804, 338] width 630 height 47
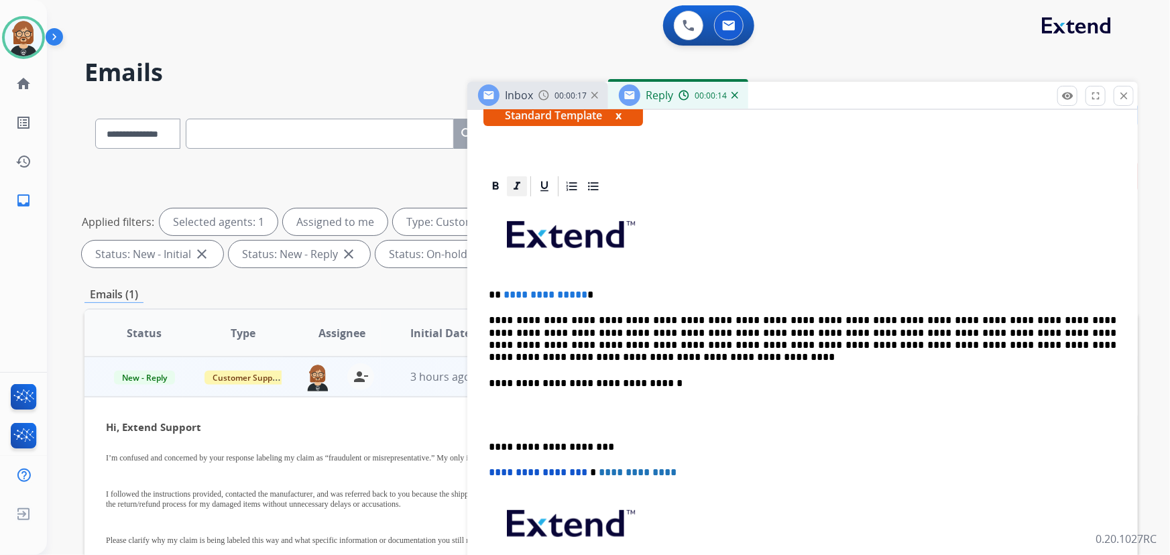
click at [519, 182] on icon at bounding box center [516, 186] width 7 height 8
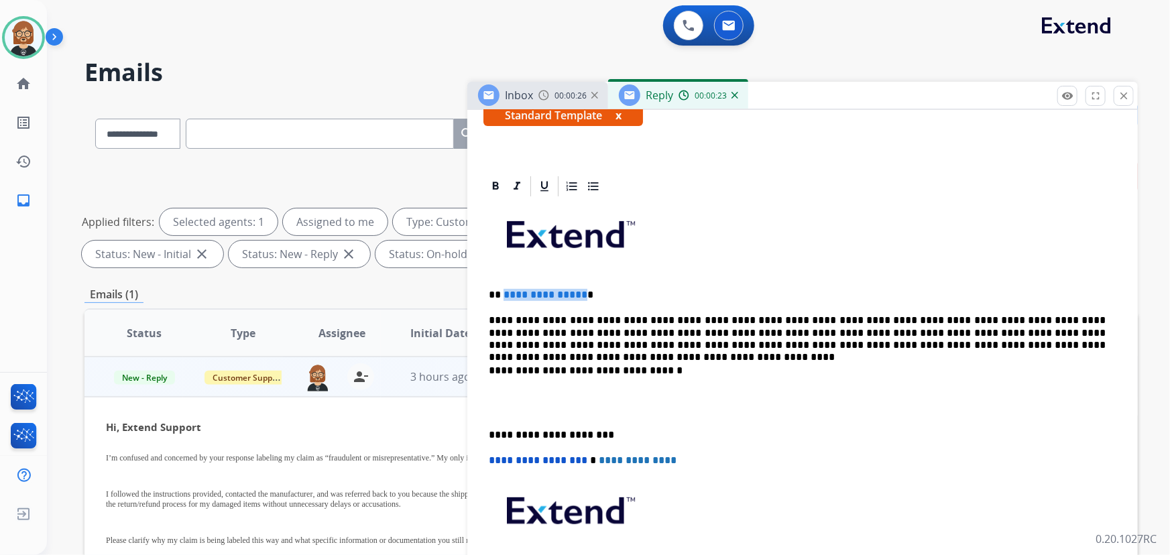
drag, startPoint x: 580, startPoint y: 293, endPoint x: 503, endPoint y: 288, distance: 77.9
click at [503, 289] on p "**********" at bounding box center [797, 295] width 617 height 12
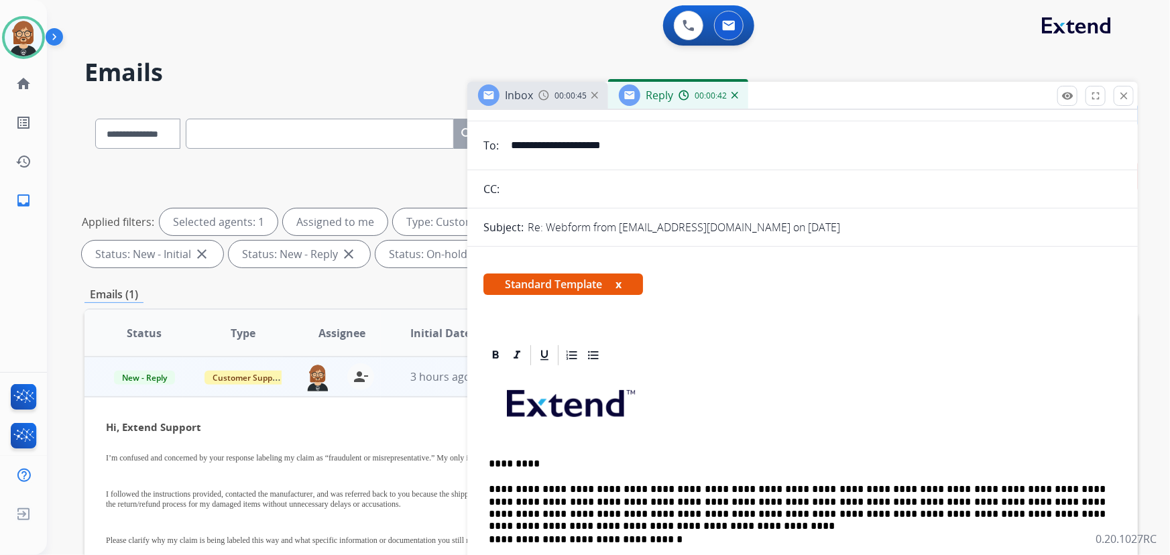
scroll to position [0, 0]
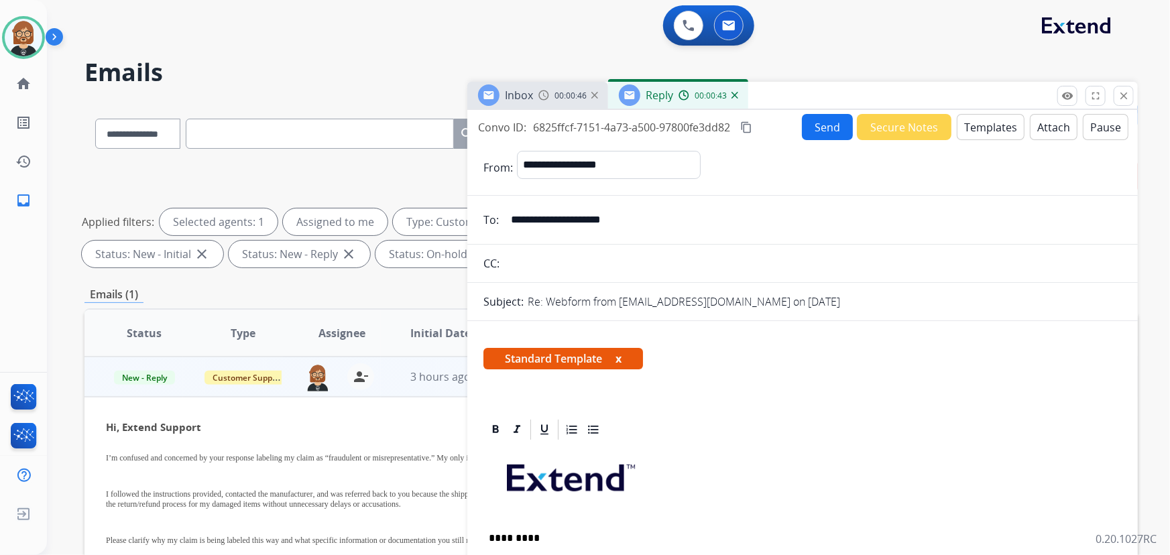
click at [810, 115] on button "Send" at bounding box center [827, 127] width 51 height 26
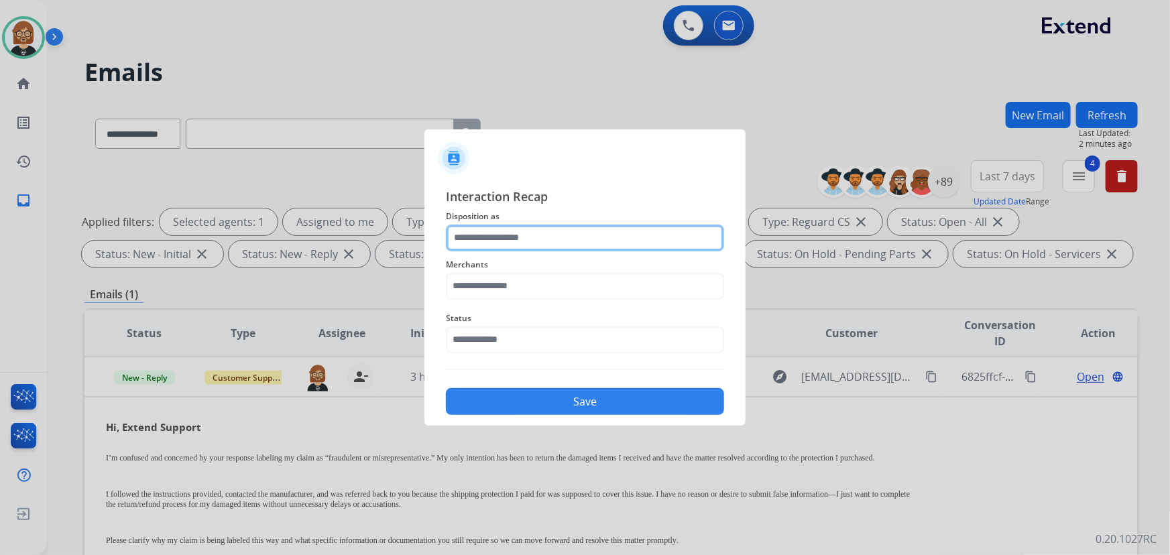
click at [563, 249] on input "text" at bounding box center [585, 238] width 278 height 27
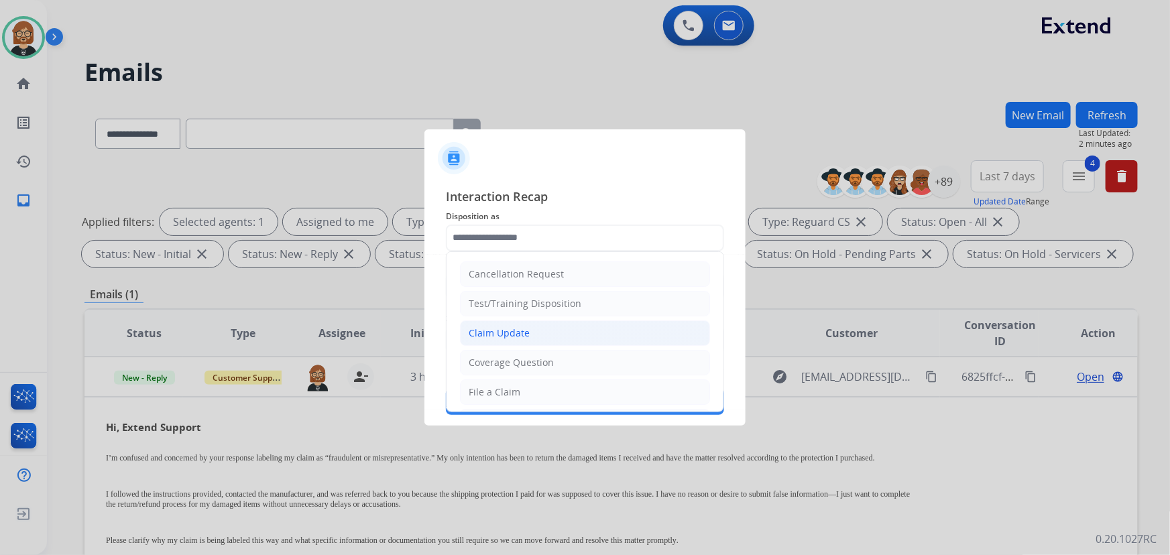
click at [582, 326] on li "Claim Update" at bounding box center [585, 332] width 250 height 25
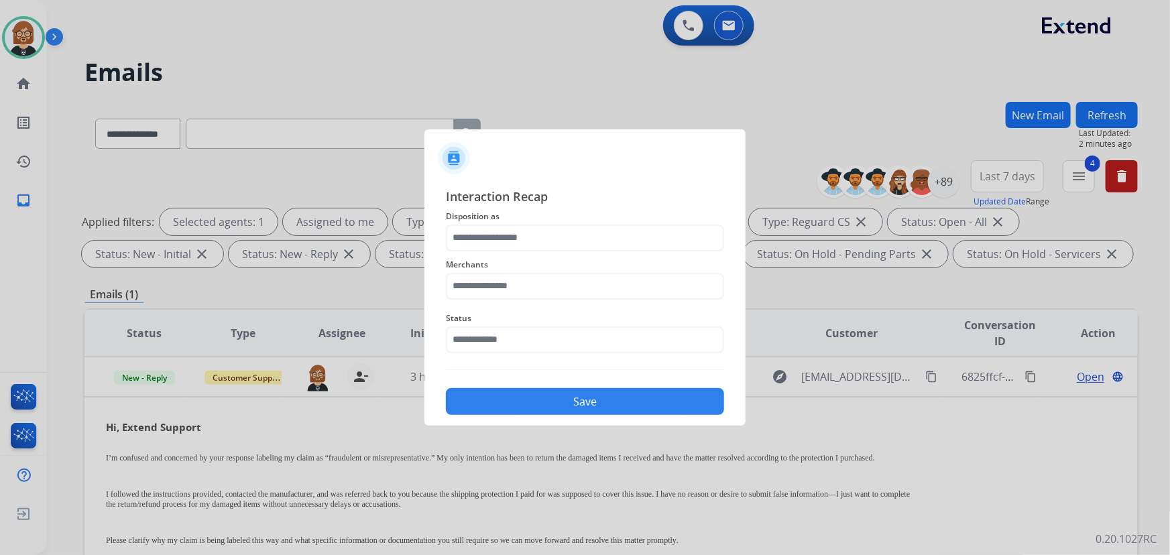
type input "**********"
click at [588, 282] on input "text" at bounding box center [585, 286] width 278 height 27
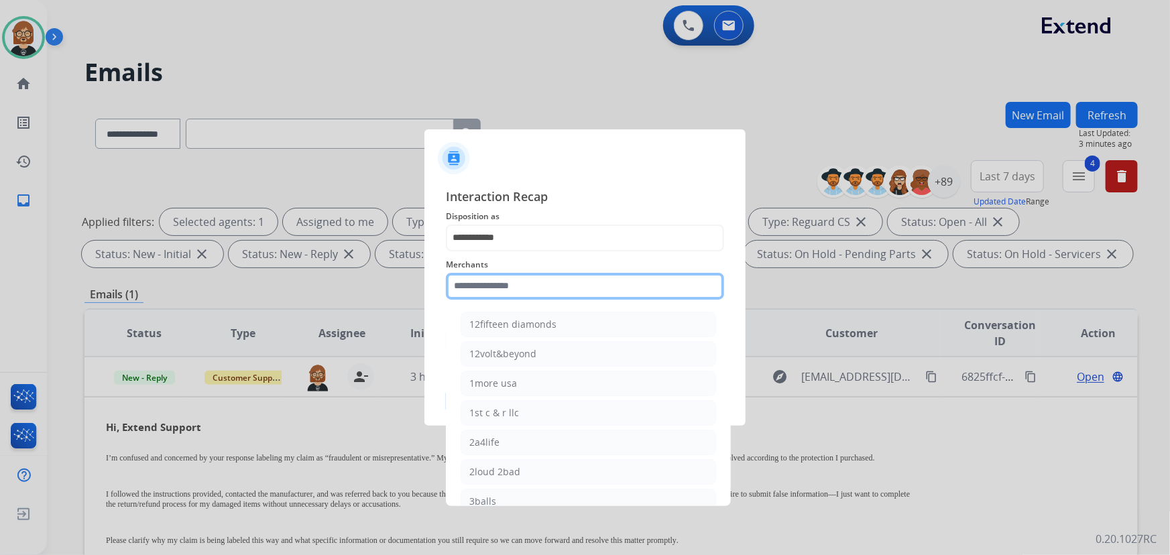
click at [543, 280] on input "text" at bounding box center [585, 286] width 278 height 27
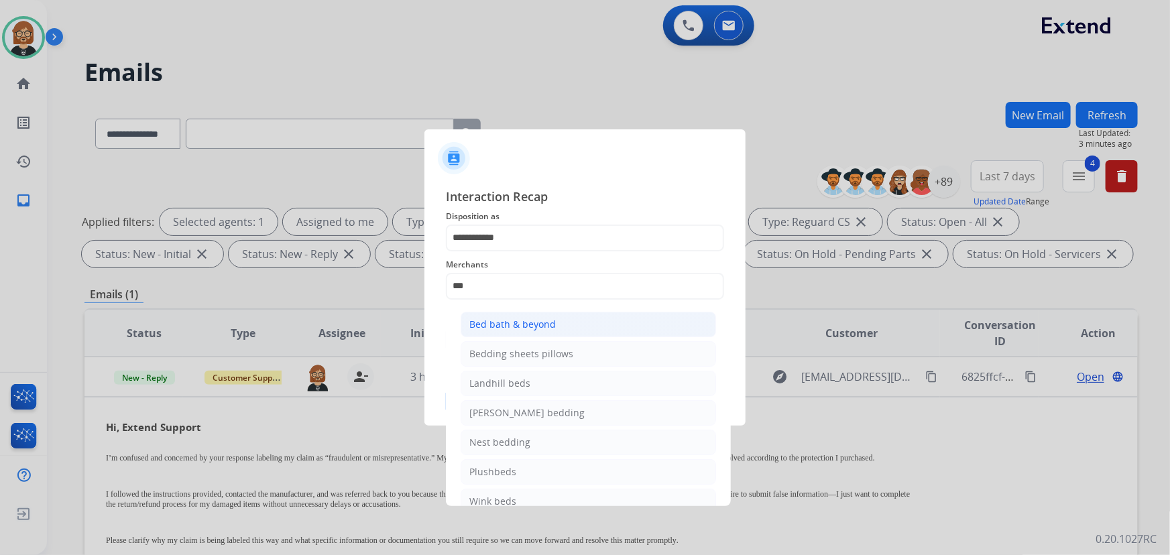
click at [526, 328] on div "Bed bath & beyond" at bounding box center [512, 324] width 86 height 13
type input "**********"
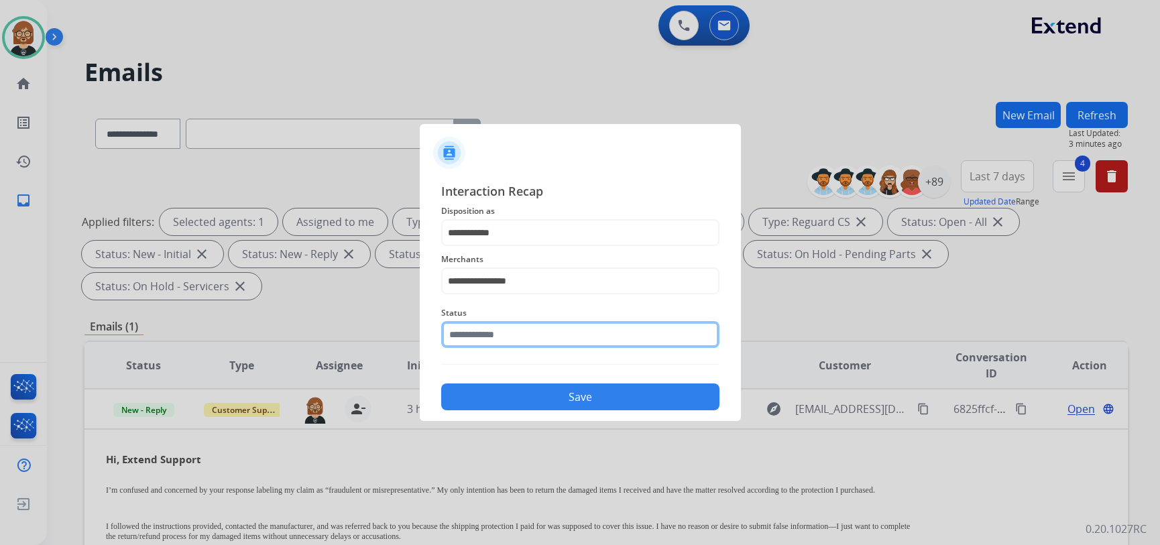
click at [523, 344] on input "text" at bounding box center [580, 334] width 278 height 27
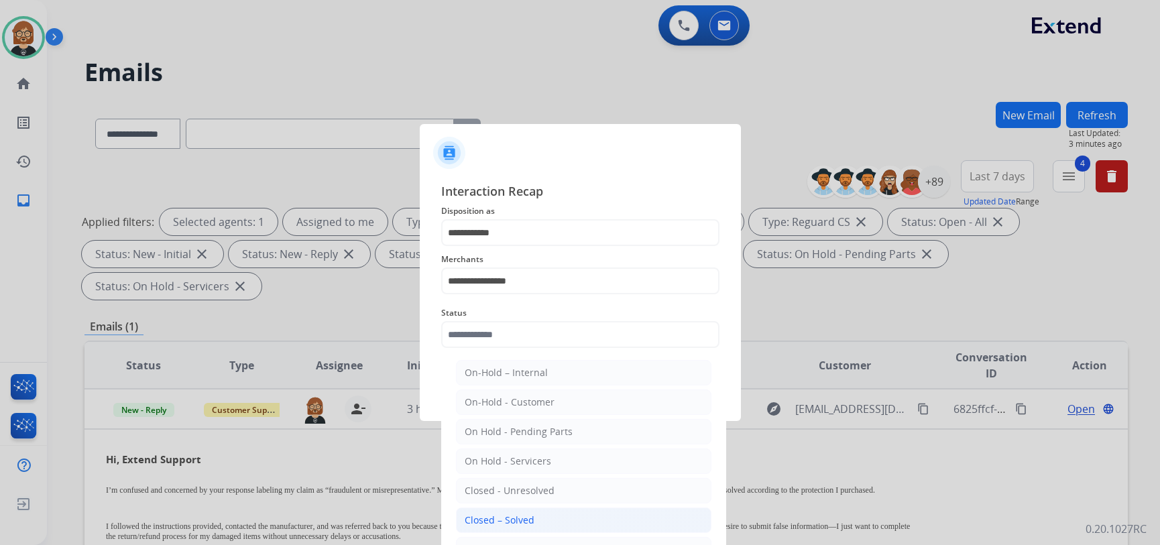
click at [525, 525] on div "Closed – Solved" at bounding box center [500, 519] width 70 height 13
type input "**********"
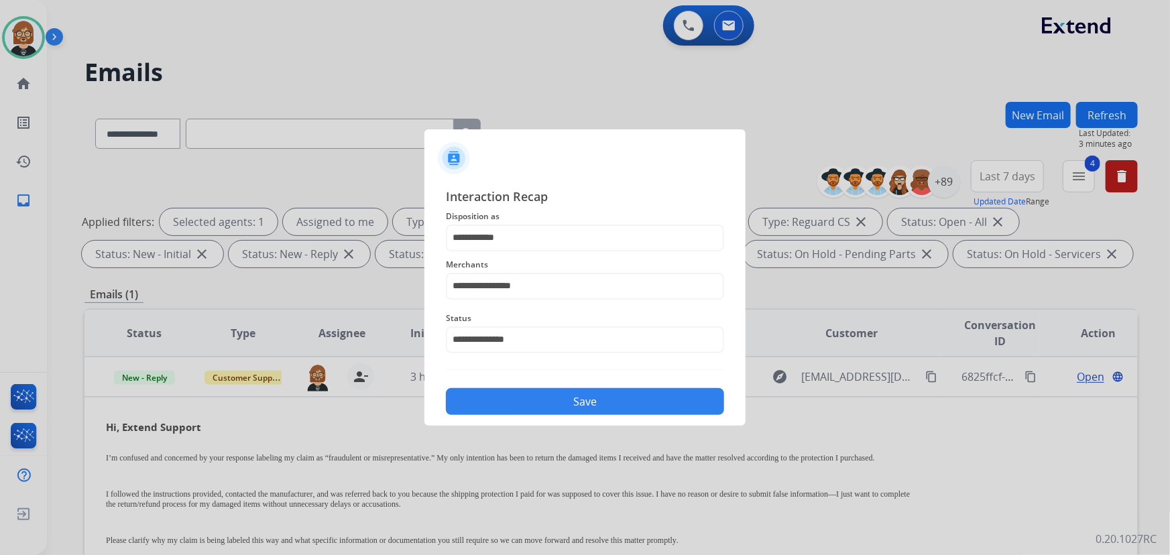
click at [562, 400] on button "Save" at bounding box center [585, 401] width 278 height 27
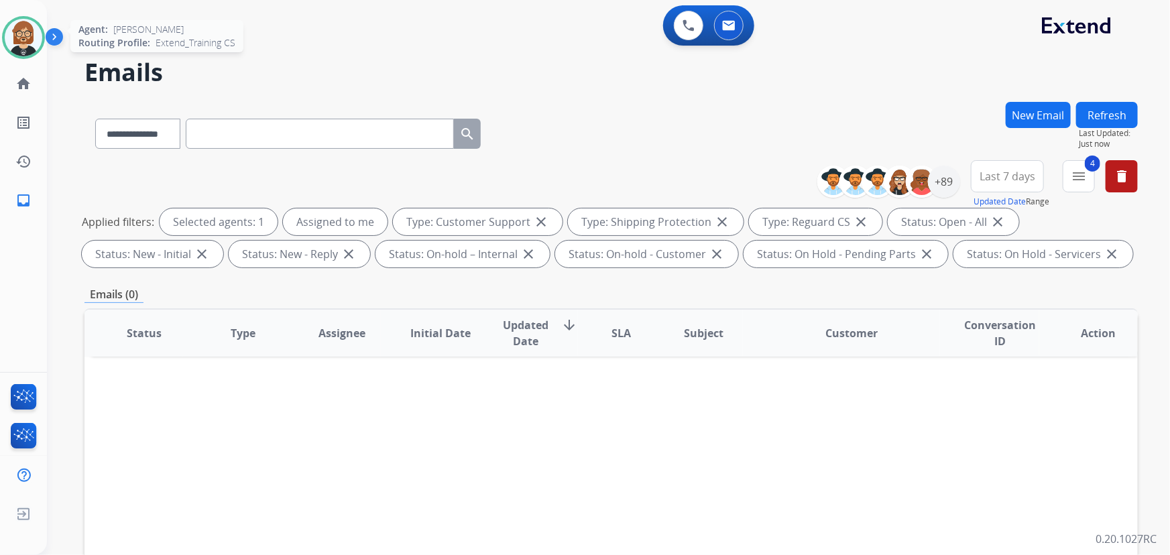
click at [36, 38] on img at bounding box center [24, 38] width 38 height 38
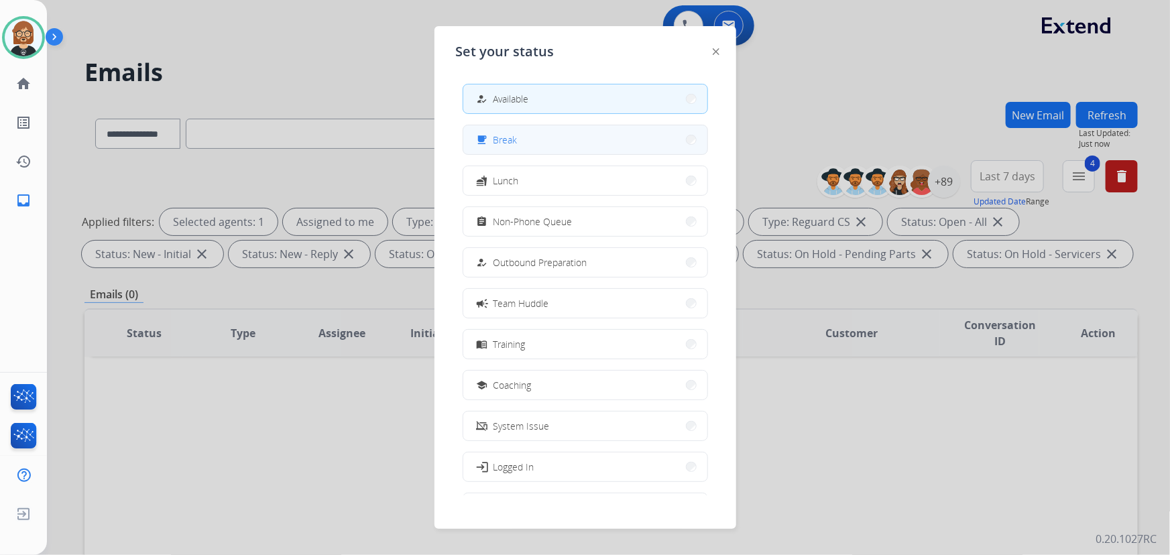
click at [535, 139] on button "free_breakfast Break" at bounding box center [585, 139] width 244 height 29
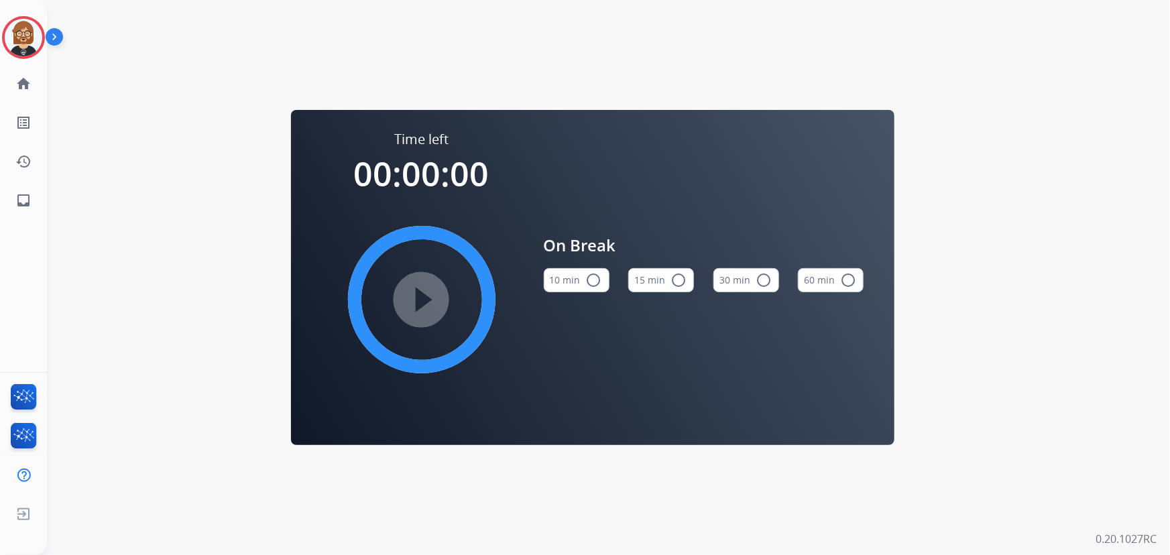
click at [556, 273] on button "10 min radio_button_unchecked" at bounding box center [577, 280] width 66 height 24
click at [430, 292] on mat-icon "play_circle_filled" at bounding box center [422, 300] width 16 height 16
click at [27, 204] on mat-icon "inbox" at bounding box center [23, 200] width 16 height 16
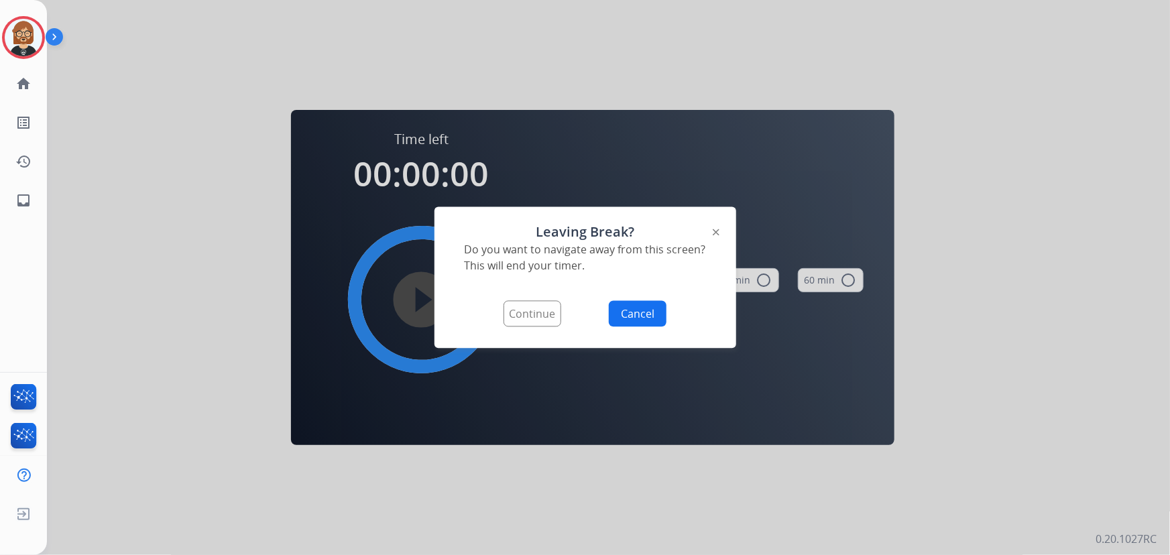
click at [544, 316] on button "Continue" at bounding box center [532, 314] width 58 height 26
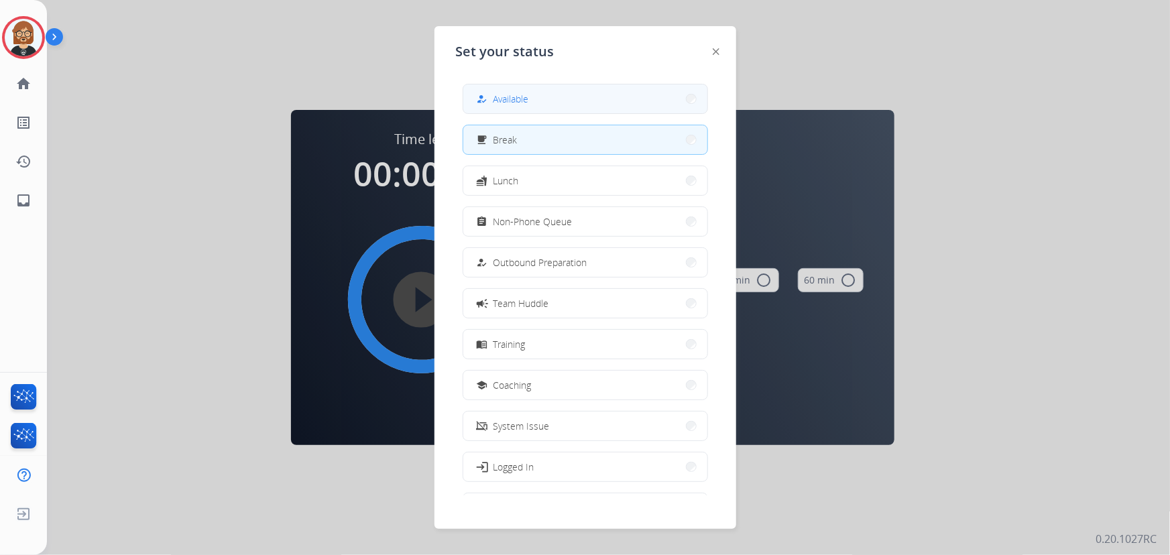
click at [576, 107] on button "how_to_reg Available" at bounding box center [585, 98] width 244 height 29
select select "**********"
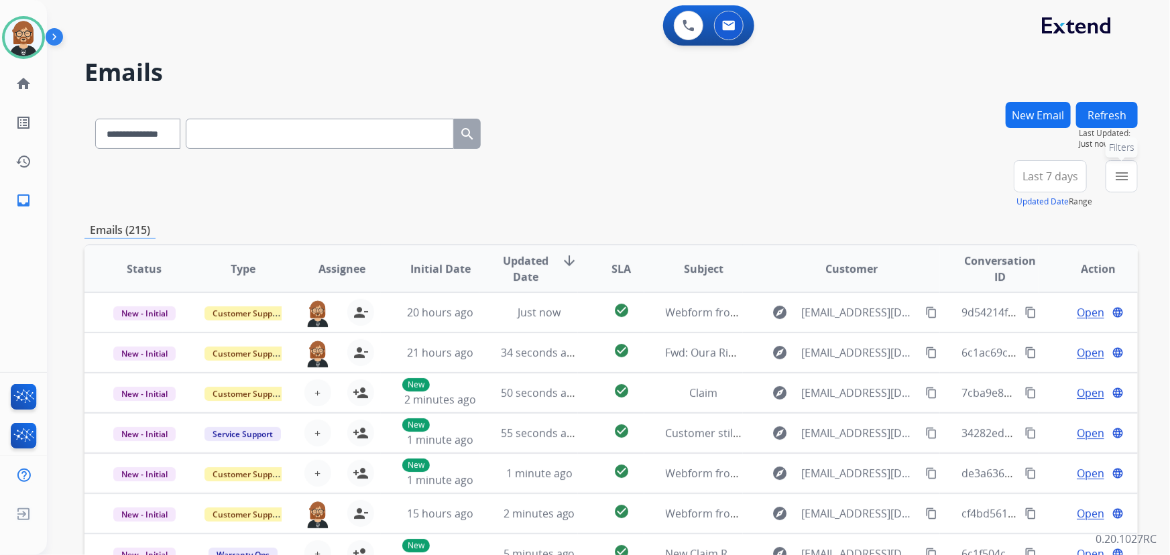
click at [1114, 178] on mat-icon "menu" at bounding box center [1121, 176] width 16 height 16
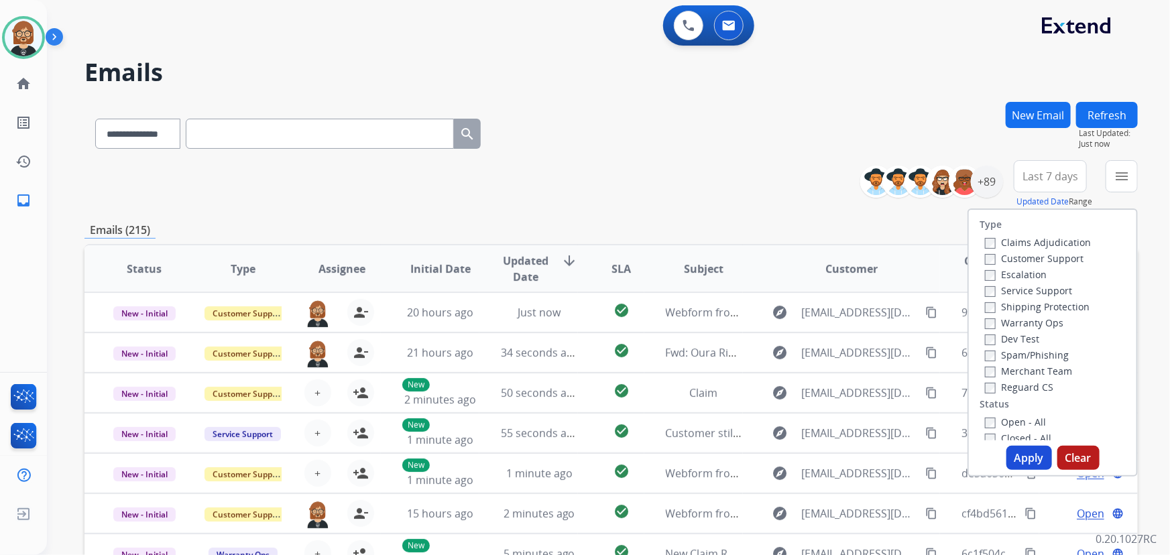
click at [1007, 421] on label "Open - All" at bounding box center [1015, 422] width 61 height 13
click at [1039, 459] on button "Apply" at bounding box center [1029, 458] width 46 height 24
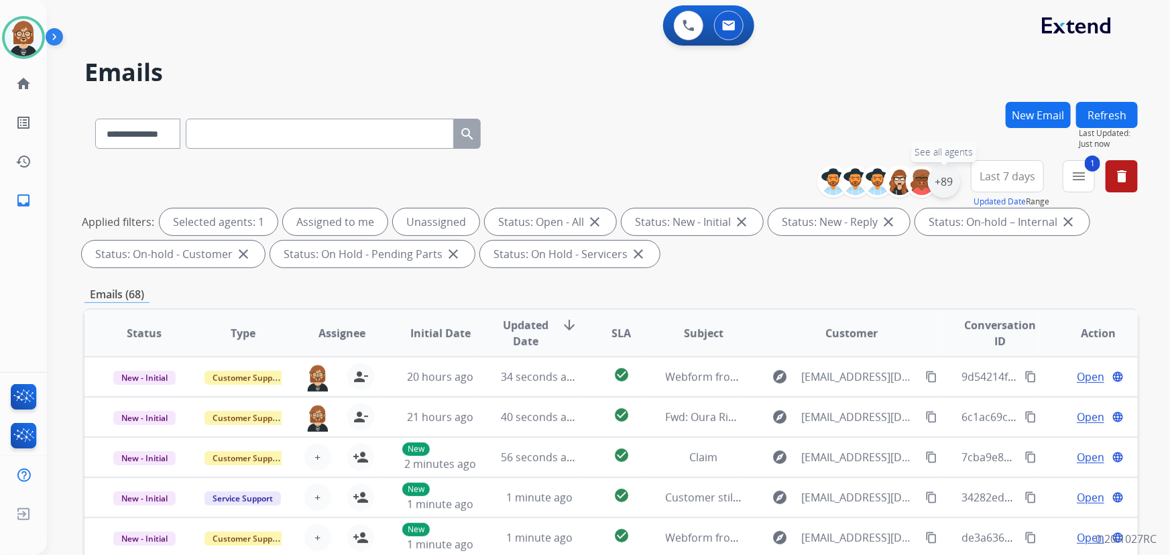
click at [945, 181] on div "+89" at bounding box center [944, 182] width 32 height 32
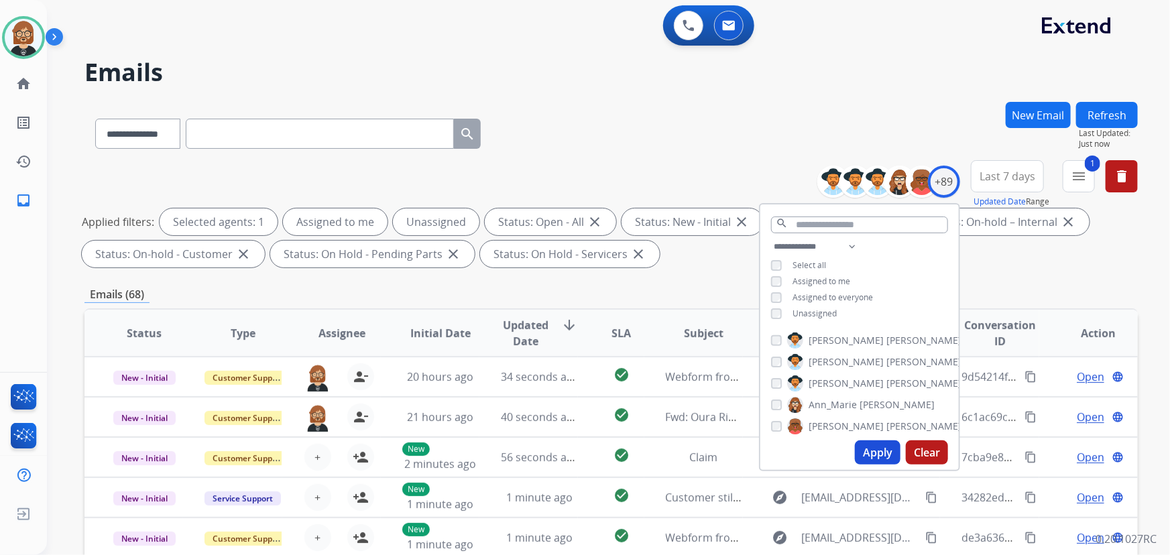
click at [796, 311] on span "Unassigned" at bounding box center [814, 313] width 44 height 11
click at [871, 447] on button "Apply" at bounding box center [878, 452] width 46 height 24
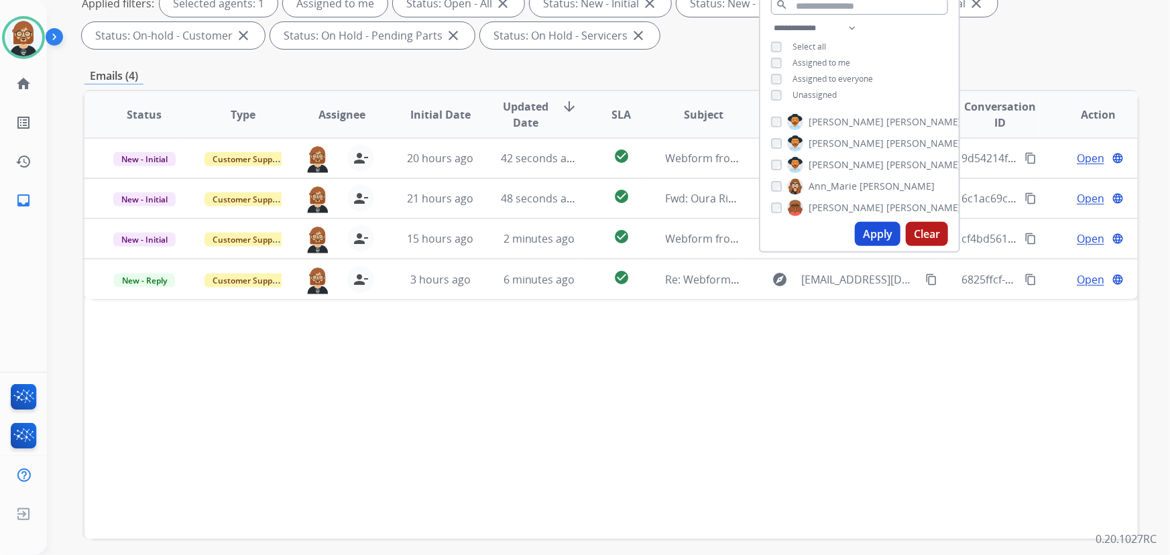
scroll to position [243, 0]
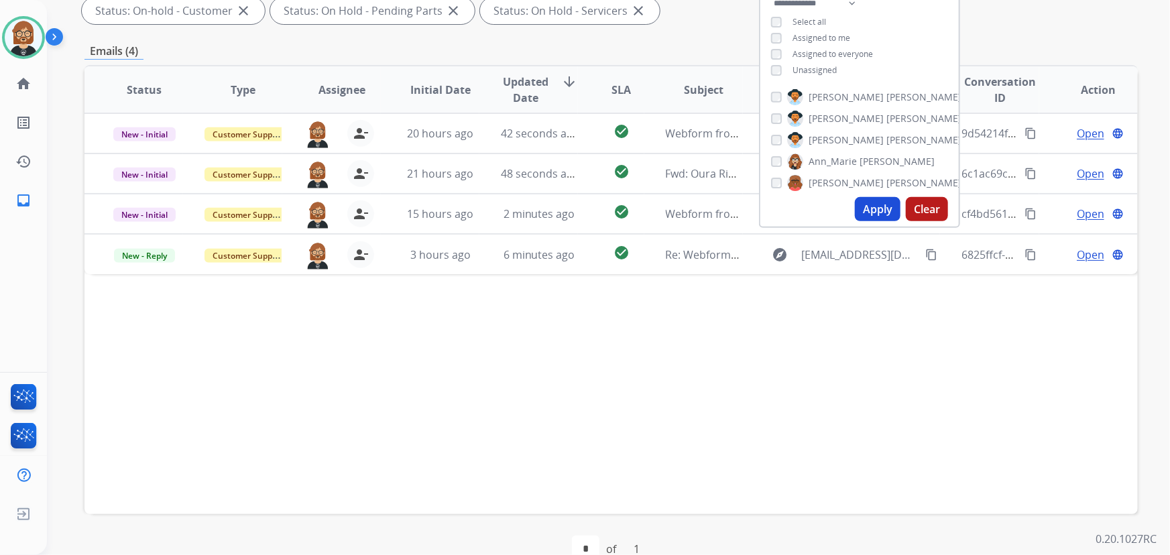
click at [708, 323] on div "Status Type Assignee Initial Date Updated Date arrow_downward SLA Subject Custo…" at bounding box center [610, 289] width 1053 height 449
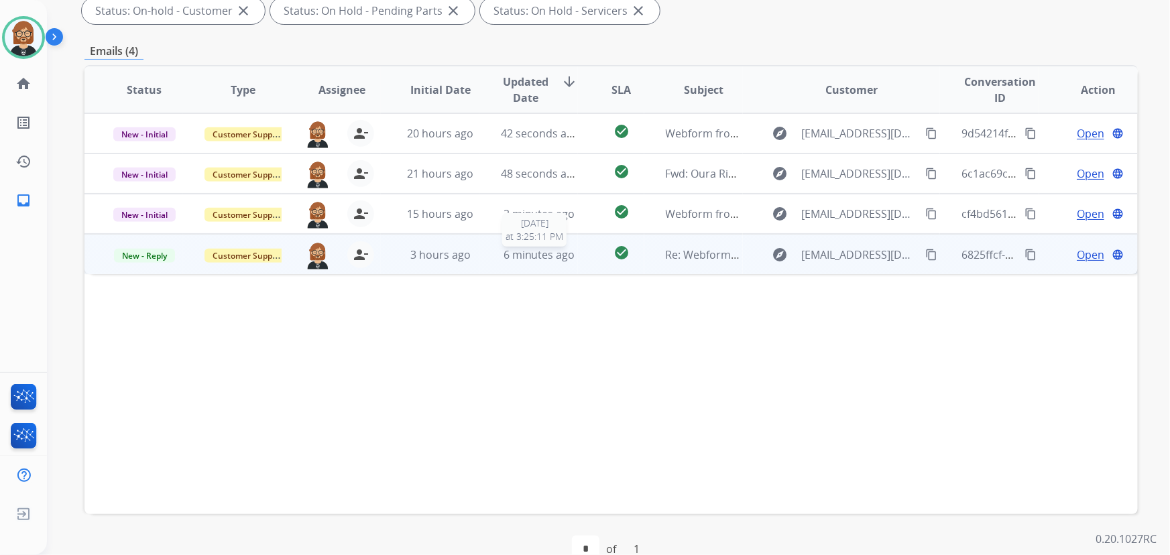
click at [523, 251] on span "6 minutes ago" at bounding box center [539, 254] width 72 height 15
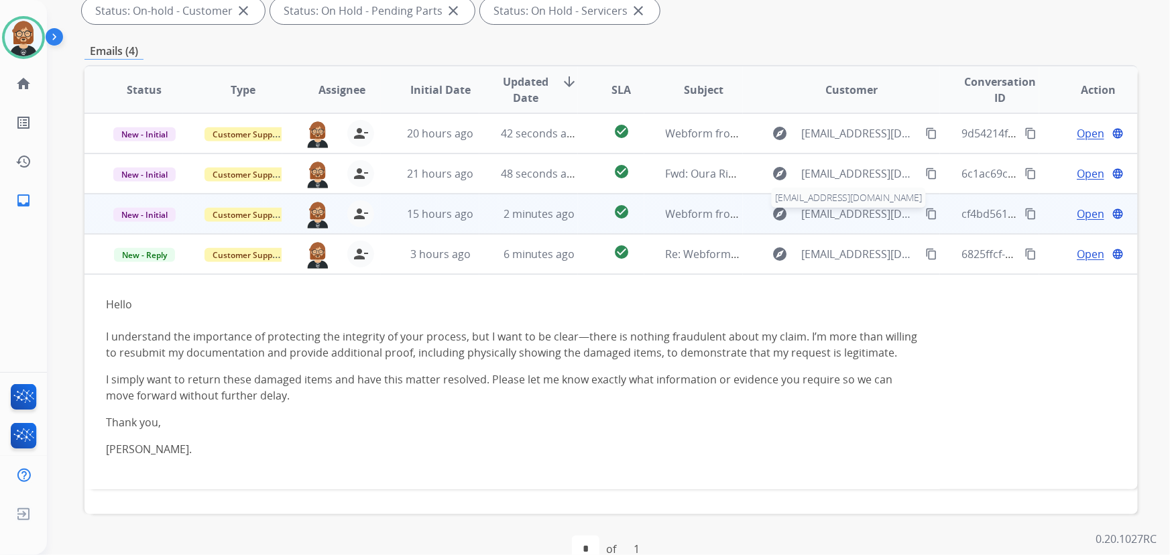
click at [845, 221] on span "latriesjones169@gmail.com" at bounding box center [860, 214] width 117 height 16
type input "**********"
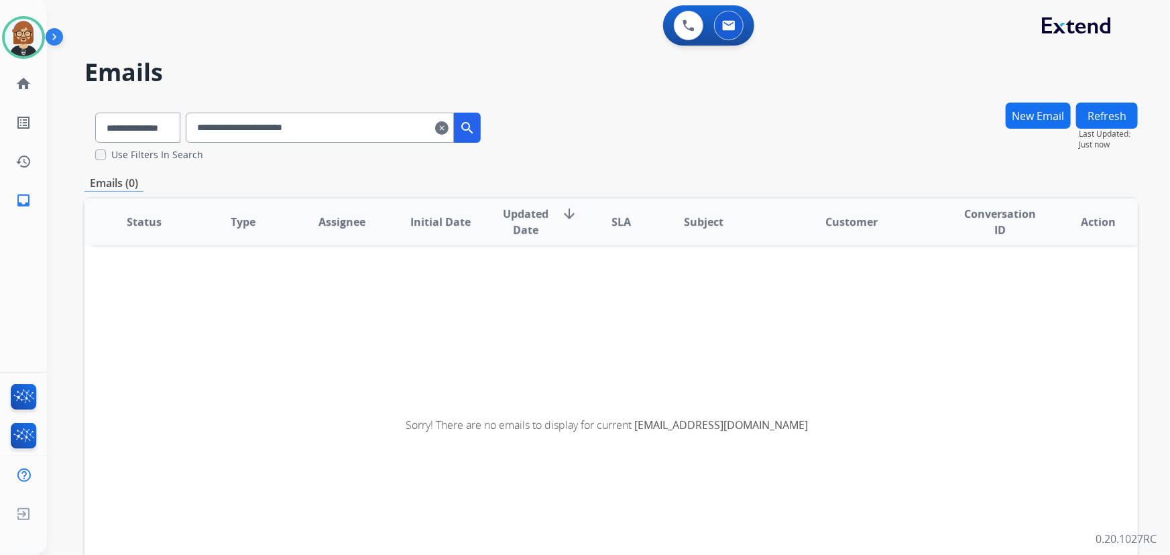
click at [448, 133] on mat-icon "clear" at bounding box center [441, 128] width 13 height 16
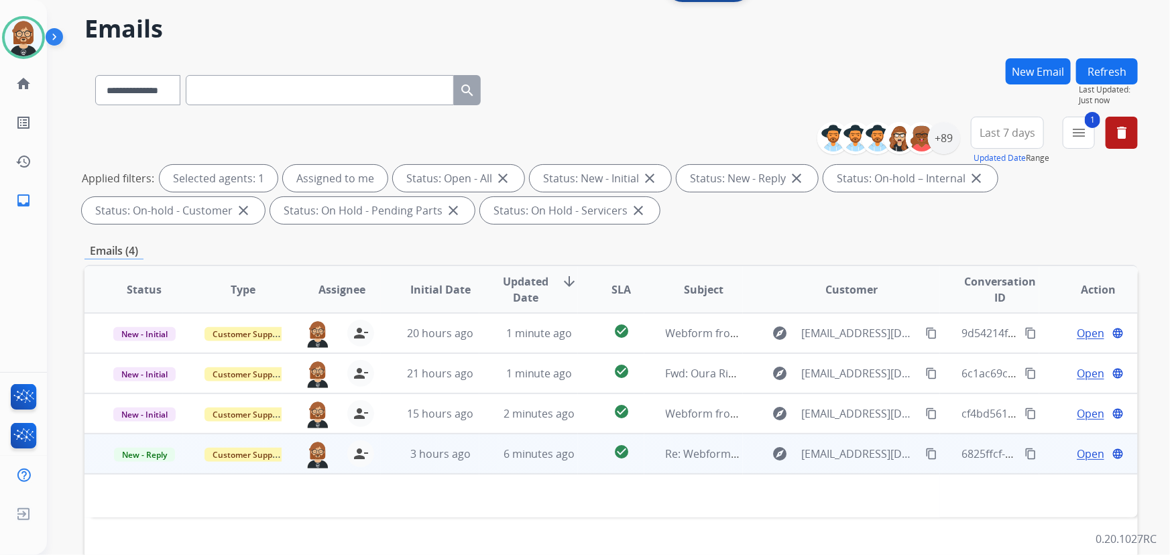
scroll to position [121, 0]
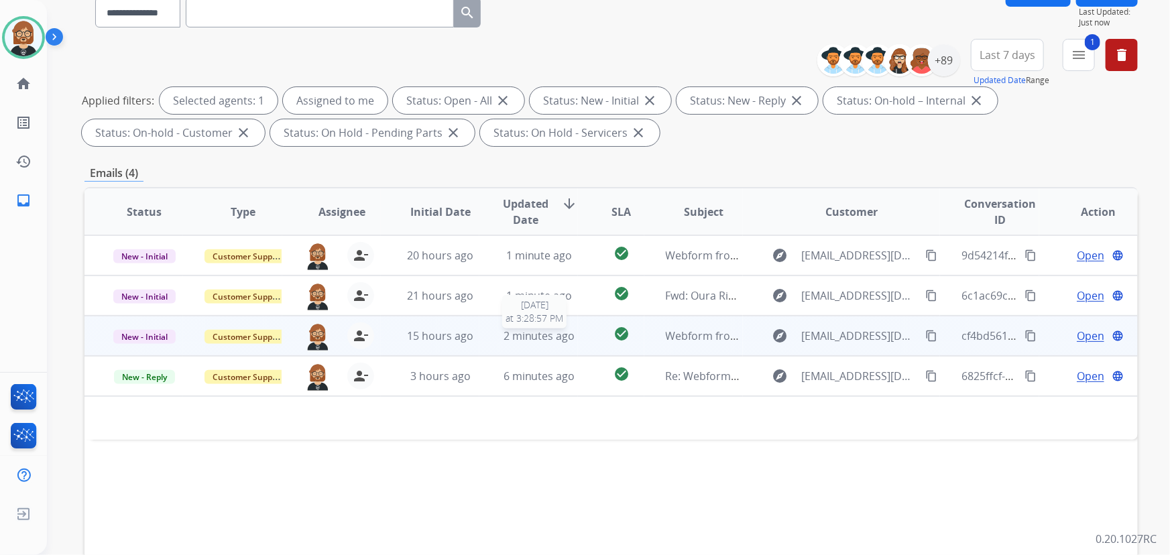
click at [544, 334] on span "2 minutes ago" at bounding box center [539, 335] width 72 height 15
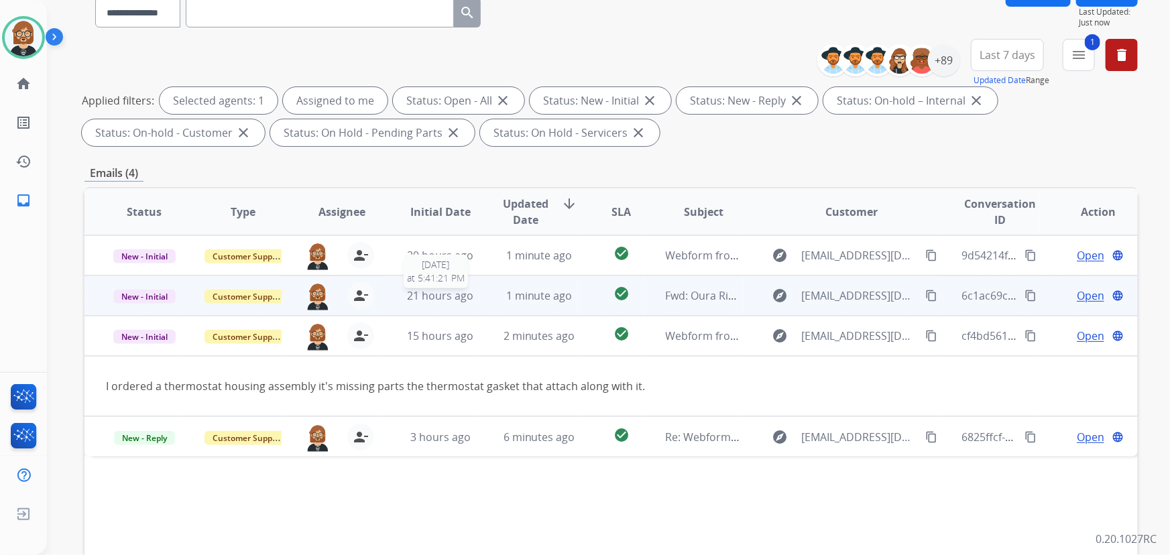
click at [450, 296] on span "21 hours ago" at bounding box center [440, 295] width 66 height 15
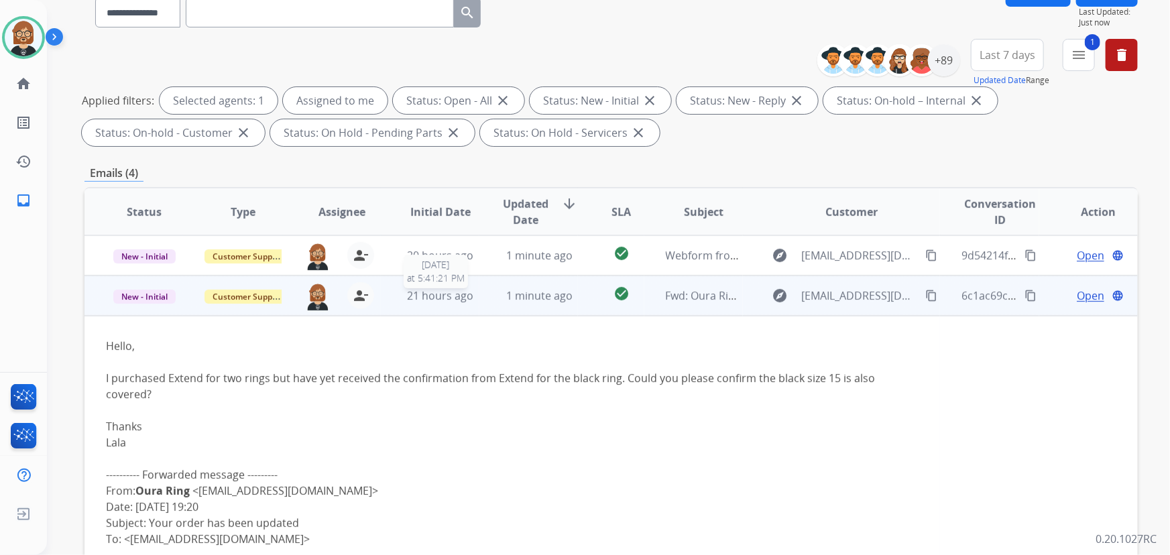
scroll to position [40, 0]
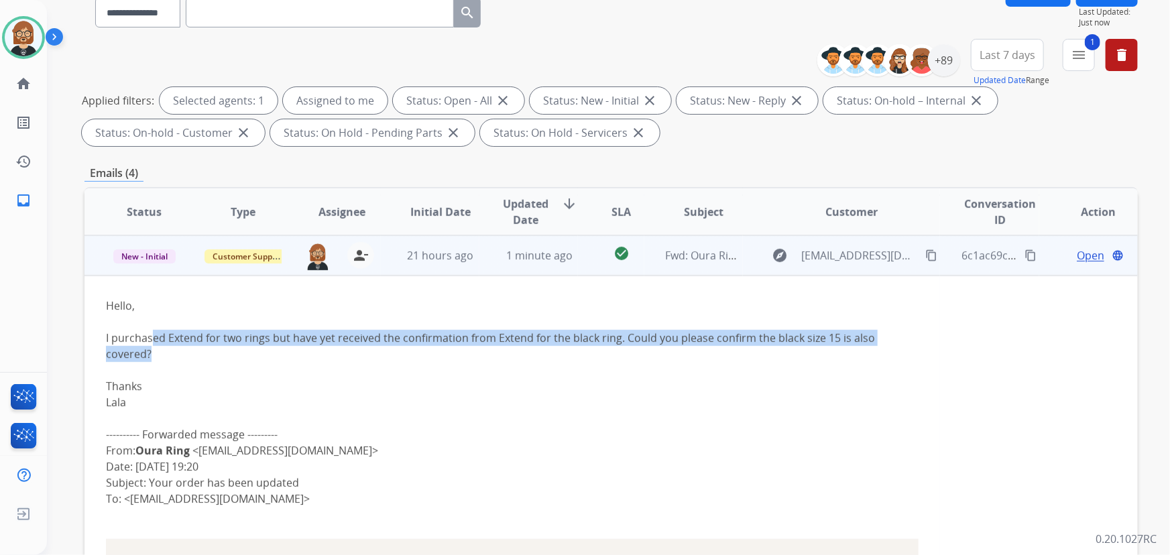
drag, startPoint x: 154, startPoint y: 333, endPoint x: 411, endPoint y: 360, distance: 258.1
click at [411, 360] on div "I purchased Extend for two rings but have yet received the confirmation from Ex…" at bounding box center [512, 346] width 812 height 32
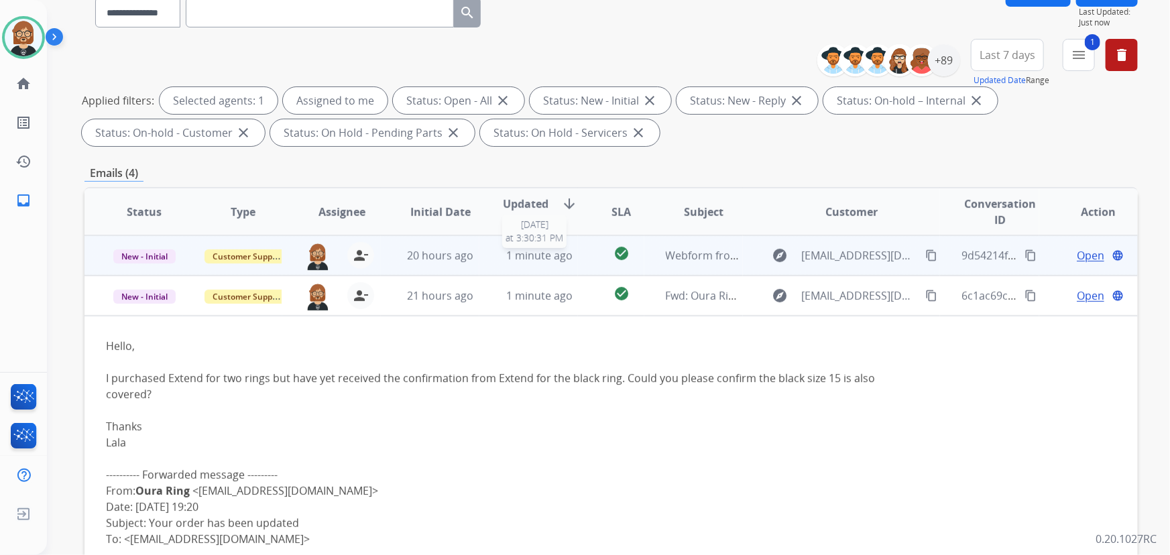
click at [507, 253] on span "1 minute ago" at bounding box center [539, 255] width 66 height 15
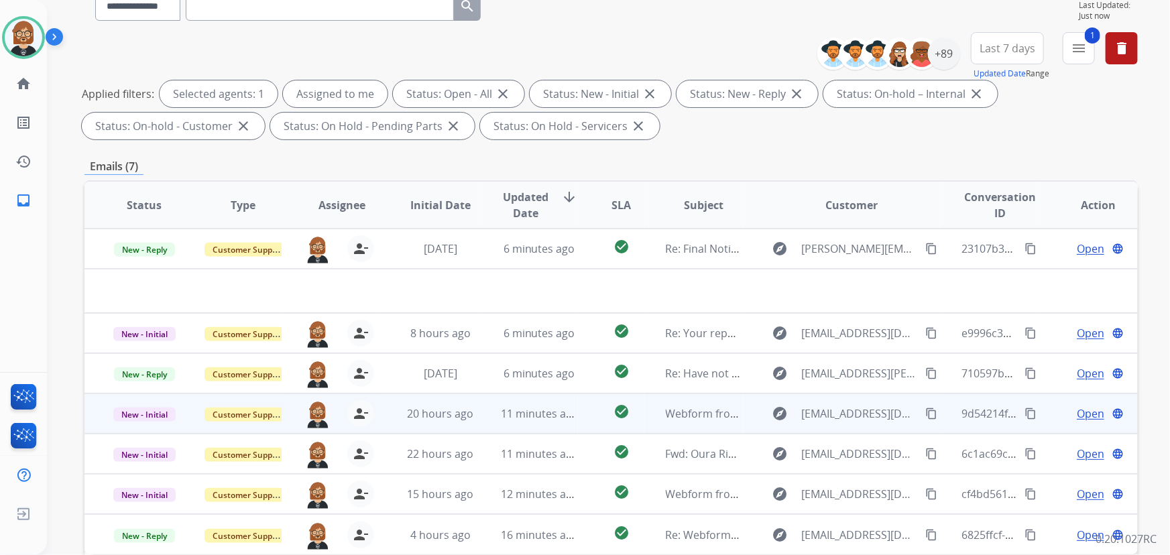
scroll to position [271, 0]
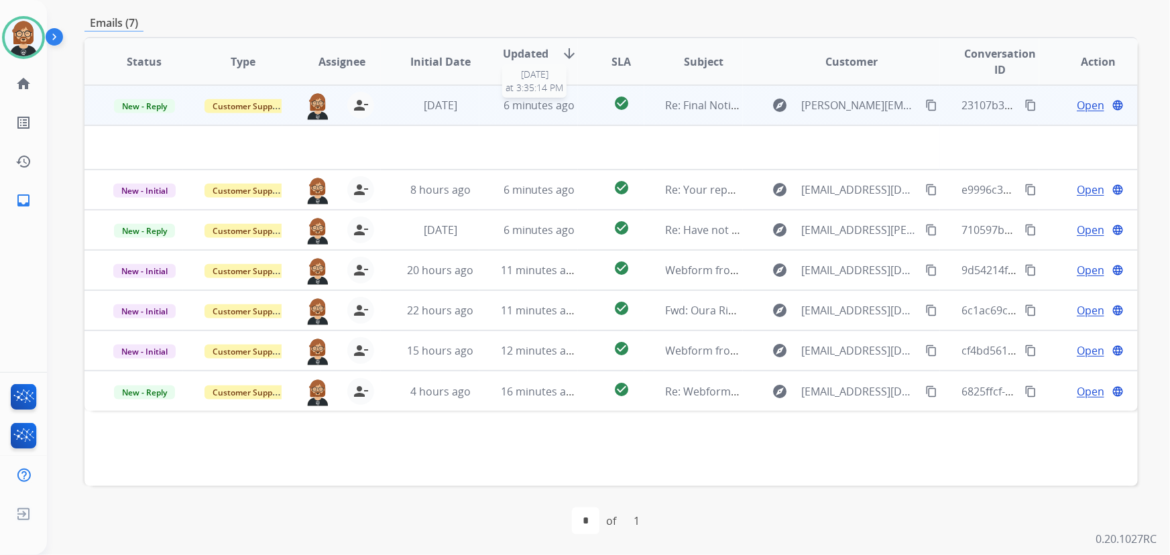
click at [532, 105] on span "6 minutes ago" at bounding box center [539, 105] width 72 height 15
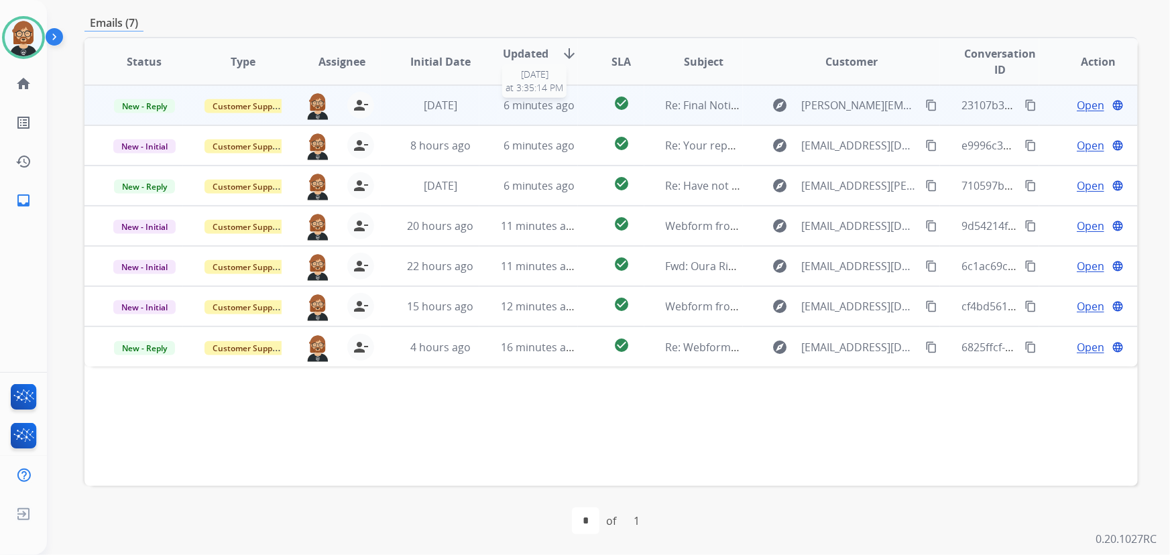
click at [532, 105] on span "6 minutes ago" at bounding box center [539, 105] width 72 height 15
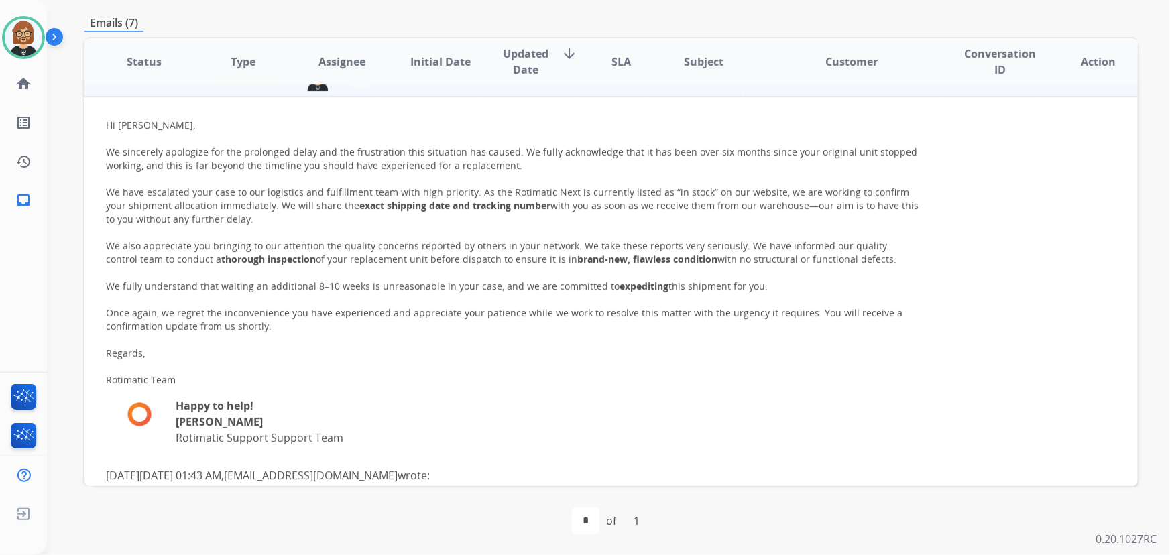
scroll to position [0, 0]
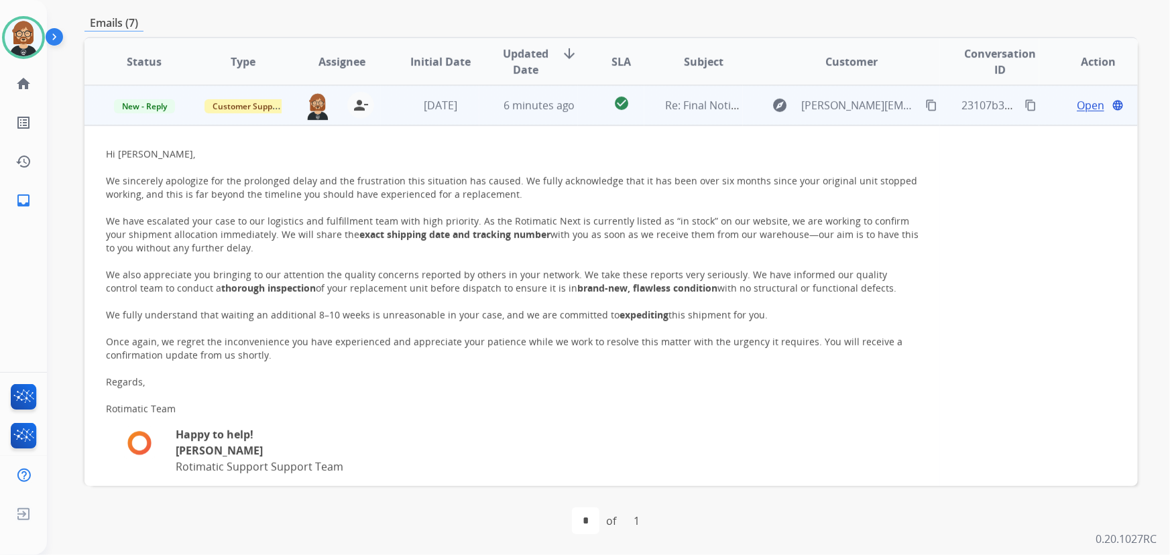
click at [1080, 102] on span "Open" at bounding box center [1089, 105] width 27 height 16
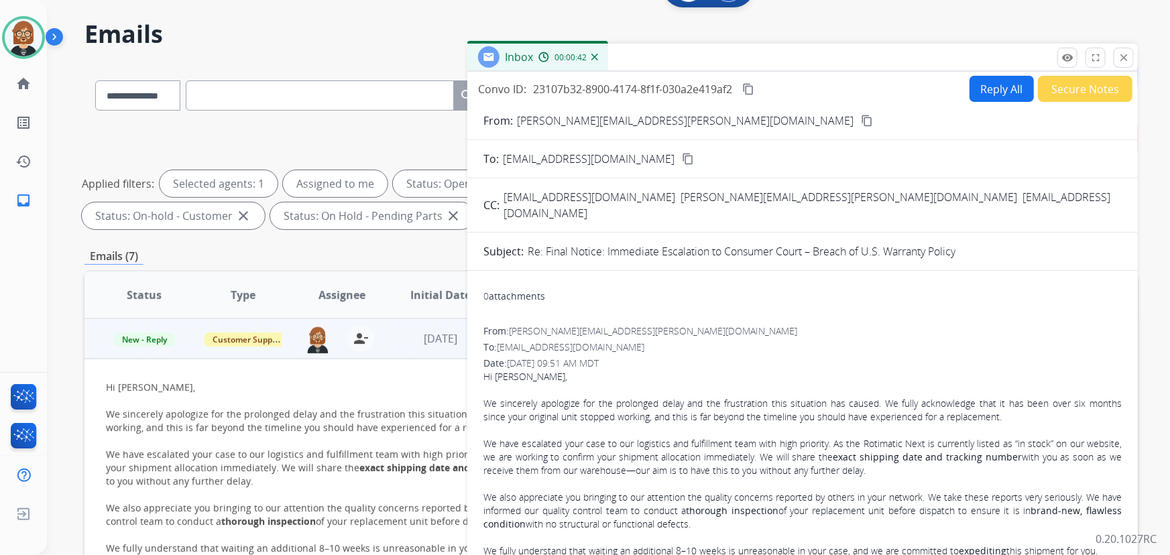
scroll to position [27, 0]
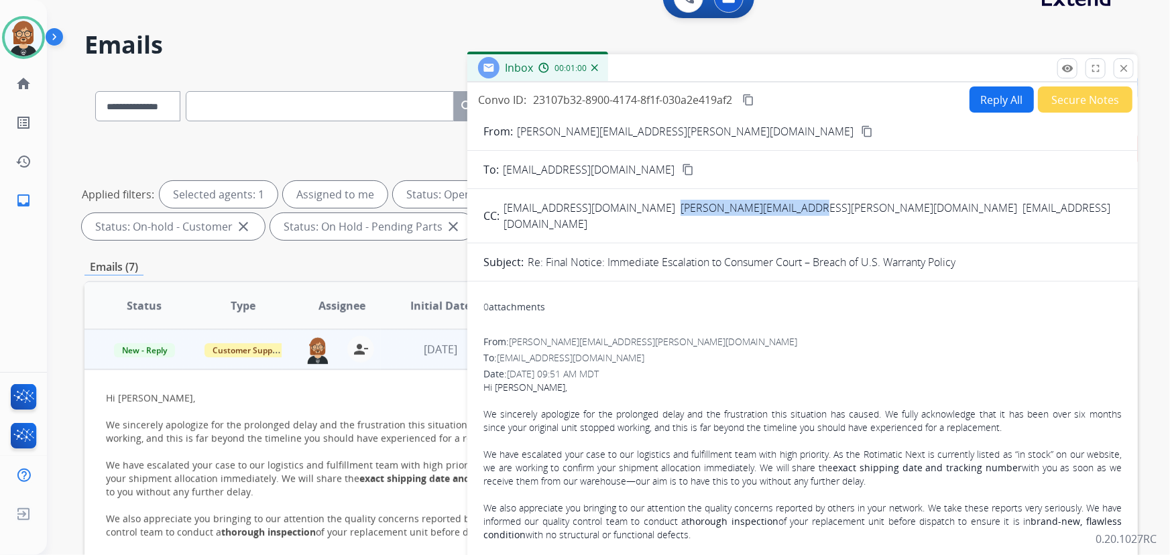
drag, startPoint x: 749, startPoint y: 205, endPoint x: 615, endPoint y: 208, distance: 133.4
click at [615, 208] on div "support@zimplistic.com sakshi.salaria@gmail.com subhash.mandla@gmail.com" at bounding box center [812, 216] width 618 height 32
copy span "sakshi.salaria@gmail.com"
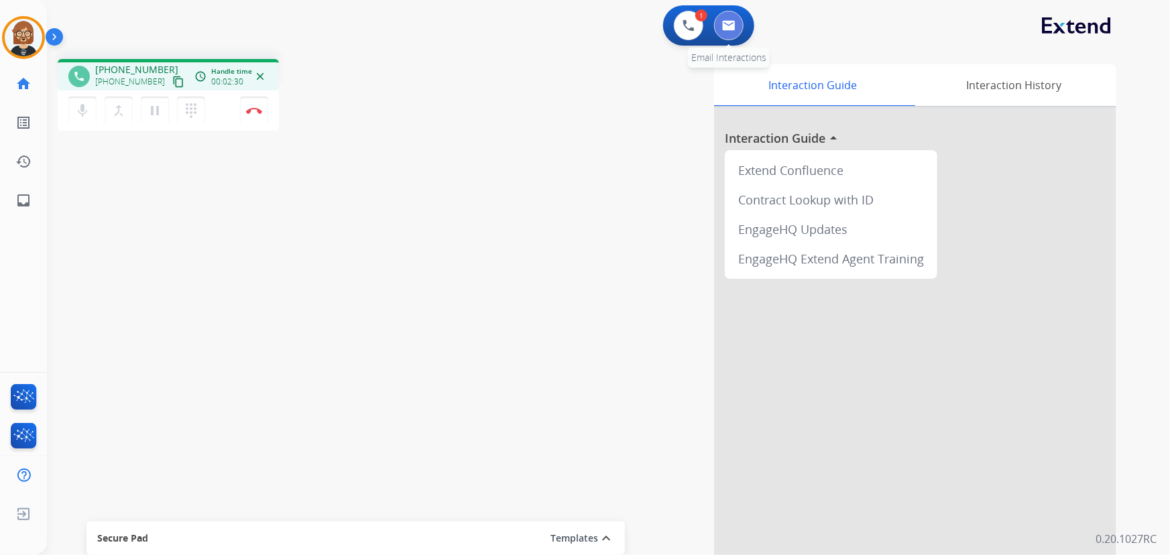
click at [724, 27] on img at bounding box center [728, 25] width 13 height 11
select select "**********"
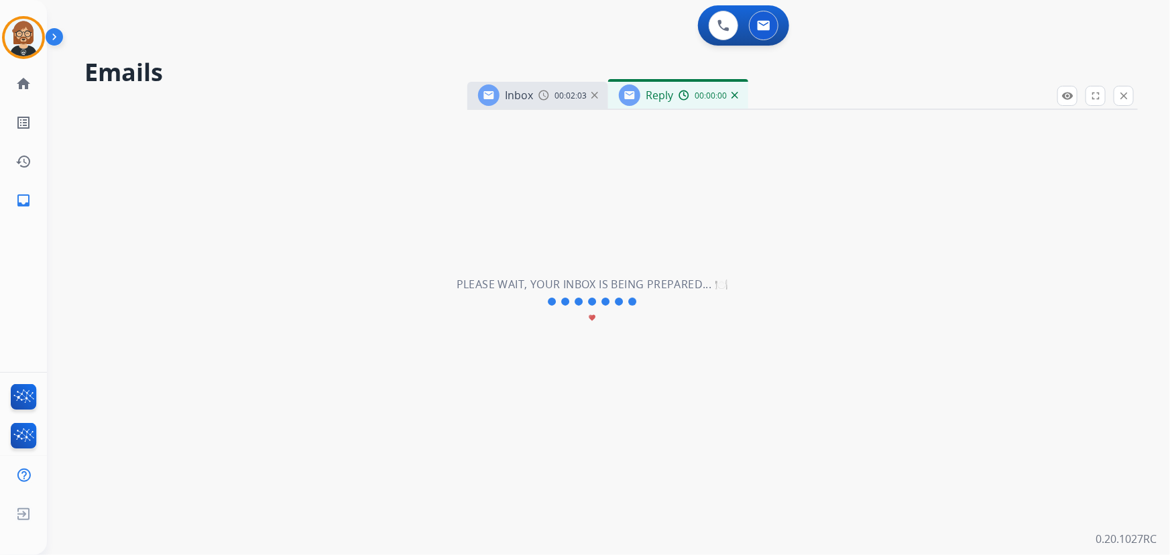
select select "**********"
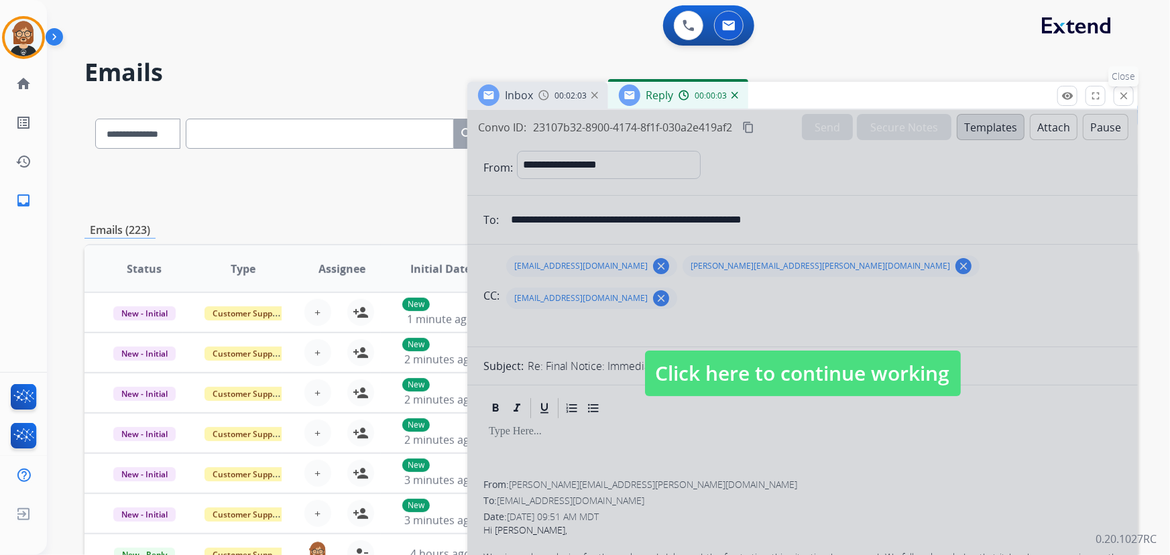
click at [1125, 95] on mat-icon "close" at bounding box center [1123, 96] width 12 height 12
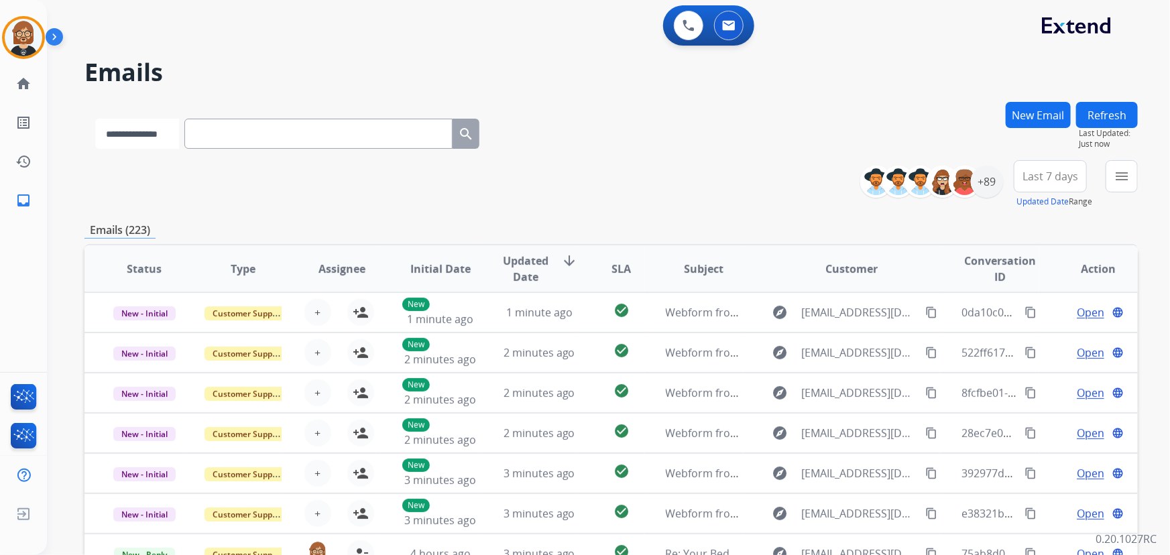
click at [162, 136] on select "**********" at bounding box center [137, 134] width 84 height 30
select select "**********"
click at [95, 119] on select "**********" at bounding box center [137, 134] width 84 height 30
click at [332, 135] on input "text" at bounding box center [320, 134] width 268 height 30
paste input "**********"
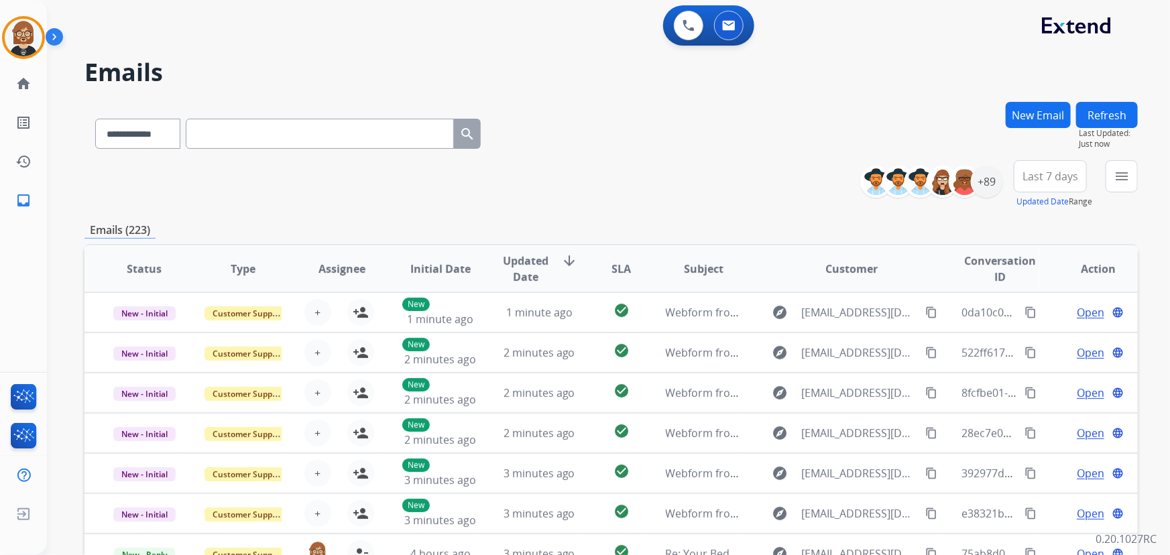
type input "**********"
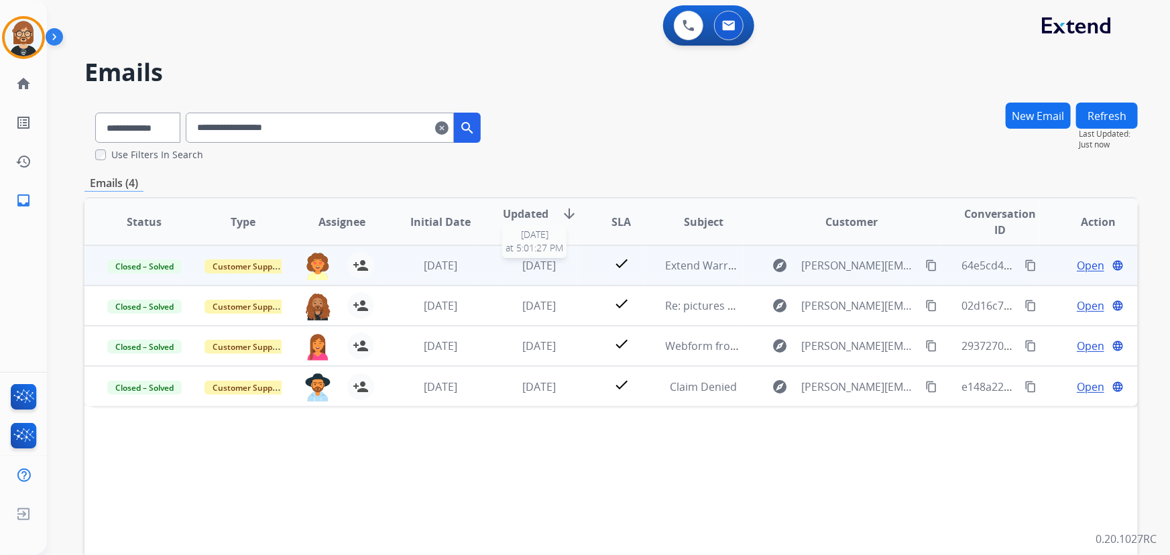
click at [545, 268] on span "5 days ago" at bounding box center [539, 265] width 34 height 15
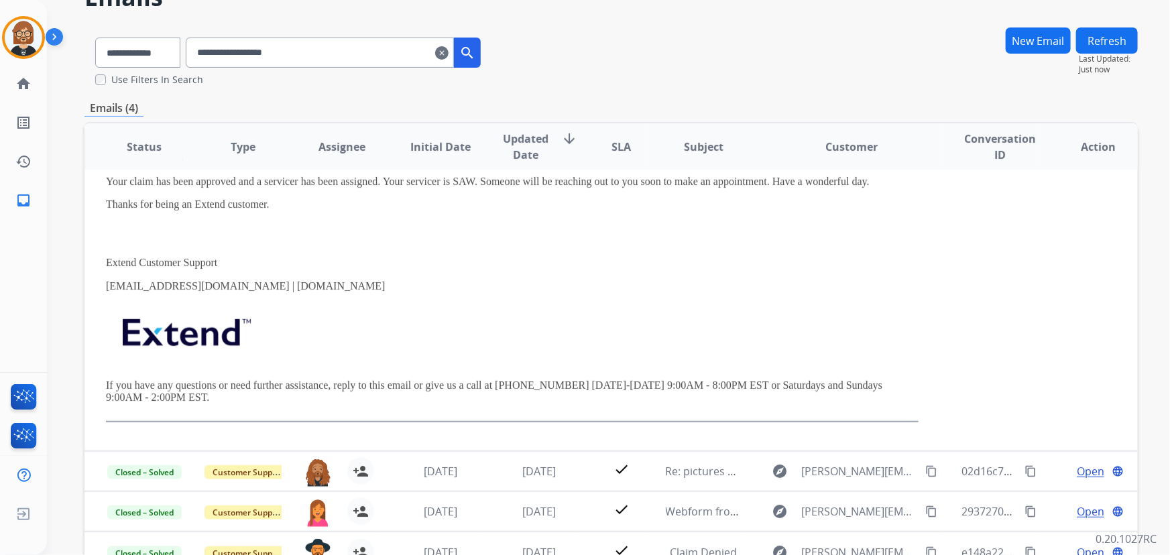
scroll to position [161, 0]
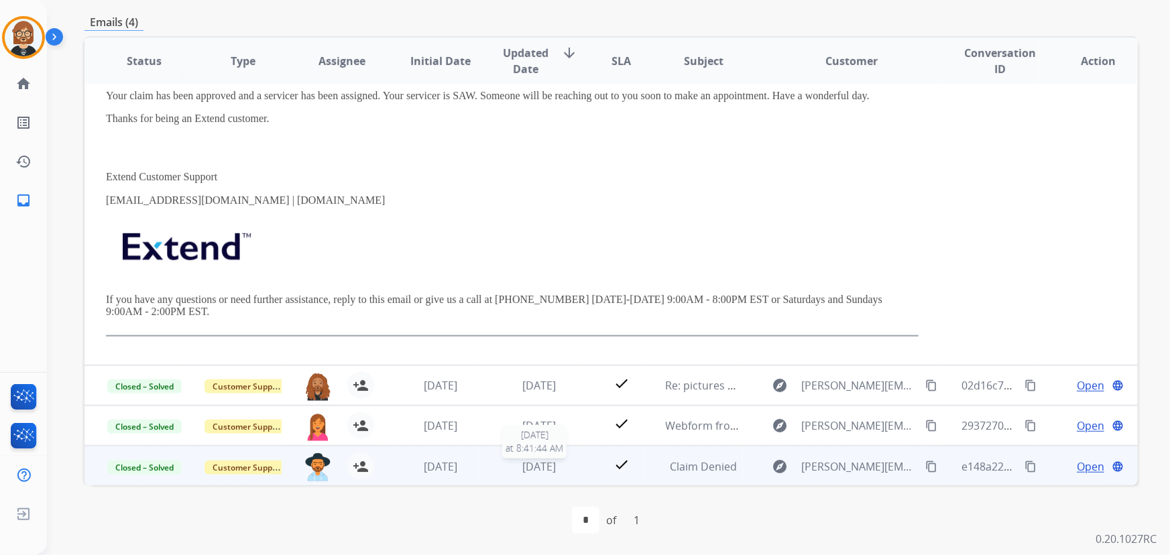
click at [536, 472] on span "3 weeks ago" at bounding box center [539, 466] width 34 height 15
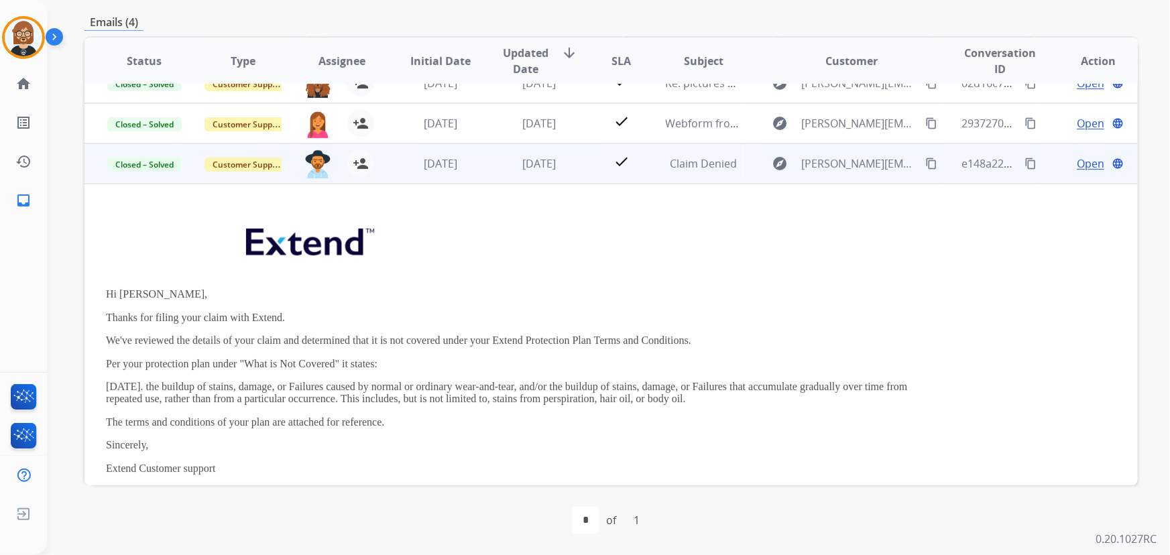
scroll to position [0, 0]
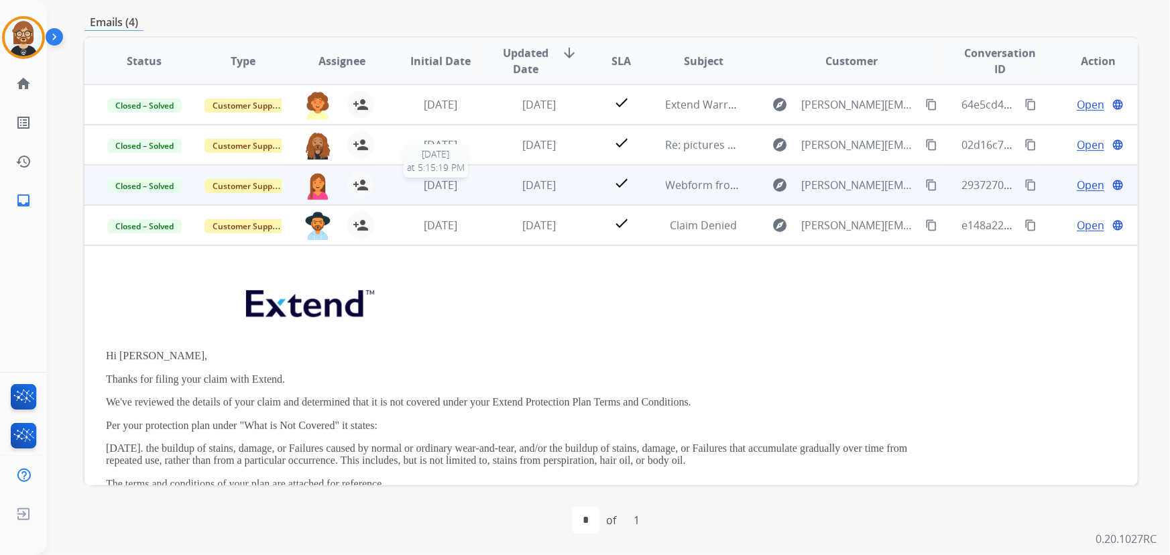
click at [430, 190] on span "3 weeks ago" at bounding box center [441, 185] width 34 height 15
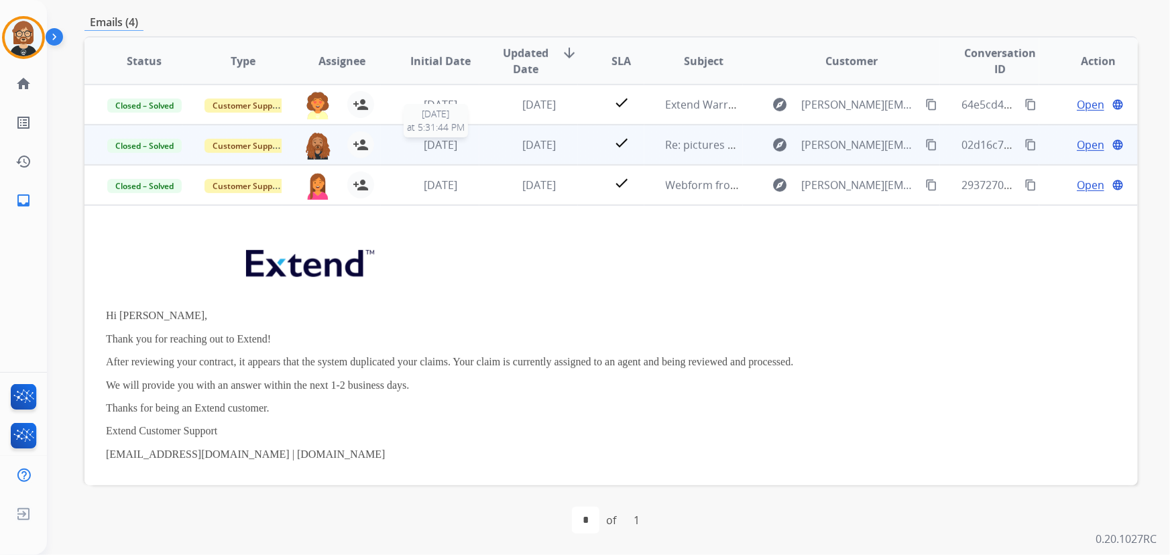
click at [448, 146] on span "2 weeks ago" at bounding box center [441, 144] width 34 height 15
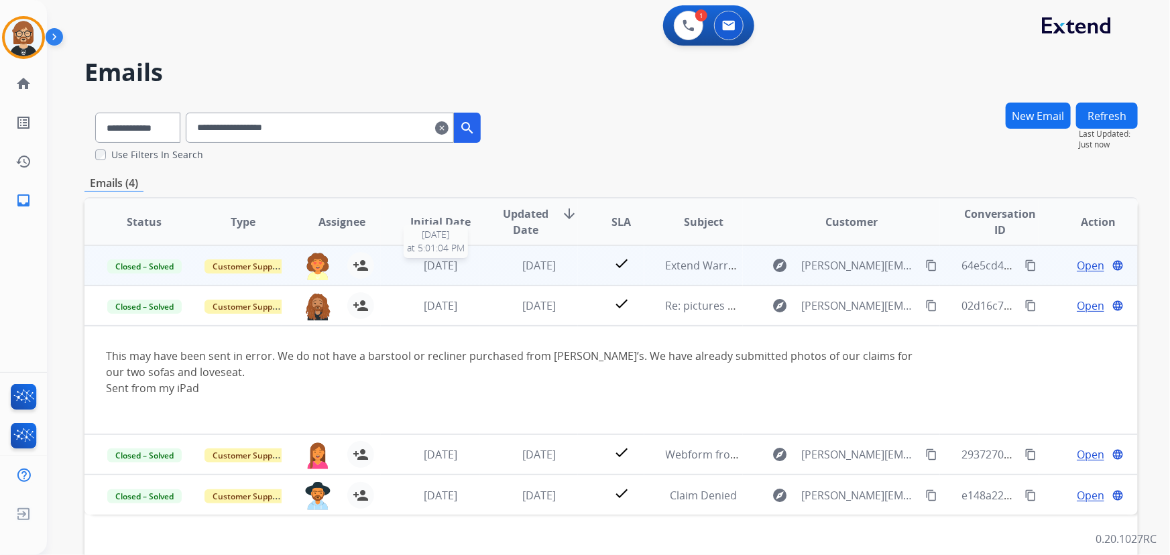
click at [431, 267] on span "5 days ago" at bounding box center [441, 265] width 34 height 15
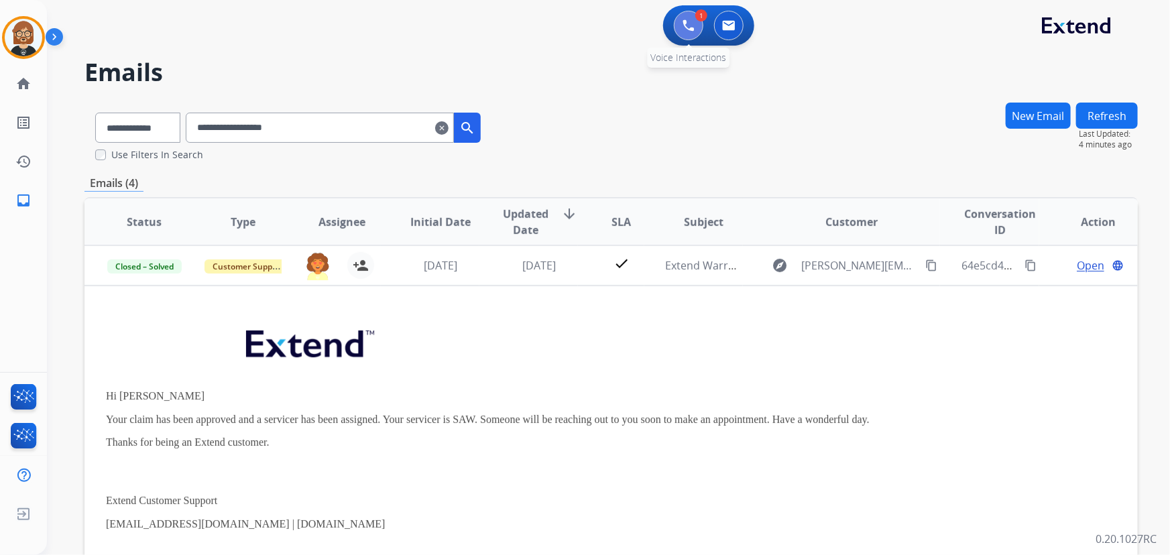
click at [690, 19] on img at bounding box center [688, 25] width 12 height 12
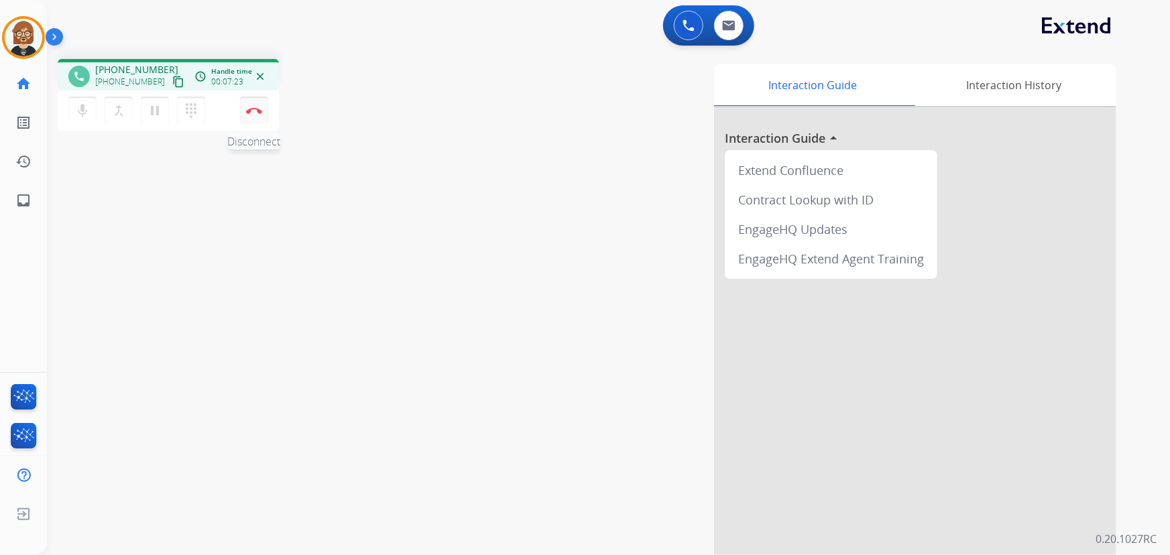
click at [255, 107] on img at bounding box center [254, 110] width 16 height 7
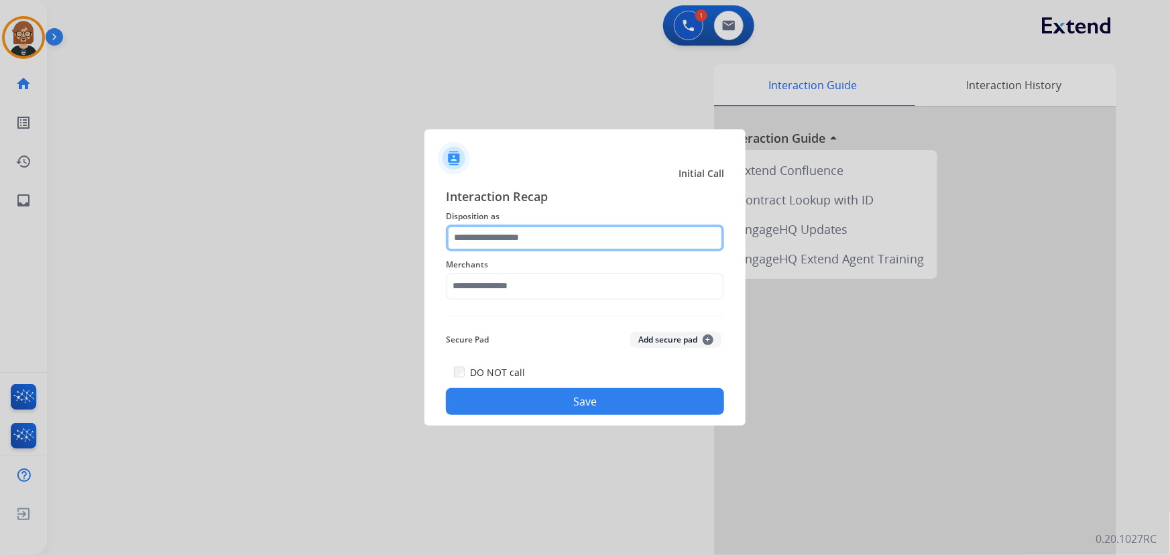
click at [570, 232] on input "text" at bounding box center [585, 238] width 278 height 27
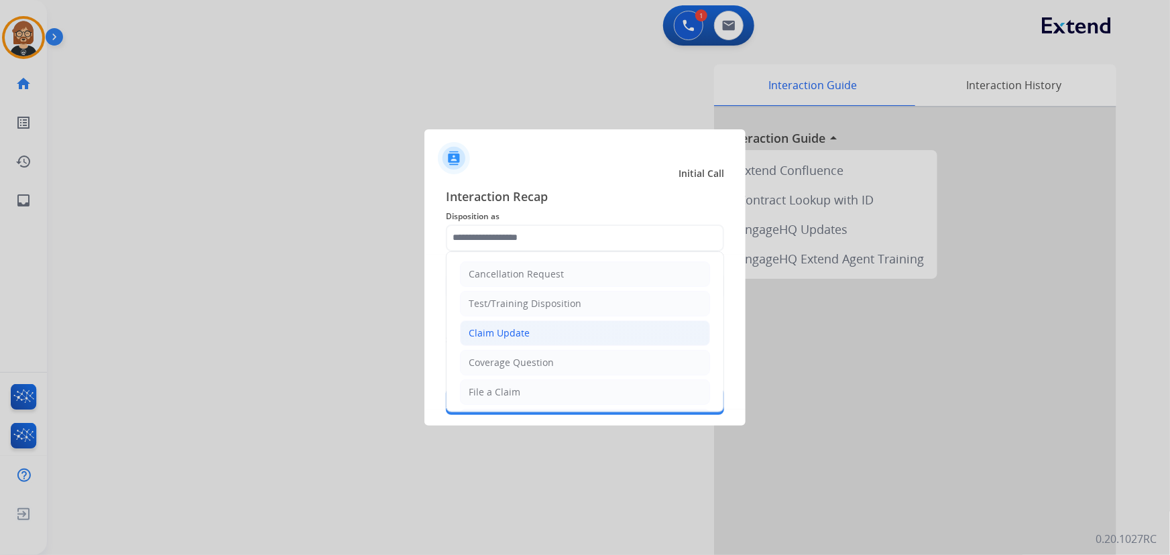
click at [539, 322] on li "Claim Update" at bounding box center [585, 332] width 250 height 25
type input "**********"
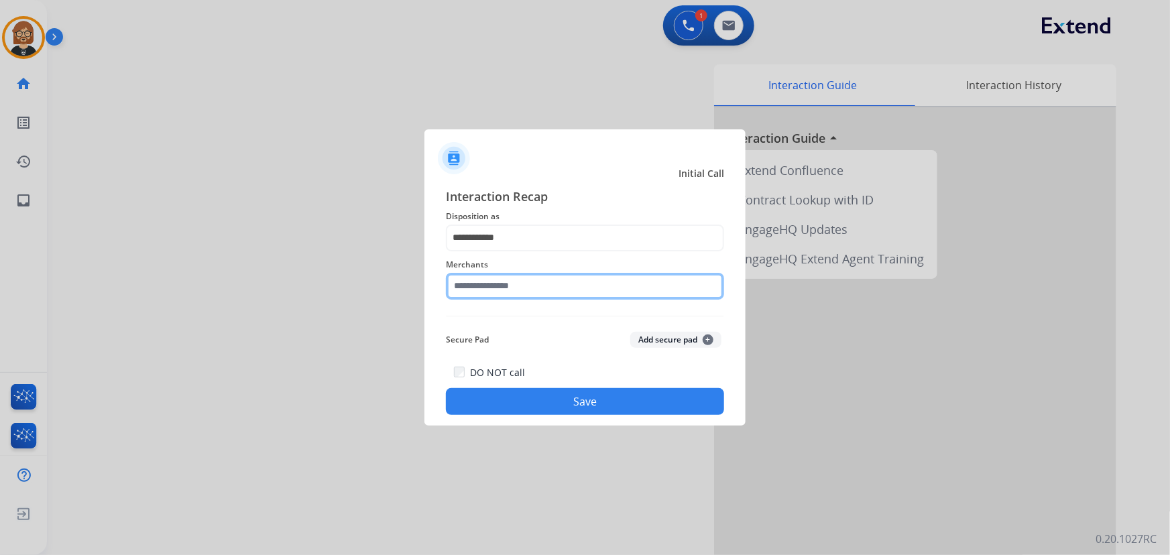
click at [555, 294] on input "text" at bounding box center [585, 286] width 278 height 27
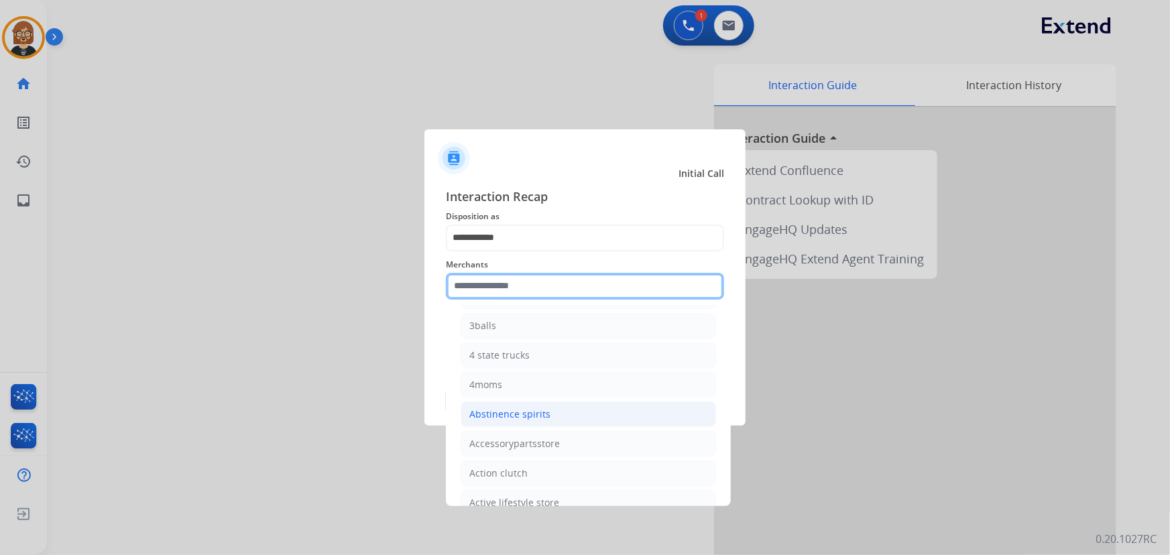
scroll to position [182, 0]
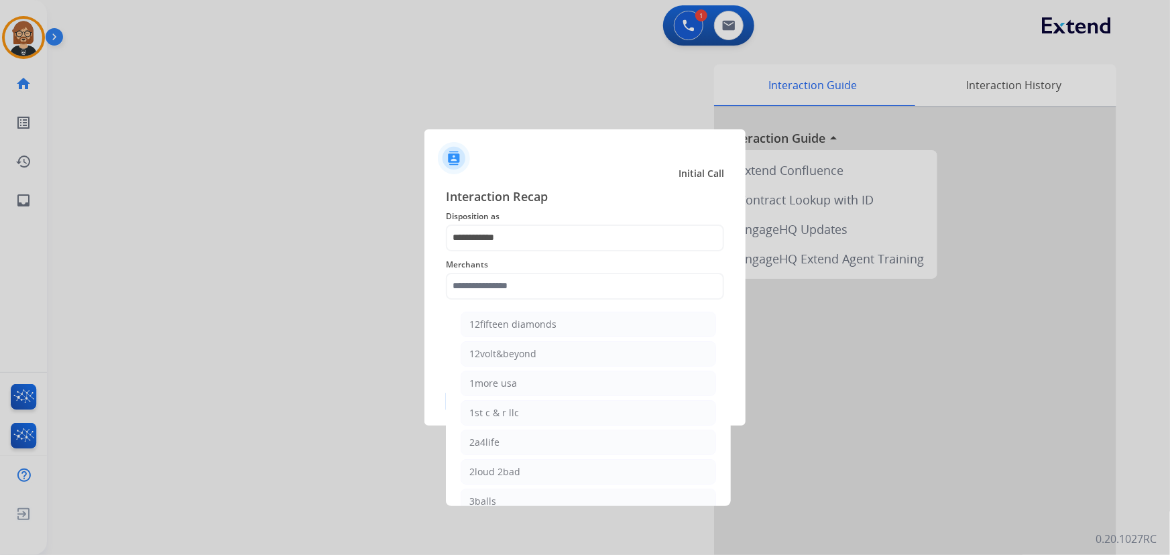
click at [188, 402] on div at bounding box center [585, 277] width 1170 height 555
click at [576, 288] on input "text" at bounding box center [585, 286] width 278 height 27
click at [544, 357] on li "Ashley furniture" at bounding box center [587, 353] width 255 height 25
type input "**********"
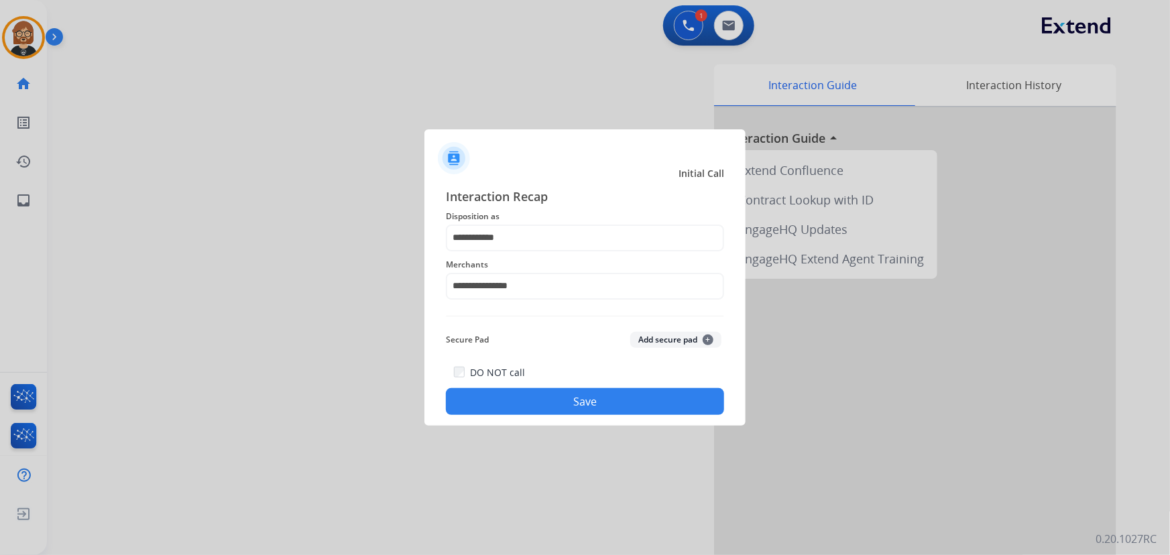
click at [566, 403] on button "Save" at bounding box center [585, 401] width 278 height 27
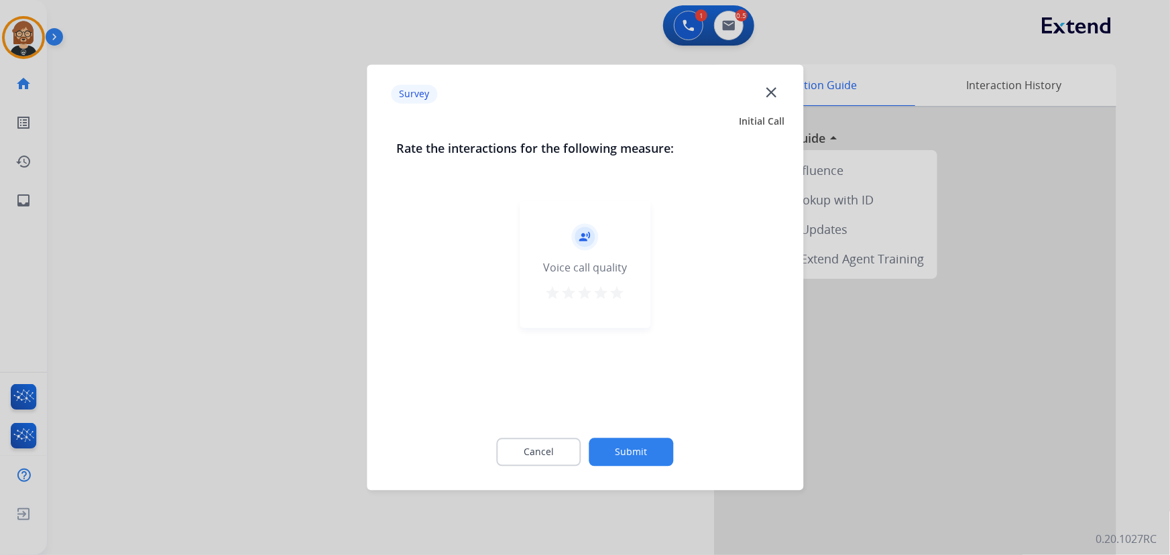
click at [625, 458] on button "Submit" at bounding box center [631, 452] width 84 height 28
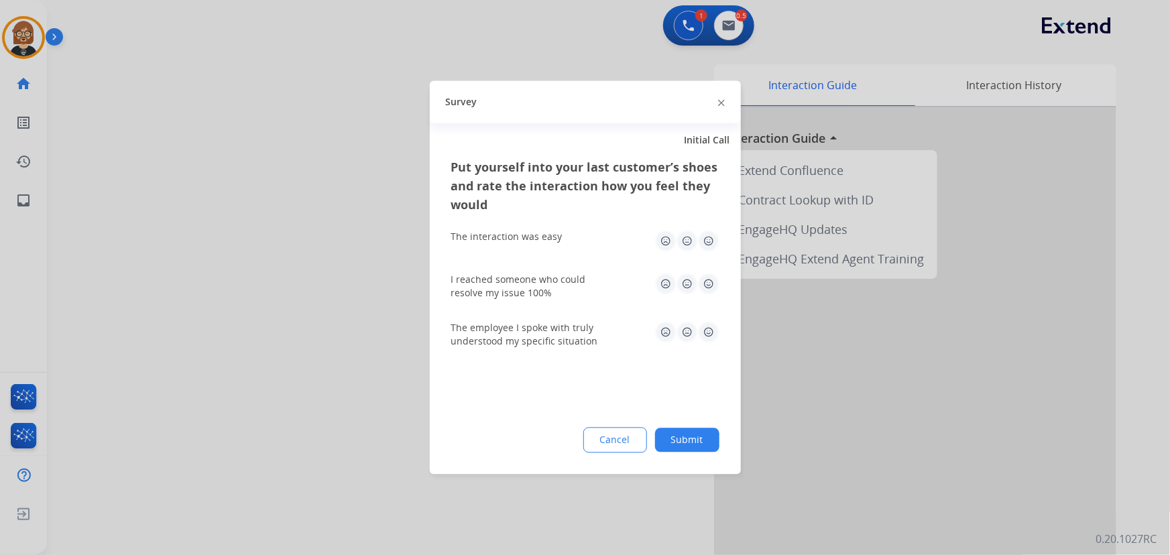
click at [681, 442] on button "Submit" at bounding box center [687, 440] width 64 height 24
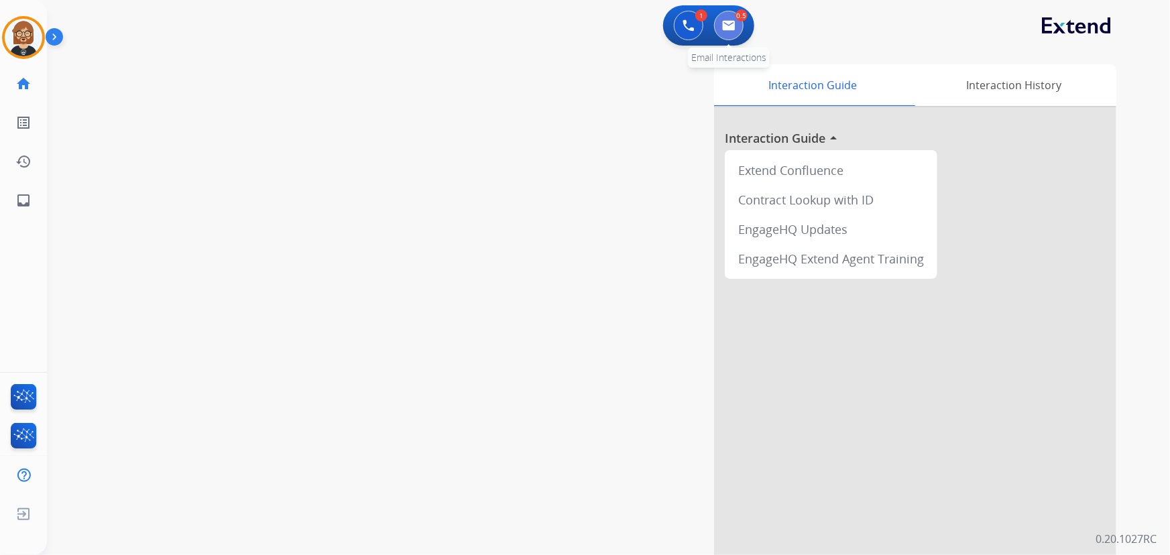
click at [735, 20] on button at bounding box center [728, 25] width 29 height 29
select select "**********"
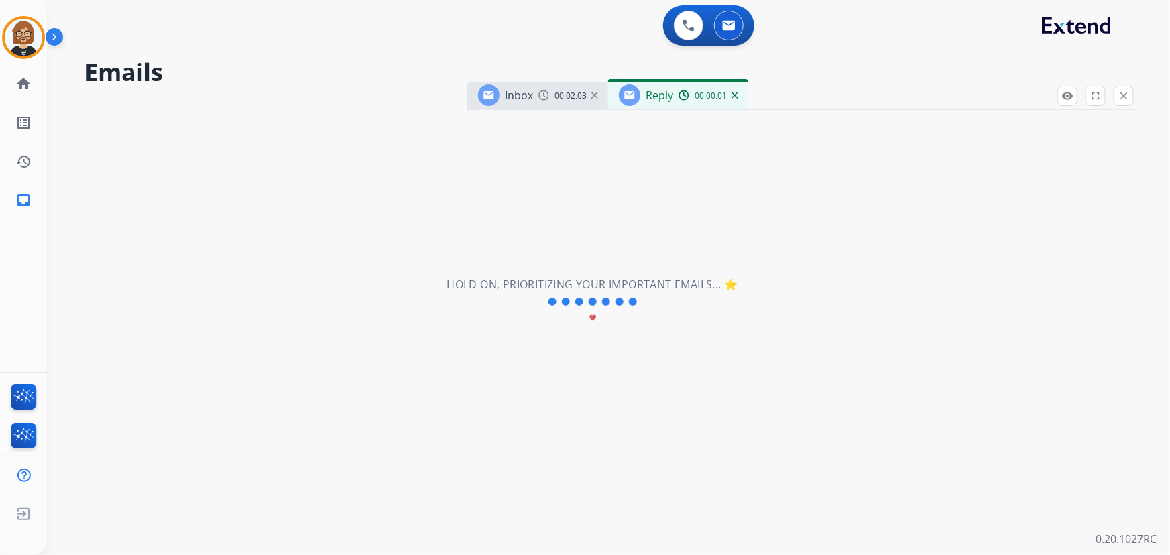
select select "**********"
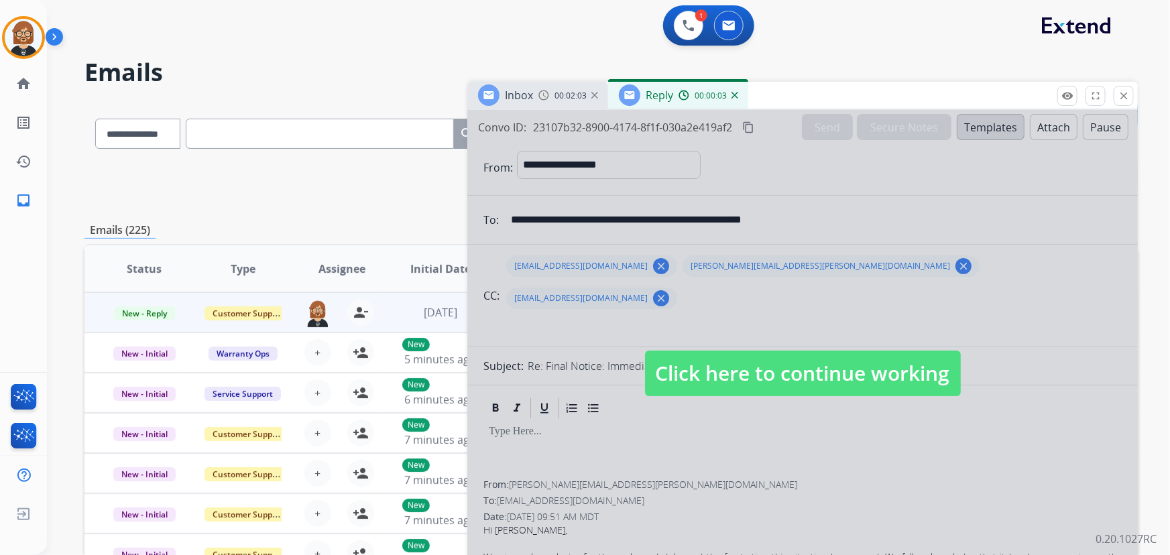
click at [804, 361] on span "Click here to continue working" at bounding box center [803, 374] width 316 height 46
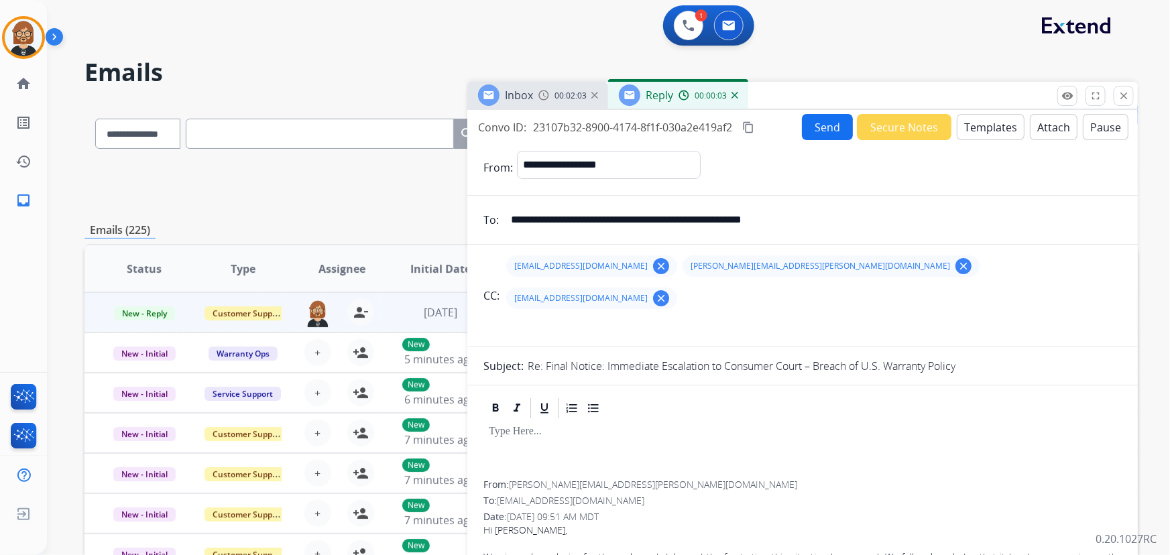
select select
click at [734, 92] on img at bounding box center [734, 95] width 7 height 7
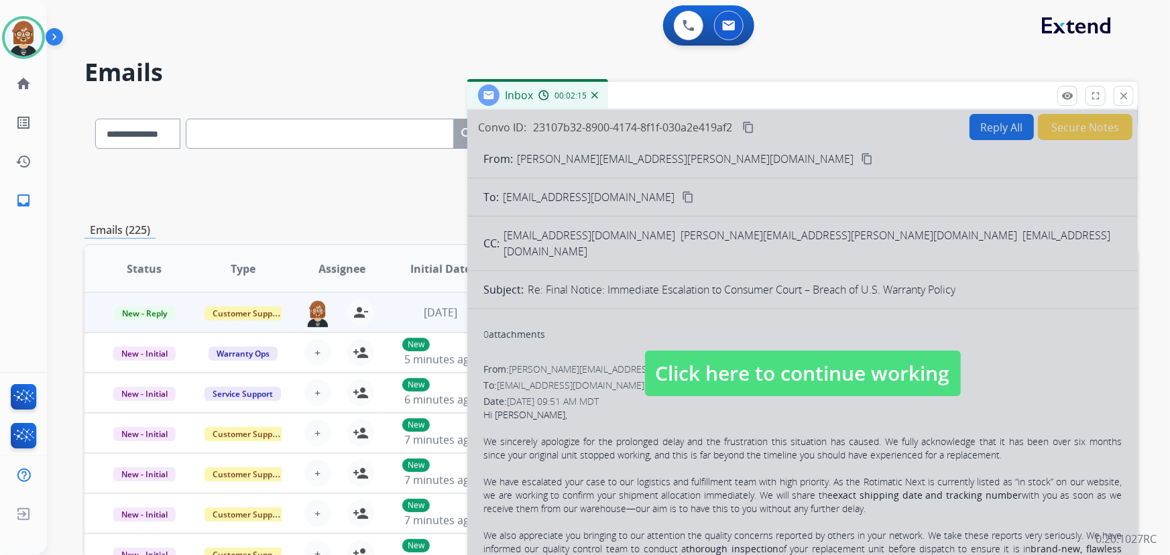
click at [755, 235] on div at bounding box center [802, 360] width 670 height 501
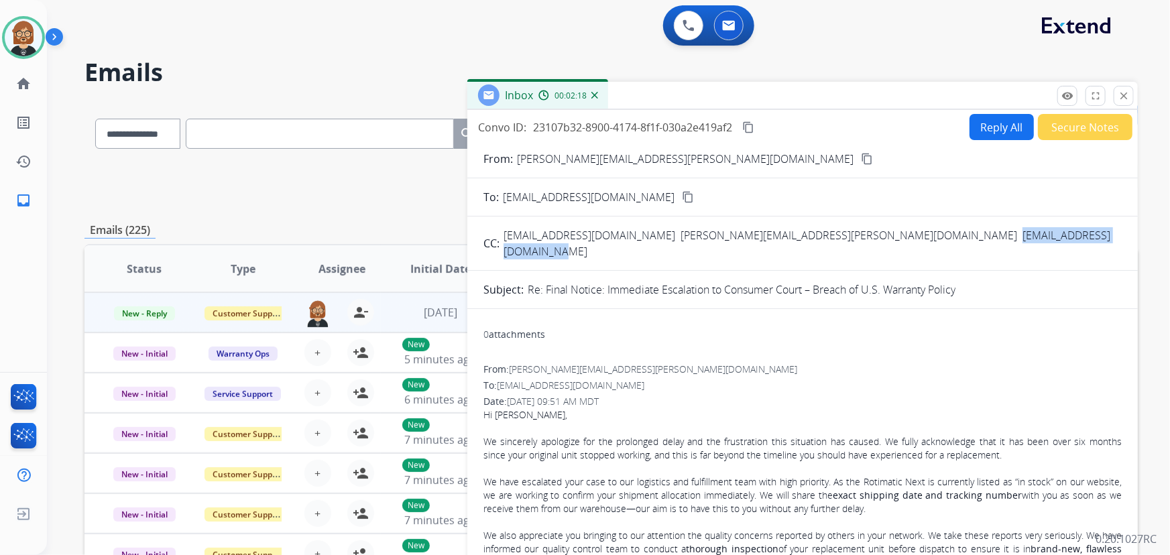
drag, startPoint x: 908, startPoint y: 232, endPoint x: 751, endPoint y: 236, distance: 157.6
click at [751, 236] on div "CC: support@zimplistic.com sakshi.salaria@gmail.com subhash.mandla@gmail.com" at bounding box center [802, 243] width 670 height 32
copy span "subhash.mandla@gmail.com"
click at [710, 235] on span "sakshi.salaria@gmail.com" at bounding box center [848, 235] width 336 height 15
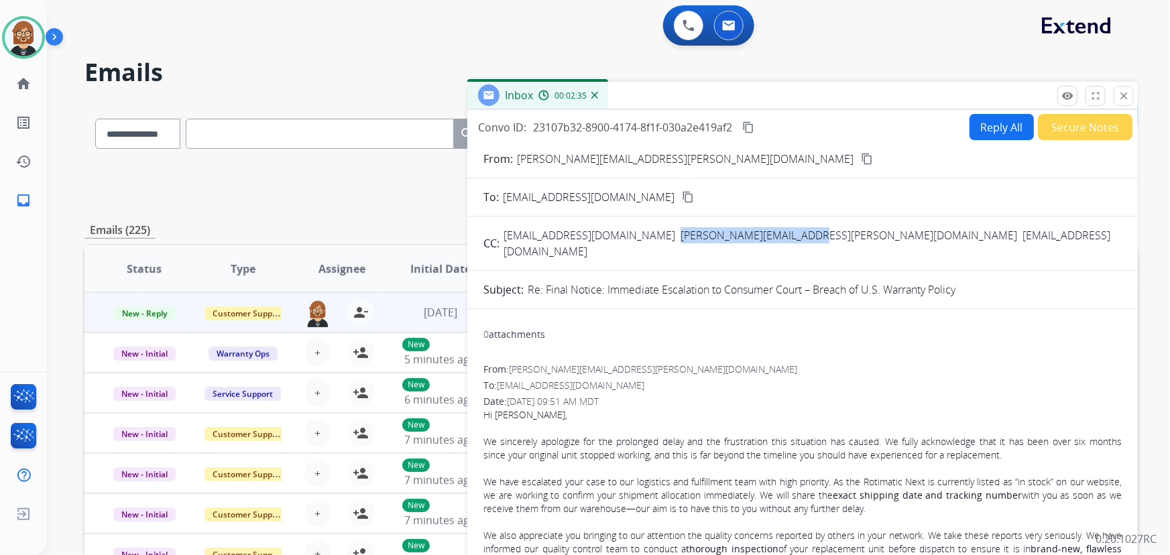
drag, startPoint x: 745, startPoint y: 237, endPoint x: 623, endPoint y: 231, distance: 122.1
click at [623, 231] on div "support@zimplistic.com sakshi.salaria@gmail.com subhash.mandla@gmail.com" at bounding box center [812, 243] width 618 height 32
copy span "sakshi.salaria@gmail.com"
click at [1121, 94] on mat-icon "close" at bounding box center [1123, 96] width 12 height 12
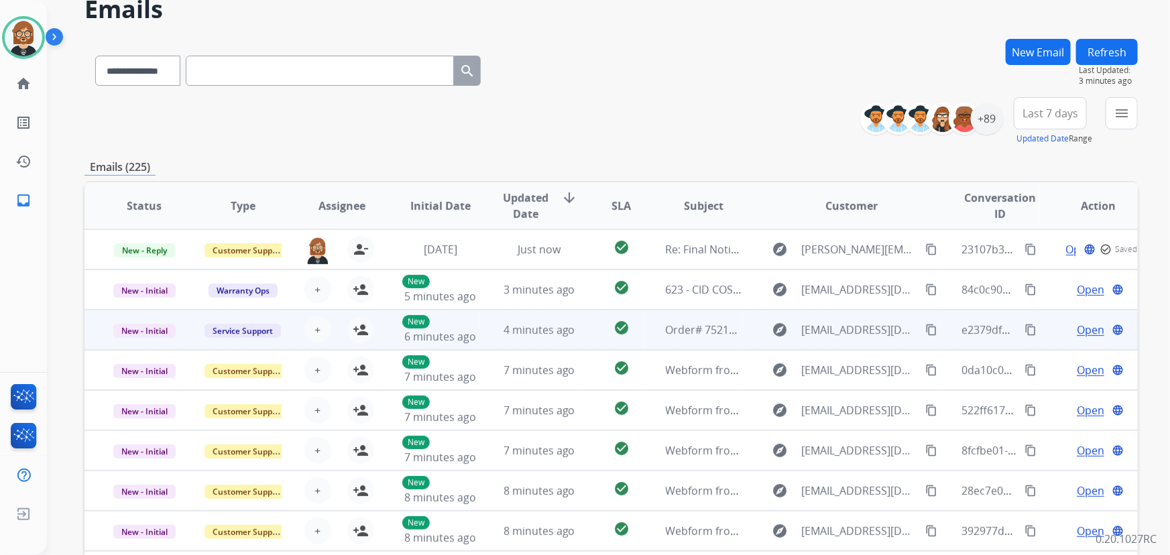
scroll to position [182, 0]
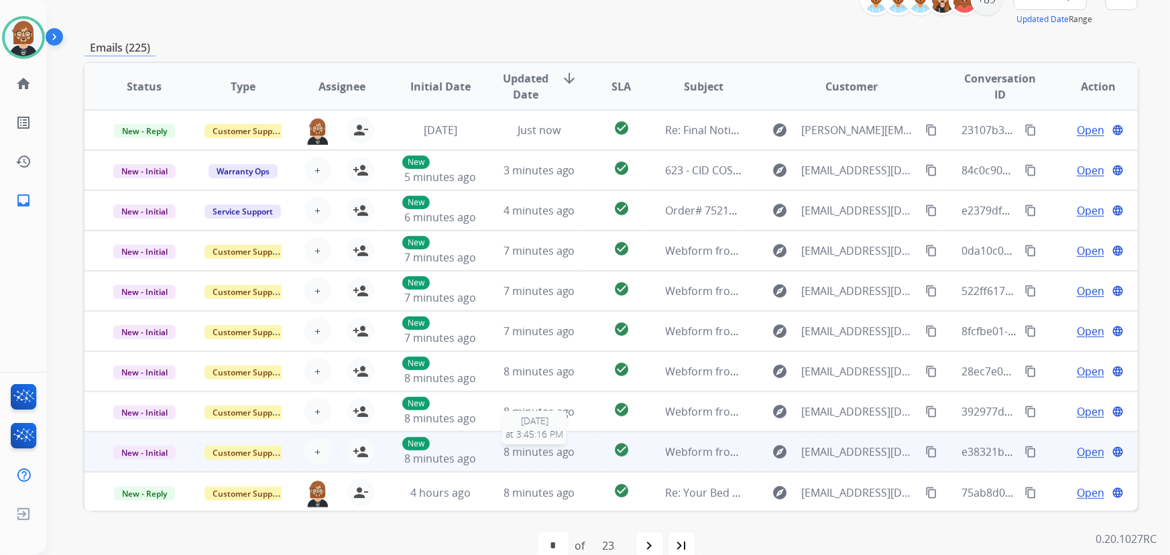
click at [530, 453] on span "8 minutes ago" at bounding box center [539, 451] width 72 height 15
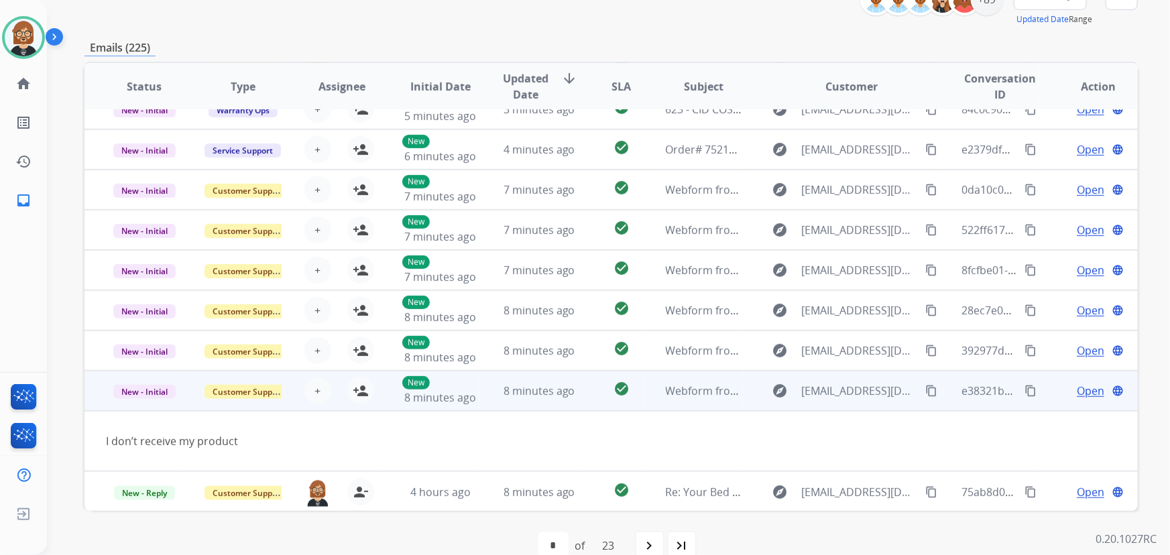
scroll to position [208, 0]
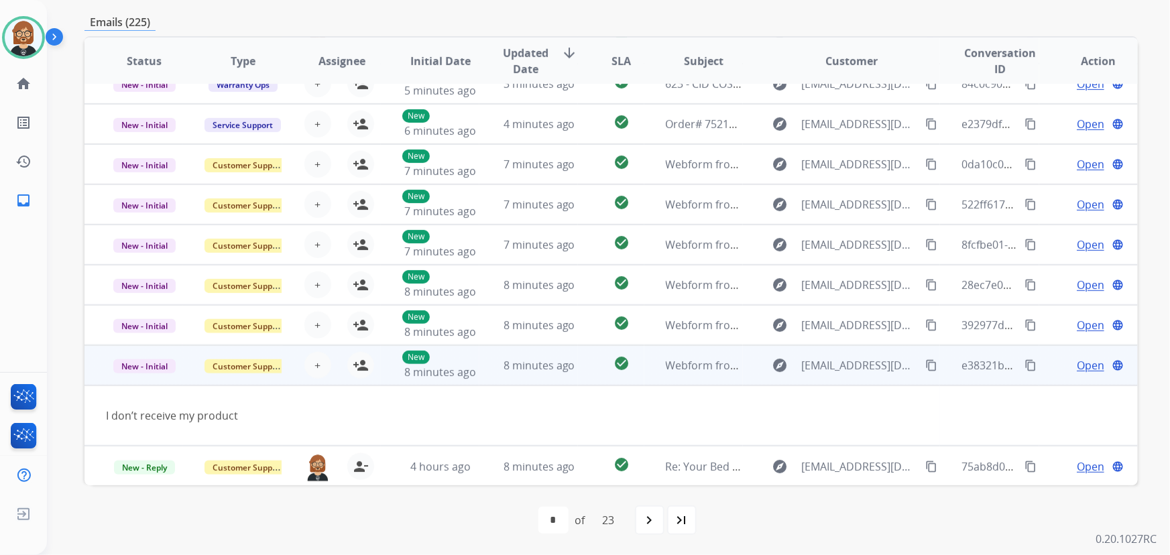
click at [925, 363] on mat-icon "content_copy" at bounding box center [931, 365] width 12 height 12
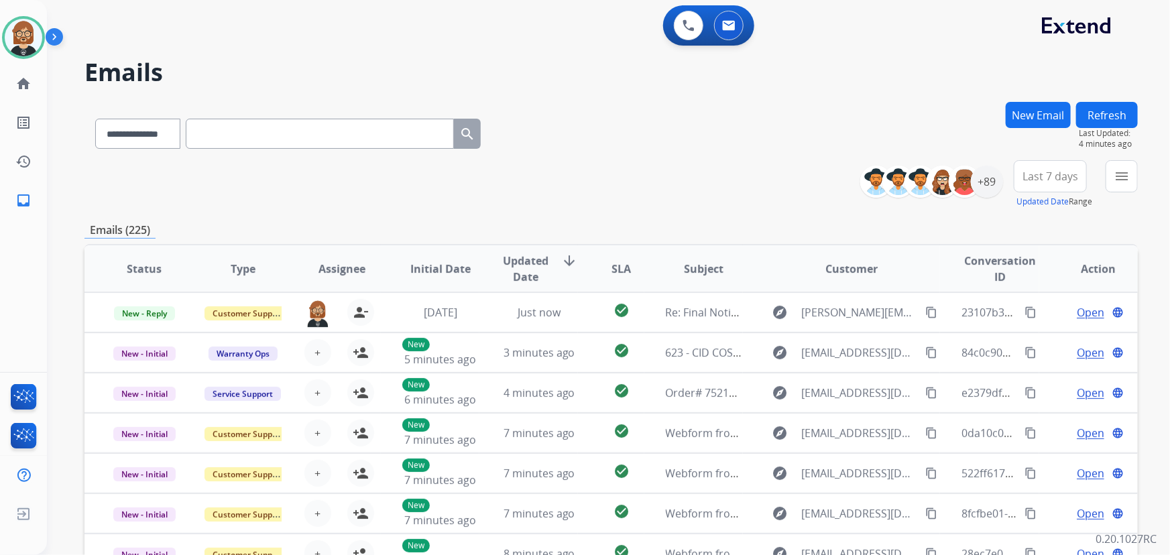
scroll to position [182, 0]
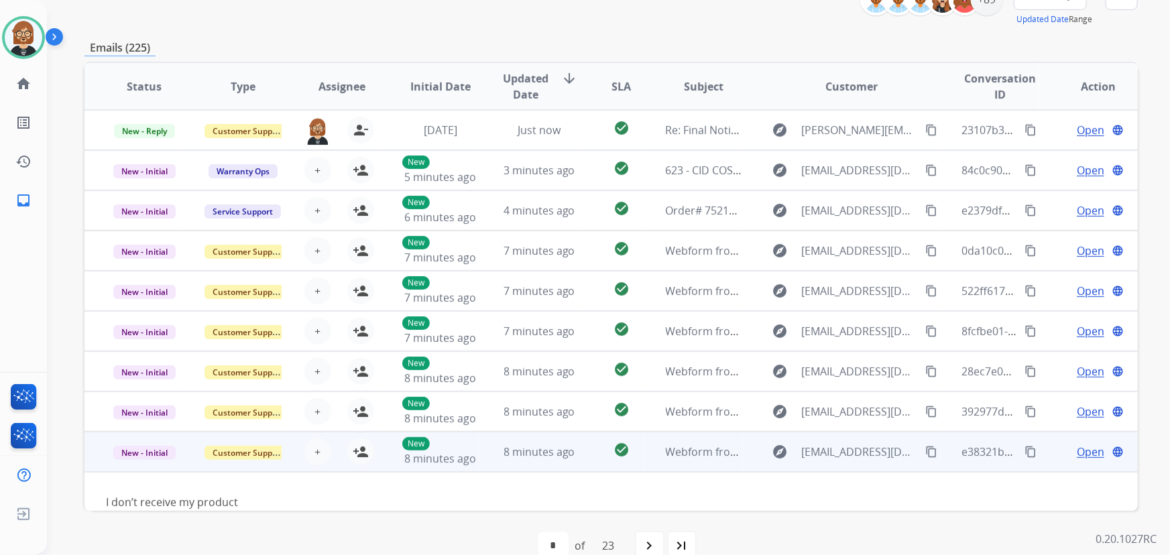
click at [1094, 450] on span "Open" at bounding box center [1089, 452] width 27 height 16
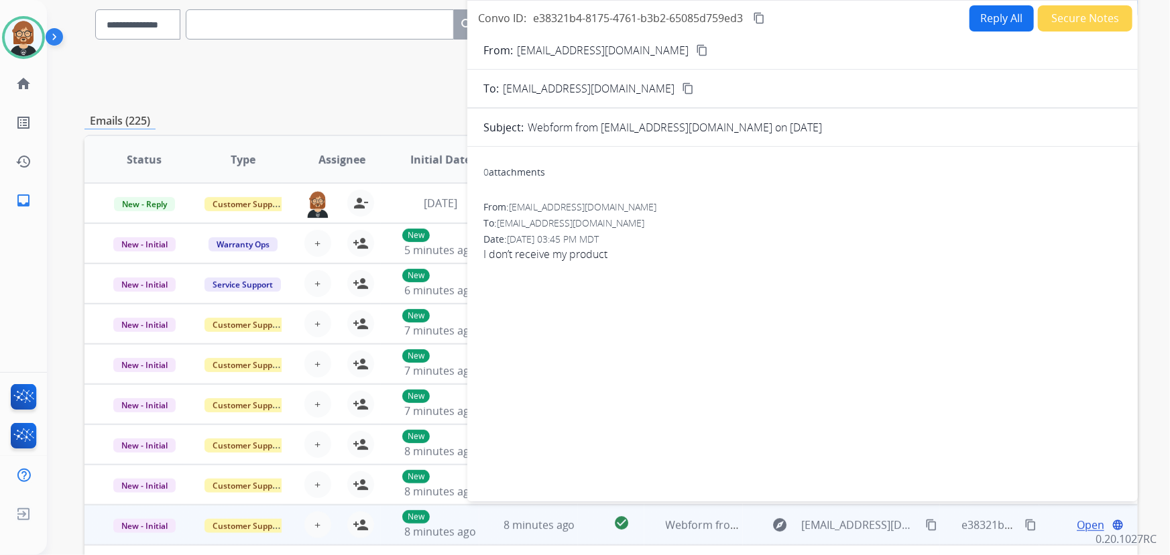
scroll to position [0, 0]
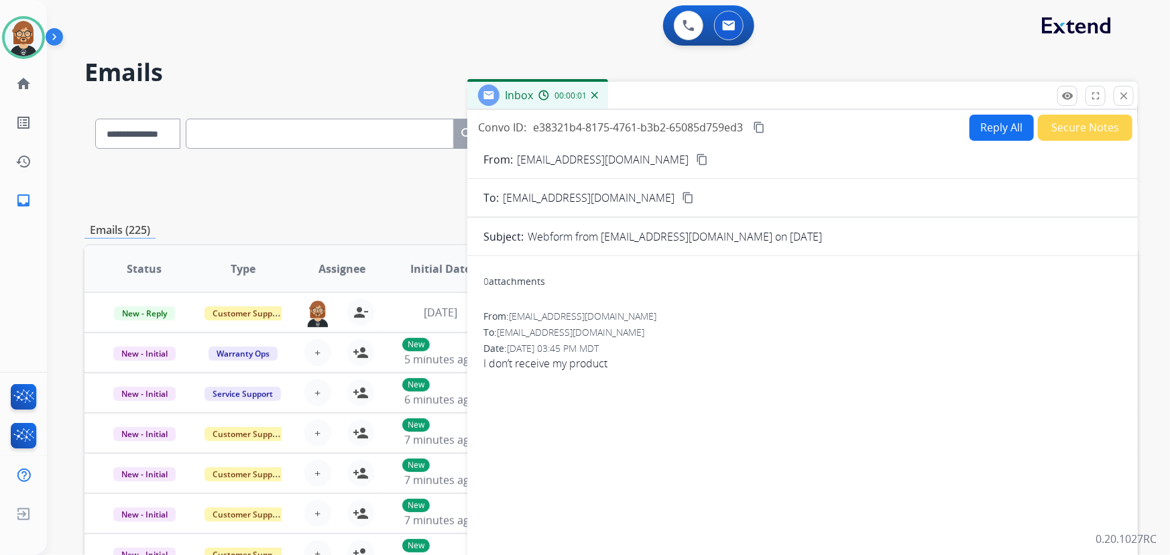
click at [1003, 119] on button "Reply All" at bounding box center [1001, 128] width 64 height 26
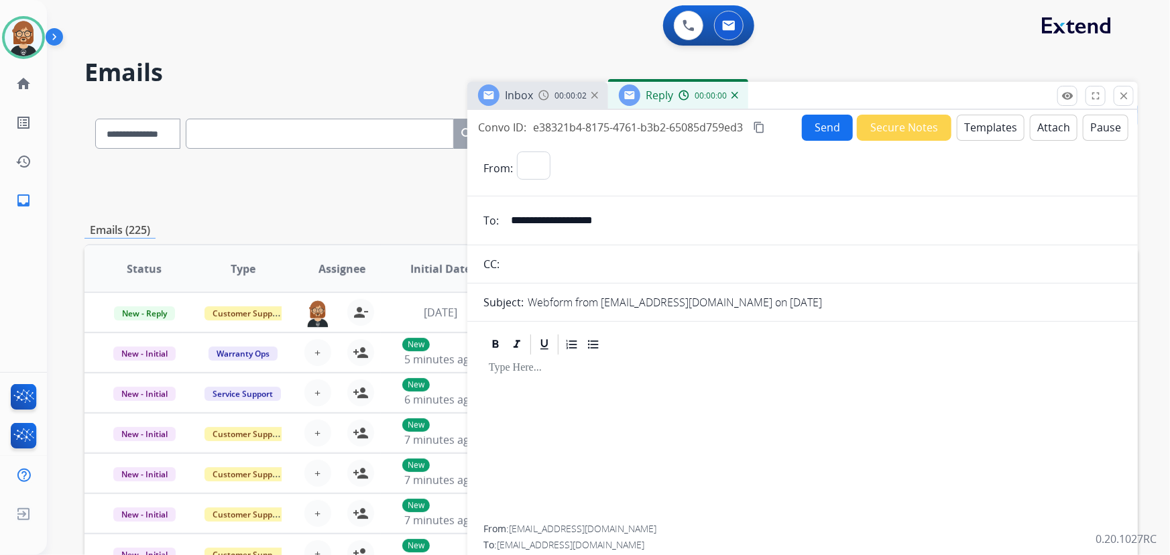
select select "**********"
click at [991, 129] on button "Templates" at bounding box center [990, 128] width 68 height 26
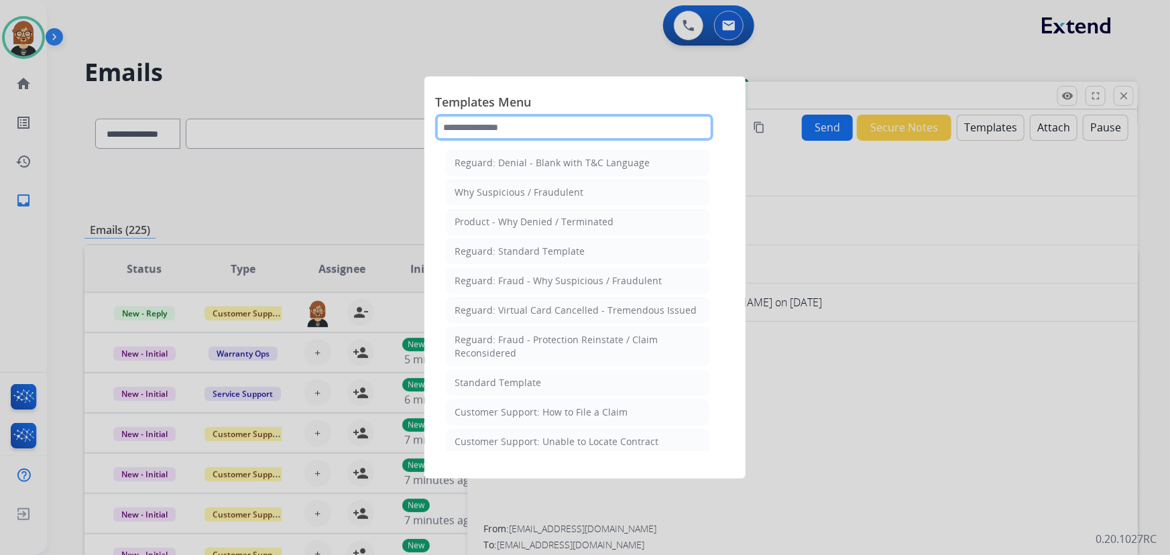
click at [563, 121] on input "text" at bounding box center [574, 127] width 278 height 27
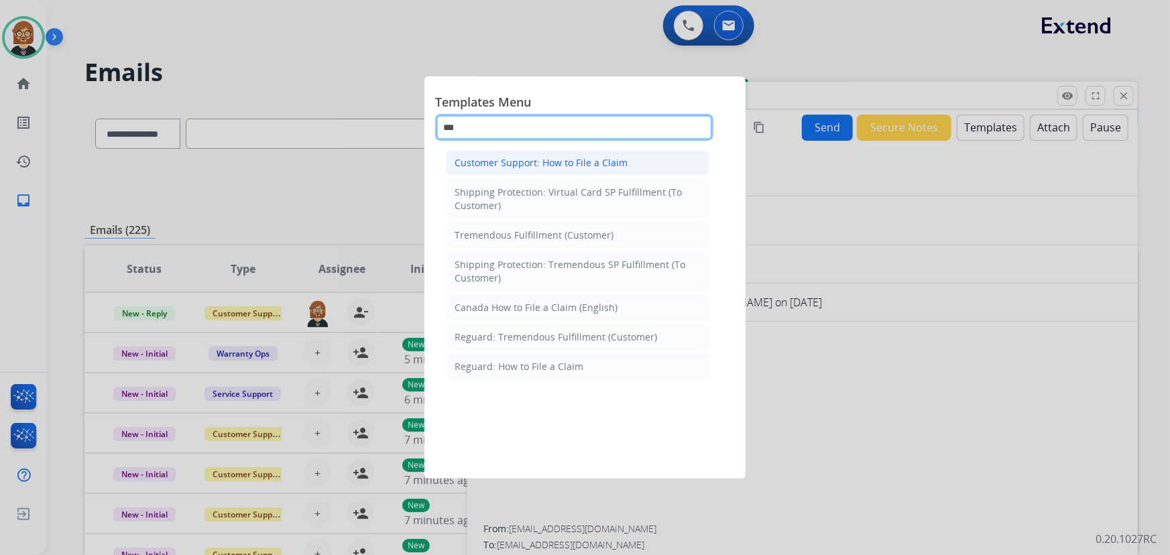
type input "***"
click at [570, 165] on div "Customer Support: How to File a Claim" at bounding box center [540, 162] width 173 height 13
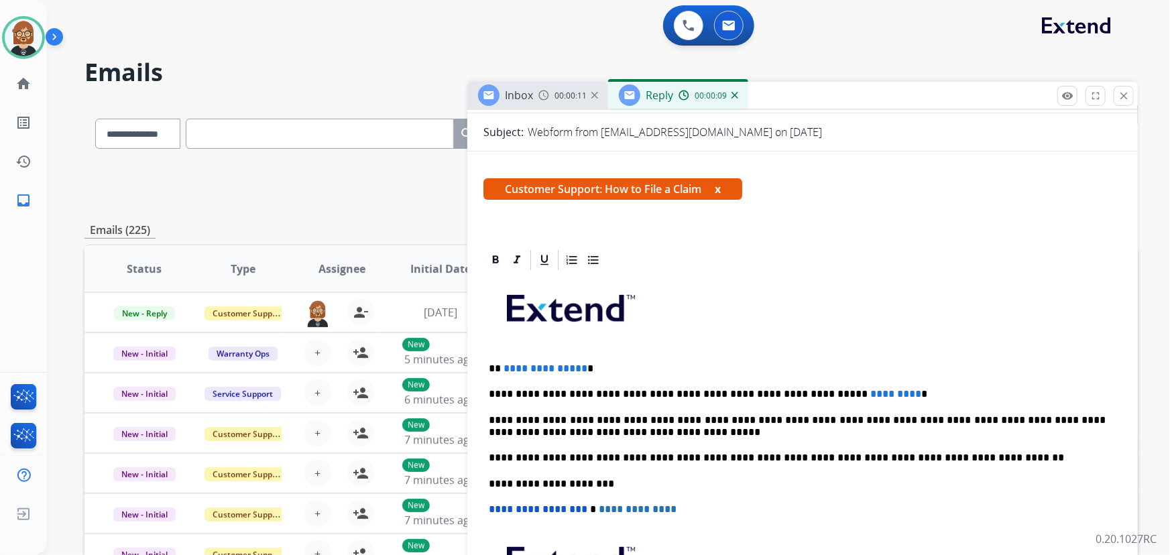
scroll to position [243, 0]
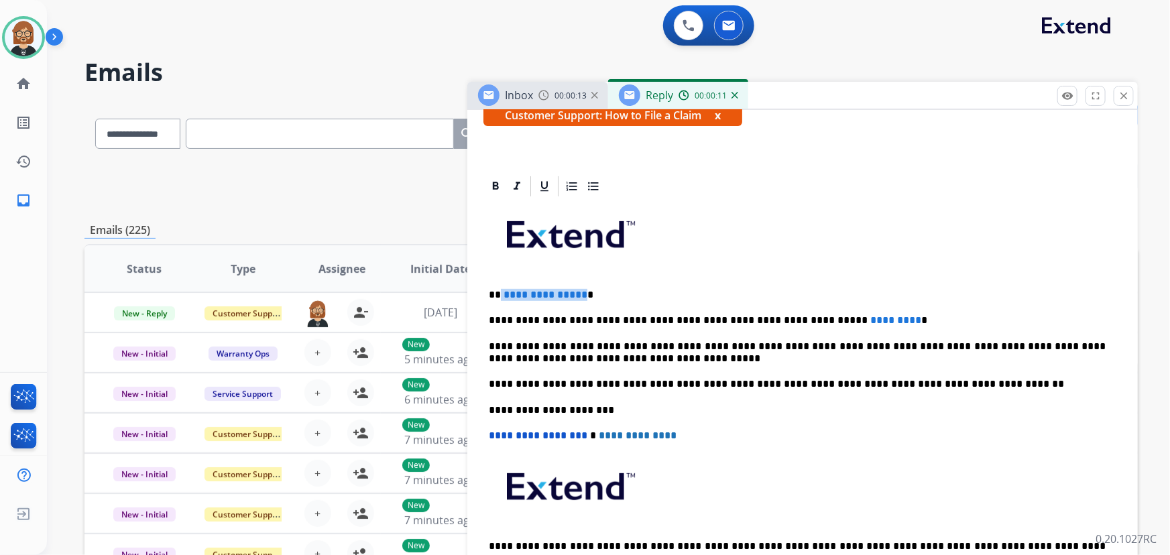
drag, startPoint x: 580, startPoint y: 294, endPoint x: 508, endPoint y: 286, distance: 72.1
click at [504, 289] on p "**********" at bounding box center [797, 295] width 617 height 12
drag, startPoint x: 796, startPoint y: 320, endPoint x: 855, endPoint y: 320, distance: 59.7
click at [855, 320] on p "**********" at bounding box center [797, 320] width 617 height 12
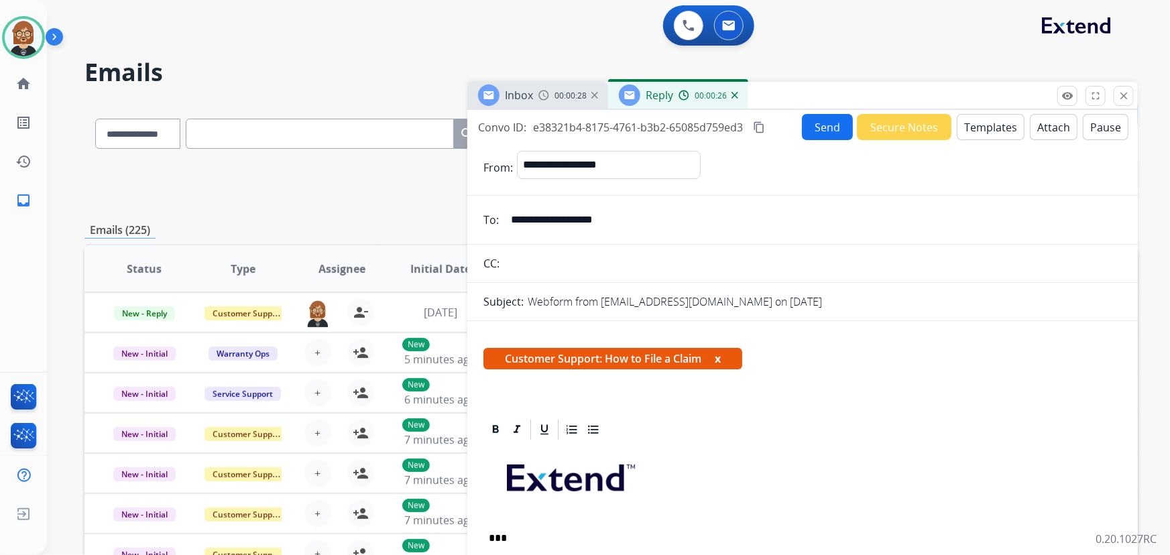
click at [816, 126] on button "Send" at bounding box center [827, 127] width 51 height 26
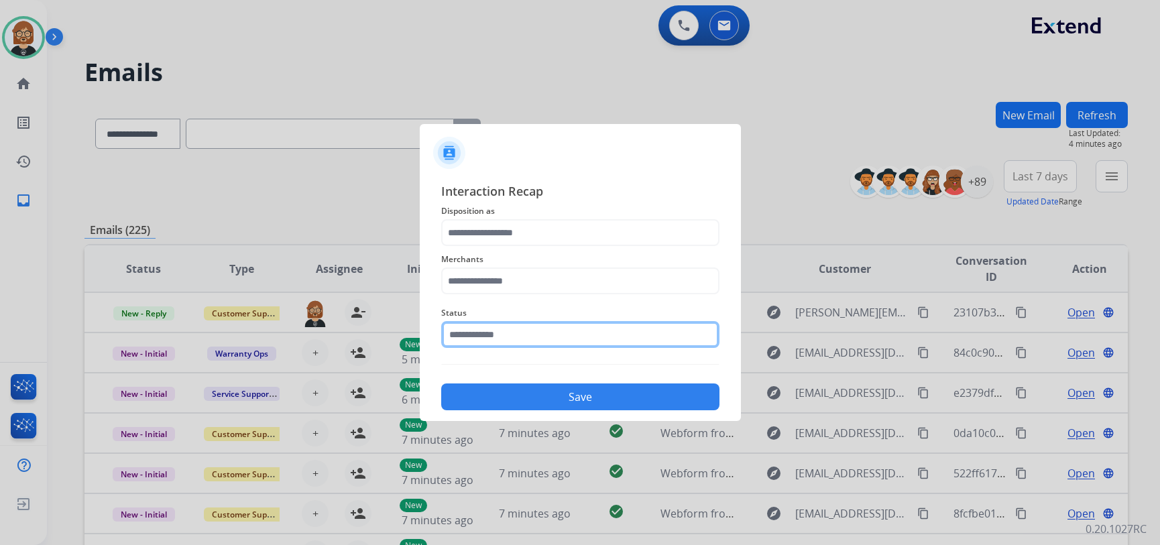
click at [555, 350] on div "Status" at bounding box center [580, 327] width 278 height 54
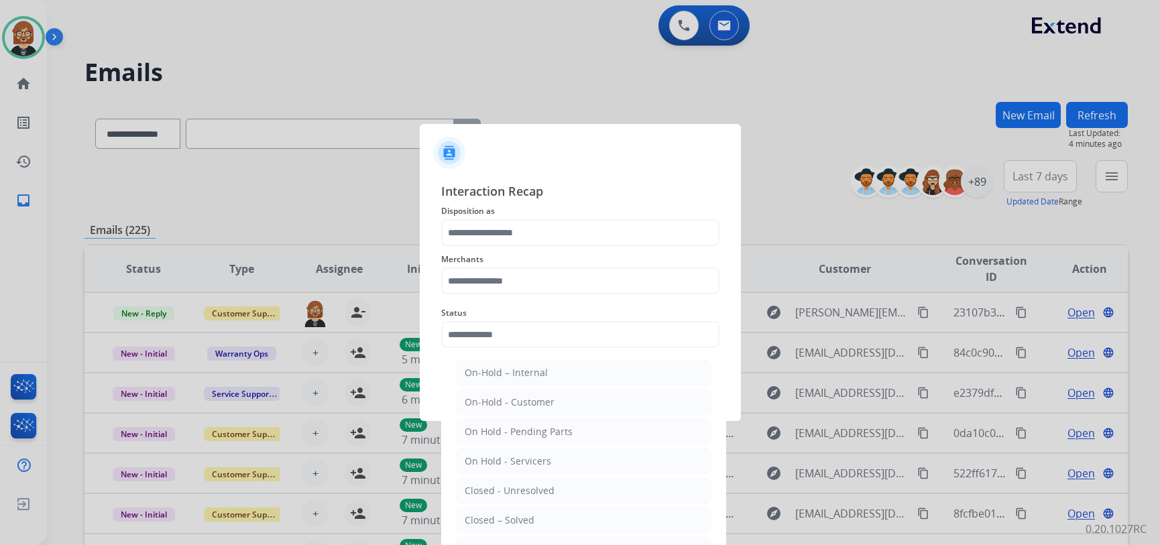
click at [561, 520] on li "Closed – Solved" at bounding box center [583, 519] width 255 height 25
type input "**********"
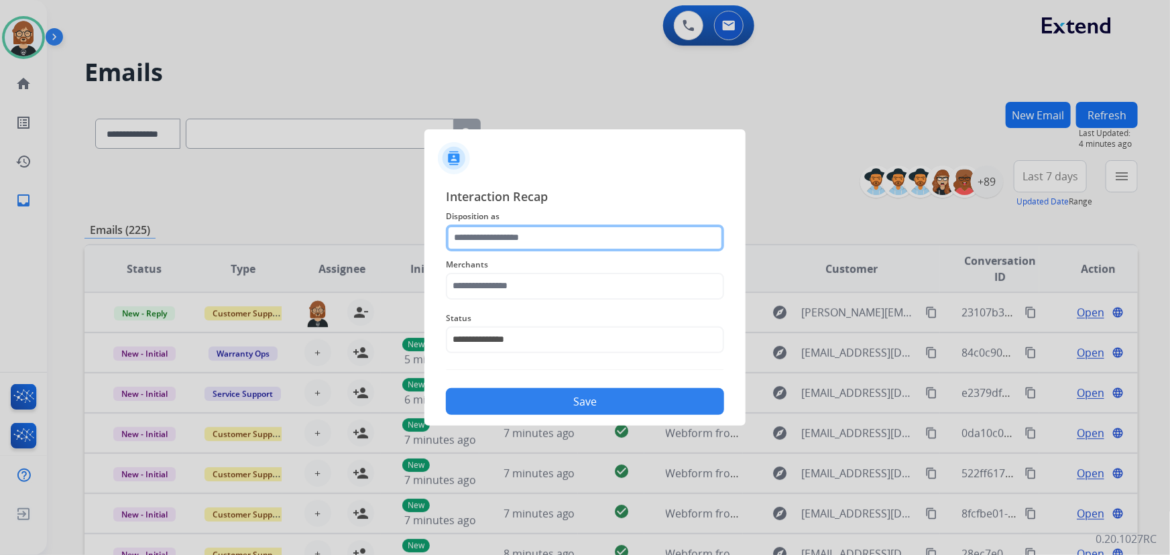
click at [582, 241] on input "text" at bounding box center [585, 238] width 278 height 27
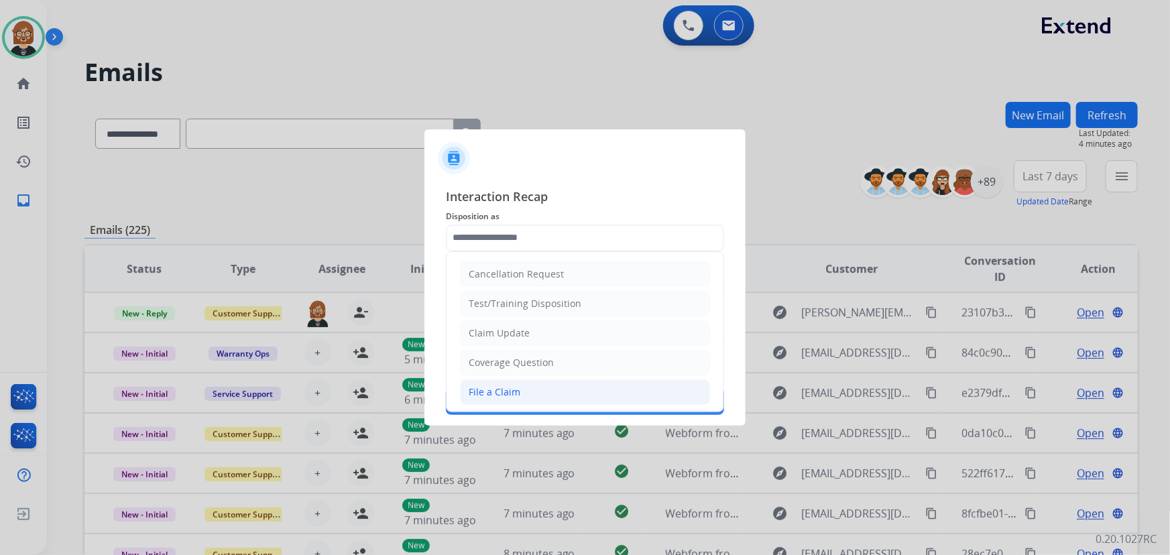
click at [563, 393] on li "File a Claim" at bounding box center [585, 391] width 250 height 25
type input "**********"
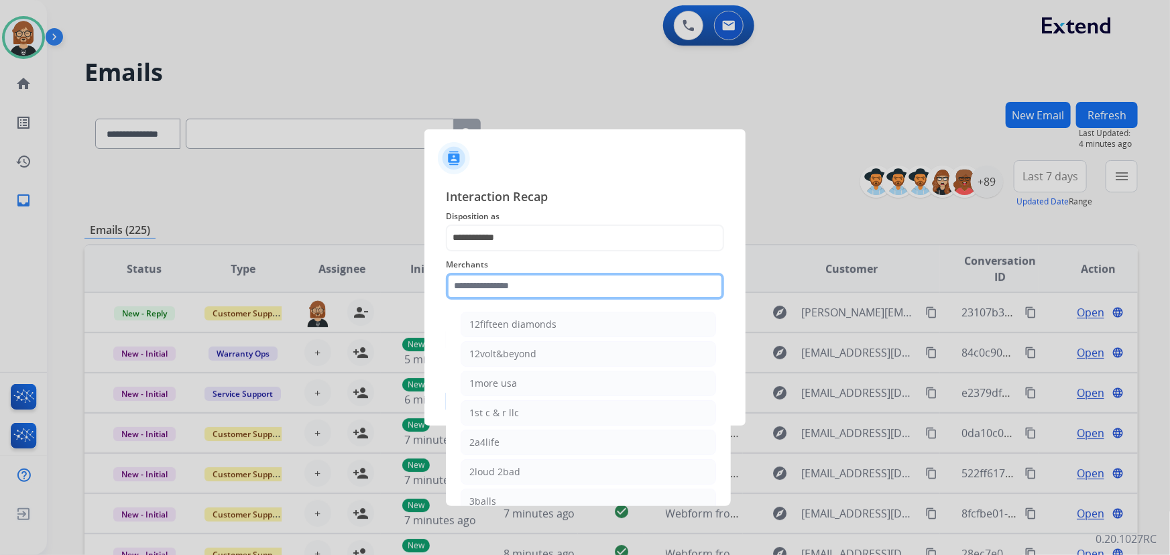
click at [582, 285] on input "text" at bounding box center [585, 286] width 278 height 27
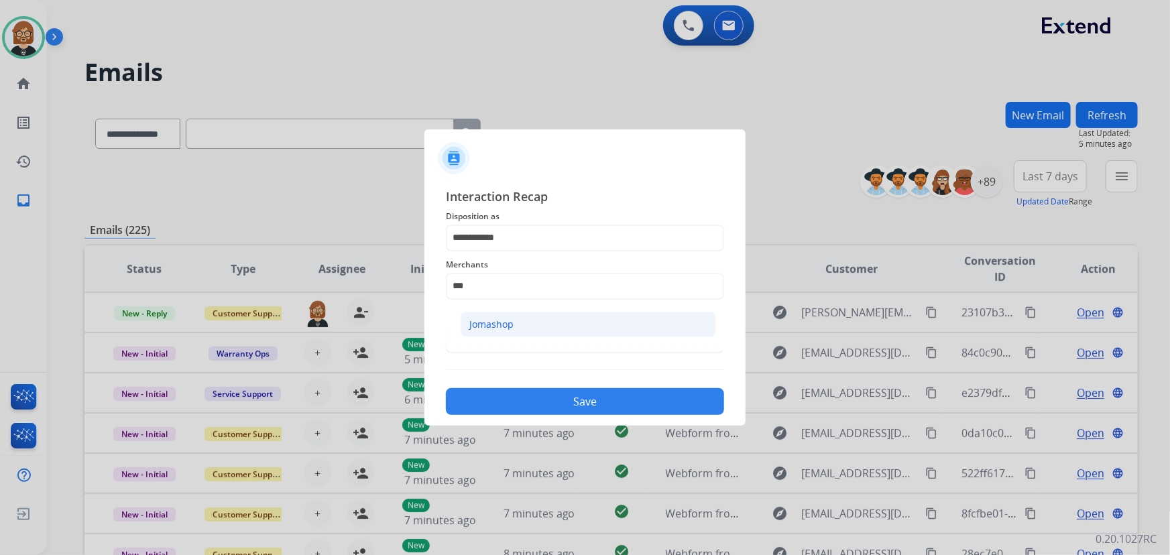
click at [525, 323] on li "Jomashop" at bounding box center [587, 324] width 255 height 25
type input "********"
click at [599, 406] on button "Save" at bounding box center [585, 401] width 278 height 27
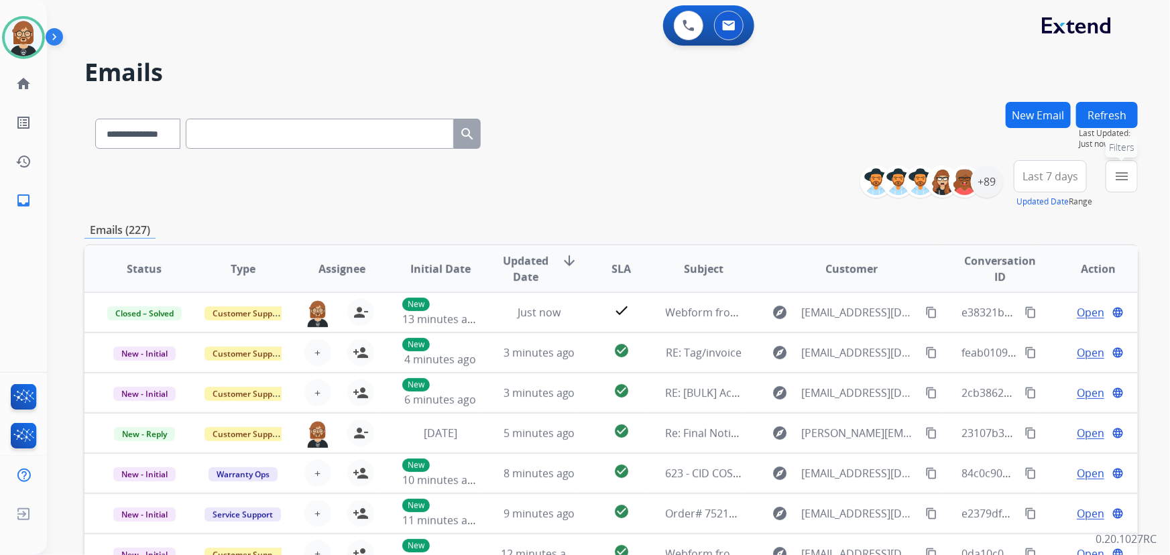
click at [1116, 172] on mat-icon "menu" at bounding box center [1121, 176] width 16 height 16
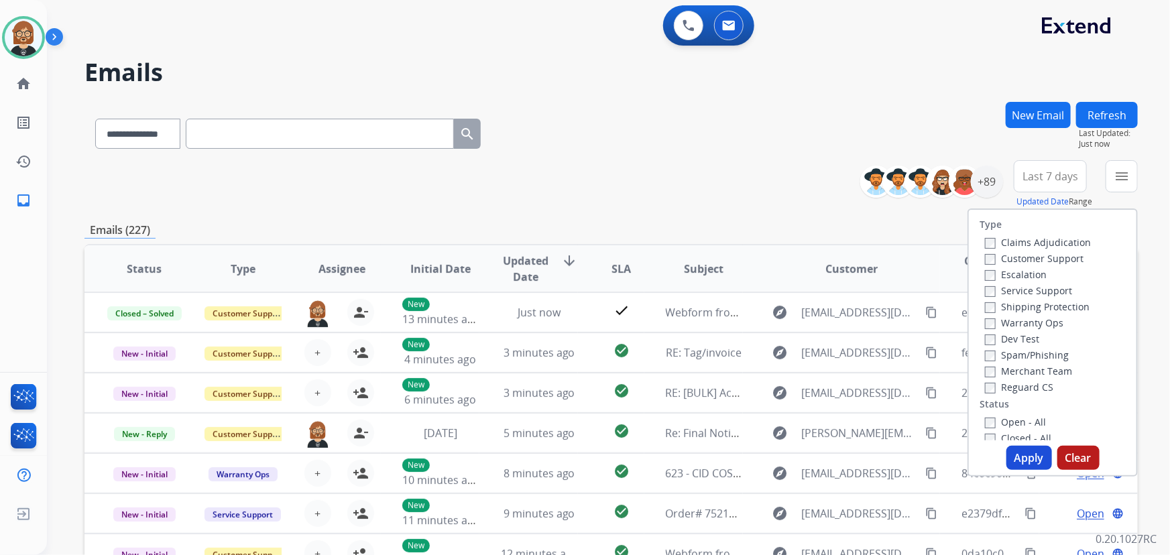
click at [1015, 422] on label "Open - All" at bounding box center [1015, 422] width 61 height 13
click at [1021, 460] on button "Apply" at bounding box center [1029, 458] width 46 height 24
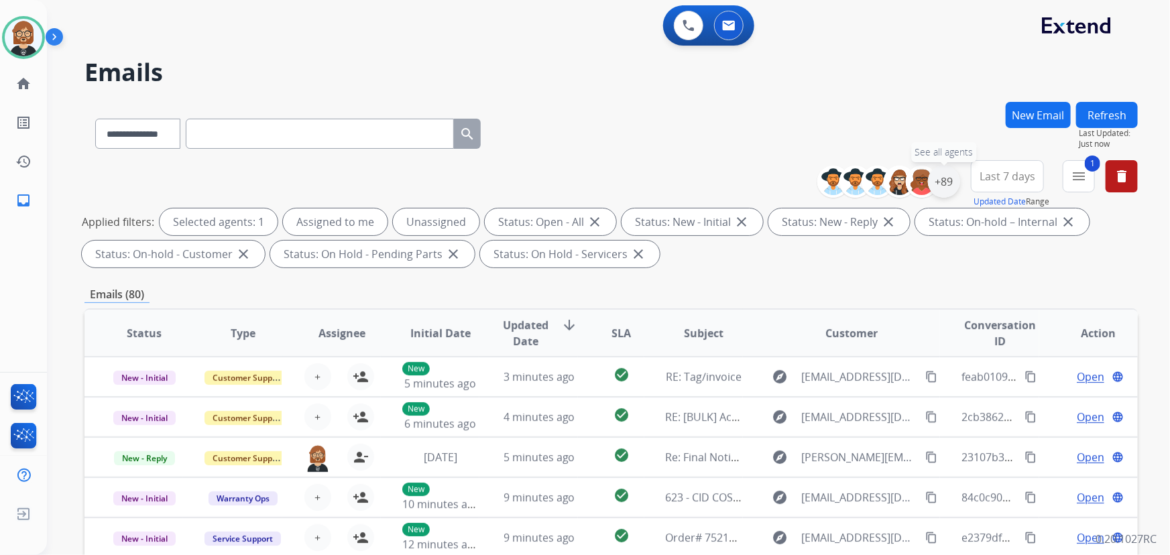
click at [945, 183] on div "+89" at bounding box center [944, 182] width 32 height 32
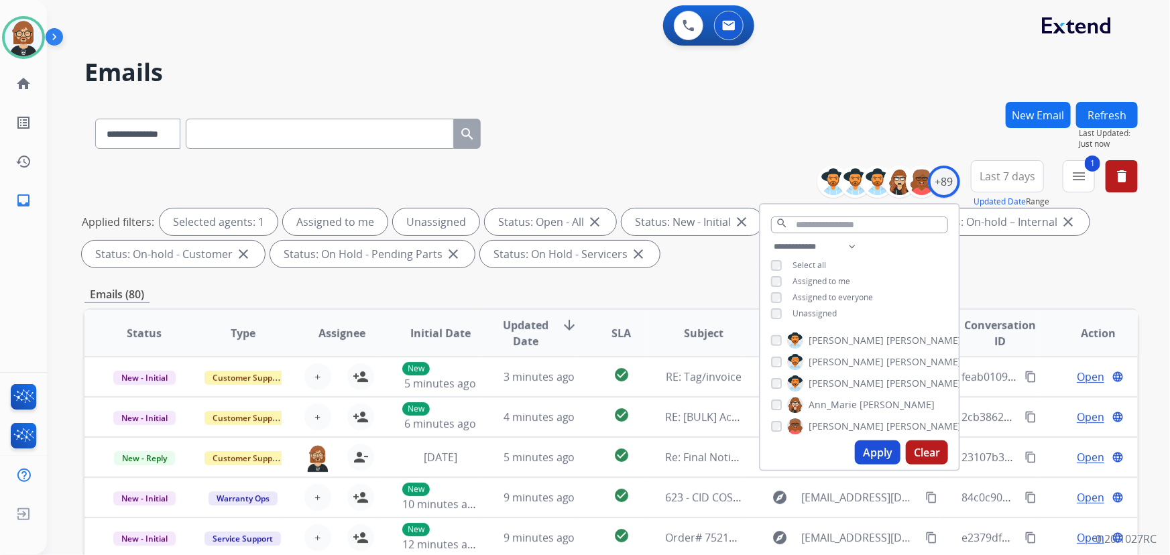
click at [821, 308] on span "Unassigned" at bounding box center [814, 313] width 44 height 11
click at [868, 448] on button "Apply" at bounding box center [878, 452] width 46 height 24
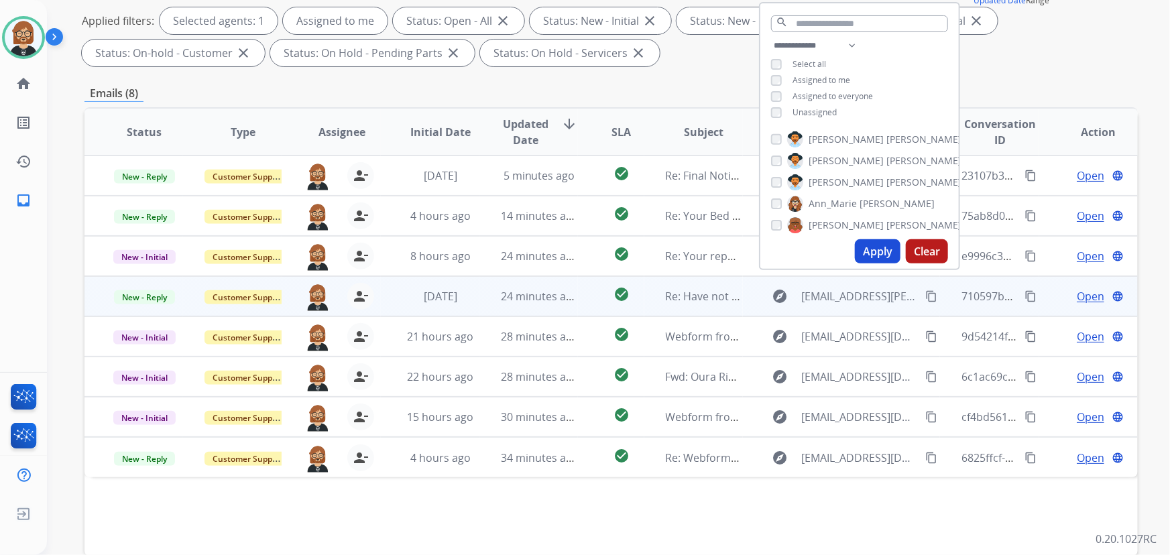
scroll to position [271, 0]
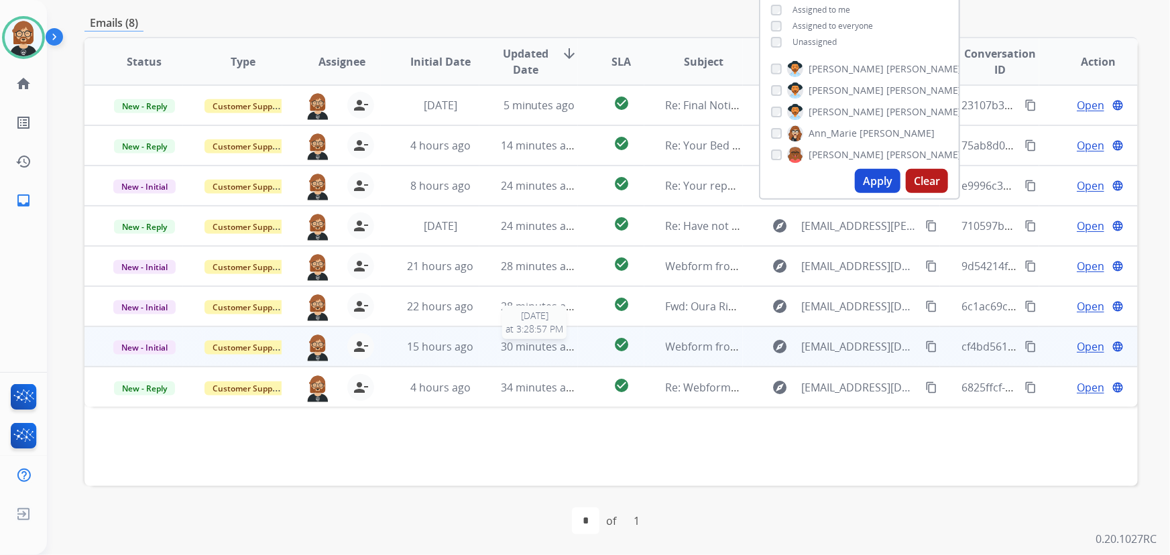
click at [556, 344] on span "30 minutes ago" at bounding box center [540, 346] width 78 height 15
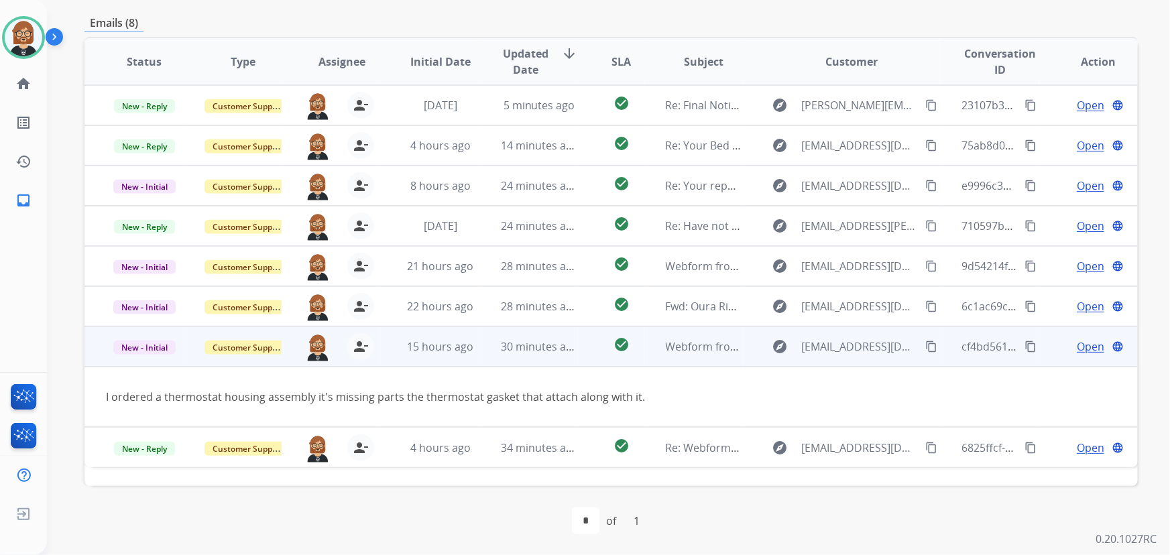
click at [925, 343] on mat-icon "content_copy" at bounding box center [931, 346] width 12 height 12
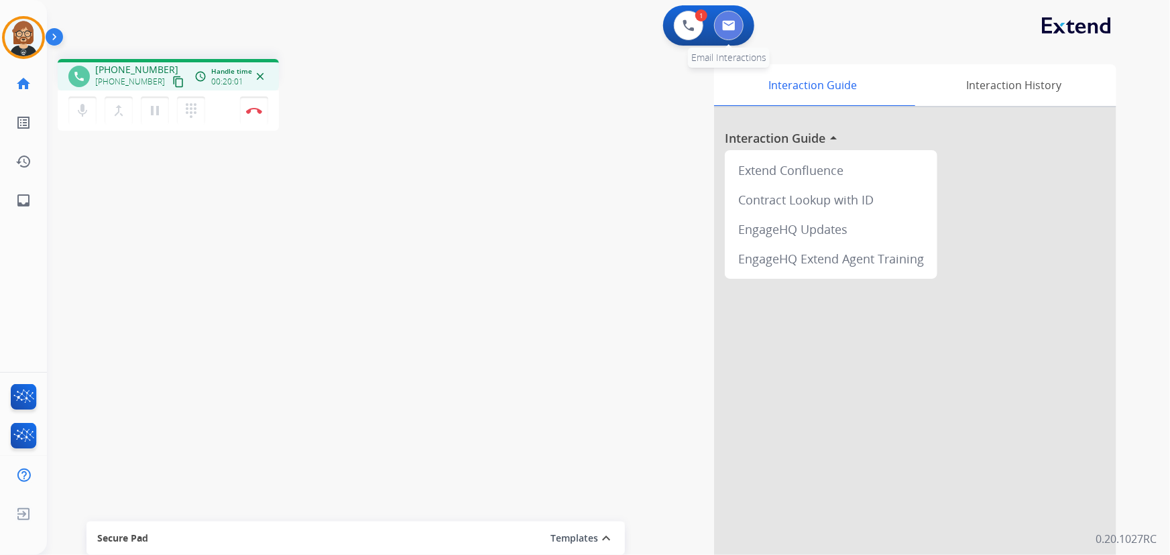
click at [737, 27] on button at bounding box center [728, 25] width 29 height 29
select select "**********"
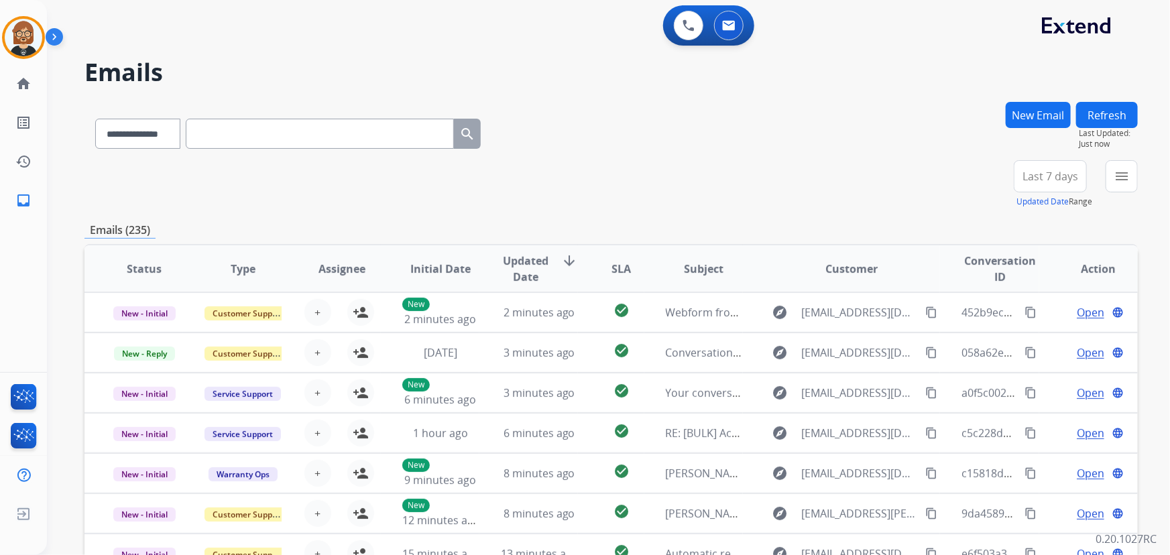
click at [1017, 118] on button "New Email" at bounding box center [1037, 115] width 65 height 26
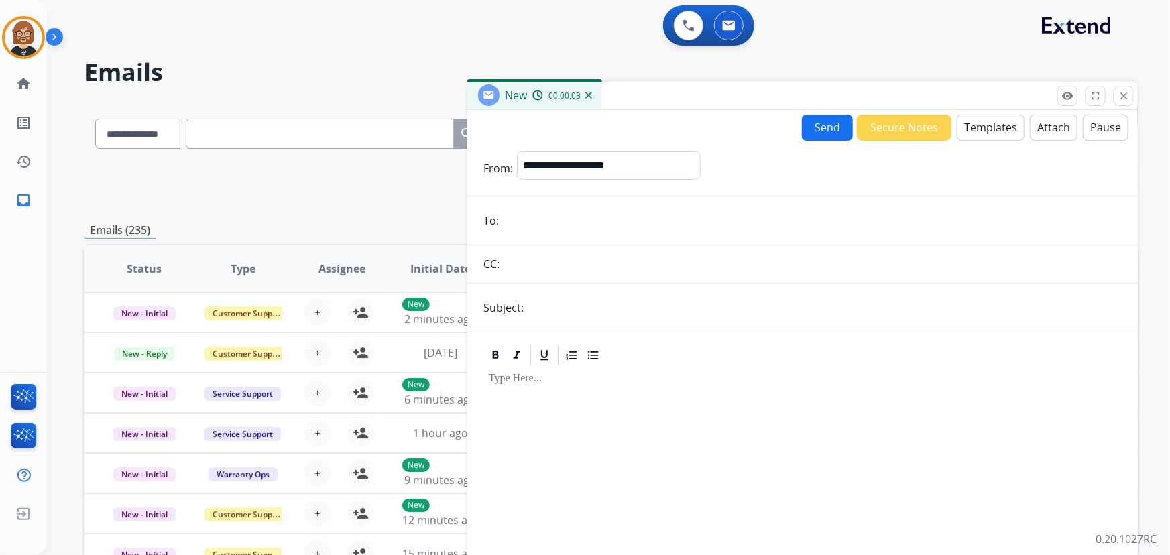
click at [999, 128] on button "Templates" at bounding box center [990, 128] width 68 height 26
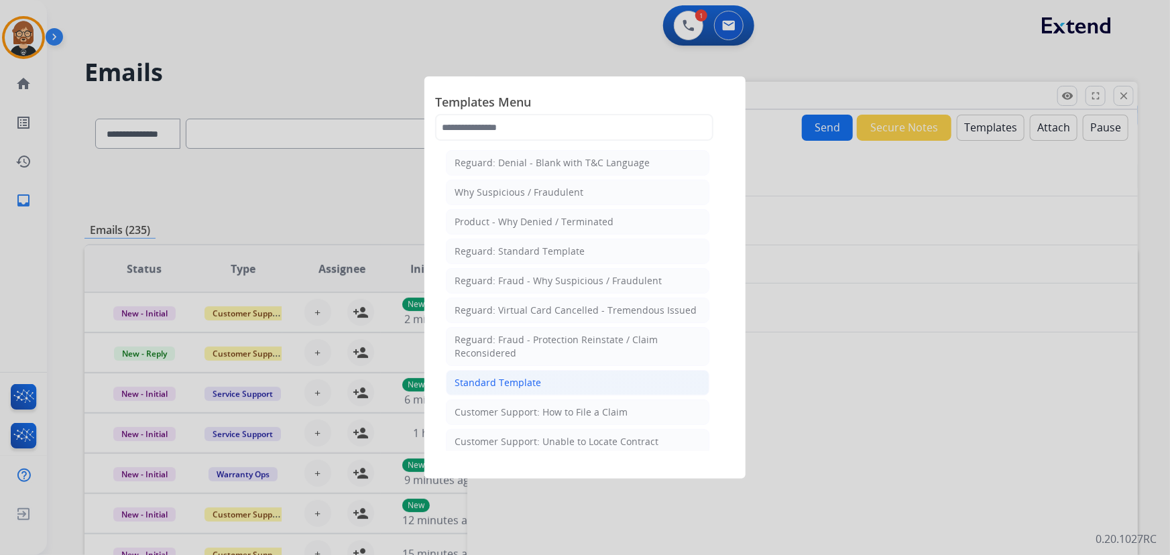
click at [523, 376] on div "Standard Template" at bounding box center [497, 382] width 86 height 13
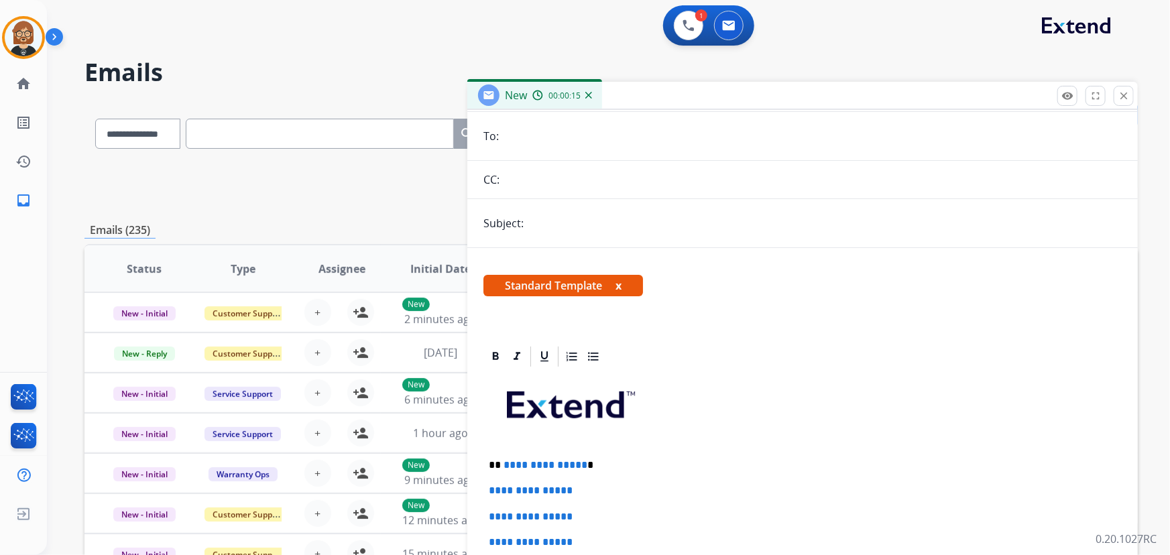
scroll to position [60, 0]
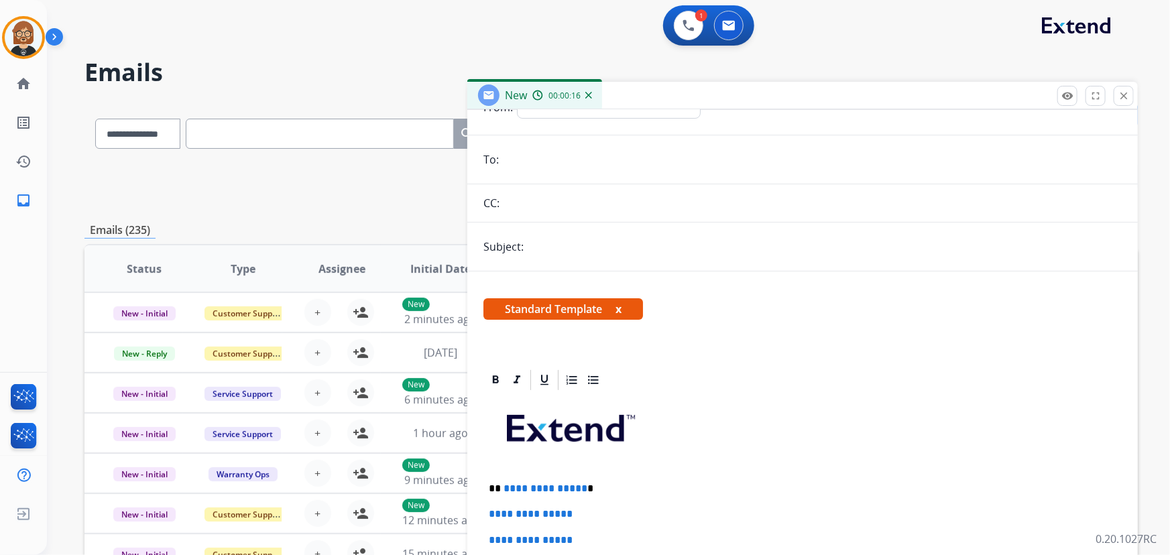
click at [560, 151] on input "email" at bounding box center [812, 159] width 619 height 27
paste input "**********"
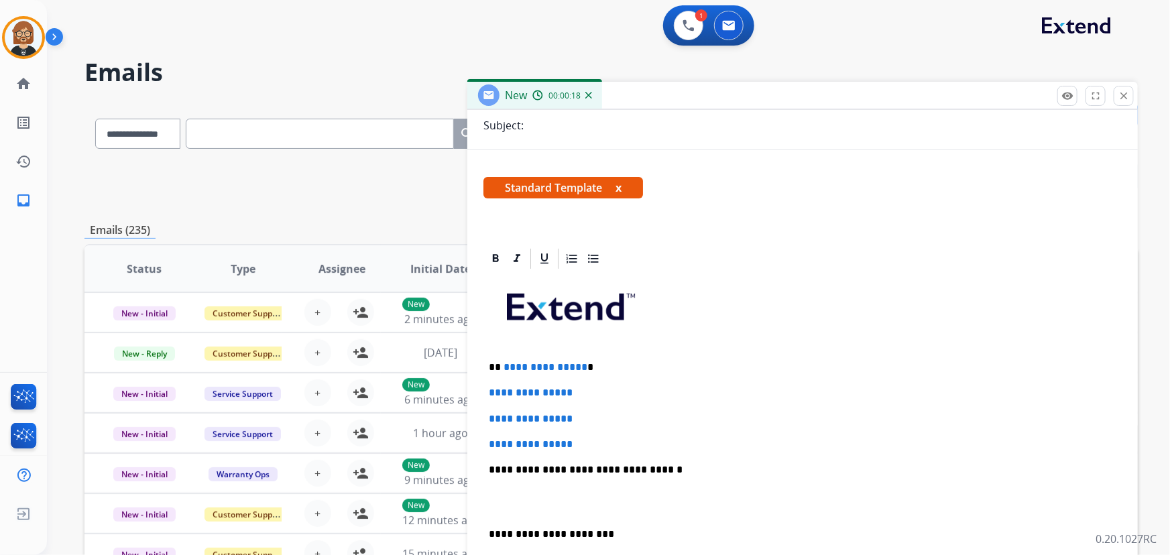
scroll to position [182, 0]
type input "**********"
drag, startPoint x: 593, startPoint y: 442, endPoint x: 490, endPoint y: 387, distance: 116.0
click at [490, 387] on div "**********" at bounding box center [802, 500] width 638 height 461
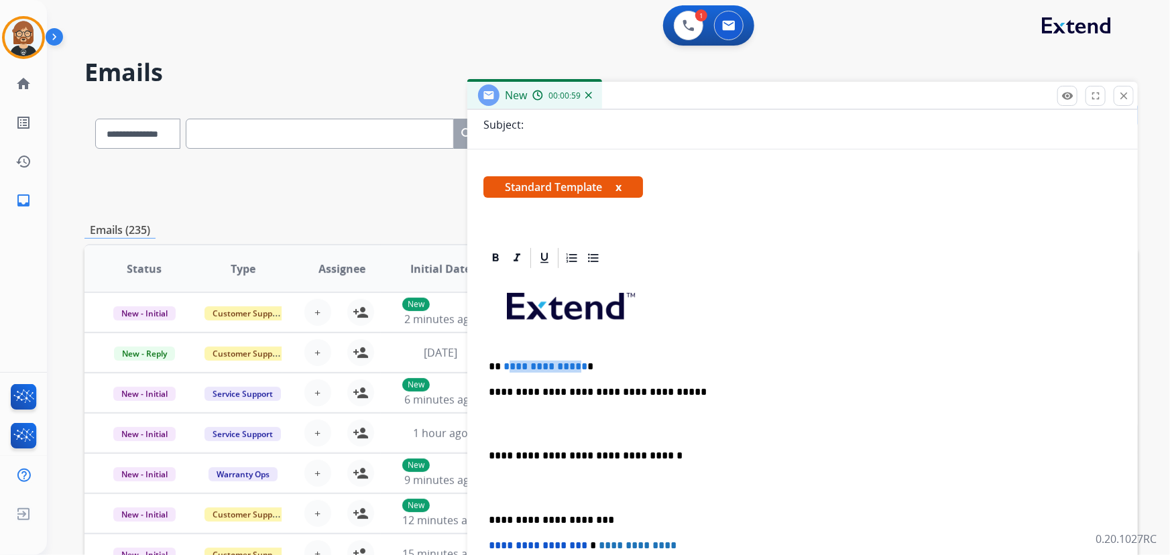
drag, startPoint x: 577, startPoint y: 366, endPoint x: 509, endPoint y: 365, distance: 67.7
click at [509, 365] on span "**********" at bounding box center [545, 366] width 84 height 10
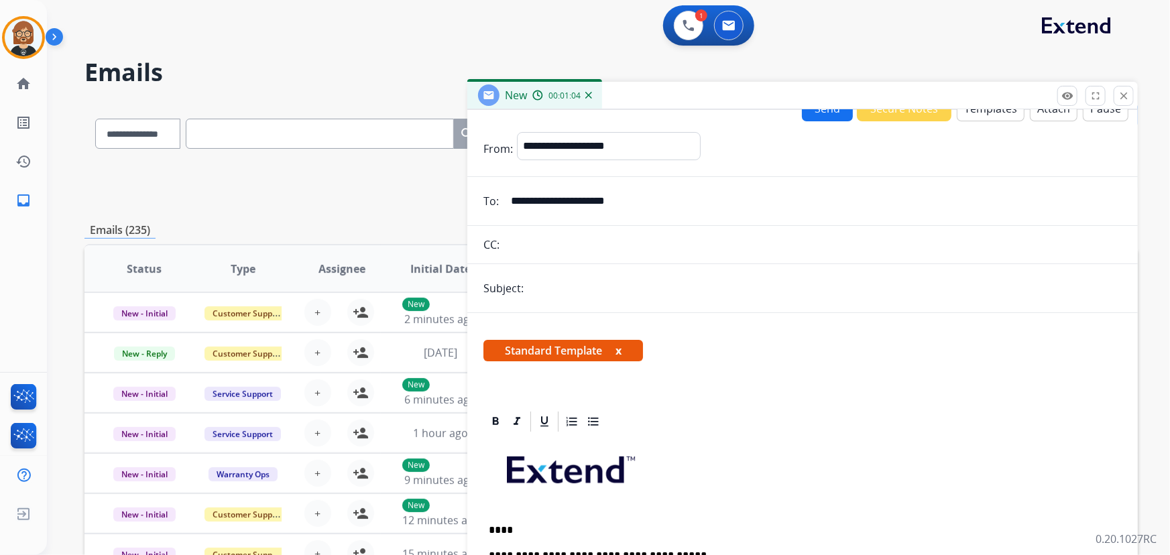
scroll to position [0, 0]
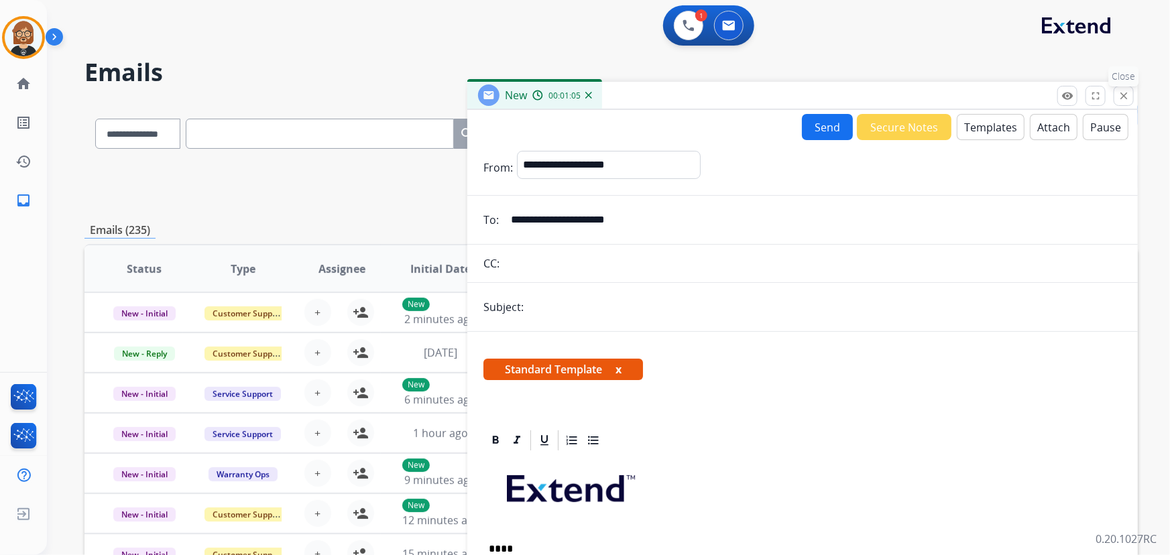
click at [1124, 92] on mat-icon "close" at bounding box center [1123, 96] width 12 height 12
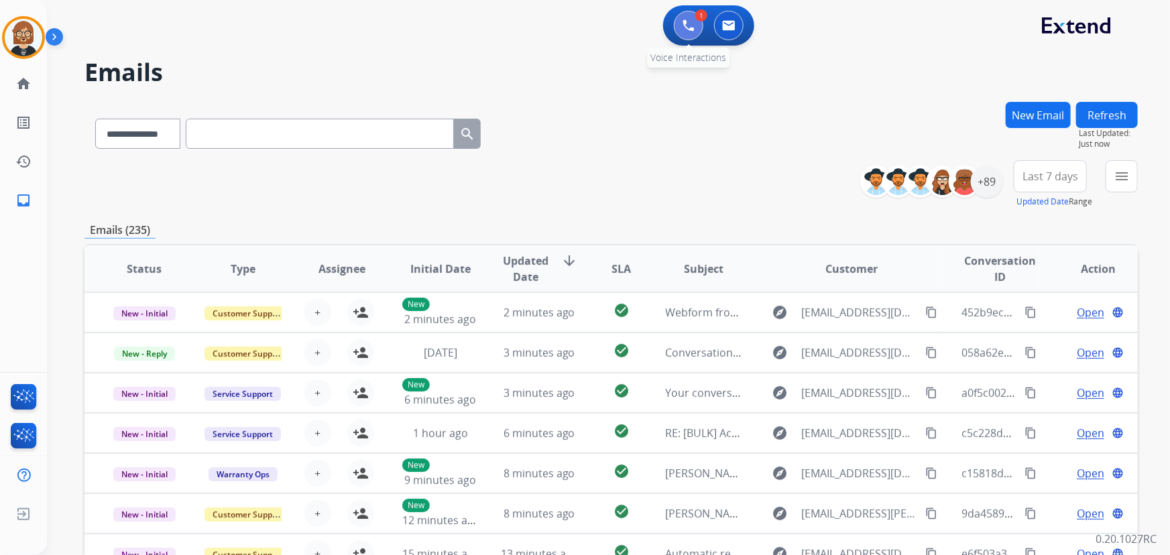
click at [686, 21] on img at bounding box center [688, 25] width 12 height 12
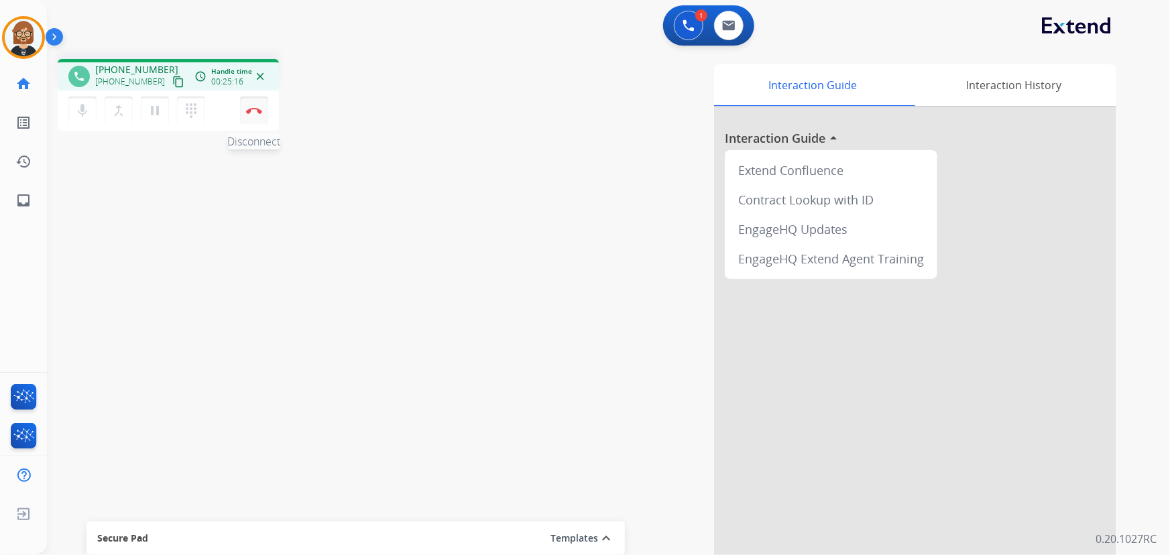
click at [253, 111] on img at bounding box center [254, 110] width 16 height 7
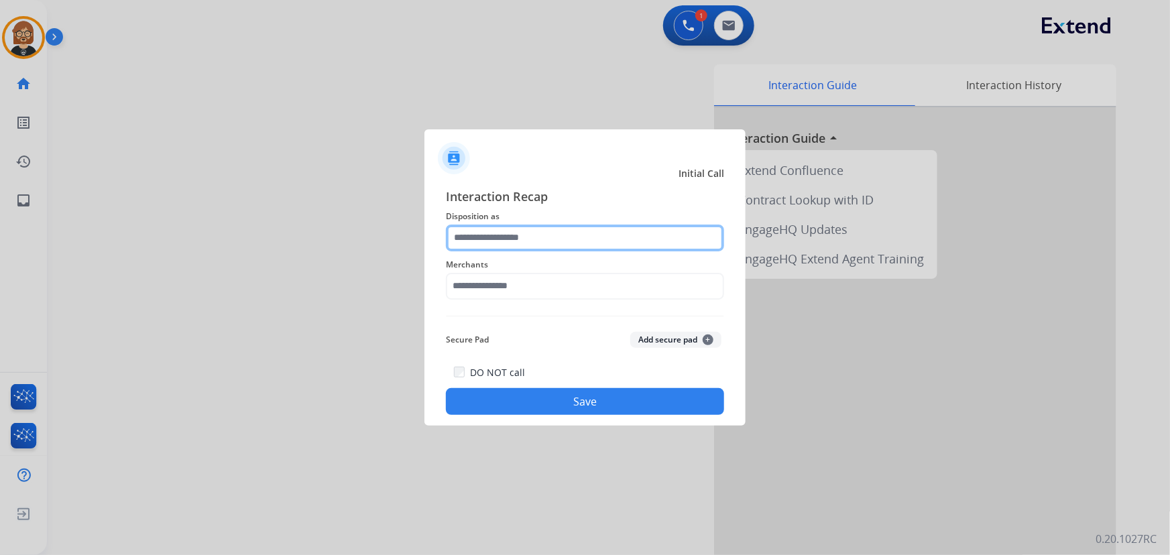
click at [558, 249] on input "text" at bounding box center [585, 238] width 278 height 27
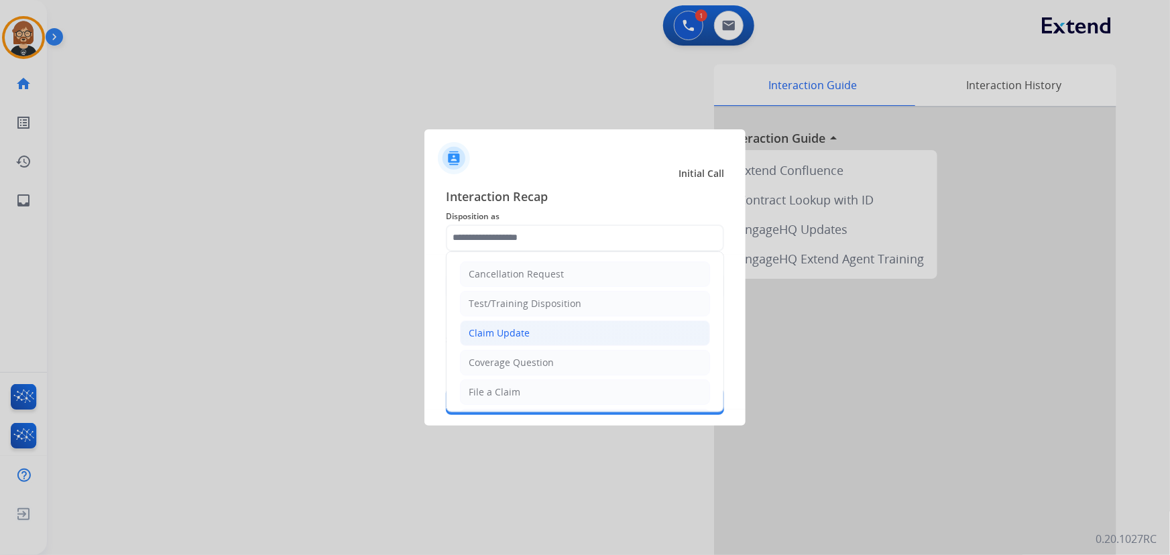
click at [576, 328] on li "Claim Update" at bounding box center [585, 332] width 250 height 25
type input "**********"
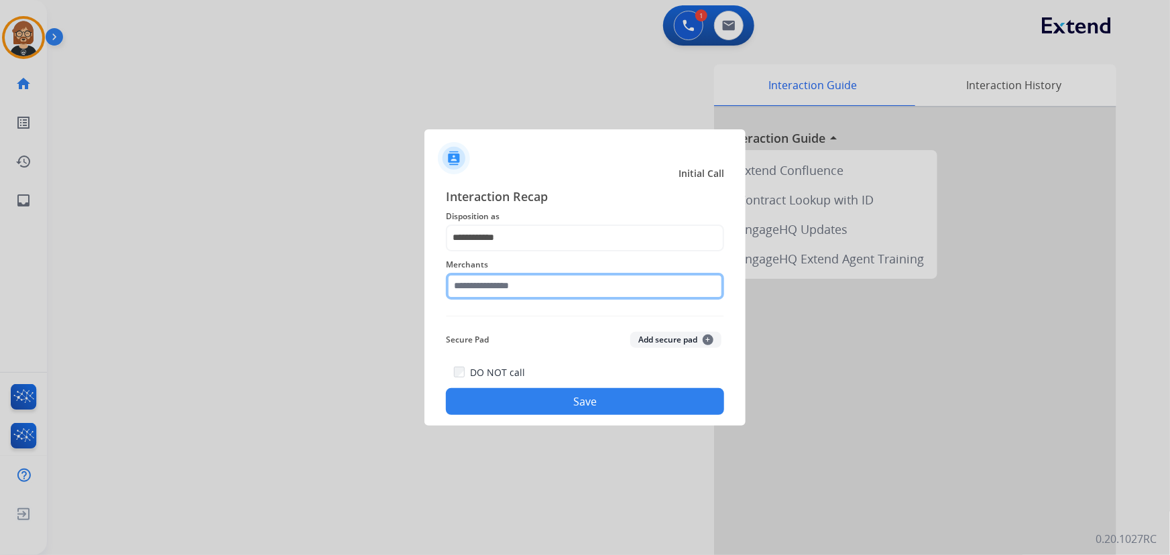
click at [570, 284] on input "text" at bounding box center [585, 286] width 278 height 27
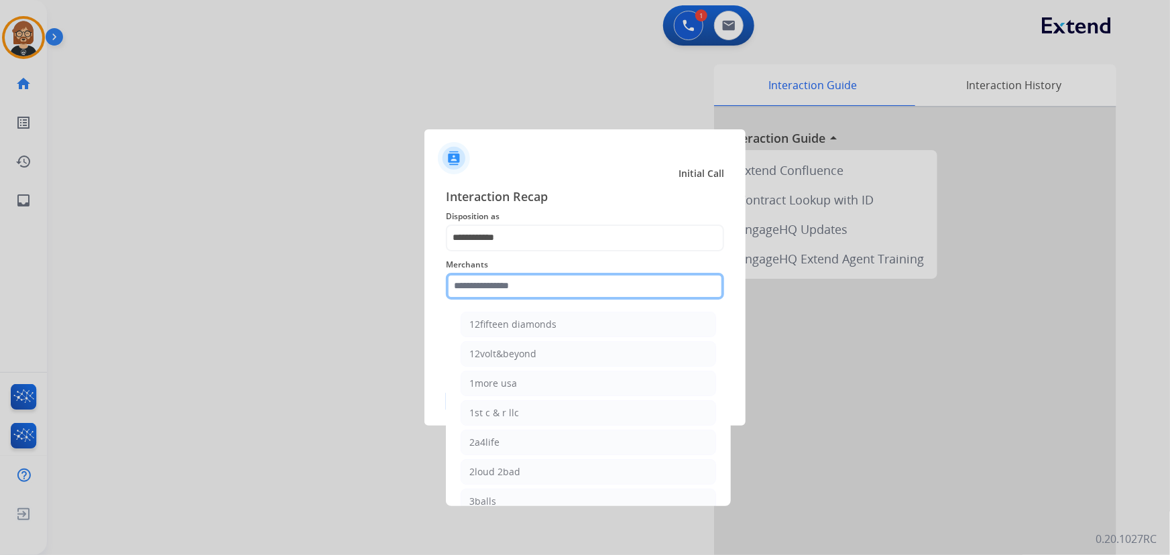
click at [556, 282] on input "text" at bounding box center [585, 286] width 278 height 27
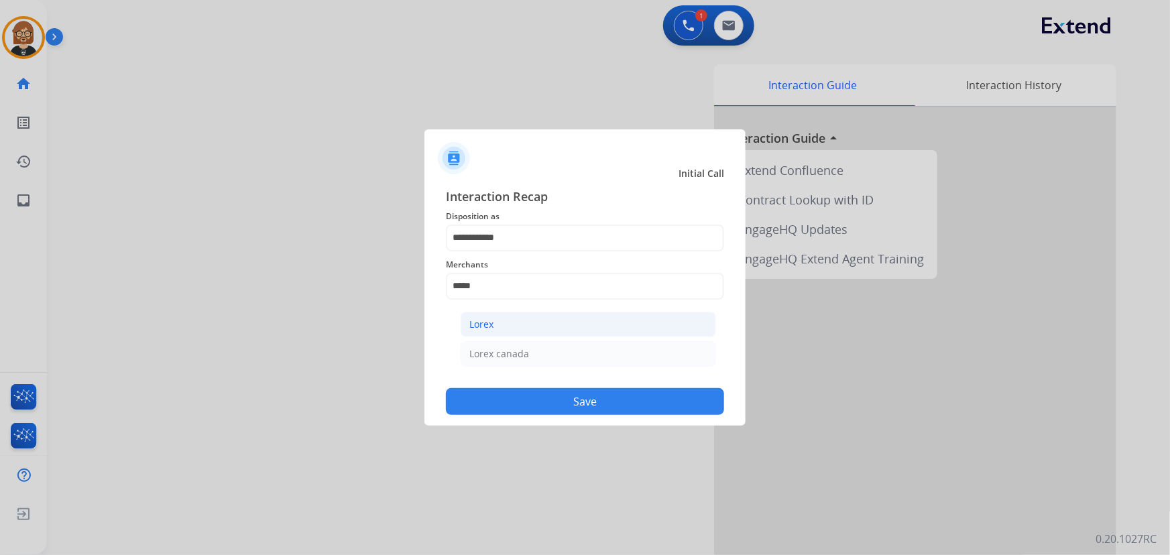
click at [558, 328] on li "Lorex" at bounding box center [587, 324] width 255 height 25
type input "*****"
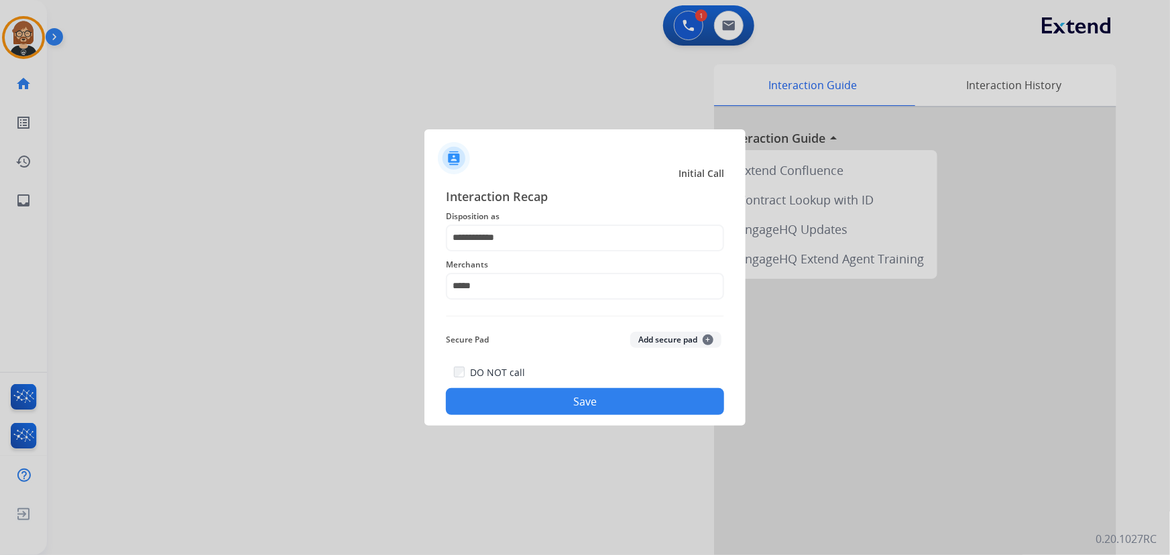
click at [602, 408] on button "Save" at bounding box center [585, 401] width 278 height 27
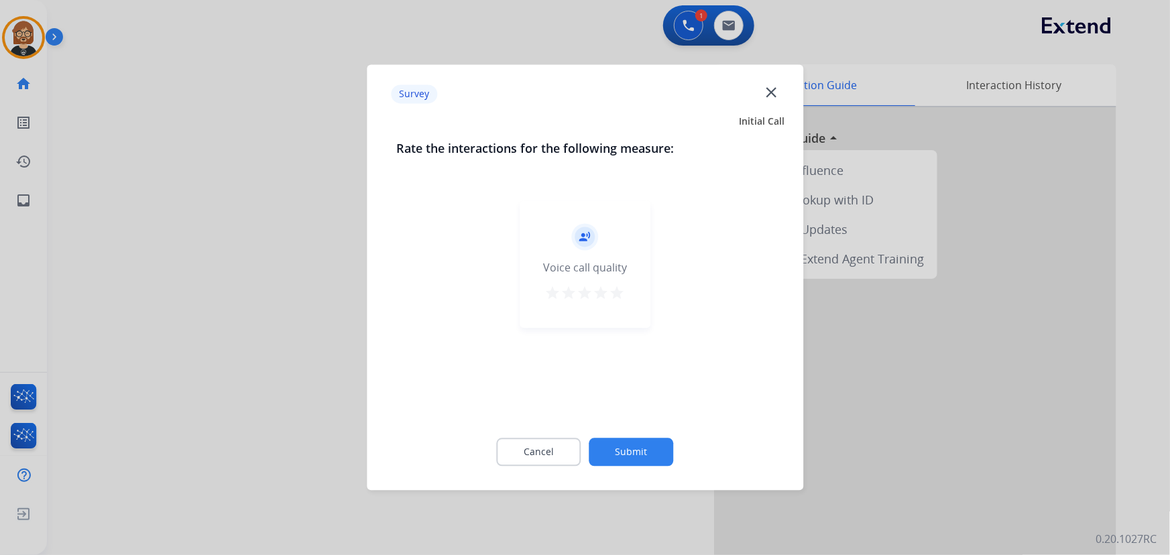
click at [637, 457] on button "Submit" at bounding box center [631, 452] width 84 height 28
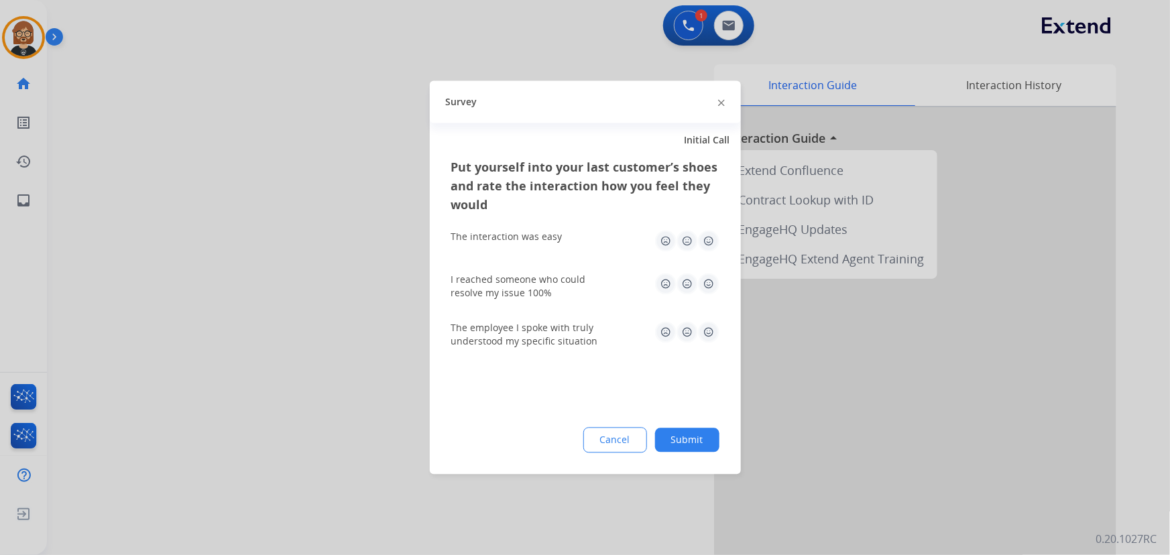
click at [671, 434] on button "Submit" at bounding box center [687, 440] width 64 height 24
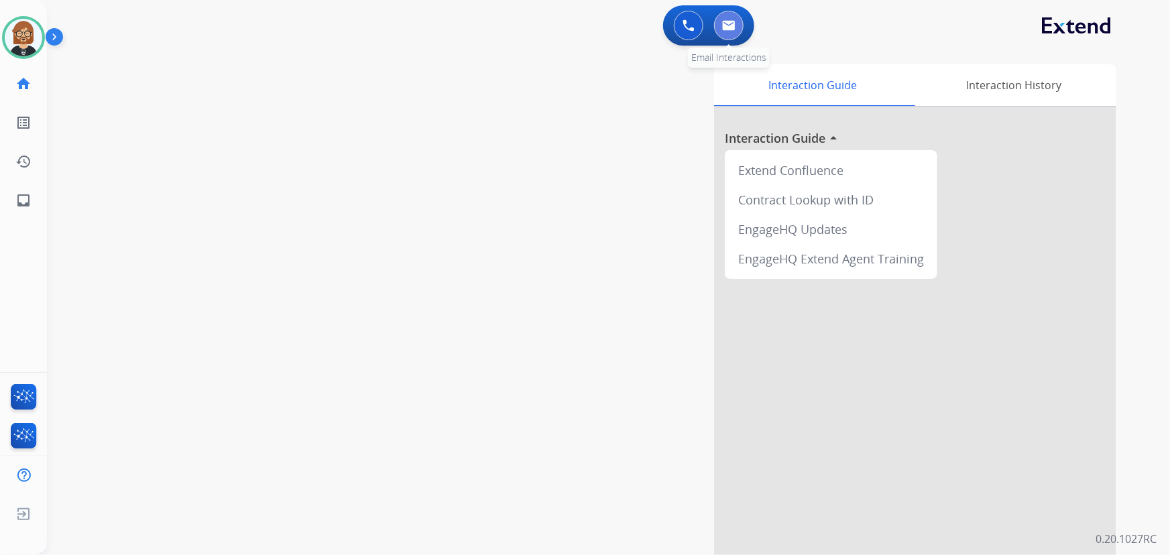
click at [737, 21] on button at bounding box center [728, 25] width 29 height 29
select select "**********"
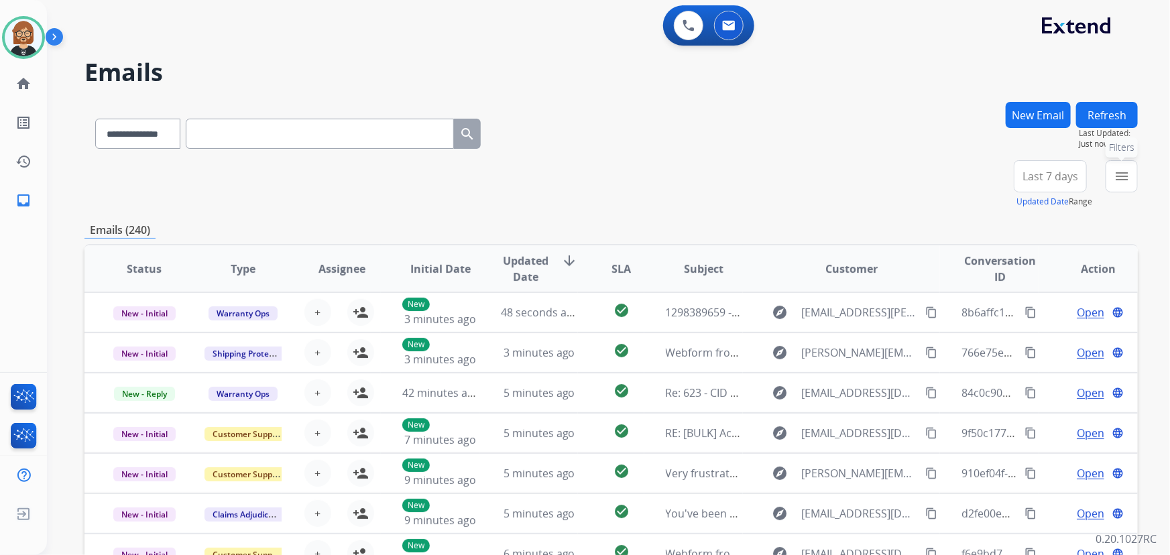
click at [1115, 178] on mat-icon "menu" at bounding box center [1121, 176] width 16 height 16
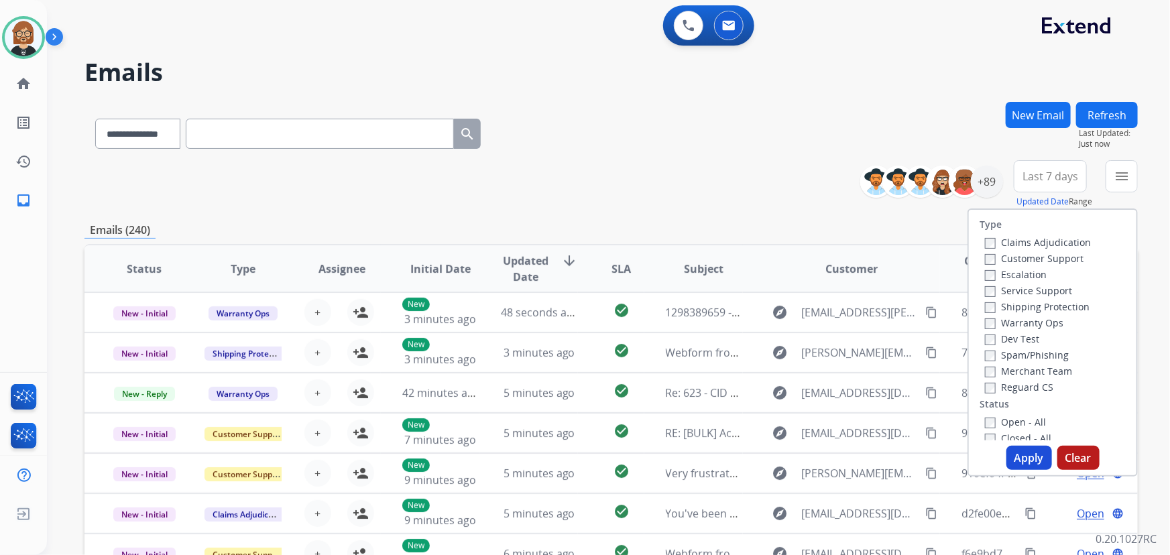
click at [1006, 425] on label "Open - All" at bounding box center [1015, 422] width 61 height 13
click at [1011, 455] on button "Apply" at bounding box center [1029, 458] width 46 height 24
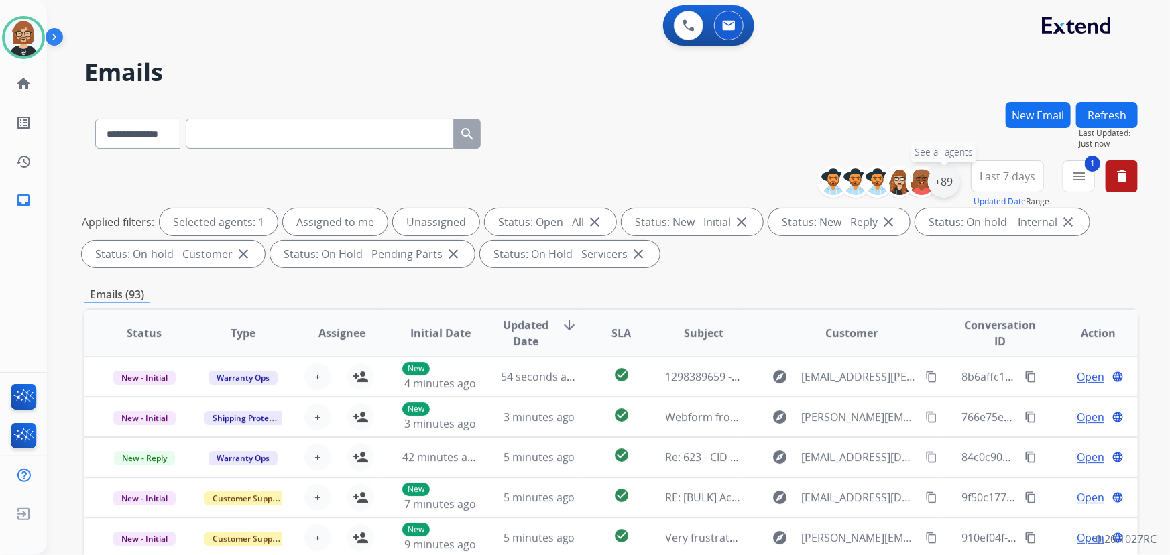
click at [939, 184] on div "+89" at bounding box center [944, 182] width 32 height 32
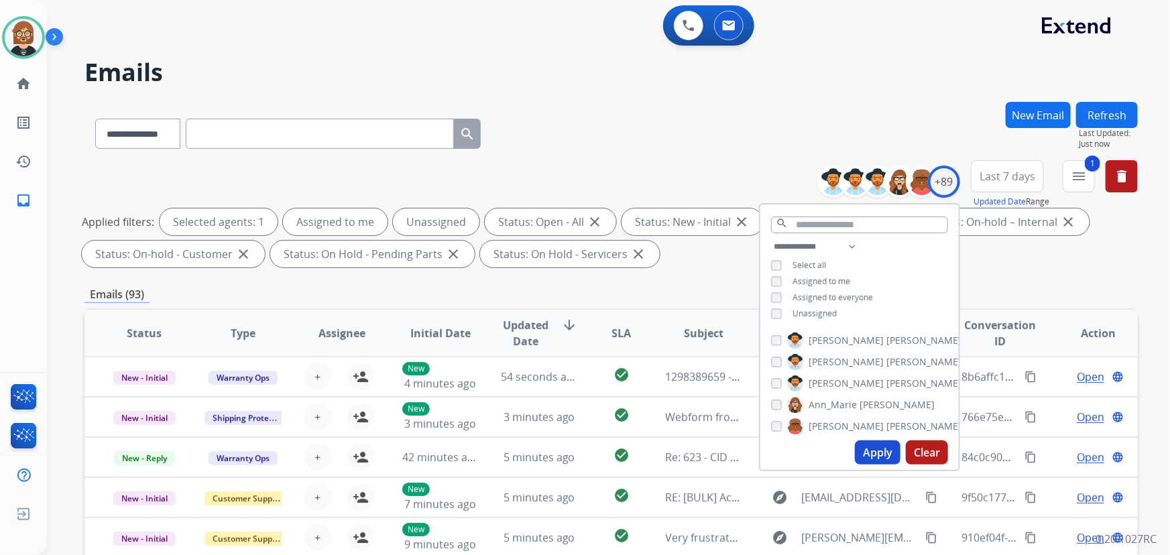
click at [816, 314] on span "Unassigned" at bounding box center [814, 313] width 44 height 11
click at [886, 454] on button "Apply" at bounding box center [878, 452] width 46 height 24
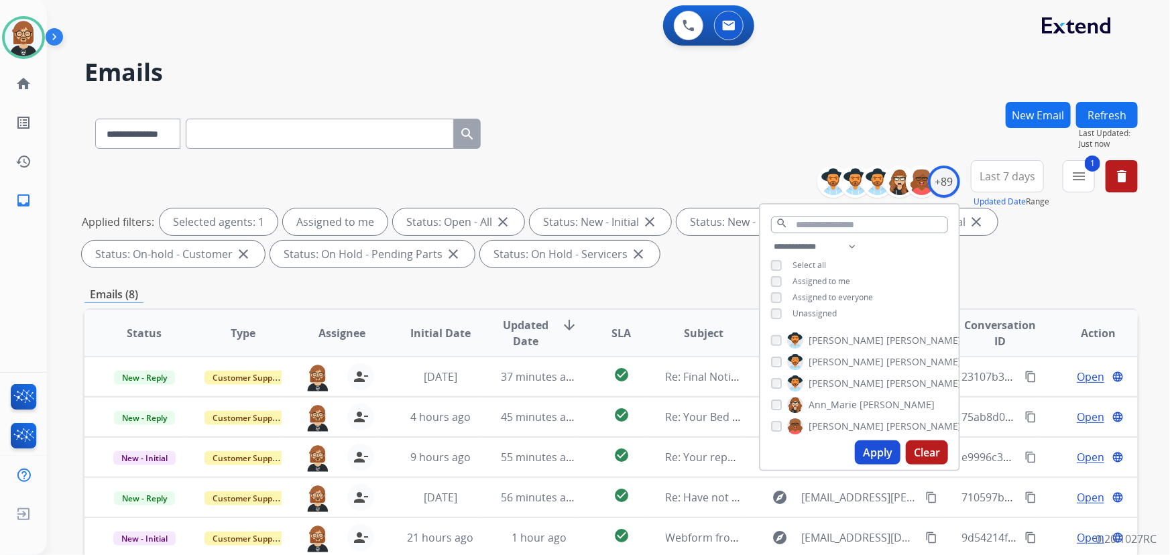
click at [722, 255] on div "Applied filters: Selected agents: 1 Assigned to me Status: Open - All close Sta…" at bounding box center [608, 237] width 1053 height 59
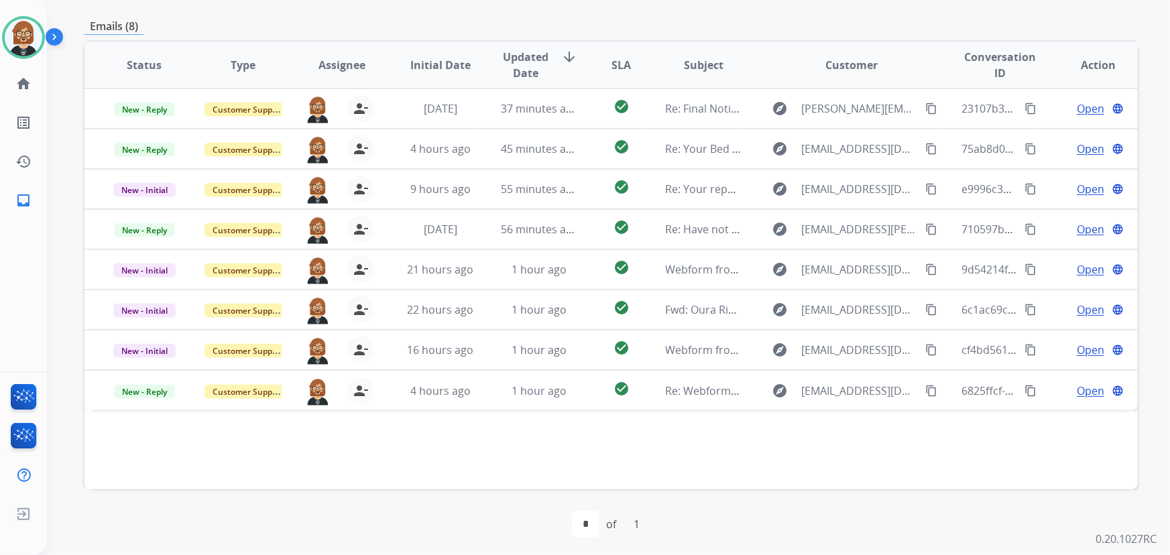
scroll to position [271, 0]
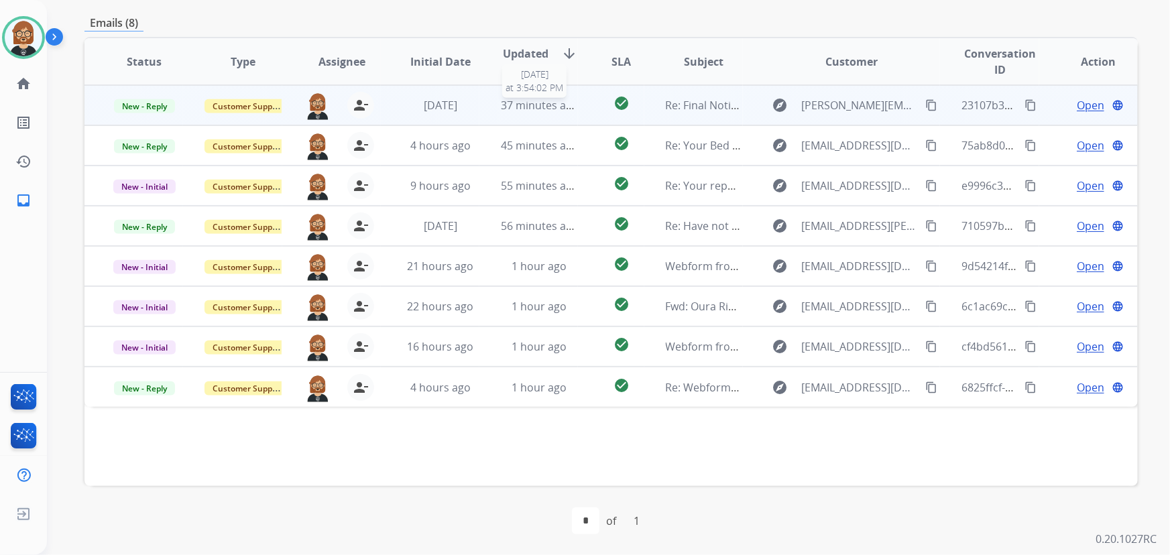
click at [510, 100] on span "37 minutes ago" at bounding box center [540, 105] width 78 height 15
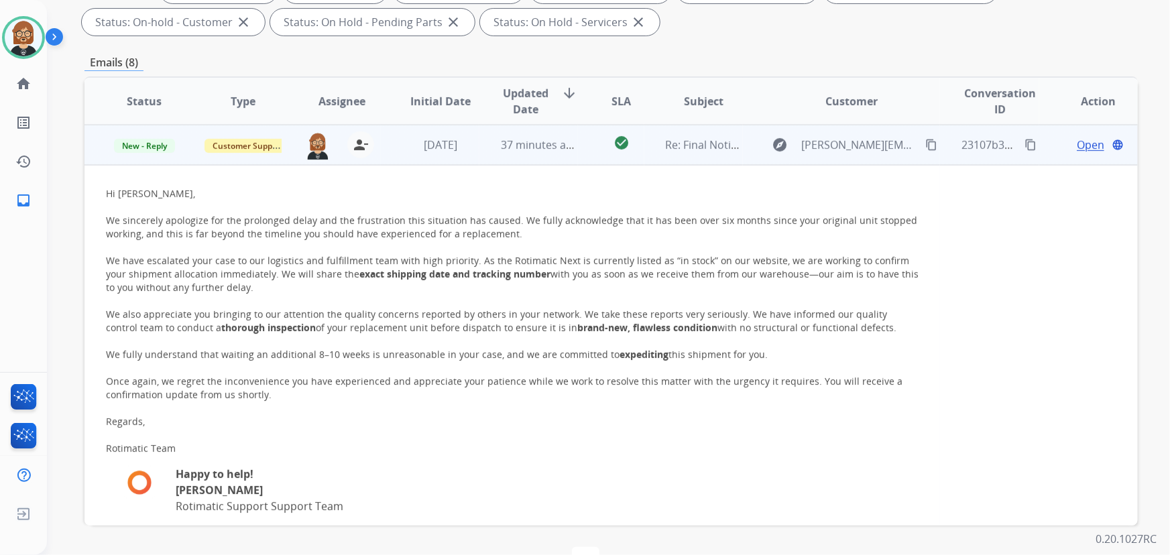
scroll to position [210, 0]
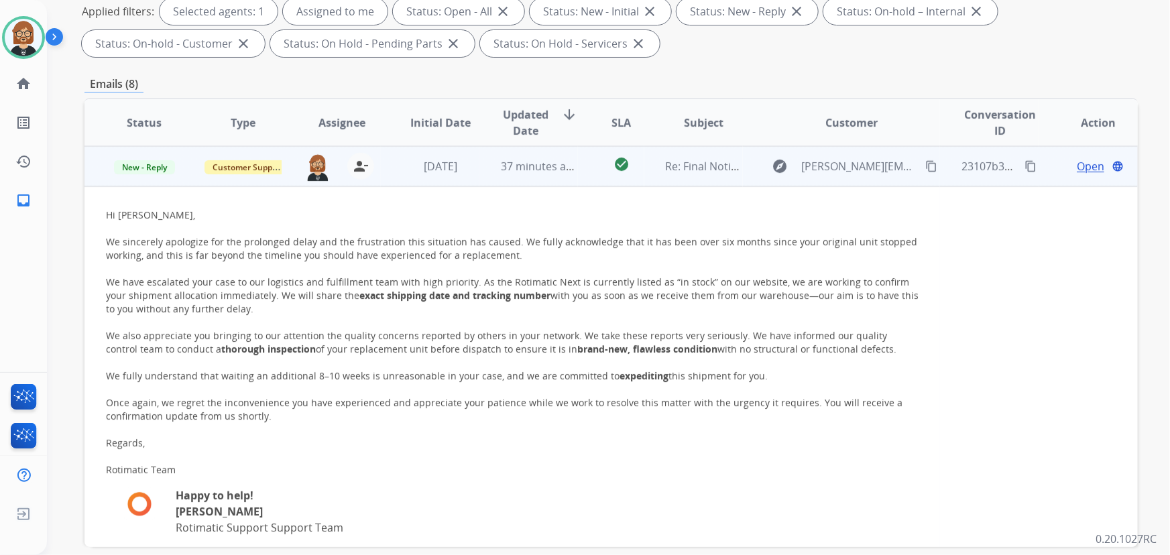
click at [1079, 166] on span "Open" at bounding box center [1089, 166] width 27 height 16
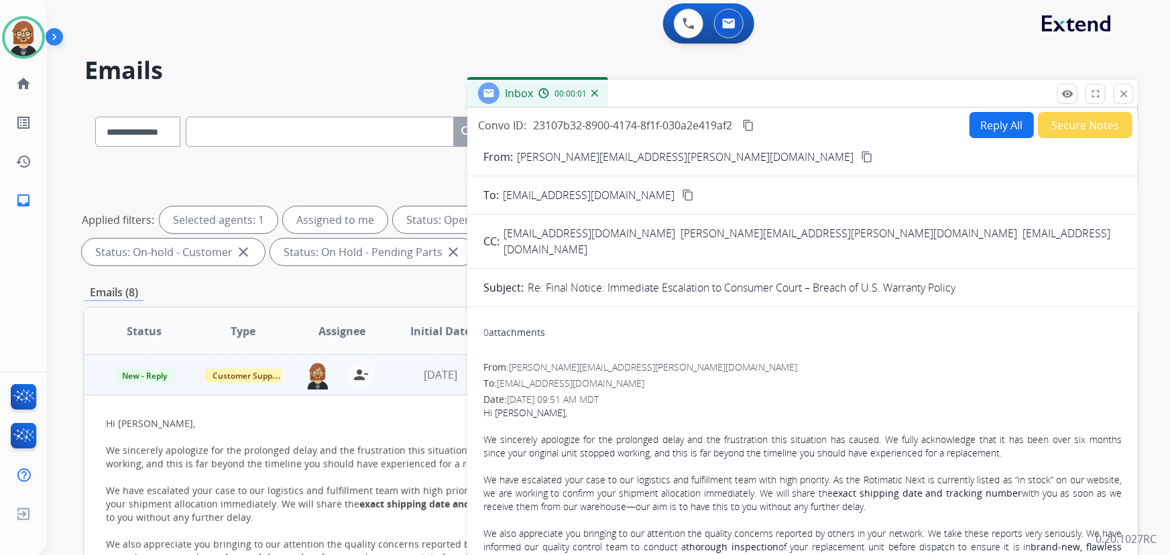
scroll to position [0, 0]
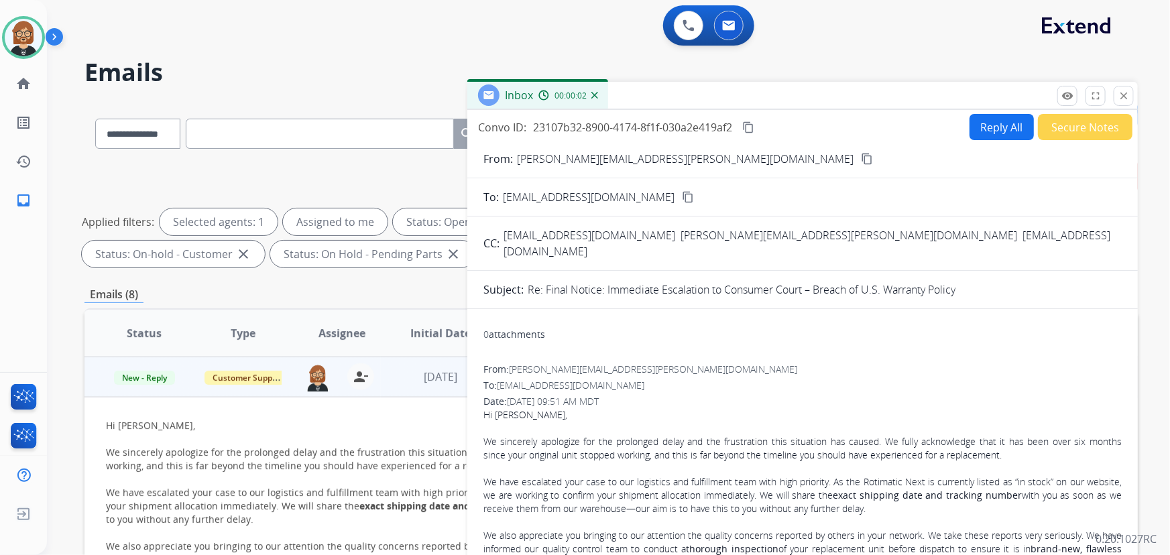
click at [1005, 138] on button "Reply All" at bounding box center [1001, 127] width 64 height 26
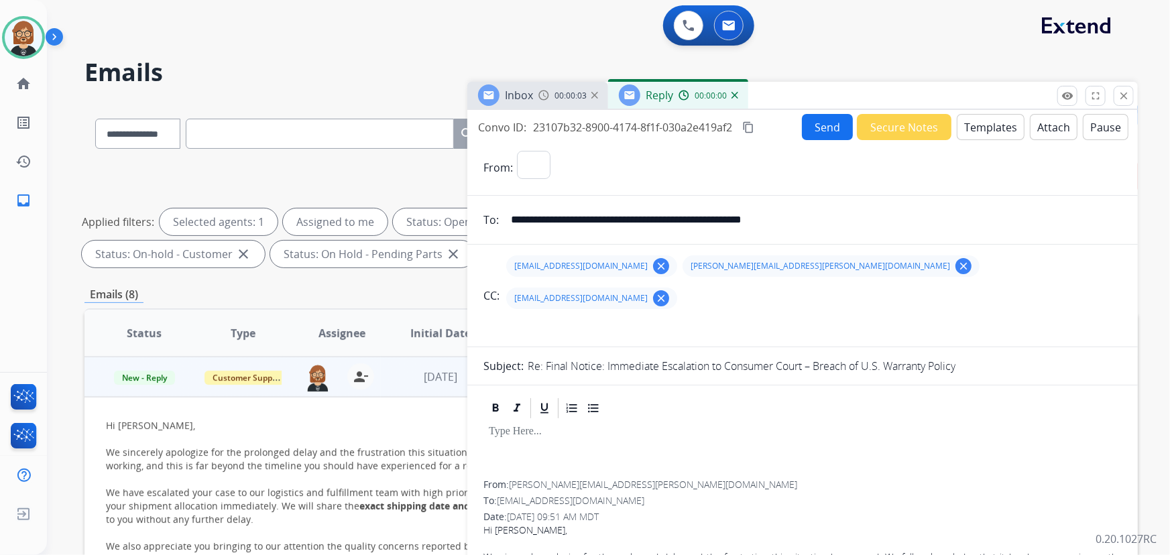
select select "**********"
click at [989, 117] on button "Templates" at bounding box center [990, 127] width 68 height 26
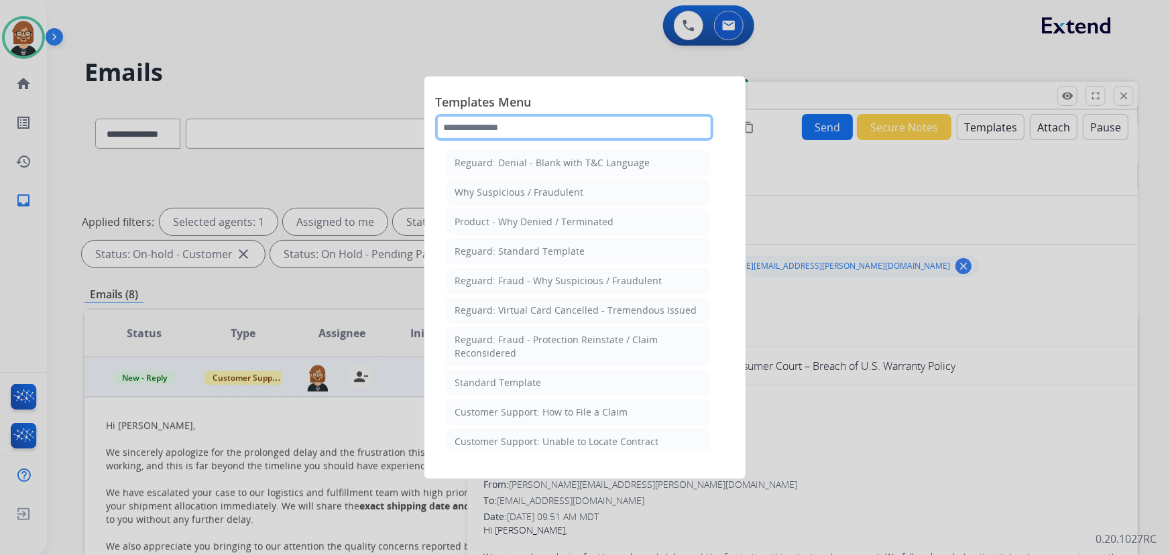
click at [521, 126] on input "text" at bounding box center [574, 127] width 278 height 27
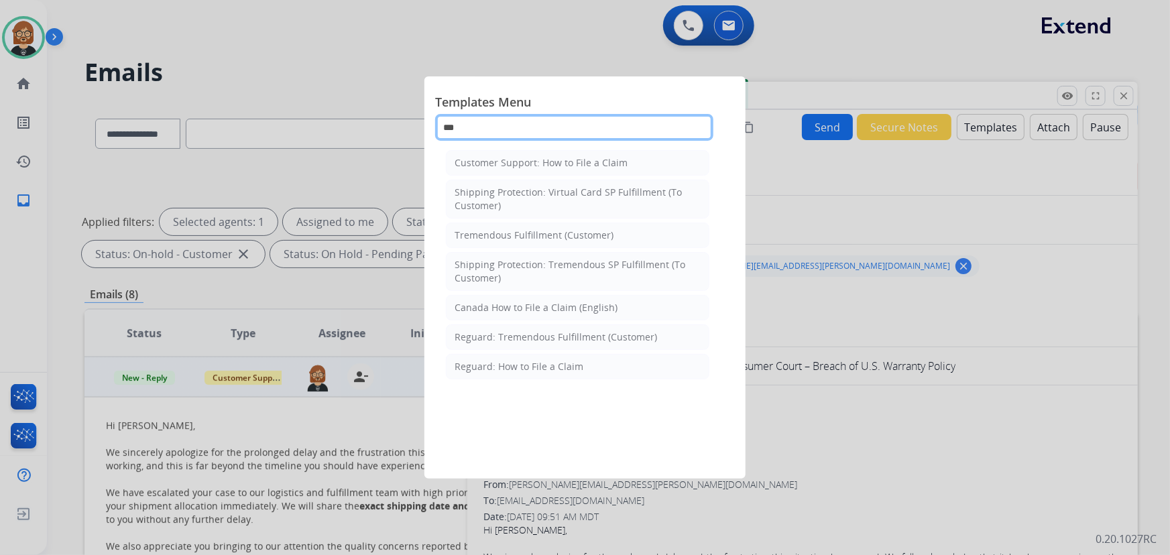
type input "****"
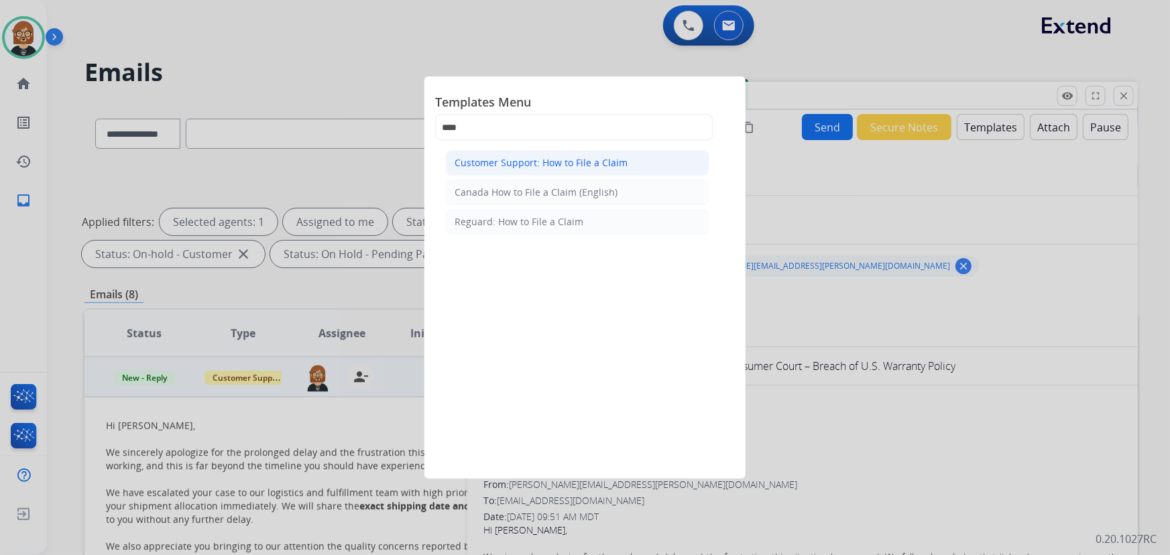
click at [543, 164] on div "Customer Support: How to File a Claim" at bounding box center [540, 162] width 173 height 13
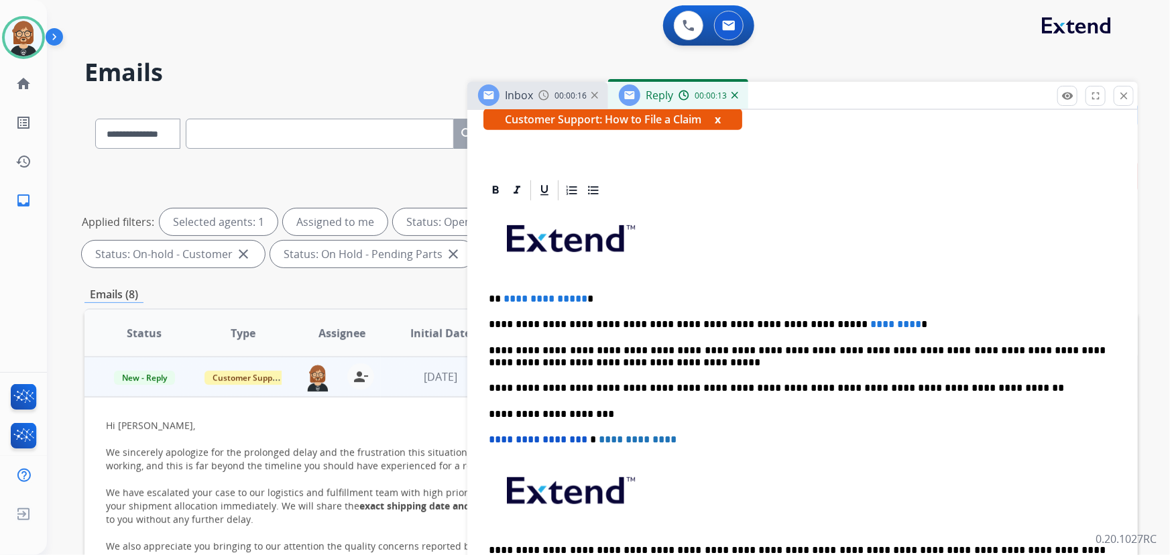
scroll to position [304, 0]
drag, startPoint x: 578, startPoint y: 264, endPoint x: 501, endPoint y: 263, distance: 77.8
click at [501, 292] on p "**********" at bounding box center [797, 298] width 617 height 12
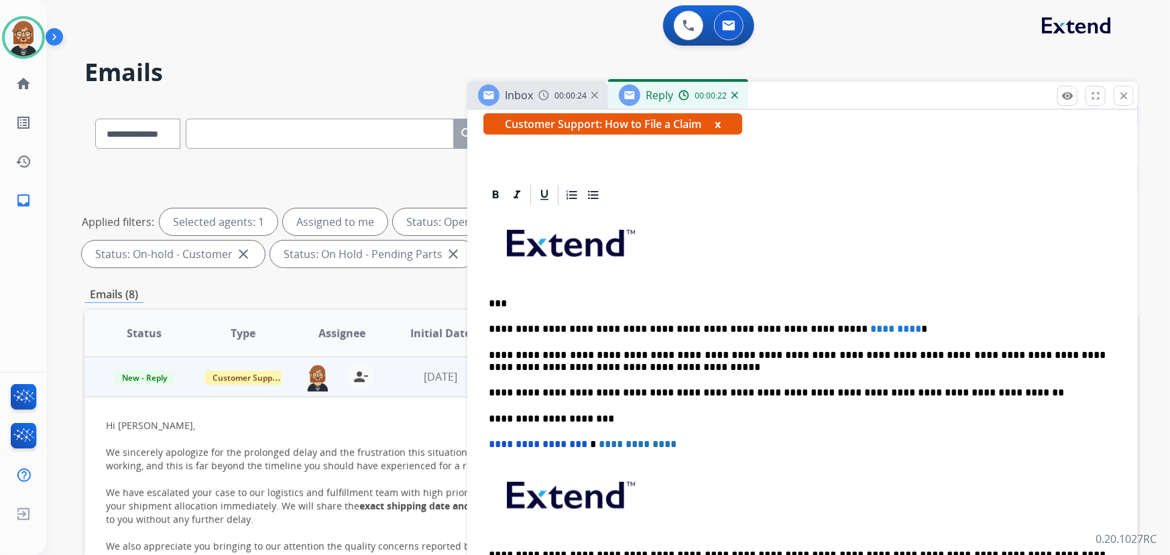
scroll to position [365, 0]
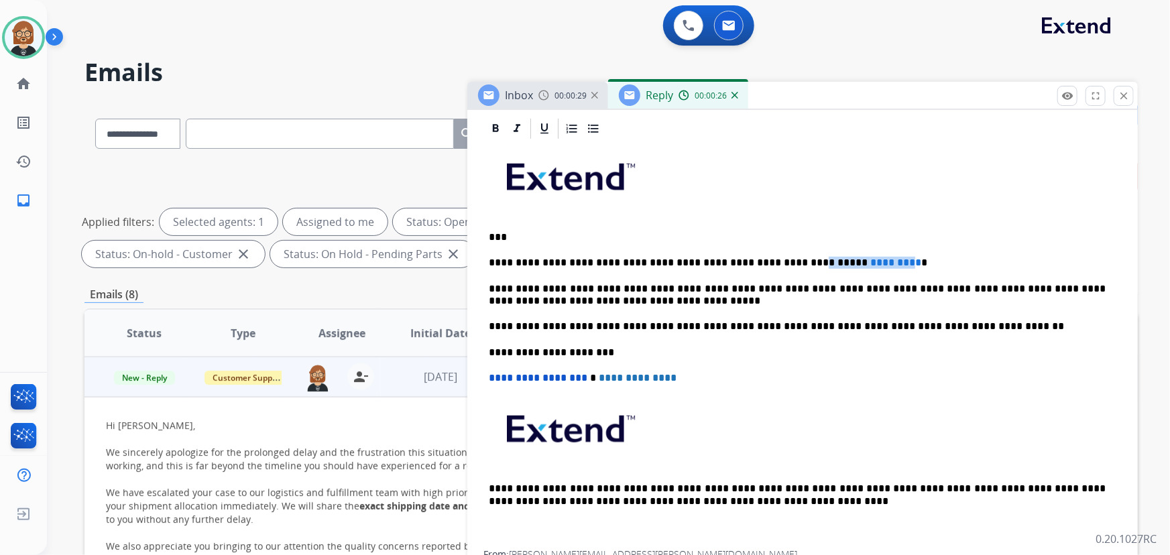
drag, startPoint x: 763, startPoint y: 229, endPoint x: 851, endPoint y: 231, distance: 87.8
click at [851, 257] on p "**********" at bounding box center [797, 263] width 617 height 12
click at [782, 257] on p "**********" at bounding box center [797, 263] width 617 height 12
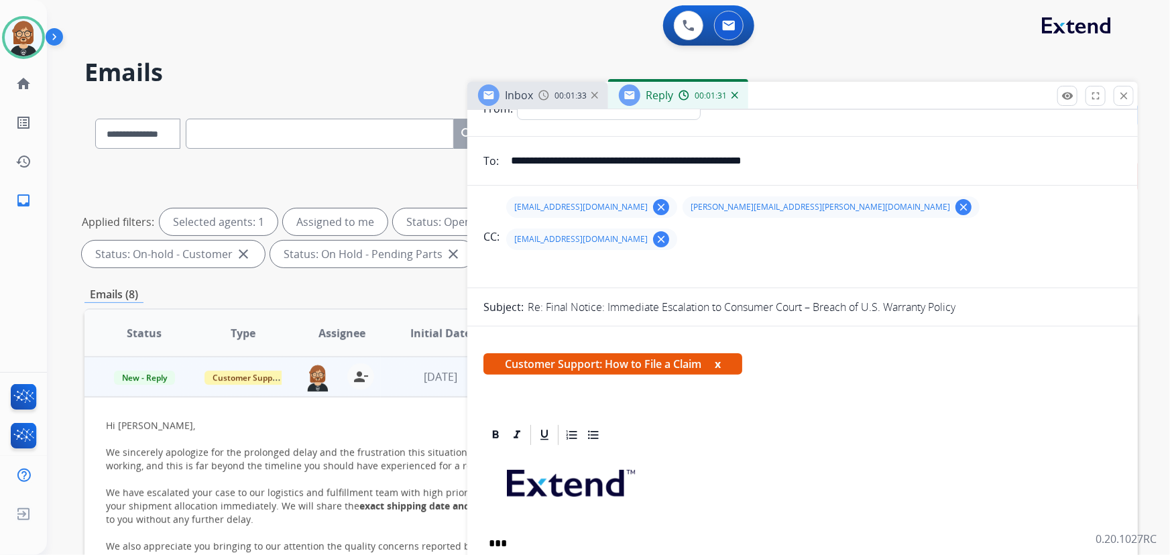
scroll to position [0, 0]
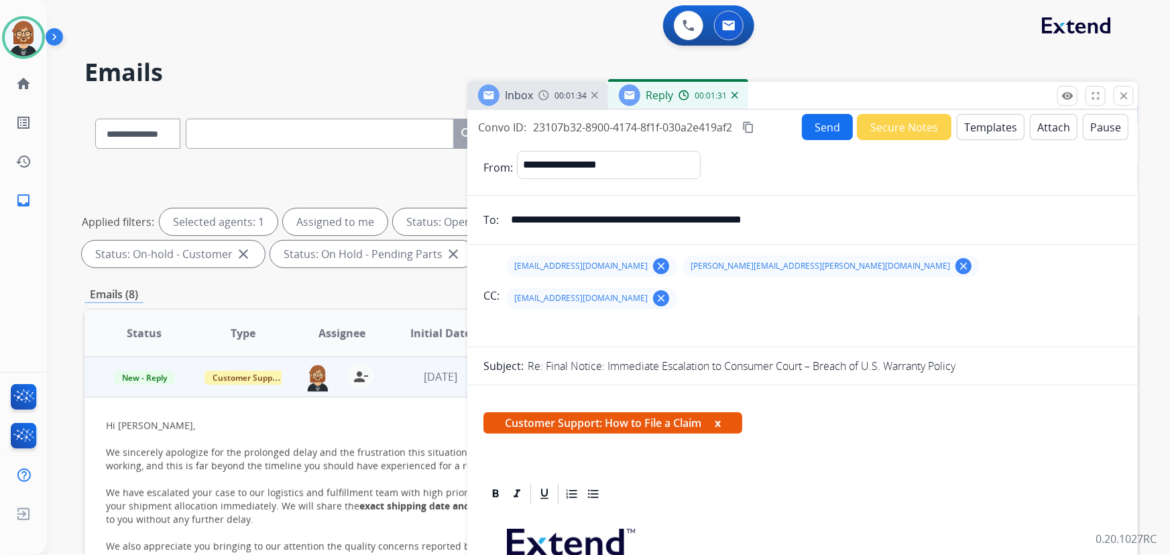
click at [818, 108] on div "Inbox 00:01:34 Reply 00:01:31" at bounding box center [802, 96] width 670 height 28
click at [824, 131] on button "Send" at bounding box center [827, 127] width 51 height 26
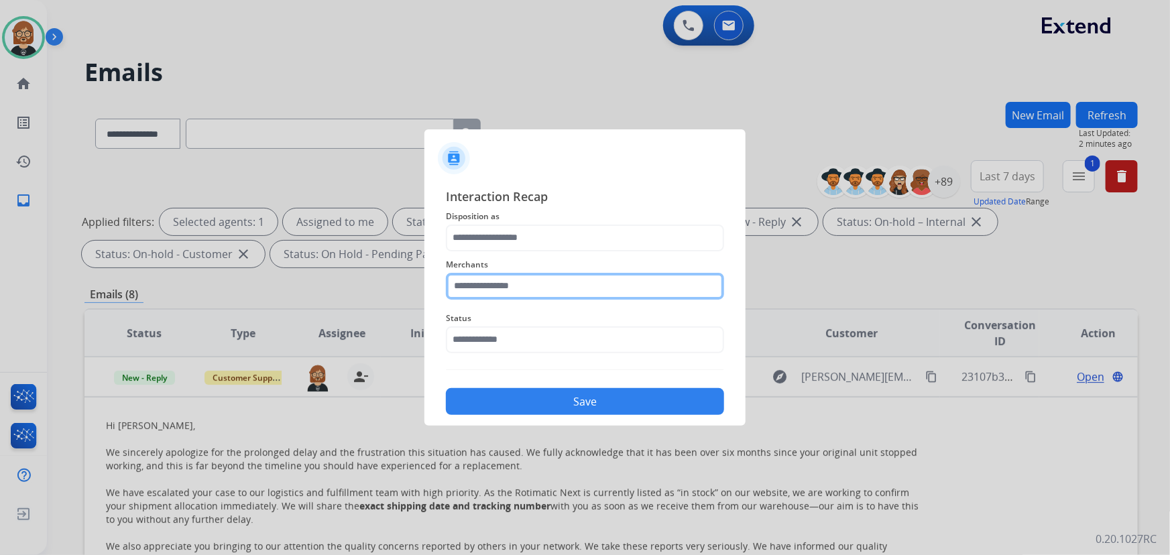
click at [552, 292] on input "text" at bounding box center [585, 286] width 278 height 27
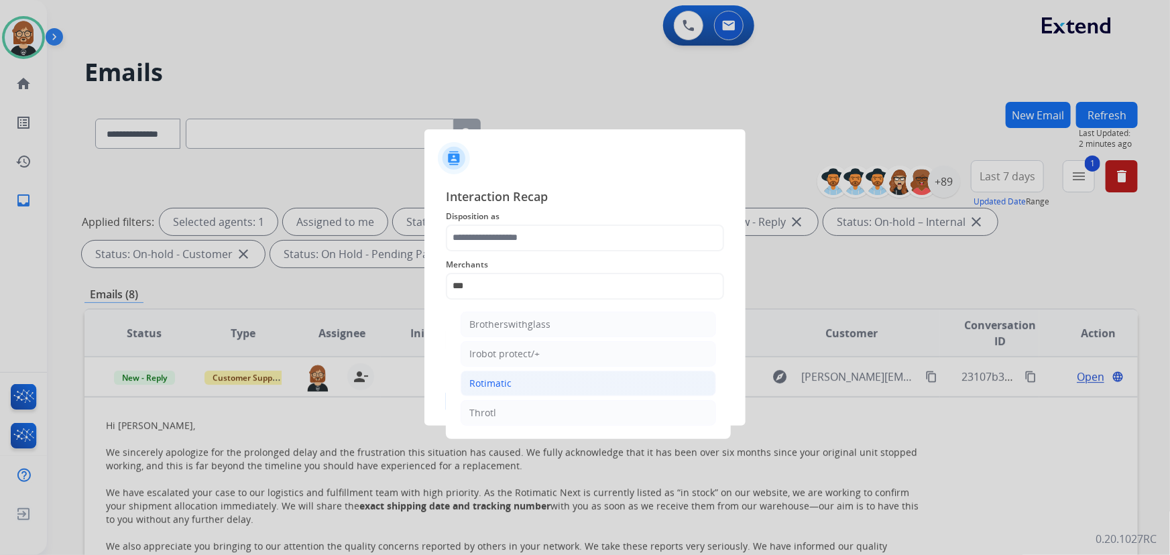
click at [490, 377] on div "Rotimatic" at bounding box center [490, 383] width 42 height 13
type input "*********"
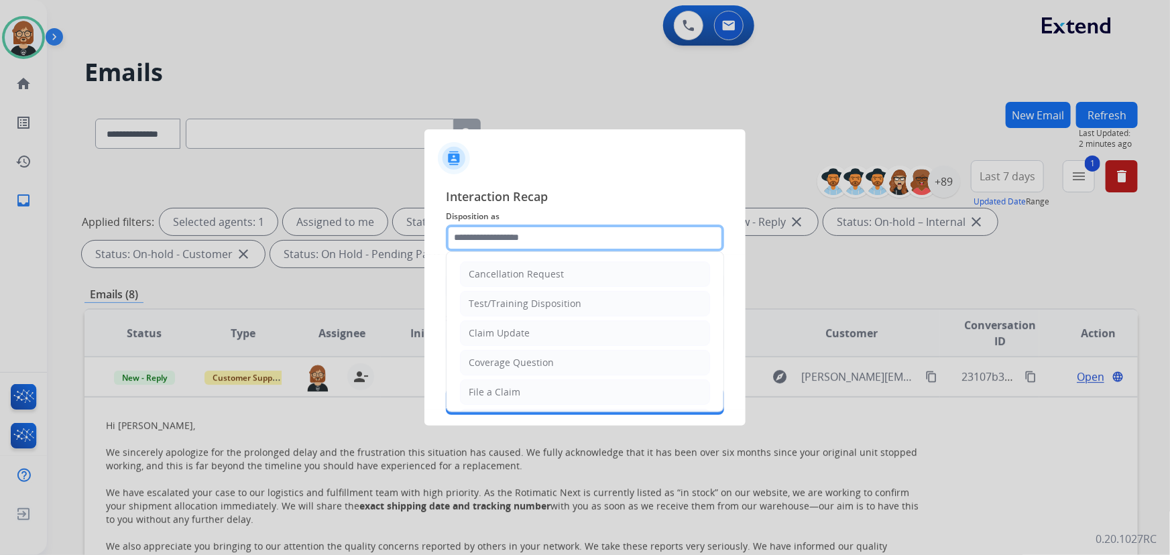
click at [523, 235] on input "text" at bounding box center [585, 238] width 278 height 27
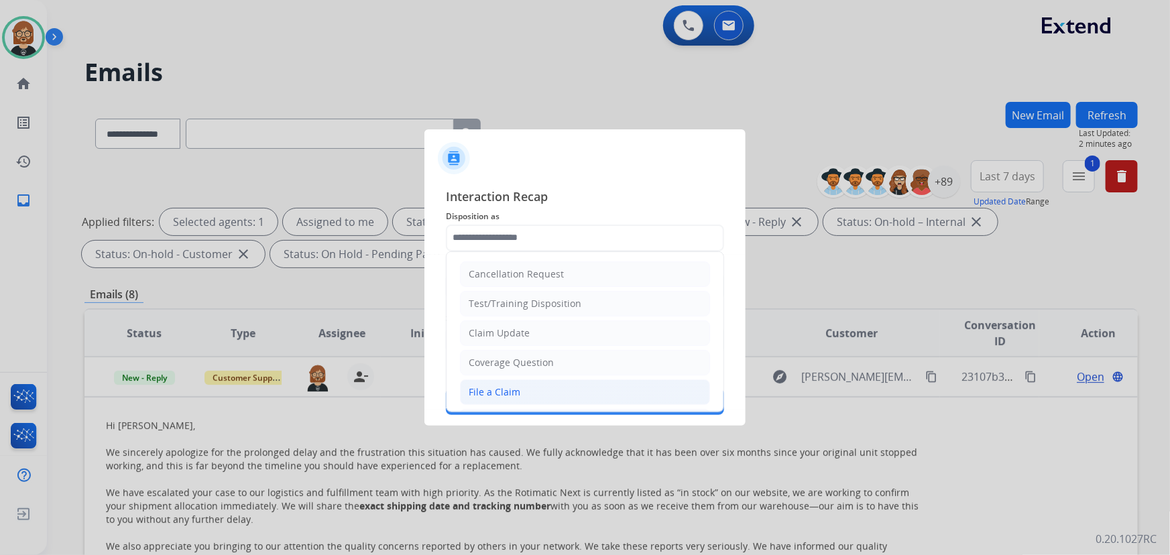
click at [515, 385] on div "File a Claim" at bounding box center [495, 391] width 52 height 13
type input "**********"
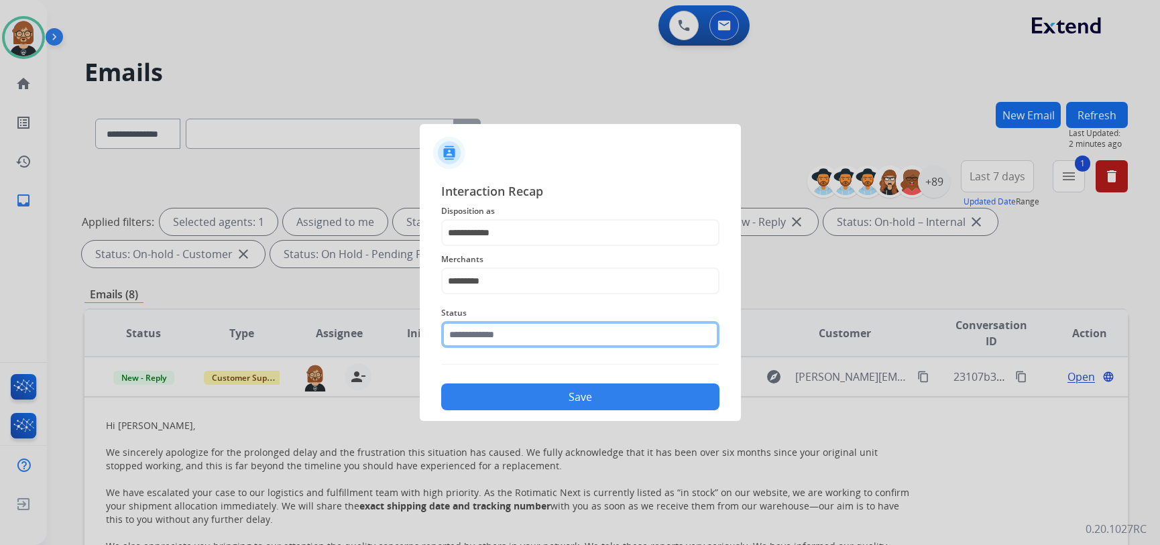
click at [527, 341] on input "text" at bounding box center [580, 334] width 278 height 27
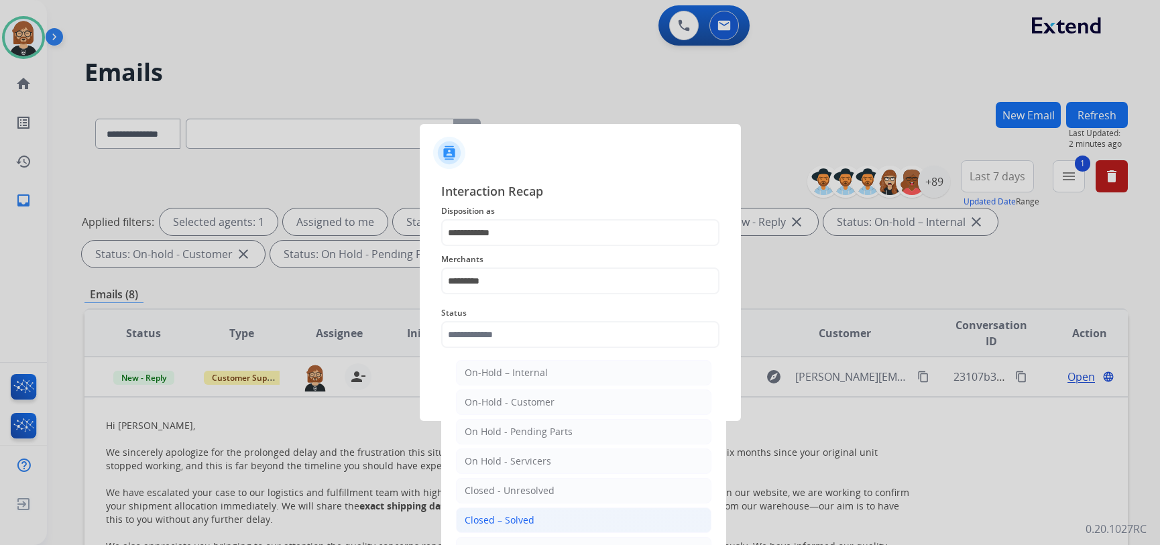
click at [535, 517] on li "Closed – Solved" at bounding box center [583, 519] width 255 height 25
type input "**********"
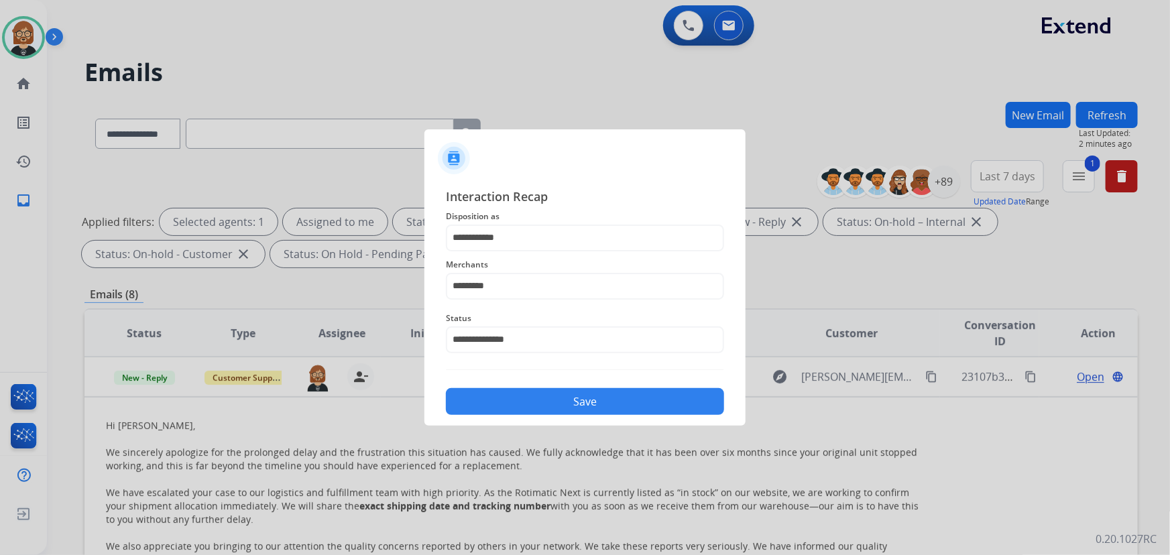
click at [599, 397] on button "Save" at bounding box center [585, 401] width 278 height 27
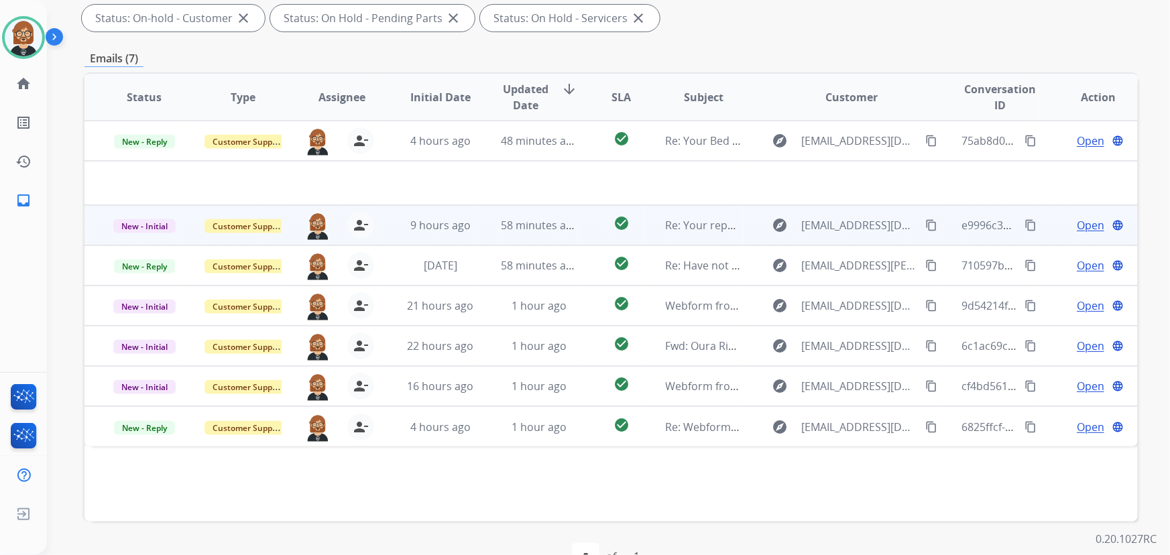
scroll to position [243, 0]
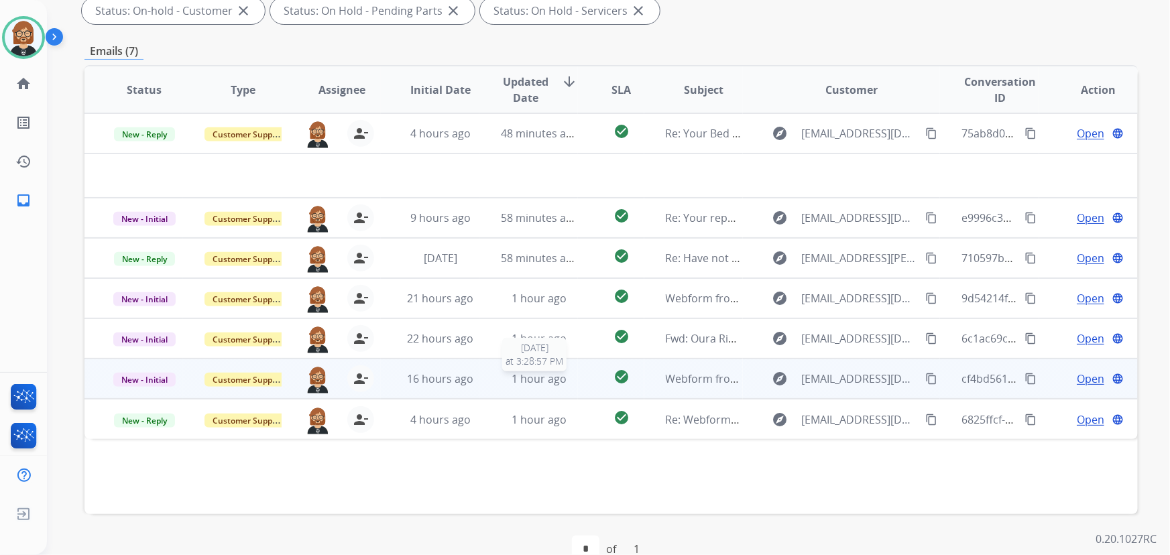
click at [548, 378] on span "1 hour ago" at bounding box center [538, 378] width 55 height 15
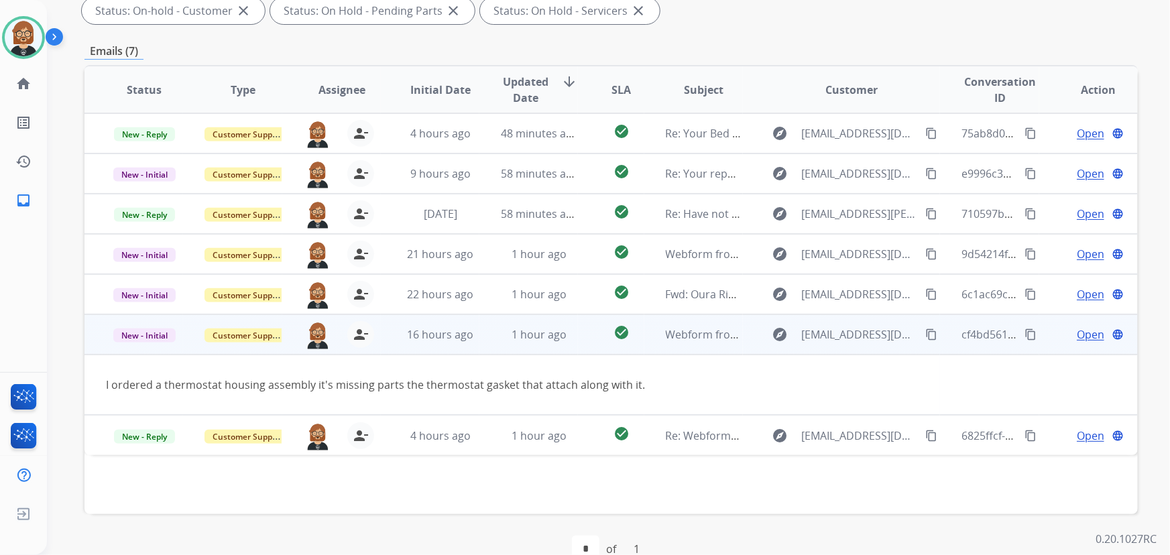
click at [925, 333] on mat-icon "content_copy" at bounding box center [931, 334] width 12 height 12
click at [1078, 334] on span "Open" at bounding box center [1089, 334] width 27 height 16
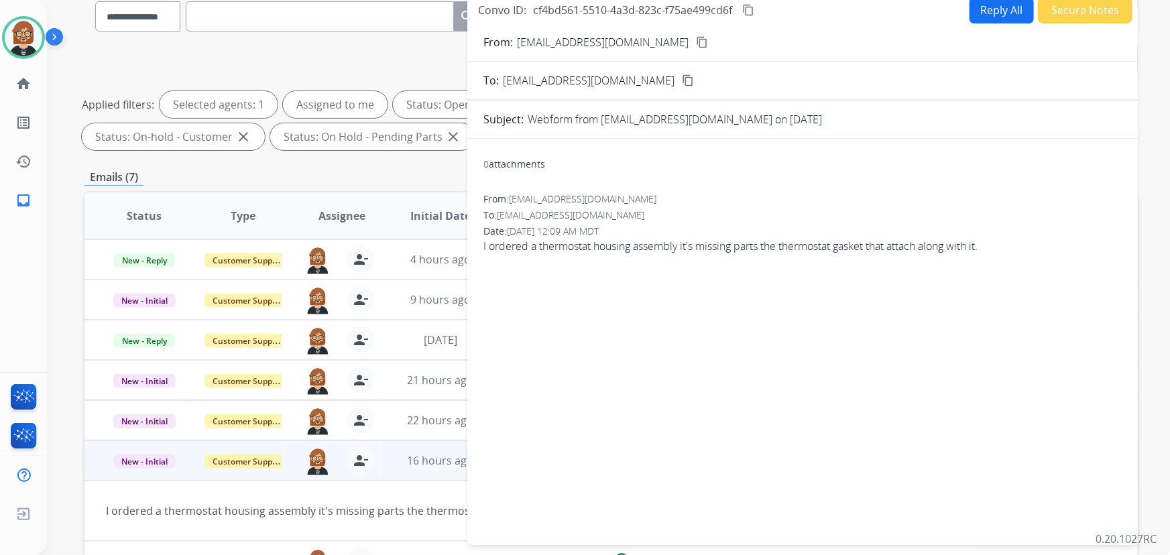
scroll to position [0, 0]
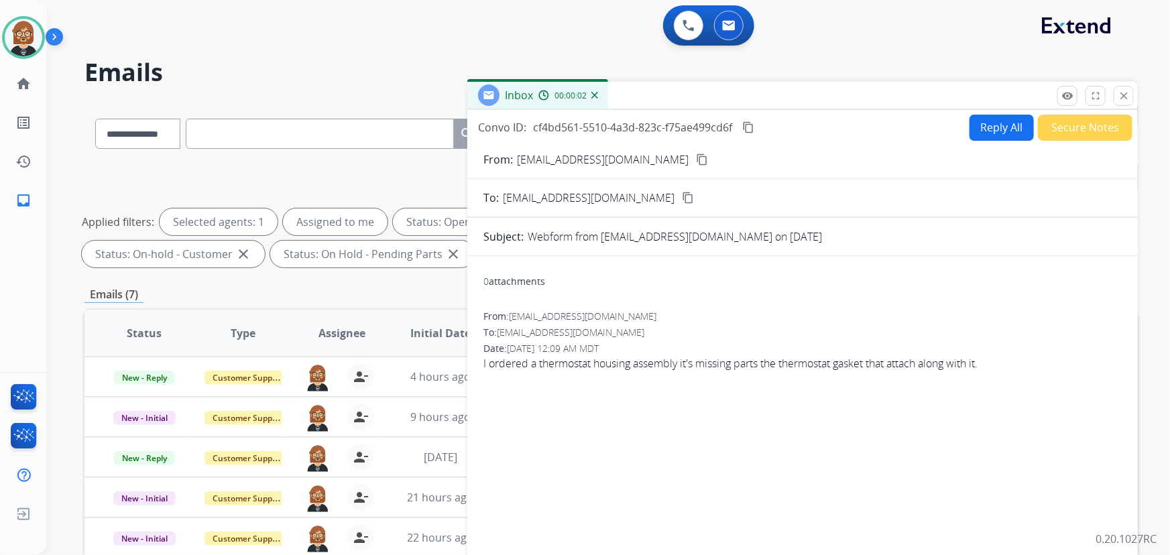
click at [1001, 133] on button "Reply All" at bounding box center [1001, 128] width 64 height 26
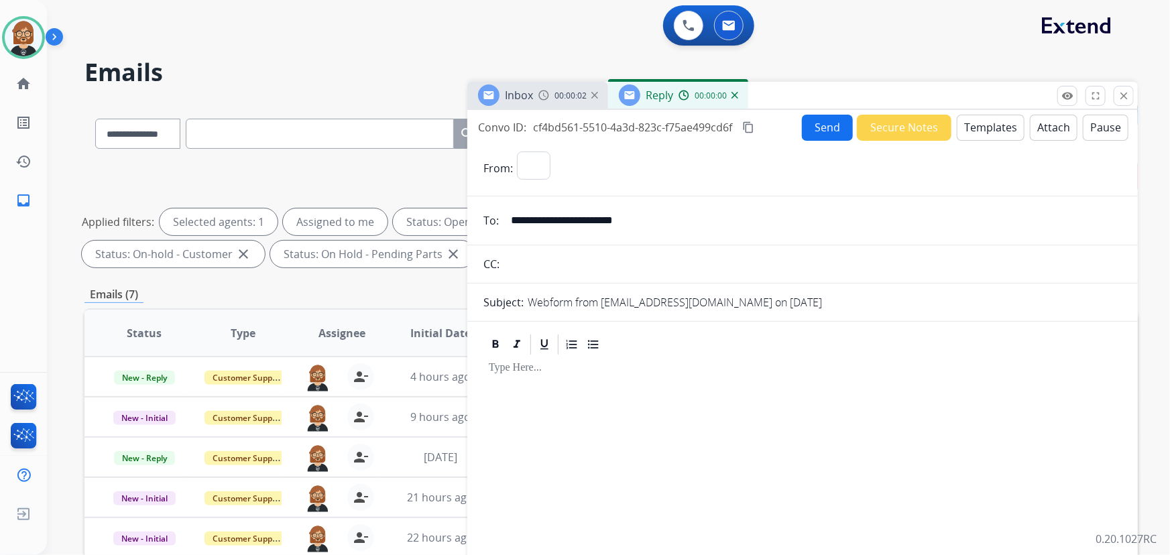
select select "**********"
click at [997, 134] on button "Templates" at bounding box center [990, 128] width 68 height 26
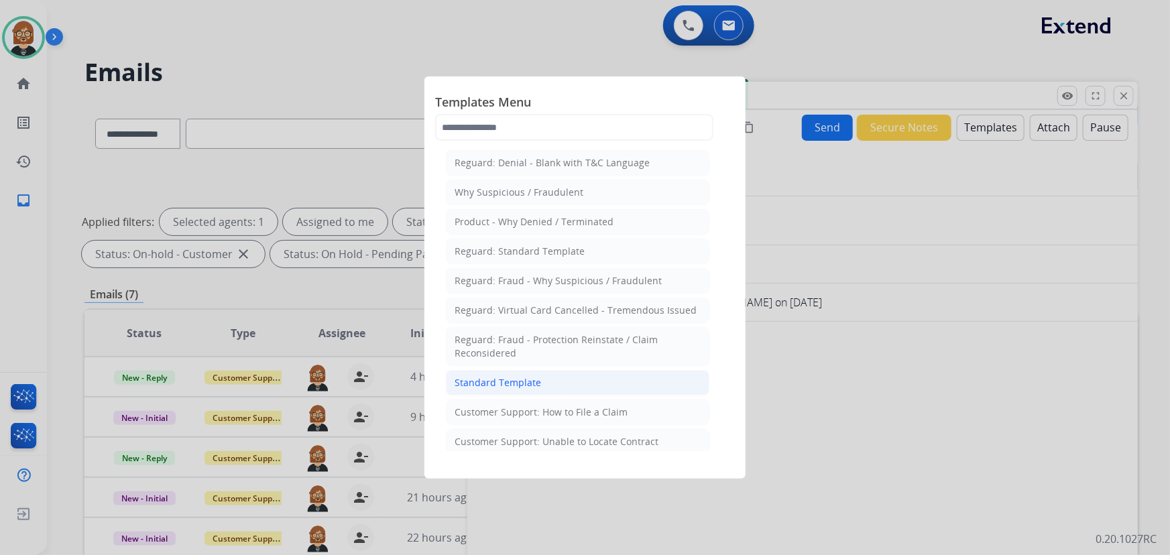
click at [563, 379] on li "Standard Template" at bounding box center [577, 382] width 263 height 25
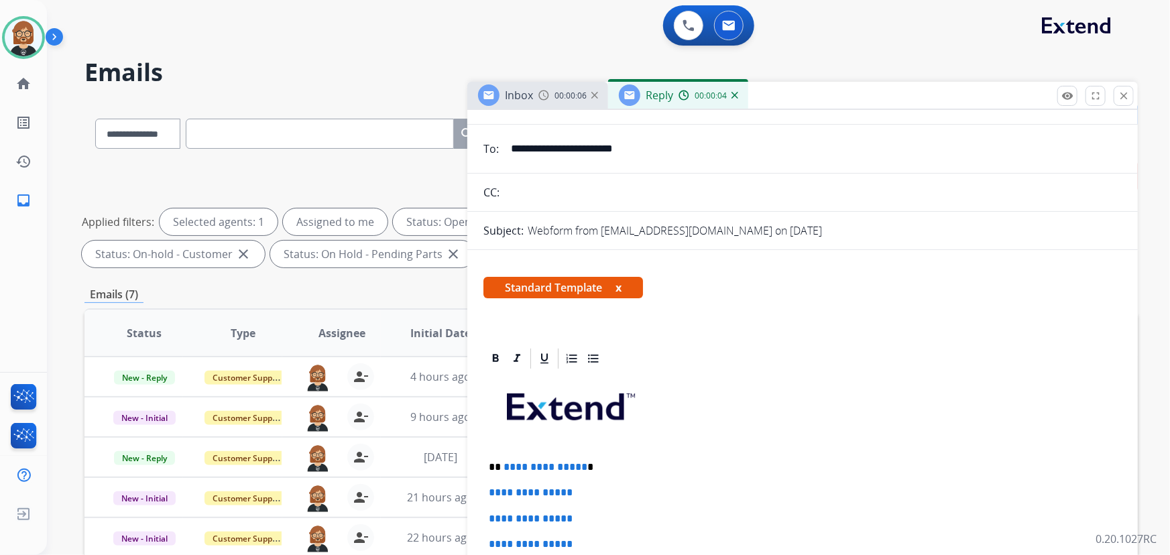
scroll to position [243, 0]
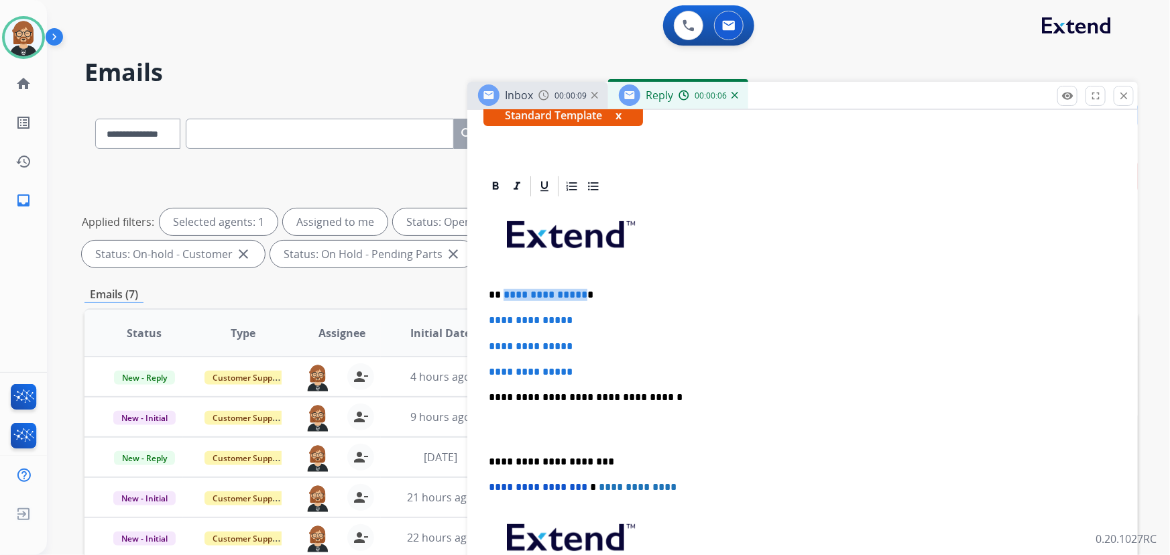
drag, startPoint x: 580, startPoint y: 295, endPoint x: 502, endPoint y: 294, distance: 78.4
click at [502, 294] on p "**********" at bounding box center [797, 295] width 617 height 12
drag, startPoint x: 590, startPoint y: 373, endPoint x: 467, endPoint y: 307, distance: 139.7
click at [467, 307] on div "**********" at bounding box center [610, 464] width 1053 height 725
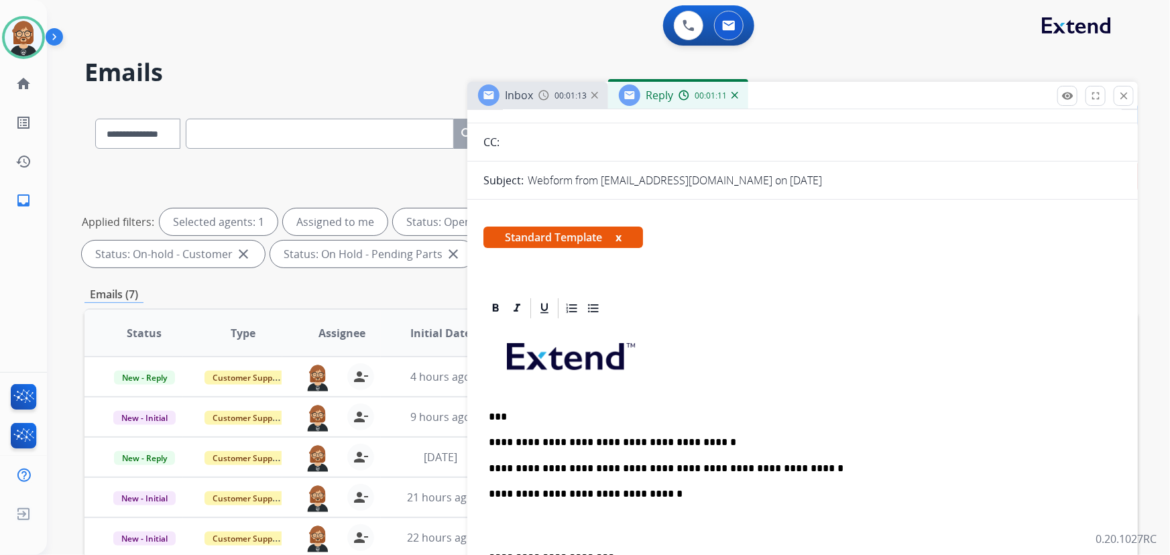
scroll to position [0, 0]
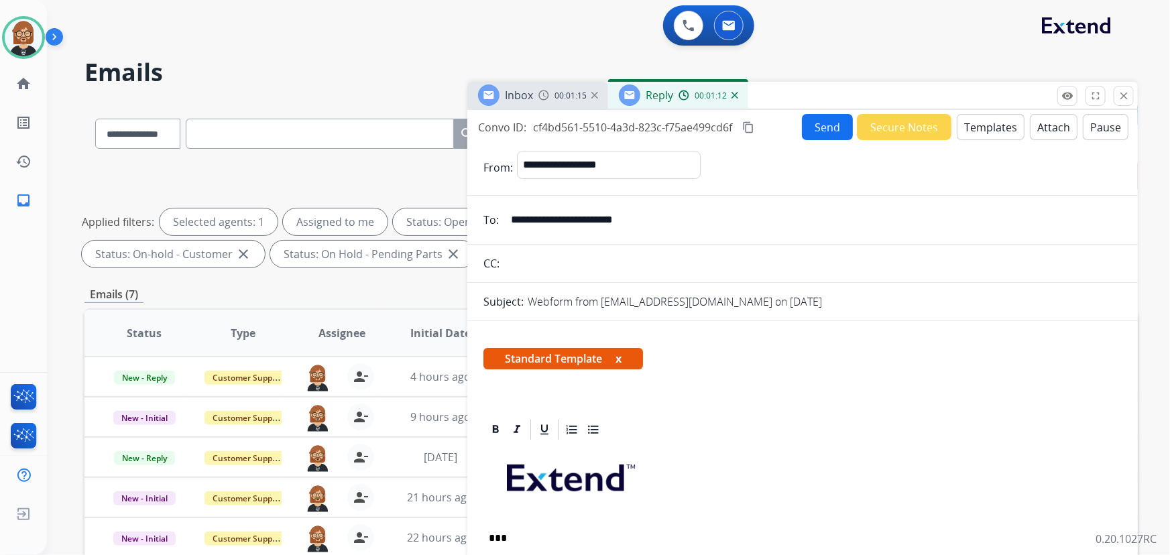
click at [818, 126] on button "Send" at bounding box center [827, 127] width 51 height 26
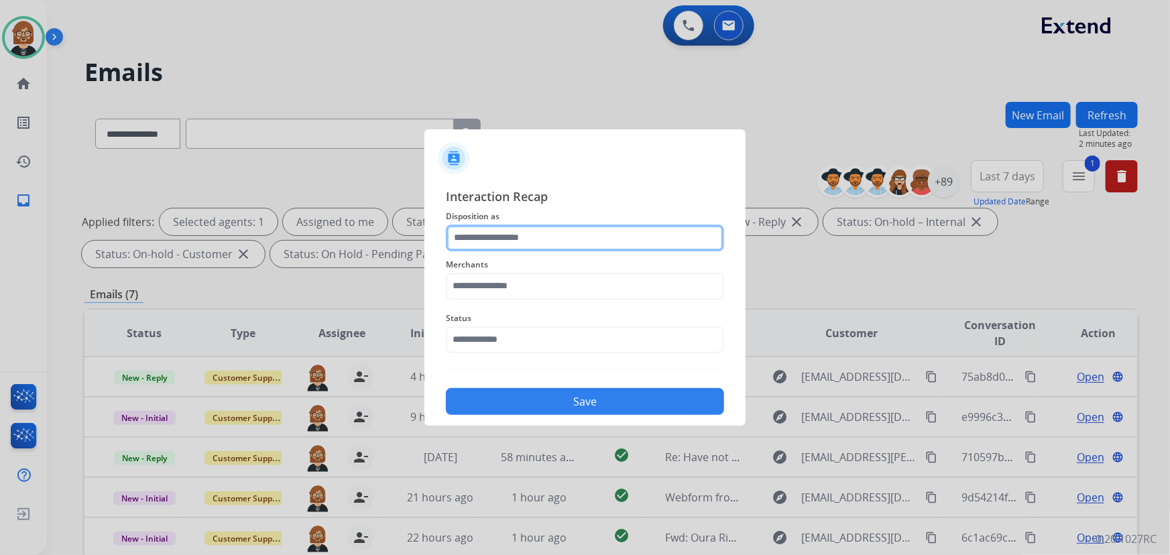
click at [580, 247] on input "text" at bounding box center [585, 238] width 278 height 27
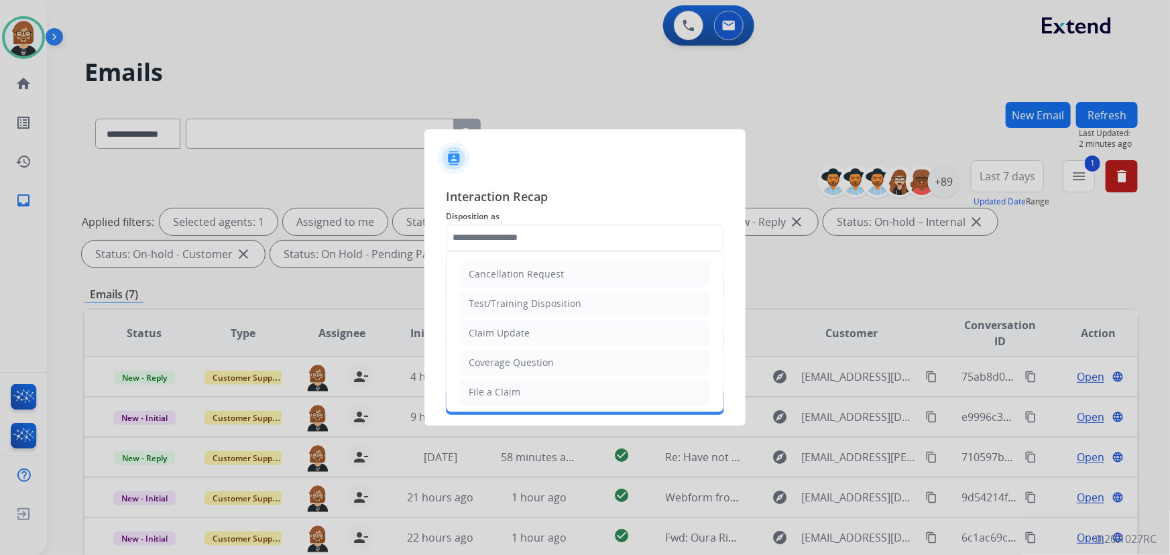
click at [555, 361] on li "Coverage Question" at bounding box center [585, 362] width 250 height 25
type input "**********"
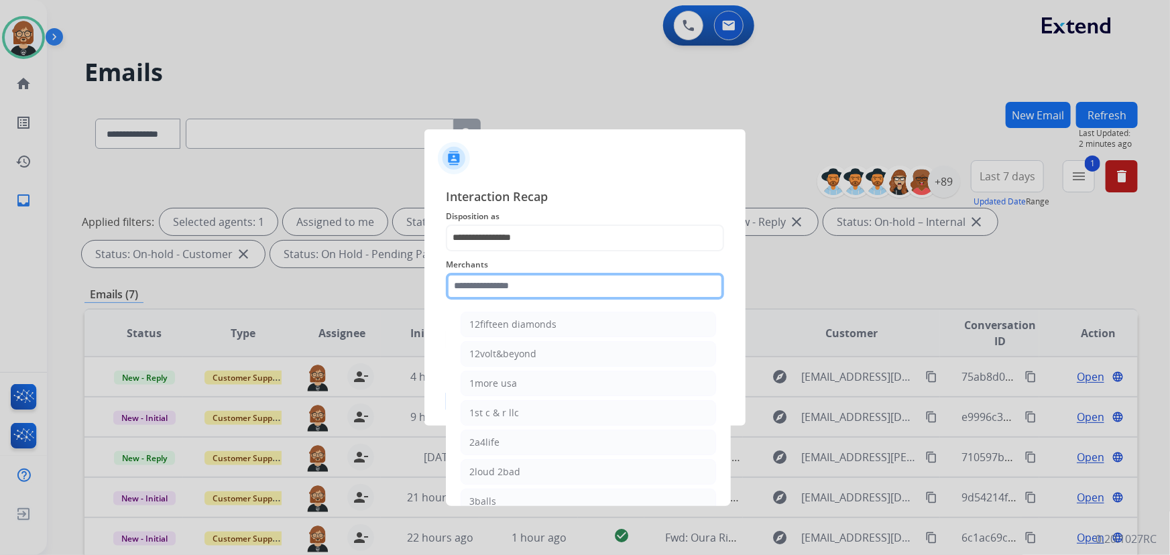
click at [569, 279] on input "text" at bounding box center [585, 286] width 278 height 27
click at [520, 273] on input "text" at bounding box center [585, 286] width 278 height 27
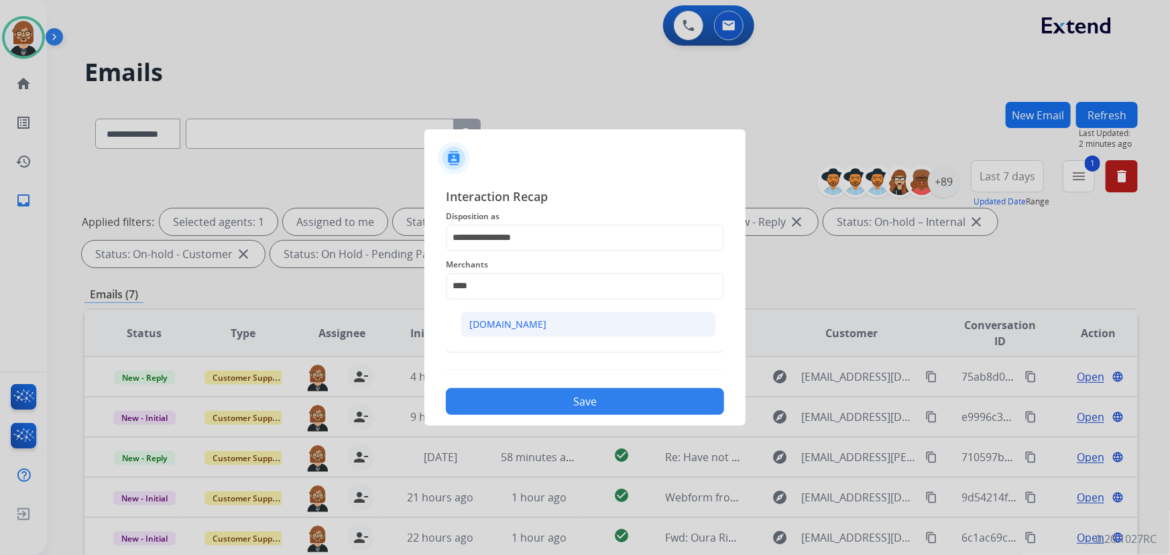
click at [539, 318] on li "Carparts.com" at bounding box center [587, 324] width 255 height 25
type input "**********"
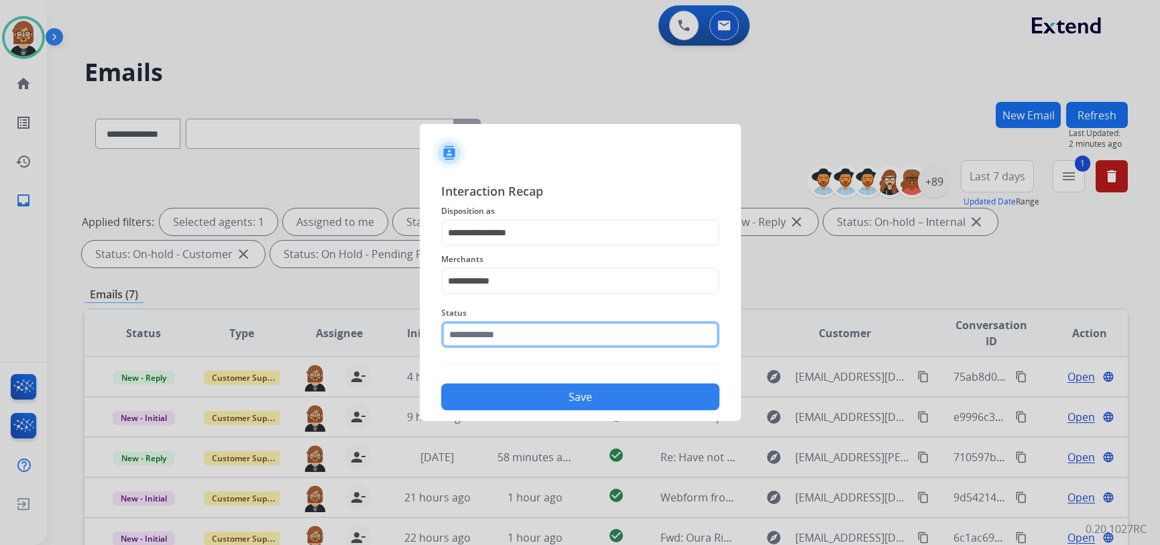
click at [545, 349] on div "Status" at bounding box center [580, 327] width 278 height 54
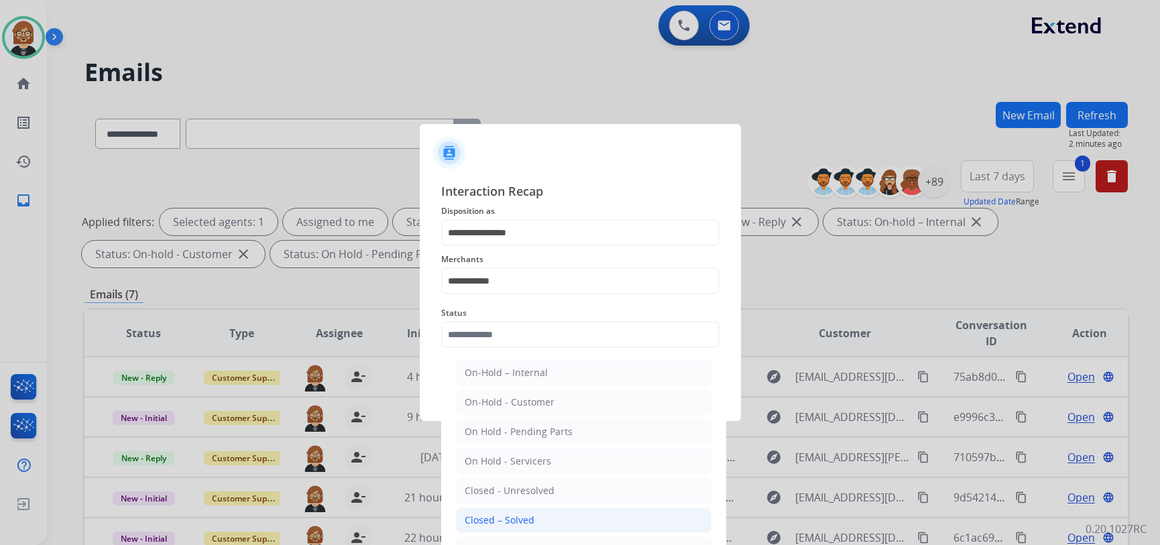
click at [533, 521] on li "Closed – Solved" at bounding box center [583, 519] width 255 height 25
type input "**********"
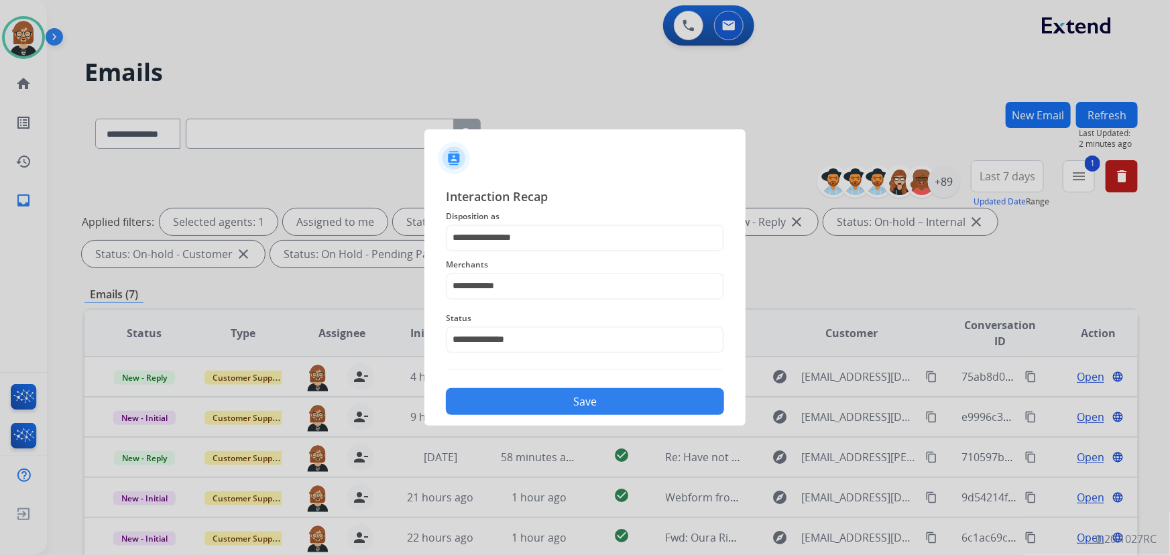
click at [589, 406] on button "Save" at bounding box center [585, 401] width 278 height 27
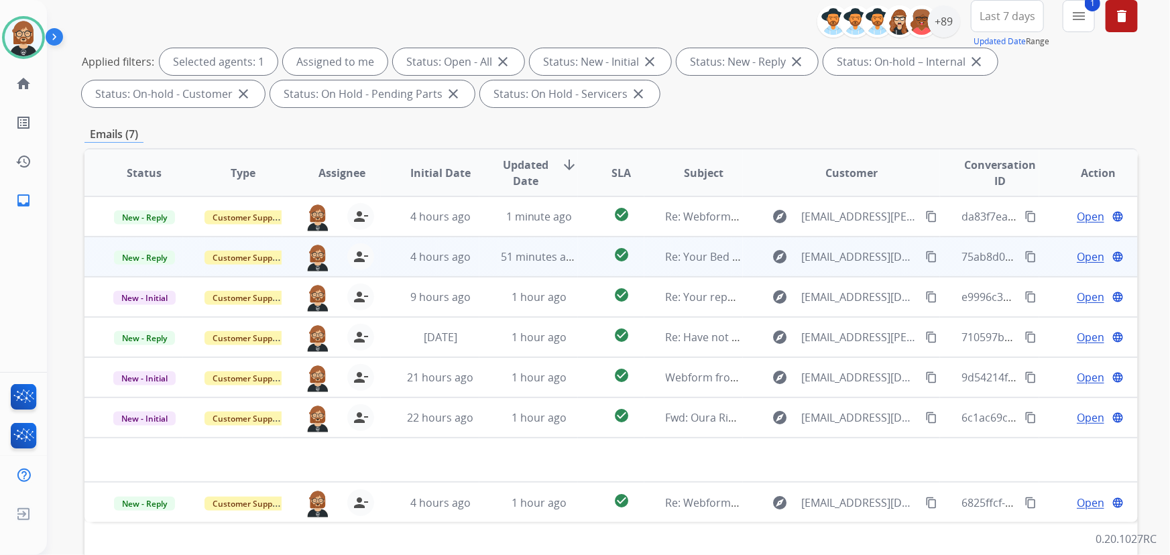
scroll to position [243, 0]
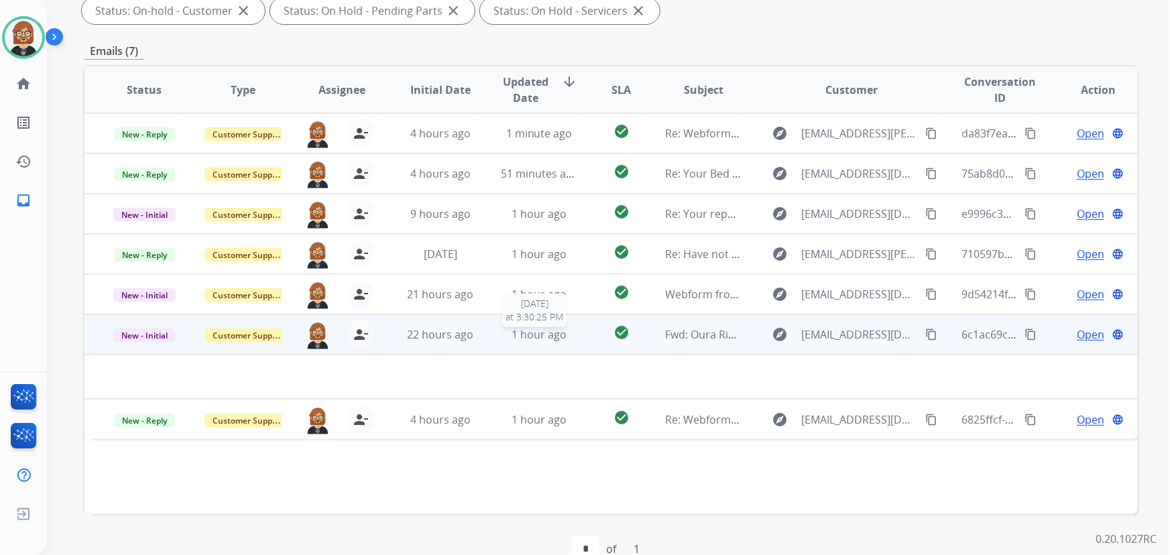
click at [526, 328] on span "1 hour ago" at bounding box center [538, 334] width 55 height 15
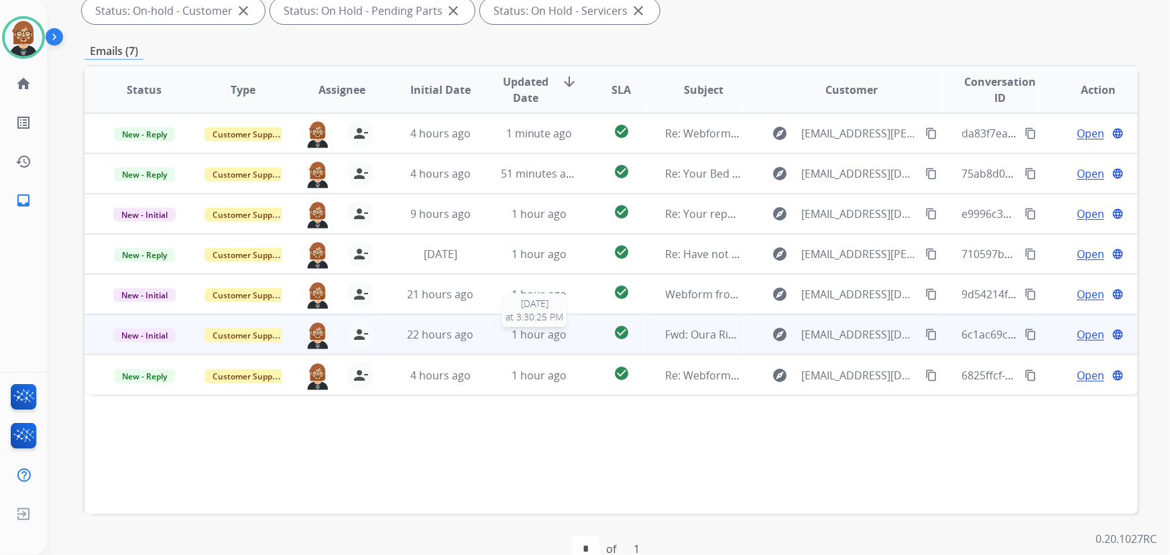
click at [526, 328] on span "1 hour ago" at bounding box center [538, 334] width 55 height 15
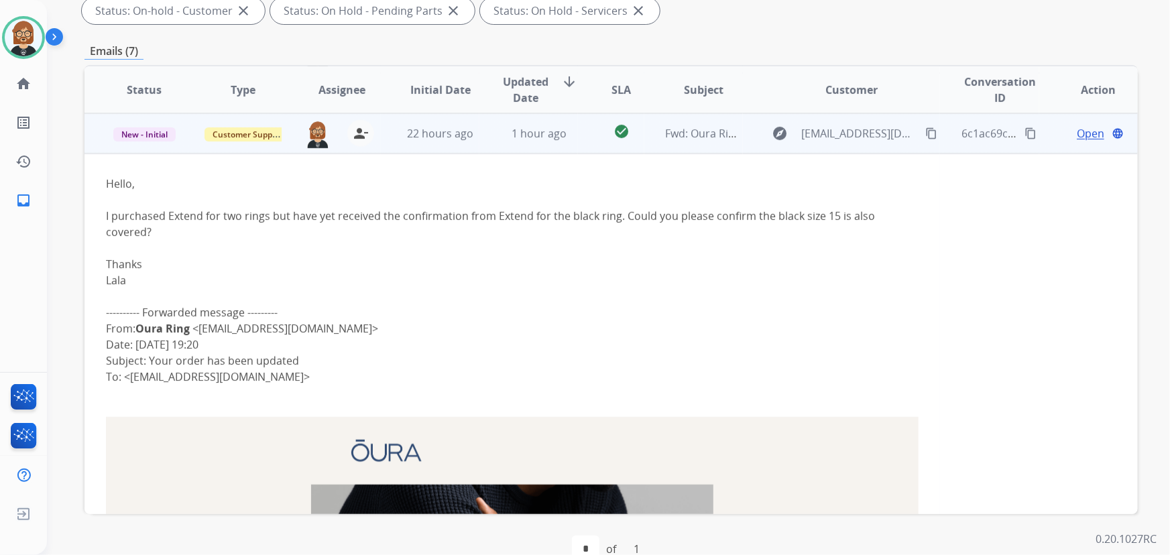
scroll to position [140, 0]
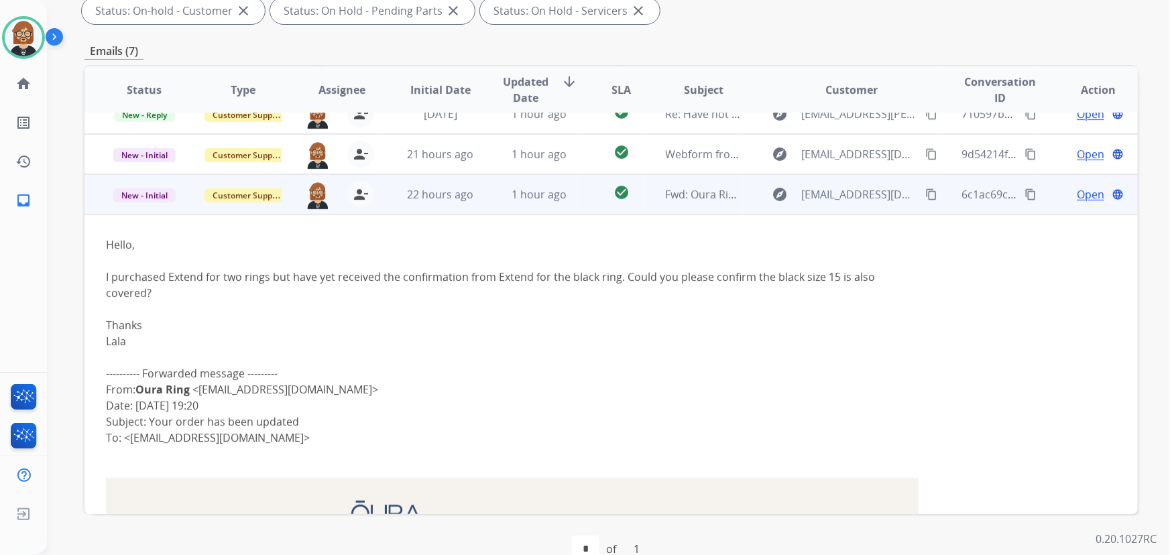
click at [925, 196] on mat-icon "content_copy" at bounding box center [931, 194] width 12 height 12
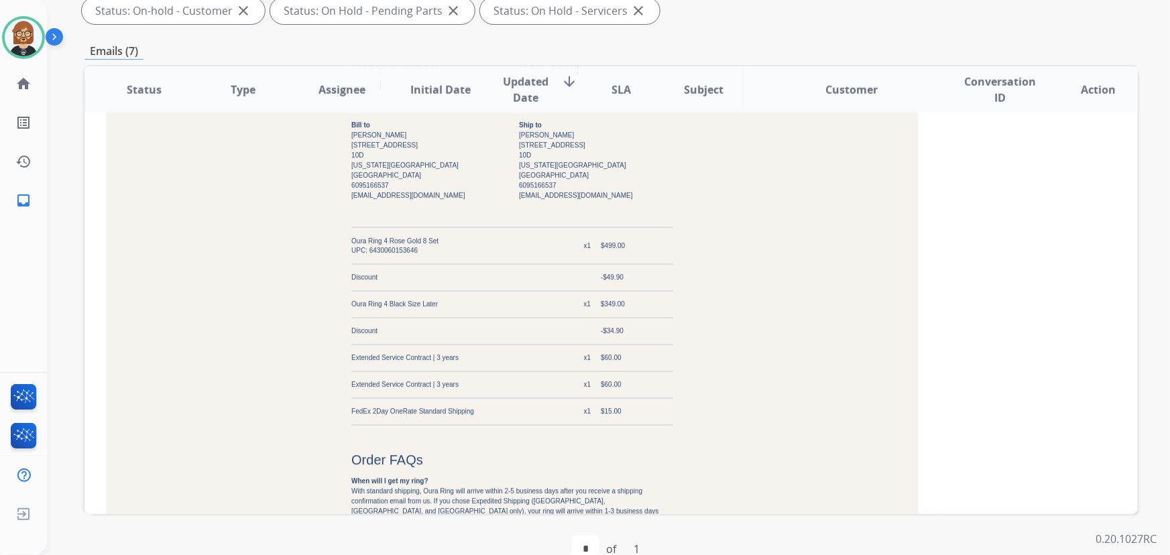
scroll to position [1115, 0]
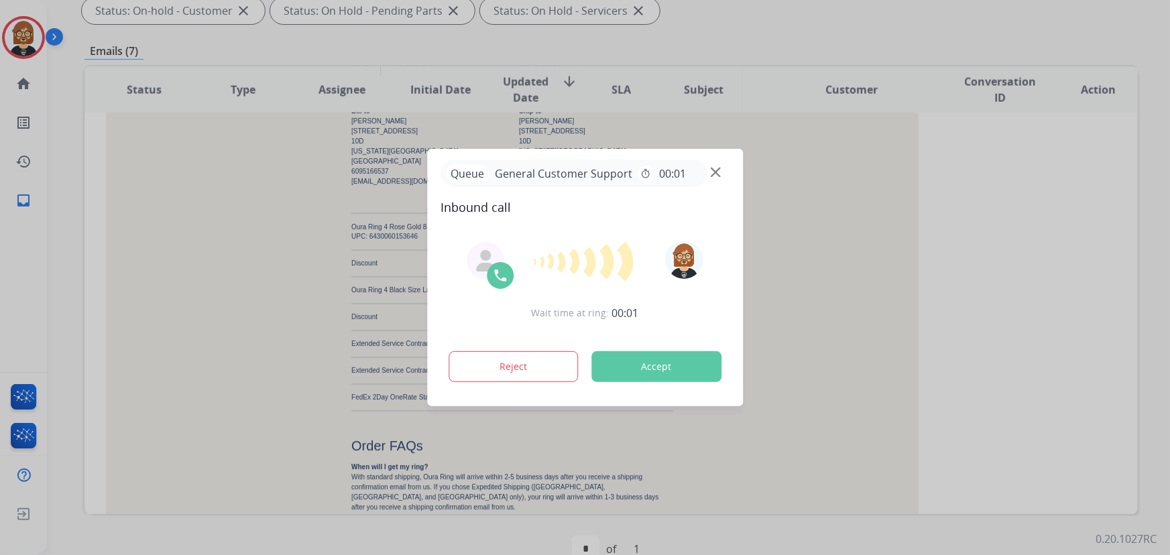
click at [42, 275] on div at bounding box center [585, 277] width 1170 height 555
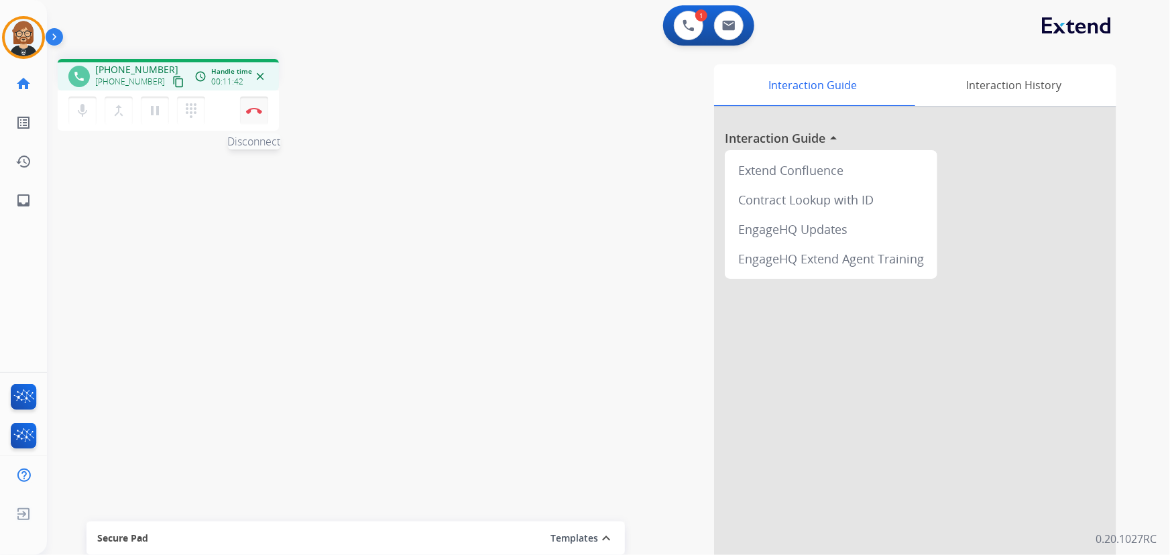
click at [256, 108] on img at bounding box center [254, 110] width 16 height 7
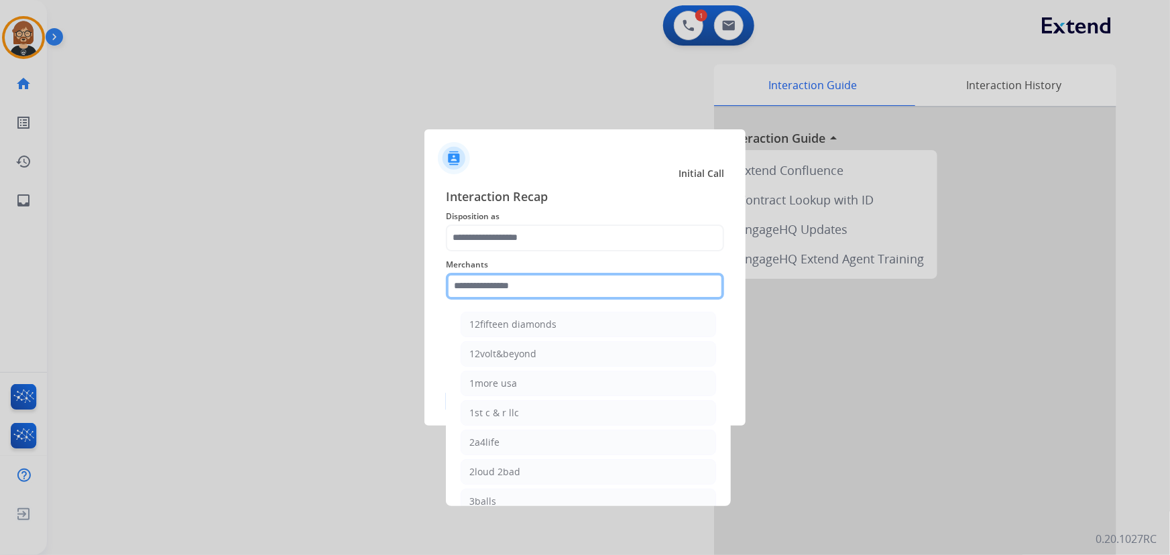
click at [596, 290] on input "text" at bounding box center [585, 286] width 278 height 27
type input "*"
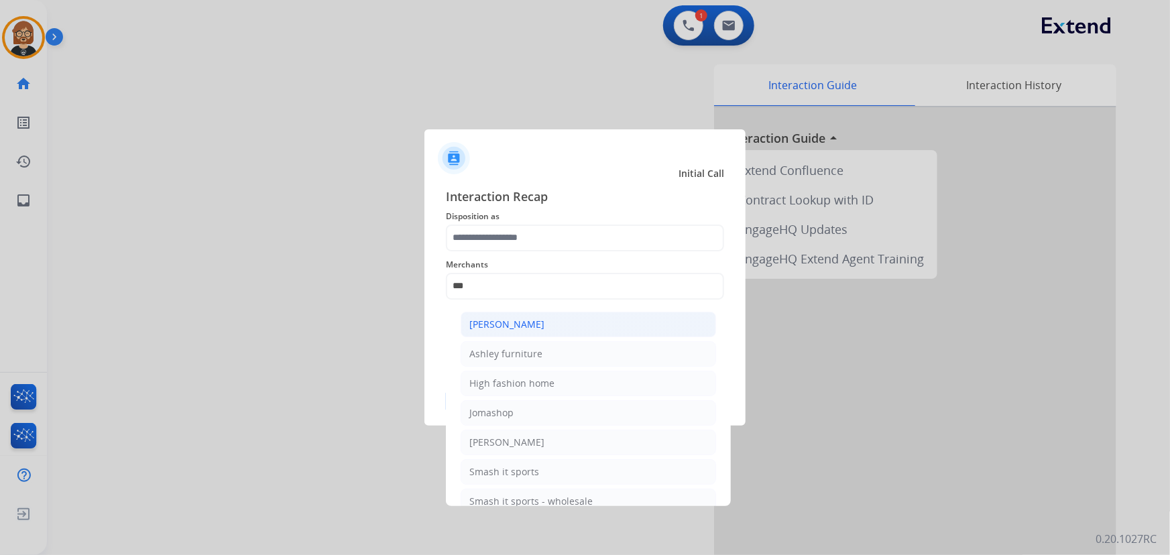
click at [547, 327] on li "[PERSON_NAME]" at bounding box center [587, 324] width 255 height 25
type input "**********"
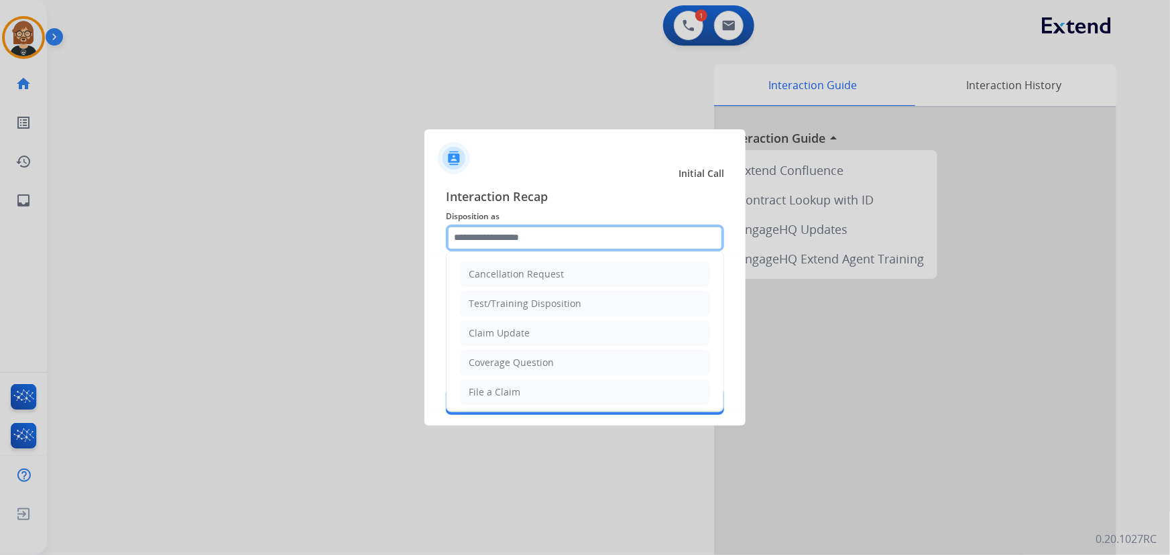
click at [564, 238] on input "text" at bounding box center [585, 238] width 278 height 27
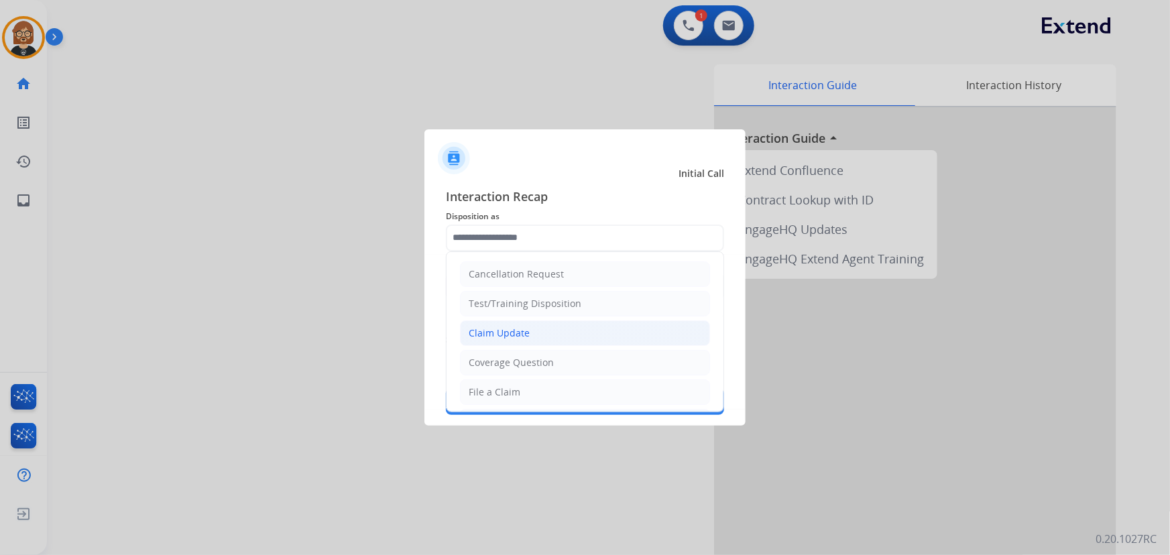
click at [544, 334] on li "Claim Update" at bounding box center [585, 332] width 250 height 25
type input "**********"
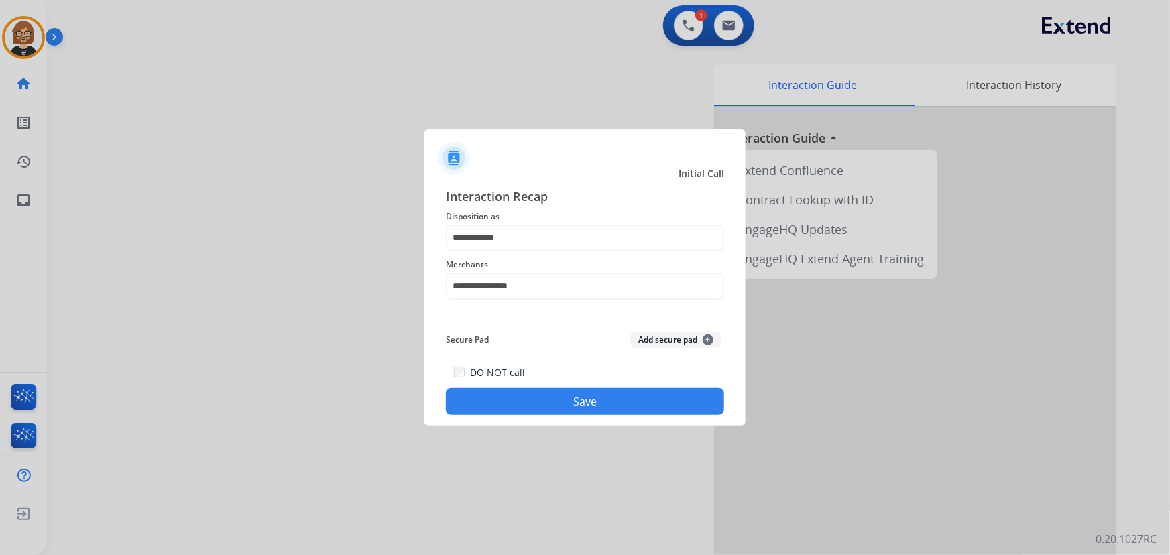
click at [621, 383] on div "DO NOT call Save" at bounding box center [585, 389] width 278 height 51
click at [618, 395] on button "Save" at bounding box center [585, 401] width 278 height 27
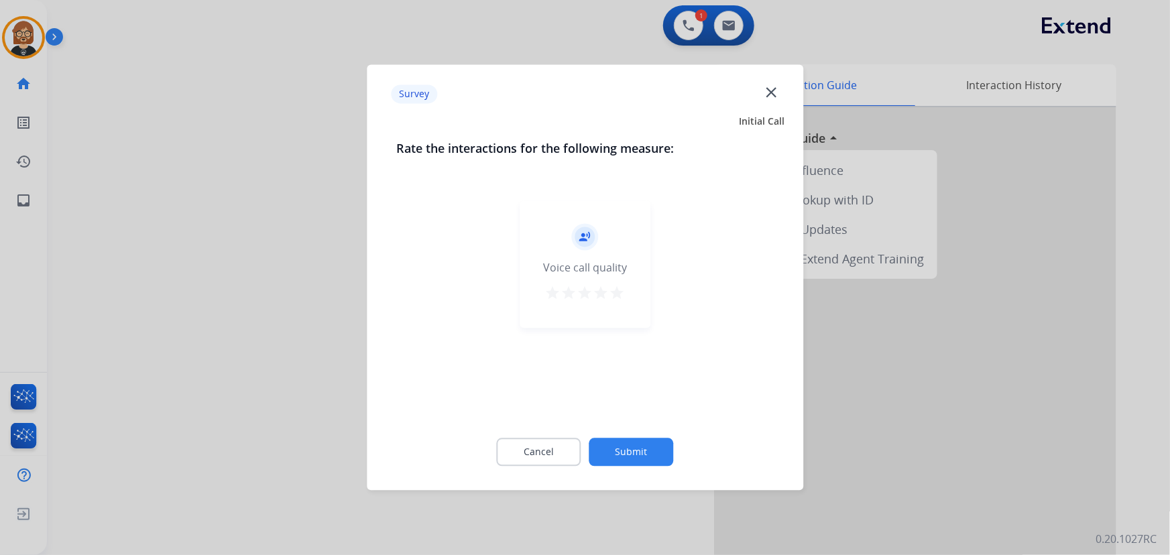
drag, startPoint x: 636, startPoint y: 465, endPoint x: 641, endPoint y: 451, distance: 15.1
click at [636, 465] on div "Cancel Submit" at bounding box center [584, 452] width 377 height 60
click at [640, 453] on button "Submit" at bounding box center [631, 452] width 84 height 28
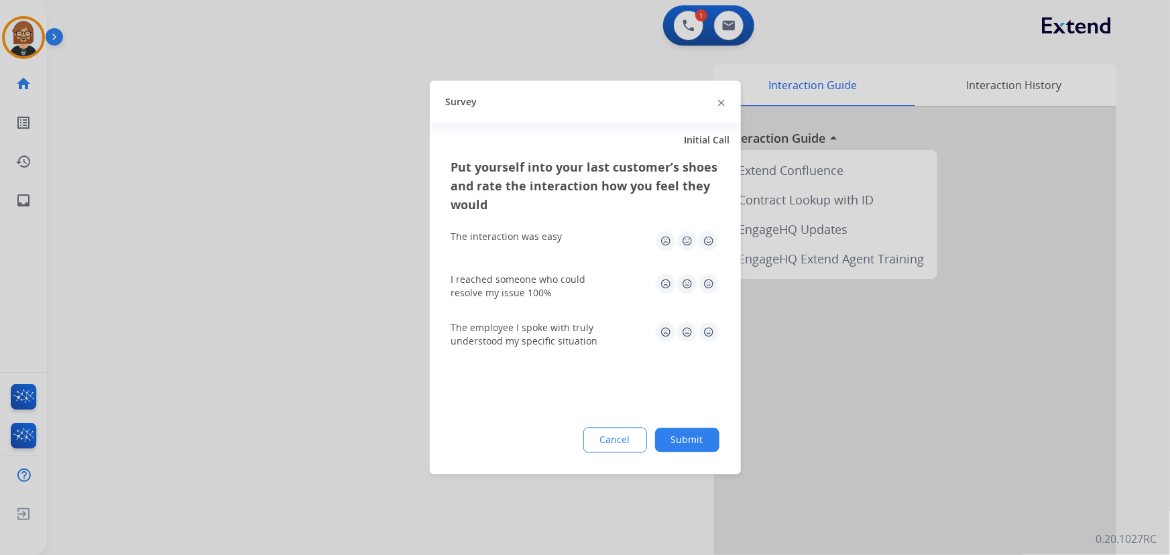
click at [682, 441] on button "Submit" at bounding box center [687, 440] width 64 height 24
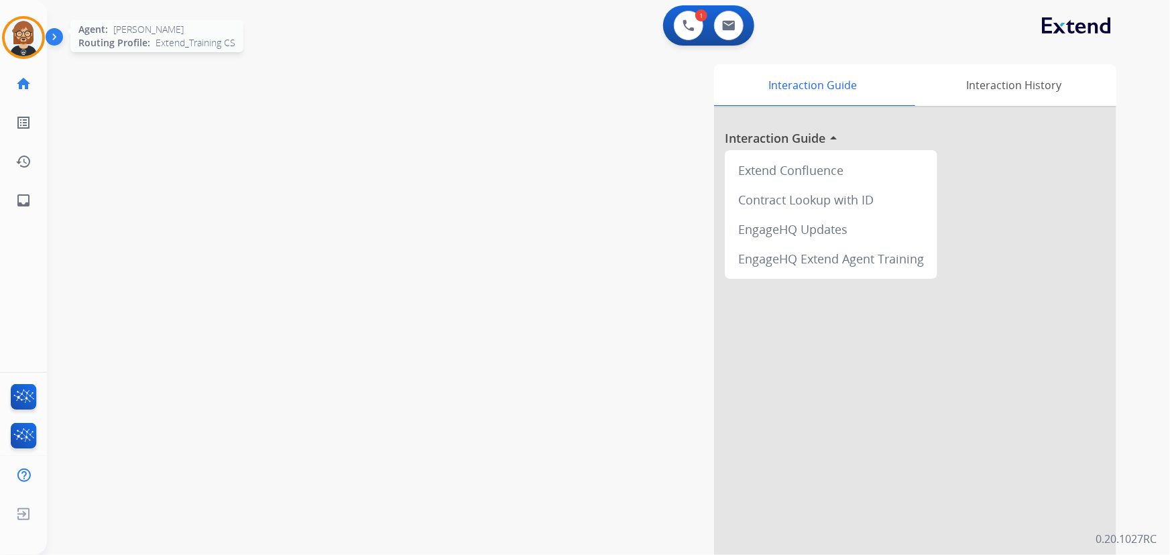
click at [24, 41] on img at bounding box center [24, 38] width 38 height 38
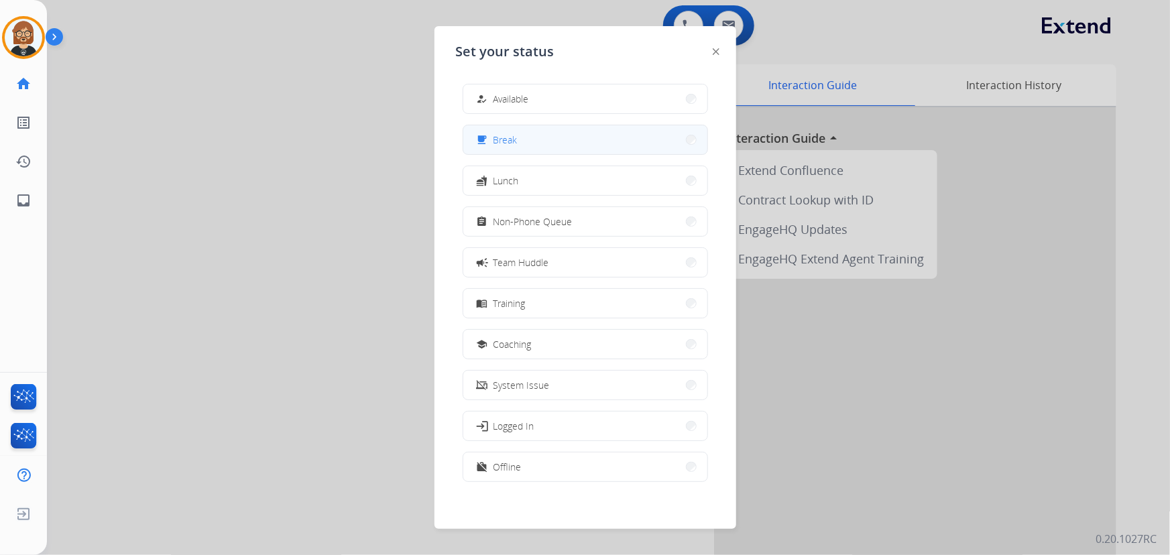
click at [570, 143] on button "free_breakfast Break" at bounding box center [585, 139] width 244 height 29
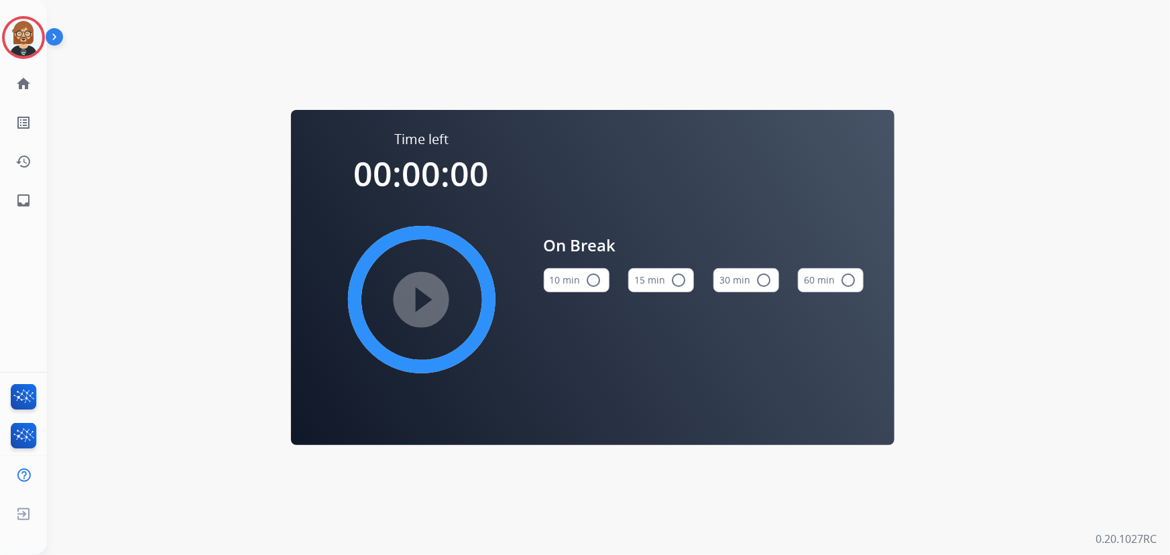
click at [573, 272] on button "10 min radio_button_unchecked" at bounding box center [577, 280] width 66 height 24
click at [422, 306] on mat-icon "play_circle_filled" at bounding box center [422, 300] width 16 height 16
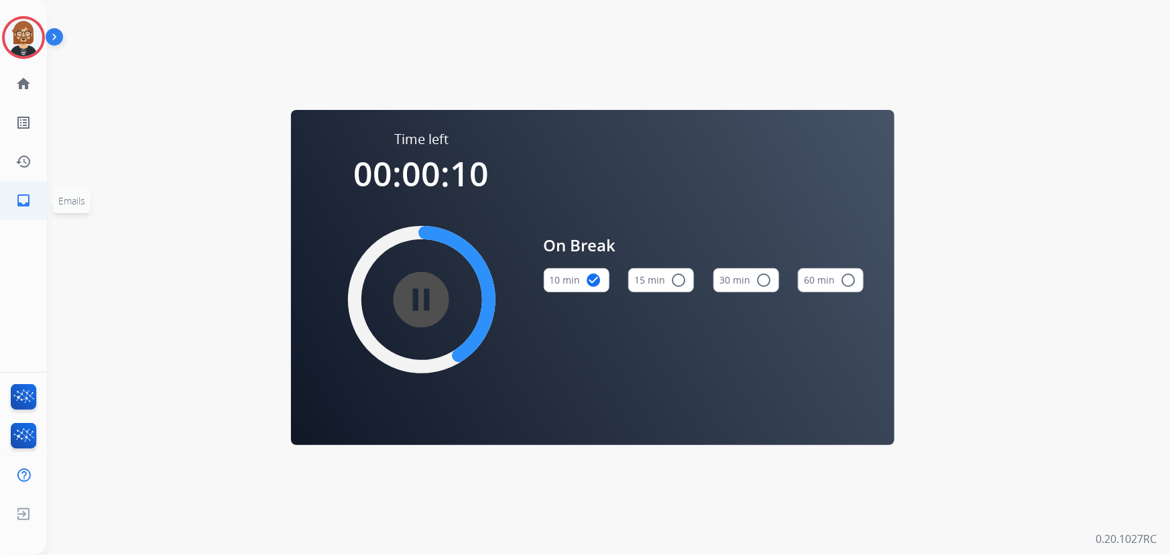
click at [34, 200] on link "inbox Emails" at bounding box center [24, 201] width 38 height 38
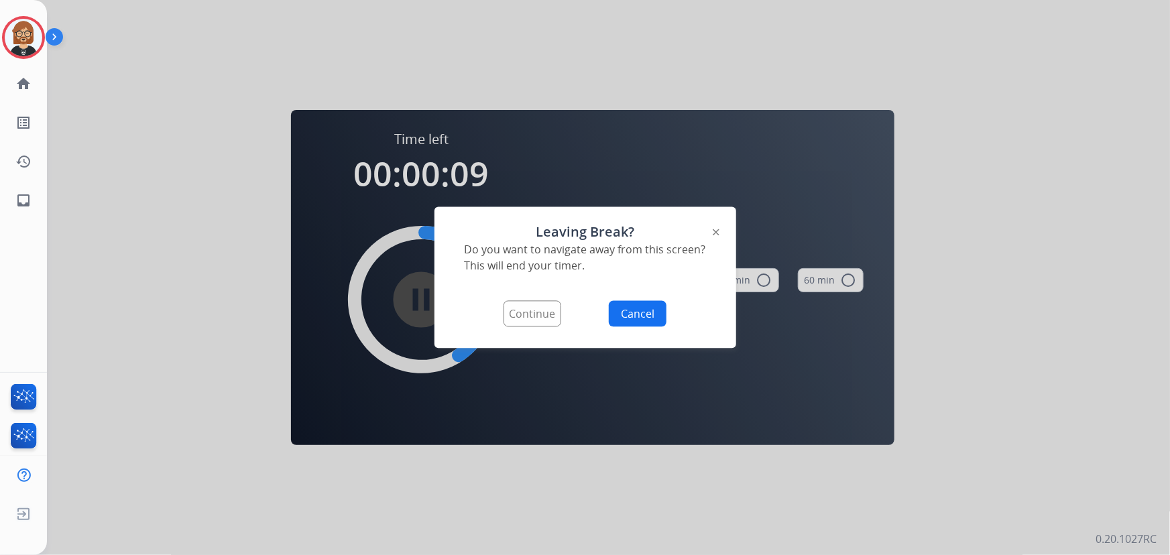
click at [523, 321] on button "Continue" at bounding box center [532, 314] width 58 height 26
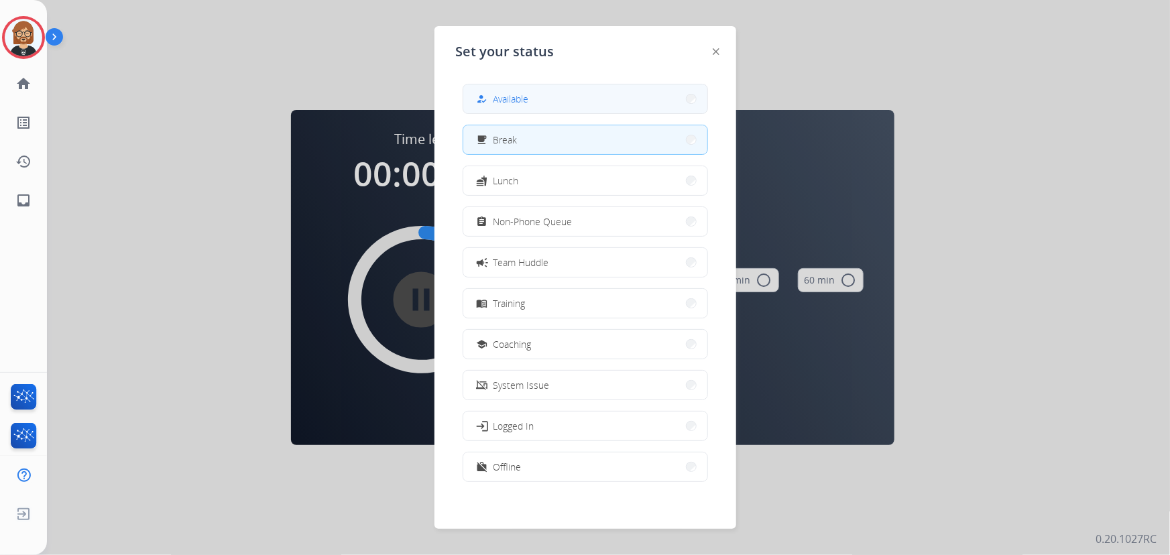
click at [561, 102] on button "how_to_reg Available" at bounding box center [585, 98] width 244 height 29
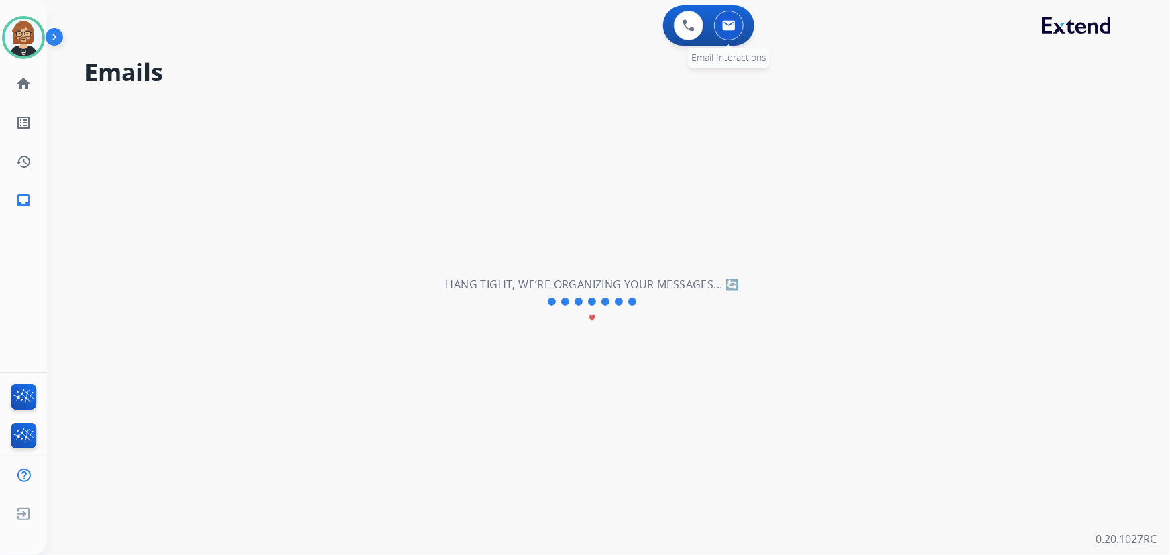
click at [729, 22] on img at bounding box center [728, 25] width 13 height 11
click at [22, 86] on mat-icon "home" at bounding box center [23, 84] width 16 height 16
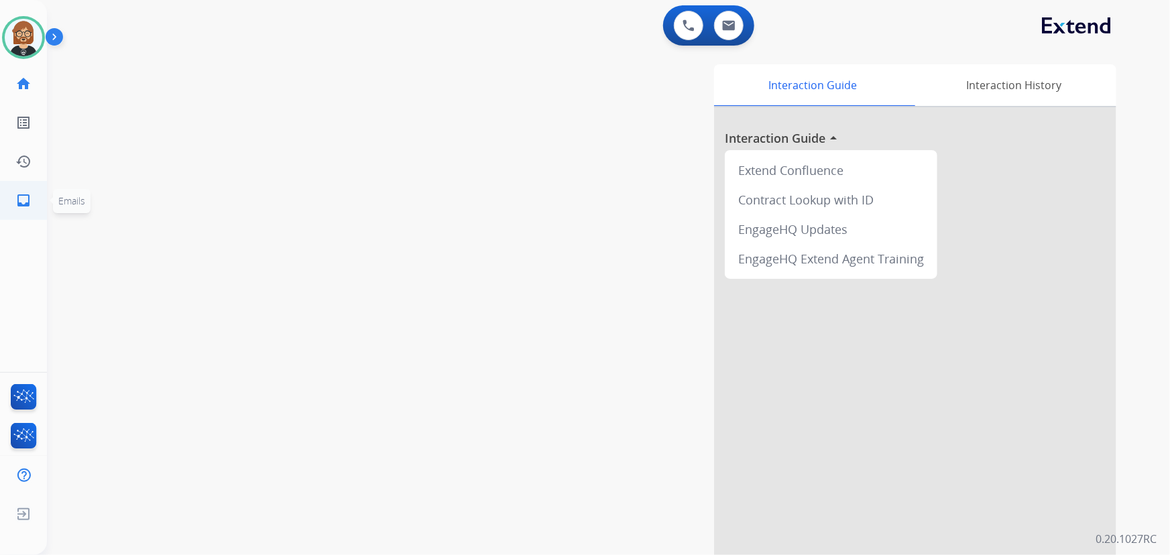
click at [19, 199] on mat-icon "inbox" at bounding box center [23, 200] width 16 height 16
select select "**********"
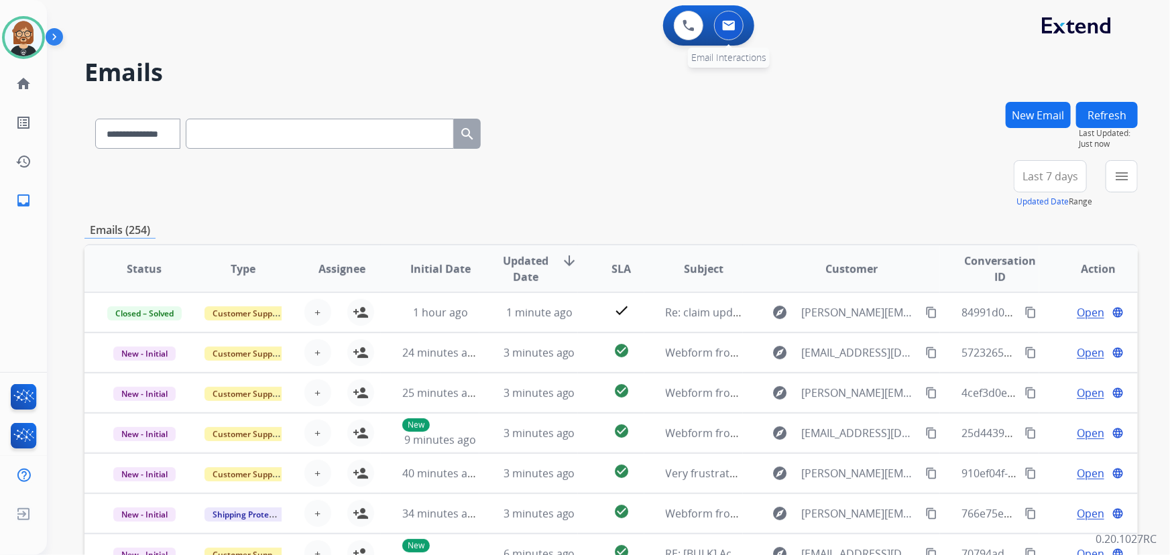
click at [728, 25] on img at bounding box center [728, 25] width 13 height 11
click at [987, 184] on div "+89" at bounding box center [987, 182] width 32 height 32
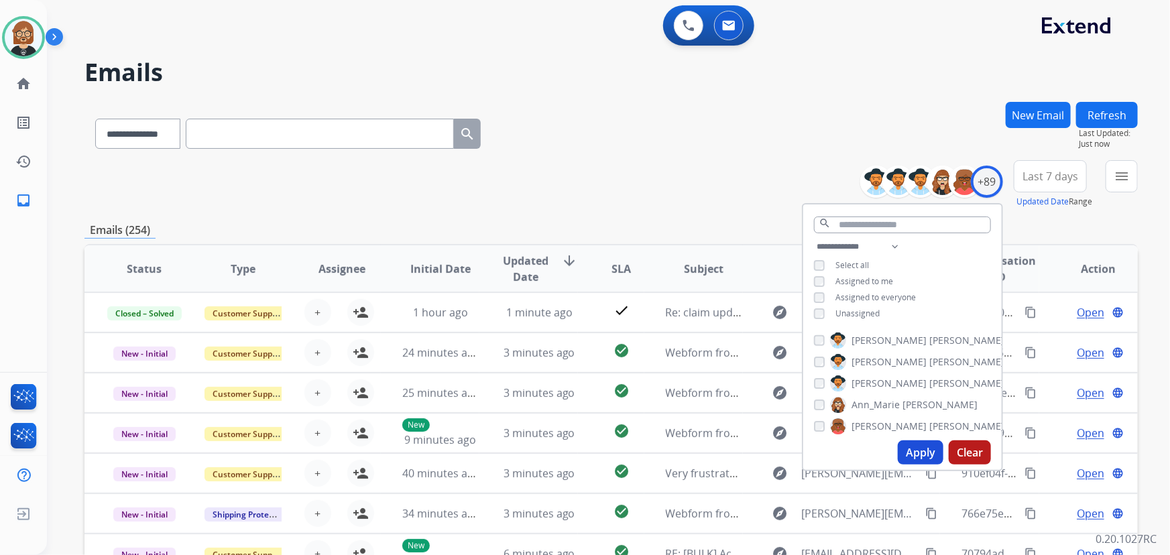
click at [873, 316] on span "Unassigned" at bounding box center [857, 313] width 44 height 11
click at [905, 448] on button "Apply" at bounding box center [920, 452] width 46 height 24
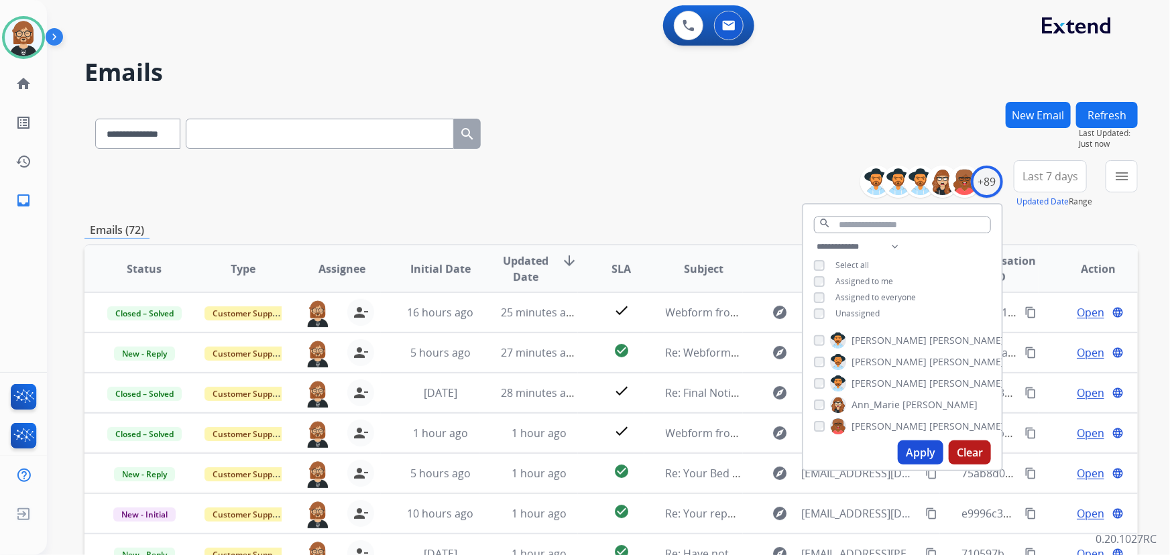
click at [878, 103] on div "**********" at bounding box center [610, 131] width 1053 height 58
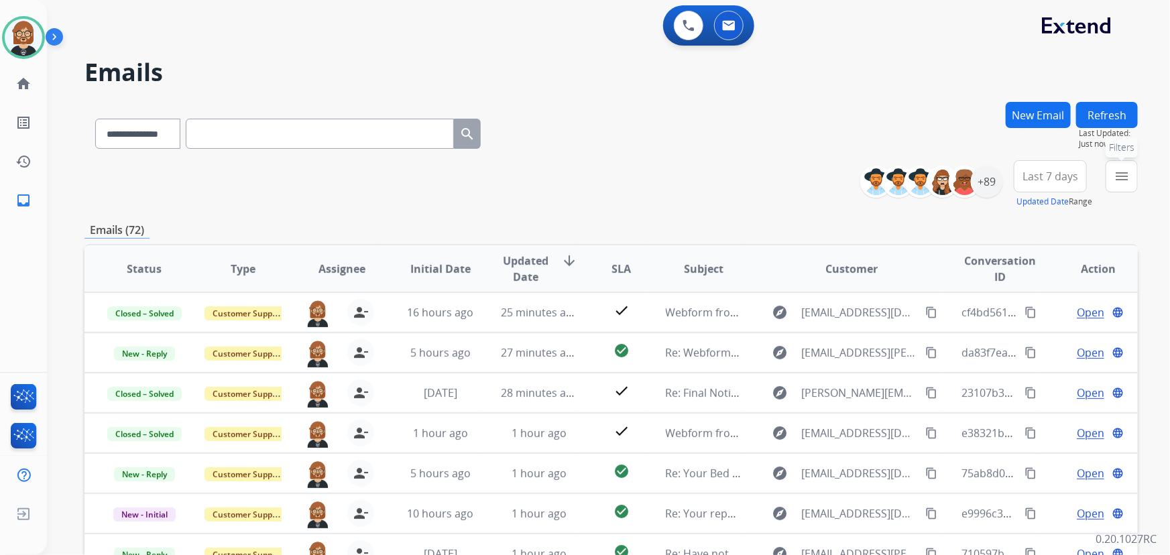
click at [1121, 177] on mat-icon "menu" at bounding box center [1121, 176] width 16 height 16
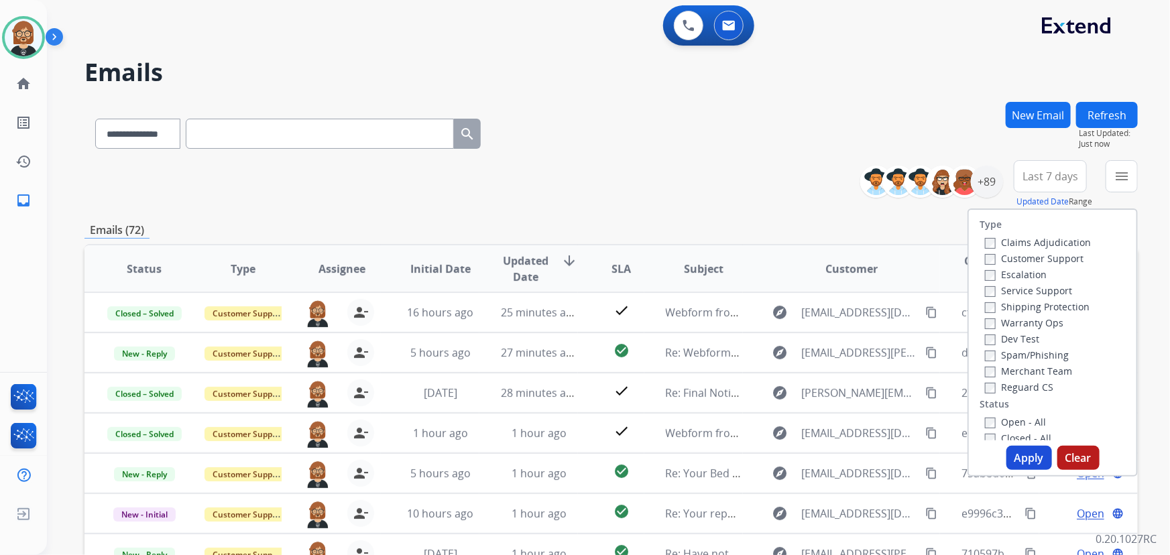
click at [1026, 422] on label "Open - All" at bounding box center [1015, 422] width 61 height 13
click at [1032, 454] on button "Apply" at bounding box center [1029, 458] width 46 height 24
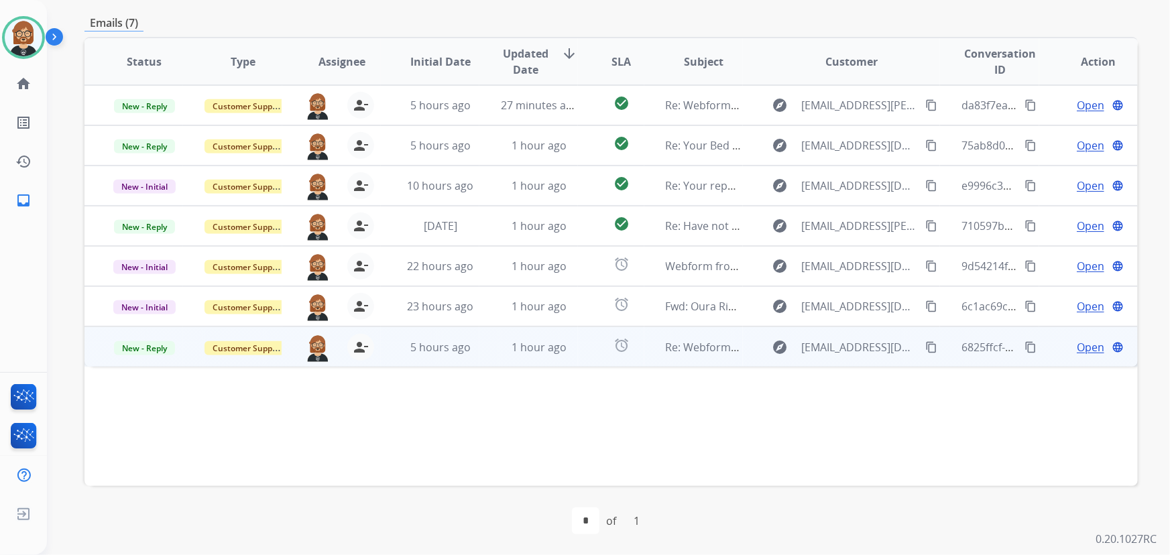
scroll to position [210, 0]
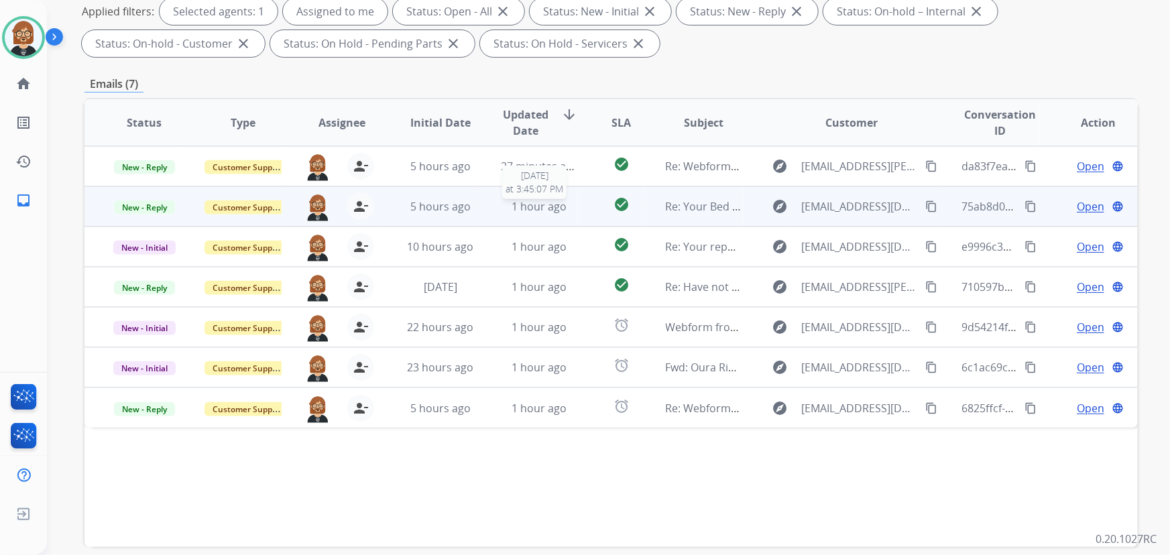
click at [528, 204] on span "1 hour ago" at bounding box center [538, 206] width 55 height 15
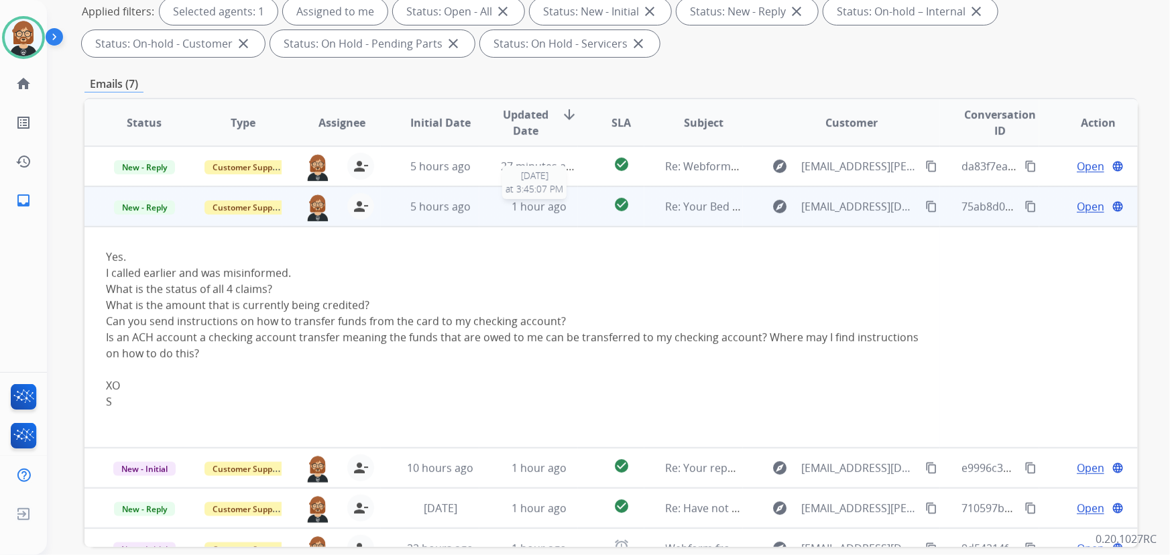
scroll to position [40, 0]
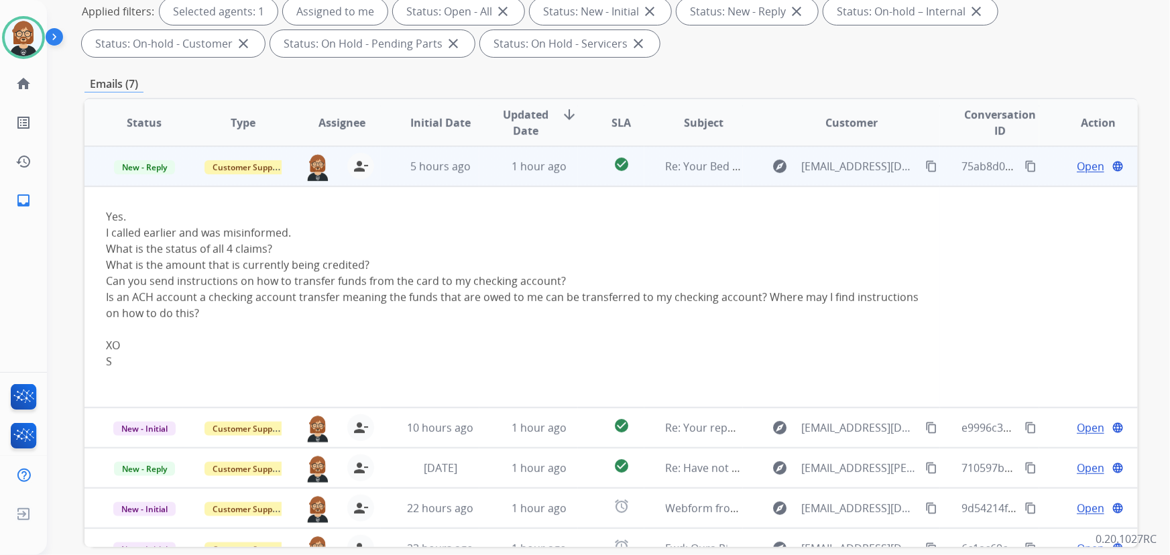
click at [923, 164] on button "content_copy" at bounding box center [931, 166] width 16 height 16
click at [925, 161] on mat-icon "content_copy" at bounding box center [931, 166] width 12 height 12
click at [1076, 162] on span "Open" at bounding box center [1089, 166] width 27 height 16
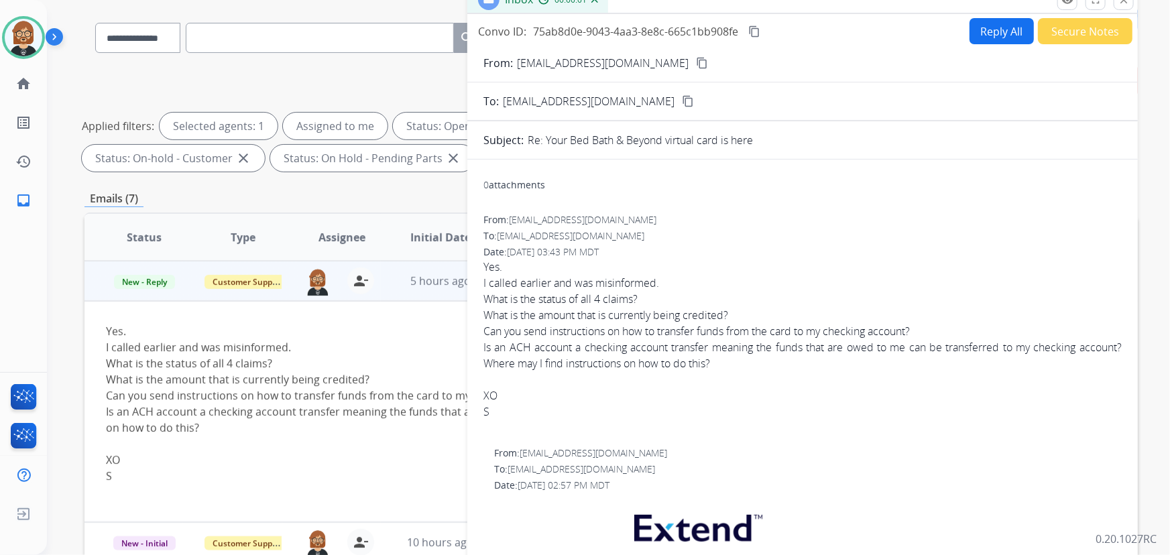
scroll to position [0, 0]
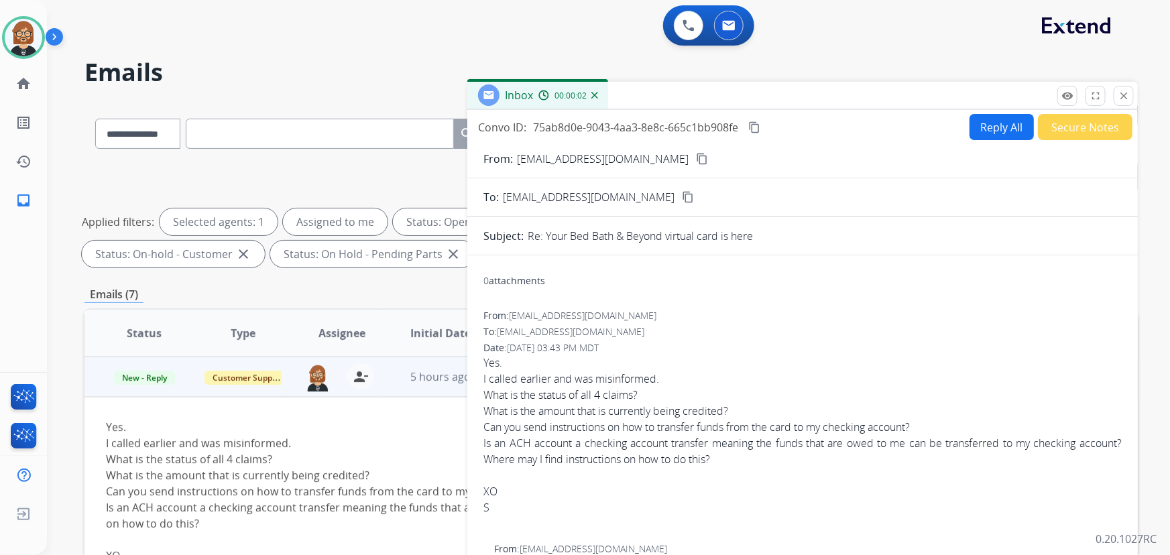
click at [1006, 131] on button "Reply All" at bounding box center [1001, 127] width 64 height 26
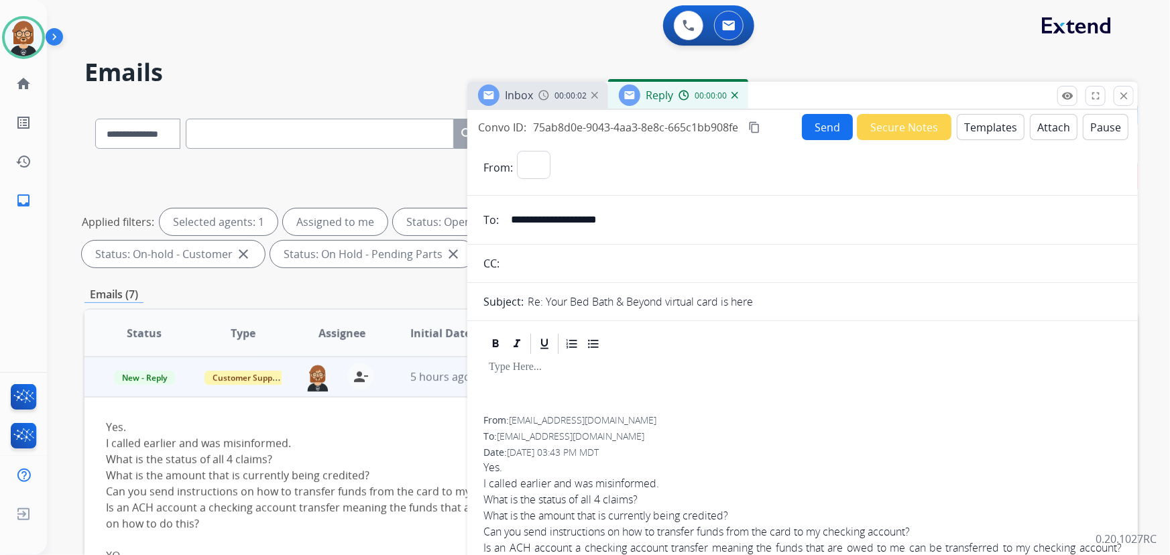
select select "**********"
click at [979, 130] on button "Templates" at bounding box center [990, 127] width 68 height 26
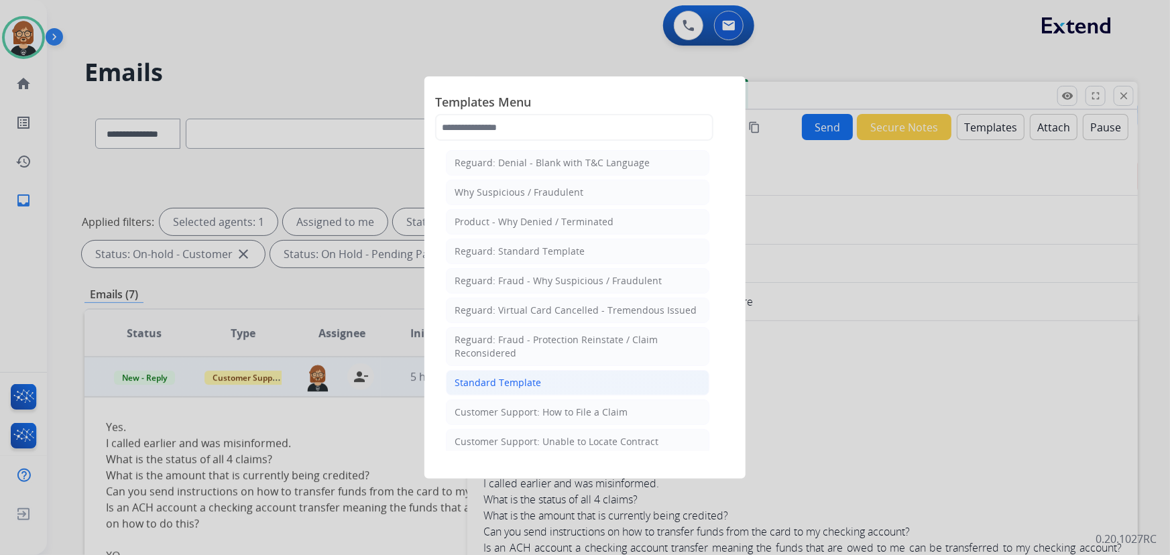
click at [531, 372] on li "Standard Template" at bounding box center [577, 382] width 263 height 25
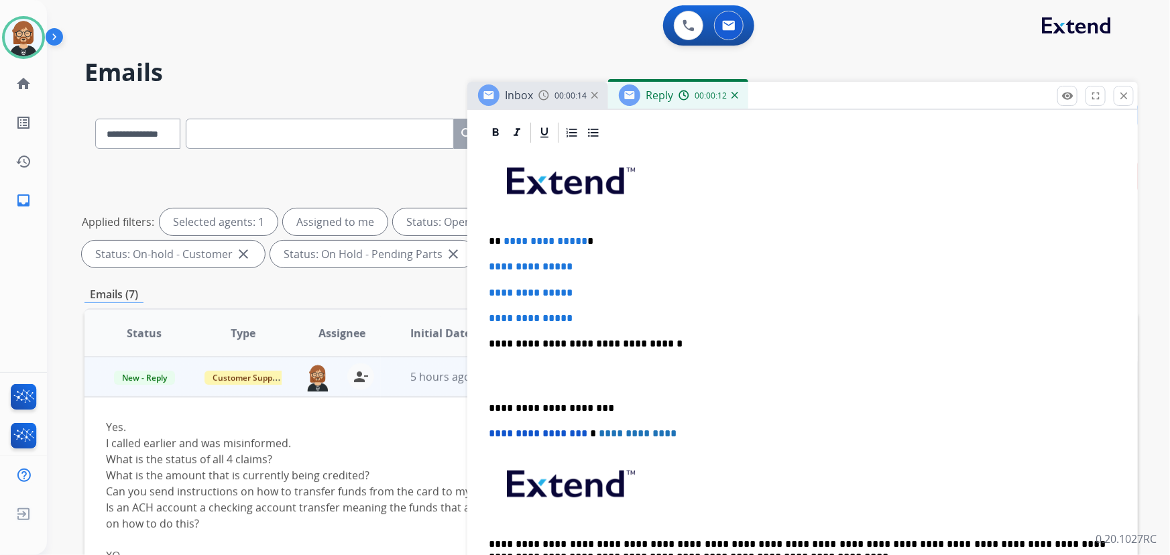
scroll to position [304, 0]
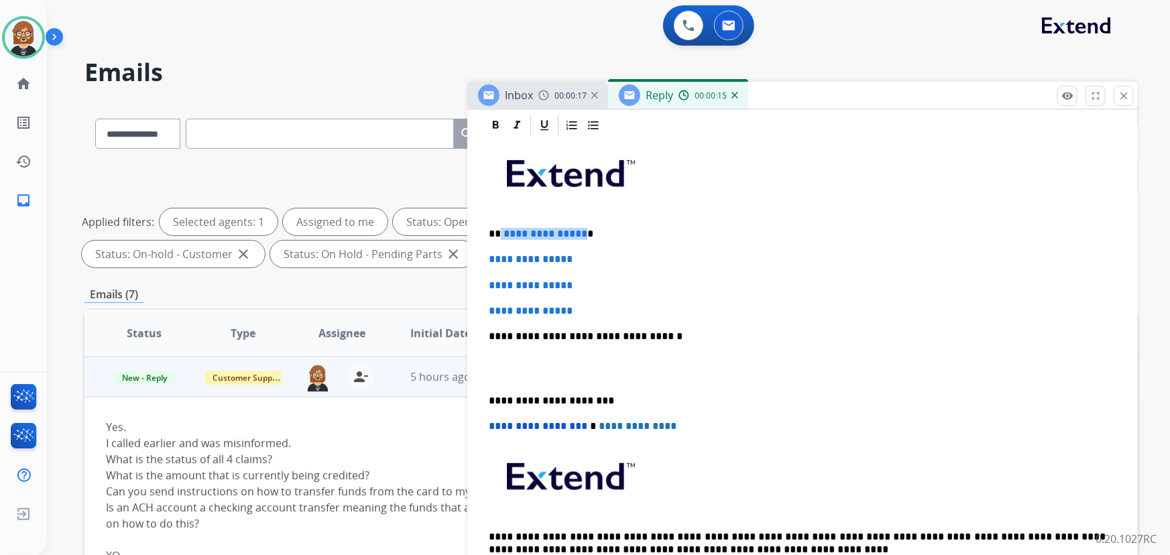
drag, startPoint x: 579, startPoint y: 232, endPoint x: 501, endPoint y: 233, distance: 78.4
click at [501, 233] on p "**********" at bounding box center [797, 234] width 617 height 12
drag, startPoint x: 593, startPoint y: 307, endPoint x: 468, endPoint y: 259, distance: 134.3
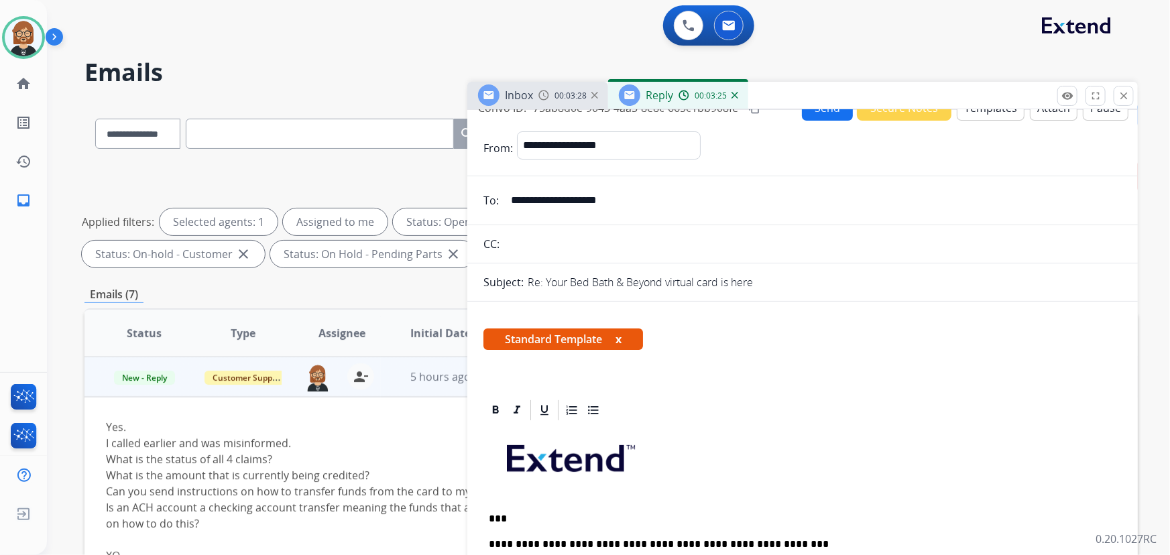
scroll to position [0, 0]
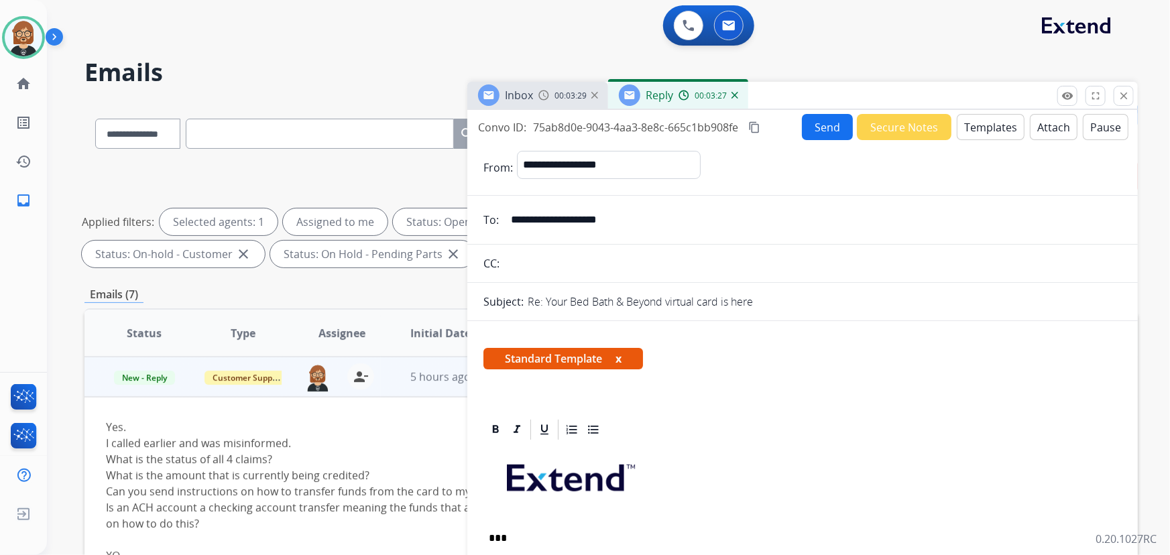
click at [825, 121] on button "Send" at bounding box center [827, 127] width 51 height 26
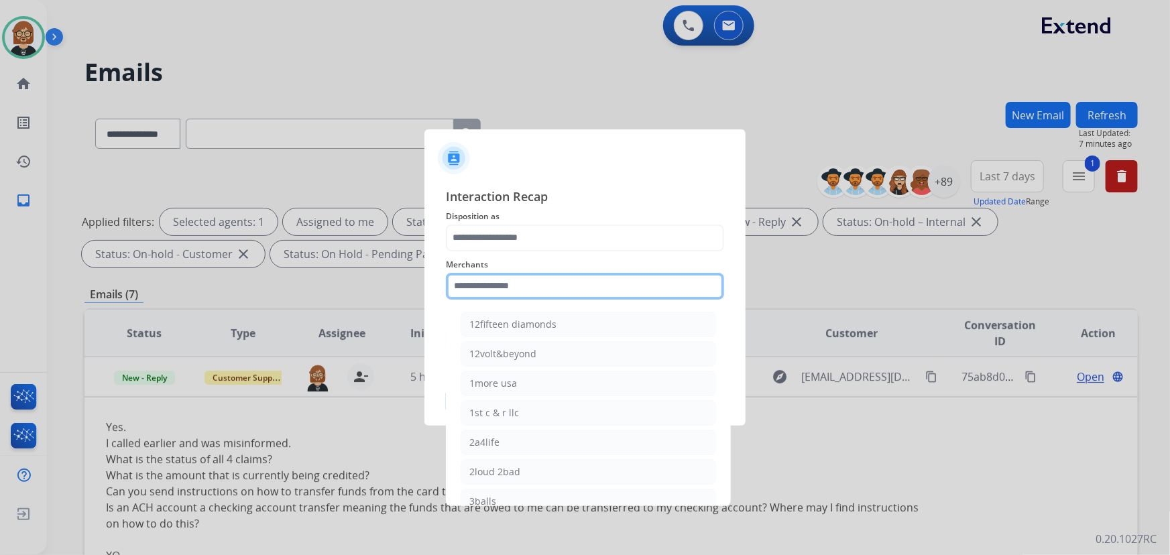
click at [530, 286] on input "text" at bounding box center [585, 286] width 278 height 27
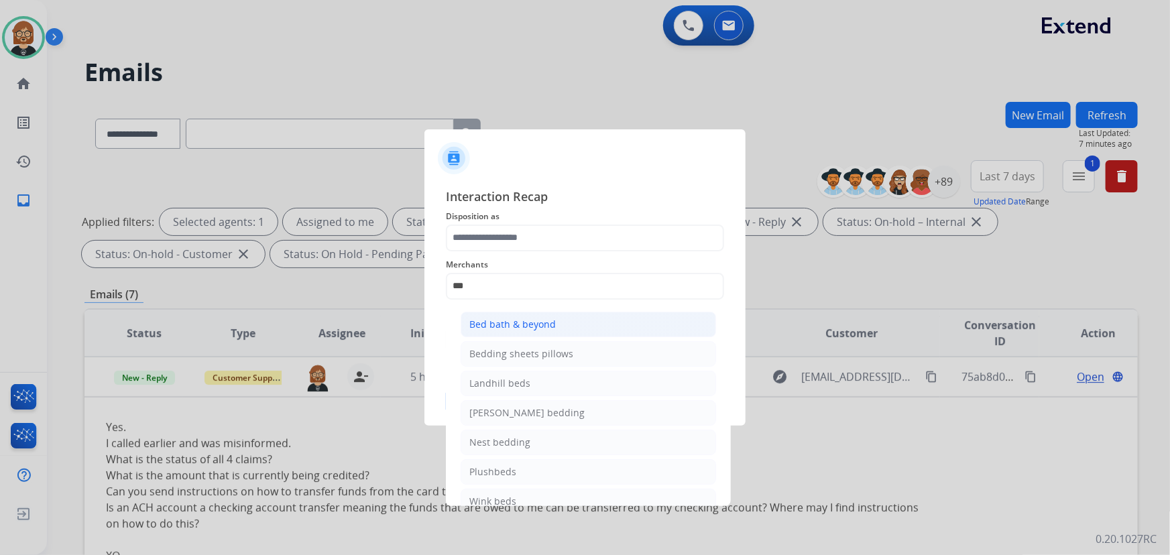
click at [544, 324] on div "Bed bath & beyond" at bounding box center [512, 324] width 86 height 13
type input "**********"
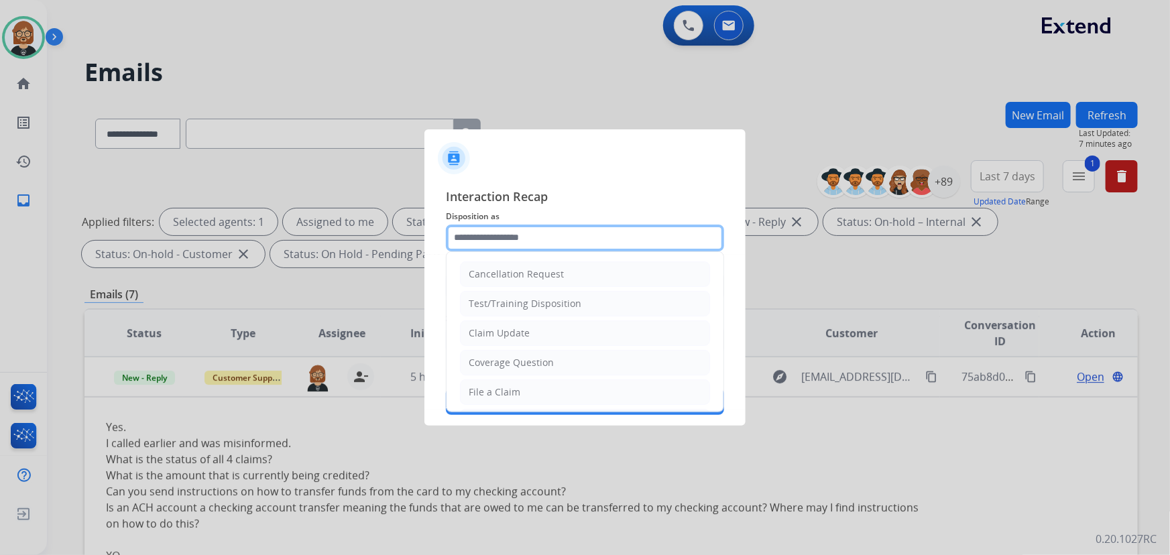
click at [543, 233] on input "text" at bounding box center [585, 238] width 278 height 27
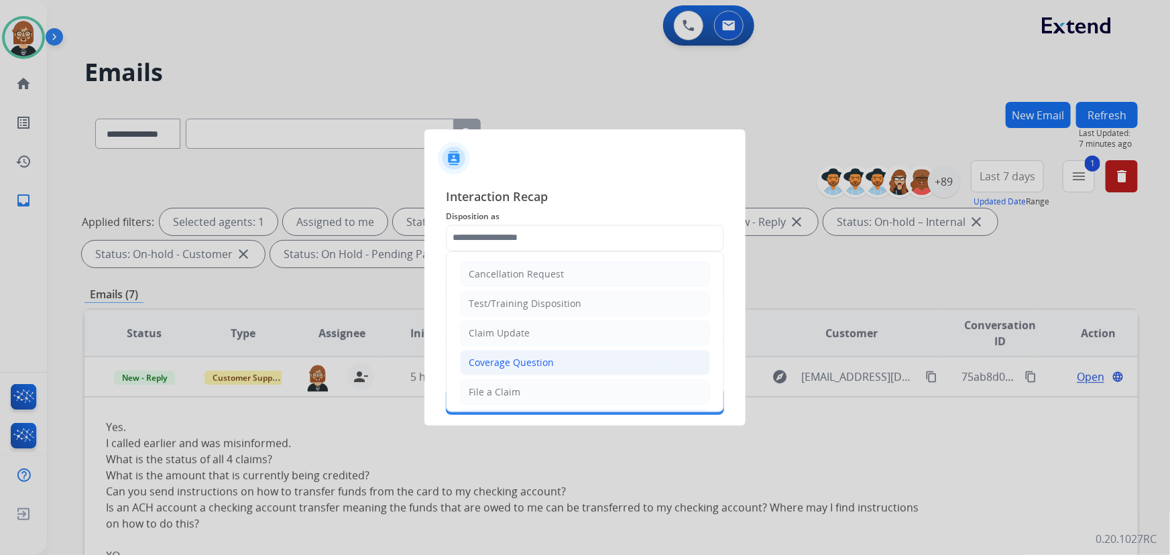
click at [561, 359] on li "Coverage Question" at bounding box center [585, 362] width 250 height 25
type input "**********"
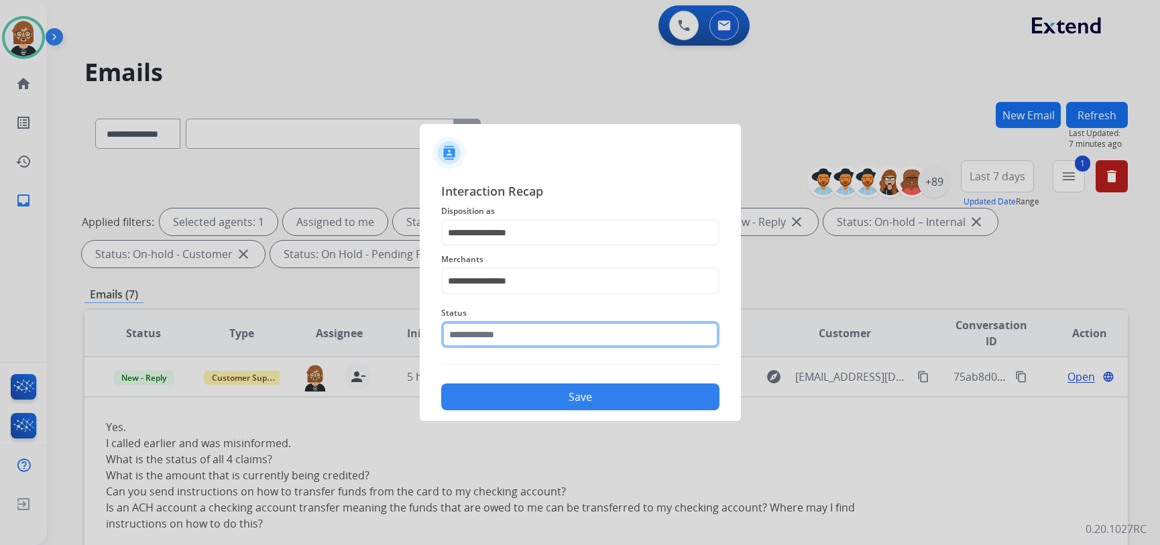
click at [576, 328] on input "text" at bounding box center [580, 334] width 278 height 27
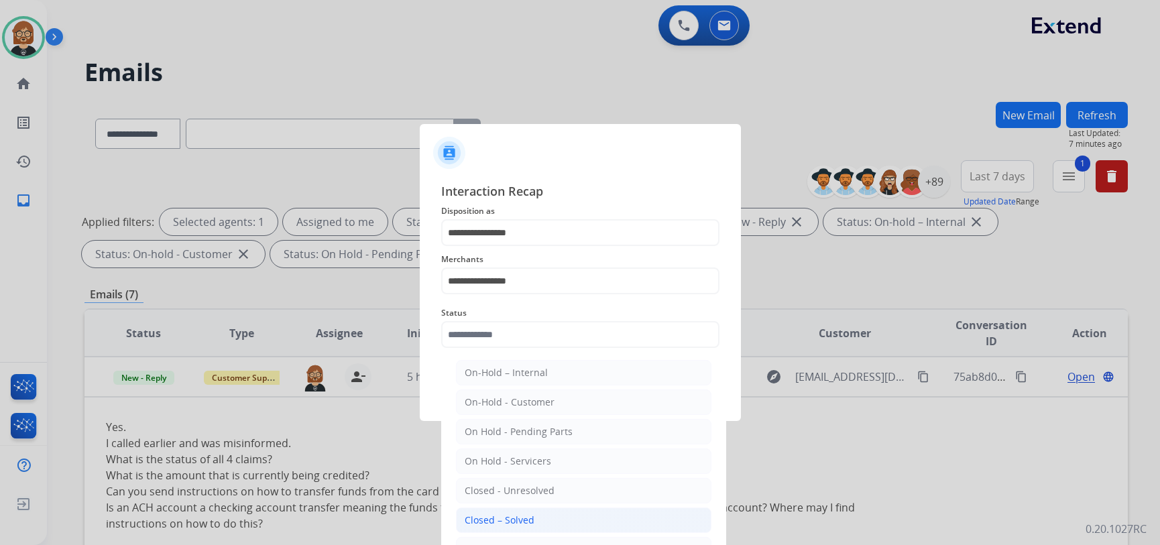
click at [584, 509] on li "Closed – Solved" at bounding box center [583, 519] width 255 height 25
type input "**********"
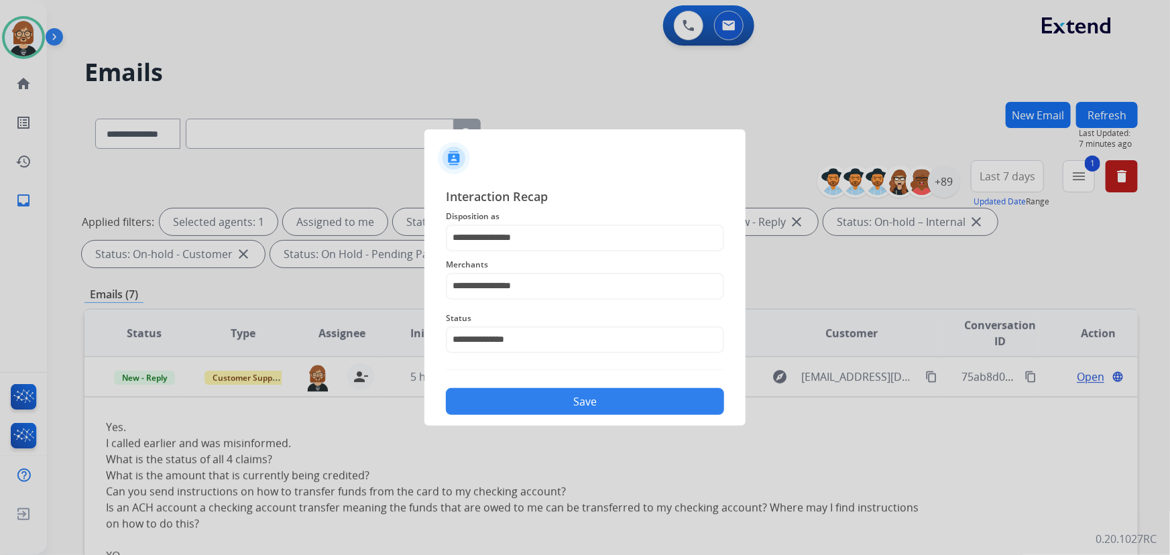
click at [613, 394] on button "Save" at bounding box center [585, 401] width 278 height 27
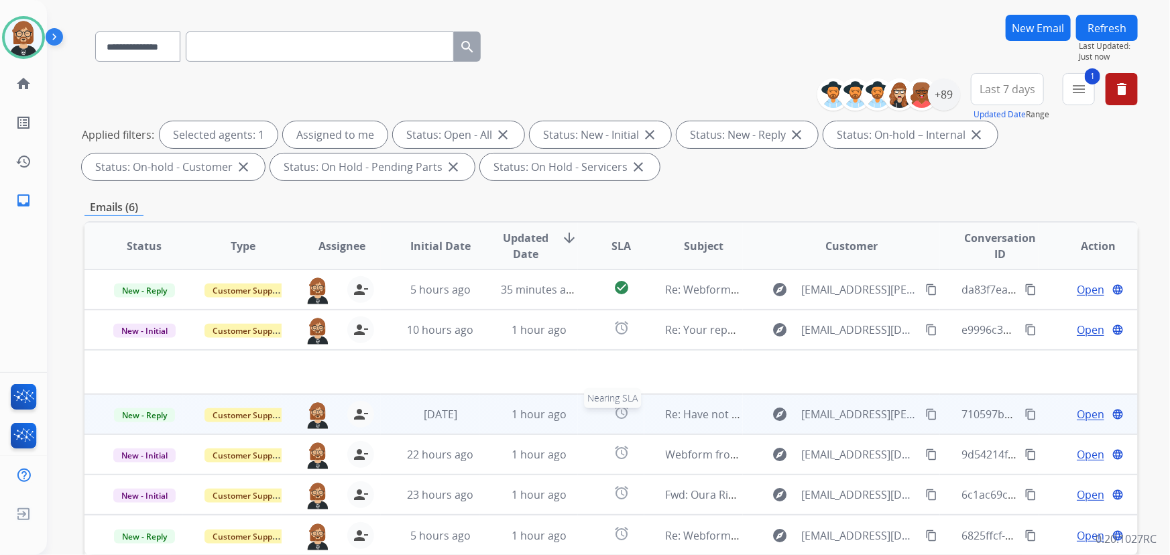
scroll to position [121, 0]
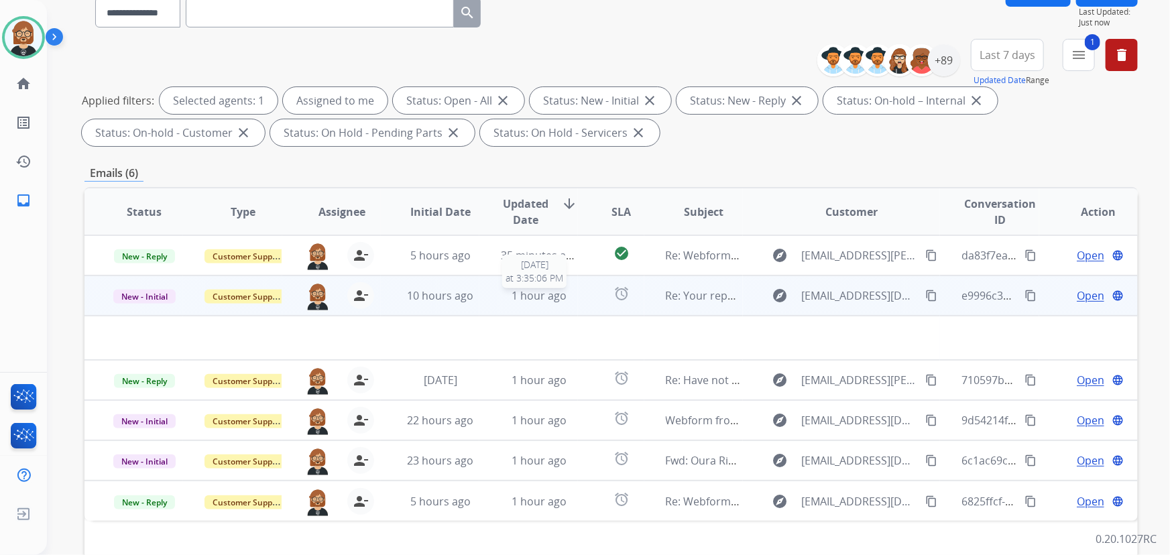
click at [536, 292] on span "1 hour ago" at bounding box center [538, 295] width 55 height 15
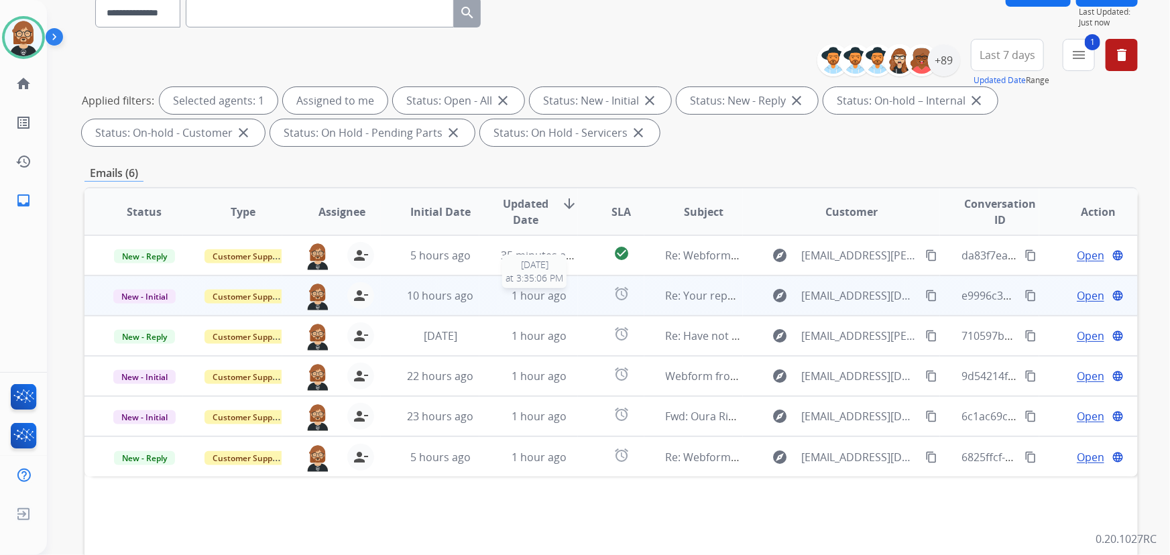
click at [540, 296] on span "1 hour ago" at bounding box center [538, 295] width 55 height 15
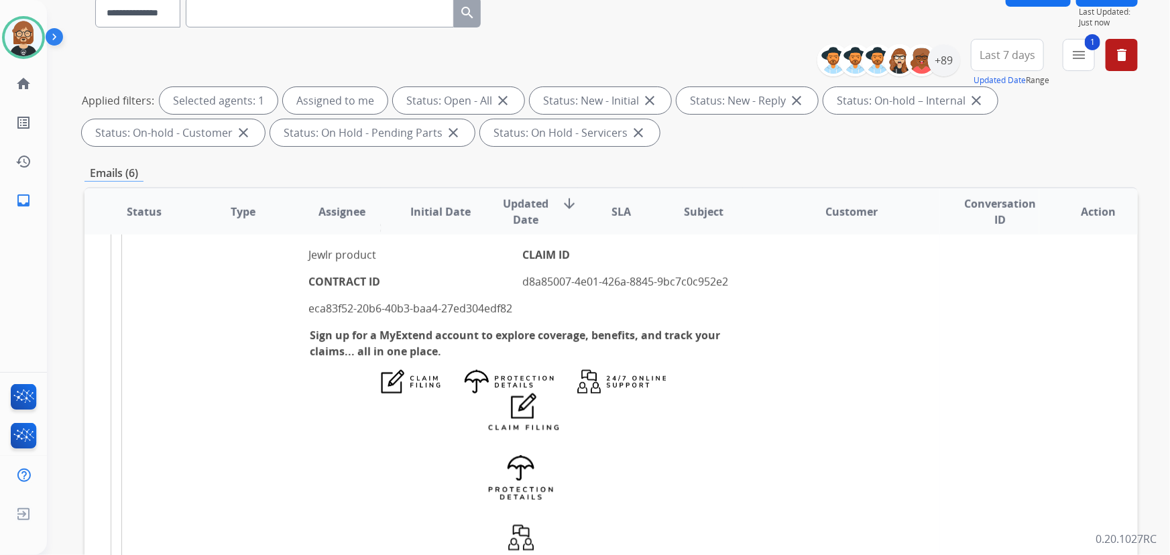
scroll to position [853, 0]
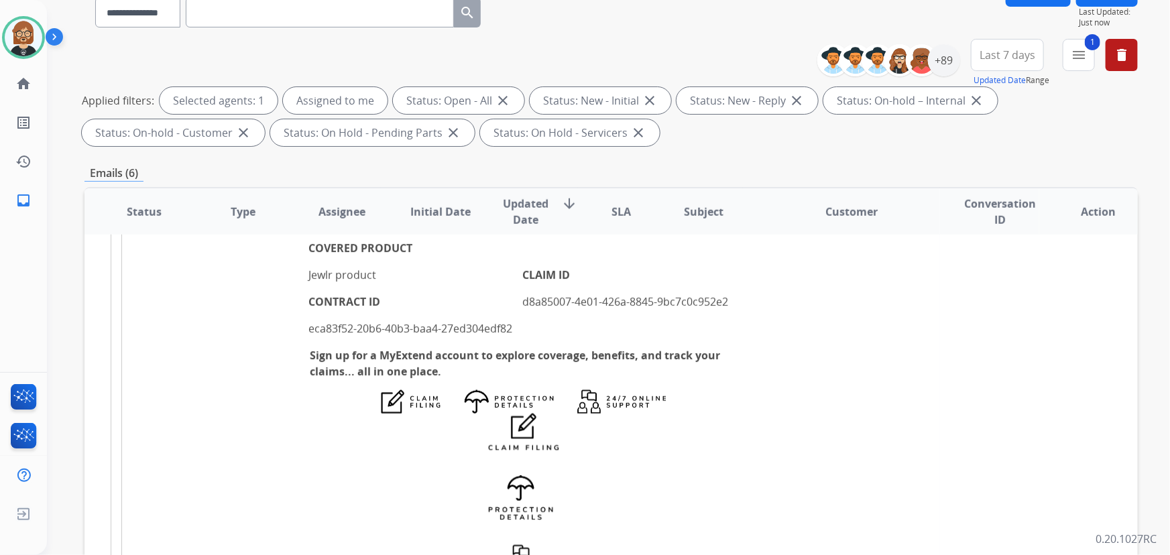
click at [371, 336] on p "eca83f52-20b6-40b3-baa4-27ed304edf82" at bounding box center [415, 328] width 213 height 16
click at [654, 310] on p "d8a85007-4e01-426a-8845-9bc7c0c952e2" at bounding box center [630, 302] width 216 height 16
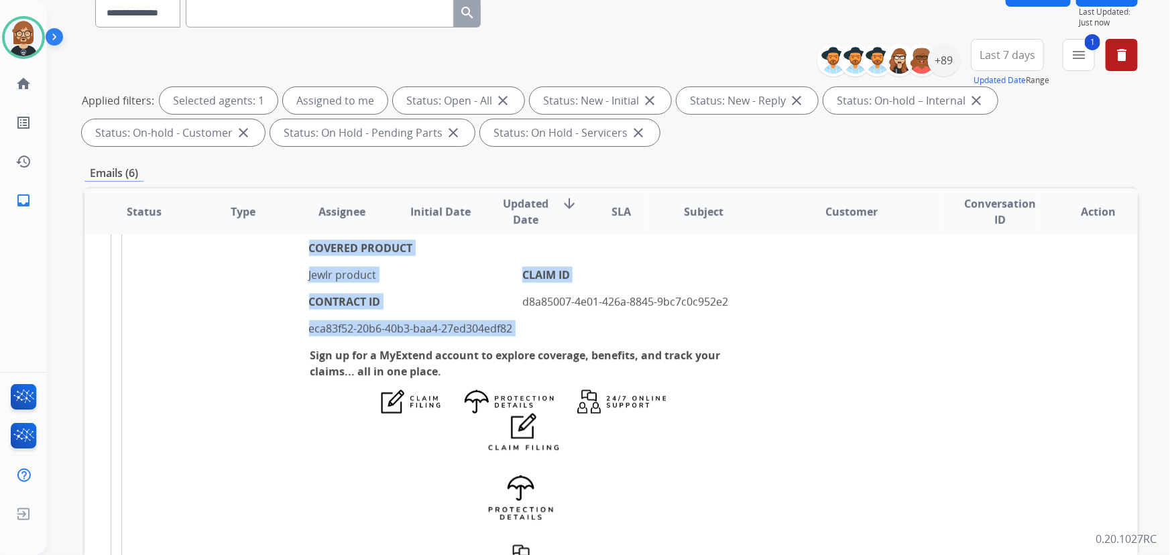
click at [654, 310] on p "d8a85007-4e01-426a-8845-9bc7c0c952e2" at bounding box center [630, 302] width 216 height 16
copy table "COVERED PRODUCT Jewlr product CONTRACT ID eca83f52-20b6-40b3-baa4-27ed304edf82 …"
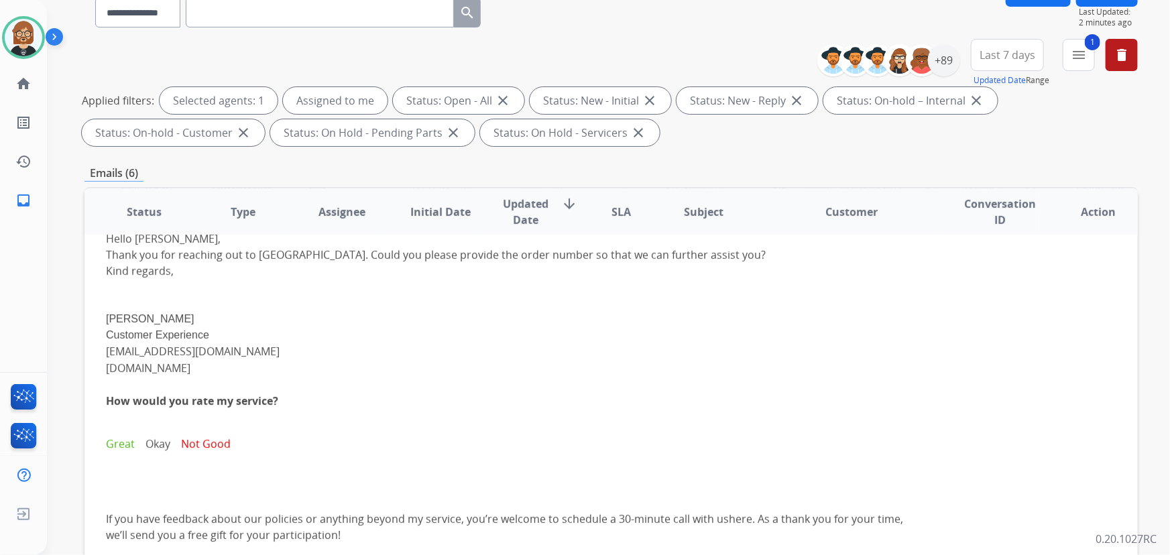
scroll to position [0, 0]
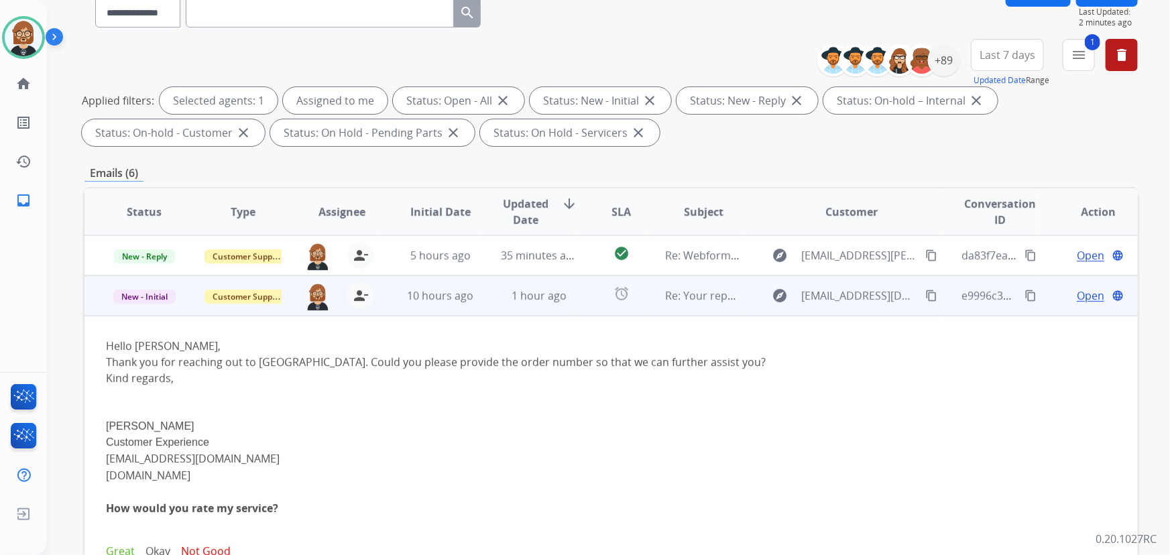
click at [1082, 300] on span "Open" at bounding box center [1089, 296] width 27 height 16
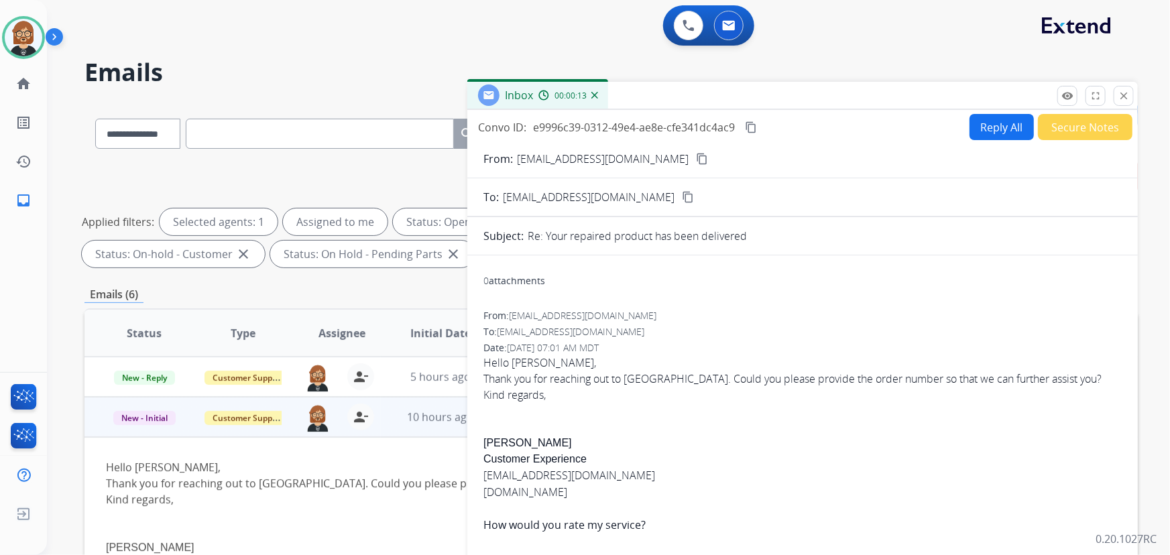
click at [1091, 133] on button "Secure Notes" at bounding box center [1085, 127] width 95 height 26
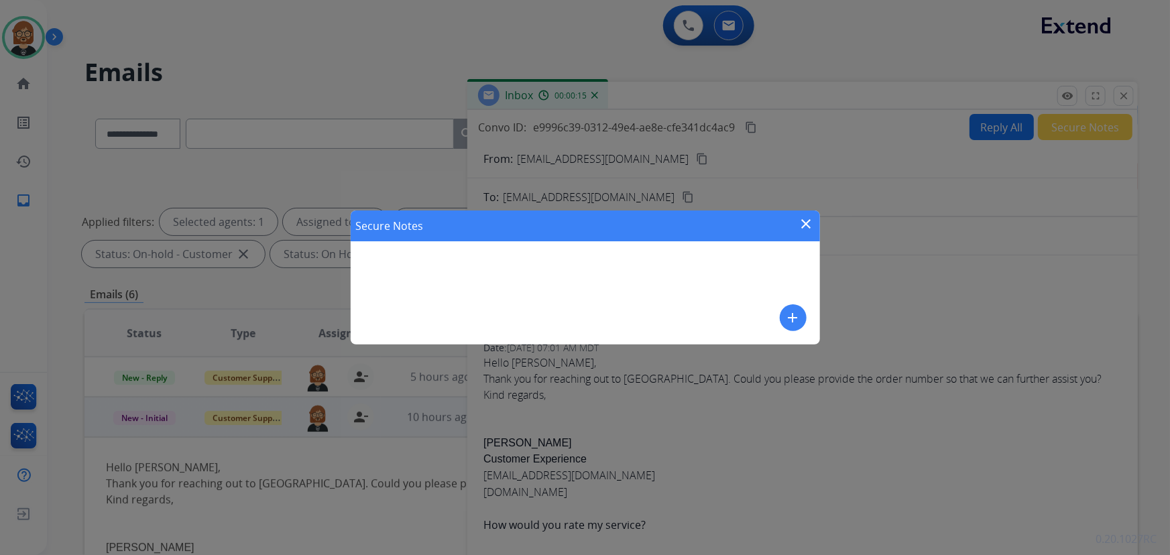
click at [798, 313] on mat-icon "add" at bounding box center [793, 318] width 16 height 16
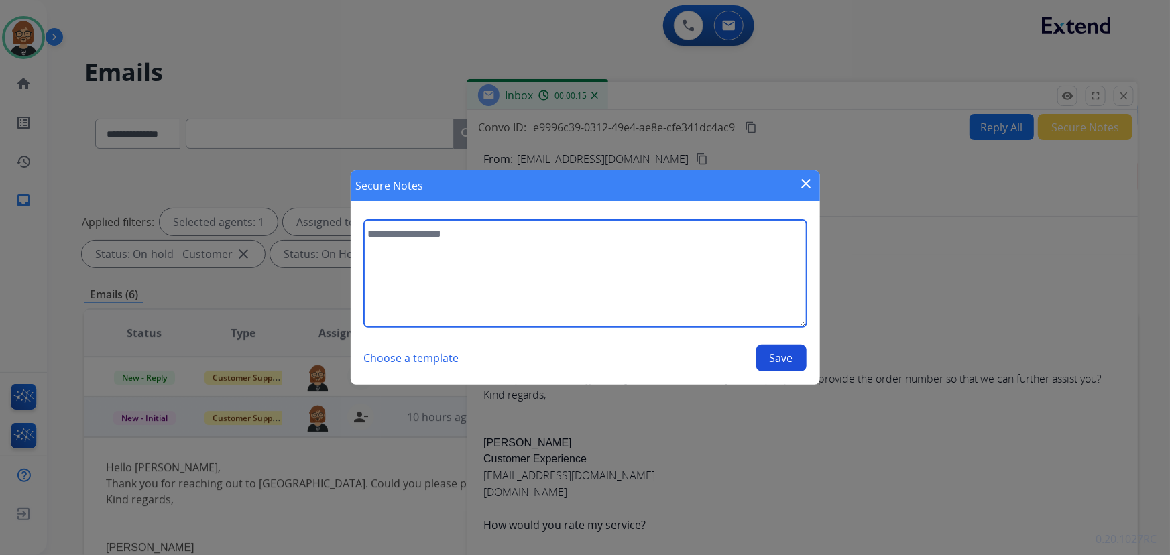
click at [623, 292] on textarea at bounding box center [585, 273] width 442 height 107
click at [395, 237] on textarea "**********" at bounding box center [585, 273] width 442 height 107
type textarea "**********"
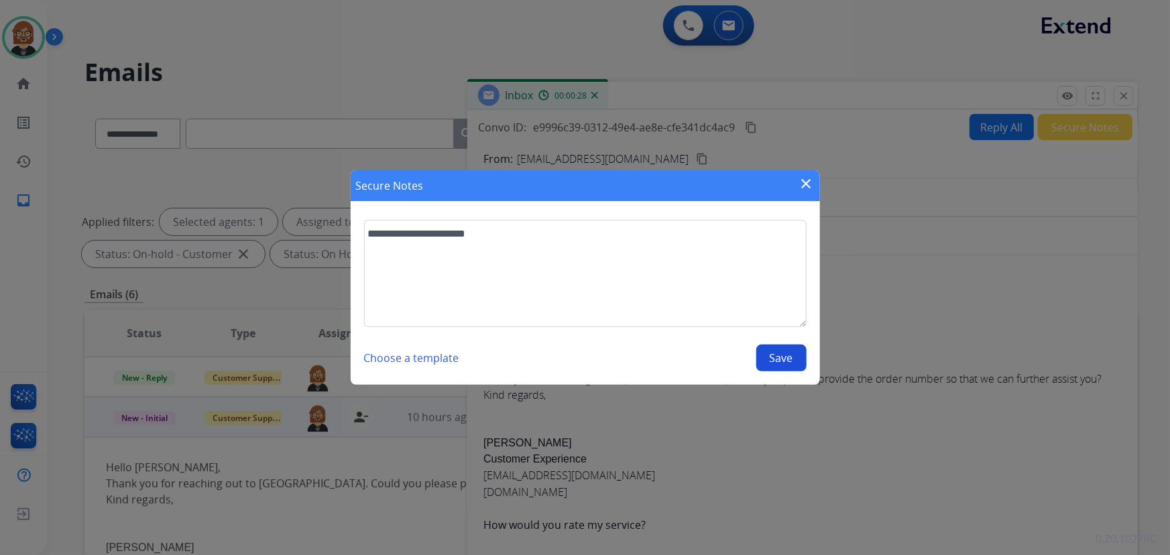
click at [785, 361] on button "Save" at bounding box center [781, 358] width 50 height 27
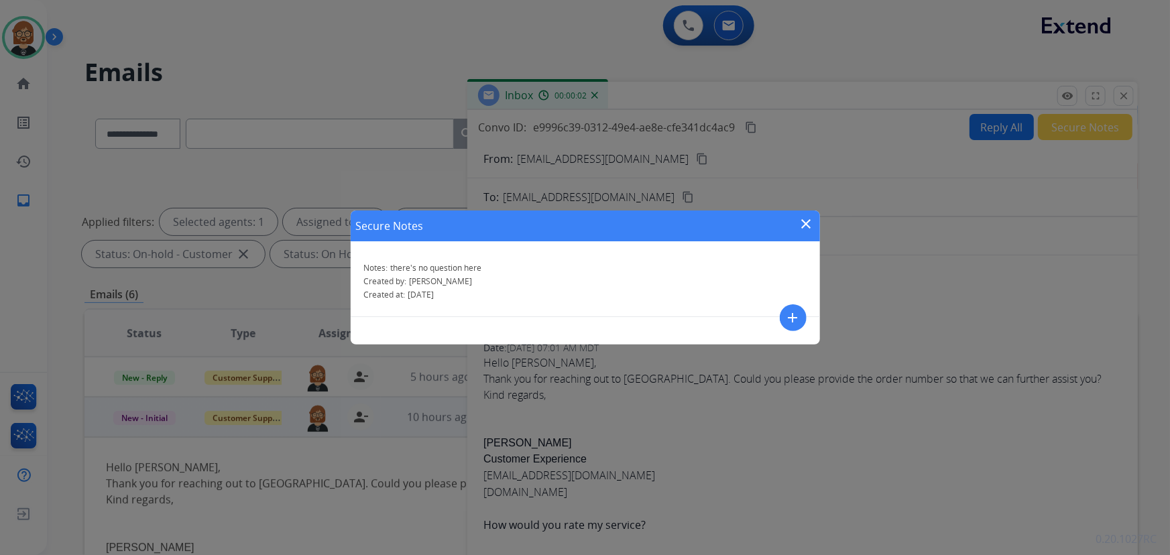
click at [804, 225] on mat-icon "close" at bounding box center [806, 224] width 16 height 16
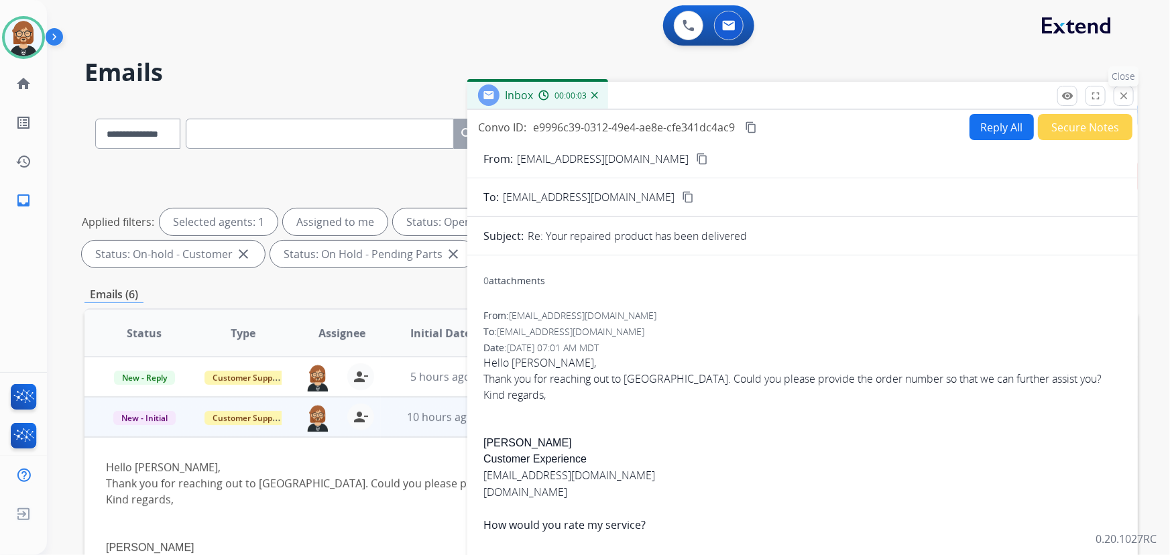
click at [1121, 94] on mat-icon "close" at bounding box center [1123, 96] width 12 height 12
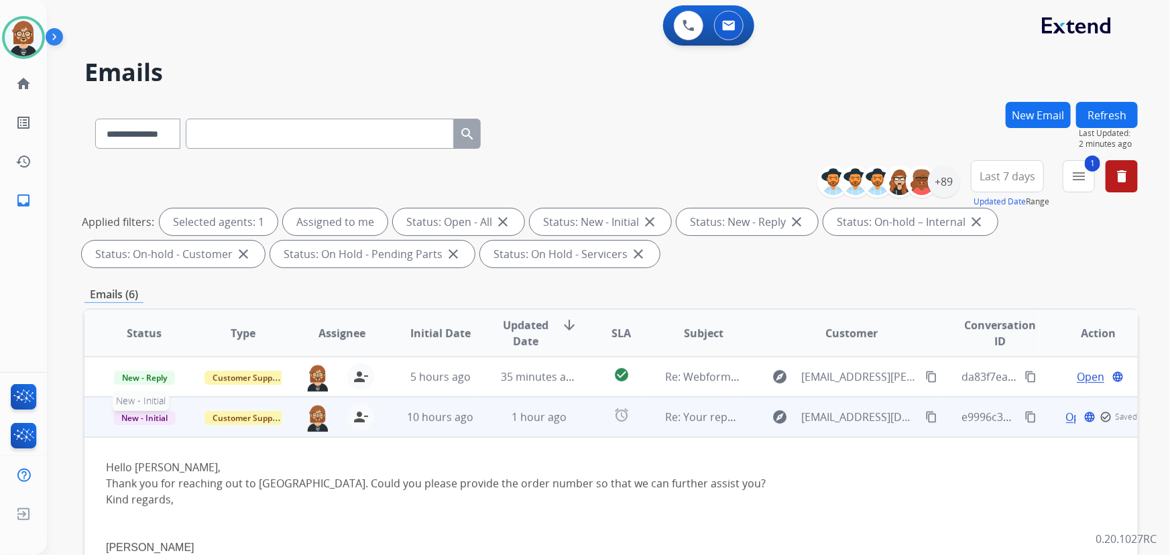
click at [134, 416] on div "**********" at bounding box center [585, 277] width 1170 height 555
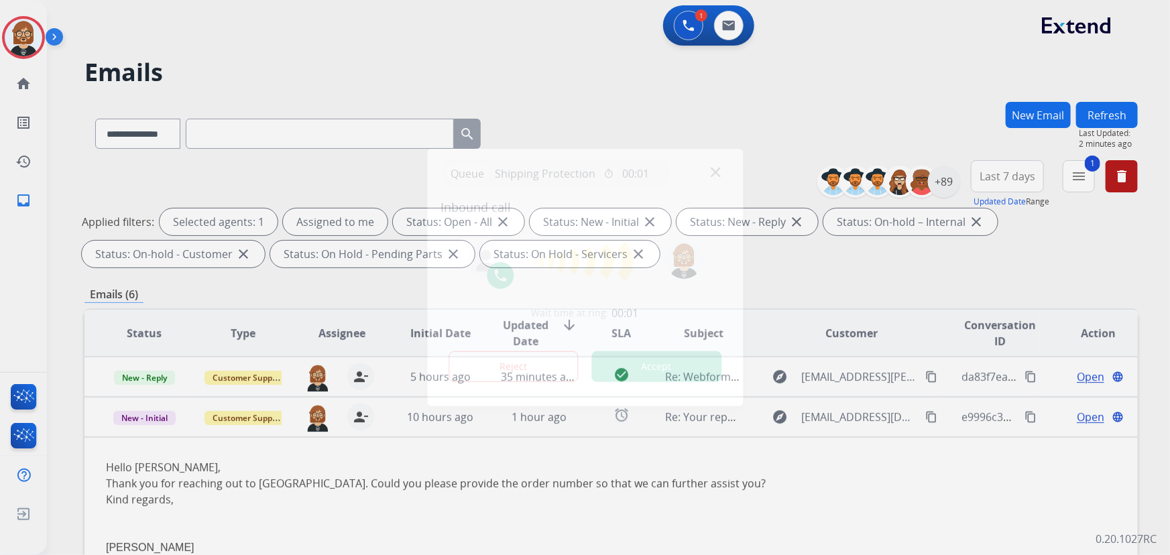
click at [143, 420] on div at bounding box center [585, 277] width 1170 height 555
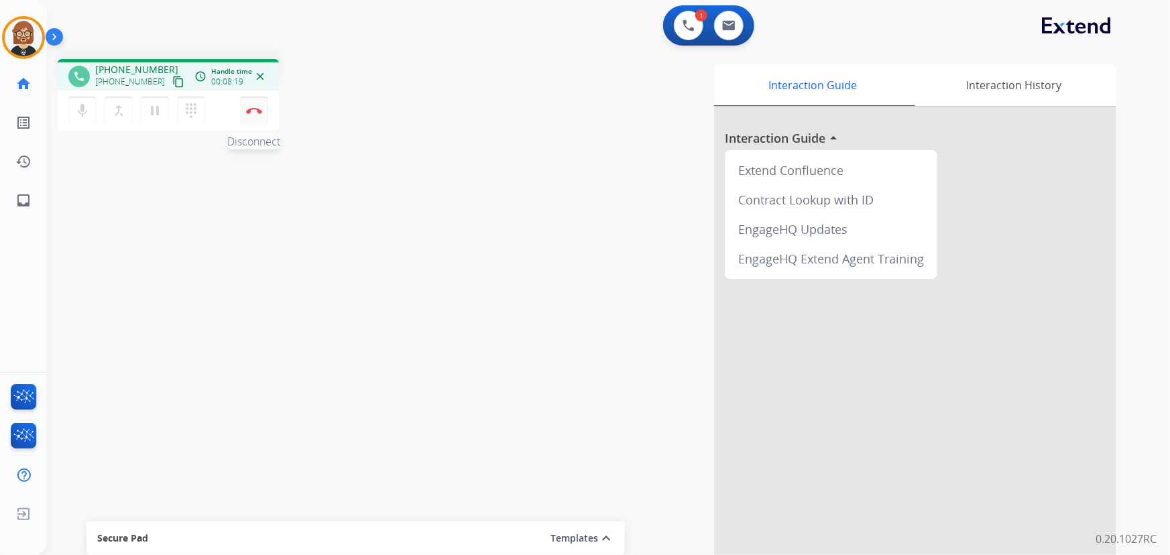
click at [255, 107] on img at bounding box center [254, 110] width 16 height 7
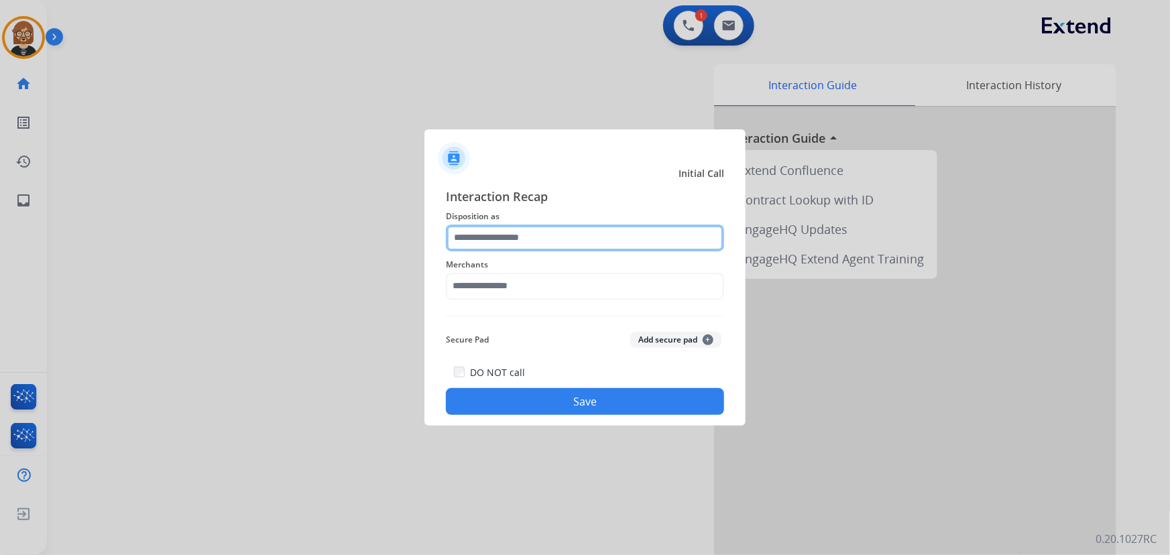
click at [521, 243] on input "text" at bounding box center [585, 238] width 278 height 27
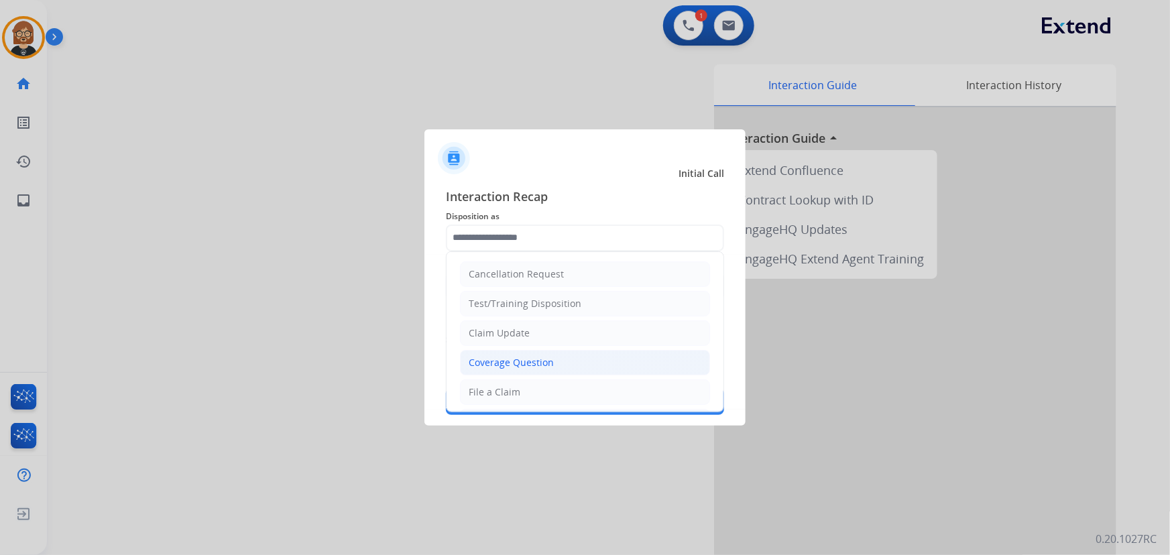
click at [534, 357] on div "Coverage Question" at bounding box center [511, 362] width 85 height 13
type input "**********"
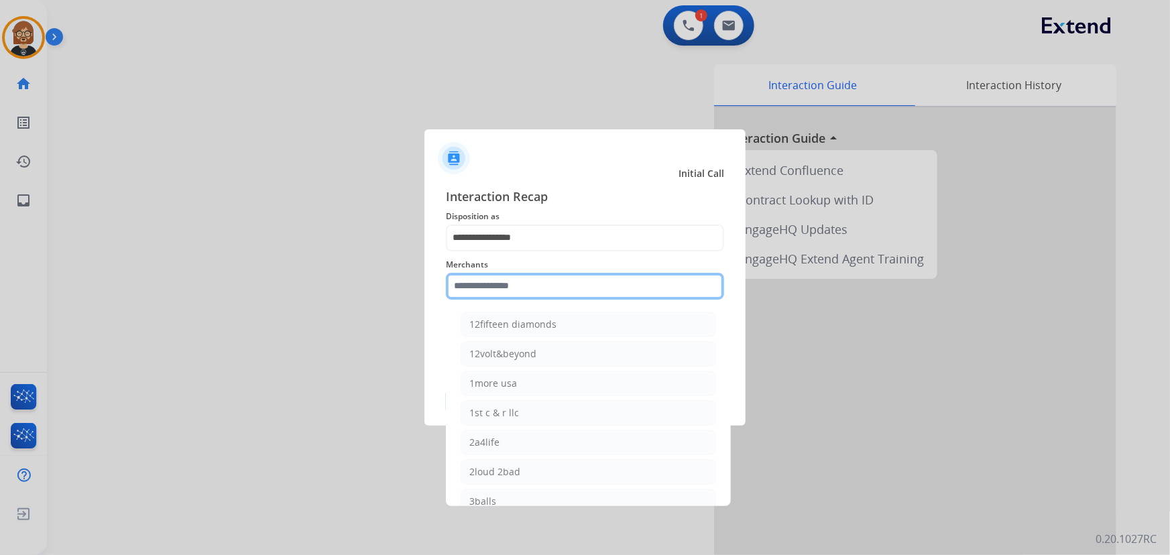
click at [546, 277] on input "text" at bounding box center [585, 286] width 278 height 27
click at [571, 292] on input "text" at bounding box center [585, 286] width 278 height 27
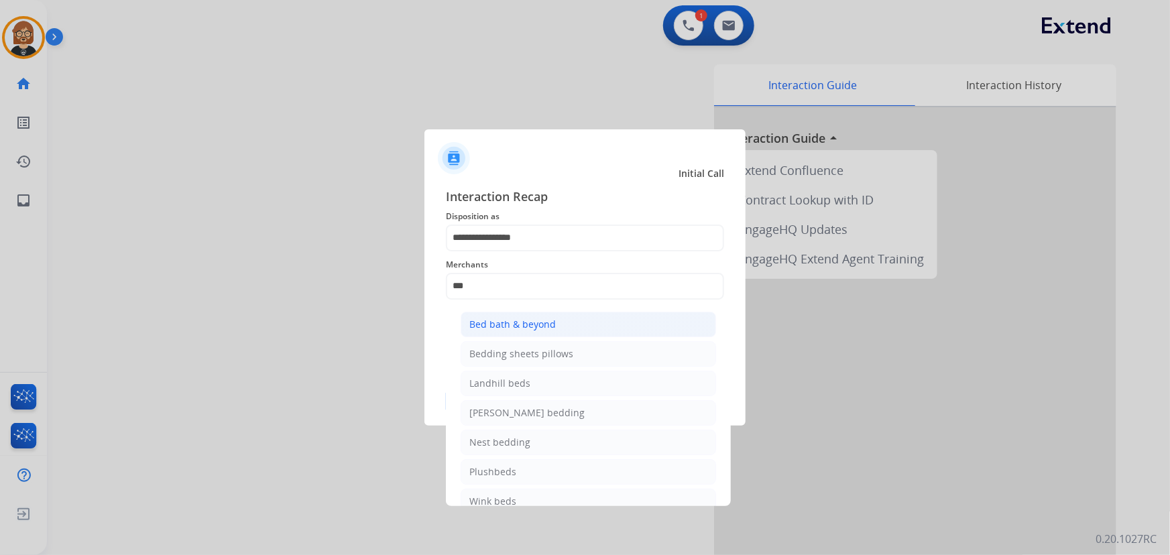
click at [552, 325] on div "Bed bath & beyond" at bounding box center [512, 324] width 86 height 13
type input "**********"
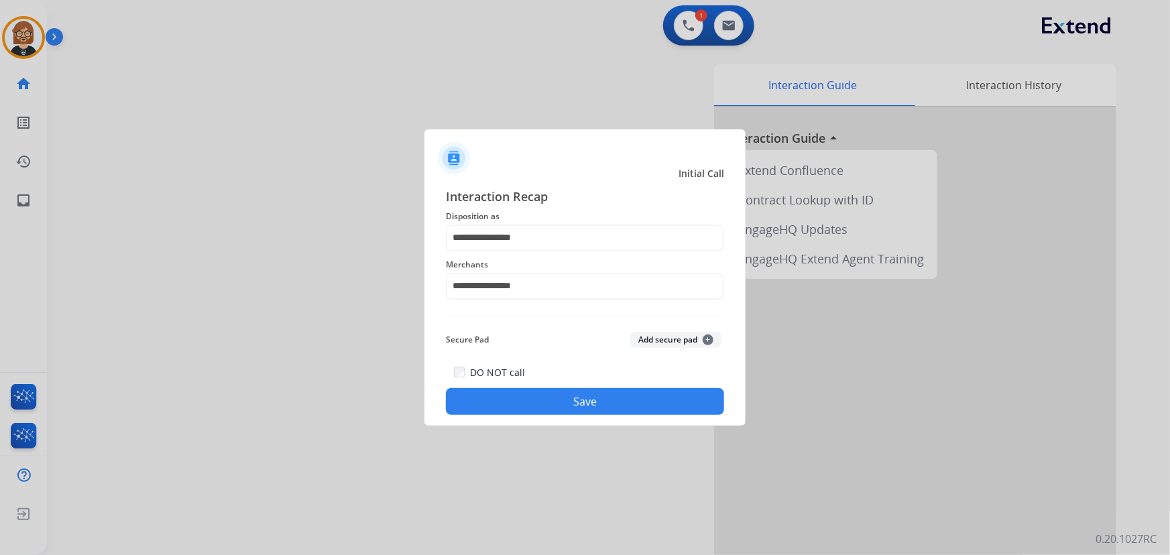
click at [602, 398] on button "Save" at bounding box center [585, 401] width 278 height 27
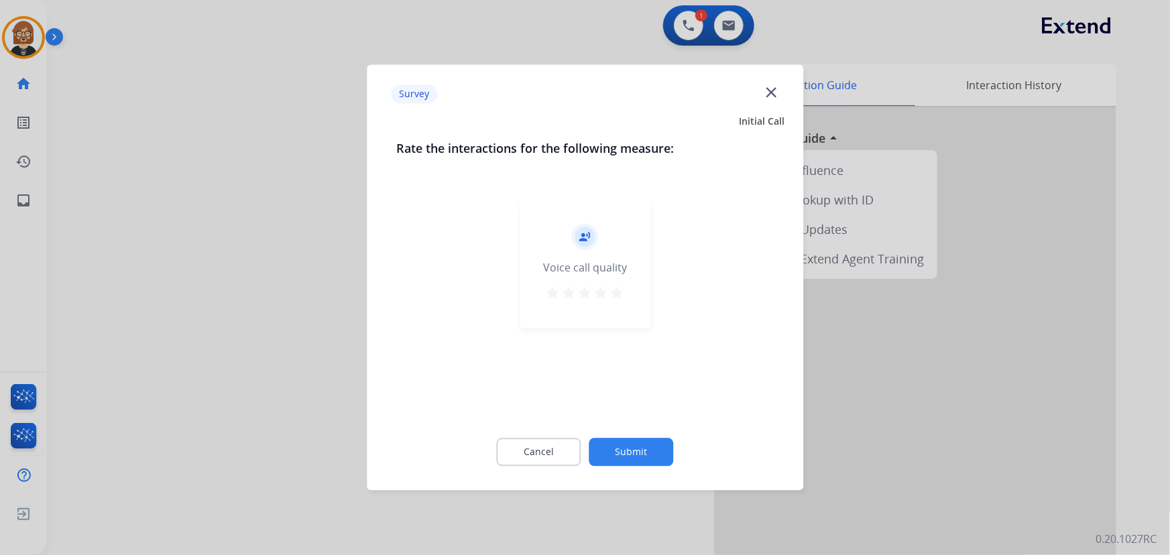
click at [630, 454] on button "Submit" at bounding box center [631, 452] width 84 height 28
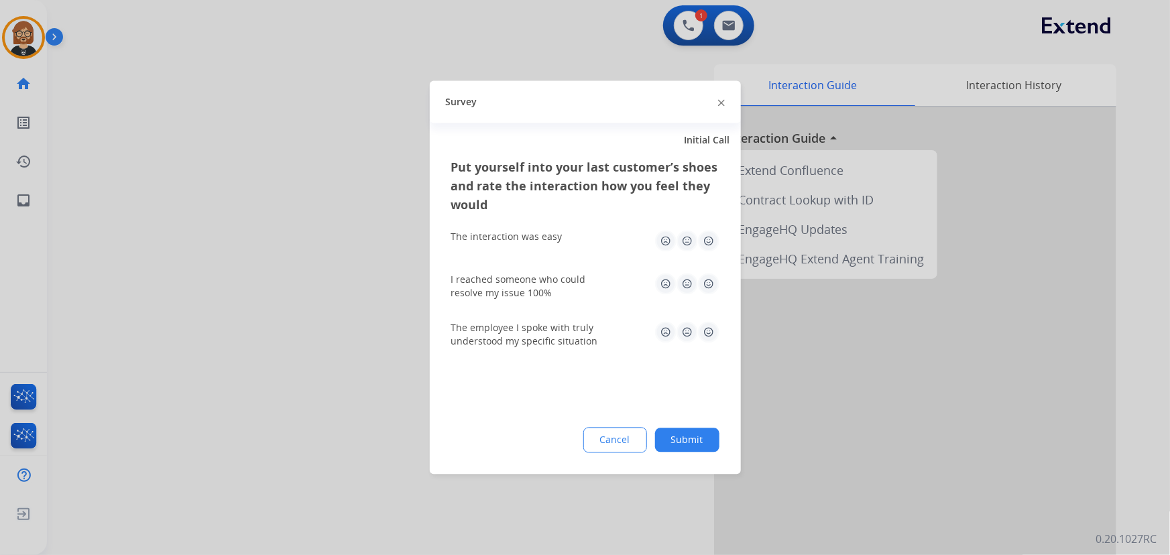
drag, startPoint x: 698, startPoint y: 436, endPoint x: 681, endPoint y: 436, distance: 16.8
click at [693, 438] on button "Submit" at bounding box center [687, 440] width 64 height 24
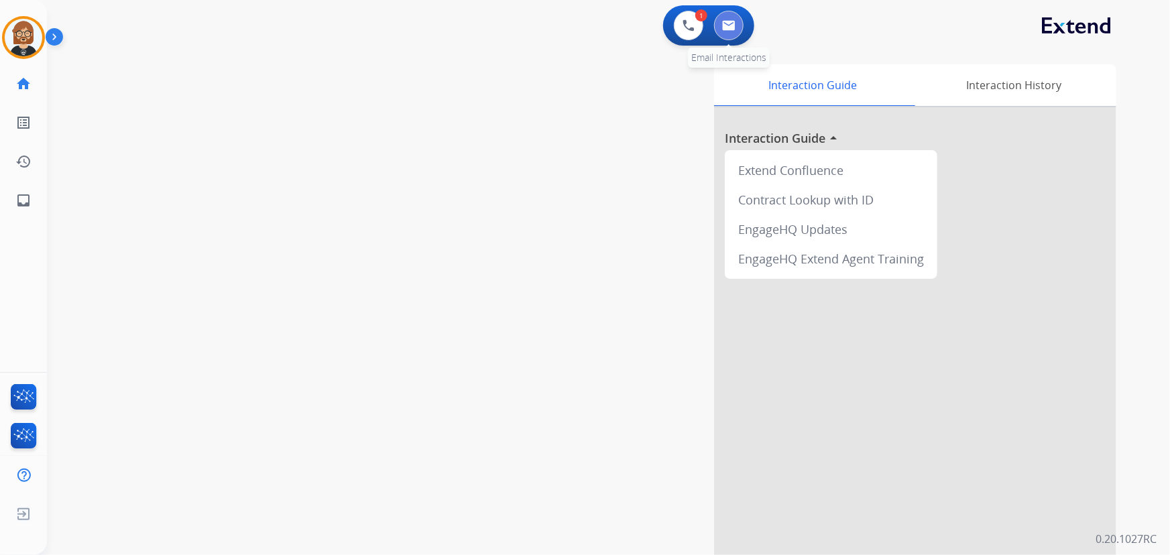
click at [728, 25] on img at bounding box center [728, 25] width 13 height 11
select select "**********"
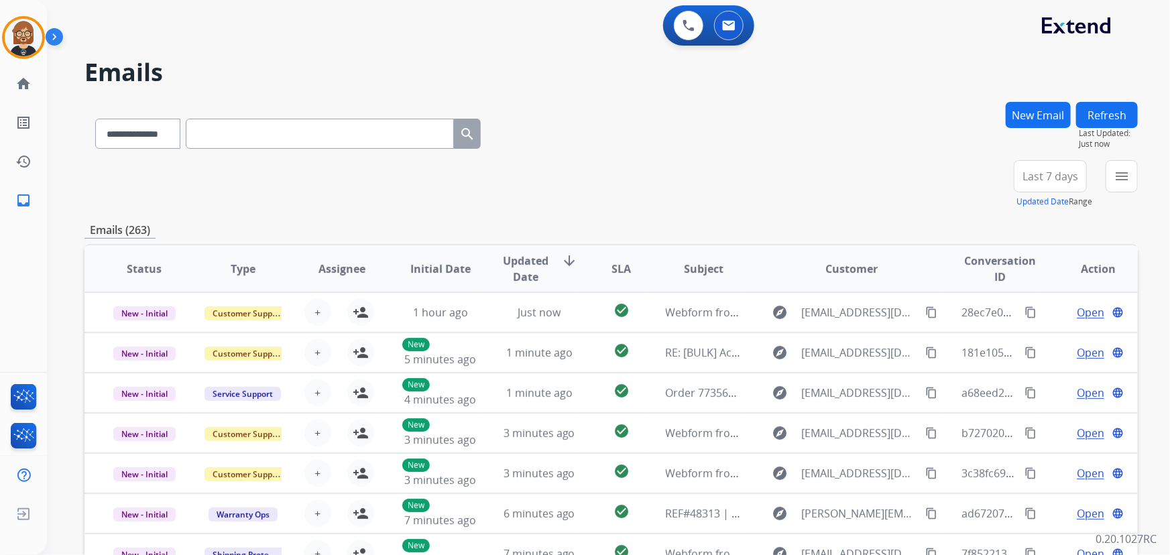
scroll to position [1, 0]
click at [1117, 170] on mat-icon "menu" at bounding box center [1121, 176] width 16 height 16
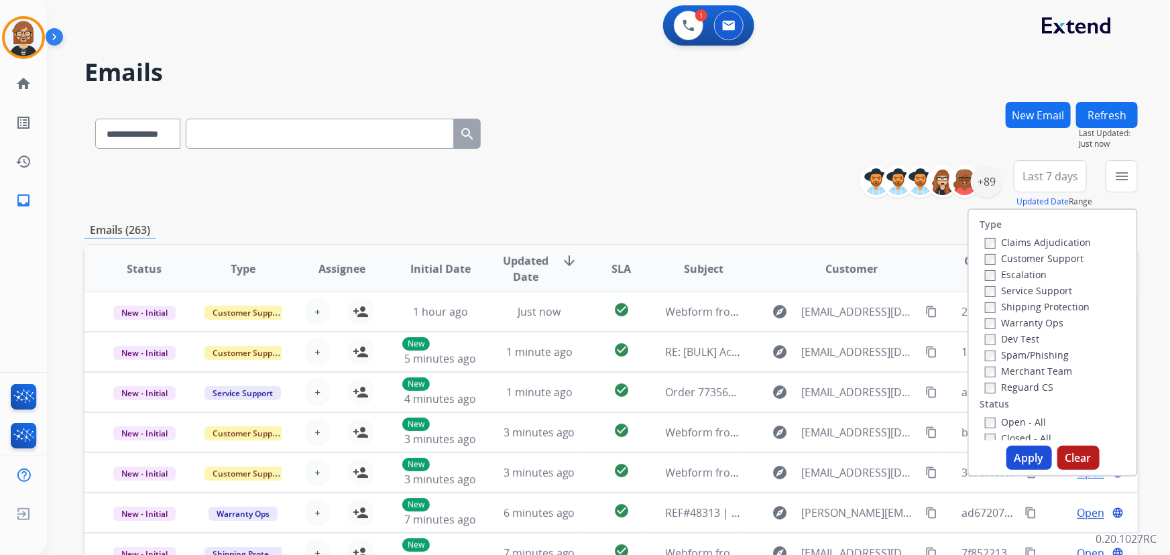
click at [987, 416] on label "Open - All" at bounding box center [1015, 422] width 61 height 13
click at [1036, 443] on div "Type Claims Adjudication Customer Support Escalation Service Support Shipping P…" at bounding box center [1052, 342] width 170 height 268
click at [1032, 452] on button "Apply" at bounding box center [1029, 458] width 46 height 24
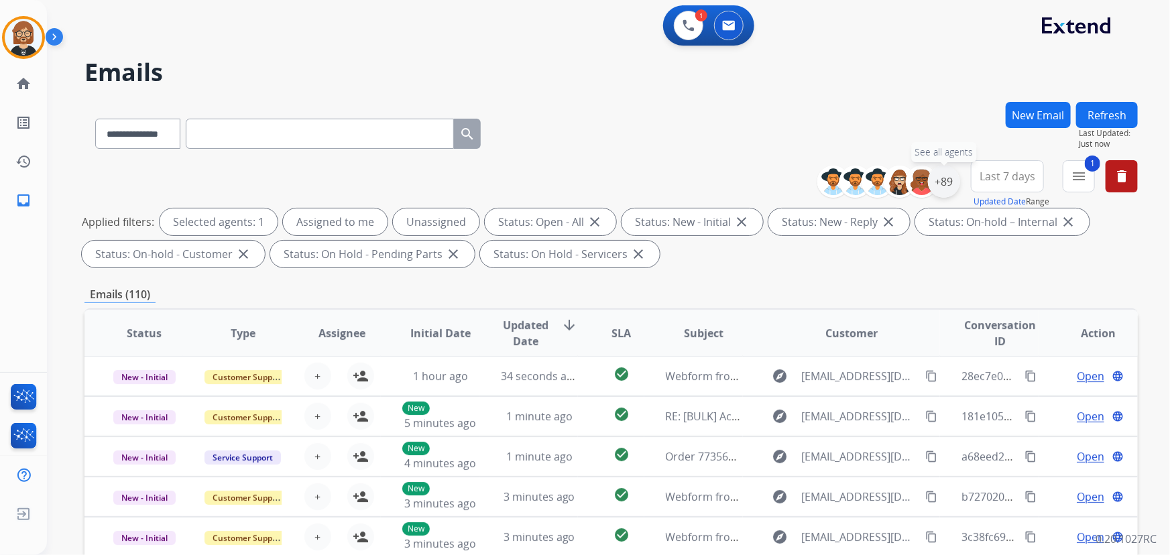
click at [949, 174] on div "+89" at bounding box center [944, 182] width 32 height 32
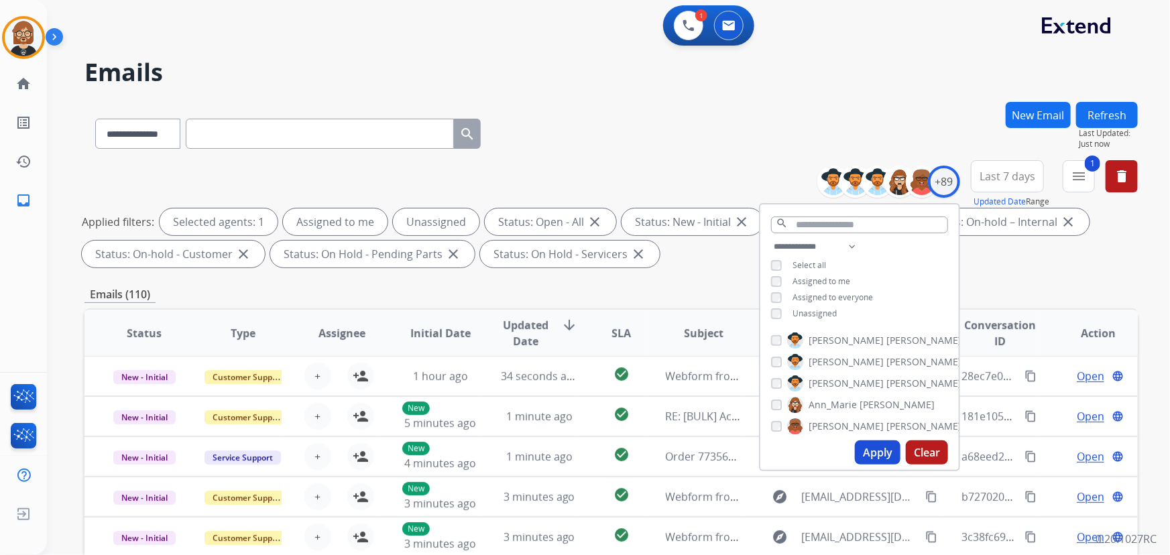
click at [802, 312] on span "Unassigned" at bounding box center [814, 313] width 44 height 11
click at [878, 446] on button "Apply" at bounding box center [878, 452] width 46 height 24
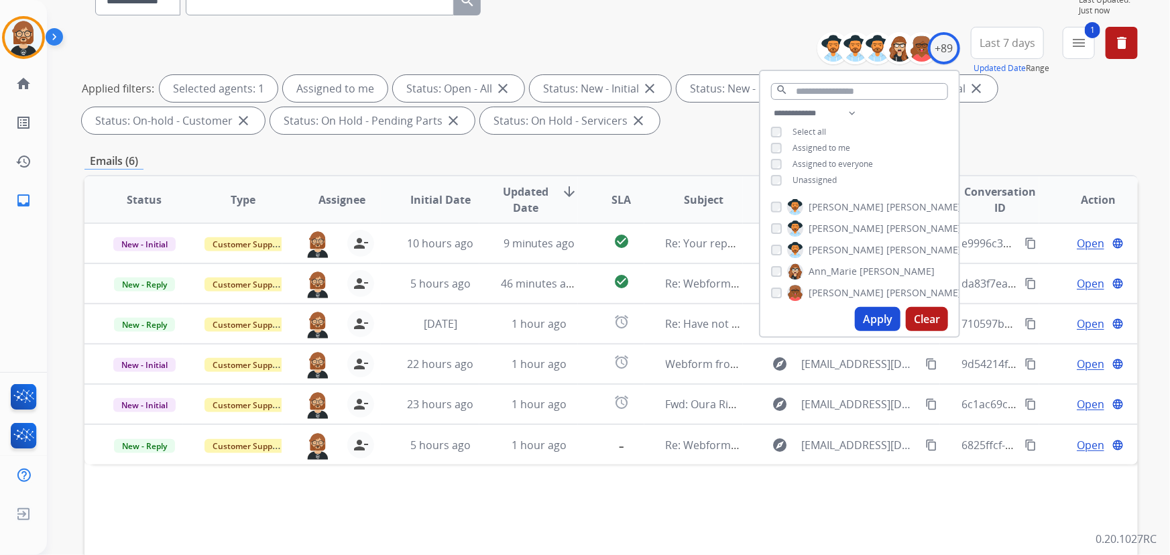
scroll to position [271, 0]
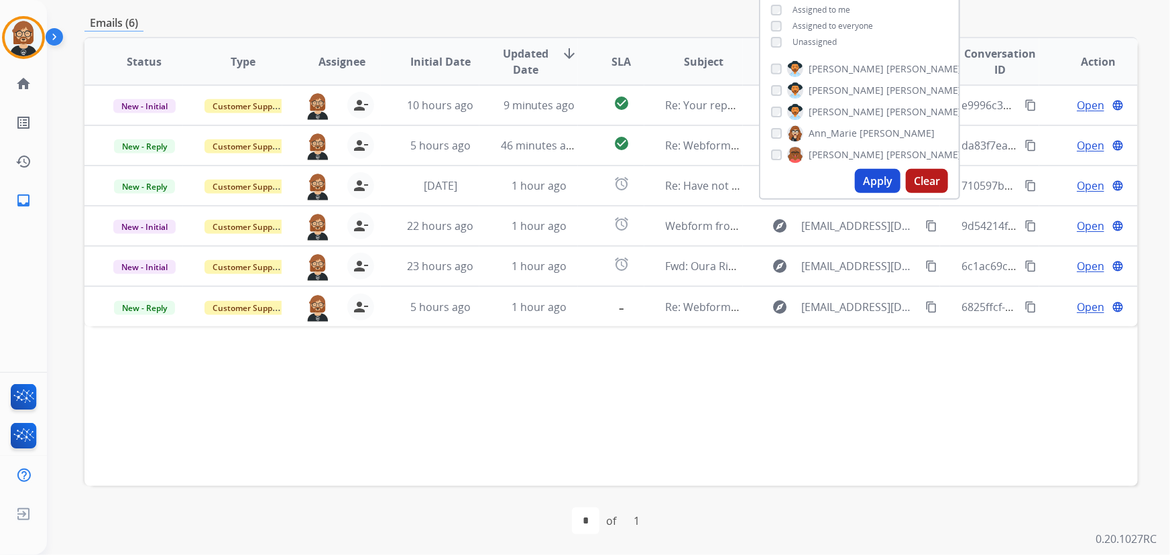
click at [759, 366] on div "Status Type Assignee Initial Date Updated Date arrow_downward SLA Subject Custo…" at bounding box center [610, 261] width 1053 height 449
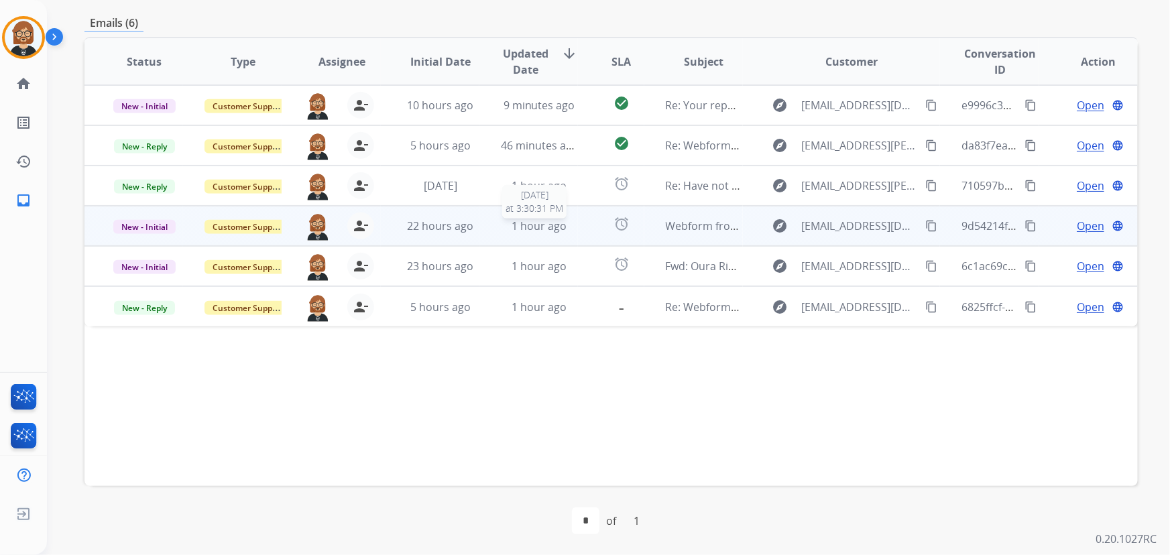
click at [513, 231] on span "1 hour ago" at bounding box center [538, 226] width 55 height 15
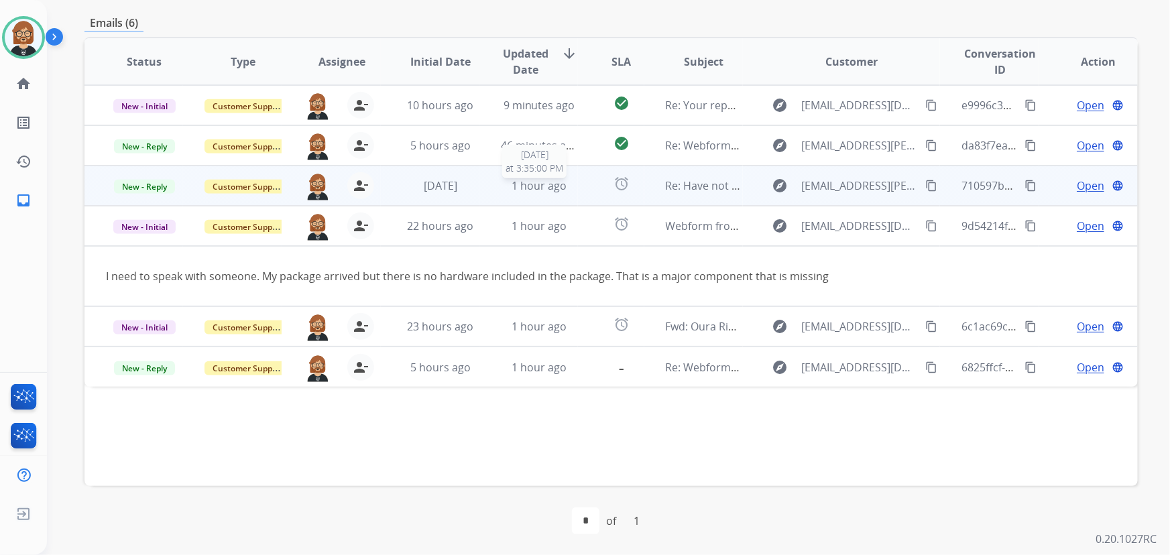
click at [532, 182] on span "1 hour ago" at bounding box center [538, 185] width 55 height 15
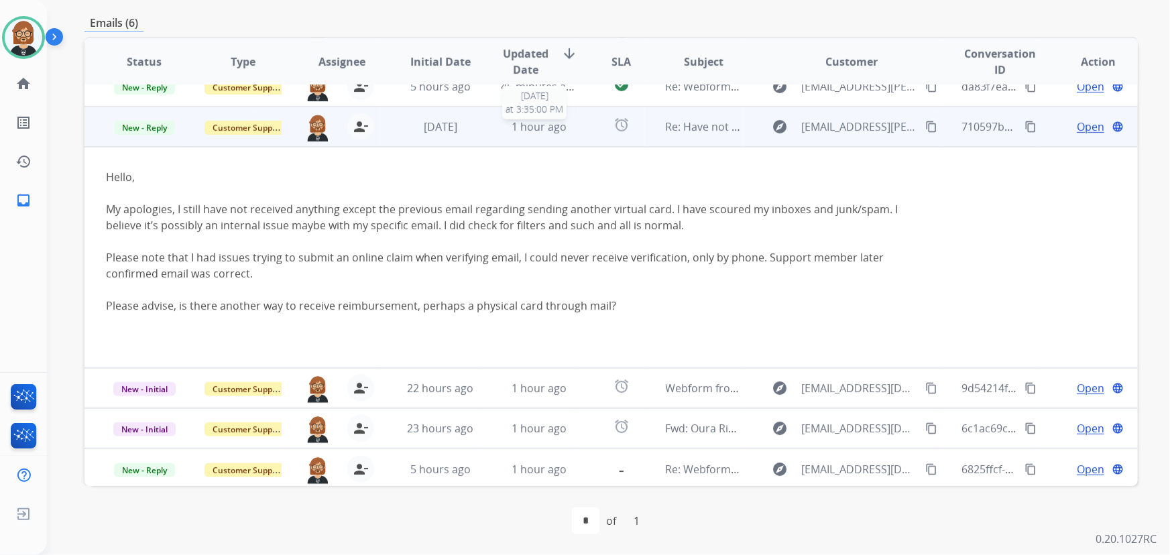
scroll to position [60, 0]
click at [925, 123] on mat-icon "content_copy" at bounding box center [931, 125] width 12 height 12
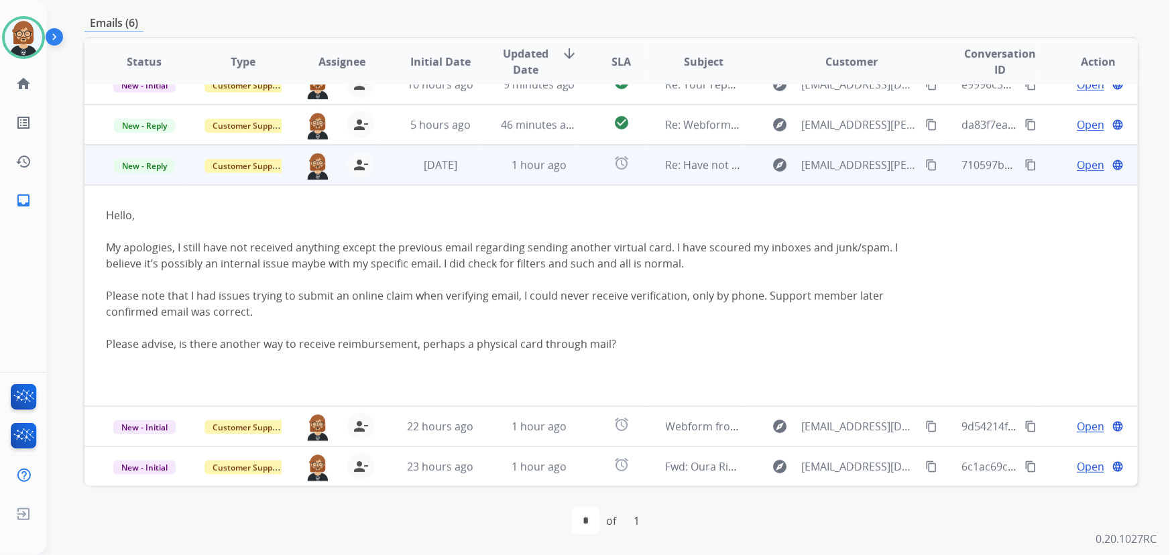
scroll to position [0, 0]
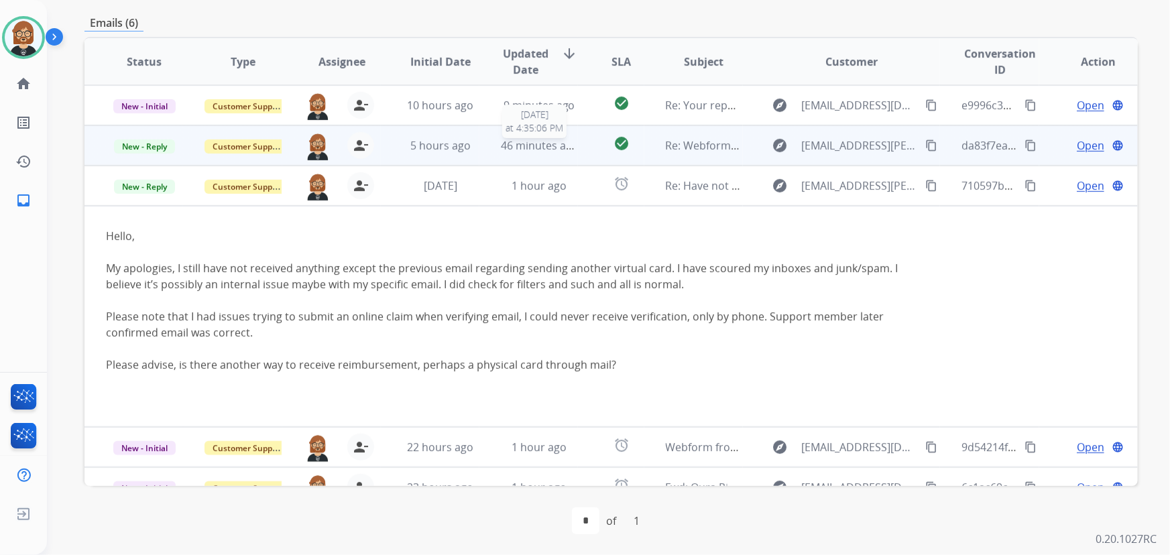
click at [502, 146] on span "46 minutes ago" at bounding box center [540, 145] width 78 height 15
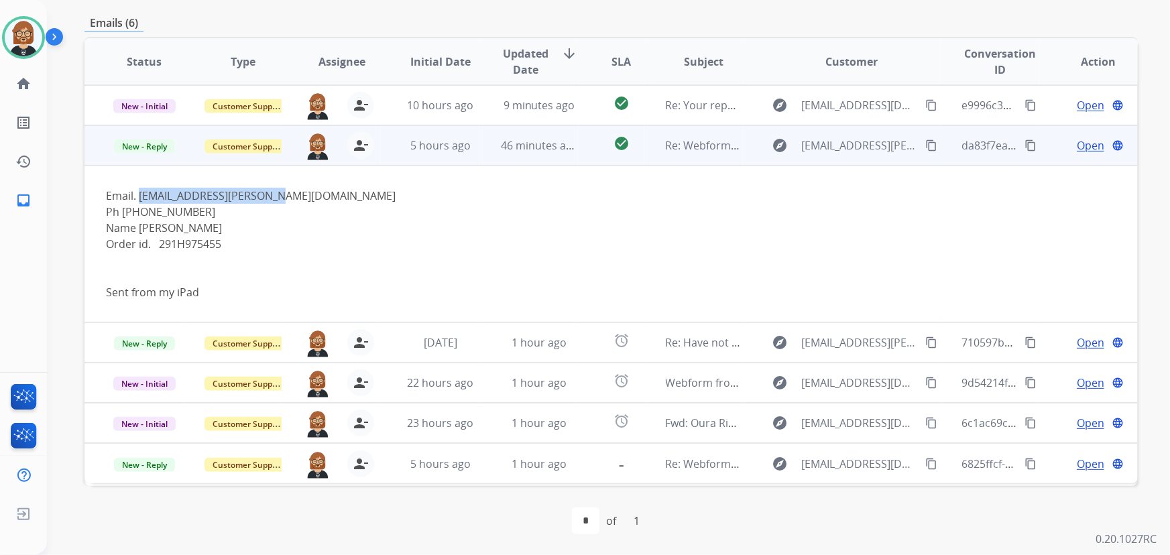
drag, startPoint x: 273, startPoint y: 194, endPoint x: 141, endPoint y: 194, distance: 131.4
click at [141, 194] on div "Email. Patbren.taylor@gmail.com" at bounding box center [512, 196] width 812 height 16
click at [210, 247] on div "Order id. 291H975455" at bounding box center [512, 244] width 812 height 16
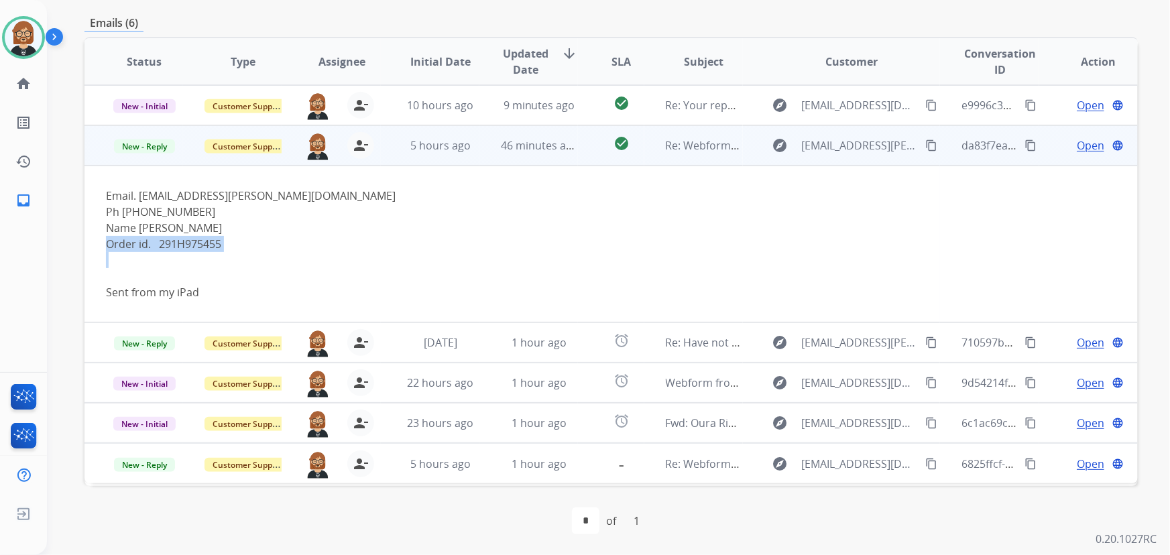
click at [210, 247] on div "Order id. 291H975455" at bounding box center [512, 244] width 812 height 16
click at [218, 245] on div "Order id. 291H975455" at bounding box center [512, 244] width 812 height 16
click at [220, 245] on div "Order id. 291H975455" at bounding box center [512, 244] width 812 height 16
click at [219, 245] on div "Order id. 291H975455" at bounding box center [512, 244] width 812 height 16
drag, startPoint x: 219, startPoint y: 244, endPoint x: 164, endPoint y: 244, distance: 55.0
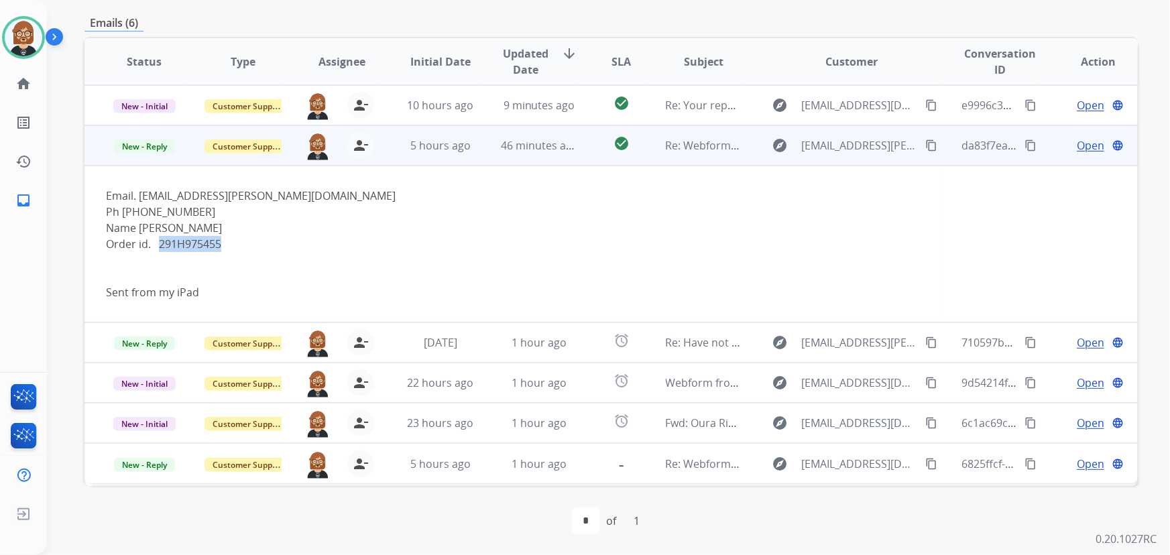
click at [161, 247] on div "Order id. 291H975455" at bounding box center [512, 244] width 812 height 16
copy div "291H975455"
drag, startPoint x: 194, startPoint y: 208, endPoint x: 121, endPoint y: 212, distance: 72.5
click at [121, 212] on div "Ph 780-625-4868" at bounding box center [512, 212] width 812 height 16
copy div "780-625-4868"
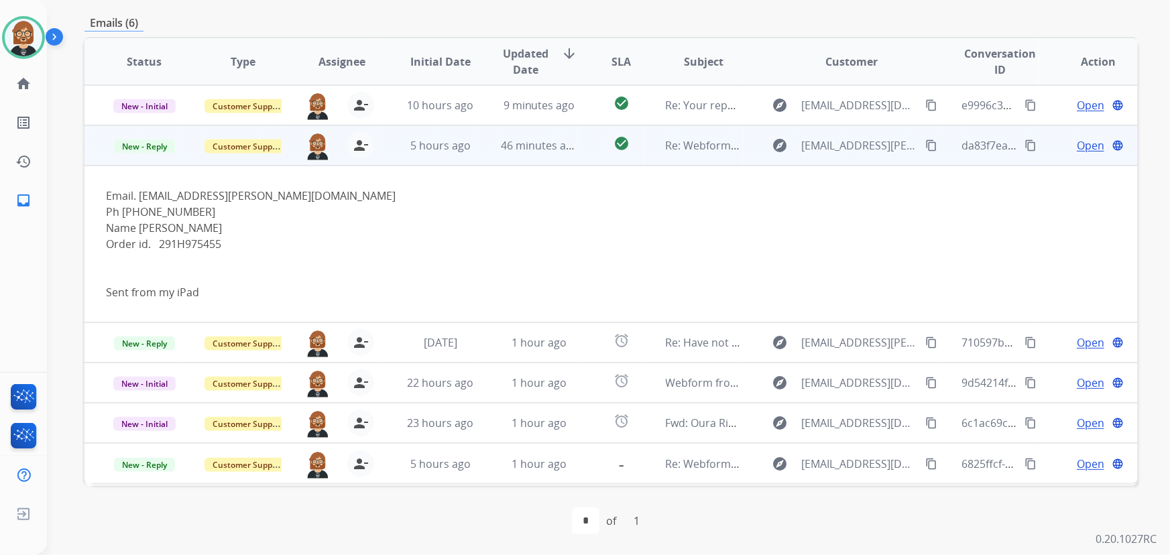
click at [253, 190] on div "Email. Patbren.taylor@gmail.com" at bounding box center [512, 196] width 812 height 16
drag, startPoint x: 269, startPoint y: 191, endPoint x: 141, endPoint y: 199, distance: 128.3
click at [141, 199] on div "Email. Patbren.taylor@gmail.com" at bounding box center [512, 196] width 812 height 16
copy div "Patbren.taylor@gmail.com"
click at [1079, 150] on span "Open" at bounding box center [1089, 145] width 27 height 16
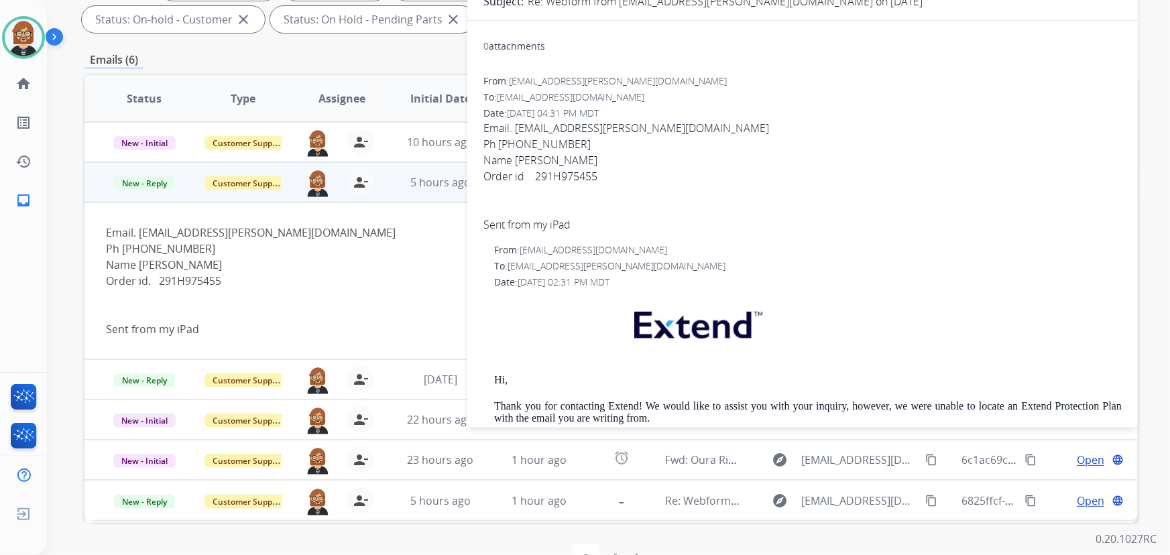
scroll to position [27, 0]
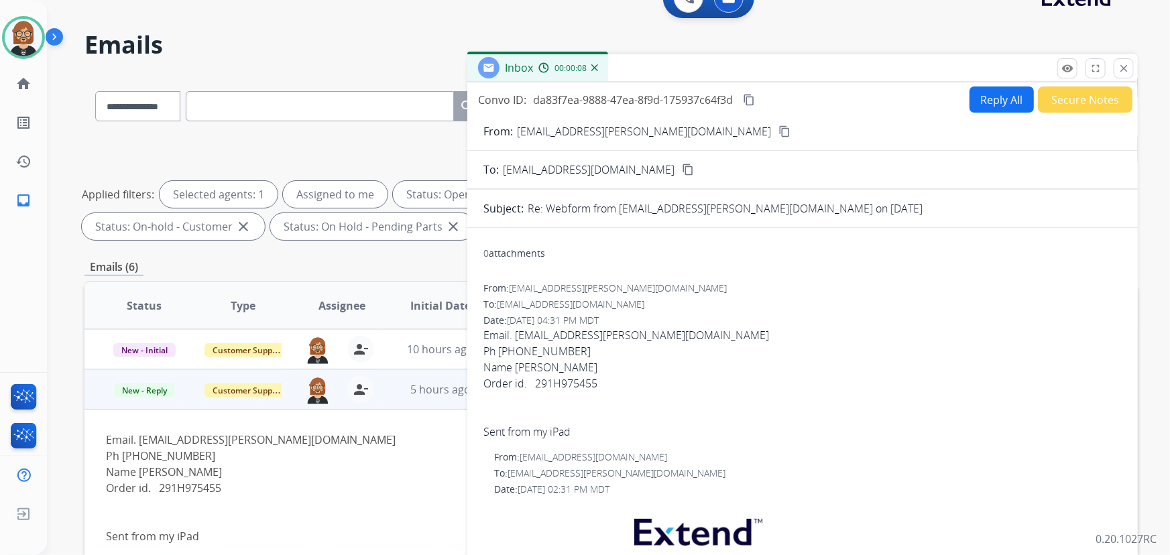
click at [985, 94] on button "Reply All" at bounding box center [1001, 99] width 64 height 26
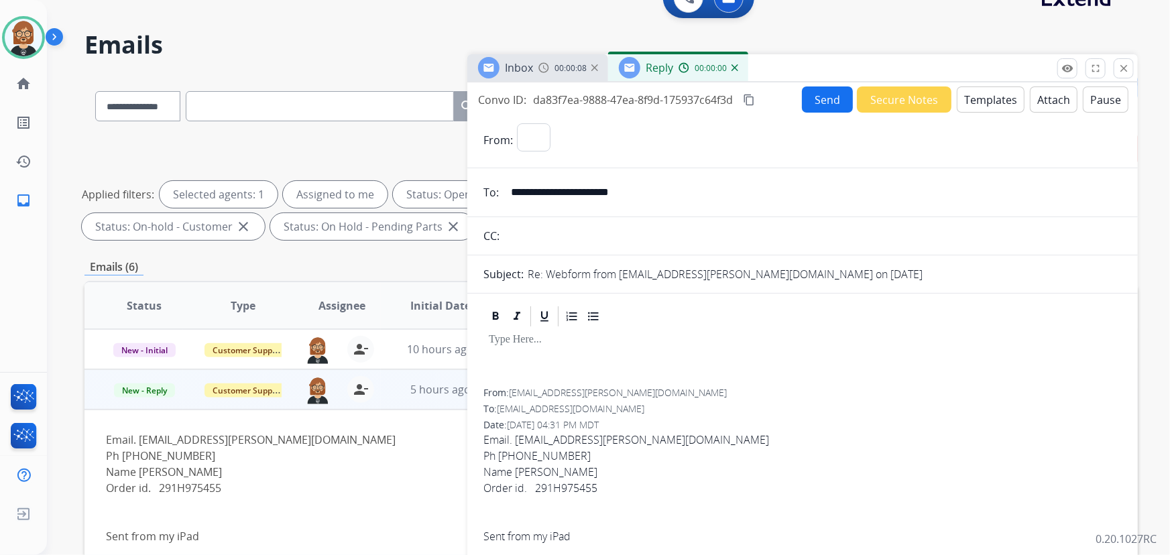
select select "**********"
click at [995, 101] on button "Templates" at bounding box center [990, 99] width 68 height 26
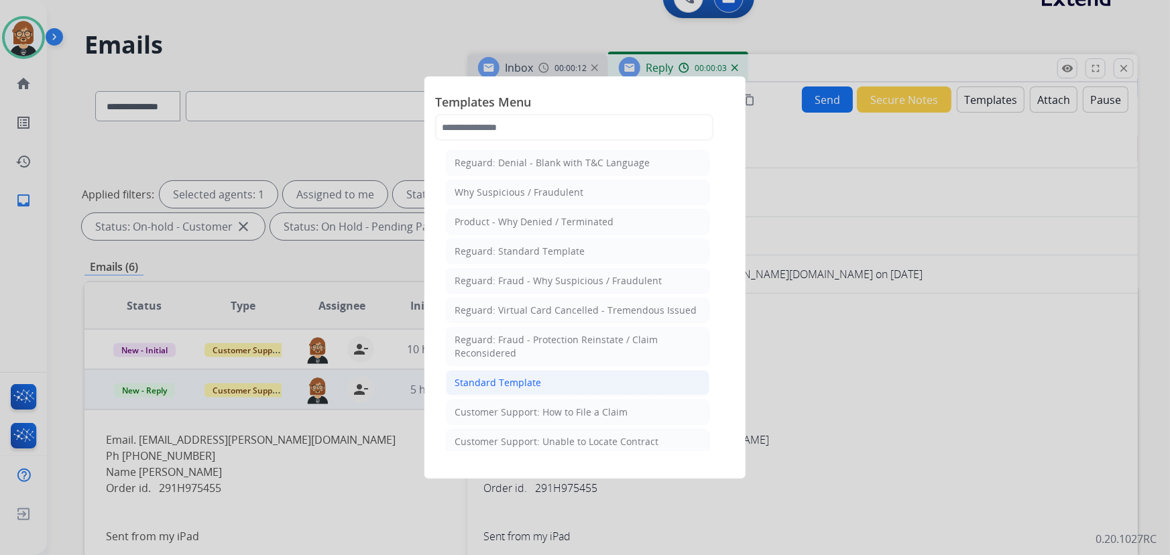
click at [555, 377] on li "Standard Template" at bounding box center [577, 382] width 263 height 25
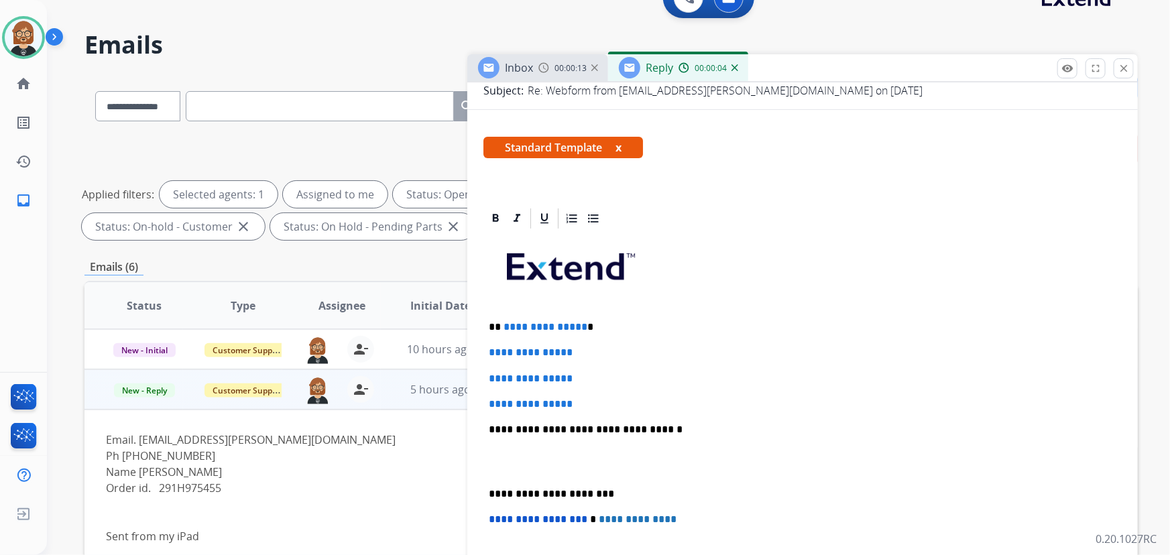
scroll to position [182, 0]
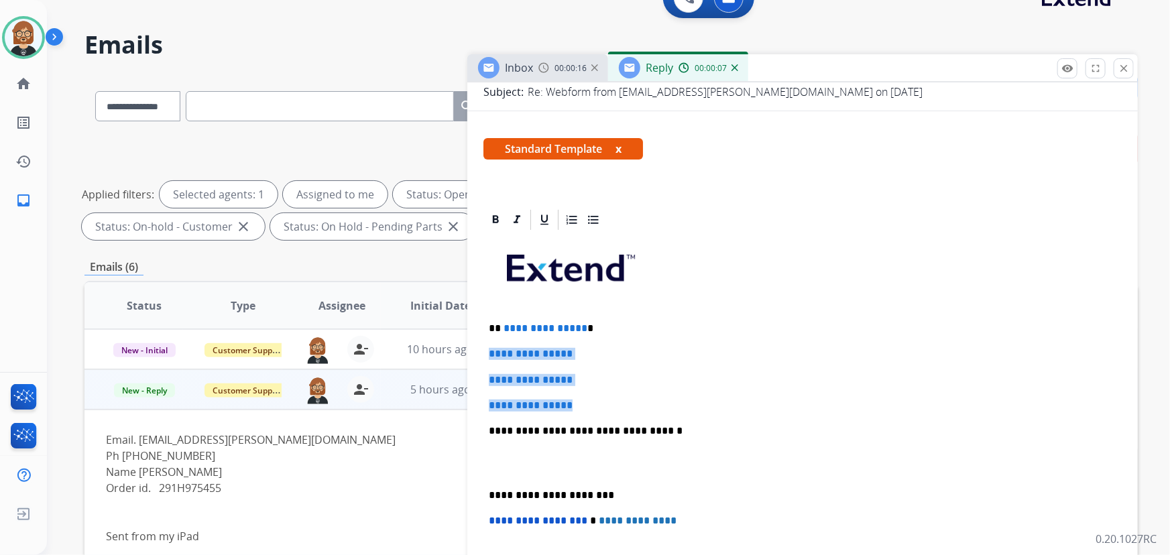
drag, startPoint x: 588, startPoint y: 402, endPoint x: 486, endPoint y: 347, distance: 116.1
click at [486, 347] on div "**********" at bounding box center [802, 462] width 638 height 461
drag, startPoint x: 502, startPoint y: 325, endPoint x: 577, endPoint y: 321, distance: 75.2
click at [577, 323] on span "**********" at bounding box center [545, 328] width 84 height 10
drag, startPoint x: 588, startPoint y: 406, endPoint x: 459, endPoint y: 353, distance: 138.9
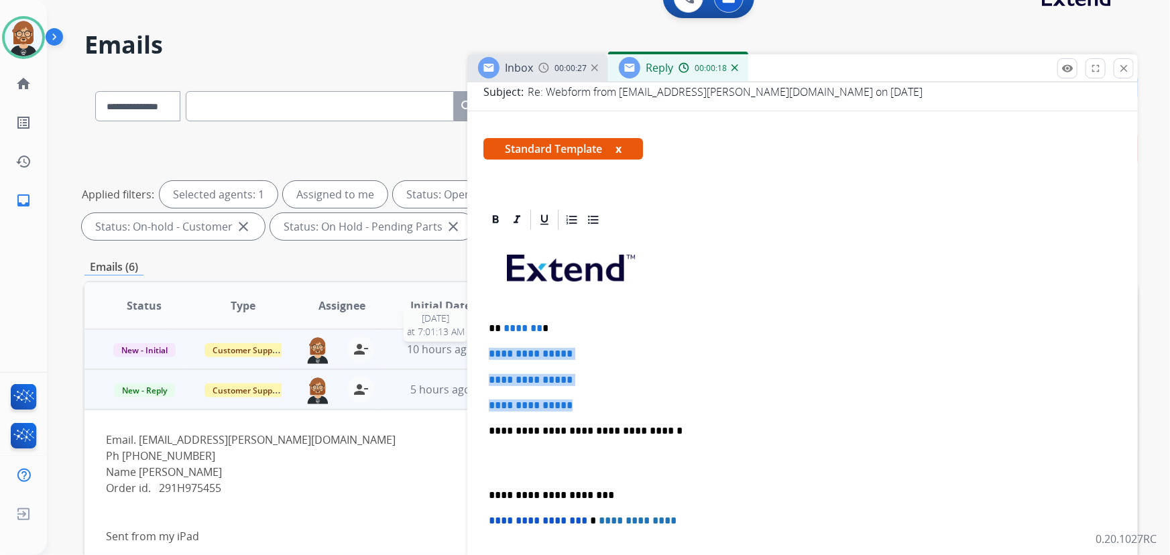
click at [459, 353] on div "**********" at bounding box center [610, 436] width 1053 height 725
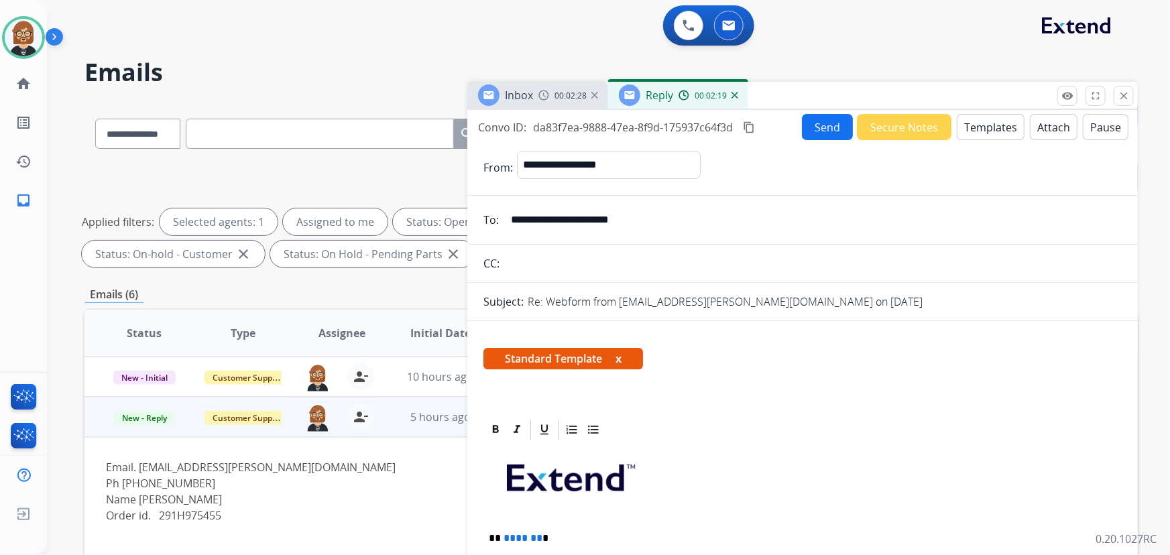
scroll to position [0, 0]
click at [836, 125] on button "Send" at bounding box center [827, 127] width 51 height 26
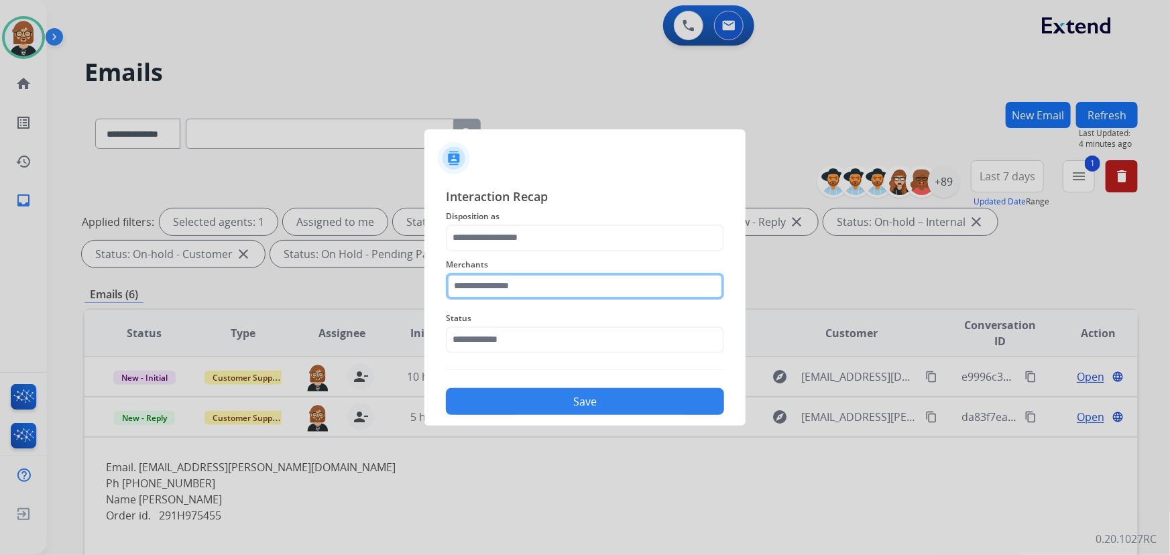
click at [552, 278] on input "text" at bounding box center [585, 286] width 278 height 27
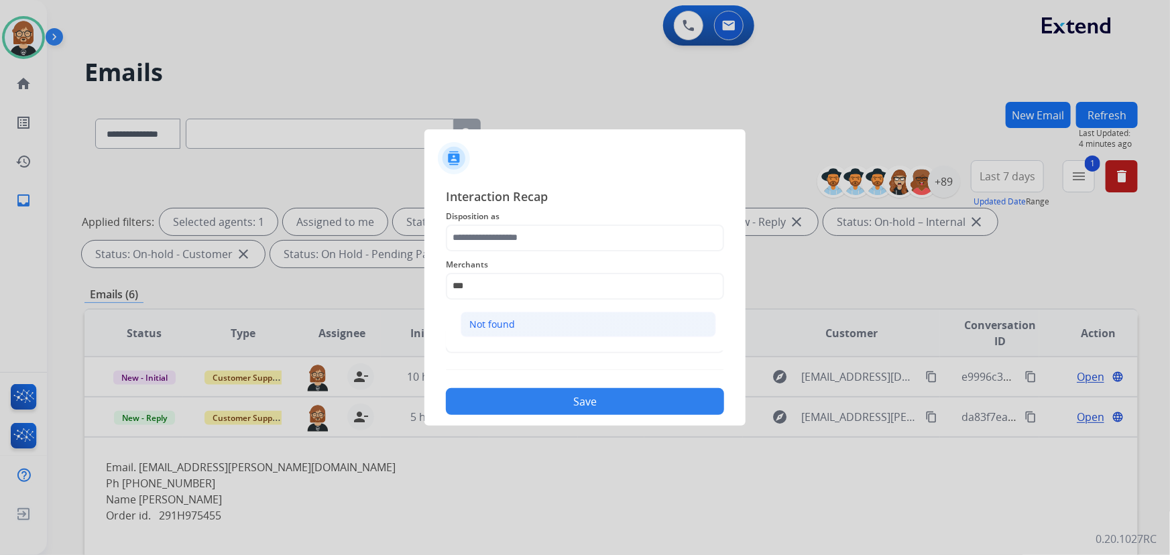
click at [532, 326] on li "Not found" at bounding box center [587, 324] width 255 height 25
type input "*********"
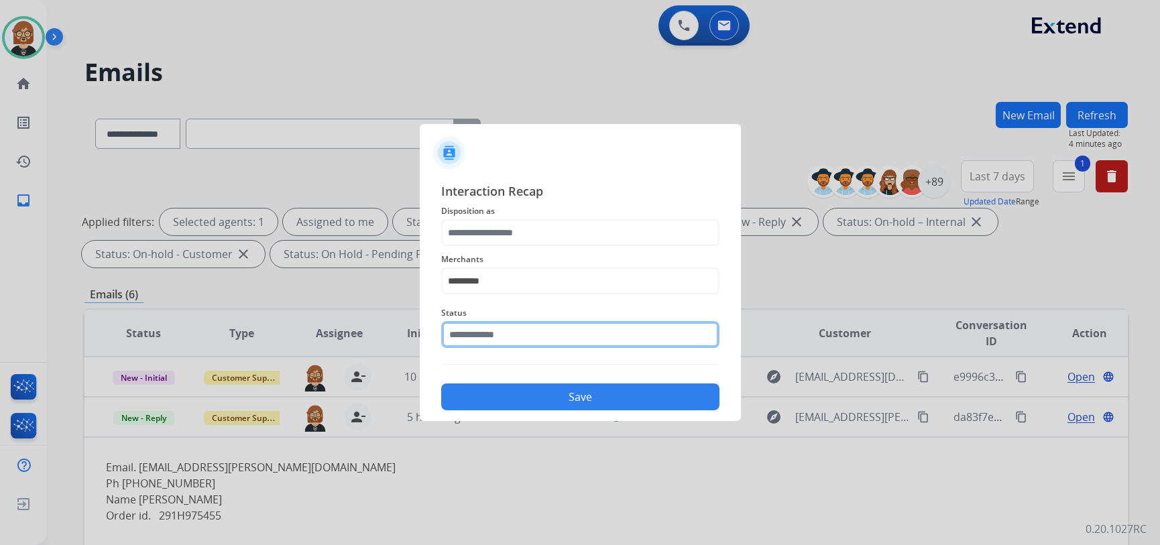
click at [545, 343] on input "text" at bounding box center [580, 334] width 278 height 27
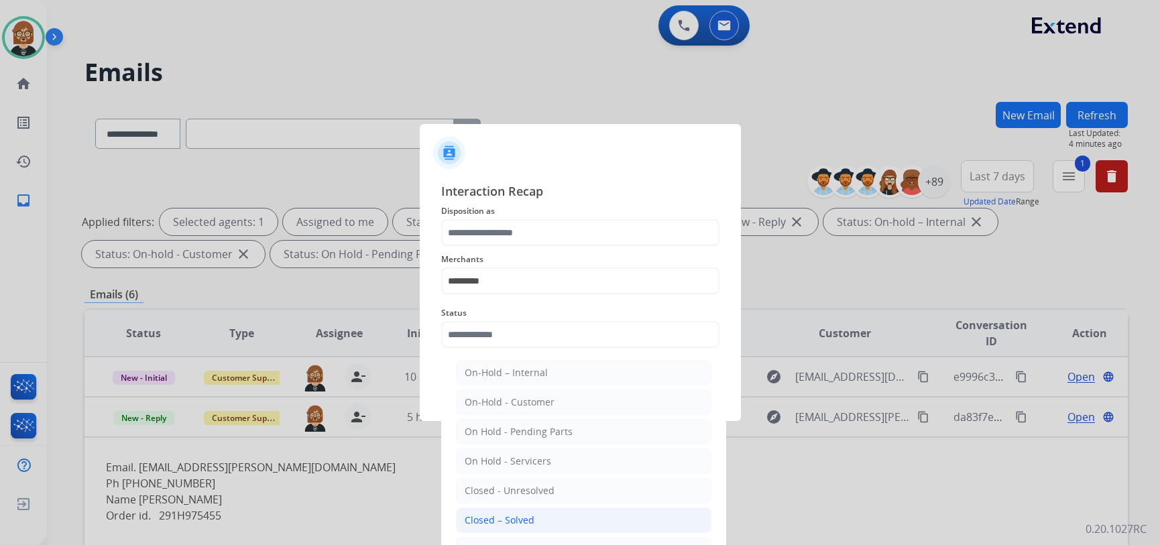
click at [544, 517] on li "Closed – Solved" at bounding box center [583, 519] width 255 height 25
type input "**********"
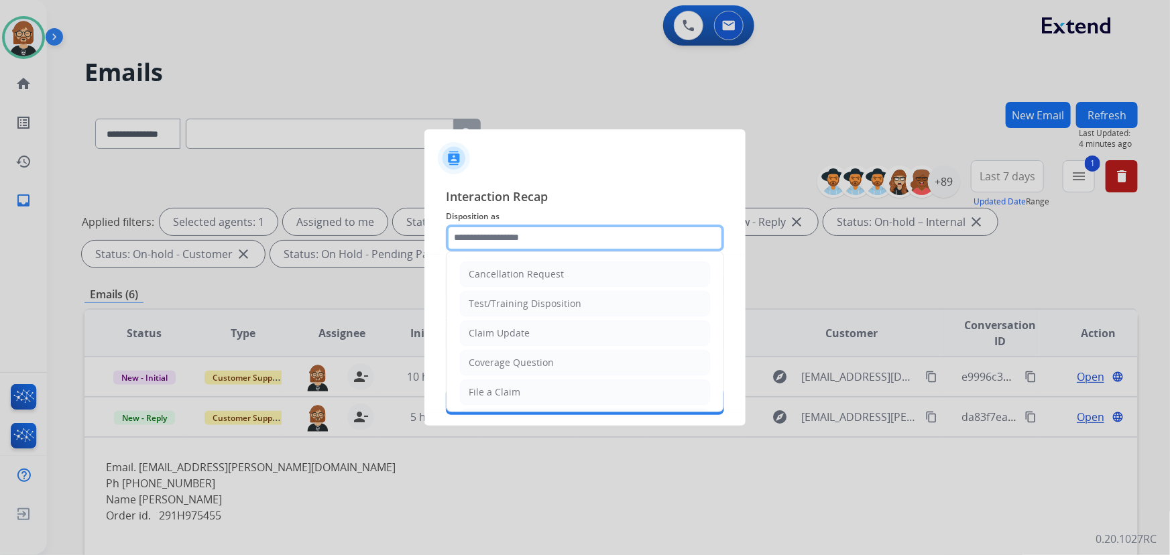
click at [564, 239] on input "text" at bounding box center [585, 238] width 278 height 27
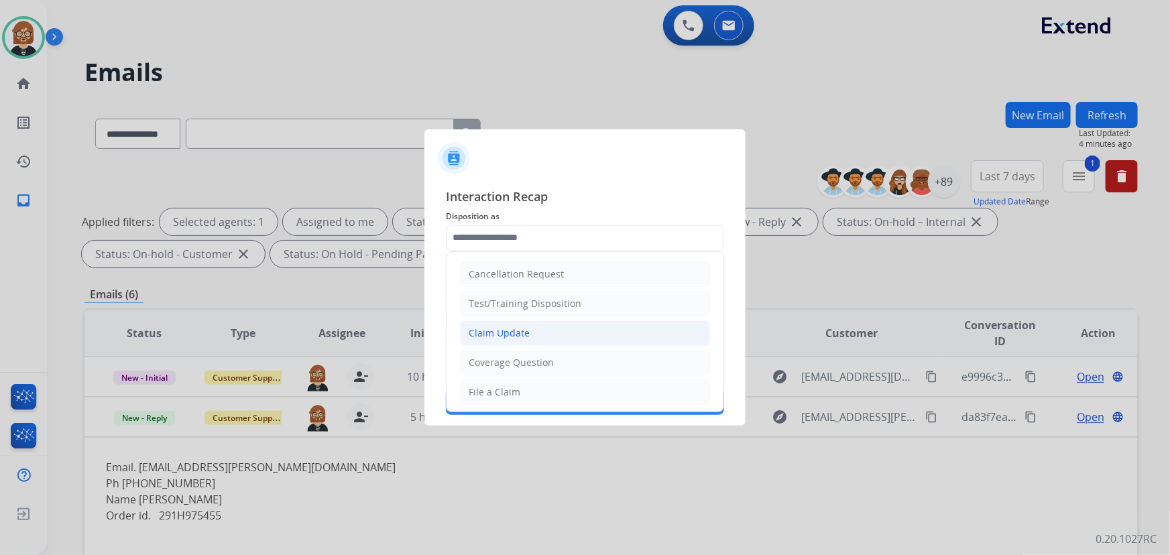
click at [553, 326] on li "Claim Update" at bounding box center [585, 332] width 250 height 25
type input "**********"
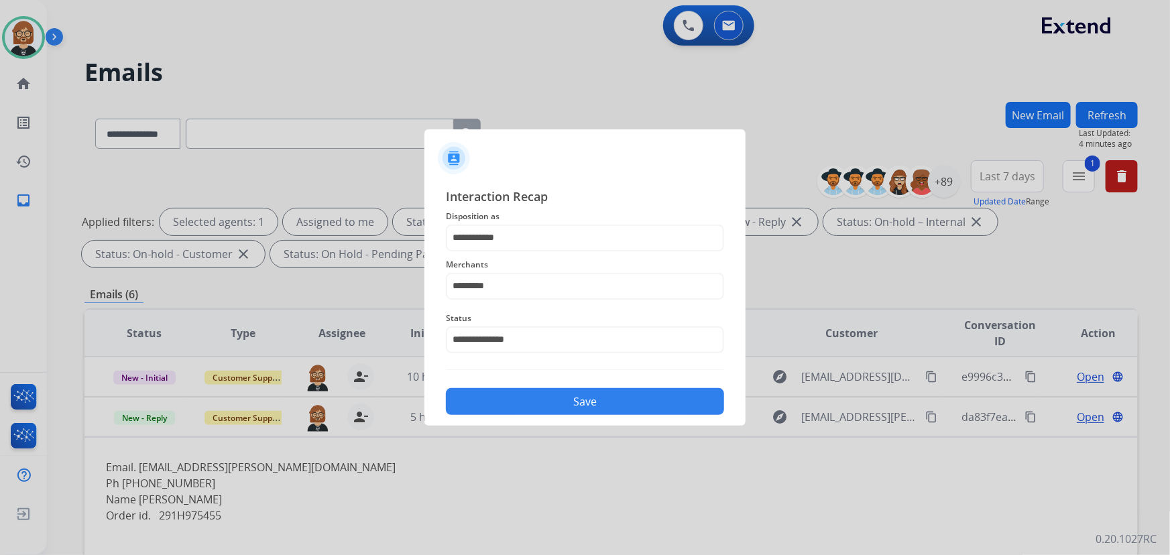
click at [594, 401] on button "Save" at bounding box center [585, 401] width 278 height 27
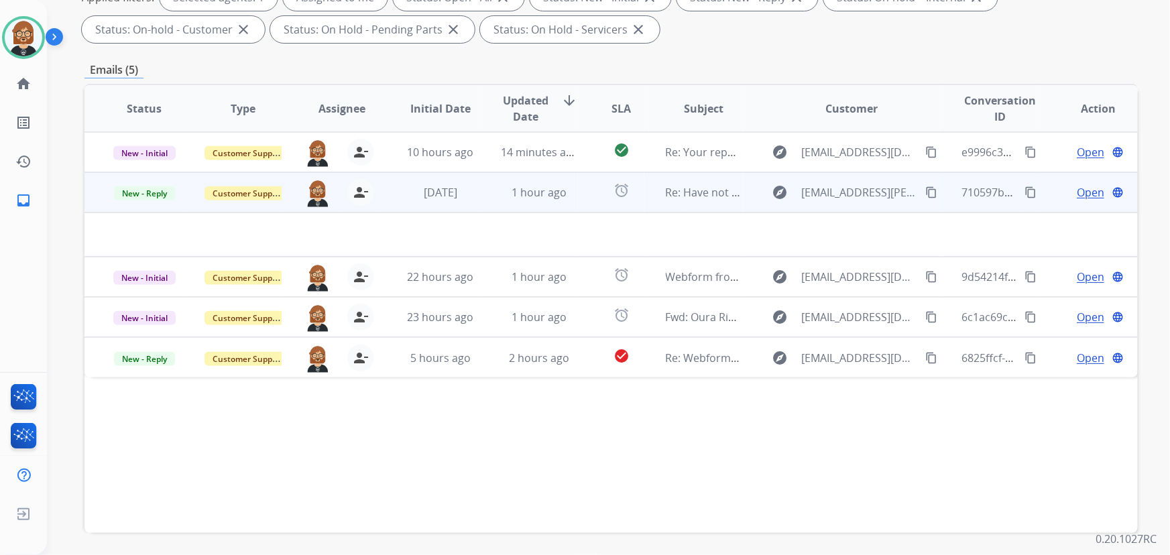
scroll to position [149, 0]
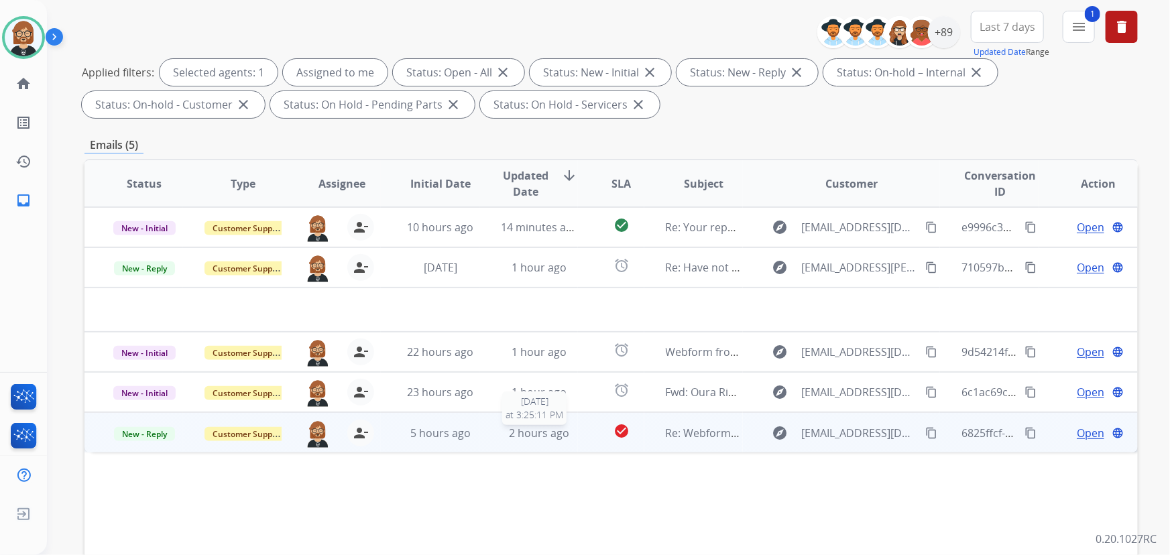
click at [544, 430] on span "2 hours ago" at bounding box center [539, 433] width 60 height 15
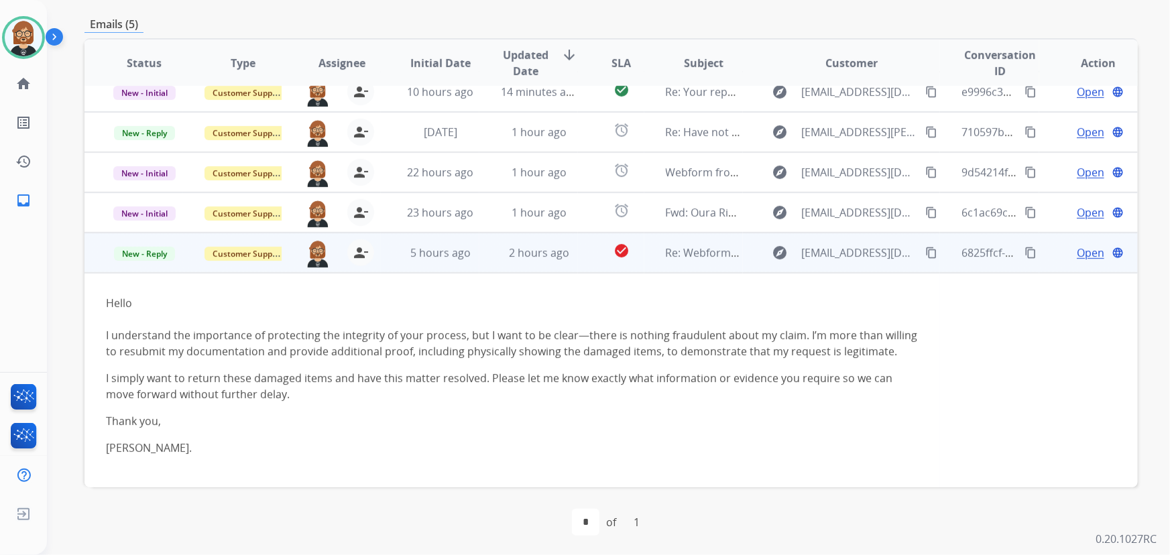
scroll to position [271, 0]
click at [925, 249] on mat-icon "content_copy" at bounding box center [931, 251] width 12 height 12
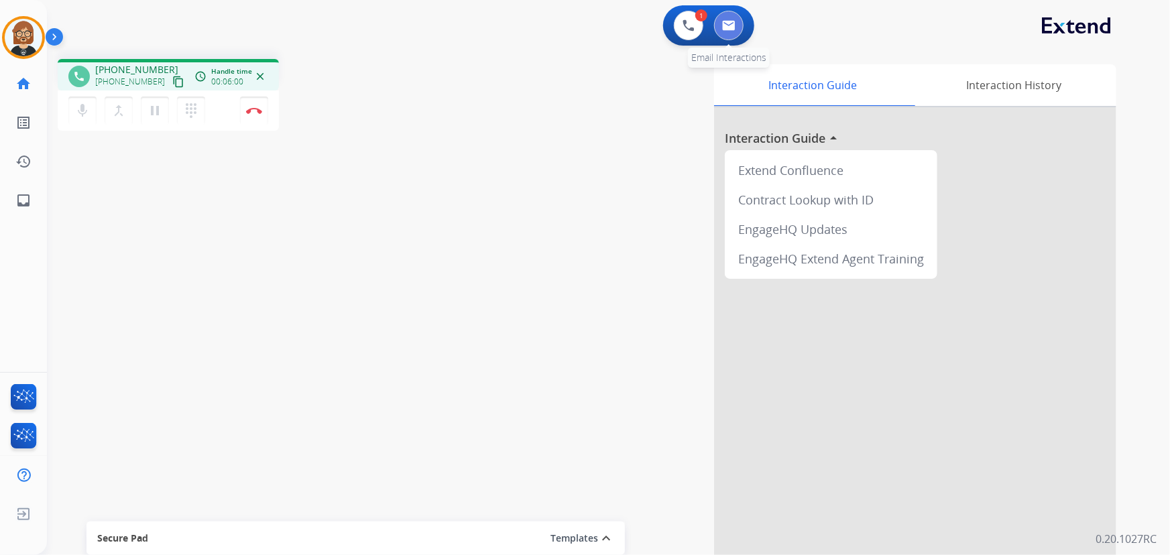
click at [733, 25] on img at bounding box center [728, 25] width 13 height 11
select select "**********"
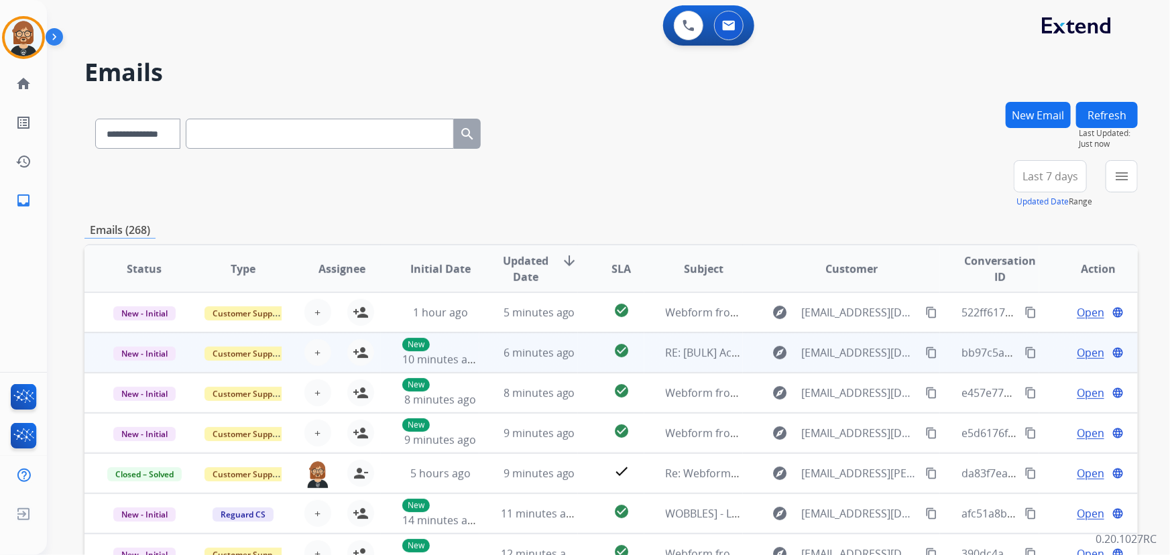
scroll to position [1, 0]
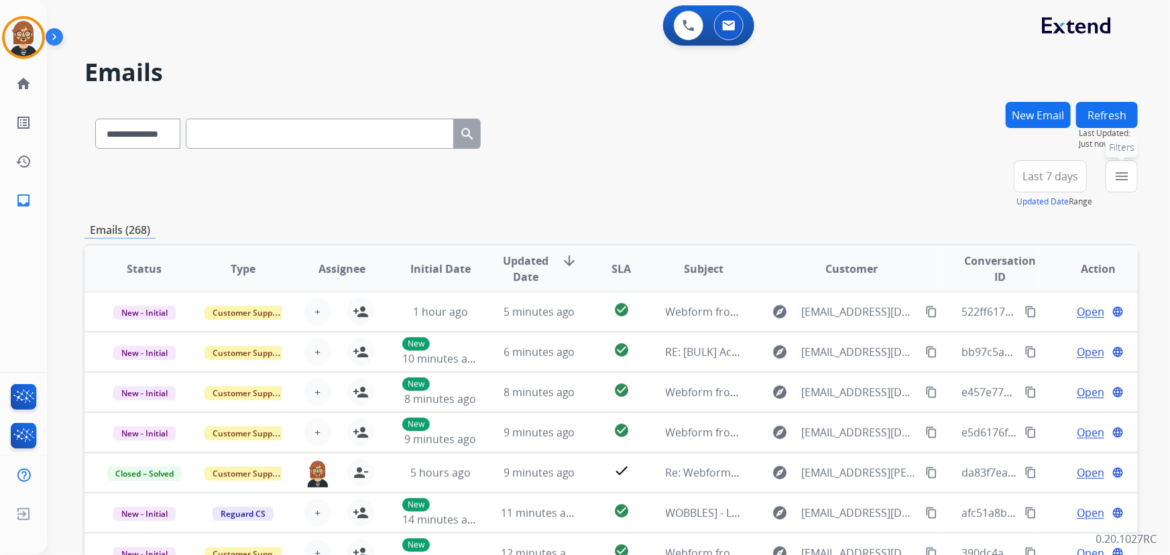
click at [1132, 177] on button "menu Filters" at bounding box center [1121, 176] width 32 height 32
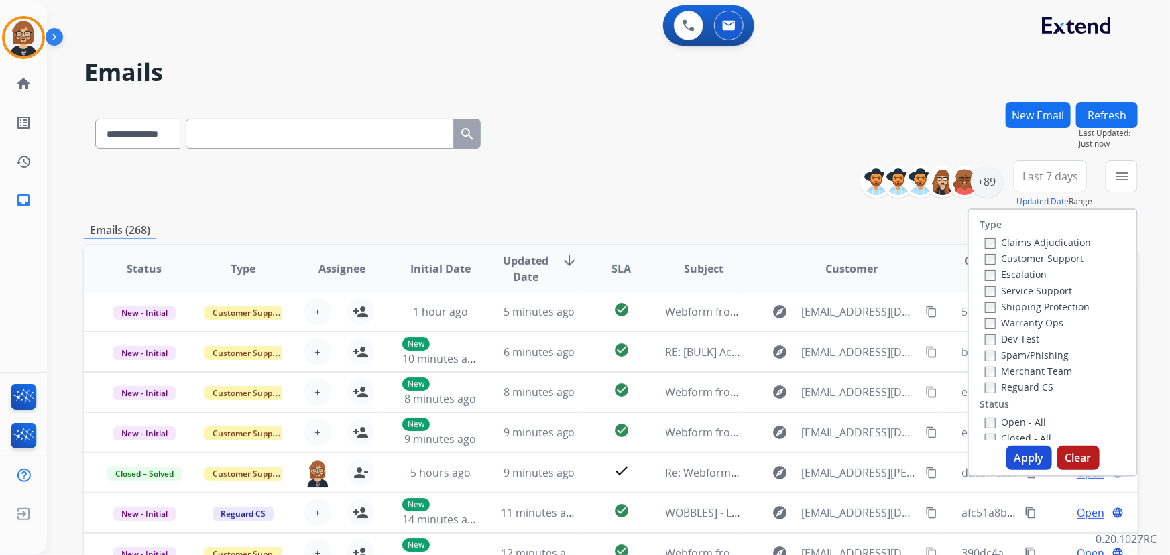
click at [997, 422] on label "Open - All" at bounding box center [1015, 422] width 61 height 13
click at [1017, 452] on button "Apply" at bounding box center [1029, 458] width 46 height 24
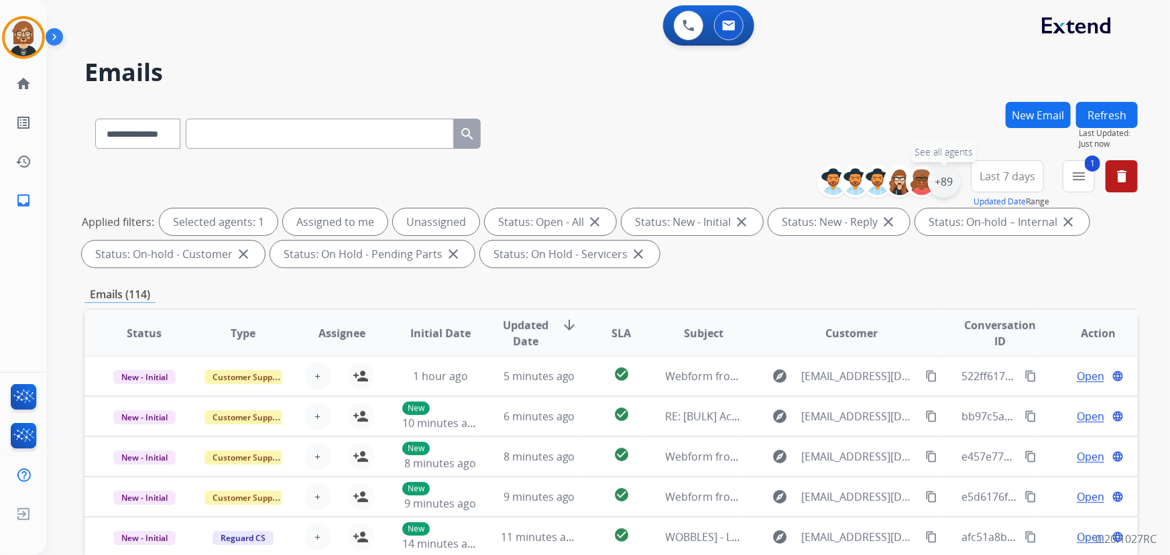
click at [947, 180] on div "+89" at bounding box center [944, 182] width 32 height 32
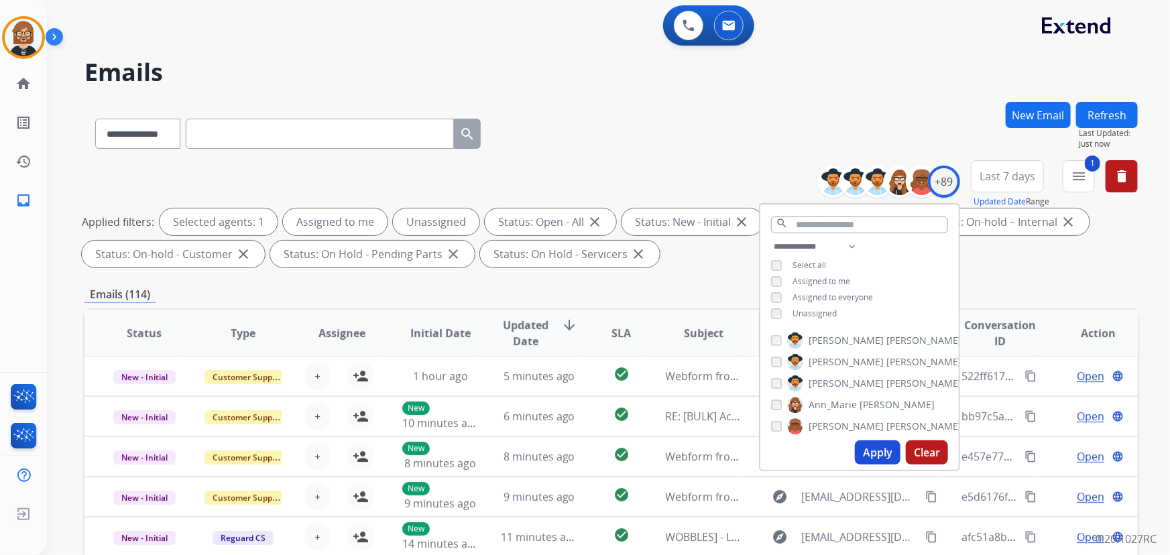
click at [804, 310] on span "Unassigned" at bounding box center [814, 313] width 44 height 11
click at [883, 446] on button "Apply" at bounding box center [878, 452] width 46 height 24
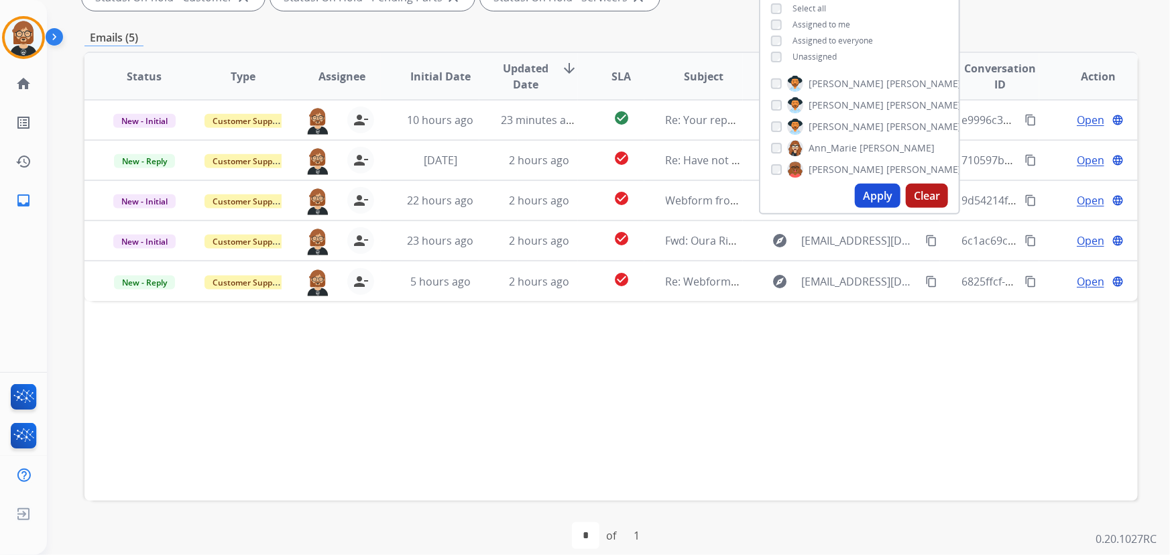
scroll to position [271, 0]
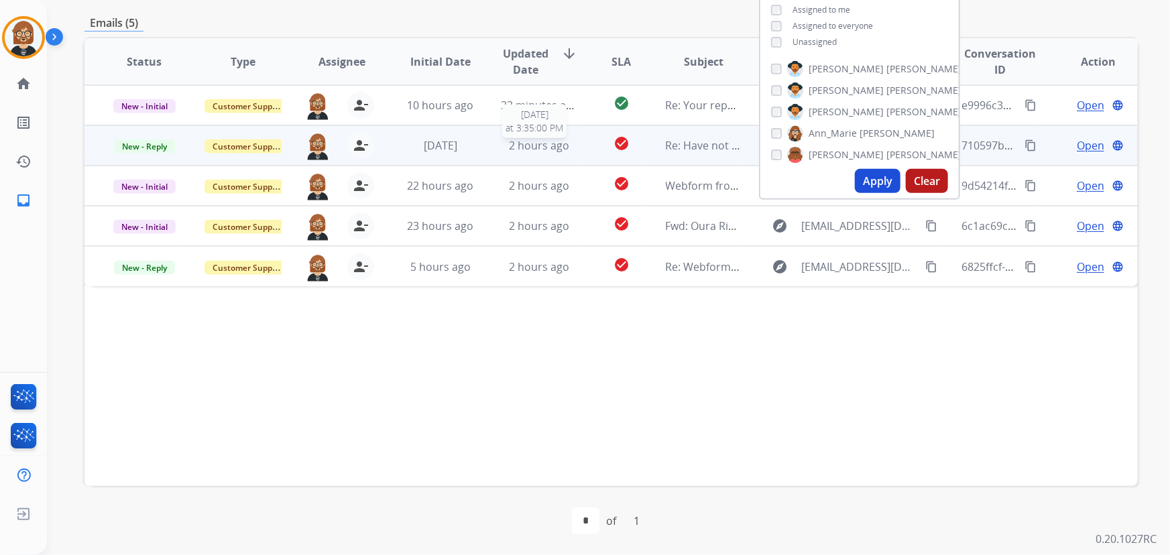
click at [515, 138] on span "2 hours ago" at bounding box center [539, 145] width 60 height 15
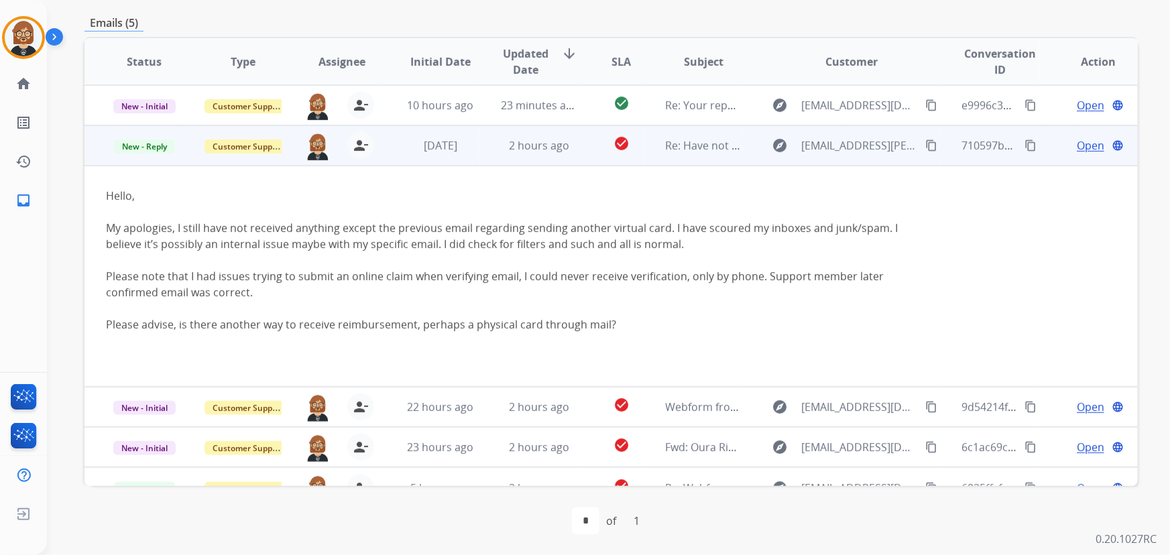
scroll to position [20, 0]
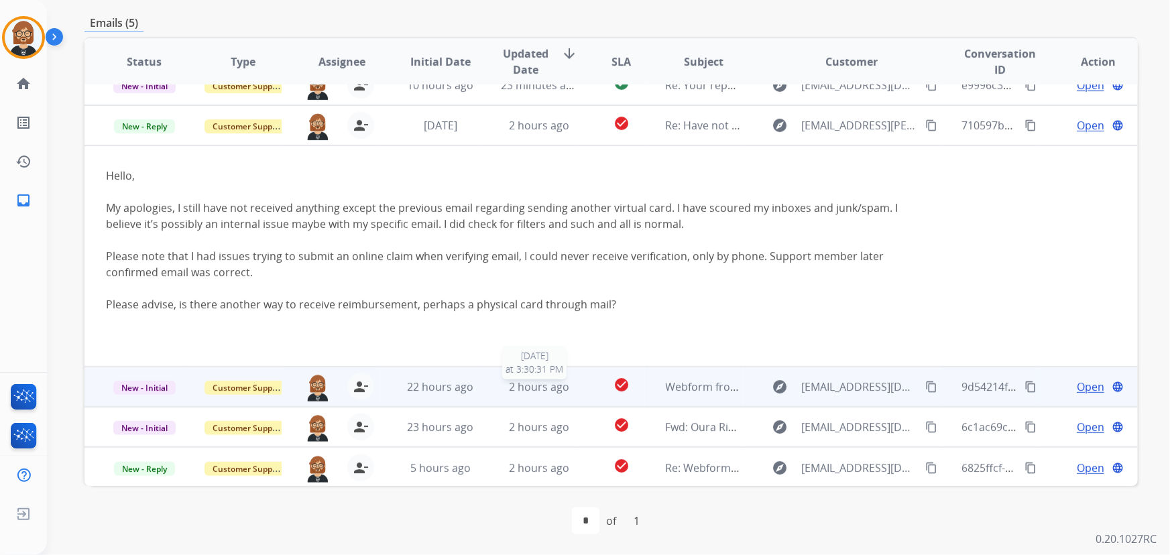
click at [549, 381] on span "2 hours ago" at bounding box center [539, 386] width 60 height 15
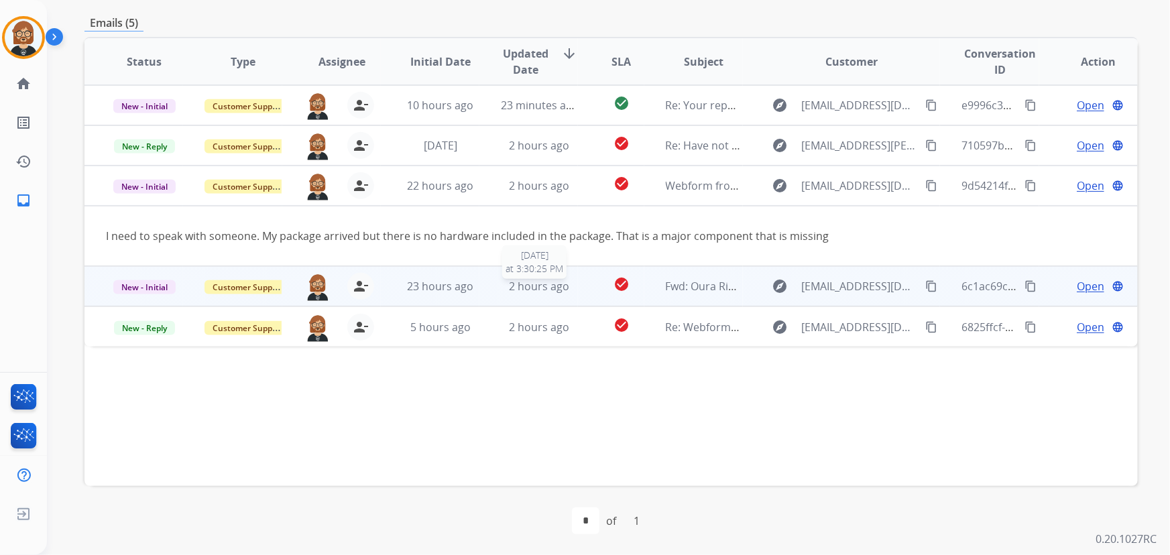
click at [533, 280] on span "2 hours ago" at bounding box center [539, 286] width 60 height 15
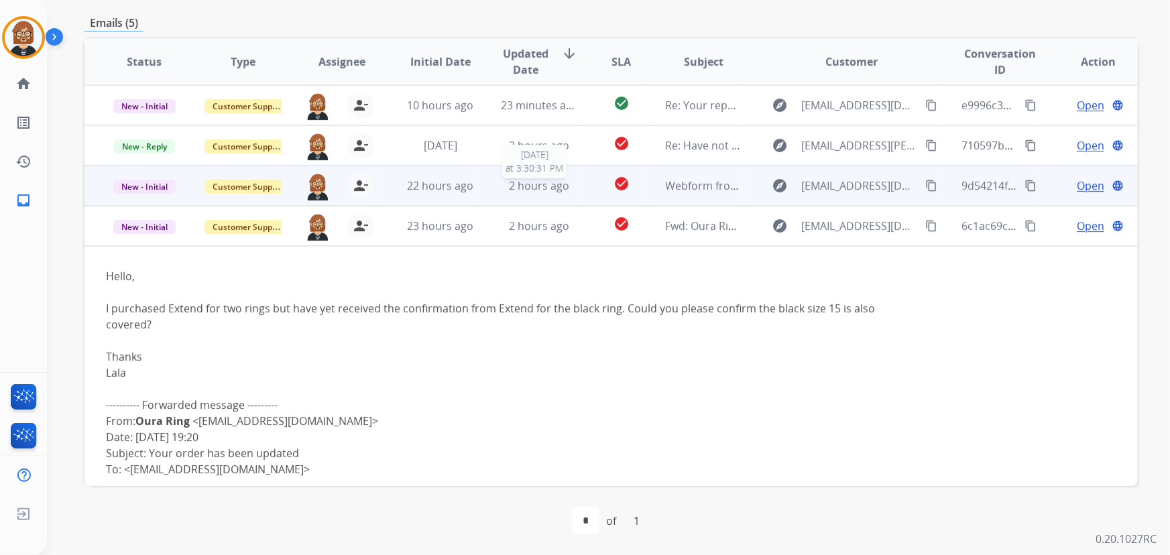
click at [534, 190] on span "2 hours ago" at bounding box center [539, 185] width 60 height 15
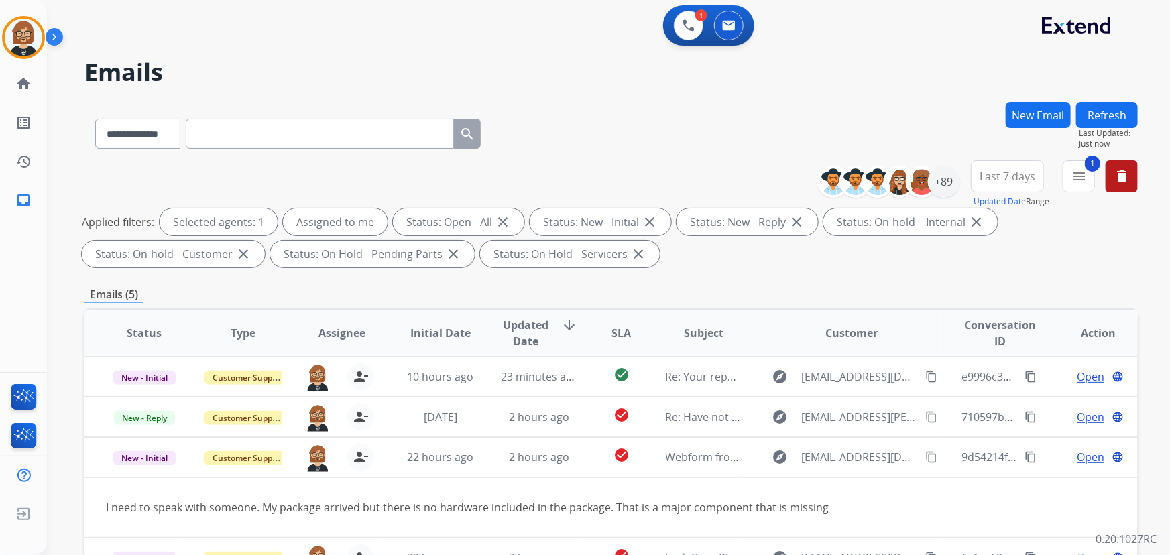
click at [1038, 113] on button "New Email" at bounding box center [1037, 115] width 65 height 26
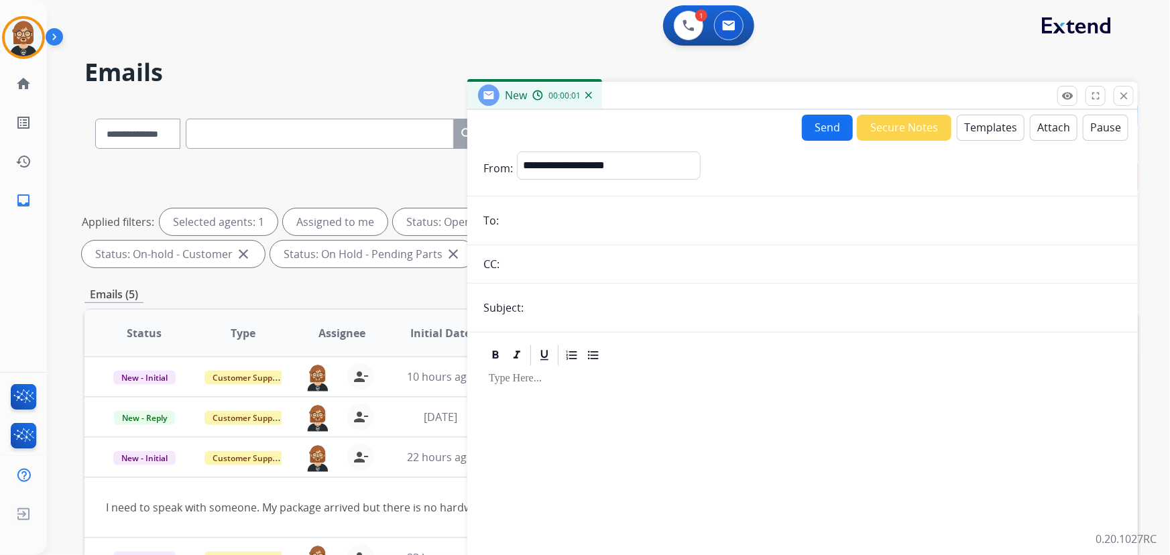
click at [624, 219] on input "email" at bounding box center [812, 220] width 619 height 27
paste input "**********"
type input "**********"
click at [636, 174] on select "**********" at bounding box center [608, 164] width 182 height 27
select select "**********"
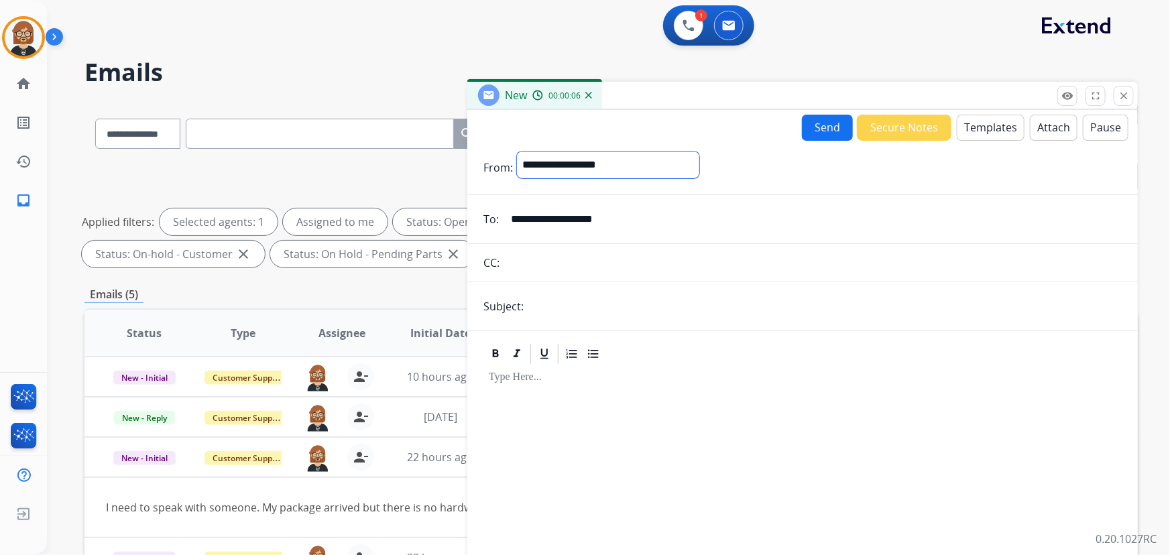
click at [517, 151] on select "**********" at bounding box center [608, 164] width 182 height 27
click at [616, 299] on input "text" at bounding box center [825, 307] width 594 height 27
type input "**********"
click at [977, 132] on button "Templates" at bounding box center [990, 128] width 68 height 26
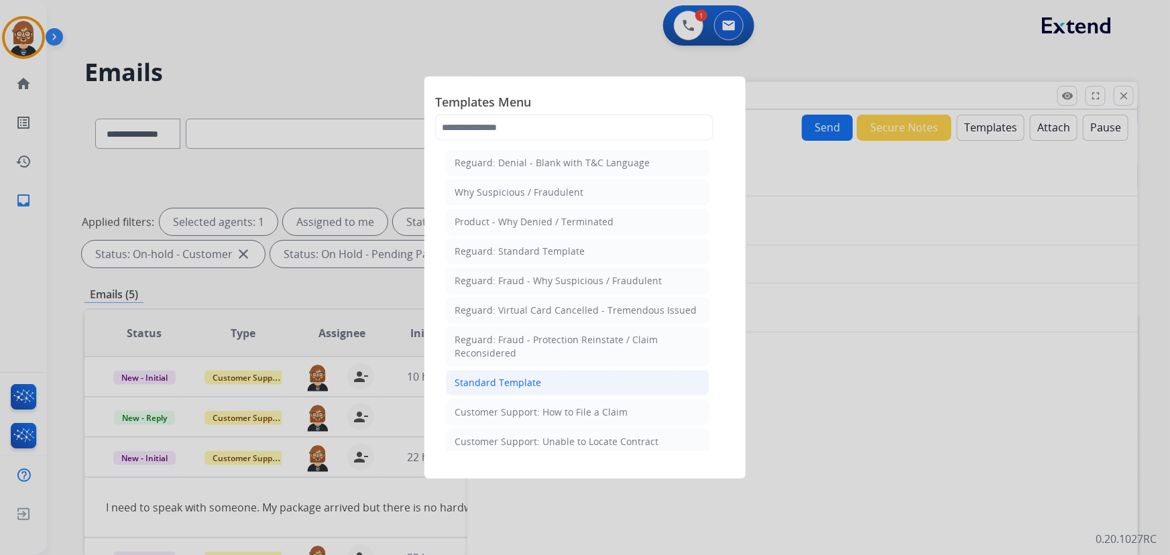
click at [516, 383] on div "Standard Template" at bounding box center [497, 382] width 86 height 13
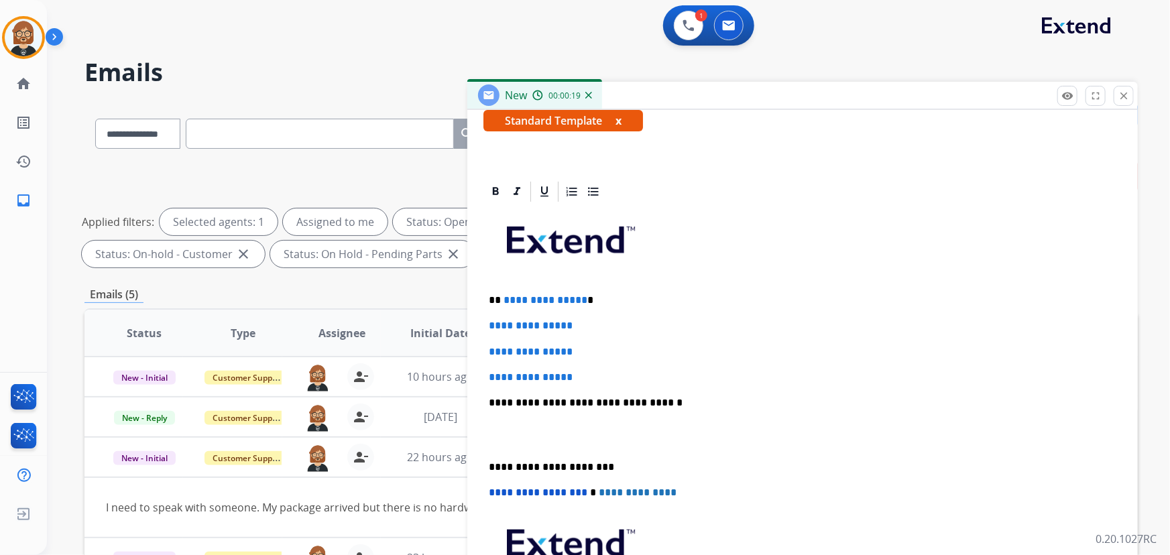
scroll to position [257, 0]
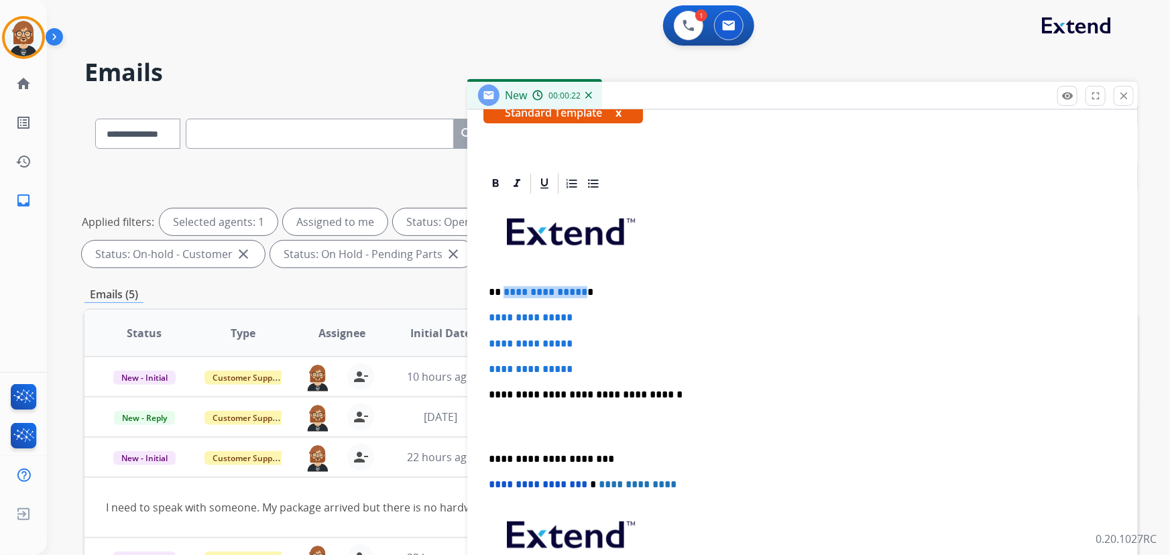
drag, startPoint x: 578, startPoint y: 288, endPoint x: 503, endPoint y: 290, distance: 75.8
click at [503, 290] on span "**********" at bounding box center [545, 292] width 84 height 10
drag, startPoint x: 605, startPoint y: 369, endPoint x: 478, endPoint y: 311, distance: 140.1
click at [477, 312] on div "**********" at bounding box center [802, 413] width 670 height 483
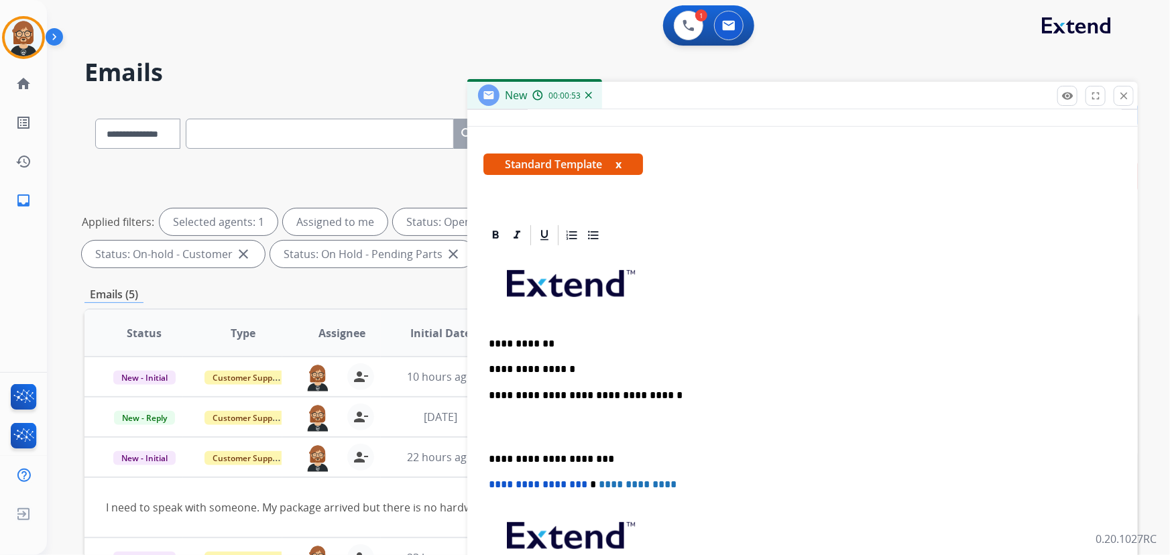
click at [621, 363] on p "**********" at bounding box center [797, 369] width 617 height 12
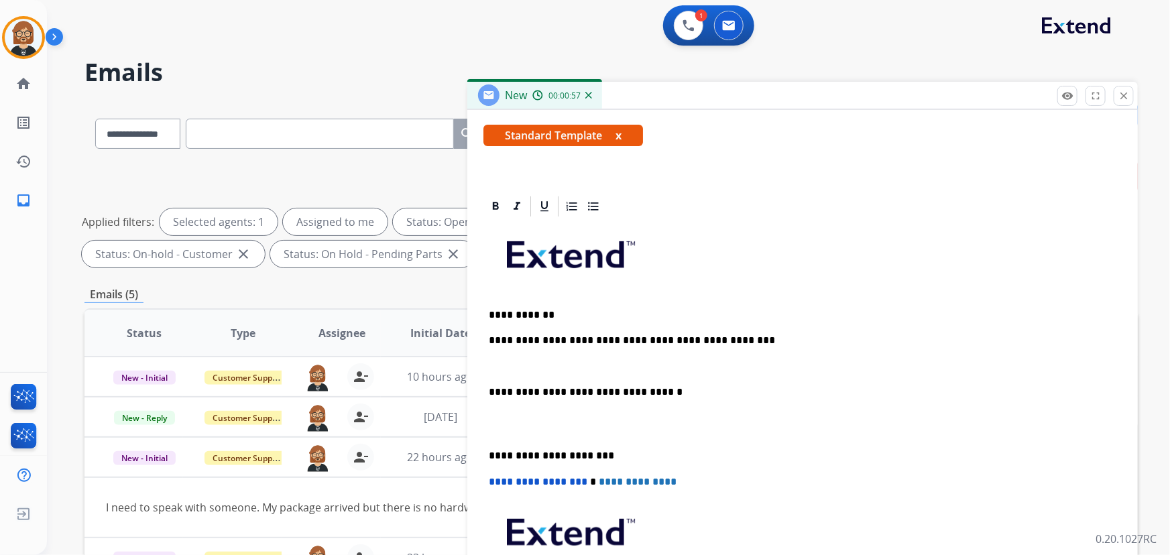
scroll to position [231, 0]
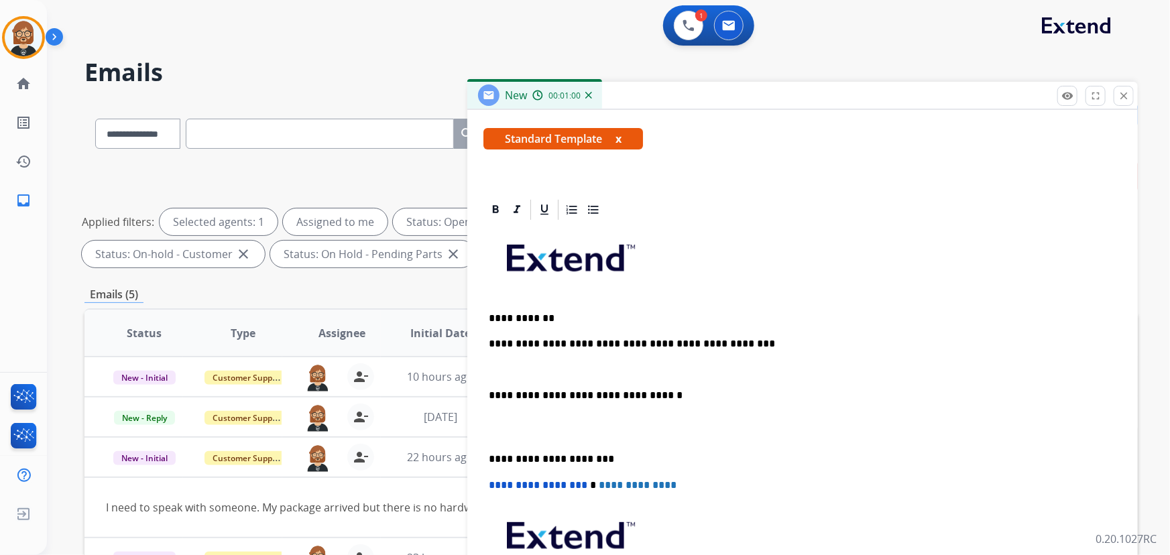
click at [765, 341] on p "**********" at bounding box center [797, 344] width 617 height 12
click at [587, 367] on p at bounding box center [802, 370] width 627 height 12
click at [642, 366] on p at bounding box center [802, 370] width 627 height 12
click at [542, 364] on p at bounding box center [802, 370] width 627 height 12
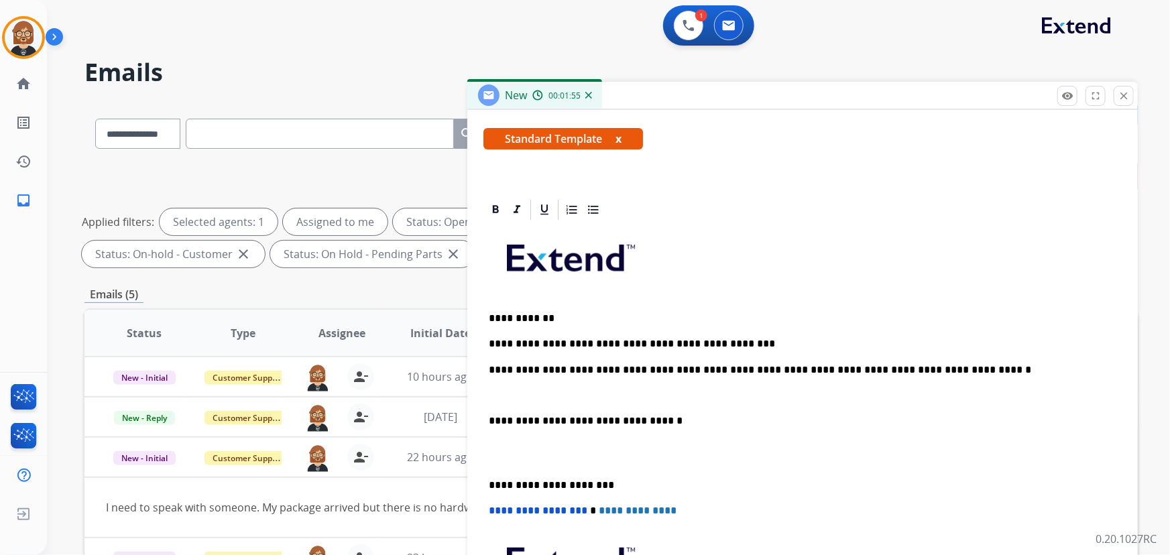
scroll to position [257, 0]
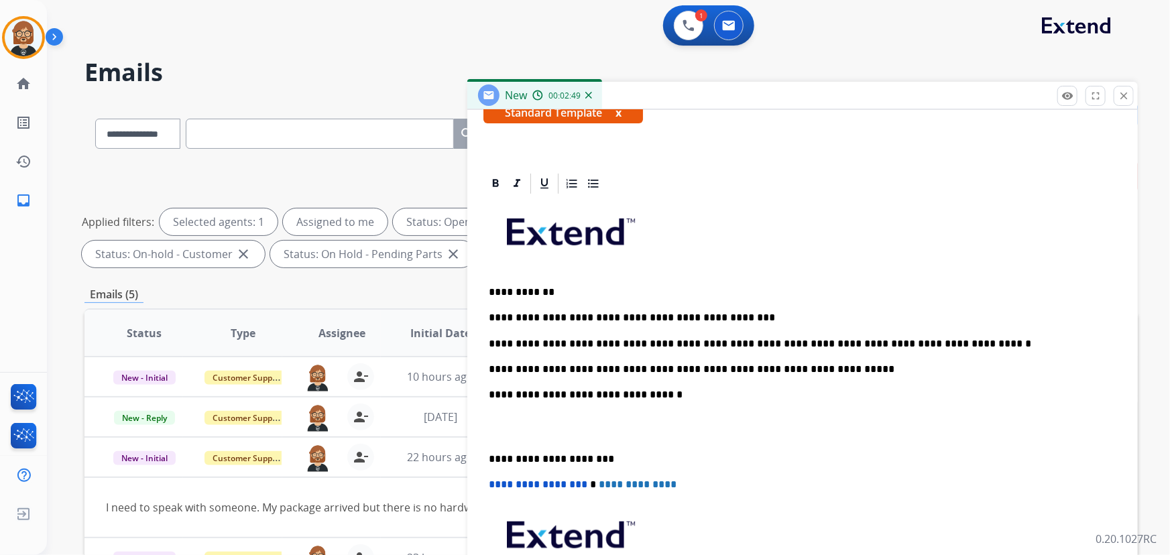
click at [842, 363] on p "**********" at bounding box center [797, 369] width 617 height 12
click at [875, 368] on p "**********" at bounding box center [797, 369] width 617 height 12
click at [884, 370] on p "**********" at bounding box center [797, 369] width 617 height 12
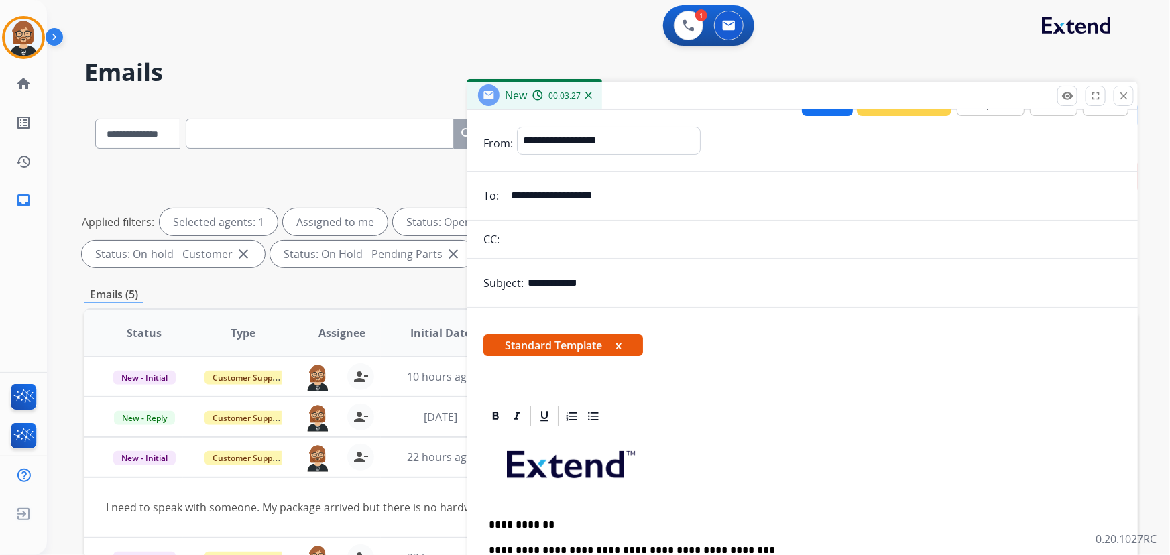
scroll to position [0, 0]
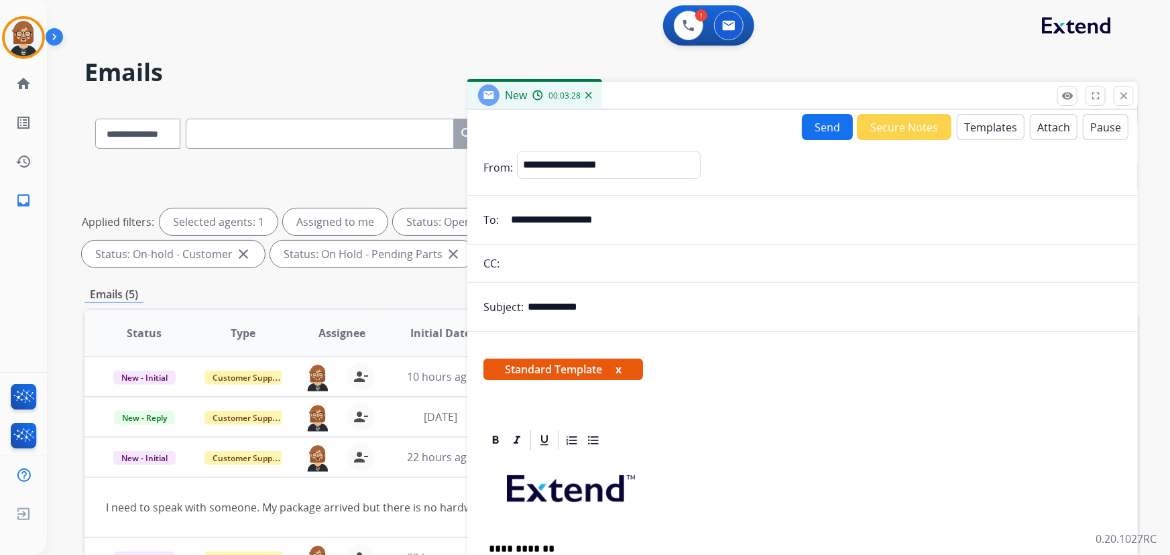
click at [819, 126] on button "Send" at bounding box center [827, 127] width 51 height 26
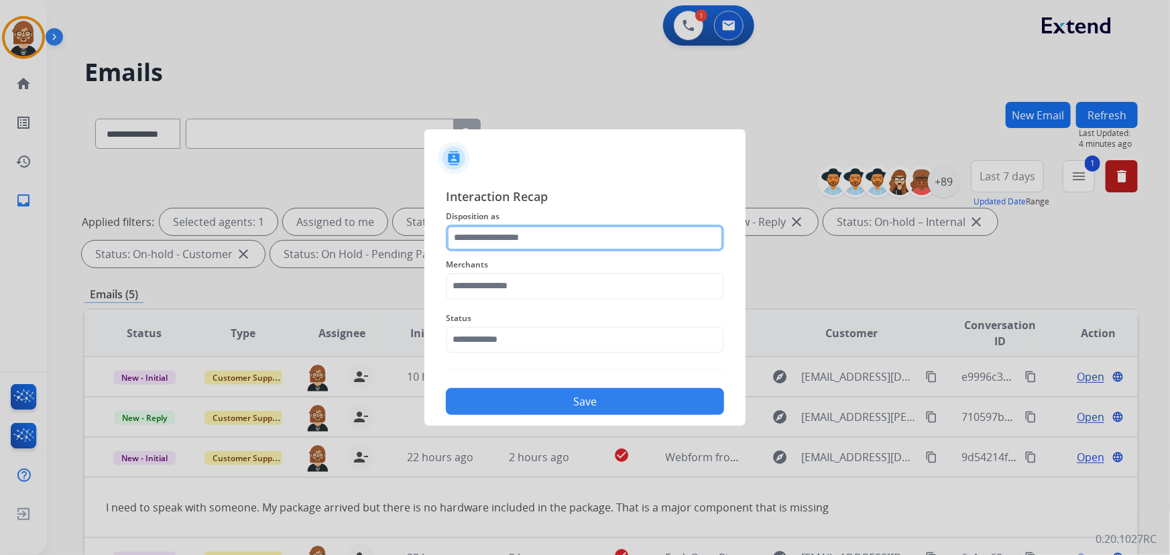
click at [613, 231] on input "text" at bounding box center [585, 238] width 278 height 27
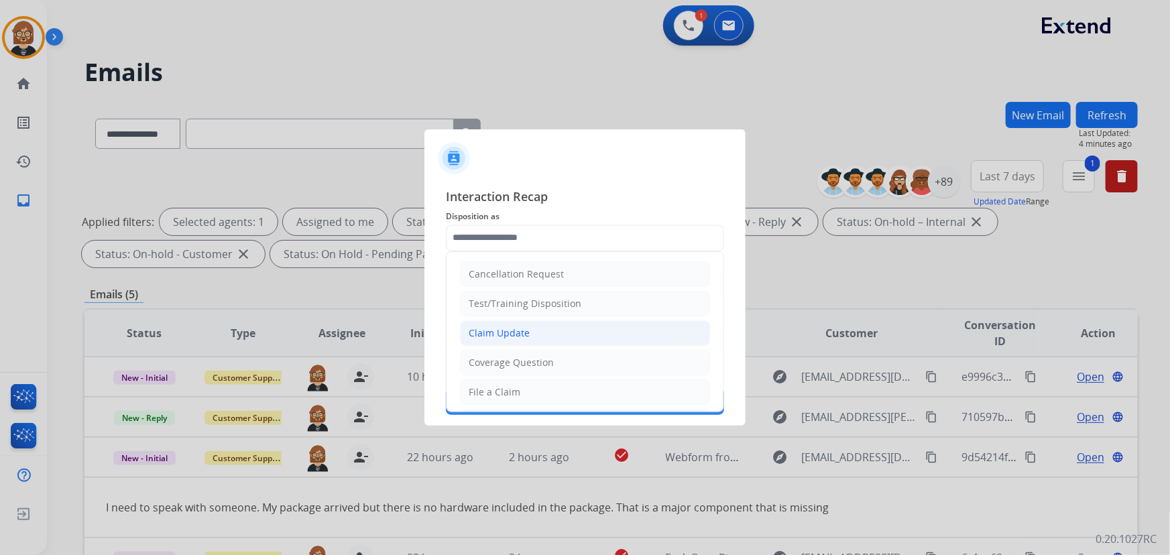
click at [574, 325] on li "Claim Update" at bounding box center [585, 332] width 250 height 25
type input "**********"
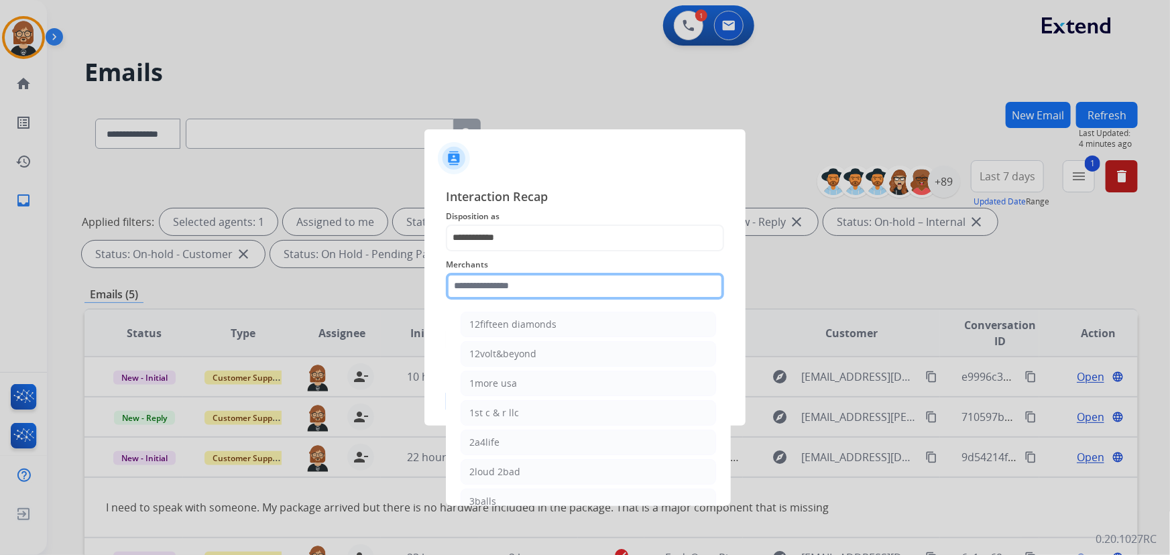
click at [587, 291] on input "text" at bounding box center [585, 286] width 278 height 27
click at [563, 288] on input "text" at bounding box center [585, 286] width 278 height 27
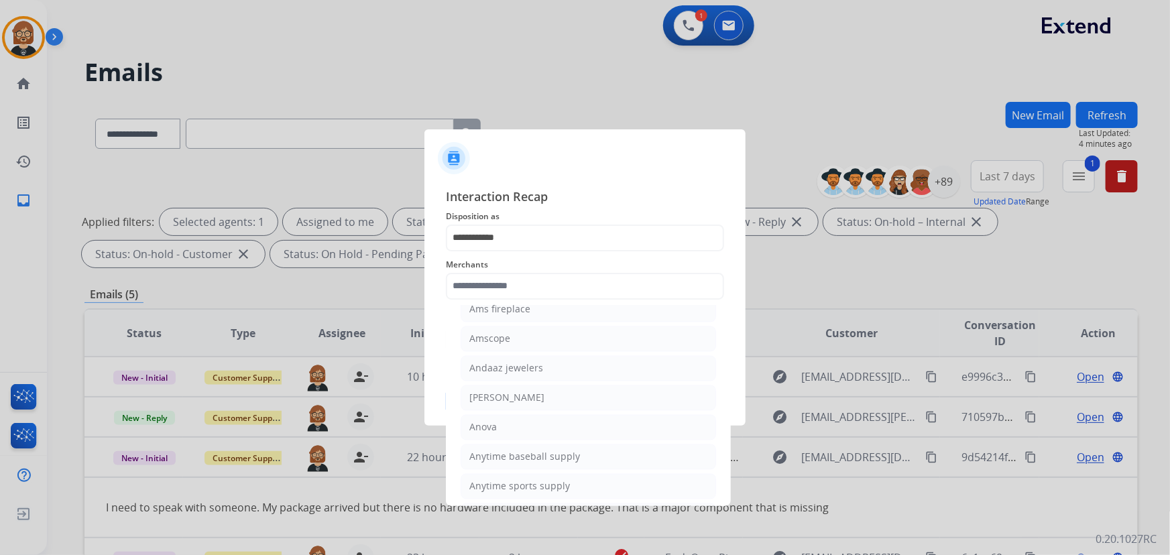
click at [635, 219] on span "Disposition as" at bounding box center [585, 216] width 278 height 16
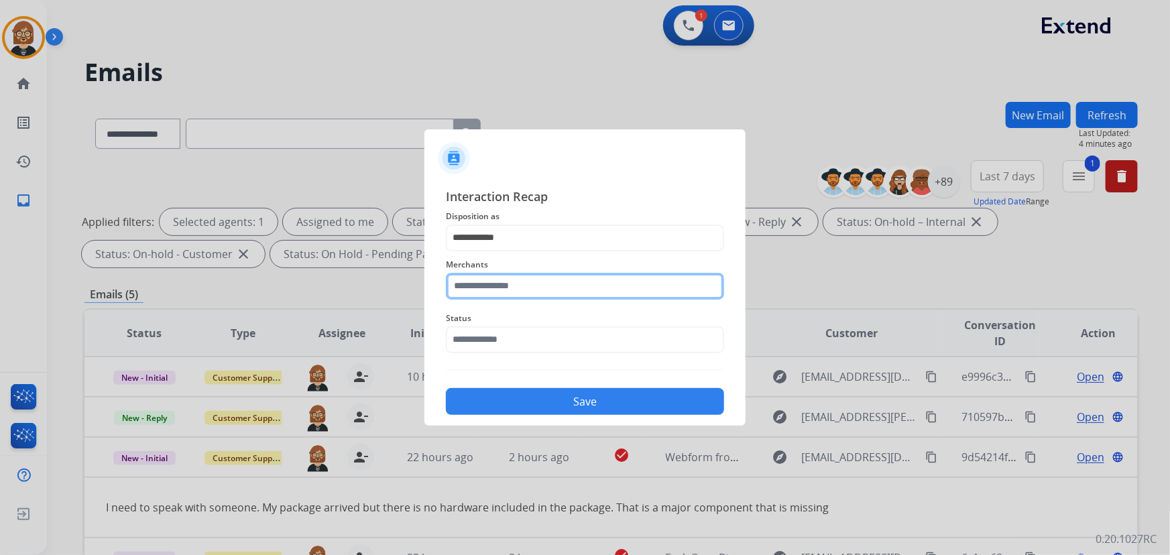
click at [609, 285] on input "text" at bounding box center [585, 286] width 278 height 27
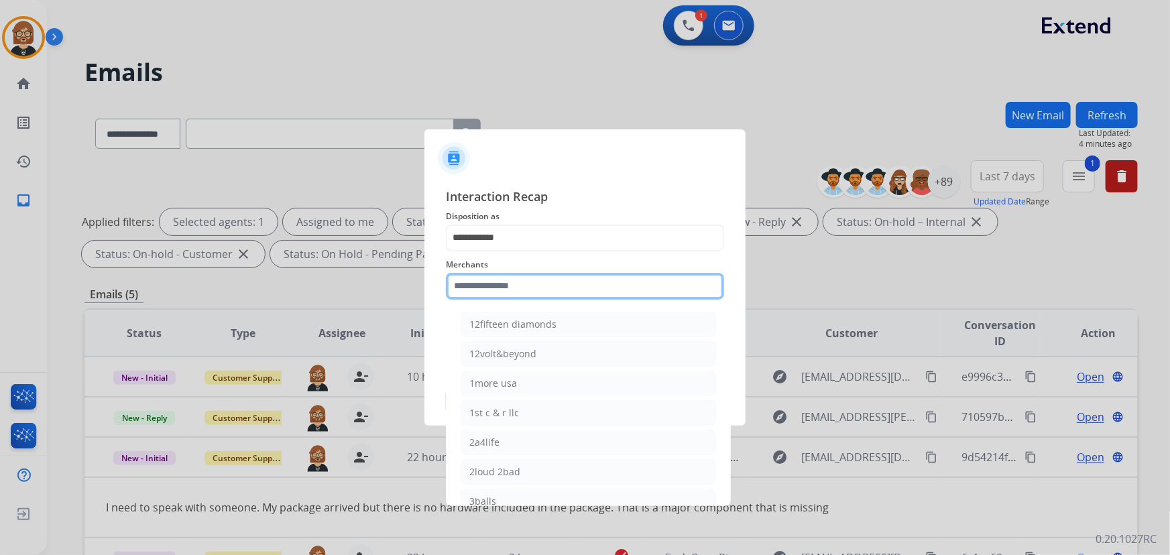
click at [606, 287] on input "text" at bounding box center [585, 286] width 278 height 27
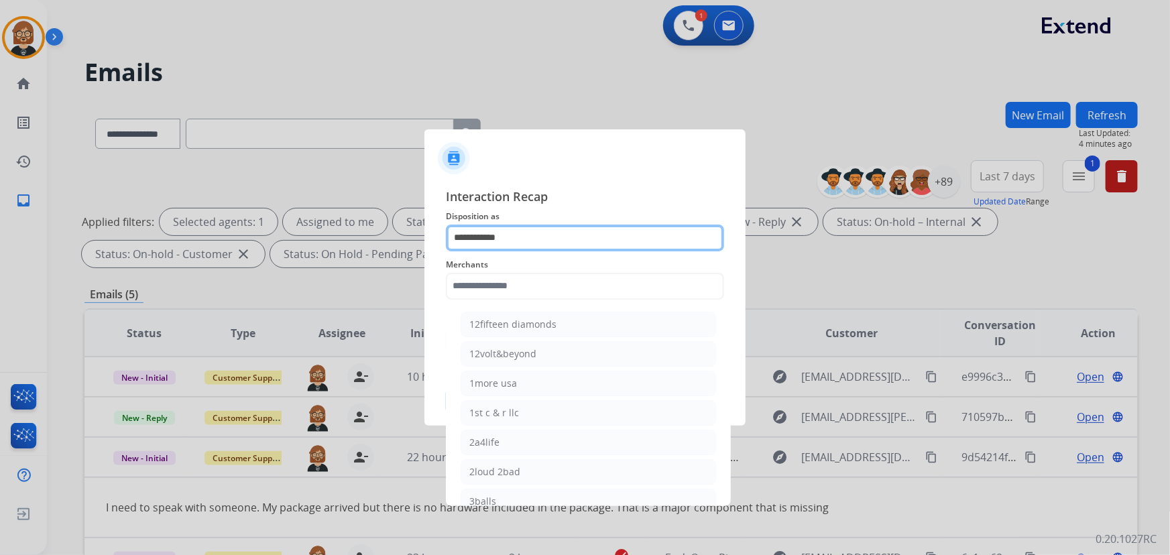
click at [617, 233] on input "**********" at bounding box center [585, 238] width 278 height 27
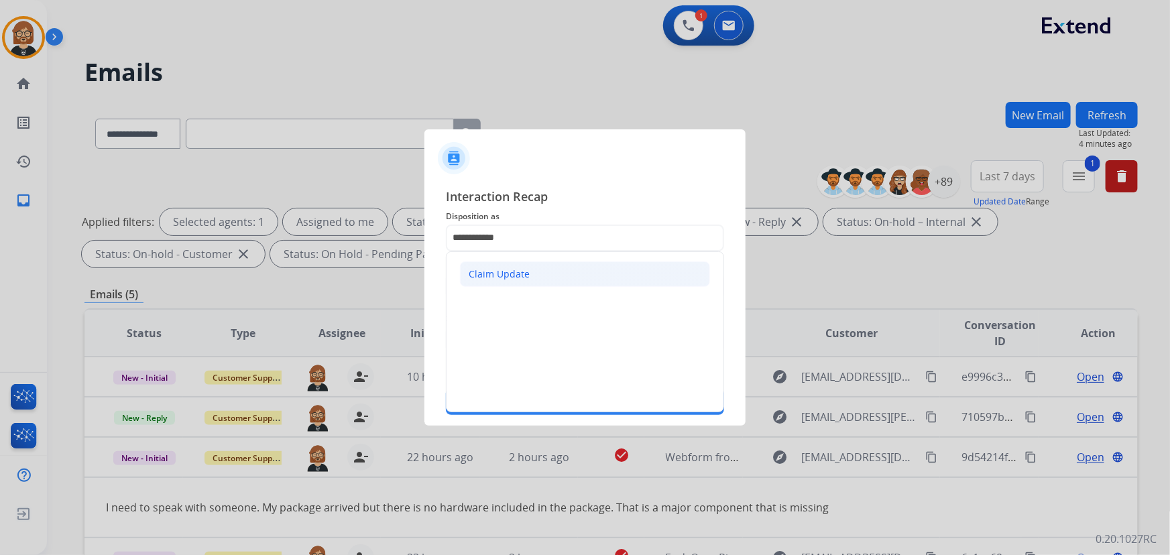
click at [584, 271] on li "Claim Update" at bounding box center [585, 273] width 250 height 25
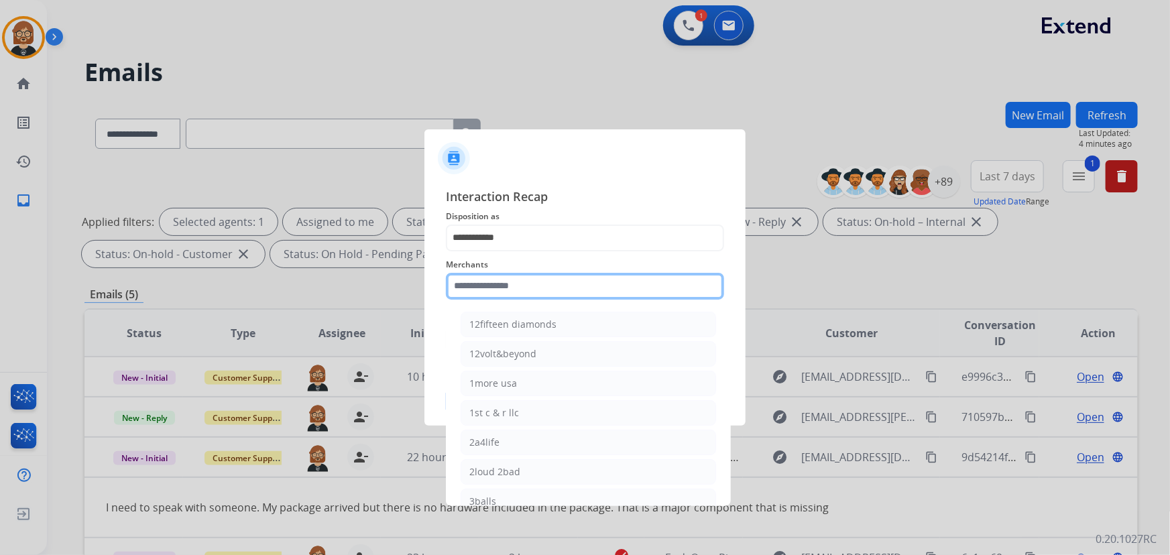
click at [577, 282] on input "text" at bounding box center [585, 286] width 278 height 27
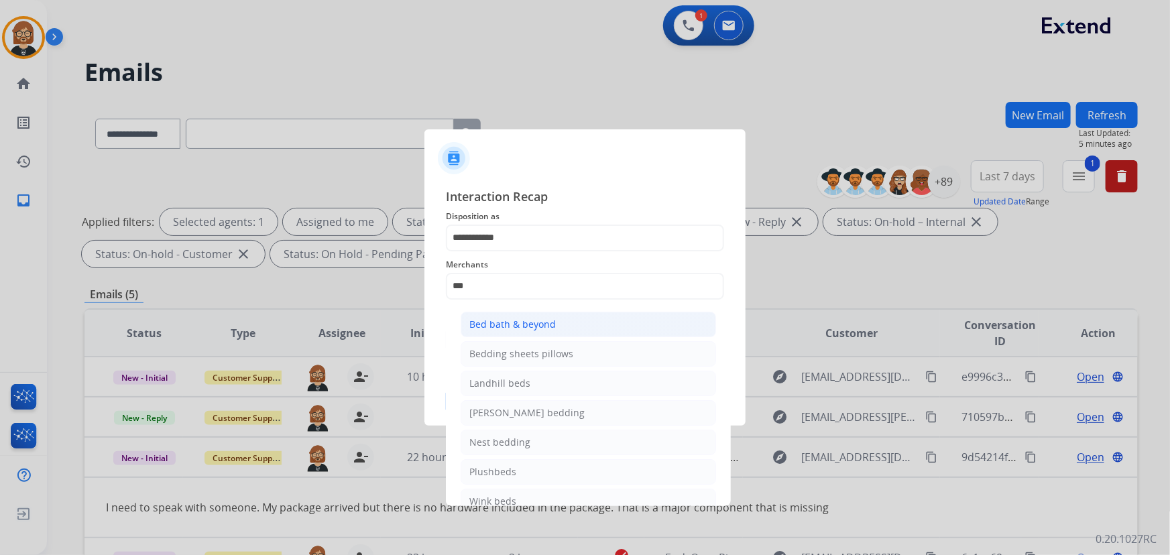
click at [582, 328] on li "Bed bath & beyond" at bounding box center [587, 324] width 255 height 25
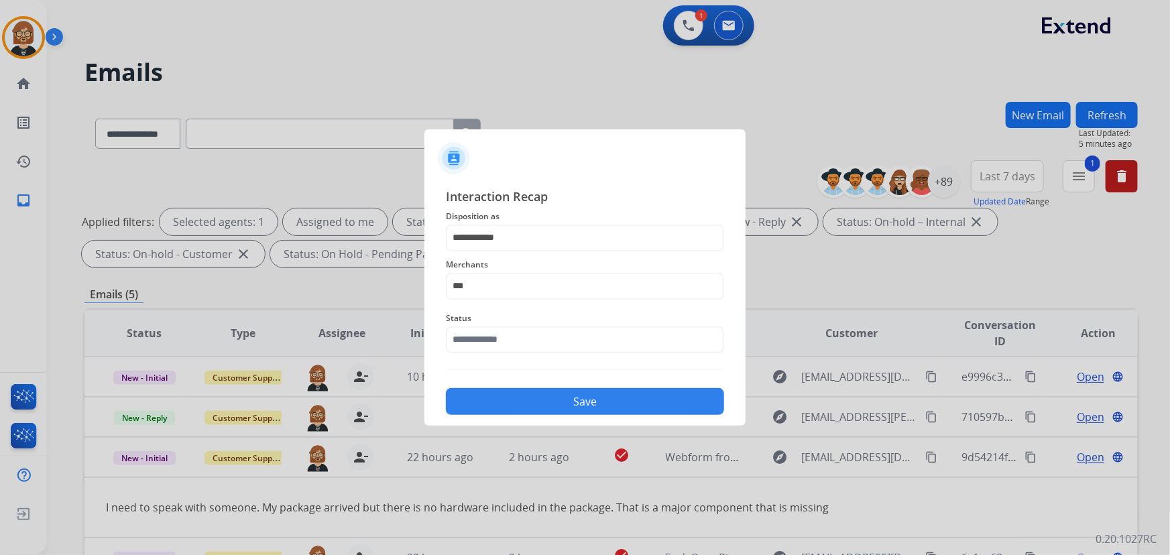
type input "**********"
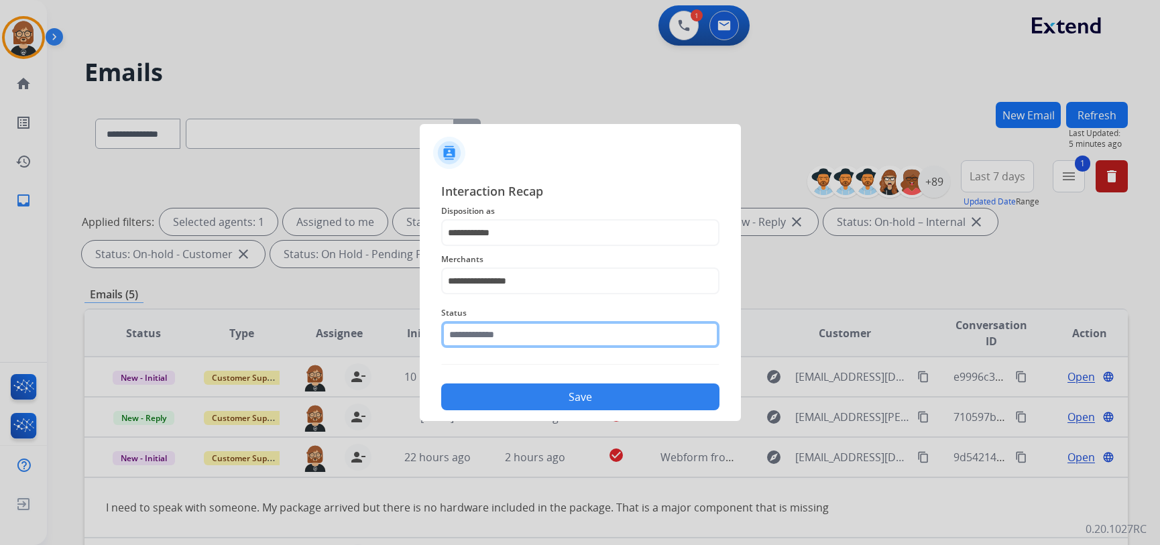
click at [569, 343] on input "text" at bounding box center [580, 334] width 278 height 27
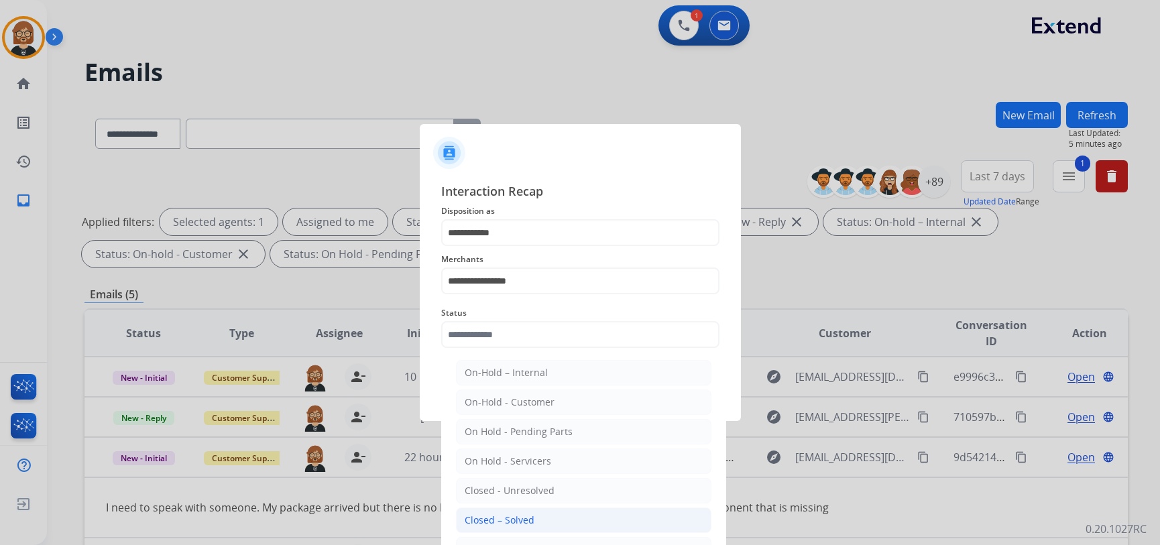
click at [552, 515] on li "Closed – Solved" at bounding box center [583, 519] width 255 height 25
type input "**********"
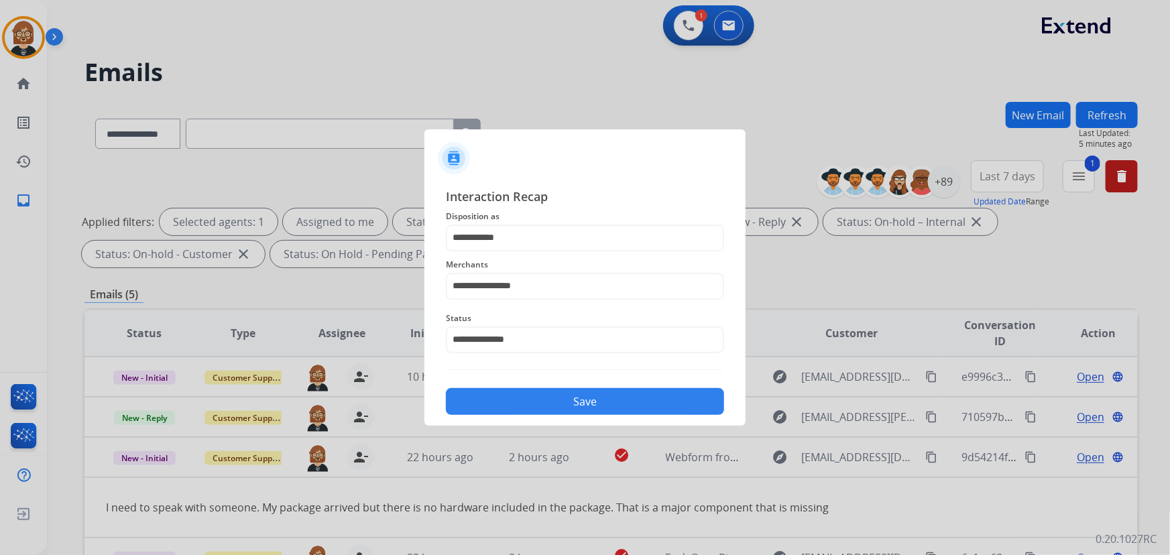
click at [645, 404] on button "Save" at bounding box center [585, 401] width 278 height 27
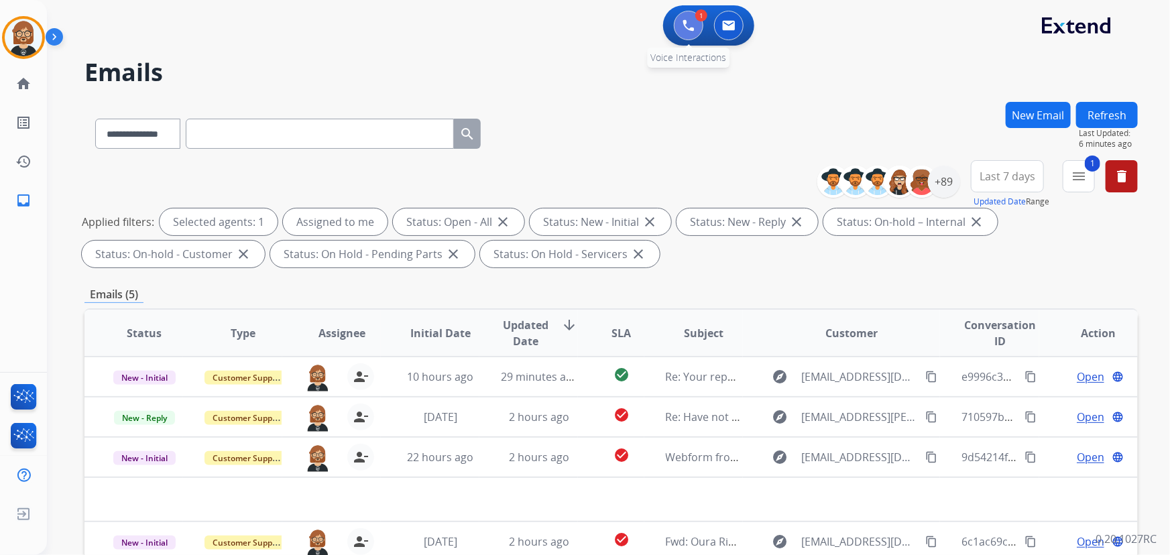
click at [684, 31] on img at bounding box center [688, 25] width 12 height 12
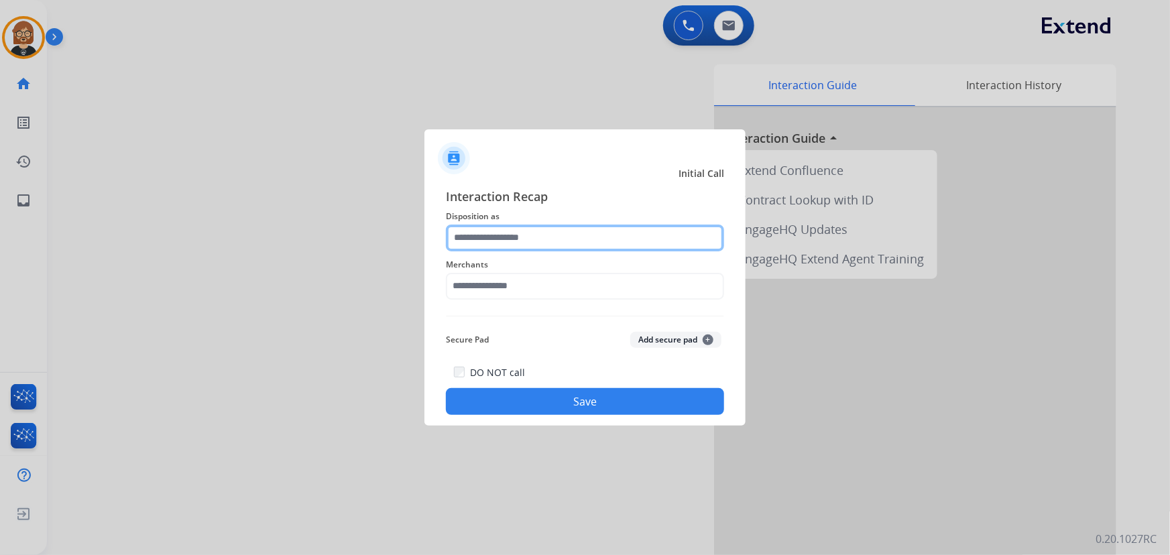
click at [601, 245] on input "text" at bounding box center [585, 238] width 278 height 27
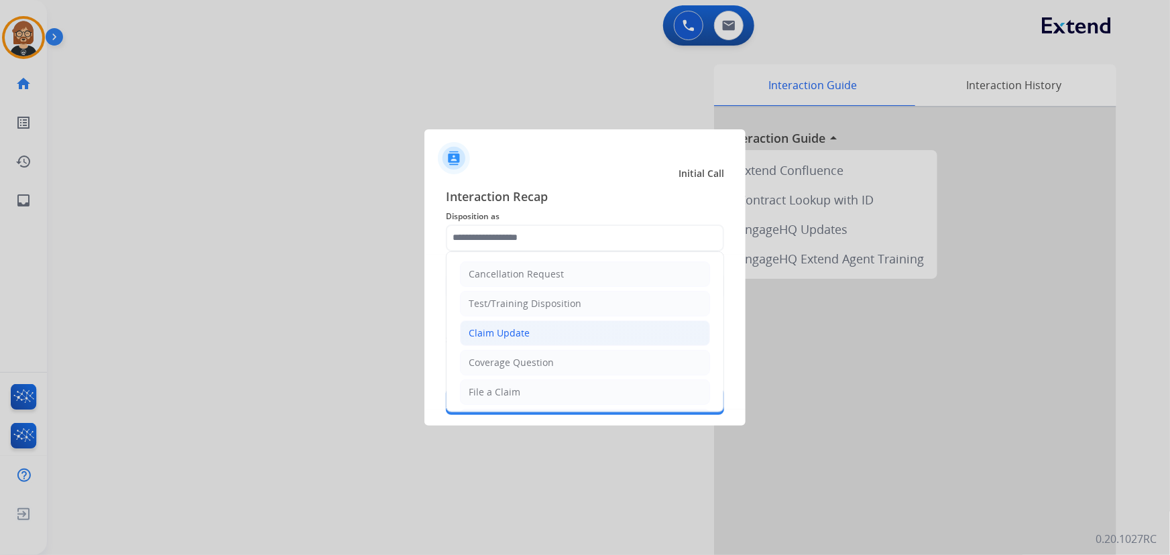
click at [609, 334] on li "Claim Update" at bounding box center [585, 332] width 250 height 25
type input "**********"
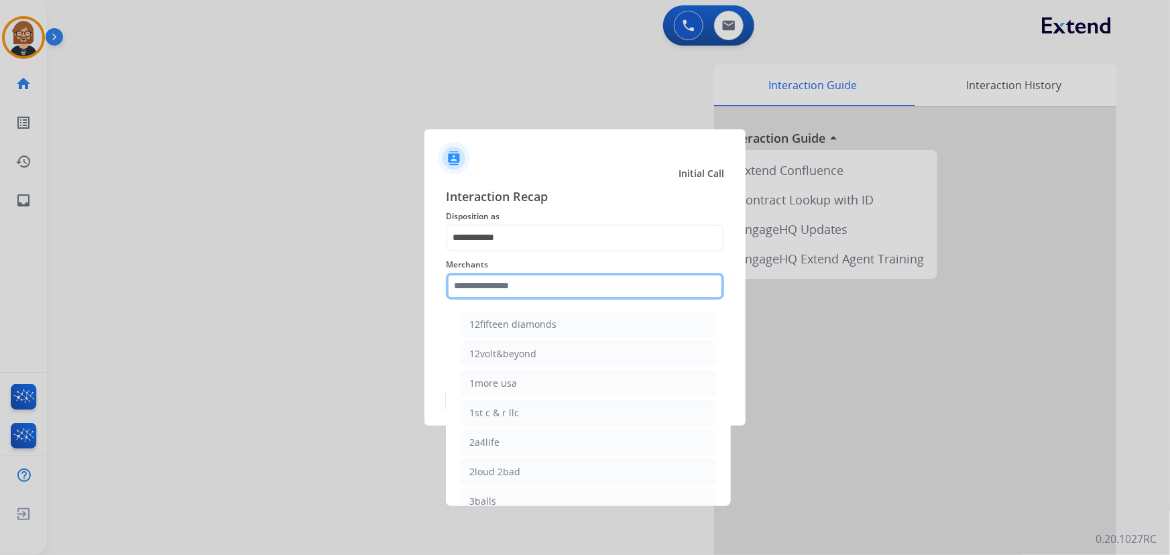
click at [609, 297] on input "text" at bounding box center [585, 286] width 278 height 27
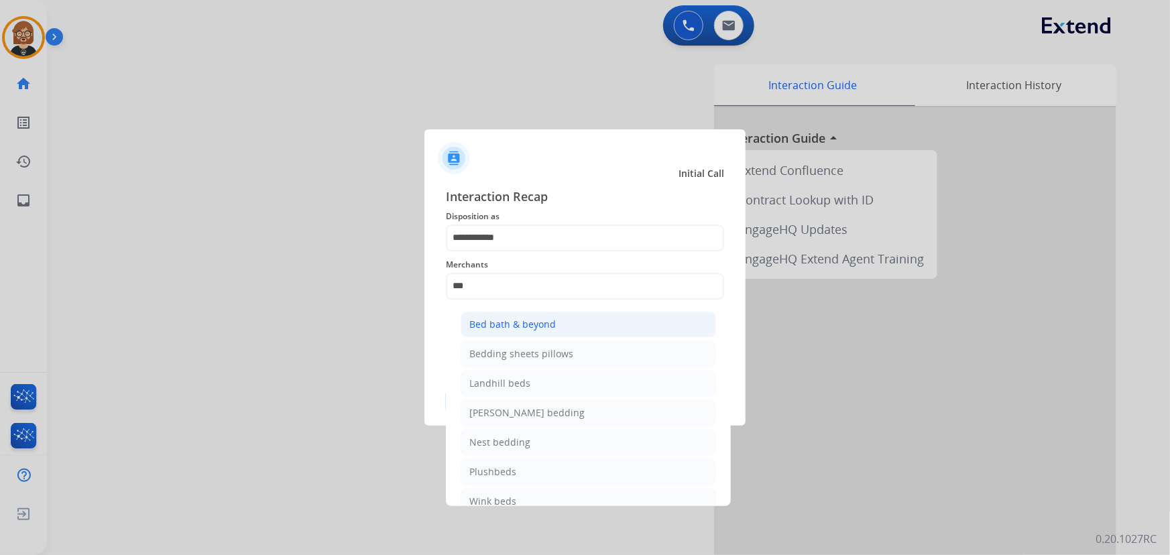
click at [530, 320] on div "Bed bath & beyond" at bounding box center [512, 324] width 86 height 13
type input "**********"
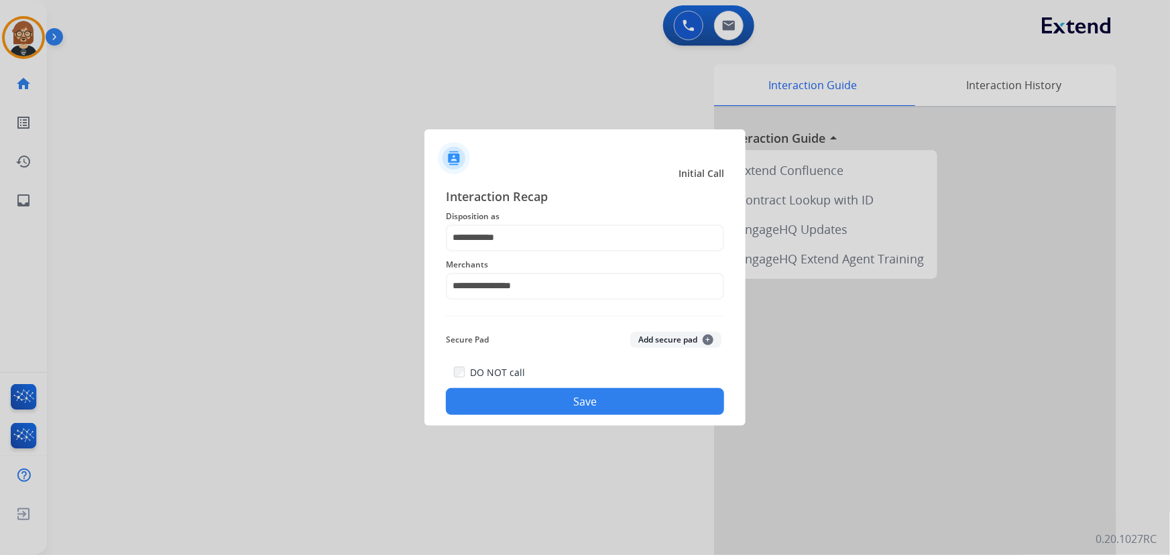
click at [558, 402] on button "Save" at bounding box center [585, 401] width 278 height 27
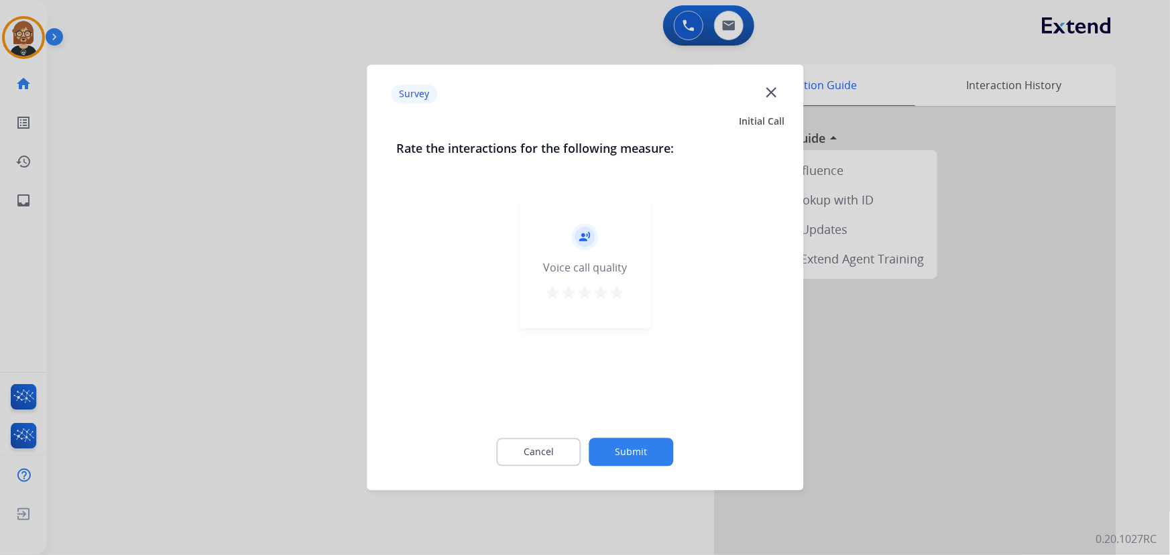
drag, startPoint x: 629, startPoint y: 426, endPoint x: 619, endPoint y: 484, distance: 58.6
click at [629, 442] on div "Cancel Submit" at bounding box center [584, 452] width 377 height 60
click at [633, 462] on button "Submit" at bounding box center [631, 452] width 84 height 28
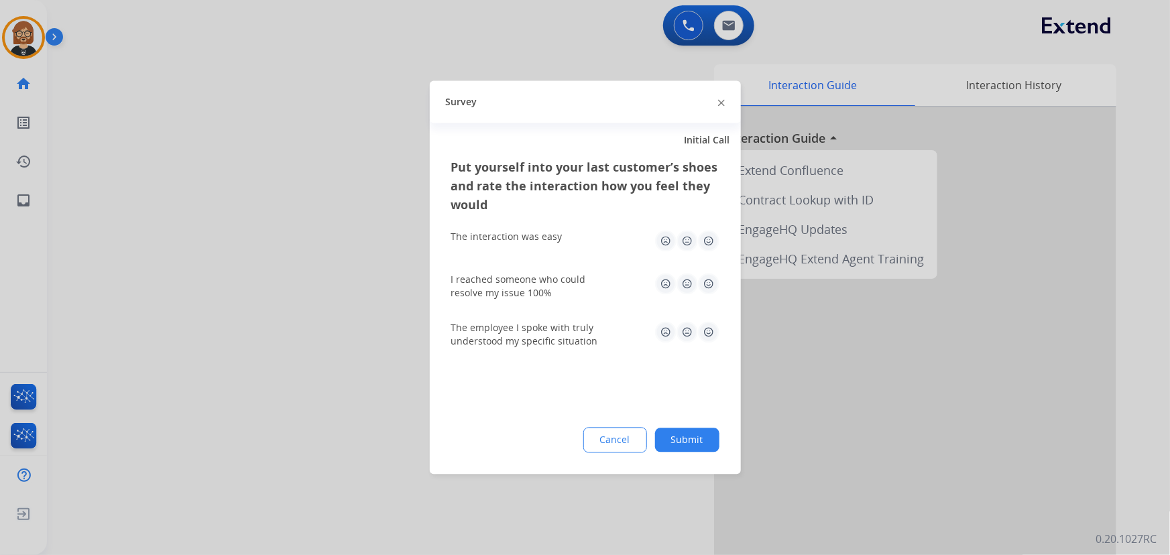
click at [672, 440] on button "Submit" at bounding box center [687, 440] width 64 height 24
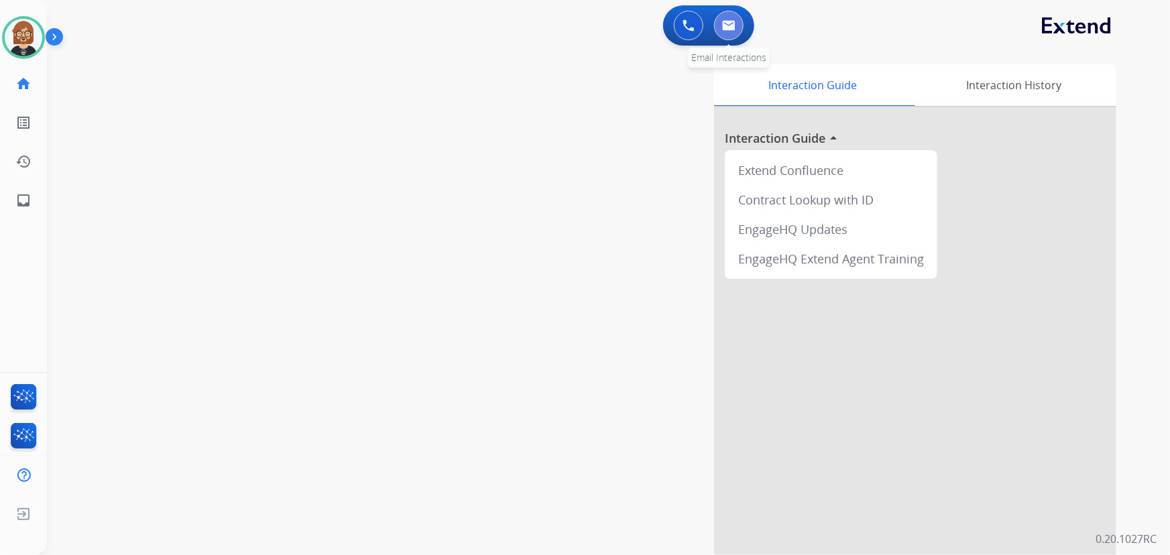
click at [731, 19] on button at bounding box center [728, 25] width 29 height 29
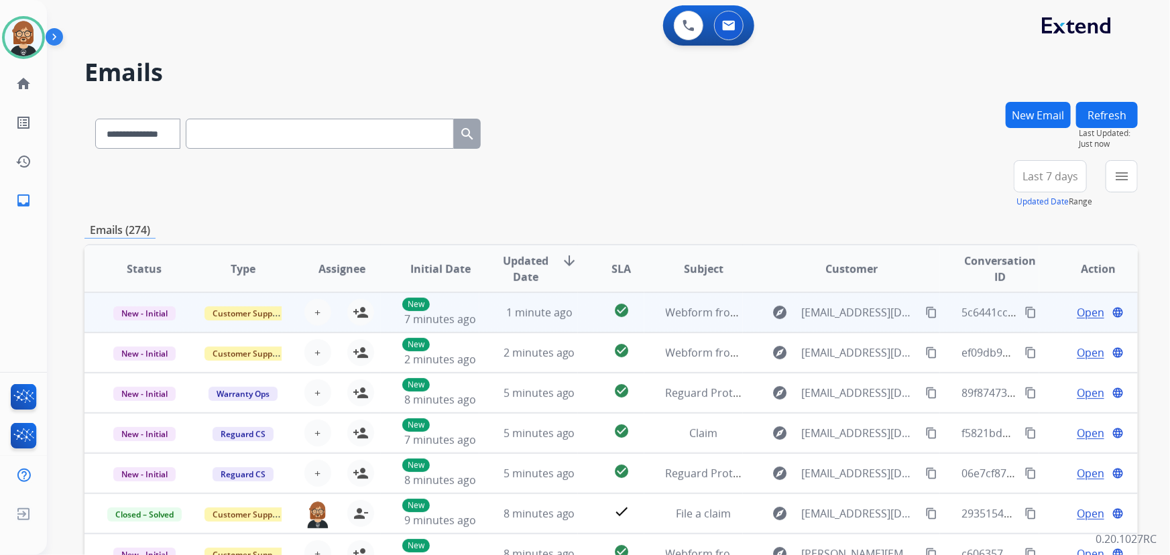
scroll to position [1, 0]
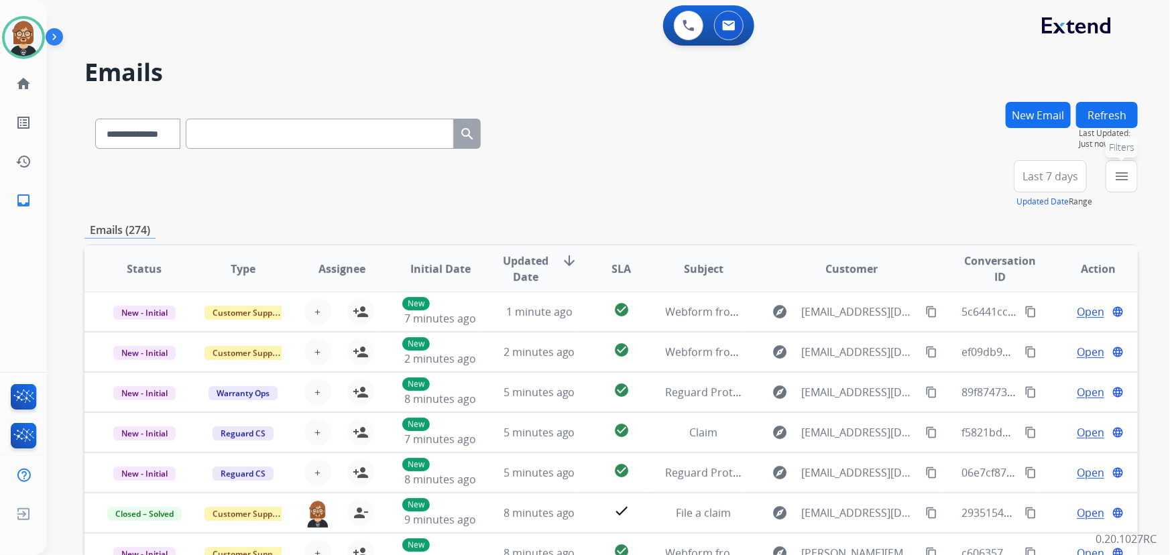
click at [1127, 171] on mat-icon "menu" at bounding box center [1121, 176] width 16 height 16
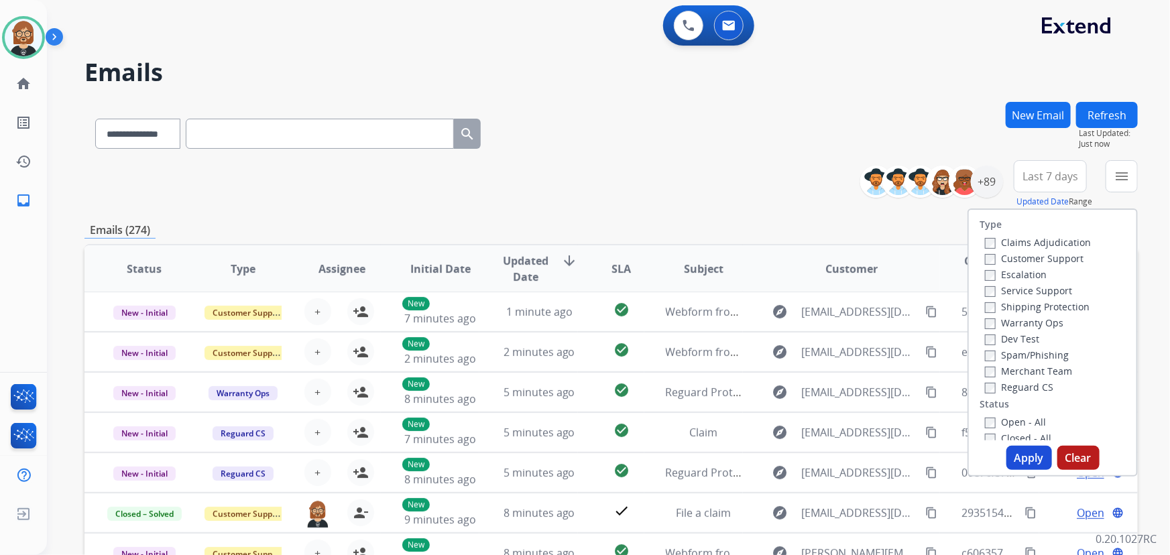
click at [1032, 418] on label "Open - All" at bounding box center [1015, 422] width 61 height 13
click at [1027, 462] on button "Apply" at bounding box center [1029, 458] width 46 height 24
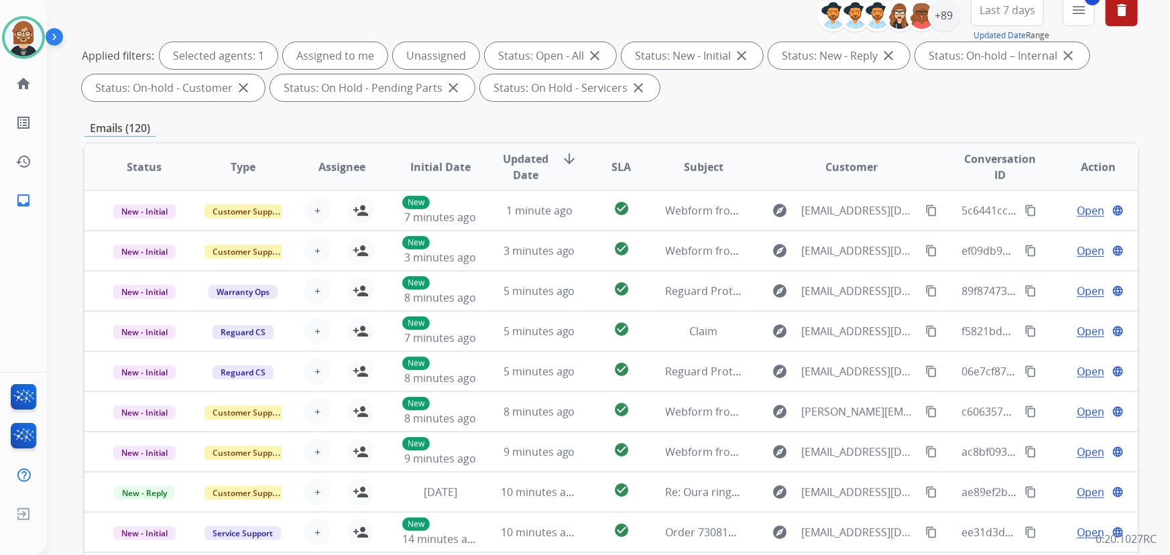
scroll to position [0, 0]
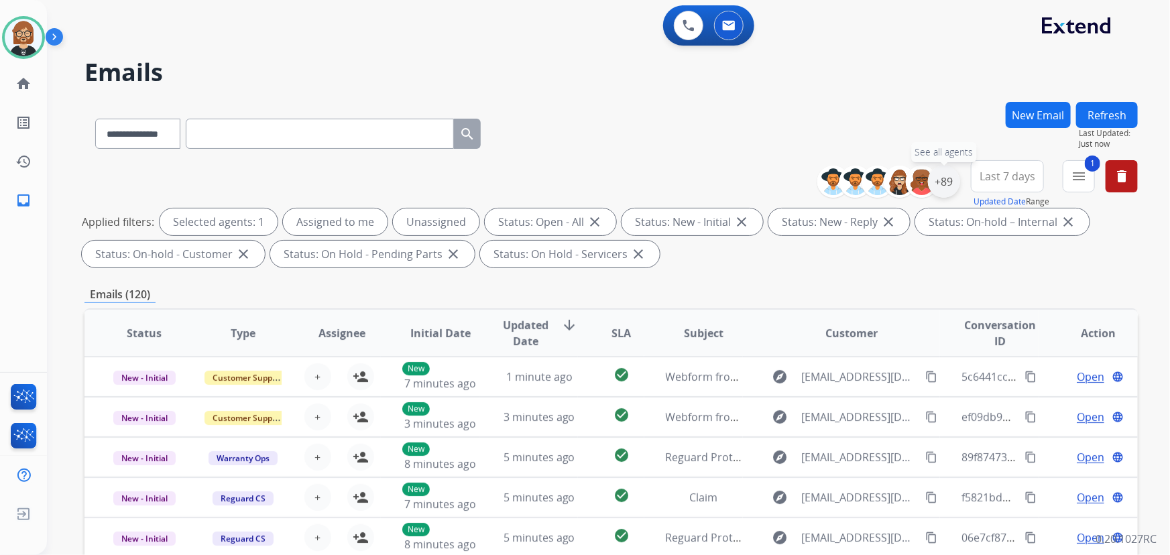
click at [942, 174] on div "+89" at bounding box center [944, 182] width 32 height 32
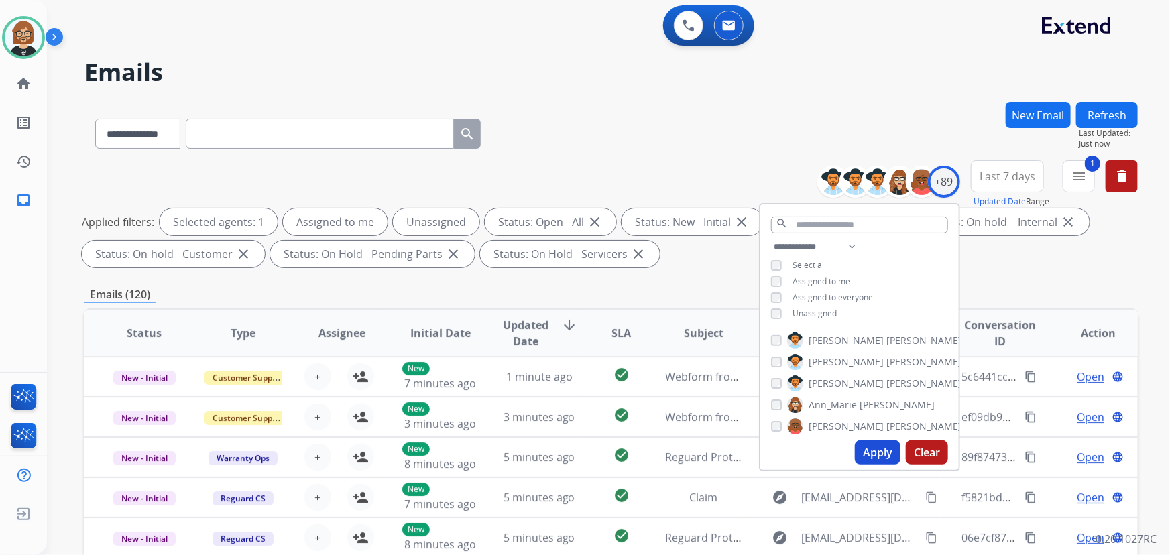
click at [814, 313] on span "Unassigned" at bounding box center [814, 313] width 44 height 11
click at [885, 454] on button "Apply" at bounding box center [878, 452] width 46 height 24
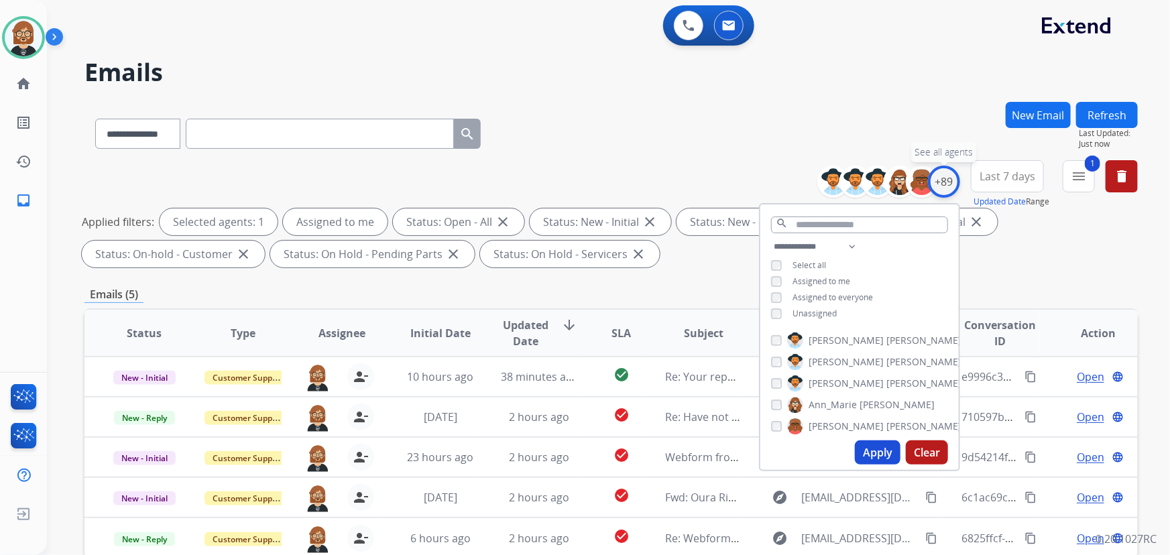
click at [939, 174] on div "+89" at bounding box center [944, 182] width 32 height 32
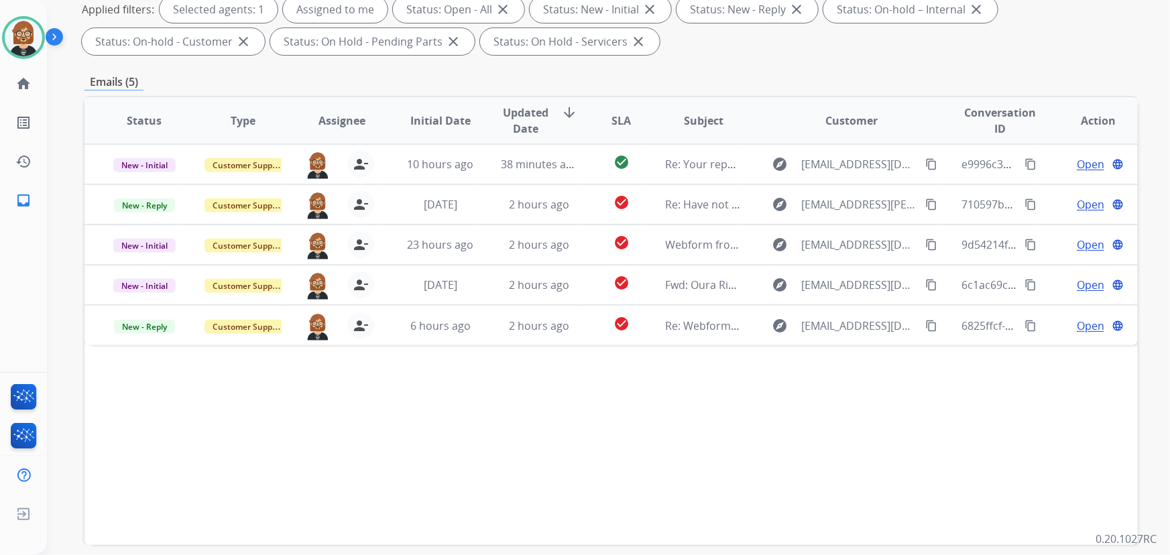
scroll to position [243, 0]
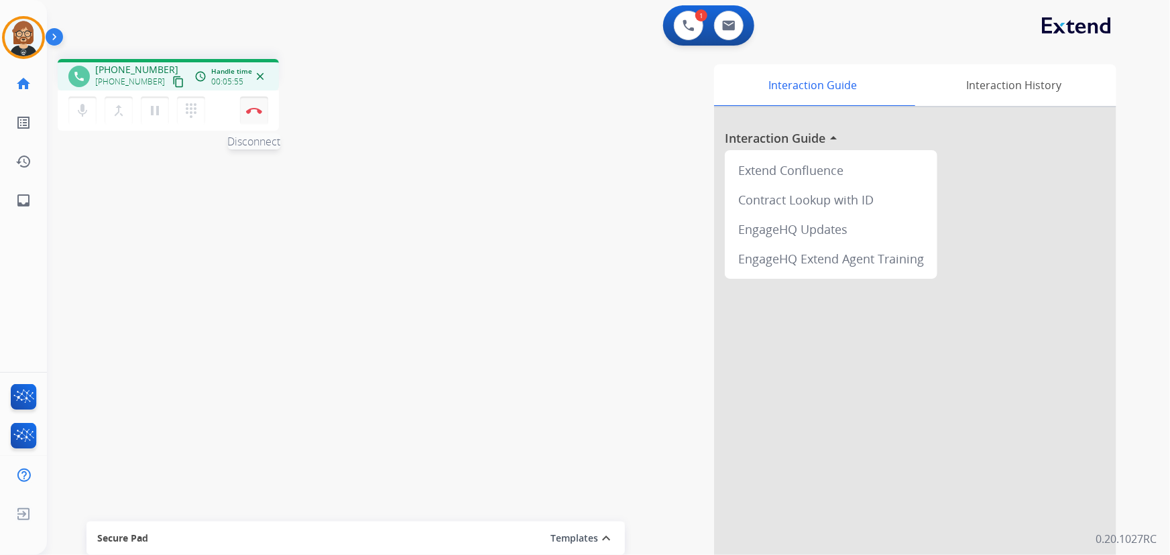
click at [255, 113] on img at bounding box center [254, 110] width 16 height 7
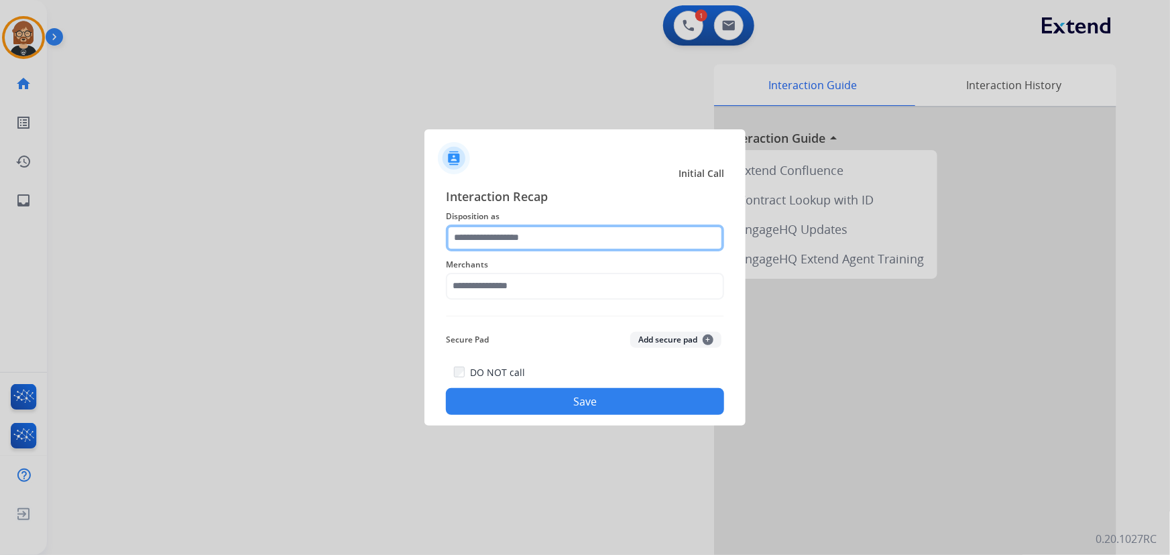
click at [566, 248] on input "text" at bounding box center [585, 238] width 278 height 27
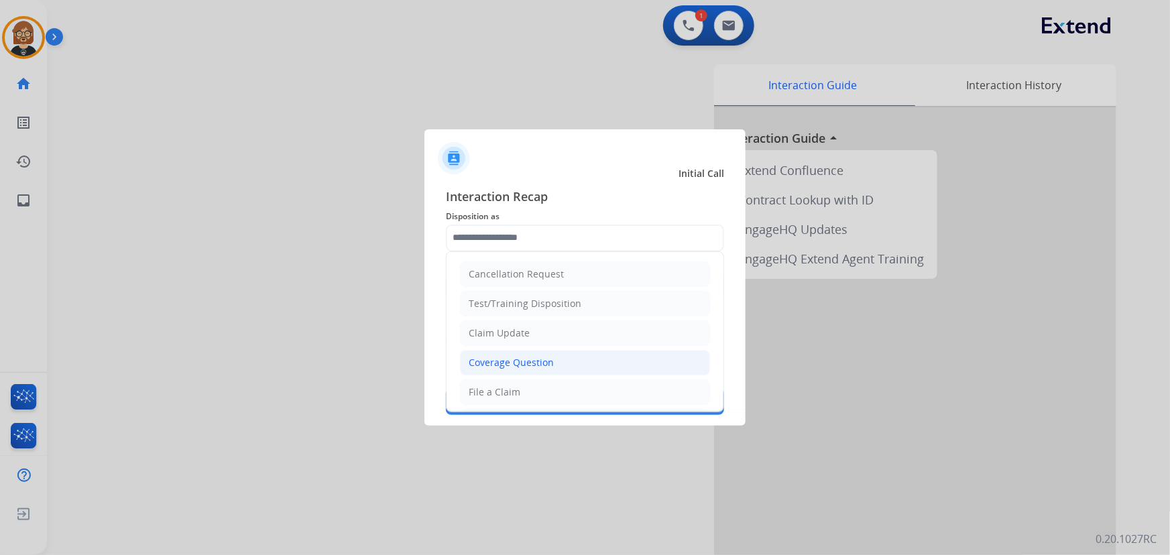
click at [573, 363] on li "Coverage Question" at bounding box center [585, 362] width 250 height 25
type input "**********"
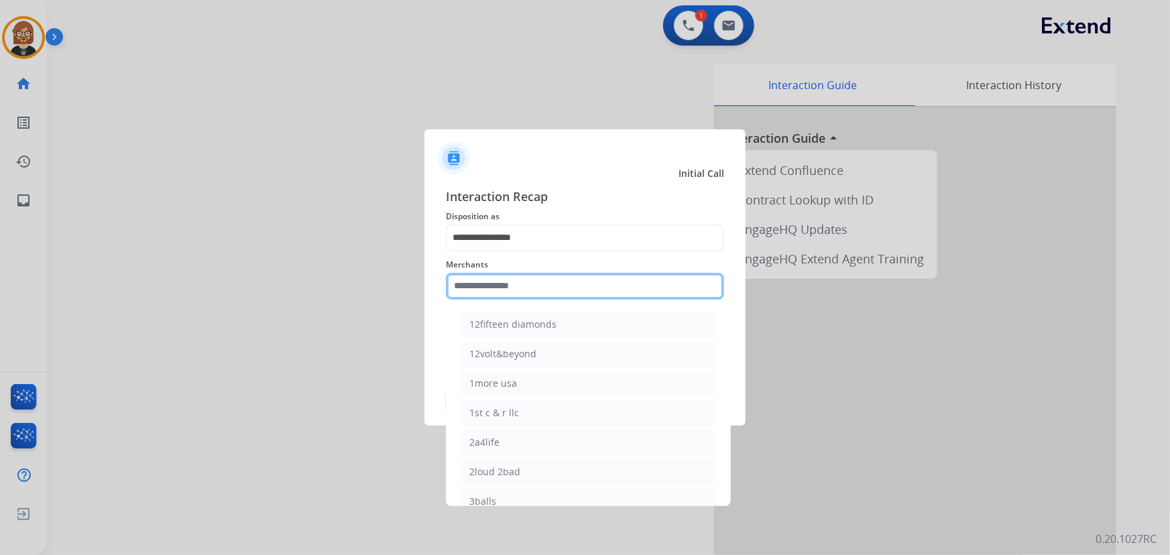
click at [563, 287] on input "text" at bounding box center [585, 286] width 278 height 27
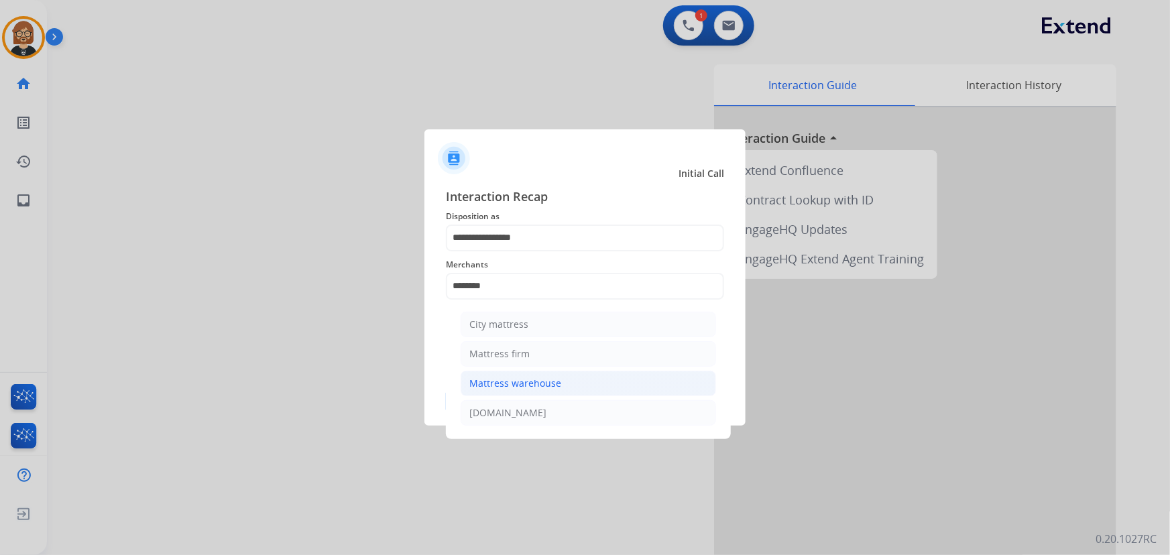
click at [542, 372] on li "Mattress warehouse" at bounding box center [587, 383] width 255 height 25
type input "**********"
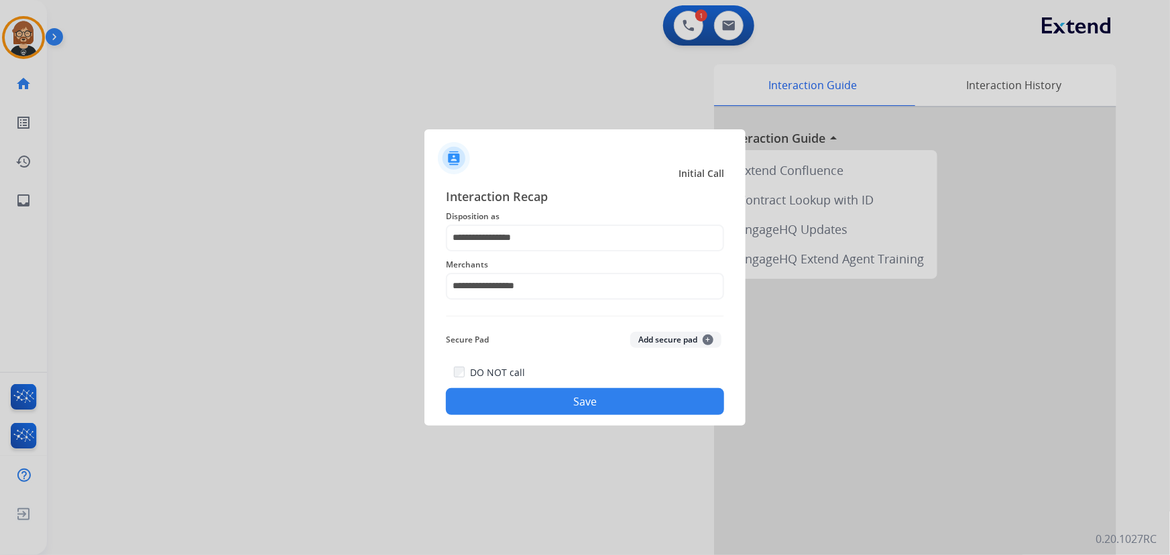
click at [584, 413] on button "Save" at bounding box center [585, 401] width 278 height 27
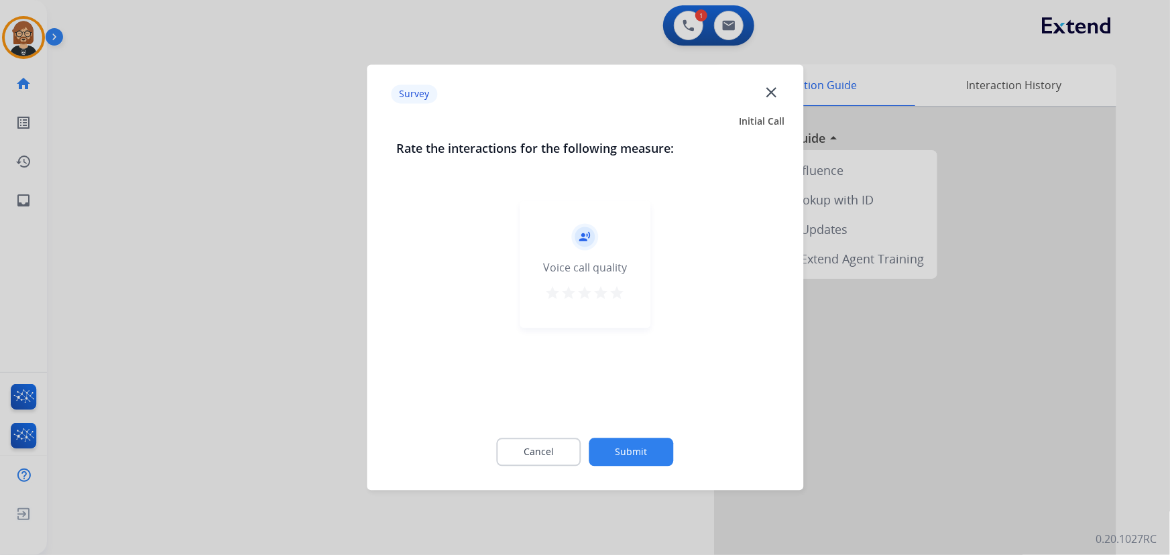
click at [645, 442] on div "Cancel Submit" at bounding box center [584, 452] width 377 height 60
click at [641, 454] on button "Submit" at bounding box center [631, 452] width 84 height 28
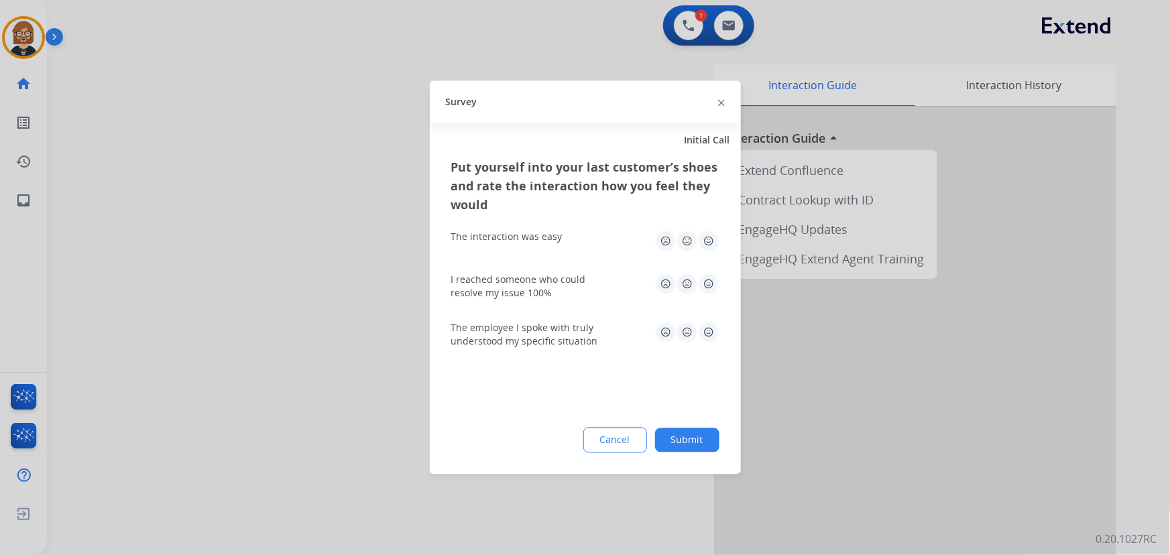
click at [678, 434] on button "Submit" at bounding box center [687, 440] width 64 height 24
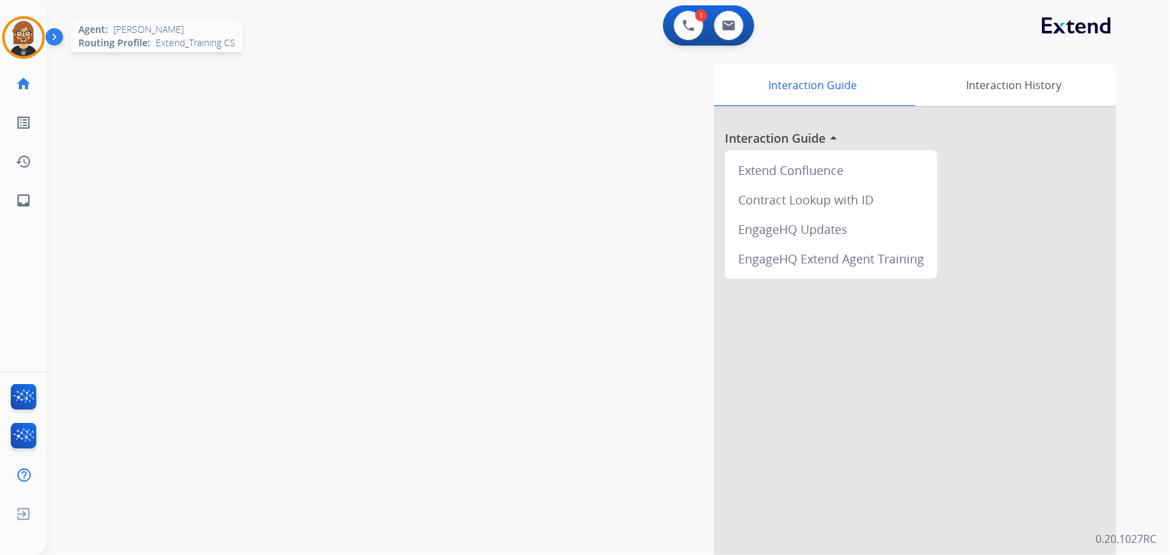
click at [18, 38] on img at bounding box center [24, 38] width 38 height 38
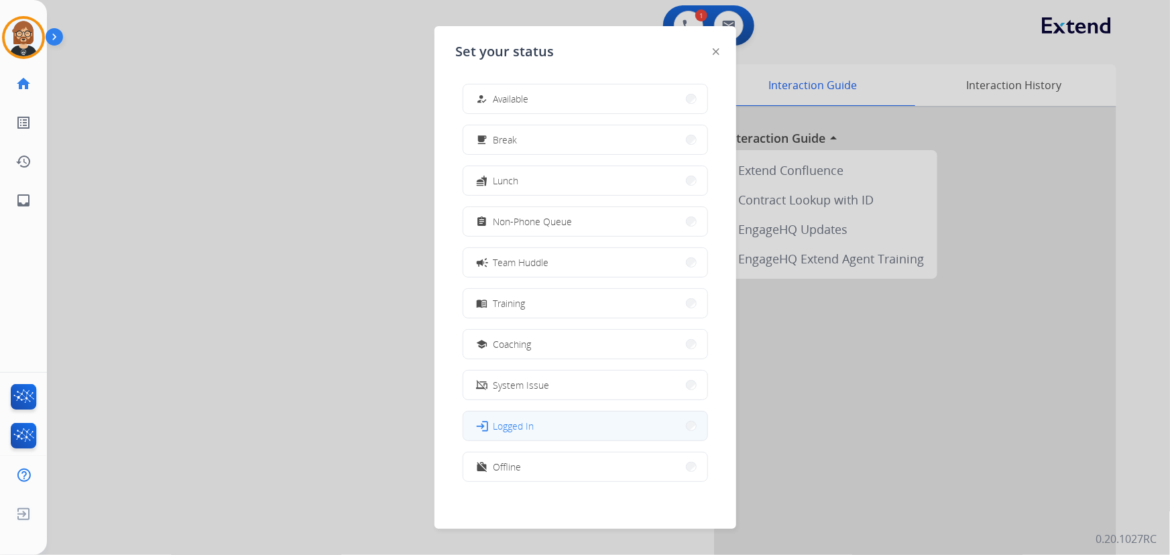
scroll to position [3, 0]
click at [556, 458] on button "work_off Offline" at bounding box center [585, 463] width 244 height 29
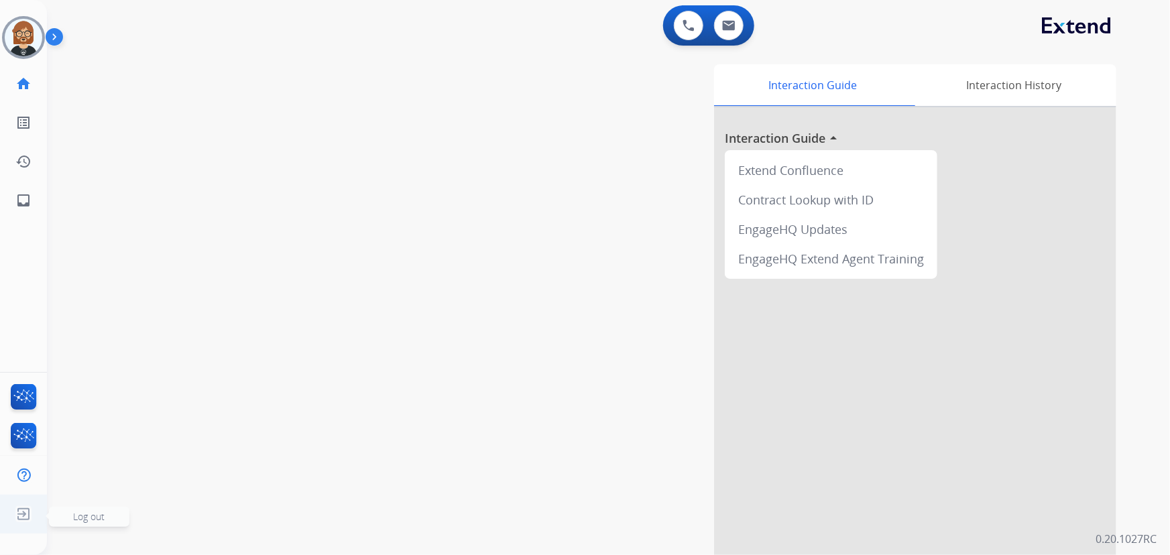
click at [23, 514] on img at bounding box center [23, 513] width 24 height 25
click at [95, 518] on span "Log out" at bounding box center [89, 516] width 32 height 13
